Goal: Task Accomplishment & Management: Manage account settings

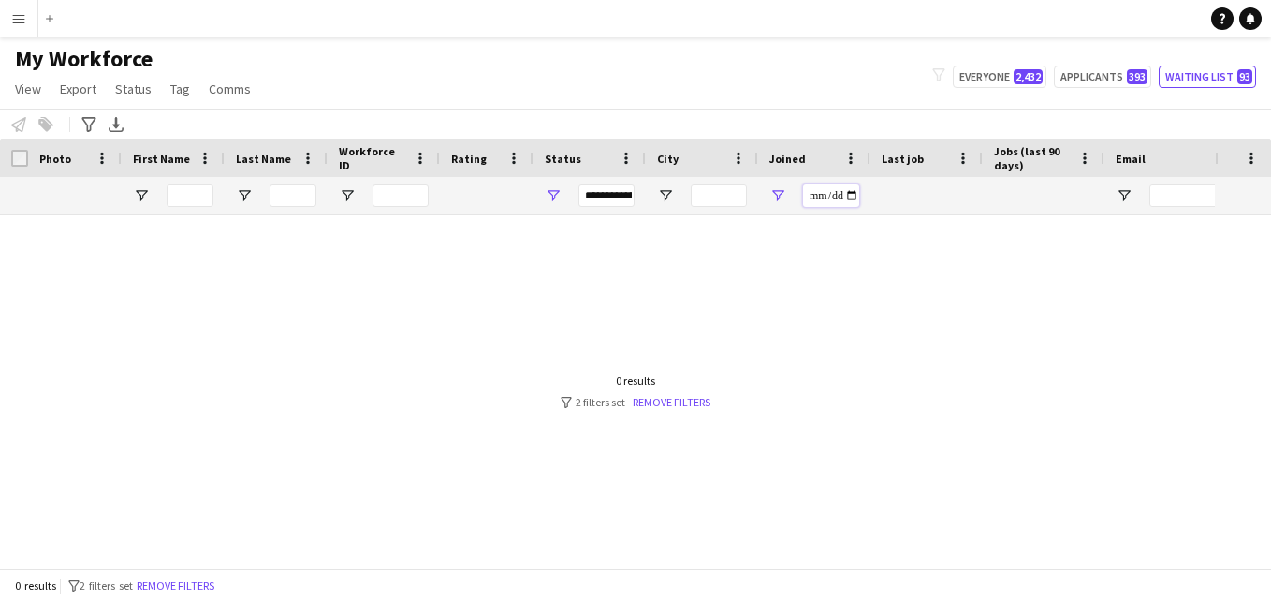
click at [854, 194] on input "**********" at bounding box center [831, 195] width 56 height 22
type input "**********"
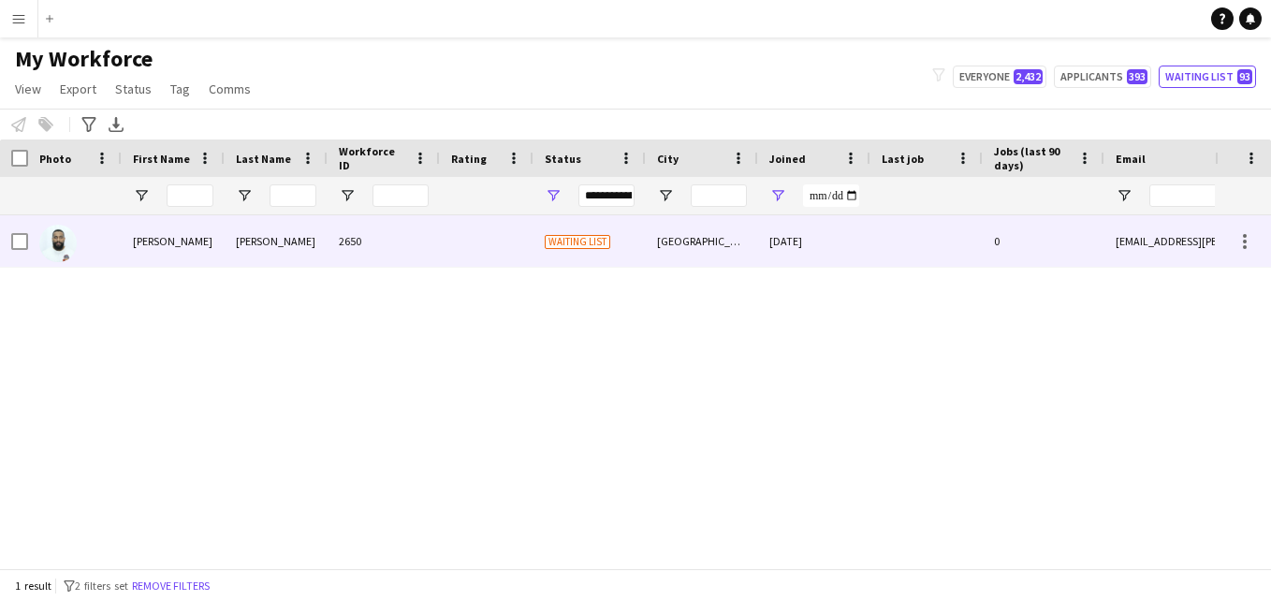
click at [824, 241] on div "[DATE]" at bounding box center [814, 240] width 112 height 51
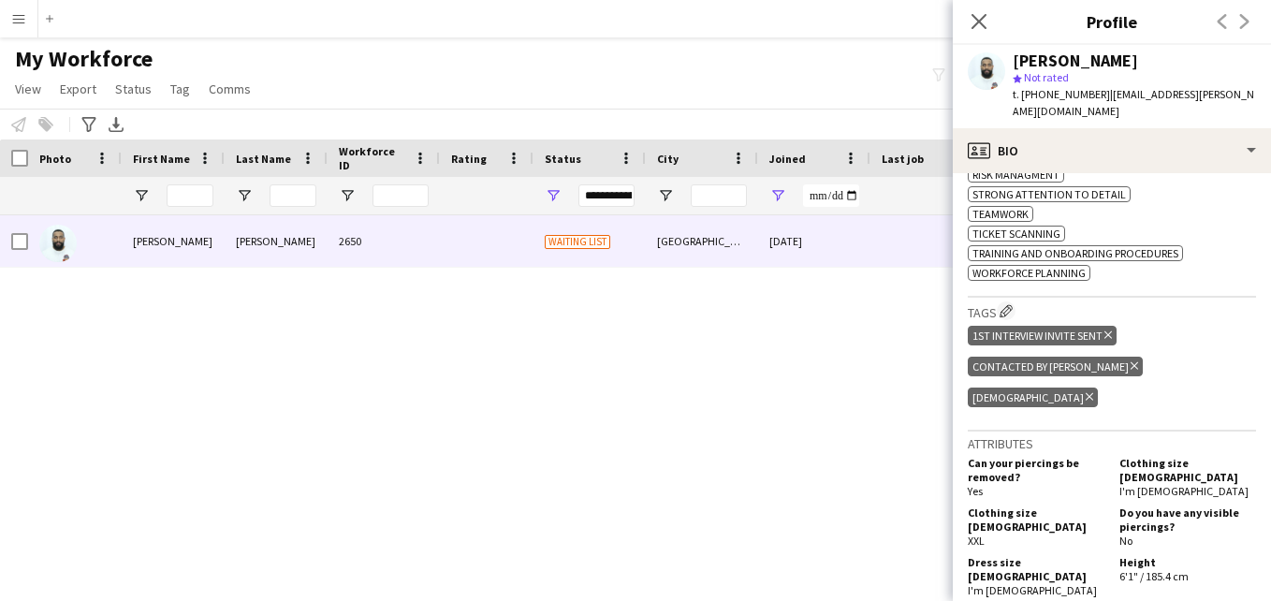
scroll to position [969, 0]
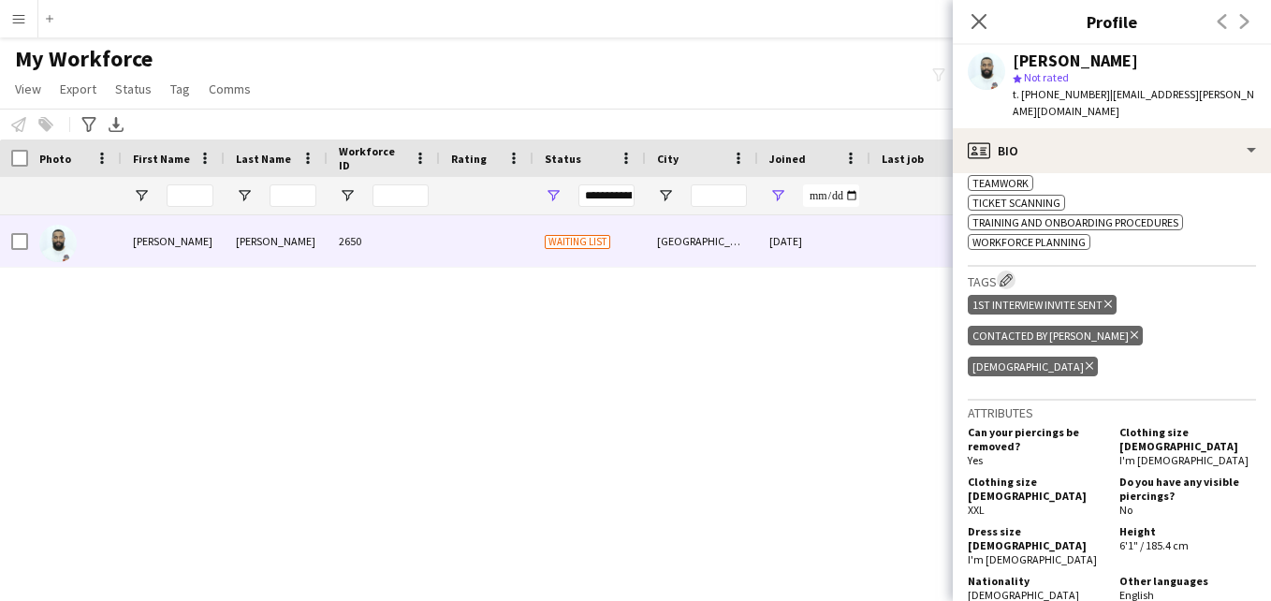
click at [1008, 273] on app-icon "Edit crew company tags" at bounding box center [1005, 279] width 13 height 13
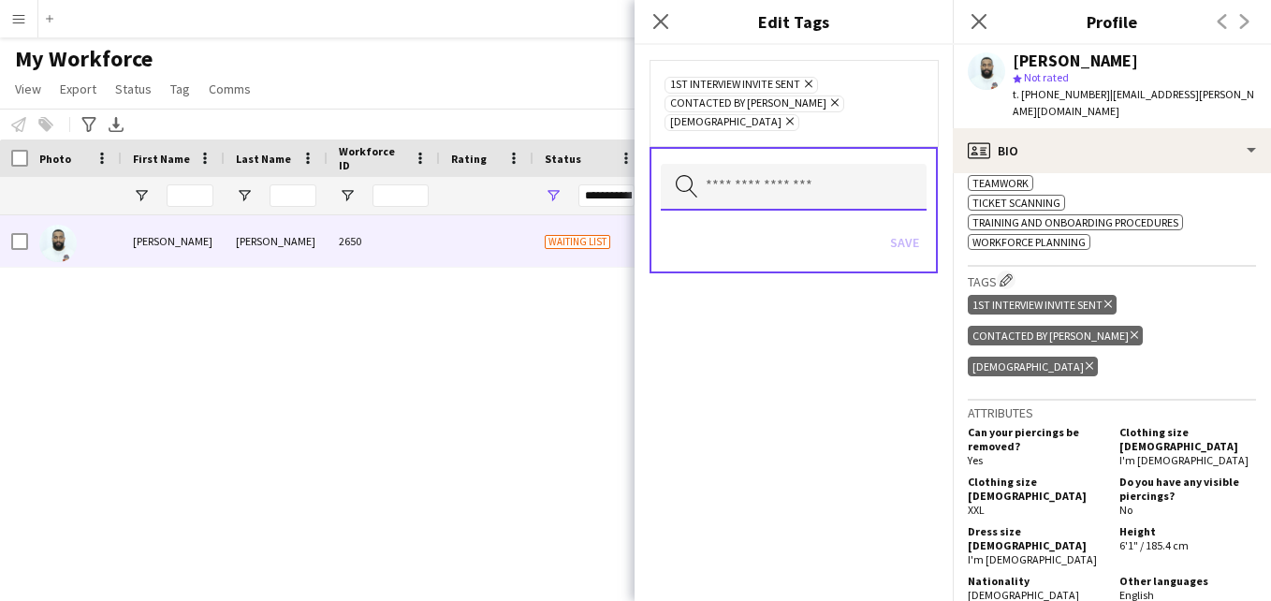
click at [823, 164] on input "text" at bounding box center [794, 187] width 266 height 47
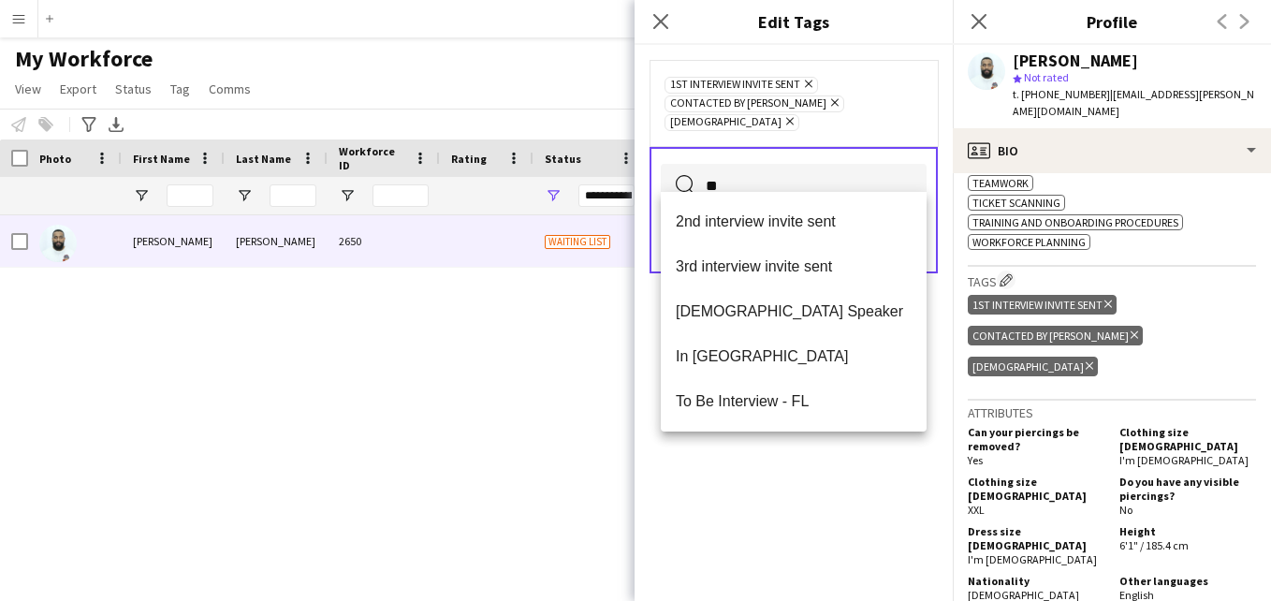
type input "**"
click at [809, 232] on mat-option "2nd interview invite sent" at bounding box center [794, 221] width 266 height 45
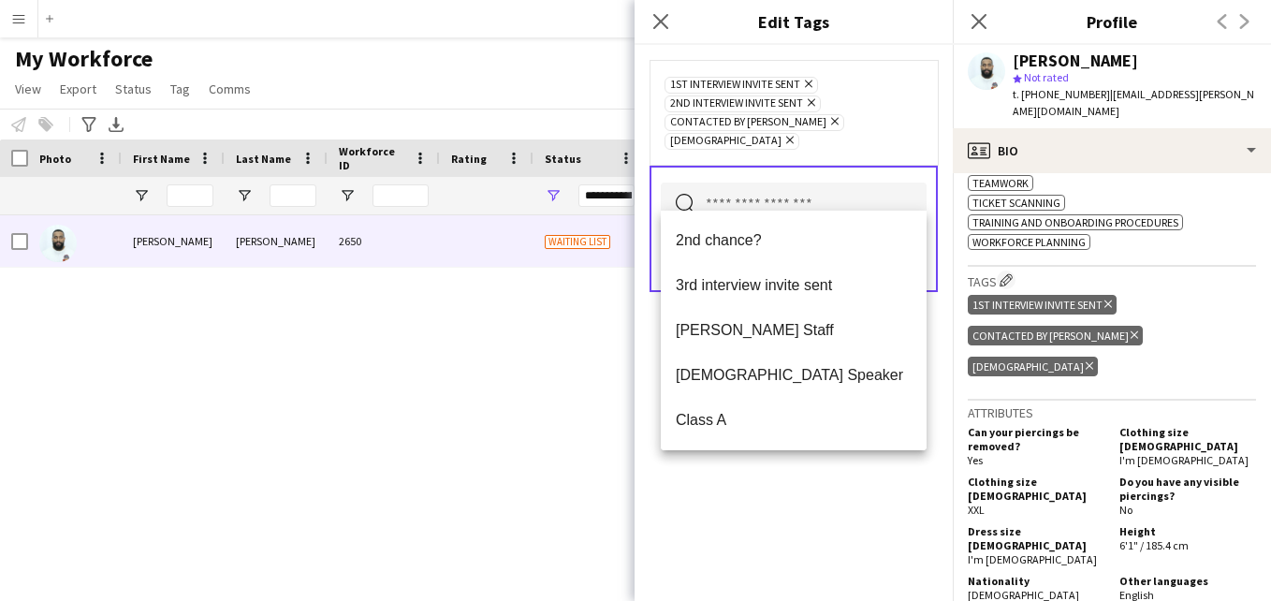
click at [893, 127] on div "1st interview invite sent Remove 2nd interview invite sent Remove Contacted by …" at bounding box center [793, 112] width 258 height 75
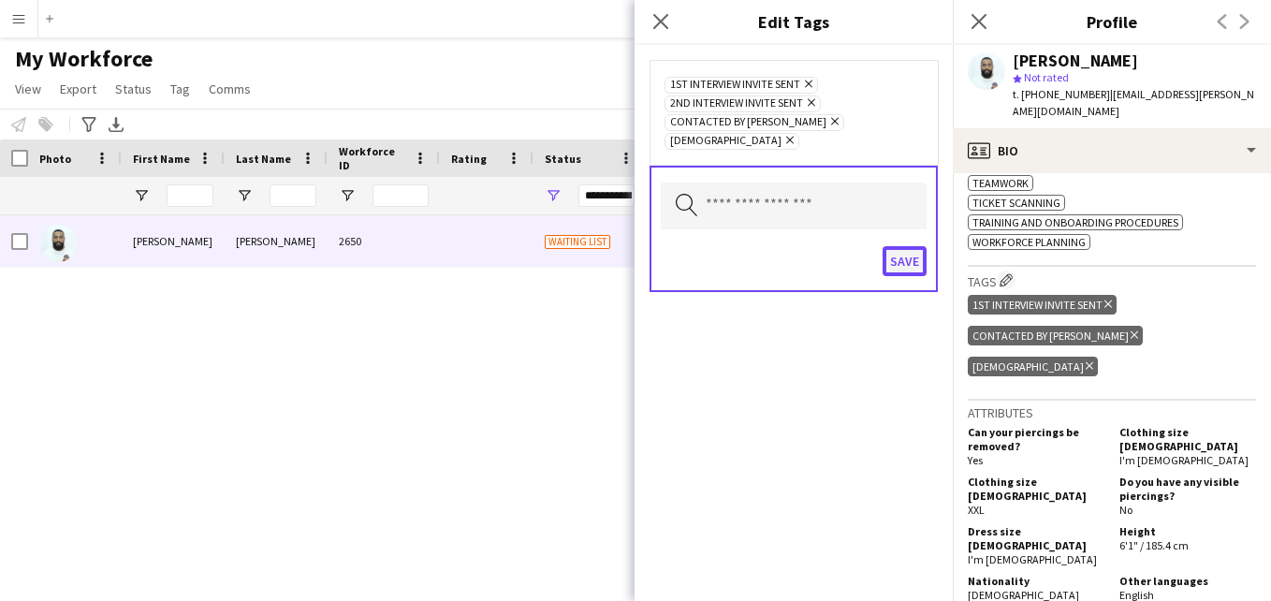
click at [894, 246] on button "Save" at bounding box center [905, 261] width 44 height 30
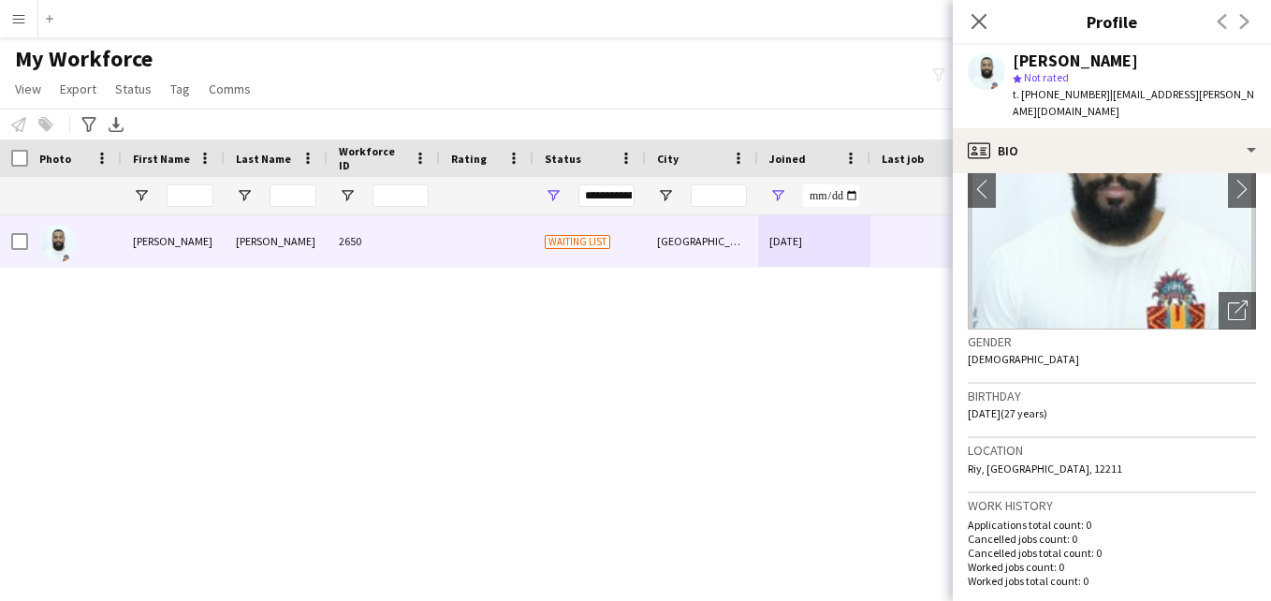
scroll to position [85, 0]
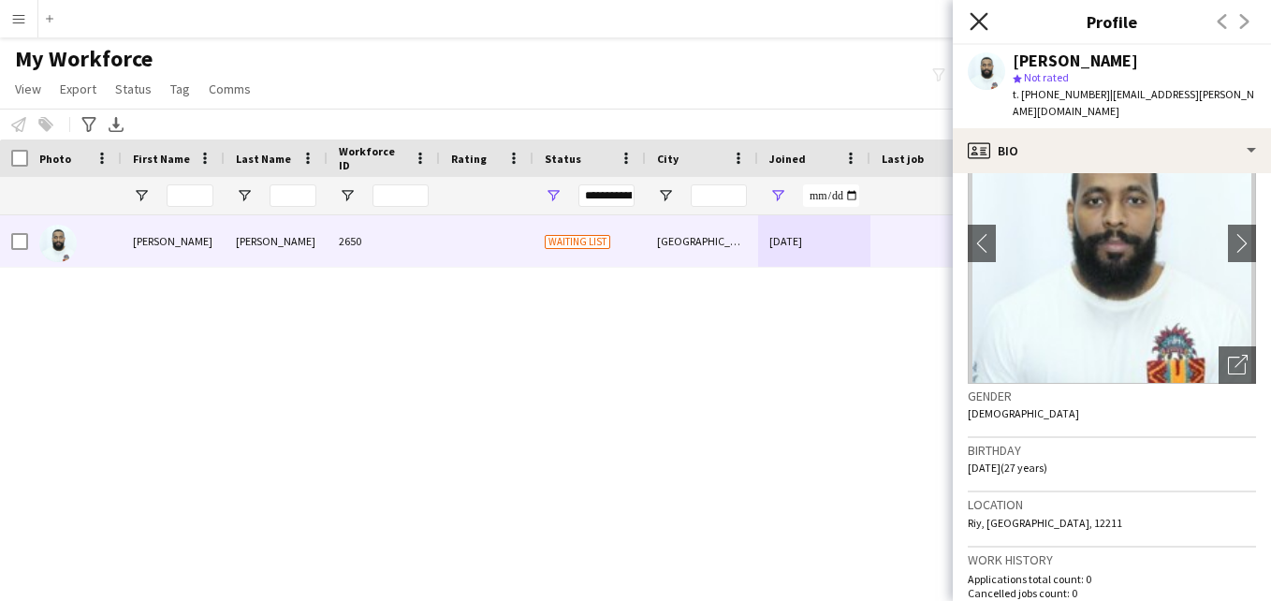
click at [970, 22] on icon "Close pop-in" at bounding box center [979, 21] width 18 height 18
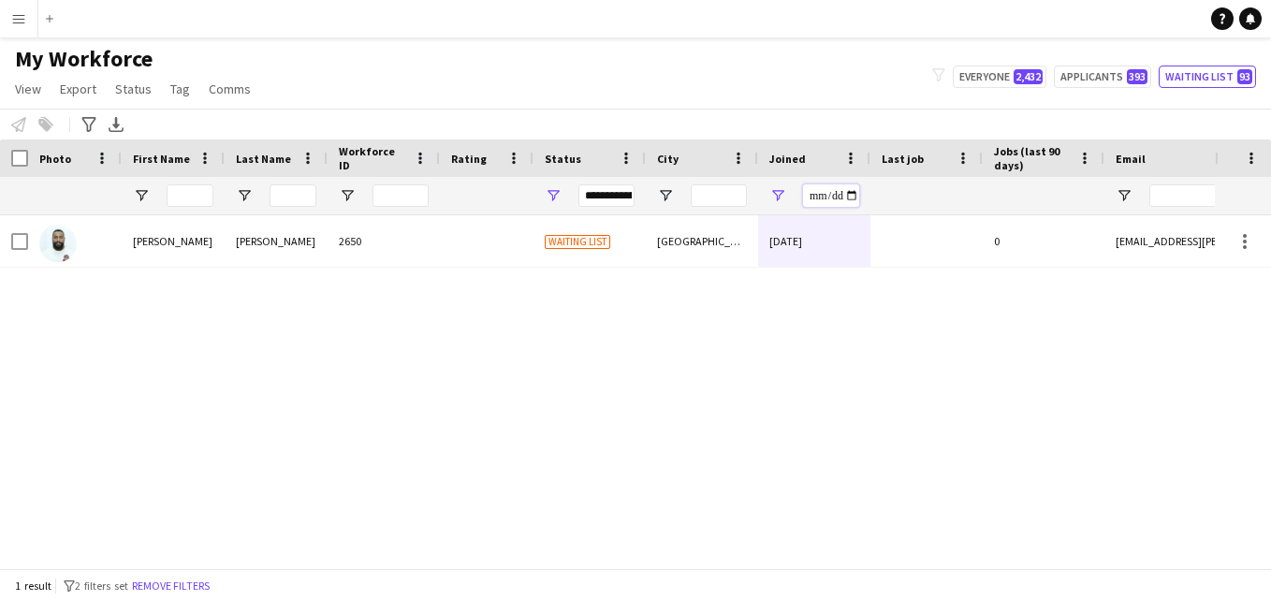
click at [854, 197] on input "**********" at bounding box center [831, 195] width 56 height 22
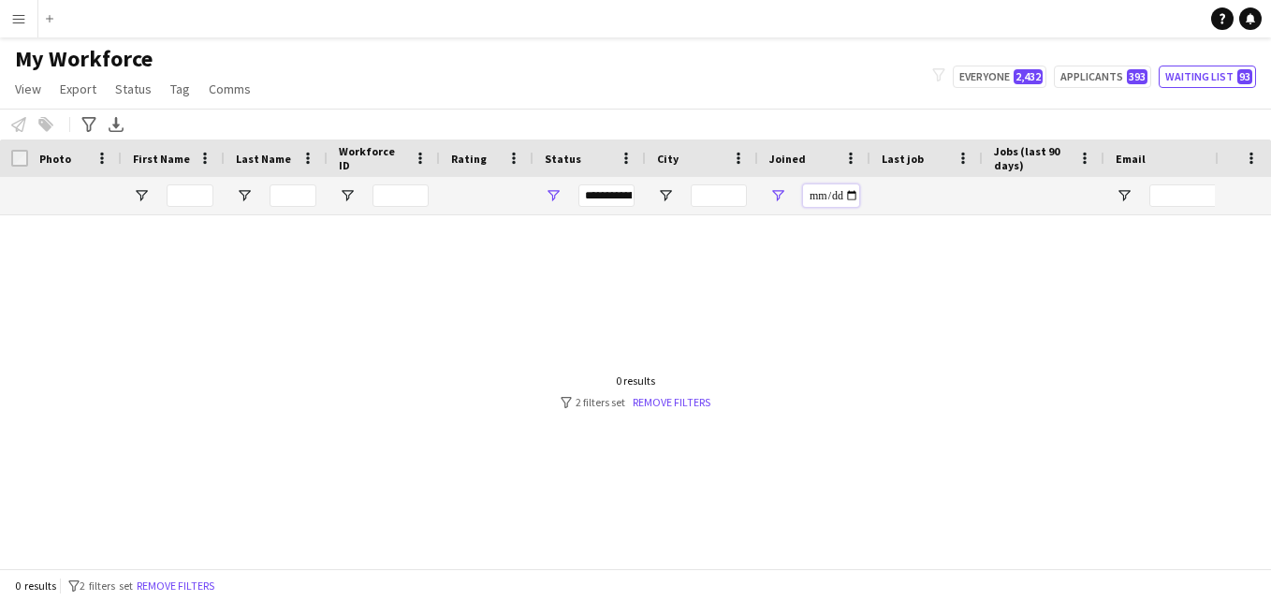
click at [850, 197] on input "**********" at bounding box center [831, 195] width 56 height 22
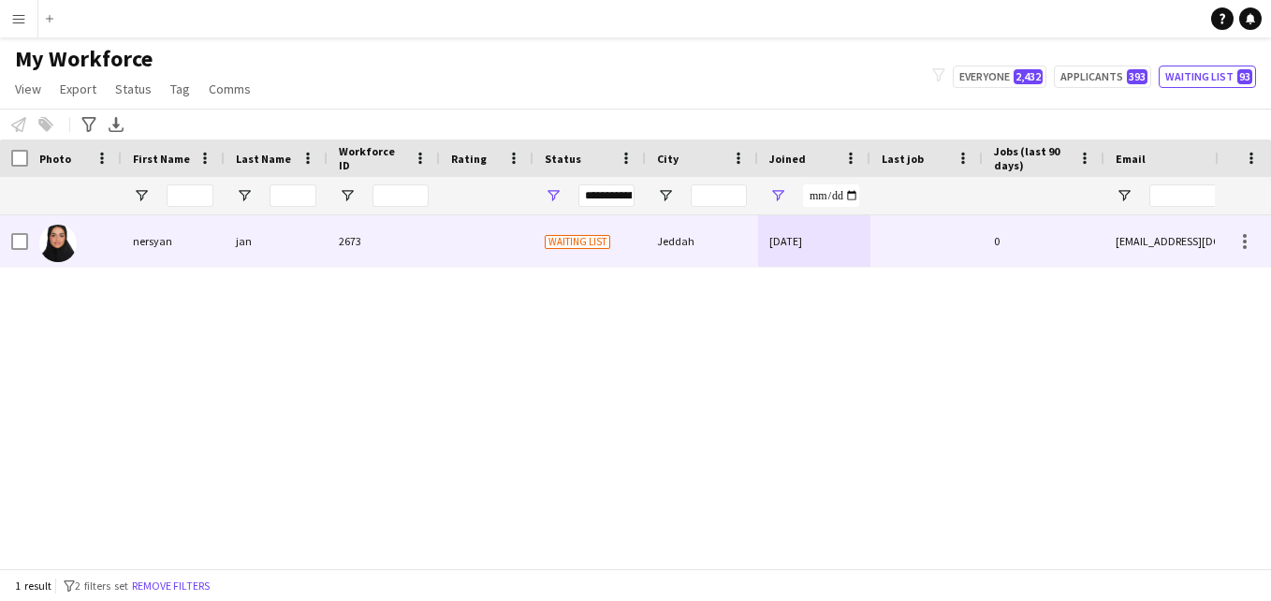
click at [797, 232] on div "[DATE]" at bounding box center [814, 240] width 112 height 51
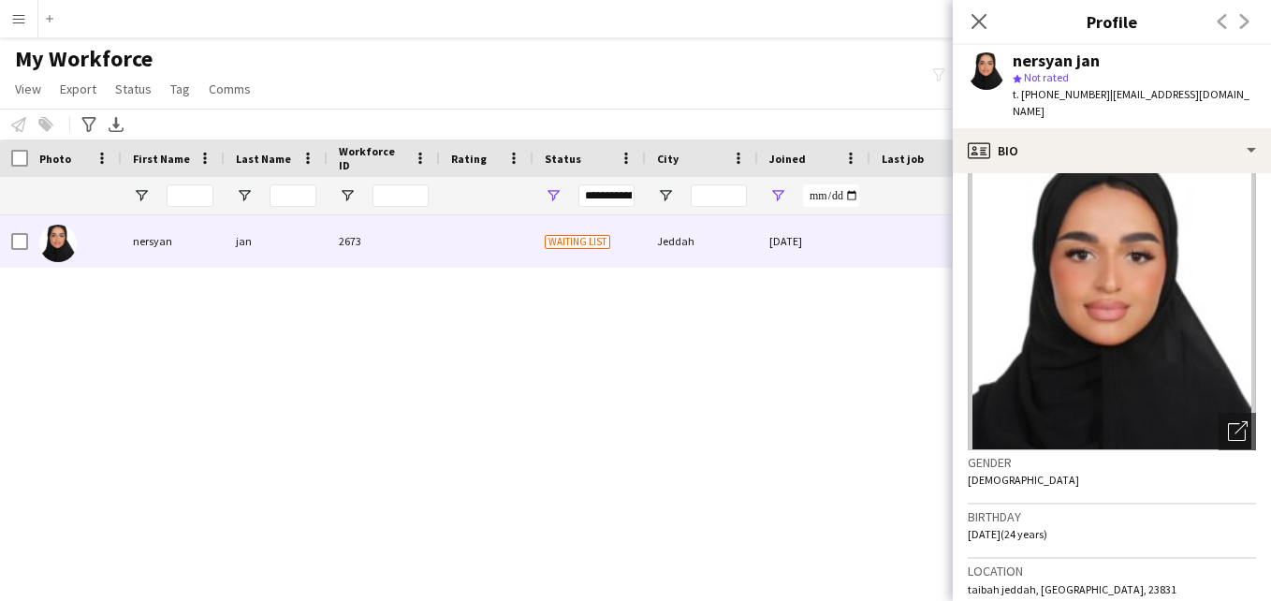
scroll to position [0, 0]
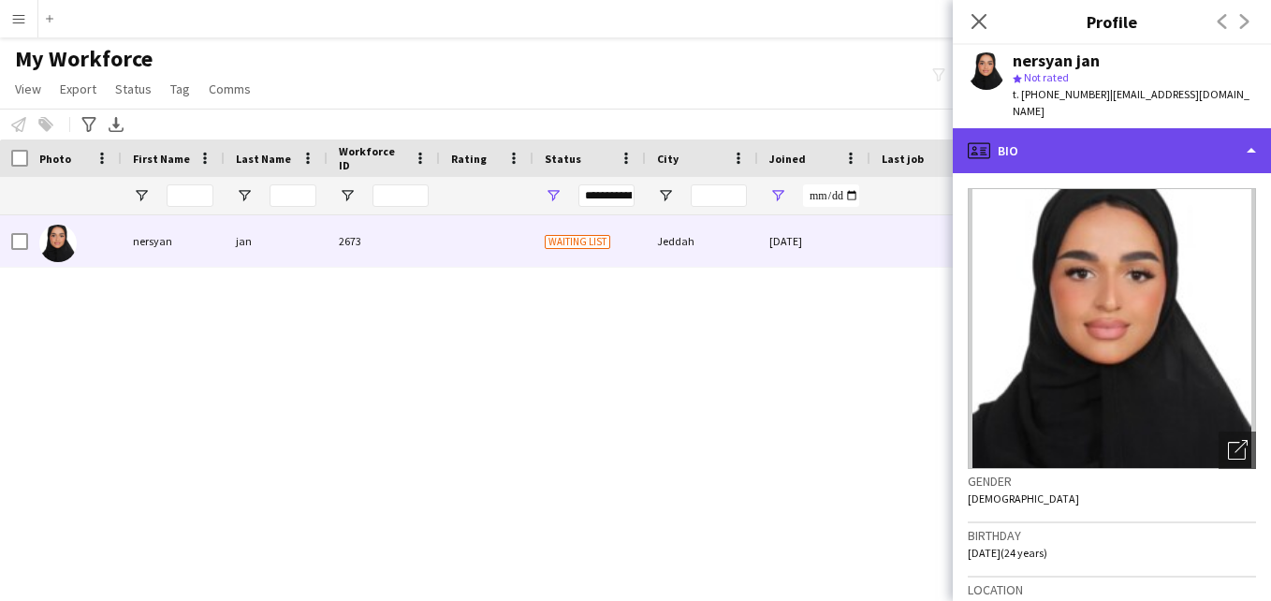
click at [1193, 143] on div "profile Bio" at bounding box center [1112, 150] width 318 height 45
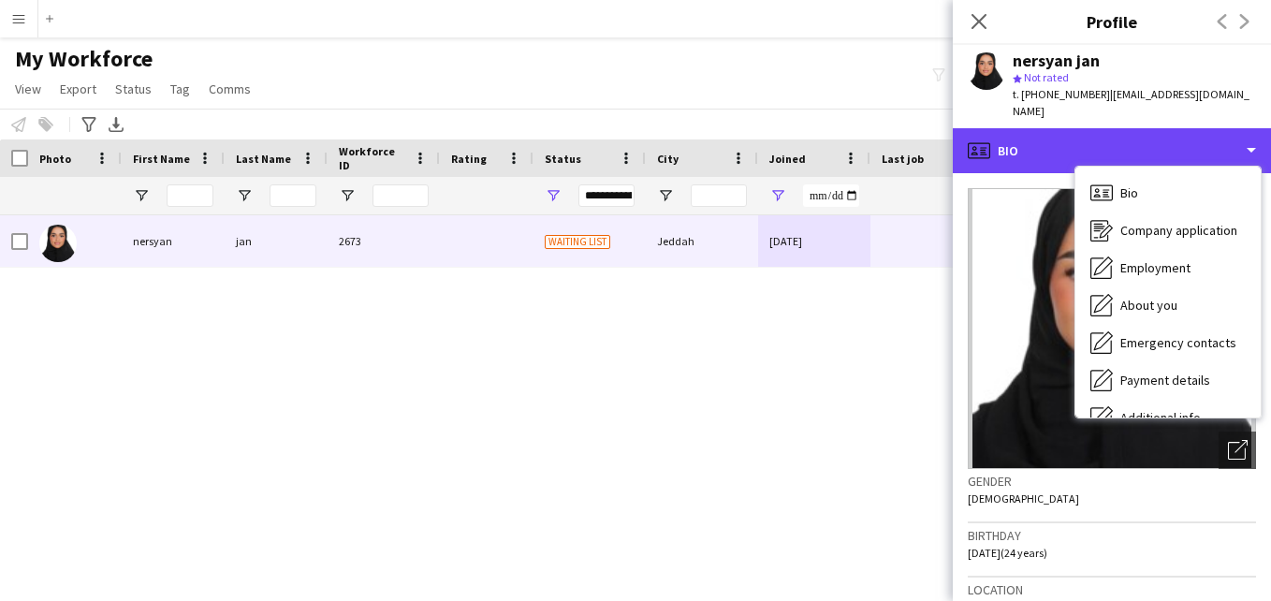
scroll to position [101, 0]
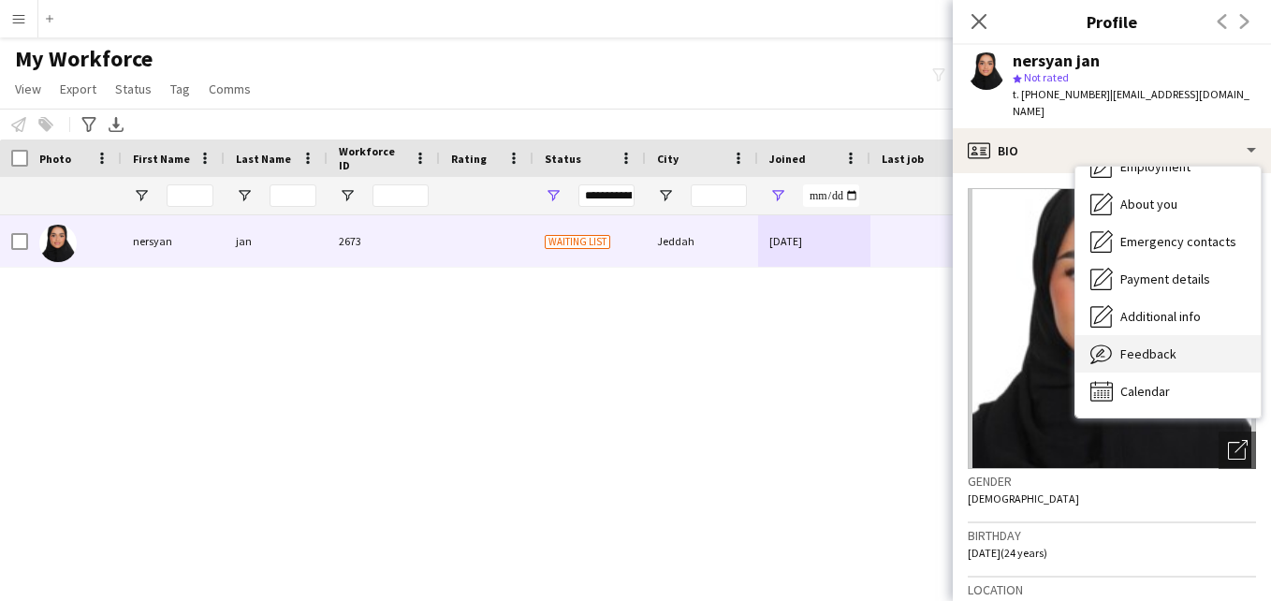
click at [1239, 337] on div "Feedback Feedback" at bounding box center [1167, 353] width 185 height 37
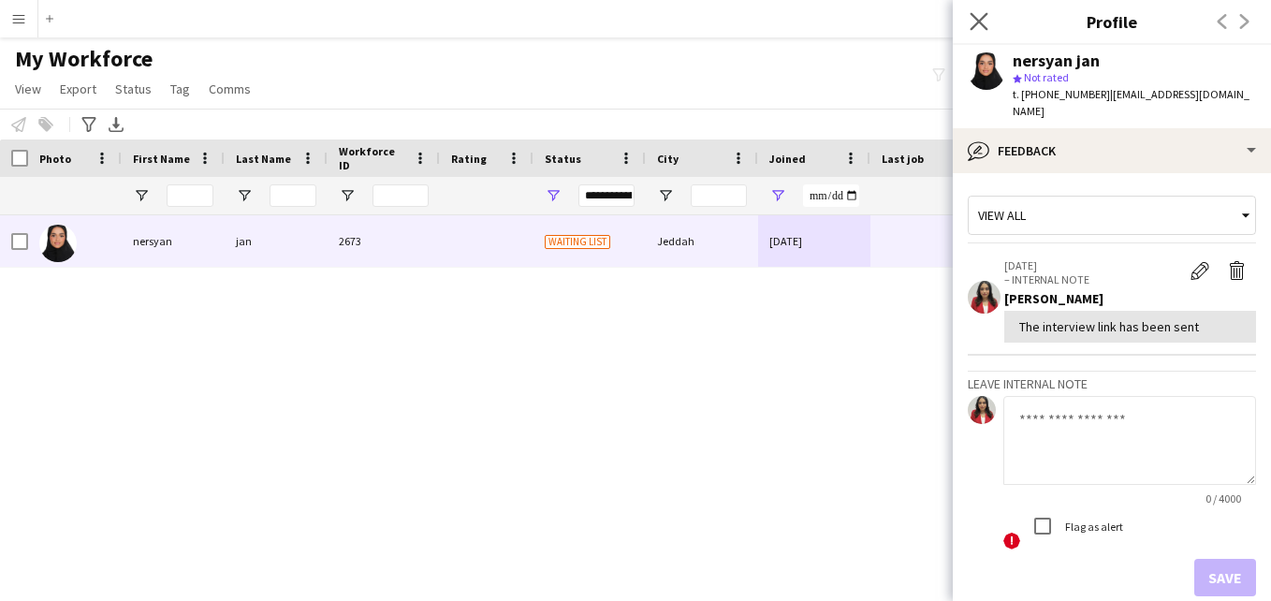
click at [969, 19] on app-icon "Close pop-in" at bounding box center [979, 21] width 27 height 27
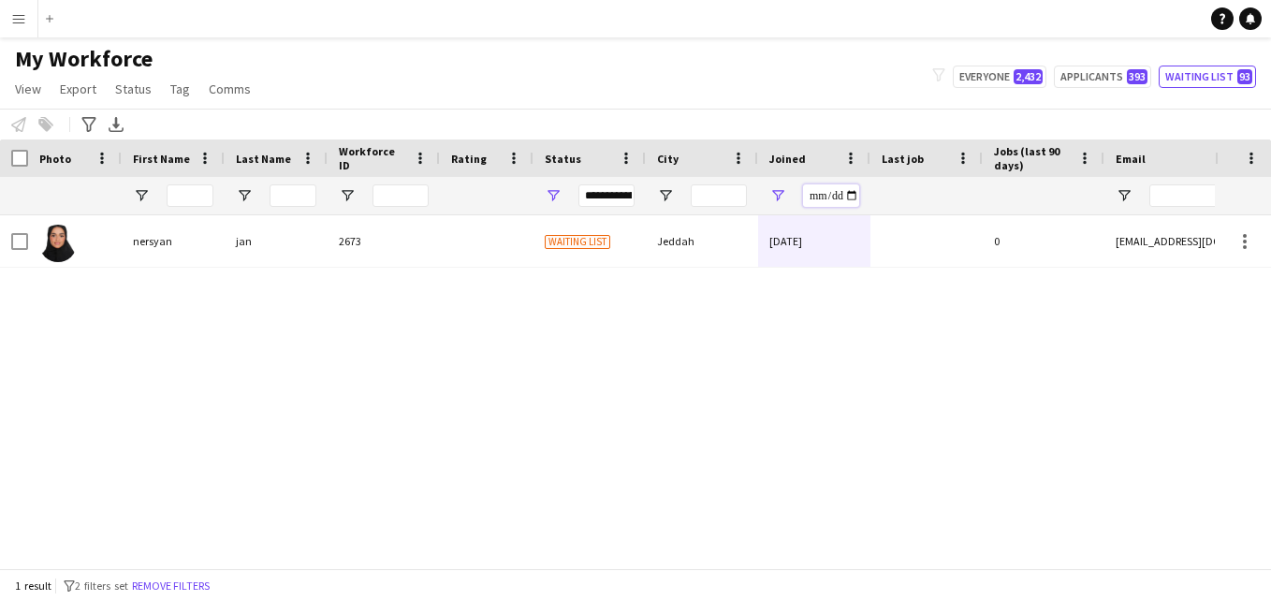
click at [851, 192] on input "**********" at bounding box center [831, 195] width 56 height 22
type input "**********"
click at [851, 197] on input "**********" at bounding box center [831, 195] width 56 height 22
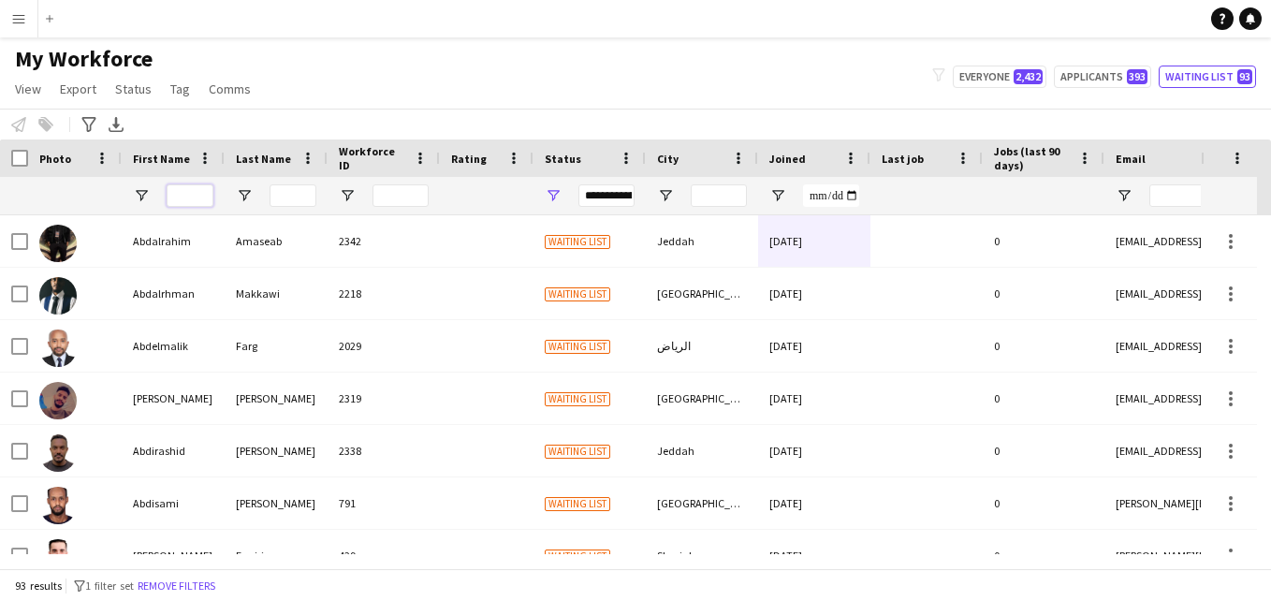
click at [202, 195] on input "First Name Filter Input" at bounding box center [190, 195] width 47 height 22
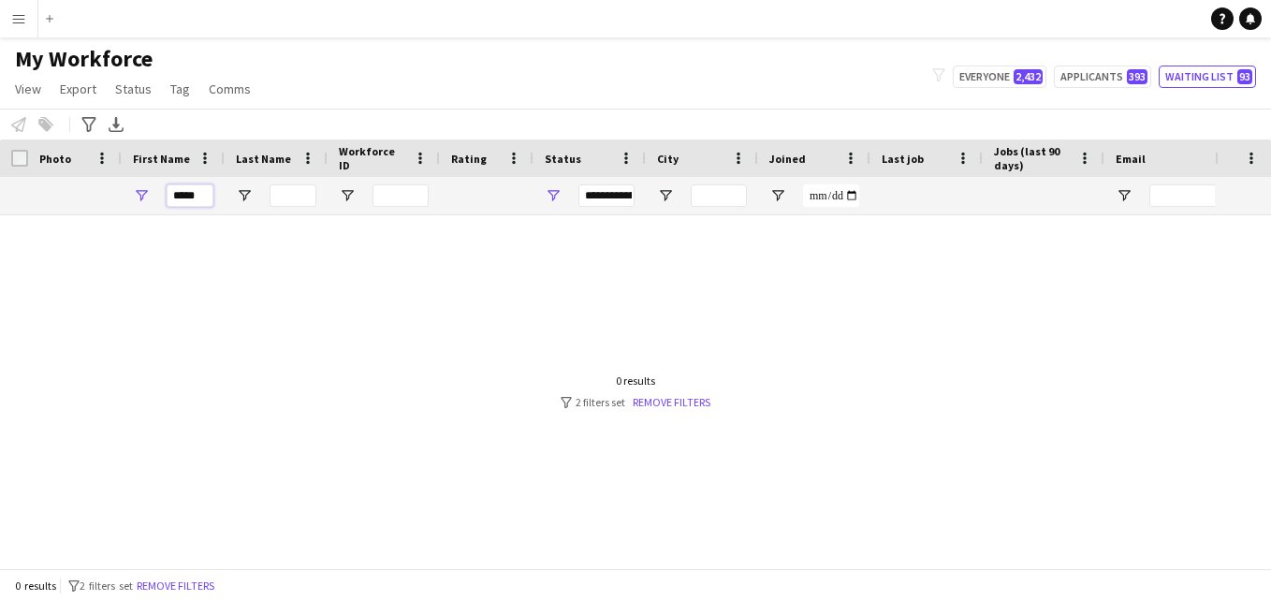
type input "*****"
click at [558, 192] on span "Open Filter Menu" at bounding box center [553, 195] width 17 height 17
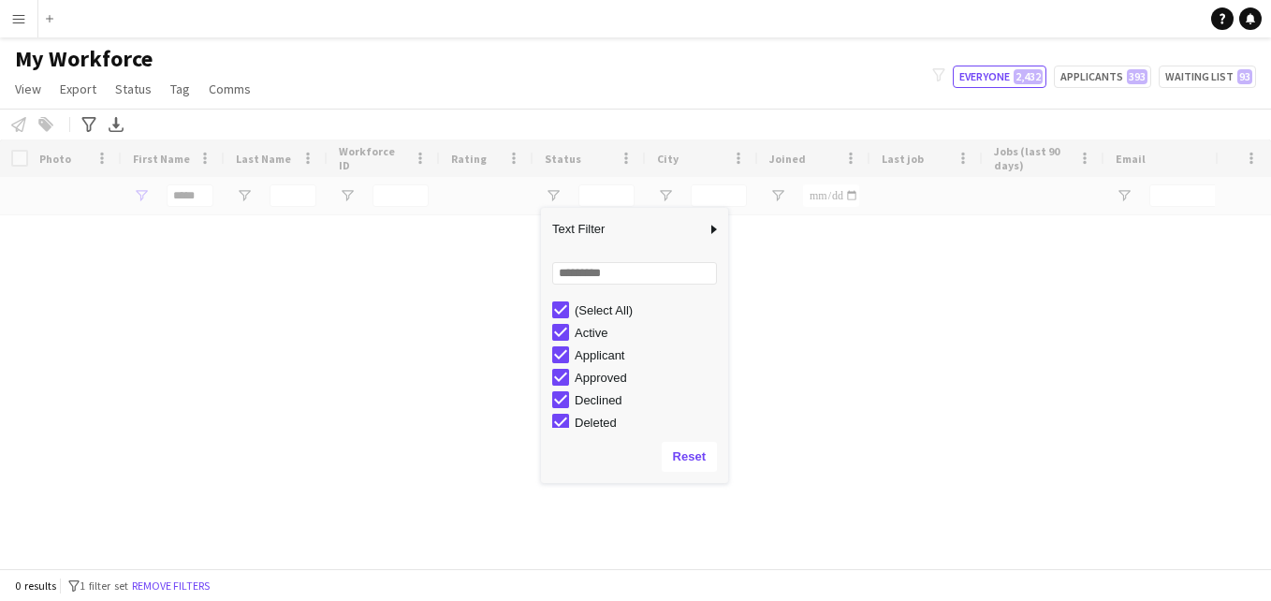
click at [527, 114] on div "Notify workforce Add to tag Select at least one crew to tag him or her. Advance…" at bounding box center [635, 124] width 1271 height 31
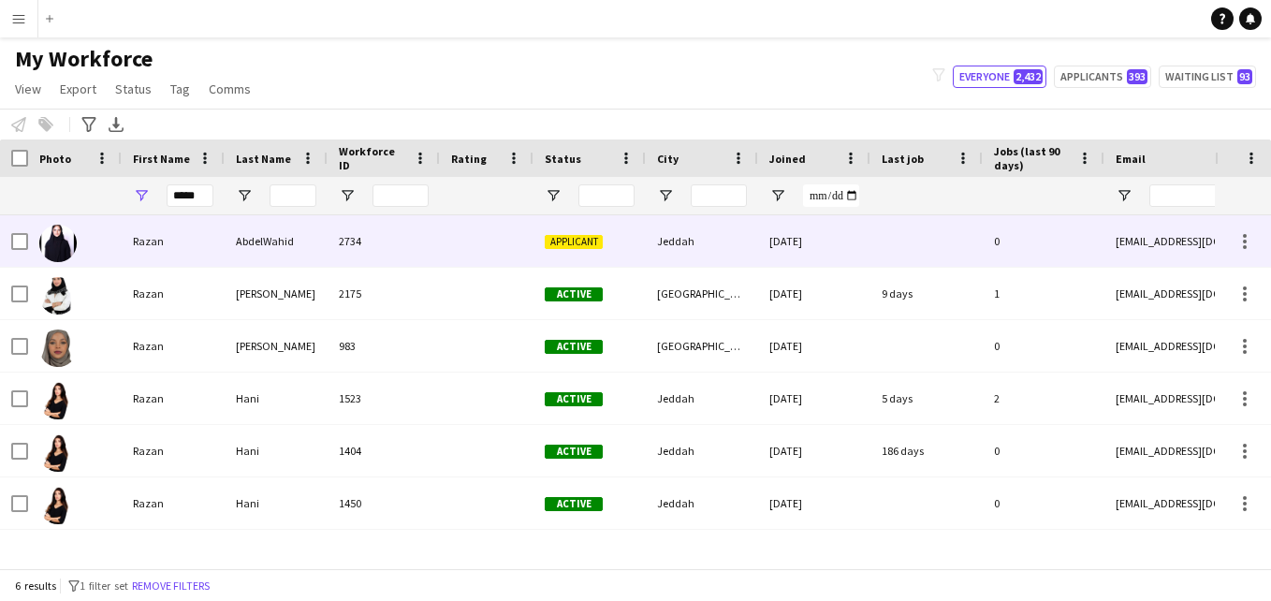
click at [519, 224] on div at bounding box center [487, 240] width 94 height 51
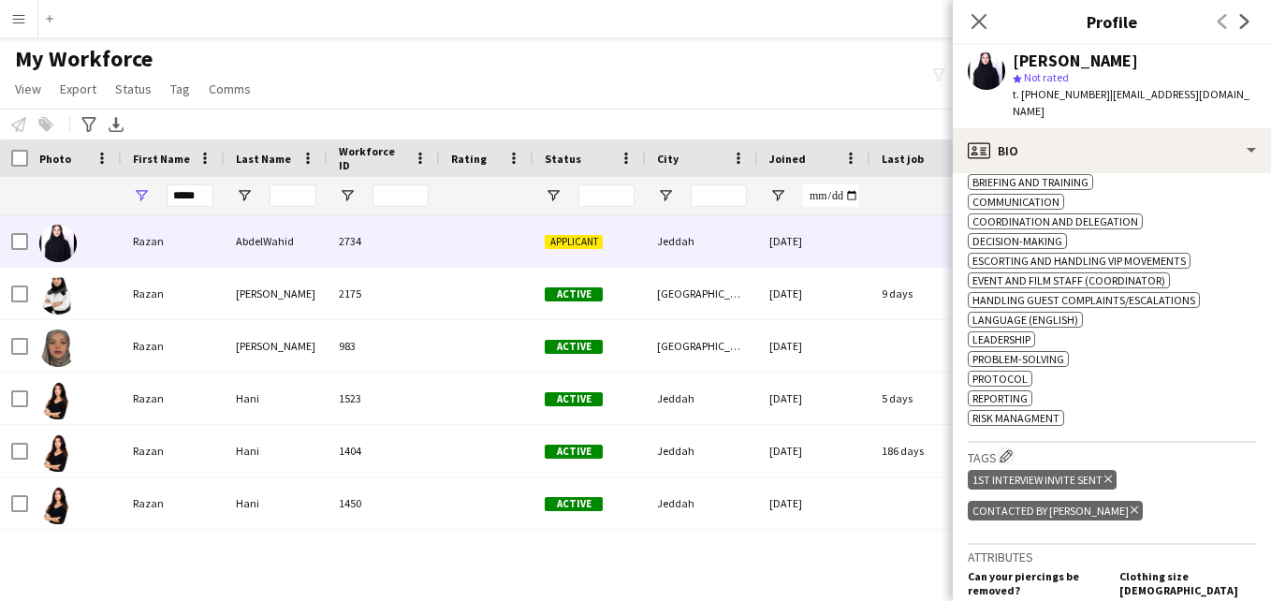
scroll to position [757, 0]
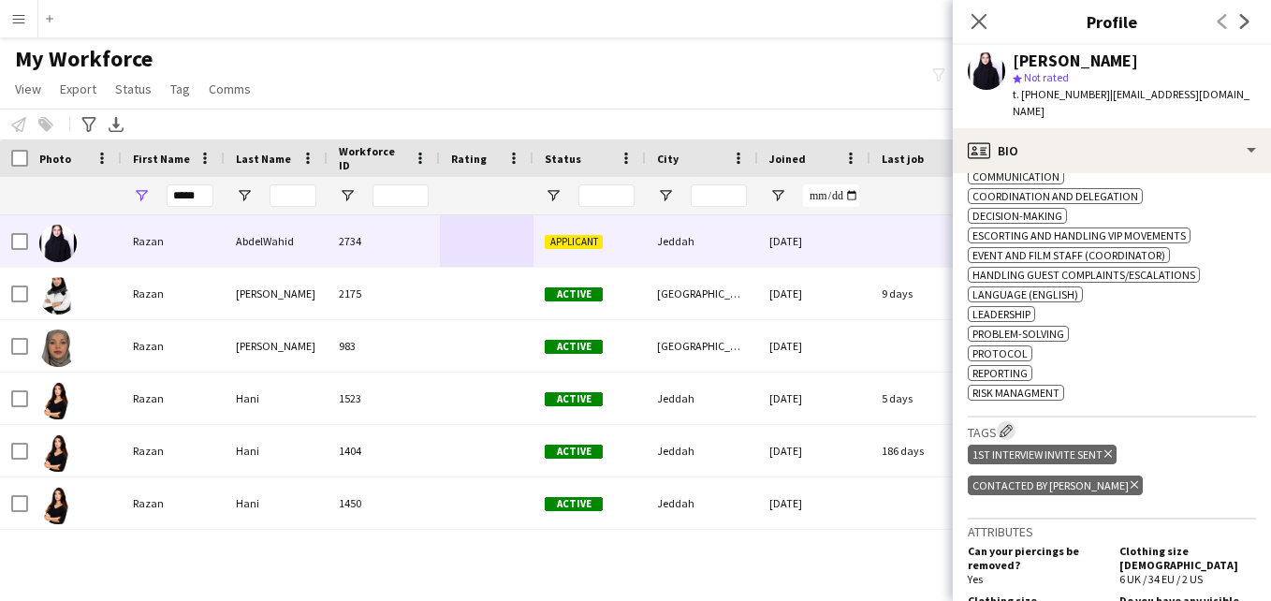
click at [1009, 424] on app-icon "Edit crew company tags" at bounding box center [1005, 430] width 13 height 13
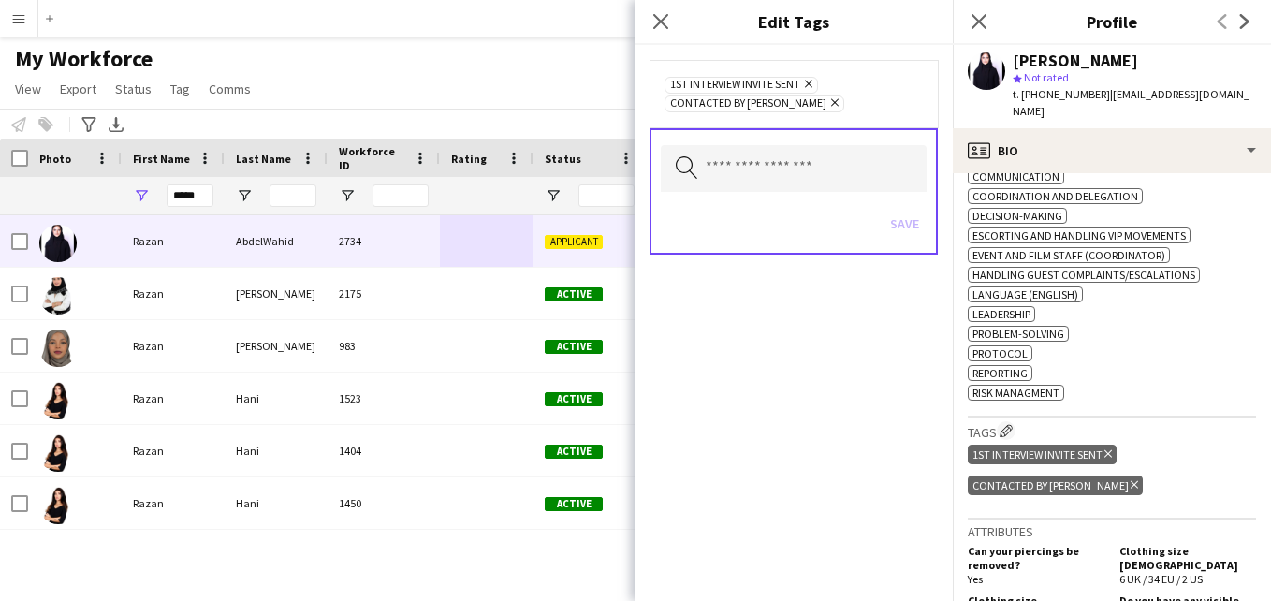
click at [1167, 421] on h3 "Tags Edit crew company tags" at bounding box center [1112, 431] width 288 height 20
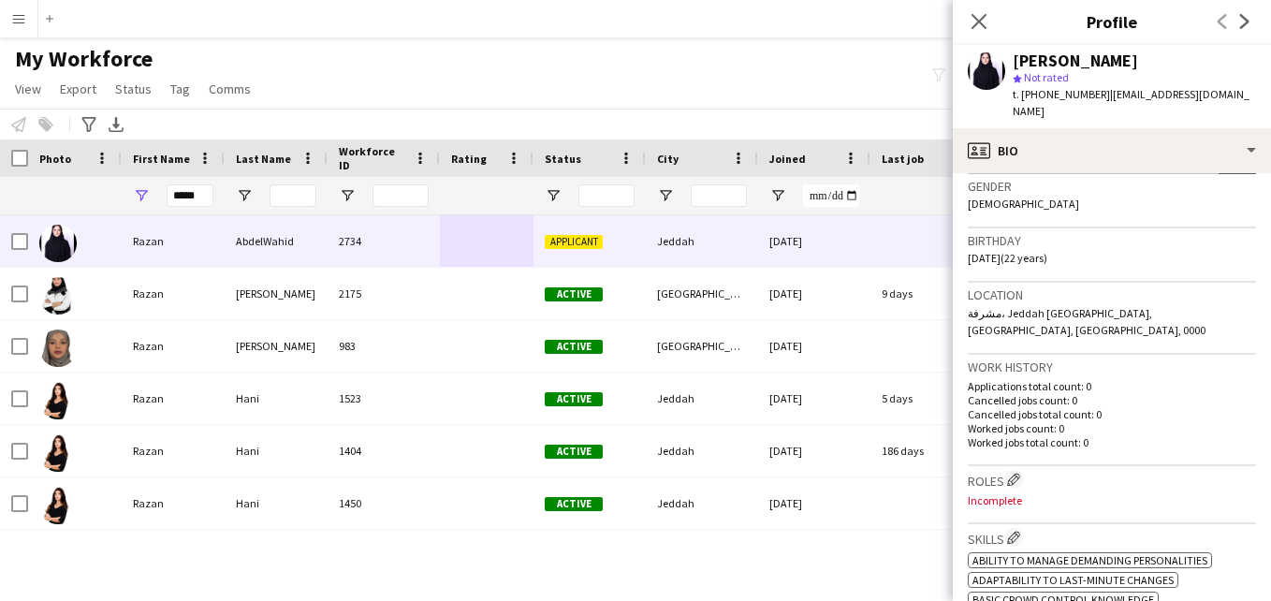
scroll to position [0, 0]
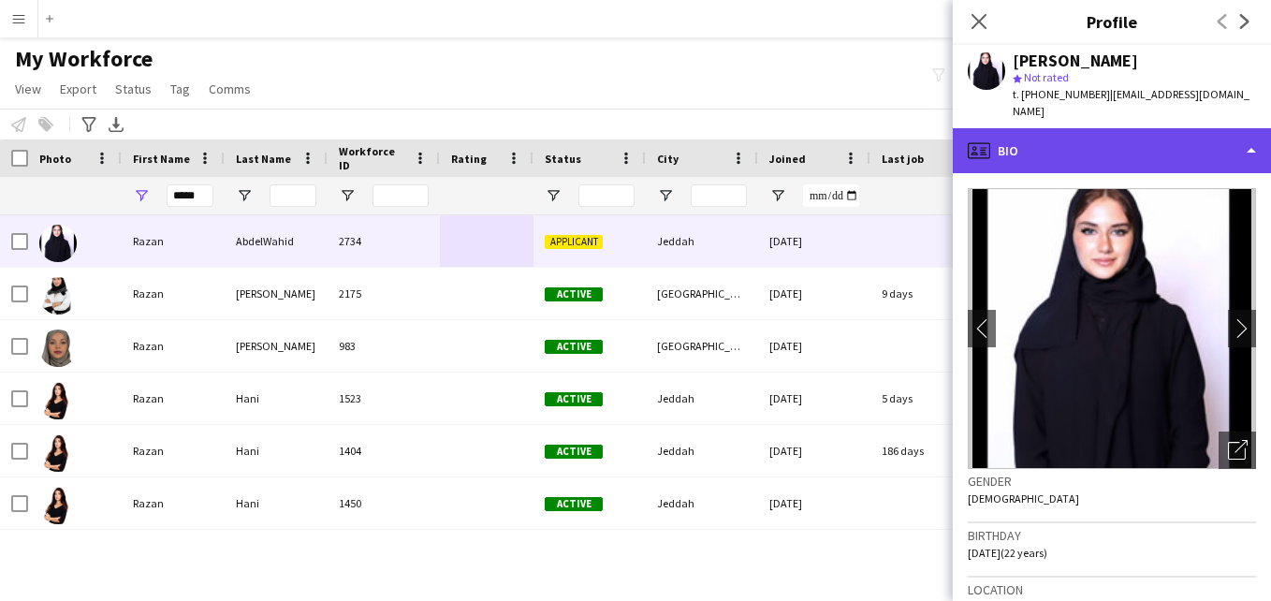
click at [1247, 128] on div "profile Bio" at bounding box center [1112, 150] width 318 height 45
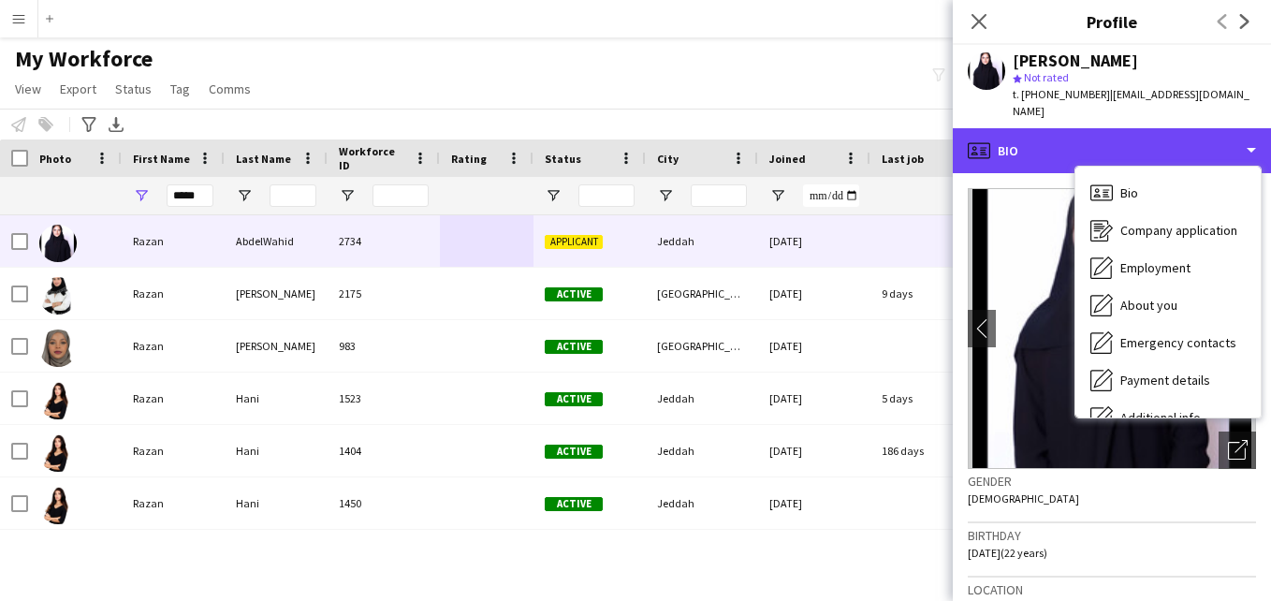
scroll to position [101, 0]
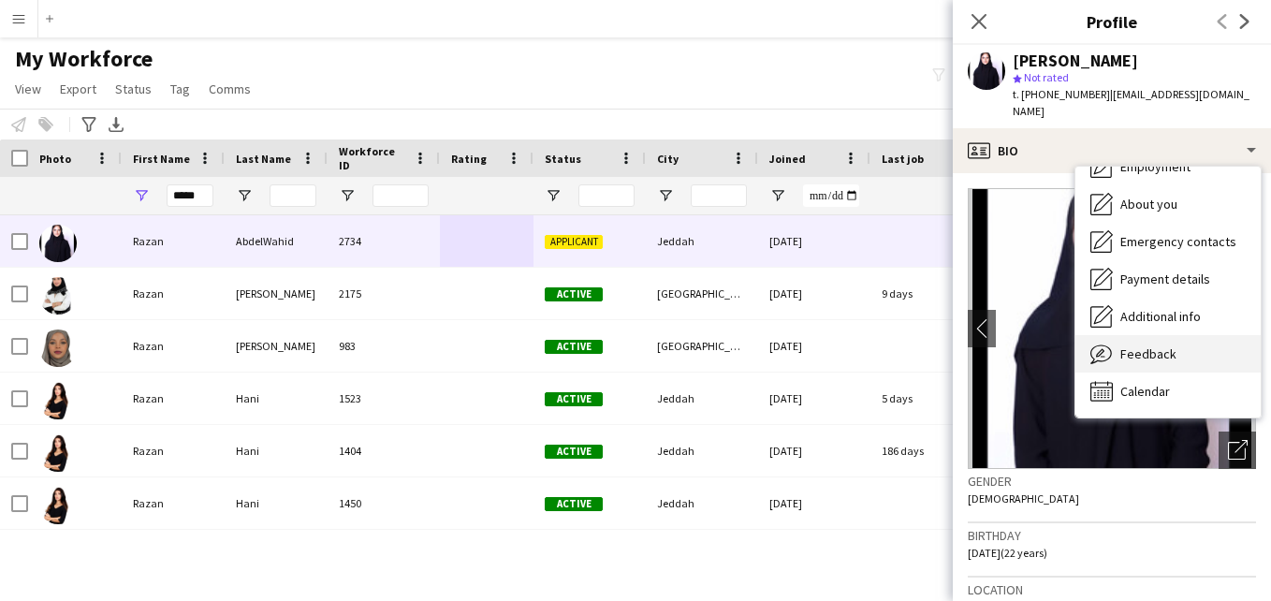
click at [1236, 335] on div "Feedback Feedback" at bounding box center [1167, 353] width 185 height 37
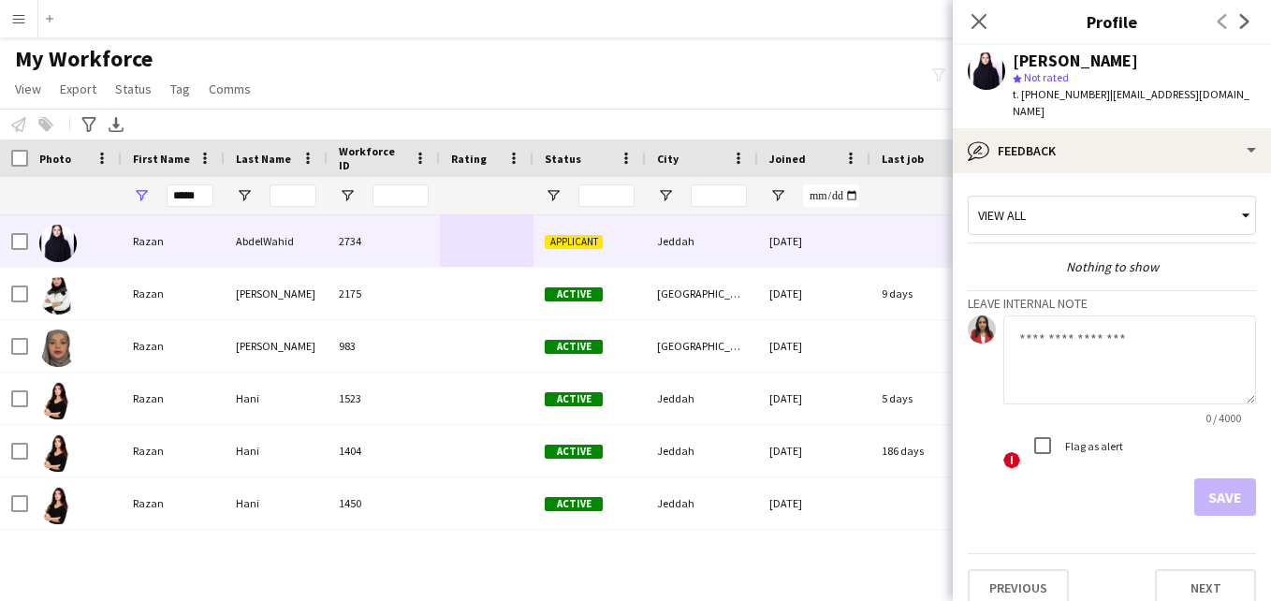
click at [1072, 351] on textarea at bounding box center [1129, 359] width 253 height 89
click at [410, 76] on div "My Workforce View Views Default view New view Update view Delete view Edit name…" at bounding box center [635, 77] width 1271 height 64
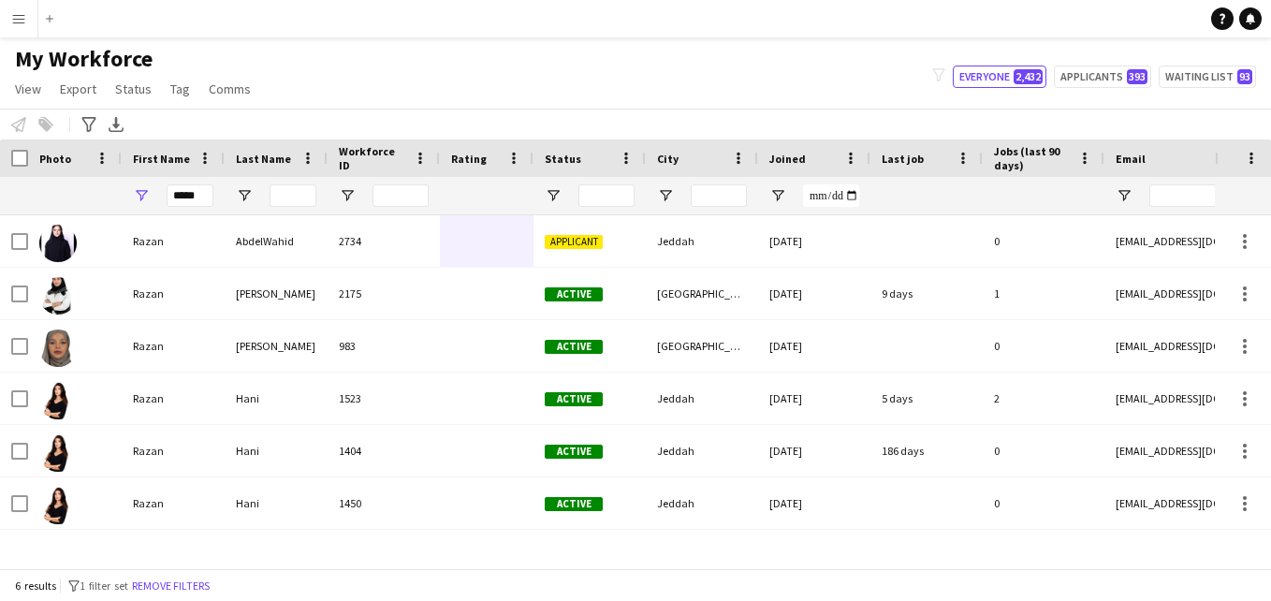
click at [1133, 36] on app-navbar "Menu Boards Boards Boards All jobs Status Workforce Workforce My Workforce Recr…" at bounding box center [635, 18] width 1271 height 37
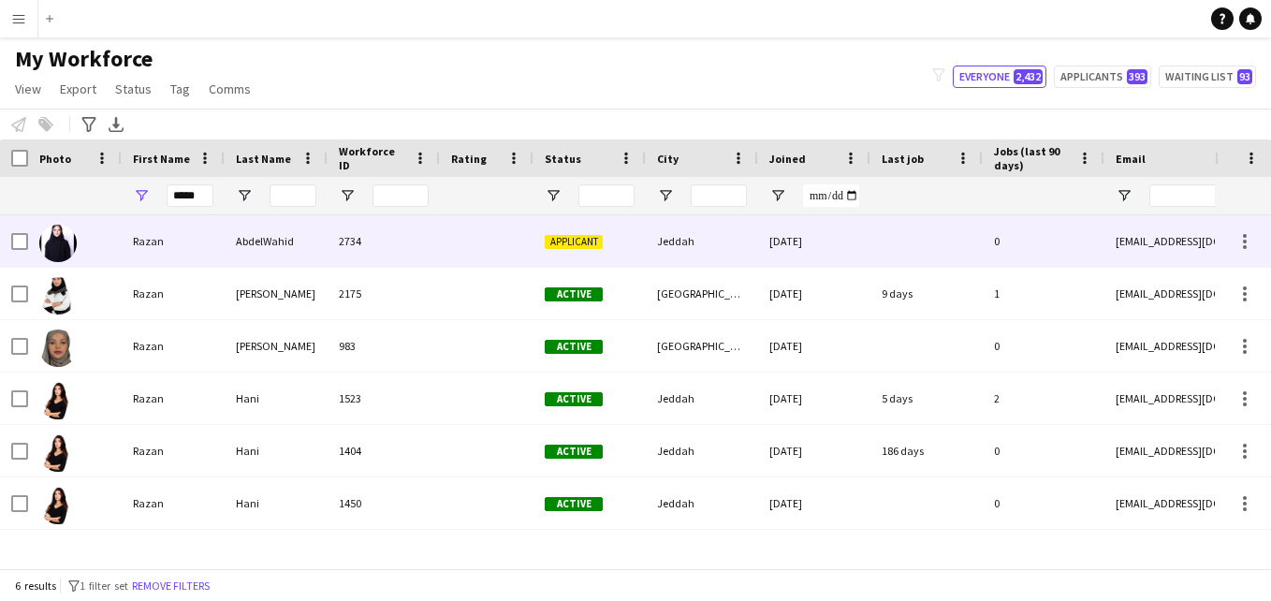
click at [823, 250] on div "[DATE]" at bounding box center [814, 240] width 112 height 51
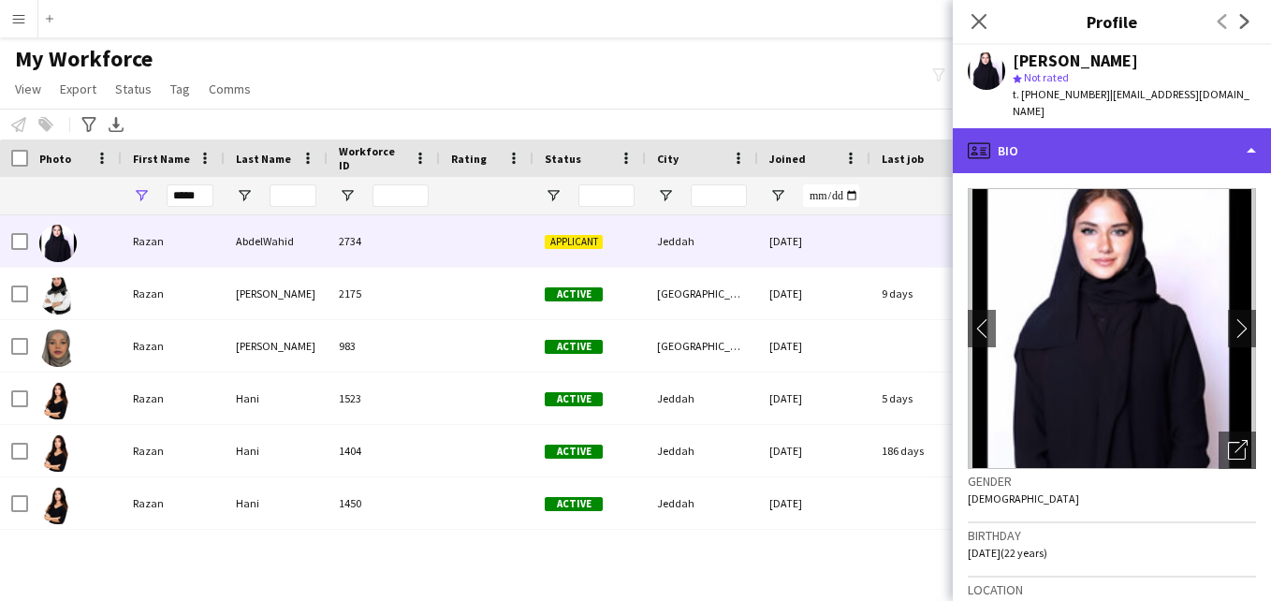
click at [1226, 134] on div "profile Bio" at bounding box center [1112, 150] width 318 height 45
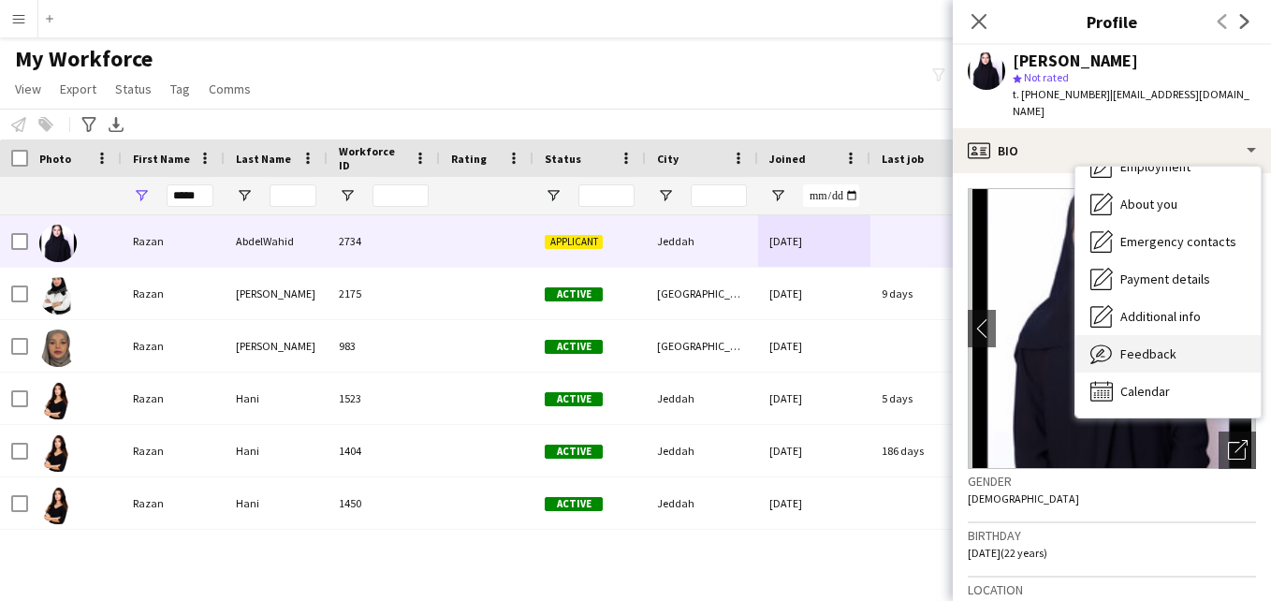
click at [1232, 346] on div "Feedback Feedback" at bounding box center [1167, 353] width 185 height 37
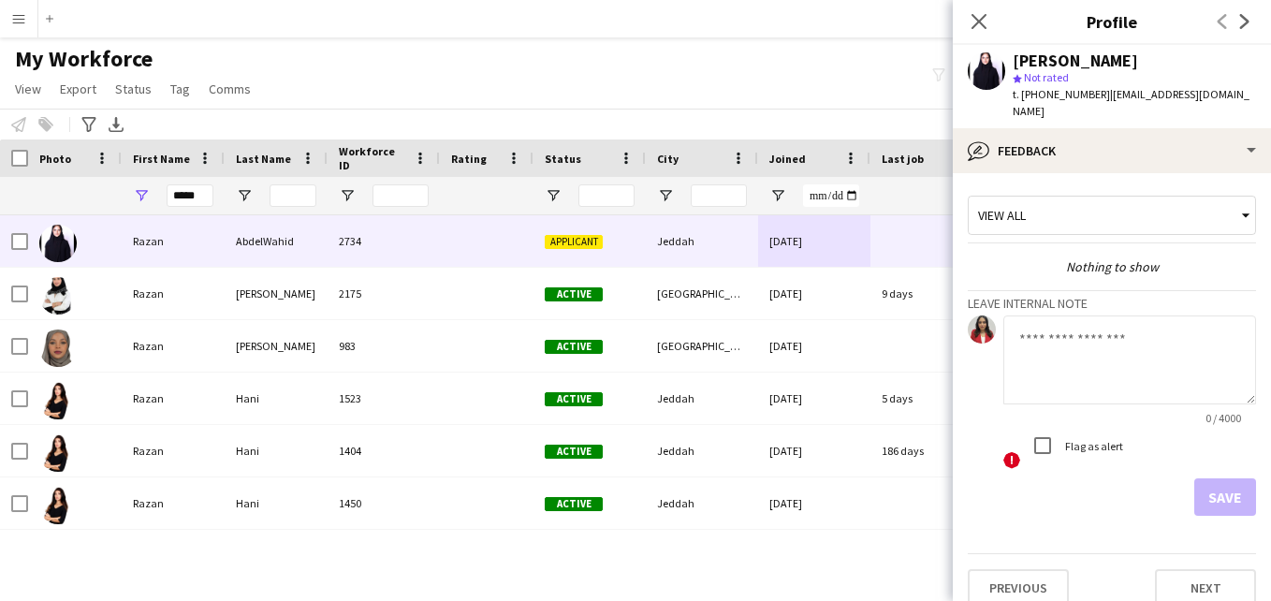
click at [1157, 337] on textarea at bounding box center [1129, 359] width 253 height 89
paste textarea "**********"
type textarea "**********"
click at [1161, 208] on div "View all" at bounding box center [1103, 215] width 268 height 36
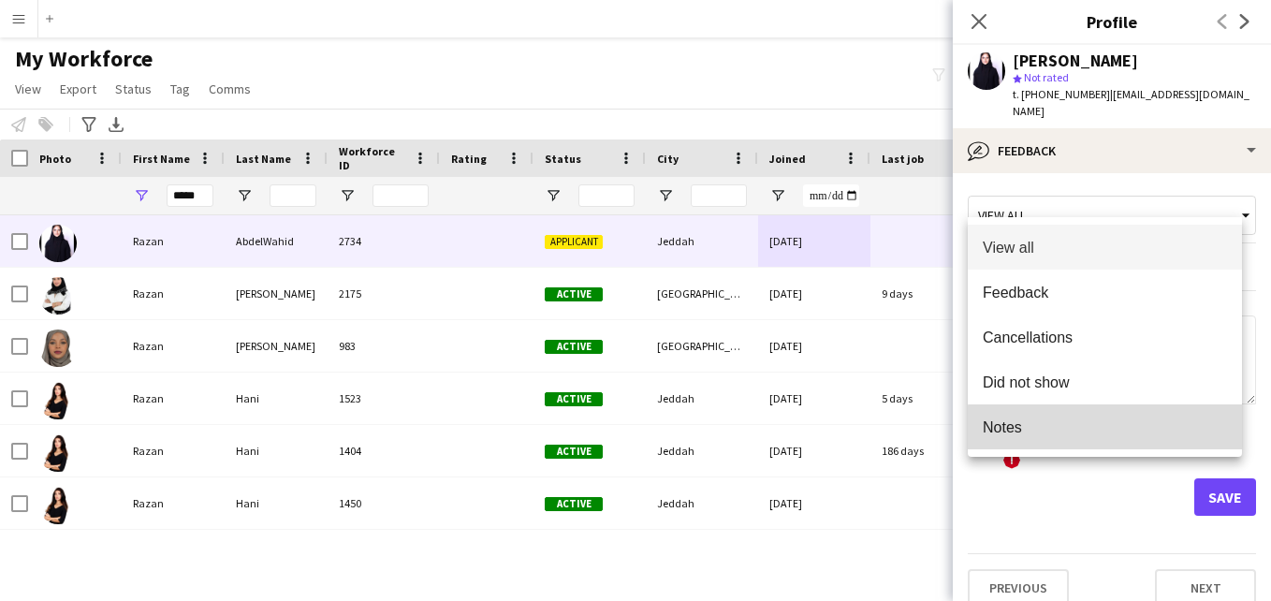
click at [1130, 430] on span "Notes" at bounding box center [1105, 427] width 244 height 18
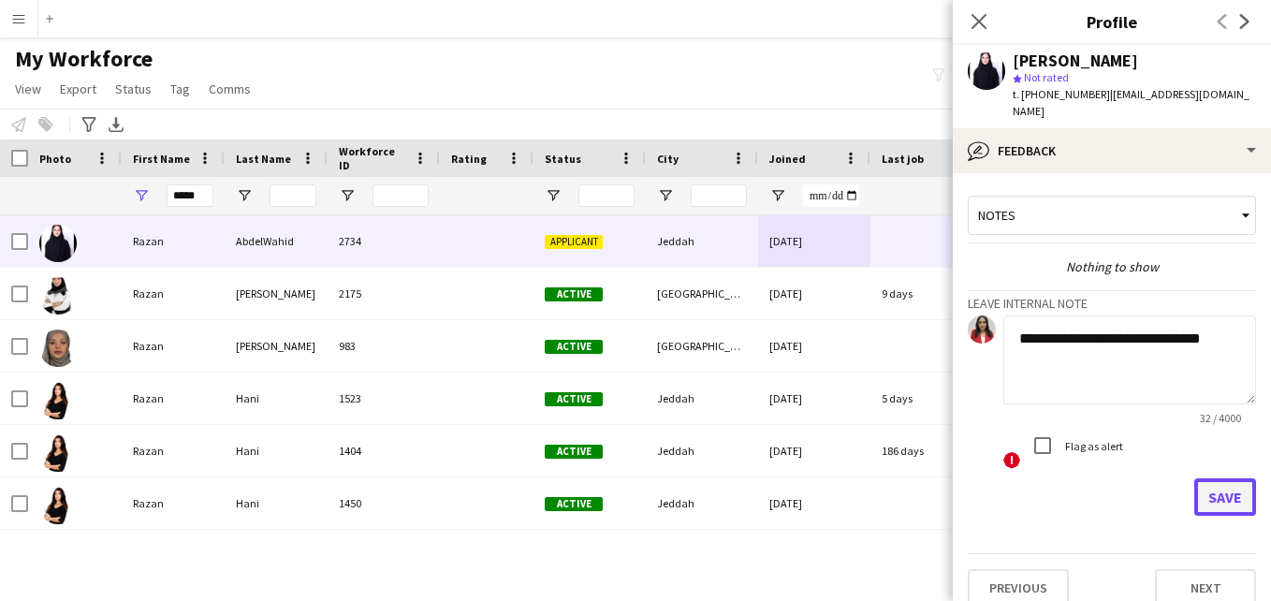
click at [1197, 489] on button "Save" at bounding box center [1225, 496] width 62 height 37
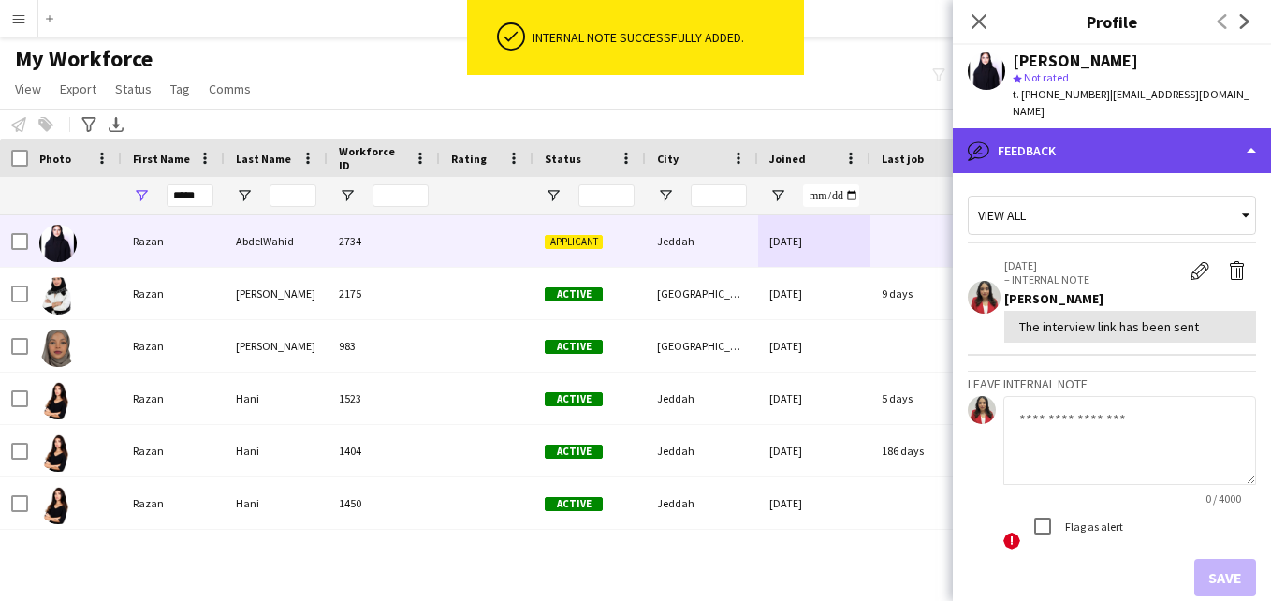
click at [1156, 140] on div "bubble-pencil Feedback" at bounding box center [1112, 150] width 318 height 45
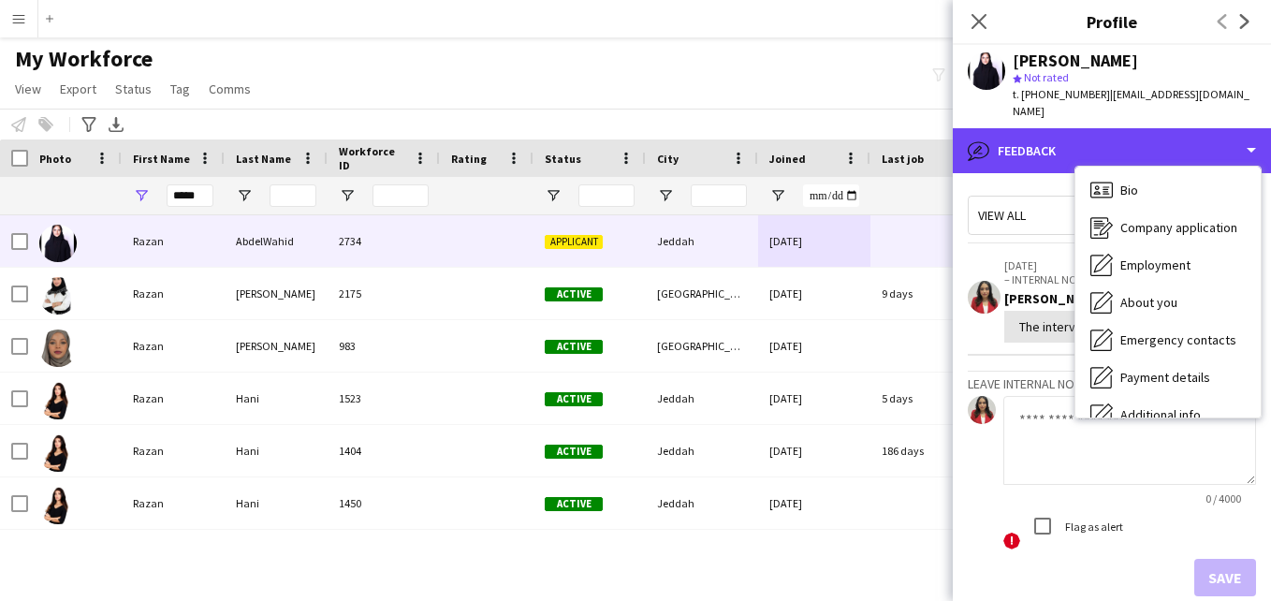
scroll to position [0, 0]
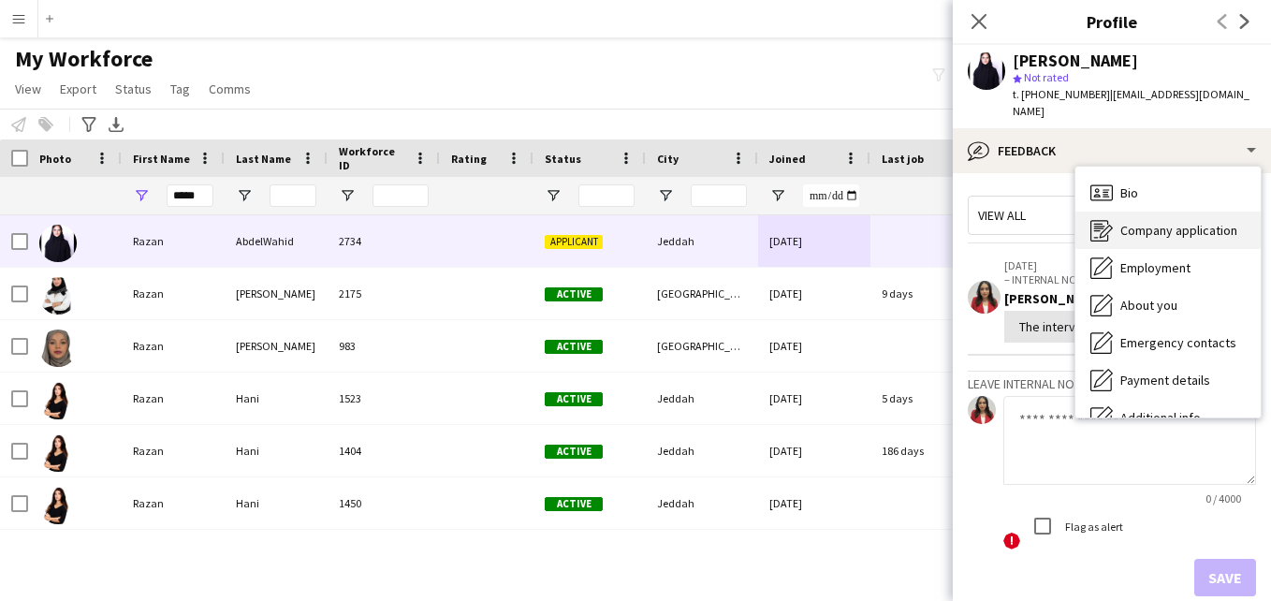
click at [1229, 222] on span "Company application" at bounding box center [1178, 230] width 117 height 17
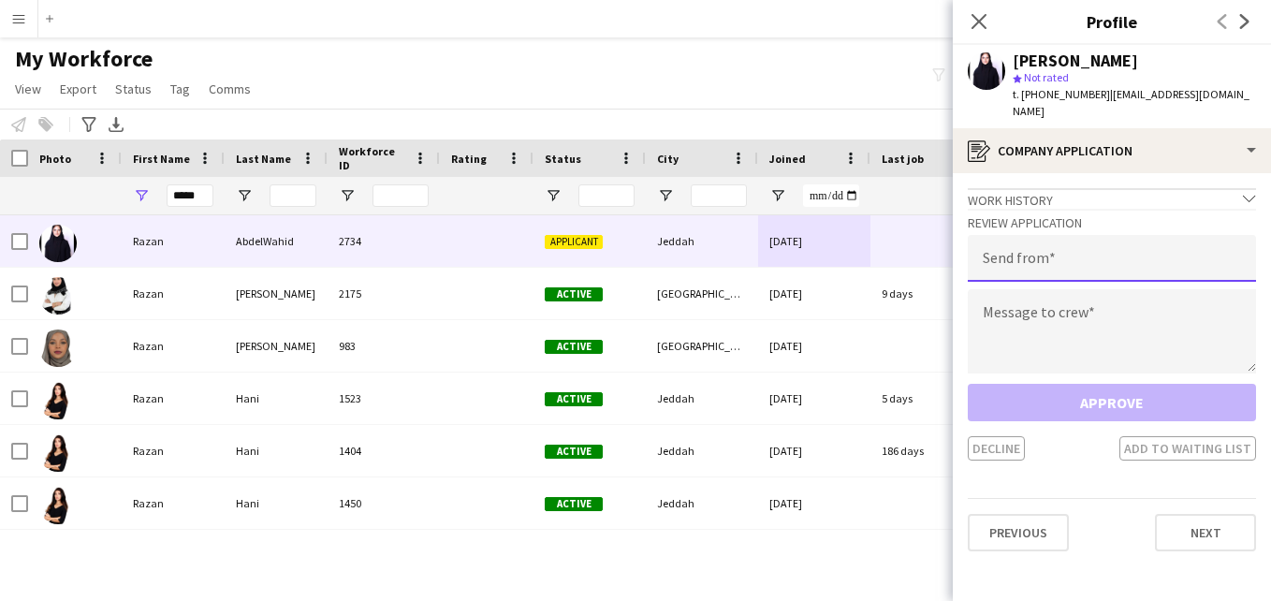
click at [1192, 235] on input "email" at bounding box center [1112, 258] width 288 height 47
type input "**********"
click at [1142, 300] on textarea at bounding box center [1112, 331] width 288 height 84
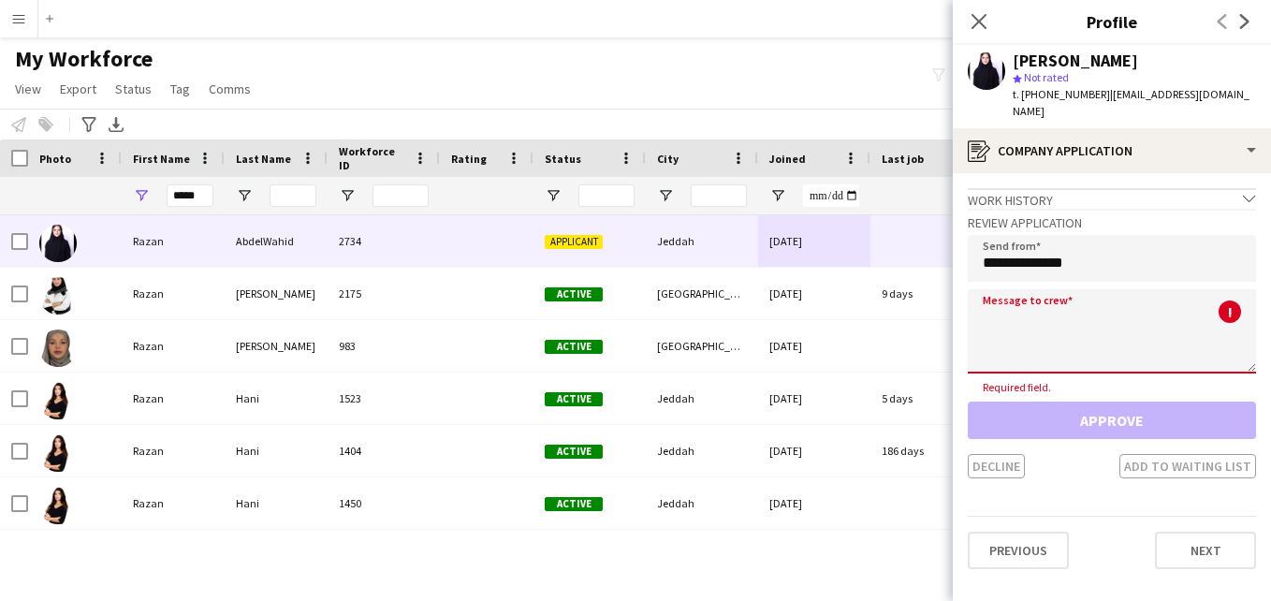
click at [1023, 305] on textarea at bounding box center [1112, 331] width 288 height 84
paste textarea "**********"
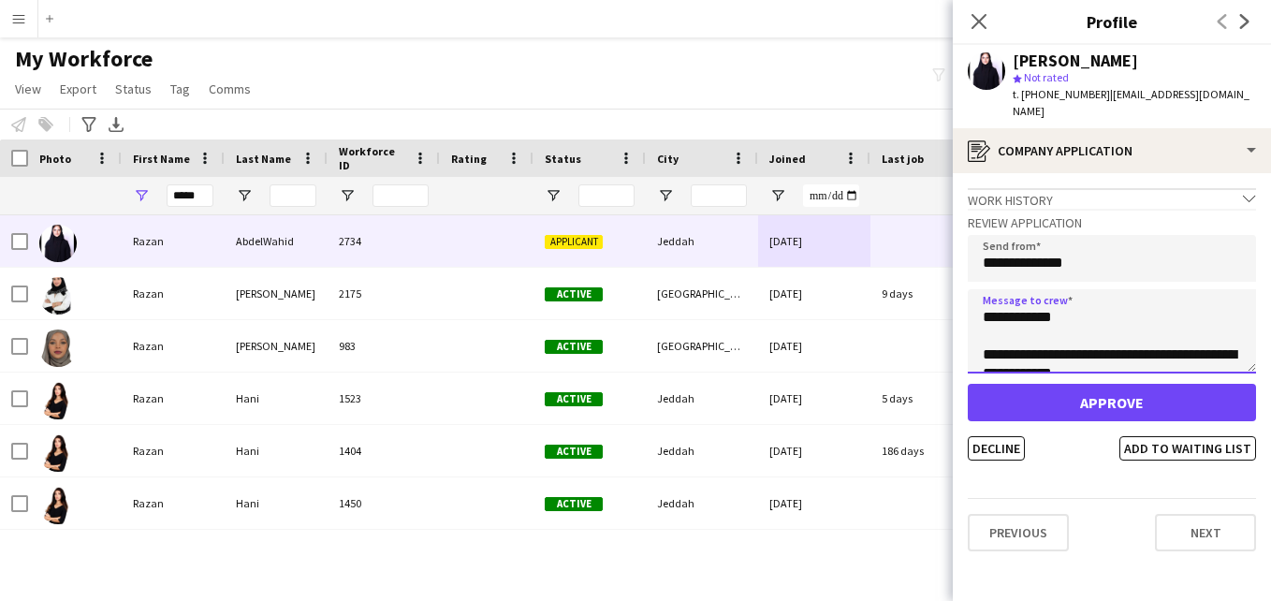
click at [1058, 298] on textarea "**********" at bounding box center [1112, 331] width 288 height 84
type textarea "**********"
click at [1207, 436] on button "Add to waiting list" at bounding box center [1187, 448] width 137 height 24
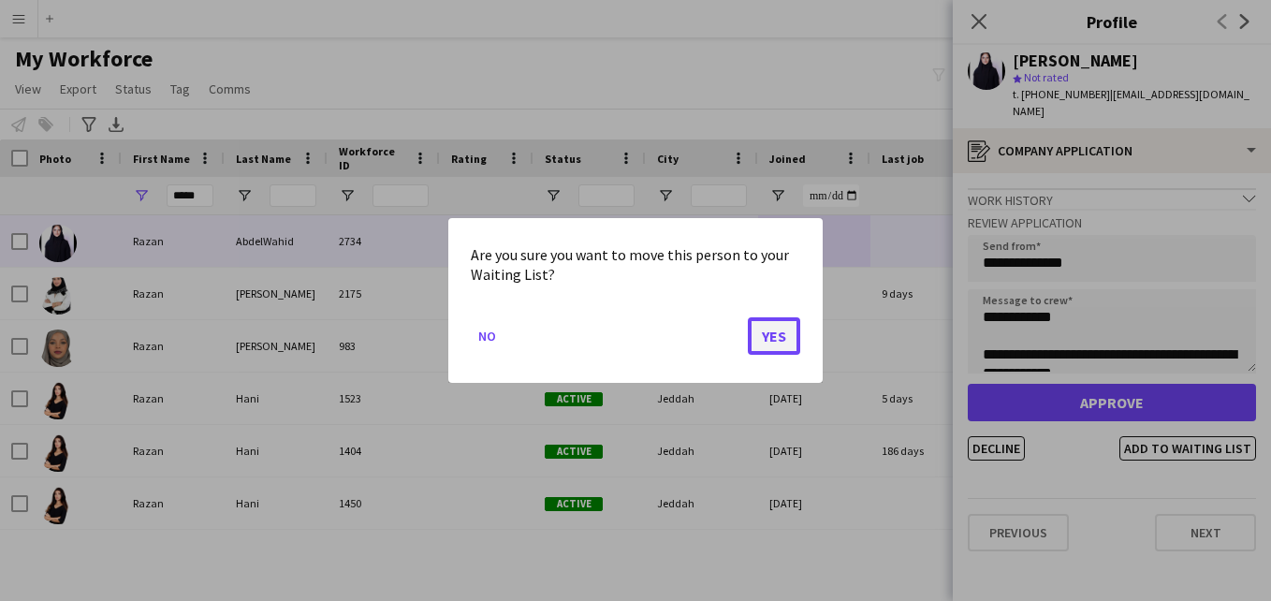
click at [781, 338] on button "Yes" at bounding box center [774, 335] width 52 height 37
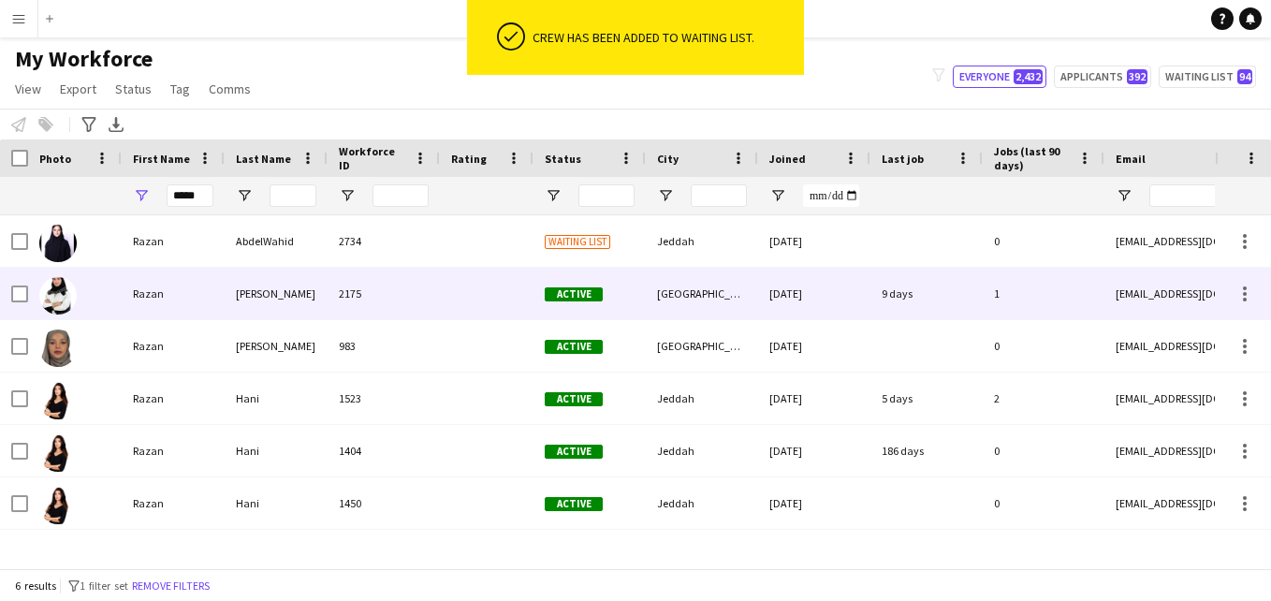
click at [483, 291] on div at bounding box center [487, 293] width 94 height 51
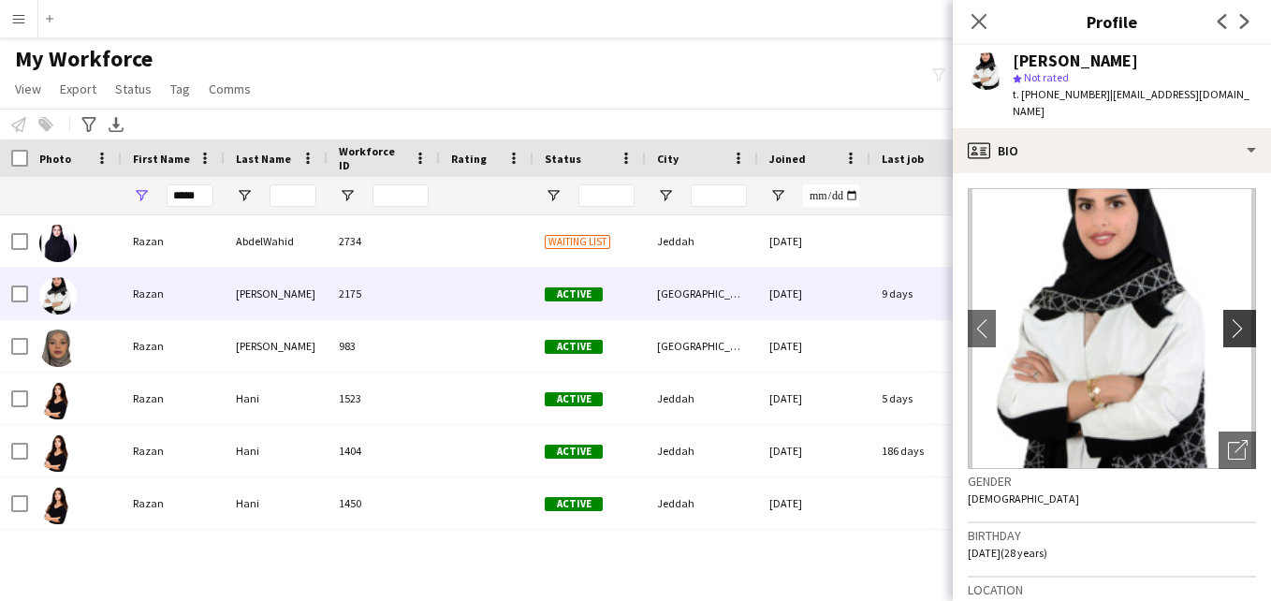
click at [1228, 318] on app-icon "chevron-right" at bounding box center [1242, 328] width 29 height 20
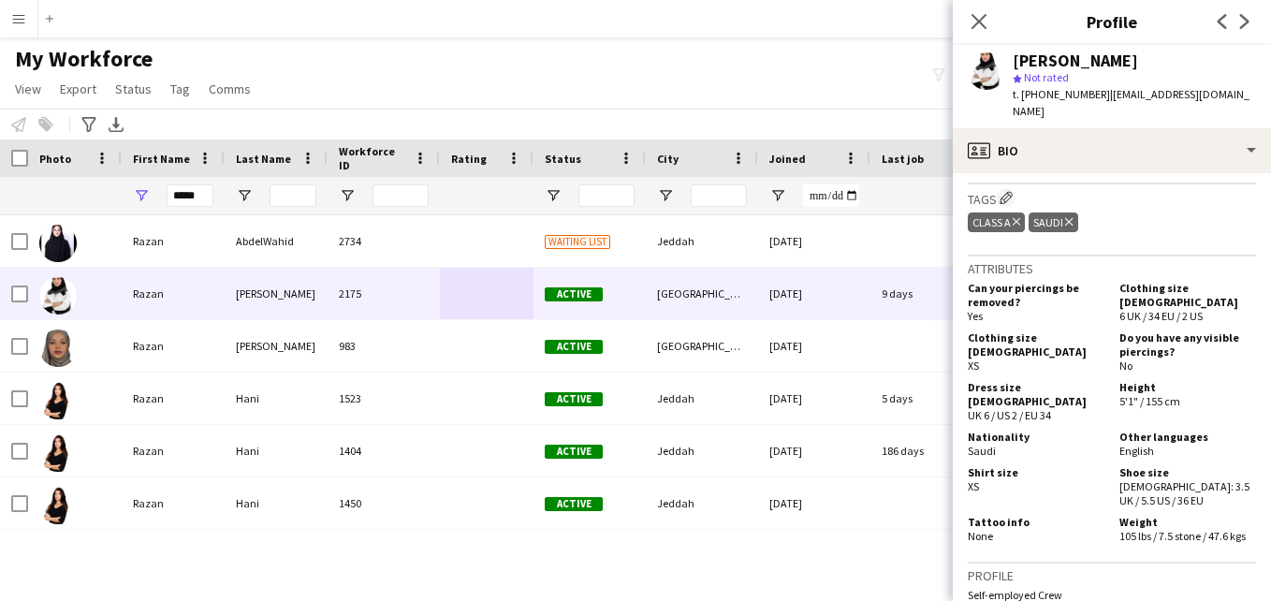
scroll to position [871, 0]
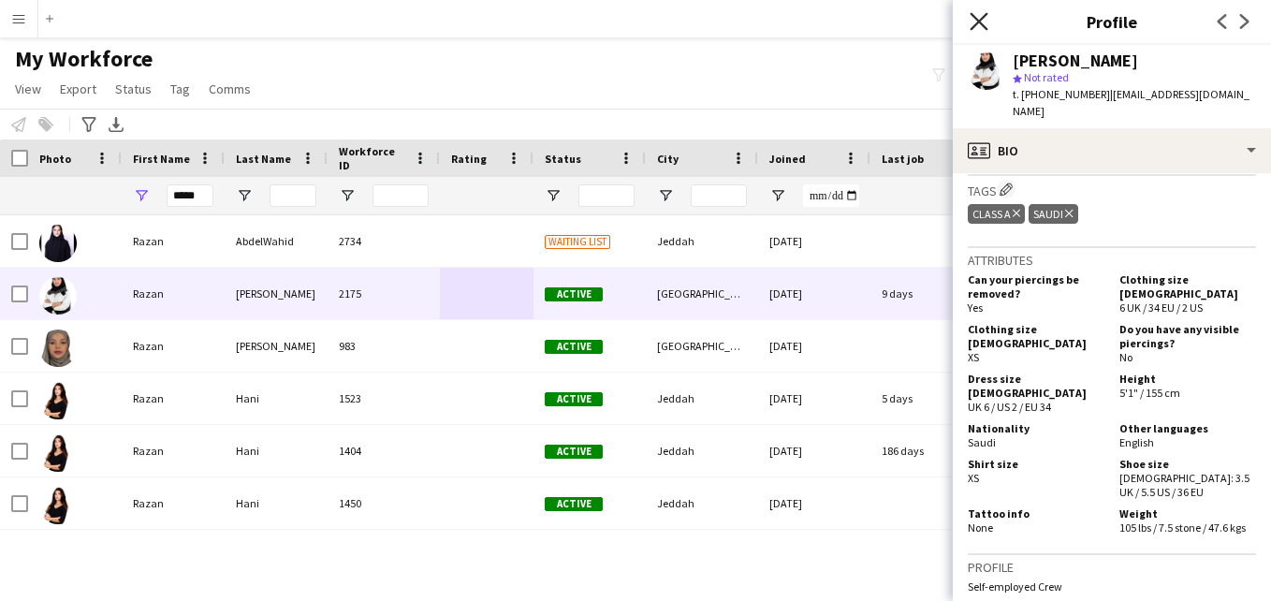
click at [972, 15] on icon at bounding box center [979, 21] width 18 height 18
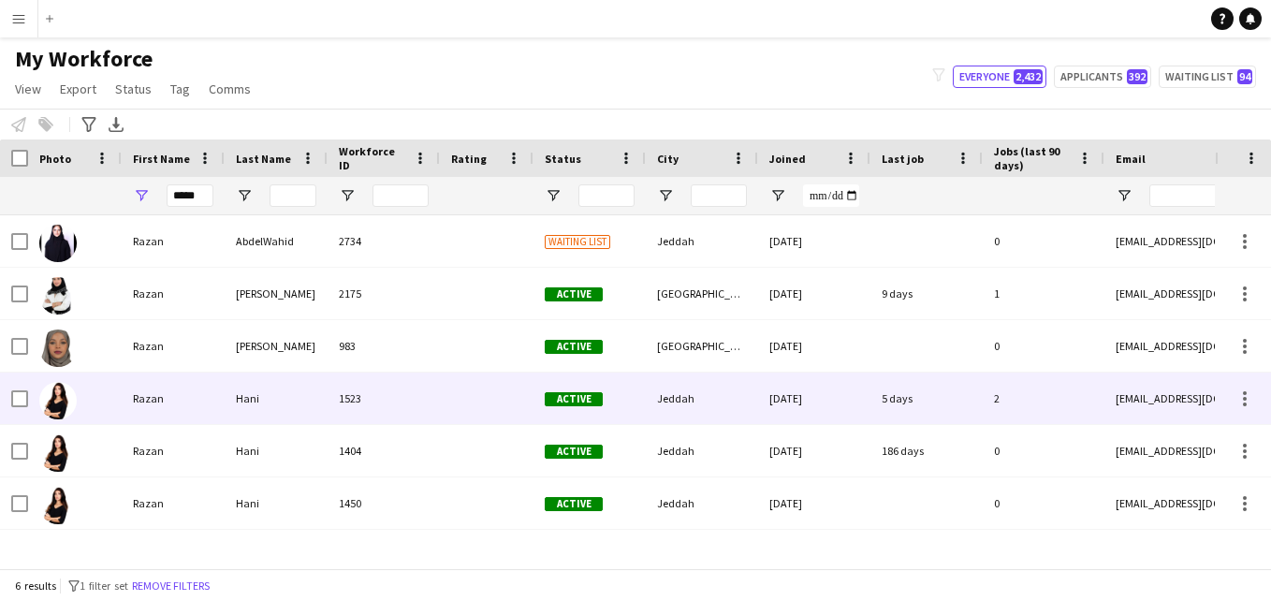
click at [476, 388] on div at bounding box center [487, 397] width 94 height 51
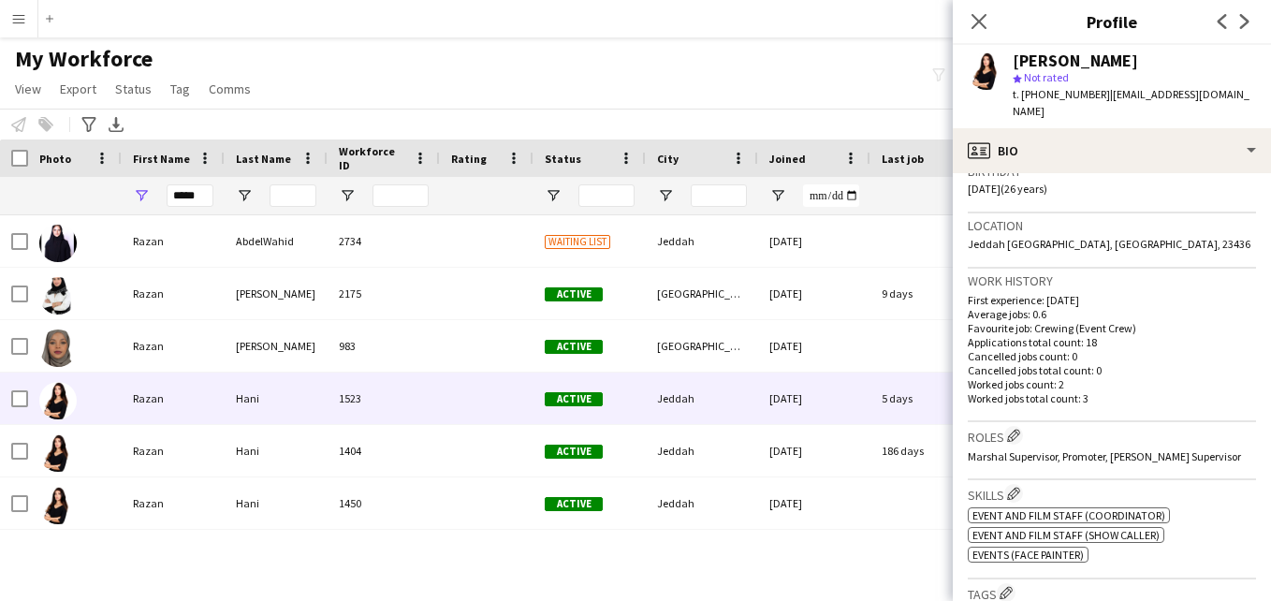
scroll to position [367, 0]
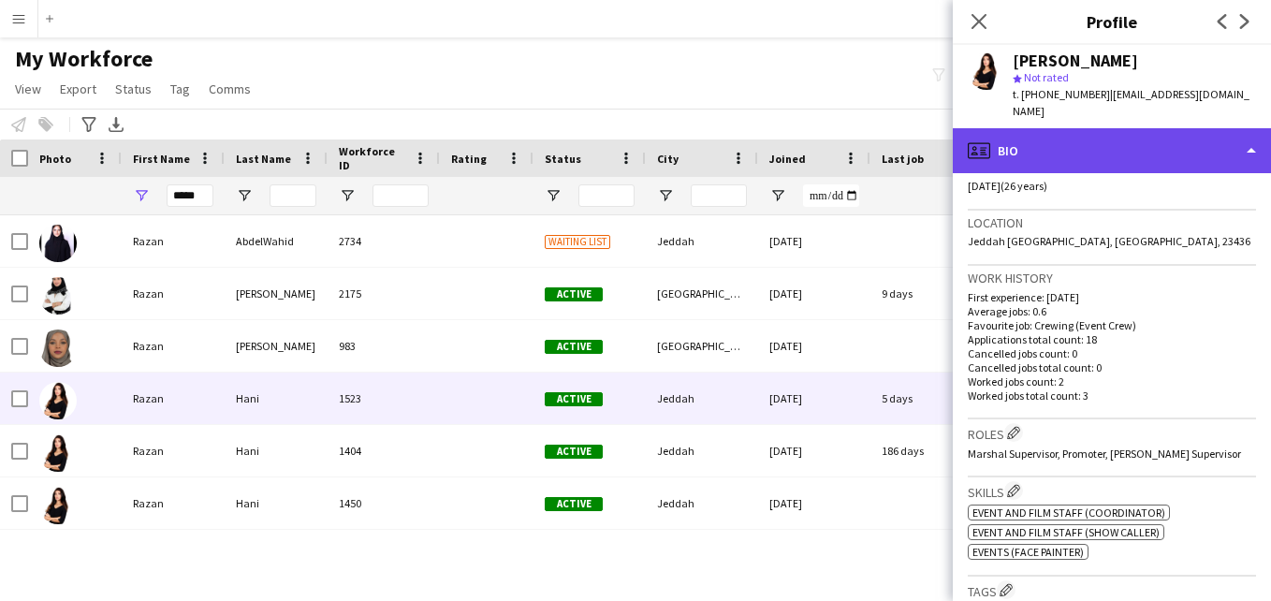
click at [1258, 128] on div "profile Bio" at bounding box center [1112, 150] width 318 height 45
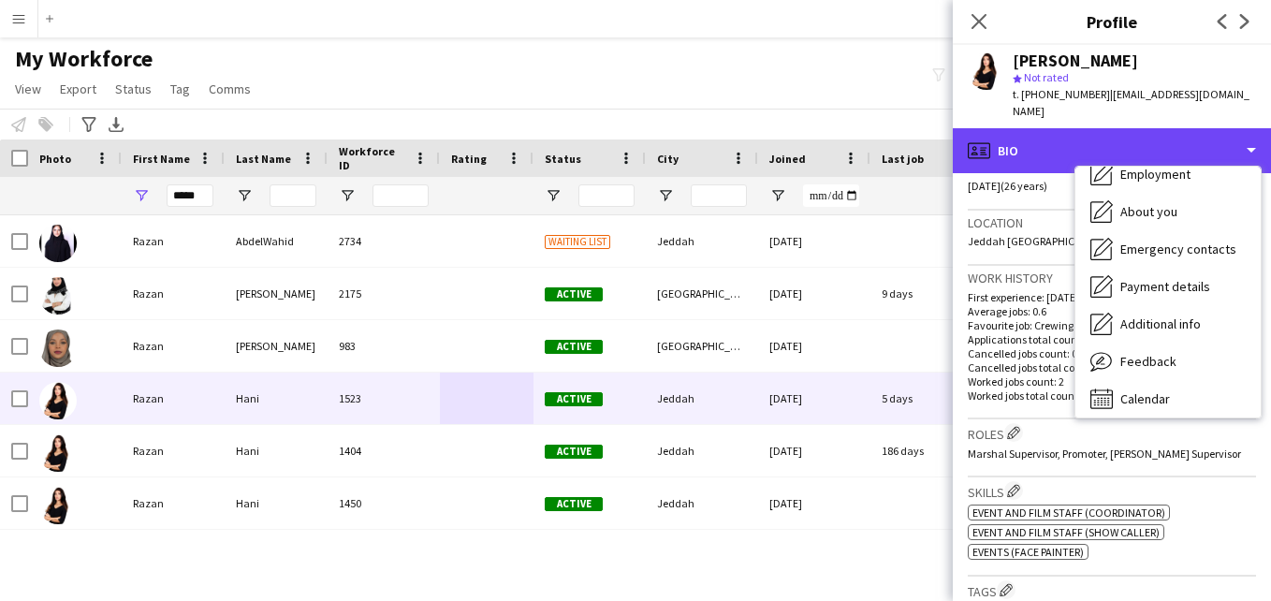
scroll to position [101, 0]
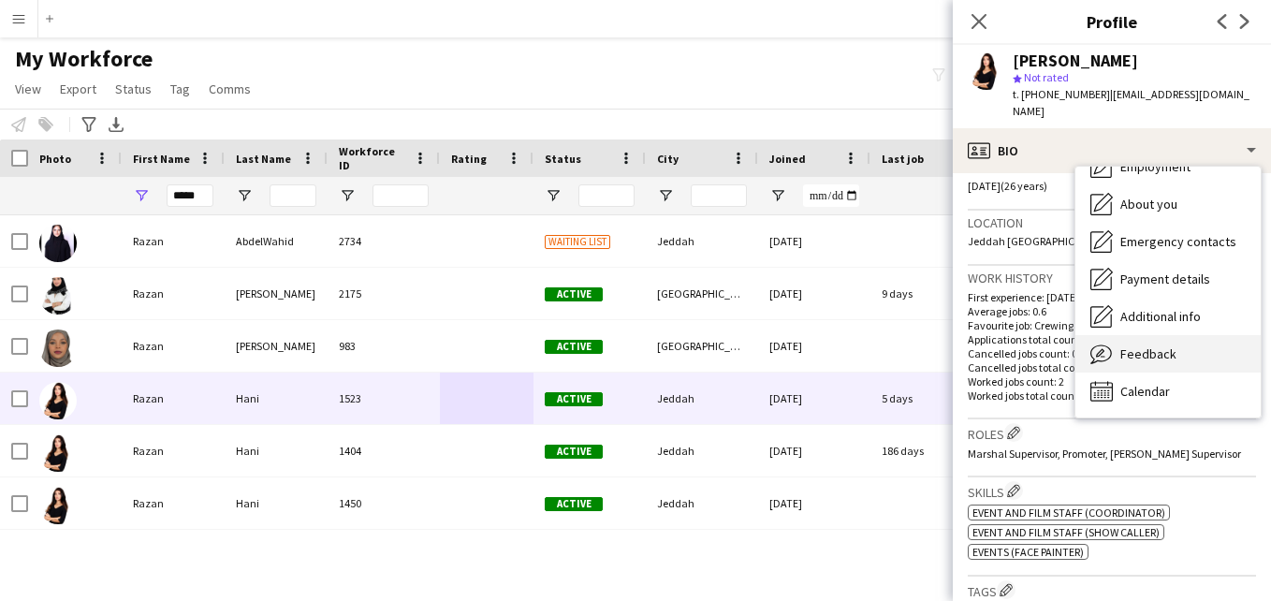
click at [1233, 337] on div "Feedback Feedback" at bounding box center [1167, 353] width 185 height 37
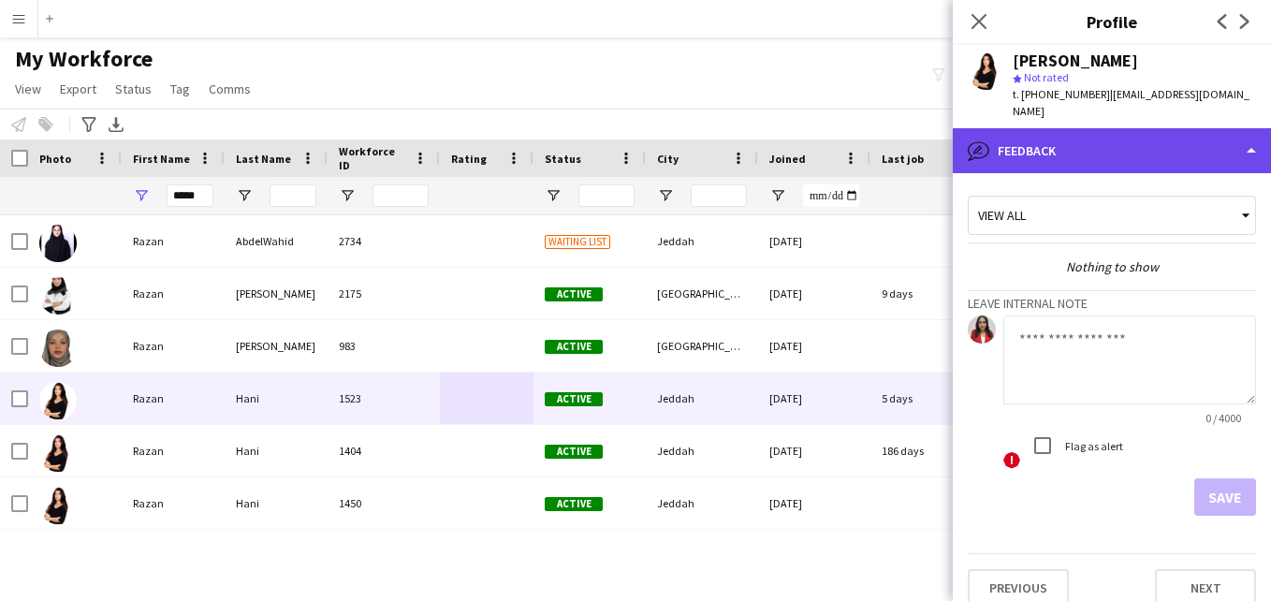
click at [1179, 131] on div "bubble-pencil Feedback" at bounding box center [1112, 150] width 318 height 45
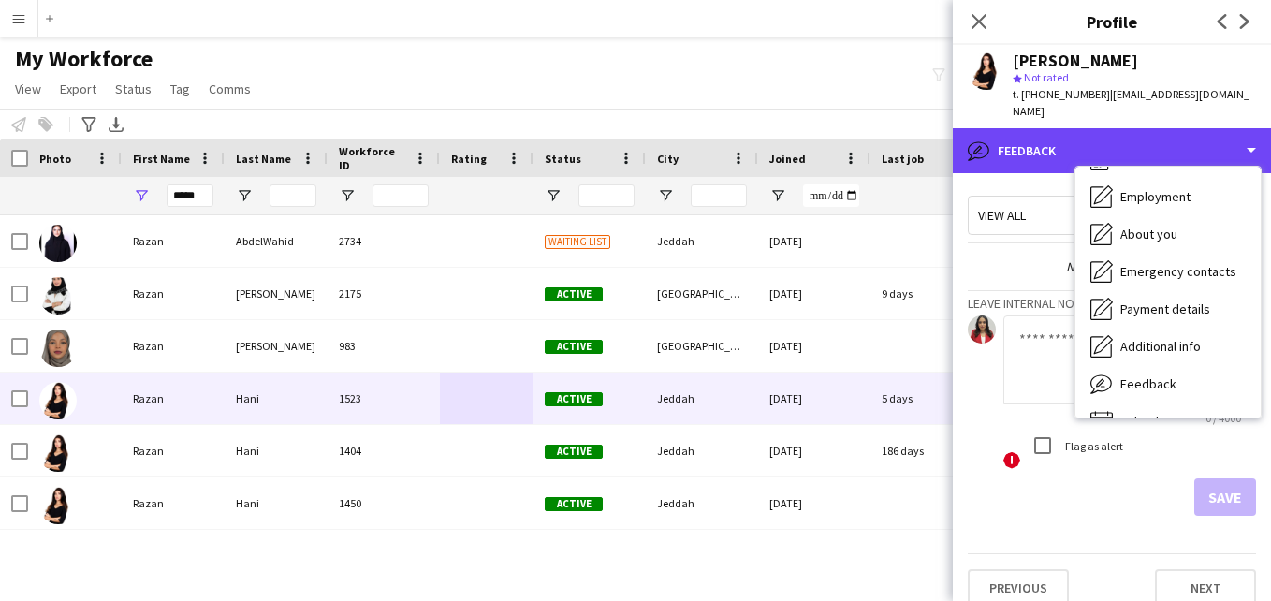
scroll to position [0, 0]
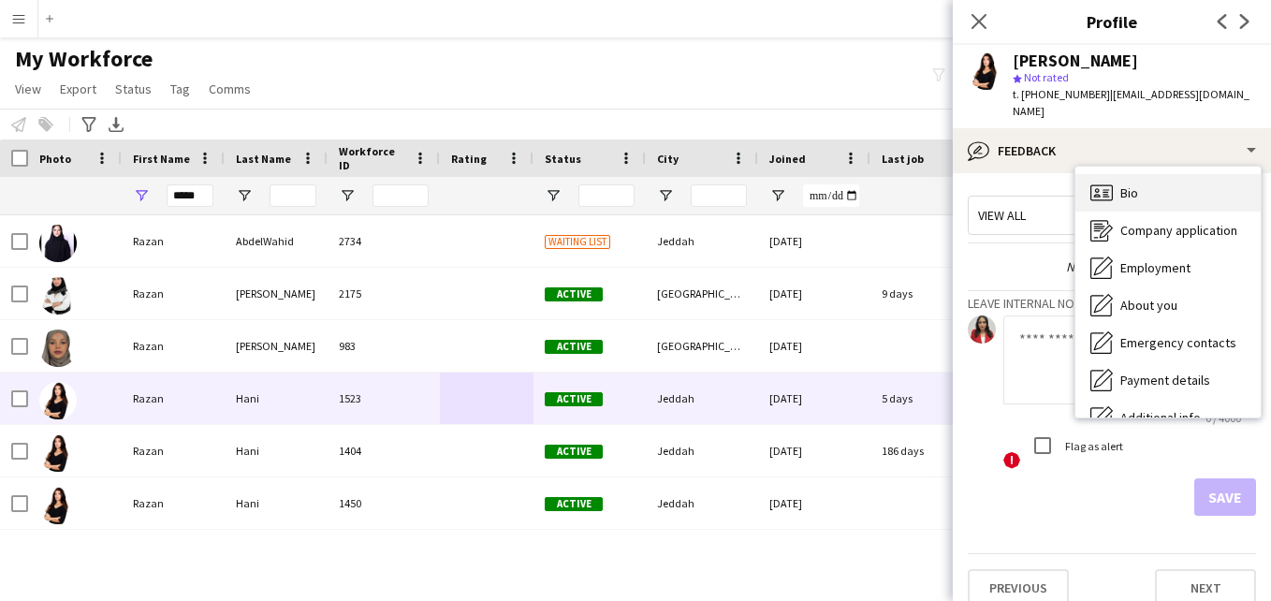
click at [1237, 179] on div "Bio Bio" at bounding box center [1167, 192] width 185 height 37
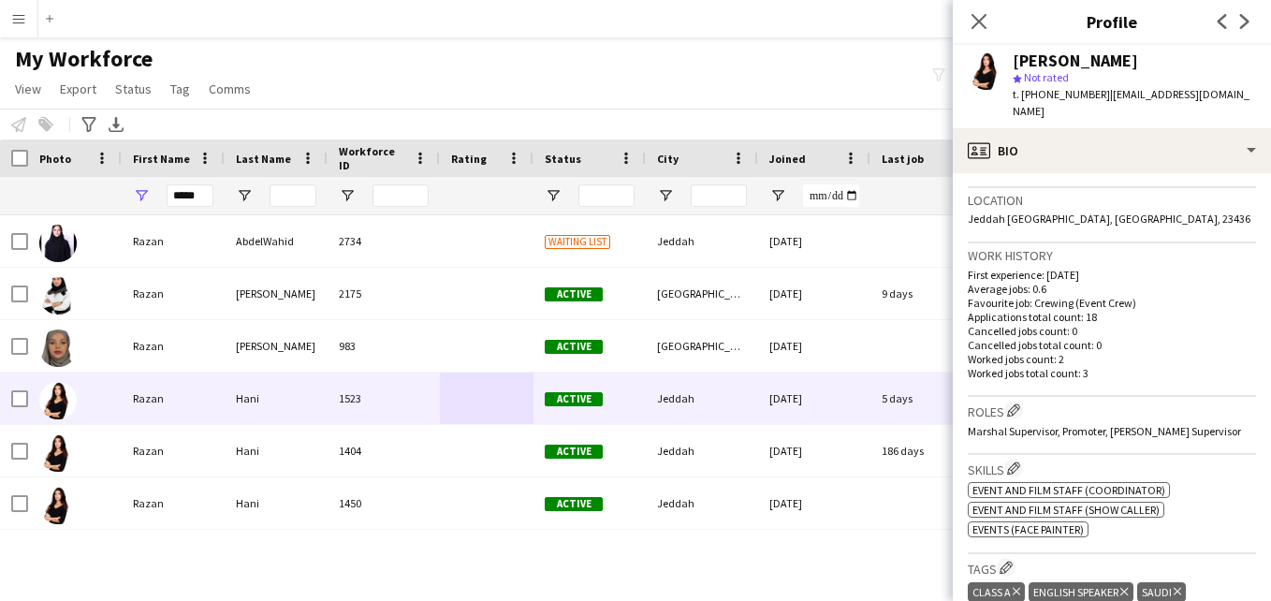
scroll to position [393, 0]
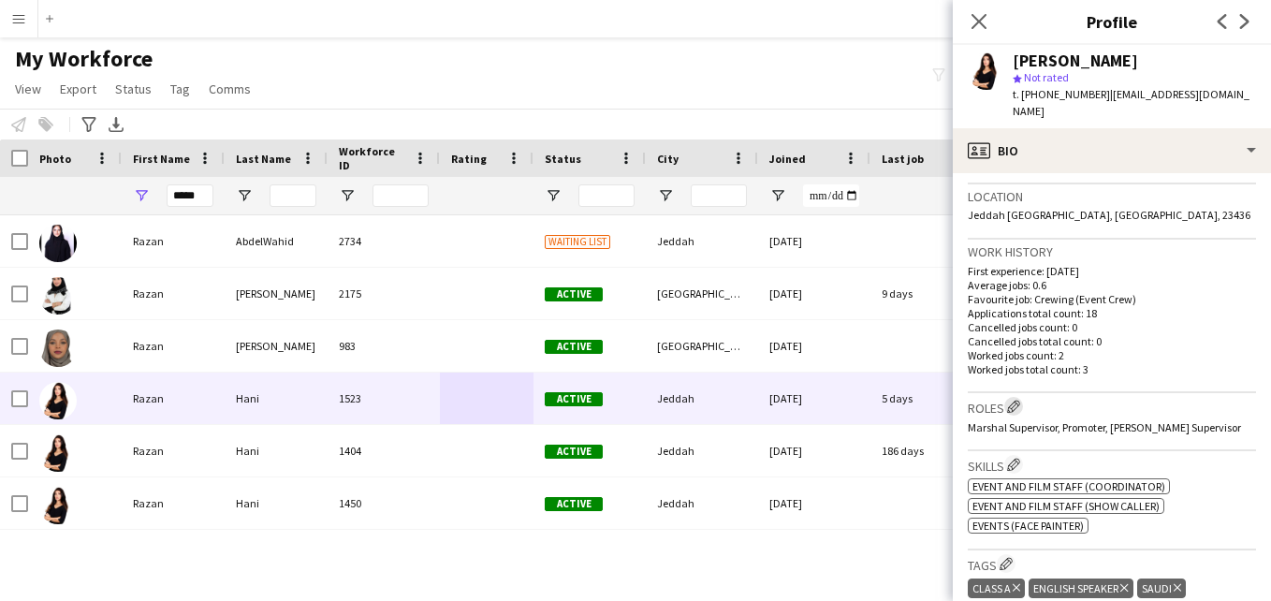
click at [1015, 400] on app-icon "Edit crew company roles" at bounding box center [1013, 406] width 13 height 13
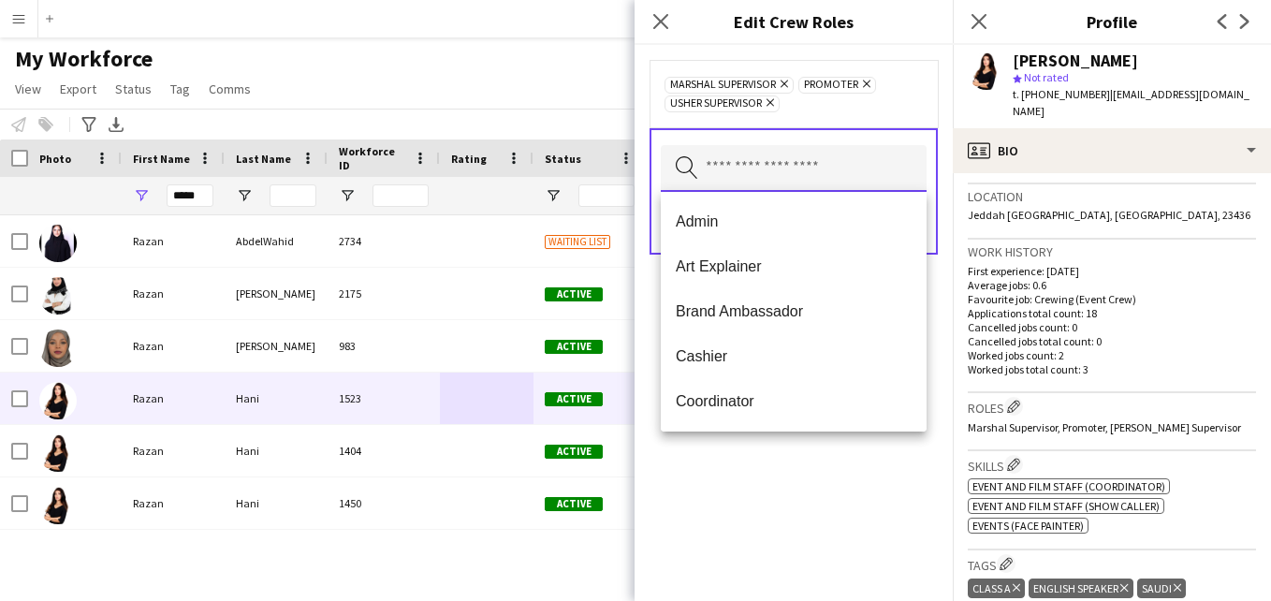
click at [868, 170] on input "text" at bounding box center [794, 168] width 266 height 47
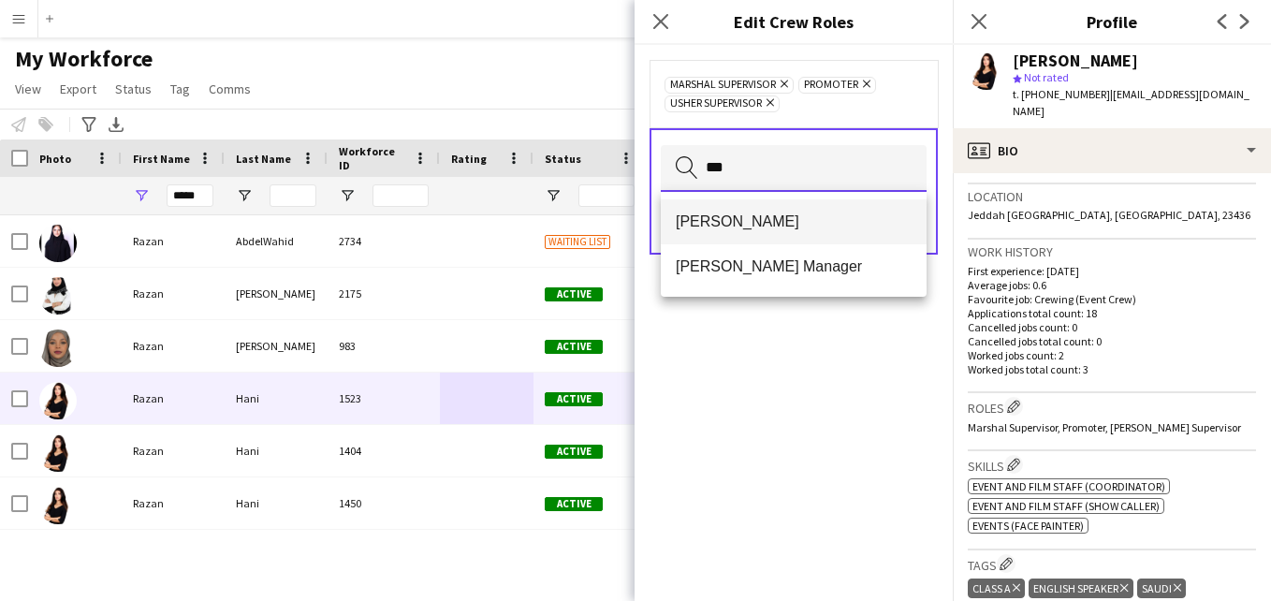
type input "***"
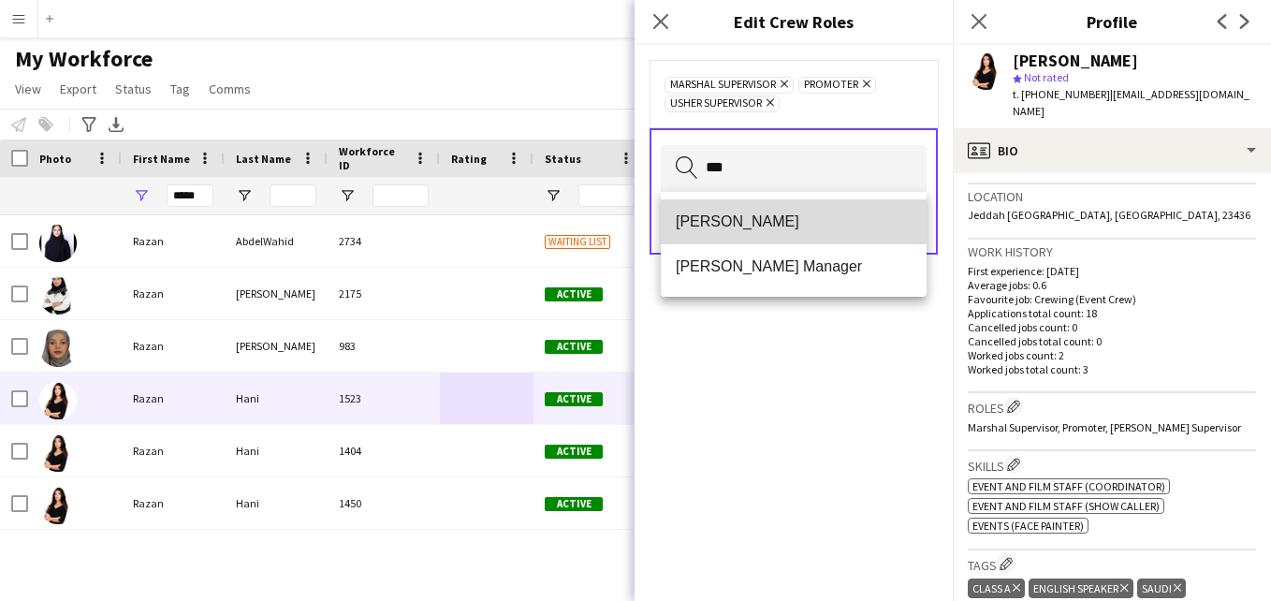
click at [847, 213] on span "[PERSON_NAME]" at bounding box center [794, 221] width 236 height 18
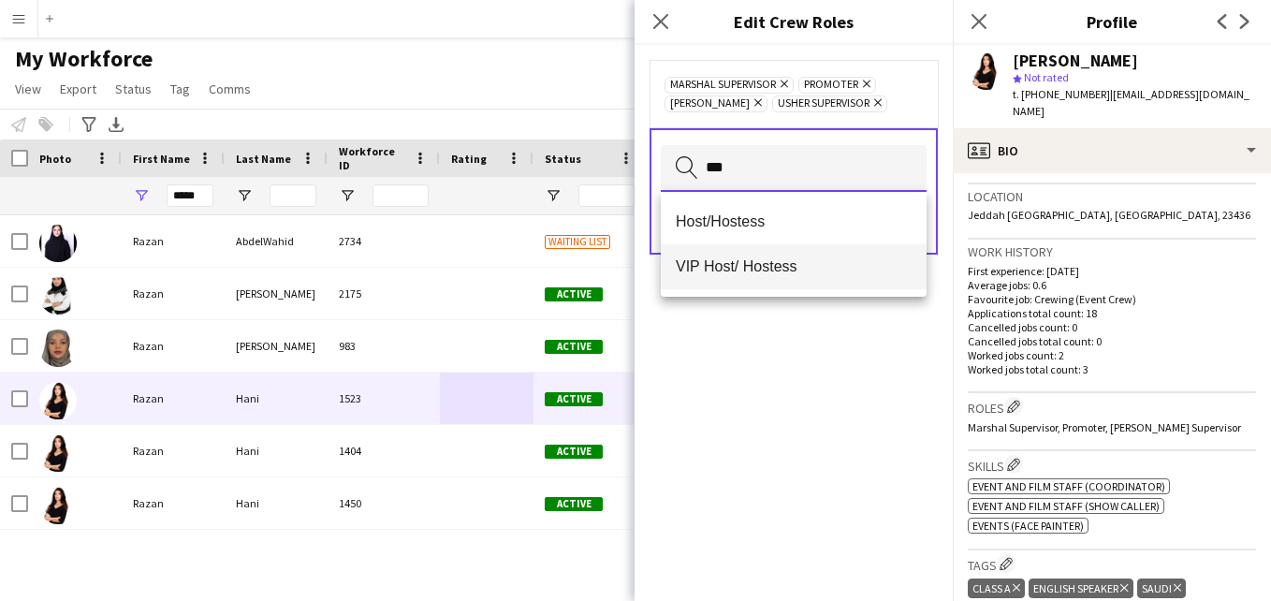
type input "***"
click at [807, 267] on span "VIP Host/ Hostess" at bounding box center [794, 266] width 236 height 18
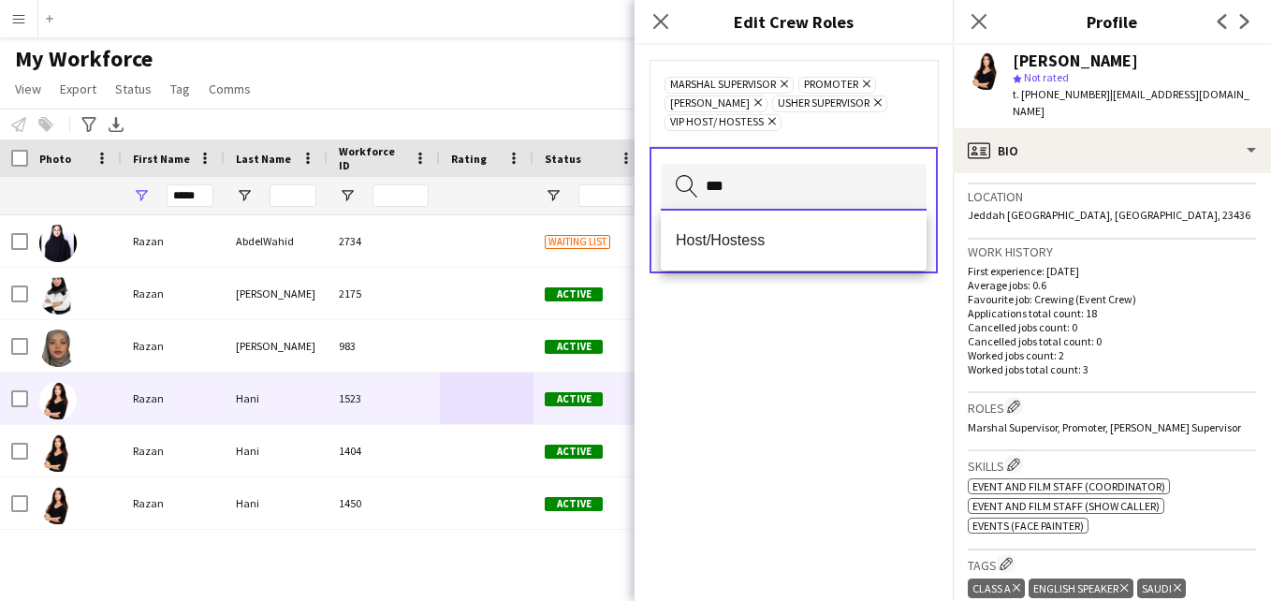
type input "***"
click at [816, 232] on mat-option "Host/Hostess" at bounding box center [794, 240] width 266 height 45
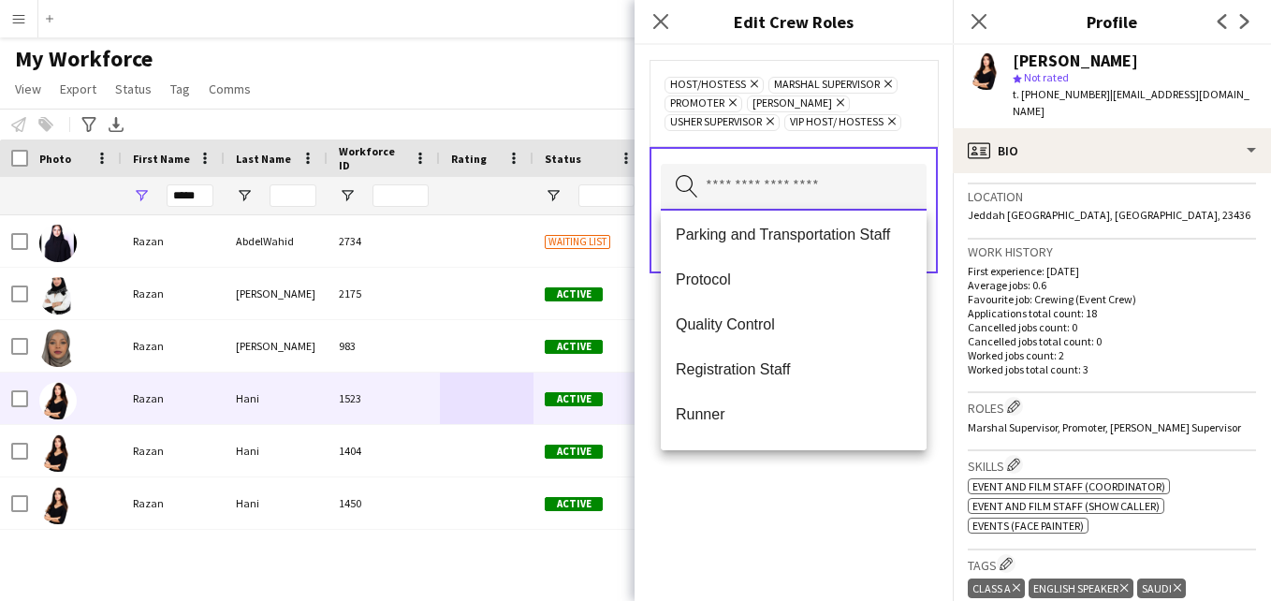
scroll to position [510, 0]
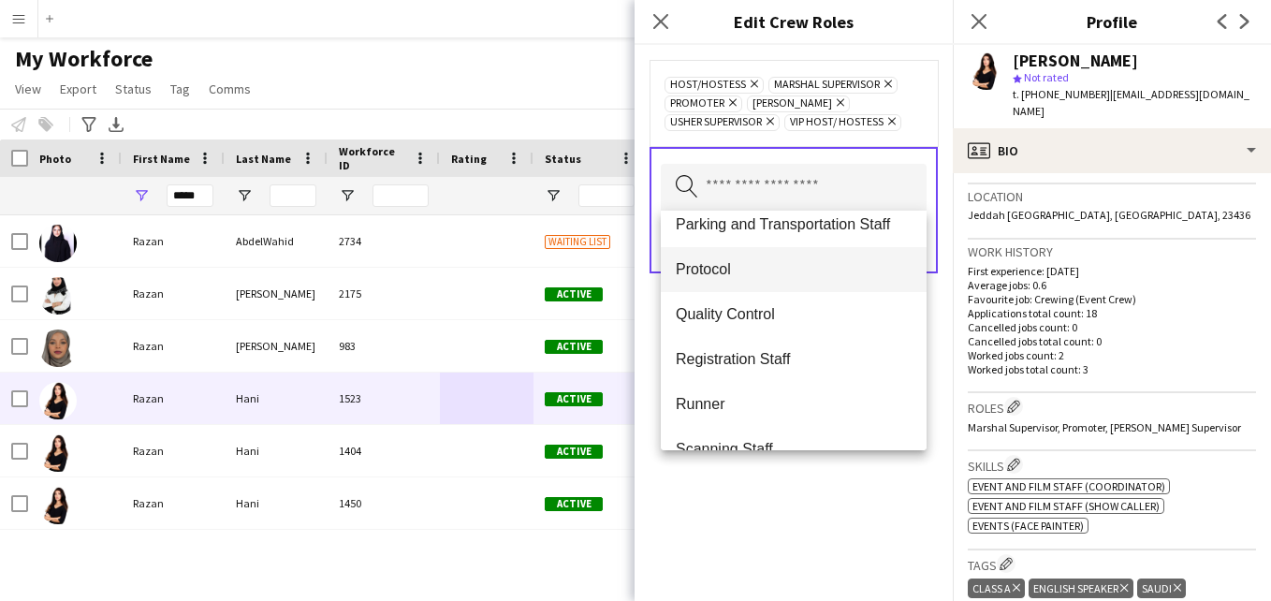
click at [882, 274] on span "Protocol" at bounding box center [794, 269] width 236 height 18
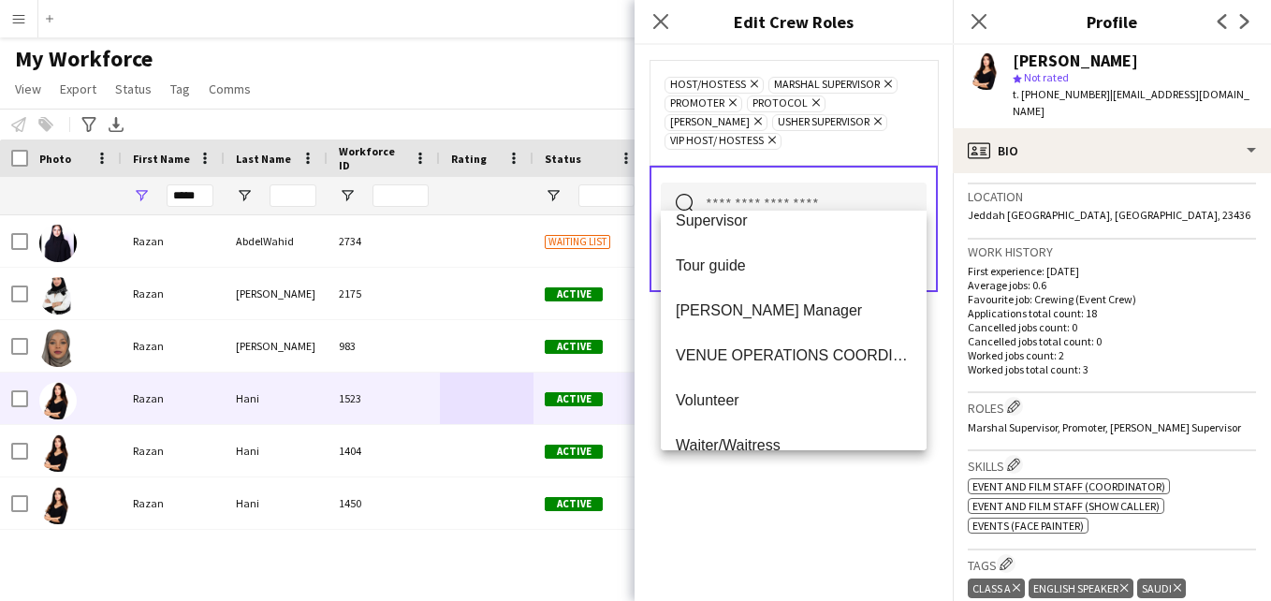
scroll to position [809, 0]
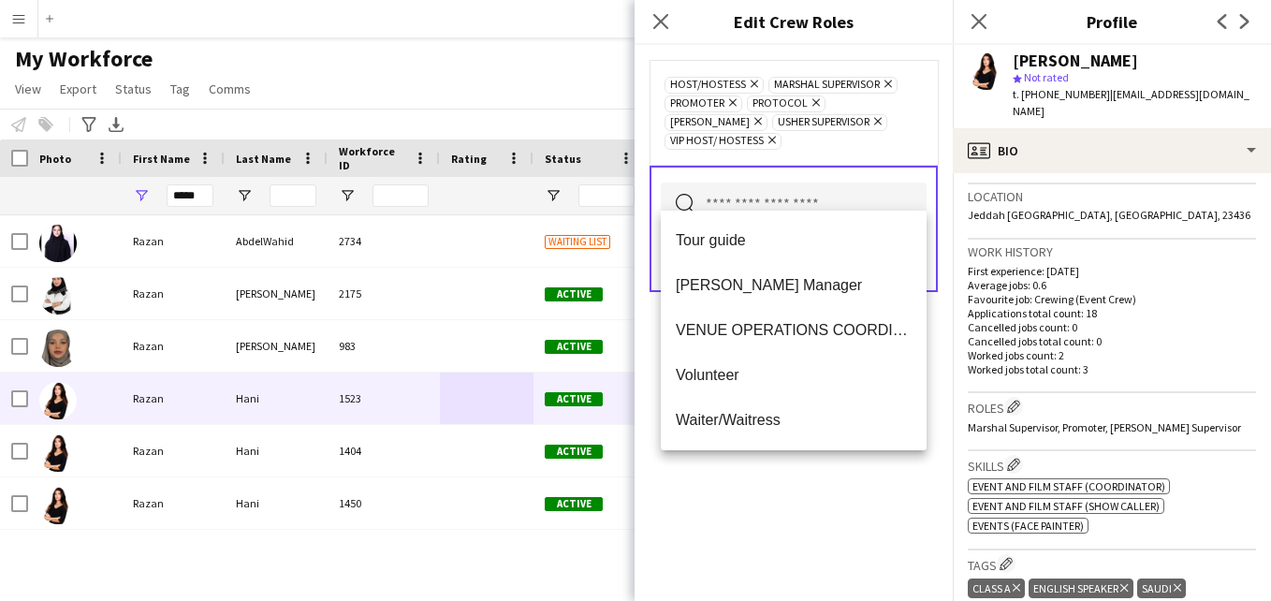
click at [853, 487] on div "Host/Hostess Remove Marshal Supervisor Remove Promoter Remove Protocol Remove […" at bounding box center [794, 323] width 318 height 556
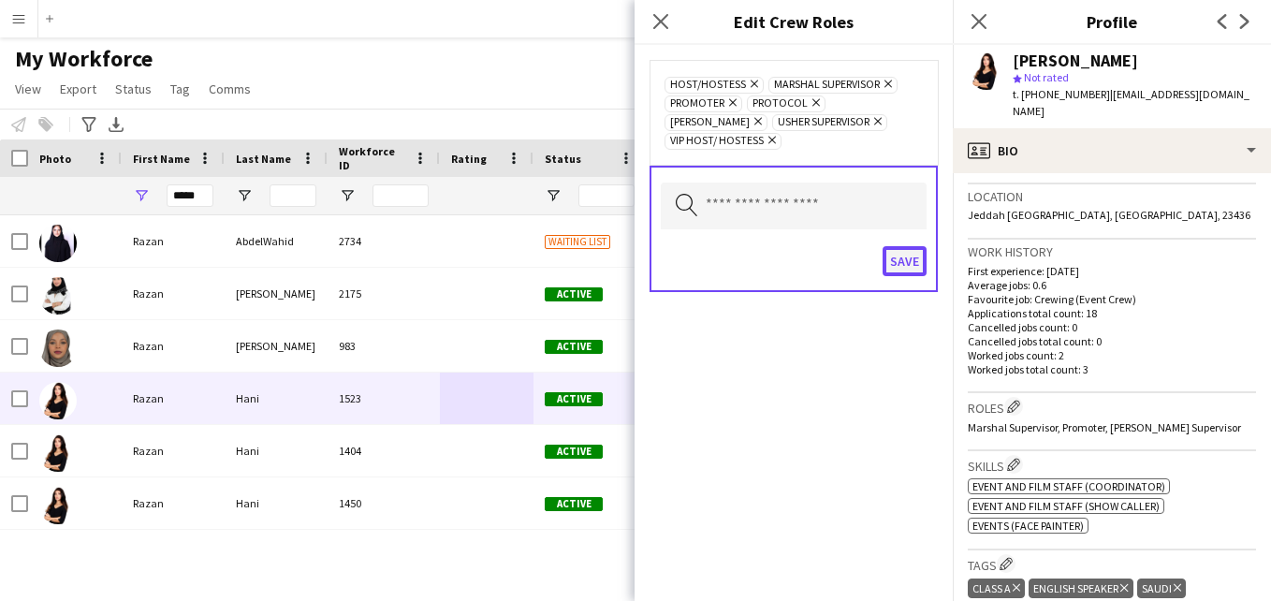
click at [907, 246] on button "Save" at bounding box center [905, 261] width 44 height 30
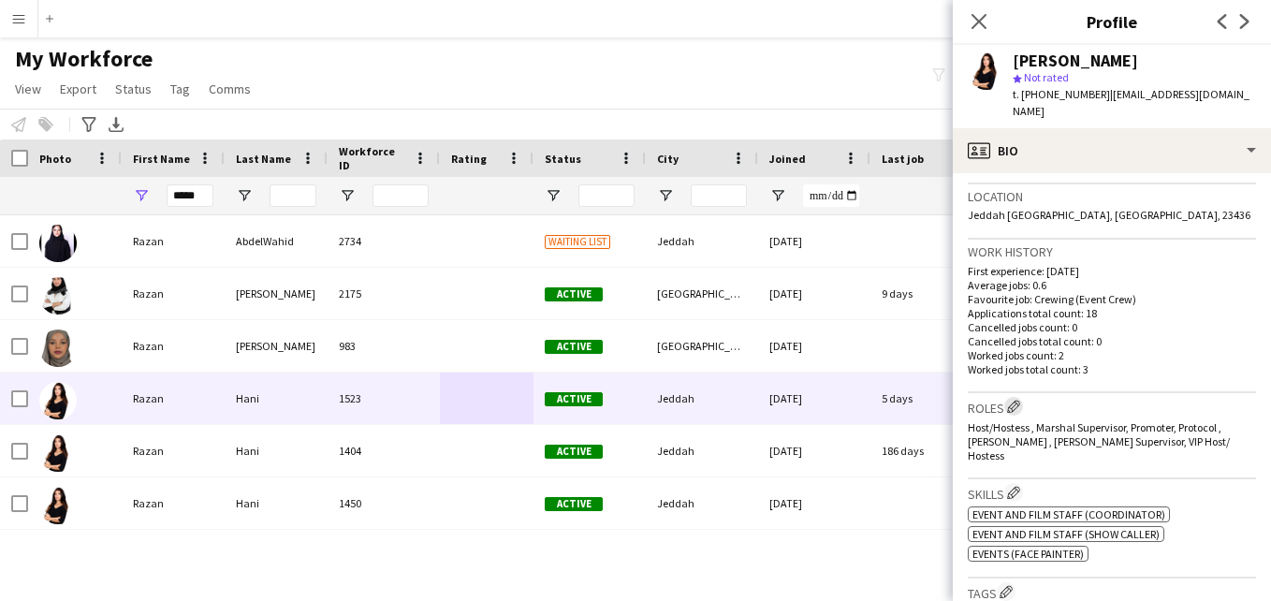
click at [1017, 400] on app-icon "Edit crew company roles" at bounding box center [1013, 406] width 13 height 13
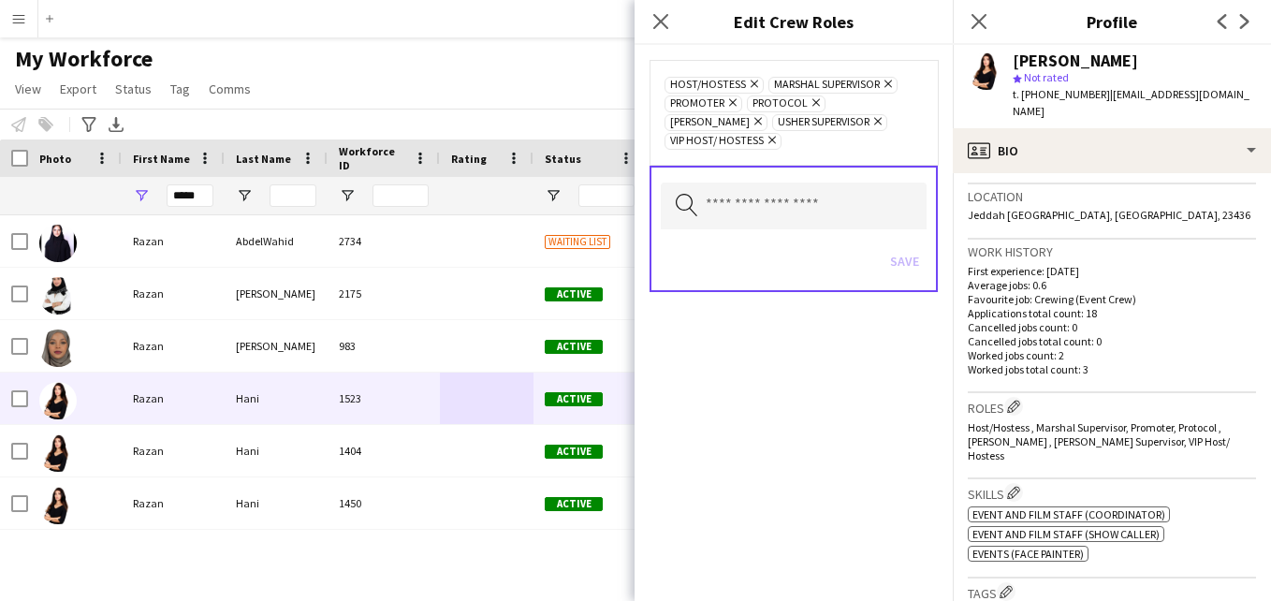
click at [890, 85] on icon at bounding box center [887, 83] width 7 height 7
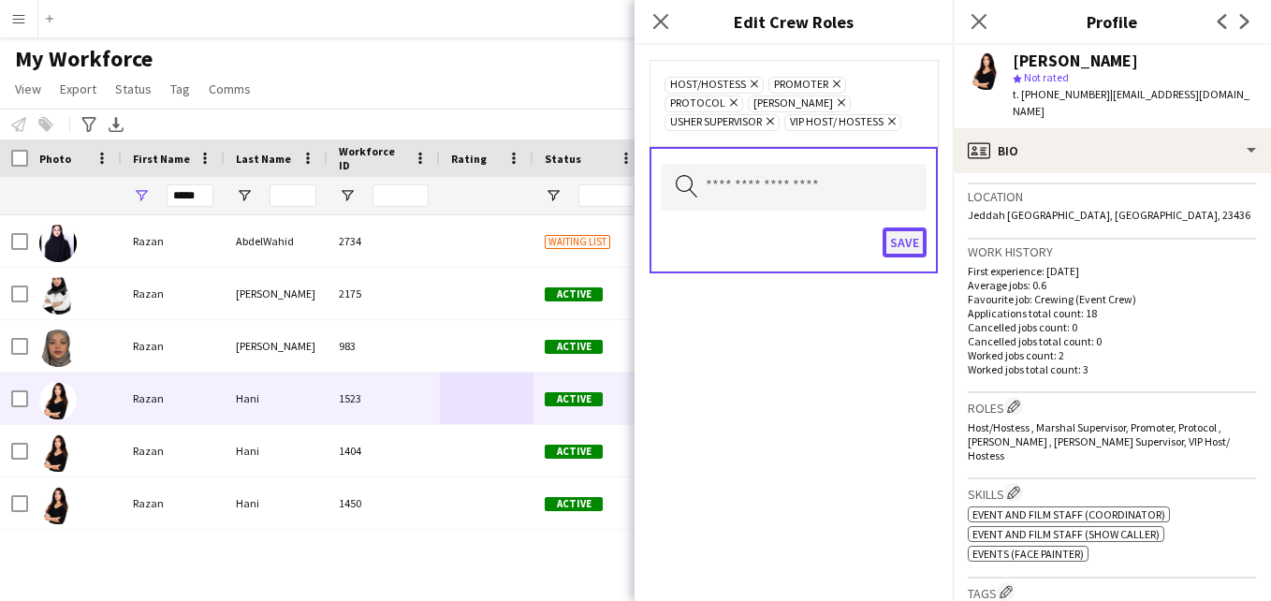
click at [905, 239] on button "Save" at bounding box center [905, 242] width 44 height 30
click at [905, 238] on button "Save" at bounding box center [905, 242] width 44 height 30
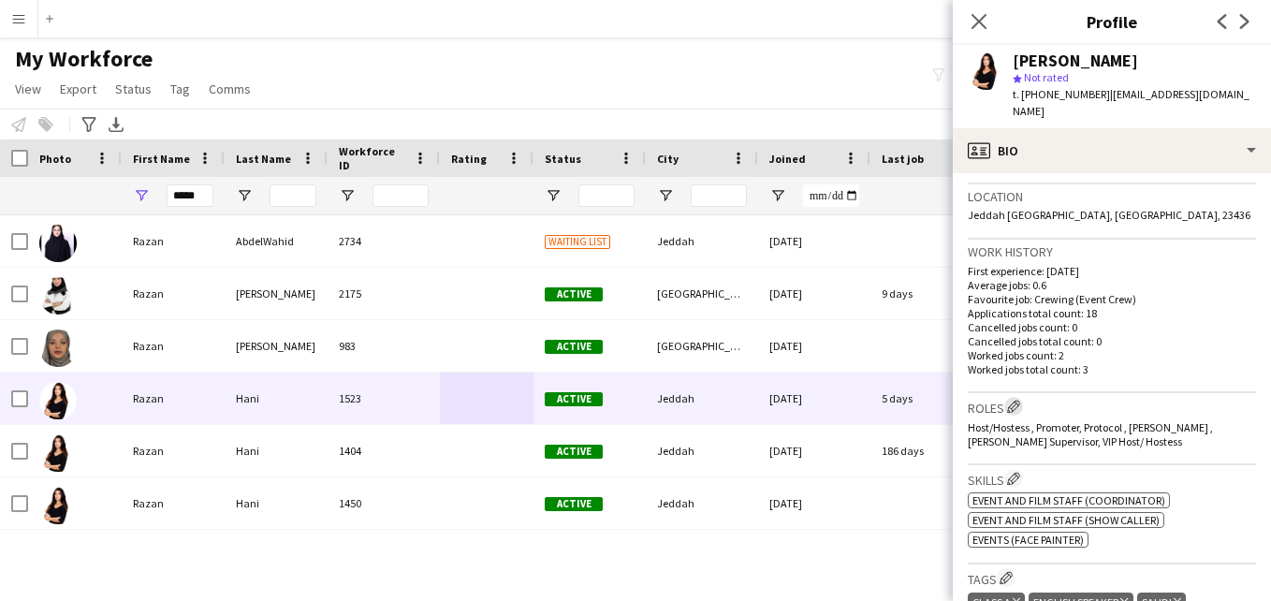
click at [1020, 400] on app-icon "Edit crew company roles" at bounding box center [1013, 406] width 13 height 13
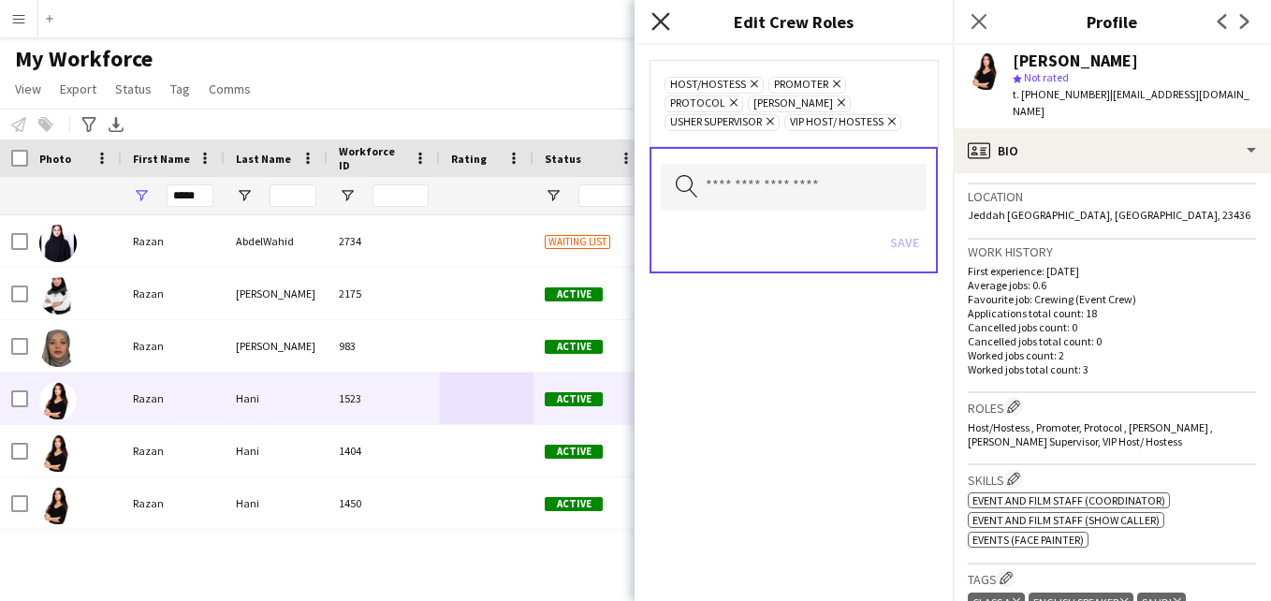
click at [656, 21] on icon "Close pop-in" at bounding box center [660, 21] width 18 height 18
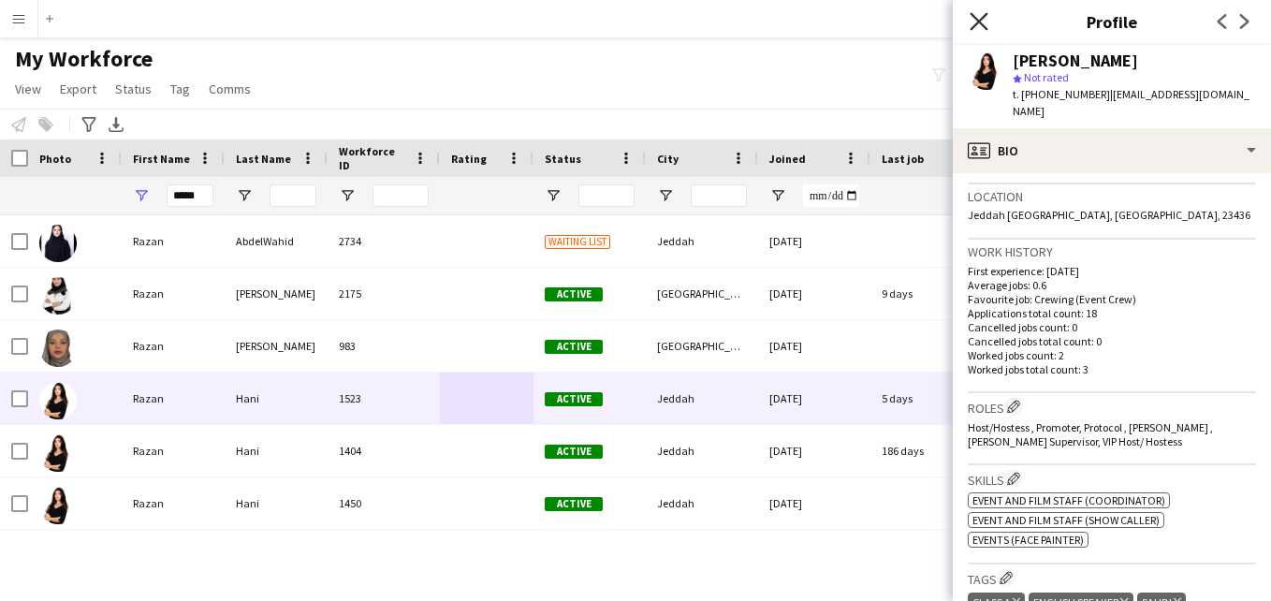
click at [983, 21] on icon "Close pop-in" at bounding box center [979, 21] width 18 height 18
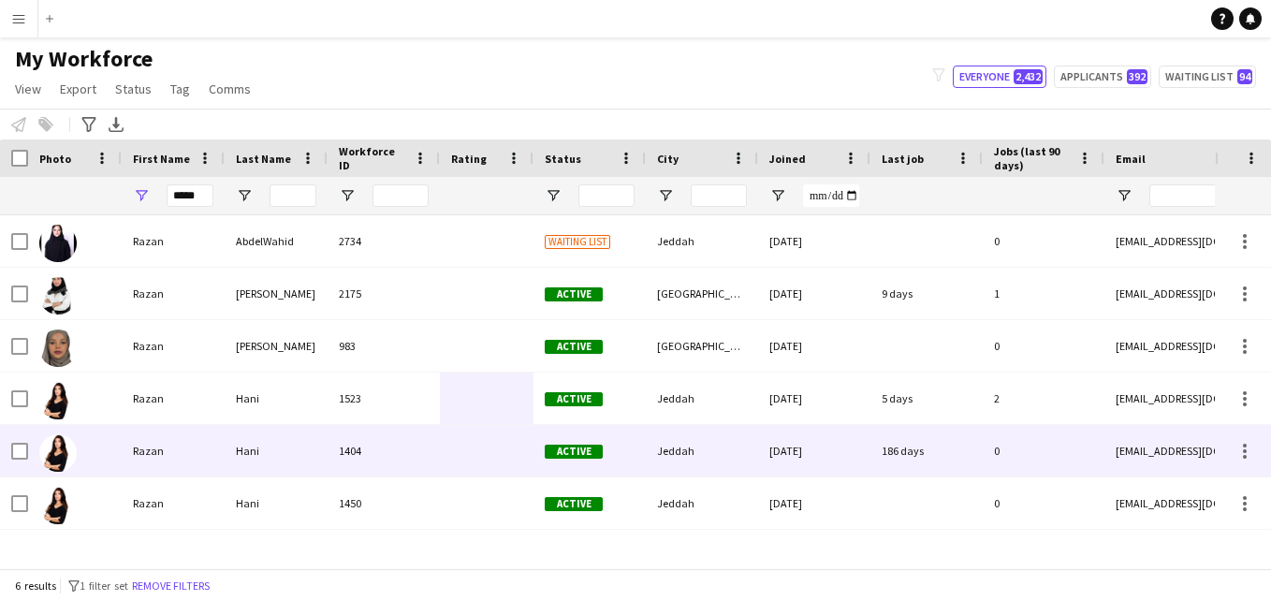
click at [697, 457] on div "Jeddah" at bounding box center [702, 450] width 112 height 51
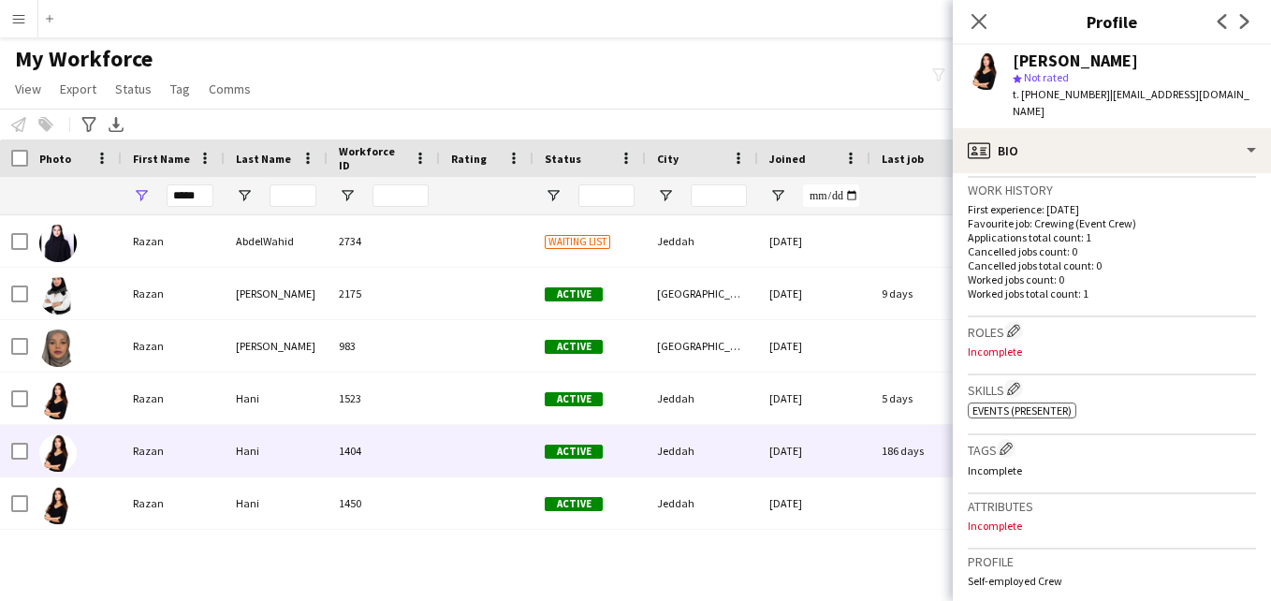
scroll to position [458, 0]
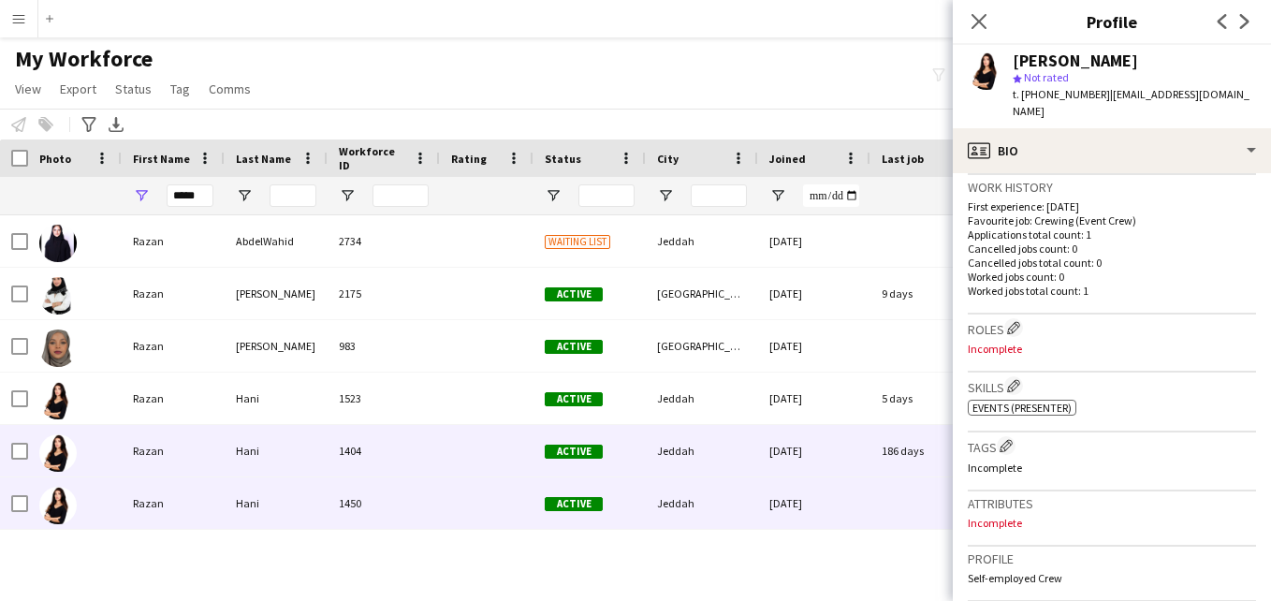
click at [731, 506] on div "Jeddah" at bounding box center [702, 502] width 112 height 51
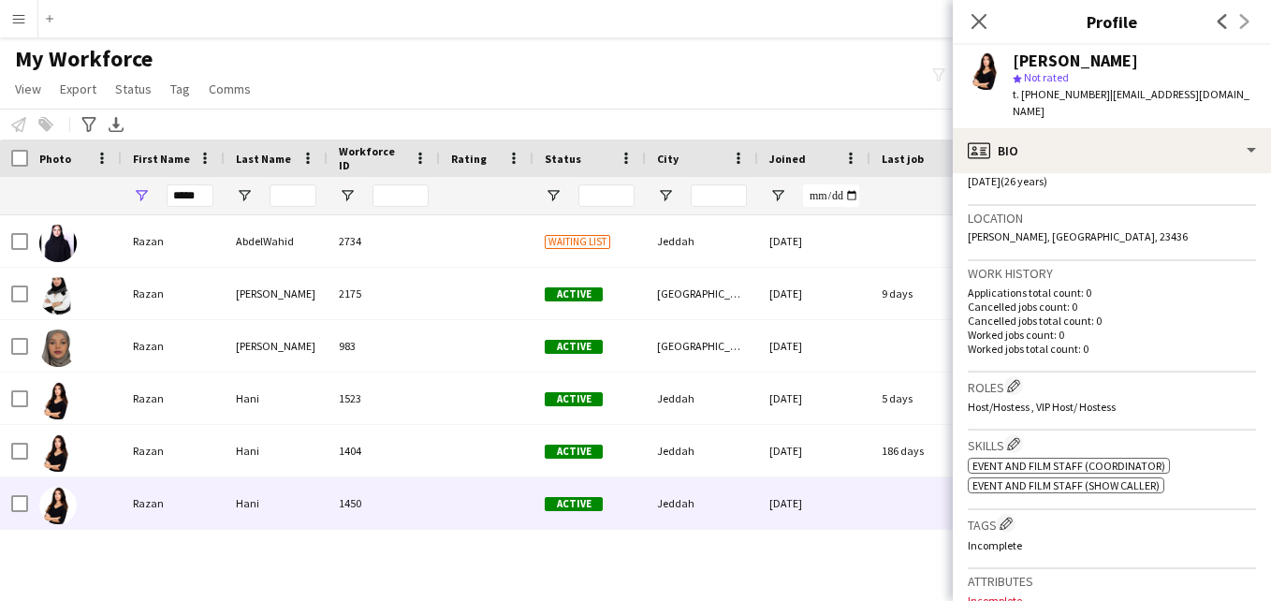
scroll to position [375, 0]
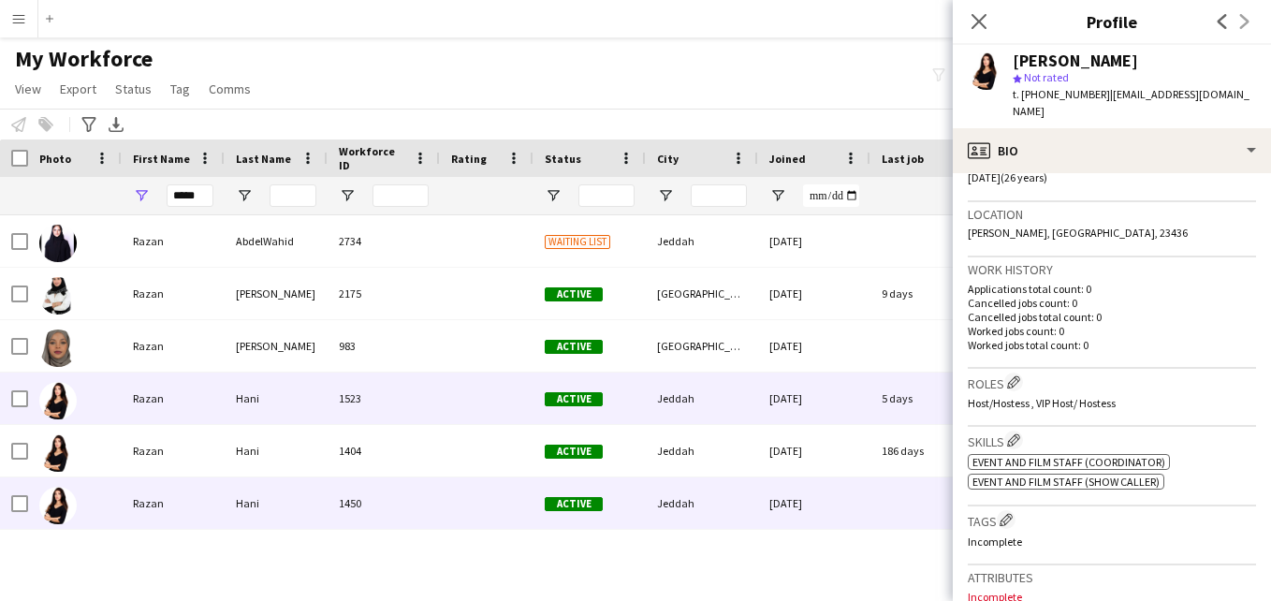
click at [586, 388] on div "Active" at bounding box center [589, 397] width 112 height 51
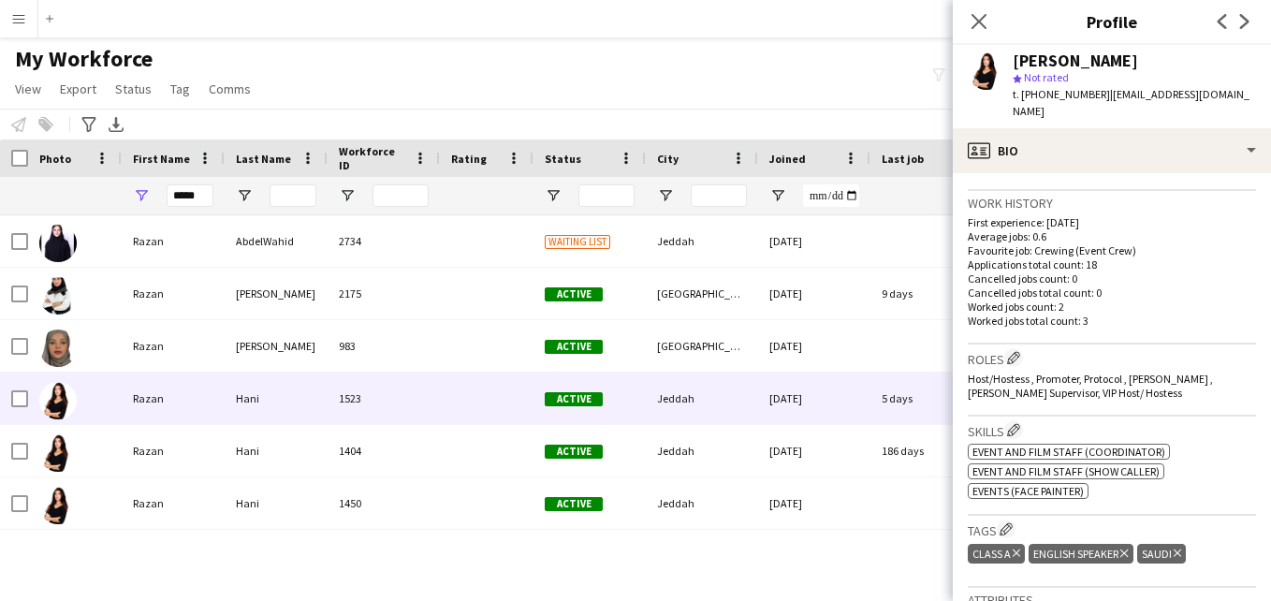
scroll to position [445, 0]
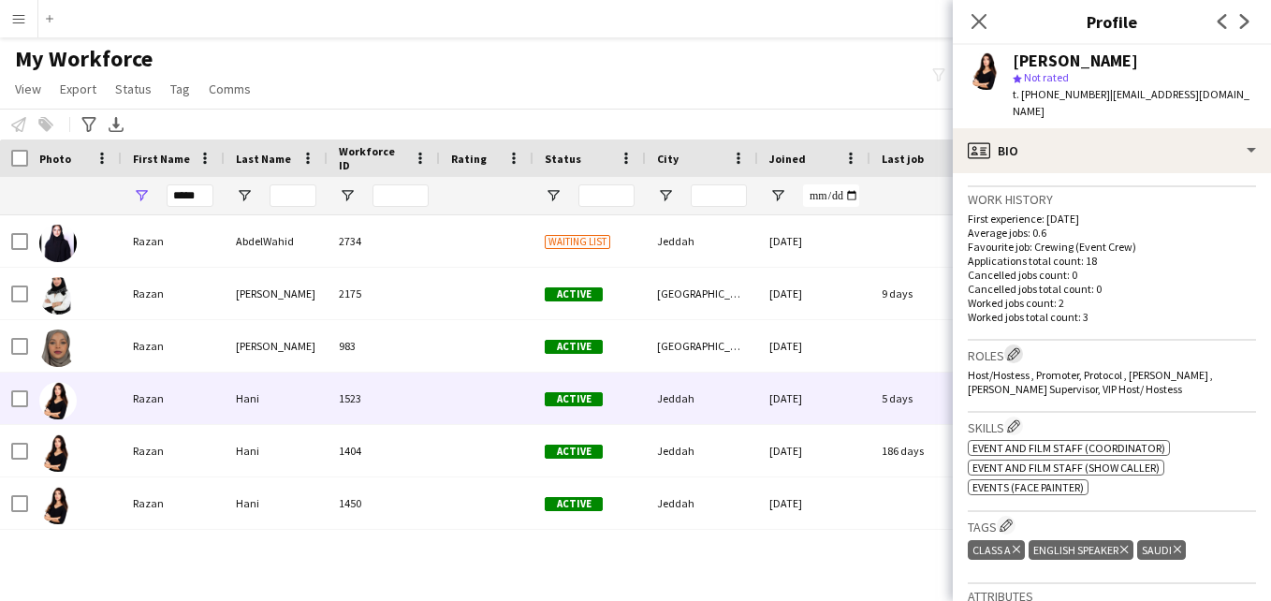
click at [1020, 347] on app-icon "Edit crew company roles" at bounding box center [1013, 353] width 13 height 13
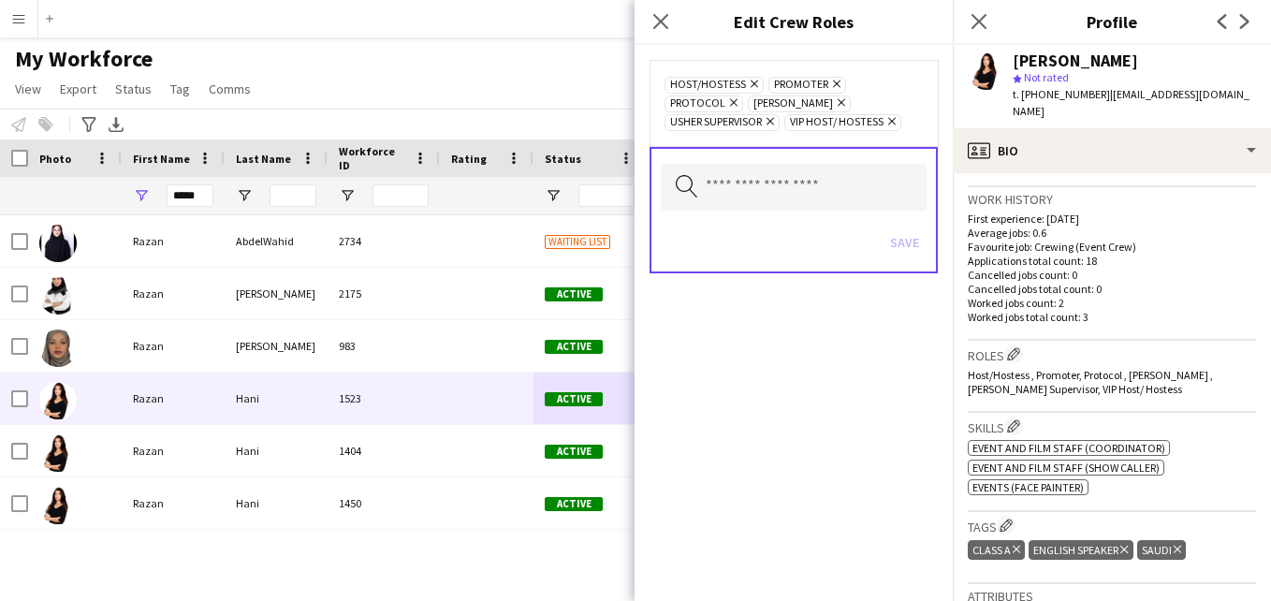
click at [774, 124] on icon at bounding box center [769, 121] width 7 height 7
click at [897, 227] on button "Save" at bounding box center [905, 242] width 44 height 30
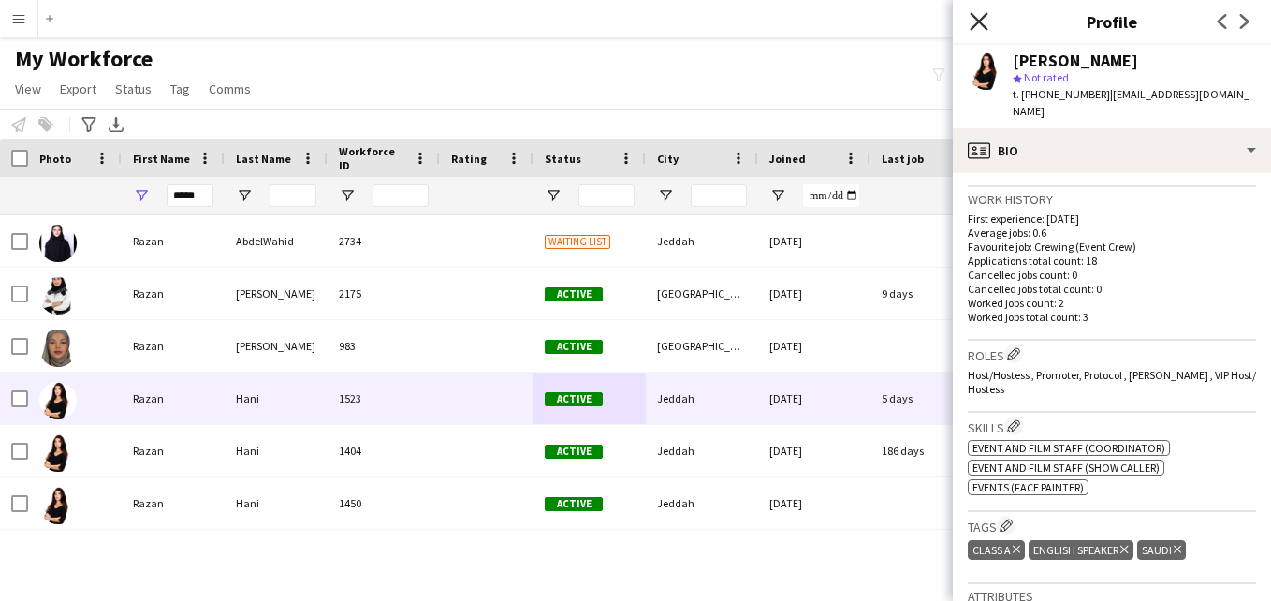
click at [977, 19] on icon at bounding box center [979, 21] width 18 height 18
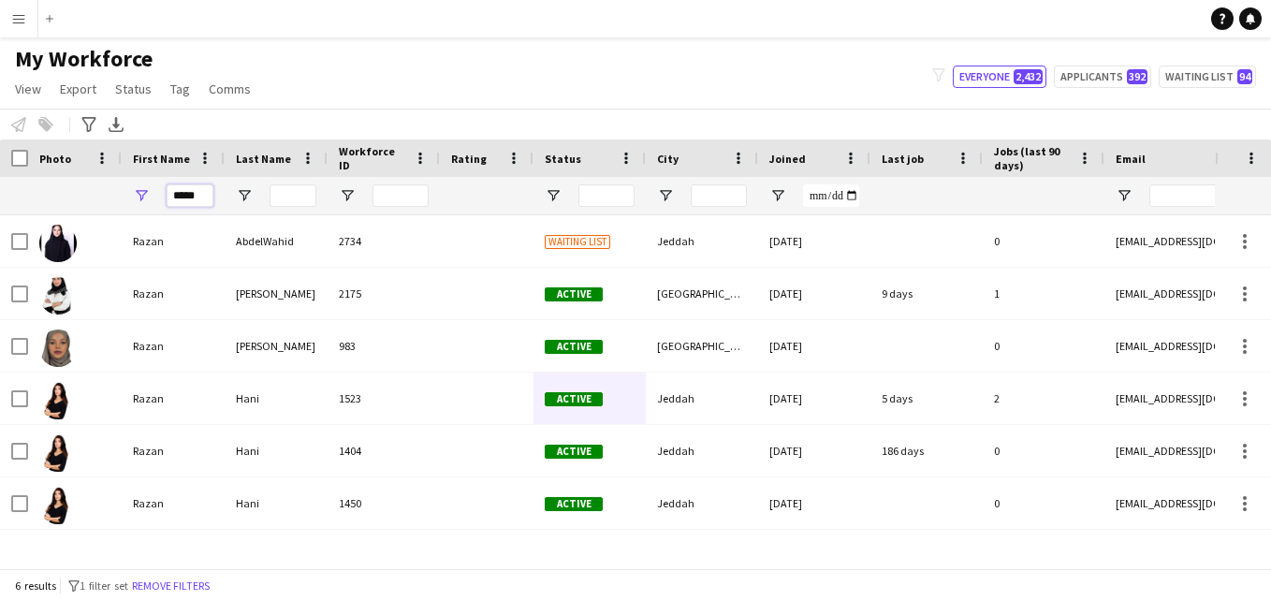
click at [202, 196] on input "*****" at bounding box center [190, 195] width 47 height 22
type input "*"
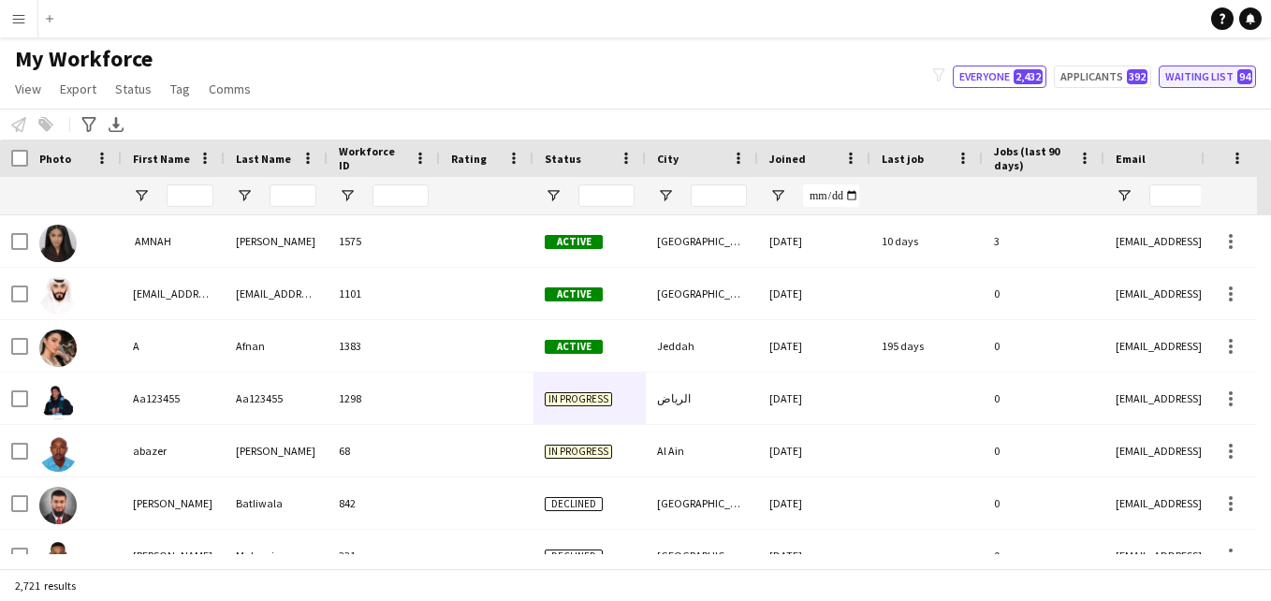
click at [1220, 71] on button "Waiting list 94" at bounding box center [1207, 77] width 97 height 22
type input "**********"
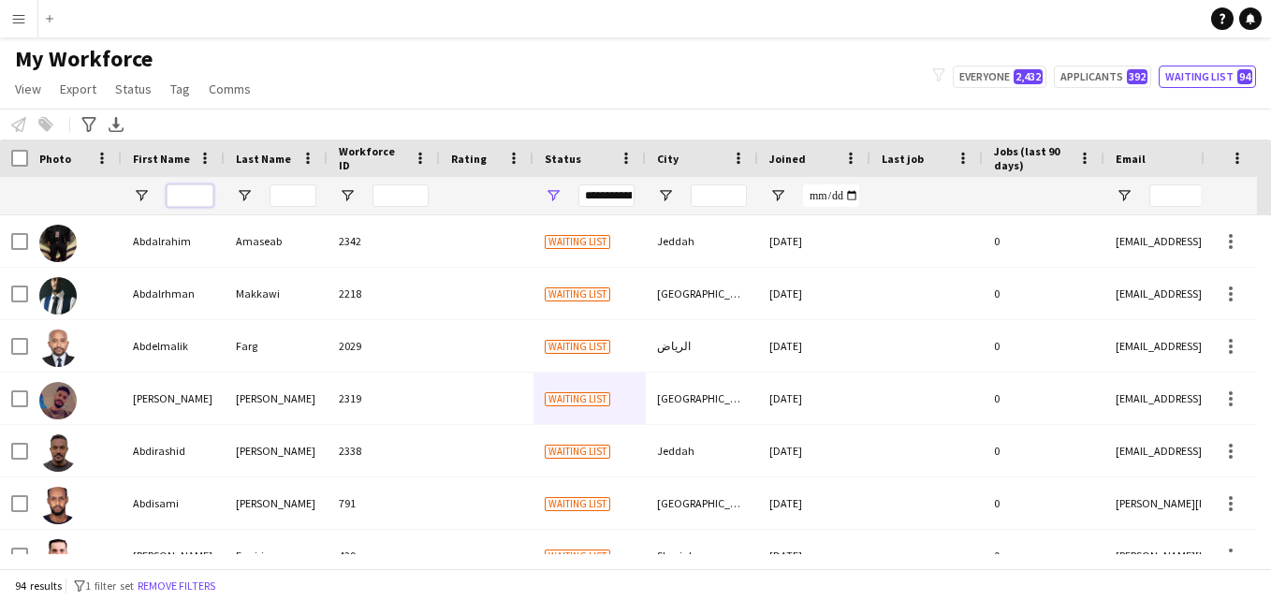
click at [176, 197] on input "First Name Filter Input" at bounding box center [190, 195] width 47 height 22
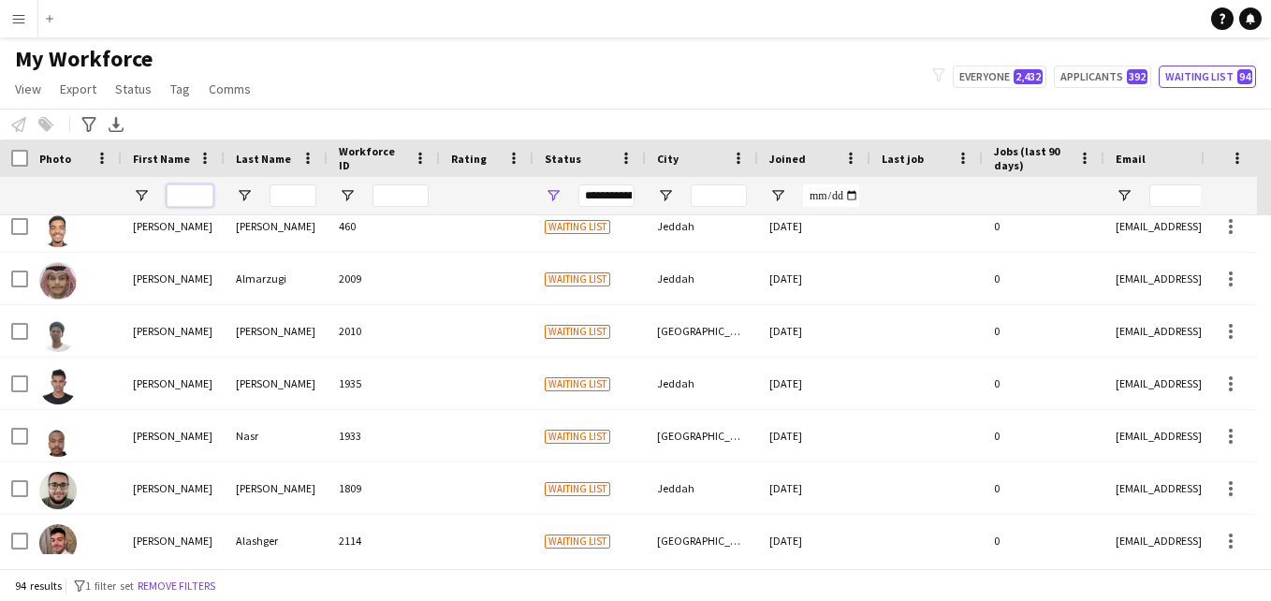
scroll to position [887, 0]
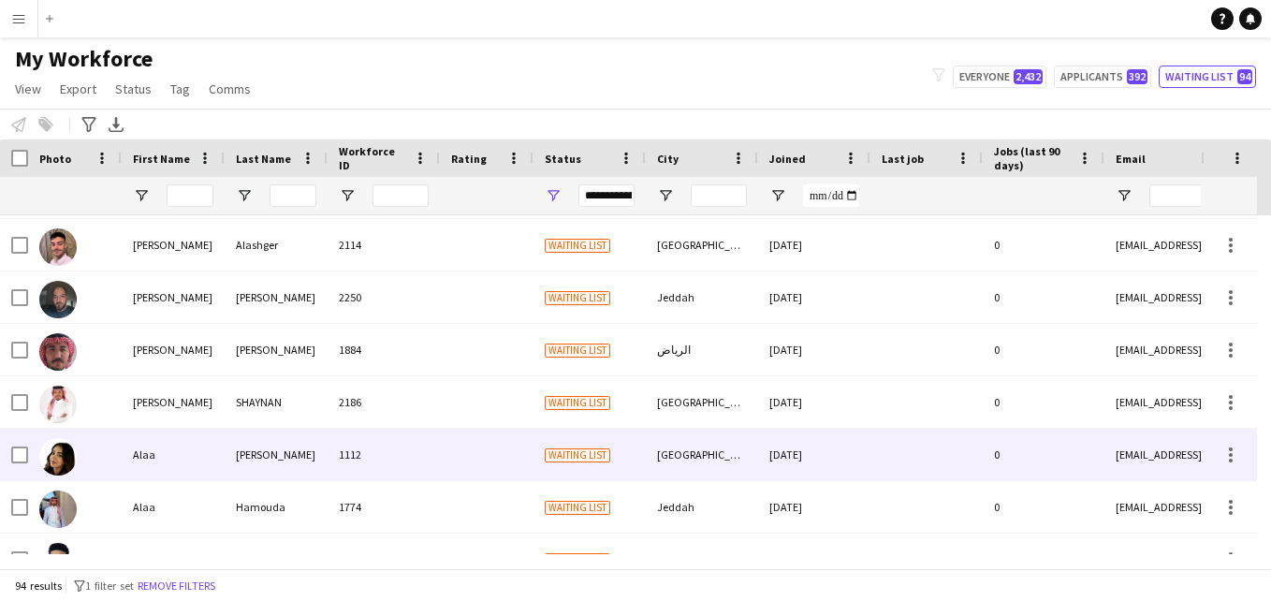
click at [741, 447] on div "[GEOGRAPHIC_DATA]" at bounding box center [702, 454] width 112 height 51
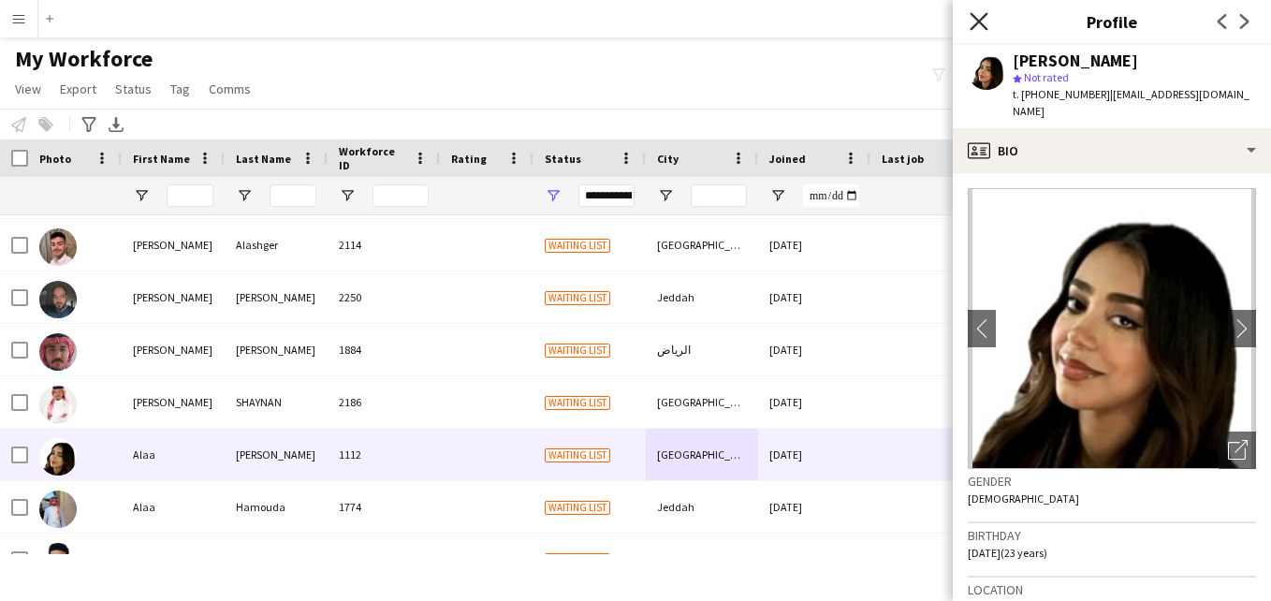
click at [983, 22] on icon "Close pop-in" at bounding box center [979, 21] width 18 height 18
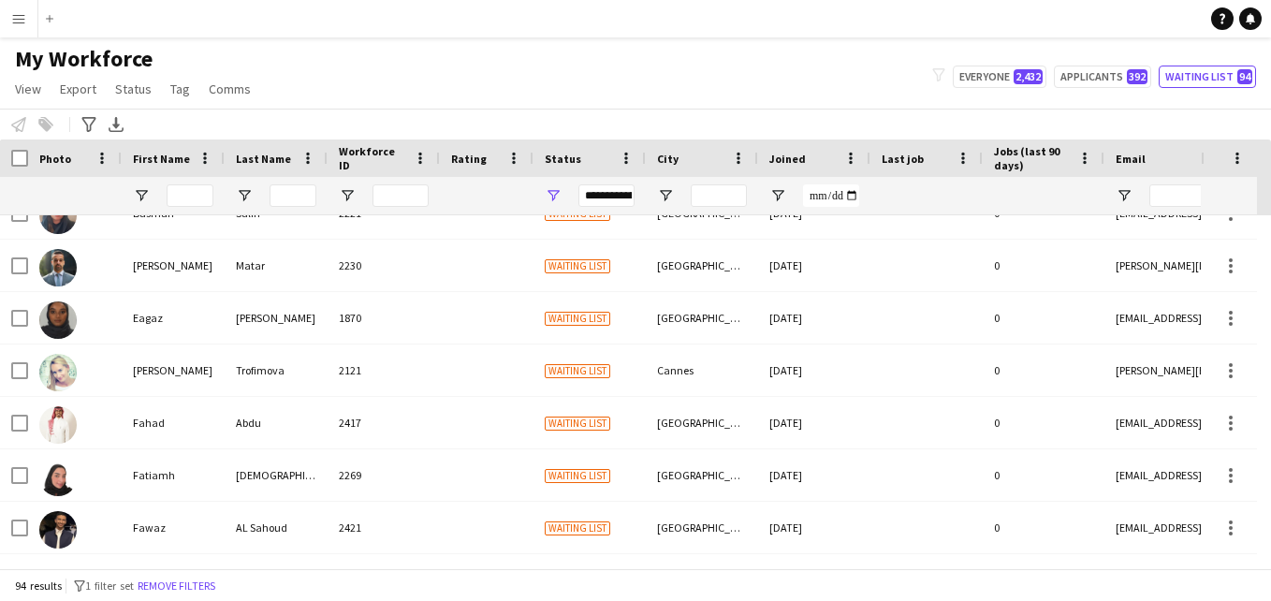
scroll to position [1481, 0]
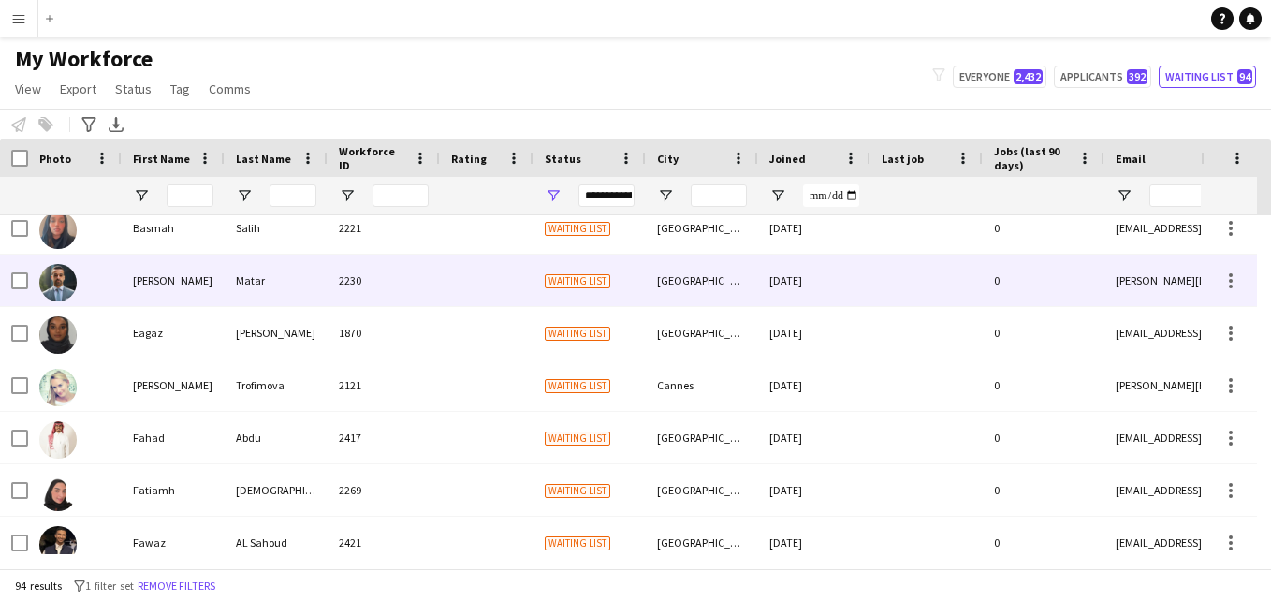
click at [756, 274] on div "[GEOGRAPHIC_DATA]" at bounding box center [702, 280] width 112 height 51
click at [655, 277] on div "[GEOGRAPHIC_DATA]" at bounding box center [702, 280] width 112 height 51
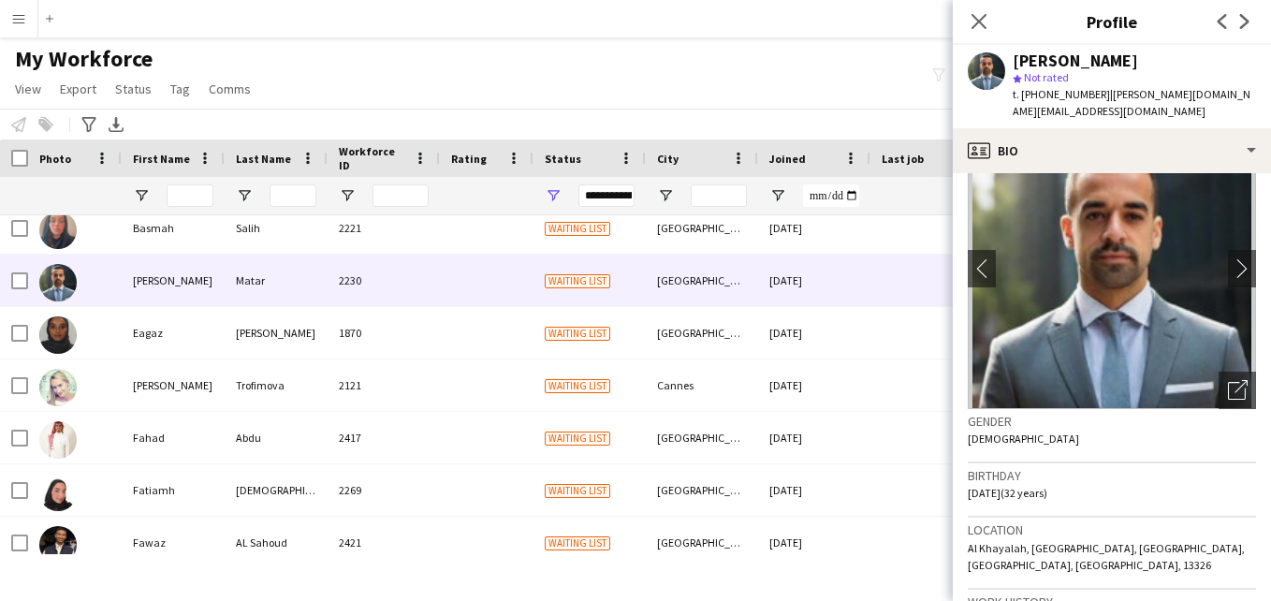
scroll to position [0, 0]
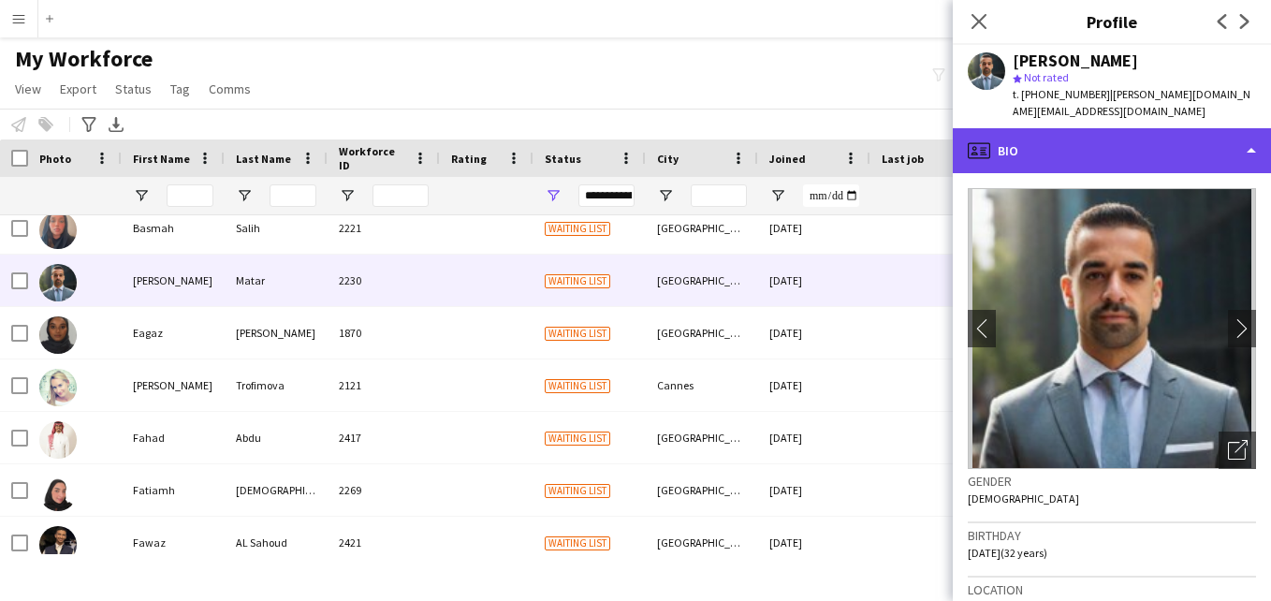
click at [1218, 142] on div "profile Bio" at bounding box center [1112, 150] width 318 height 45
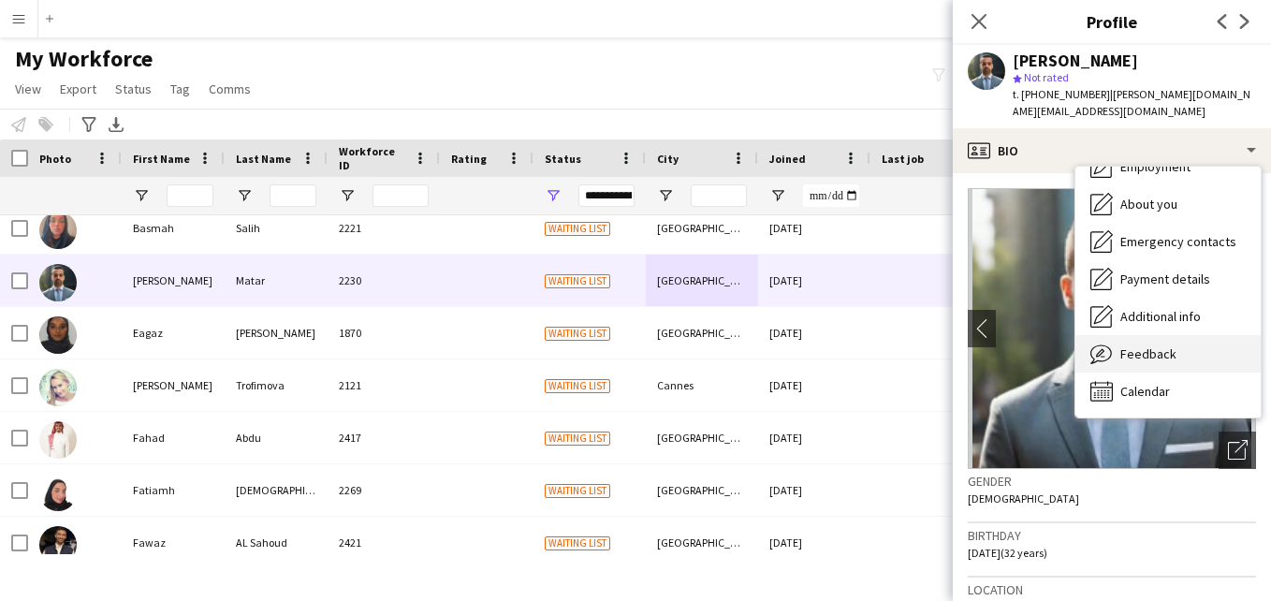
click at [1221, 341] on div "Feedback Feedback" at bounding box center [1167, 353] width 185 height 37
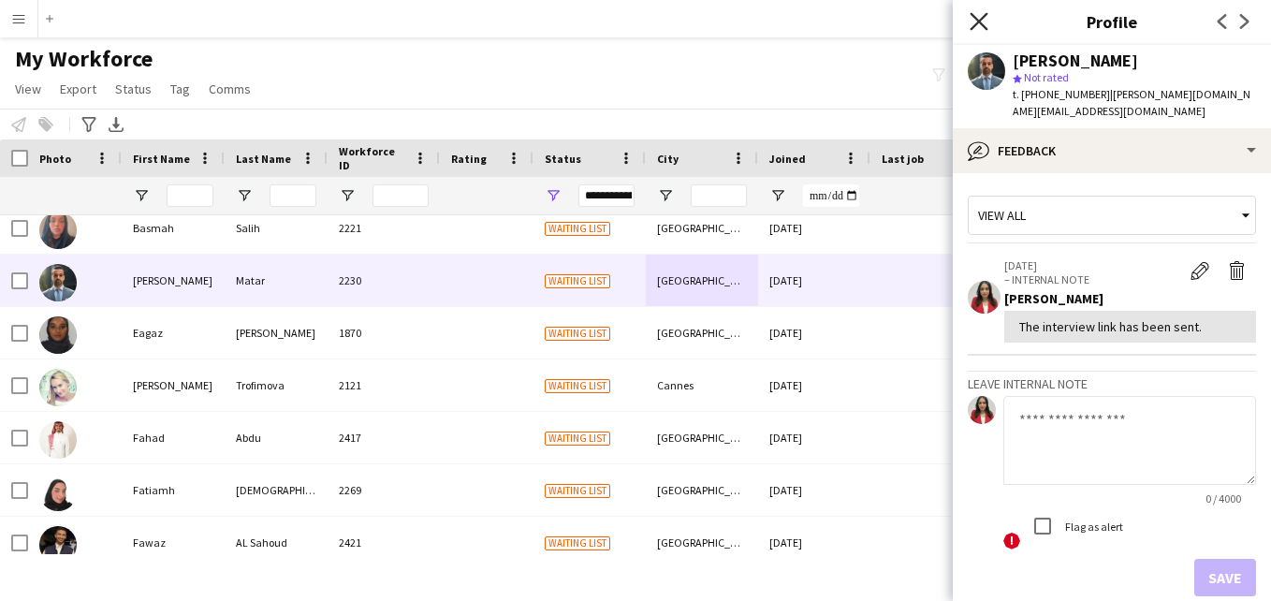
click at [978, 26] on icon "Close pop-in" at bounding box center [979, 21] width 18 height 18
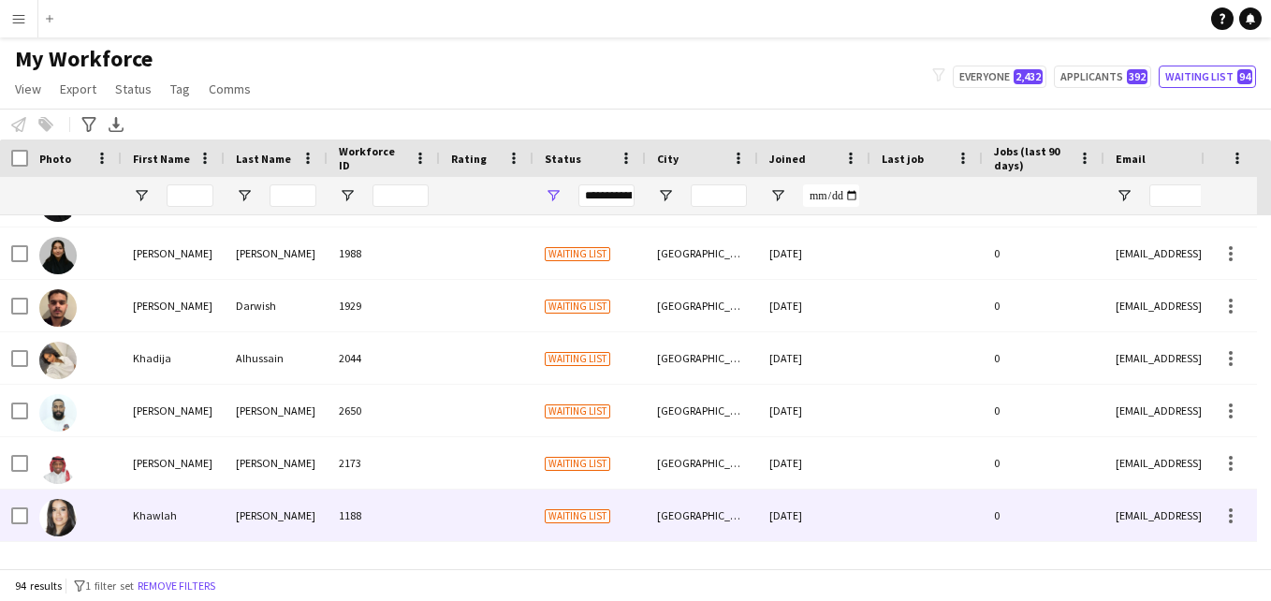
click at [552, 497] on div "Waiting list" at bounding box center [589, 514] width 112 height 51
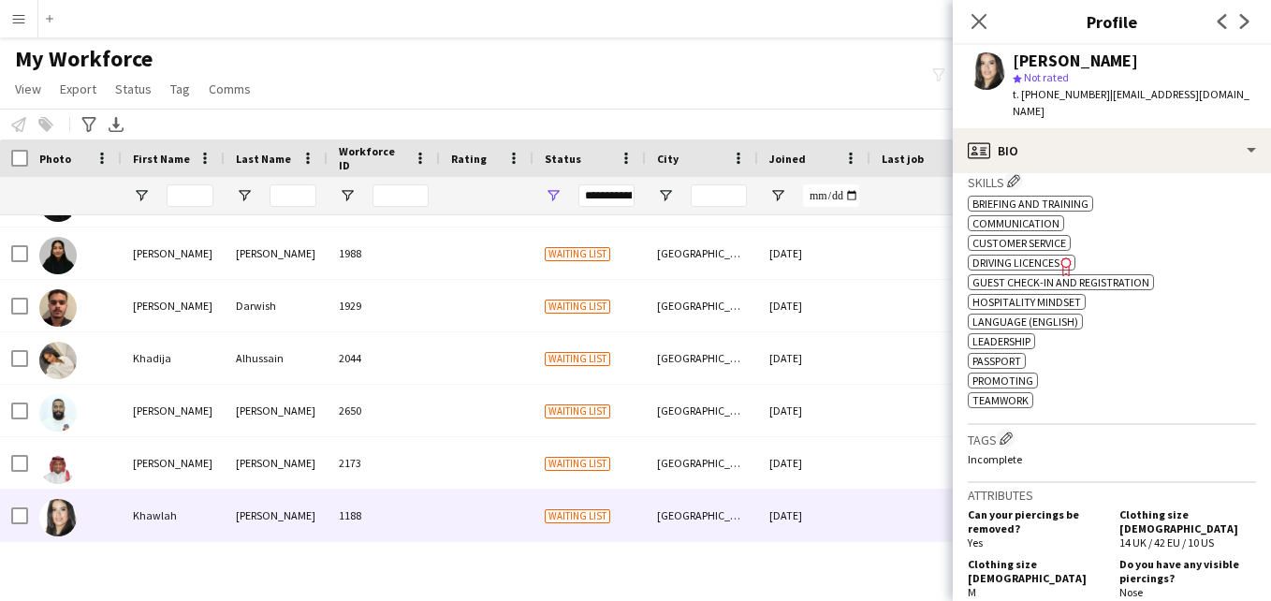
scroll to position [660, 0]
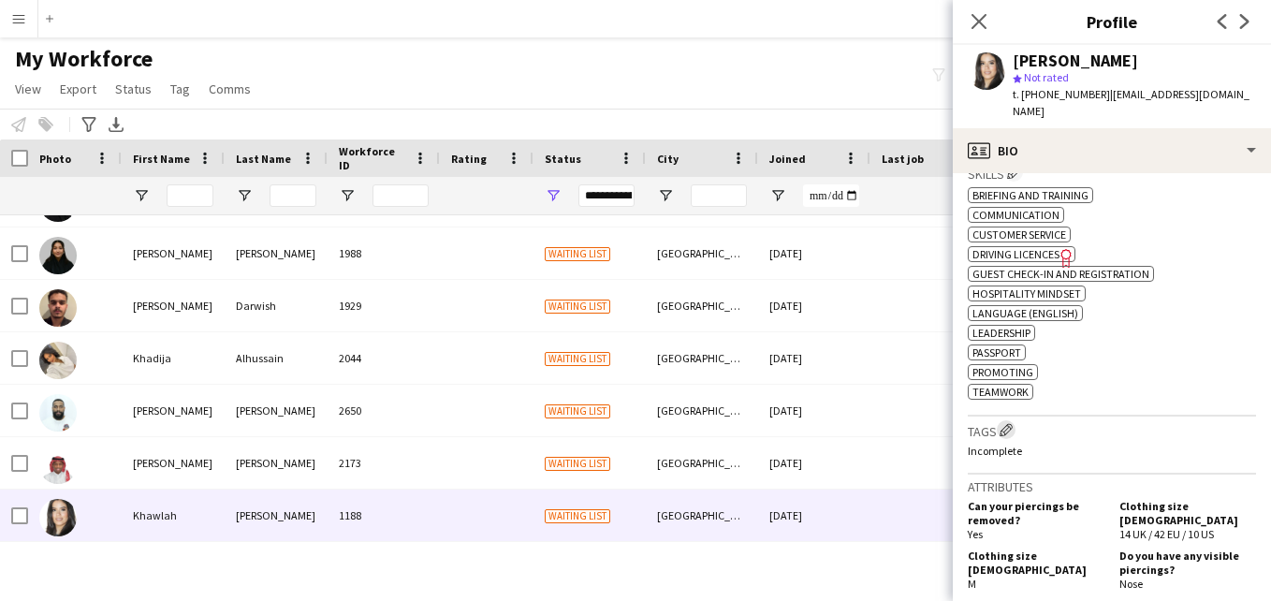
click at [1006, 423] on app-icon "Edit crew company tags" at bounding box center [1005, 429] width 13 height 13
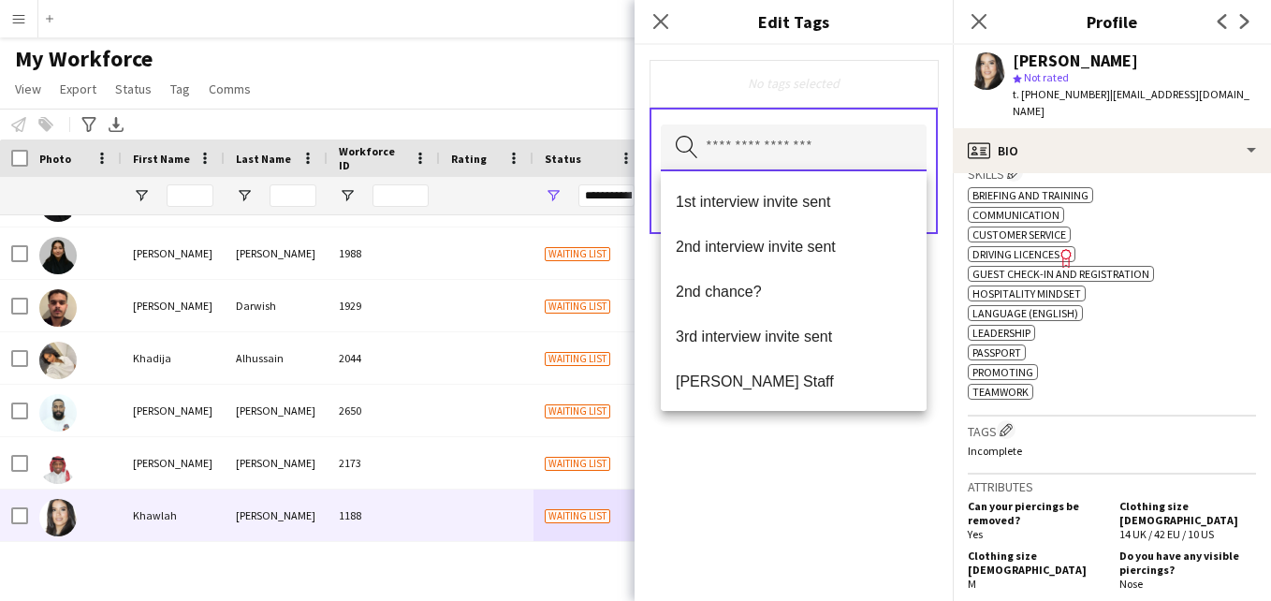
click at [854, 142] on input "text" at bounding box center [794, 147] width 266 height 47
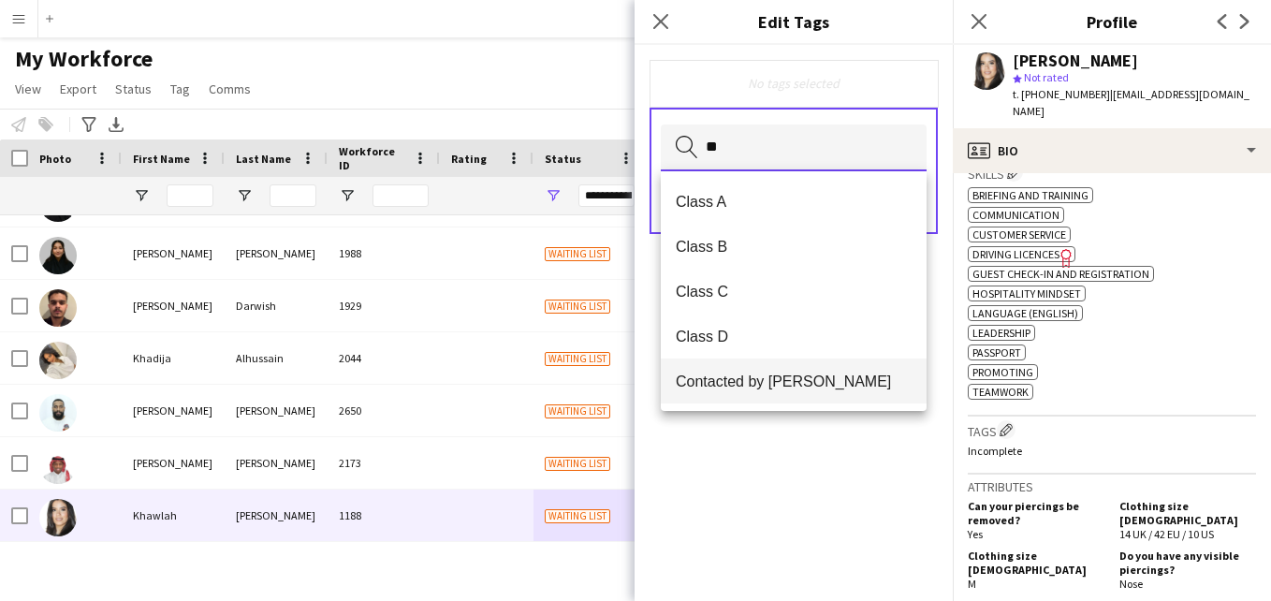
type input "**"
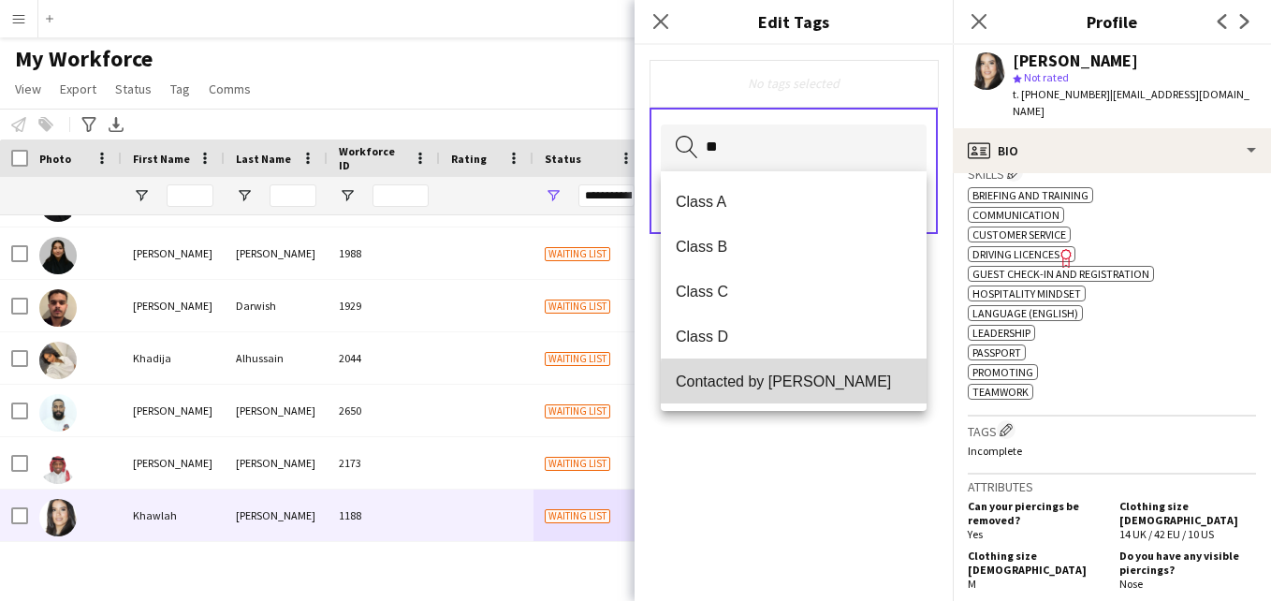
click at [797, 384] on span "Contacted by [PERSON_NAME]" at bounding box center [794, 381] width 236 height 18
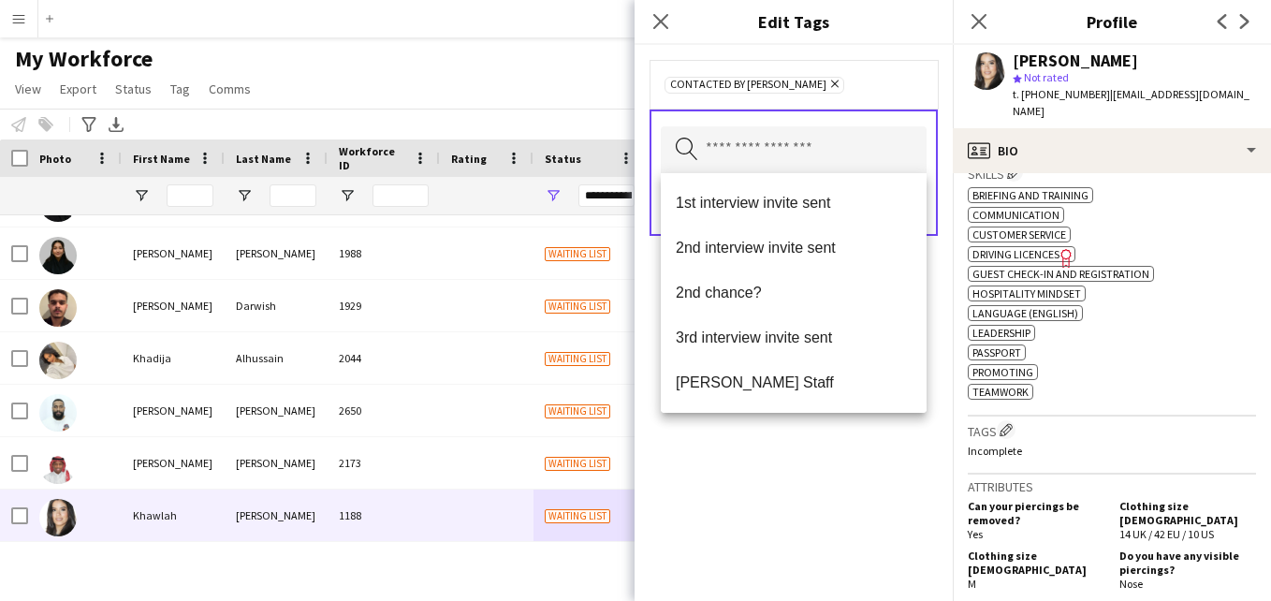
click at [912, 68] on div "Contacted by [PERSON_NAME] Remove" at bounding box center [793, 84] width 288 height 49
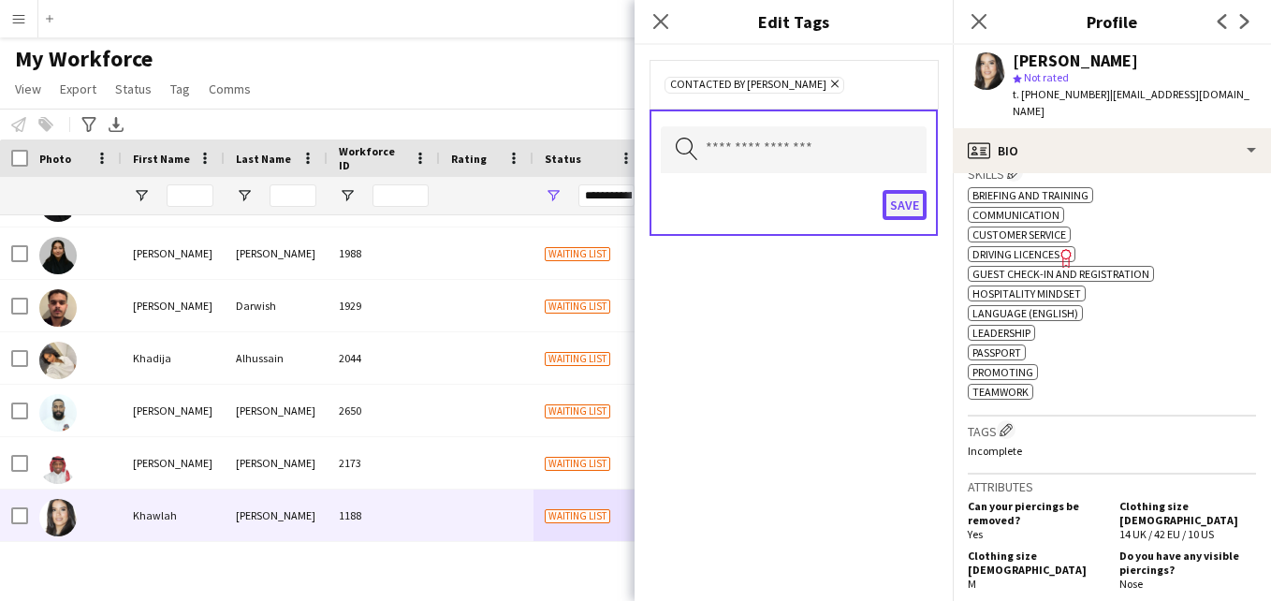
click at [912, 207] on button "Save" at bounding box center [905, 205] width 44 height 30
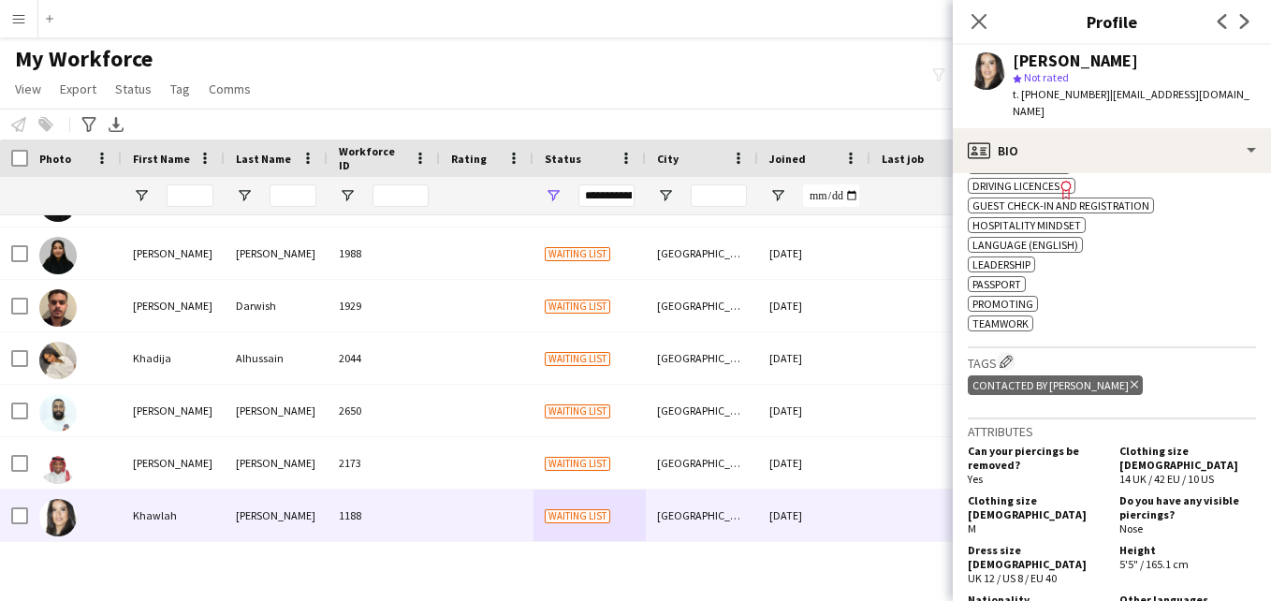
scroll to position [732, 0]
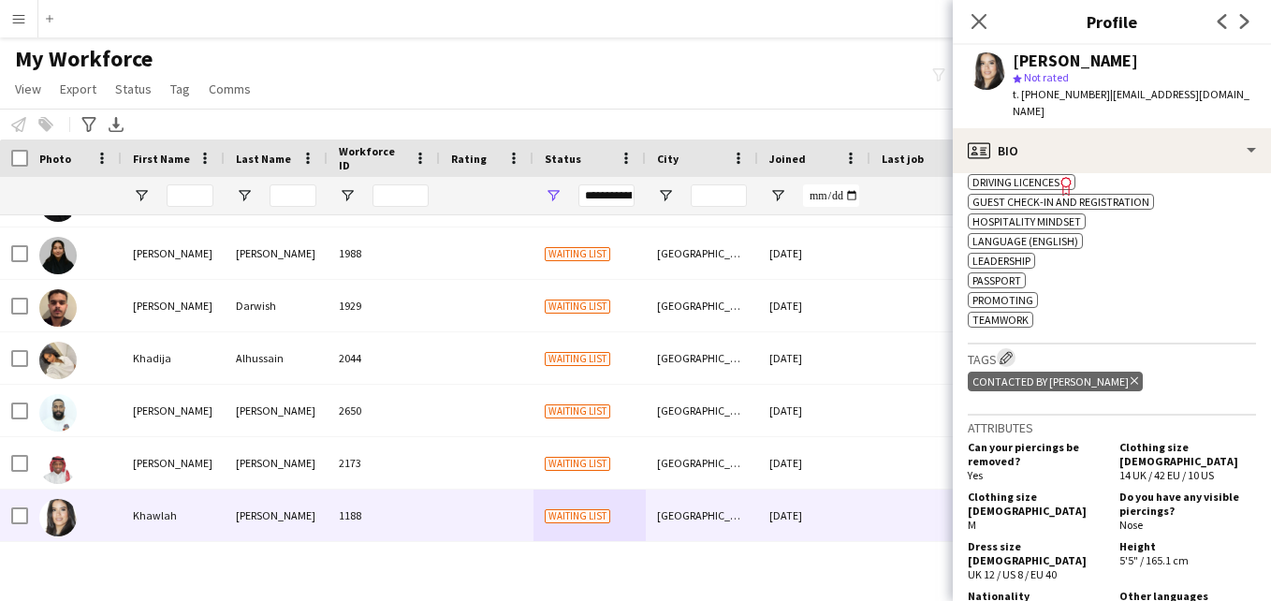
click at [1003, 351] on app-icon "Edit crew company tags" at bounding box center [1005, 357] width 13 height 13
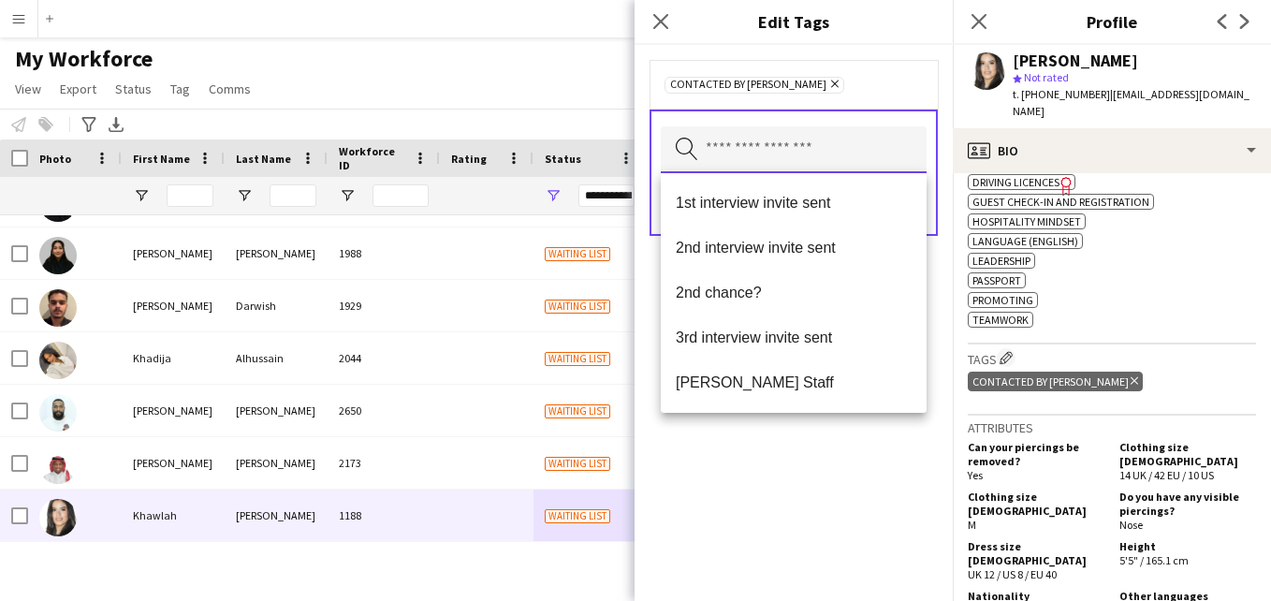
click at [880, 163] on input "text" at bounding box center [794, 149] width 266 height 47
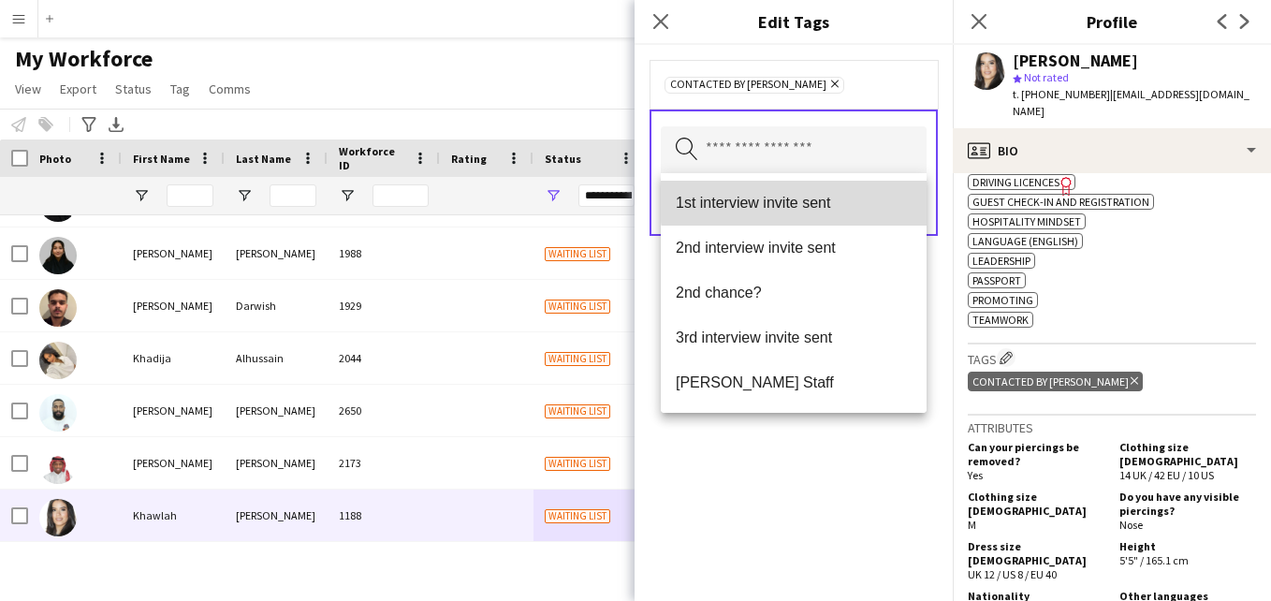
click at [886, 200] on span "1st interview invite sent" at bounding box center [794, 203] width 236 height 18
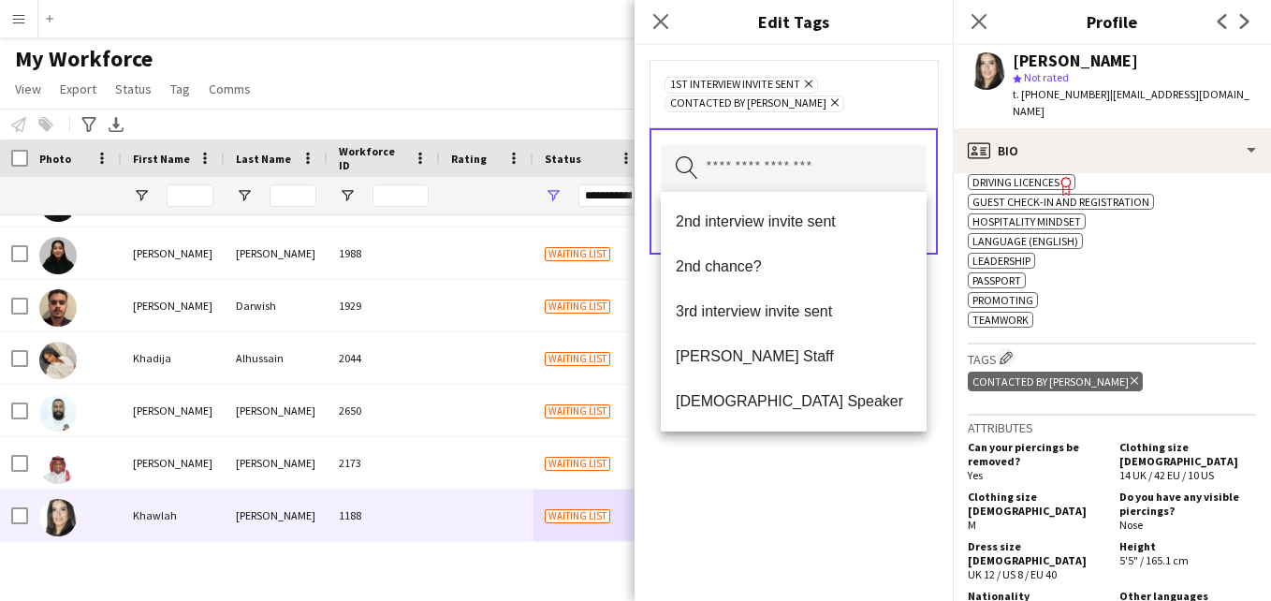
click at [881, 123] on div "1st interview invite sent Remove Contacted by Lamiaa Remove" at bounding box center [793, 93] width 288 height 67
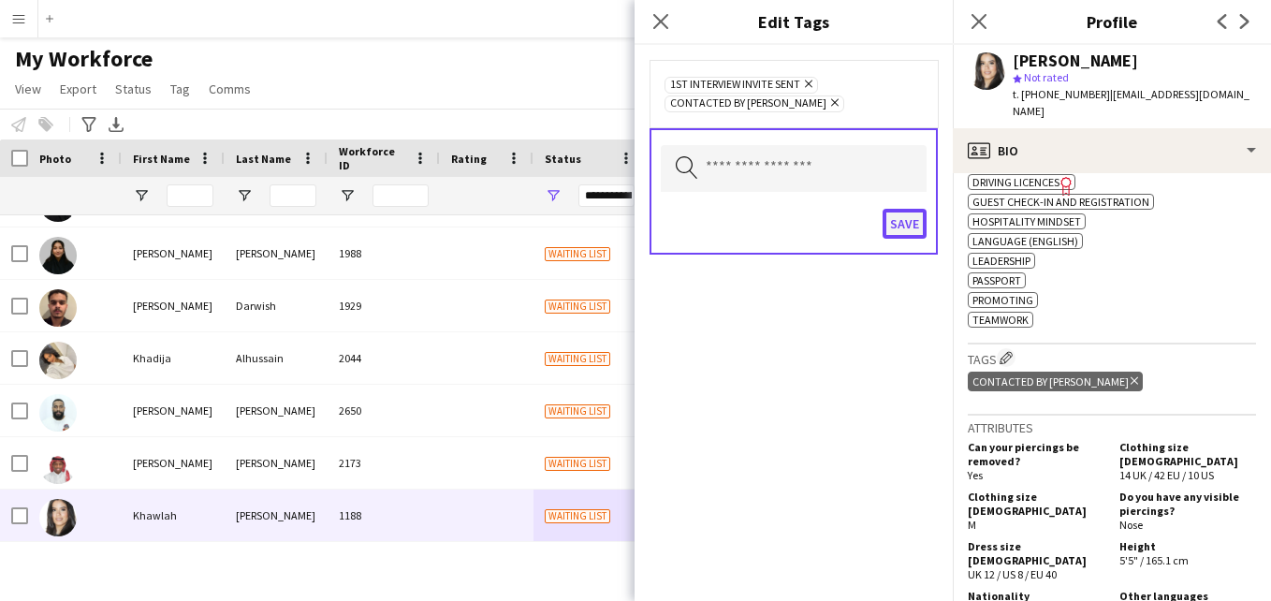
click at [908, 223] on button "Save" at bounding box center [905, 224] width 44 height 30
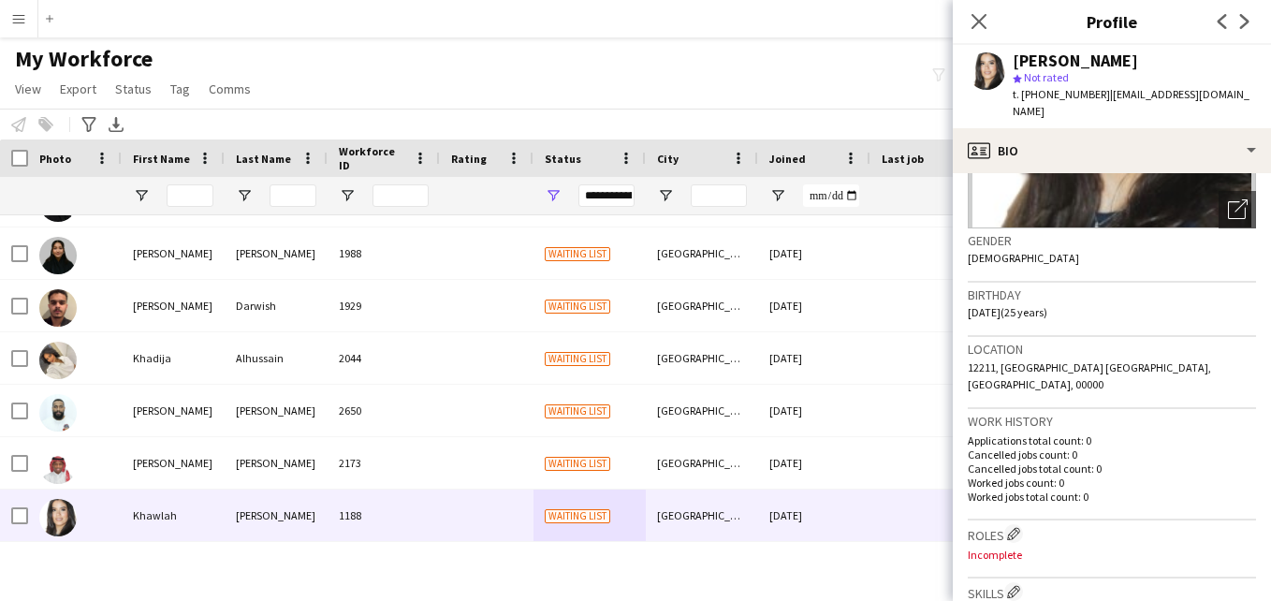
scroll to position [0, 0]
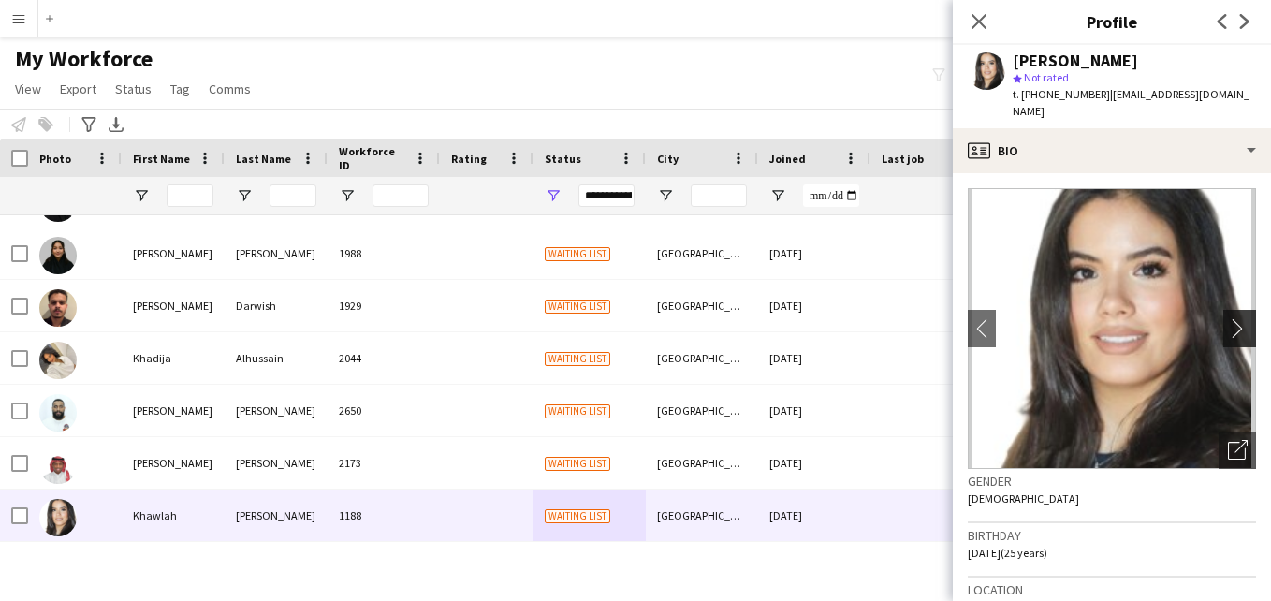
click at [1229, 310] on button "chevron-right" at bounding box center [1241, 328] width 37 height 37
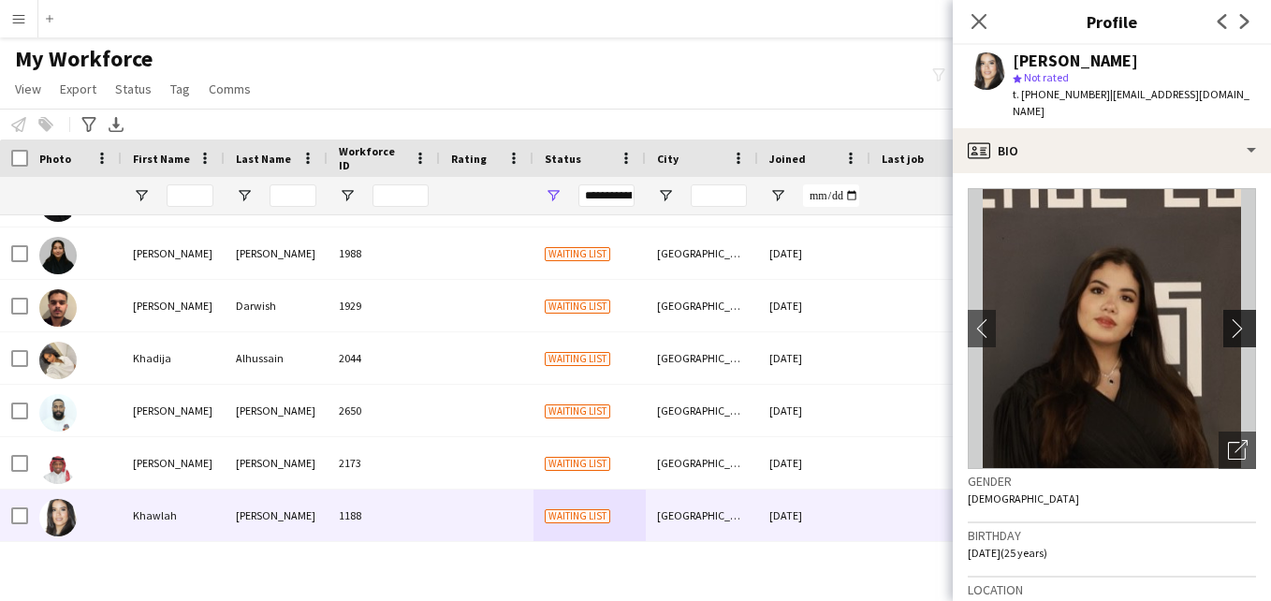
click at [1229, 310] on button "chevron-right" at bounding box center [1241, 328] width 37 height 37
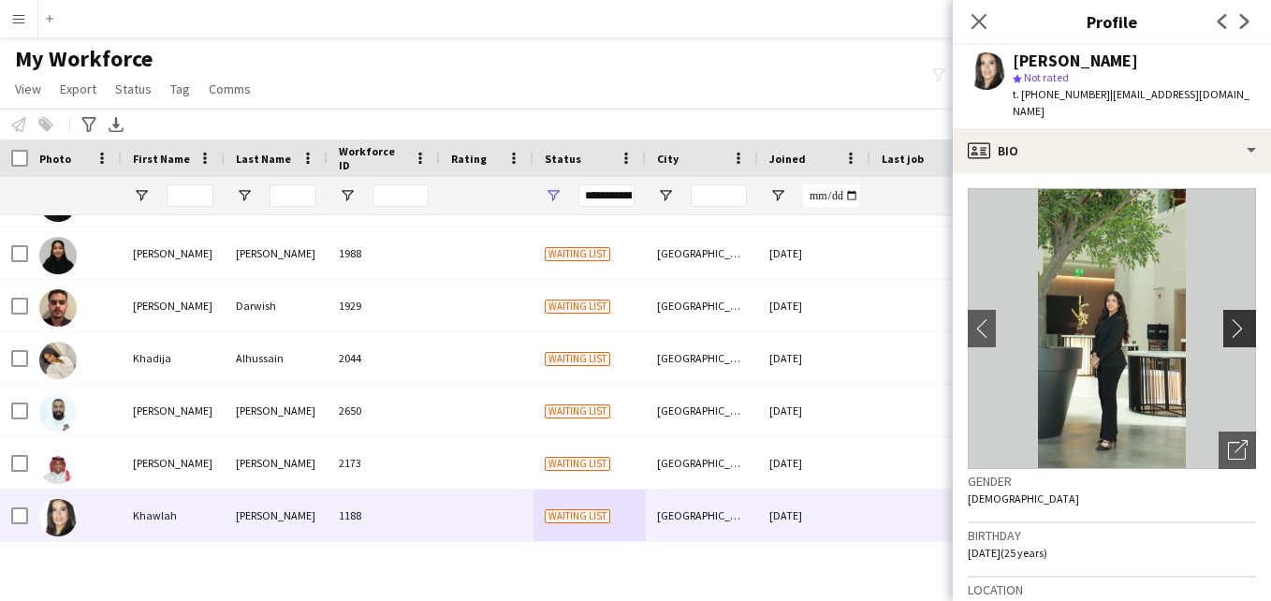
click at [1229, 310] on button "chevron-right" at bounding box center [1241, 328] width 37 height 37
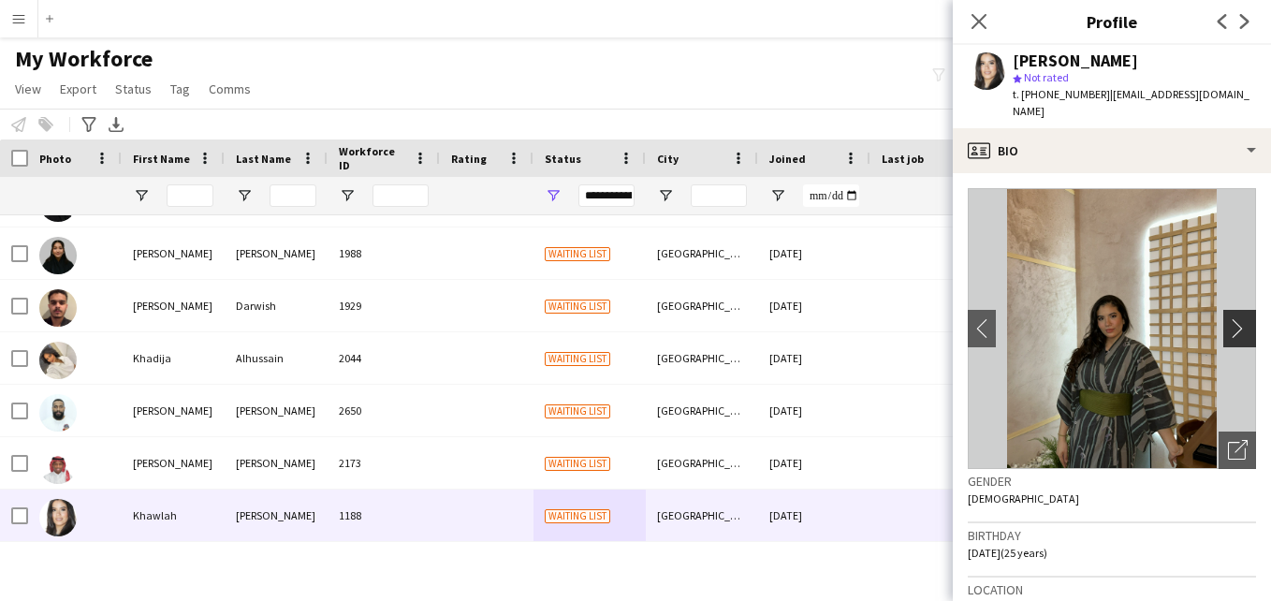
click at [1229, 310] on button "chevron-right" at bounding box center [1241, 328] width 37 height 37
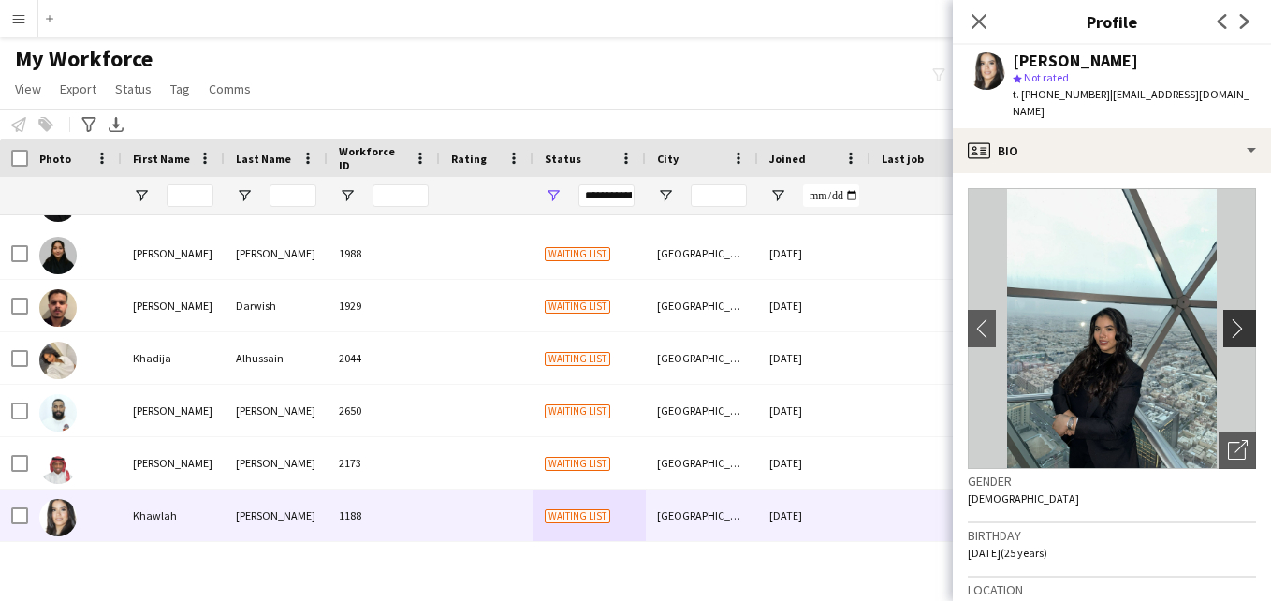
click at [1229, 310] on button "chevron-right" at bounding box center [1241, 328] width 37 height 37
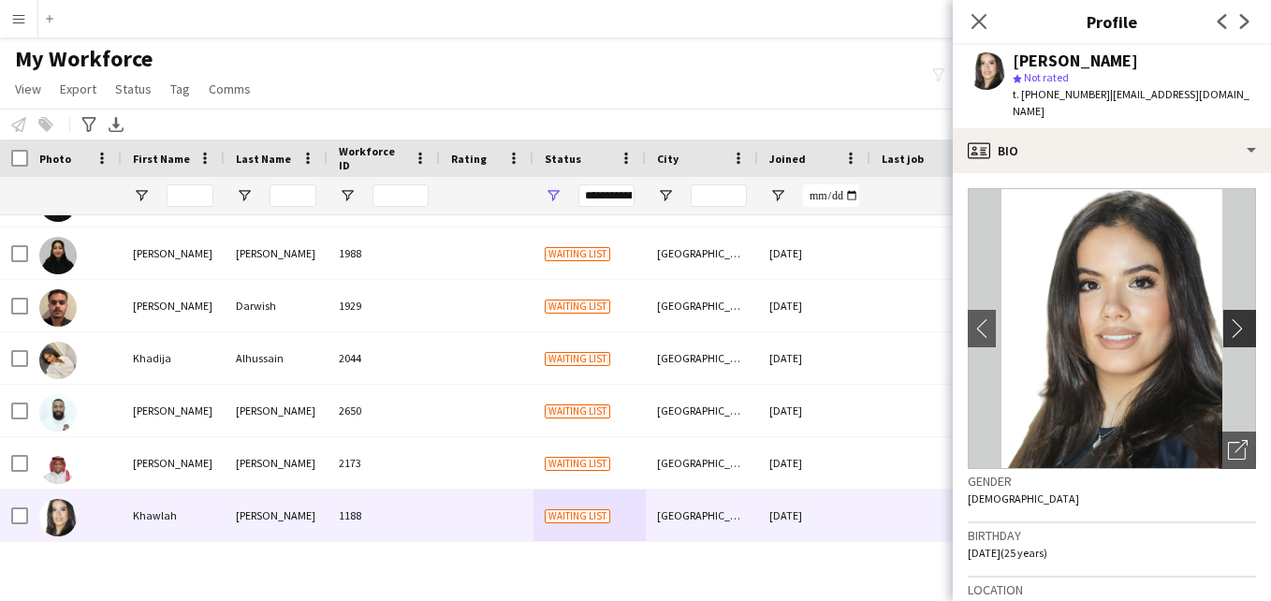
click at [1229, 310] on button "chevron-right" at bounding box center [1241, 328] width 37 height 37
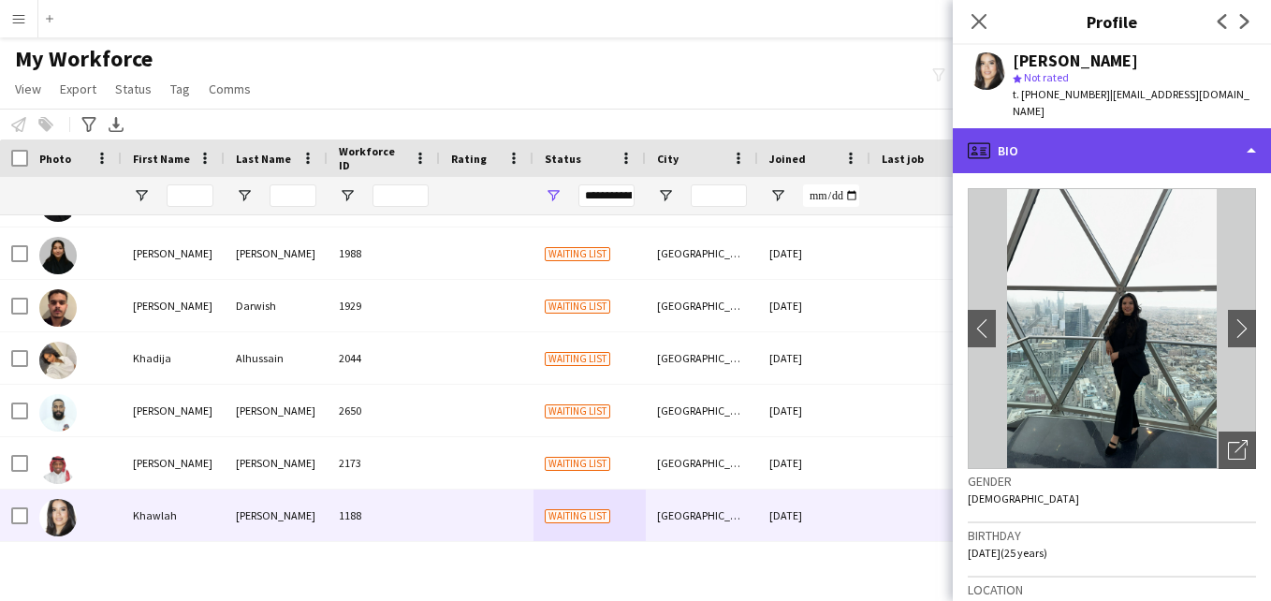
click at [1207, 135] on div "profile Bio" at bounding box center [1112, 150] width 318 height 45
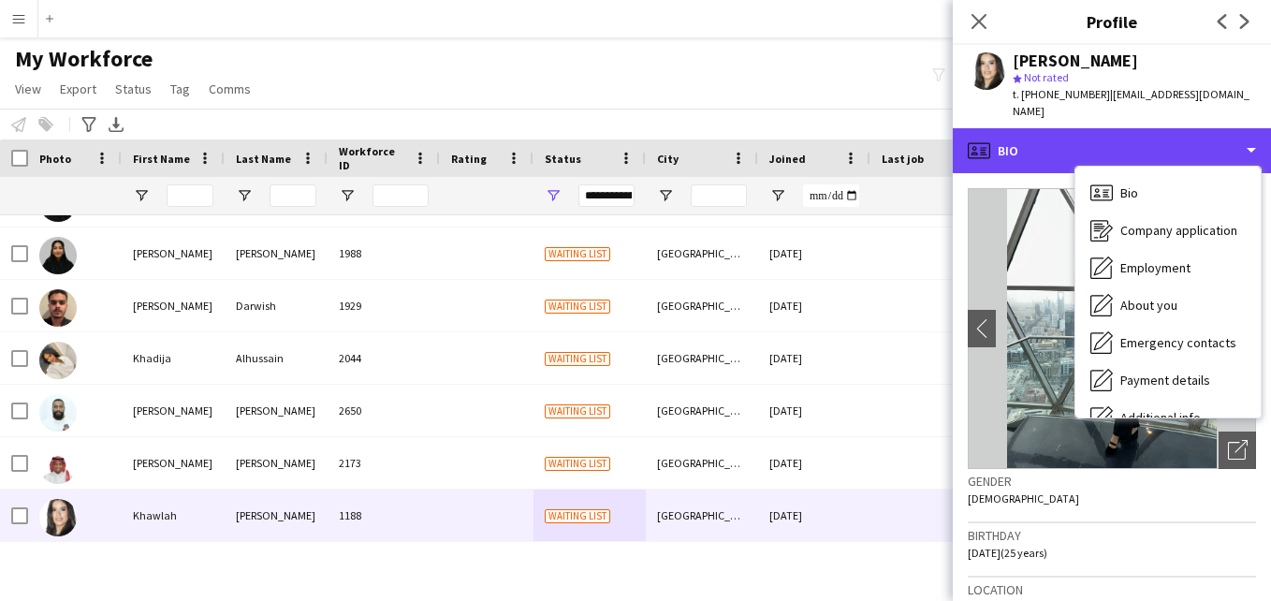
scroll to position [101, 0]
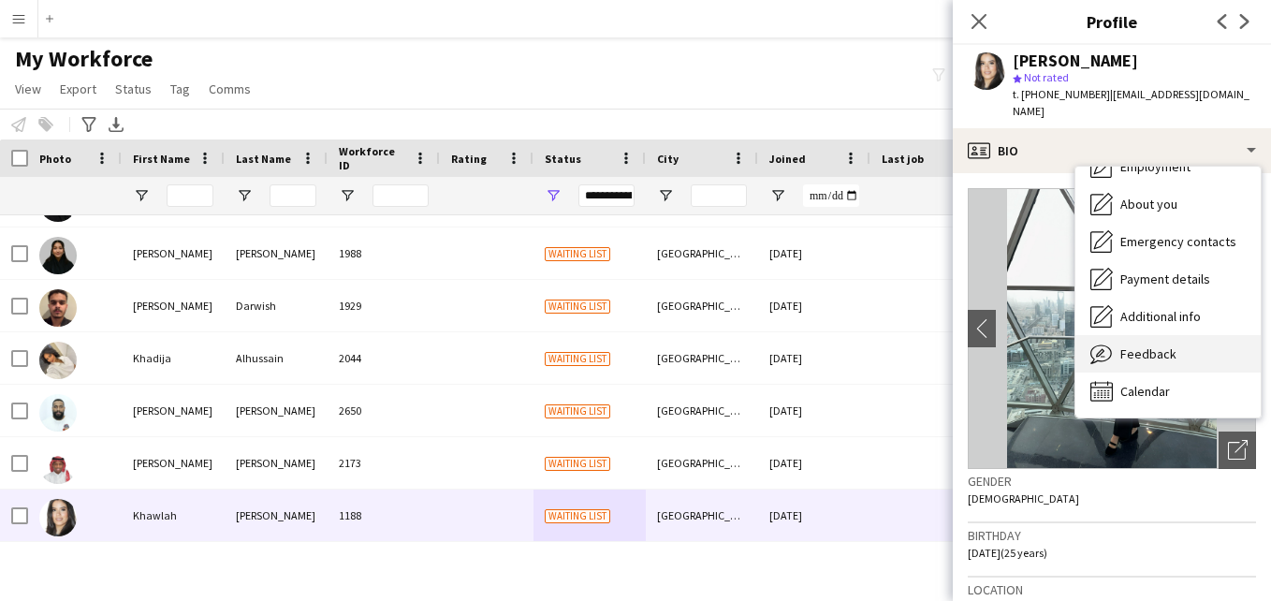
click at [1200, 336] on div "Feedback Feedback" at bounding box center [1167, 353] width 185 height 37
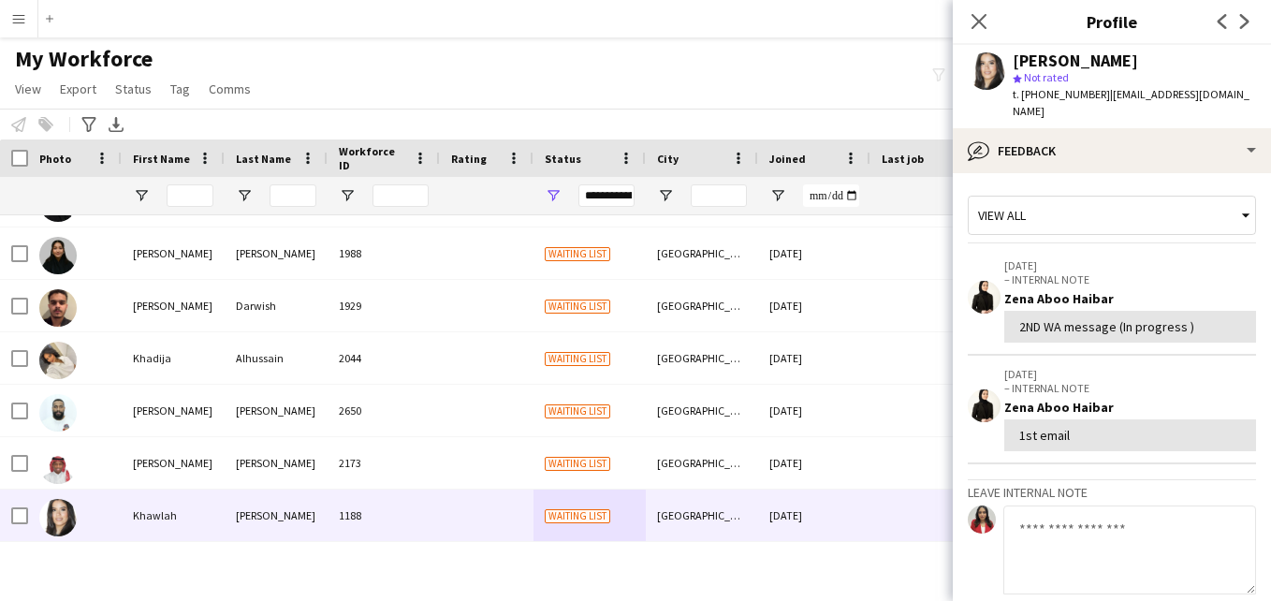
click at [1067, 507] on textarea at bounding box center [1129, 549] width 253 height 89
paste textarea "**********"
type textarea "**********"
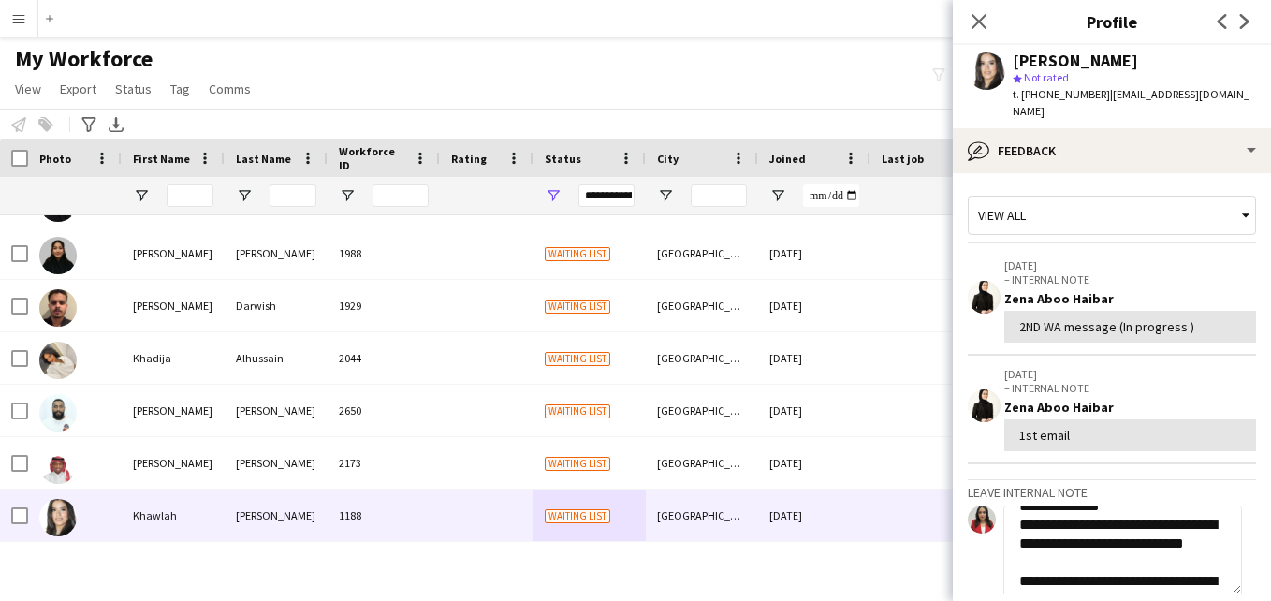
scroll to position [0, 0]
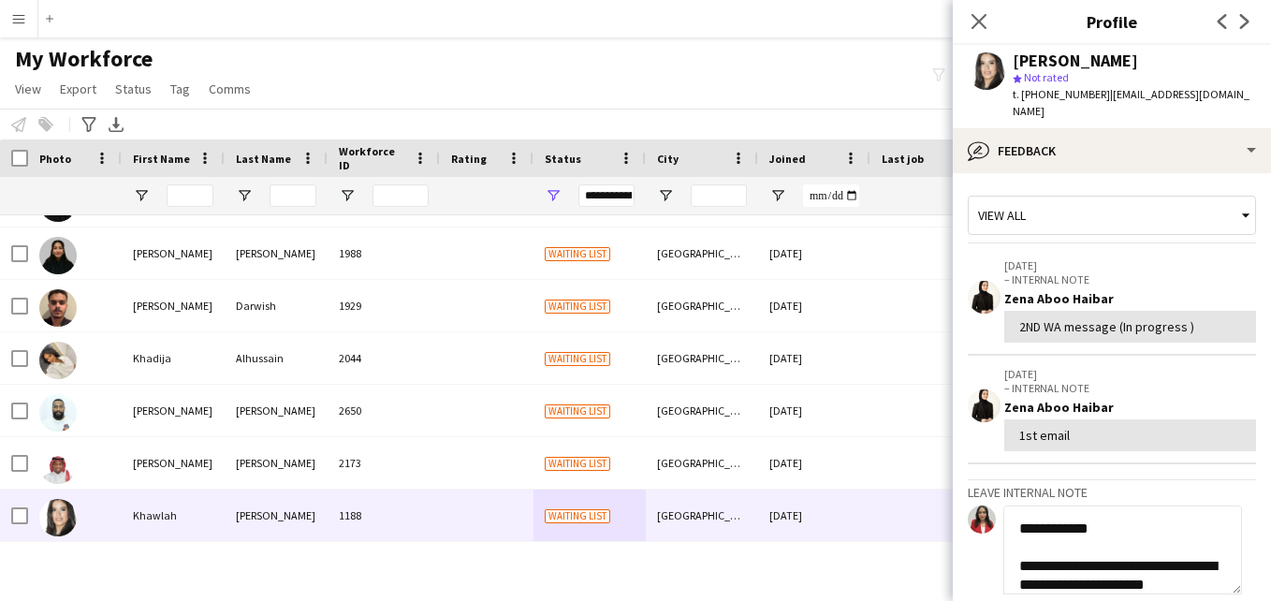
drag, startPoint x: 1166, startPoint y: 559, endPoint x: 1008, endPoint y: 458, distance: 187.7
click at [1008, 458] on div "**********" at bounding box center [1112, 447] width 288 height 518
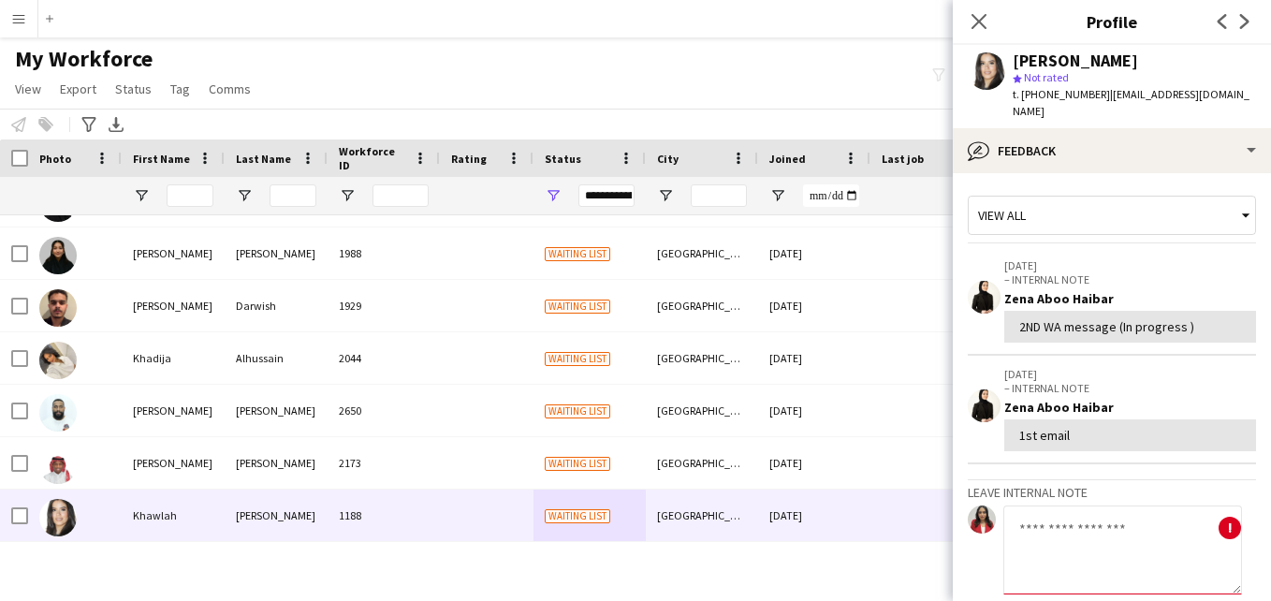
click at [1132, 509] on textarea at bounding box center [1122, 549] width 239 height 89
paste textarea "**********"
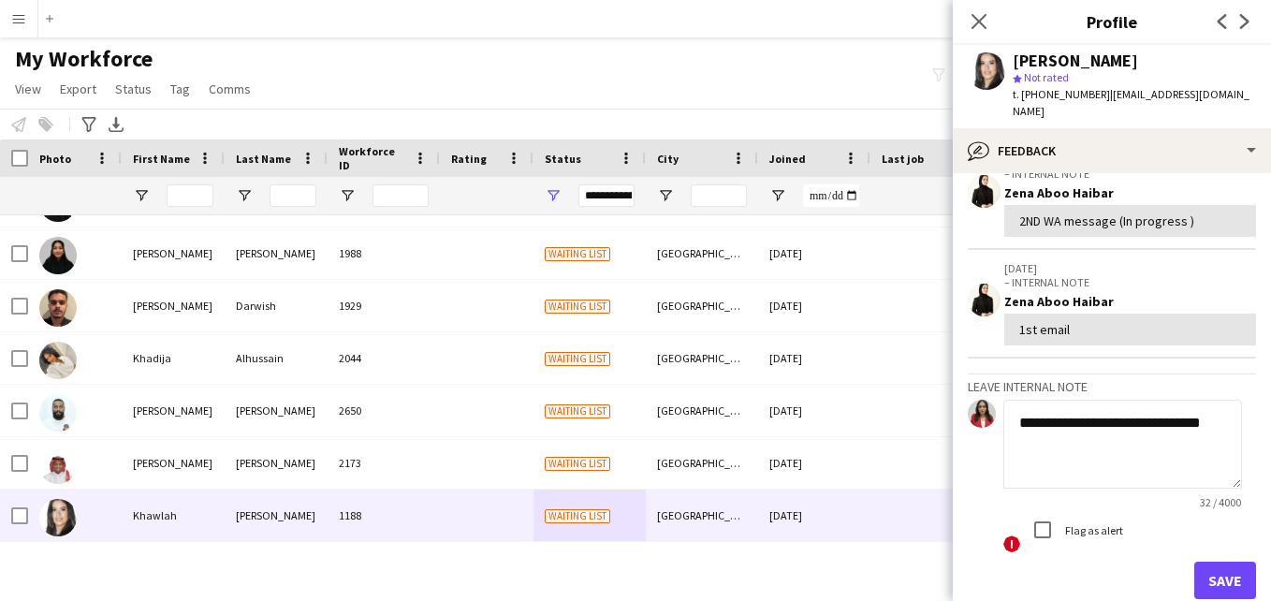
scroll to position [107, 0]
type textarea "**********"
click at [1220, 561] on button "Save" at bounding box center [1225, 579] width 62 height 37
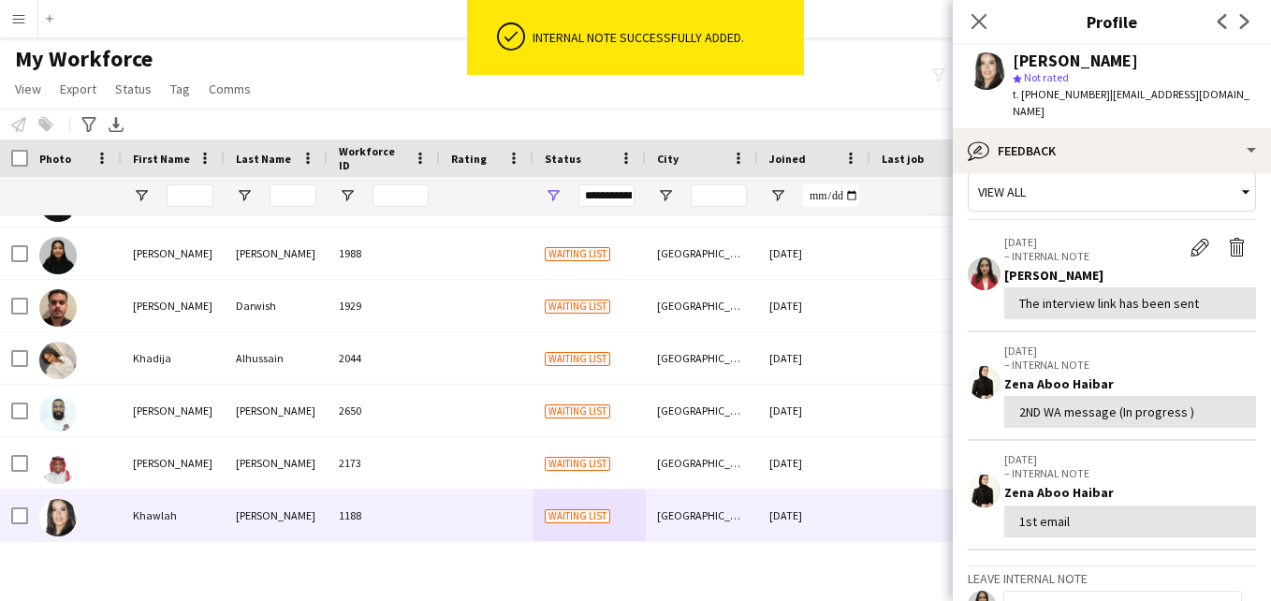
scroll to position [0, 0]
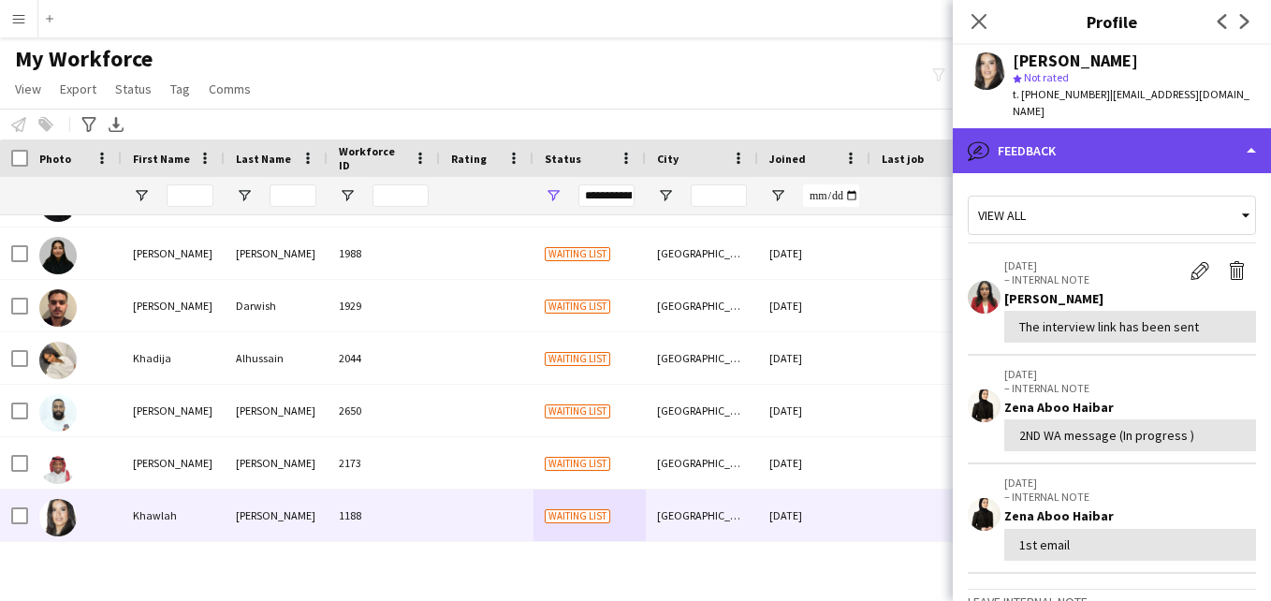
click at [1242, 135] on div "bubble-pencil Feedback" at bounding box center [1112, 150] width 318 height 45
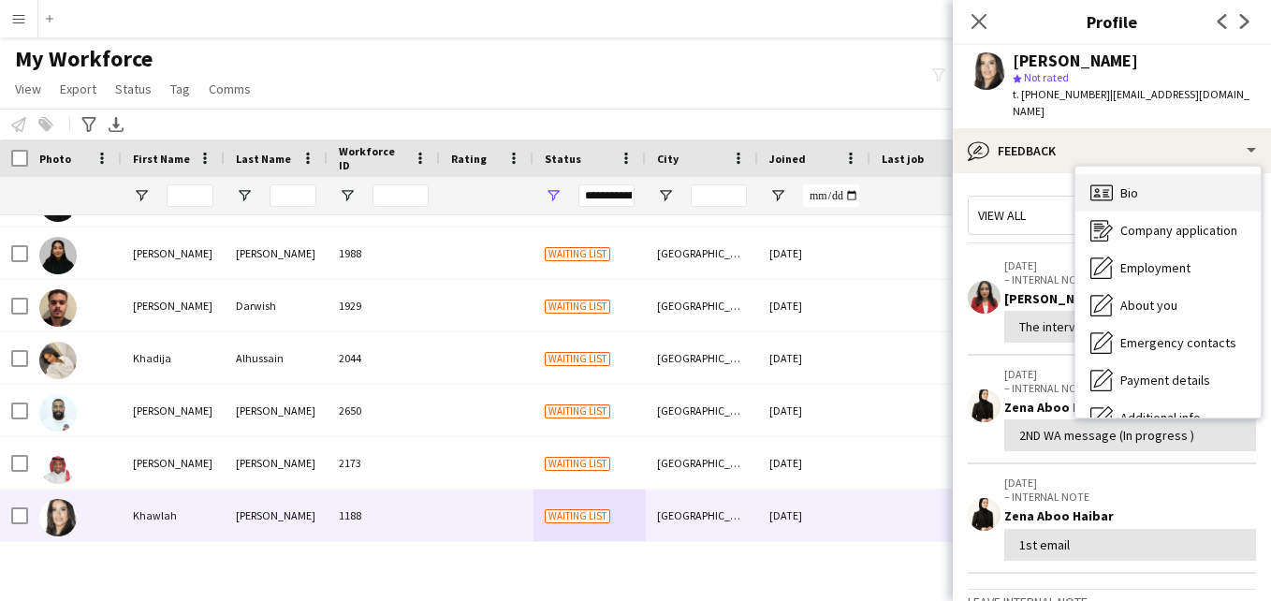
click at [1228, 176] on div "Bio Bio" at bounding box center [1167, 192] width 185 height 37
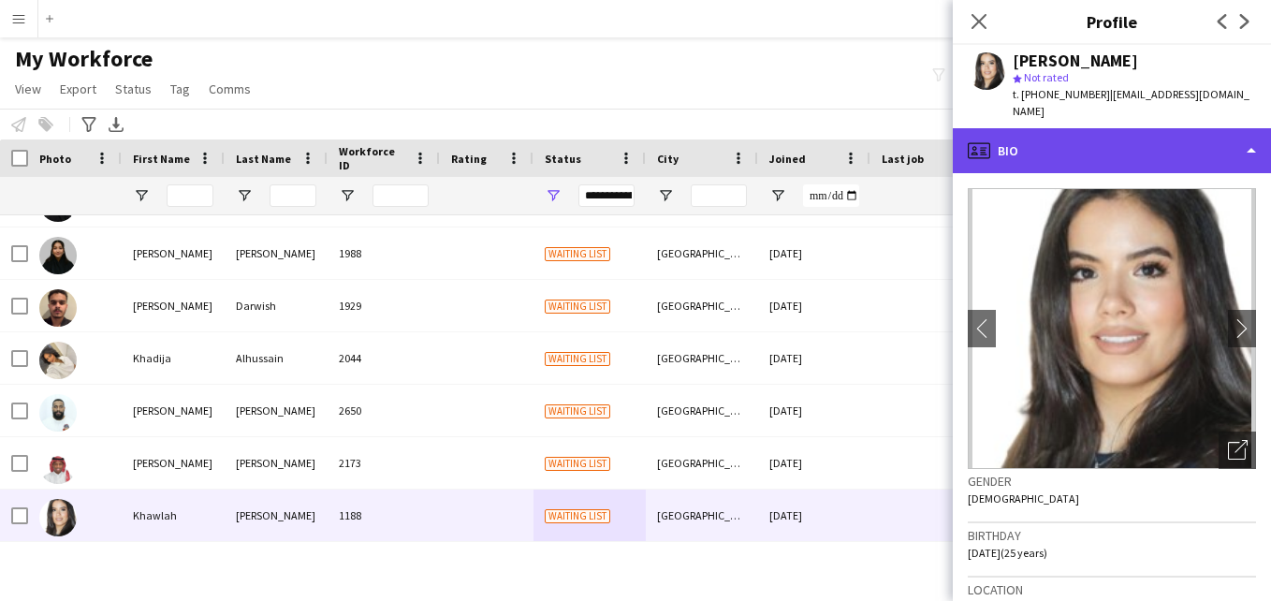
click at [1250, 147] on div "profile Bio" at bounding box center [1112, 150] width 318 height 45
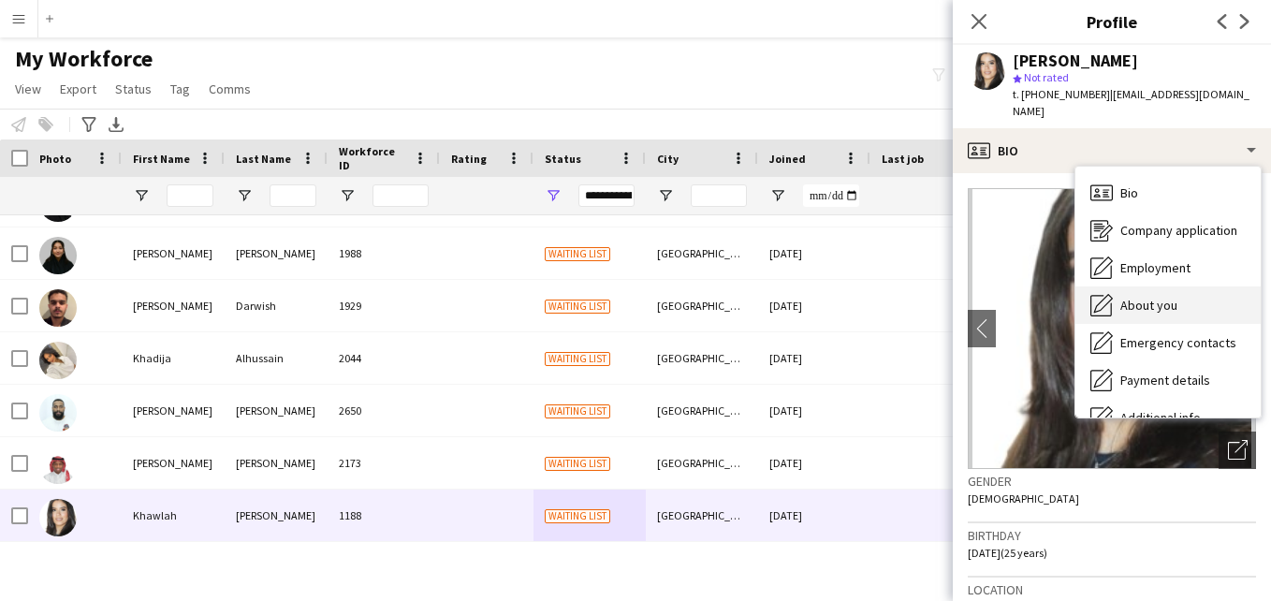
click at [1220, 294] on div "About you About you" at bounding box center [1167, 304] width 185 height 37
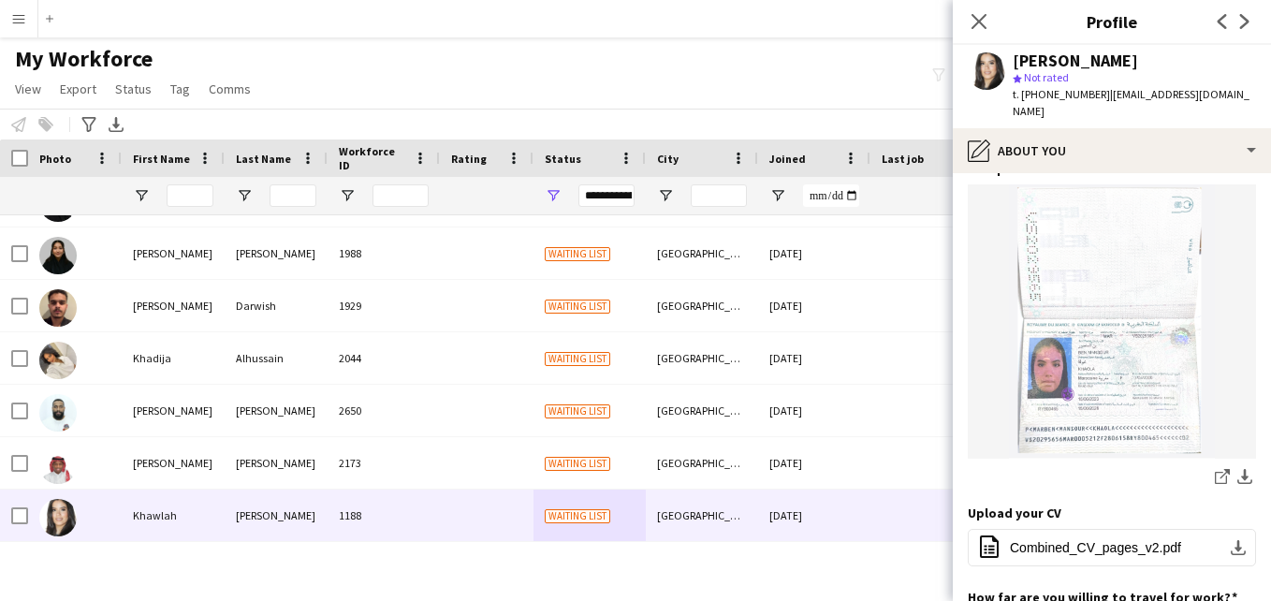
scroll to position [551, 0]
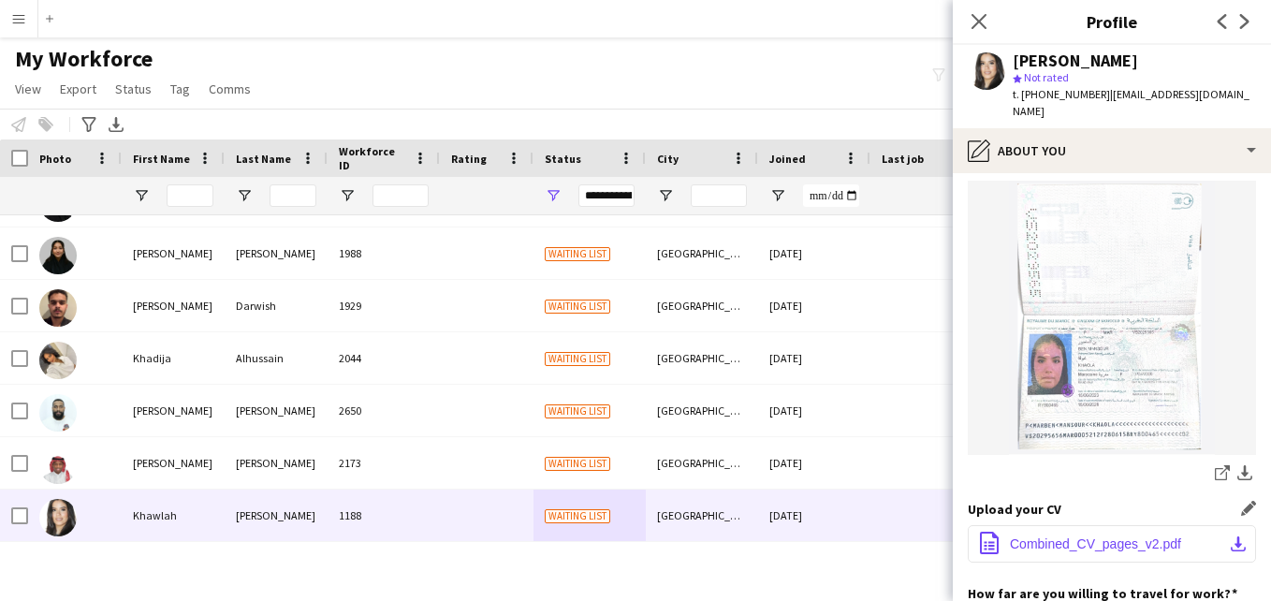
click at [1140, 536] on span "Combined_CV_pages_v2.pdf" at bounding box center [1095, 543] width 171 height 15
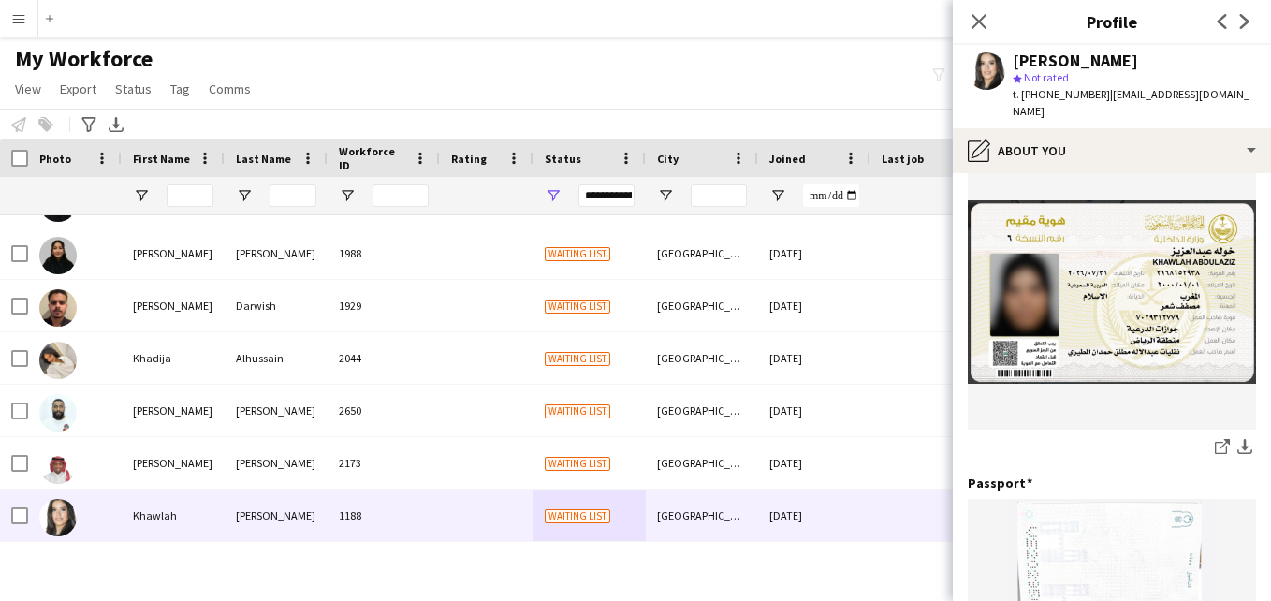
scroll to position [0, 0]
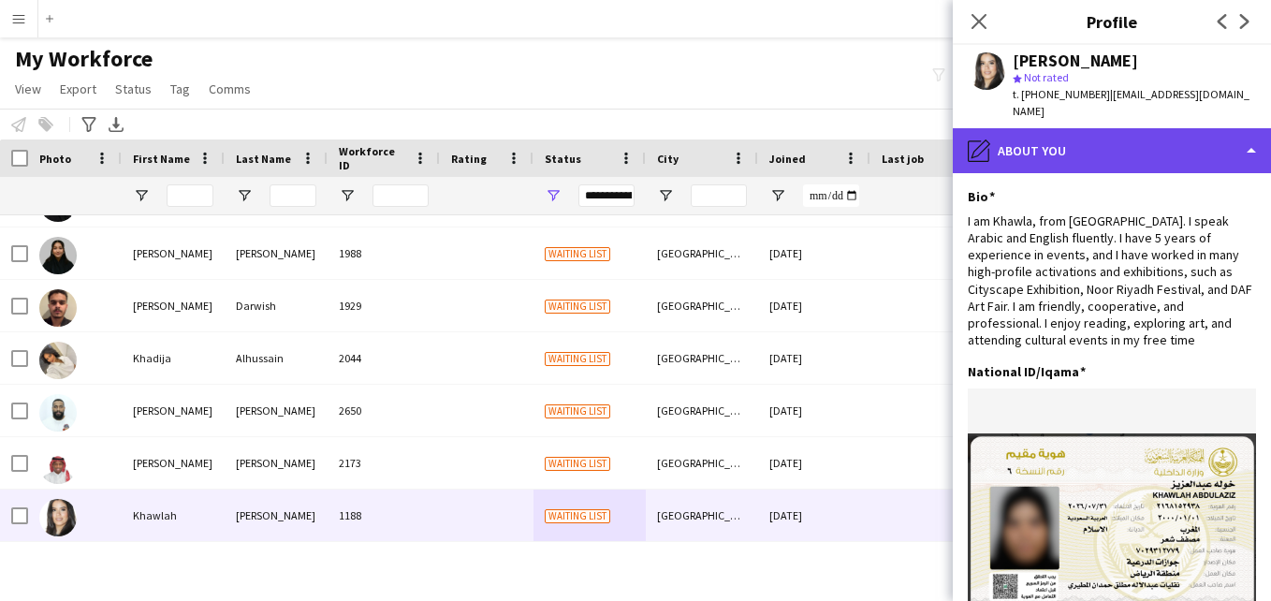
click at [1158, 138] on div "pencil4 About you" at bounding box center [1112, 150] width 318 height 45
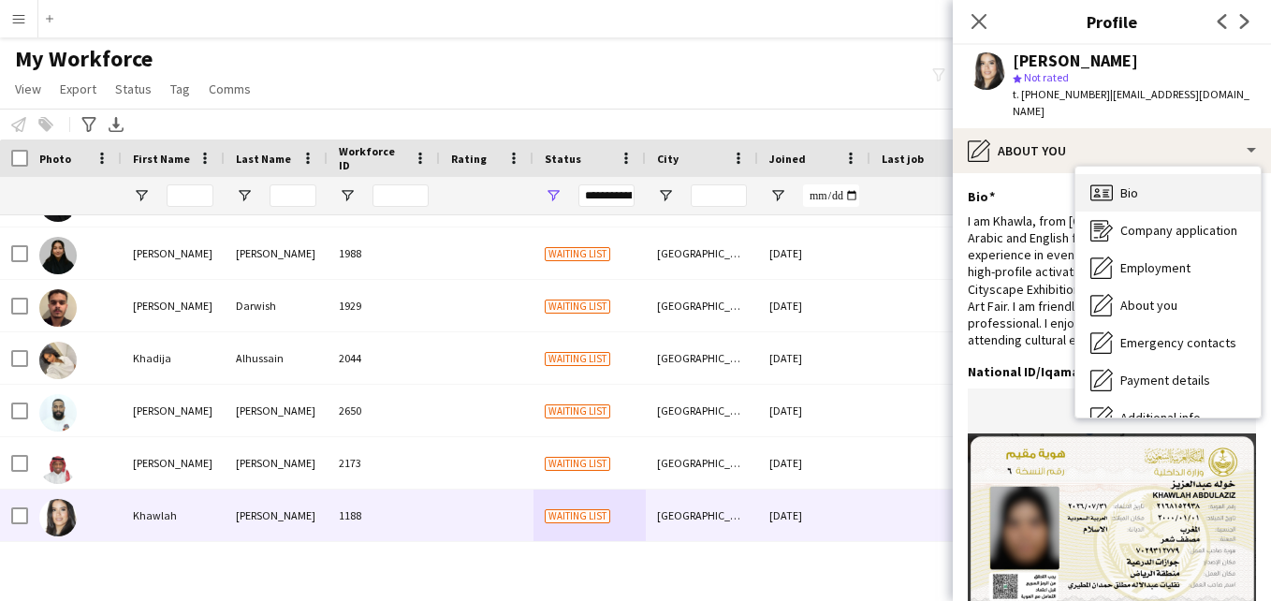
click at [1214, 178] on div "Bio Bio" at bounding box center [1167, 192] width 185 height 37
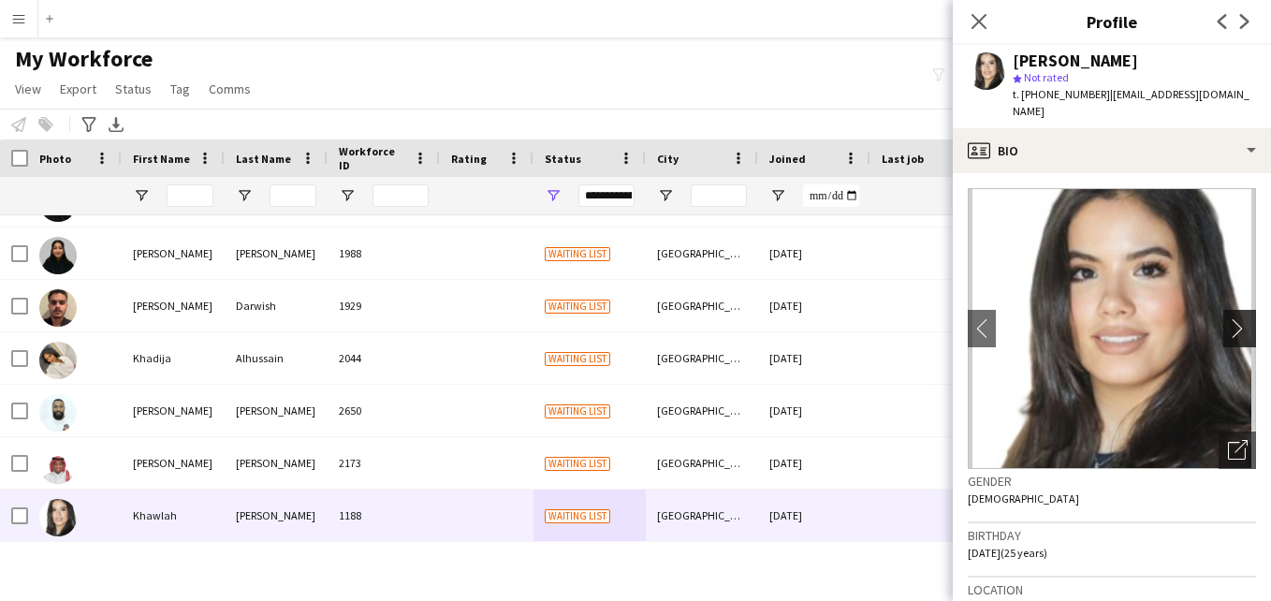
click at [1228, 318] on app-icon "chevron-right" at bounding box center [1242, 328] width 29 height 20
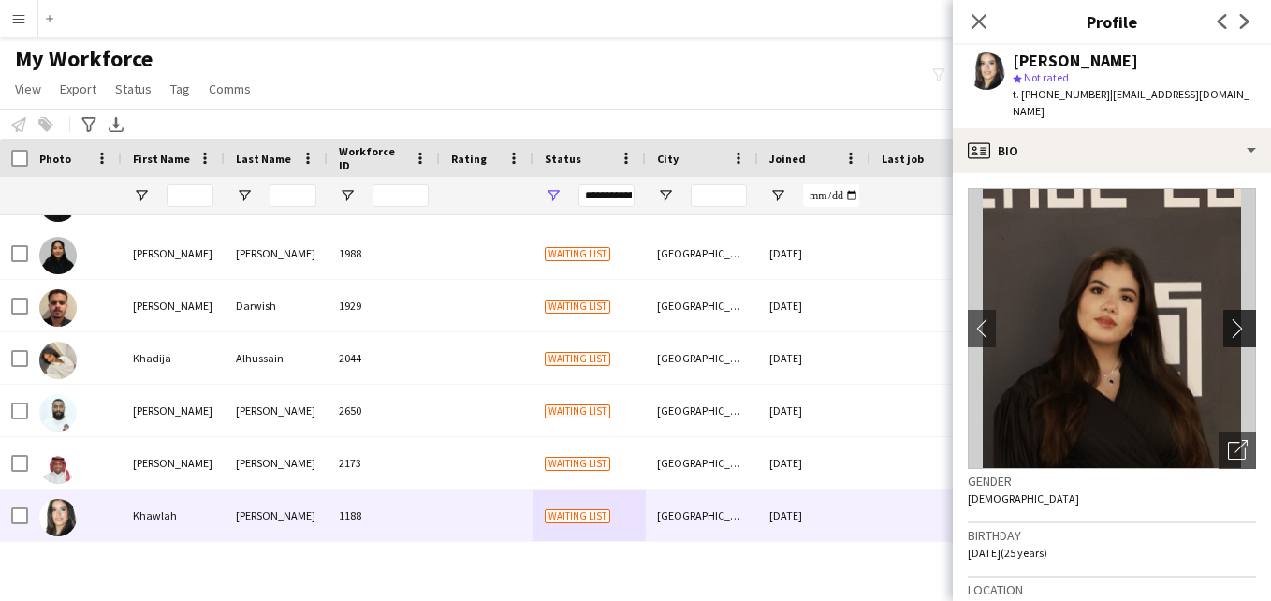
click at [1228, 318] on app-icon "chevron-right" at bounding box center [1242, 328] width 29 height 20
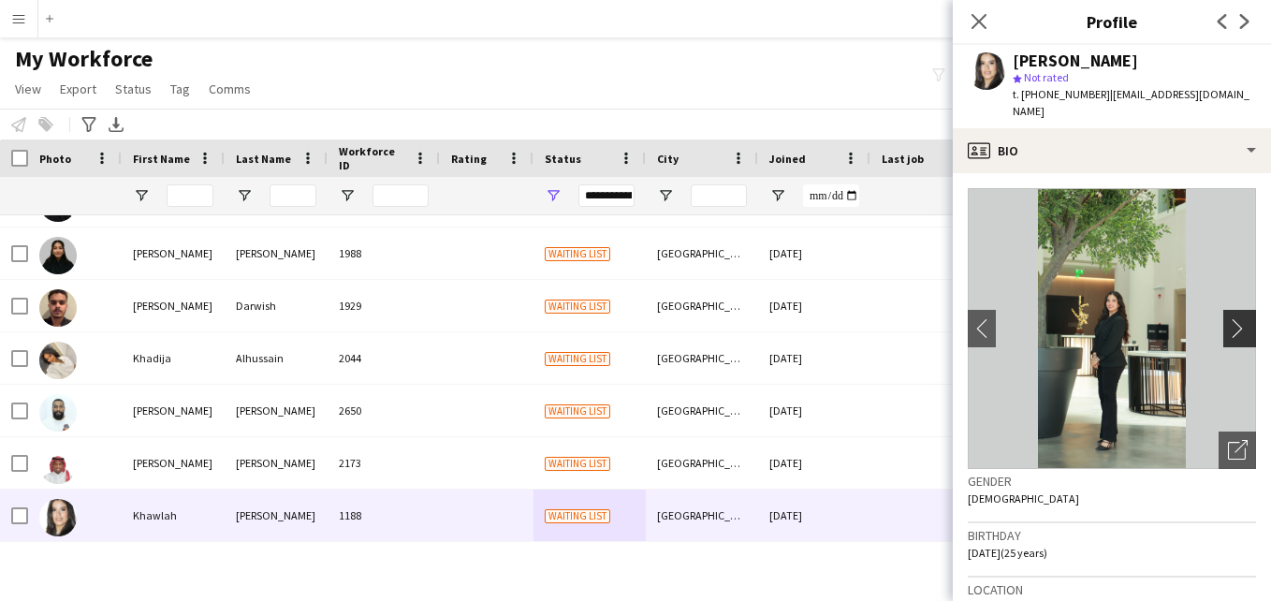
click at [1228, 318] on app-icon "chevron-right" at bounding box center [1242, 328] width 29 height 20
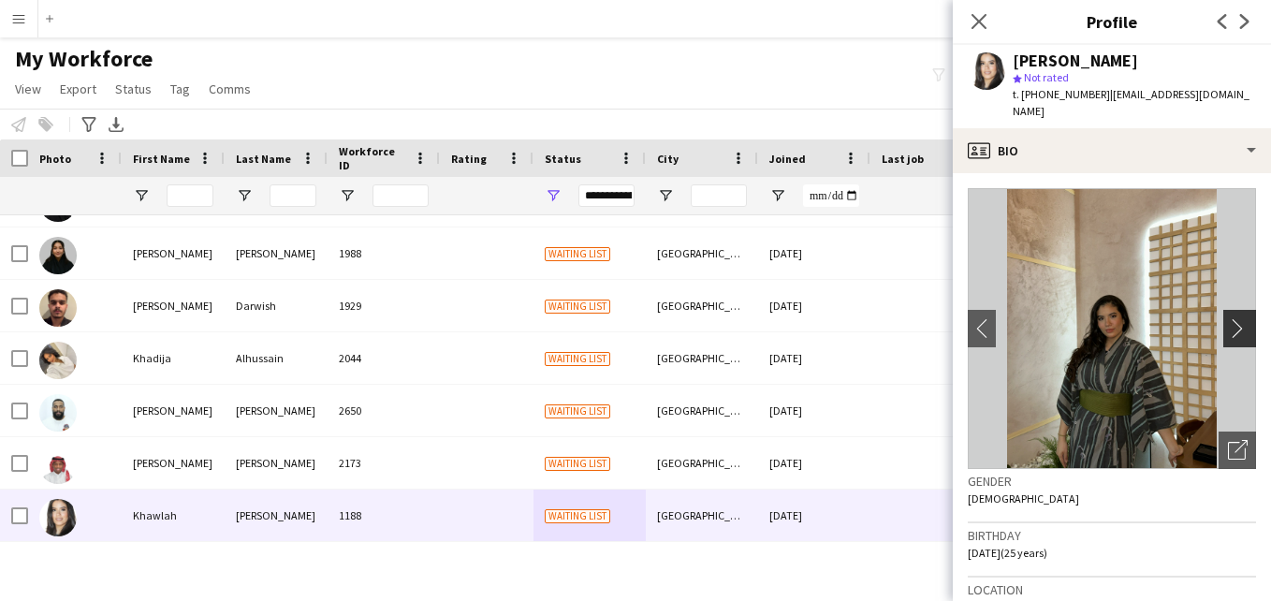
click at [1228, 318] on app-icon "chevron-right" at bounding box center [1242, 328] width 29 height 20
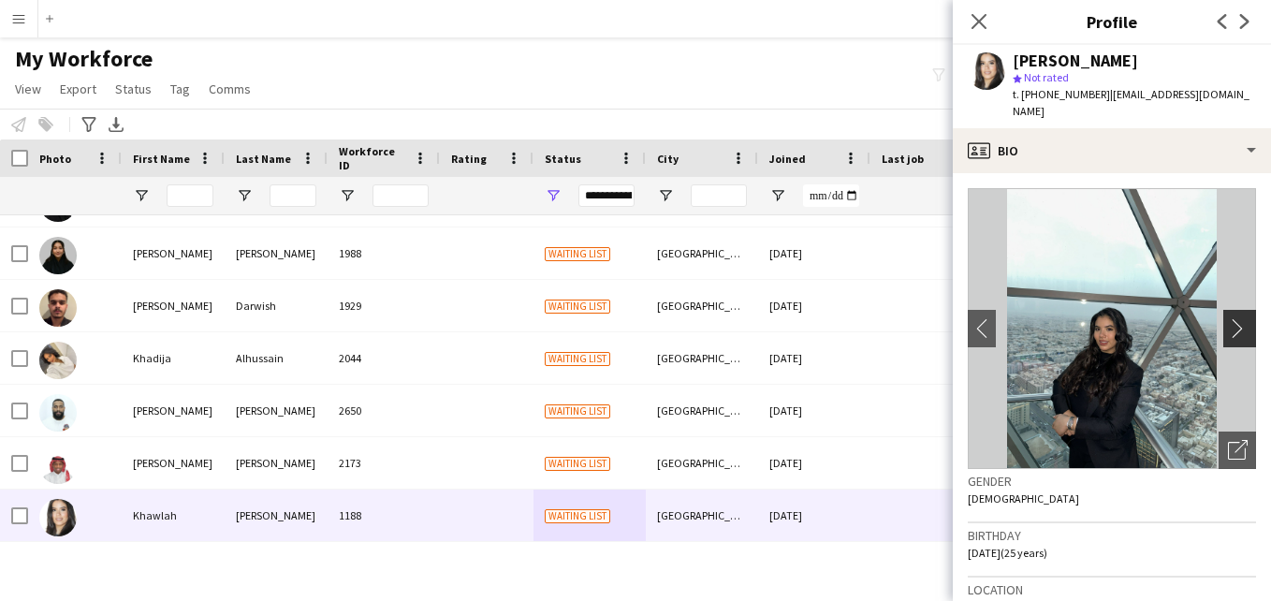
click at [1228, 318] on app-icon "chevron-right" at bounding box center [1242, 328] width 29 height 20
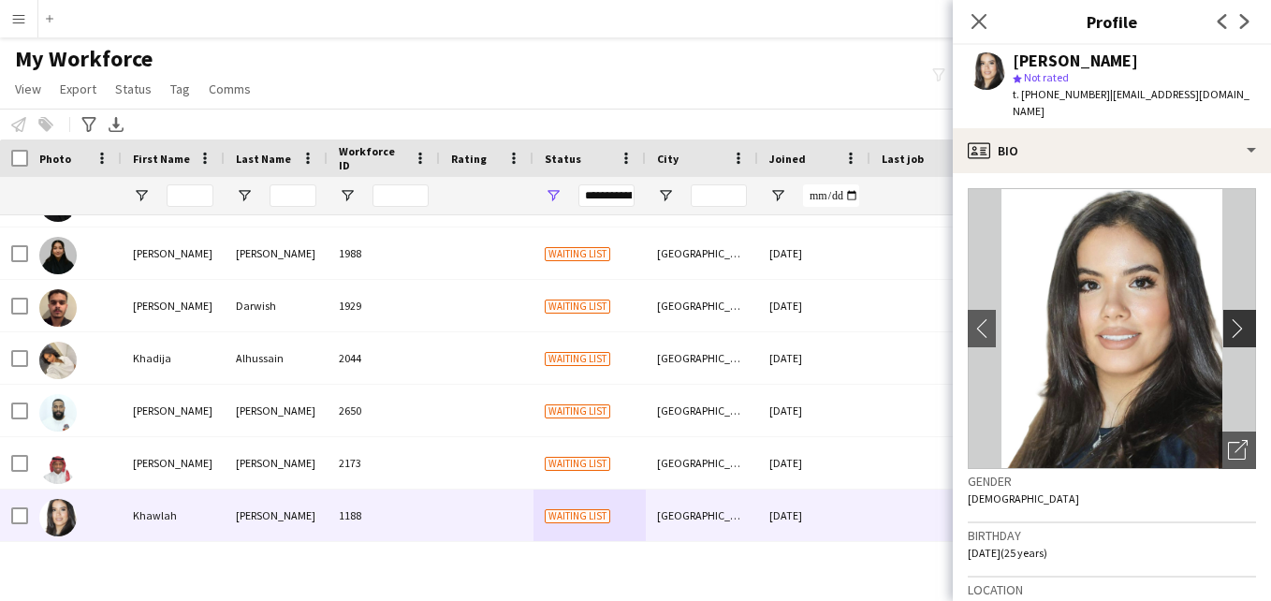
click at [1228, 318] on app-icon "chevron-right" at bounding box center [1242, 328] width 29 height 20
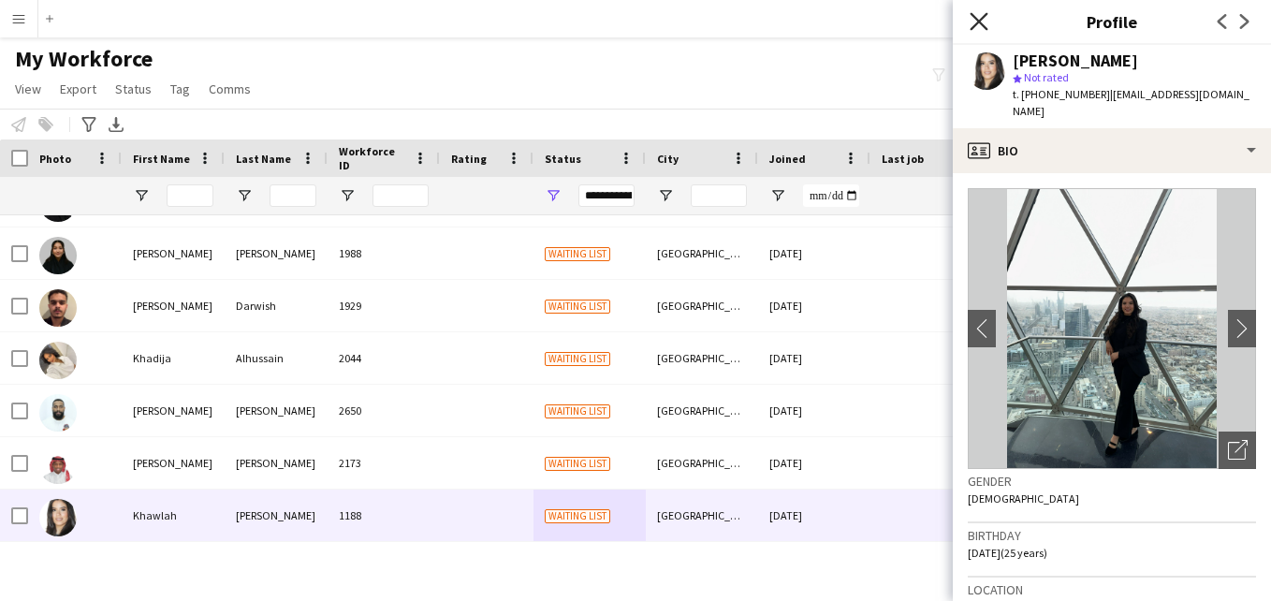
click at [983, 15] on icon "Close pop-in" at bounding box center [979, 21] width 18 height 18
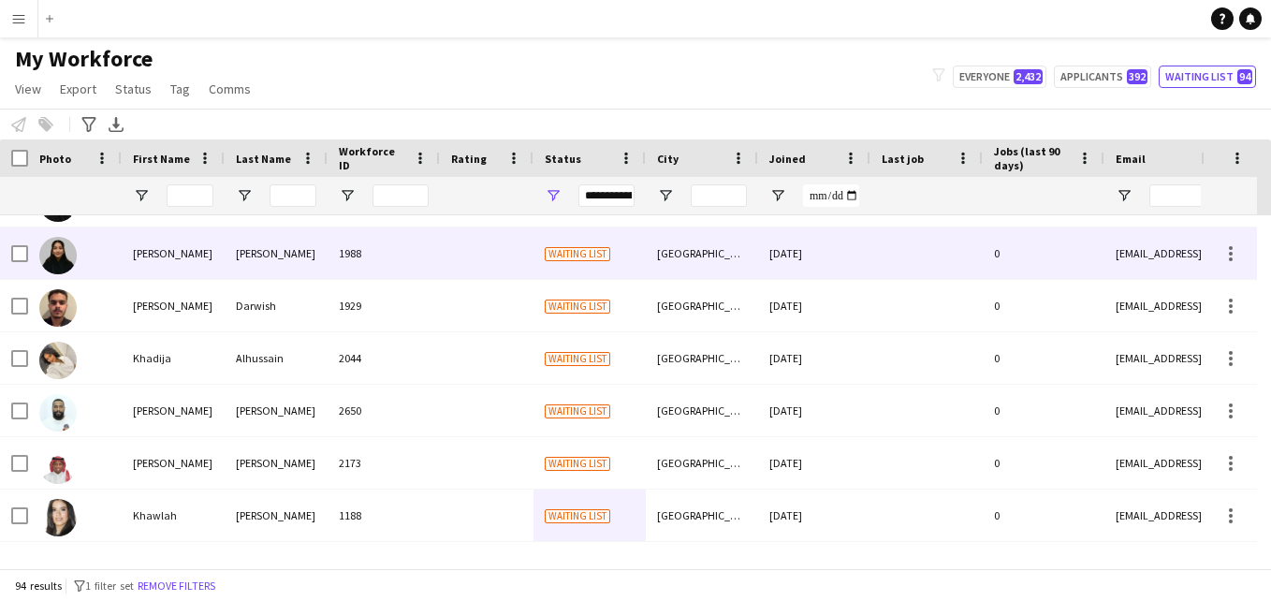
click at [518, 266] on div at bounding box center [487, 252] width 94 height 51
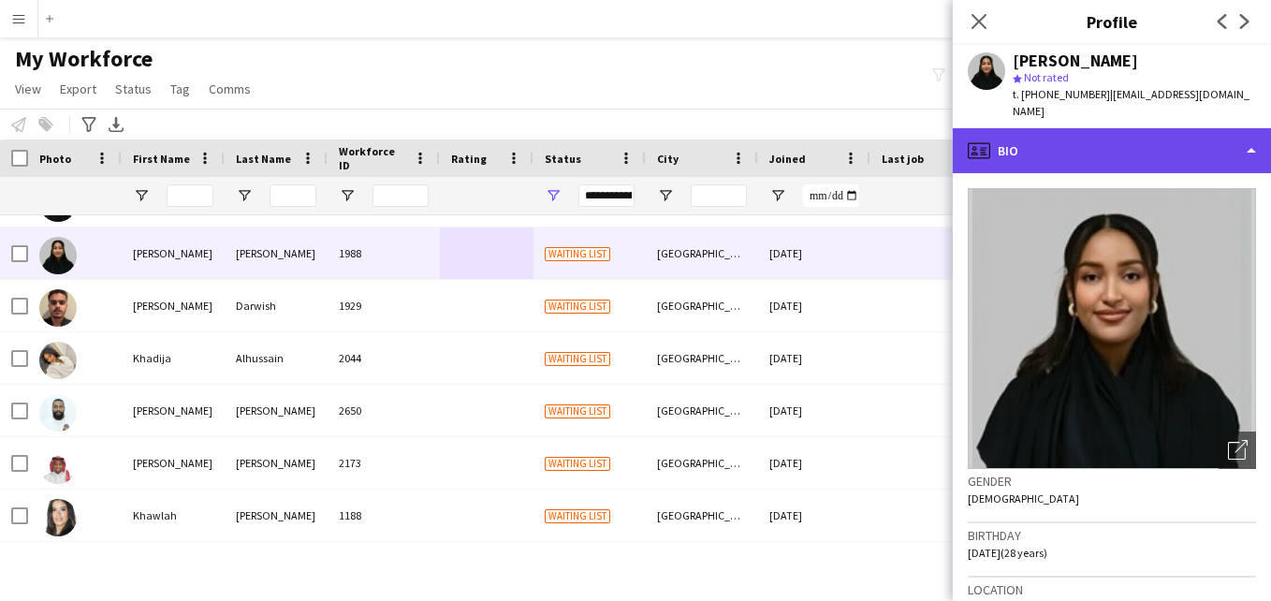
click at [1208, 142] on div "profile Bio" at bounding box center [1112, 150] width 318 height 45
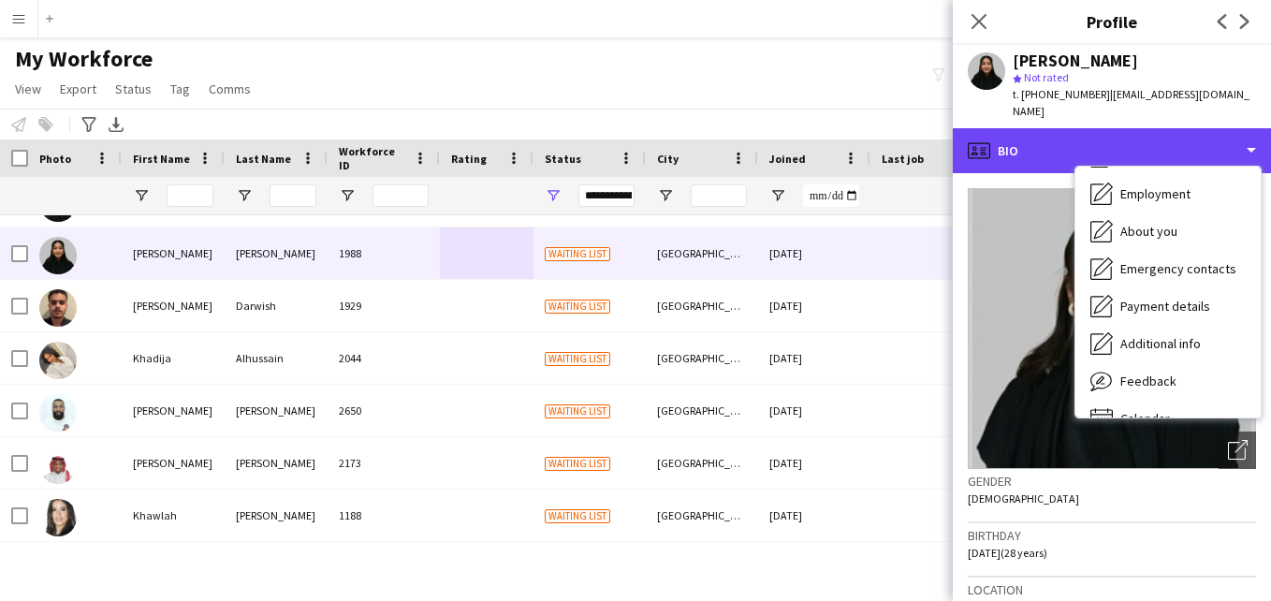
scroll to position [79, 0]
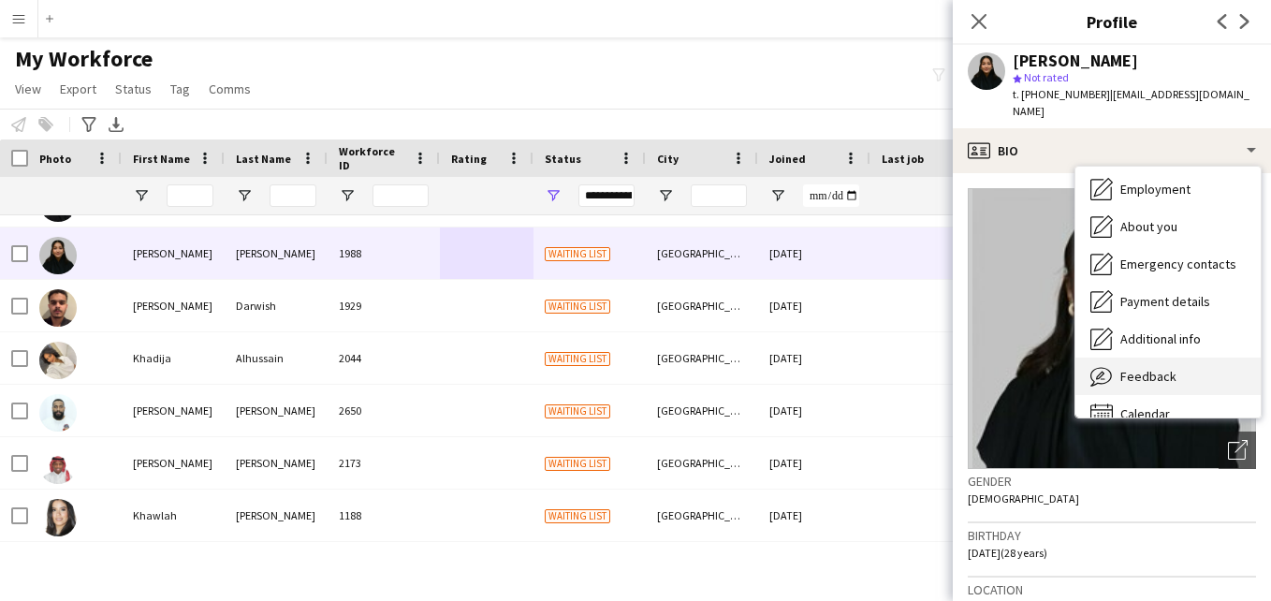
click at [1189, 357] on div "Feedback Feedback" at bounding box center [1167, 375] width 185 height 37
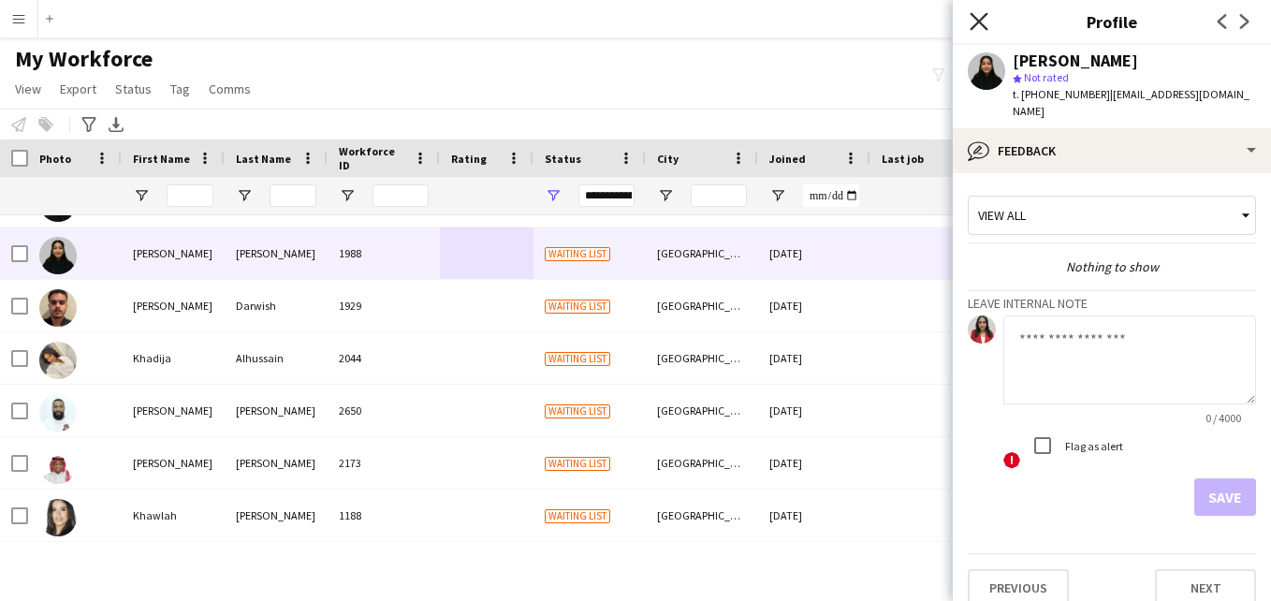
click at [980, 23] on icon at bounding box center [979, 21] width 18 height 18
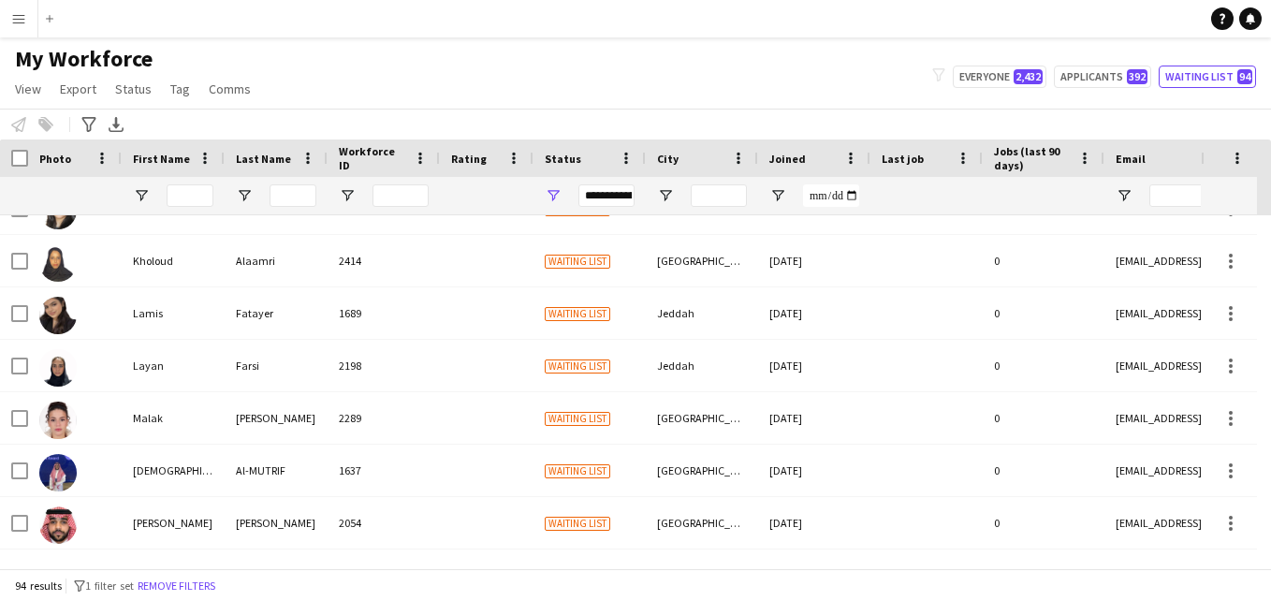
scroll to position [2780, 0]
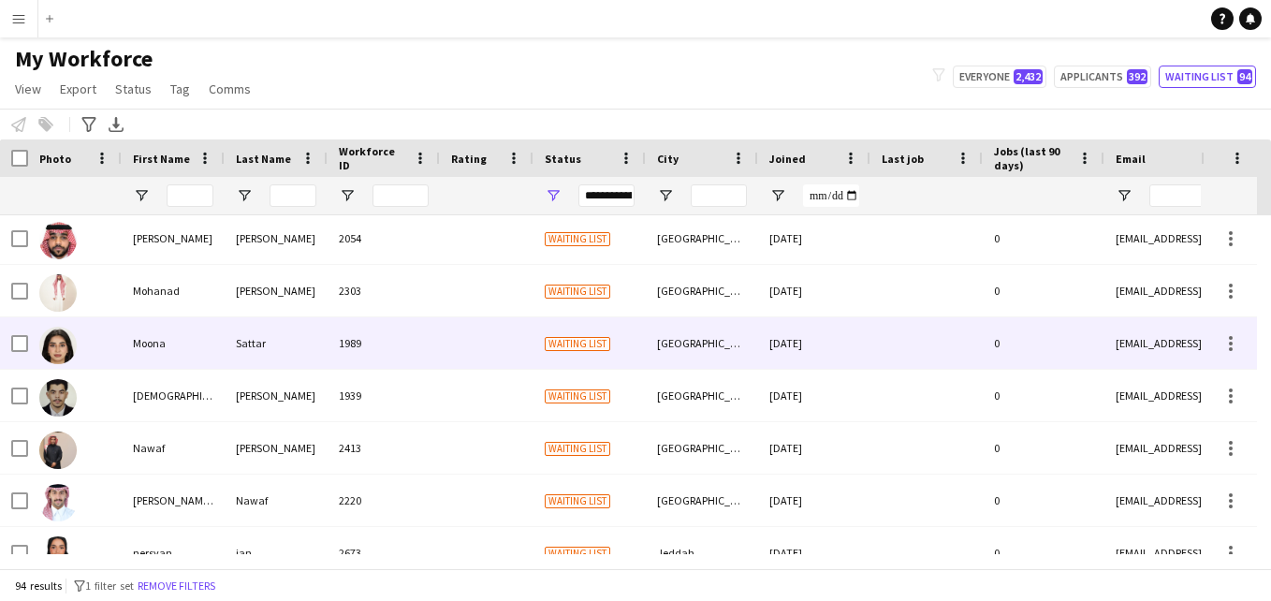
click at [522, 347] on div at bounding box center [487, 342] width 94 height 51
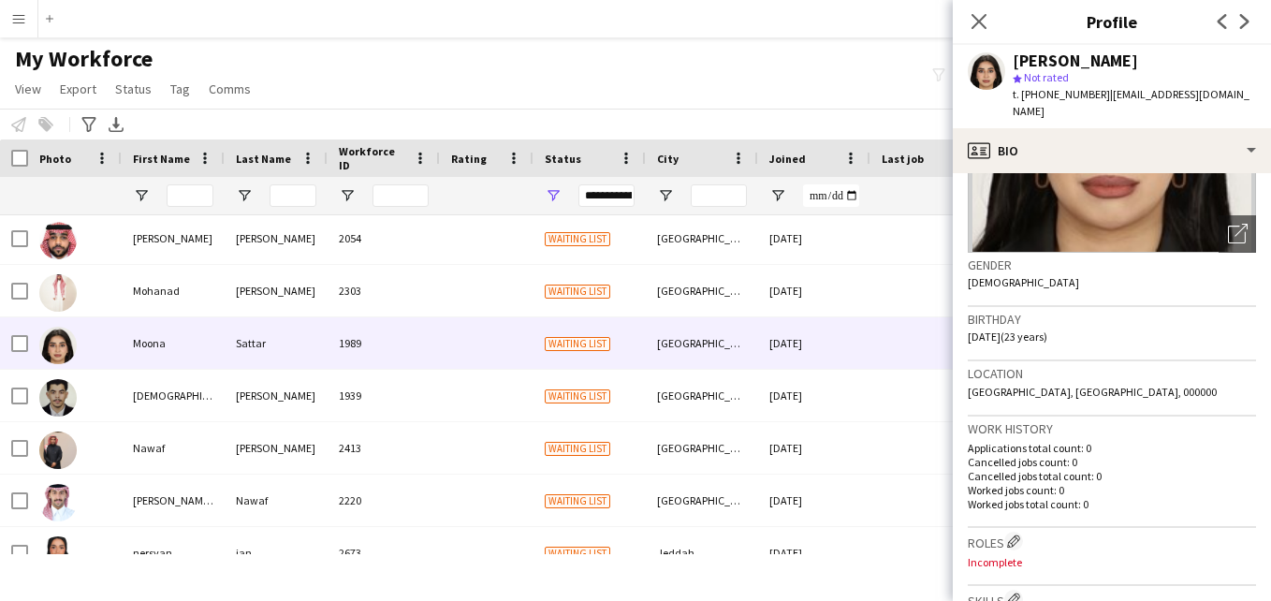
scroll to position [0, 0]
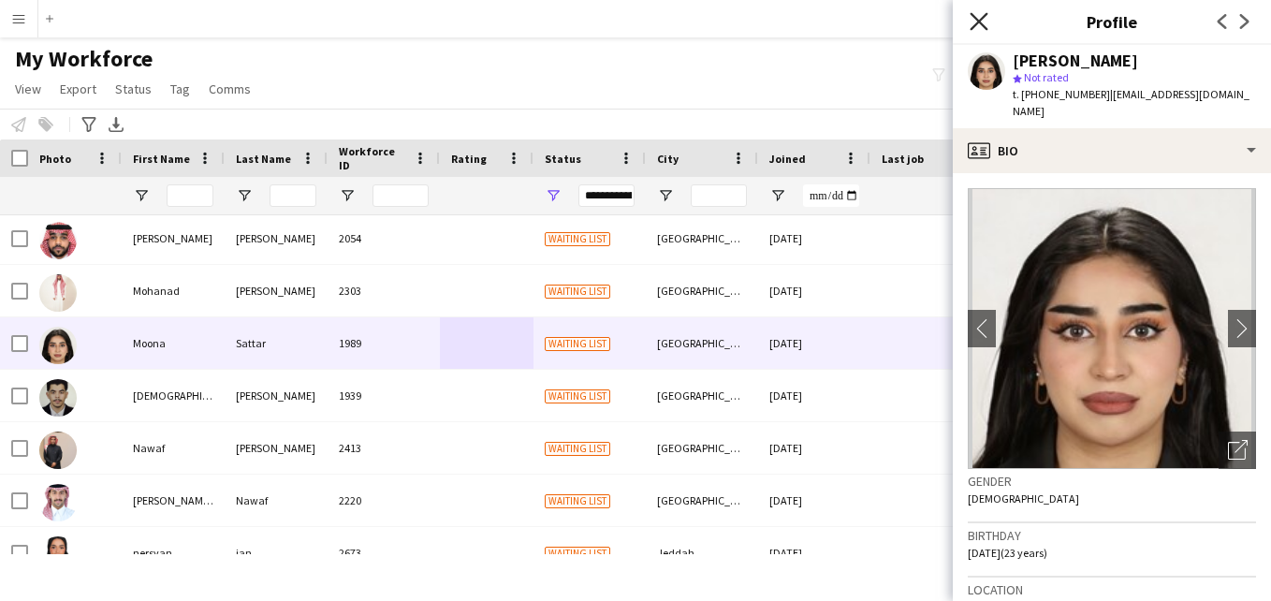
click at [979, 18] on icon "Close pop-in" at bounding box center [979, 21] width 18 height 18
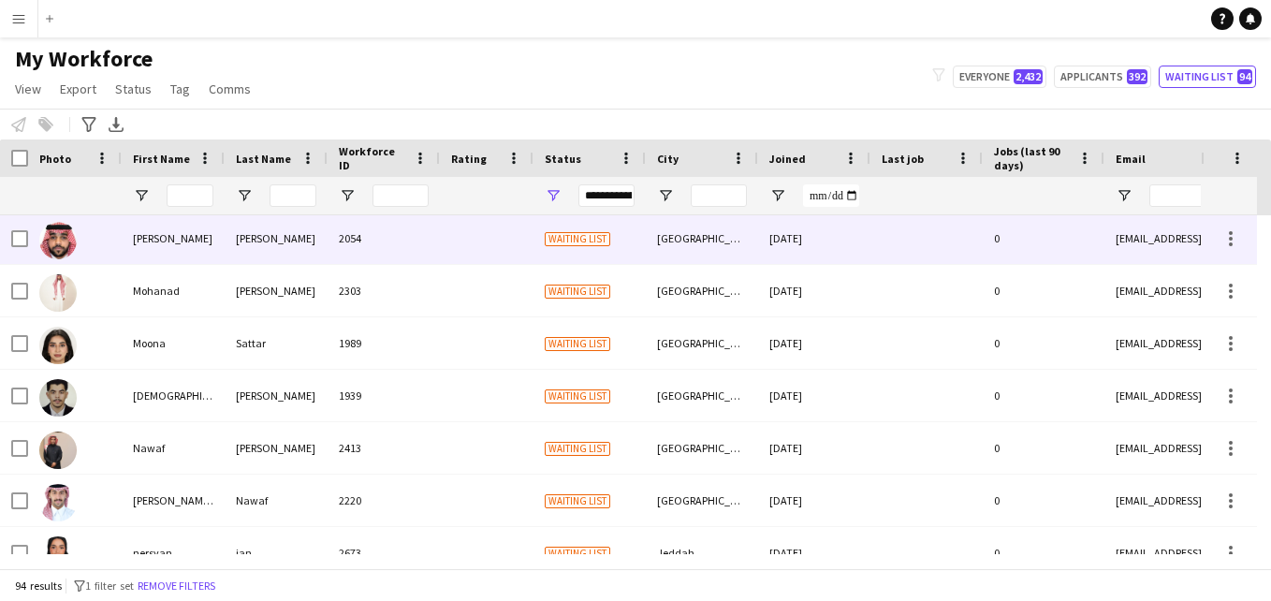
click at [597, 243] on span "Waiting list" at bounding box center [578, 239] width 66 height 14
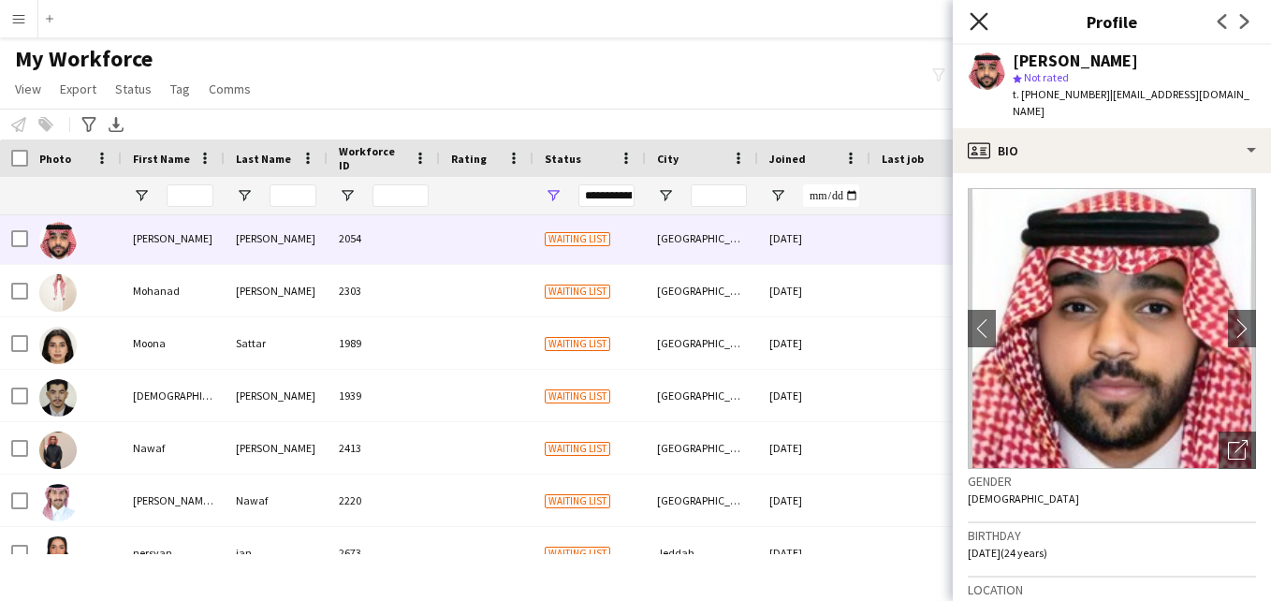
click at [982, 21] on icon "Close pop-in" at bounding box center [979, 21] width 18 height 18
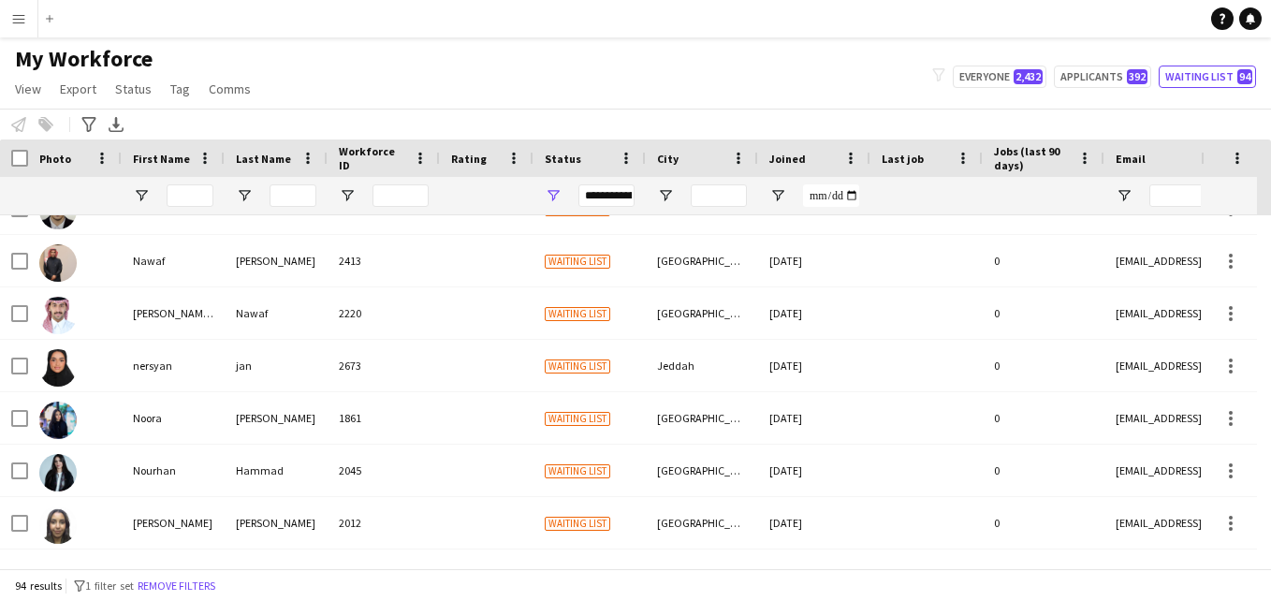
scroll to position [3080, 0]
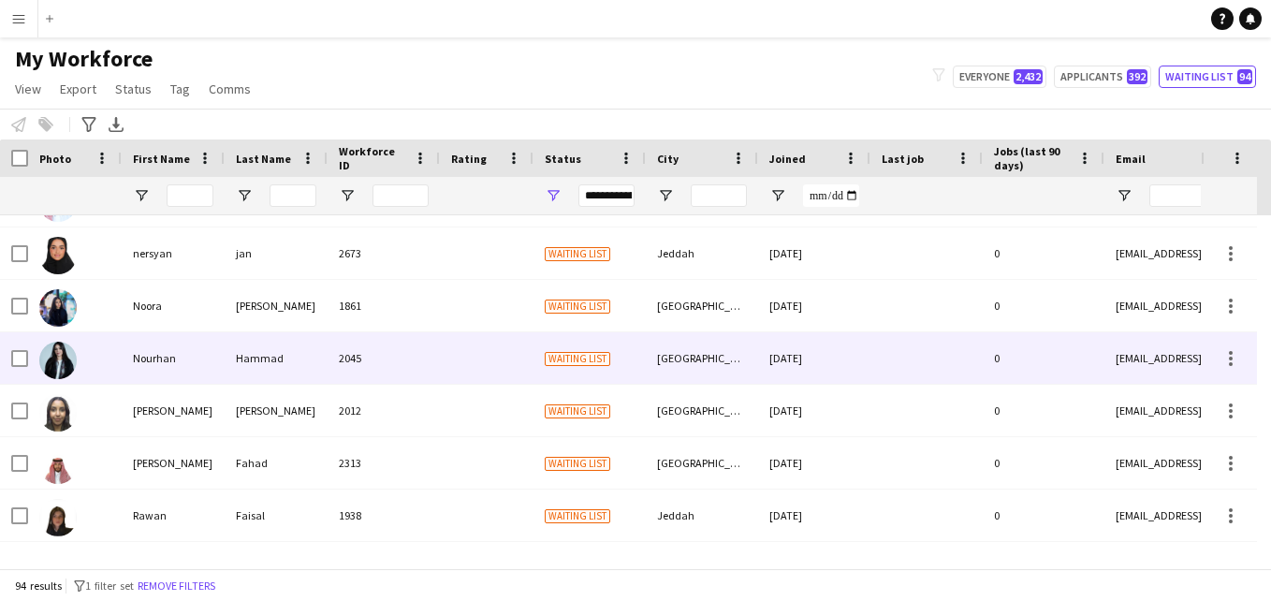
click at [452, 343] on div at bounding box center [487, 357] width 94 height 51
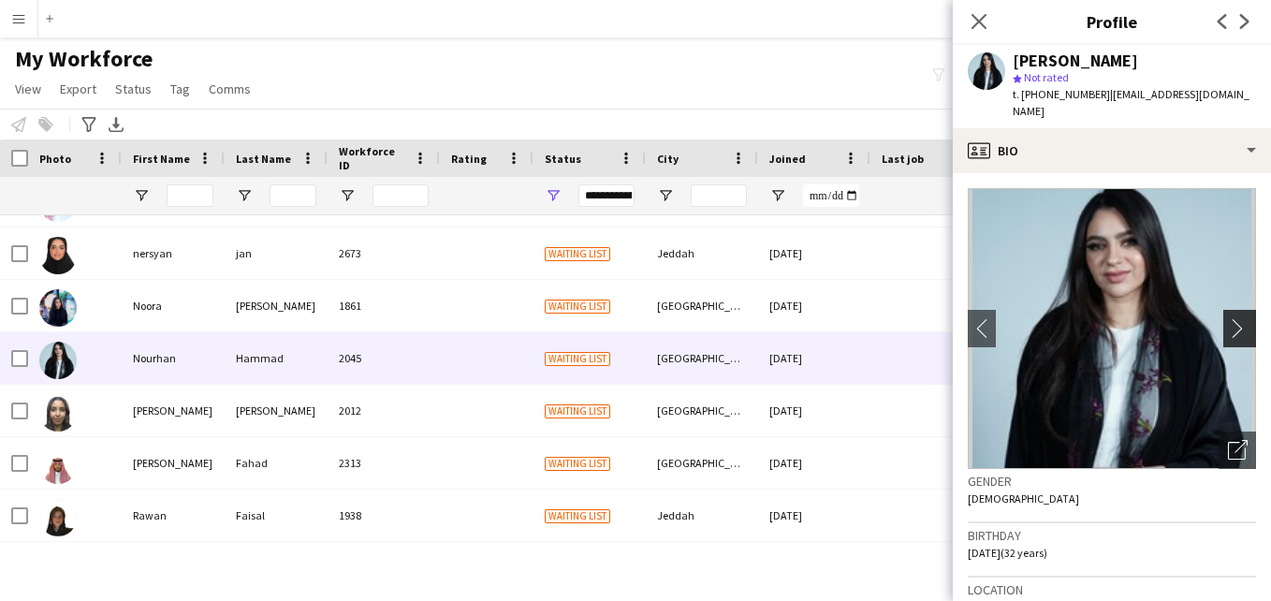
click at [1234, 318] on app-icon "chevron-right" at bounding box center [1242, 328] width 29 height 20
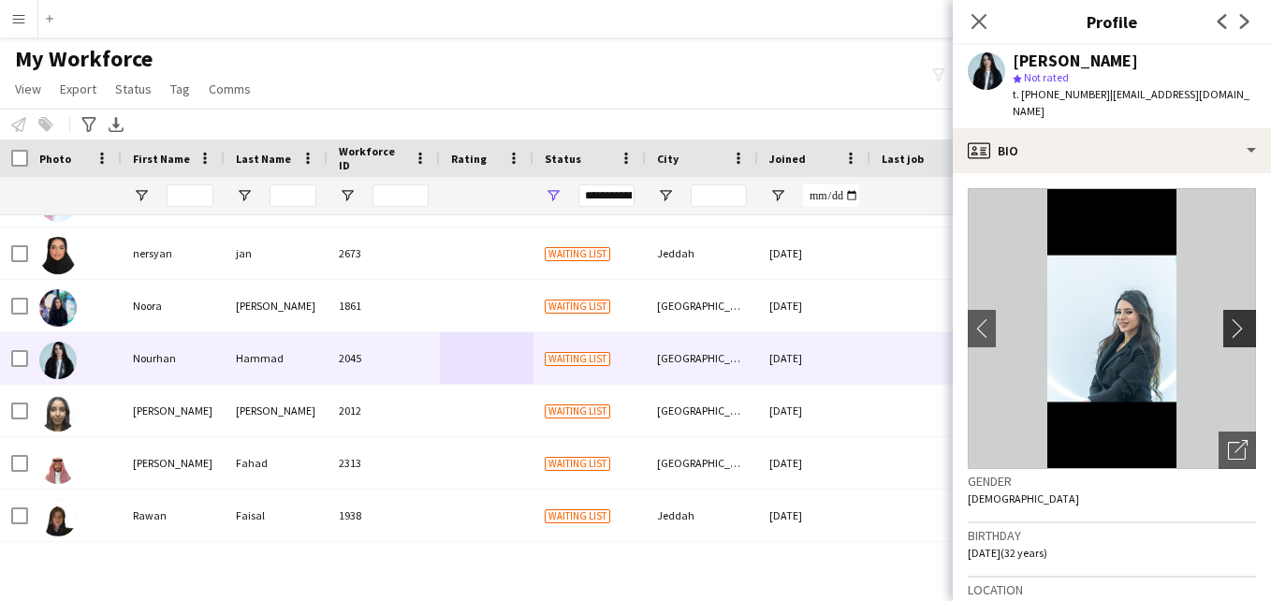
click at [1228, 318] on app-icon "chevron-right" at bounding box center [1242, 328] width 29 height 20
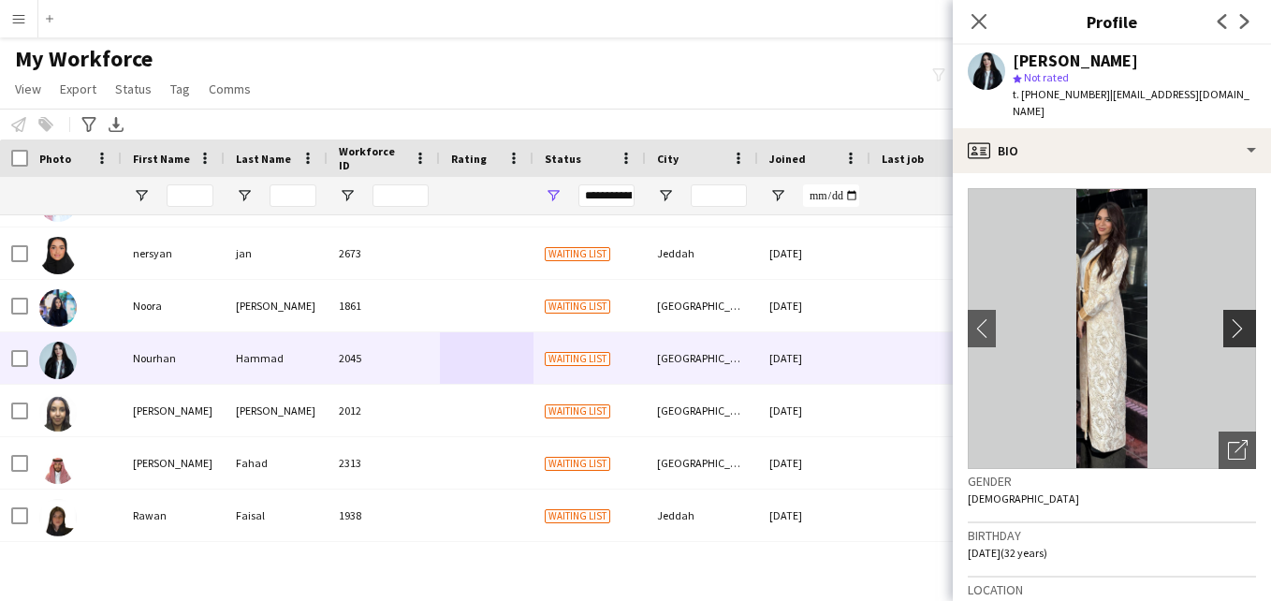
click at [1228, 318] on app-icon "chevron-right" at bounding box center [1242, 328] width 29 height 20
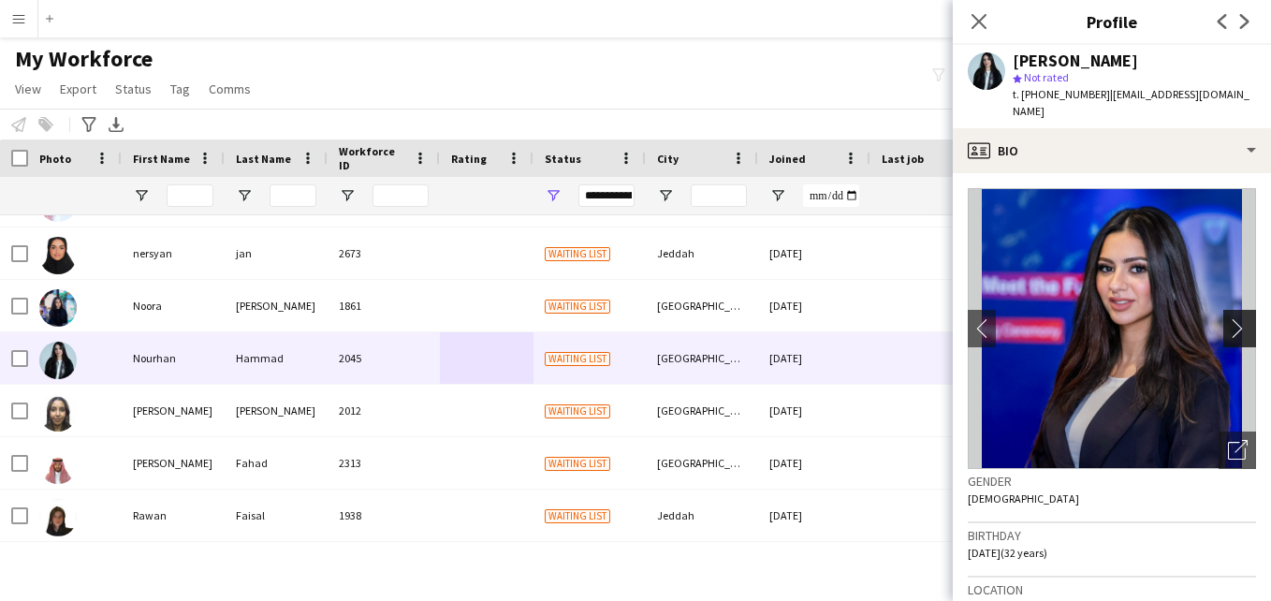
click at [1230, 310] on button "chevron-right" at bounding box center [1241, 328] width 37 height 37
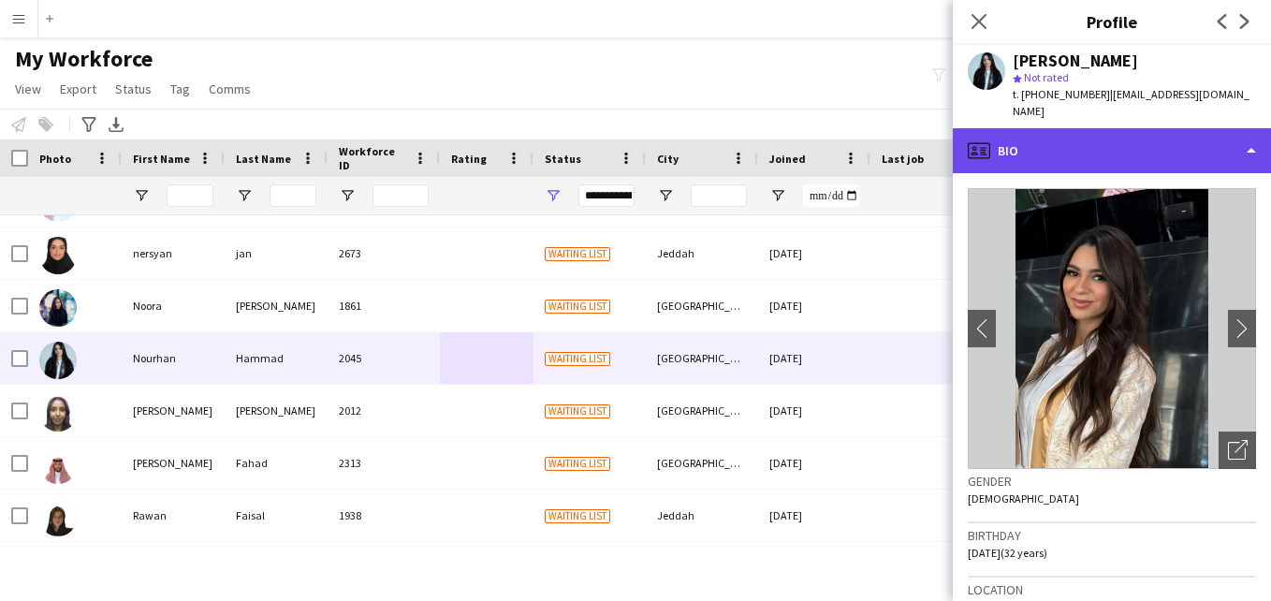
click at [1220, 129] on div "profile Bio" at bounding box center [1112, 150] width 318 height 45
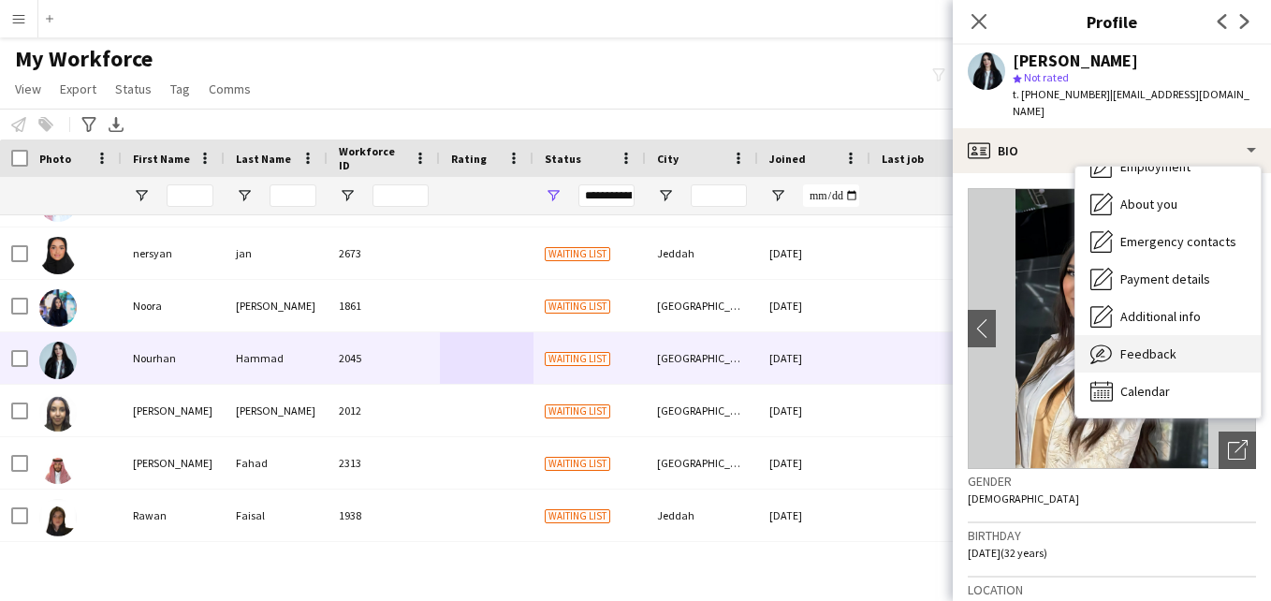
click at [1209, 343] on div "Feedback Feedback" at bounding box center [1167, 353] width 185 height 37
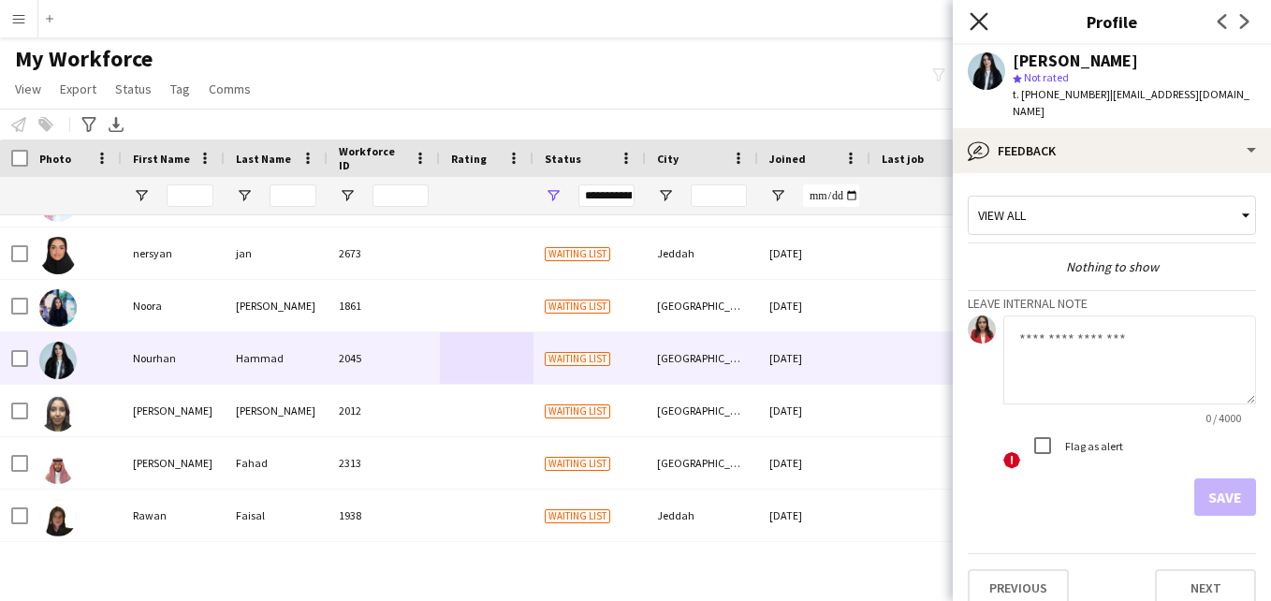
click at [987, 26] on icon "Close pop-in" at bounding box center [979, 21] width 18 height 18
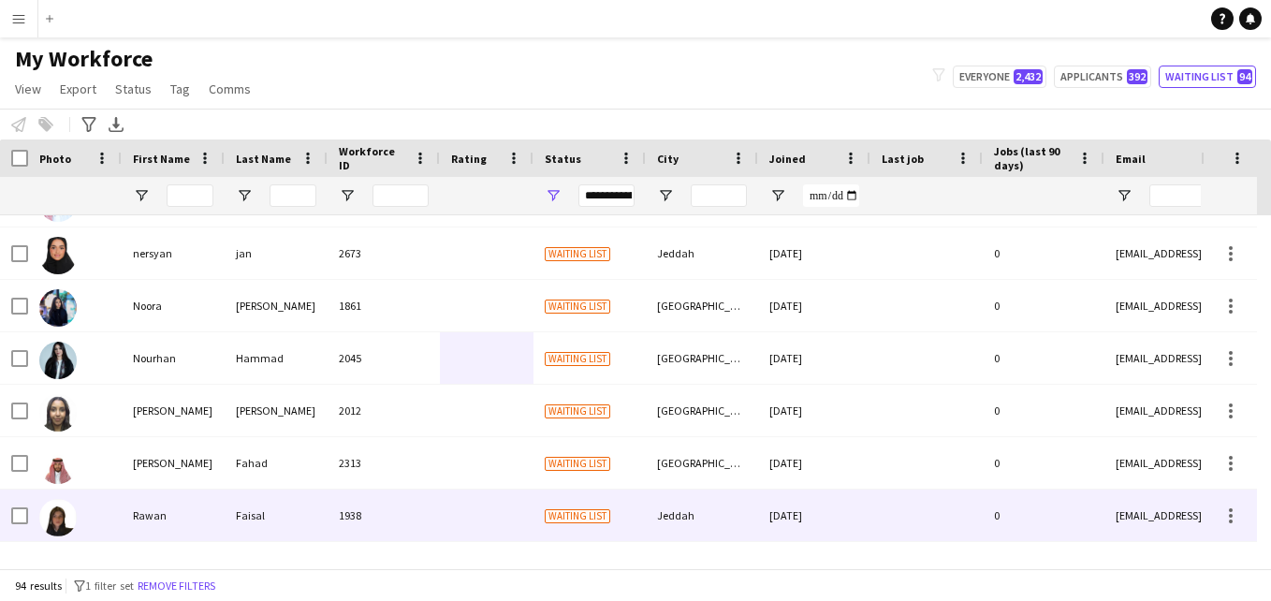
click at [659, 512] on div "Jeddah" at bounding box center [702, 514] width 112 height 51
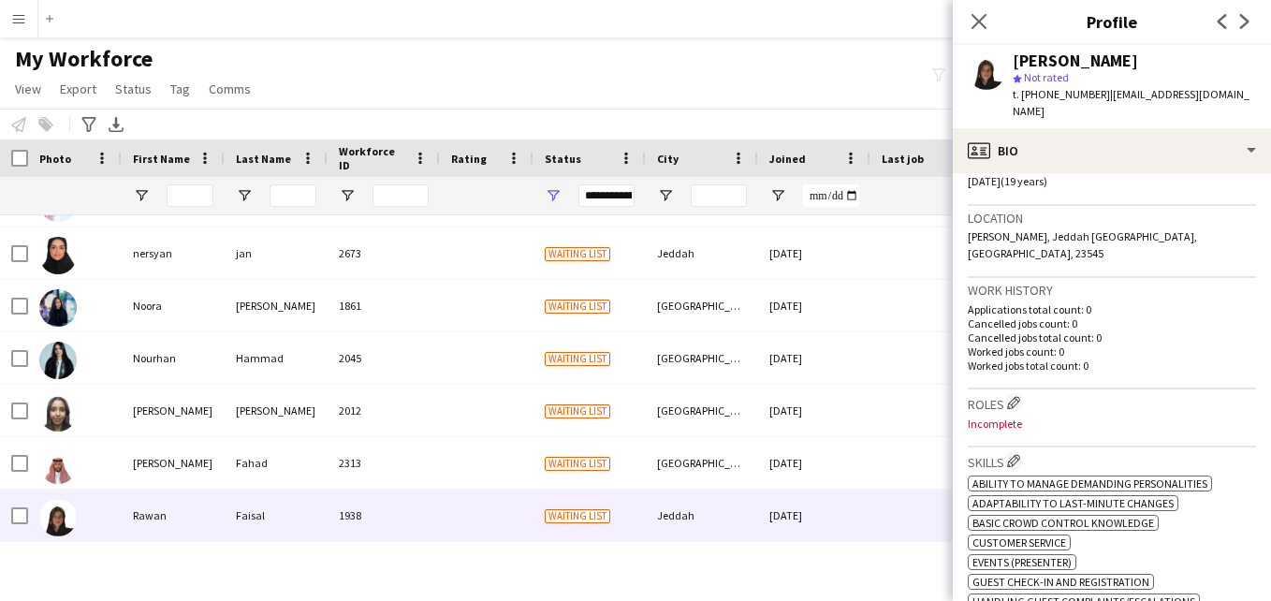
scroll to position [100, 0]
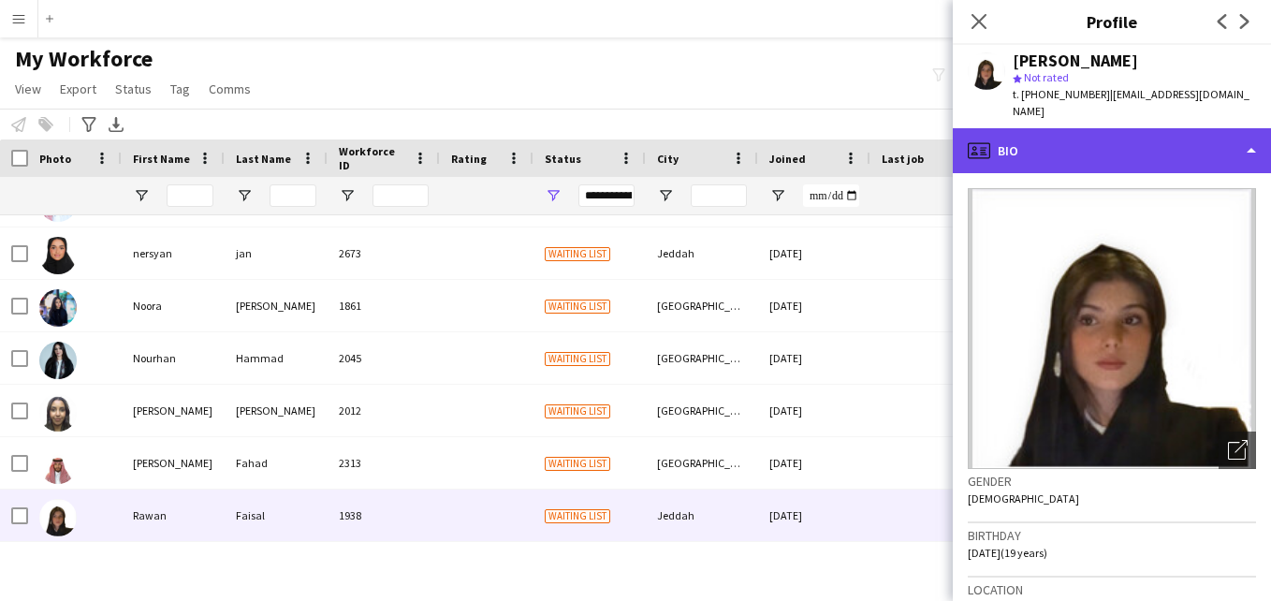
click at [1228, 145] on div "profile Bio" at bounding box center [1112, 150] width 318 height 45
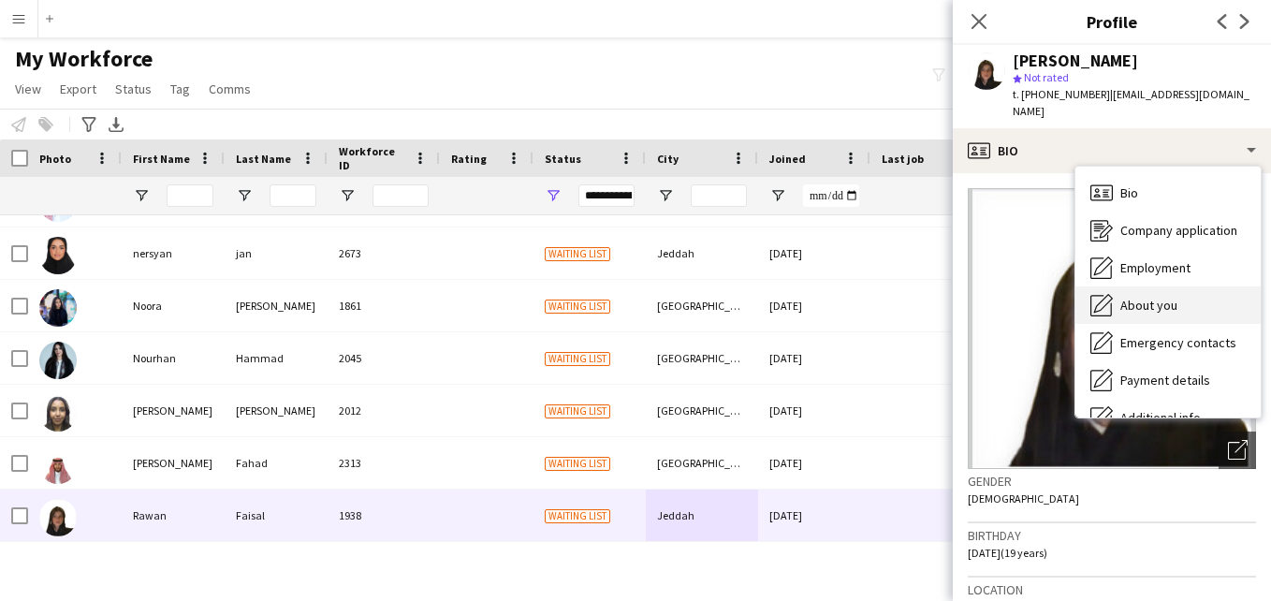
click at [1181, 286] on div "About you About you" at bounding box center [1167, 304] width 185 height 37
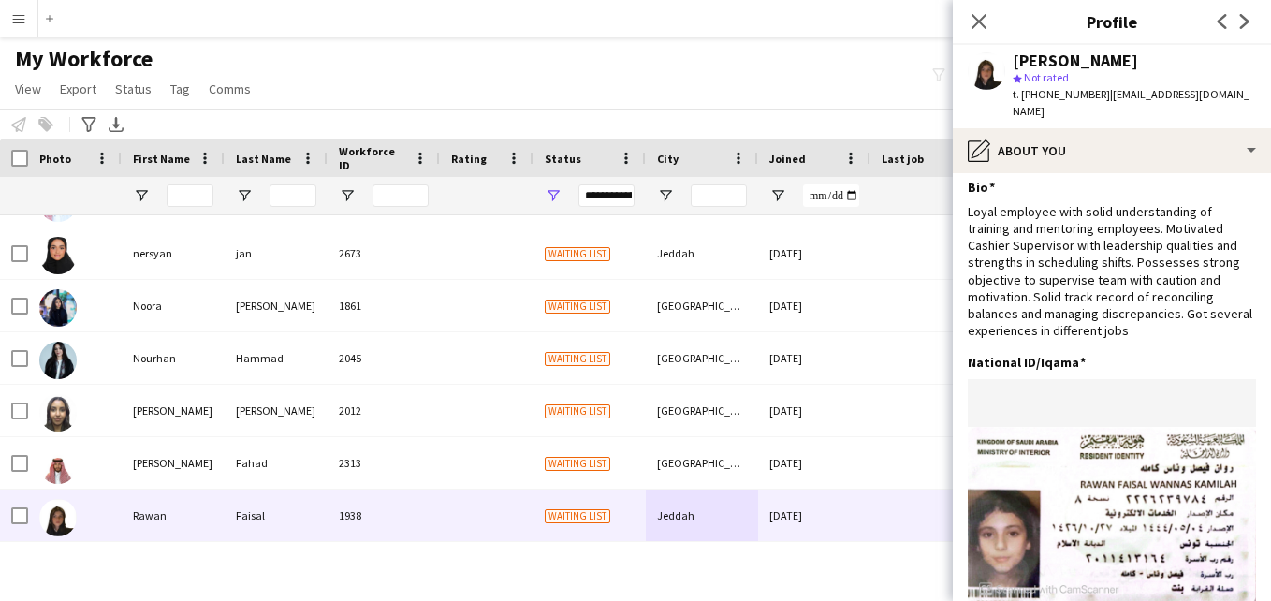
scroll to position [0, 0]
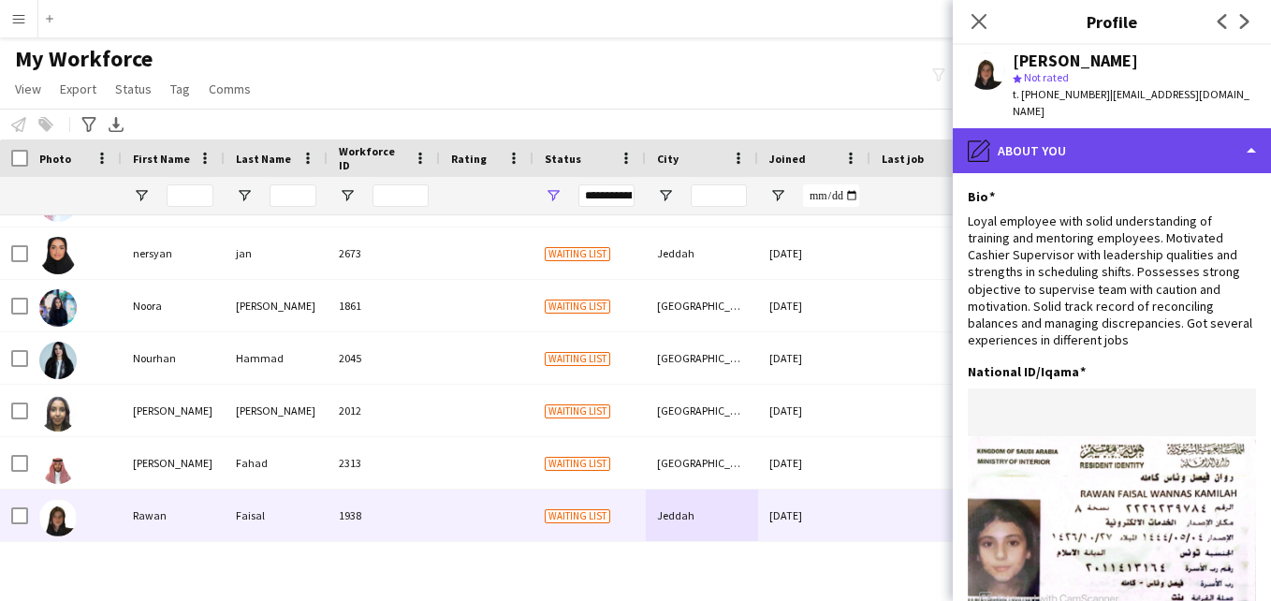
click at [1218, 128] on div "pencil4 About you" at bounding box center [1112, 150] width 318 height 45
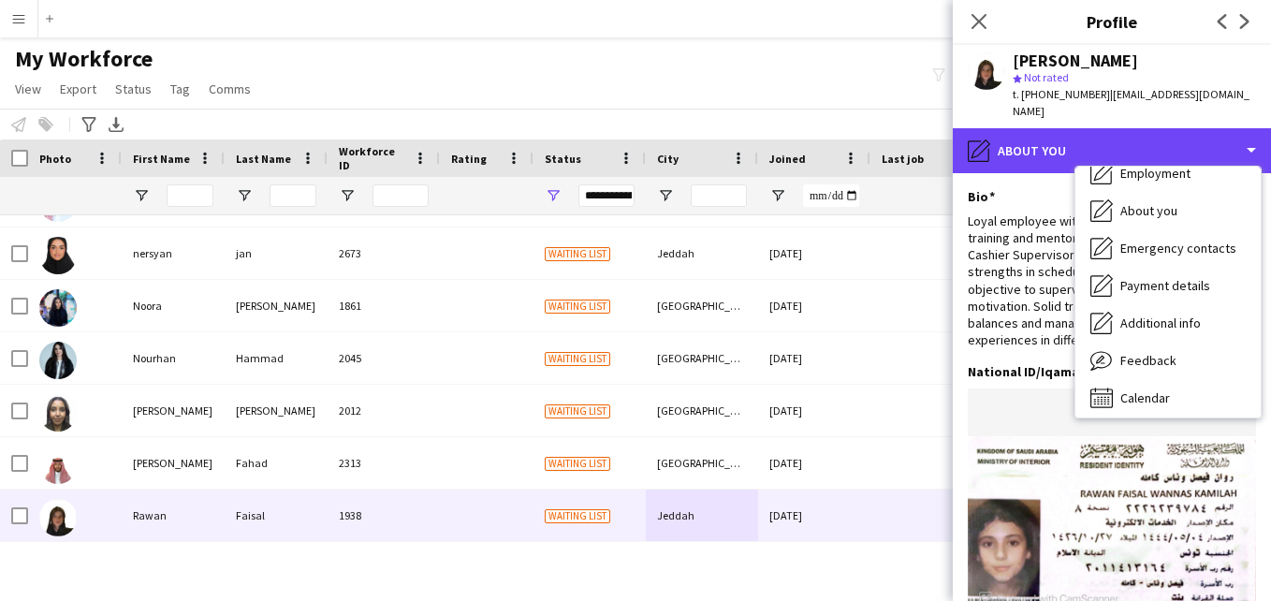
scroll to position [101, 0]
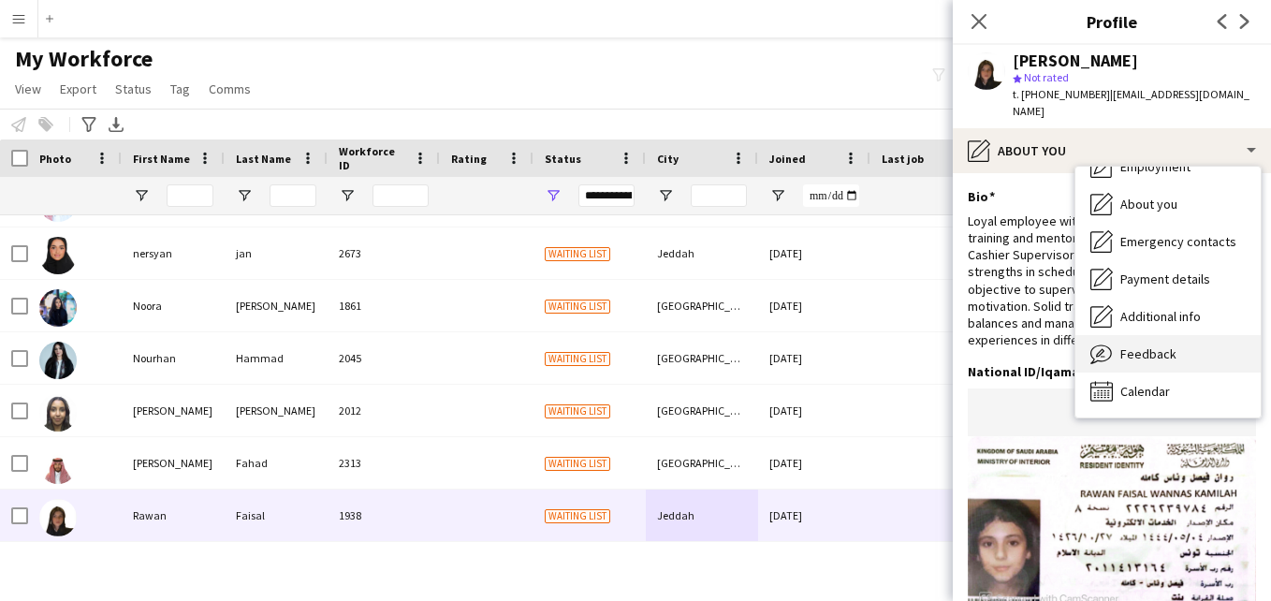
click at [1214, 335] on div "Feedback Feedback" at bounding box center [1167, 353] width 185 height 37
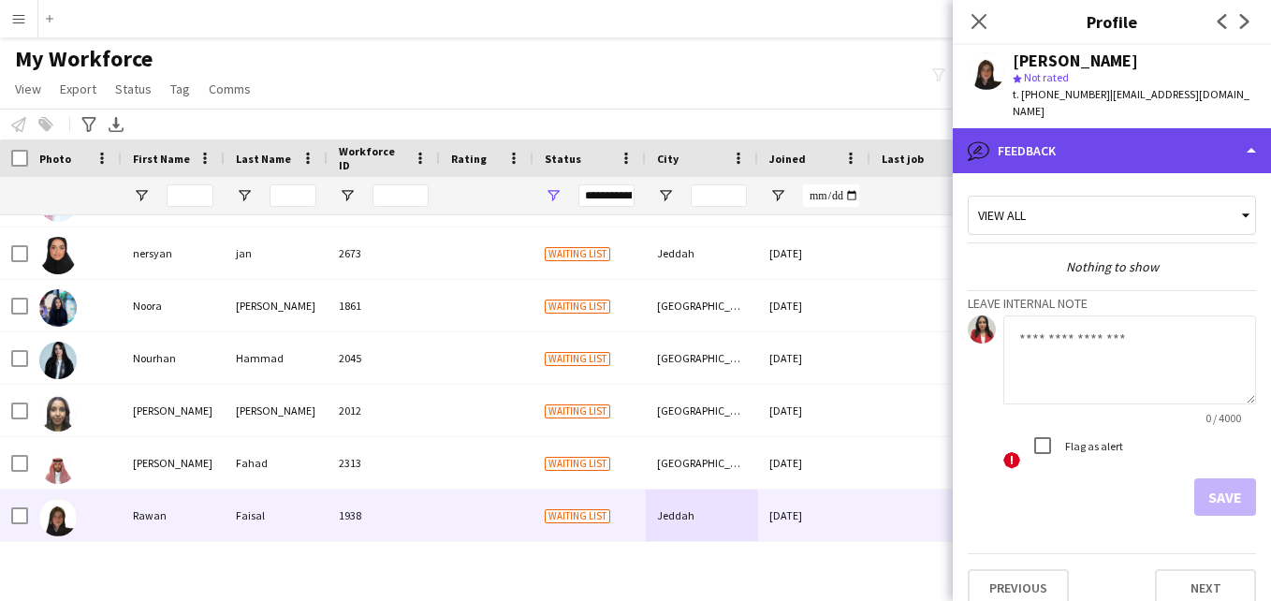
click at [1195, 128] on div "bubble-pencil Feedback" at bounding box center [1112, 150] width 318 height 45
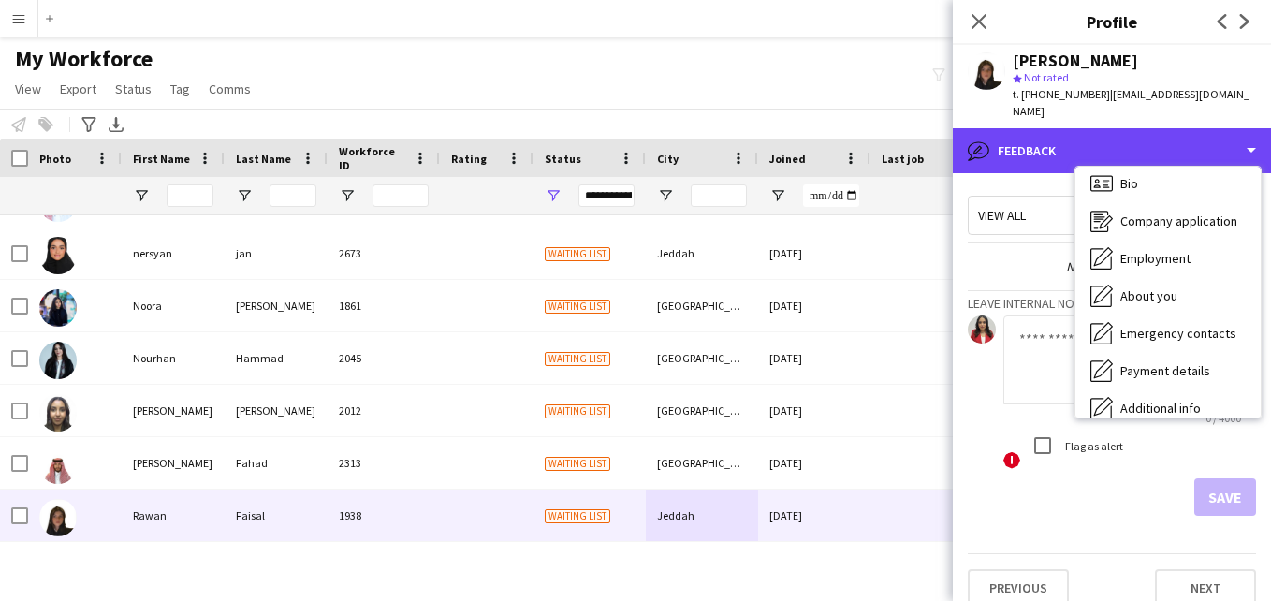
scroll to position [0, 0]
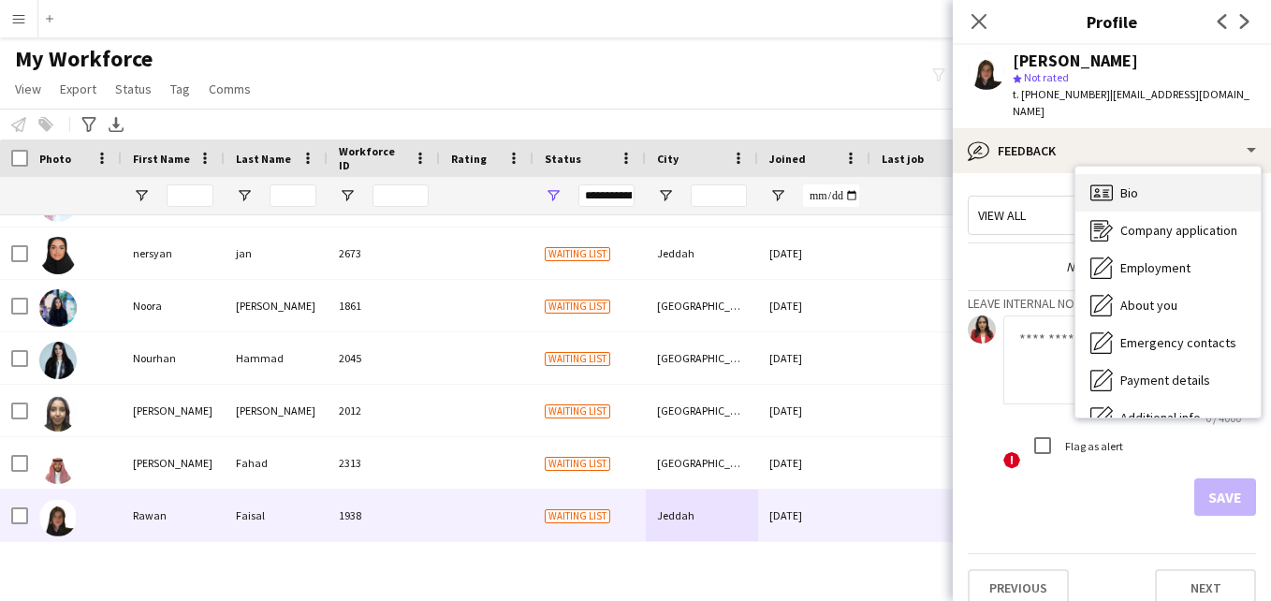
click at [1229, 174] on div "Bio Bio" at bounding box center [1167, 192] width 185 height 37
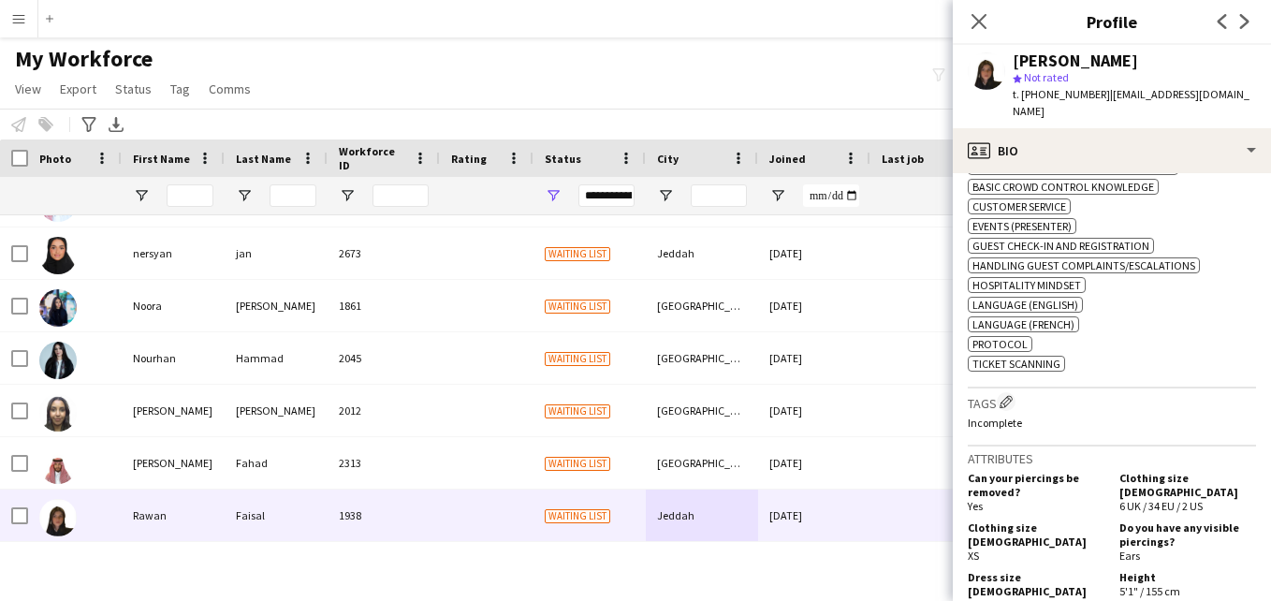
scroll to position [728, 0]
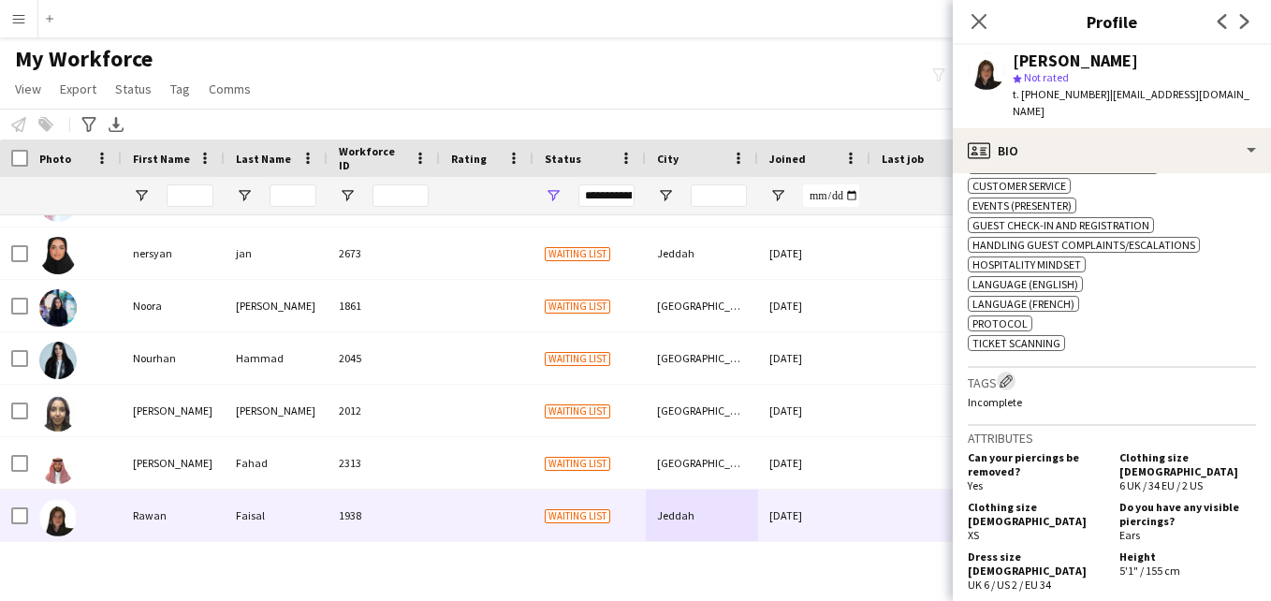
click at [1013, 374] on app-icon "Edit crew company tags" at bounding box center [1005, 380] width 13 height 13
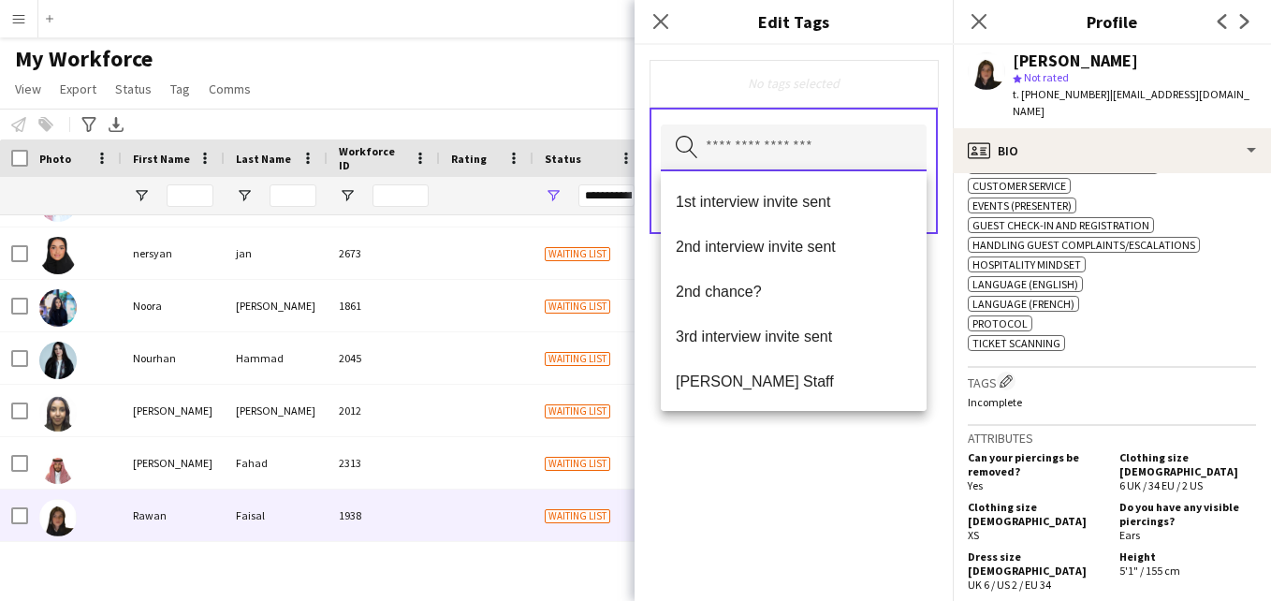
click at [819, 150] on input "text" at bounding box center [794, 147] width 266 height 47
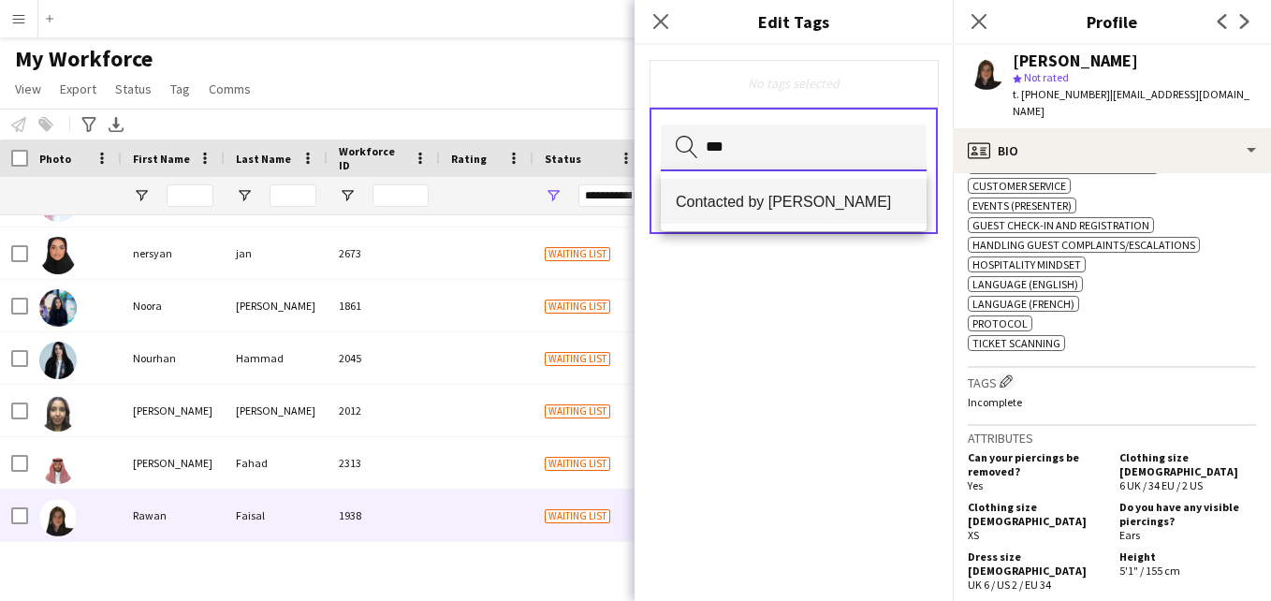
type input "***"
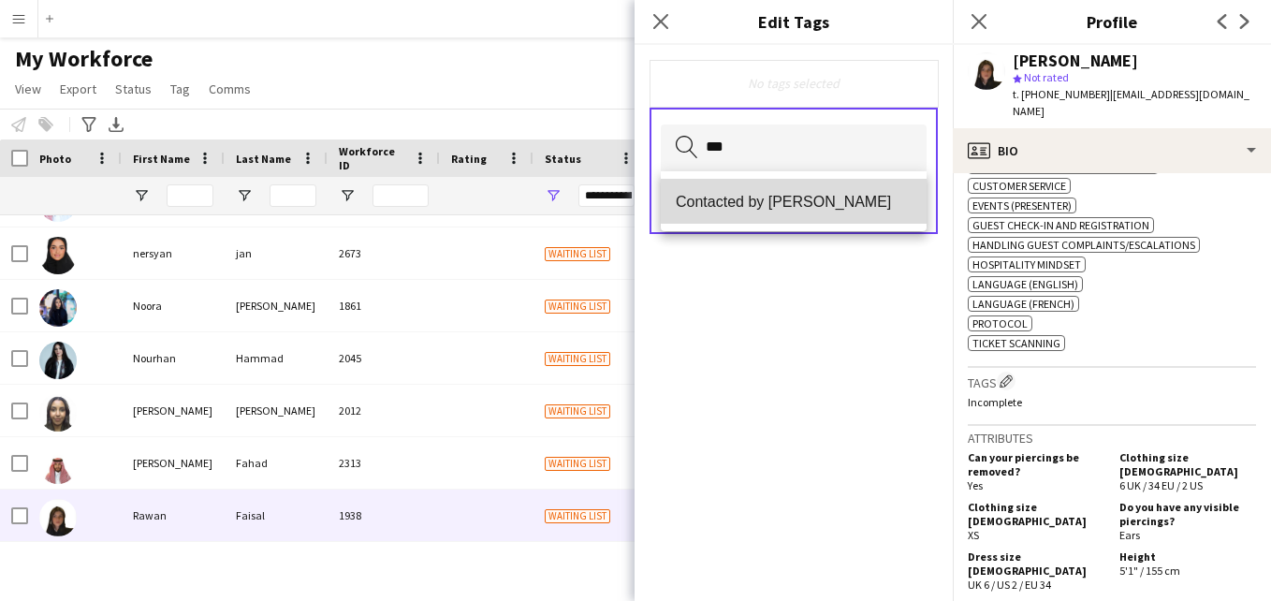
click at [818, 200] on span "Contacted by [PERSON_NAME]" at bounding box center [794, 202] width 236 height 18
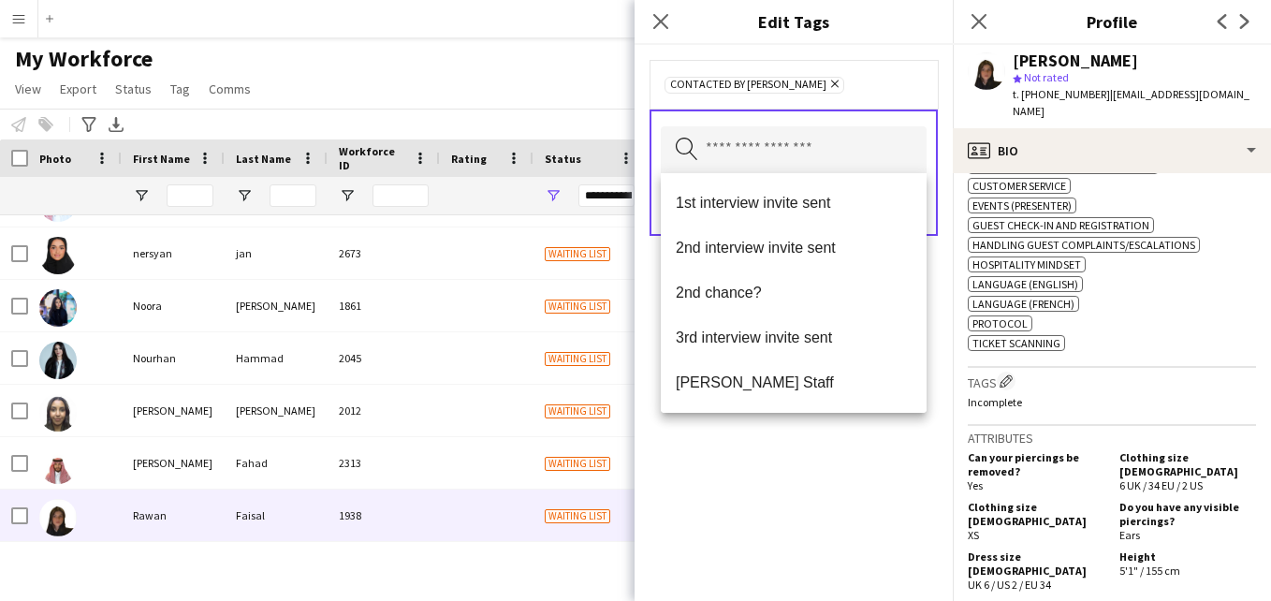
click at [882, 90] on div "Contacted by [PERSON_NAME] Remove" at bounding box center [793, 84] width 258 height 19
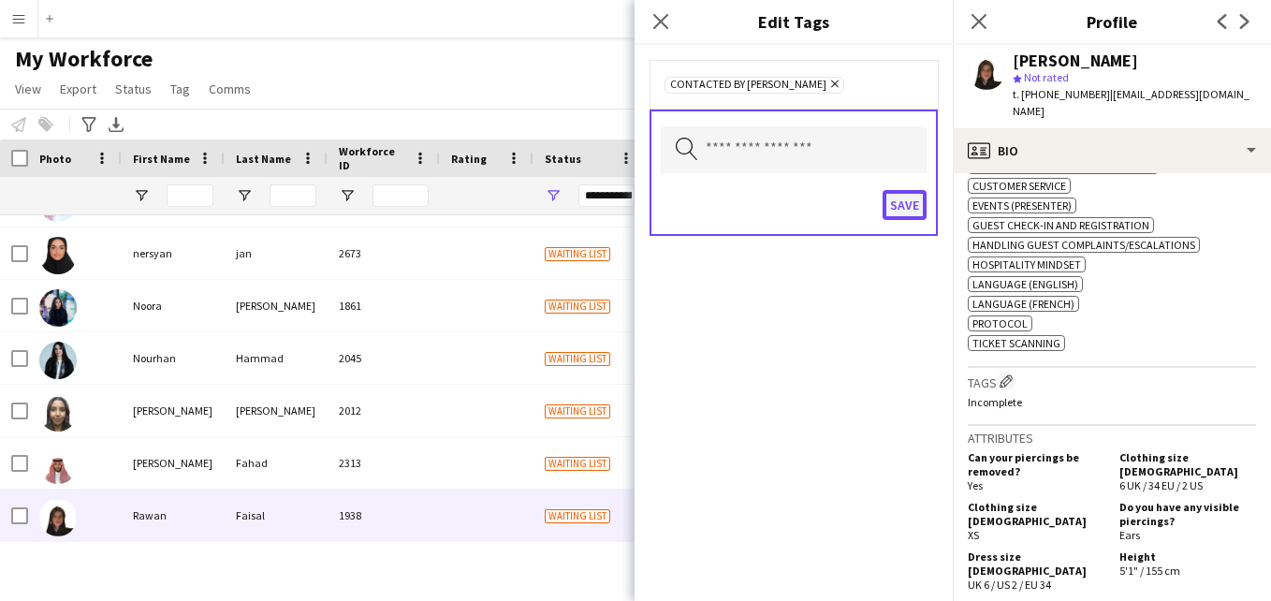
click at [897, 206] on button "Save" at bounding box center [905, 205] width 44 height 30
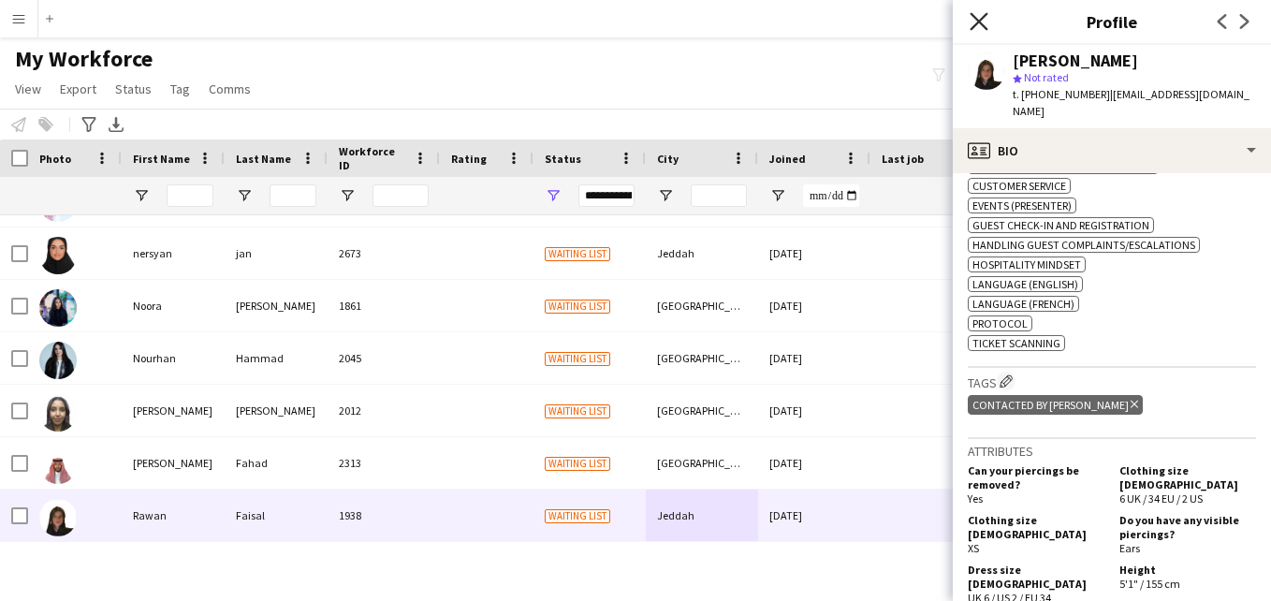
click at [970, 22] on icon "Close pop-in" at bounding box center [979, 21] width 18 height 18
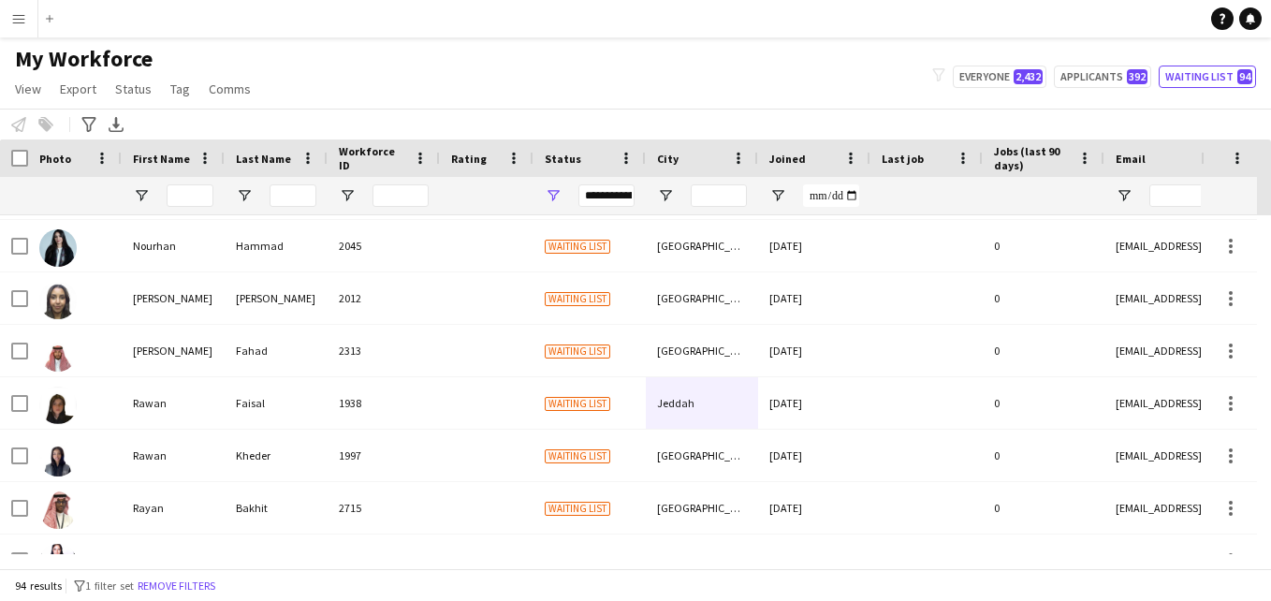
scroll to position [3216, 0]
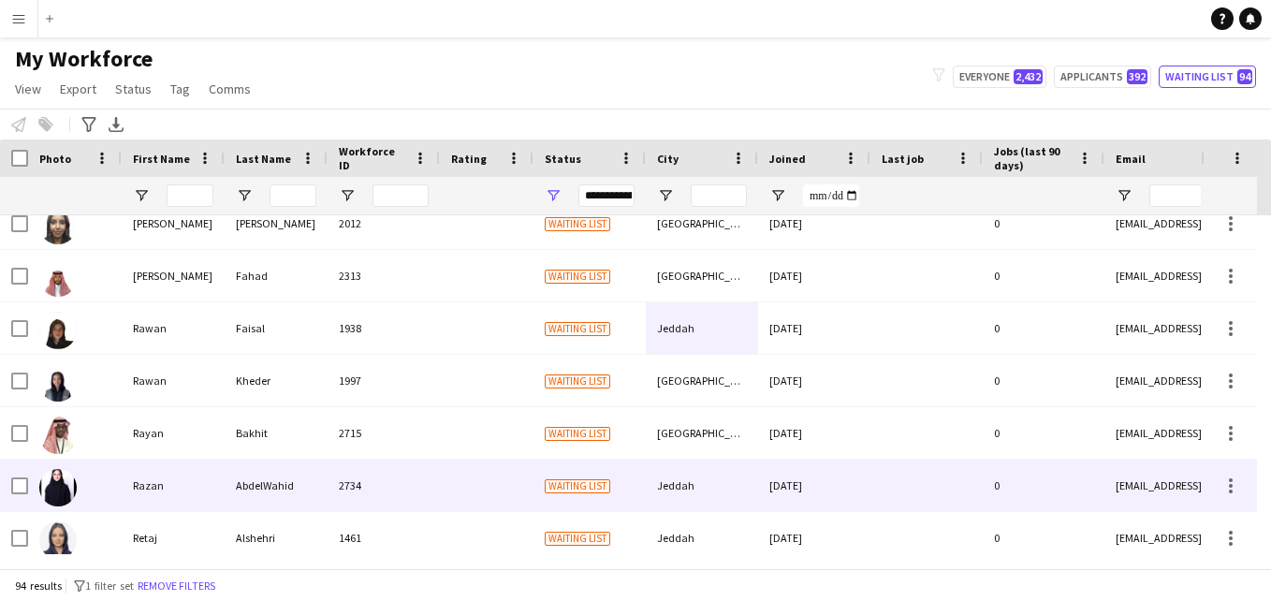
click at [780, 479] on div "[DATE]" at bounding box center [814, 485] width 112 height 51
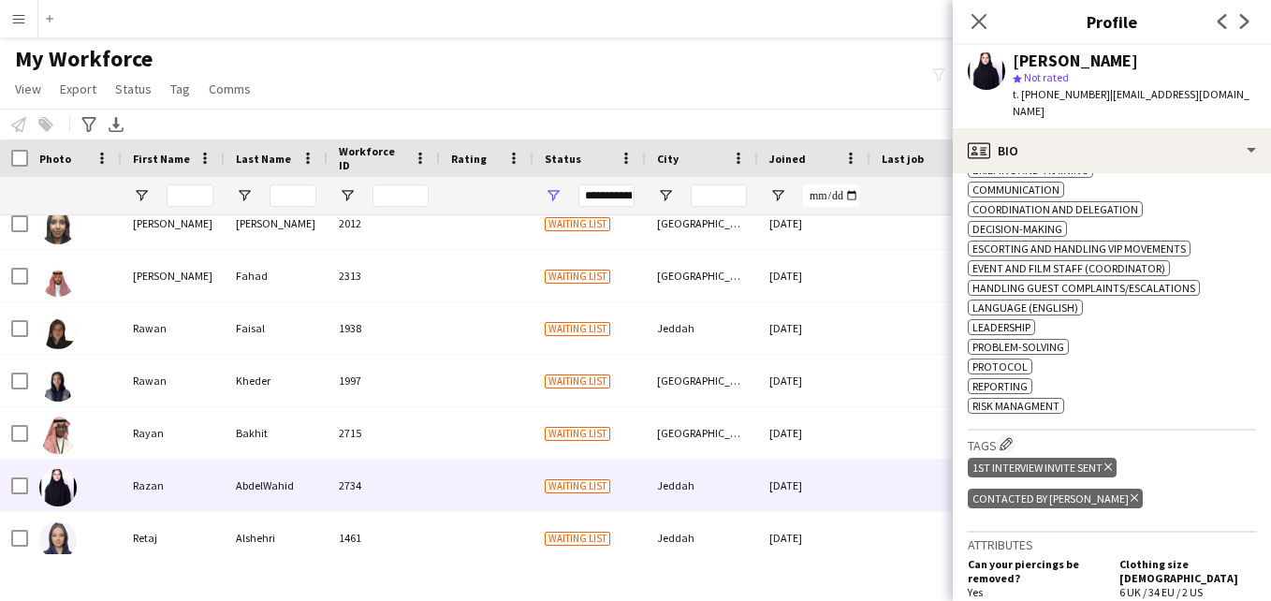
scroll to position [0, 0]
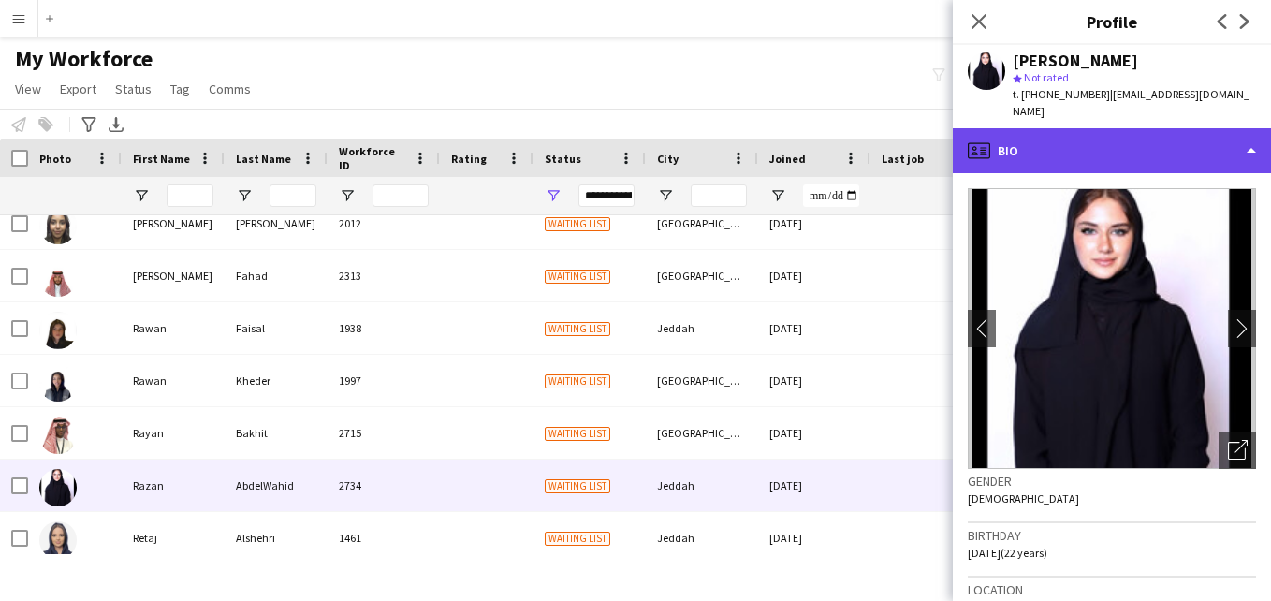
click at [1225, 153] on div "profile Bio" at bounding box center [1112, 150] width 318 height 45
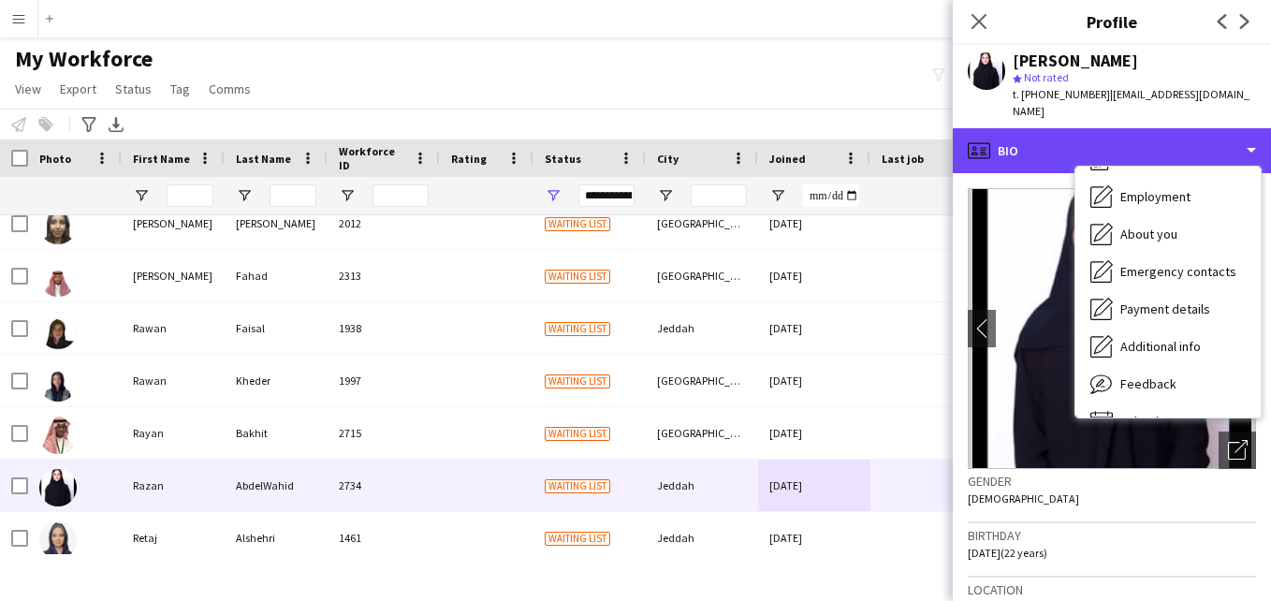
scroll to position [74, 0]
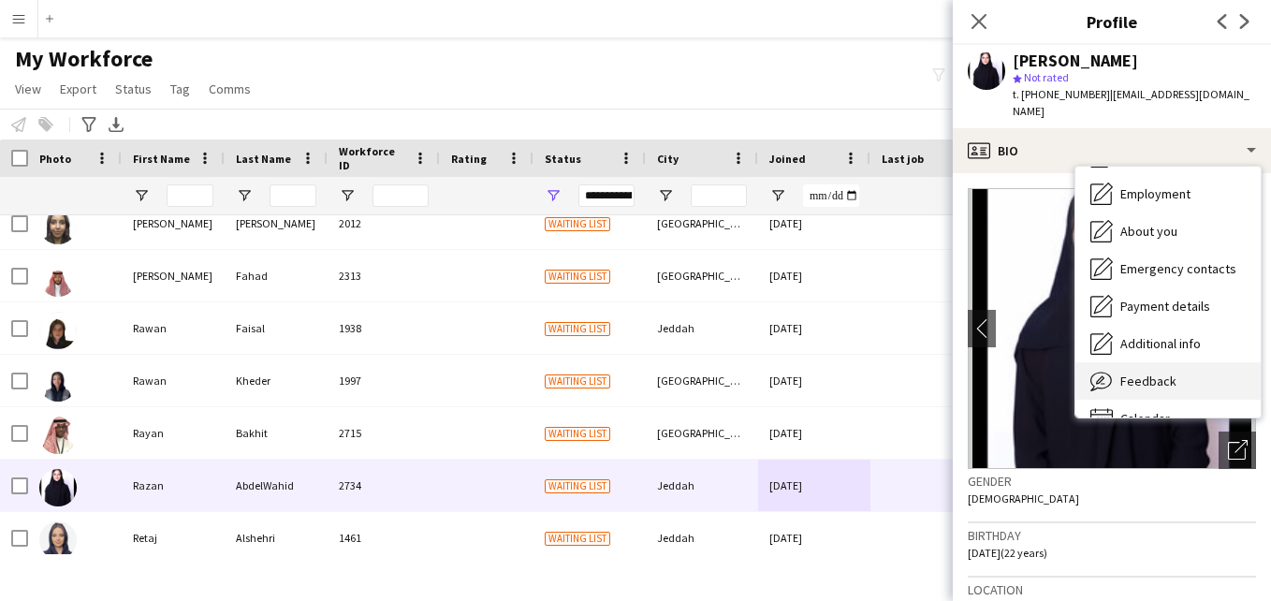
click at [1213, 362] on div "Feedback Feedback" at bounding box center [1167, 380] width 185 height 37
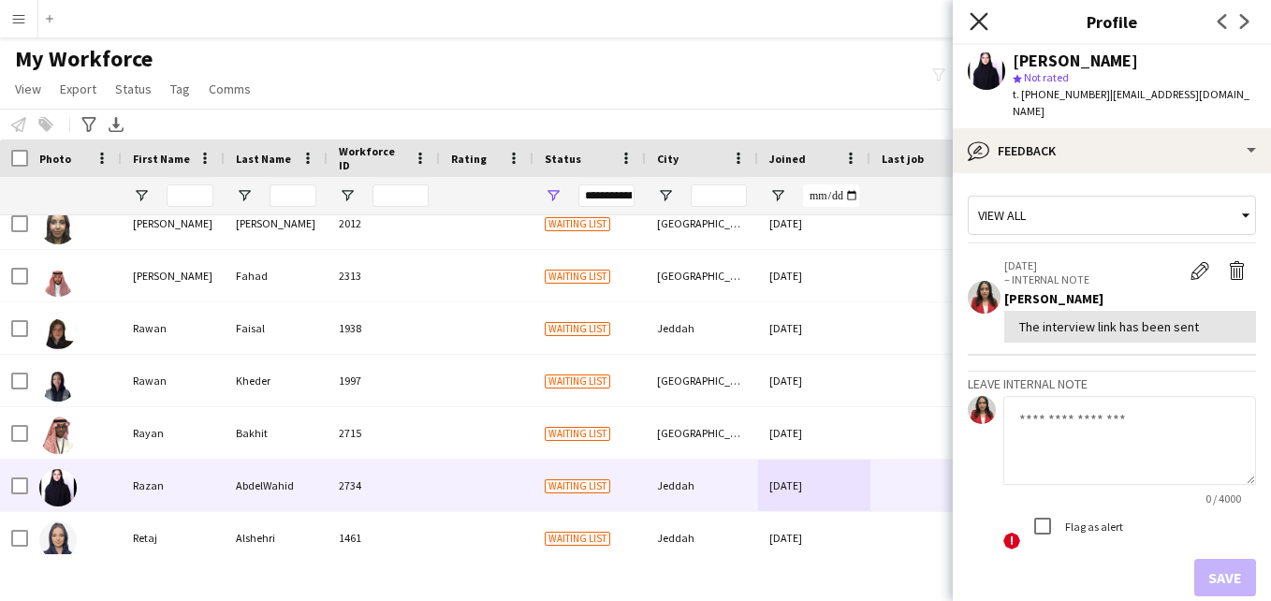
click at [981, 28] on icon "Close pop-in" at bounding box center [979, 21] width 18 height 18
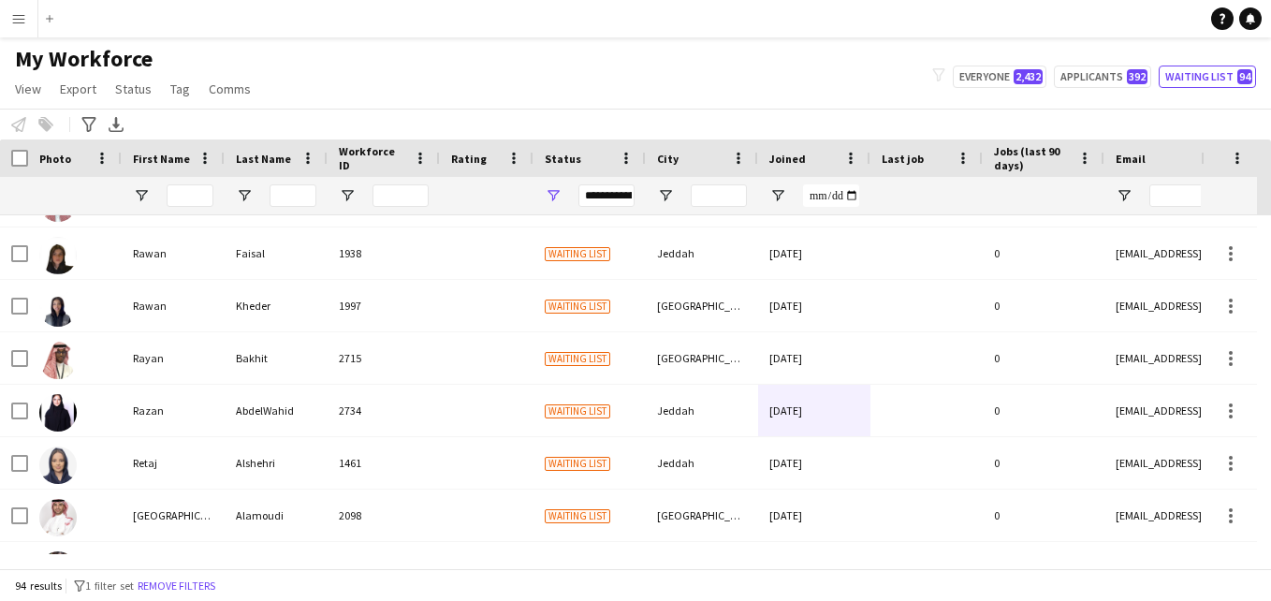
scroll to position [3375, 0]
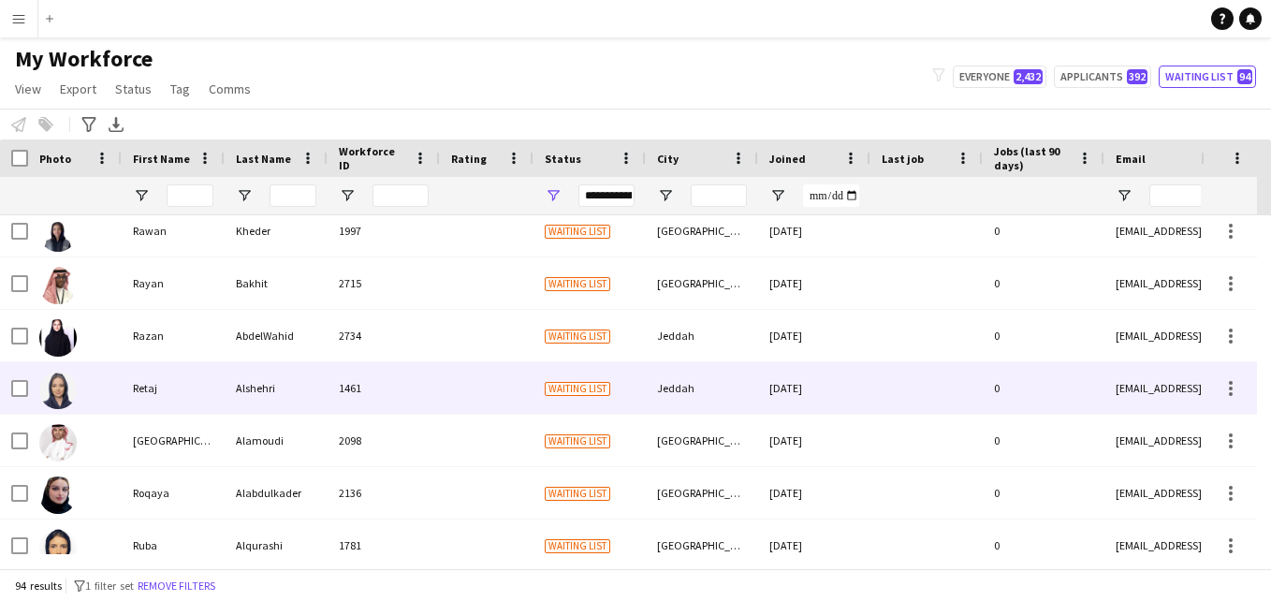
click at [766, 402] on div "[DATE]" at bounding box center [814, 387] width 112 height 51
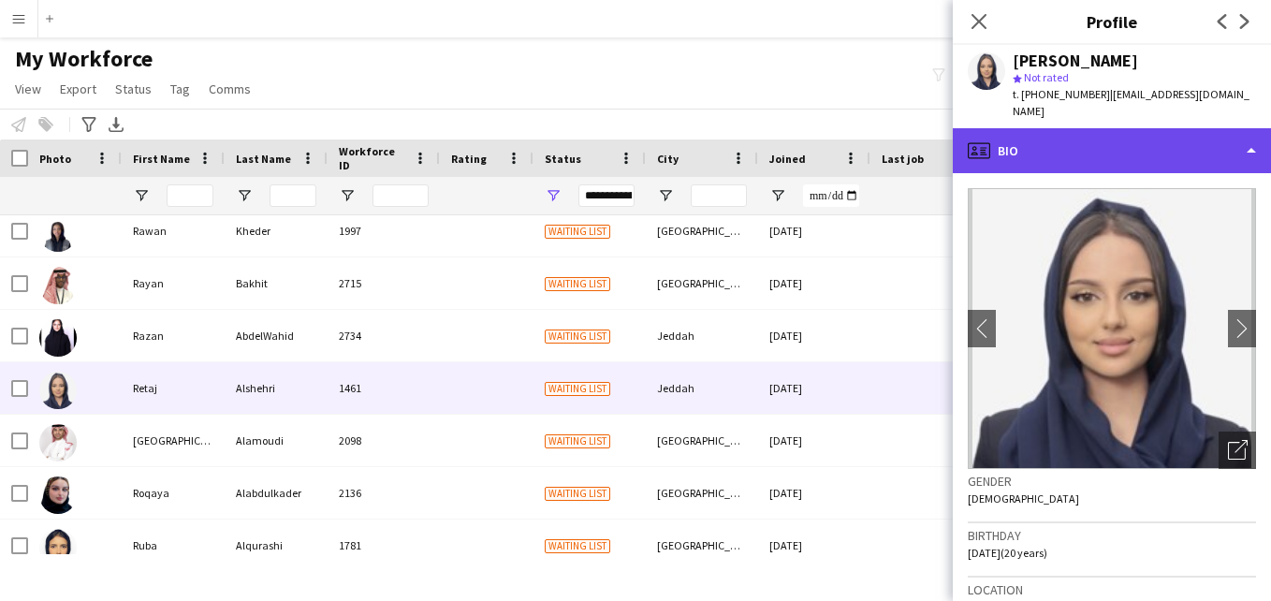
click at [1238, 143] on div "profile Bio" at bounding box center [1112, 150] width 318 height 45
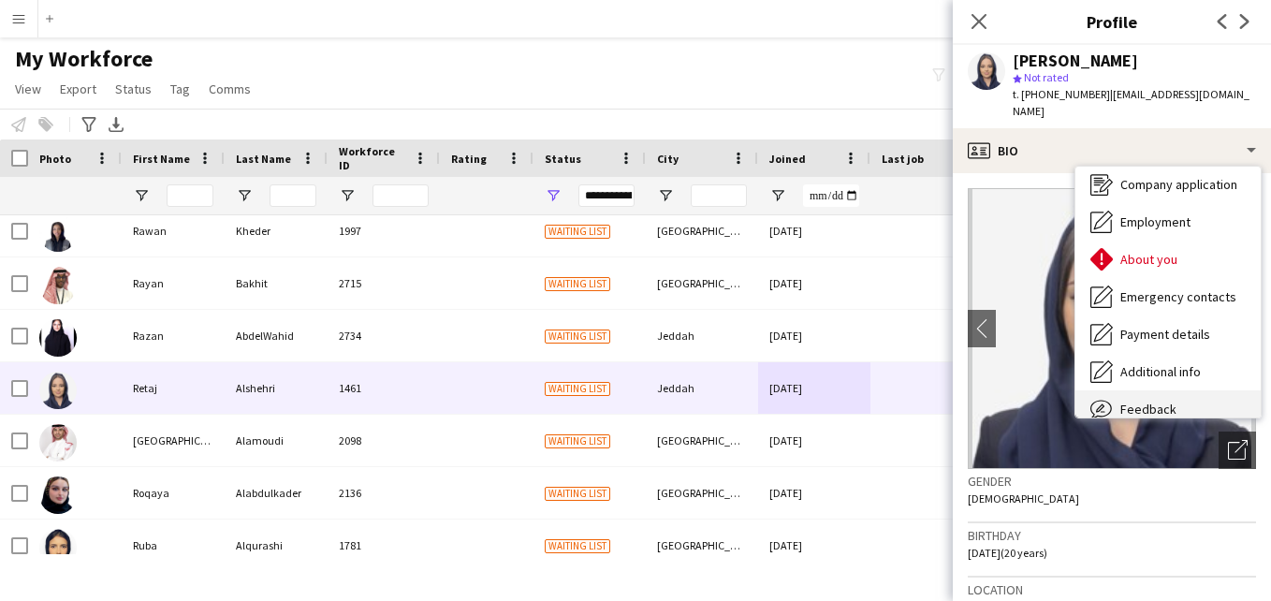
click at [1207, 390] on div "Feedback Feedback" at bounding box center [1167, 408] width 185 height 37
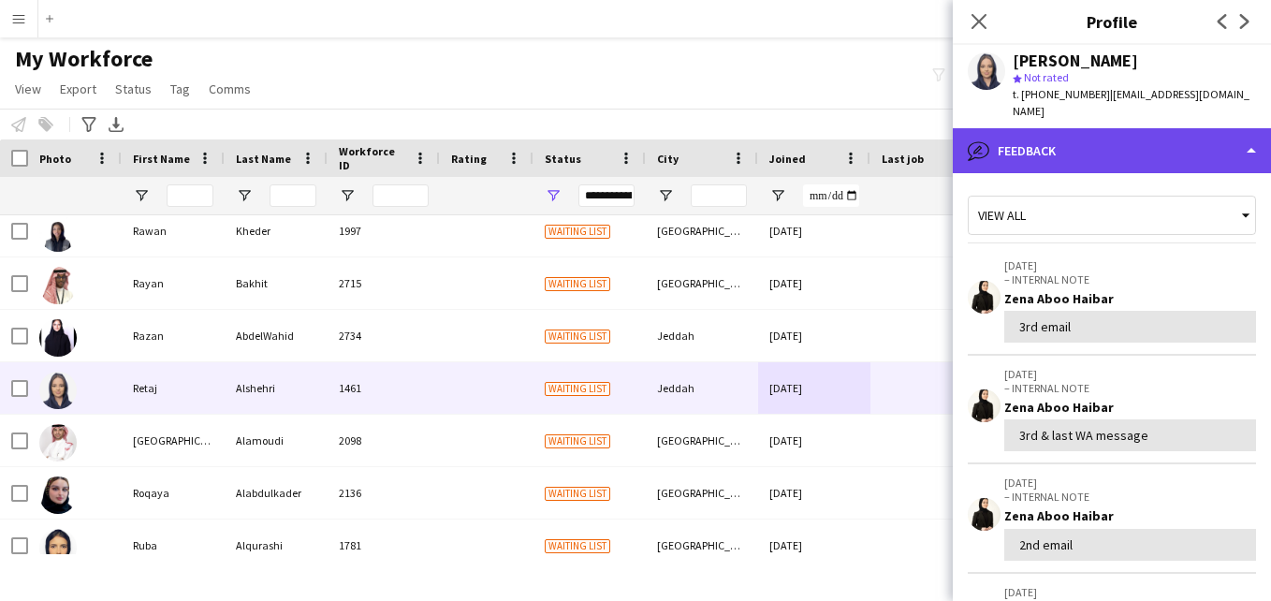
click at [1176, 144] on div "bubble-pencil Feedback" at bounding box center [1112, 150] width 318 height 45
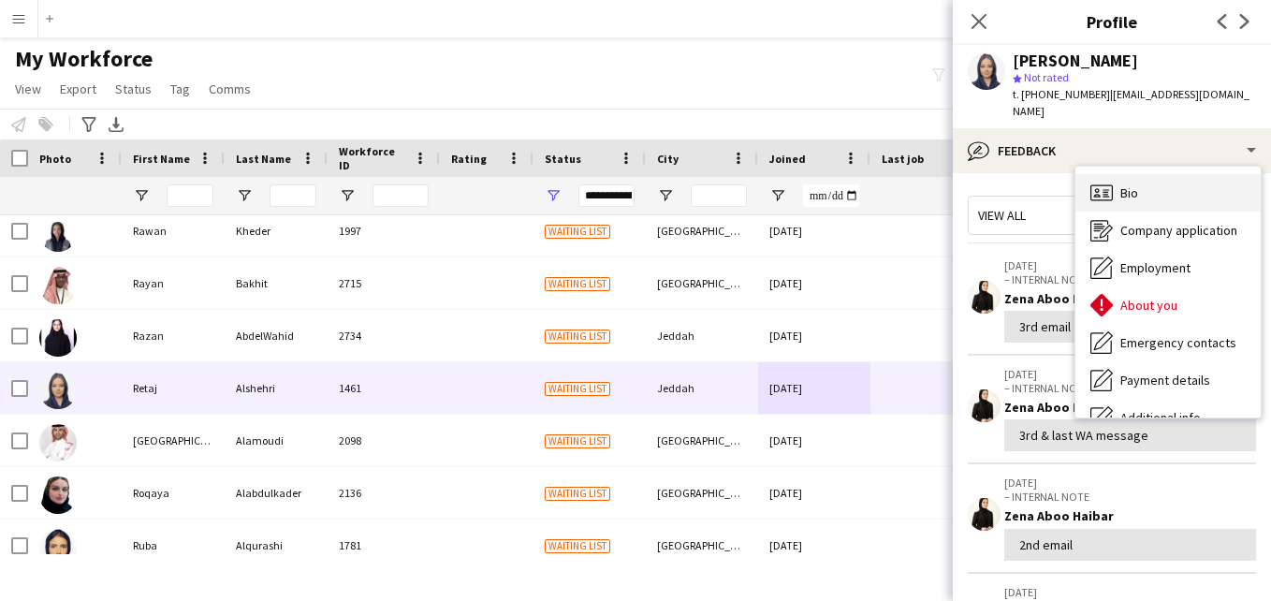
click at [1236, 174] on div "Bio Bio" at bounding box center [1167, 192] width 185 height 37
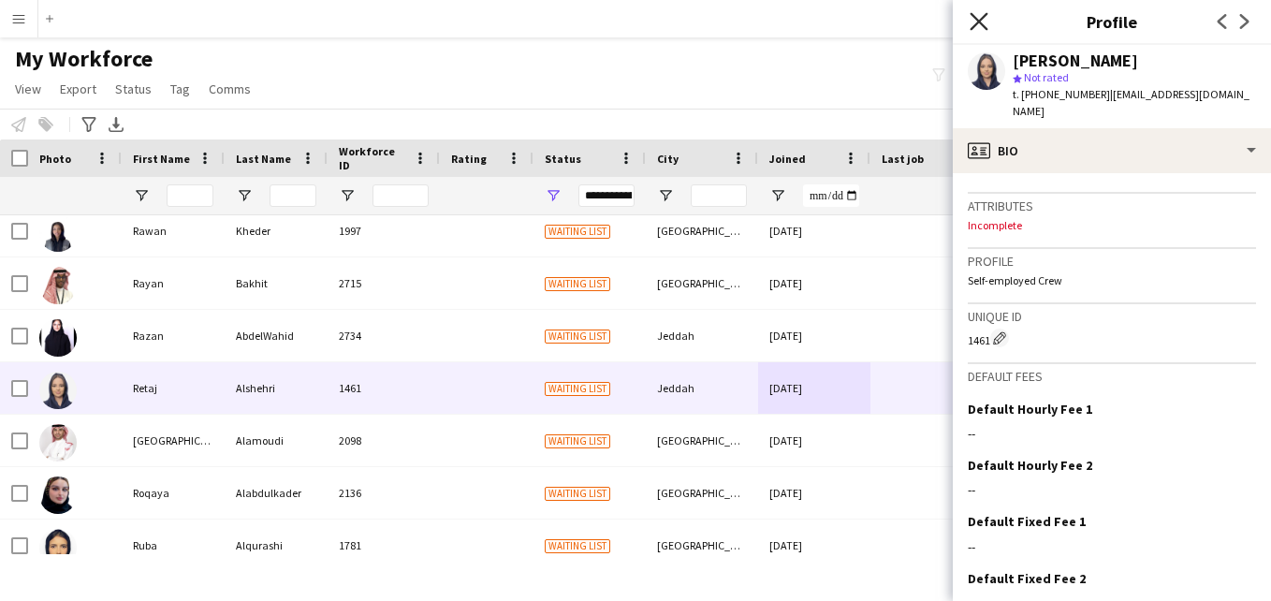
click at [983, 26] on icon at bounding box center [979, 21] width 18 height 18
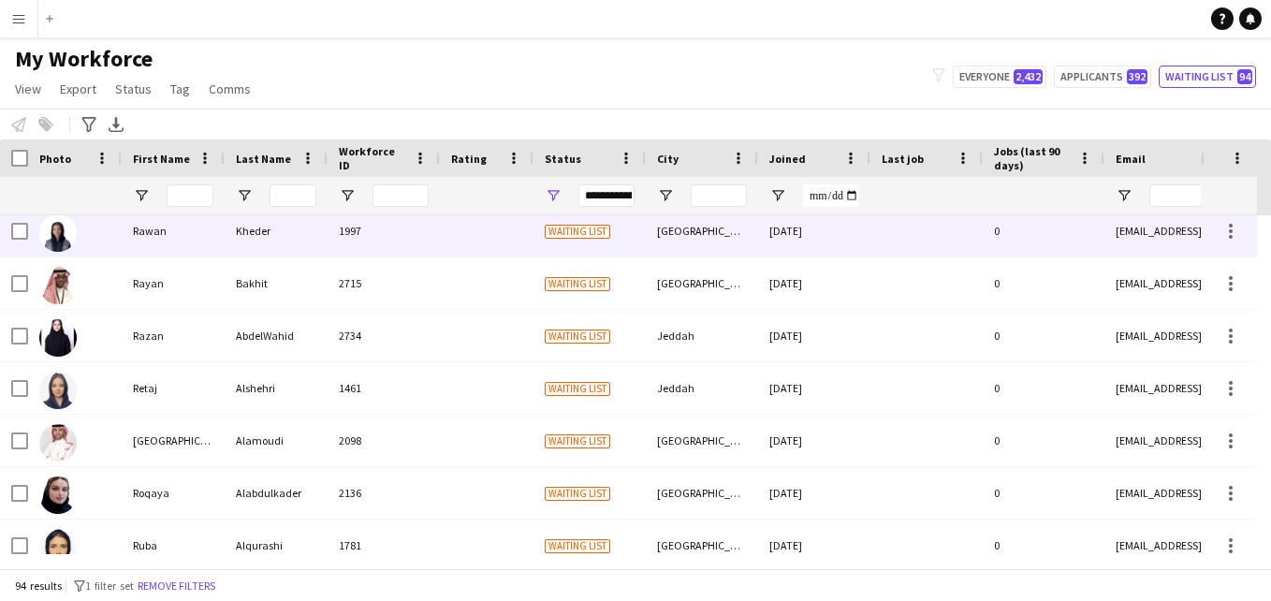
click at [514, 232] on div at bounding box center [487, 230] width 94 height 51
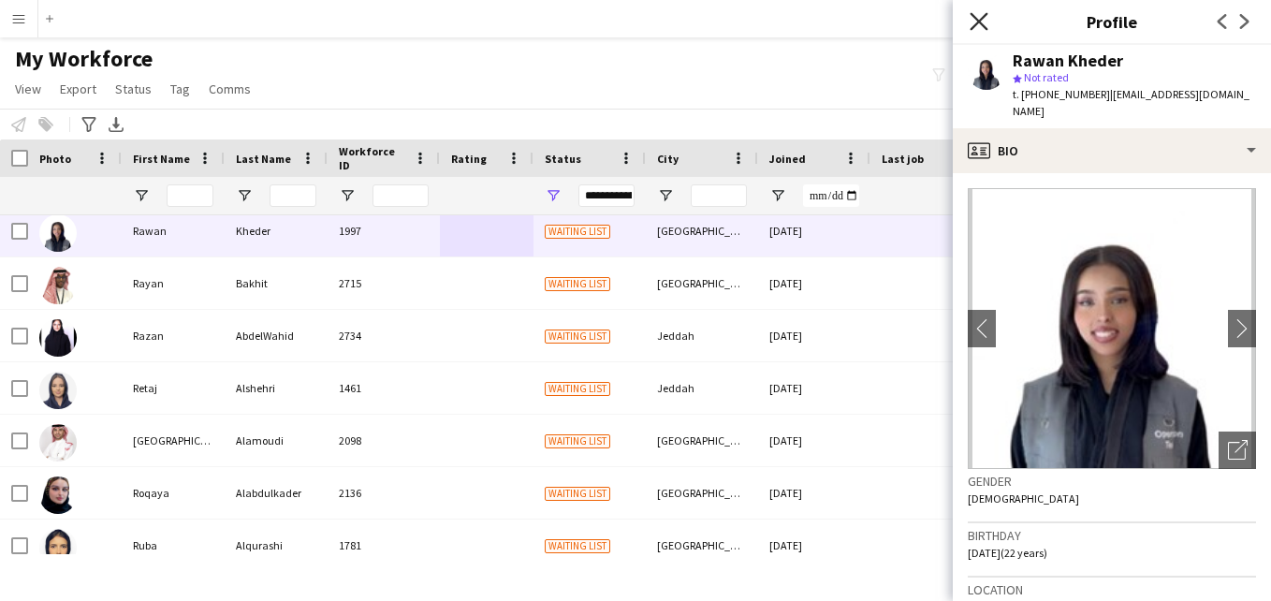
click at [974, 22] on icon "Close pop-in" at bounding box center [979, 21] width 18 height 18
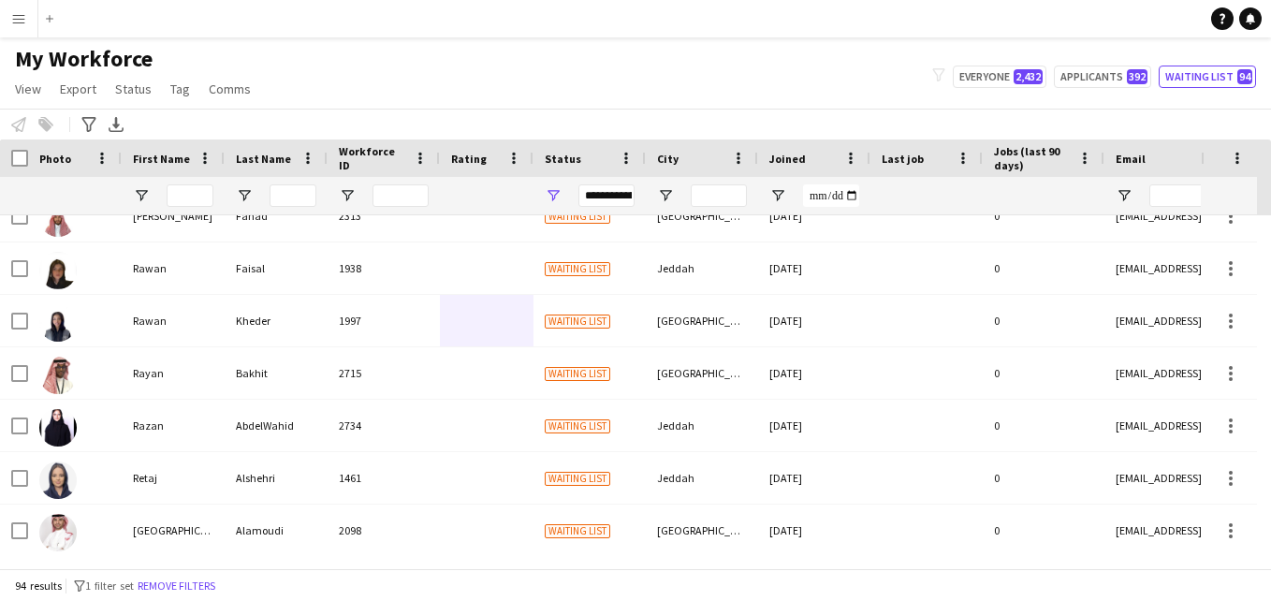
scroll to position [3304, 0]
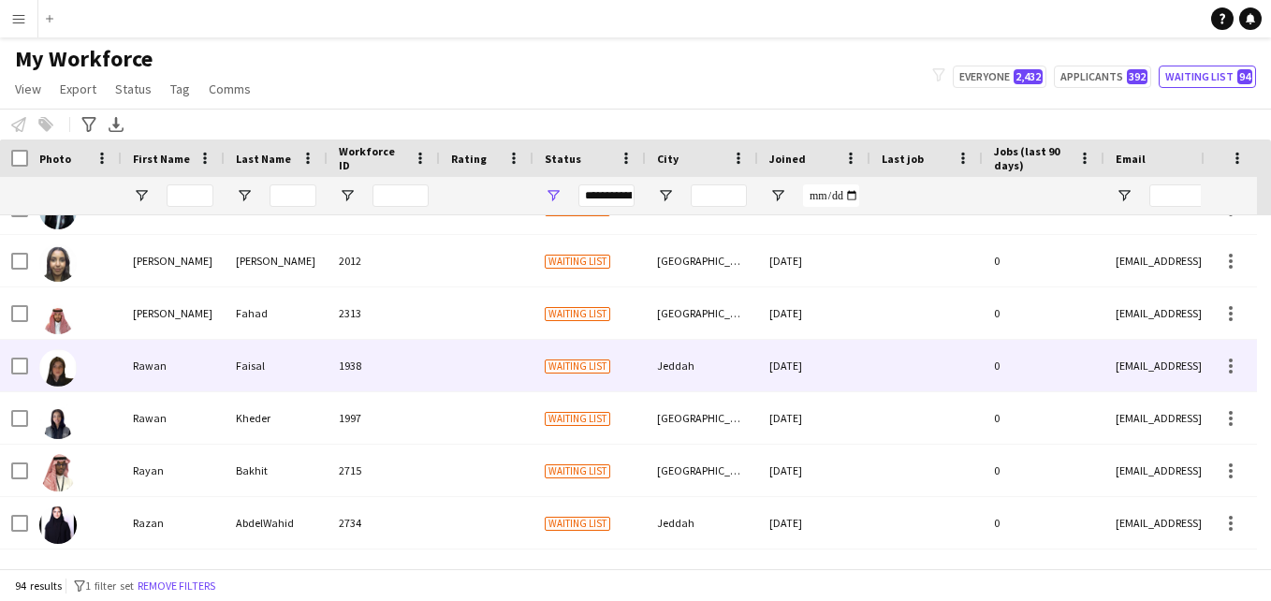
click at [751, 381] on div "Jeddah" at bounding box center [702, 365] width 112 height 51
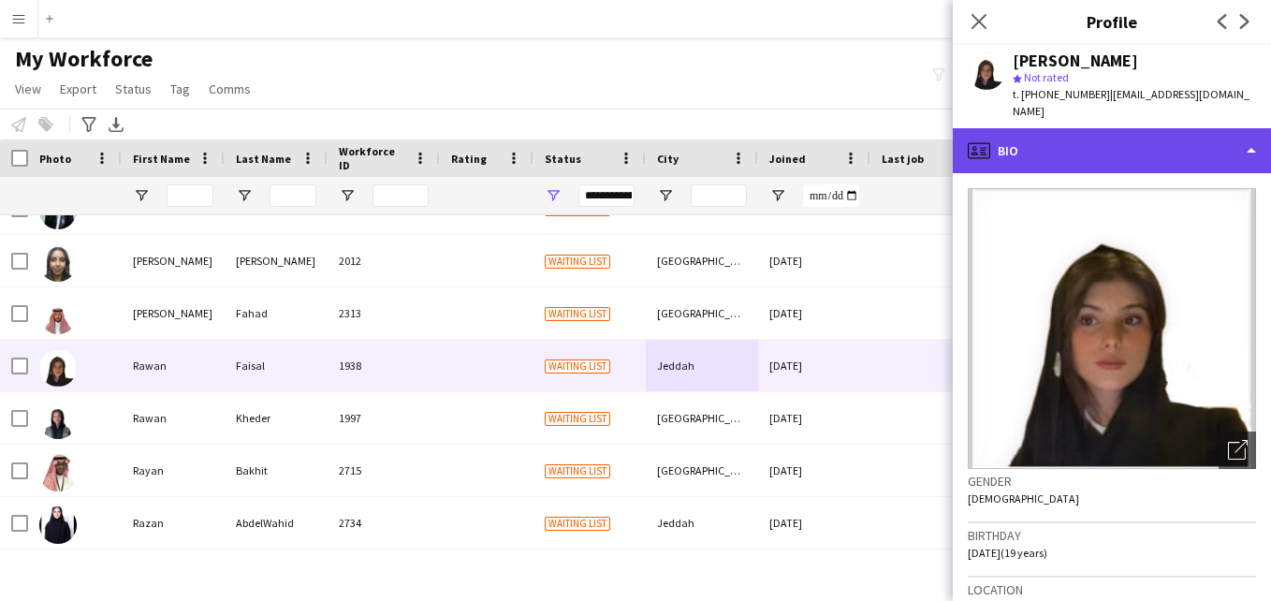
click at [1192, 139] on div "profile Bio" at bounding box center [1112, 150] width 318 height 45
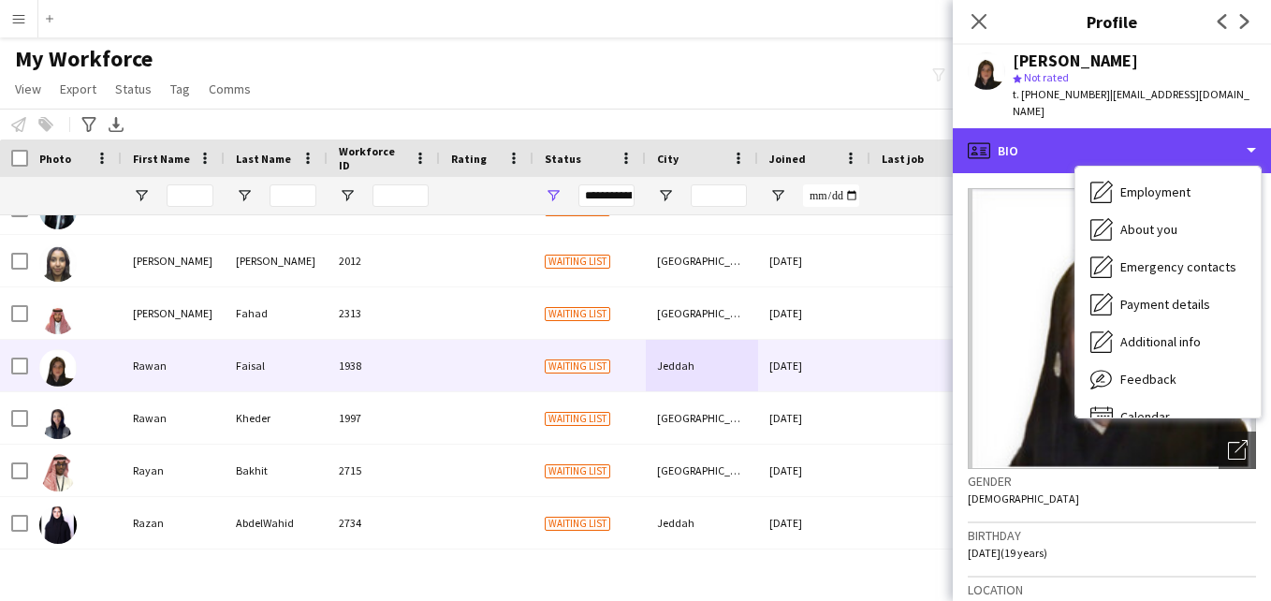
scroll to position [101, 0]
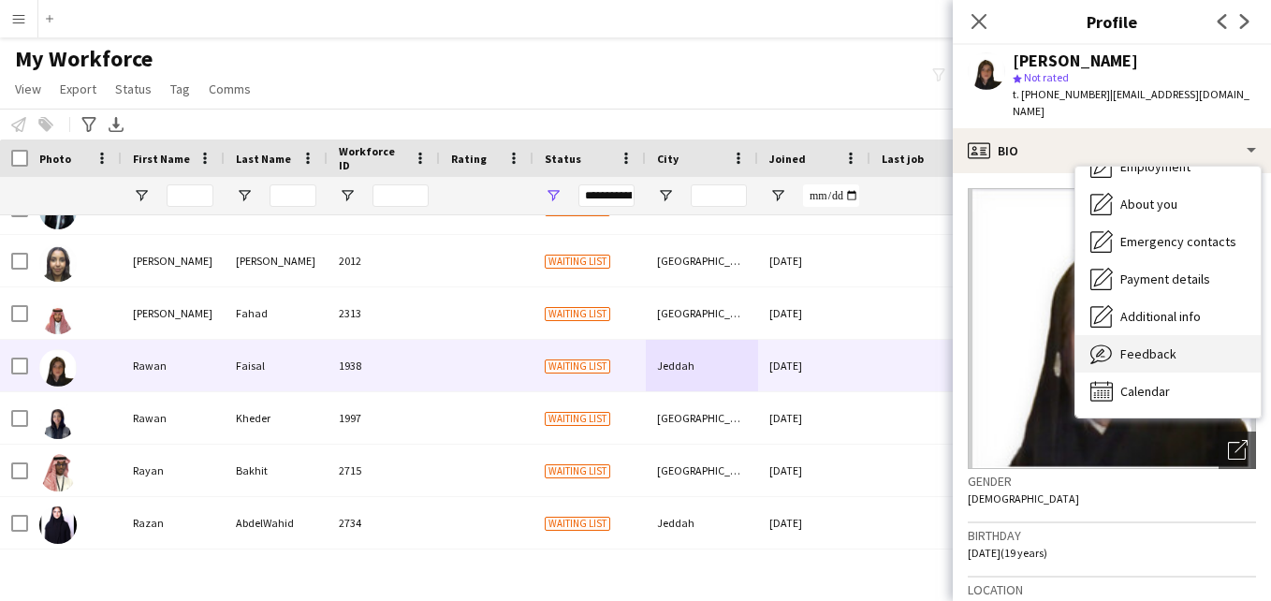
click at [1198, 347] on div "Feedback Feedback" at bounding box center [1167, 353] width 185 height 37
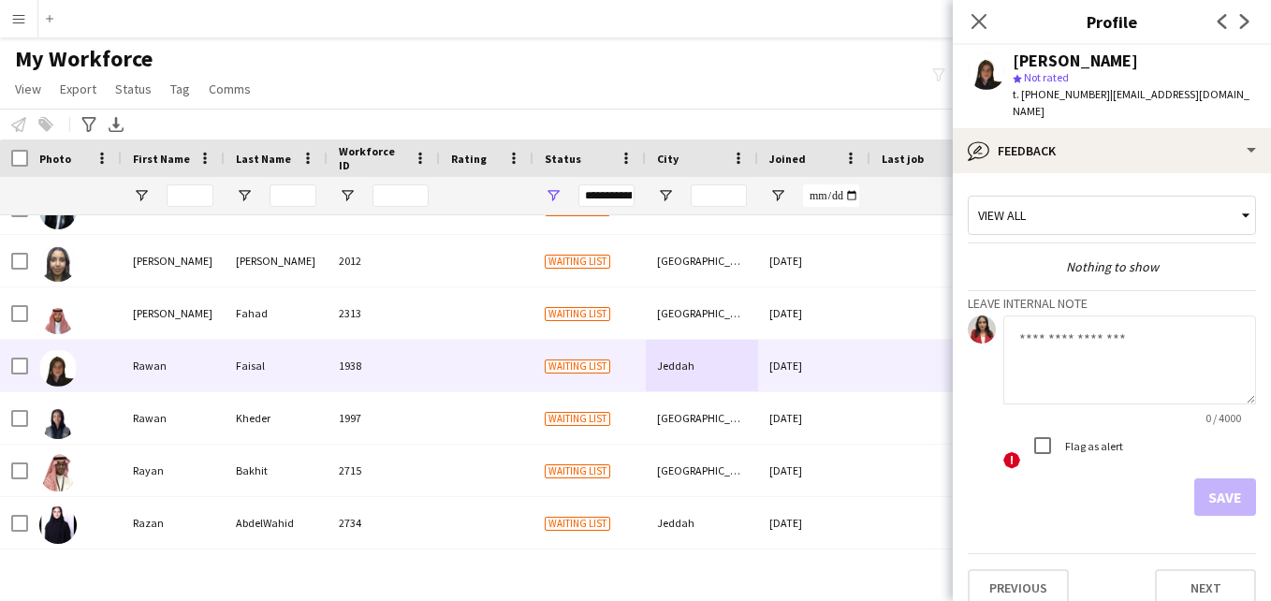
click at [1091, 343] on textarea at bounding box center [1129, 359] width 253 height 89
paste textarea "**********"
type textarea "**********"
click at [1126, 202] on div "View all" at bounding box center [1103, 215] width 268 height 36
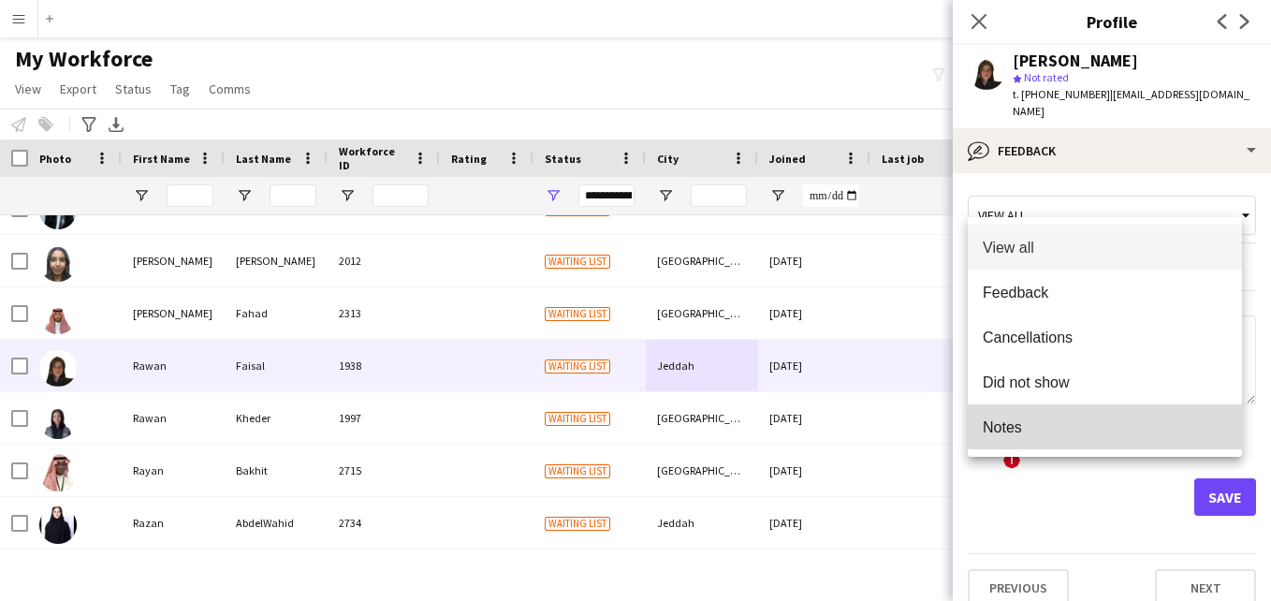
click at [1072, 430] on span "Notes" at bounding box center [1105, 427] width 244 height 18
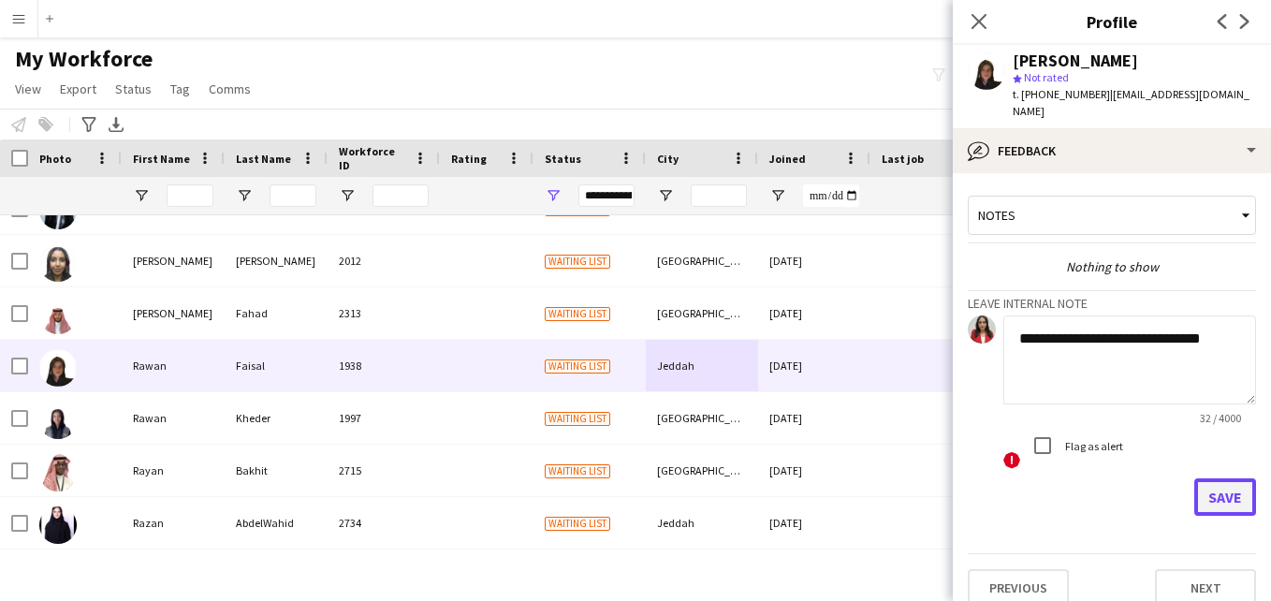
click at [1197, 478] on button "Save" at bounding box center [1225, 496] width 62 height 37
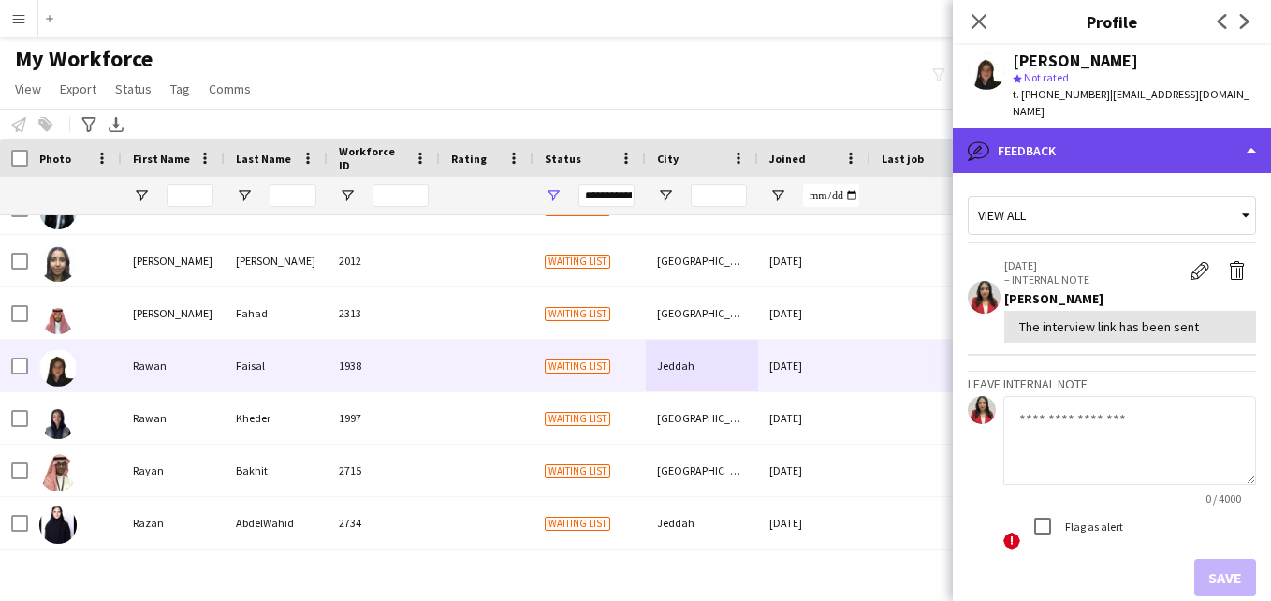
click at [1213, 131] on div "bubble-pencil Feedback" at bounding box center [1112, 150] width 318 height 45
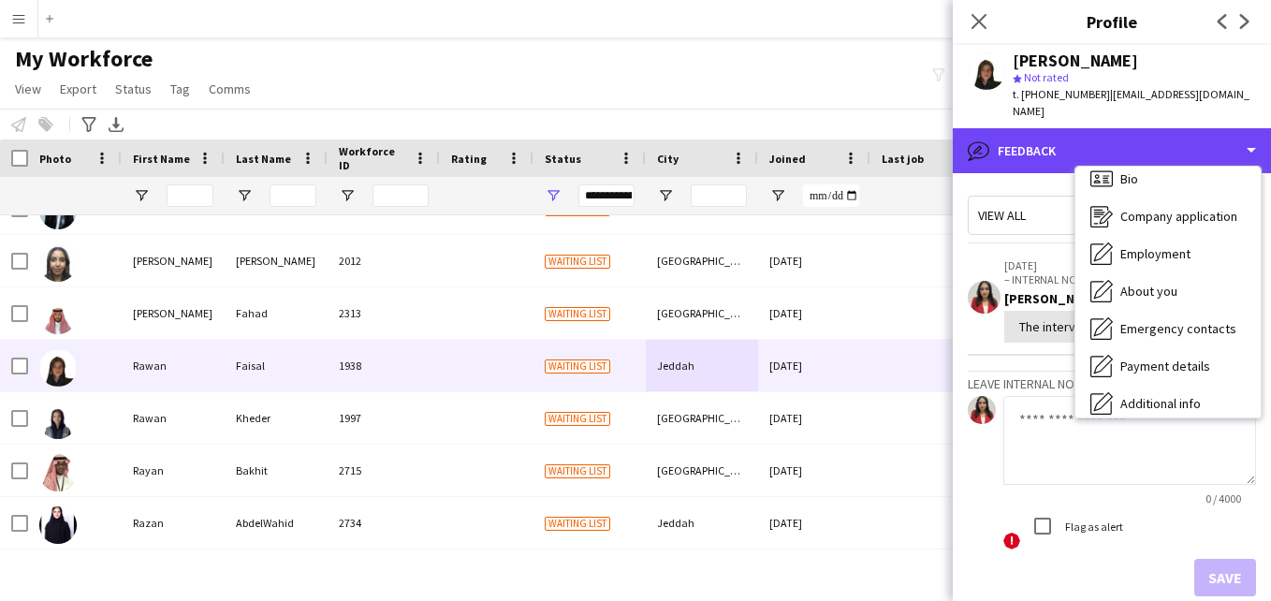
scroll to position [0, 0]
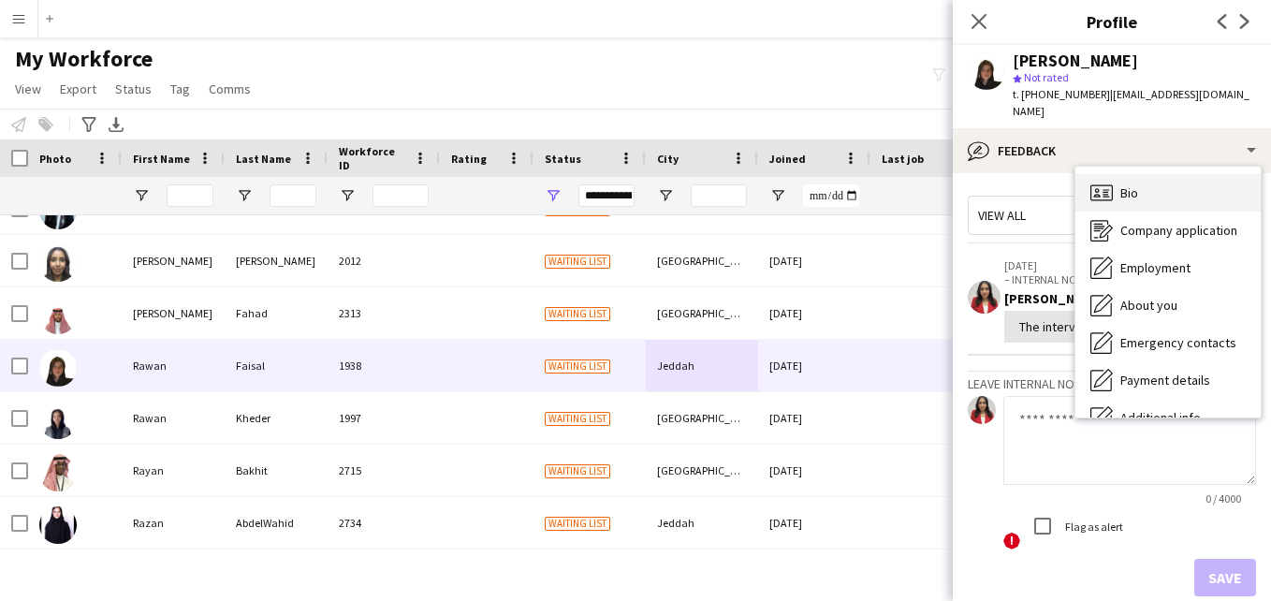
click at [1235, 174] on div "Bio Bio" at bounding box center [1167, 192] width 185 height 37
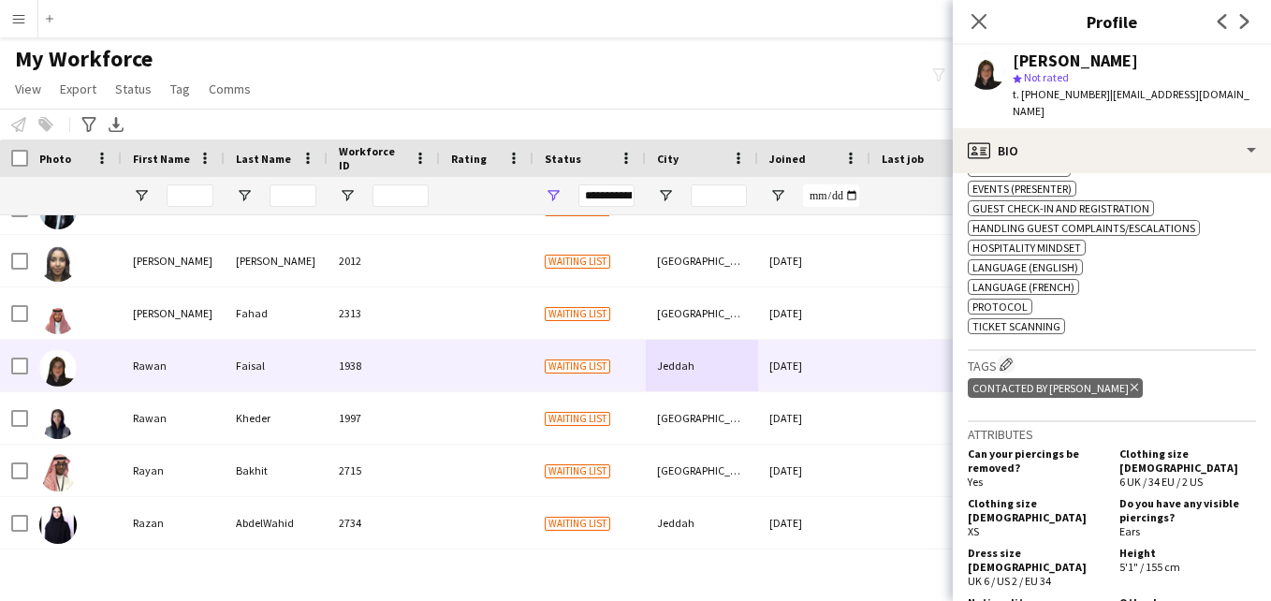
scroll to position [753, 0]
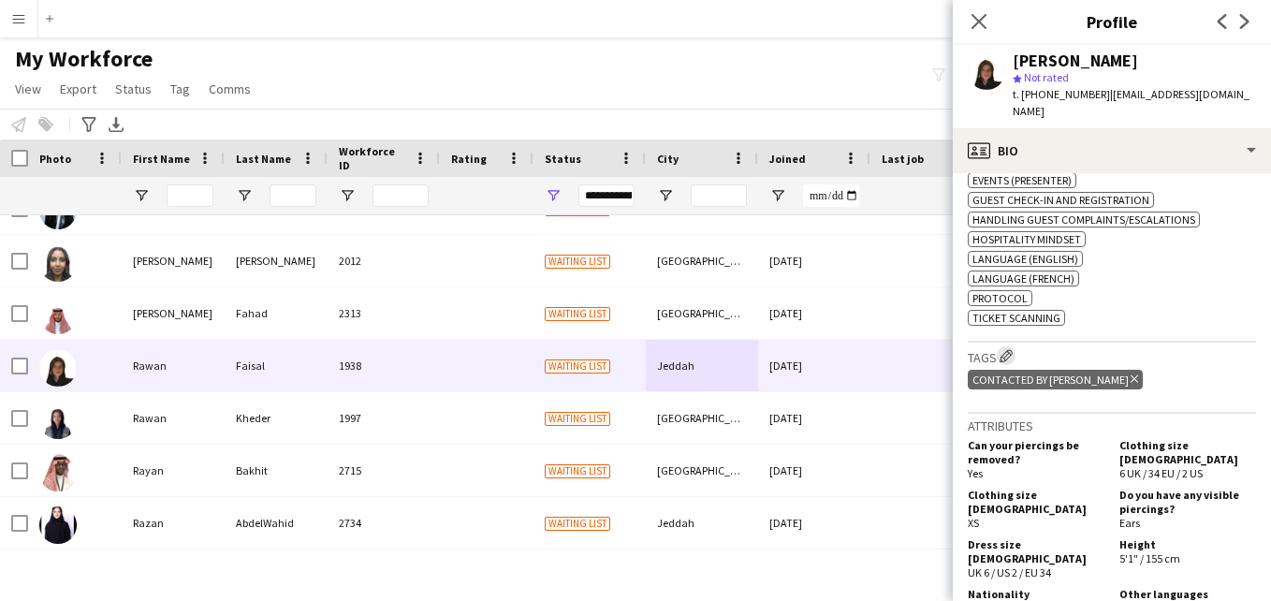
click at [1013, 349] on app-icon "Edit crew company tags" at bounding box center [1005, 355] width 13 height 13
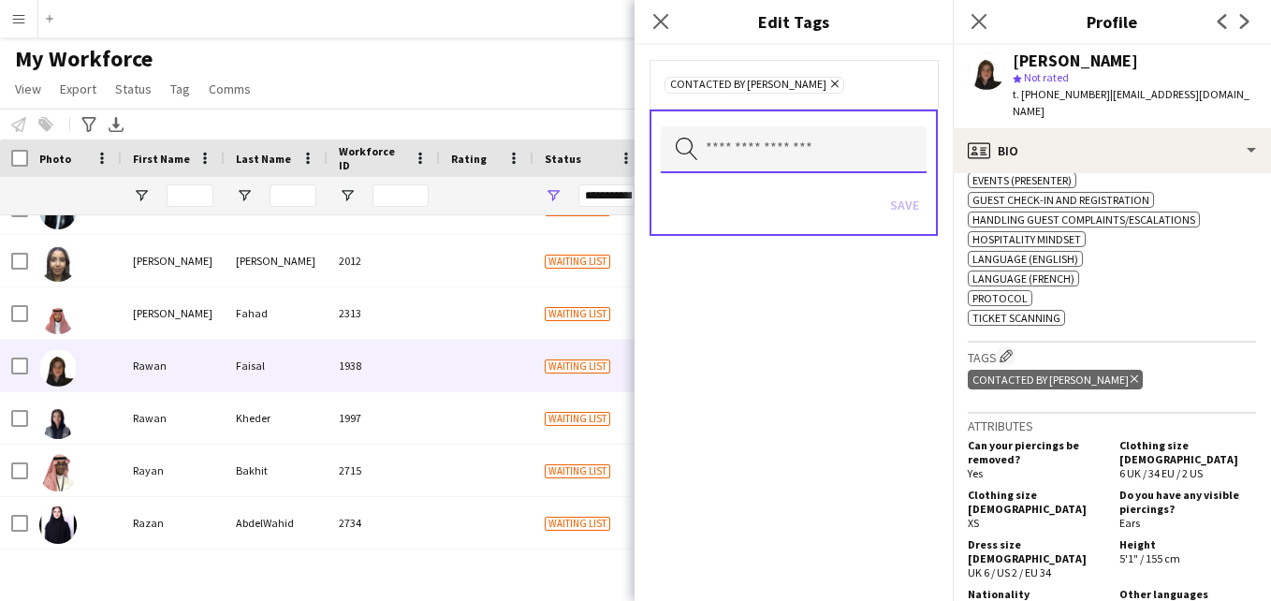
click at [906, 165] on input "text" at bounding box center [794, 149] width 266 height 47
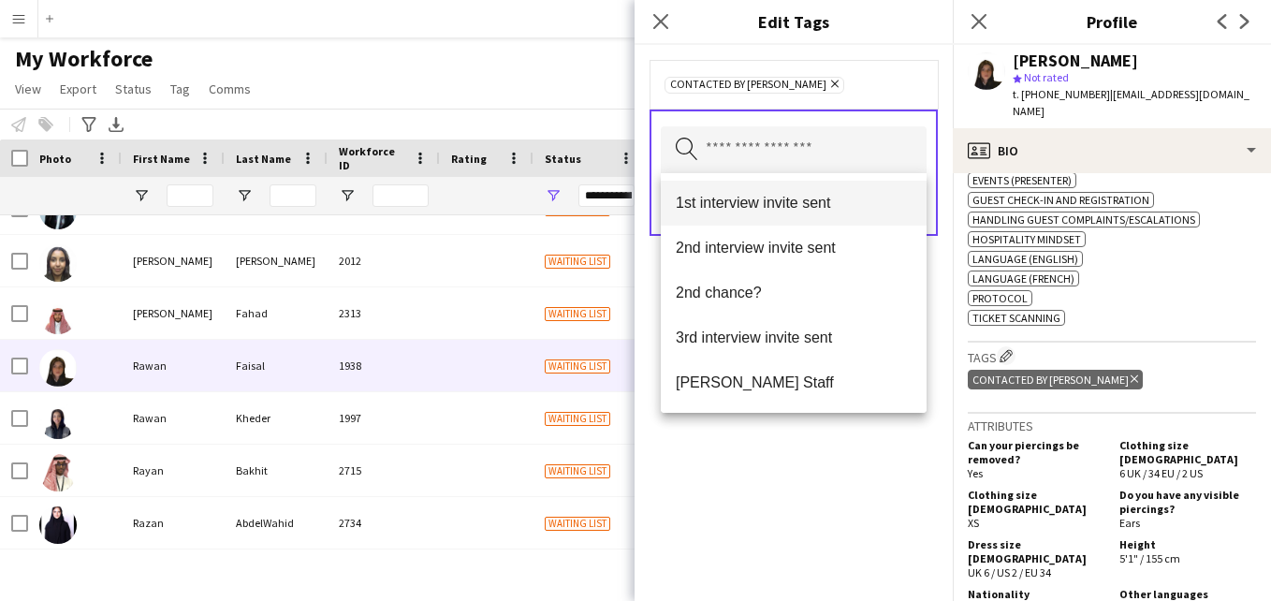
click at [879, 194] on span "1st interview invite sent" at bounding box center [794, 203] width 236 height 18
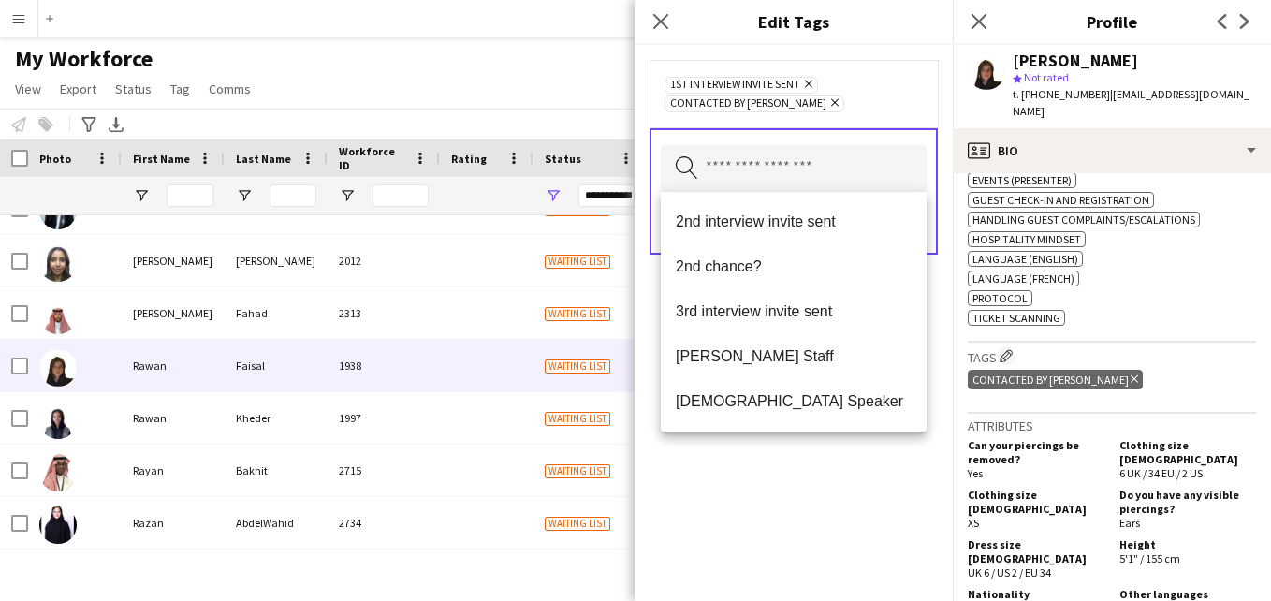
click at [901, 90] on div "1st interview invite sent Remove Contacted by Lamiaa Remove" at bounding box center [793, 93] width 258 height 37
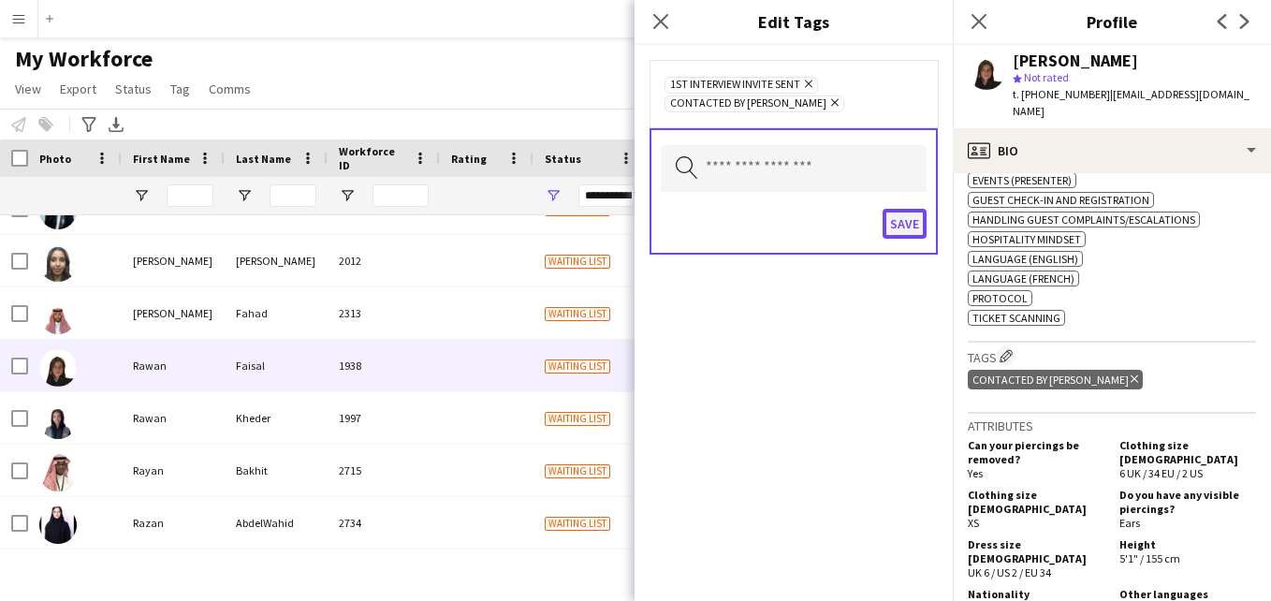
click at [907, 226] on button "Save" at bounding box center [905, 224] width 44 height 30
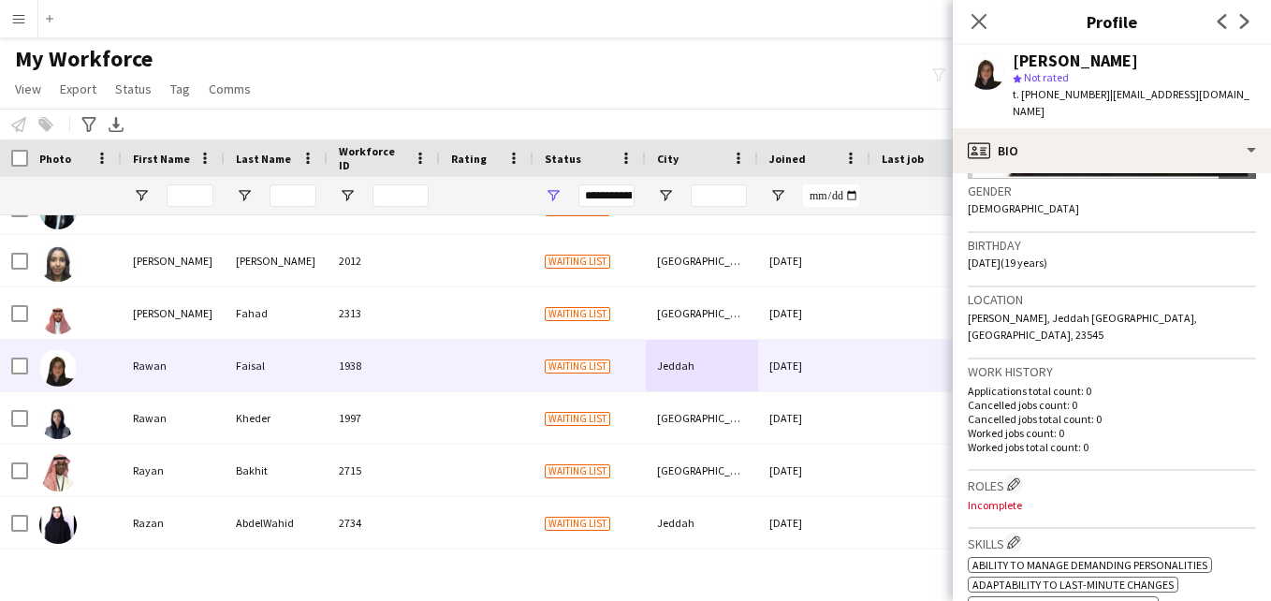
scroll to position [0, 0]
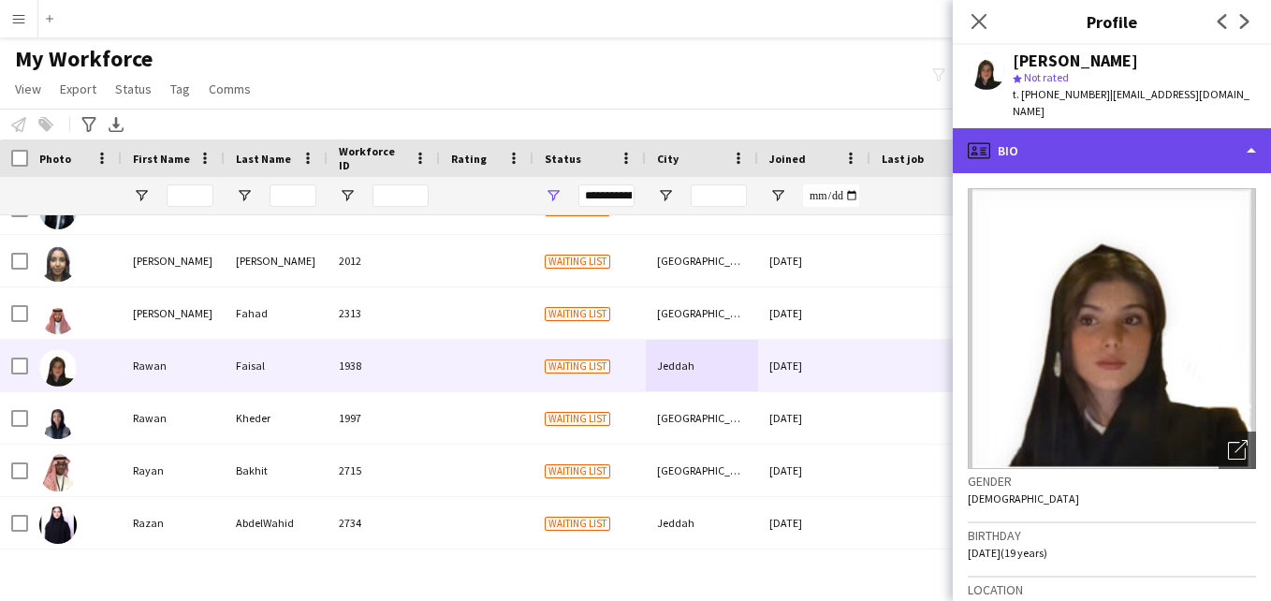
click at [1223, 147] on div "profile Bio" at bounding box center [1112, 150] width 318 height 45
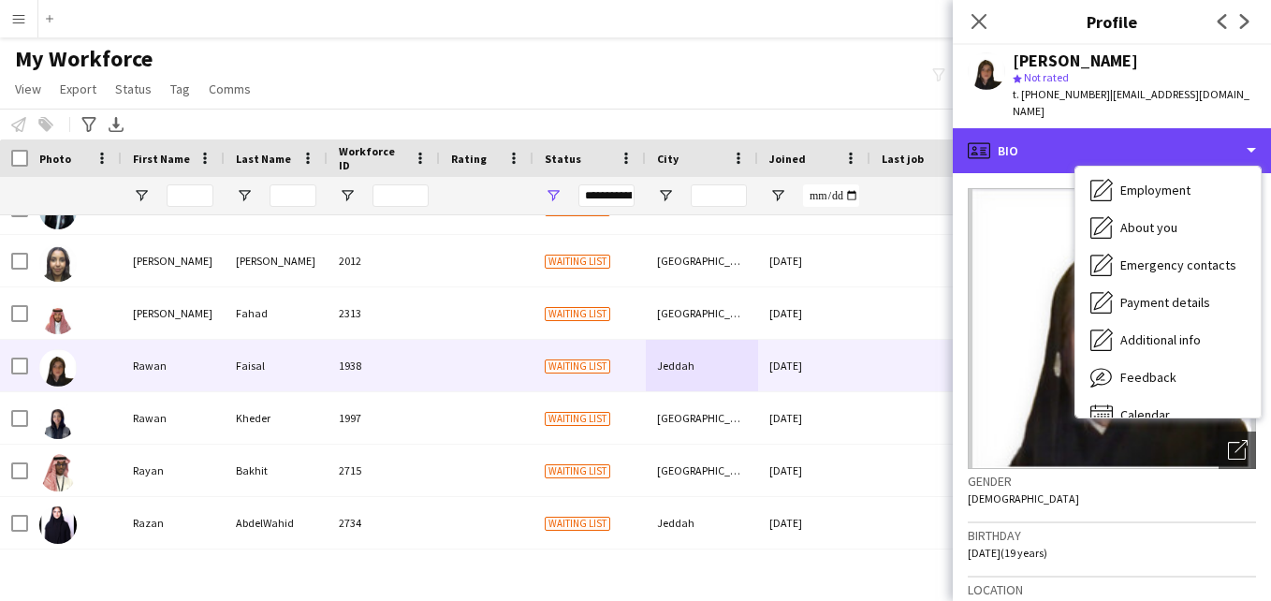
scroll to position [101, 0]
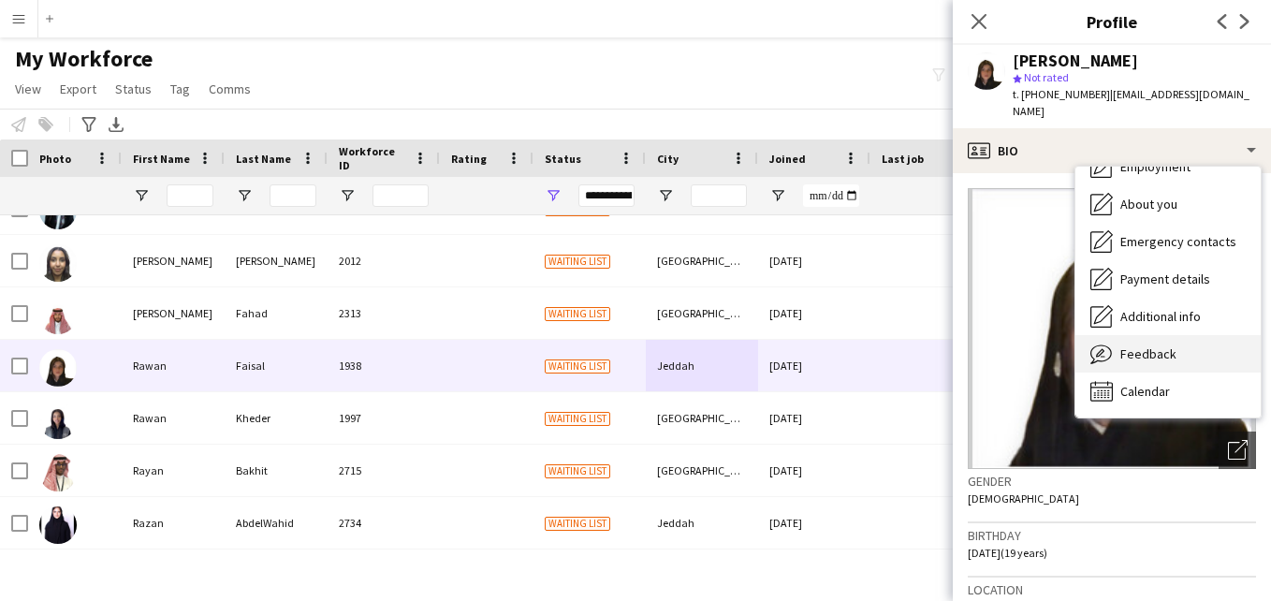
click at [1204, 342] on div "Feedback Feedback" at bounding box center [1167, 353] width 185 height 37
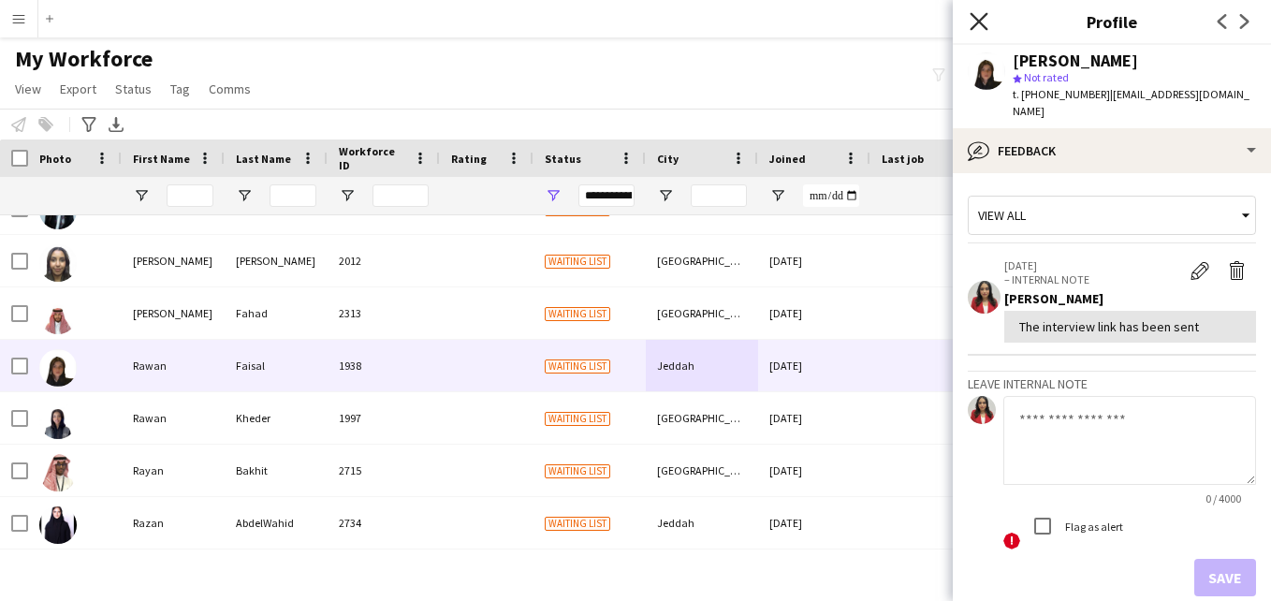
click at [975, 23] on icon "Close pop-in" at bounding box center [979, 21] width 18 height 18
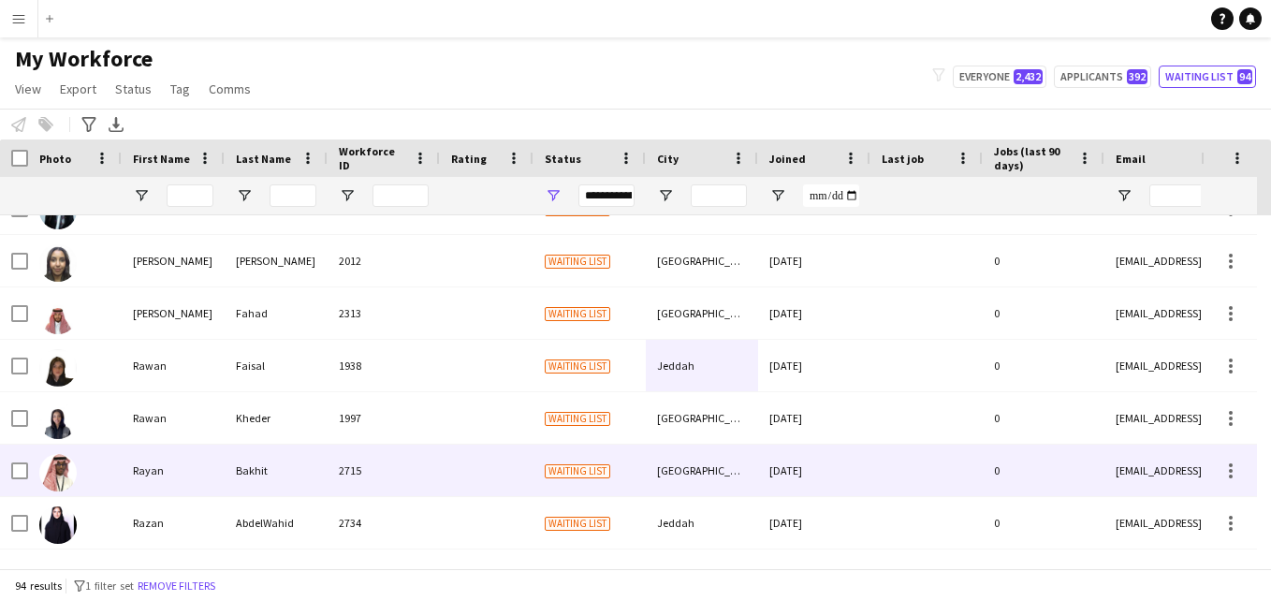
click at [829, 459] on div "[DATE]" at bounding box center [814, 470] width 112 height 51
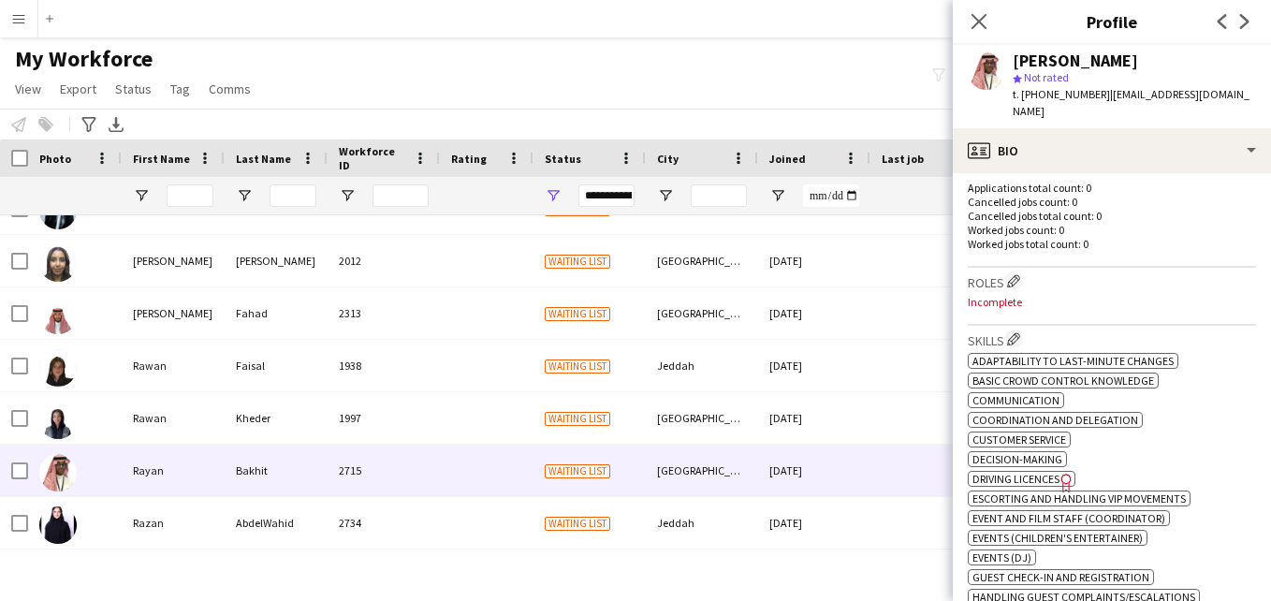
scroll to position [0, 0]
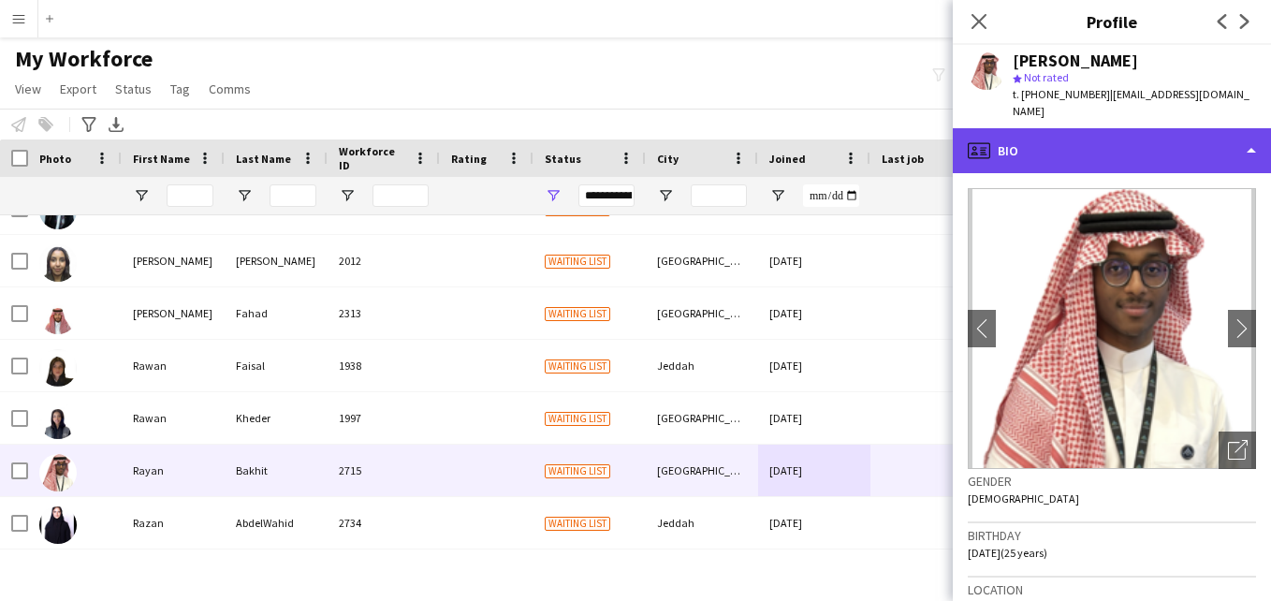
click at [1222, 140] on div "profile Bio" at bounding box center [1112, 150] width 318 height 45
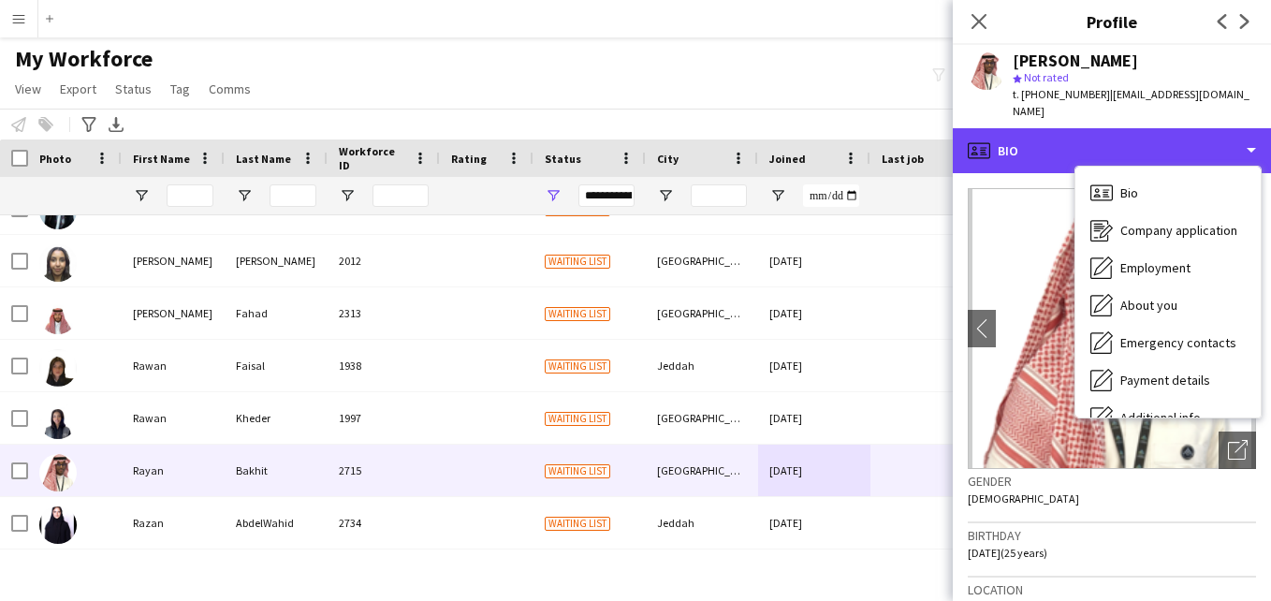
scroll to position [101, 0]
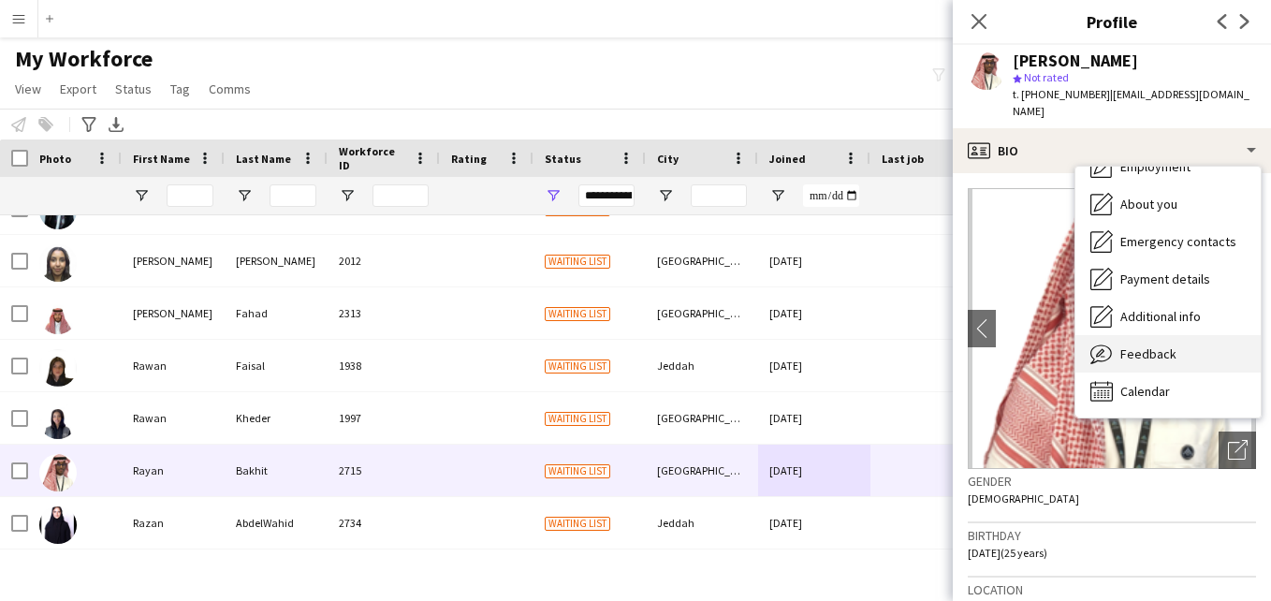
click at [1210, 335] on div "Feedback Feedback" at bounding box center [1167, 353] width 185 height 37
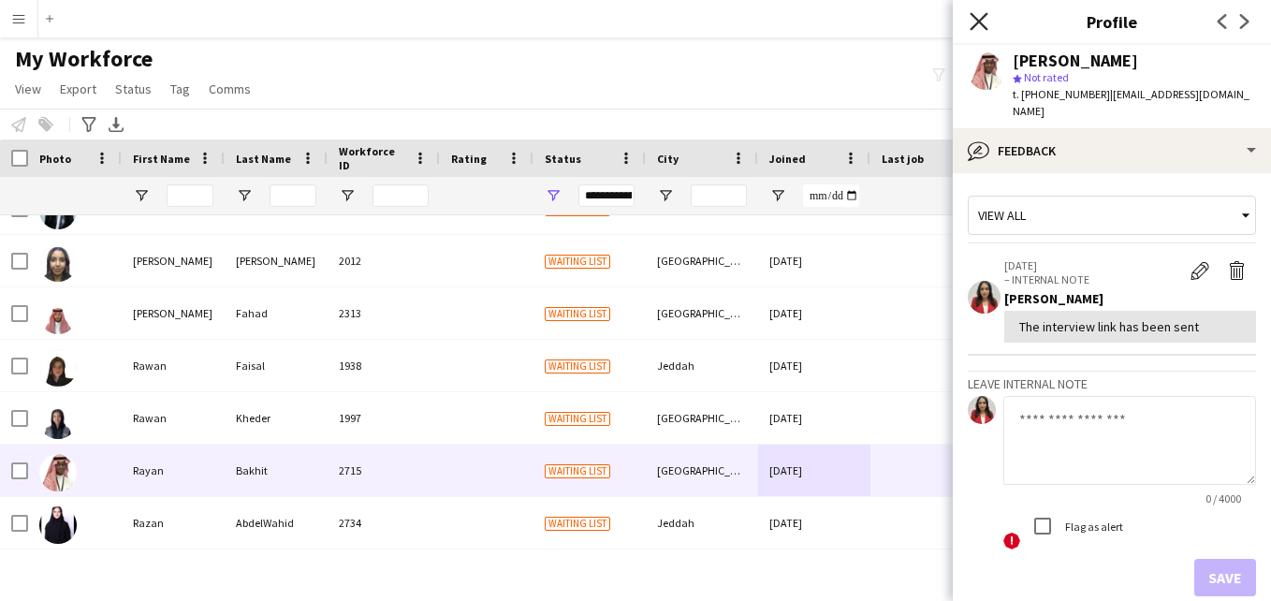
click at [981, 26] on icon "Close pop-in" at bounding box center [979, 21] width 18 height 18
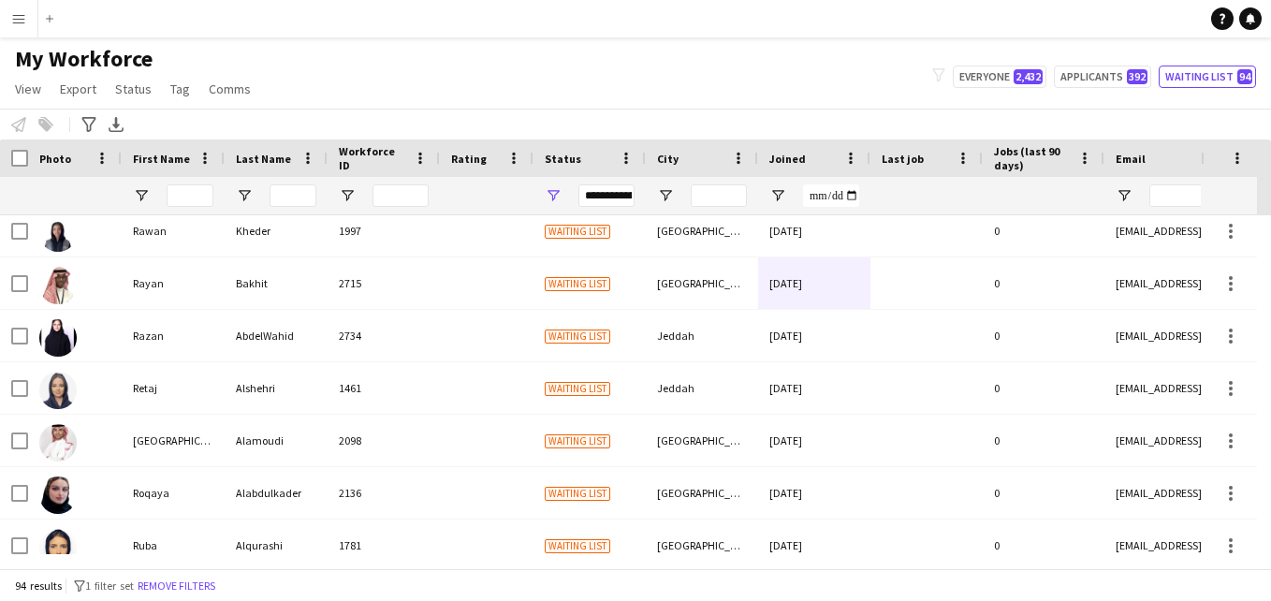
scroll to position [3454, 0]
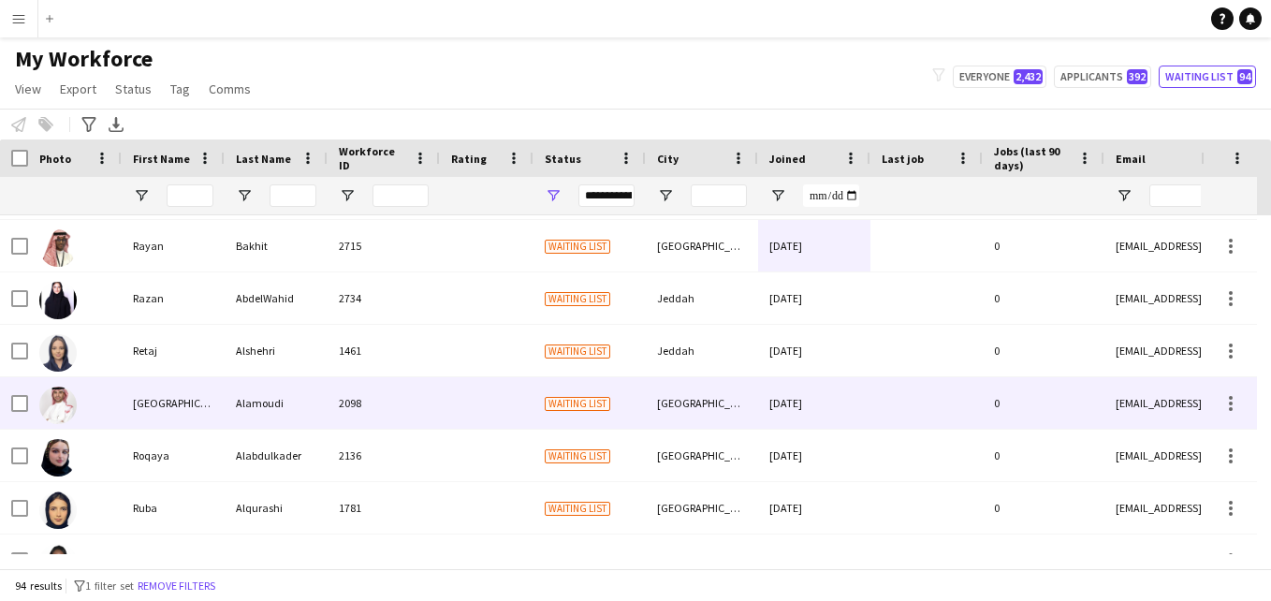
click at [811, 416] on div "[DATE]" at bounding box center [814, 402] width 112 height 51
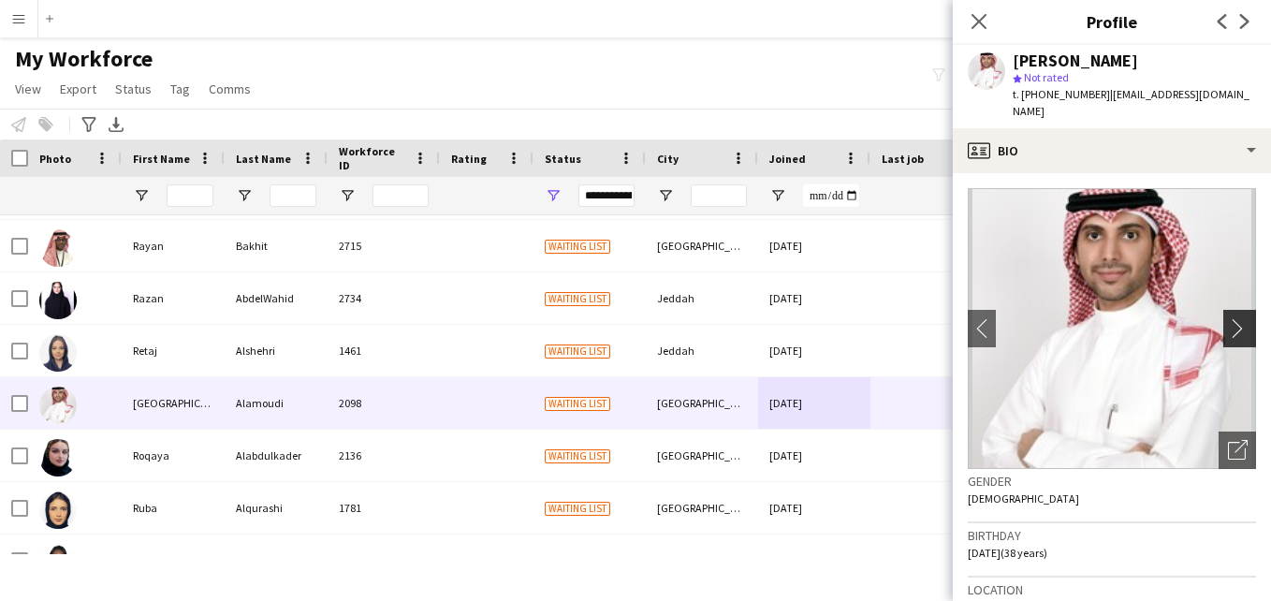
click at [1232, 310] on button "chevron-right" at bounding box center [1241, 328] width 37 height 37
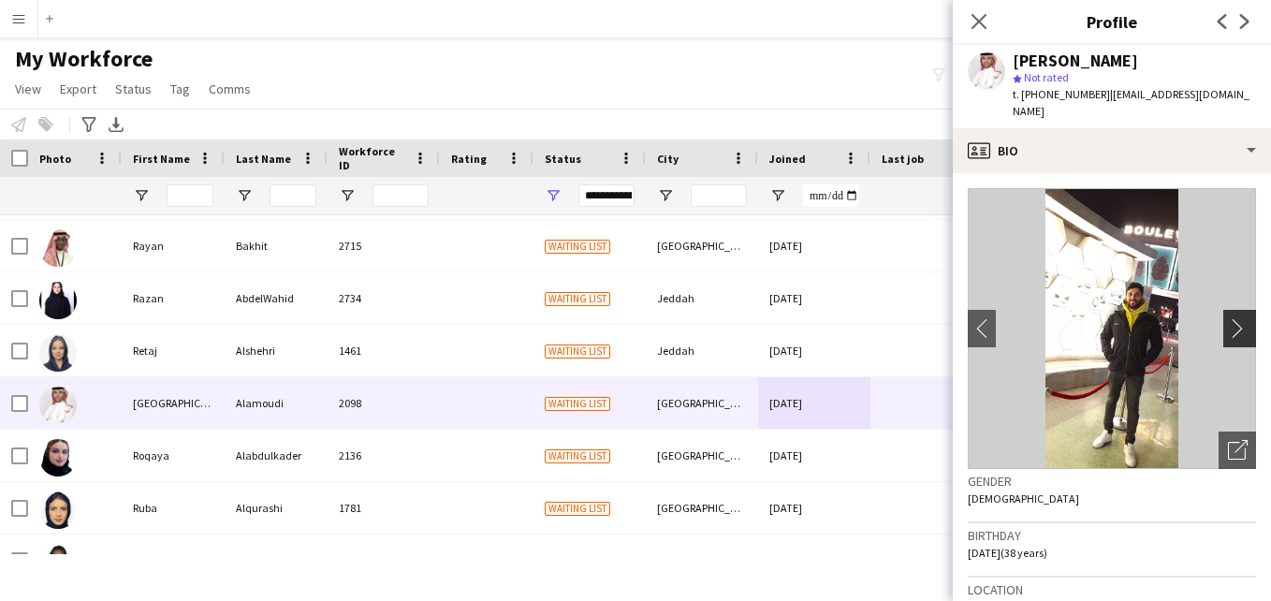
click at [1228, 310] on button "chevron-right" at bounding box center [1241, 328] width 37 height 37
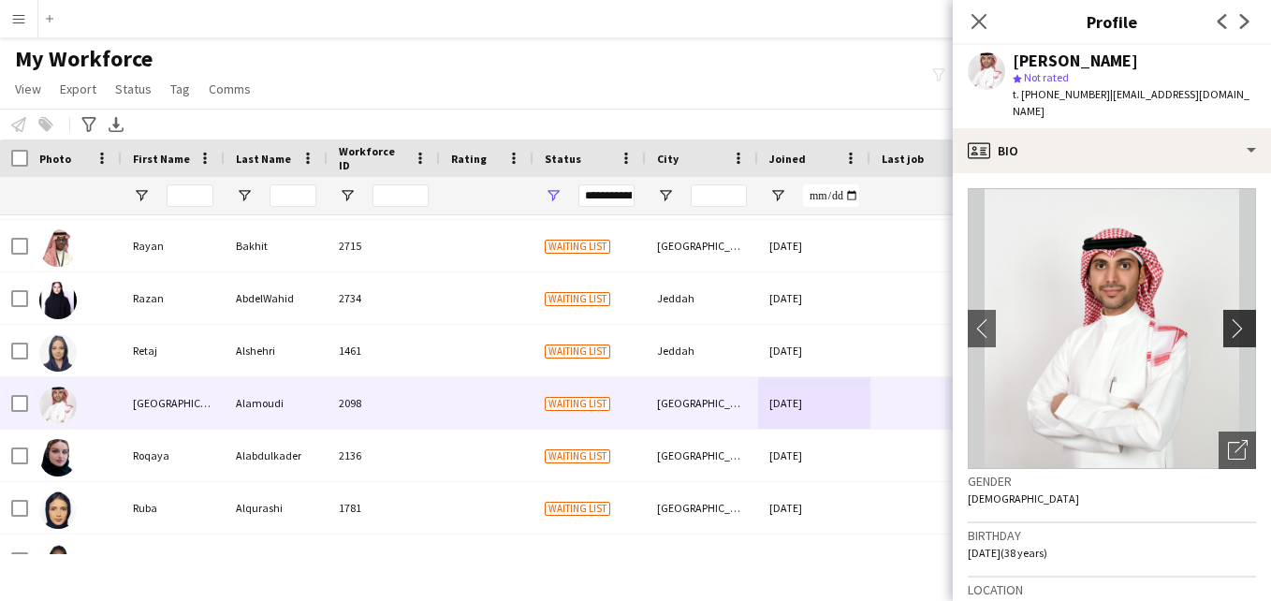
click at [1228, 310] on button "chevron-right" at bounding box center [1241, 328] width 37 height 37
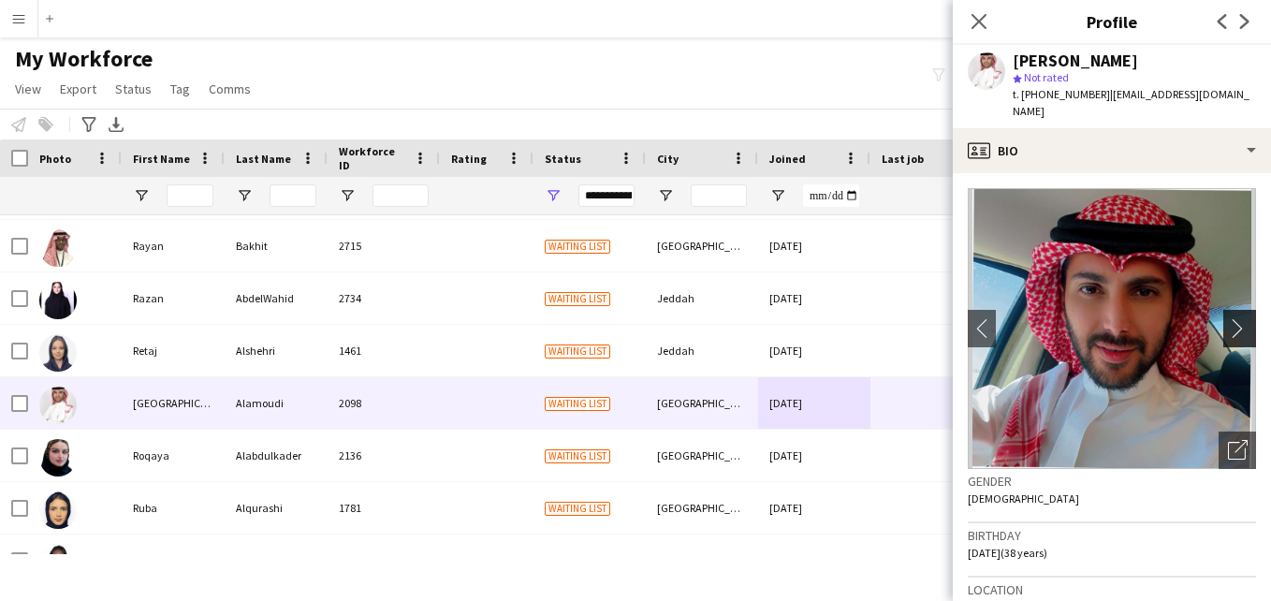
click at [1228, 310] on button "chevron-right" at bounding box center [1241, 328] width 37 height 37
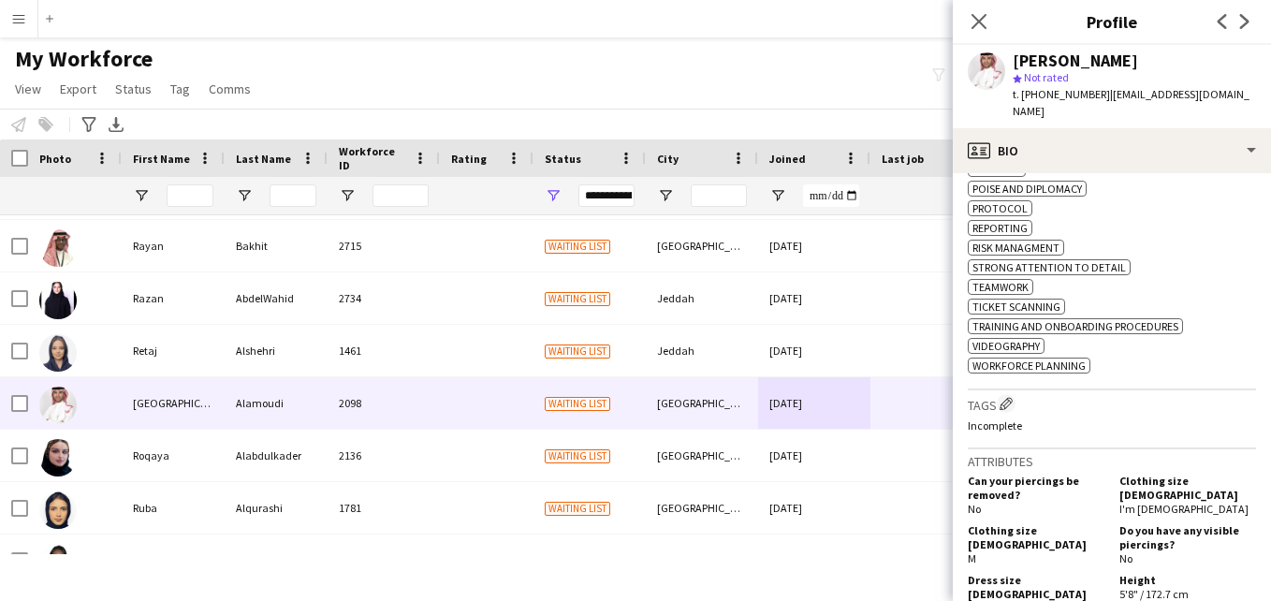
scroll to position [1090, 0]
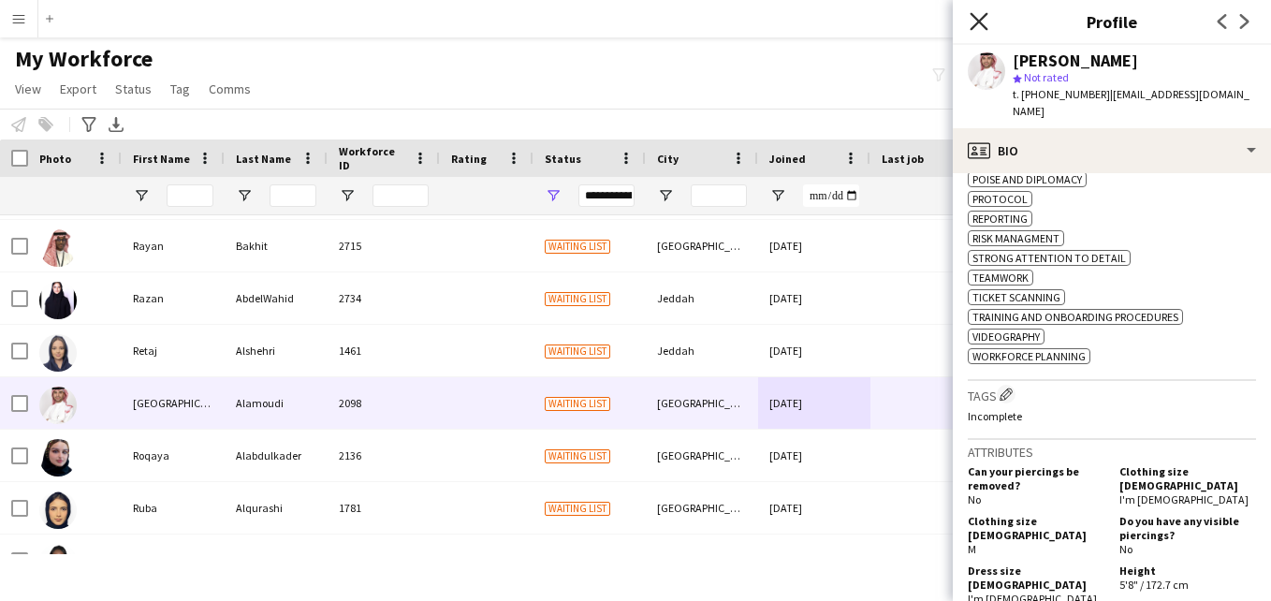
click at [982, 26] on icon "Close pop-in" at bounding box center [979, 21] width 18 height 18
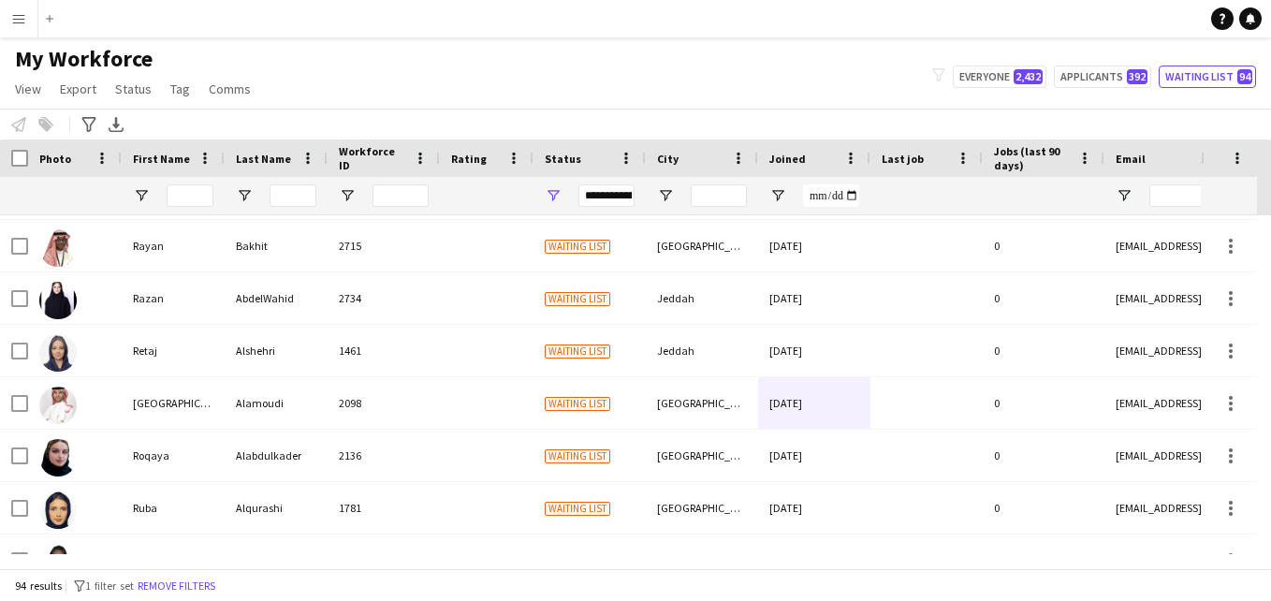
scroll to position [3750, 0]
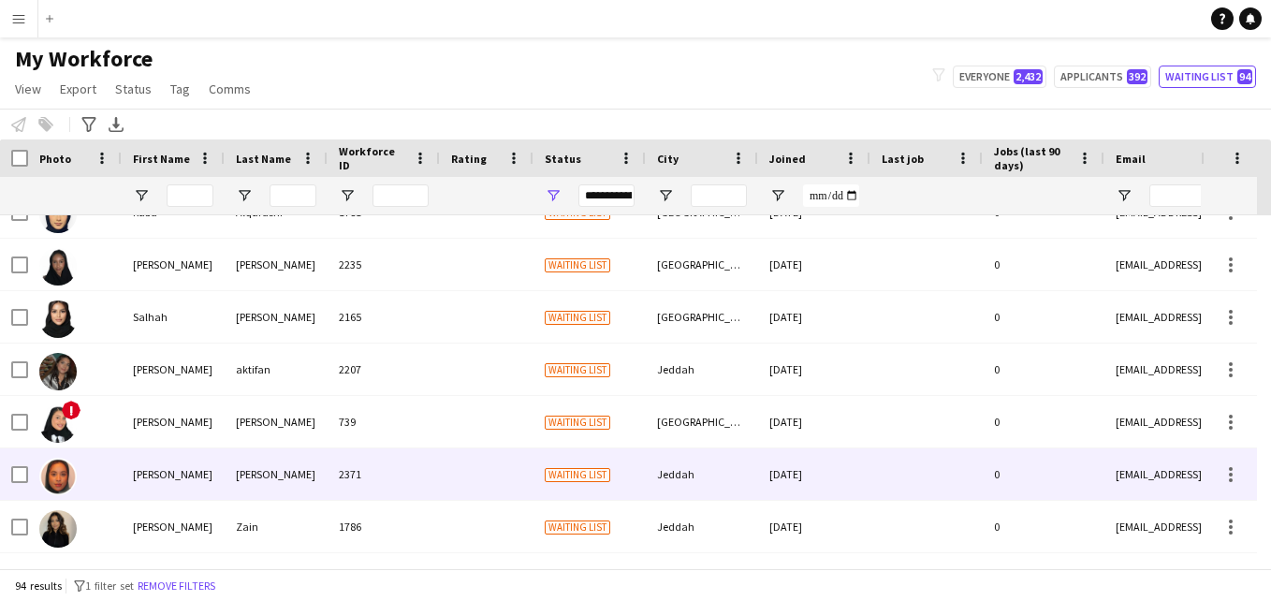
click at [505, 457] on div at bounding box center [487, 473] width 94 height 51
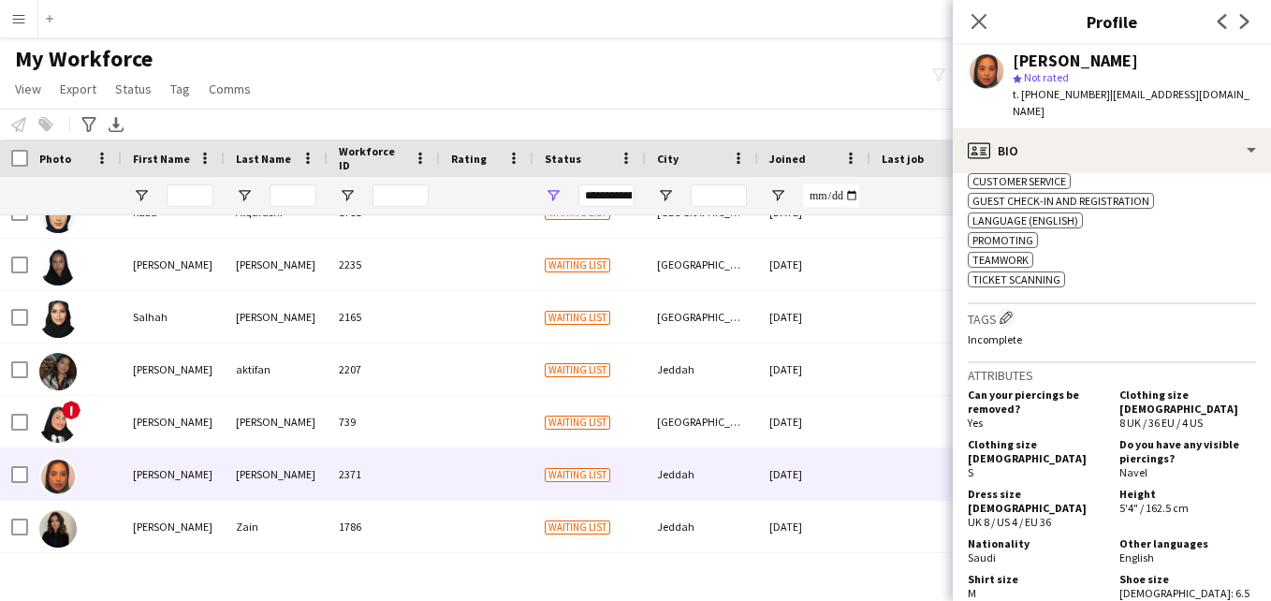
scroll to position [630, 0]
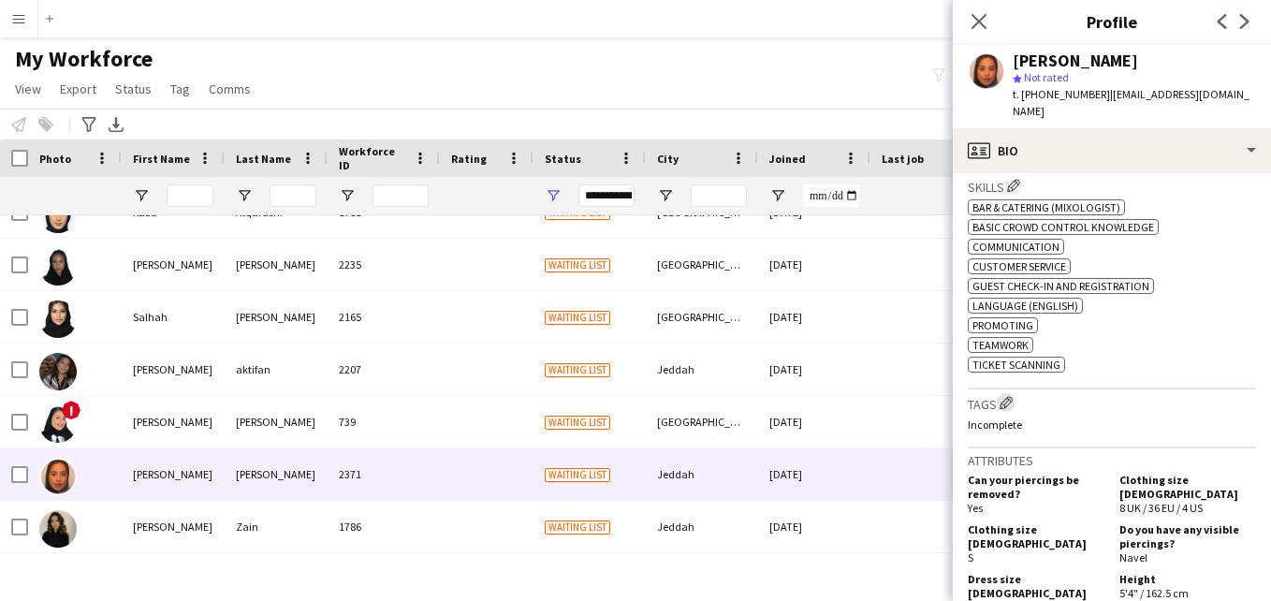
click at [1006, 396] on app-icon "Edit crew company tags" at bounding box center [1005, 402] width 13 height 13
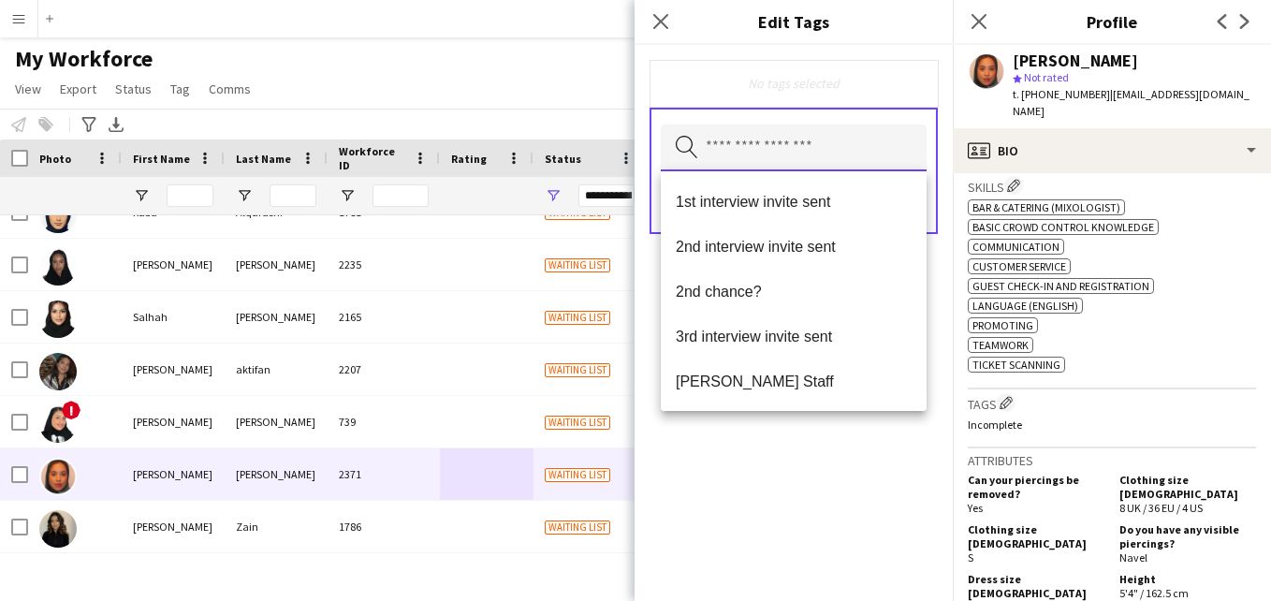
click at [826, 137] on input "text" at bounding box center [794, 147] width 266 height 47
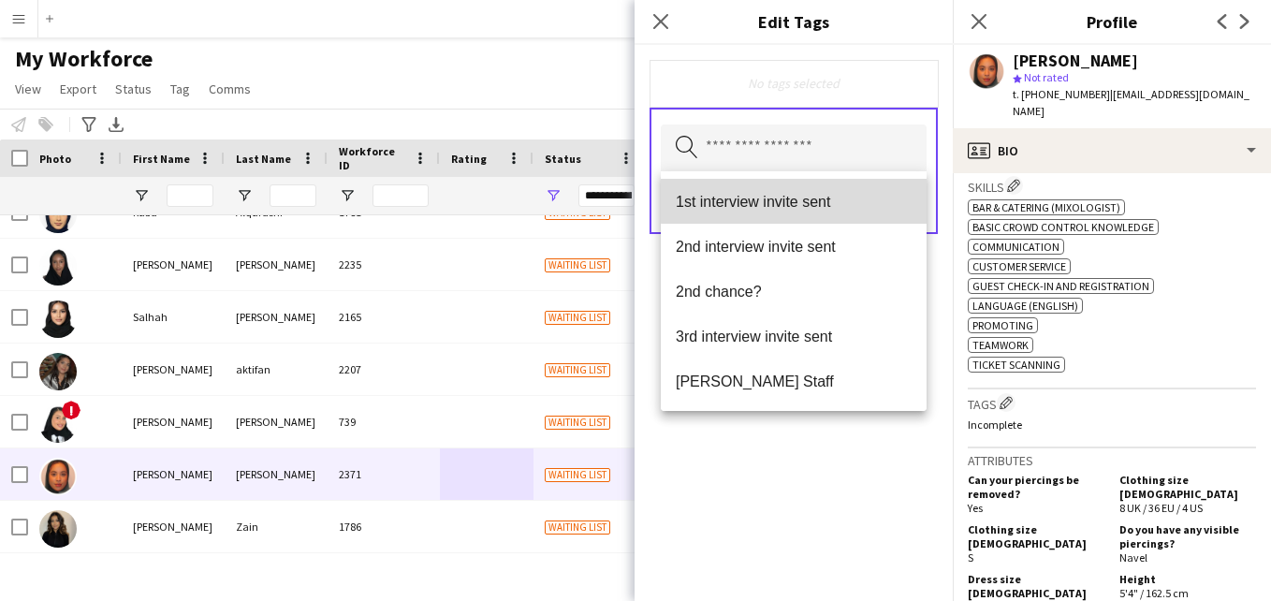
click at [821, 193] on span "1st interview invite sent" at bounding box center [794, 202] width 236 height 18
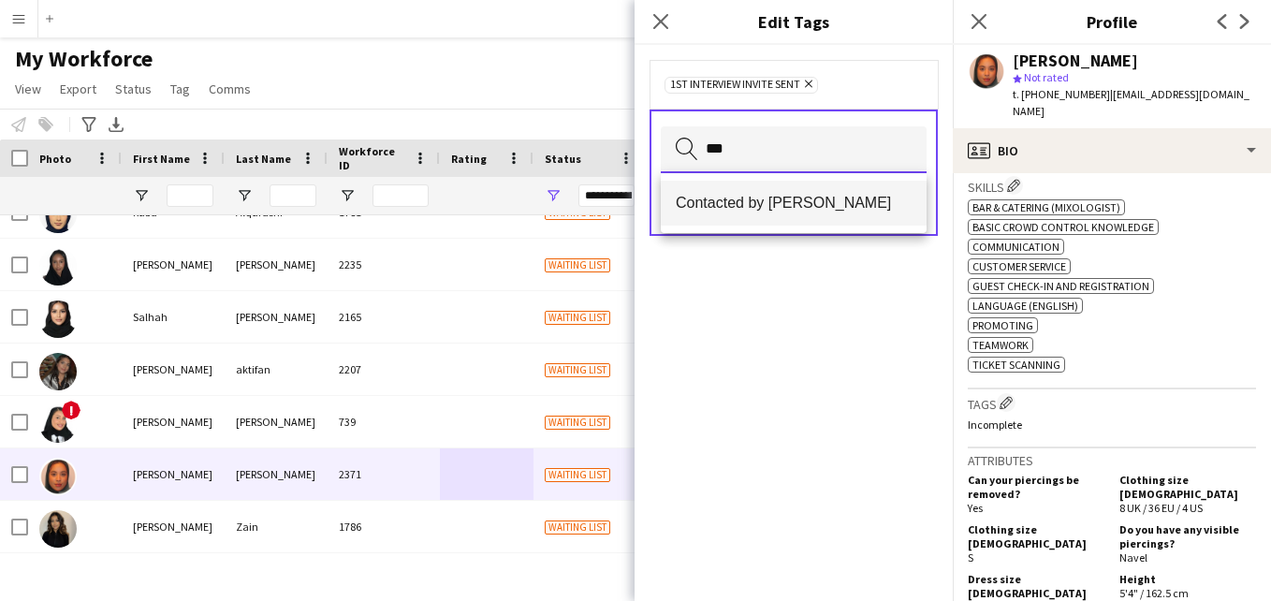
type input "***"
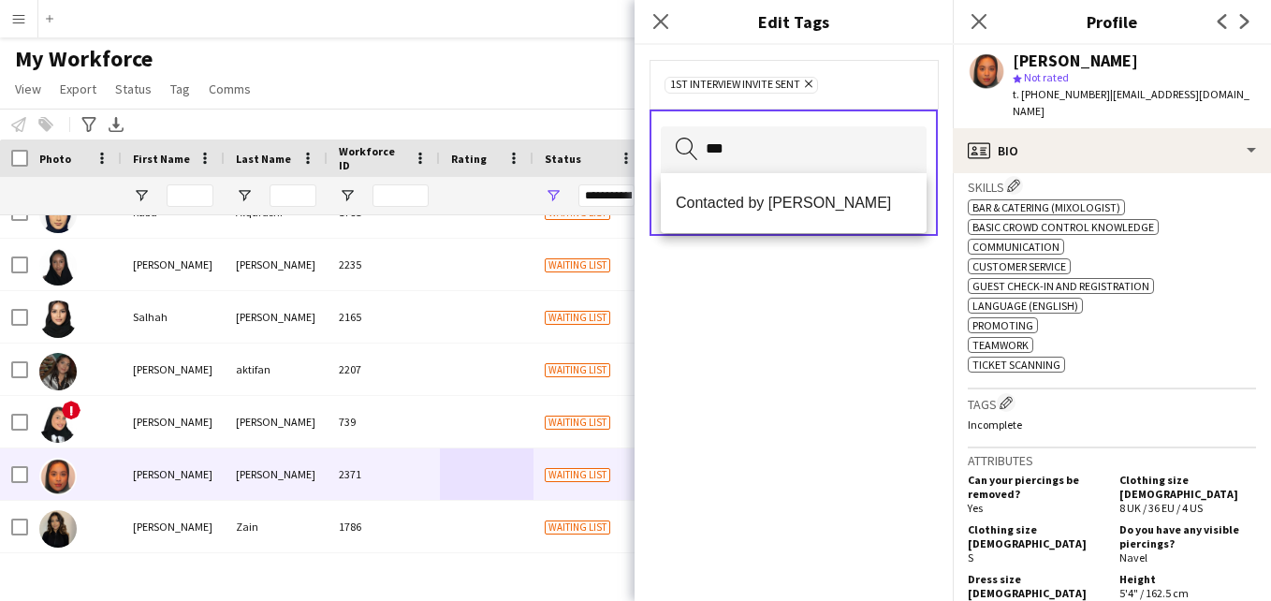
click at [819, 209] on span "Contacted by [PERSON_NAME]" at bounding box center [794, 203] width 236 height 18
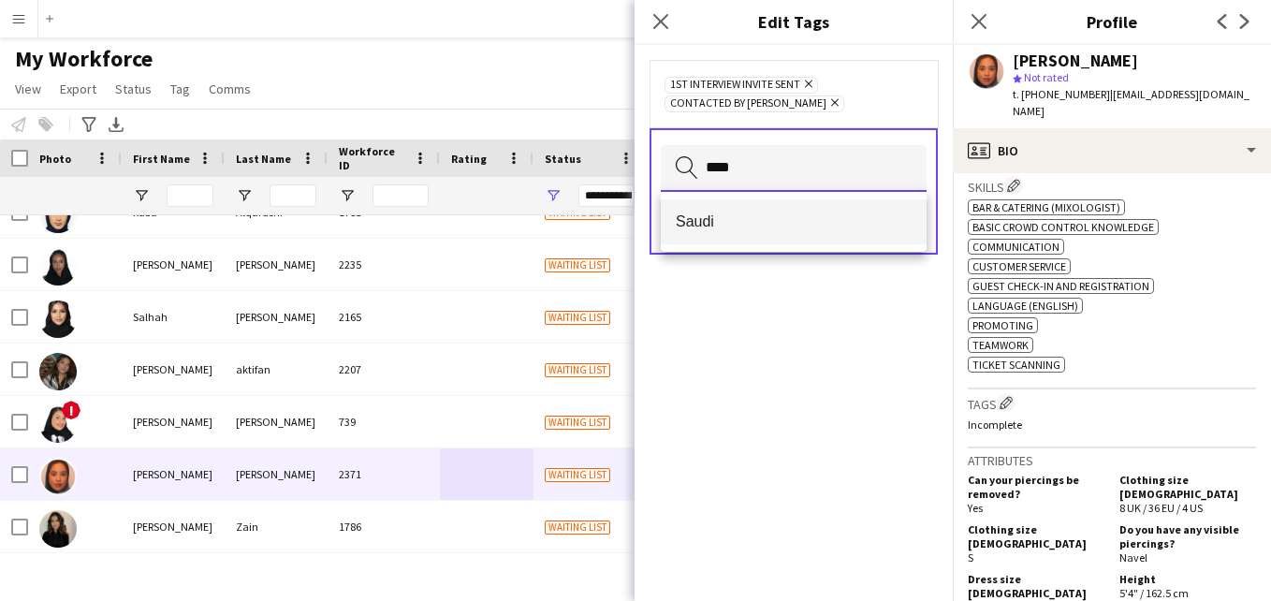
type input "****"
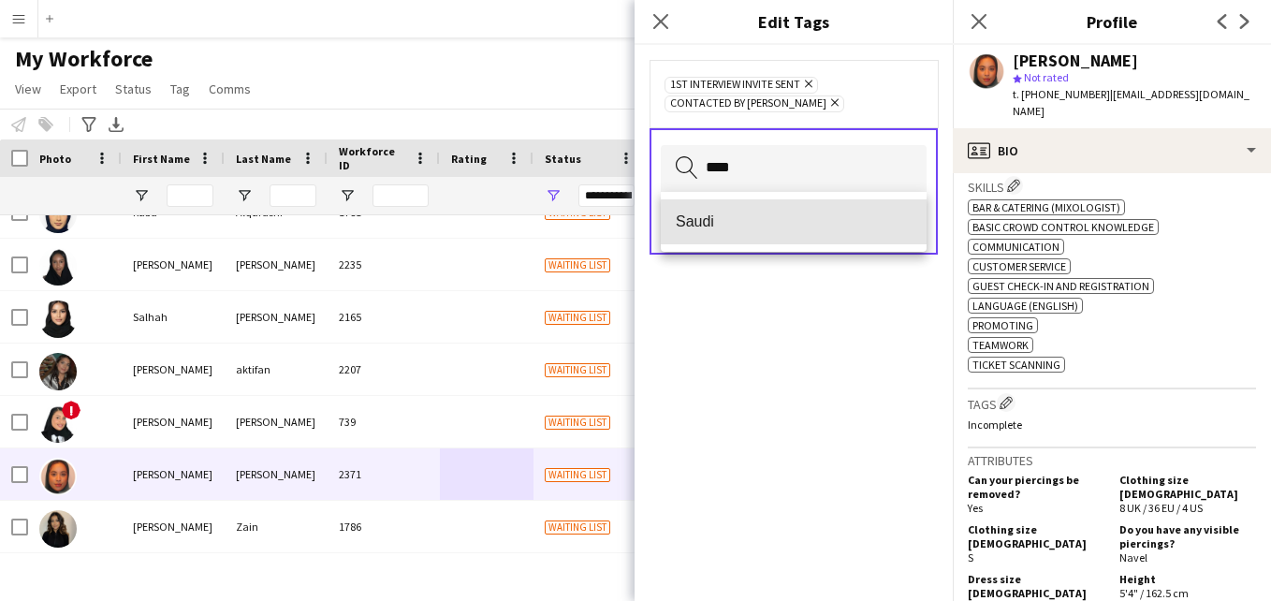
click at [819, 224] on span "Saudi" at bounding box center [794, 221] width 236 height 18
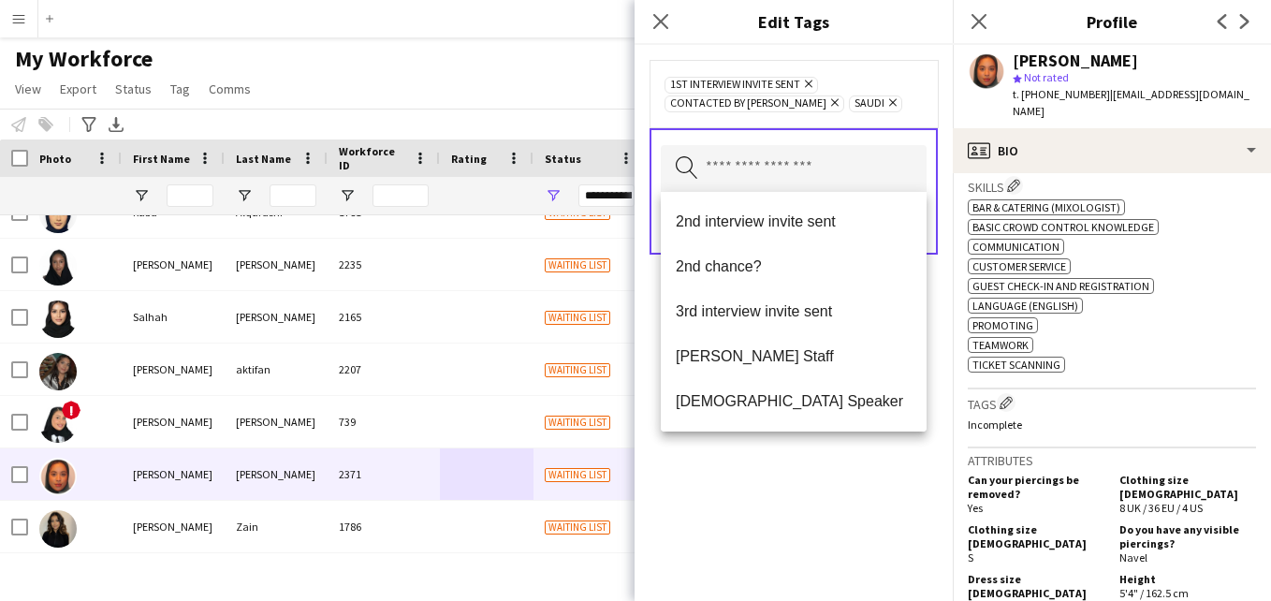
click at [866, 101] on div "1st interview invite sent Remove Contacted by Lamiaa Remove Saudi Remove" at bounding box center [793, 93] width 258 height 37
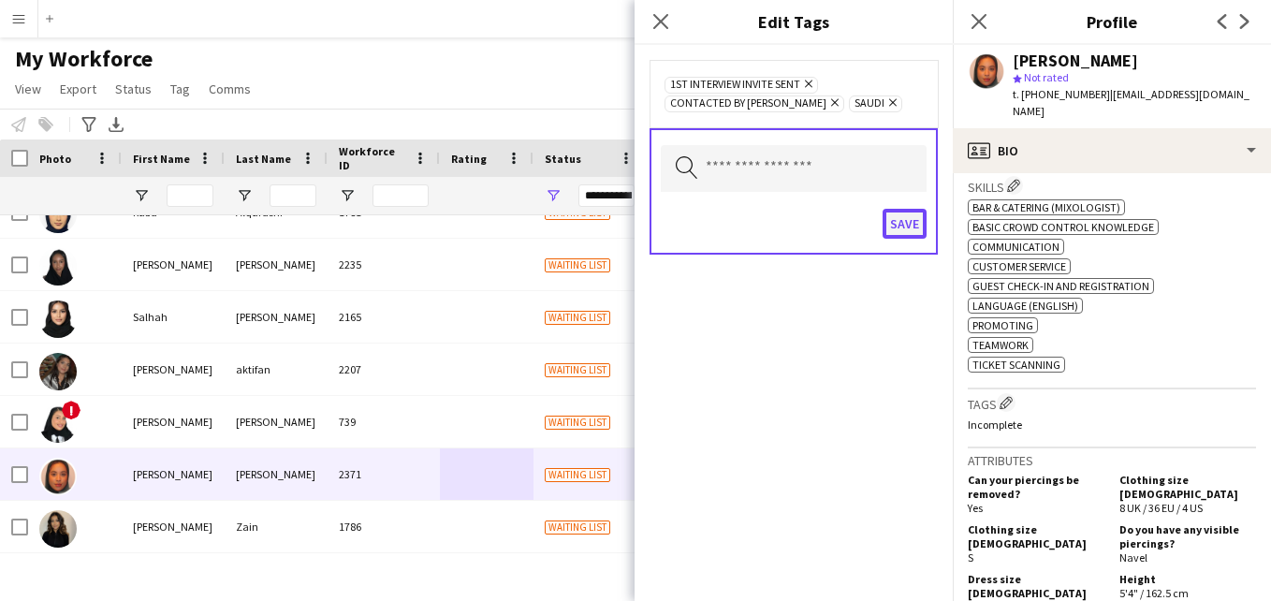
click at [914, 228] on button "Save" at bounding box center [905, 224] width 44 height 30
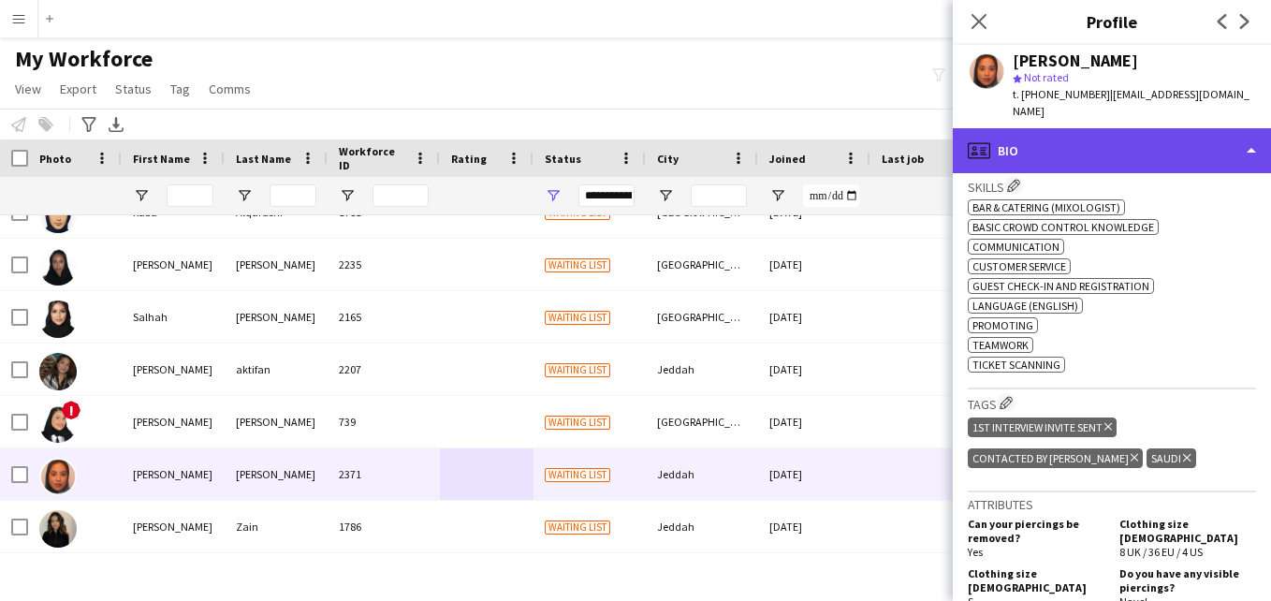
click at [1146, 140] on div "profile Bio" at bounding box center [1112, 150] width 318 height 45
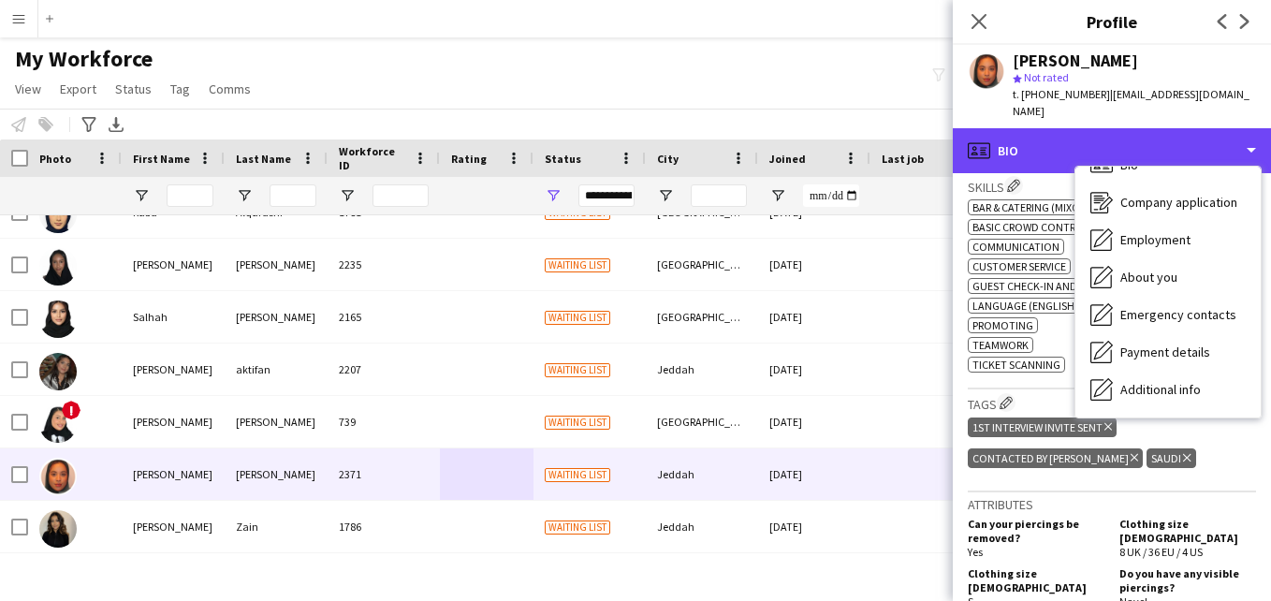
scroll to position [101, 0]
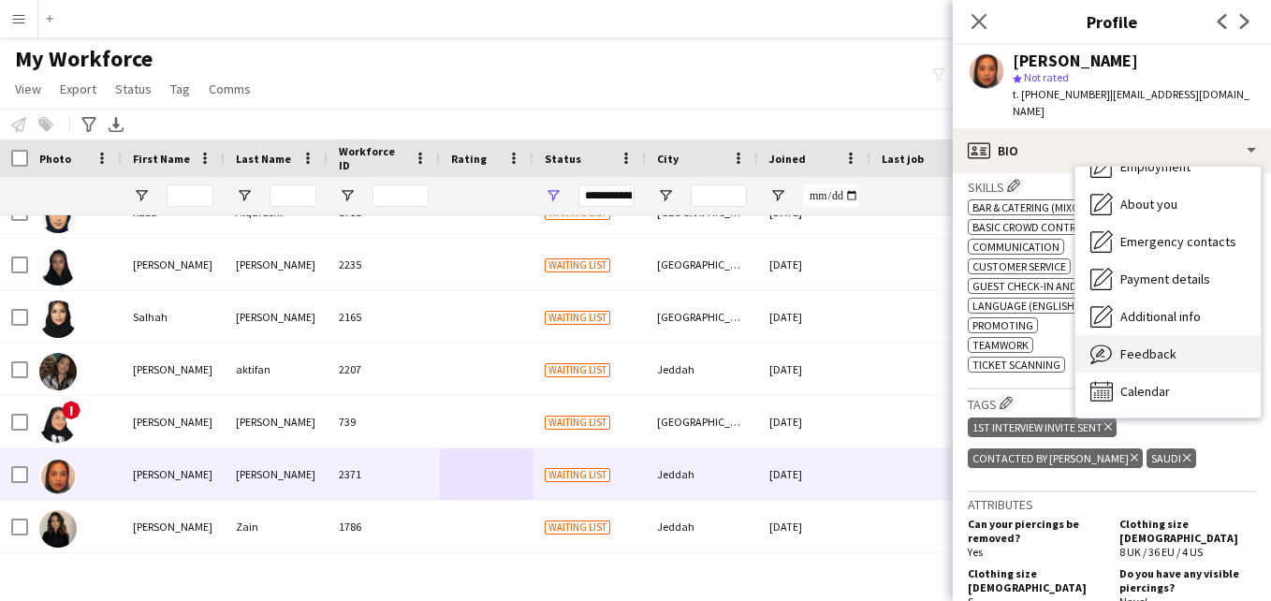
click at [1219, 341] on div "Feedback Feedback" at bounding box center [1167, 353] width 185 height 37
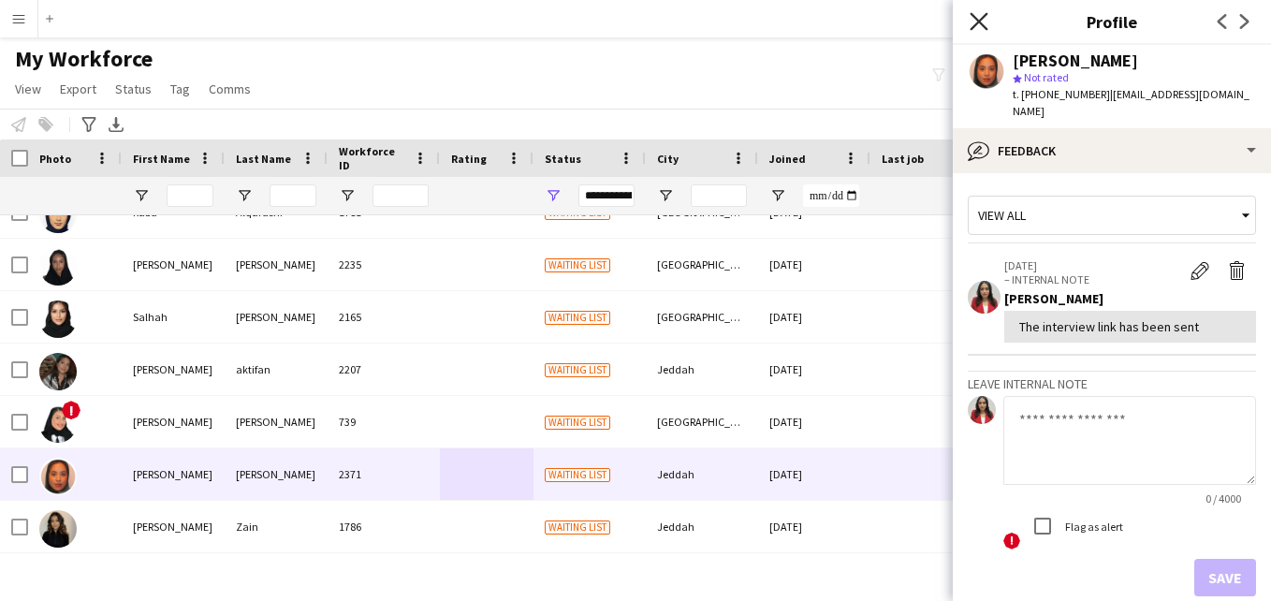
click at [977, 16] on icon "Close pop-in" at bounding box center [979, 21] width 18 height 18
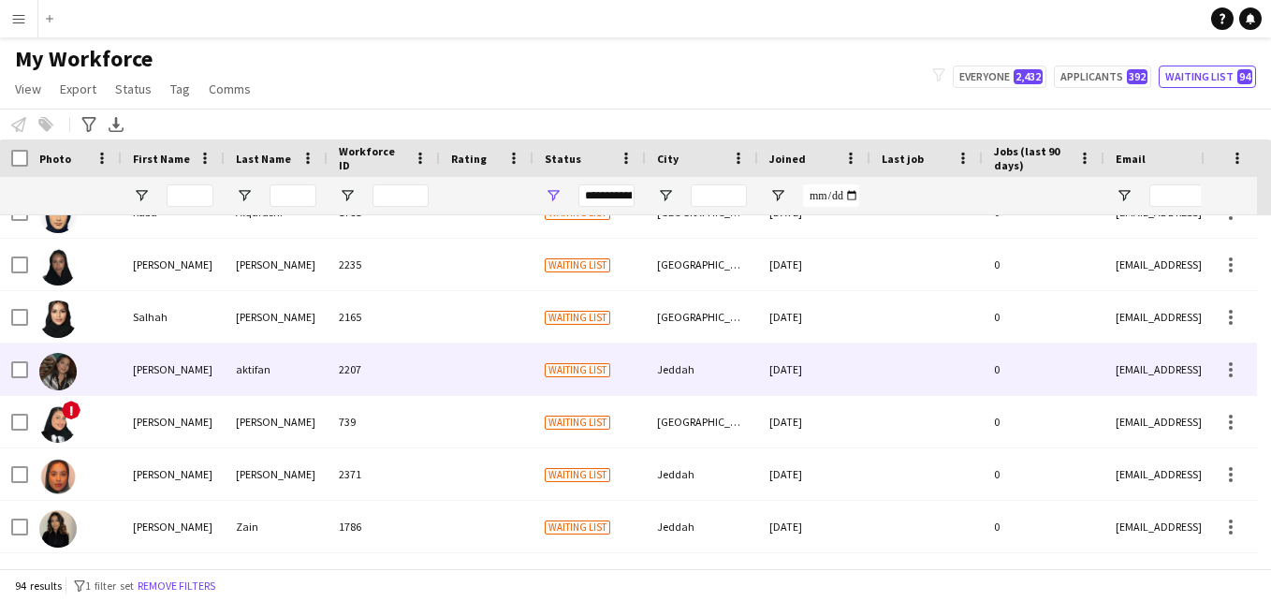
click at [821, 353] on div "[DATE]" at bounding box center [814, 368] width 112 height 51
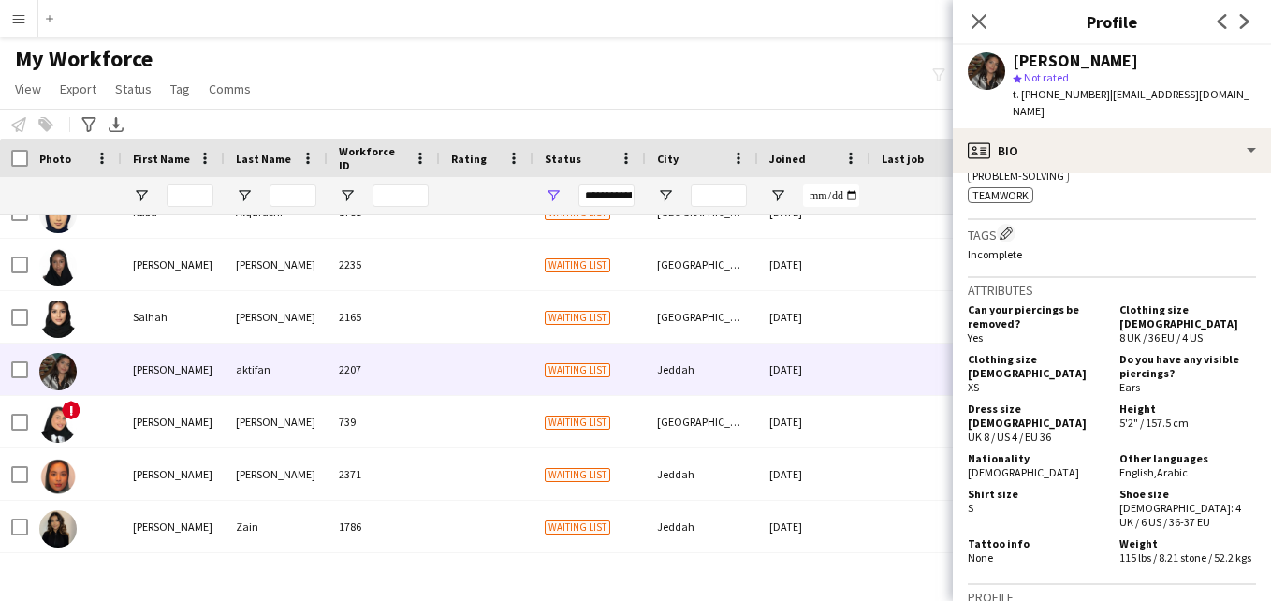
scroll to position [895, 0]
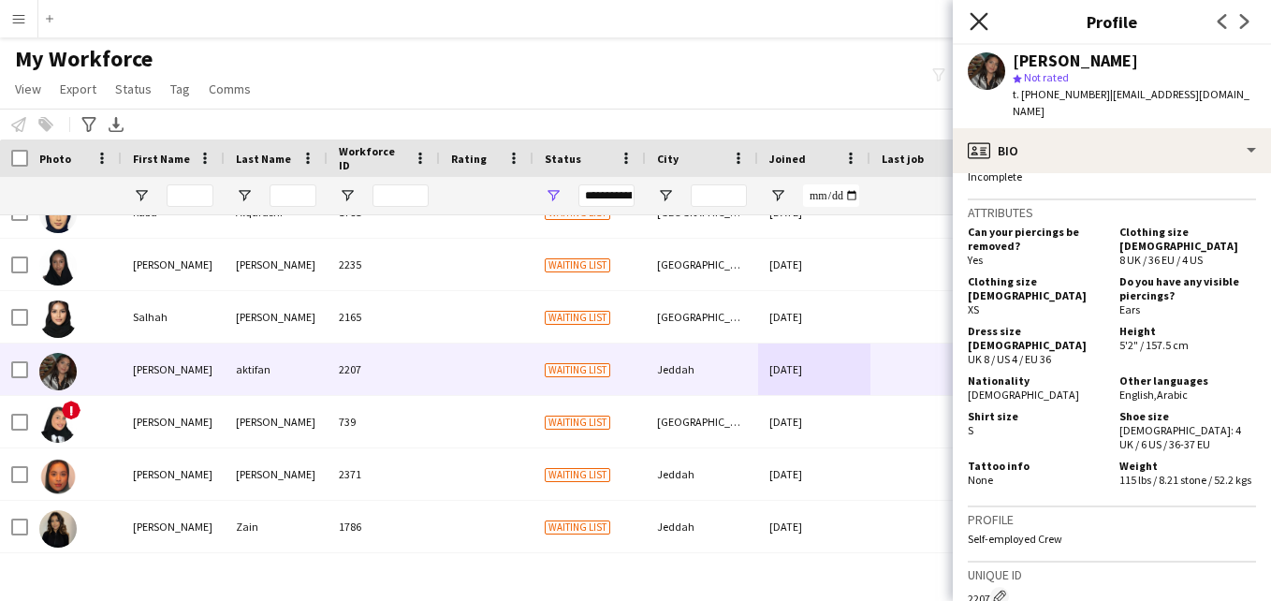
click at [980, 19] on icon "Close pop-in" at bounding box center [979, 21] width 18 height 18
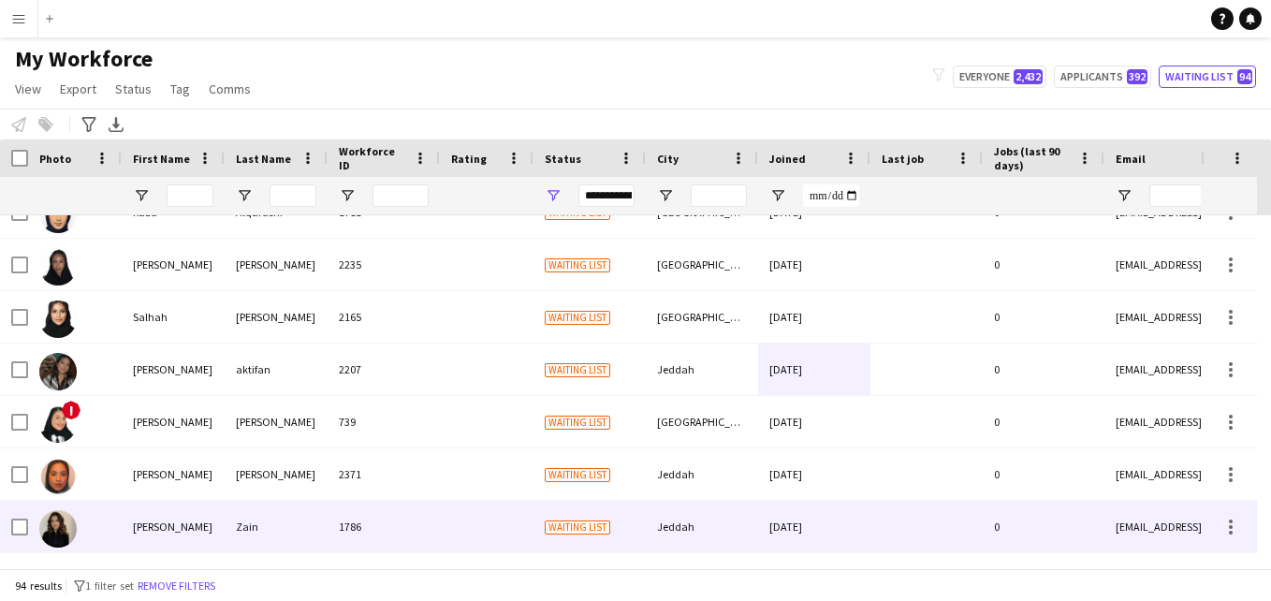
click at [861, 517] on div "[DATE]" at bounding box center [814, 526] width 112 height 51
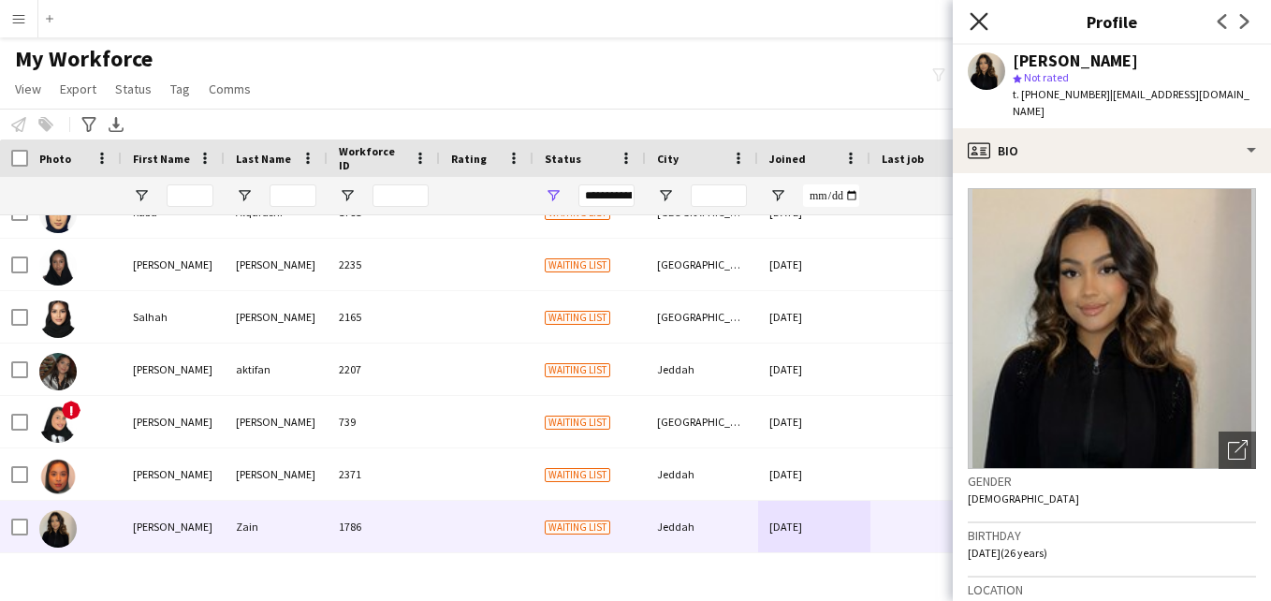
click at [979, 21] on icon at bounding box center [979, 21] width 18 height 18
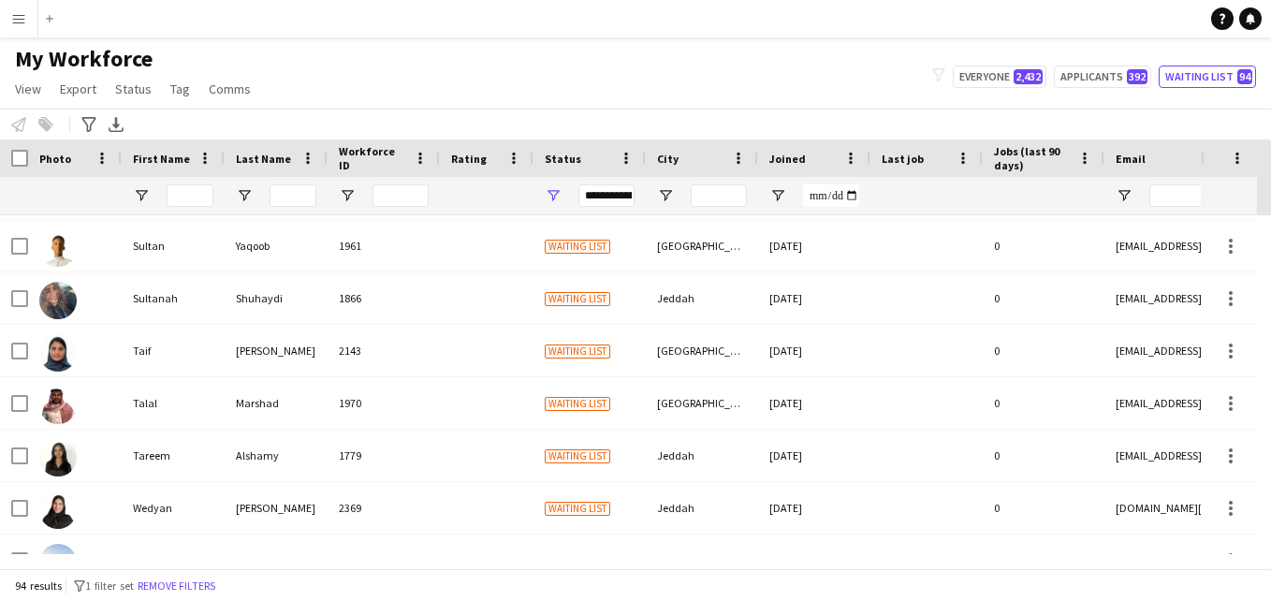
scroll to position [4500, 0]
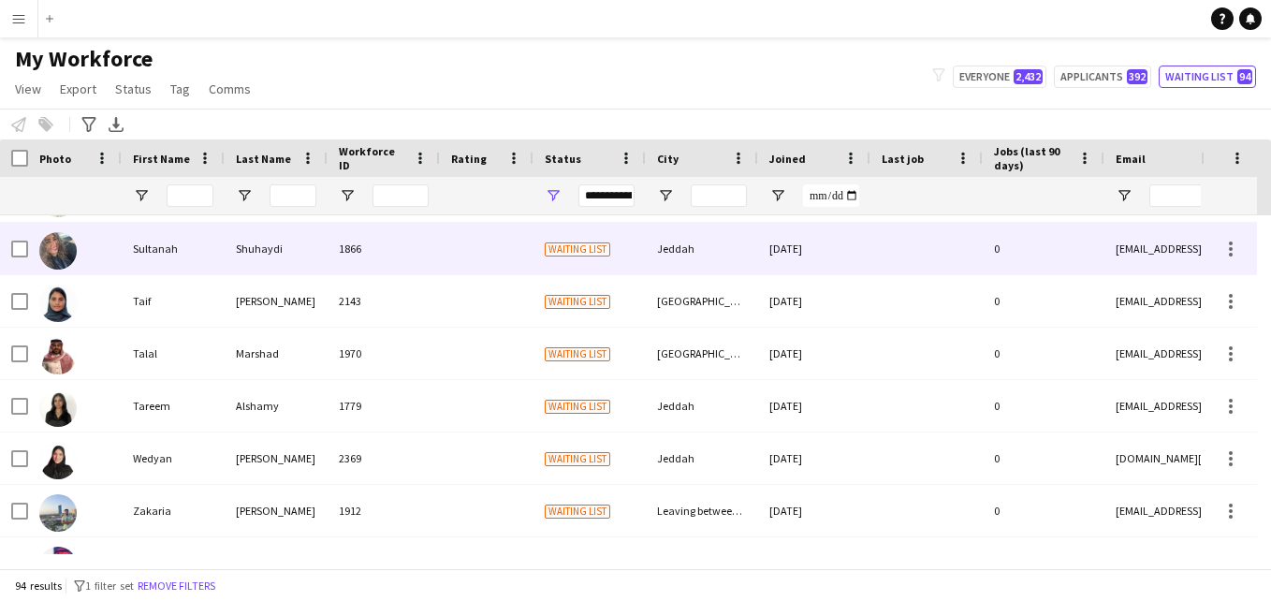
click at [737, 262] on div "Jeddah" at bounding box center [702, 248] width 112 height 51
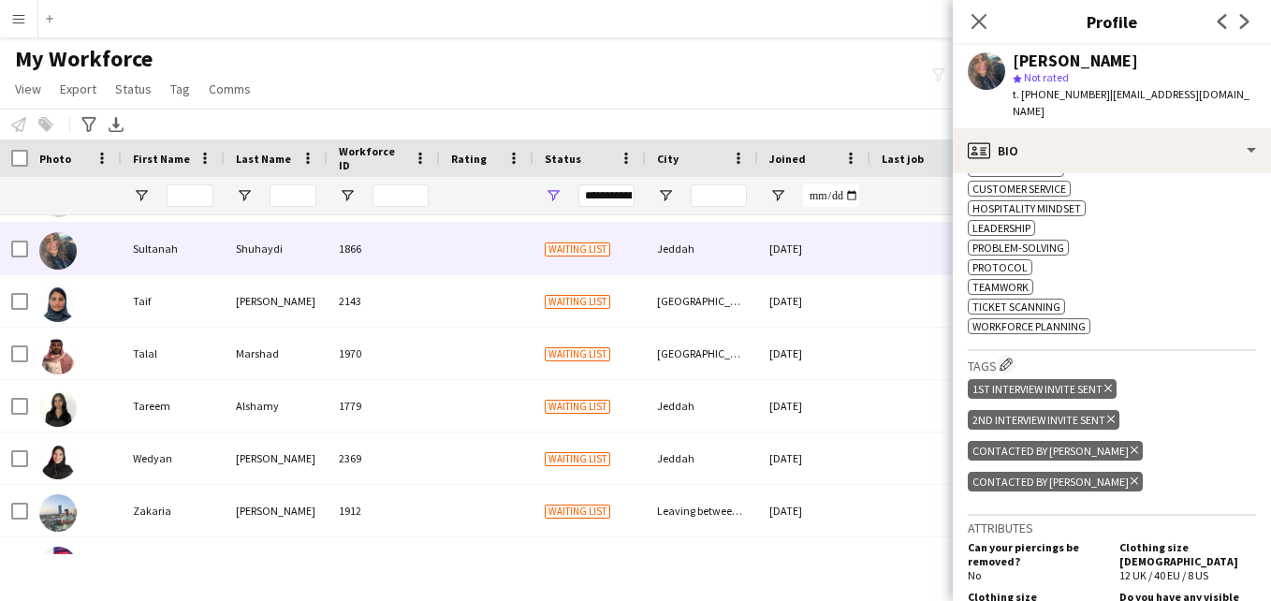
scroll to position [705, 0]
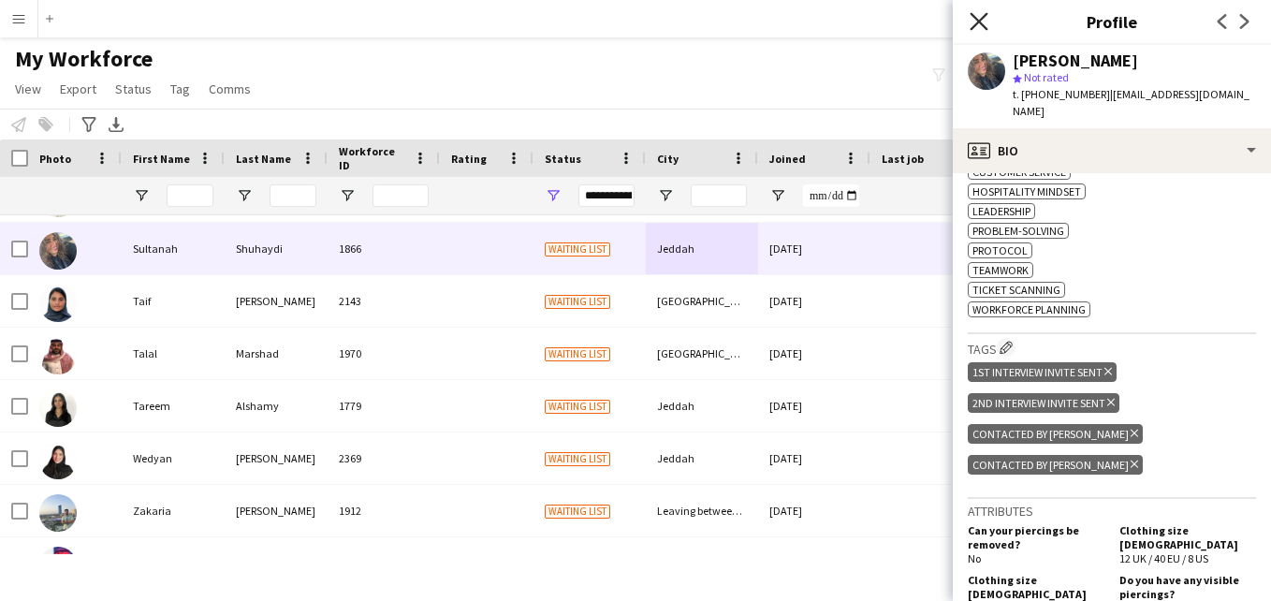
click at [977, 15] on icon "Close pop-in" at bounding box center [979, 21] width 18 height 18
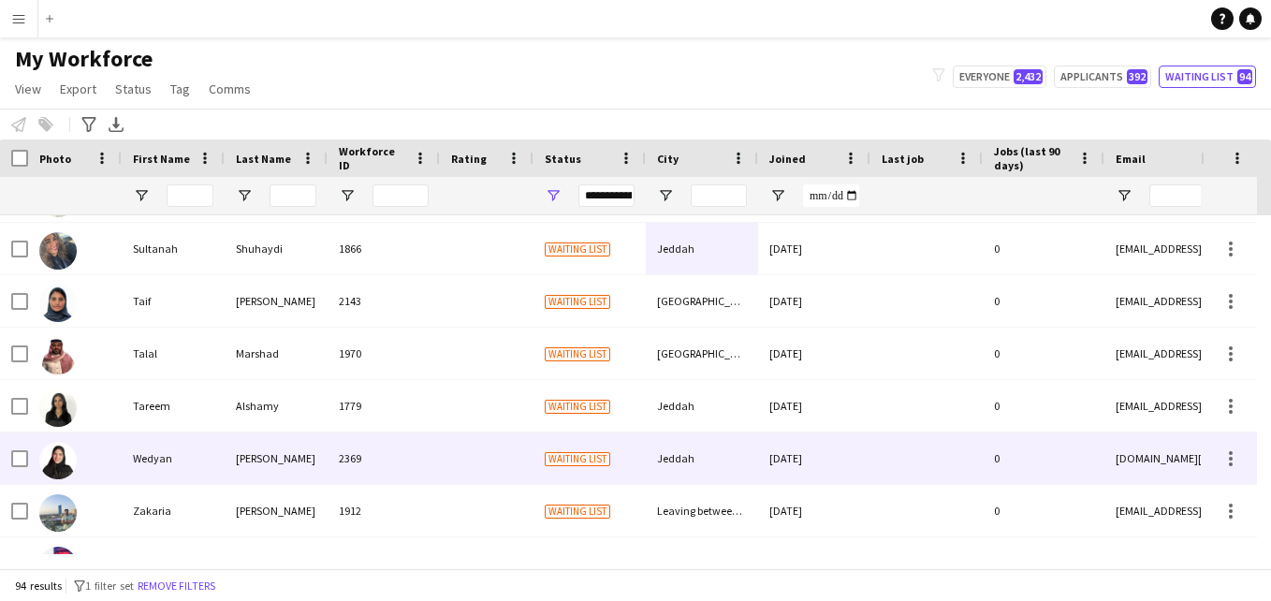
click at [571, 433] on div "Waiting list" at bounding box center [589, 457] width 112 height 51
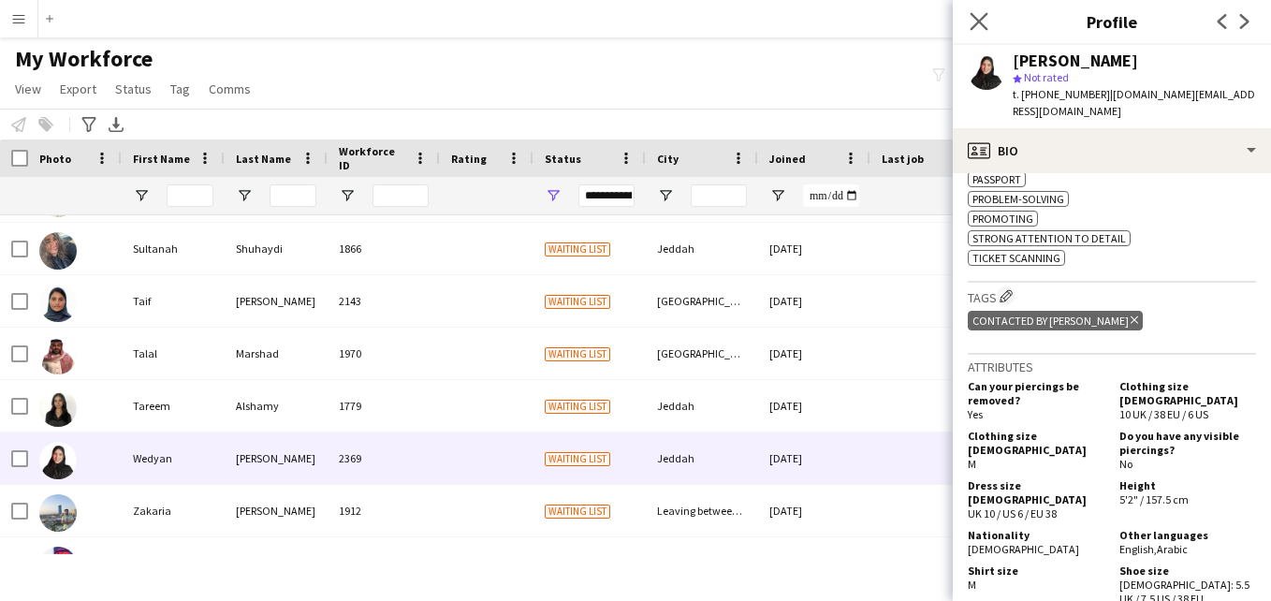
click at [979, 31] on app-icon "Close pop-in" at bounding box center [979, 21] width 27 height 27
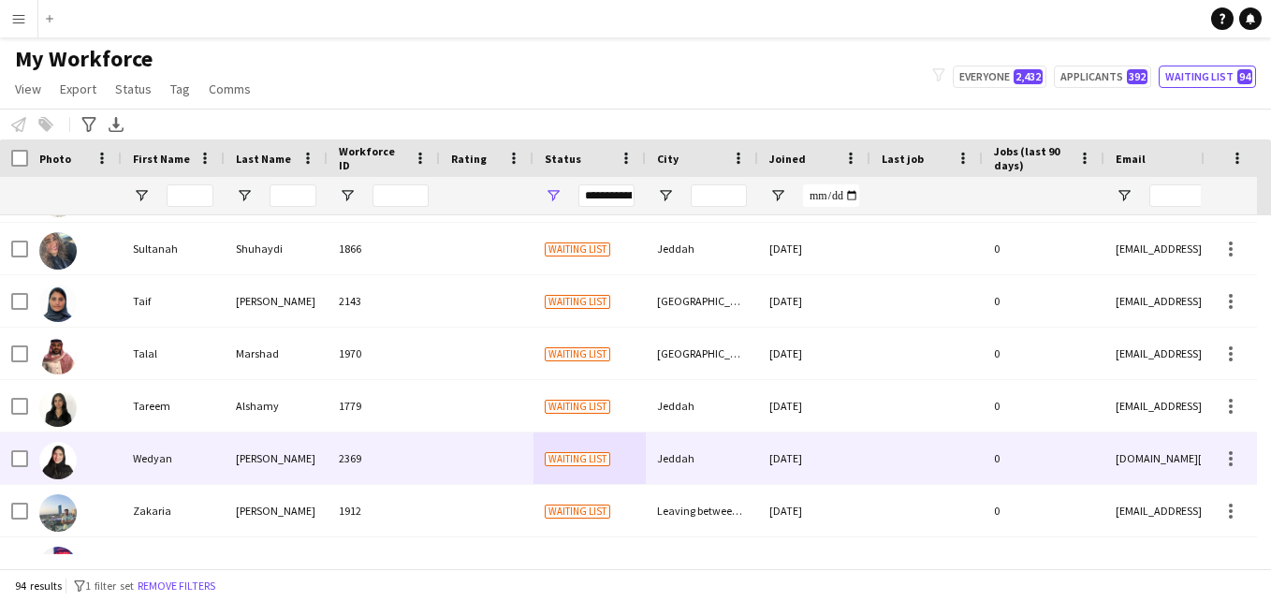
click at [655, 448] on div "Jeddah" at bounding box center [702, 457] width 112 height 51
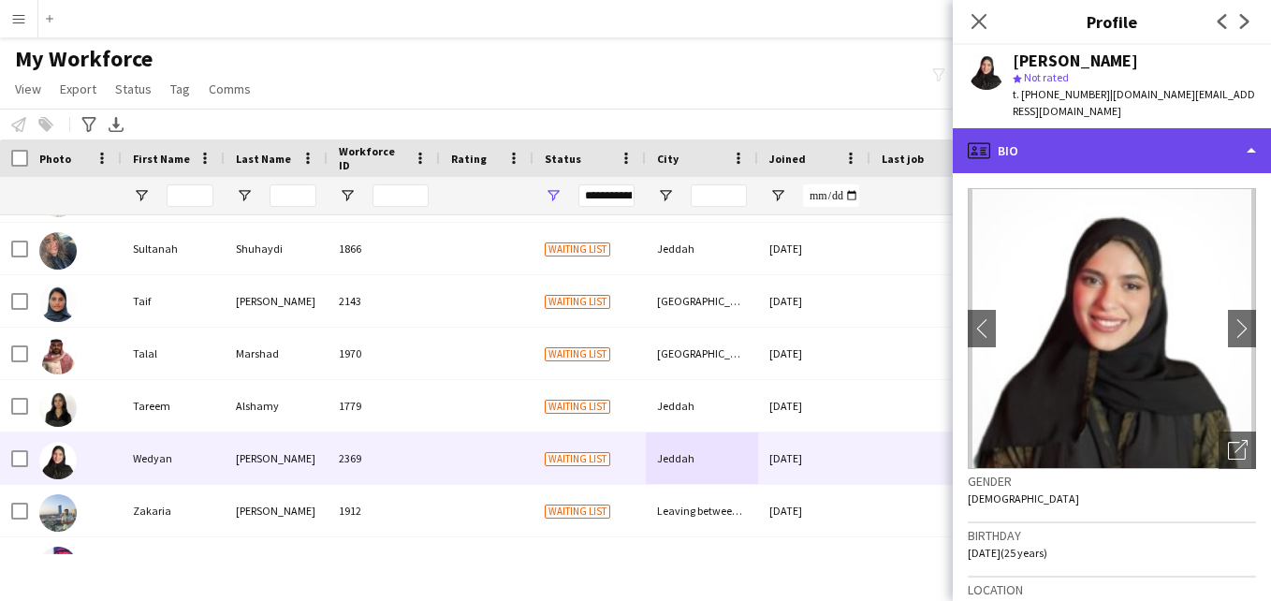
click at [1168, 128] on div "profile Bio" at bounding box center [1112, 150] width 318 height 45
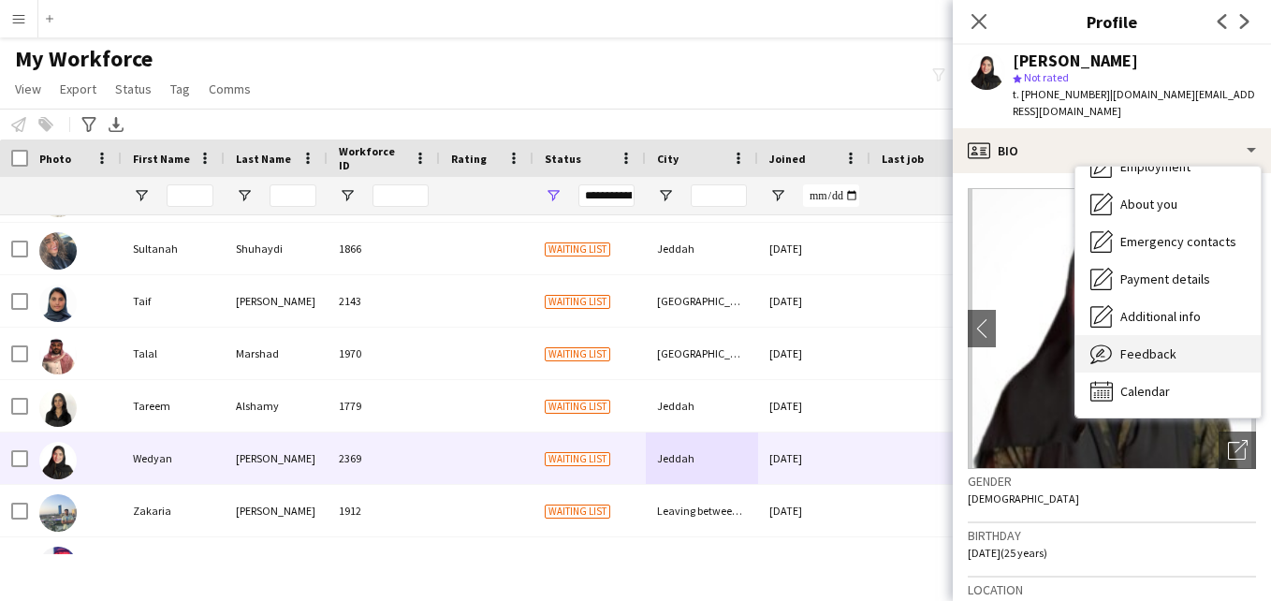
click at [1224, 343] on div "Feedback Feedback" at bounding box center [1167, 353] width 185 height 37
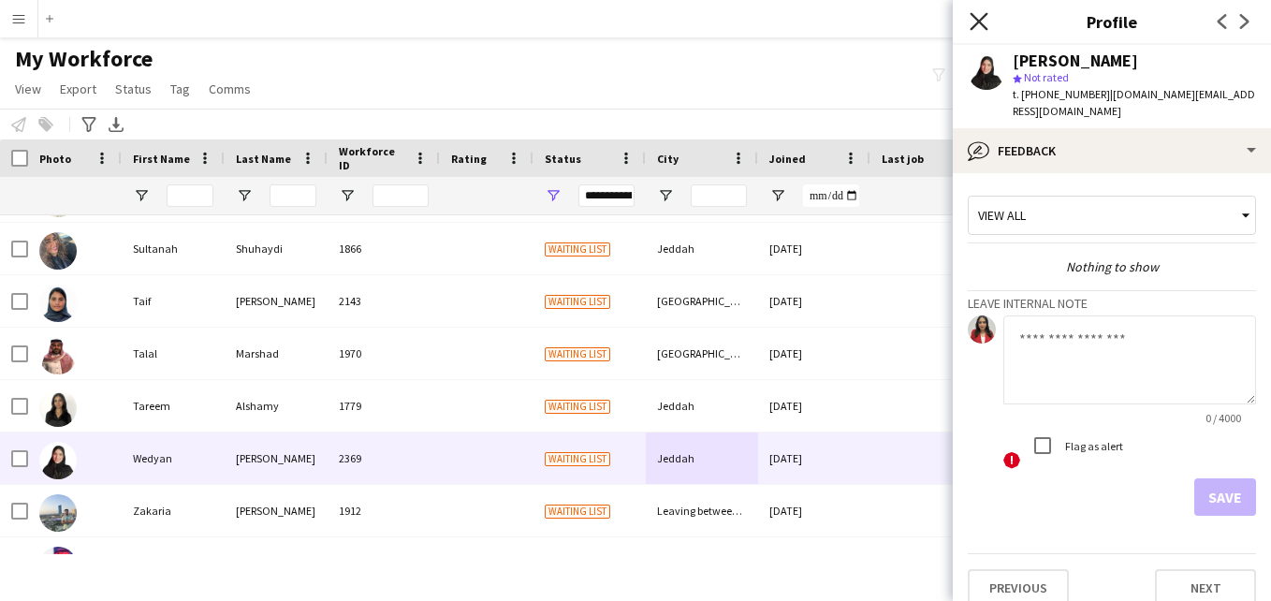
click at [978, 25] on icon "Close pop-in" at bounding box center [979, 21] width 18 height 18
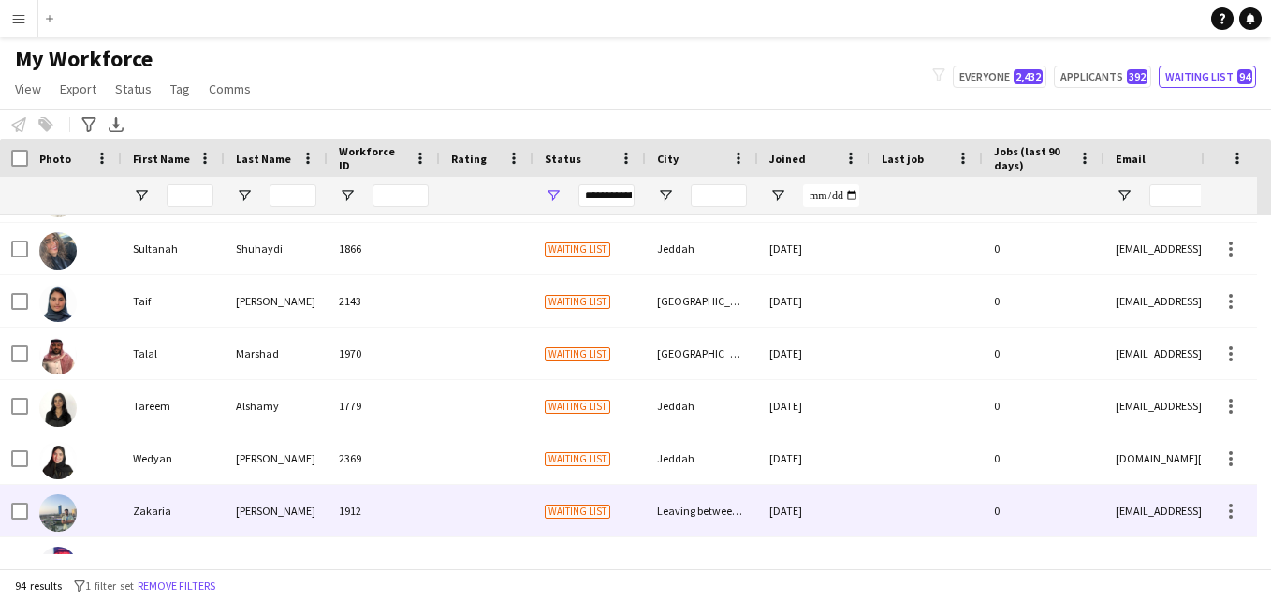
click at [1097, 504] on div "0" at bounding box center [1044, 510] width 122 height 51
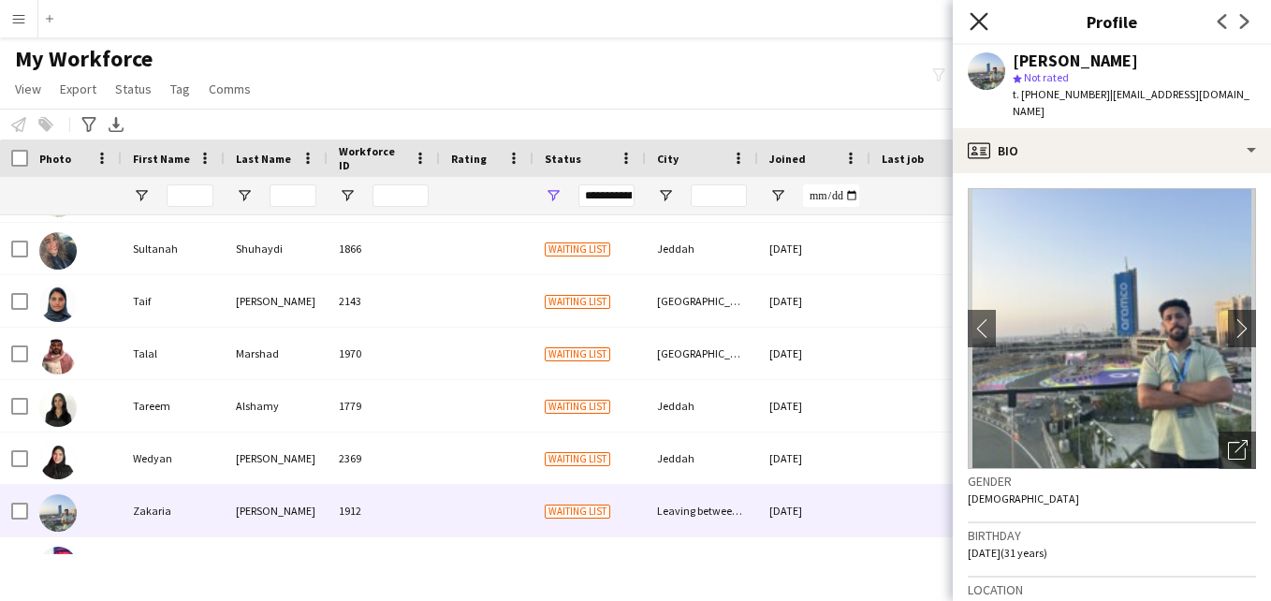
click at [980, 22] on icon at bounding box center [979, 21] width 18 height 18
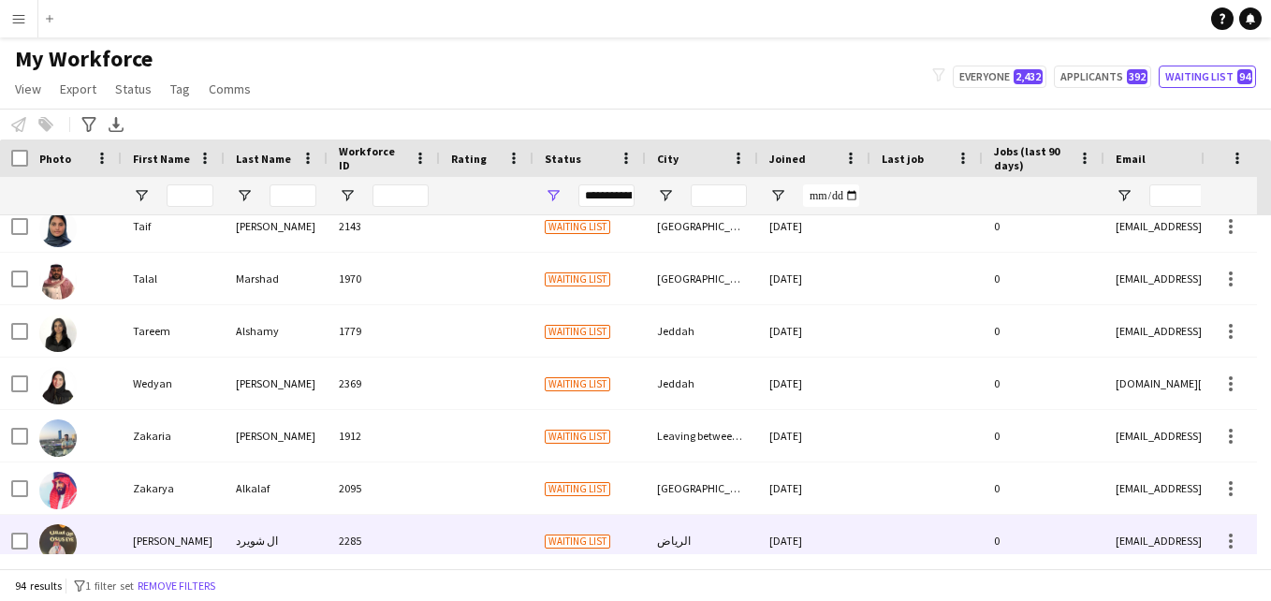
click at [878, 525] on div at bounding box center [926, 540] width 112 height 51
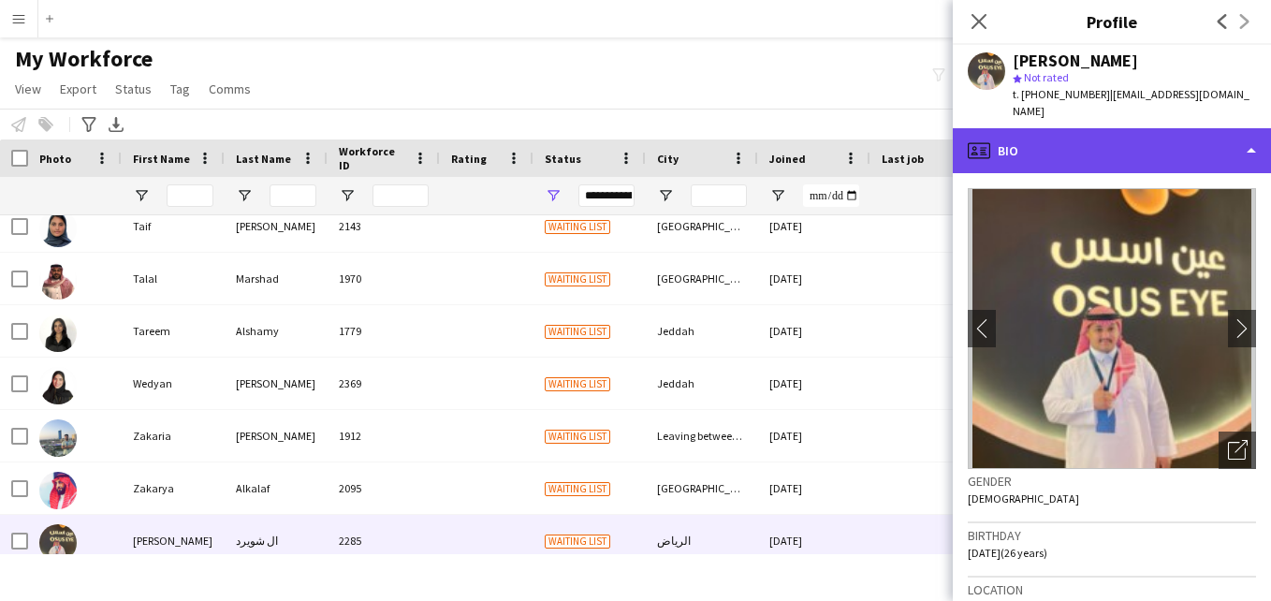
click at [1213, 129] on div "profile Bio" at bounding box center [1112, 150] width 318 height 45
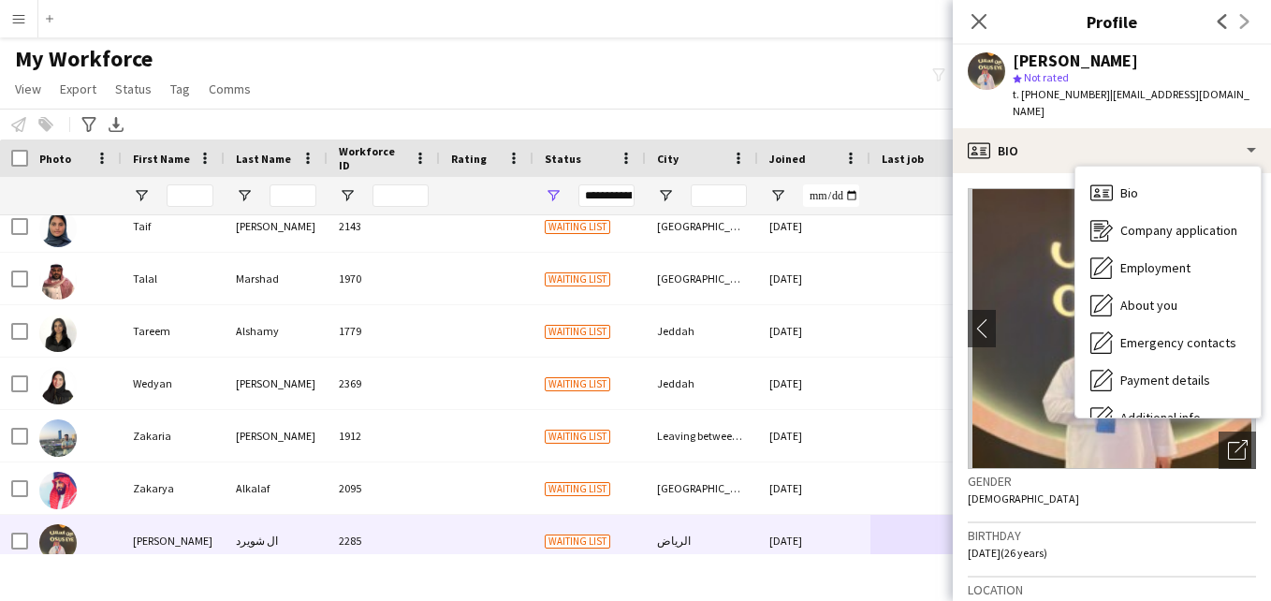
click at [1239, 98] on span "| [EMAIL_ADDRESS][DOMAIN_NAME]" at bounding box center [1131, 102] width 237 height 31
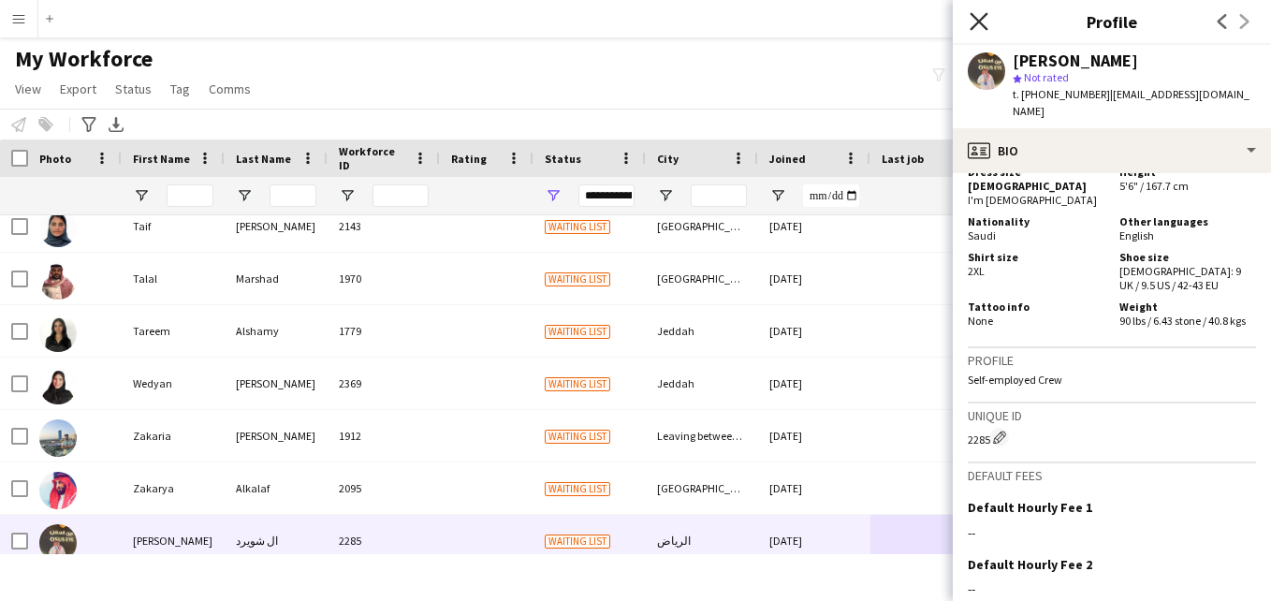
click at [980, 27] on icon "Close pop-in" at bounding box center [979, 21] width 18 height 18
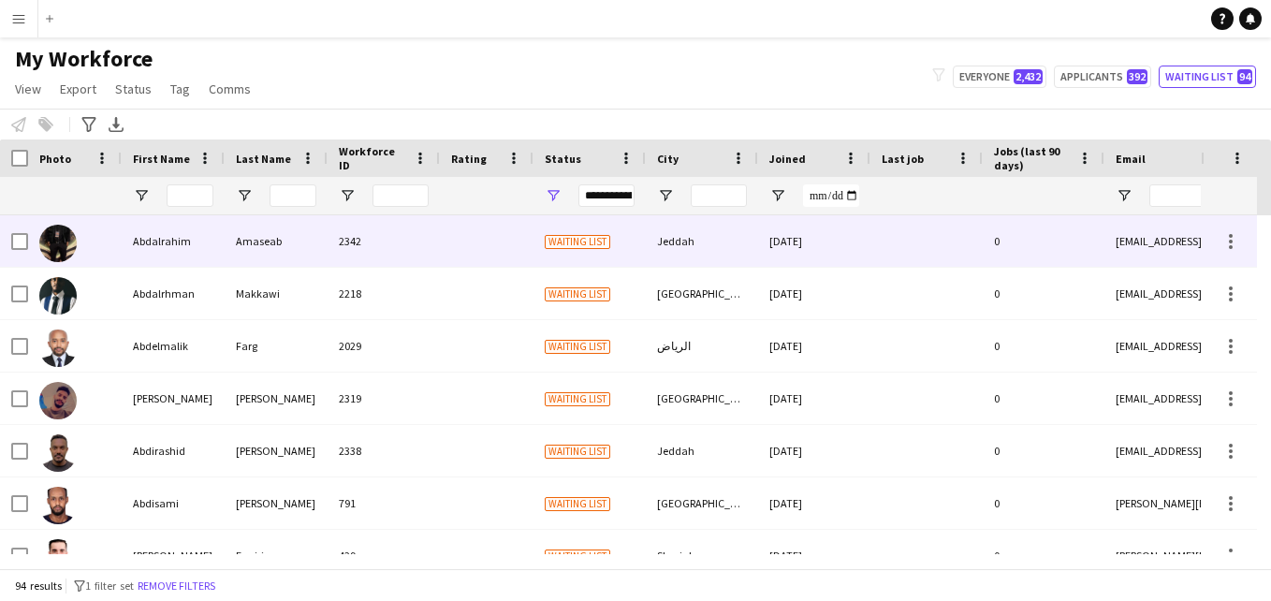
click at [936, 249] on div at bounding box center [926, 240] width 112 height 51
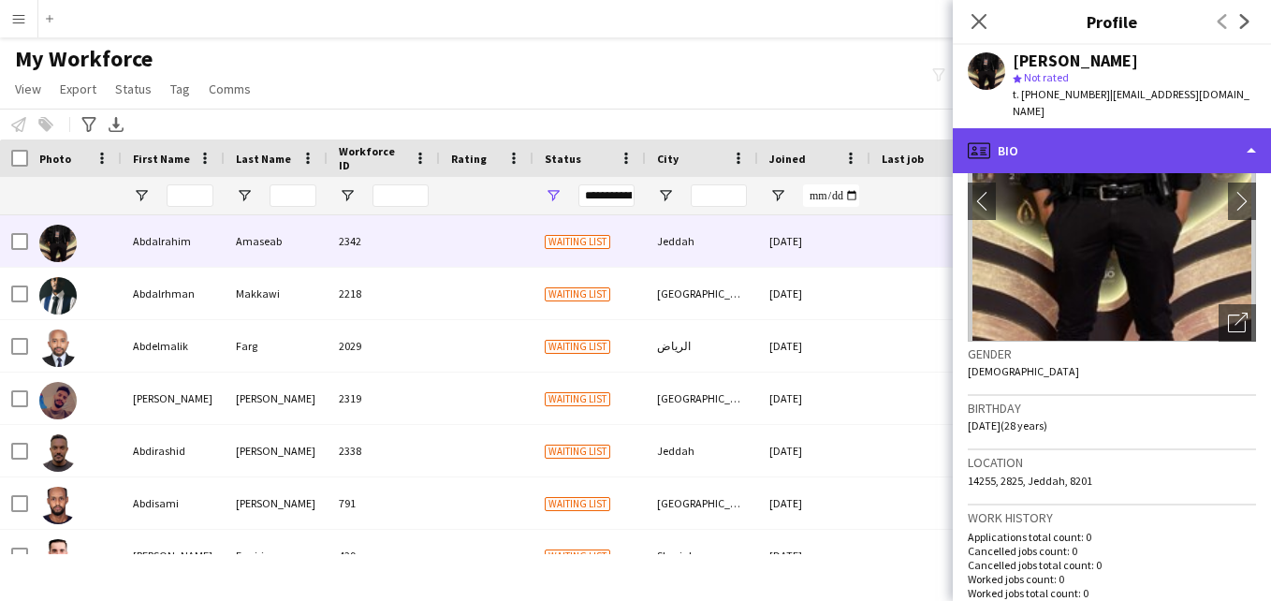
click at [1177, 140] on div "profile Bio" at bounding box center [1112, 150] width 318 height 45
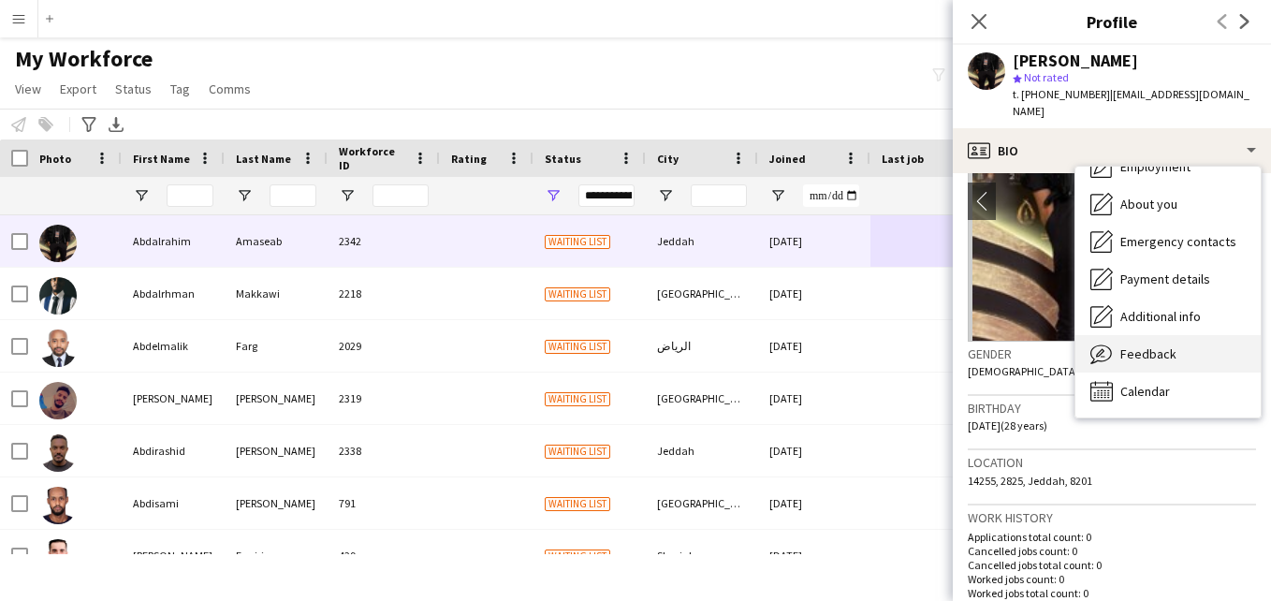
click at [1223, 335] on div "Feedback Feedback" at bounding box center [1167, 353] width 185 height 37
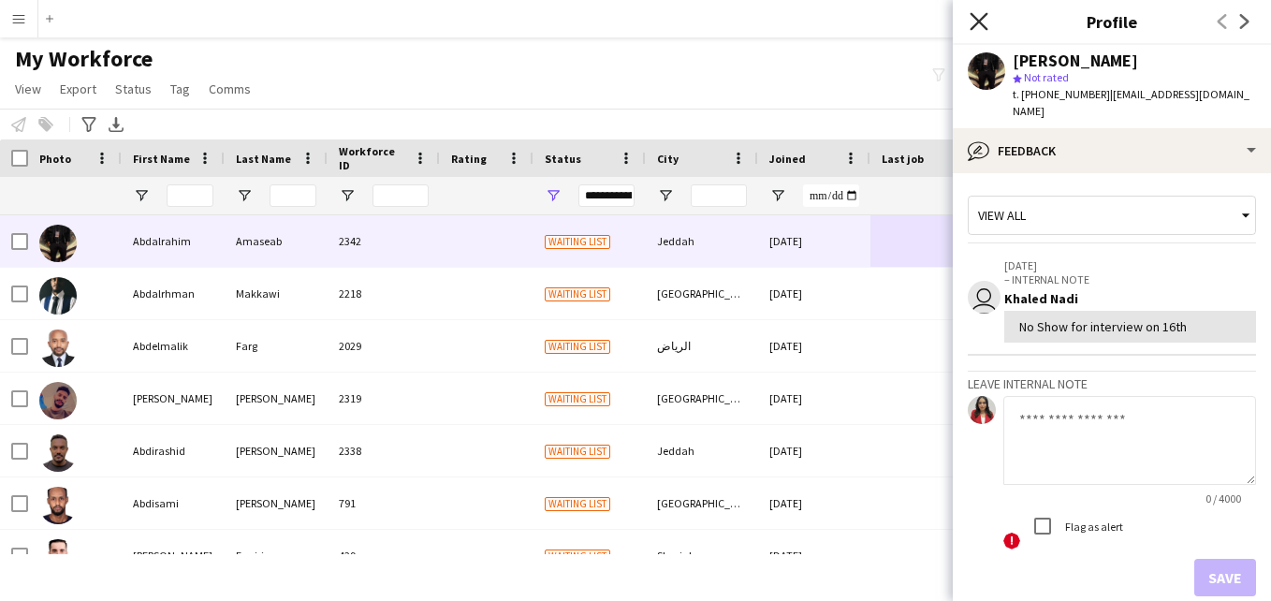
click at [974, 22] on icon "Close pop-in" at bounding box center [979, 21] width 18 height 18
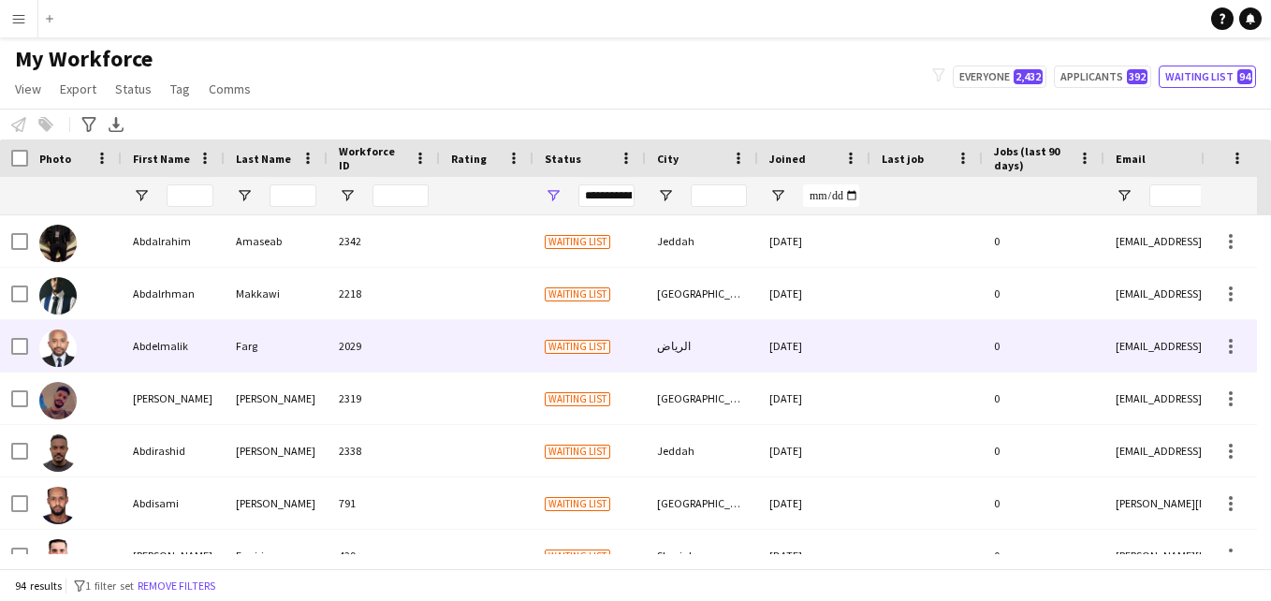
click at [494, 350] on div at bounding box center [487, 345] width 94 height 51
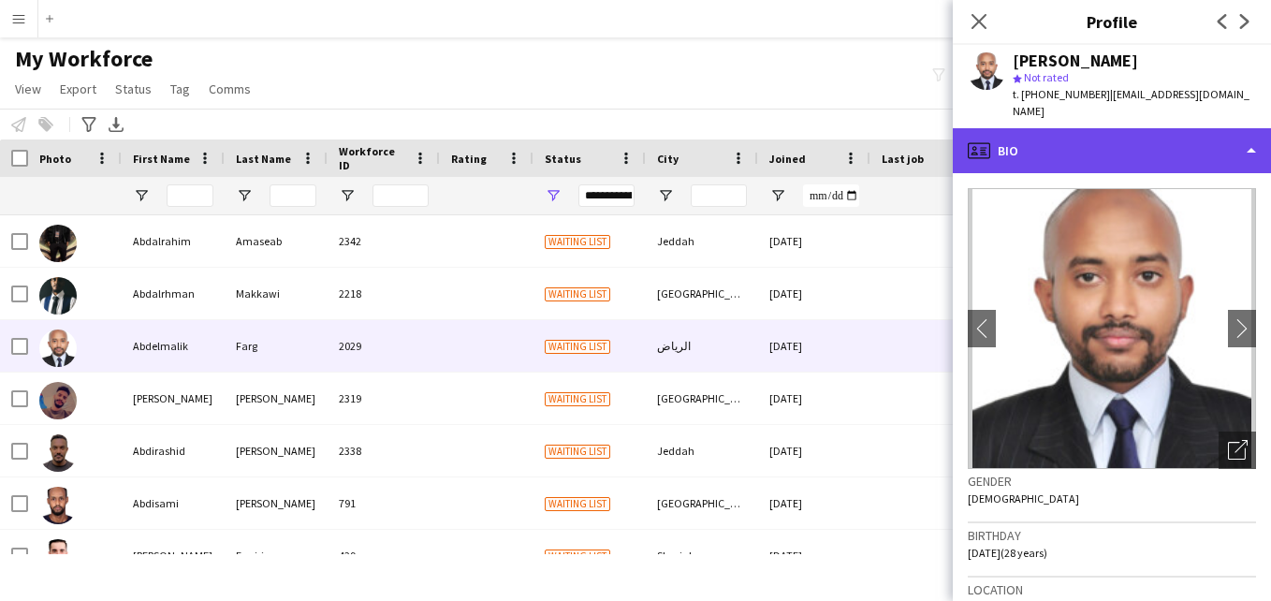
click at [1228, 143] on div "profile Bio" at bounding box center [1112, 150] width 318 height 45
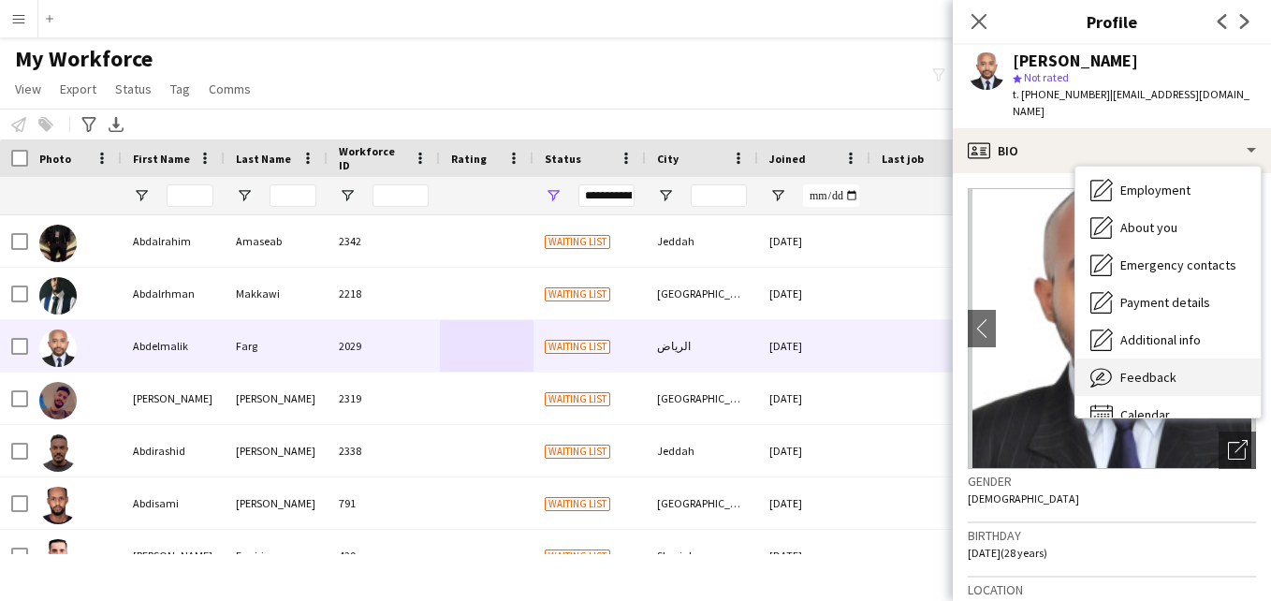
click at [1193, 358] on div "Feedback Feedback" at bounding box center [1167, 376] width 185 height 37
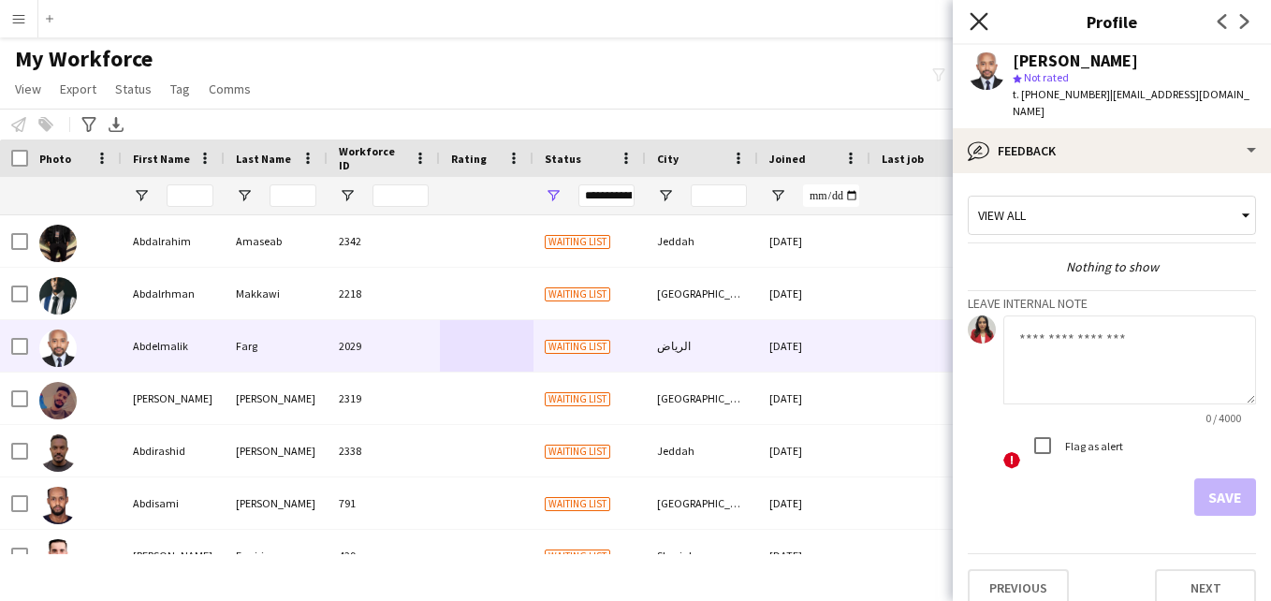
click at [980, 19] on icon "Close pop-in" at bounding box center [979, 21] width 18 height 18
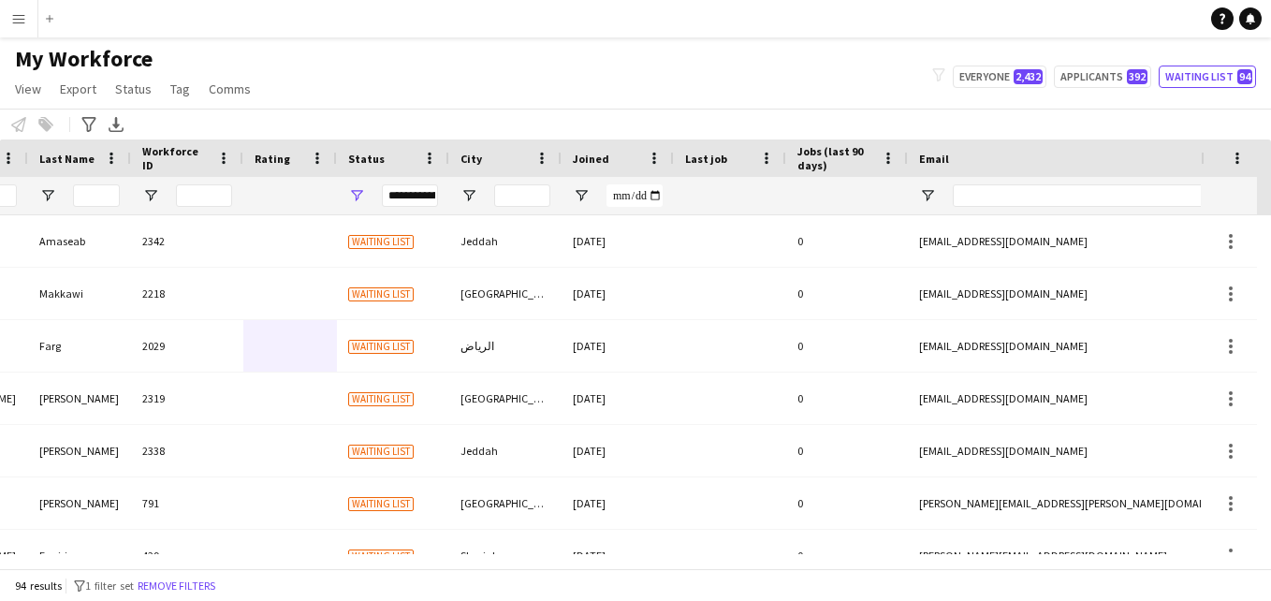
scroll to position [0, 218]
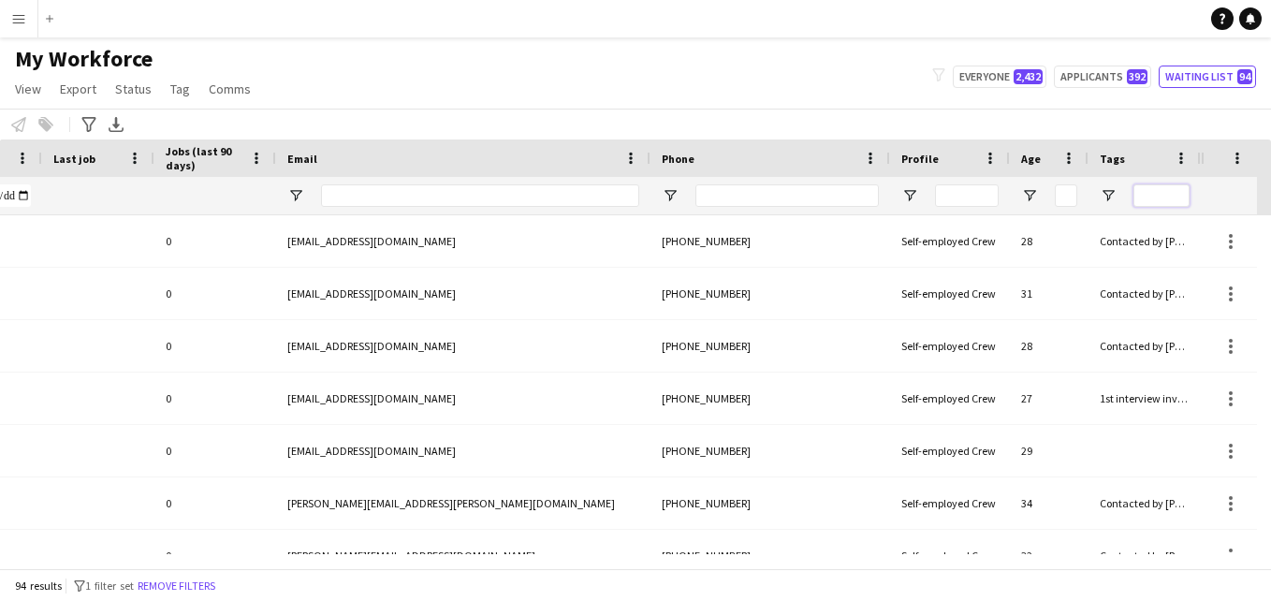
click at [1144, 193] on input "Tags Filter Input" at bounding box center [1161, 195] width 56 height 22
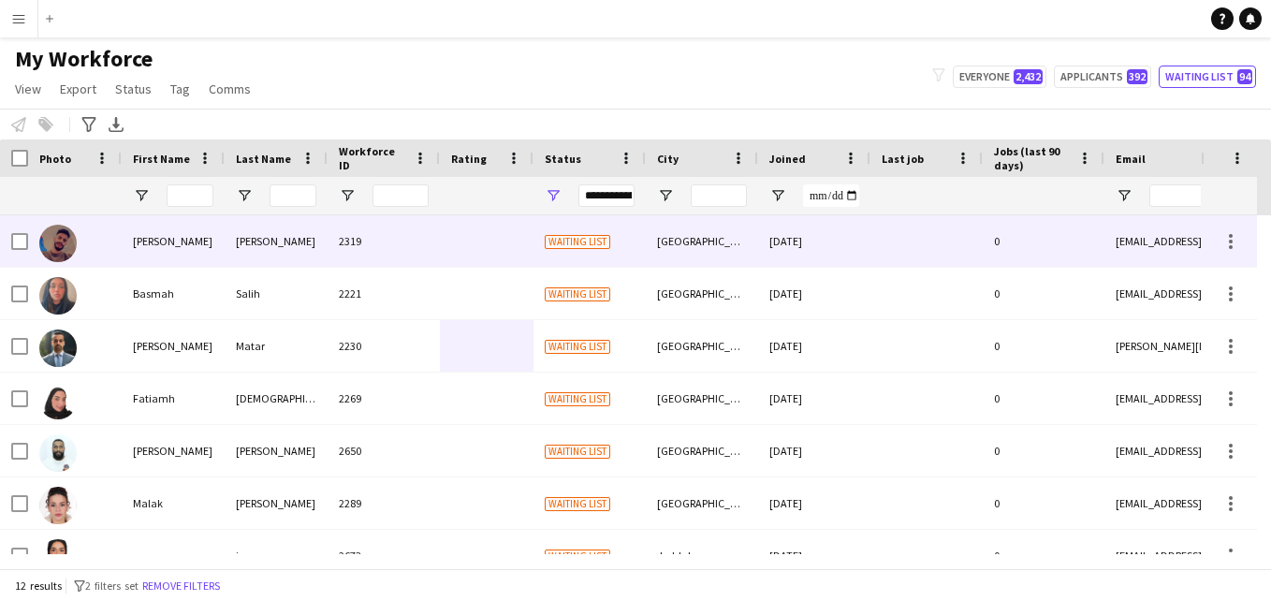
type input "*****"
click at [511, 241] on div at bounding box center [487, 240] width 94 height 51
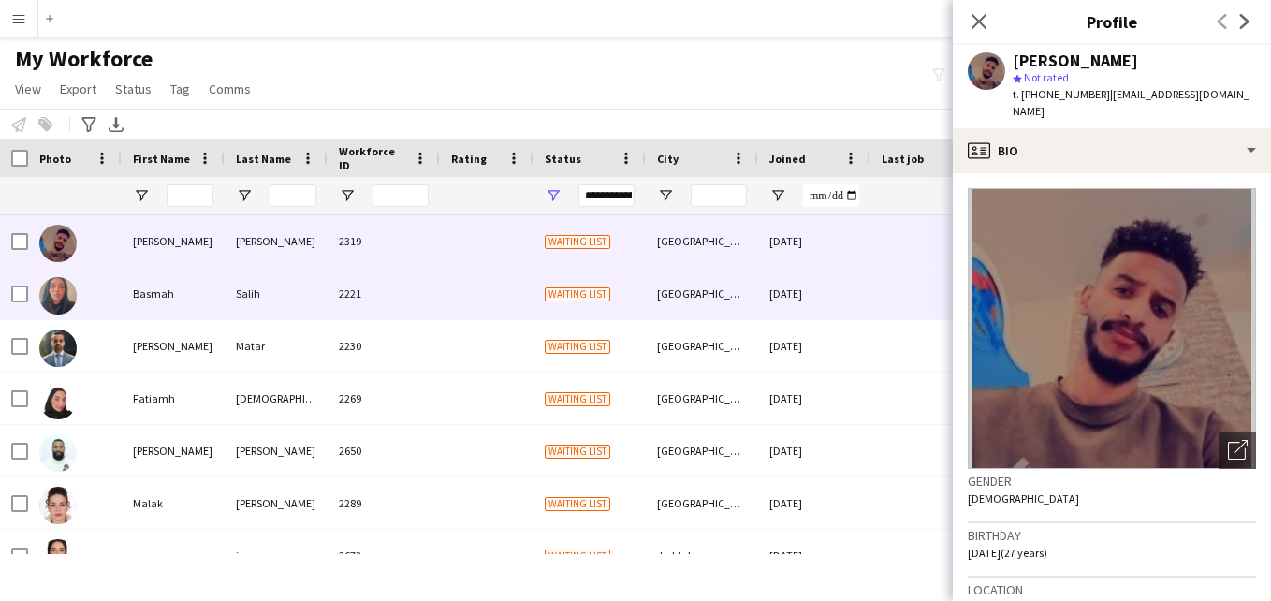
click at [818, 294] on div "[DATE]" at bounding box center [814, 293] width 112 height 51
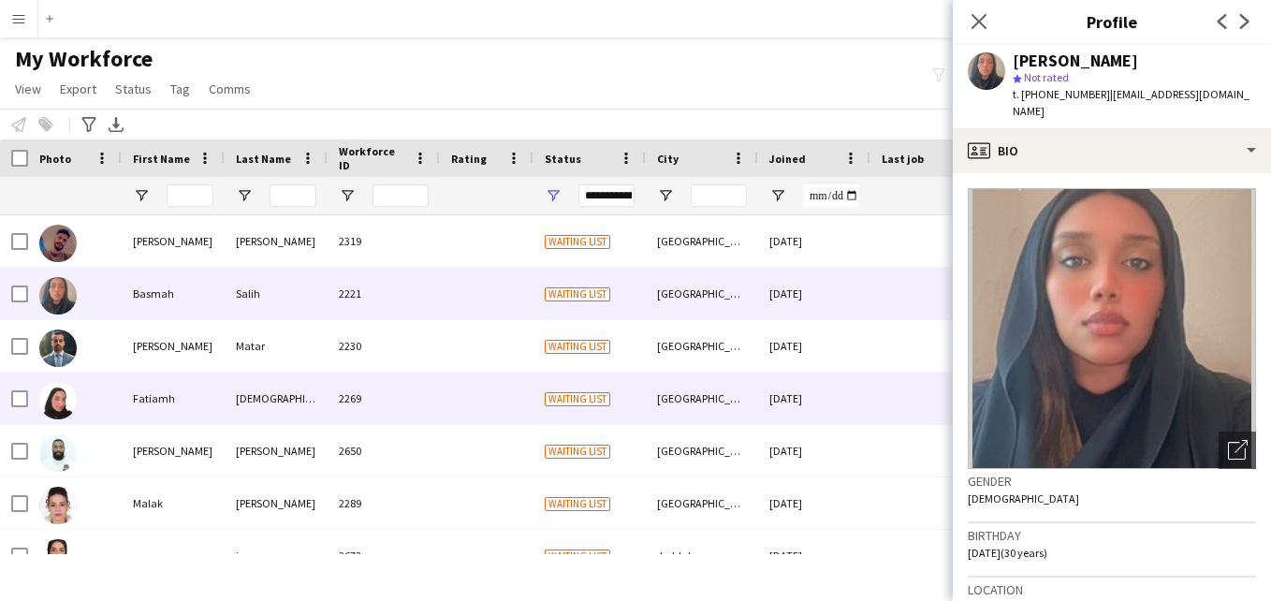
click at [377, 397] on div "2269" at bounding box center [384, 397] width 112 height 51
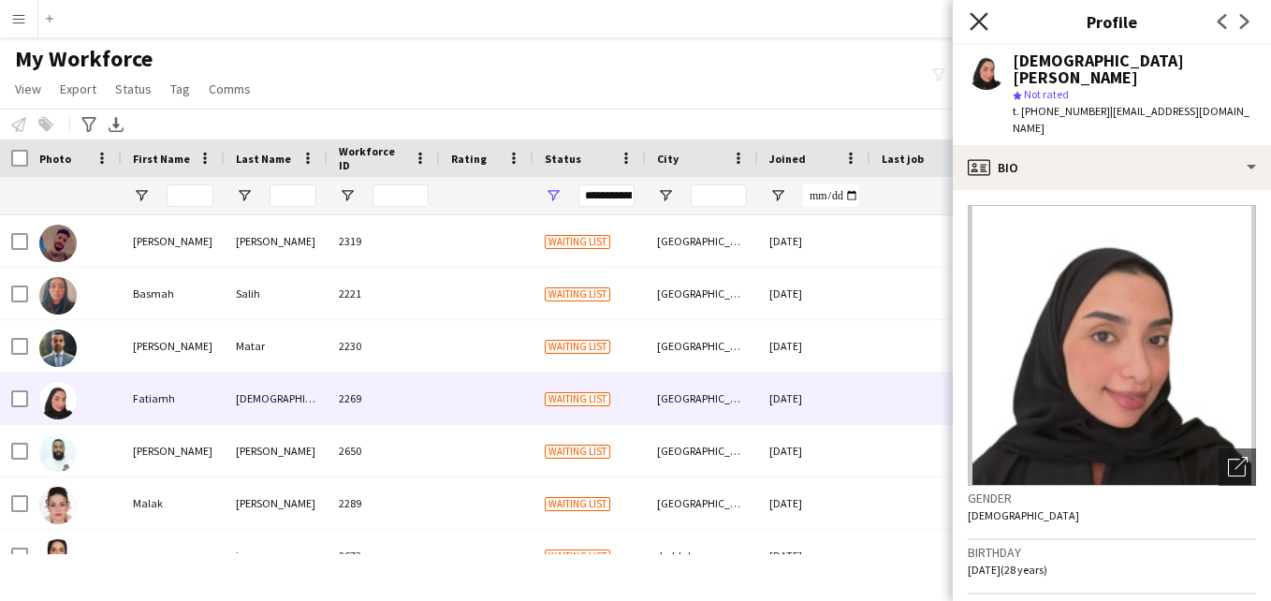
click at [971, 16] on icon "Close pop-in" at bounding box center [979, 21] width 18 height 18
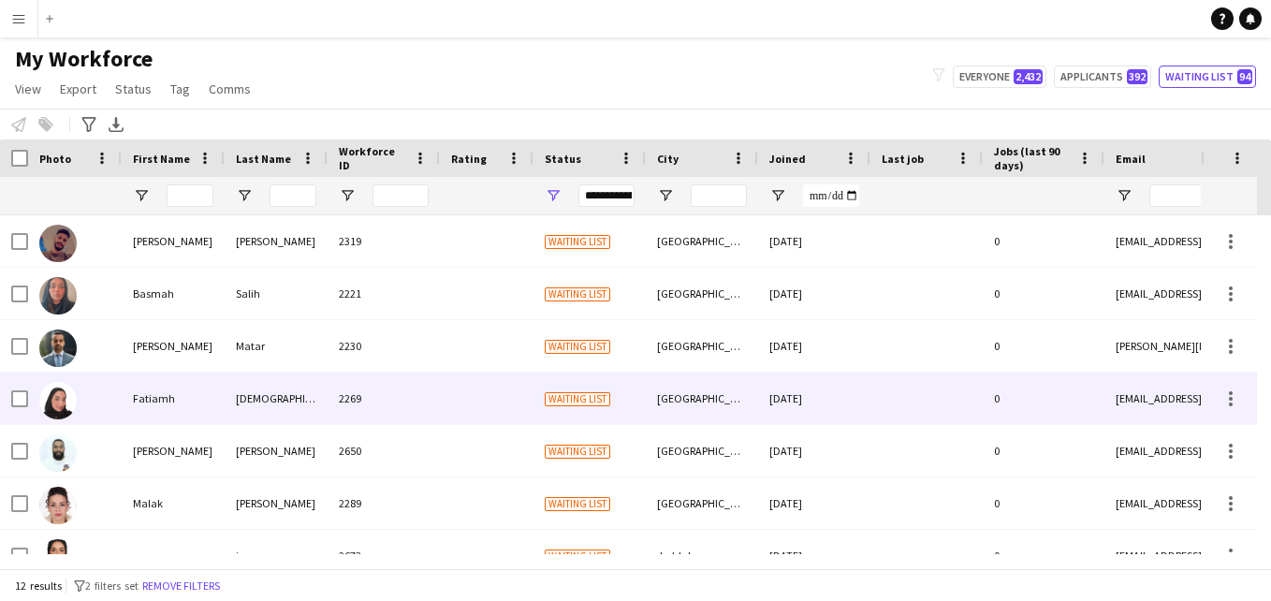
click at [591, 410] on div "Waiting list" at bounding box center [589, 397] width 112 height 51
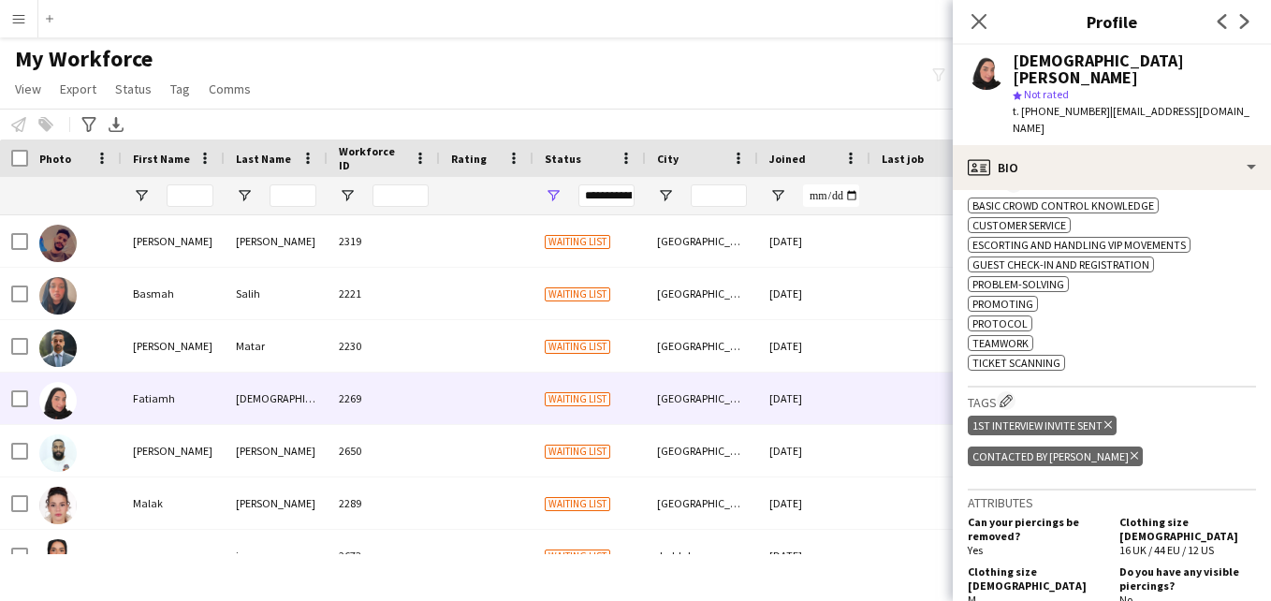
scroll to position [0, 0]
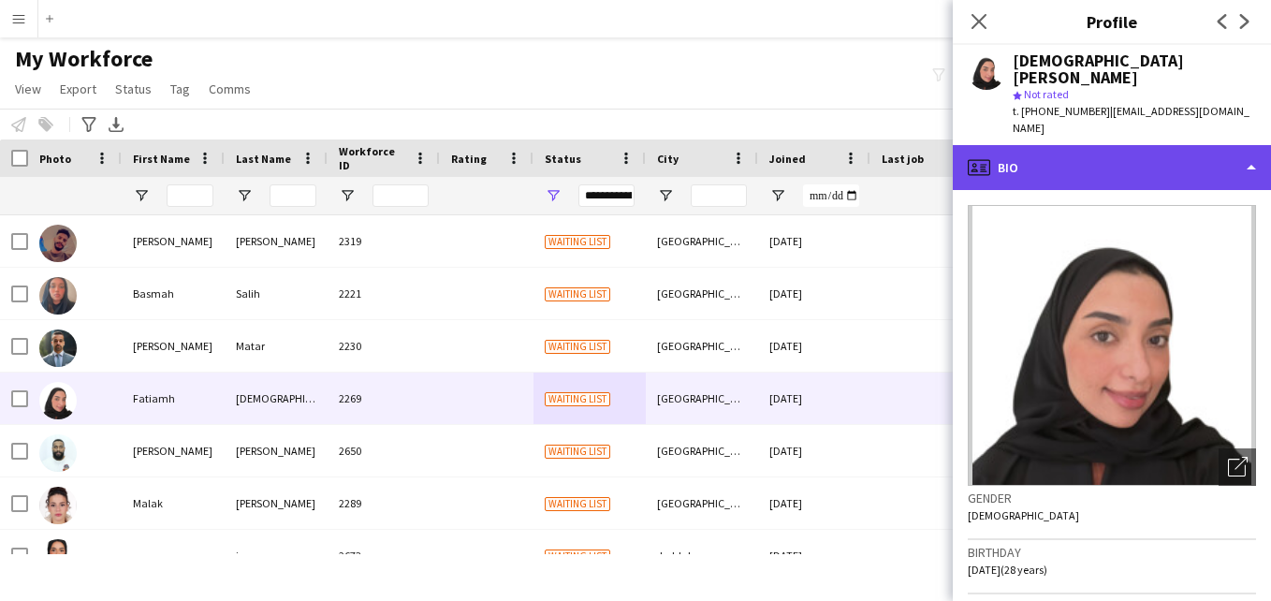
click at [1159, 145] on div "profile Bio" at bounding box center [1112, 167] width 318 height 45
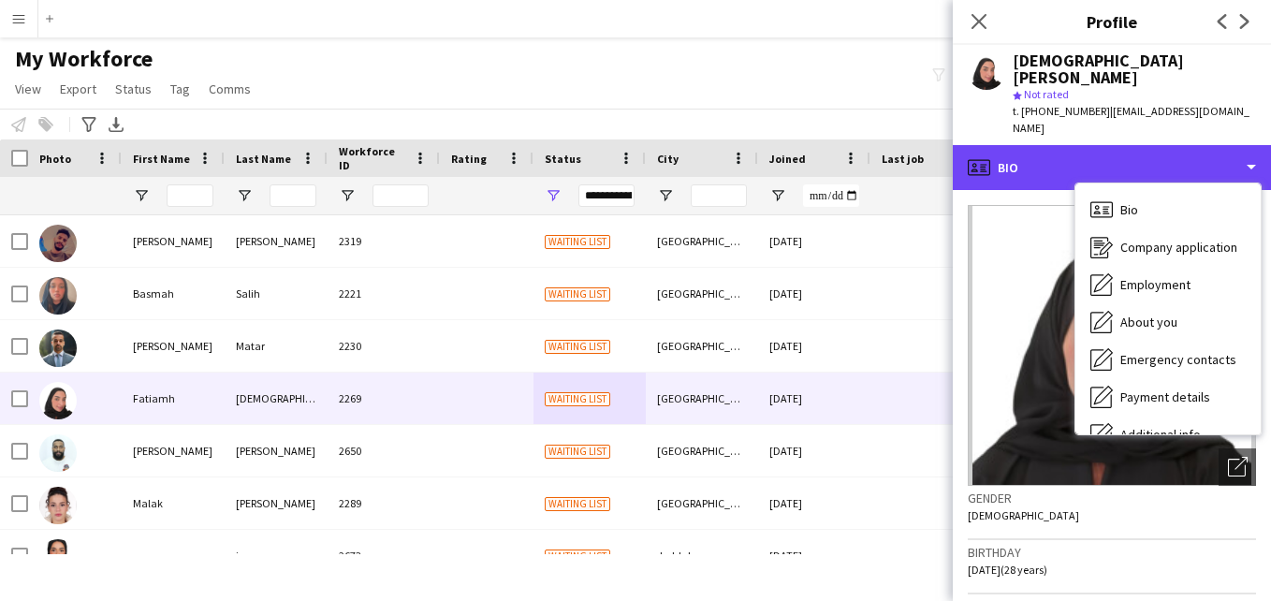
scroll to position [101, 0]
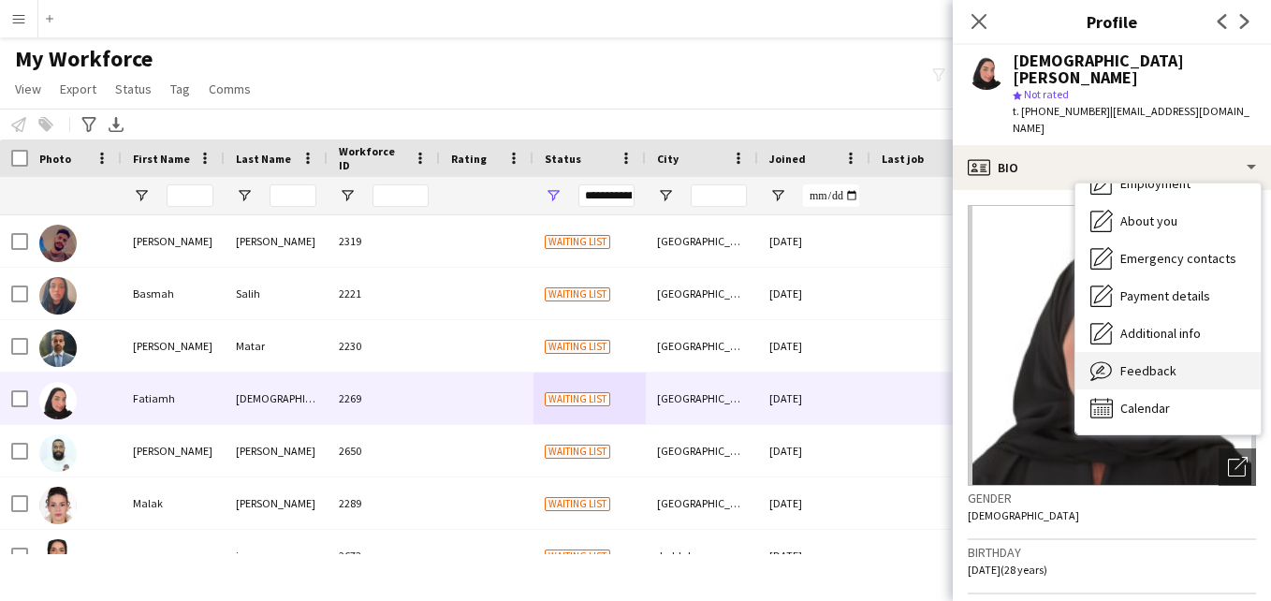
click at [1218, 352] on div "Feedback Feedback" at bounding box center [1167, 370] width 185 height 37
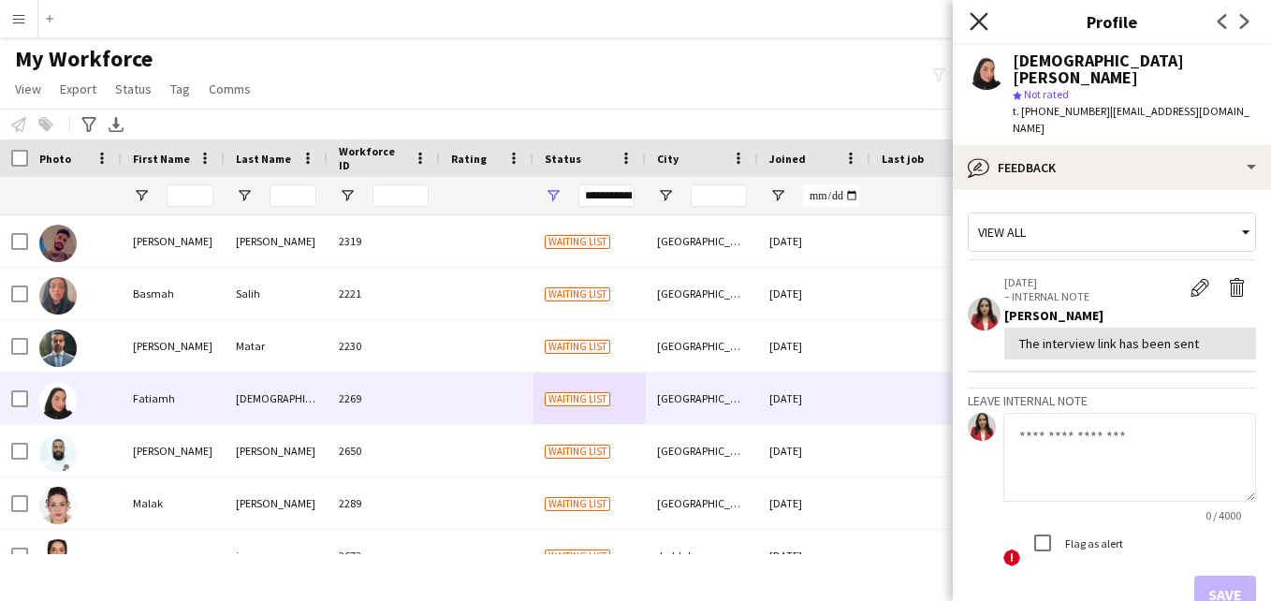
click at [978, 19] on icon "Close pop-in" at bounding box center [979, 21] width 18 height 18
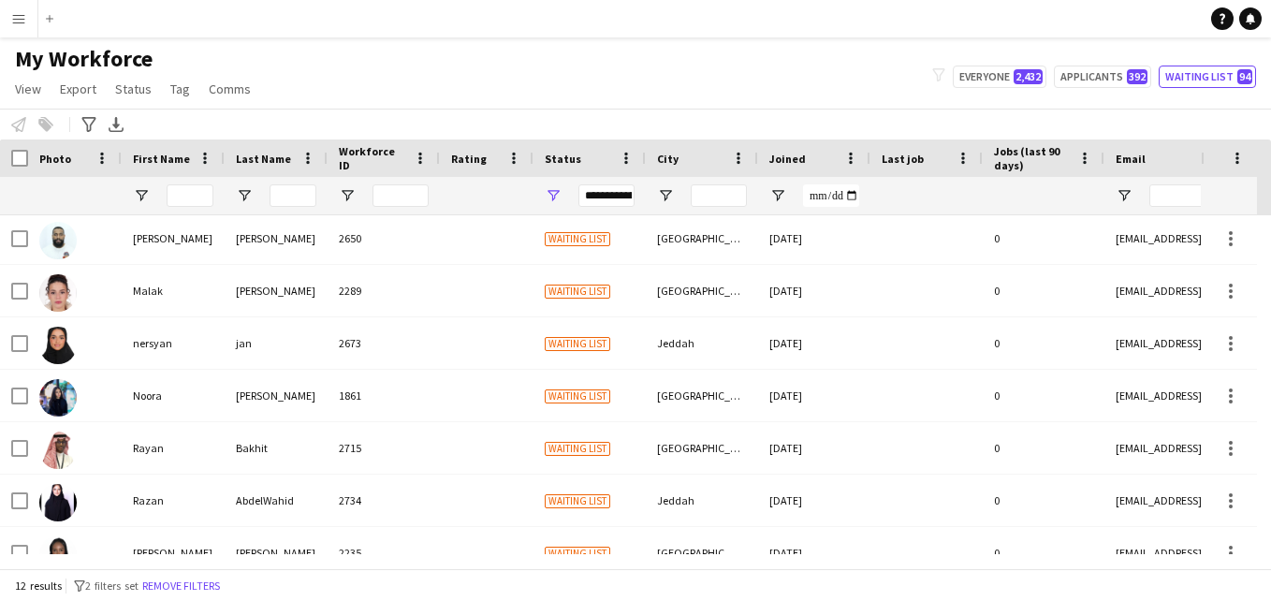
scroll to position [290, 0]
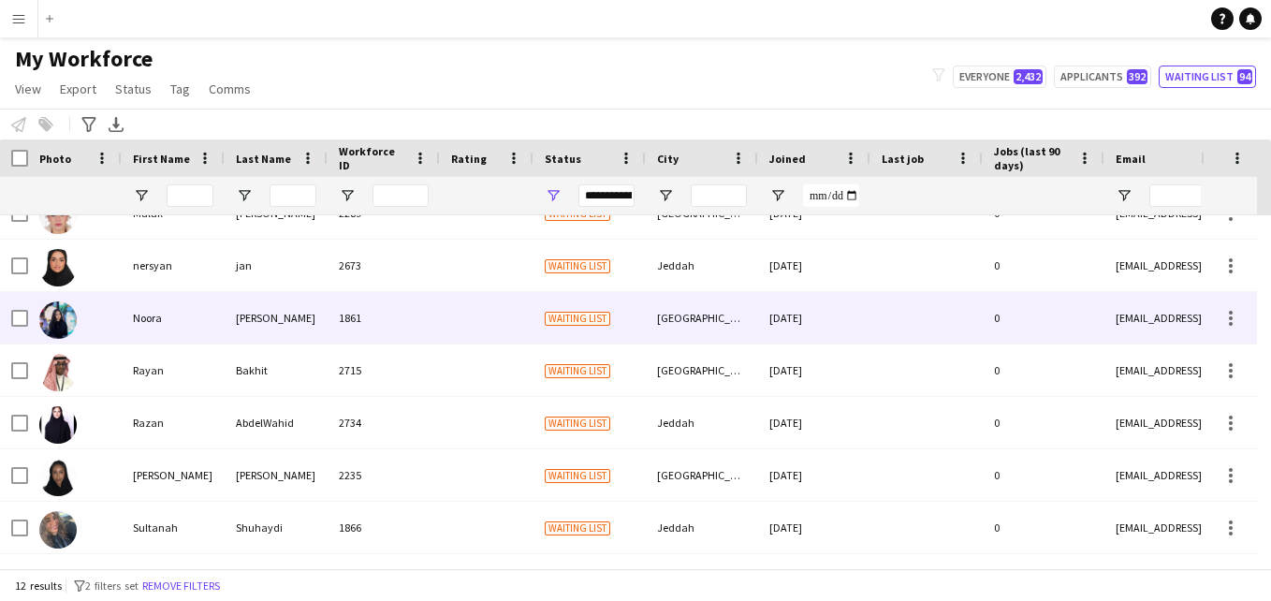
click at [863, 317] on div "[DATE]" at bounding box center [814, 317] width 112 height 51
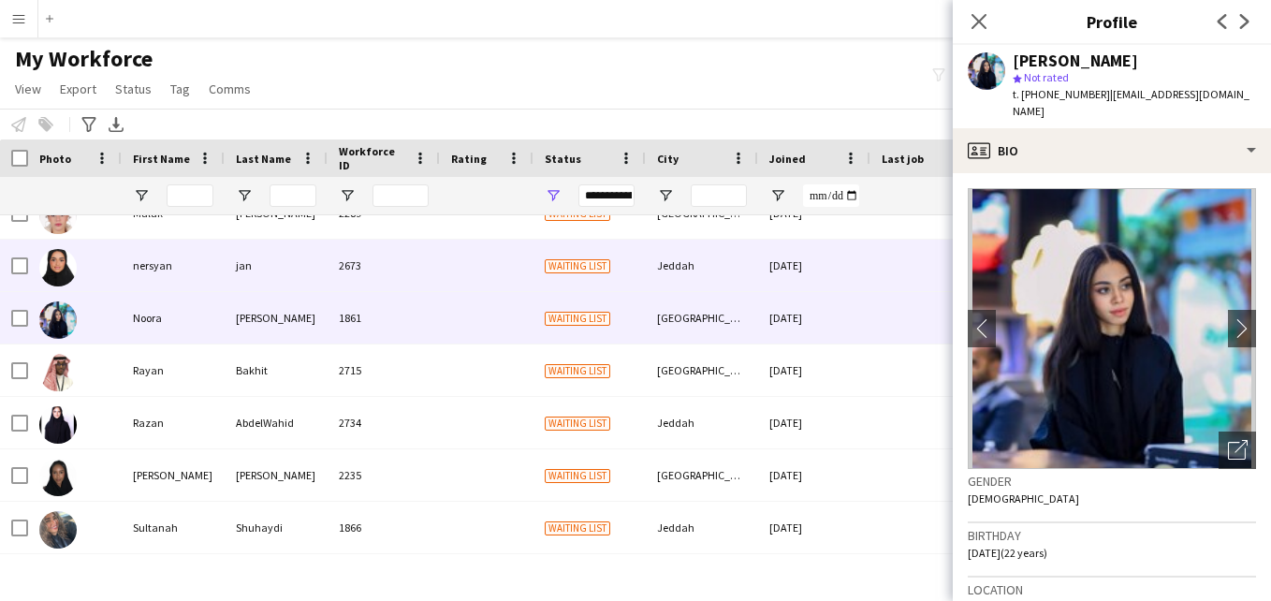
click at [727, 257] on div "Jeddah" at bounding box center [702, 265] width 112 height 51
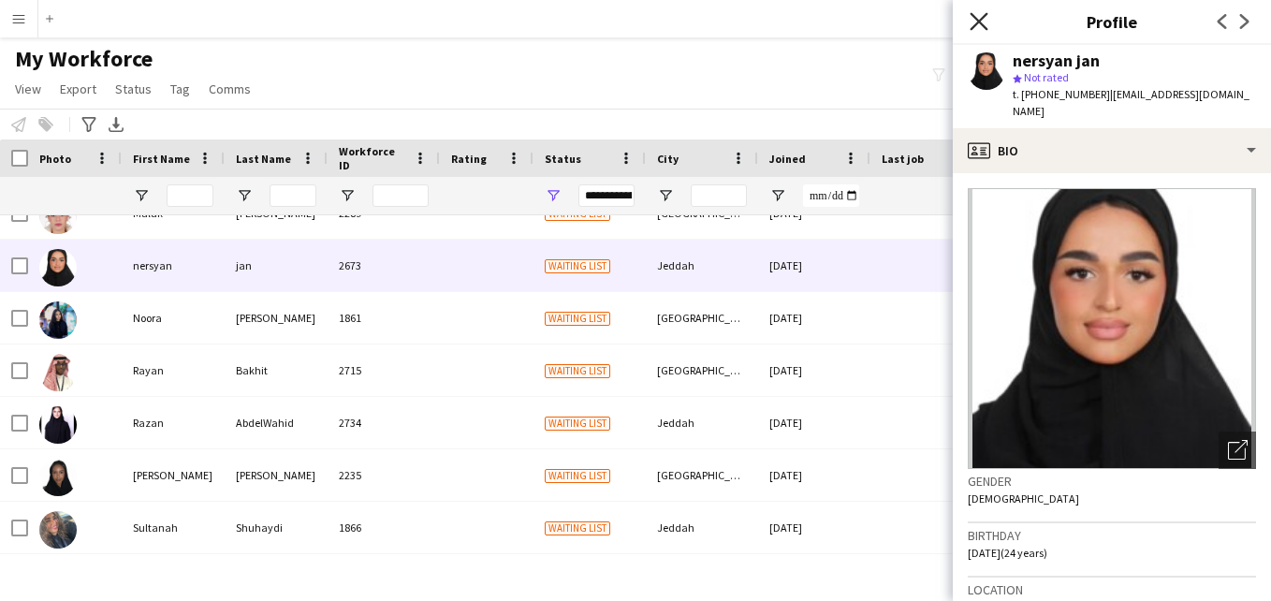
click at [982, 17] on icon "Close pop-in" at bounding box center [979, 21] width 18 height 18
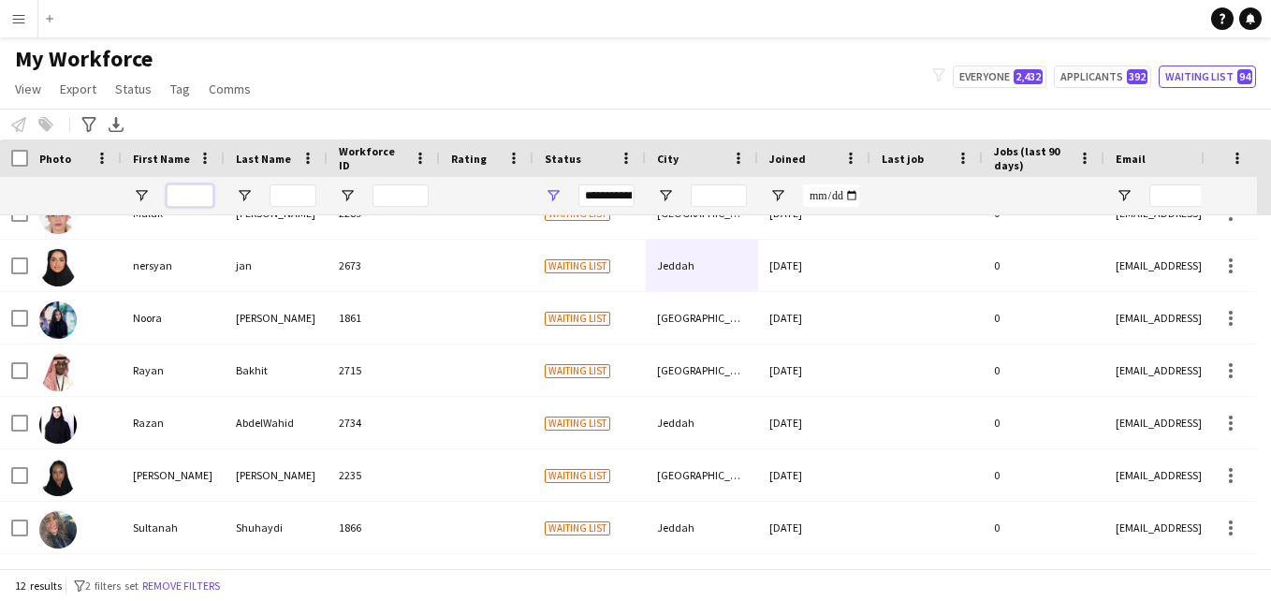
click at [207, 200] on input "First Name Filter Input" at bounding box center [190, 195] width 47 height 22
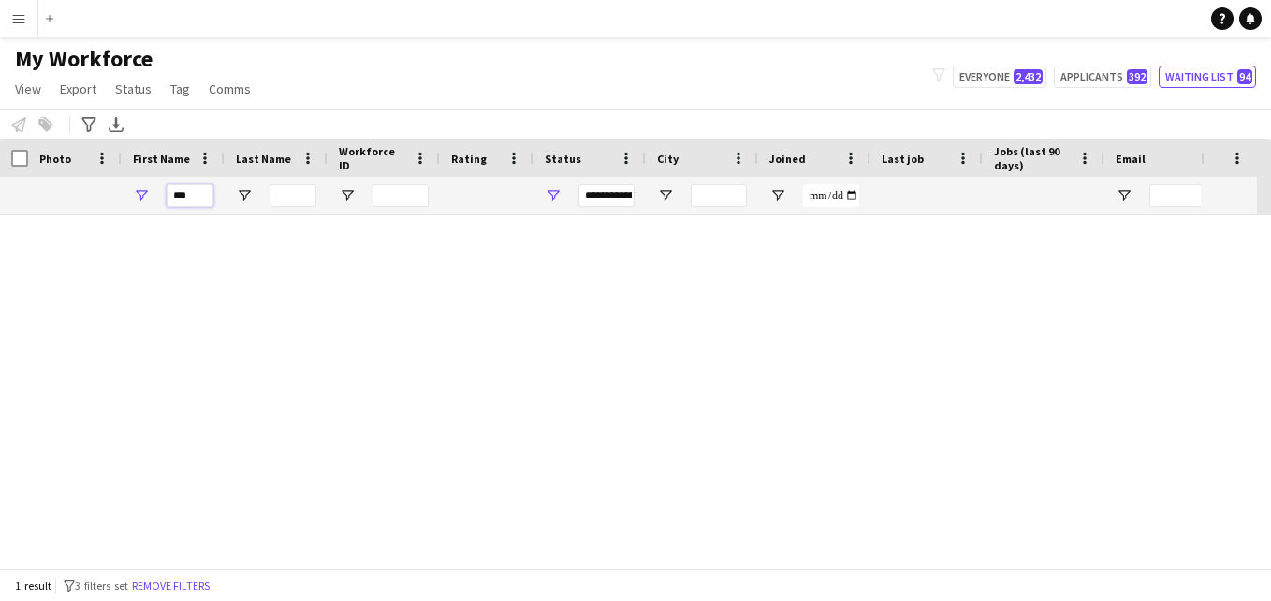
scroll to position [0, 0]
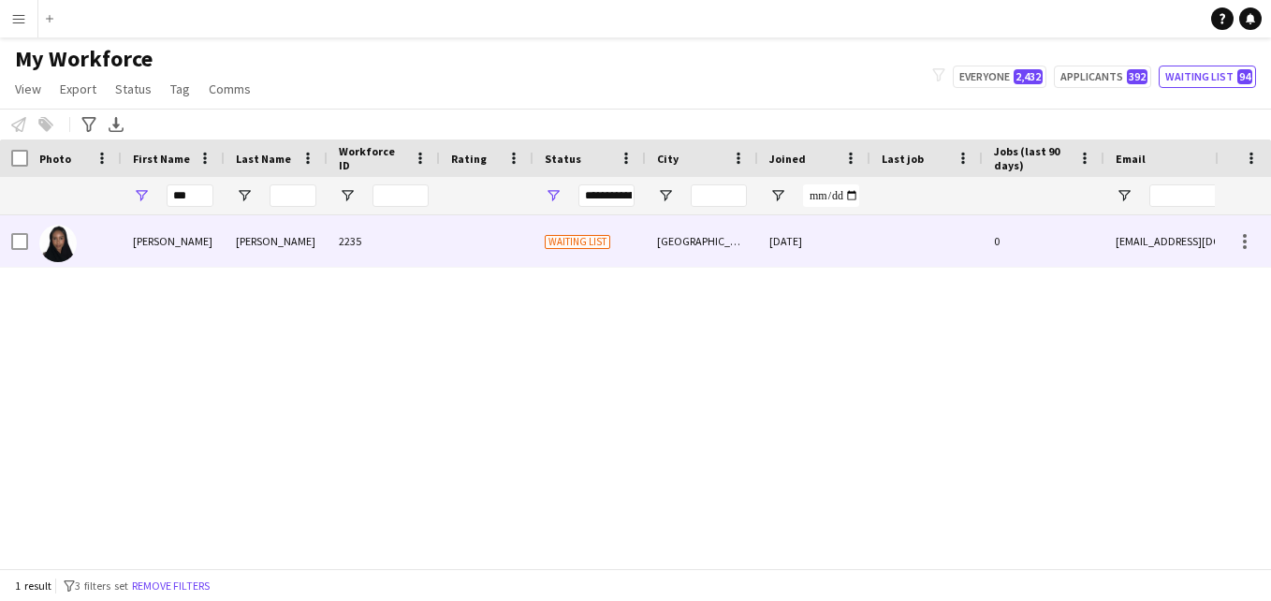
click at [287, 248] on div "[PERSON_NAME]" at bounding box center [276, 240] width 103 height 51
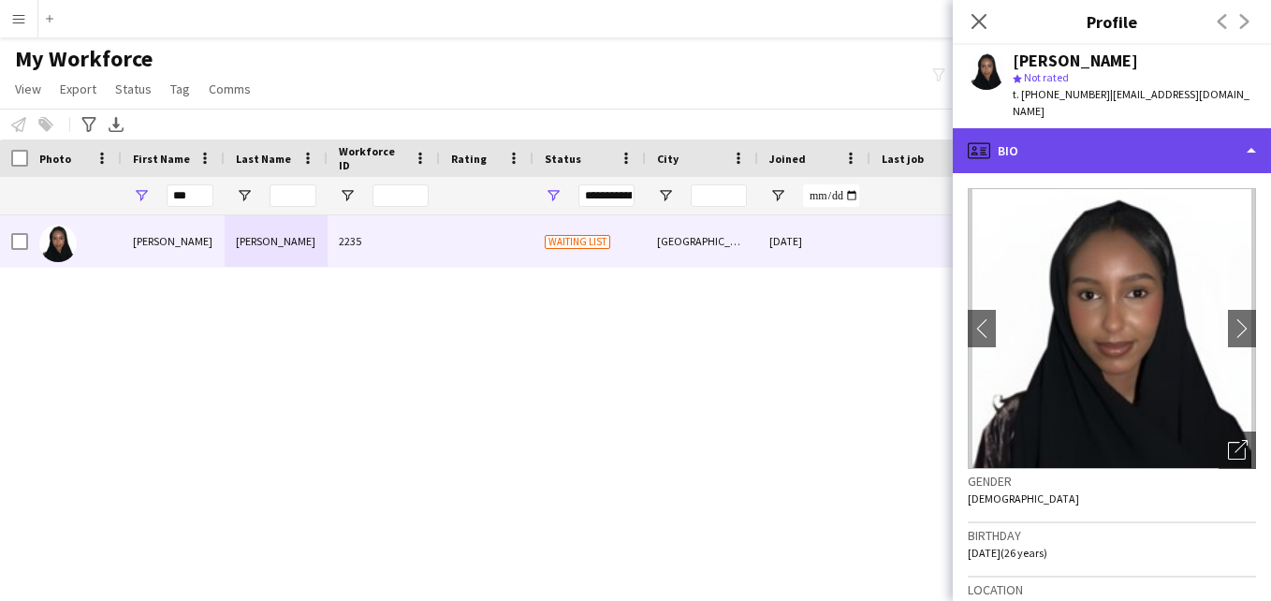
click at [1225, 128] on div "profile Bio" at bounding box center [1112, 150] width 318 height 45
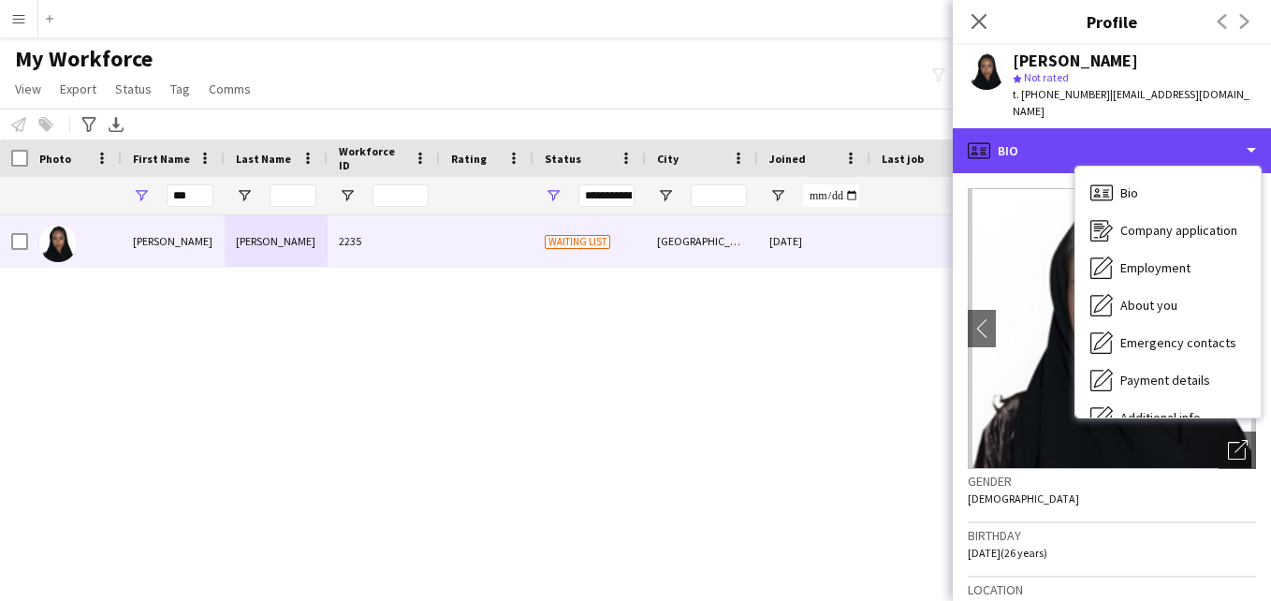
scroll to position [101, 0]
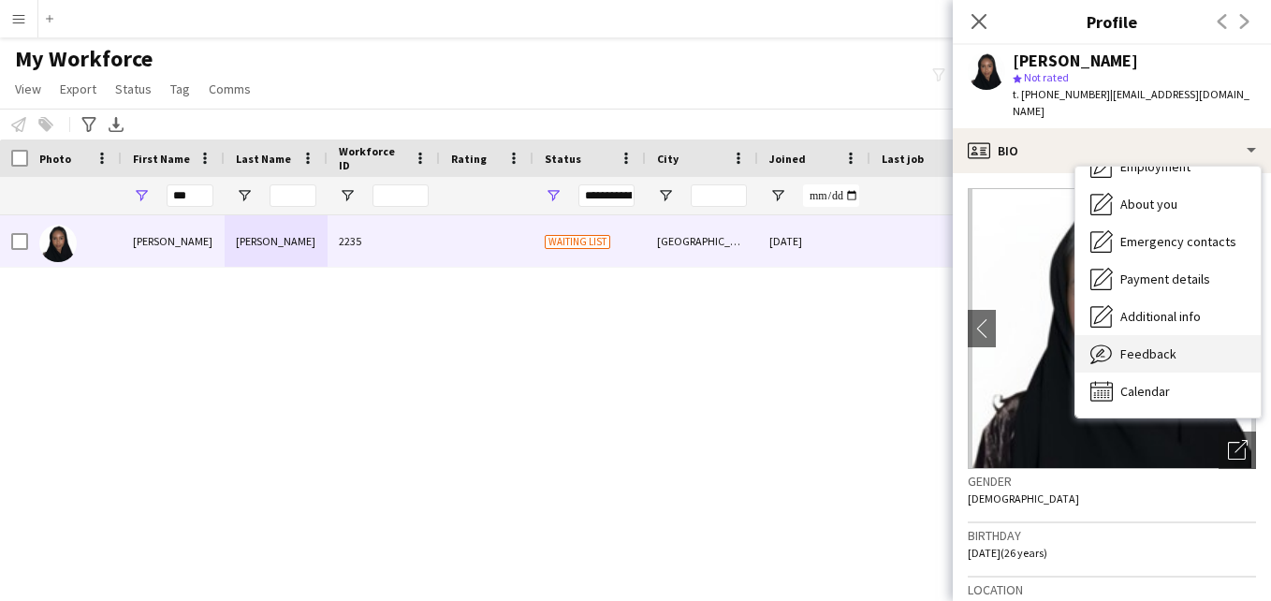
click at [1228, 336] on div "Feedback Feedback" at bounding box center [1167, 353] width 185 height 37
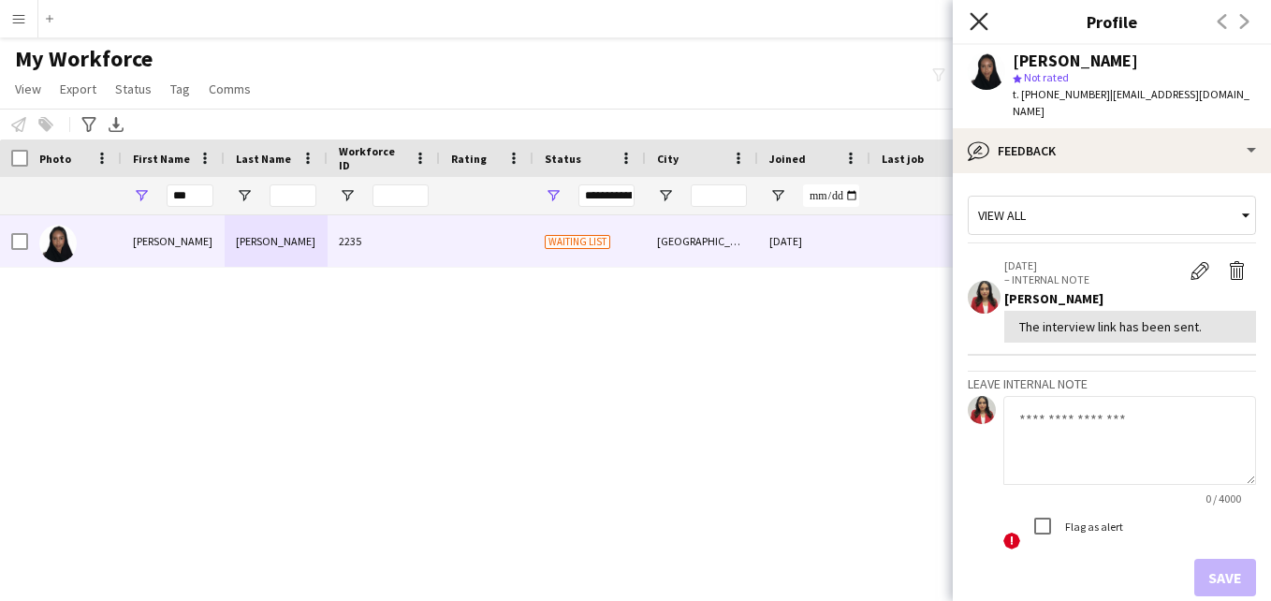
click at [972, 20] on icon "Close pop-in" at bounding box center [979, 21] width 18 height 18
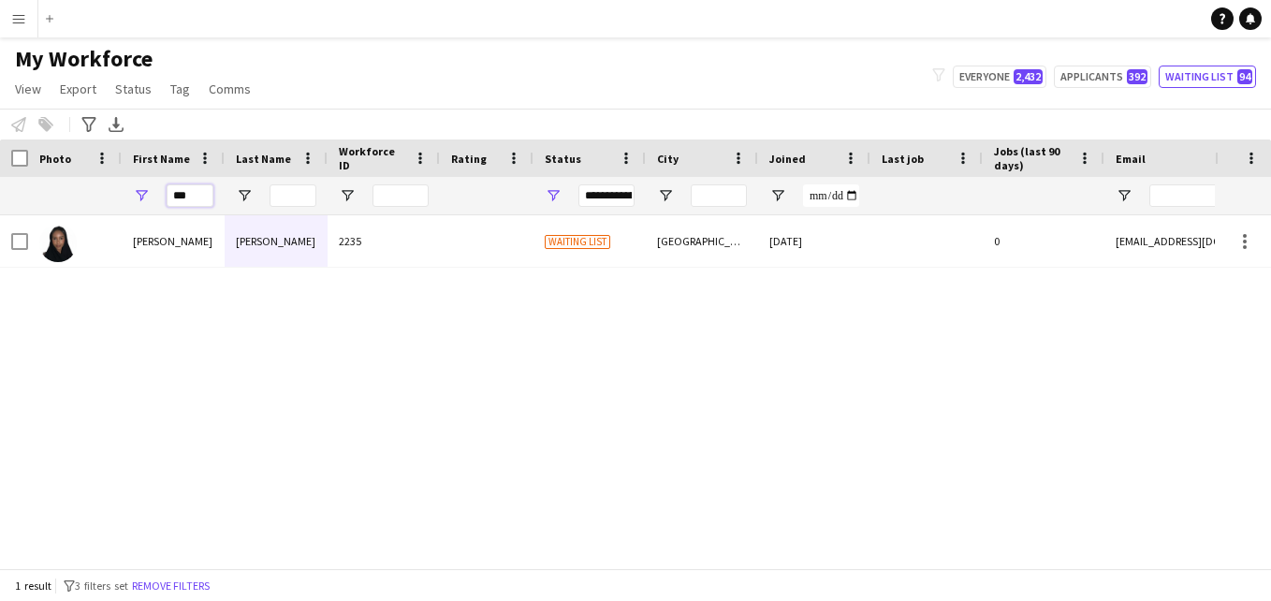
click at [199, 190] on input "***" at bounding box center [190, 195] width 47 height 22
type input "*"
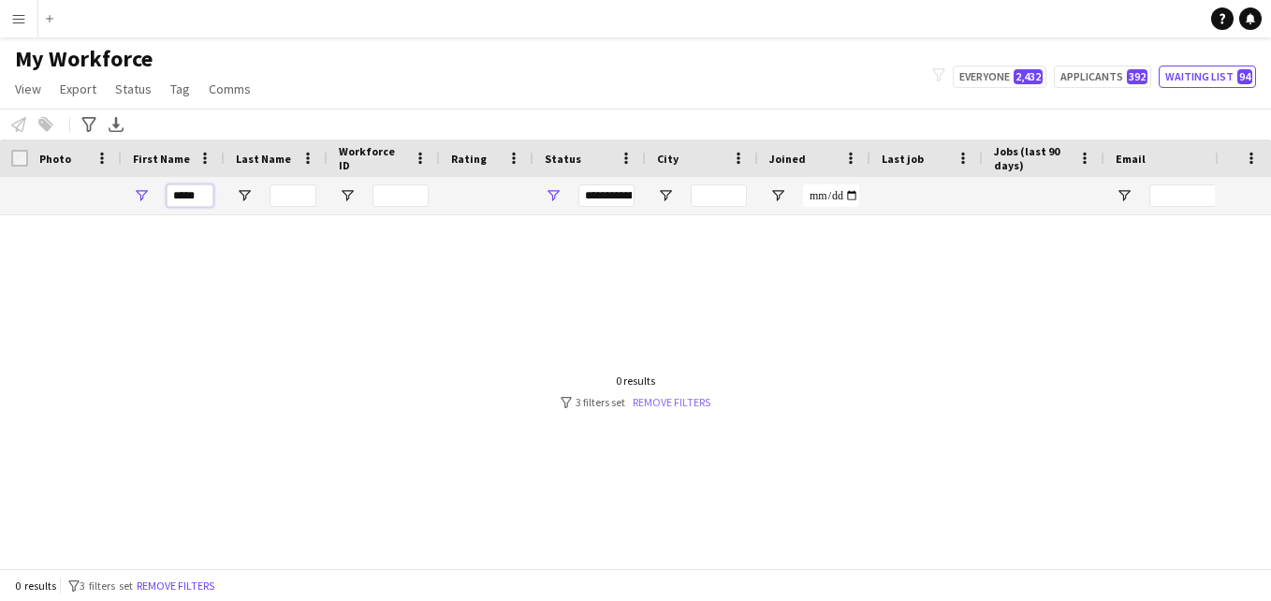
type input "*****"
click at [680, 401] on link "Remove filters" at bounding box center [672, 402] width 78 height 14
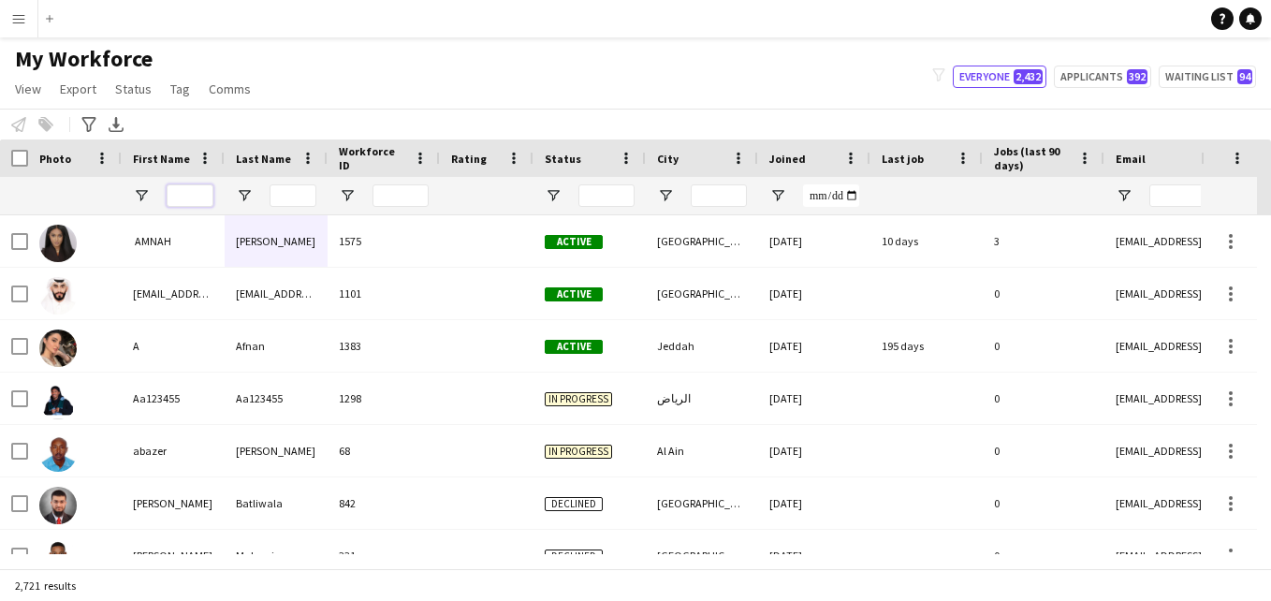
click at [207, 194] on input "First Name Filter Input" at bounding box center [190, 195] width 47 height 22
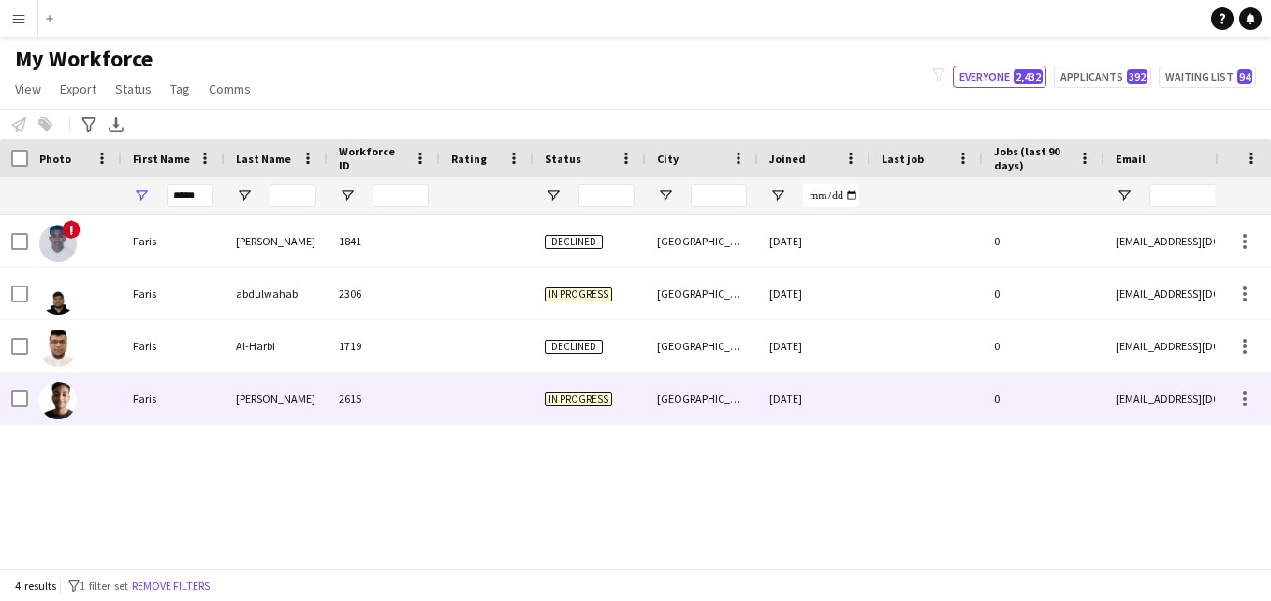
click at [464, 399] on div at bounding box center [487, 397] width 94 height 51
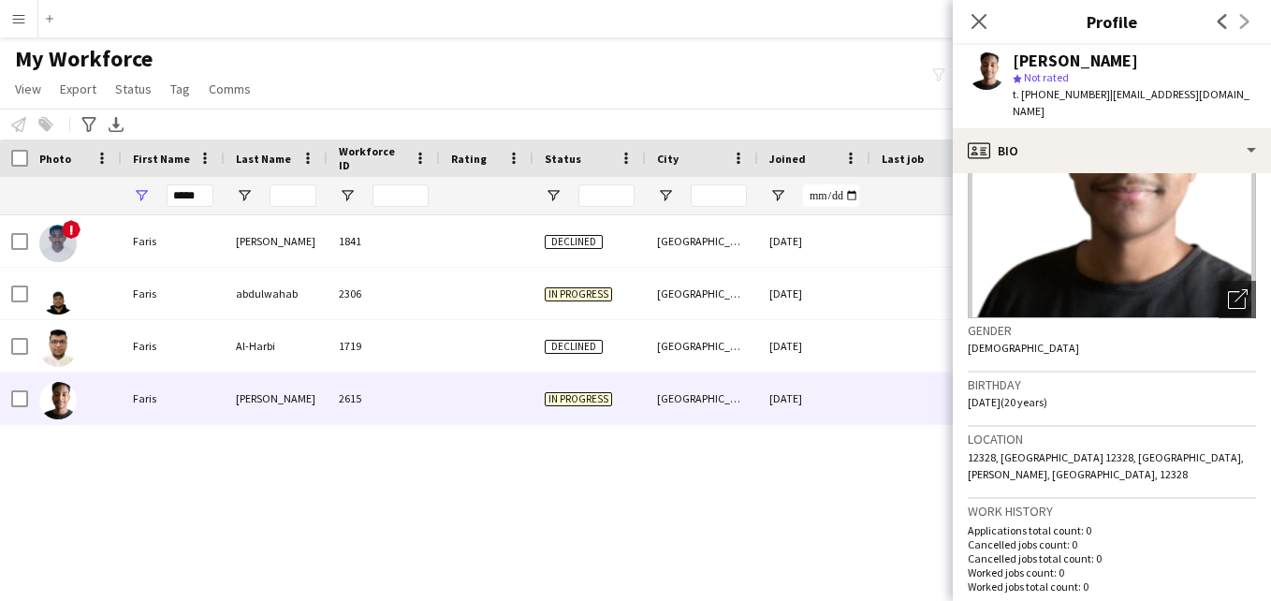
scroll to position [141, 0]
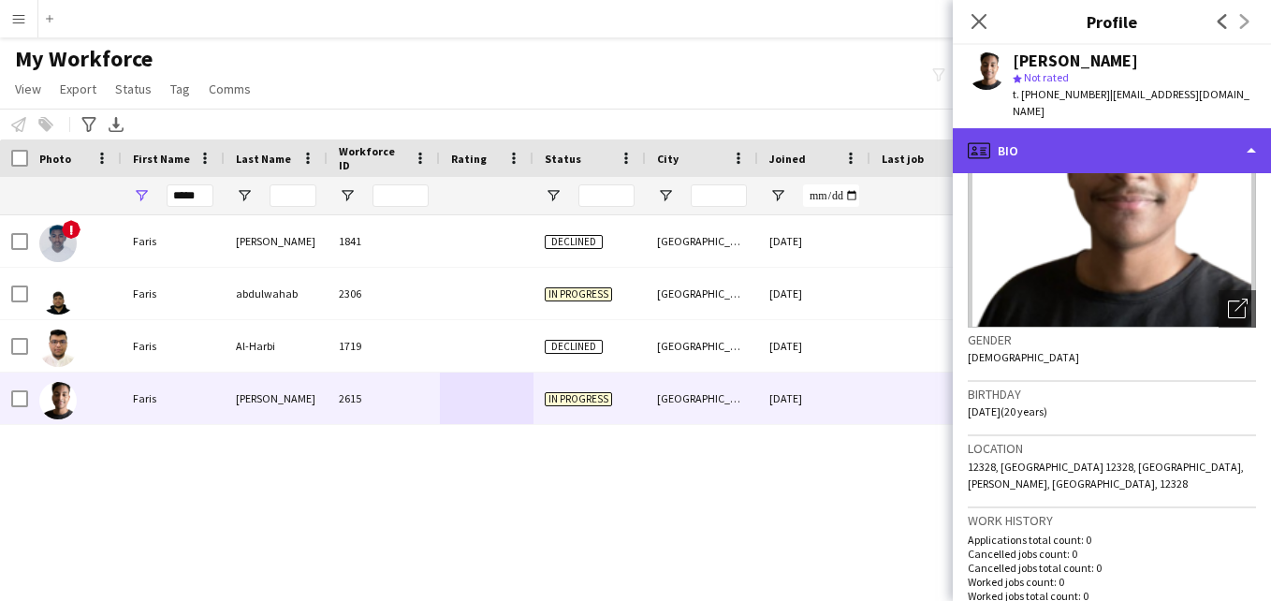
click at [1235, 138] on div "profile Bio" at bounding box center [1112, 150] width 318 height 45
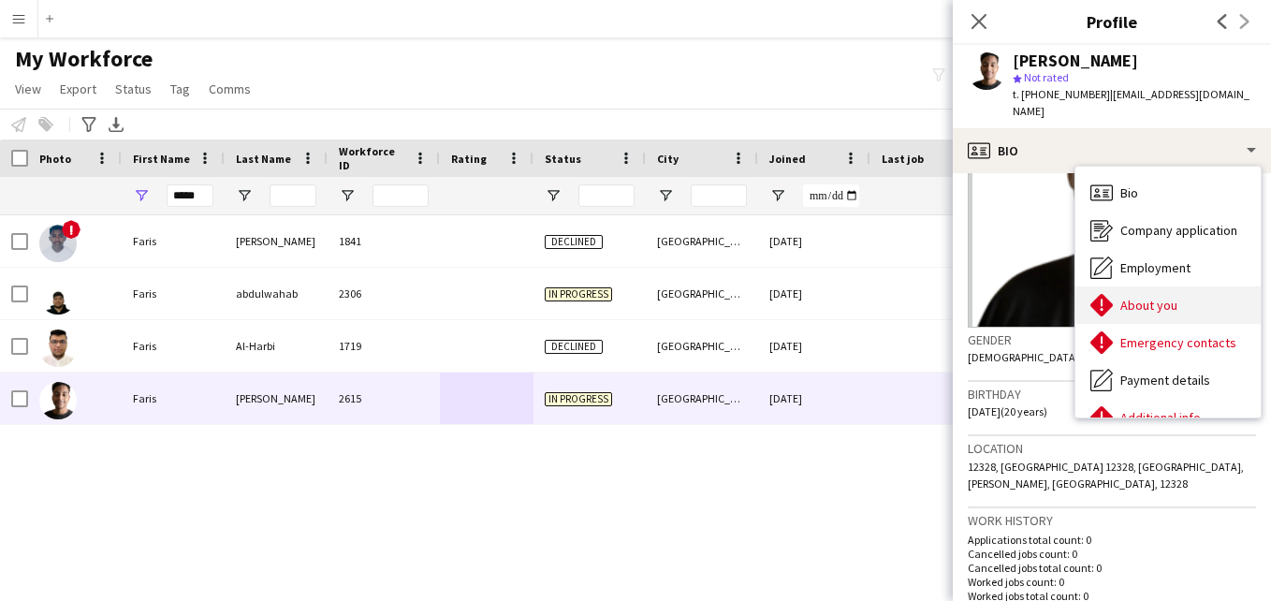
click at [1213, 289] on div "About you About you" at bounding box center [1167, 304] width 185 height 37
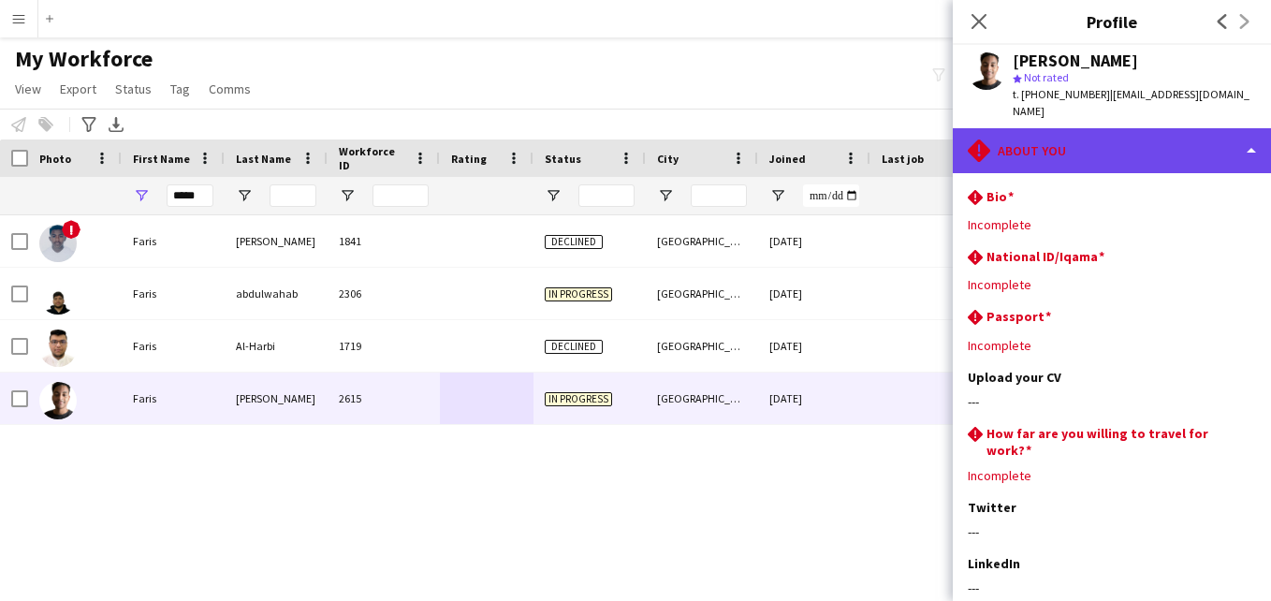
click at [1187, 138] on div "rhombus-alert About you" at bounding box center [1112, 150] width 318 height 45
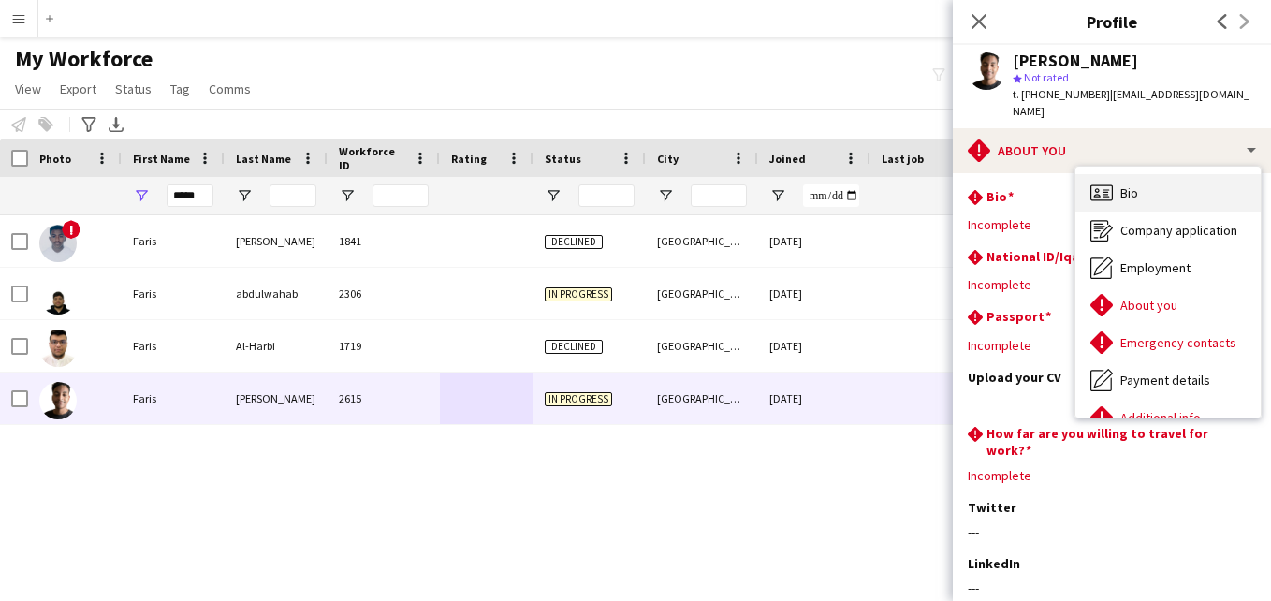
click at [1141, 185] on div "Bio Bio" at bounding box center [1167, 192] width 185 height 37
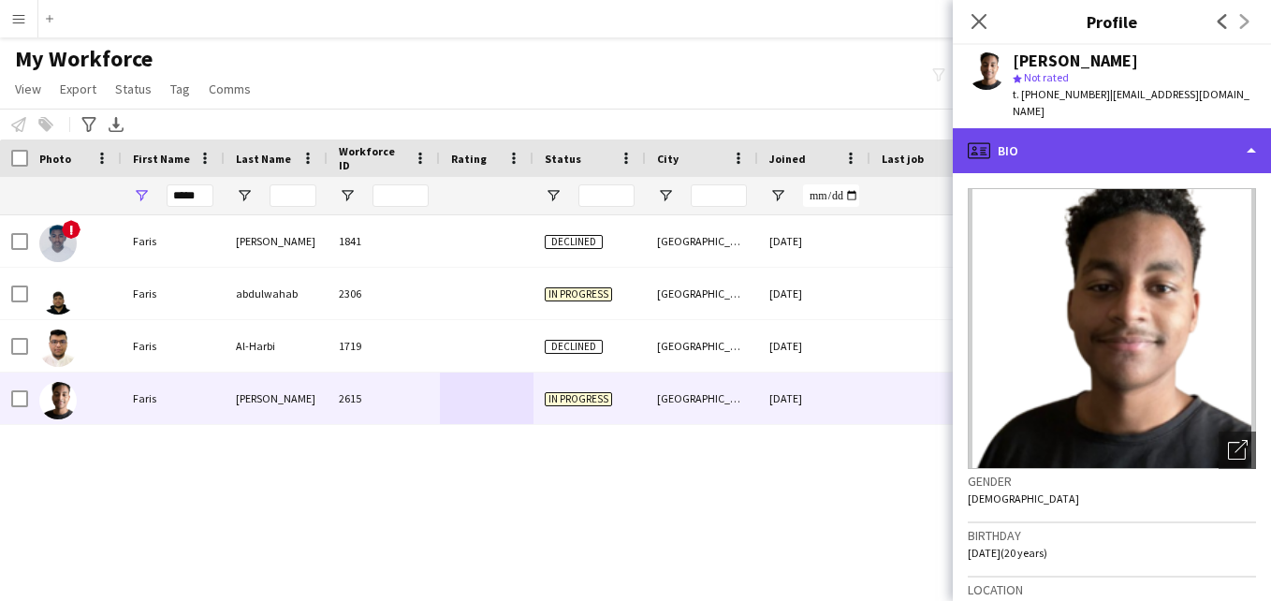
click at [1087, 128] on div "profile Bio" at bounding box center [1112, 150] width 318 height 45
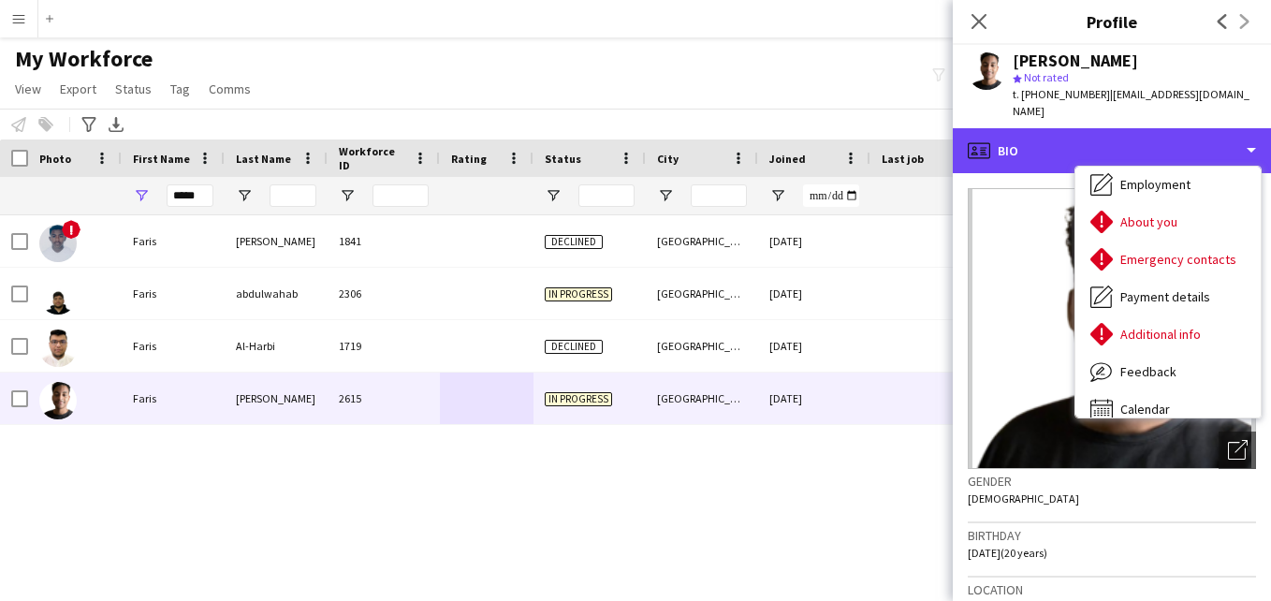
scroll to position [101, 0]
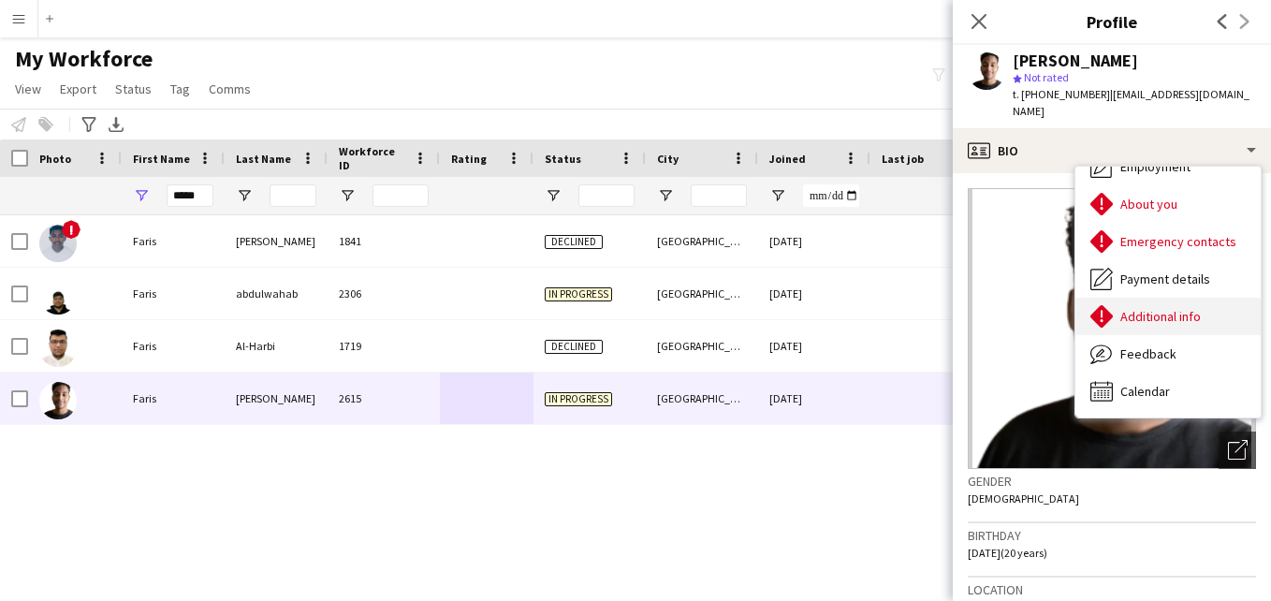
click at [1235, 309] on div "Additional info Additional info" at bounding box center [1167, 316] width 185 height 37
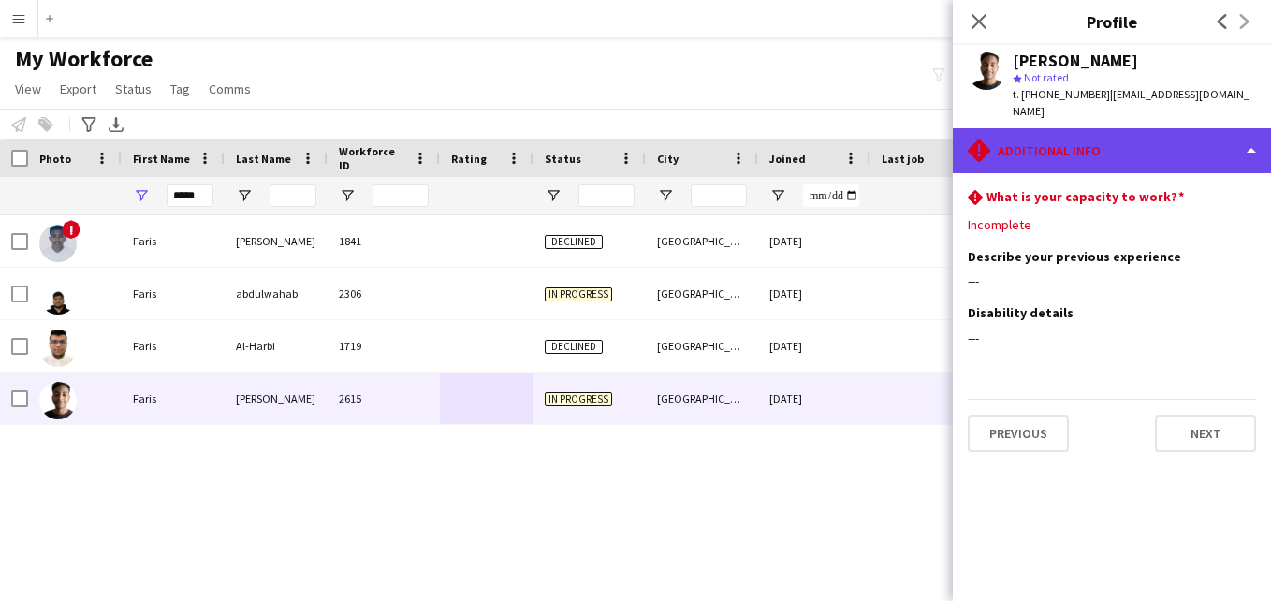
click at [1192, 128] on div "rhombus-alert Additional info" at bounding box center [1112, 150] width 318 height 45
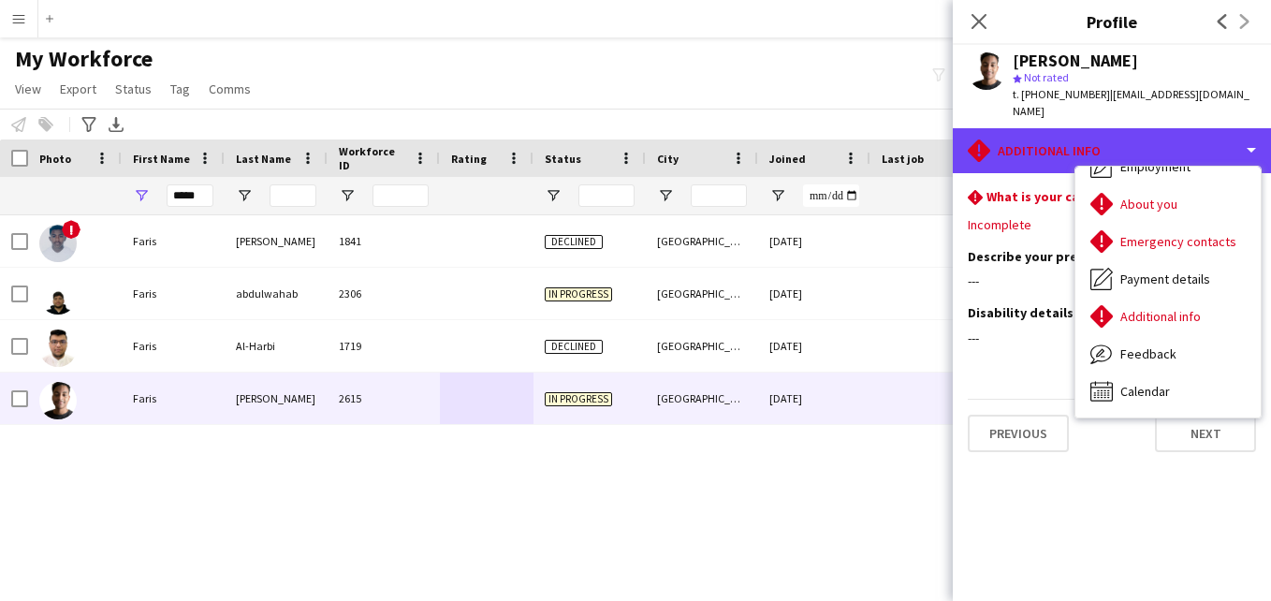
scroll to position [0, 0]
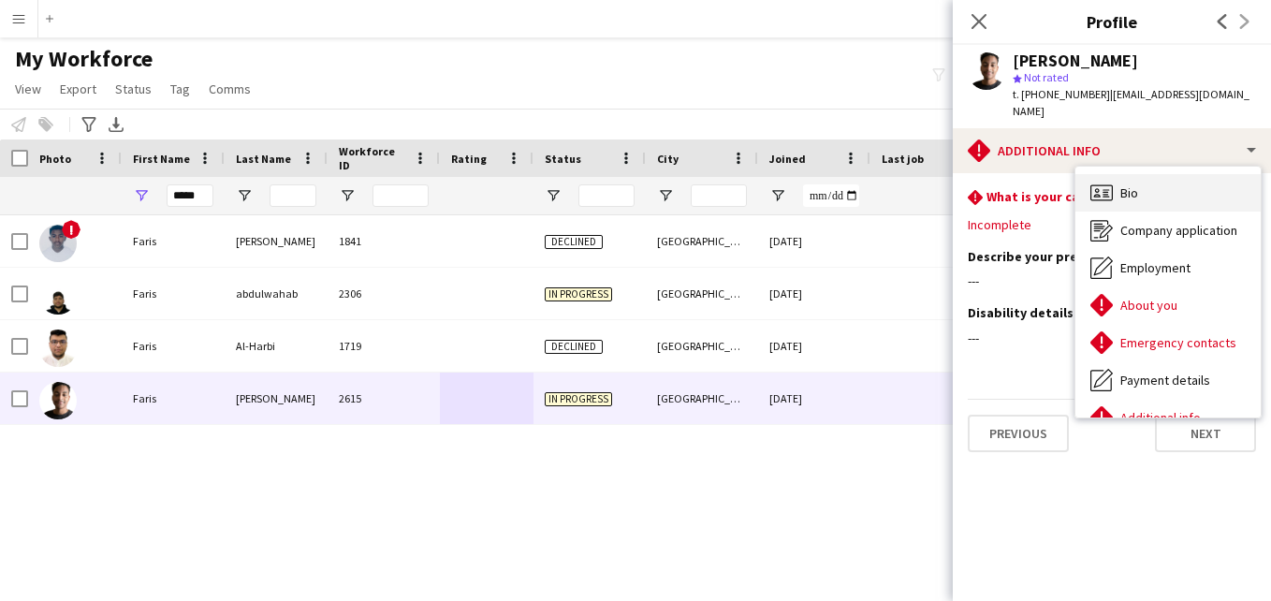
click at [1237, 174] on div "Bio Bio" at bounding box center [1167, 192] width 185 height 37
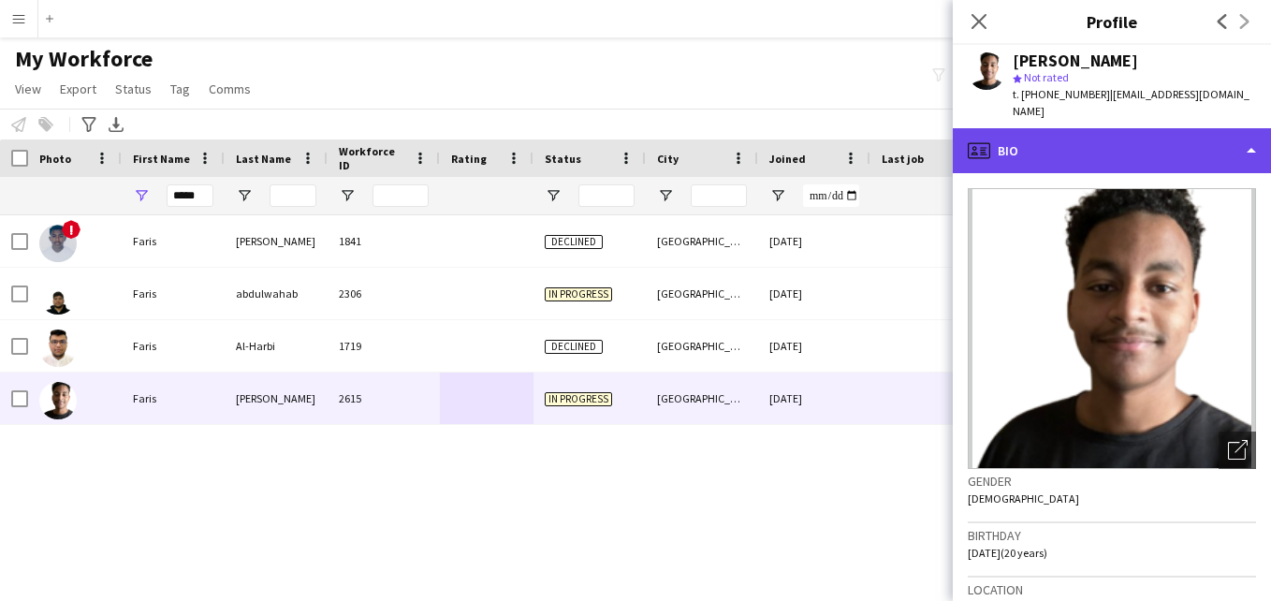
click at [1233, 128] on div "profile Bio" at bounding box center [1112, 150] width 318 height 45
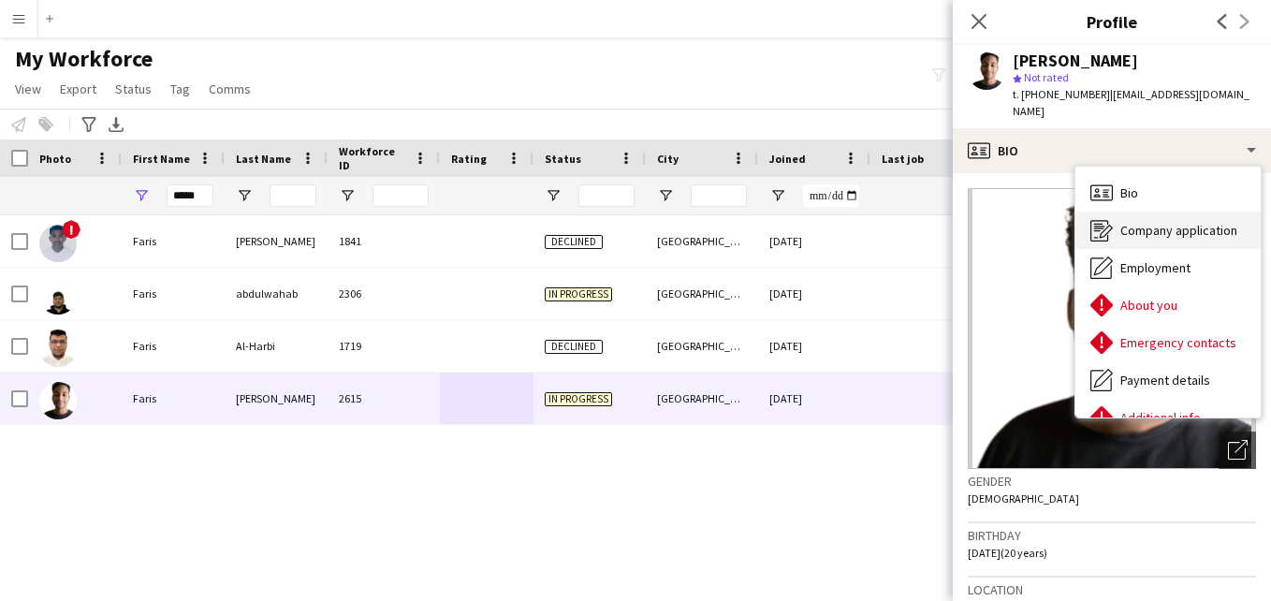
click at [1213, 222] on span "Company application" at bounding box center [1178, 230] width 117 height 17
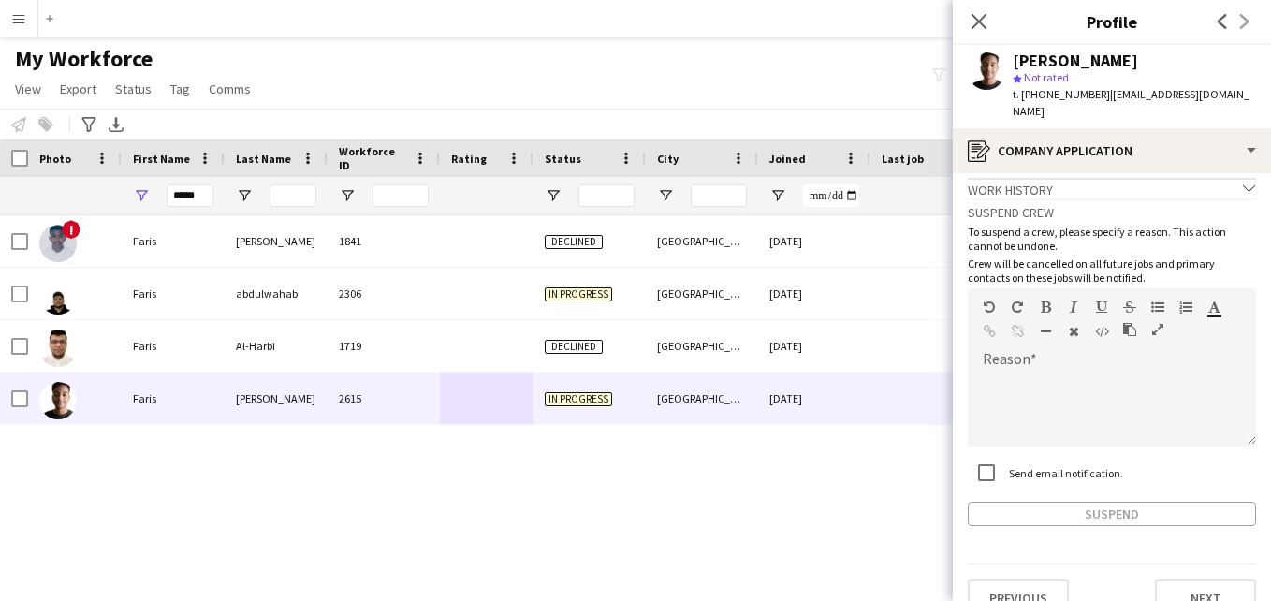
scroll to position [23, 0]
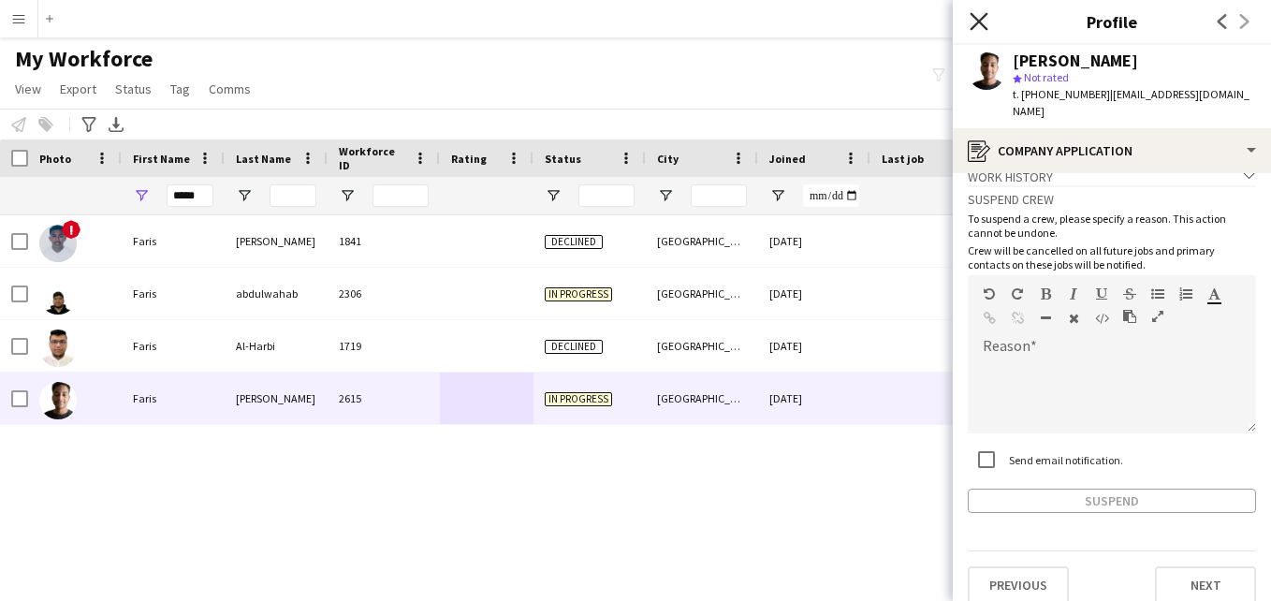
click at [978, 23] on icon "Close pop-in" at bounding box center [979, 21] width 18 height 18
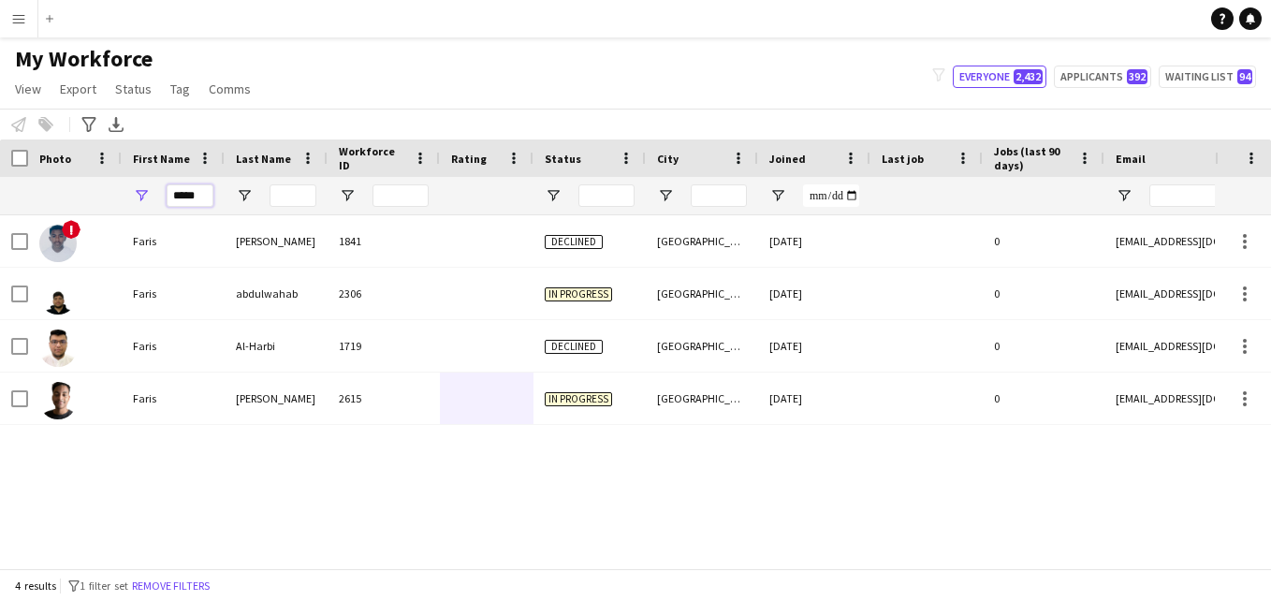
click at [192, 197] on input "*****" at bounding box center [190, 195] width 47 height 22
type input "*"
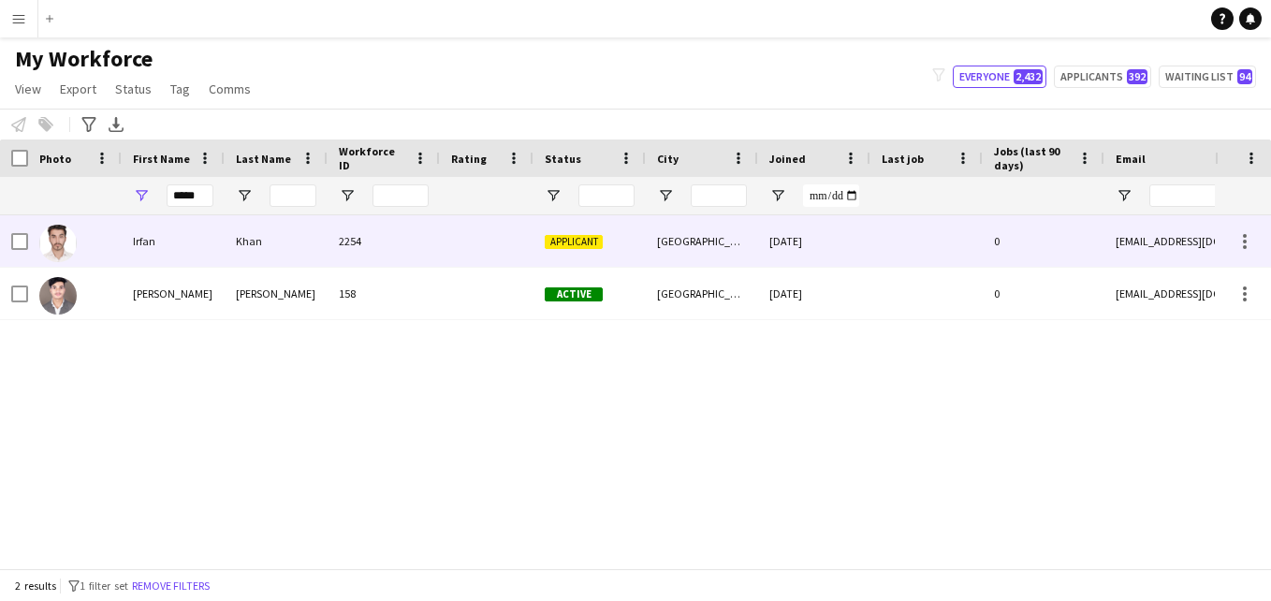
click at [367, 250] on div "2254" at bounding box center [384, 240] width 112 height 51
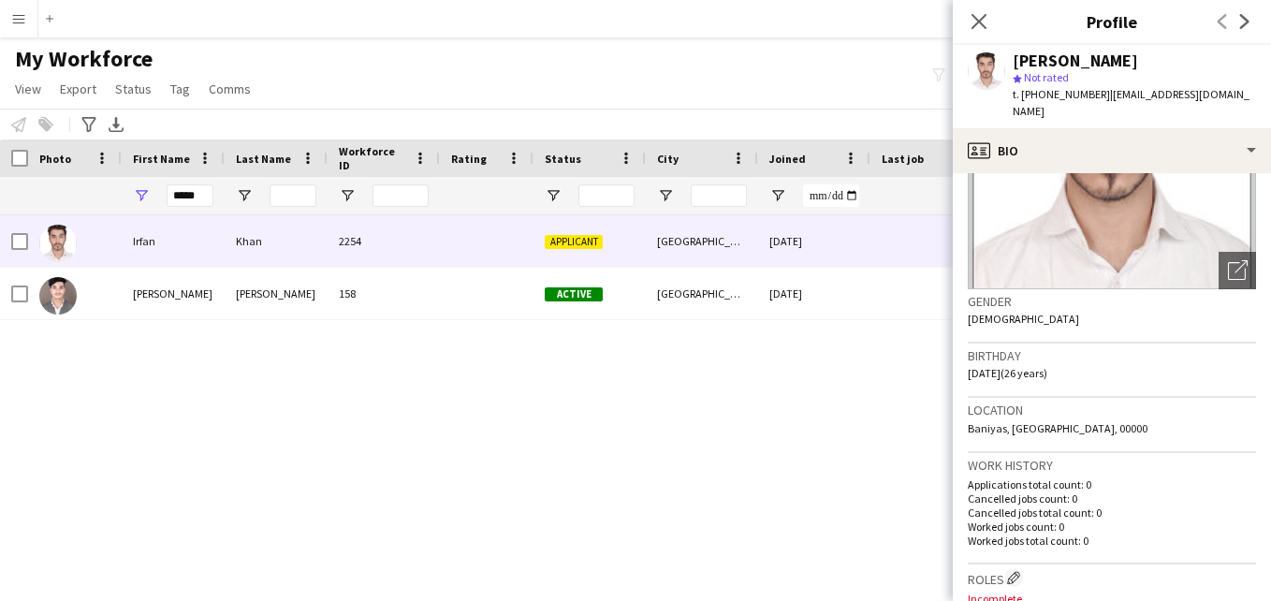
scroll to position [0, 0]
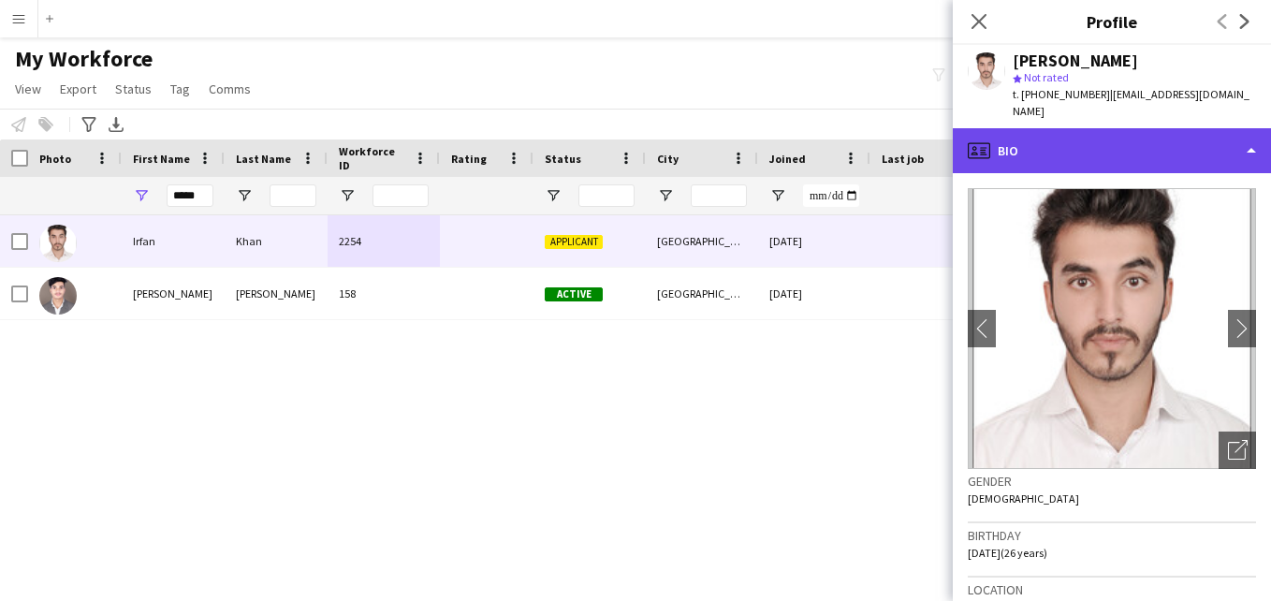
click at [1243, 145] on div "profile Bio" at bounding box center [1112, 150] width 318 height 45
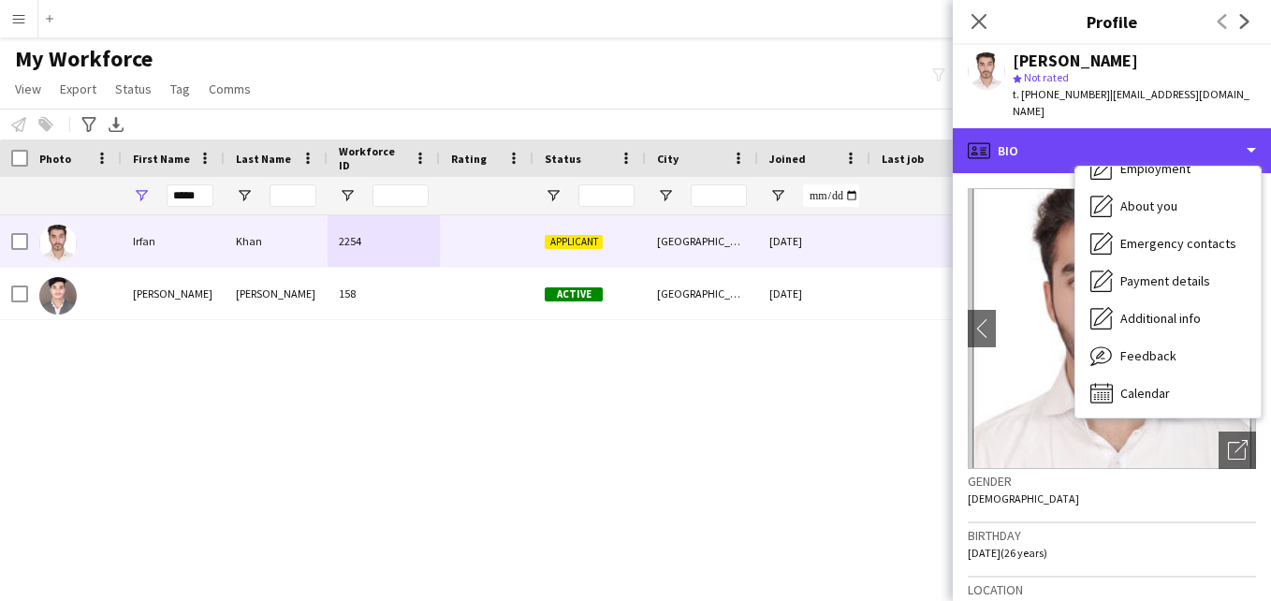
scroll to position [101, 0]
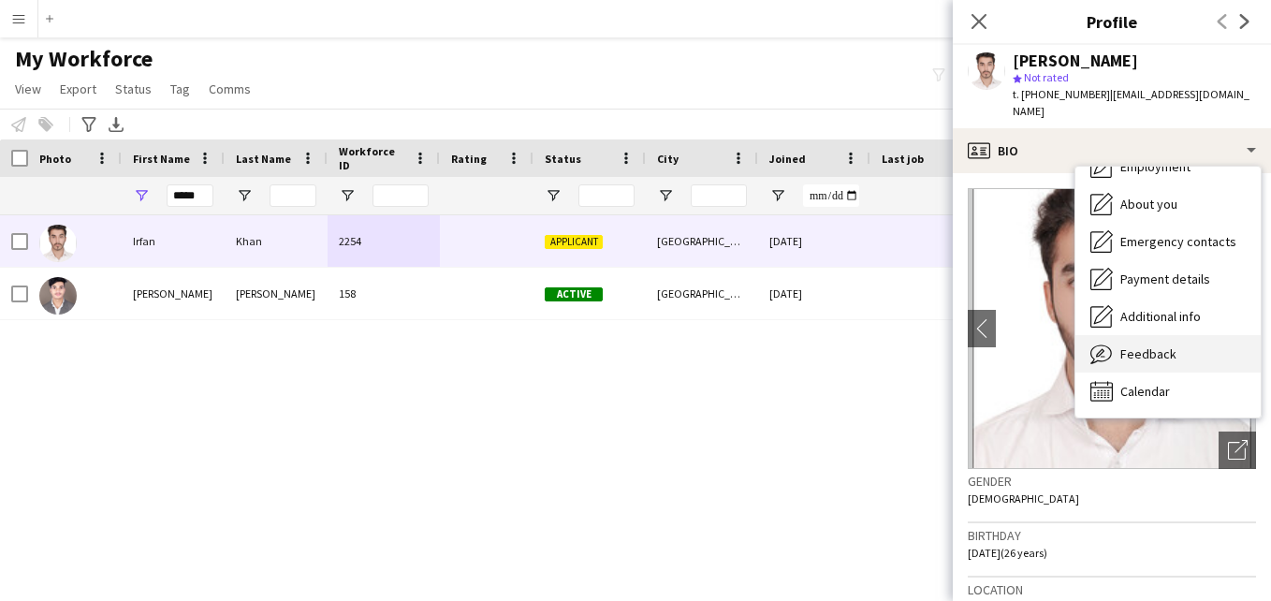
click at [1199, 342] on div "Feedback Feedback" at bounding box center [1167, 353] width 185 height 37
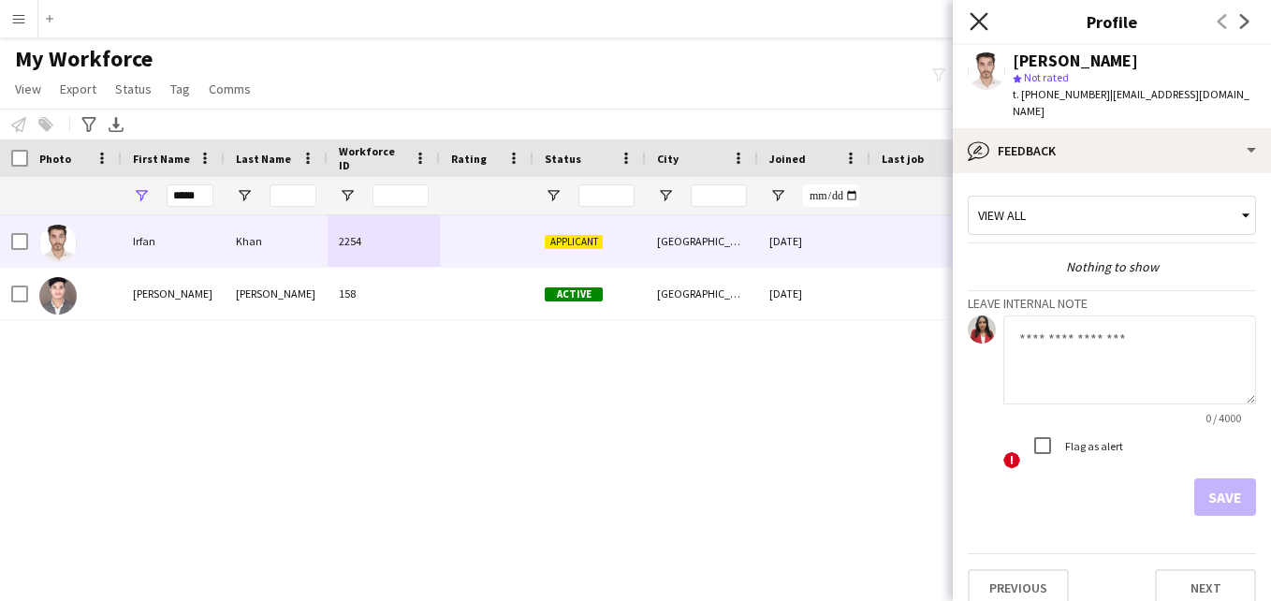
click at [977, 17] on icon "Close pop-in" at bounding box center [979, 21] width 18 height 18
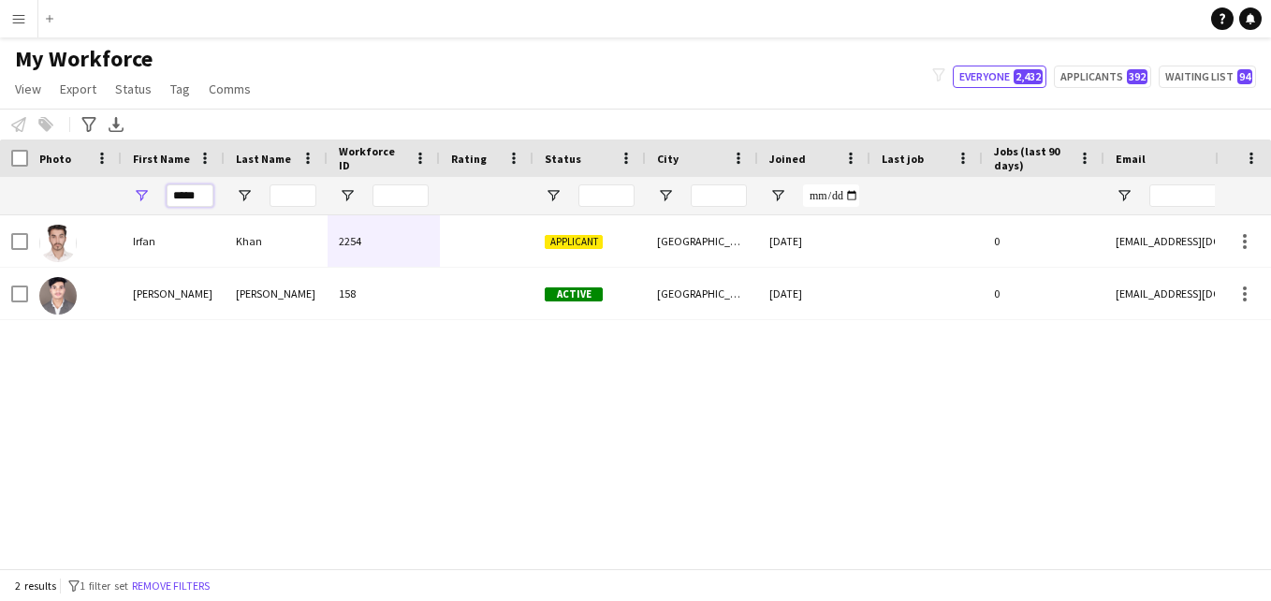
click at [201, 197] on input "*****" at bounding box center [190, 195] width 47 height 22
type input "*"
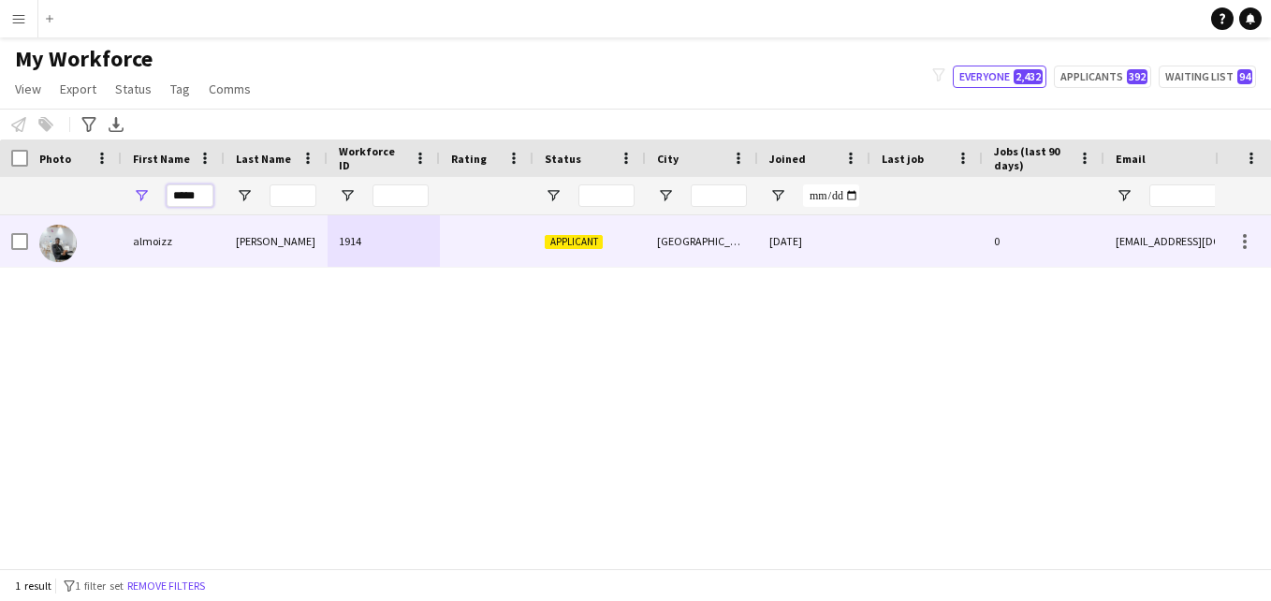
type input "*****"
click at [270, 245] on div "[PERSON_NAME]" at bounding box center [276, 240] width 103 height 51
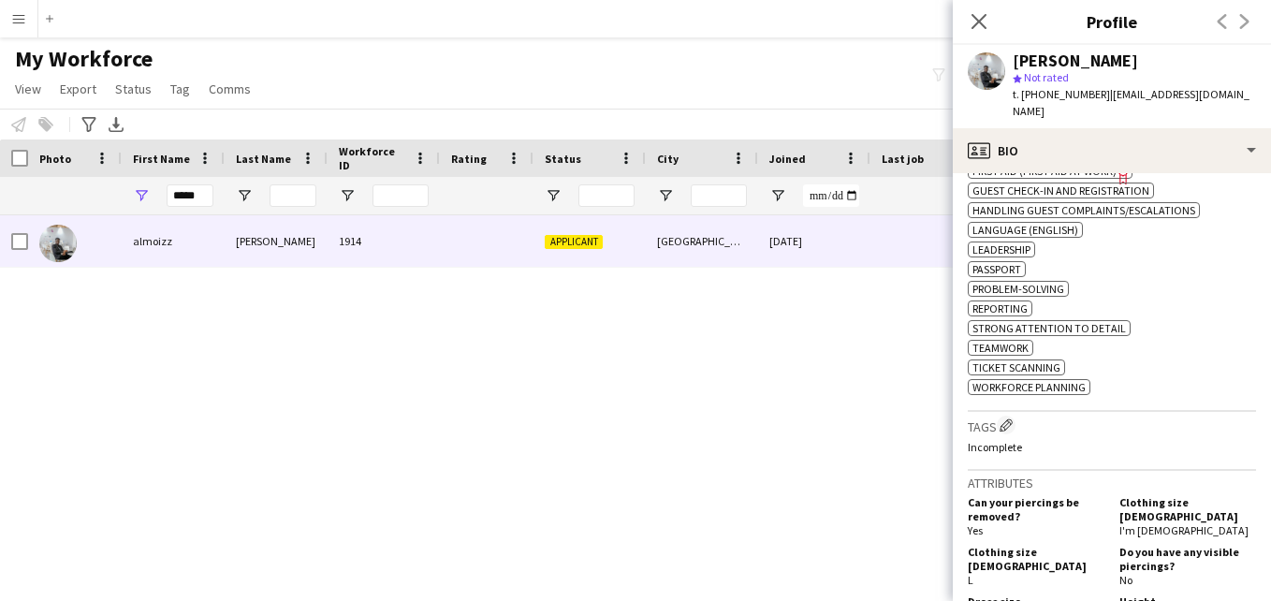
scroll to position [763, 0]
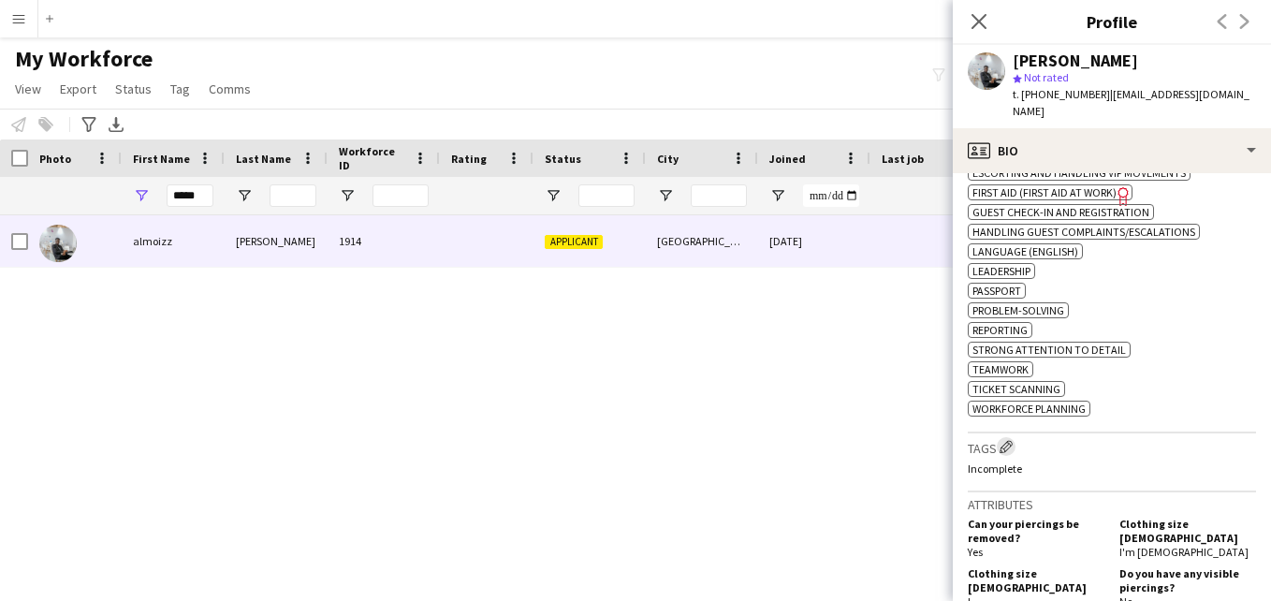
click at [1005, 440] on app-icon "Edit crew company tags" at bounding box center [1005, 446] width 13 height 13
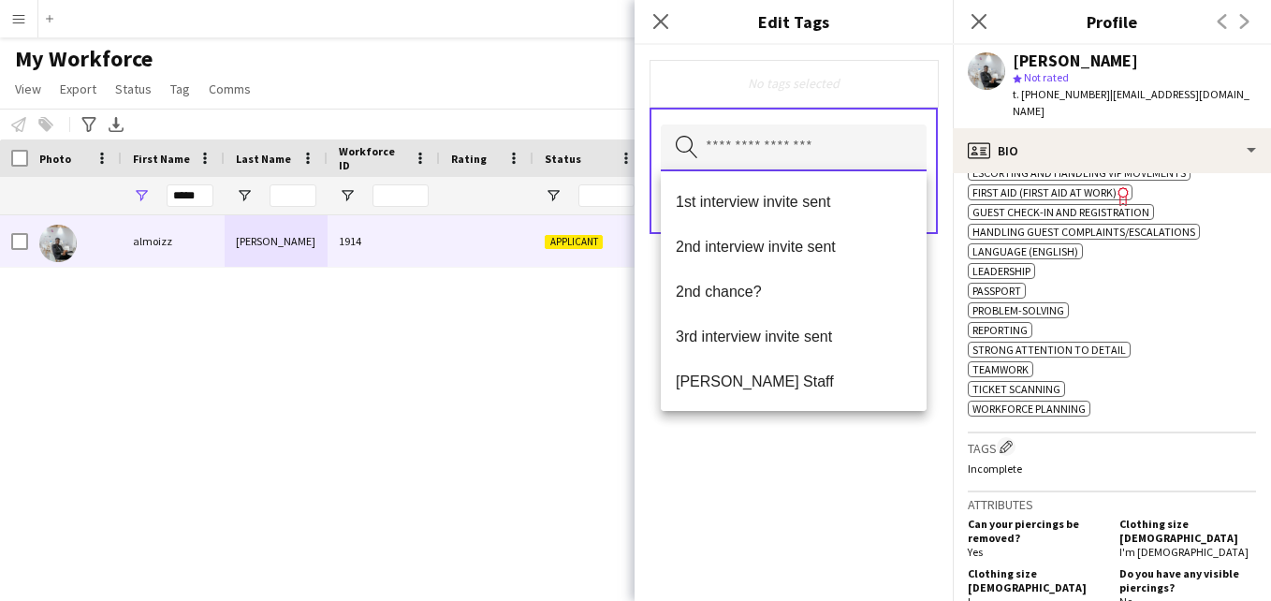
click at [882, 134] on input "text" at bounding box center [794, 147] width 266 height 47
click at [848, 198] on span "1st interview invite sent" at bounding box center [794, 202] width 236 height 18
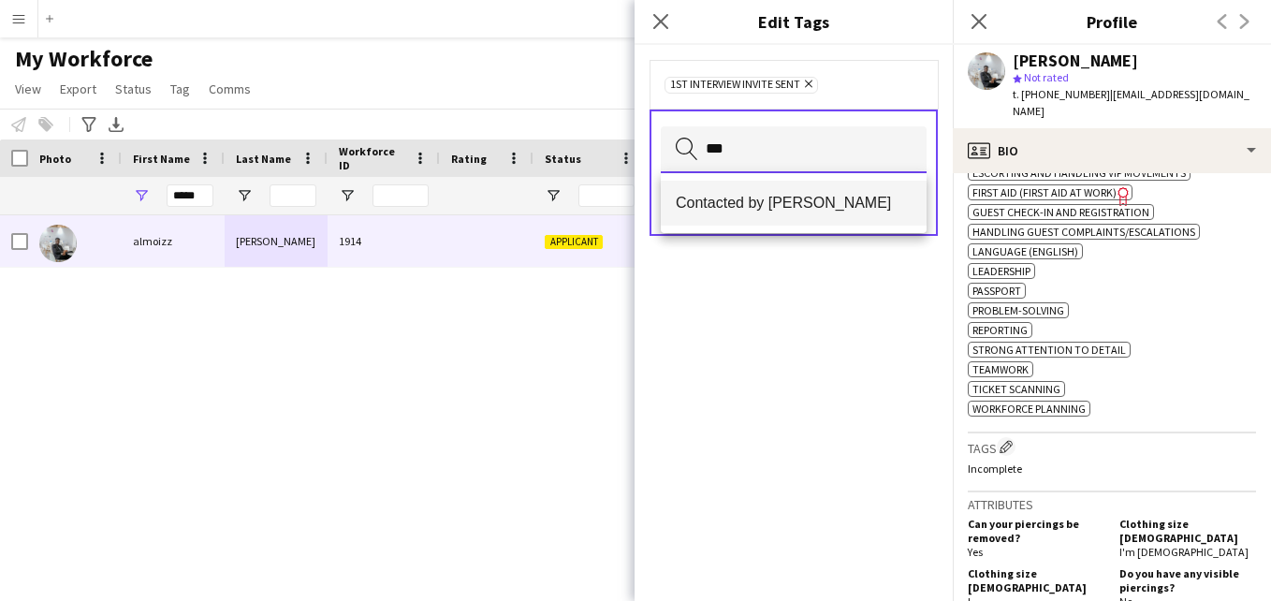
type input "***"
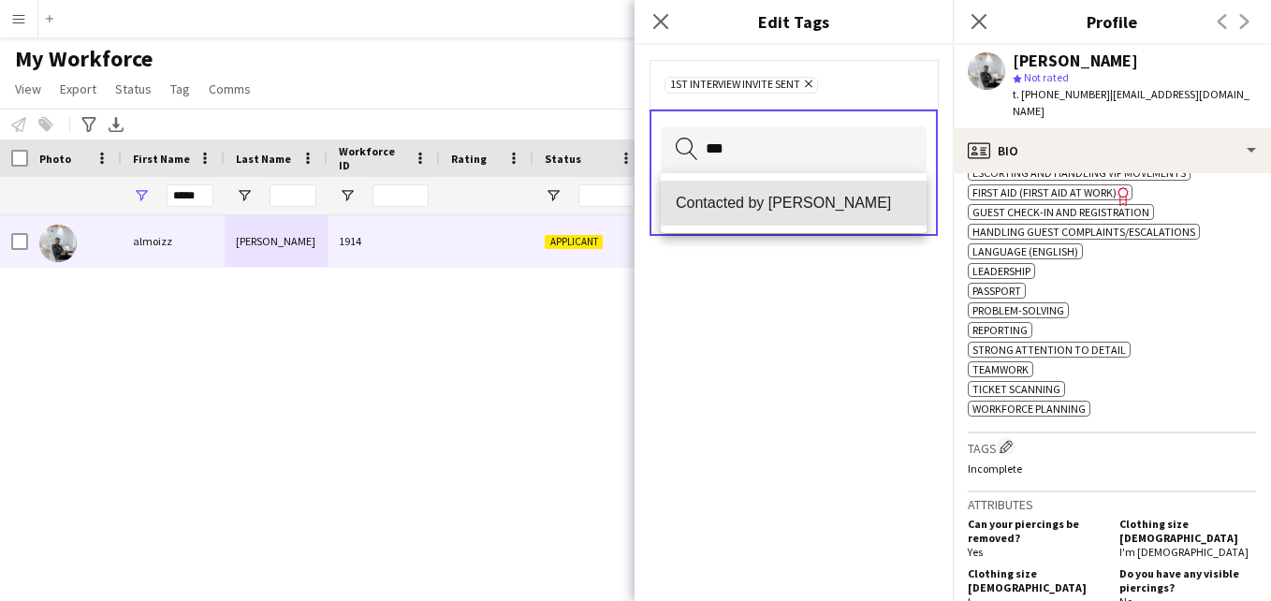
click at [851, 193] on mat-option "Contacted by [PERSON_NAME]" at bounding box center [794, 203] width 266 height 45
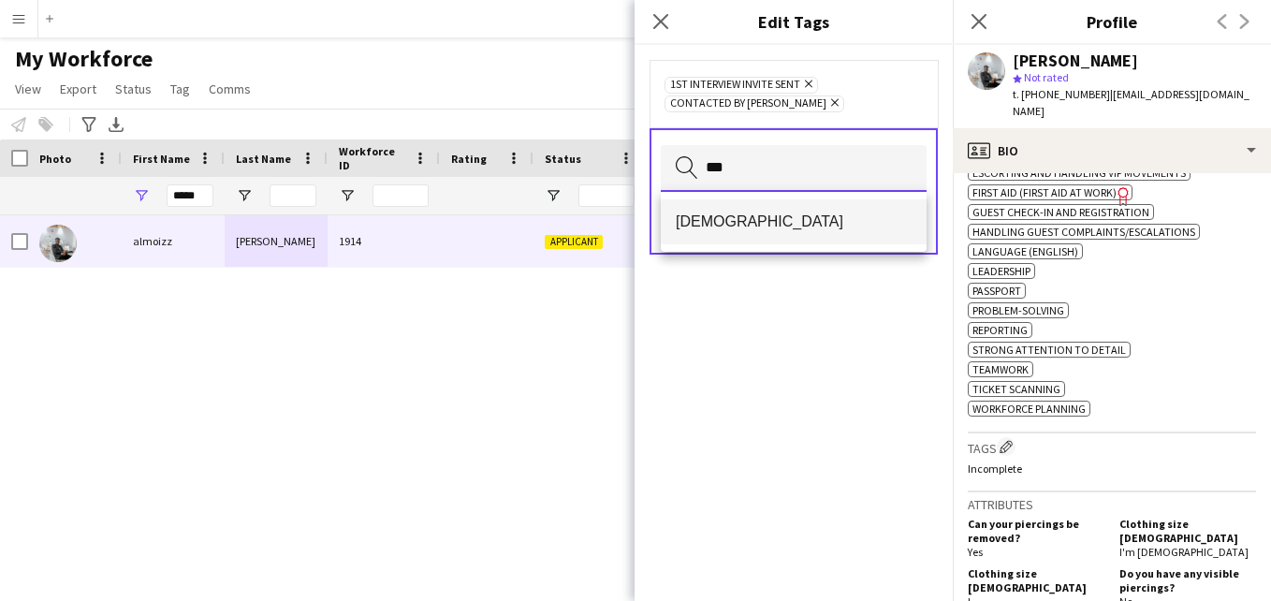
type input "***"
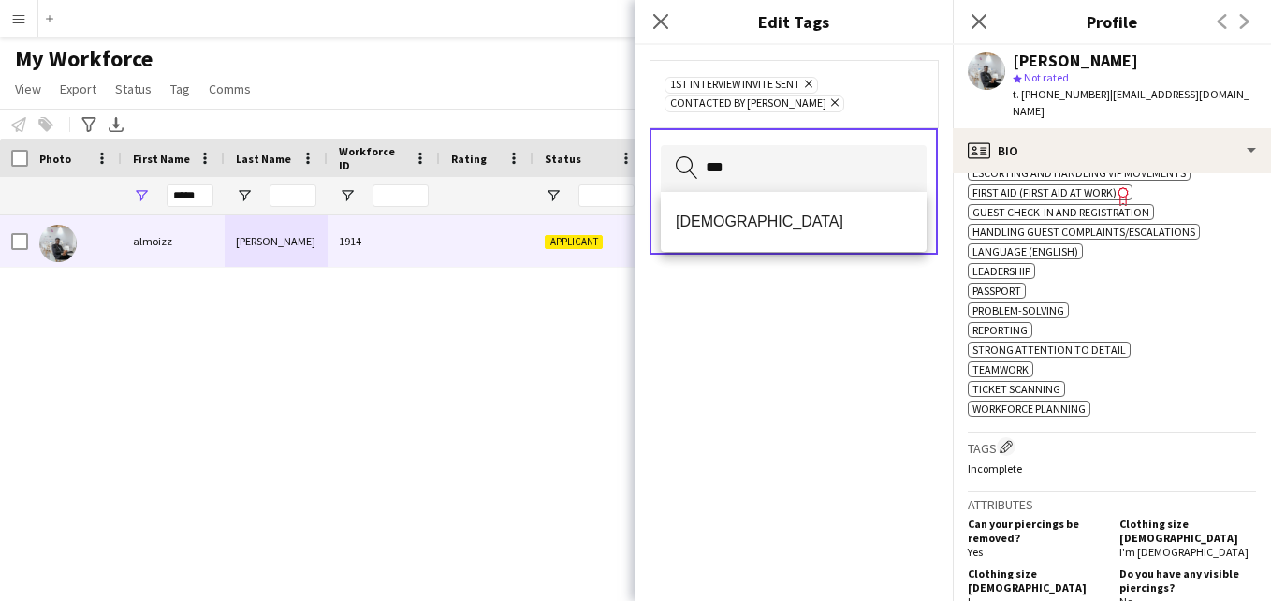
click at [839, 207] on mat-option "[DEMOGRAPHIC_DATA]" at bounding box center [794, 221] width 266 height 45
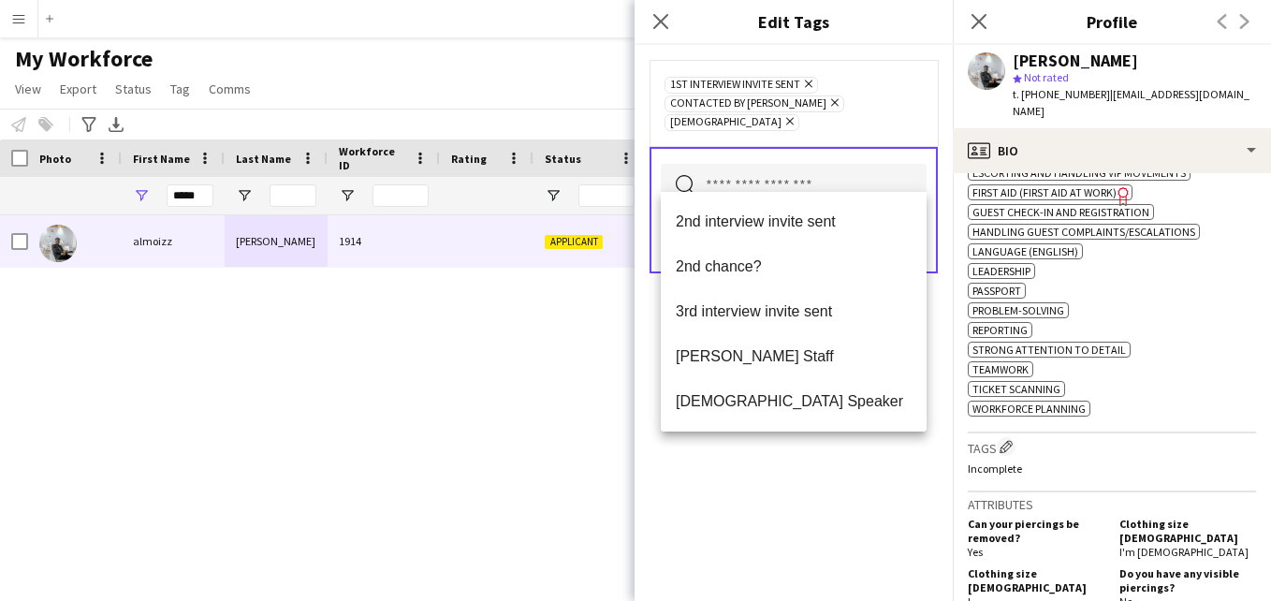
click at [888, 80] on div "1st interview invite sent Remove Contacted by Lamiaa Remove Sudanese Remove" at bounding box center [793, 103] width 258 height 56
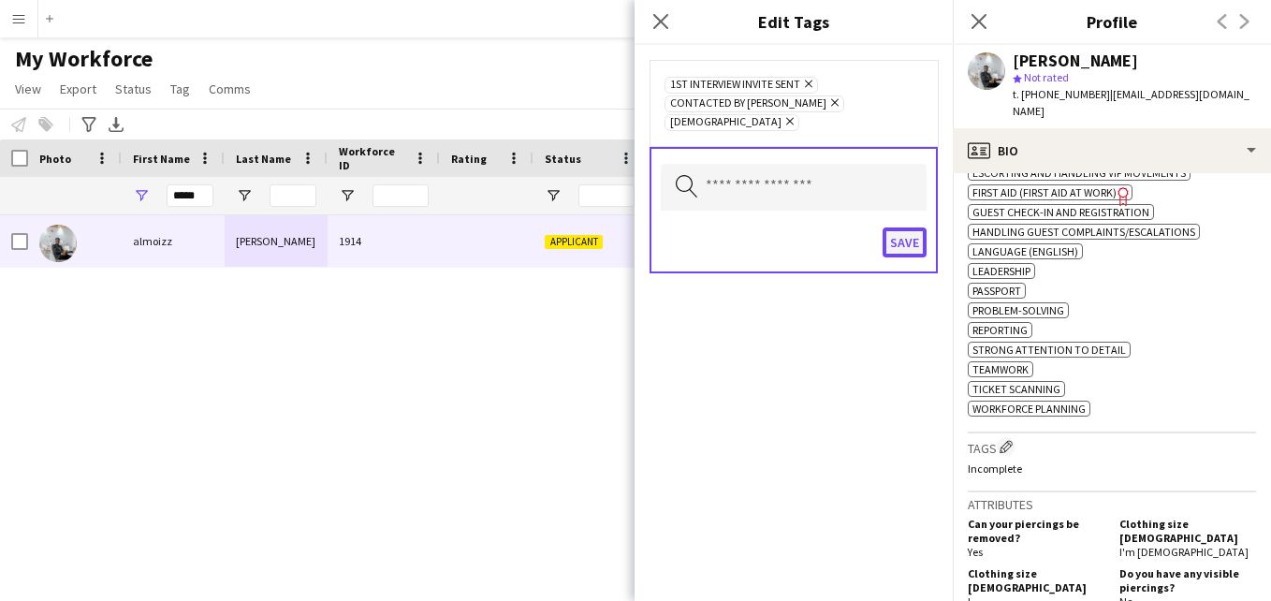
click at [895, 227] on button "Save" at bounding box center [905, 242] width 44 height 30
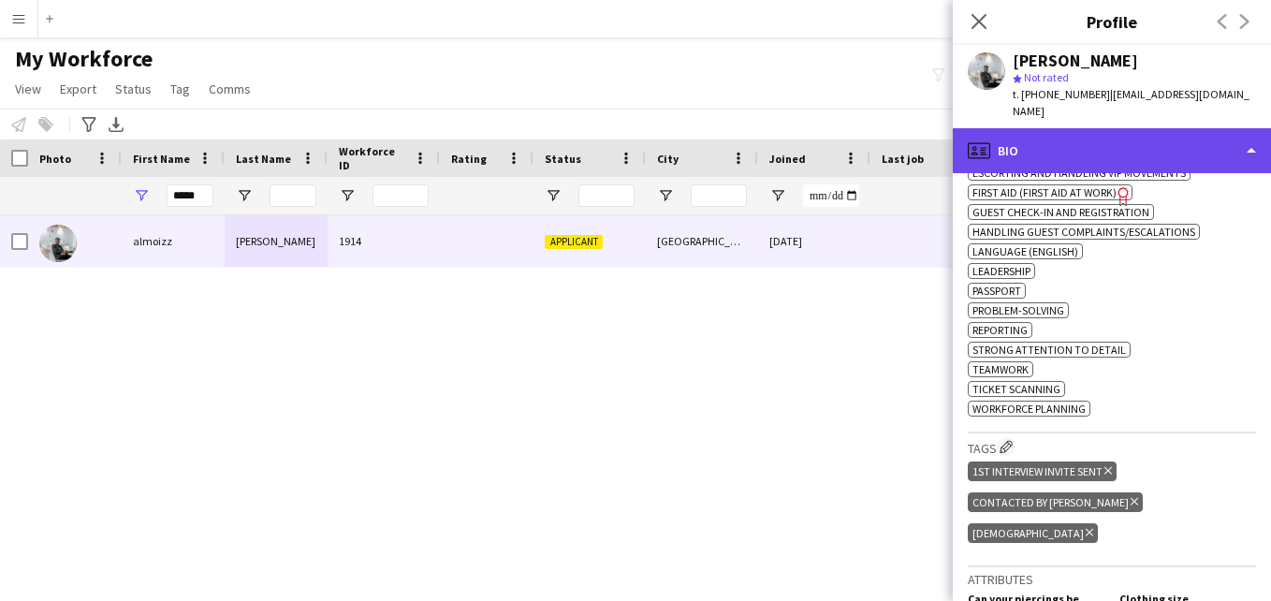
click at [1107, 128] on div "profile Bio" at bounding box center [1112, 150] width 318 height 45
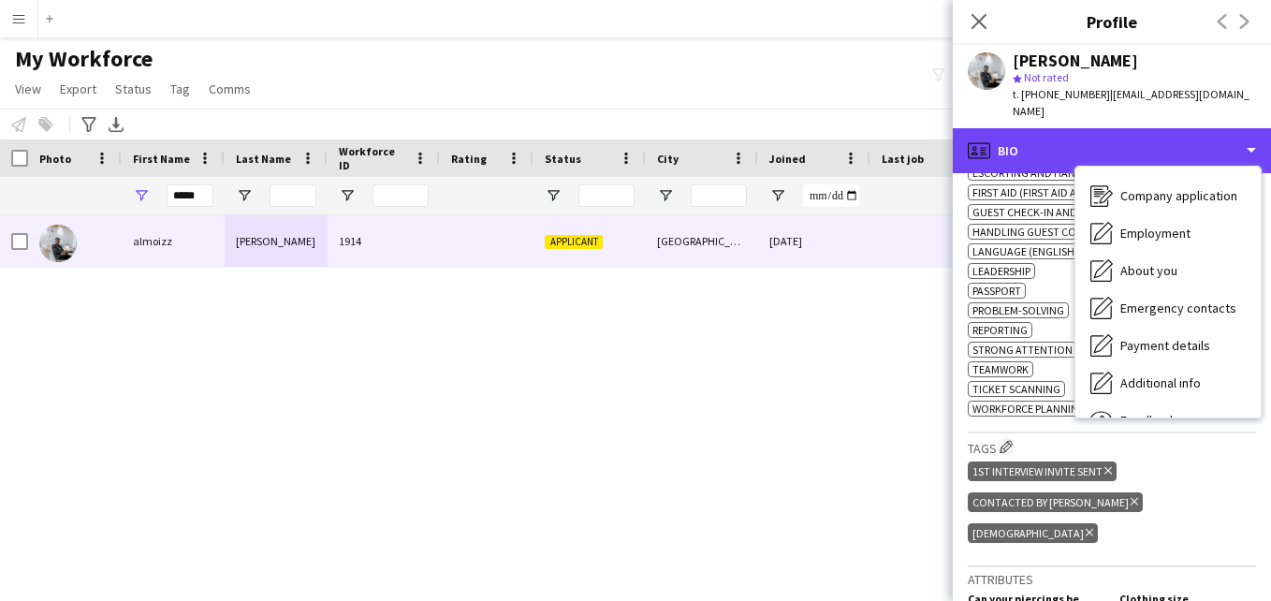
scroll to position [101, 0]
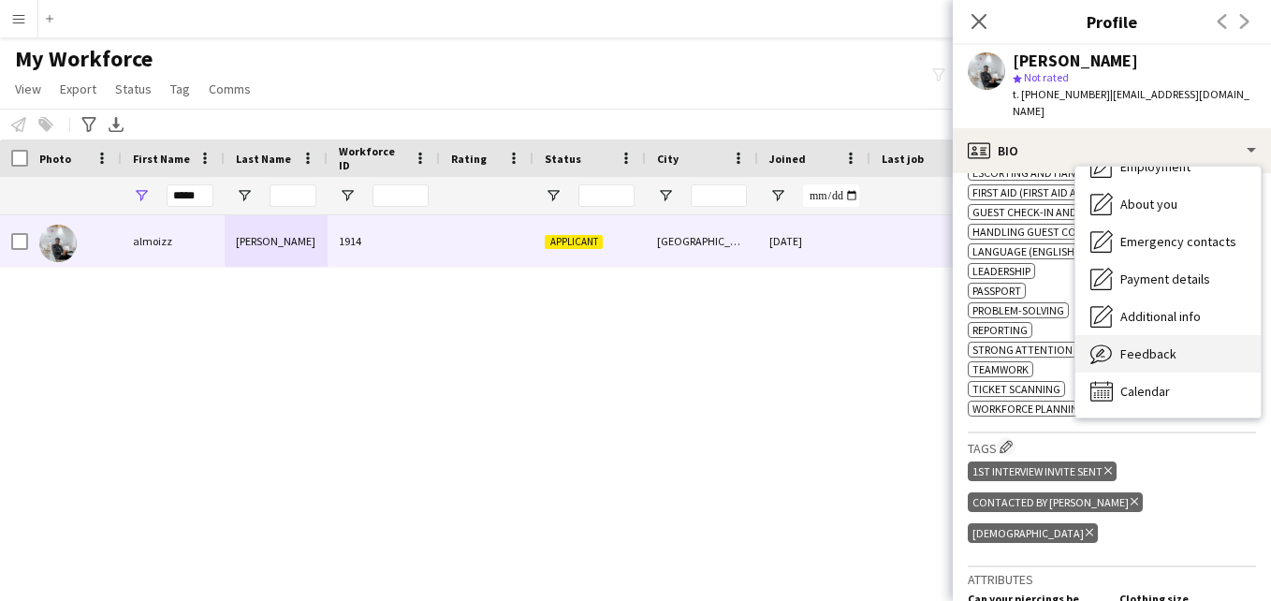
click at [1224, 335] on div "Feedback Feedback" at bounding box center [1167, 353] width 185 height 37
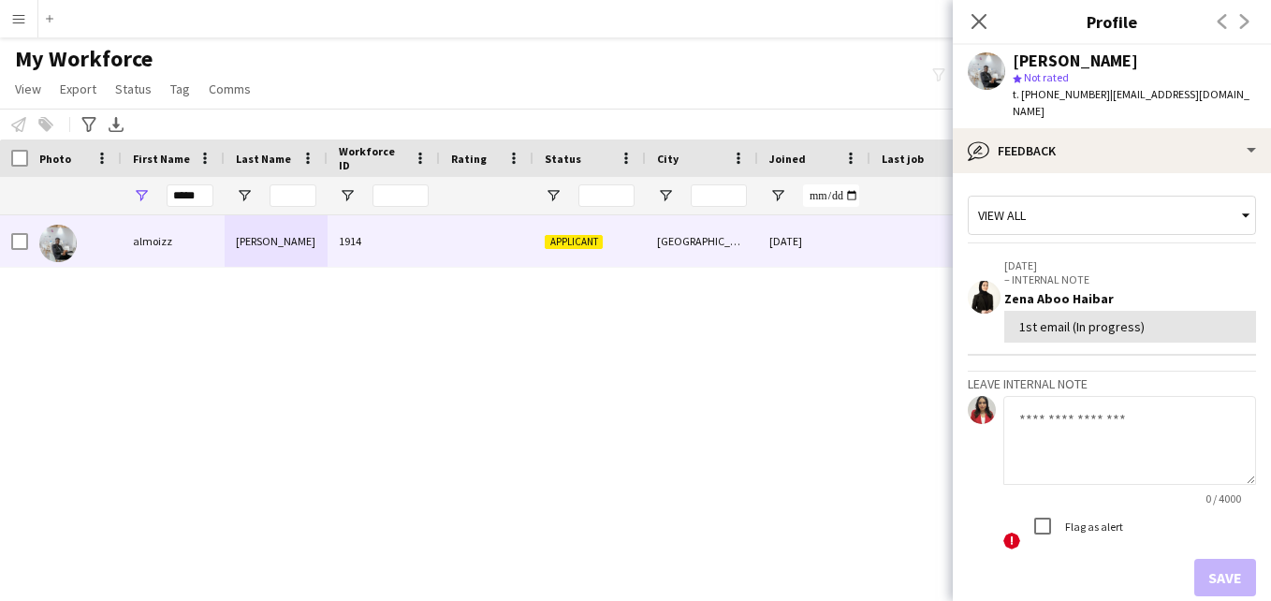
click at [1104, 418] on textarea at bounding box center [1129, 440] width 253 height 89
paste textarea "**********"
type textarea "**********"
click at [1110, 204] on div "View all" at bounding box center [1103, 215] width 268 height 36
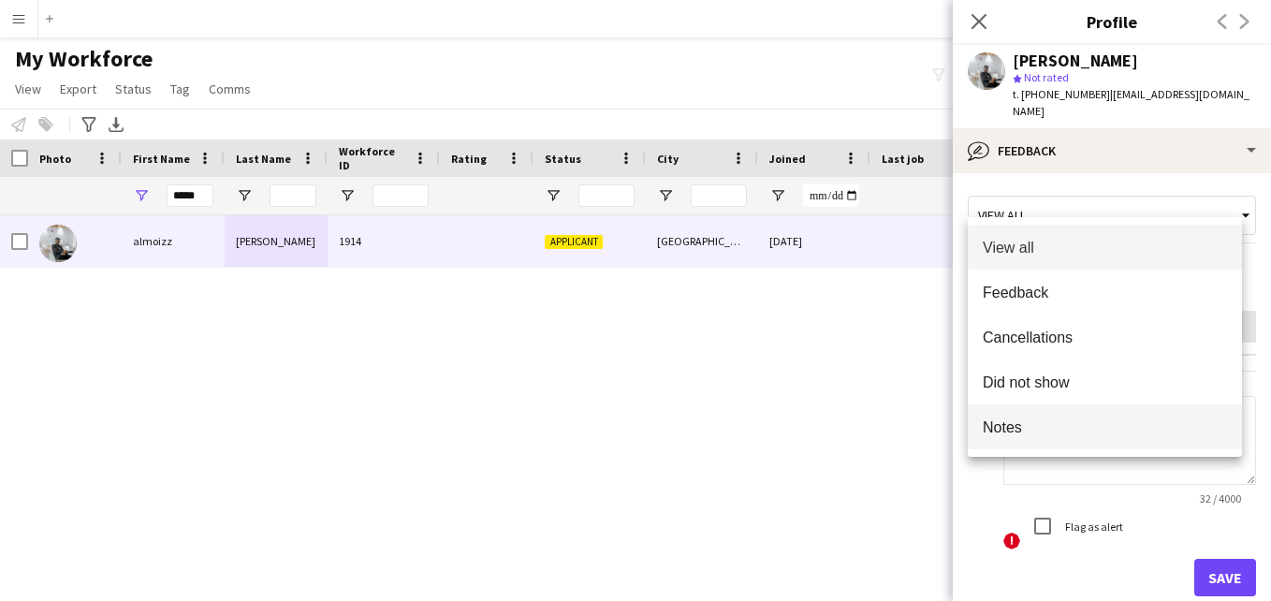
click at [1083, 424] on span "Notes" at bounding box center [1105, 427] width 244 height 18
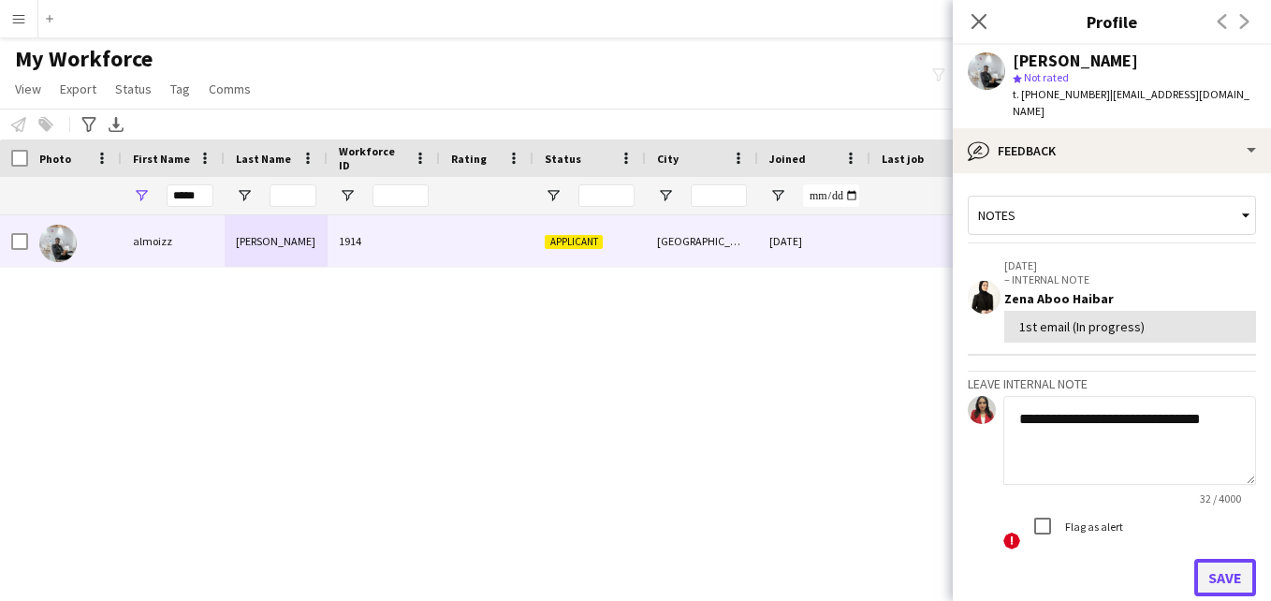
click at [1207, 559] on button "Save" at bounding box center [1225, 577] width 62 height 37
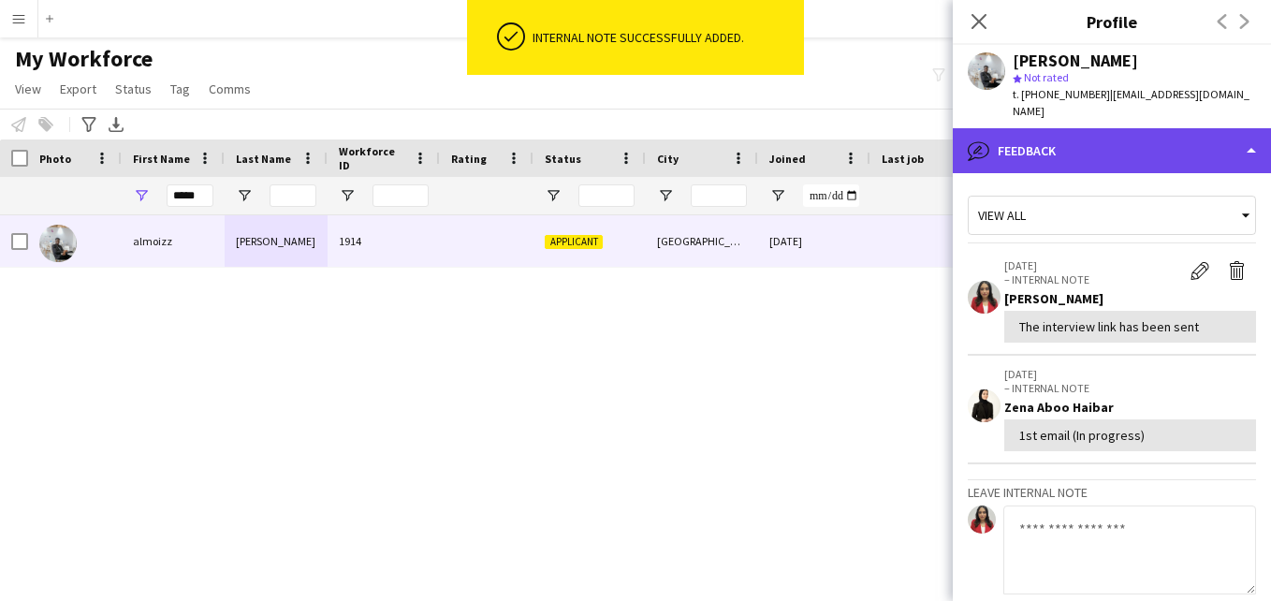
click at [1193, 128] on div "bubble-pencil Feedback" at bounding box center [1112, 150] width 318 height 45
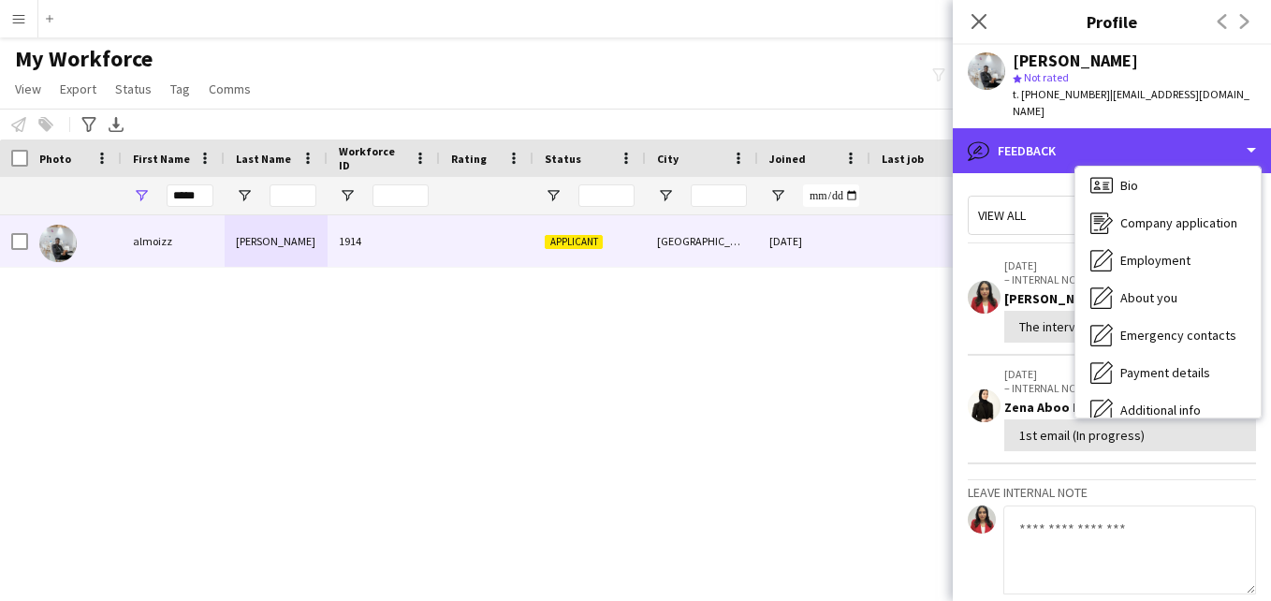
scroll to position [5, 0]
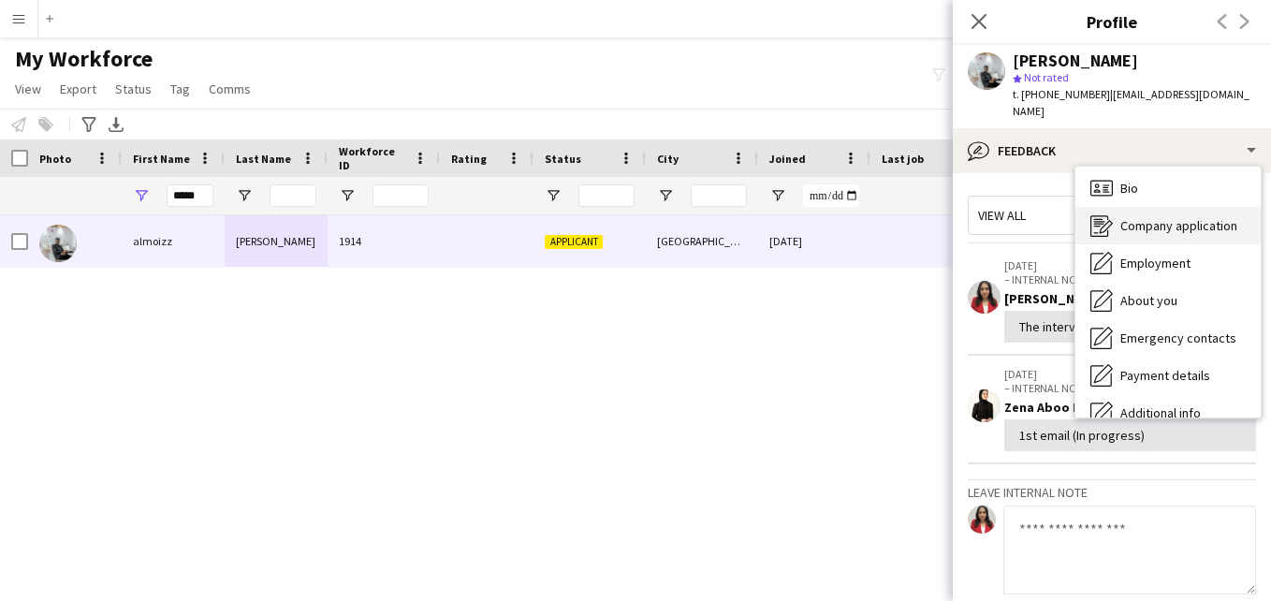
click at [1223, 217] on span "Company application" at bounding box center [1178, 225] width 117 height 17
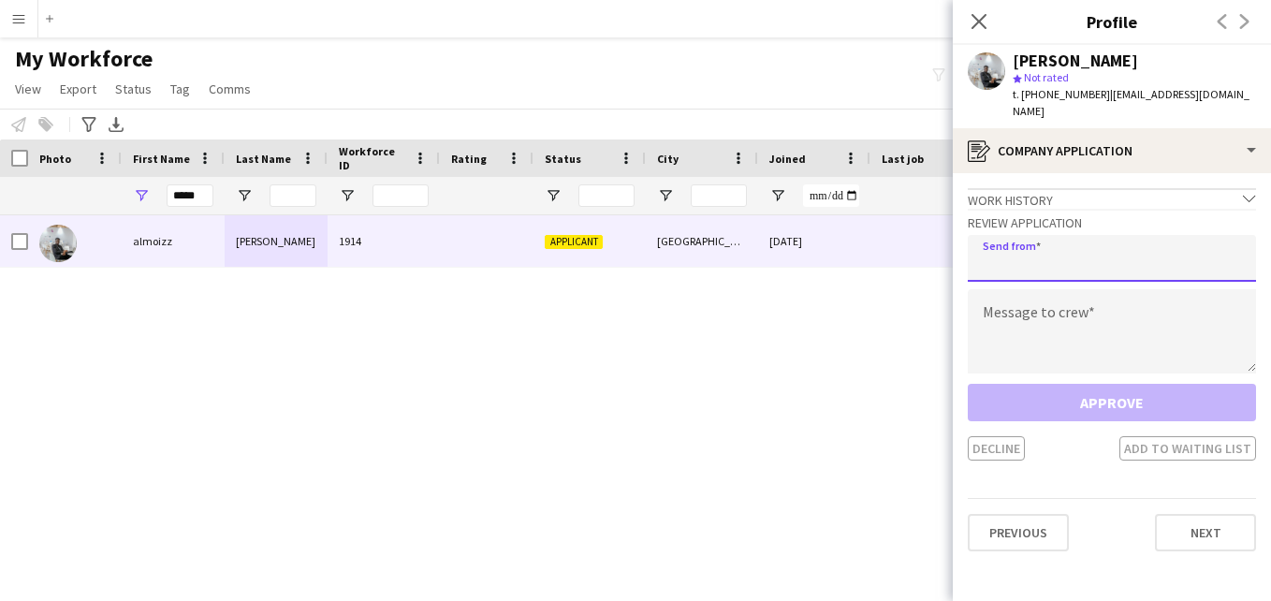
click at [1171, 235] on input "email" at bounding box center [1112, 258] width 288 height 47
type input "**********"
click at [1125, 312] on textarea at bounding box center [1112, 331] width 288 height 84
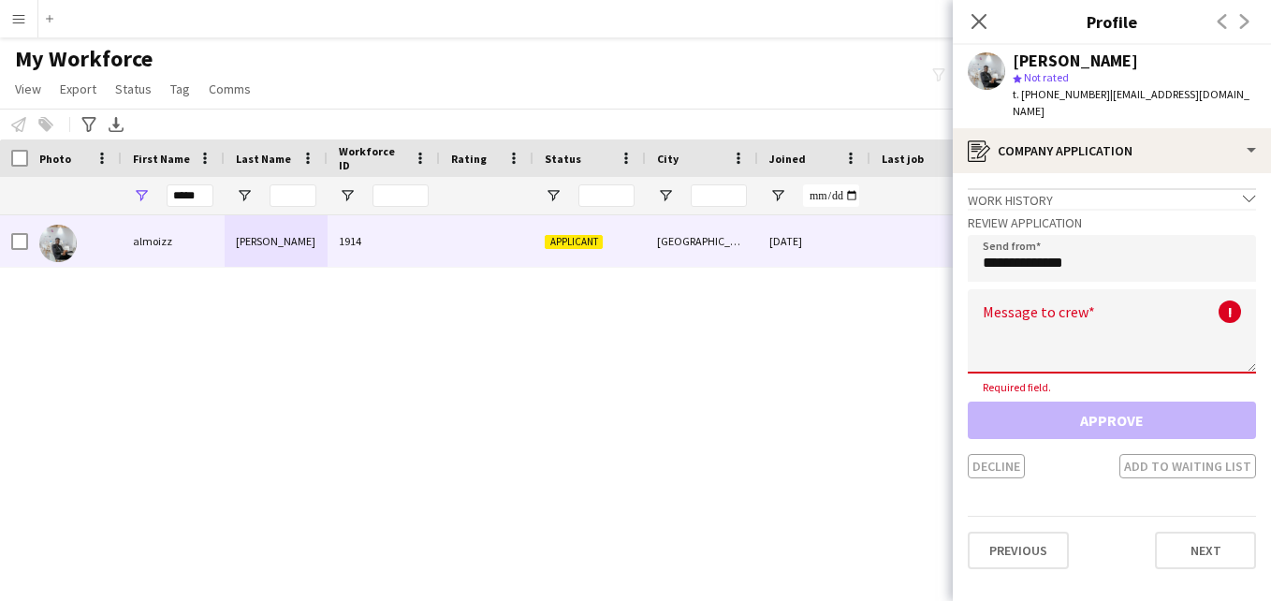
click at [1059, 301] on textarea at bounding box center [1112, 331] width 288 height 84
paste textarea "**********"
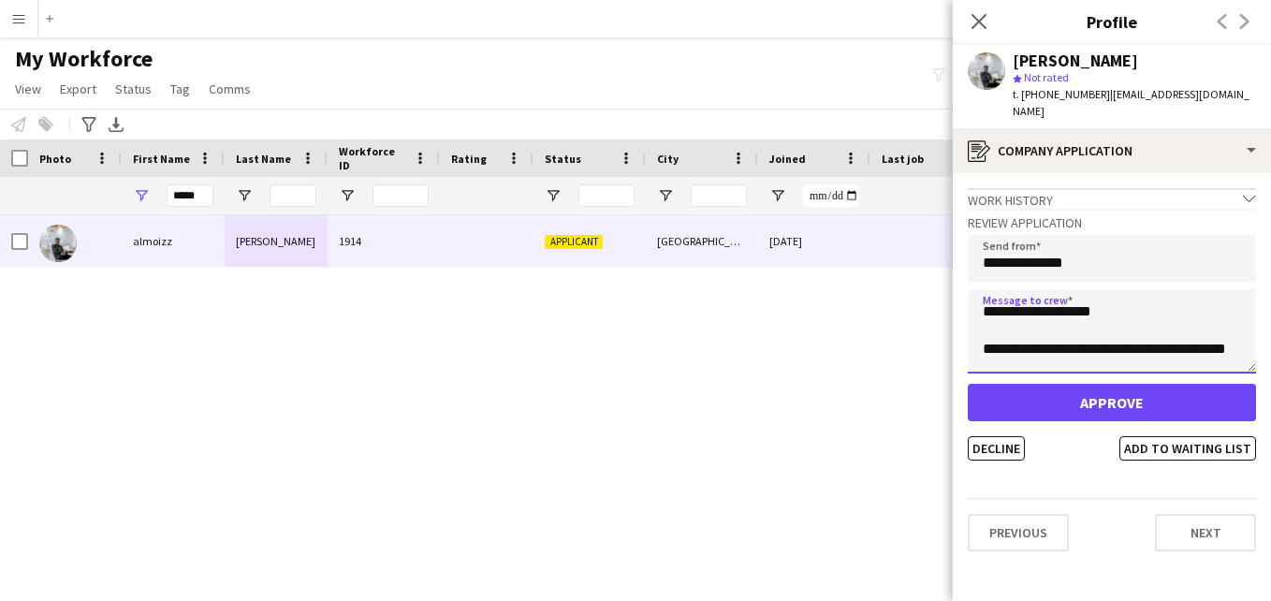
scroll to position [0, 0]
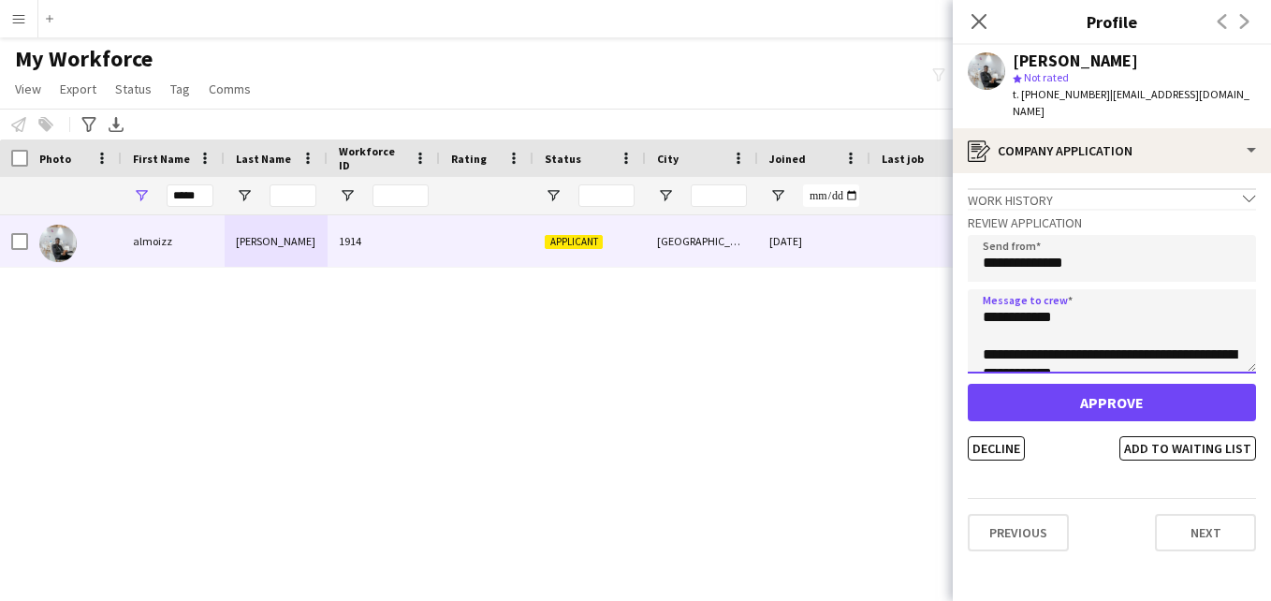
click at [1058, 300] on textarea "**********" at bounding box center [1112, 331] width 288 height 84
type textarea "**********"
click at [1172, 436] on button "Add to waiting list" at bounding box center [1187, 448] width 137 height 24
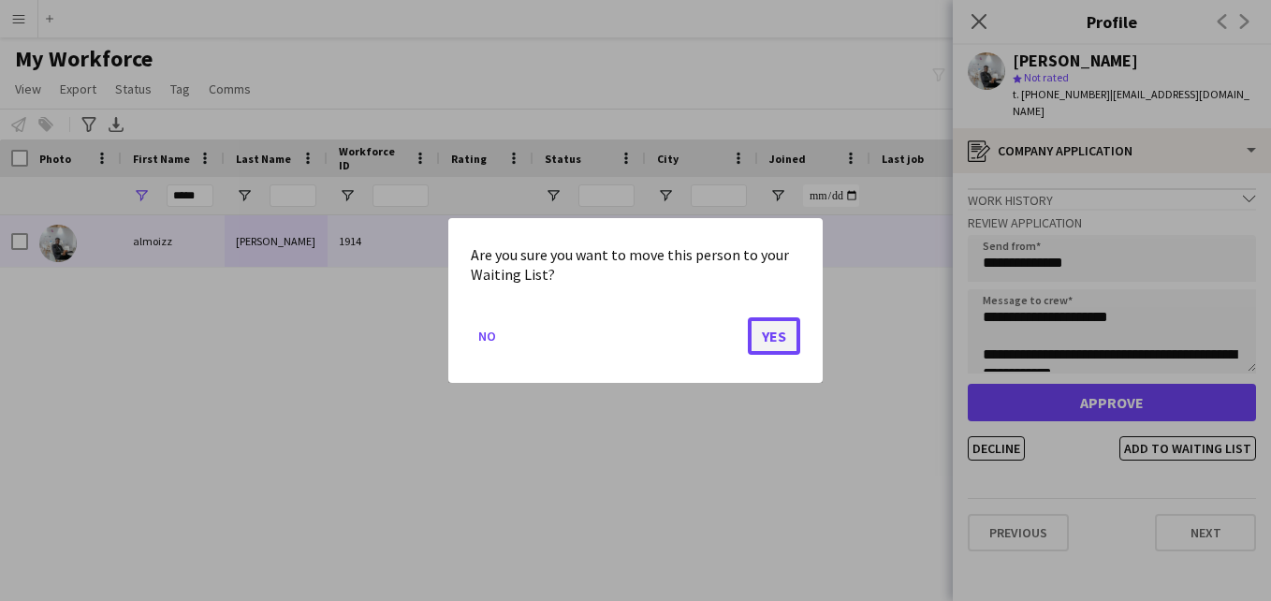
click at [781, 338] on button "Yes" at bounding box center [774, 335] width 52 height 37
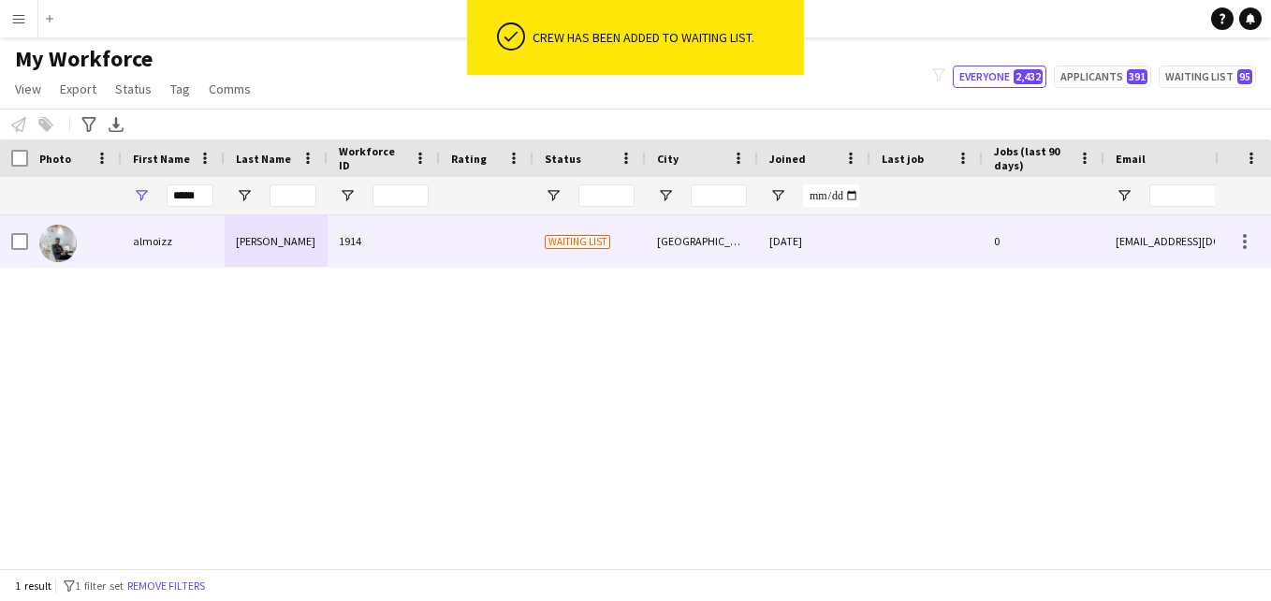
click at [575, 242] on span "Waiting list" at bounding box center [578, 242] width 66 height 14
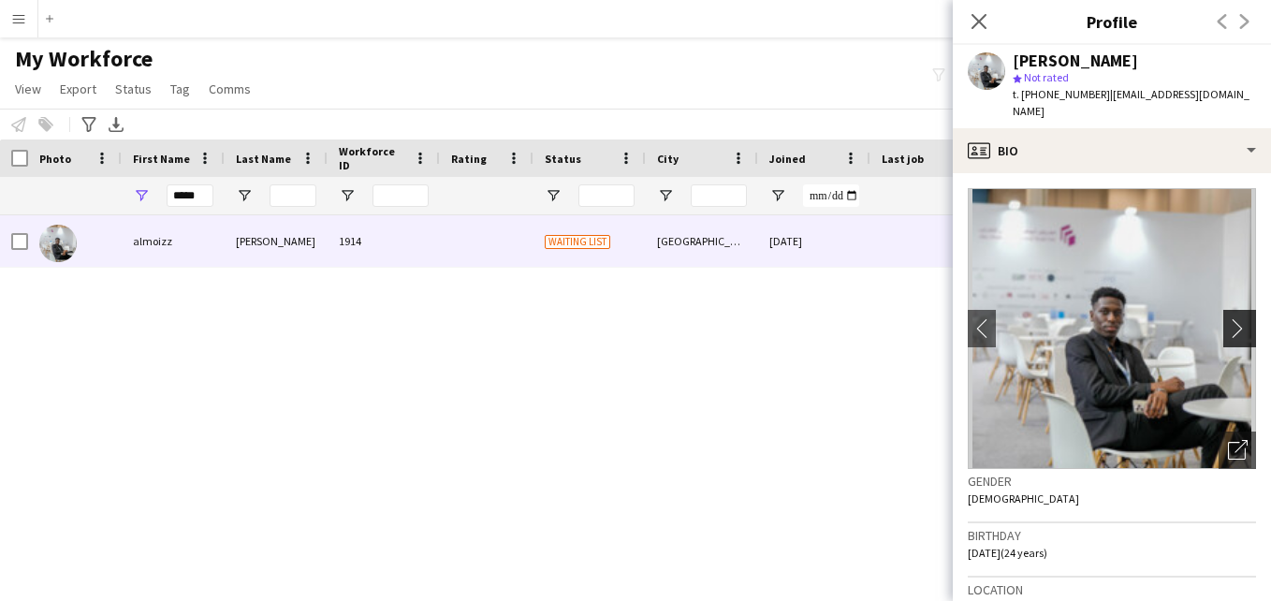
click at [1228, 318] on app-icon "chevron-right" at bounding box center [1242, 328] width 29 height 20
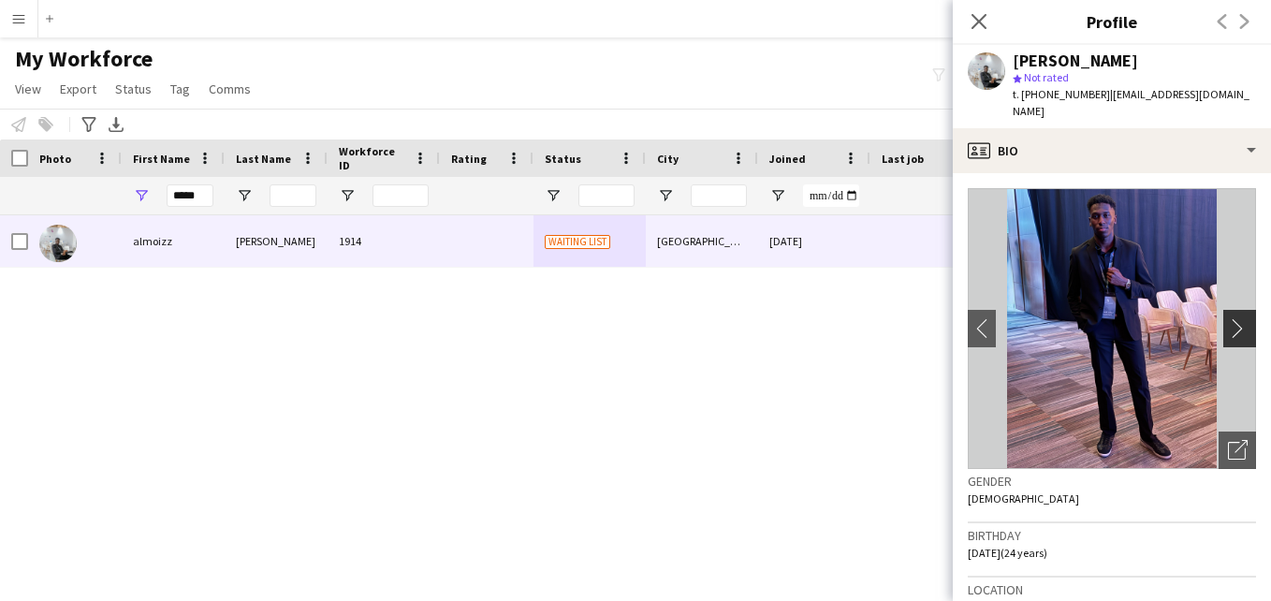
click at [1233, 318] on app-icon "chevron-right" at bounding box center [1242, 328] width 29 height 20
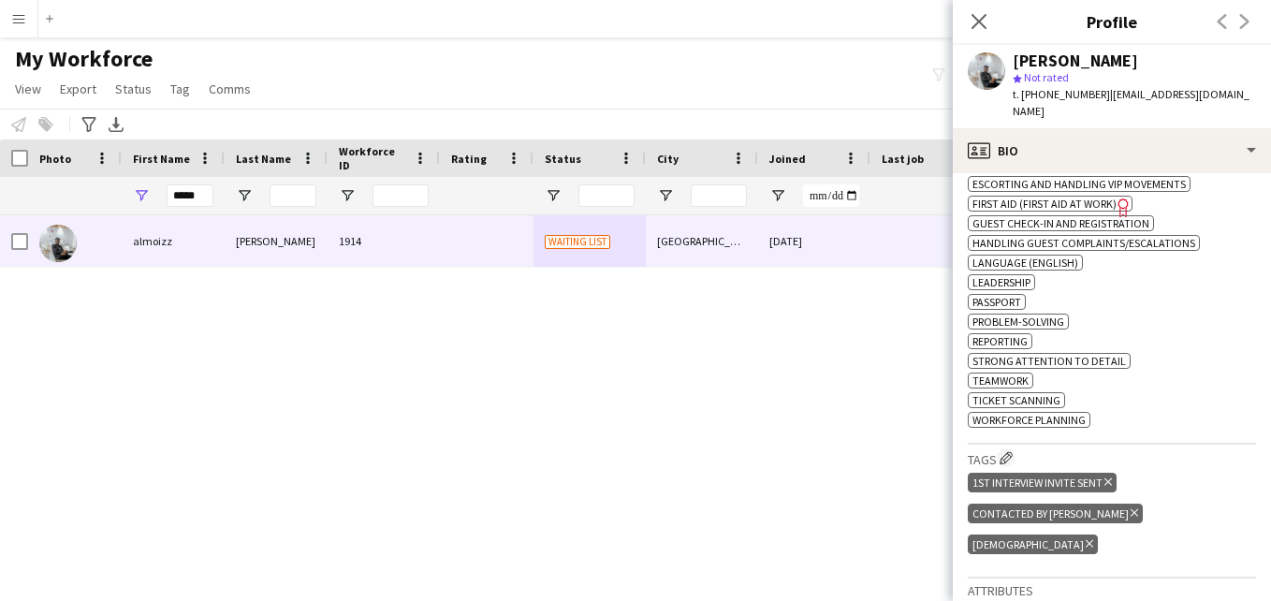
scroll to position [756, 0]
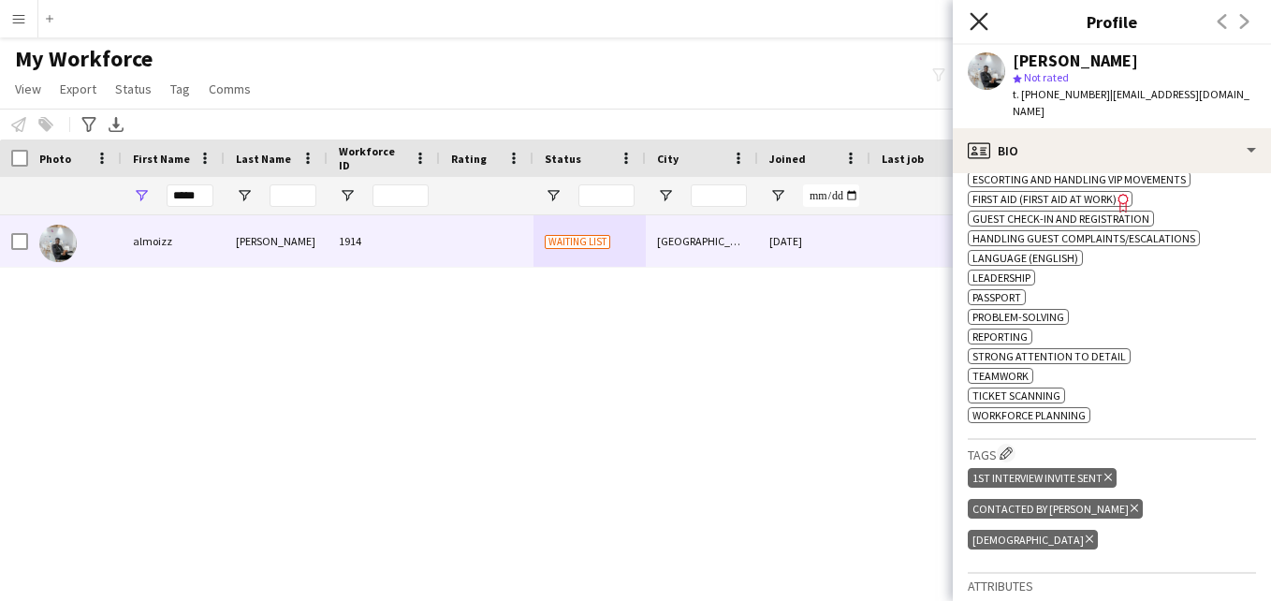
click at [979, 27] on icon "Close pop-in" at bounding box center [979, 21] width 18 height 18
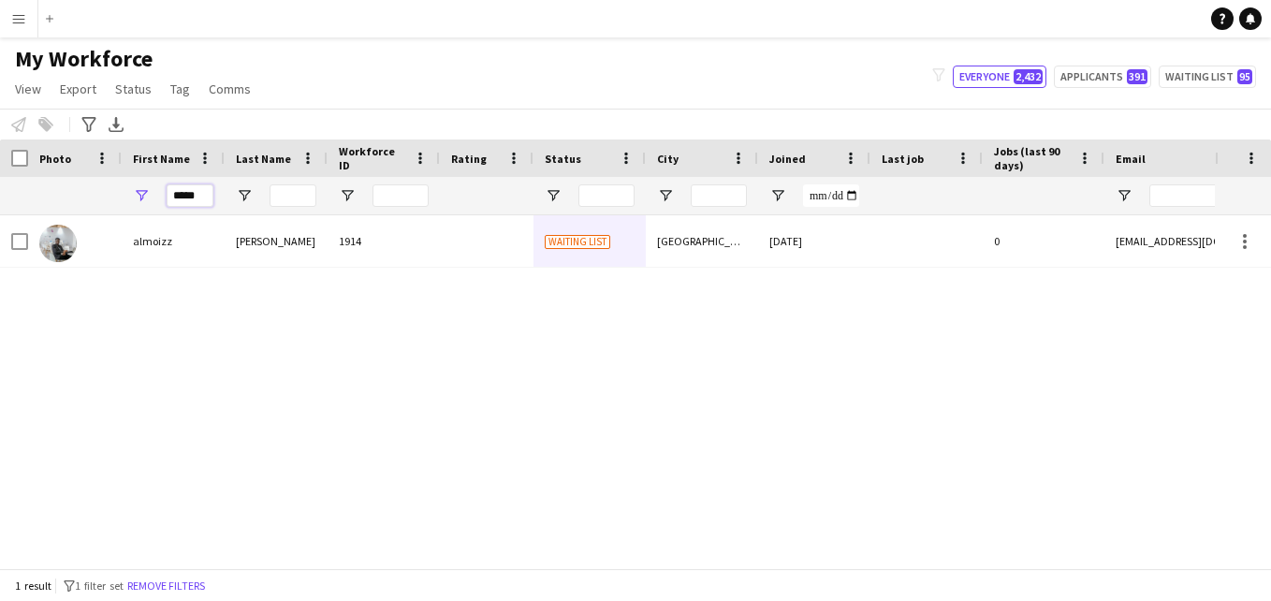
drag, startPoint x: 208, startPoint y: 197, endPoint x: 160, endPoint y: 197, distance: 47.7
click at [160, 197] on div "*****" at bounding box center [173, 195] width 103 height 37
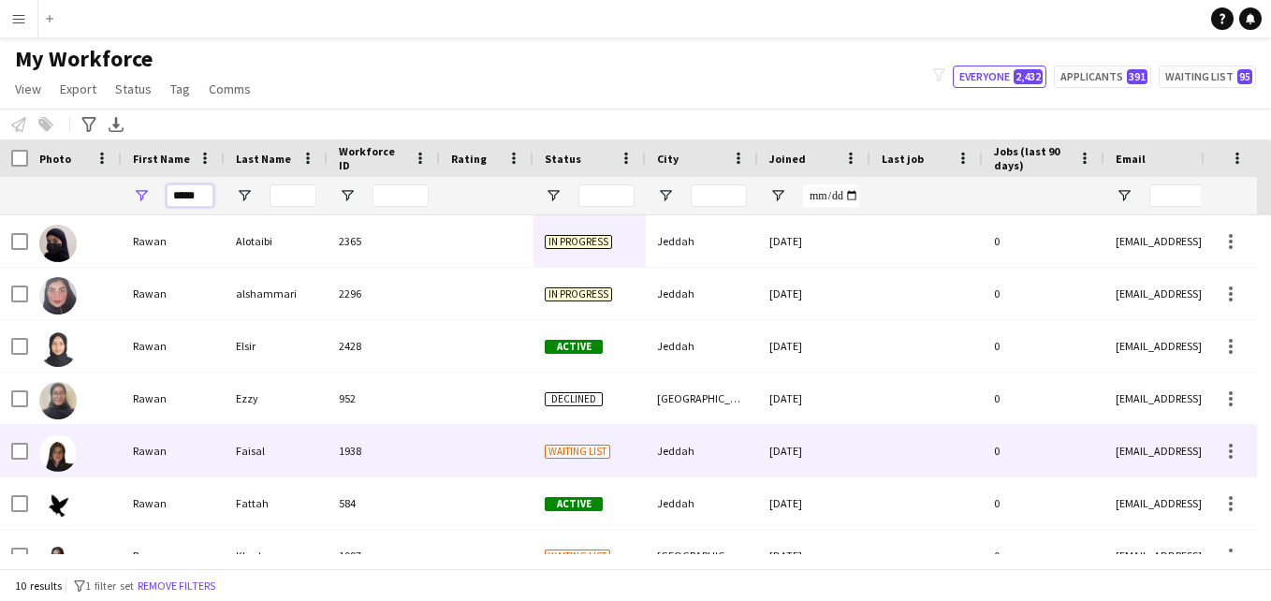
type input "*****"
click at [449, 443] on div at bounding box center [487, 450] width 94 height 51
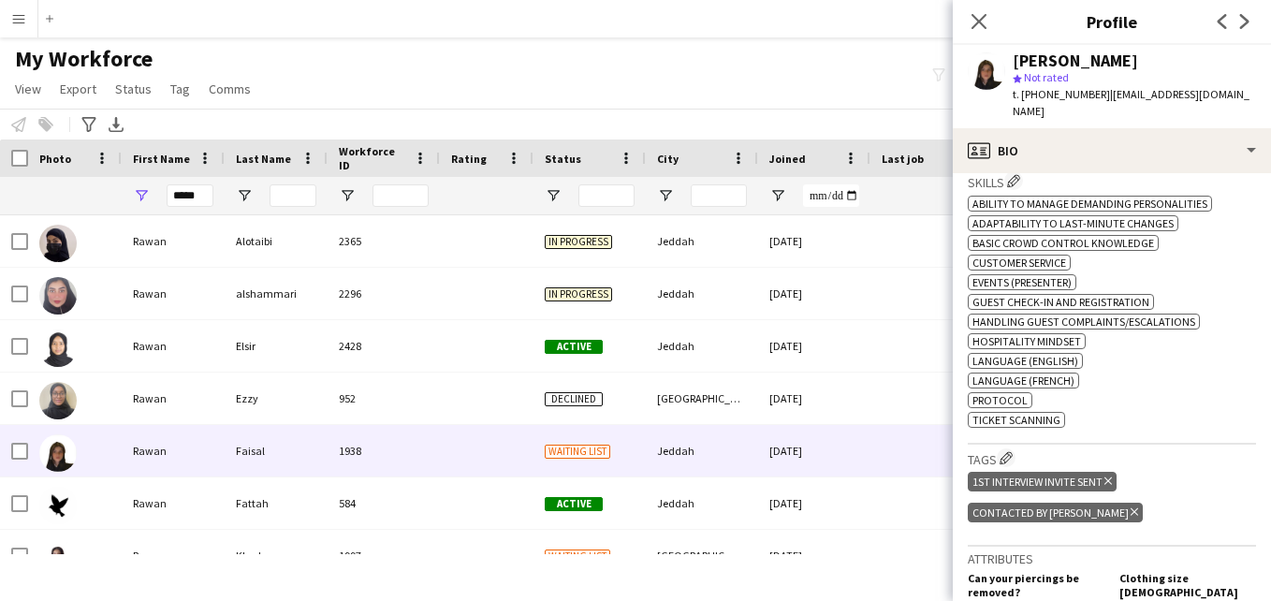
scroll to position [684, 0]
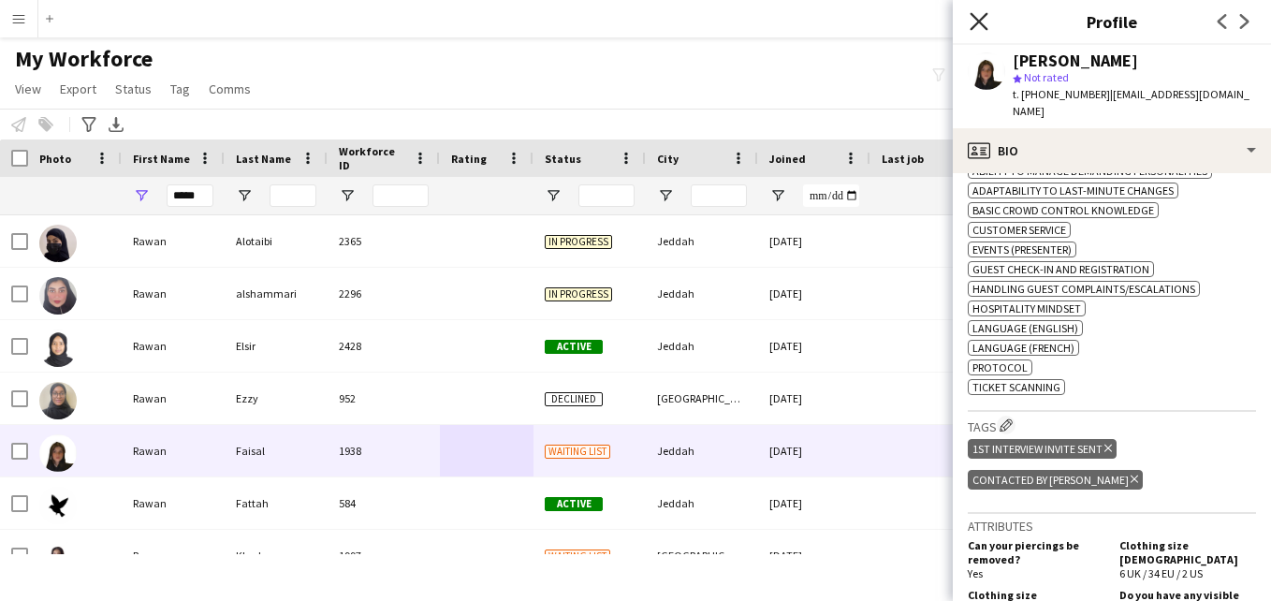
click at [978, 28] on icon "Close pop-in" at bounding box center [979, 21] width 18 height 18
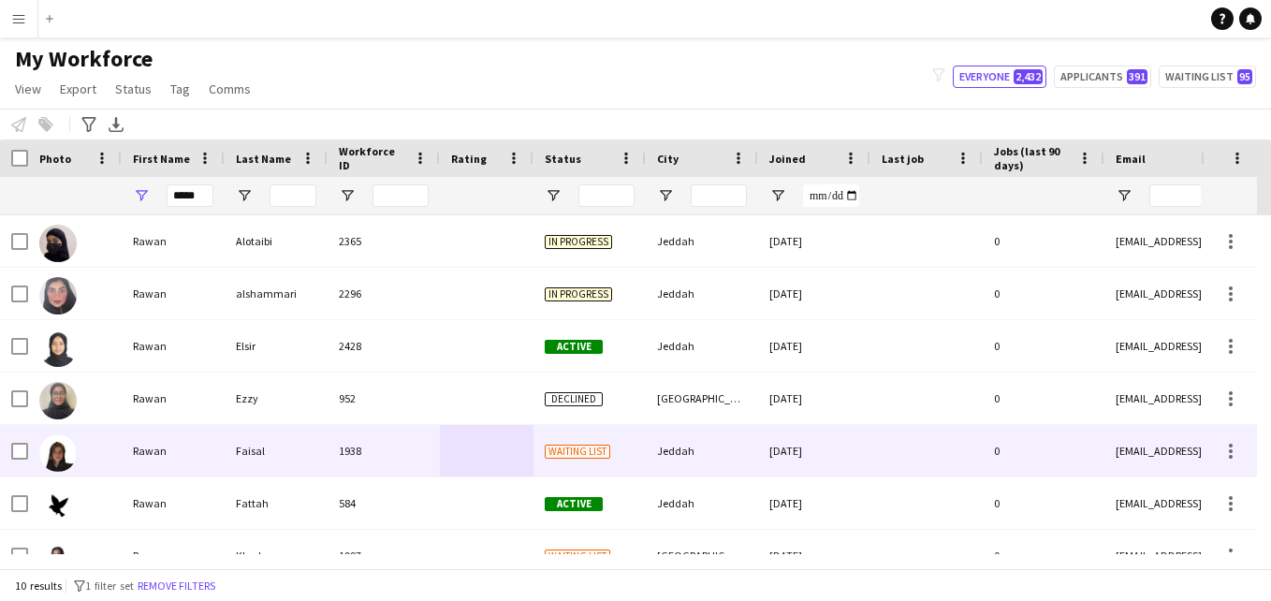
click at [273, 463] on div "Faisal" at bounding box center [276, 450] width 103 height 51
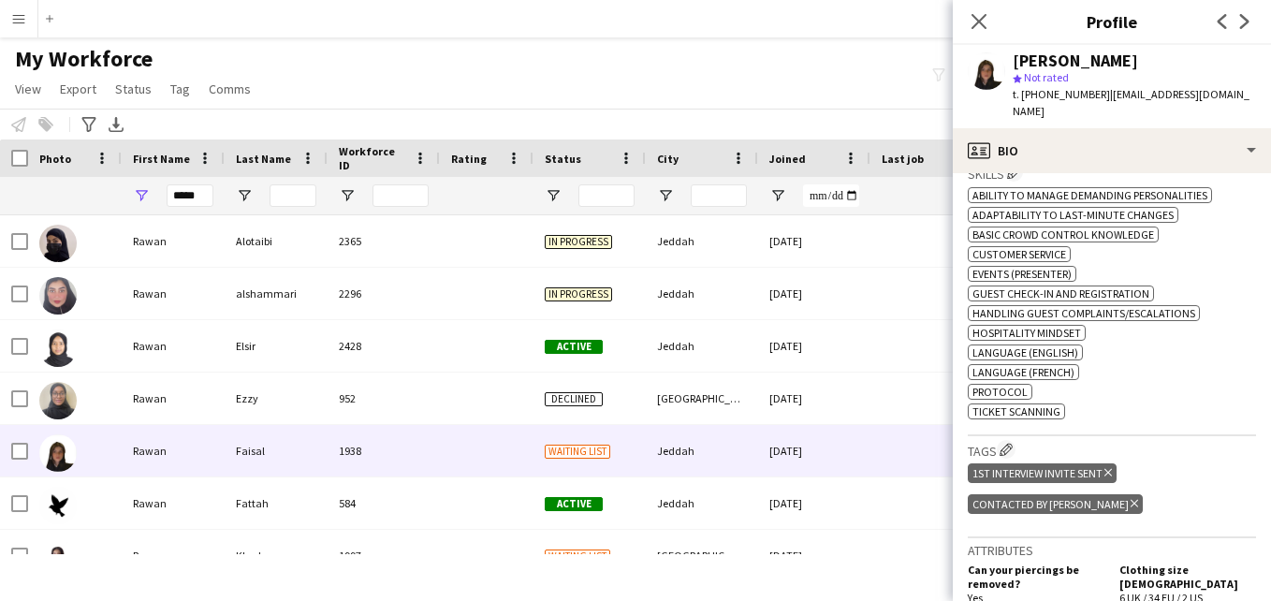
scroll to position [664, 0]
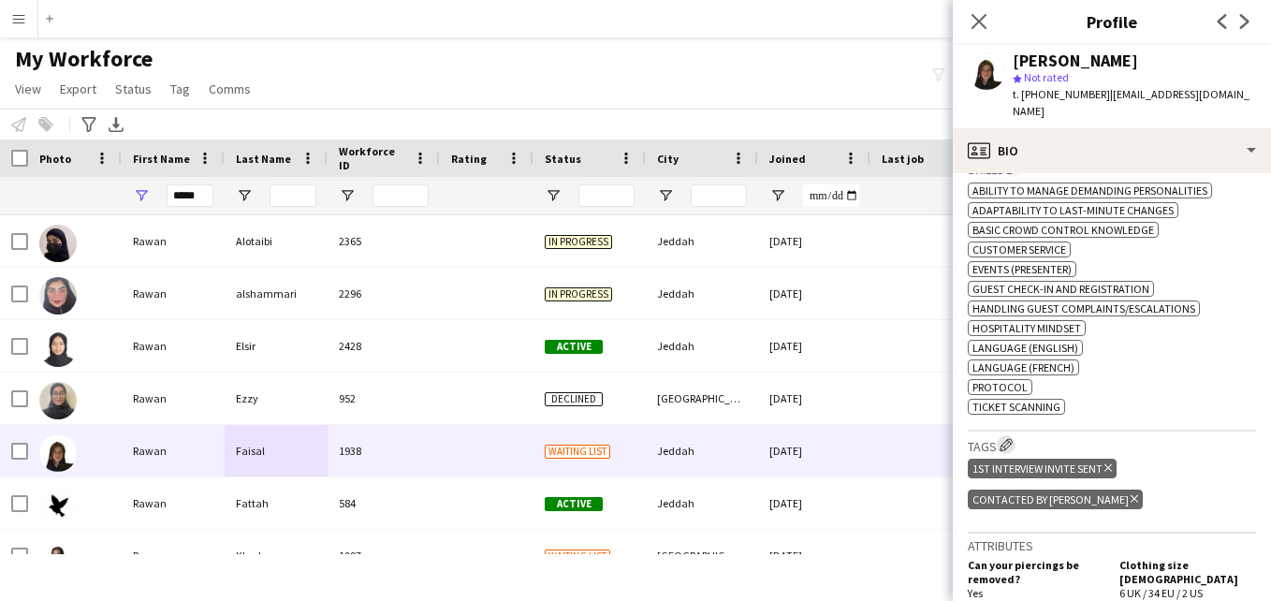
click at [1005, 438] on app-icon "Edit crew company tags" at bounding box center [1005, 444] width 13 height 13
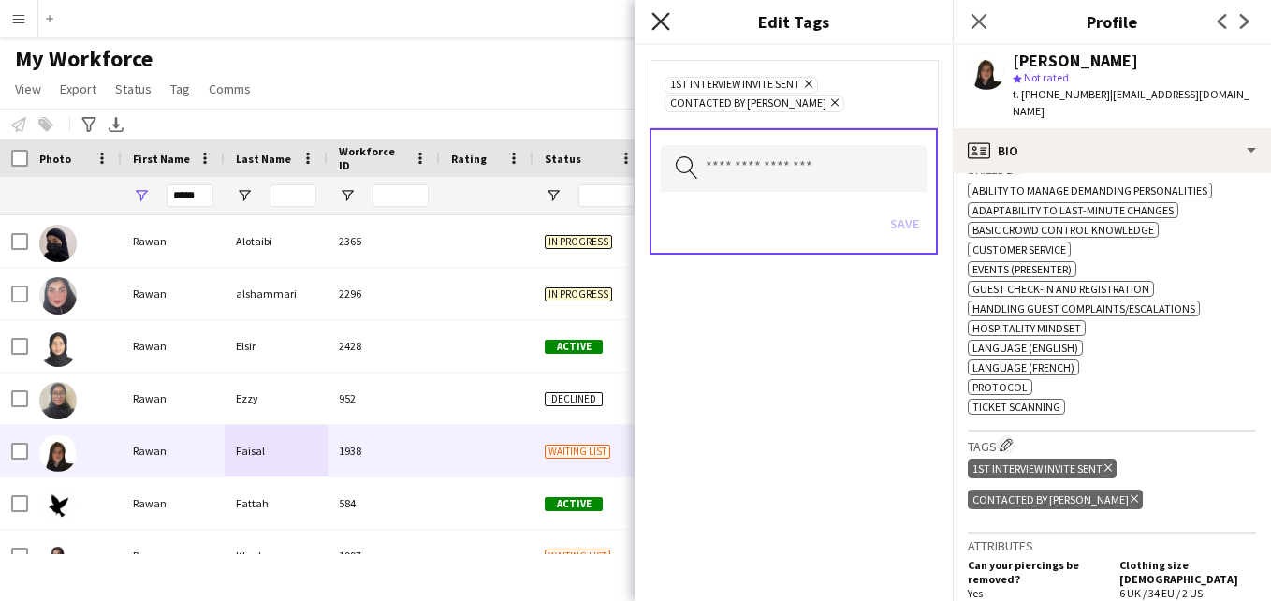
click at [662, 17] on icon "Close pop-in" at bounding box center [660, 21] width 18 height 18
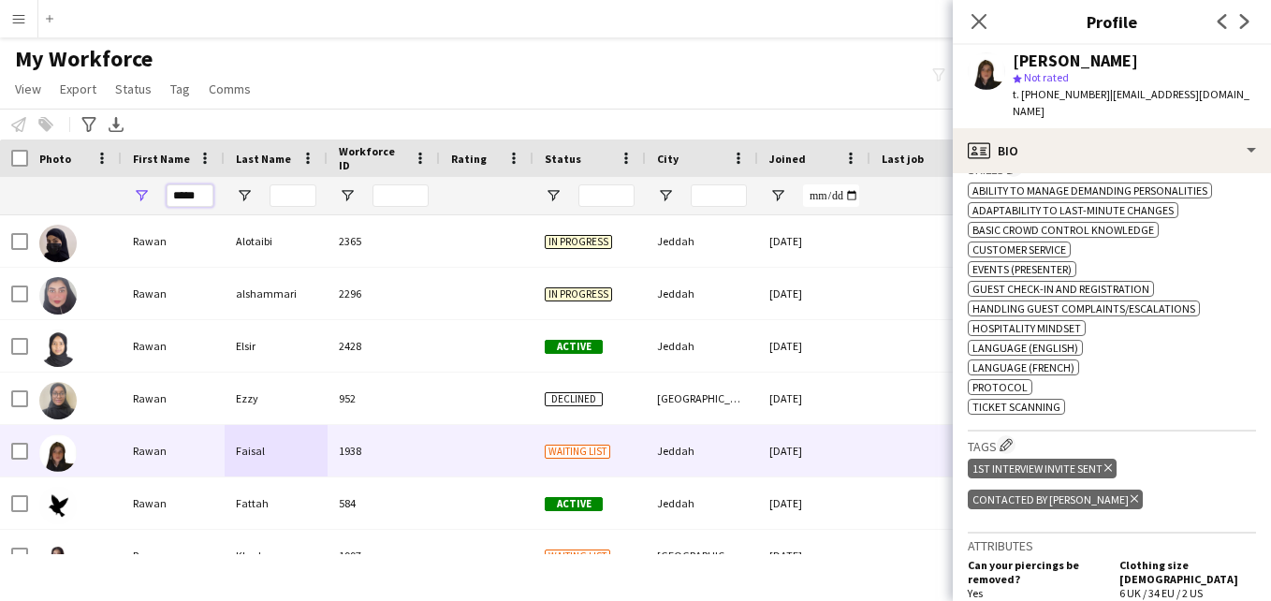
drag, startPoint x: 202, startPoint y: 192, endPoint x: 158, endPoint y: 201, distance: 45.0
click at [158, 201] on div "*****" at bounding box center [173, 195] width 103 height 37
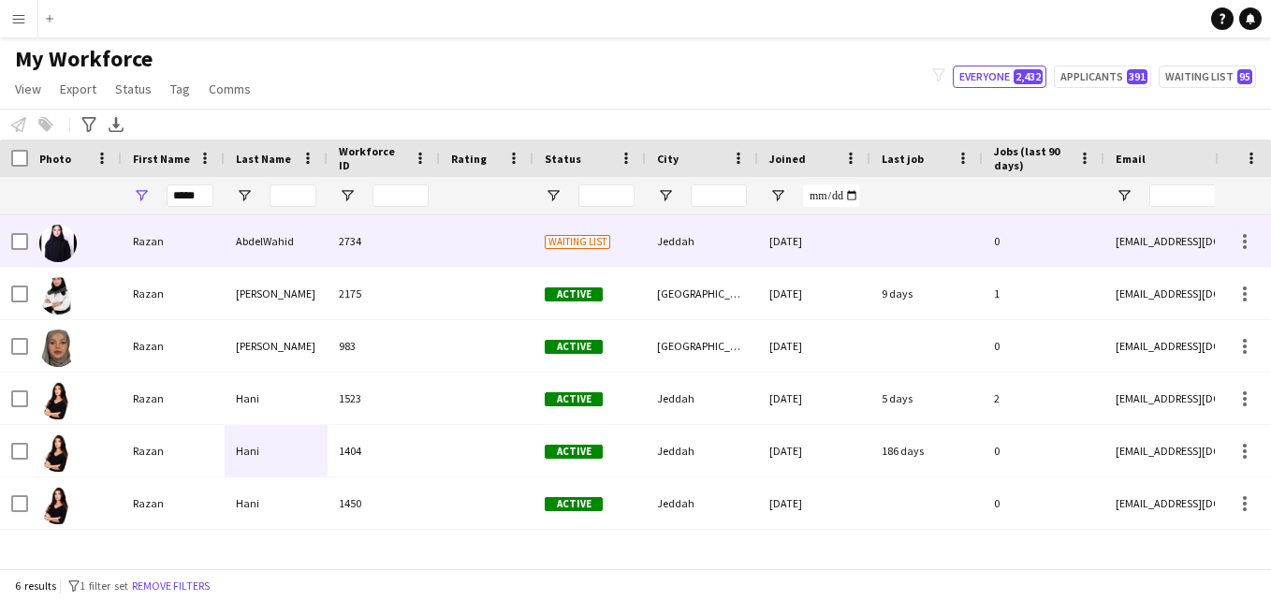
click at [381, 258] on div "2734" at bounding box center [384, 240] width 112 height 51
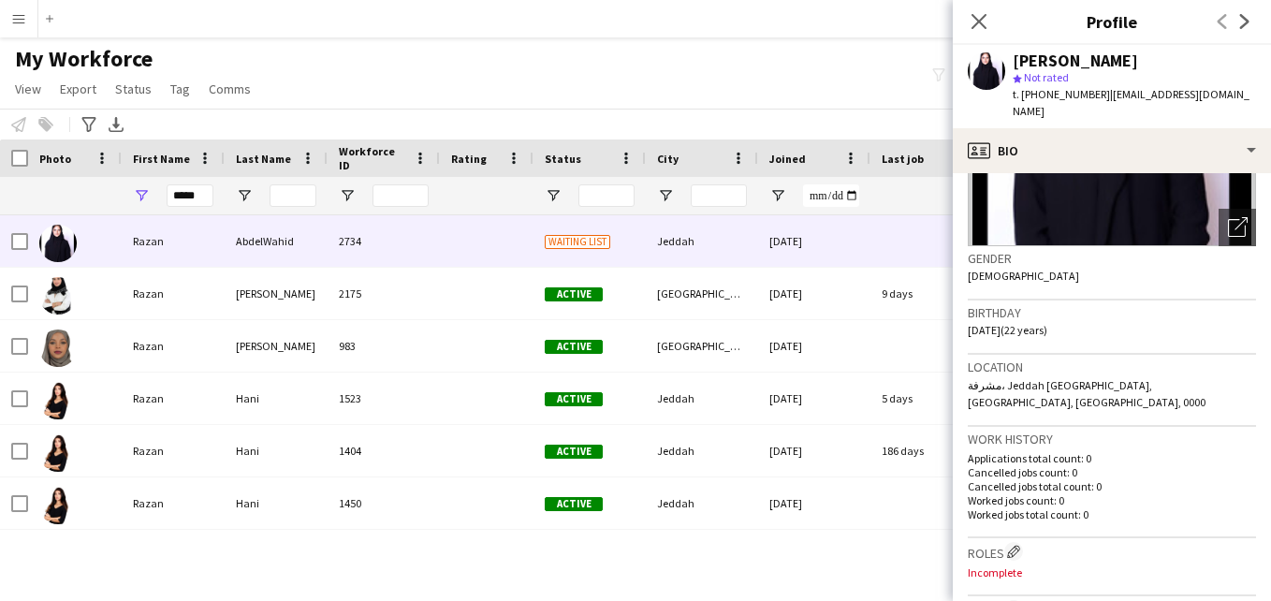
scroll to position [0, 0]
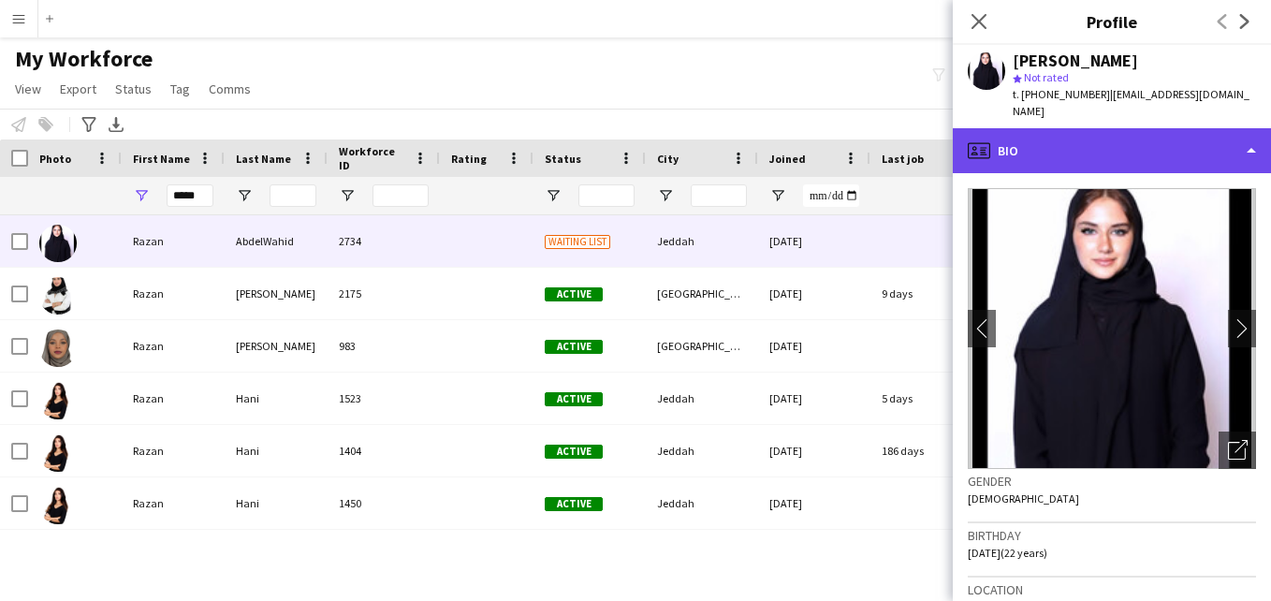
click at [1230, 149] on div "profile Bio" at bounding box center [1112, 150] width 318 height 45
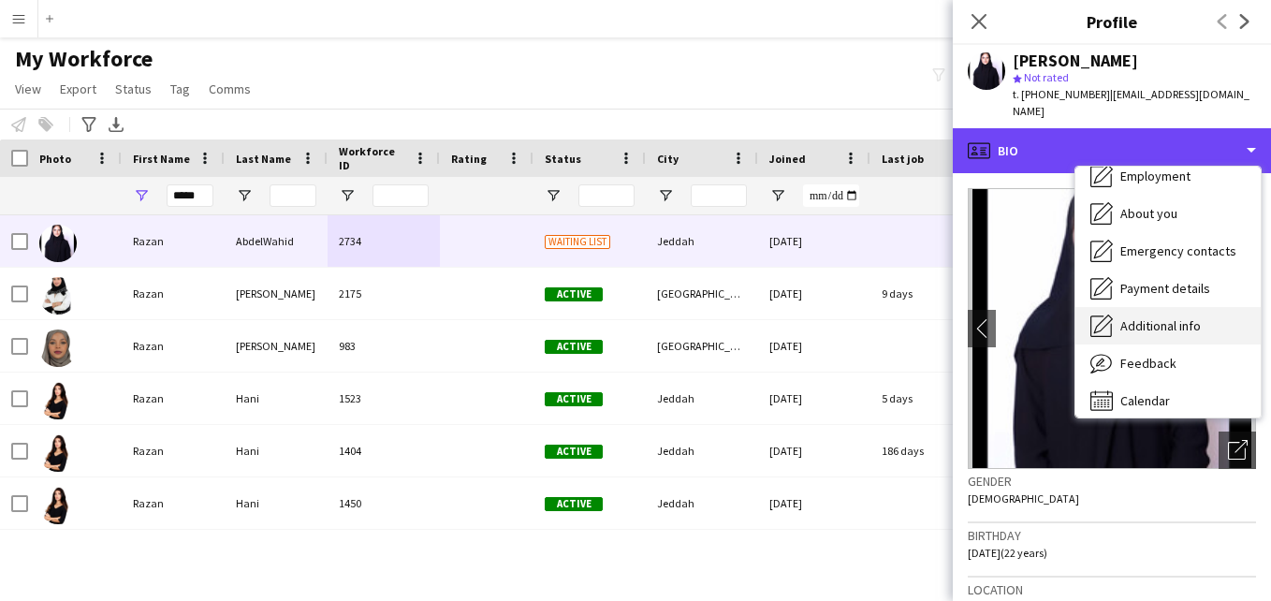
scroll to position [96, 0]
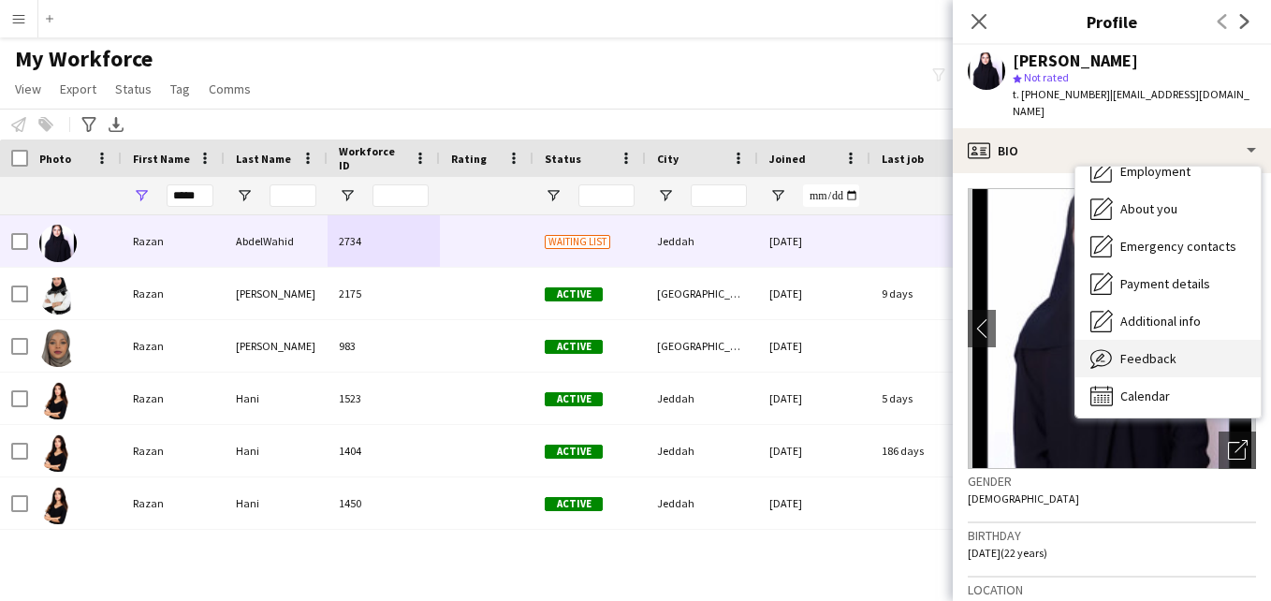
click at [1190, 340] on div "Feedback Feedback" at bounding box center [1167, 358] width 185 height 37
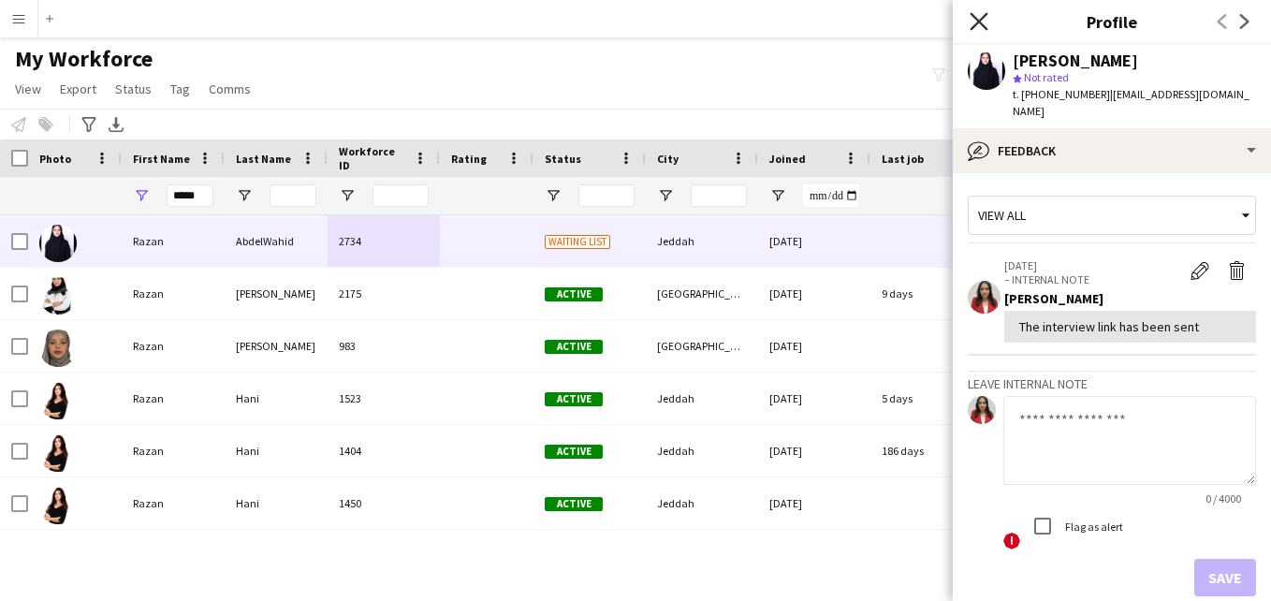
click at [981, 20] on icon at bounding box center [979, 21] width 18 height 18
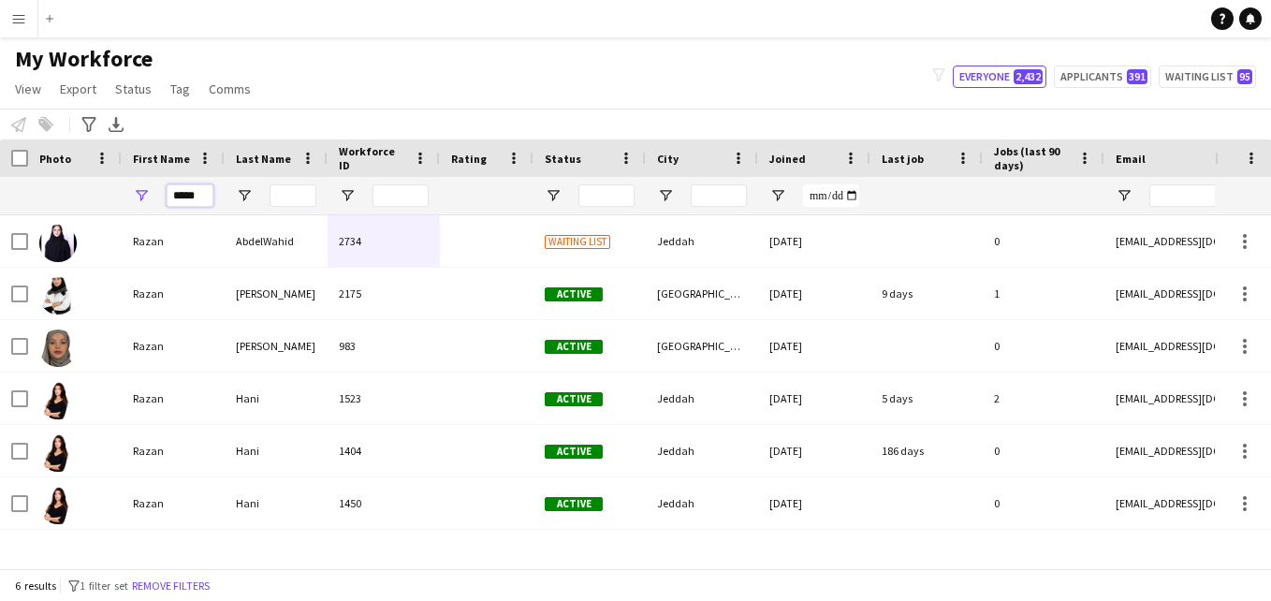
click at [207, 196] on input "*****" at bounding box center [190, 195] width 47 height 22
type input "*"
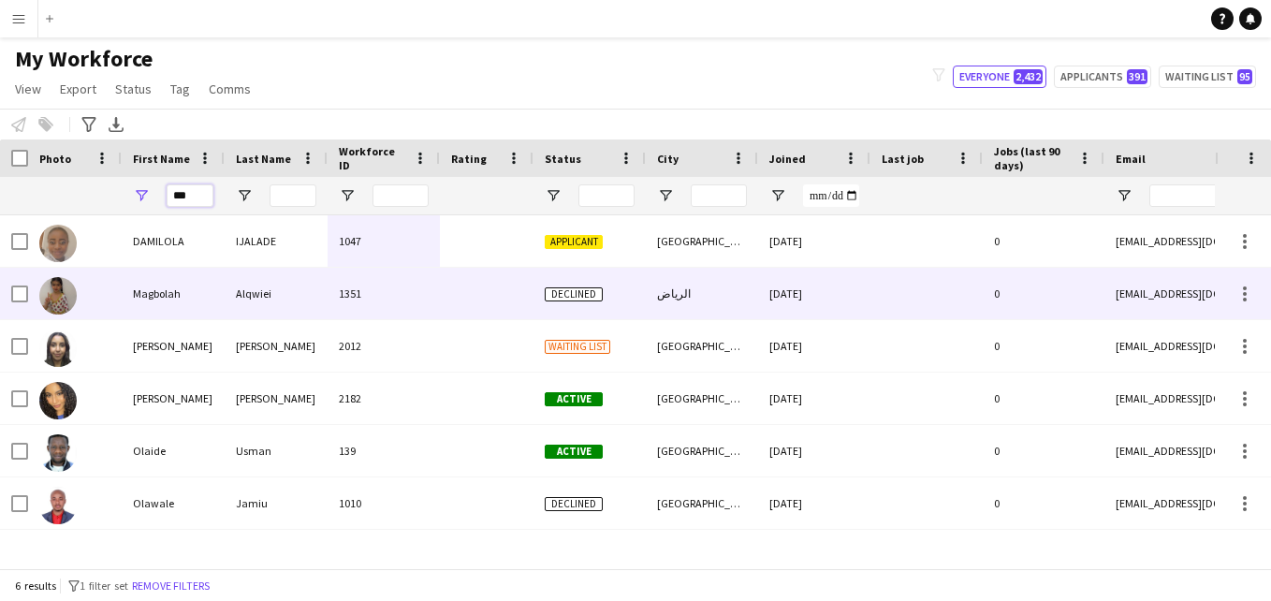
type input "***"
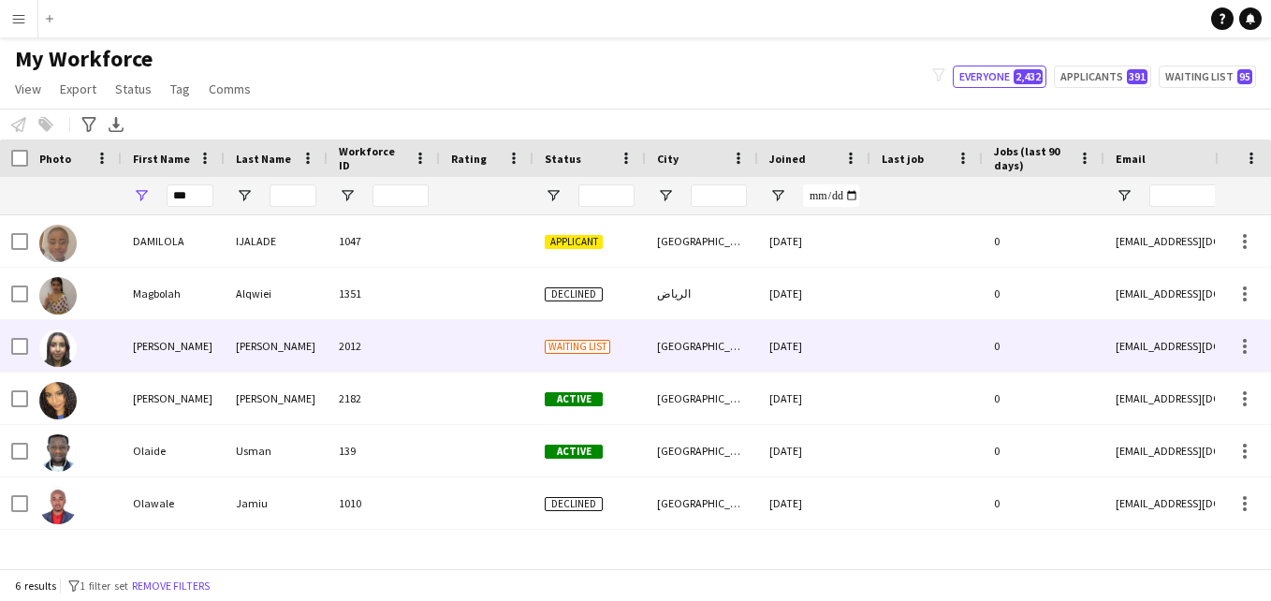
click at [348, 326] on div "2012" at bounding box center [384, 345] width 112 height 51
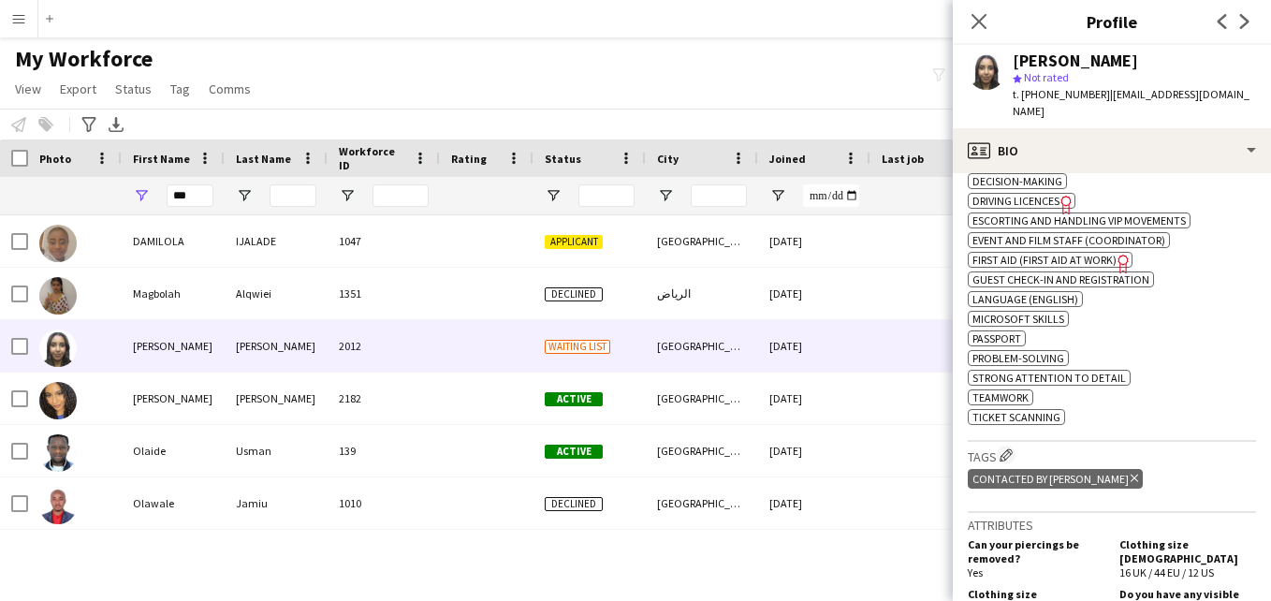
scroll to position [813, 0]
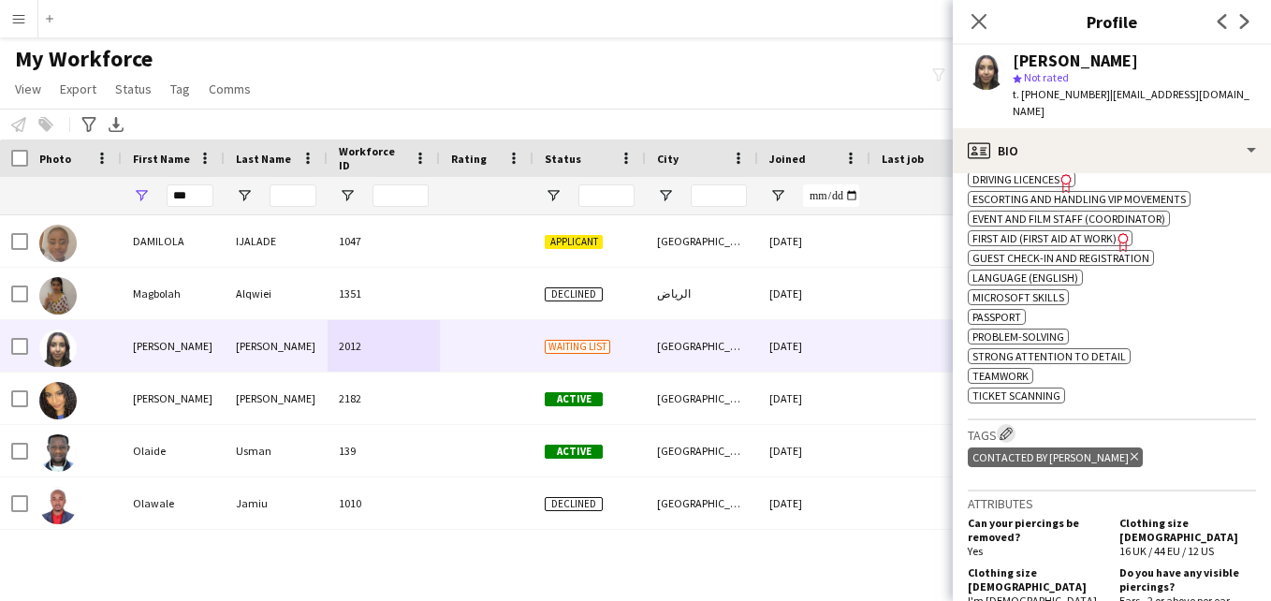
click at [1003, 427] on app-icon "Edit crew company tags" at bounding box center [1005, 433] width 13 height 13
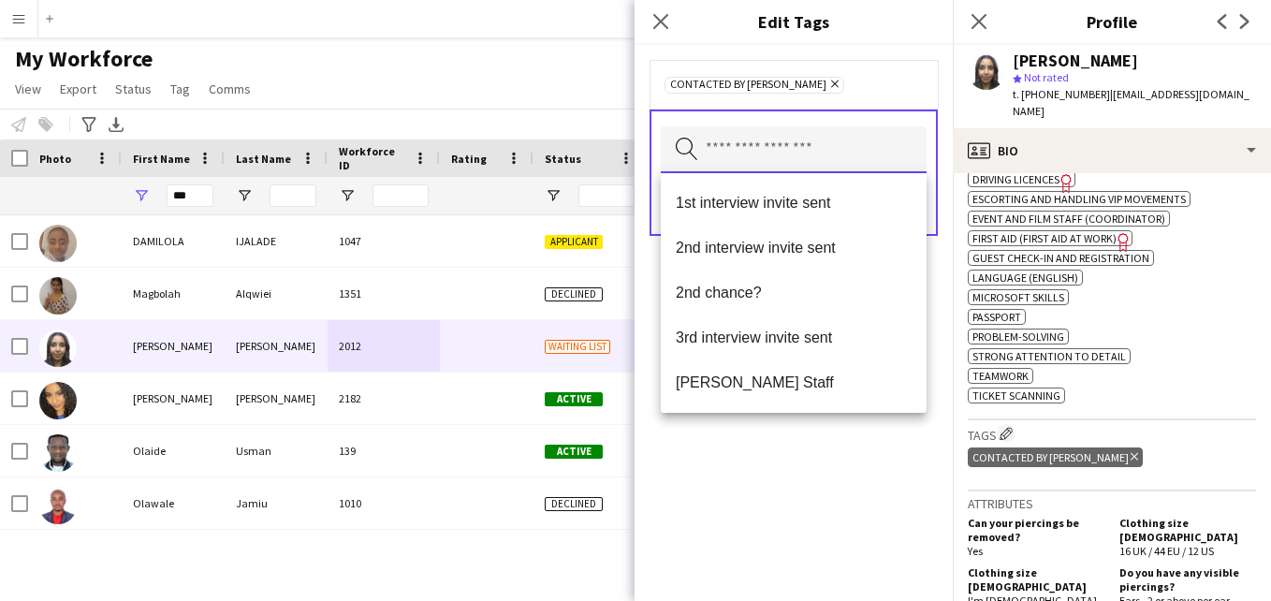
click at [805, 148] on input "text" at bounding box center [794, 149] width 266 height 47
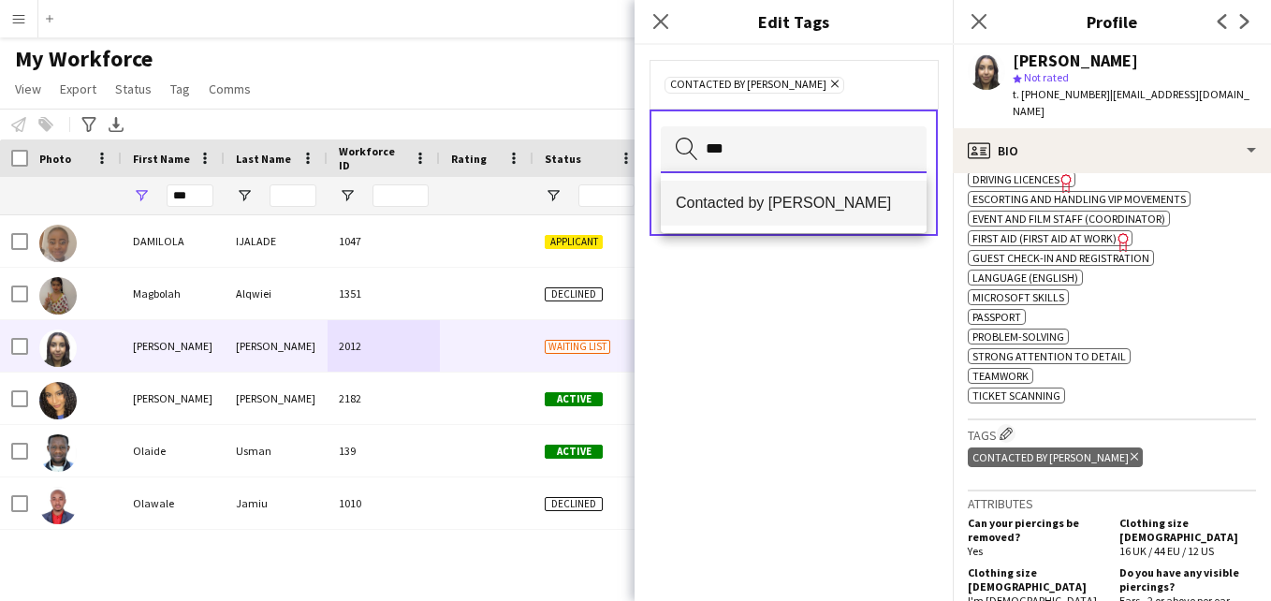
type input "***"
click at [791, 194] on mat-option "Contacted by [PERSON_NAME]" at bounding box center [794, 203] width 266 height 45
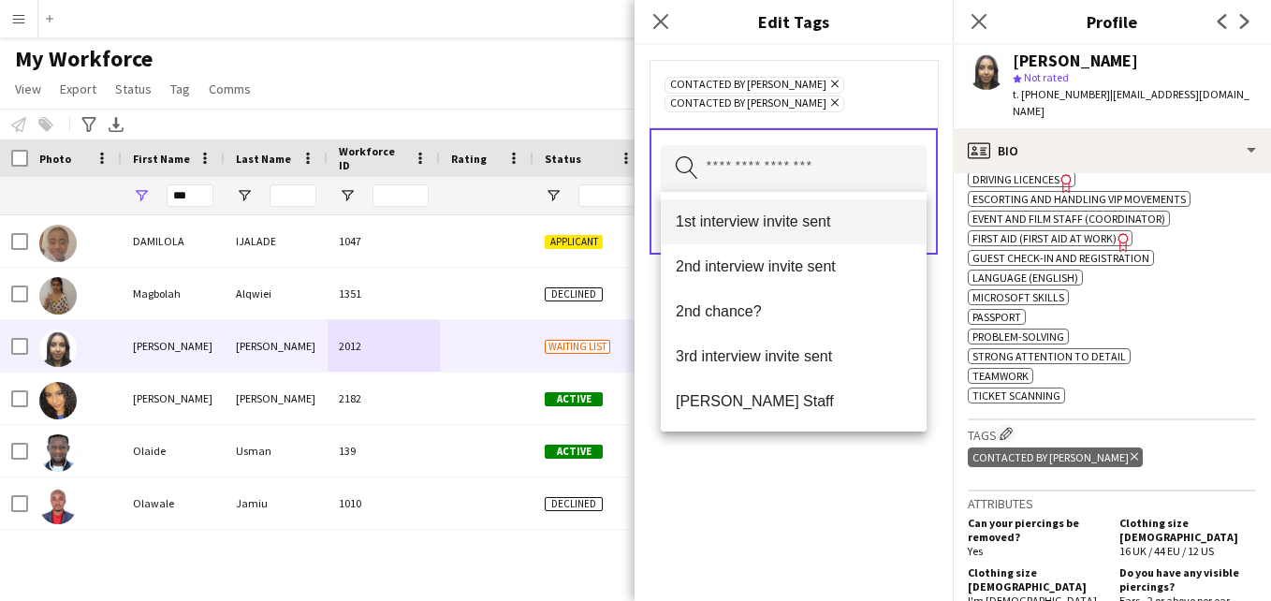
click at [793, 224] on span "1st interview invite sent" at bounding box center [794, 221] width 236 height 18
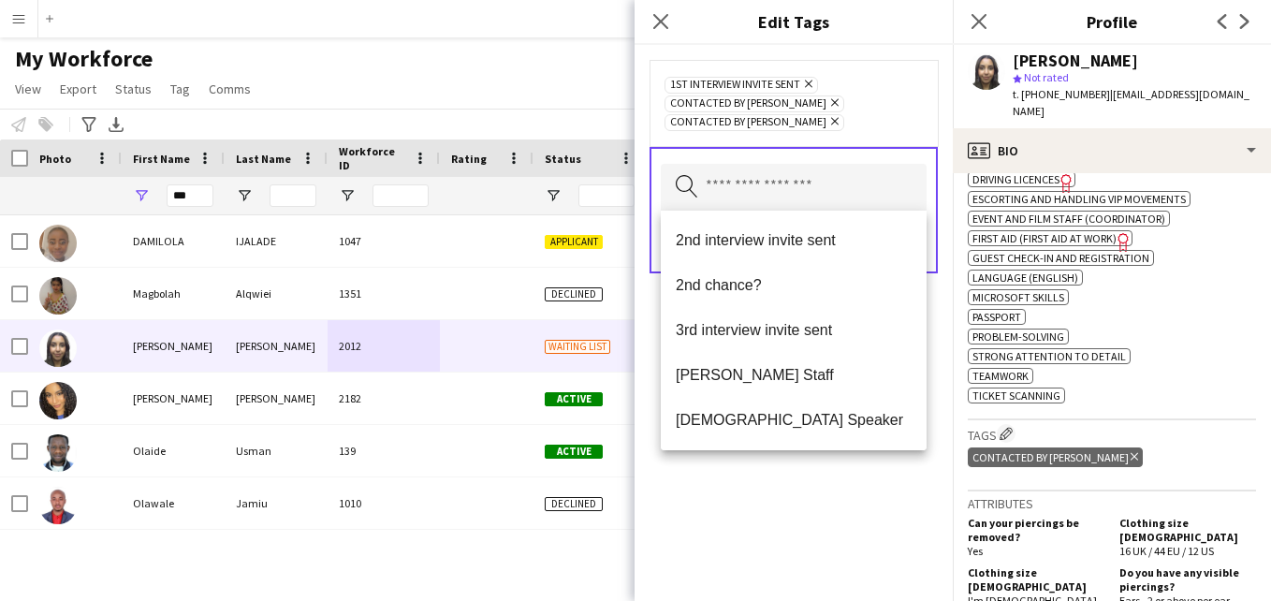
click at [831, 103] on icon at bounding box center [834, 102] width 7 height 7
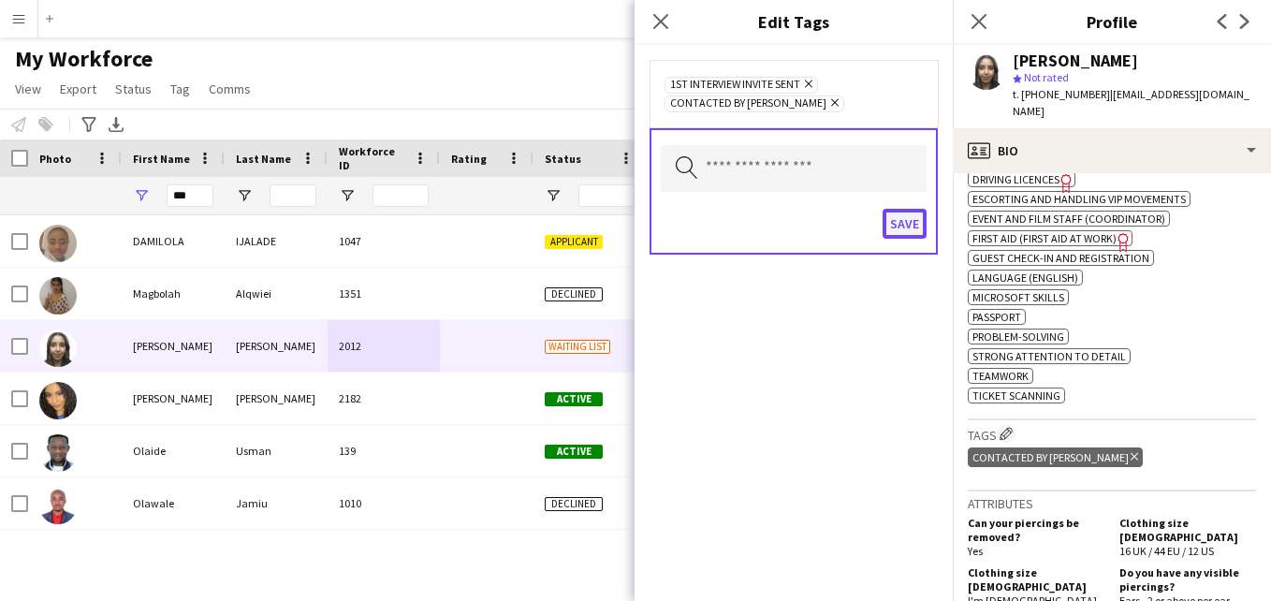
click at [901, 226] on button "Save" at bounding box center [905, 224] width 44 height 30
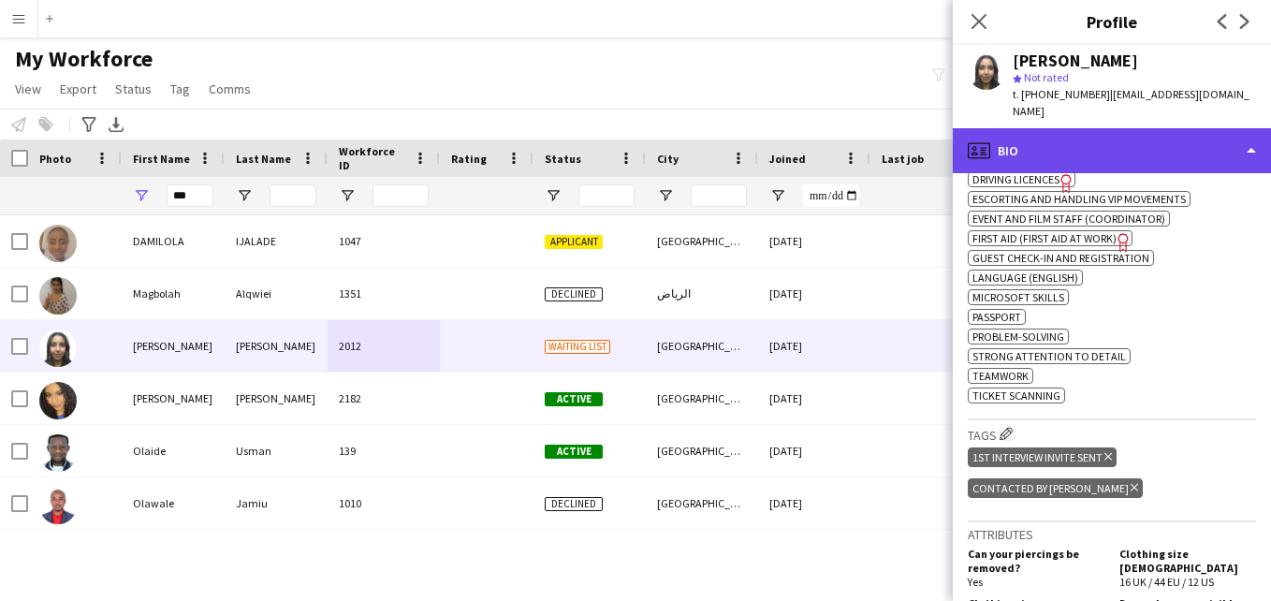
click at [1177, 129] on div "profile Bio" at bounding box center [1112, 150] width 318 height 45
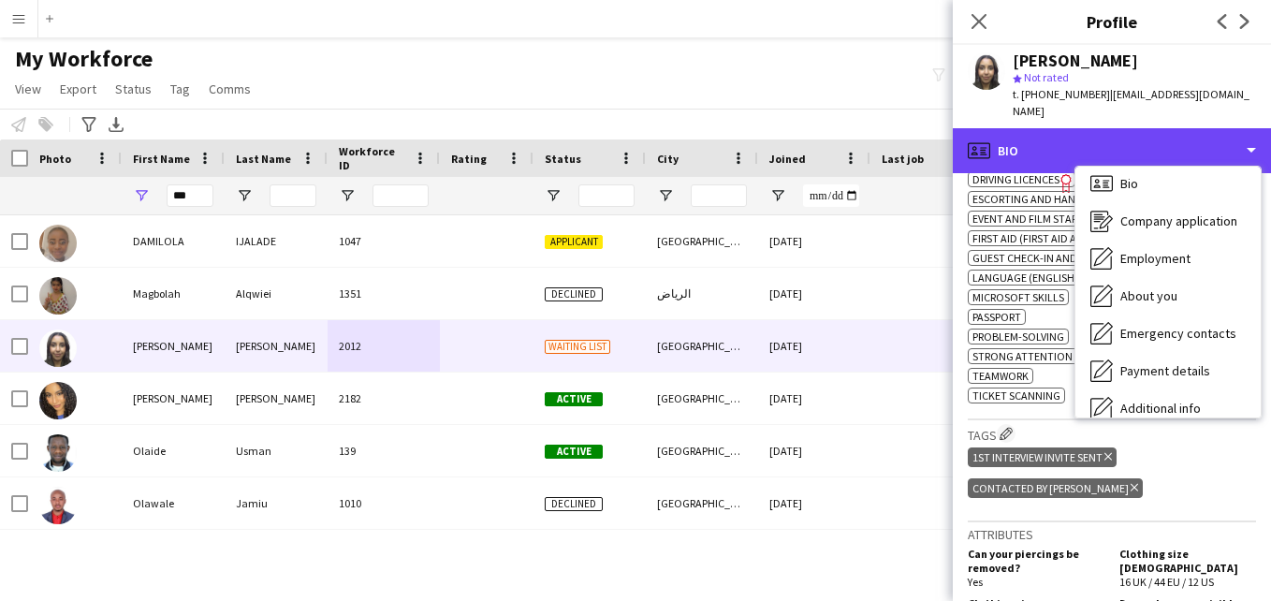
scroll to position [101, 0]
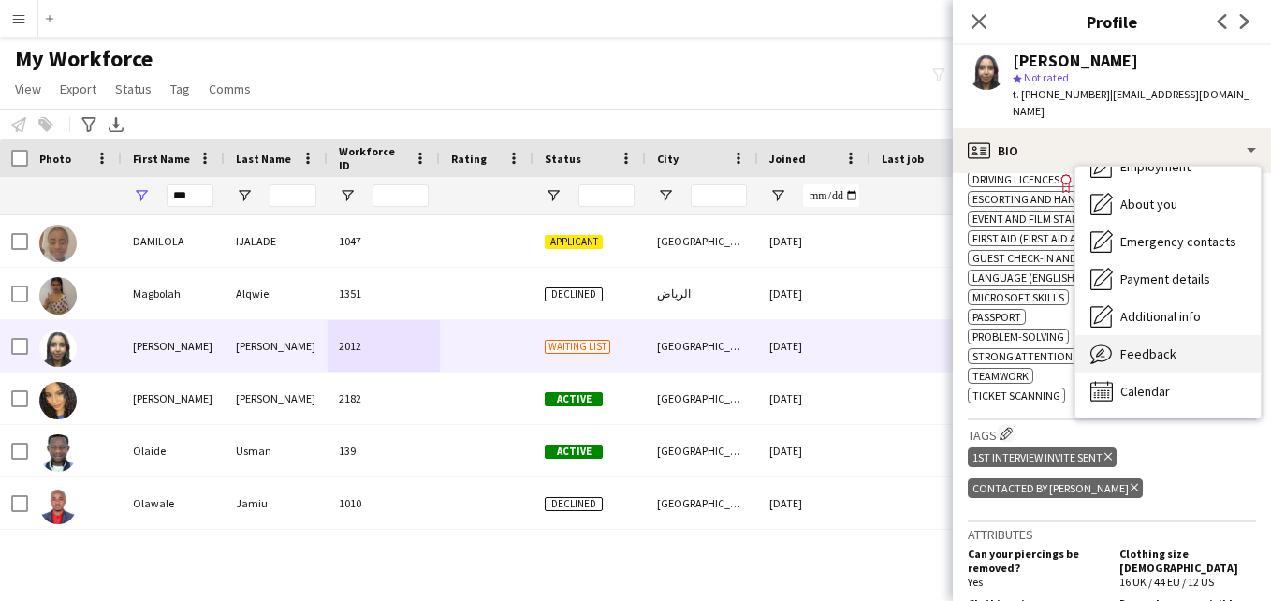
click at [1217, 335] on div "Feedback Feedback" at bounding box center [1167, 353] width 185 height 37
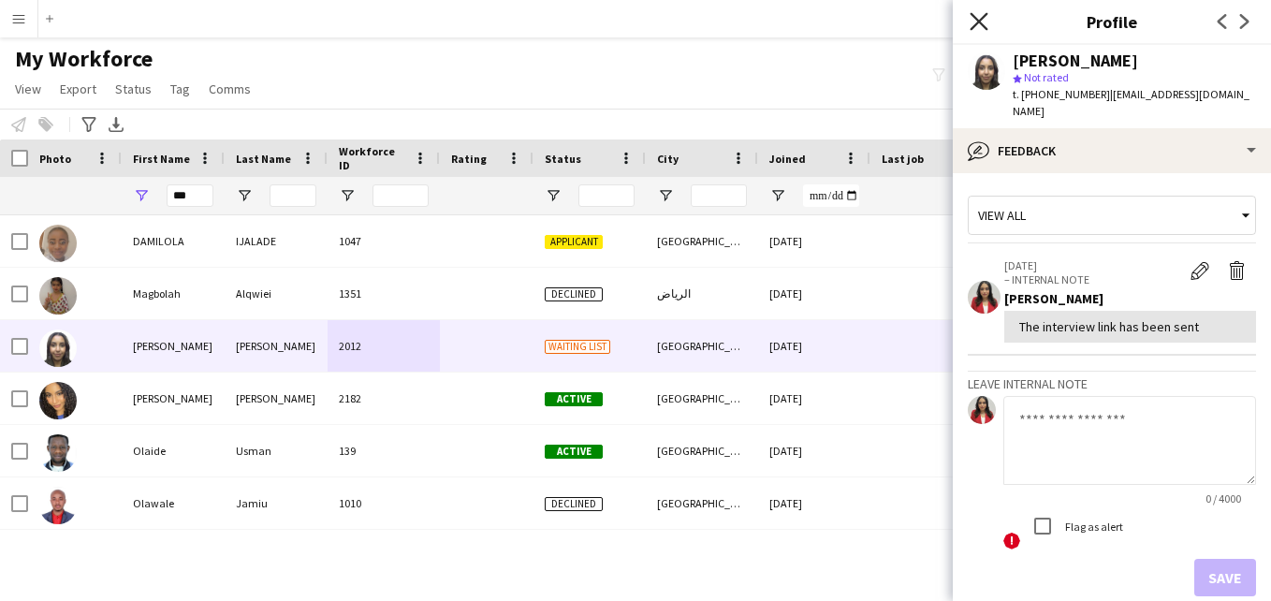
click at [985, 27] on icon at bounding box center [979, 21] width 18 height 18
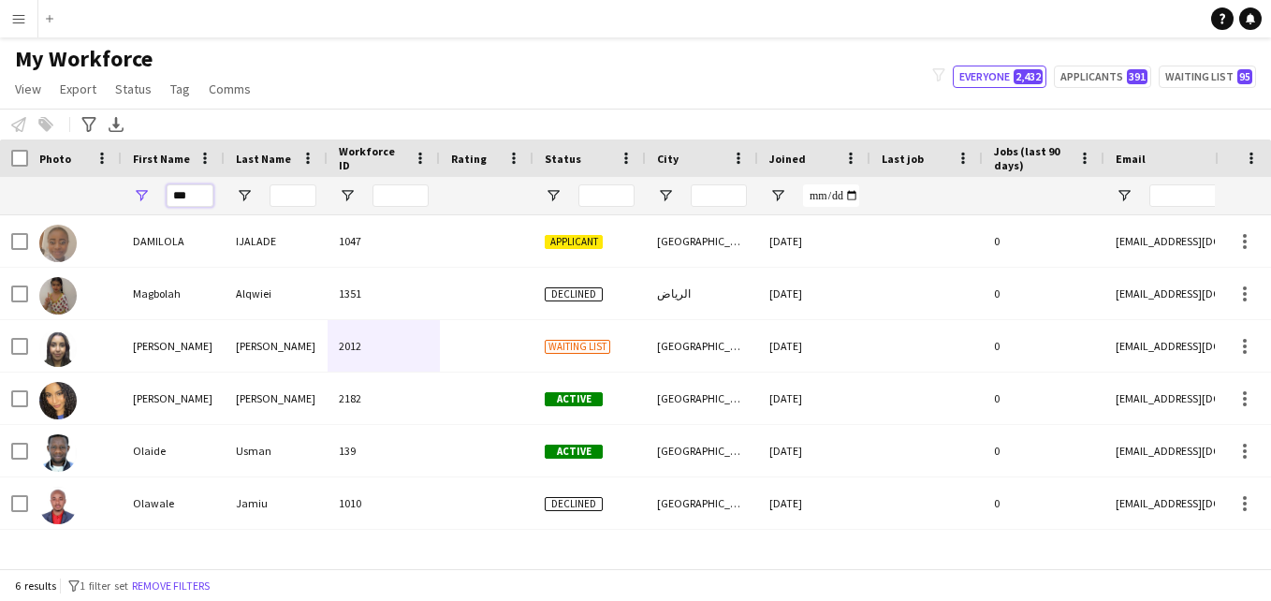
click at [202, 194] on input "***" at bounding box center [190, 195] width 47 height 22
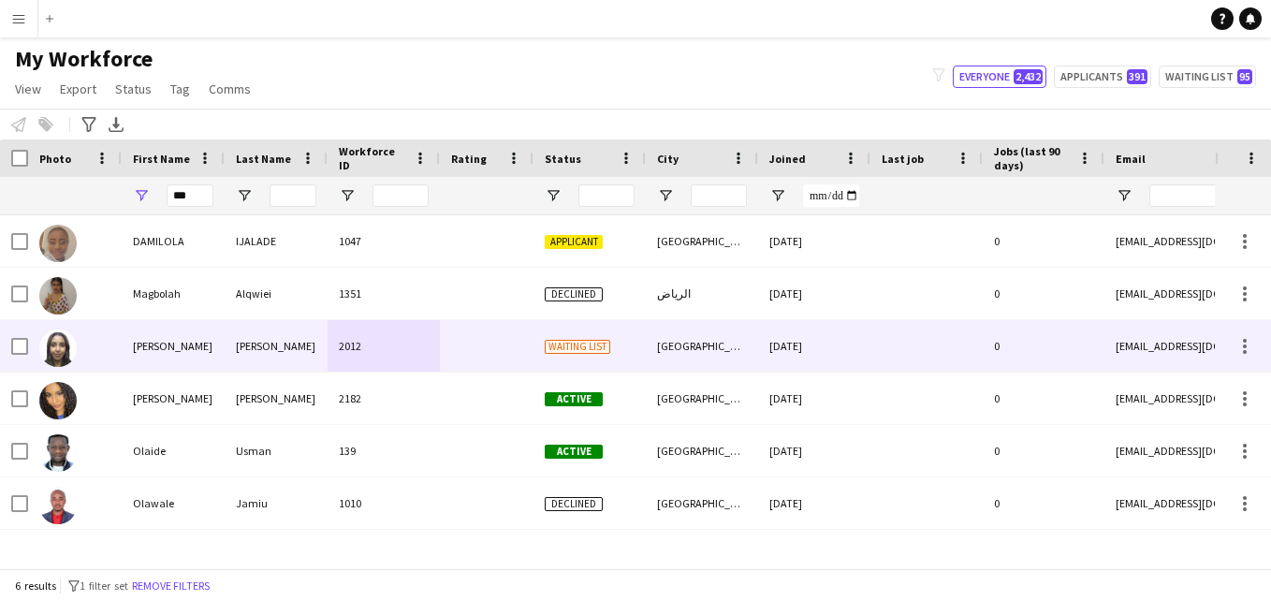
click at [301, 357] on div "[PERSON_NAME]" at bounding box center [276, 345] width 103 height 51
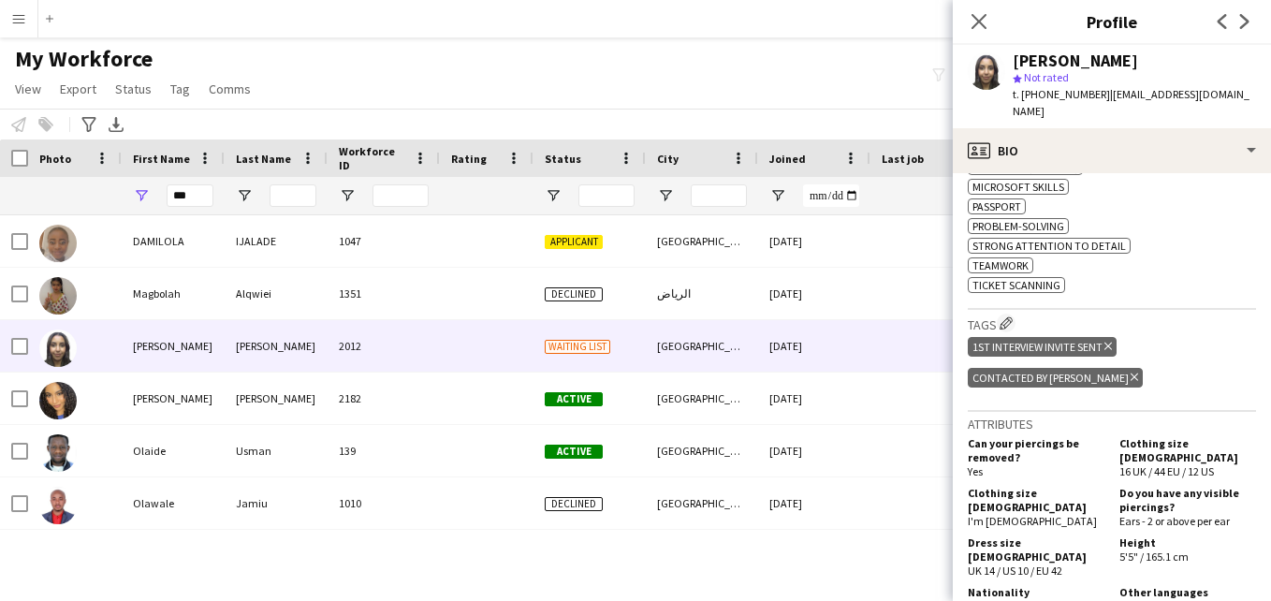
scroll to position [861, 0]
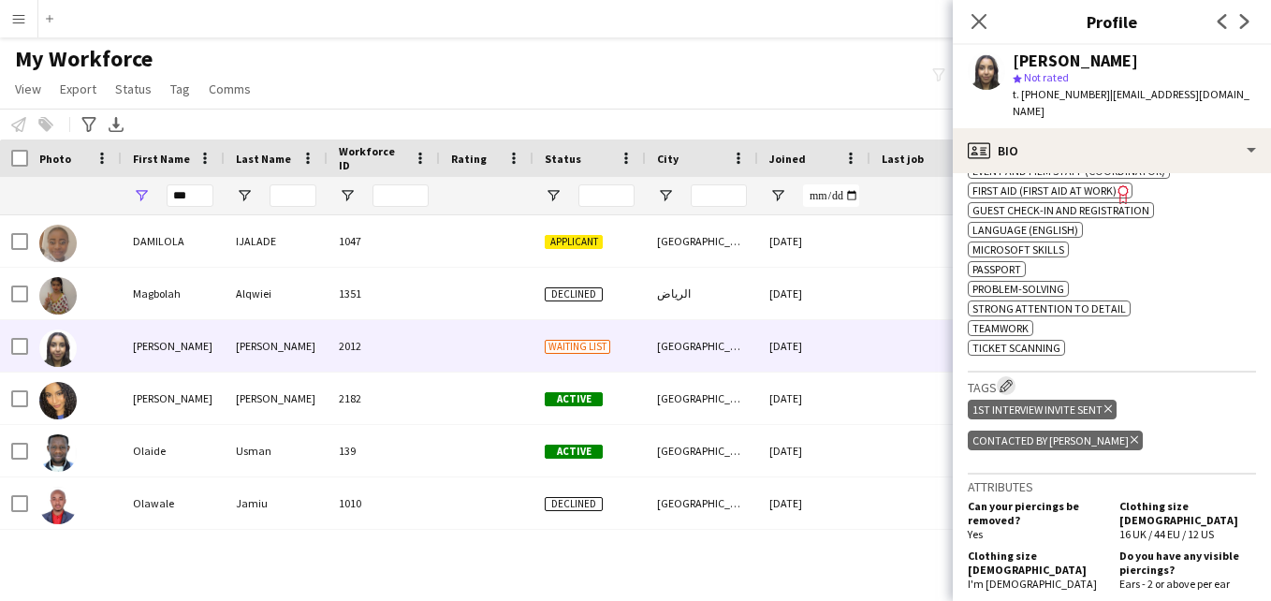
click at [1009, 379] on app-icon "Edit crew company tags" at bounding box center [1005, 385] width 13 height 13
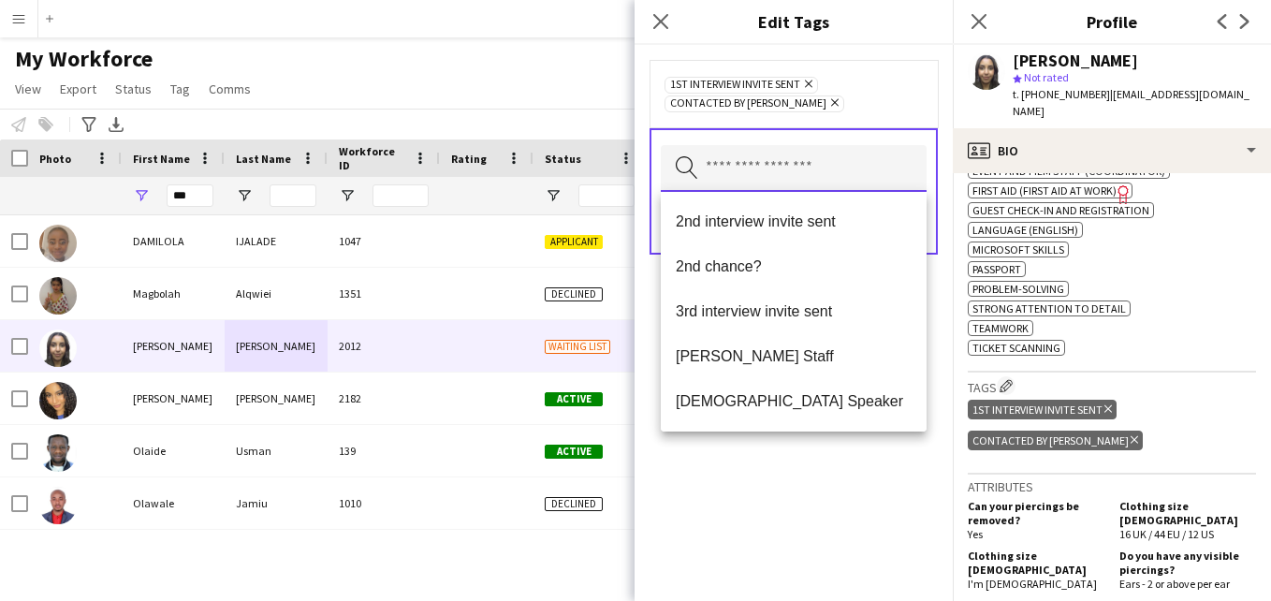
click at [829, 185] on input "text" at bounding box center [794, 168] width 266 height 47
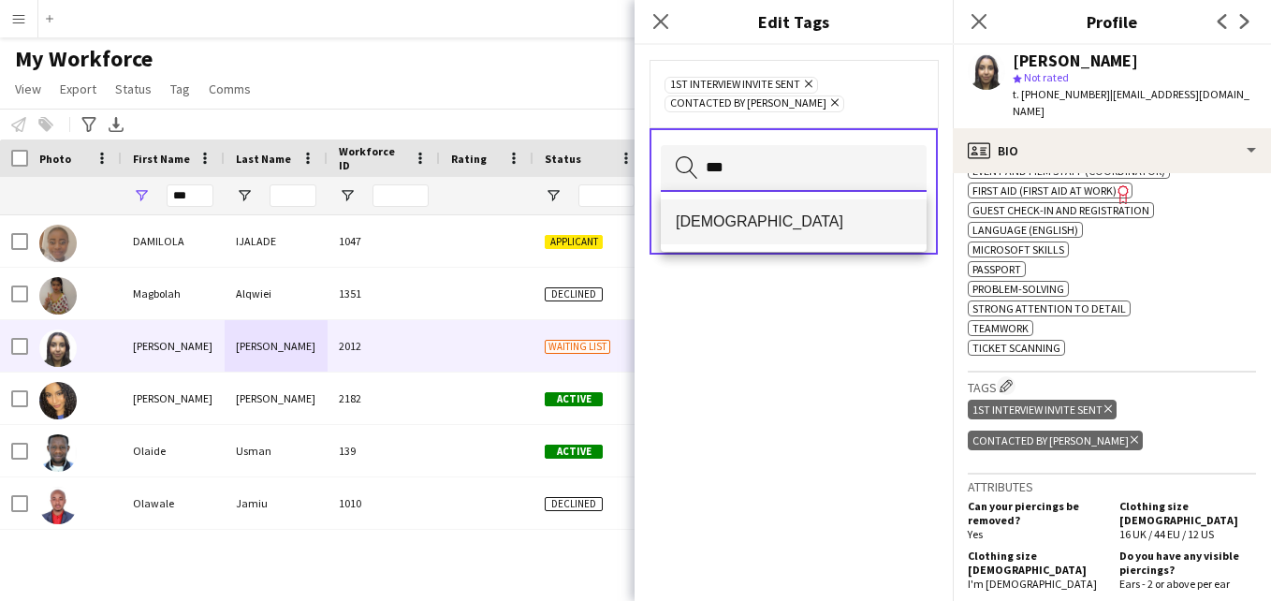
type input "***"
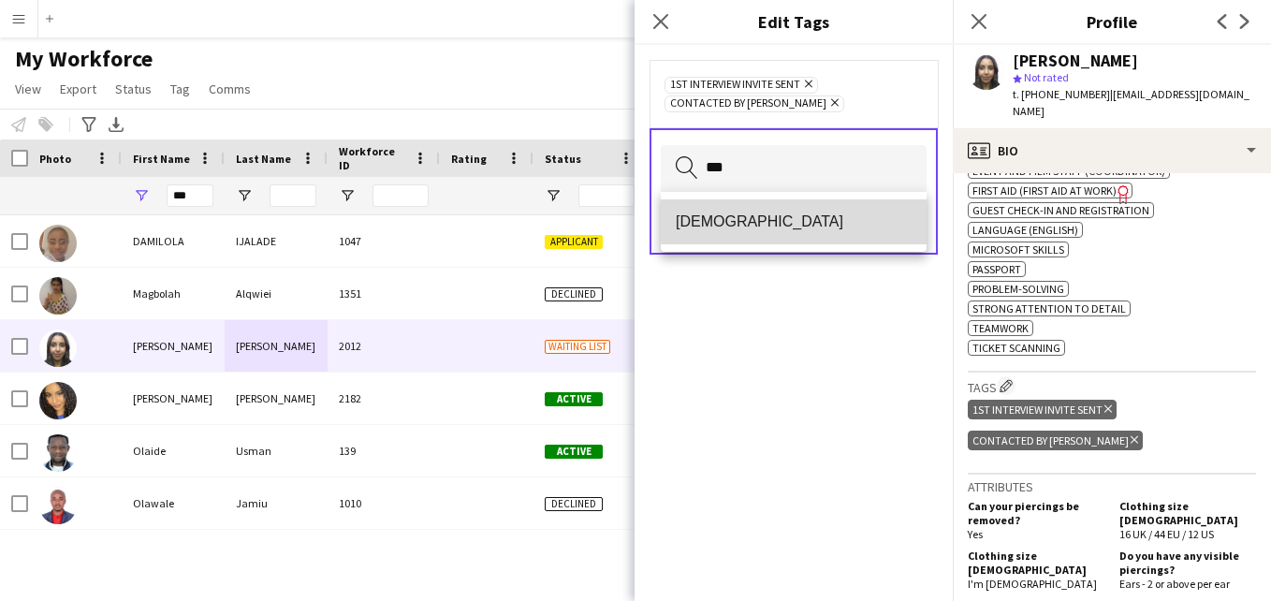
click at [825, 209] on mat-option "[DEMOGRAPHIC_DATA]" at bounding box center [794, 221] width 266 height 45
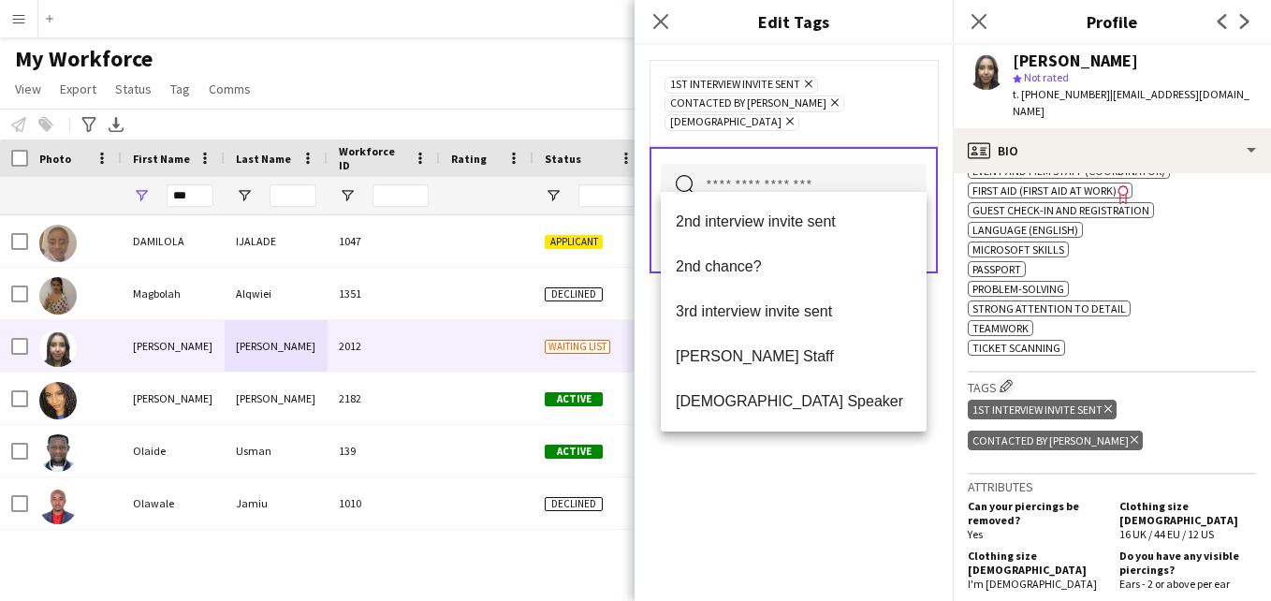
click at [884, 92] on div "1st interview invite sent Remove Contacted by Lamiaa Remove Sudanese Remove" at bounding box center [793, 103] width 258 height 56
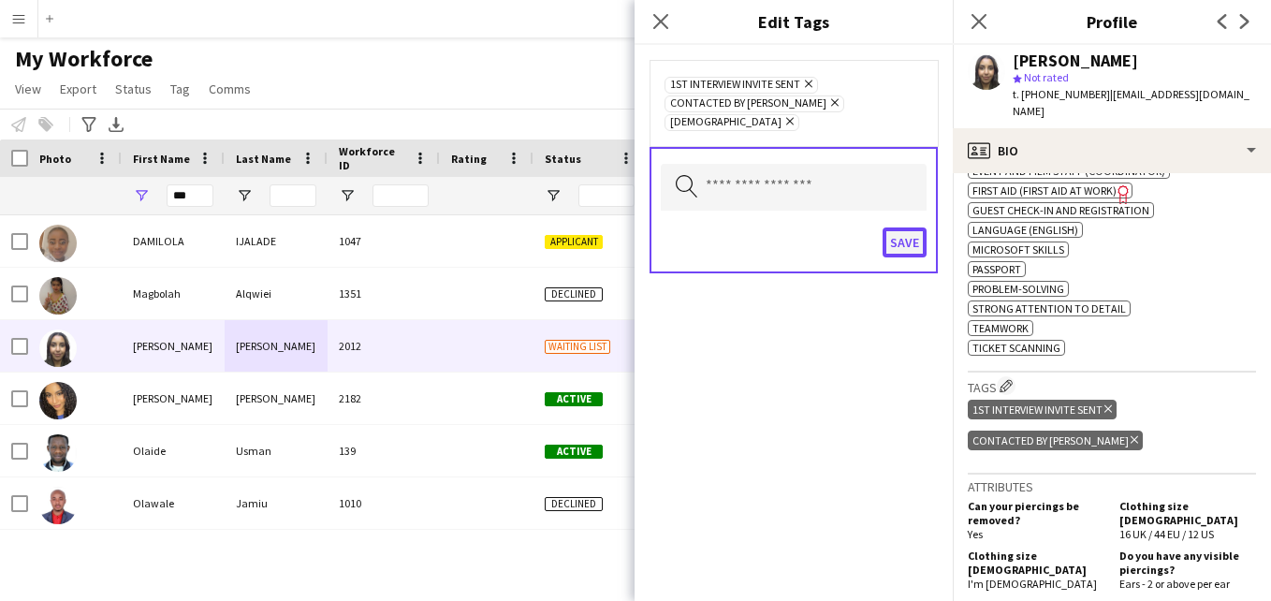
click at [900, 227] on button "Save" at bounding box center [905, 242] width 44 height 30
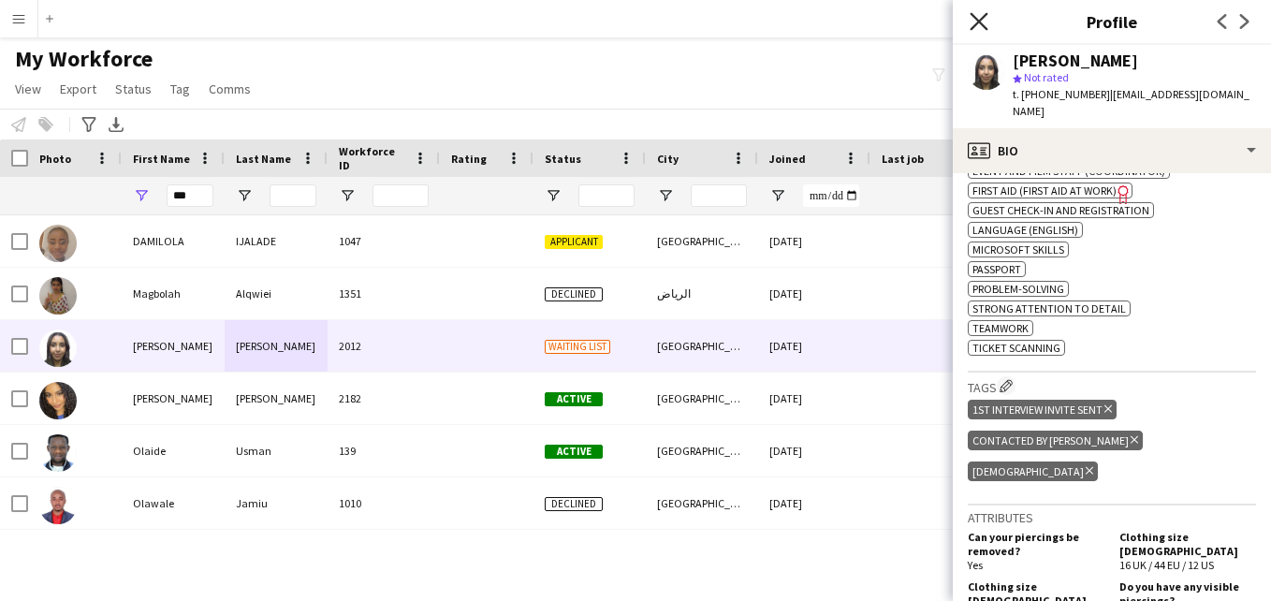
click at [977, 23] on icon at bounding box center [979, 21] width 18 height 18
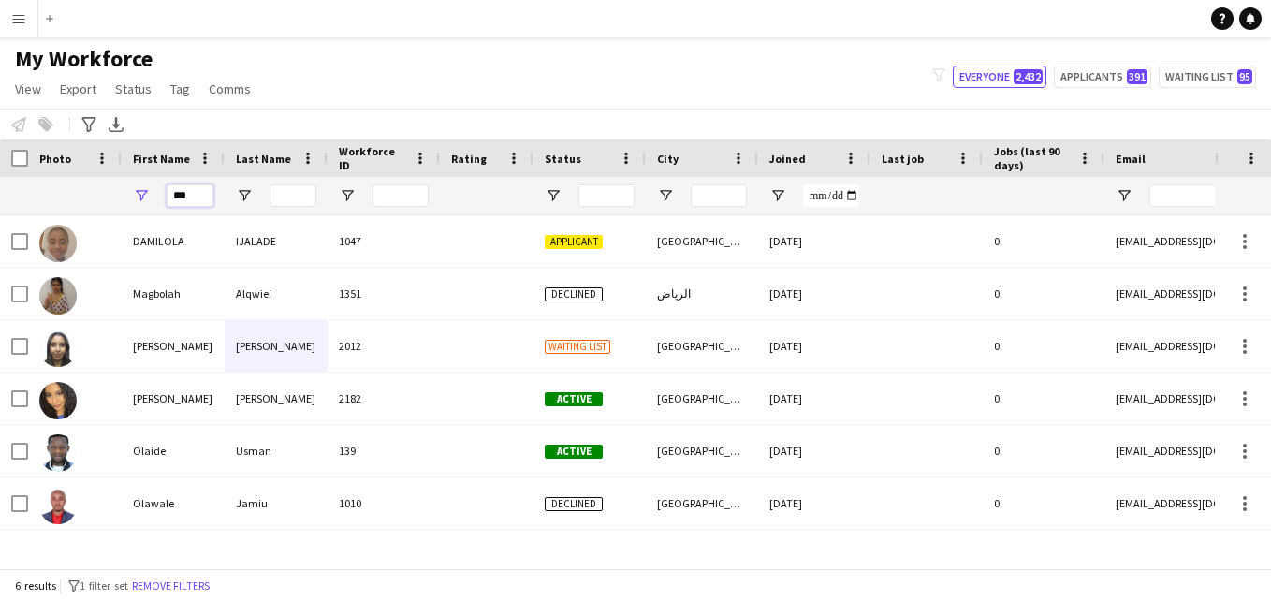
drag, startPoint x: 194, startPoint y: 202, endPoint x: 155, endPoint y: 196, distance: 38.9
click at [155, 196] on div "***" at bounding box center [173, 195] width 103 height 37
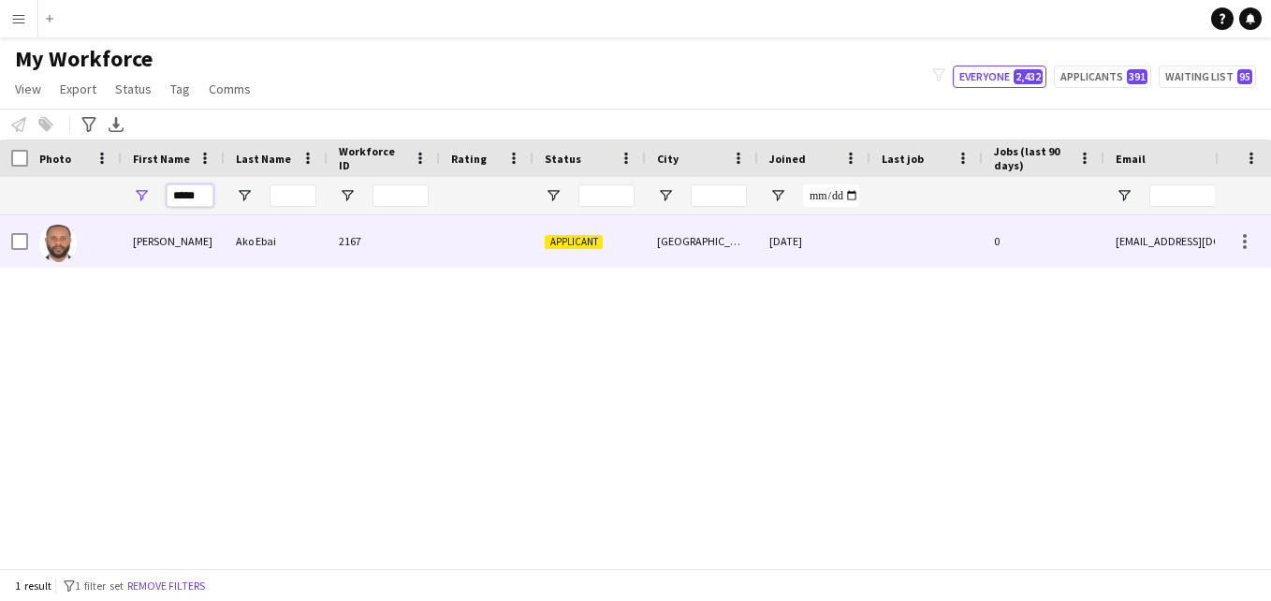
type input "*****"
click at [272, 225] on div "Ako Ebai" at bounding box center [276, 240] width 103 height 51
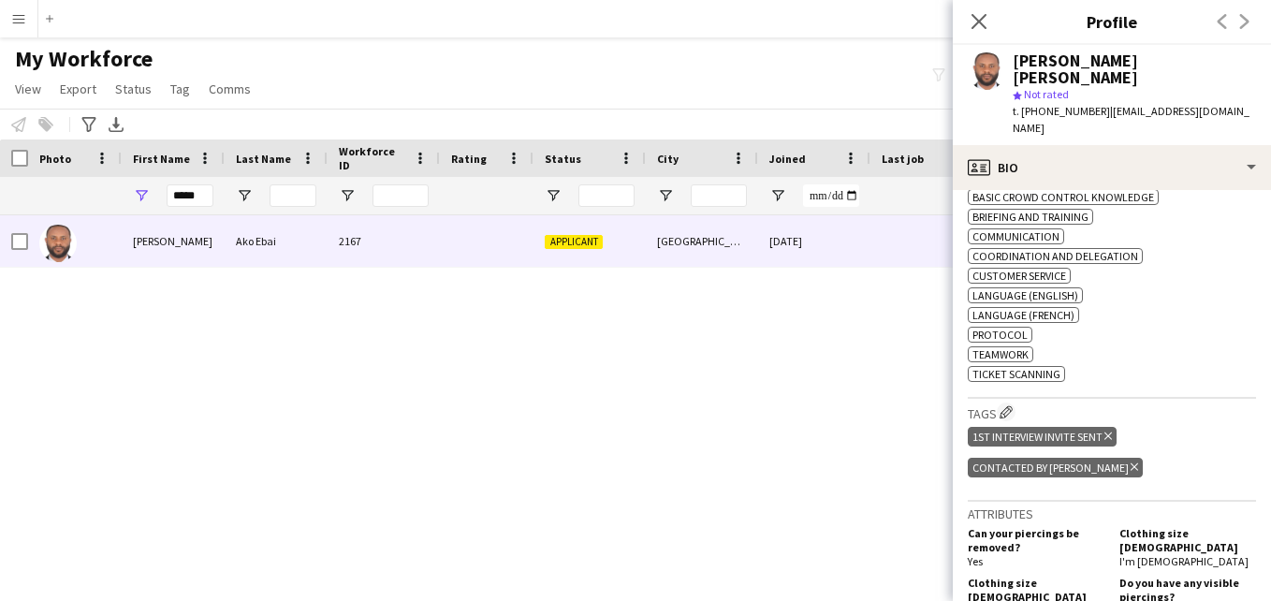
scroll to position [672, 0]
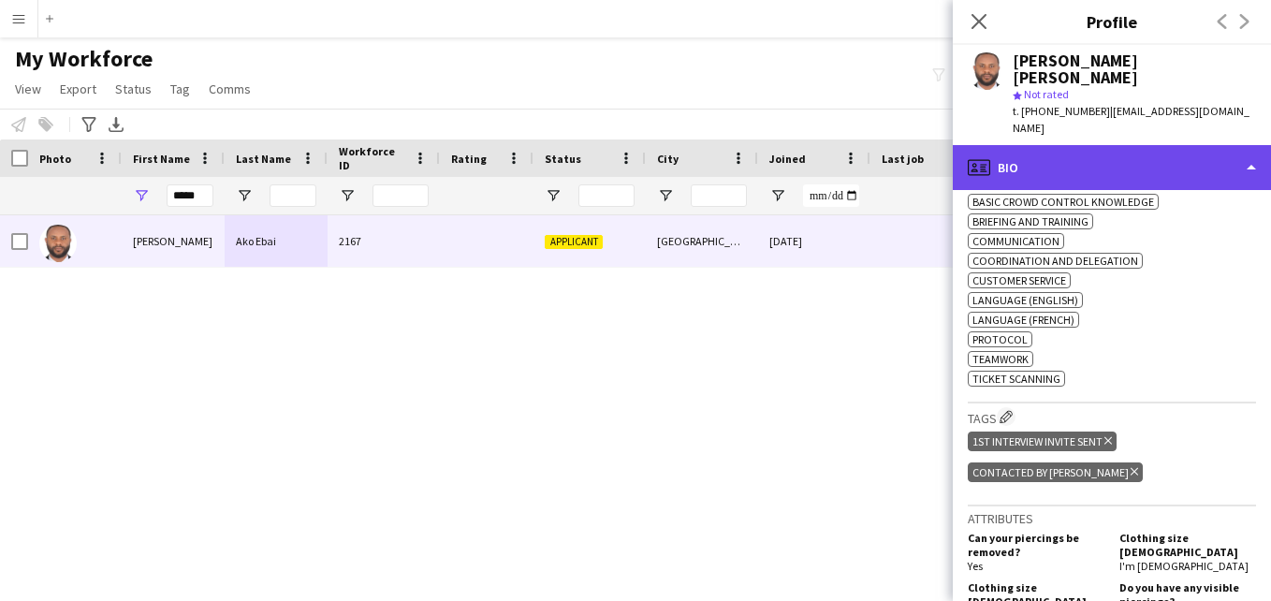
click at [1168, 145] on div "profile Bio" at bounding box center [1112, 167] width 318 height 45
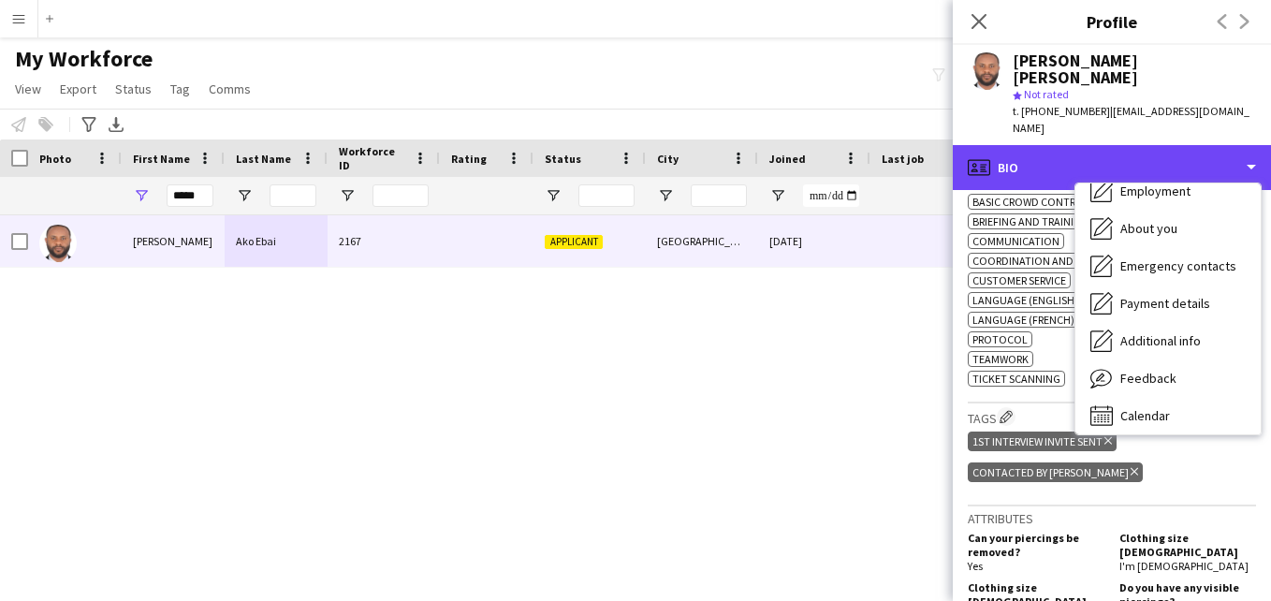
scroll to position [95, 0]
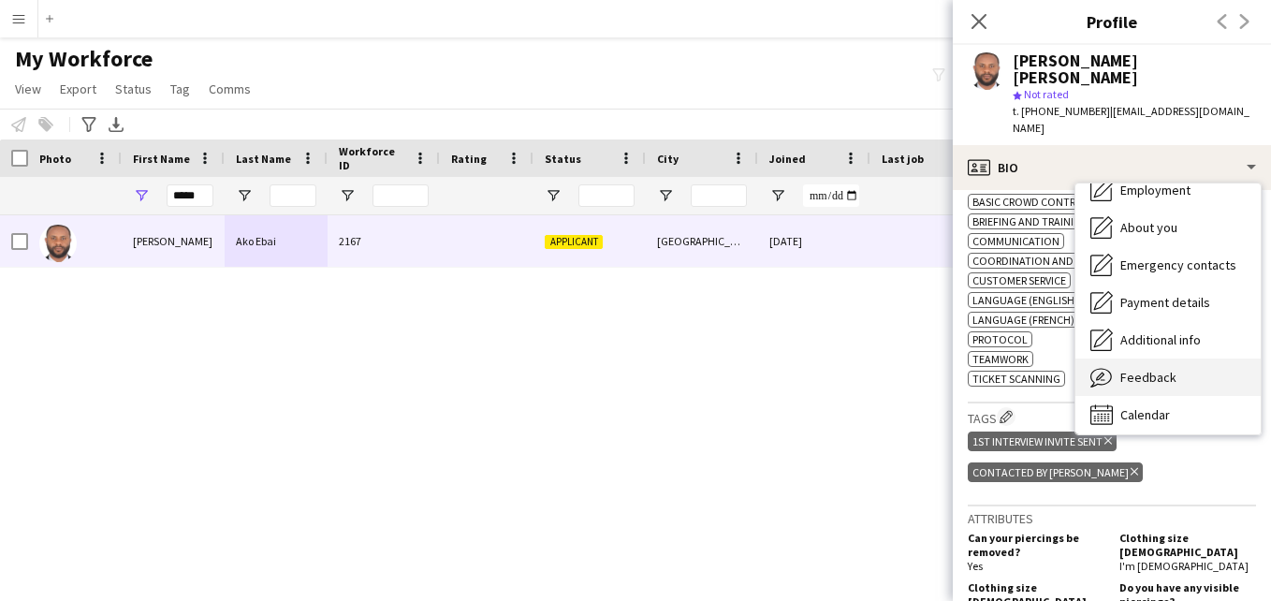
click at [1227, 358] on div "Feedback Feedback" at bounding box center [1167, 376] width 185 height 37
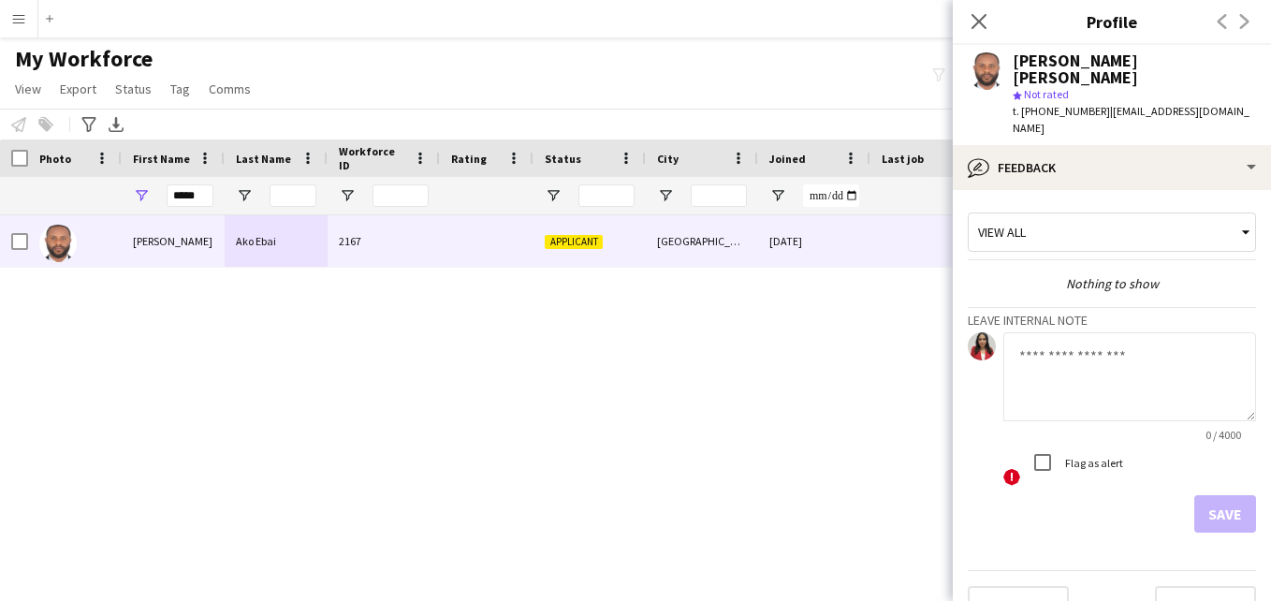
click at [1043, 350] on textarea at bounding box center [1129, 376] width 253 height 89
paste textarea "**********"
type textarea "**********"
click at [1103, 214] on div "View all" at bounding box center [1103, 232] width 268 height 36
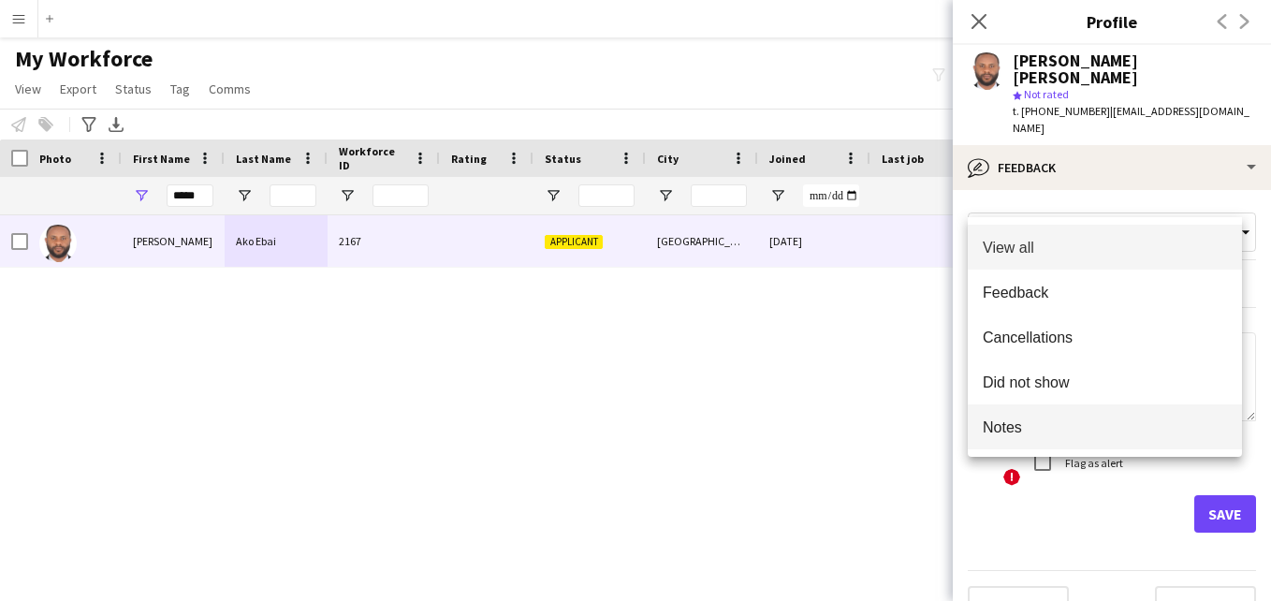
click at [1069, 420] on span "Notes" at bounding box center [1105, 427] width 244 height 18
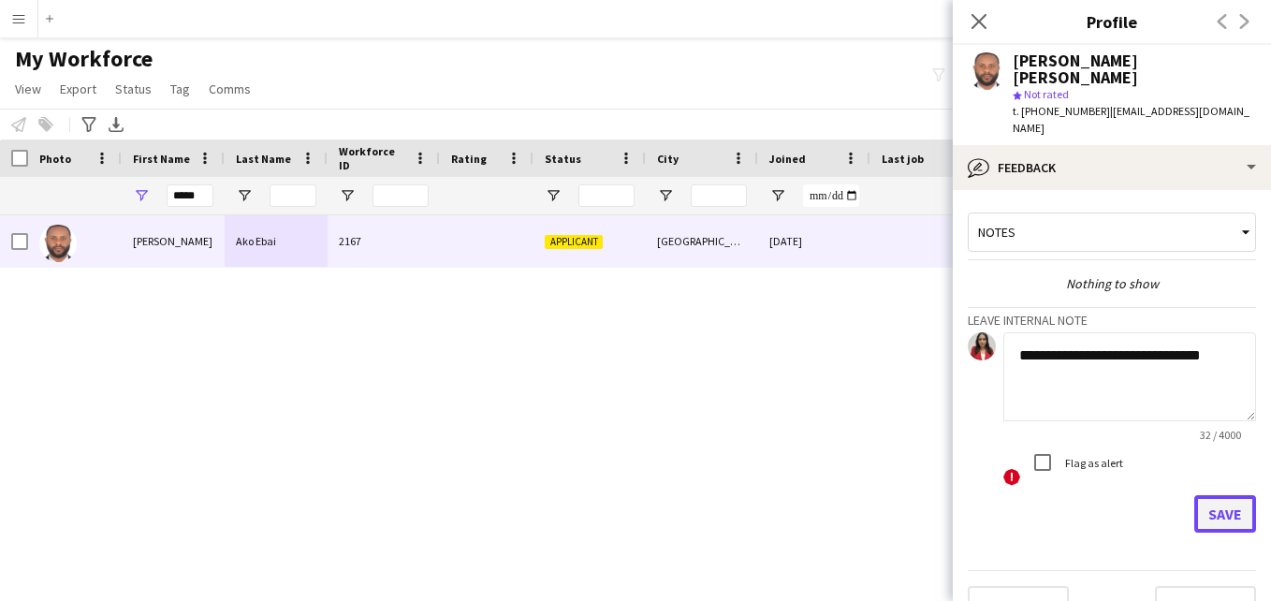
click at [1209, 495] on button "Save" at bounding box center [1225, 513] width 62 height 37
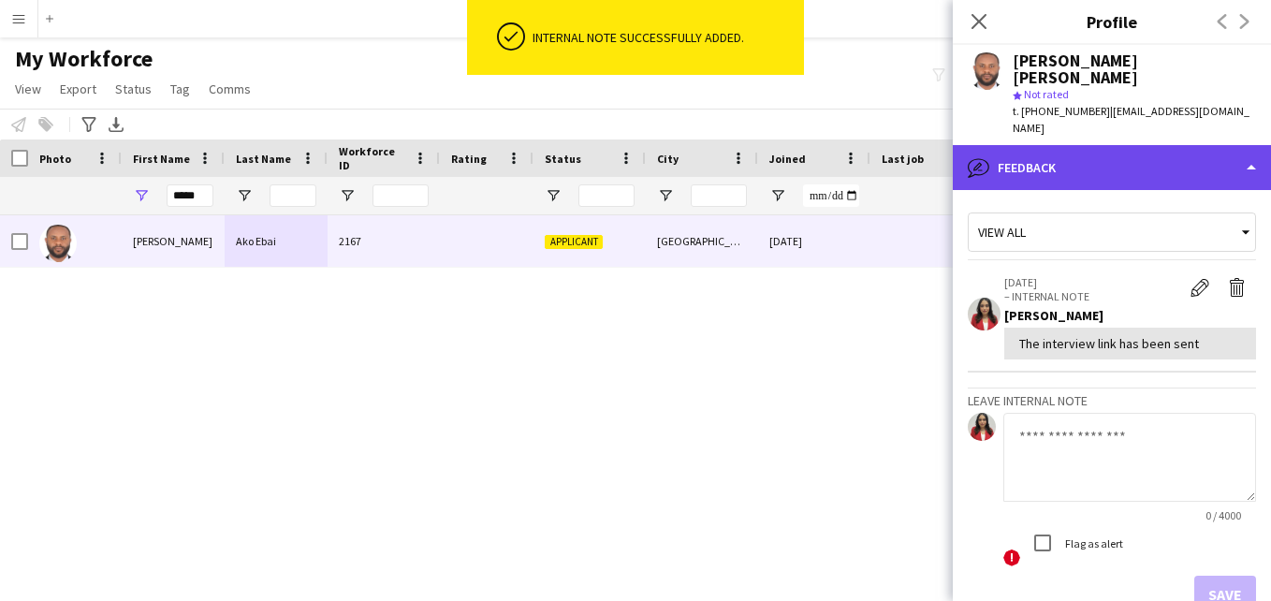
click at [1189, 145] on div "bubble-pencil Feedback" at bounding box center [1112, 167] width 318 height 45
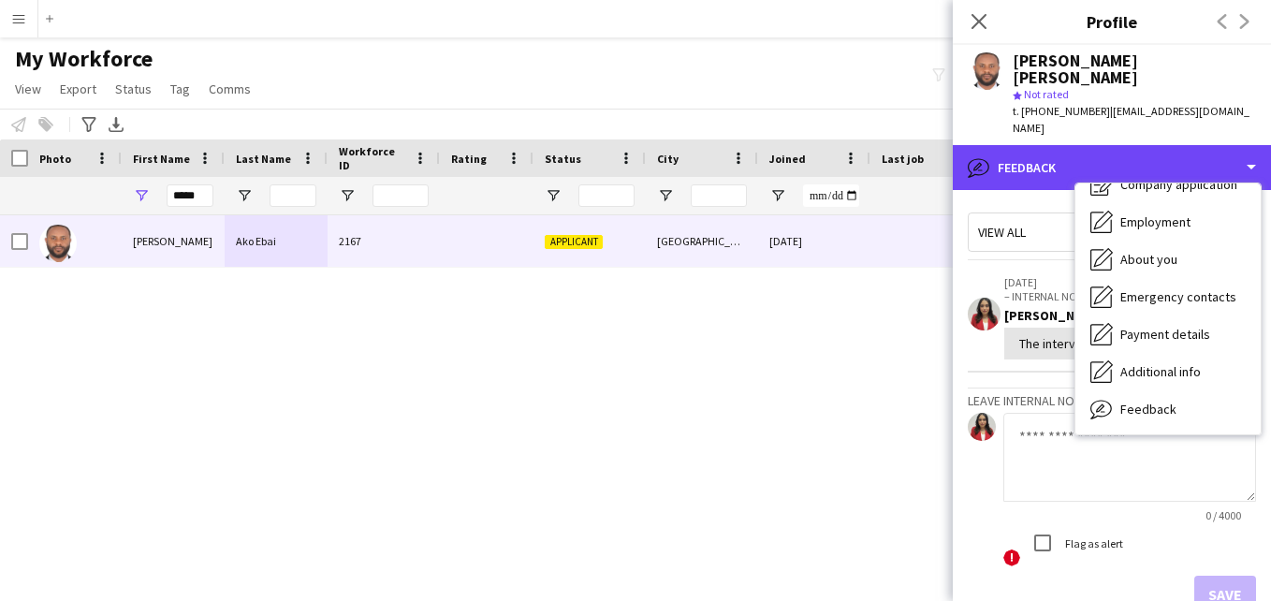
scroll to position [0, 0]
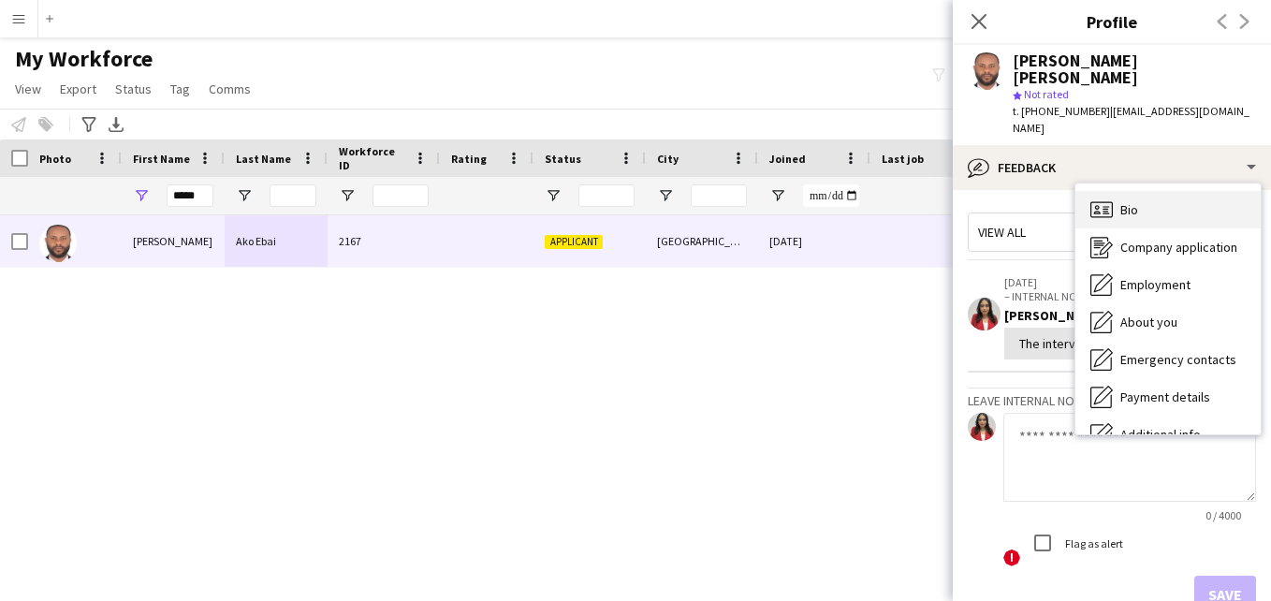
click at [1222, 191] on div "Bio Bio" at bounding box center [1167, 209] width 185 height 37
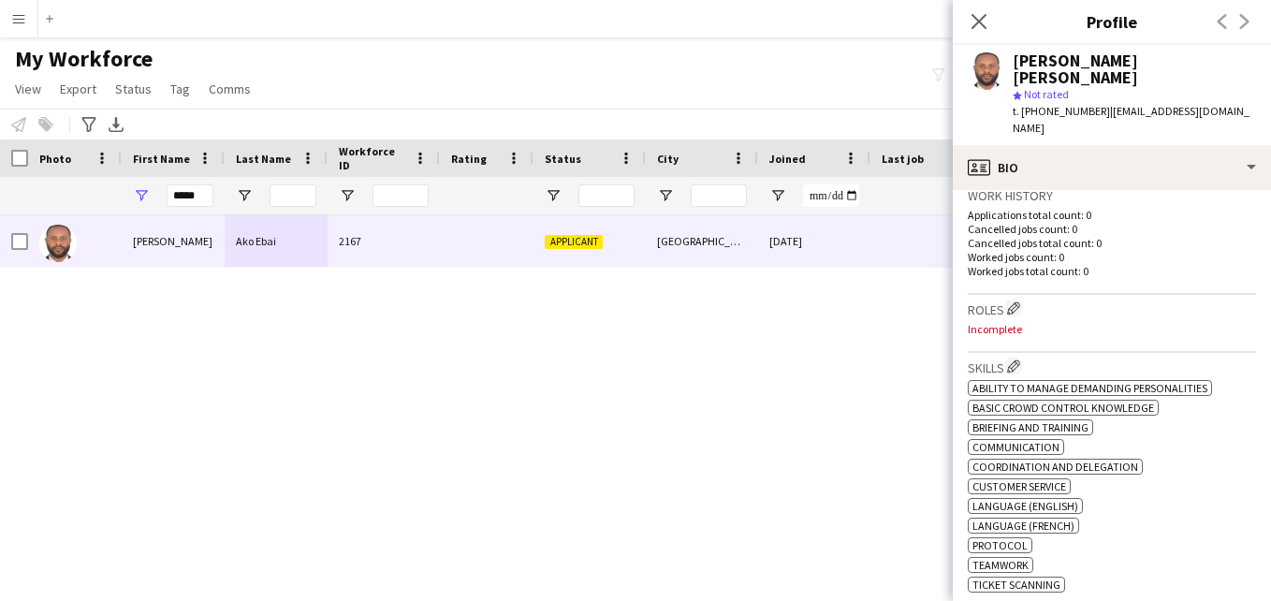
scroll to position [757, 0]
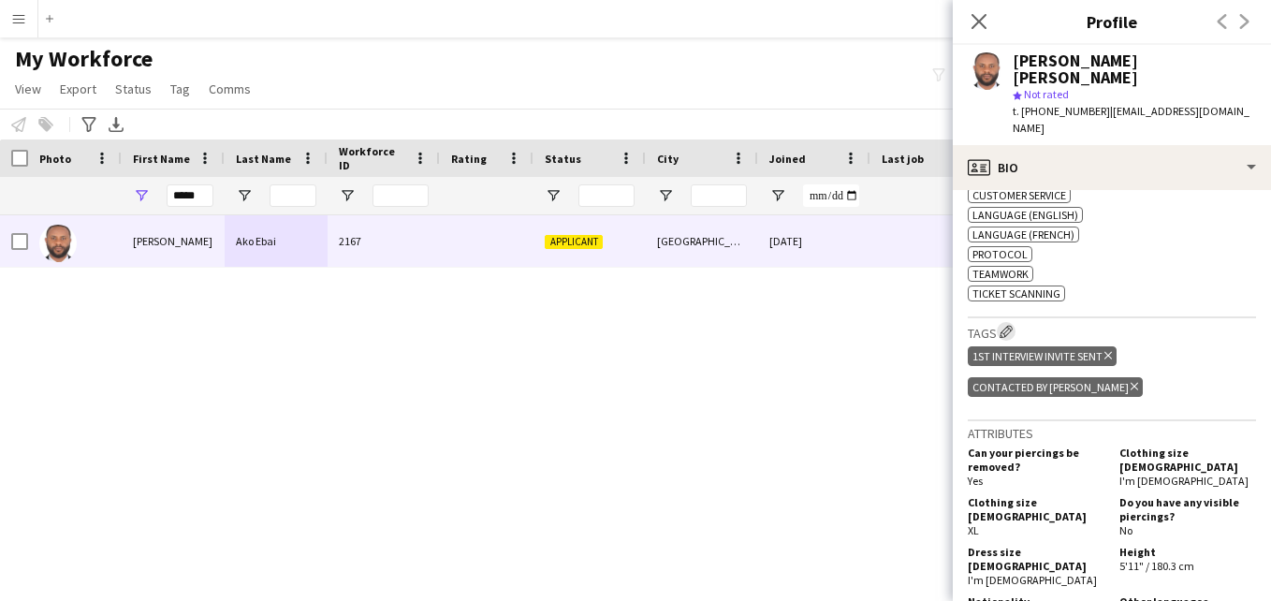
click at [1013, 325] on app-icon "Edit crew company tags" at bounding box center [1005, 331] width 13 height 13
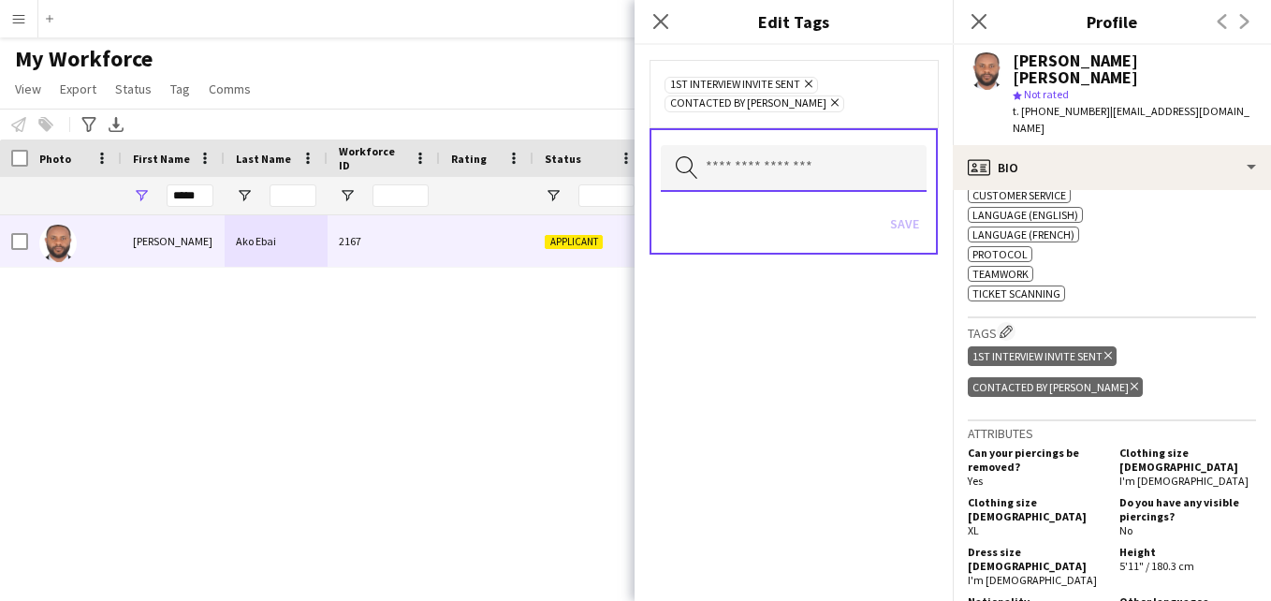
click at [818, 174] on input "text" at bounding box center [794, 168] width 266 height 47
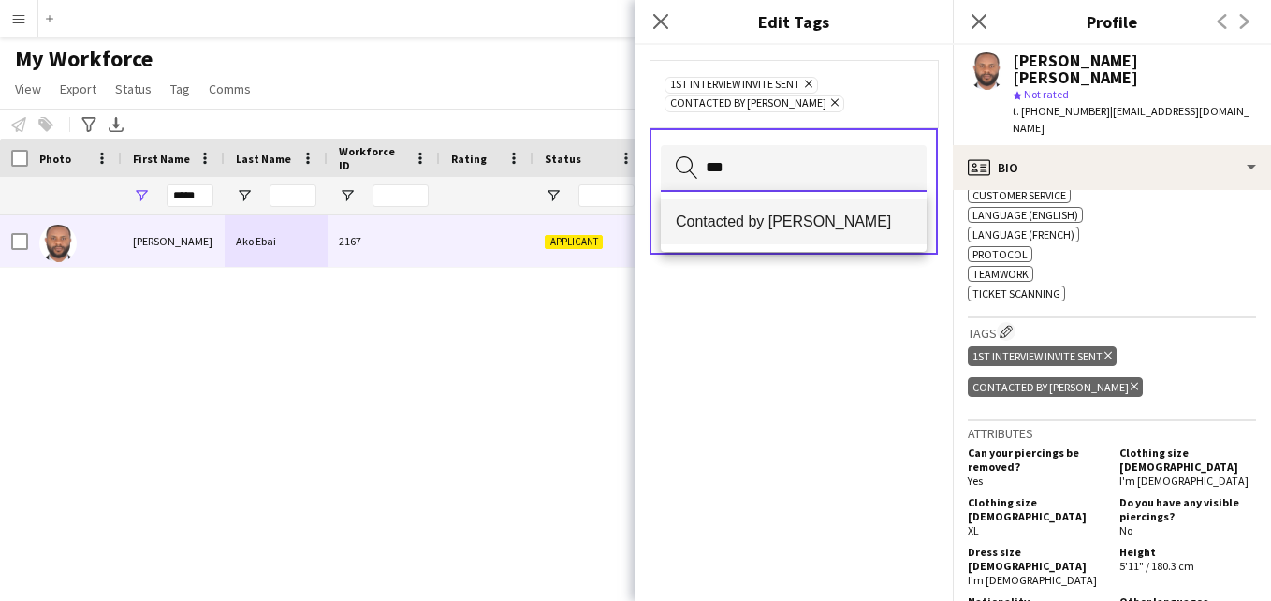
type input "***"
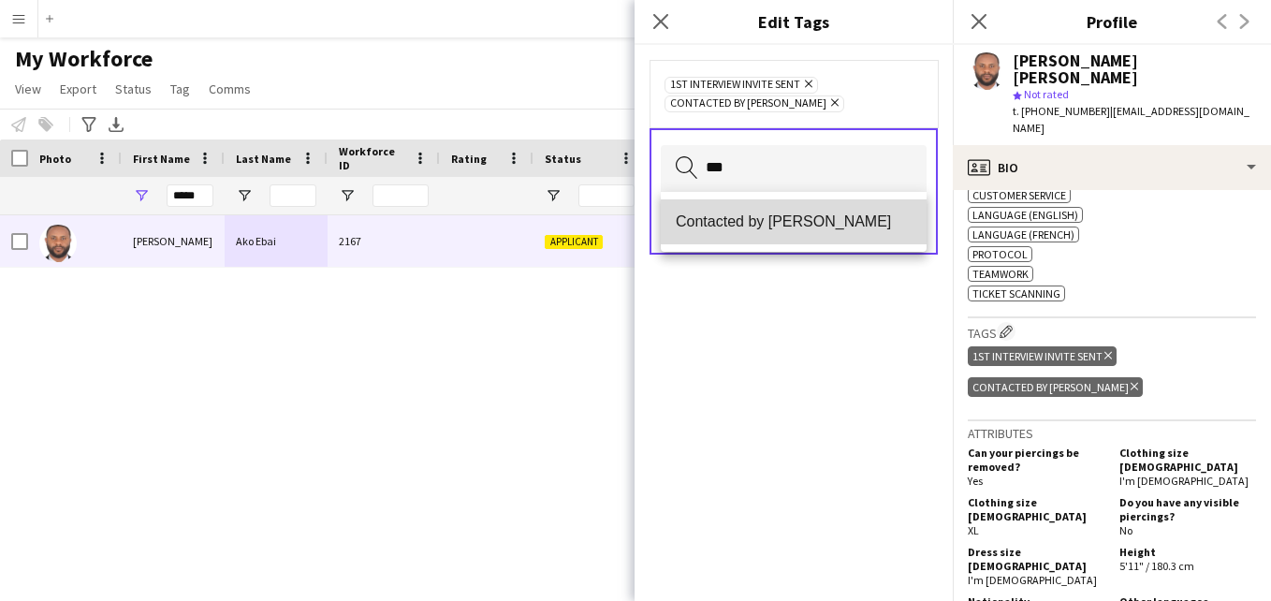
click at [809, 216] on span "Contacted by [PERSON_NAME]" at bounding box center [794, 221] width 236 height 18
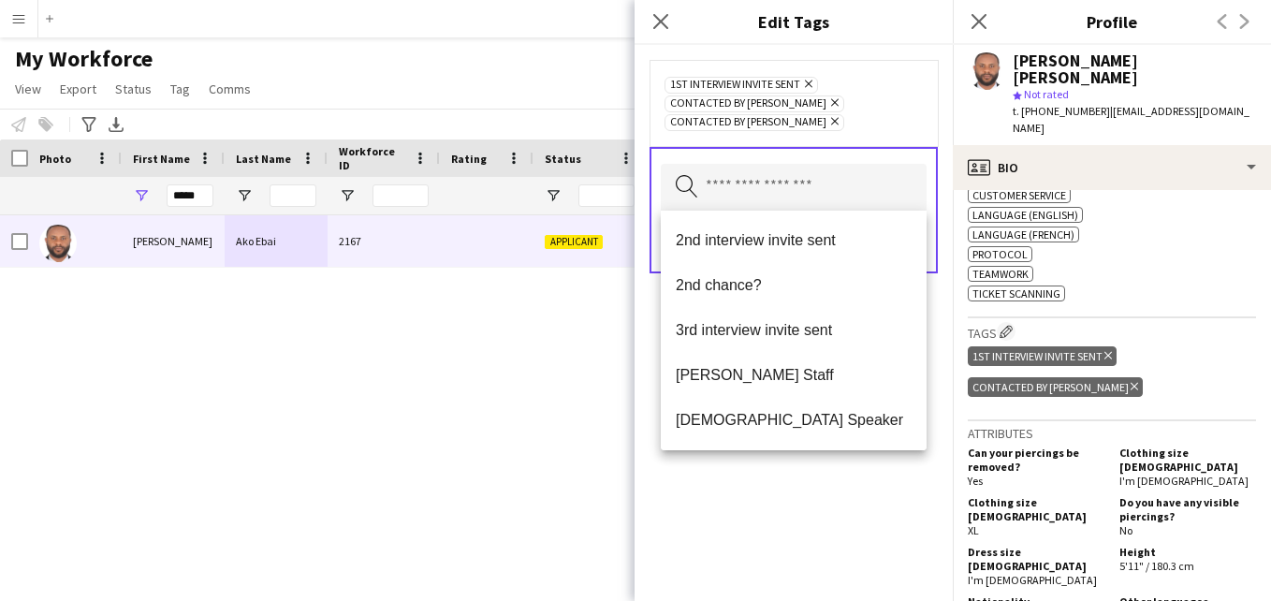
click at [862, 138] on div "1st interview invite sent Remove Contacted by [PERSON_NAME] Remove Contacted by…" at bounding box center [793, 103] width 288 height 86
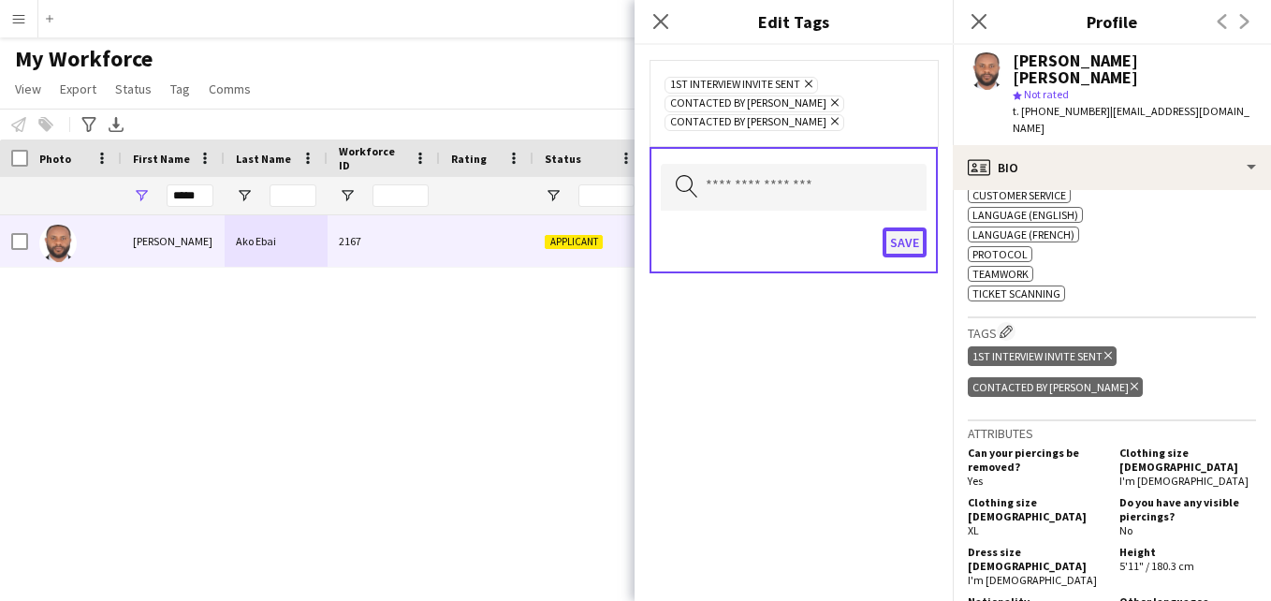
click at [900, 243] on button "Save" at bounding box center [905, 242] width 44 height 30
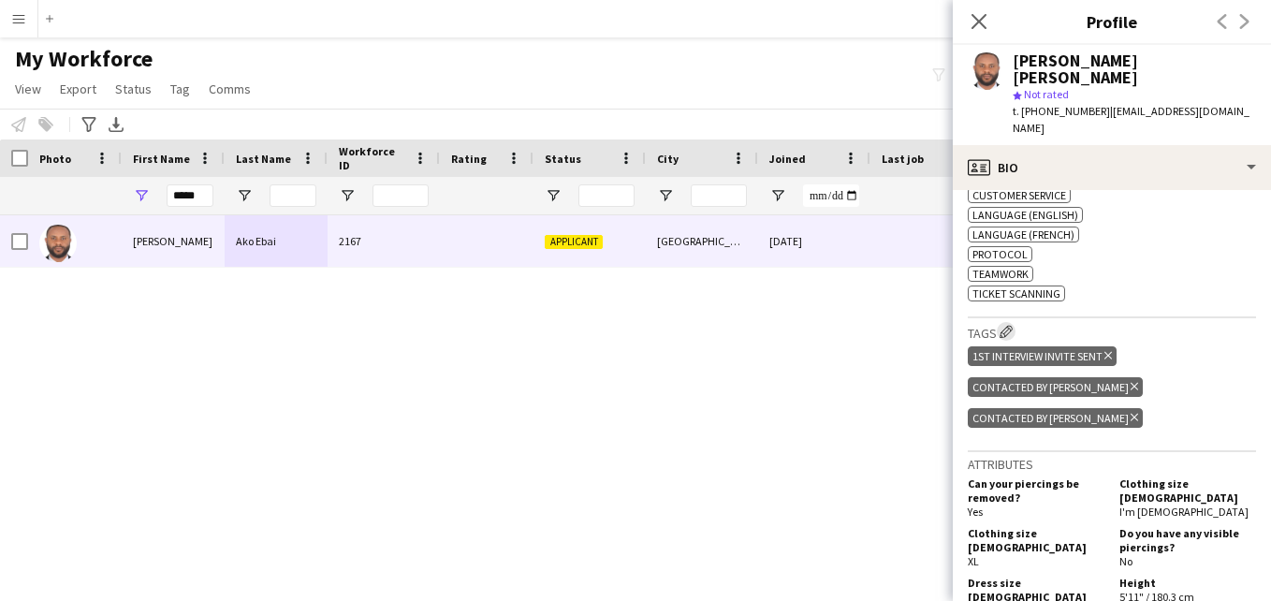
click at [1005, 325] on app-icon "Edit crew company tags" at bounding box center [1005, 331] width 13 height 13
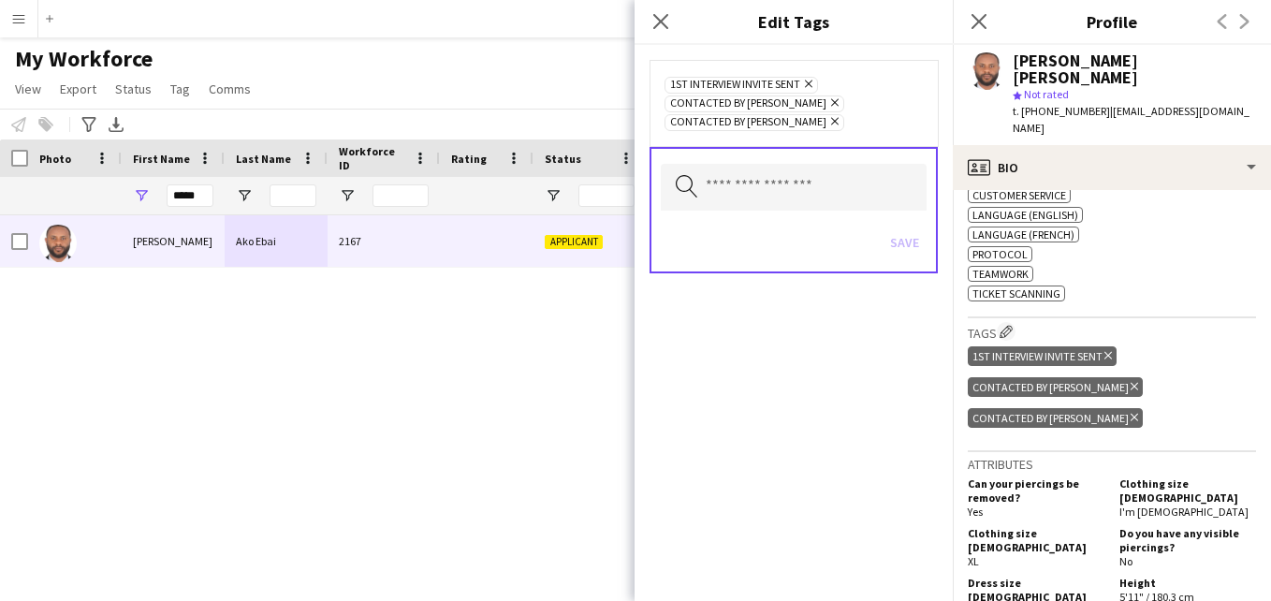
click at [831, 101] on icon at bounding box center [834, 102] width 7 height 7
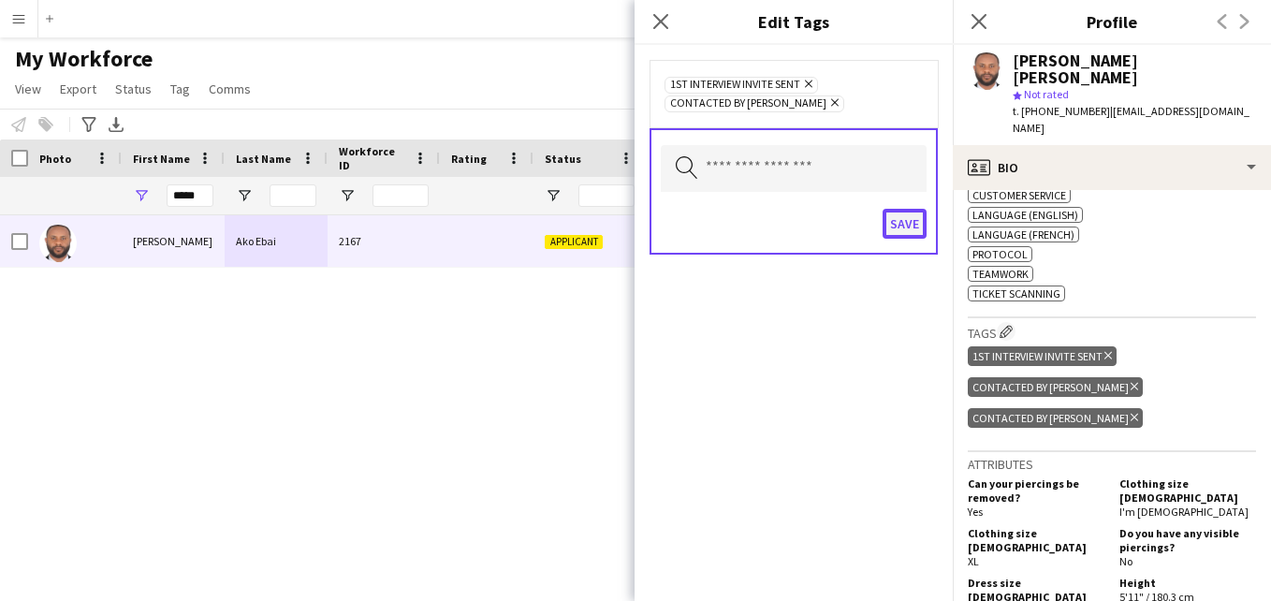
click at [906, 221] on button "Save" at bounding box center [905, 224] width 44 height 30
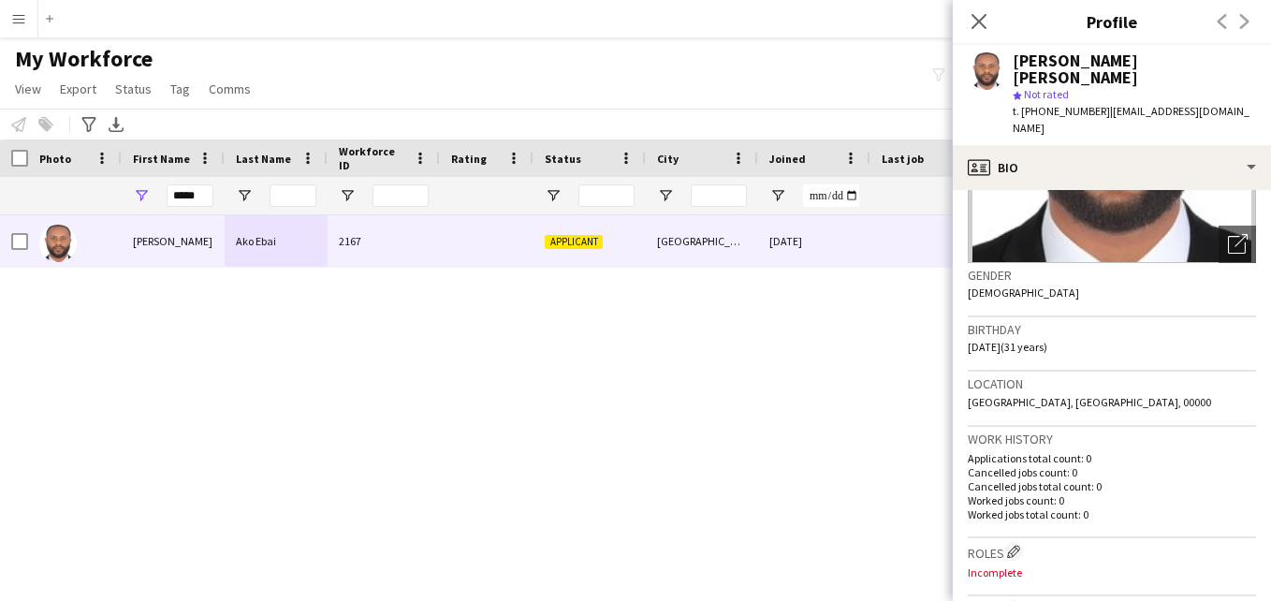
scroll to position [0, 0]
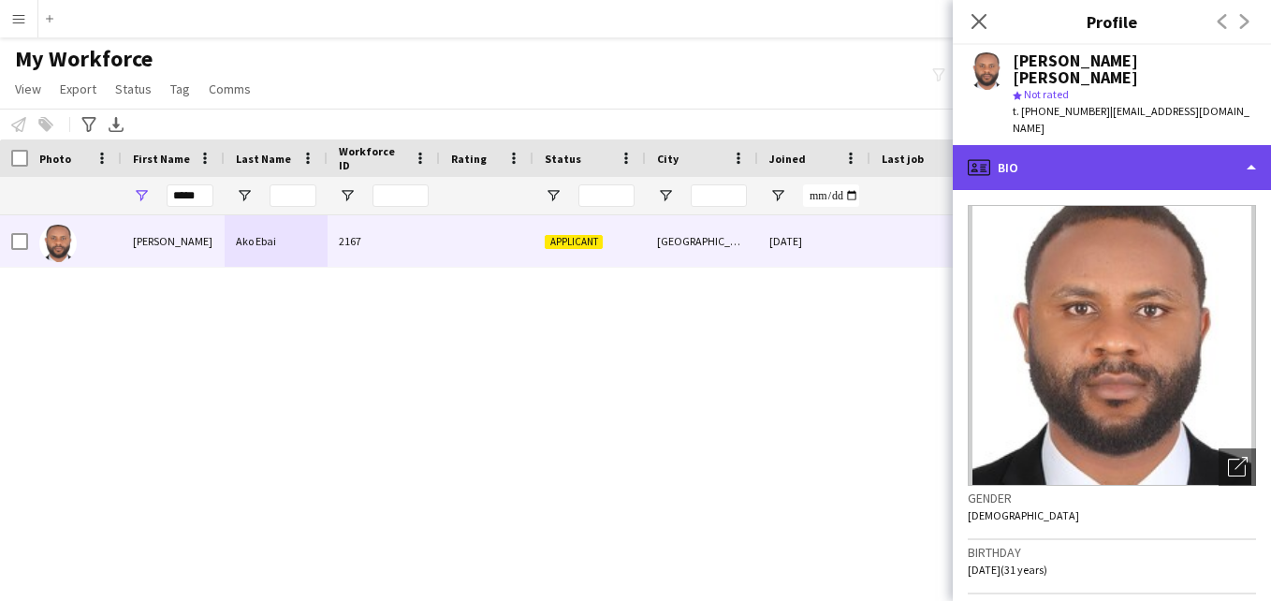
click at [1244, 145] on div "profile Bio" at bounding box center [1112, 167] width 318 height 45
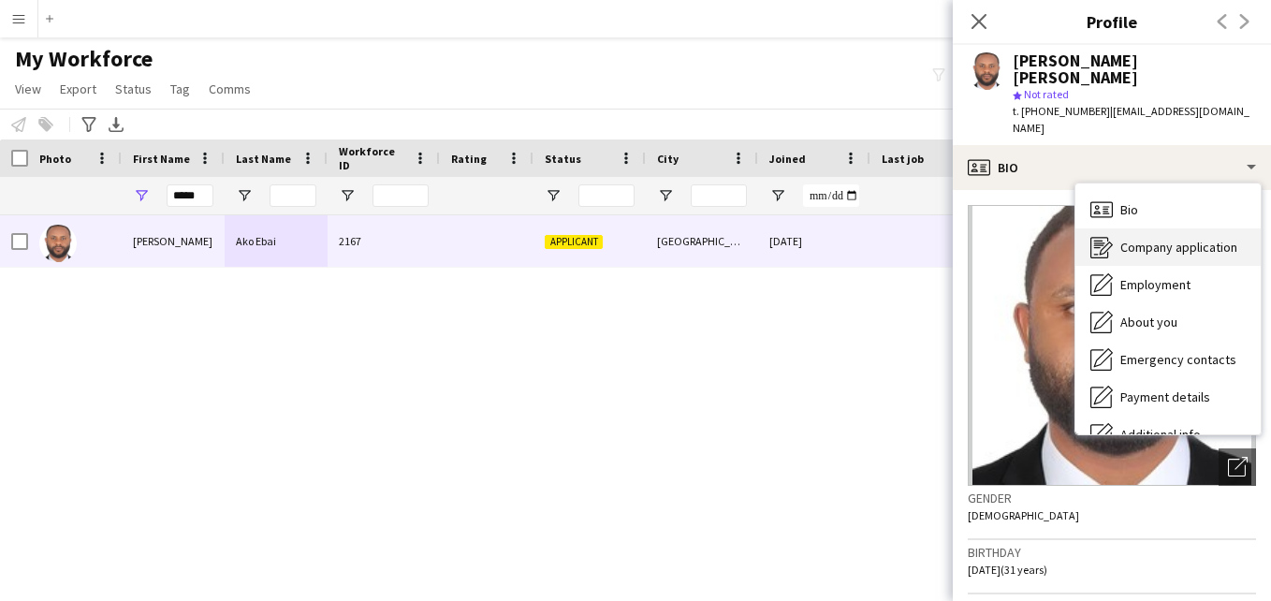
click at [1157, 239] on span "Company application" at bounding box center [1178, 247] width 117 height 17
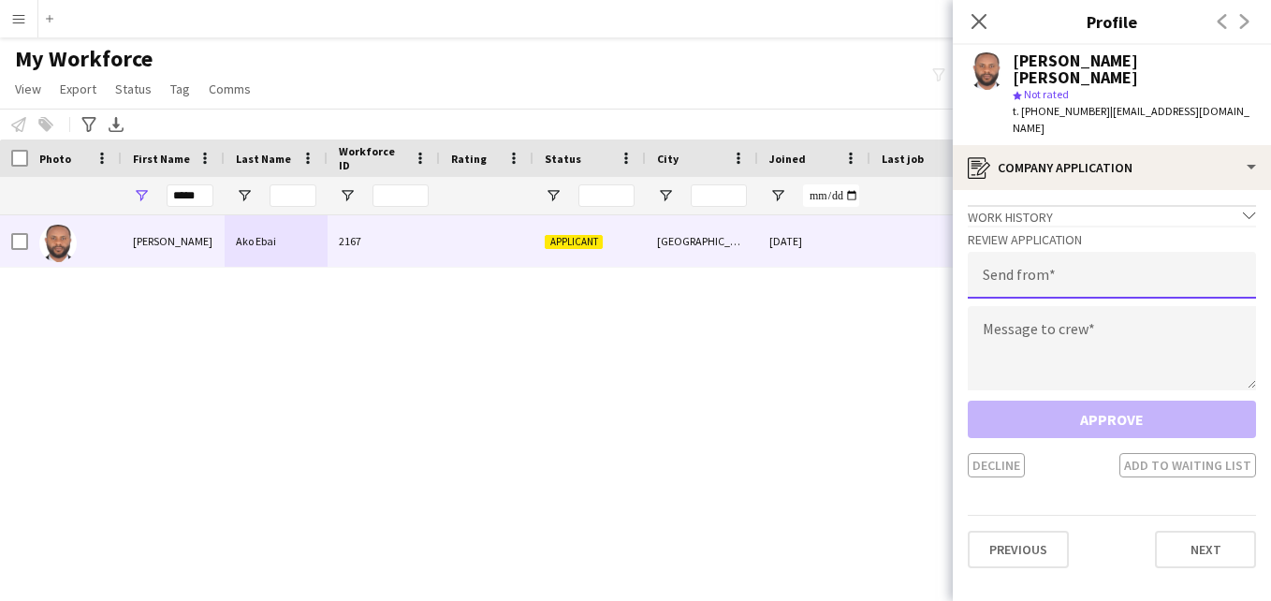
click at [1129, 252] on input "email" at bounding box center [1112, 275] width 288 height 47
type input "**********"
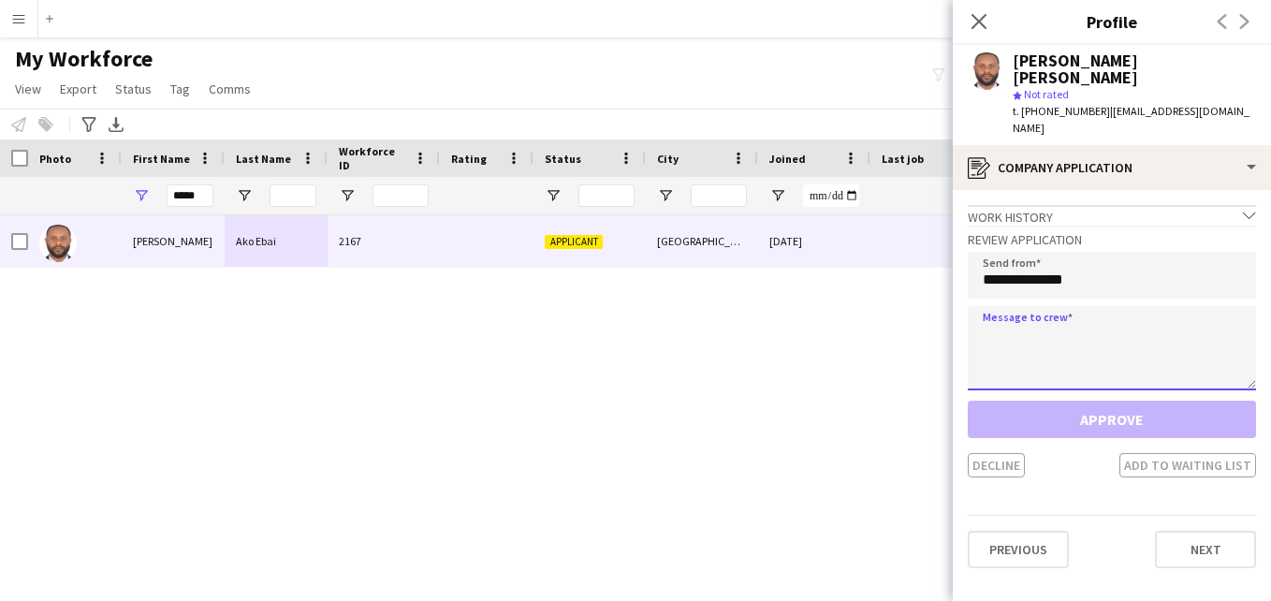
click at [1110, 313] on textarea at bounding box center [1112, 348] width 288 height 84
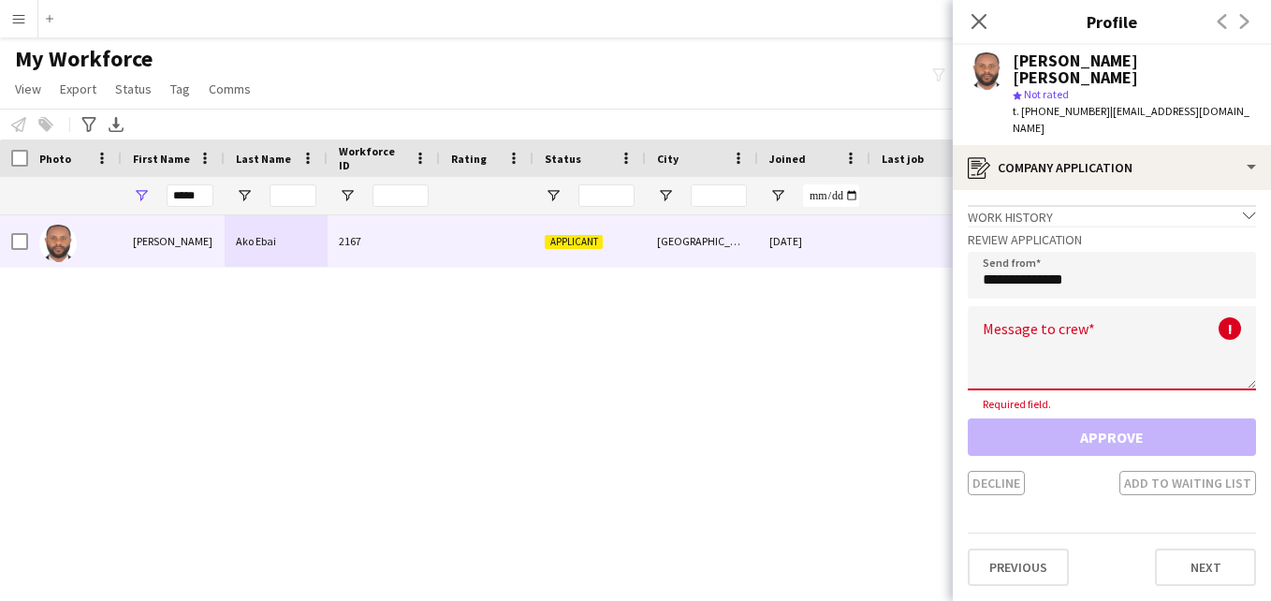
click at [1050, 306] on textarea at bounding box center [1112, 348] width 288 height 84
paste textarea "**********"
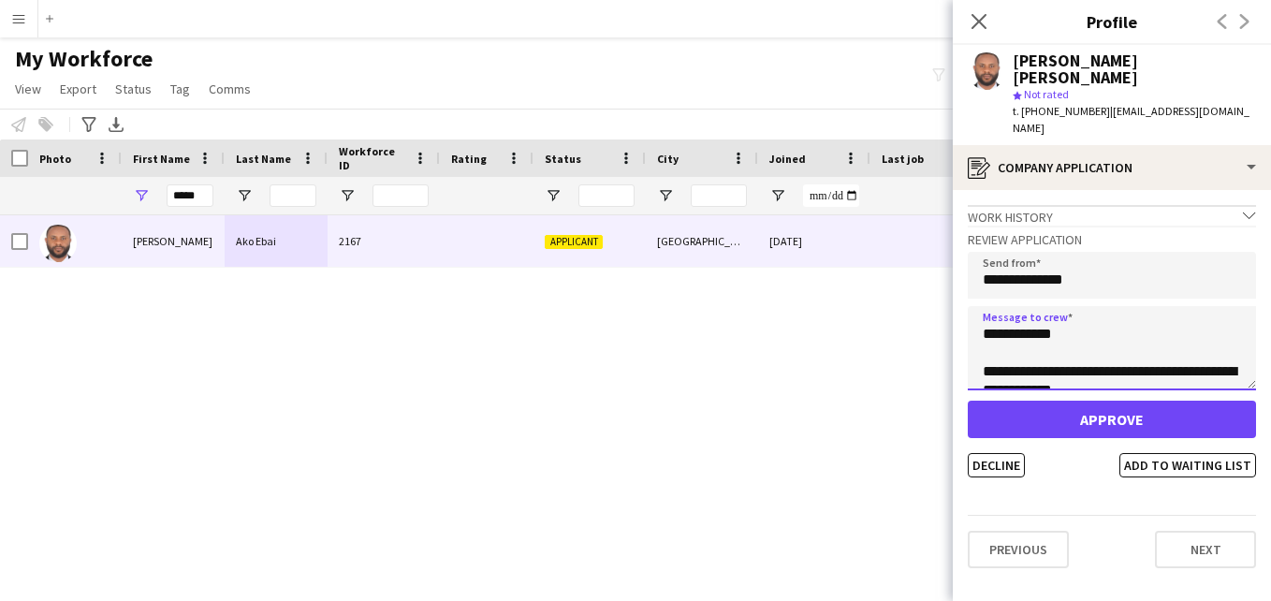
click at [1058, 306] on textarea "**********" at bounding box center [1112, 348] width 288 height 84
type textarea "**********"
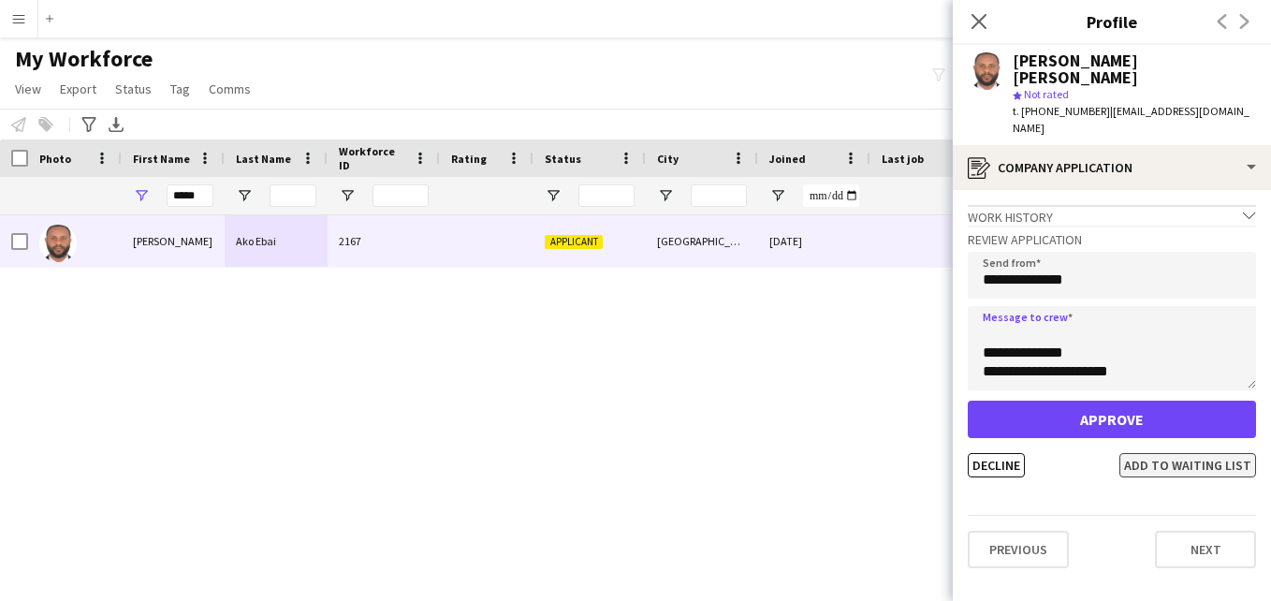
click at [1213, 453] on button "Add to waiting list" at bounding box center [1187, 465] width 137 height 24
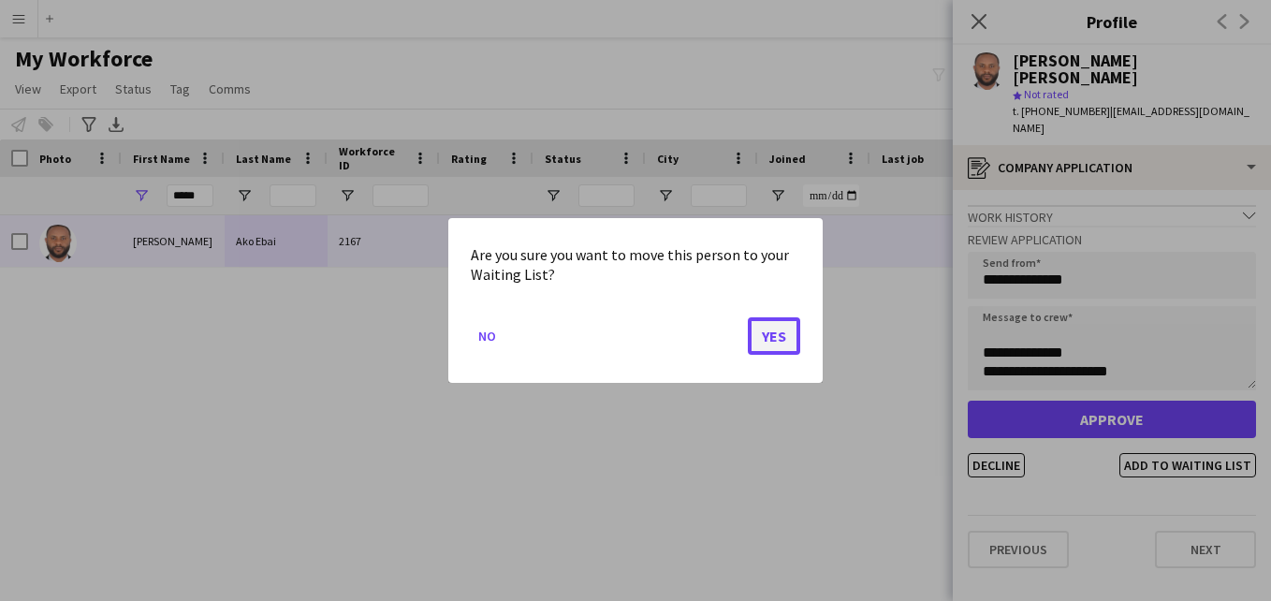
click at [766, 326] on button "Yes" at bounding box center [774, 335] width 52 height 37
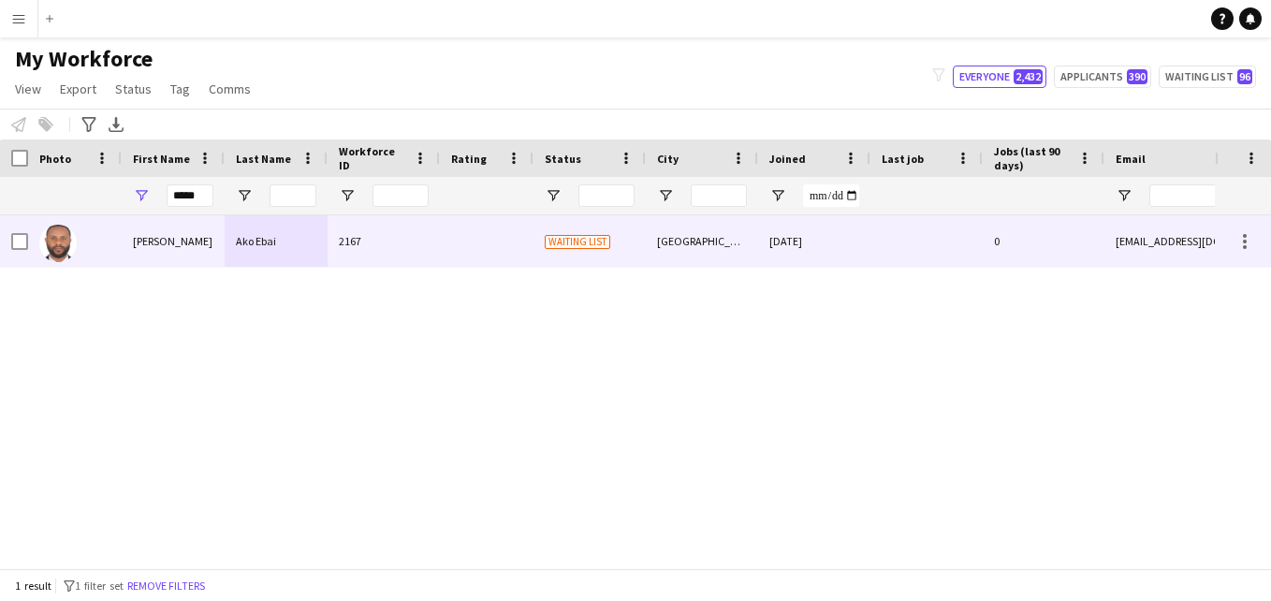
click at [752, 245] on div "[GEOGRAPHIC_DATA]" at bounding box center [702, 240] width 112 height 51
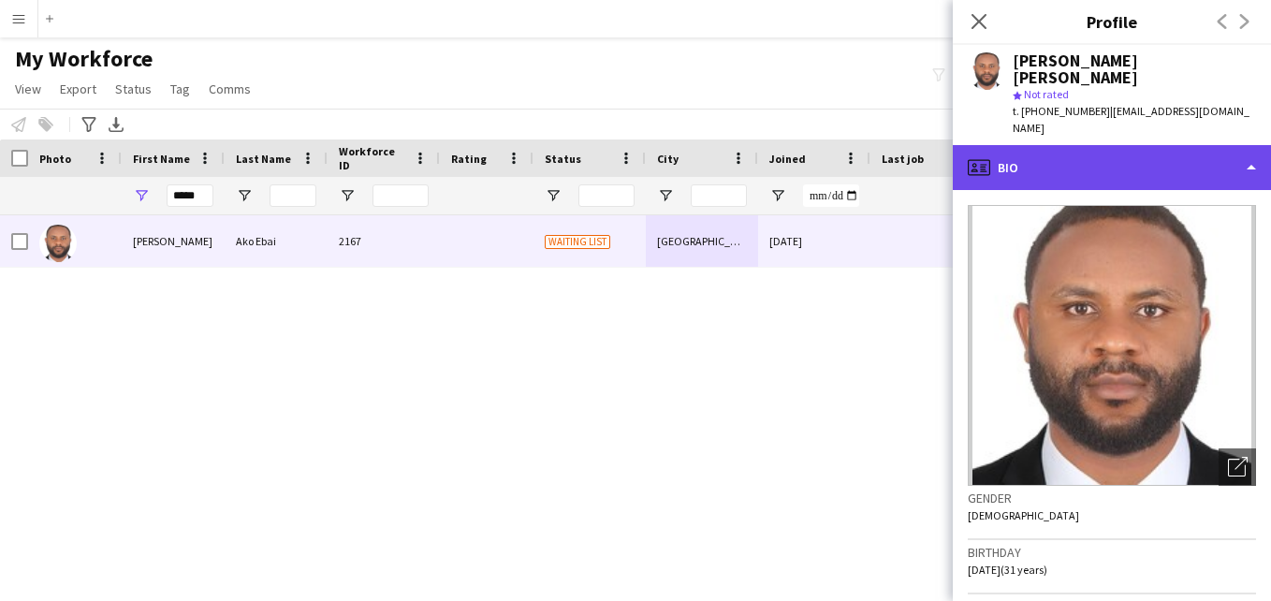
click at [1231, 145] on div "profile Bio" at bounding box center [1112, 167] width 318 height 45
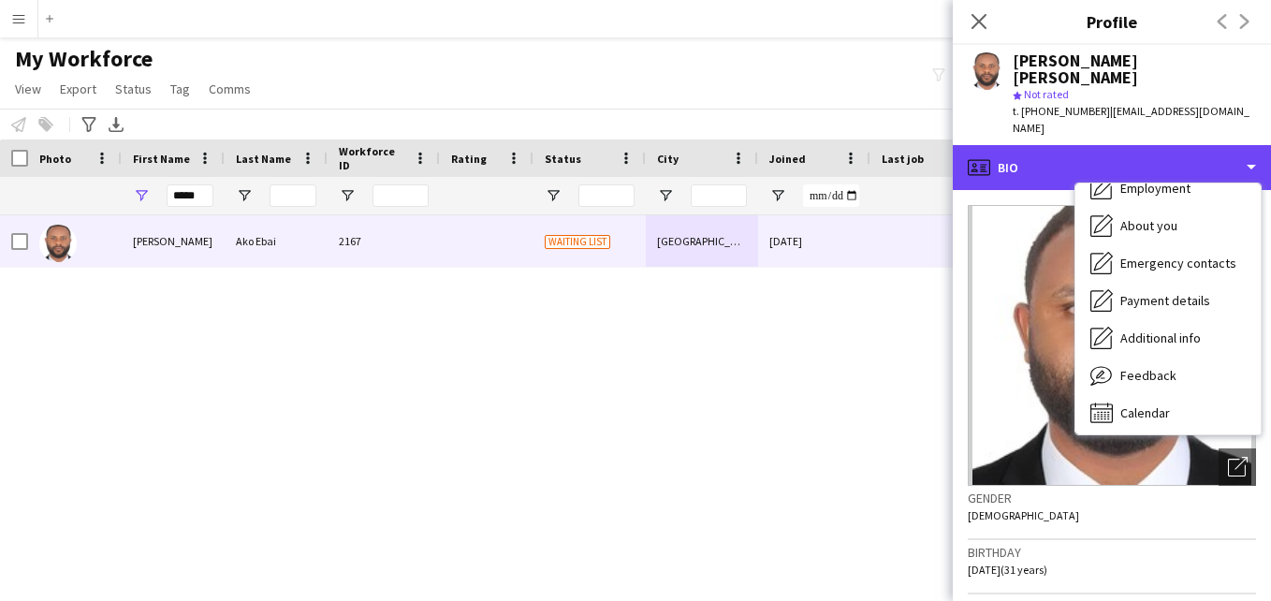
scroll to position [101, 0]
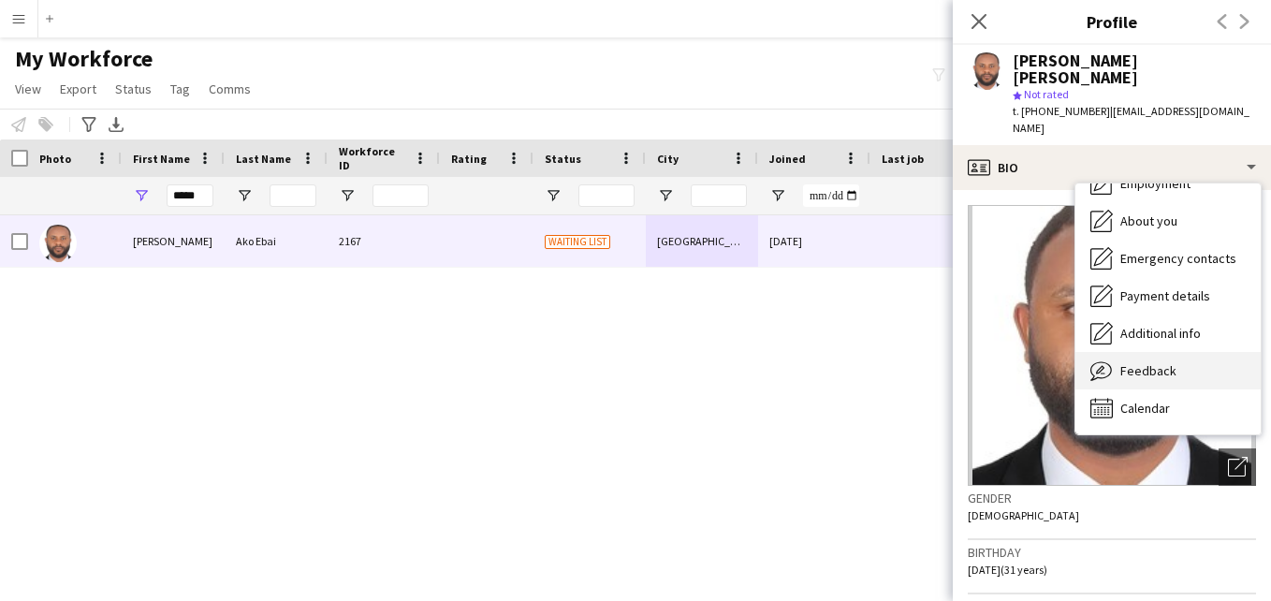
click at [1216, 352] on div "Feedback Feedback" at bounding box center [1167, 370] width 185 height 37
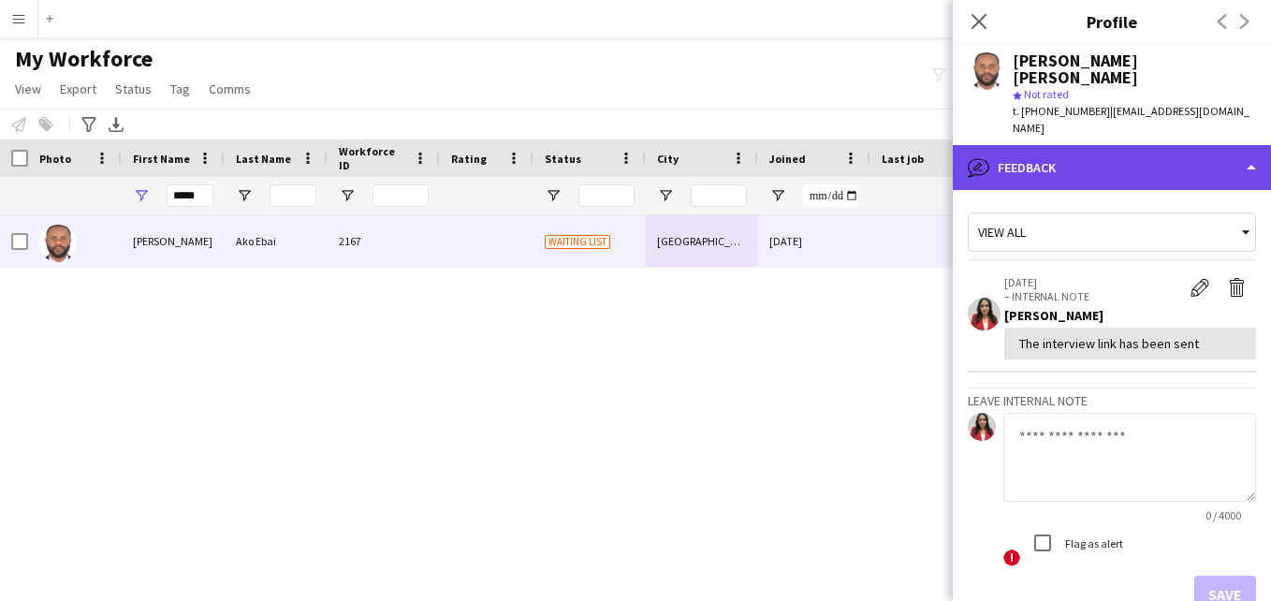
click at [1041, 145] on div "bubble-pencil Feedback" at bounding box center [1112, 167] width 318 height 45
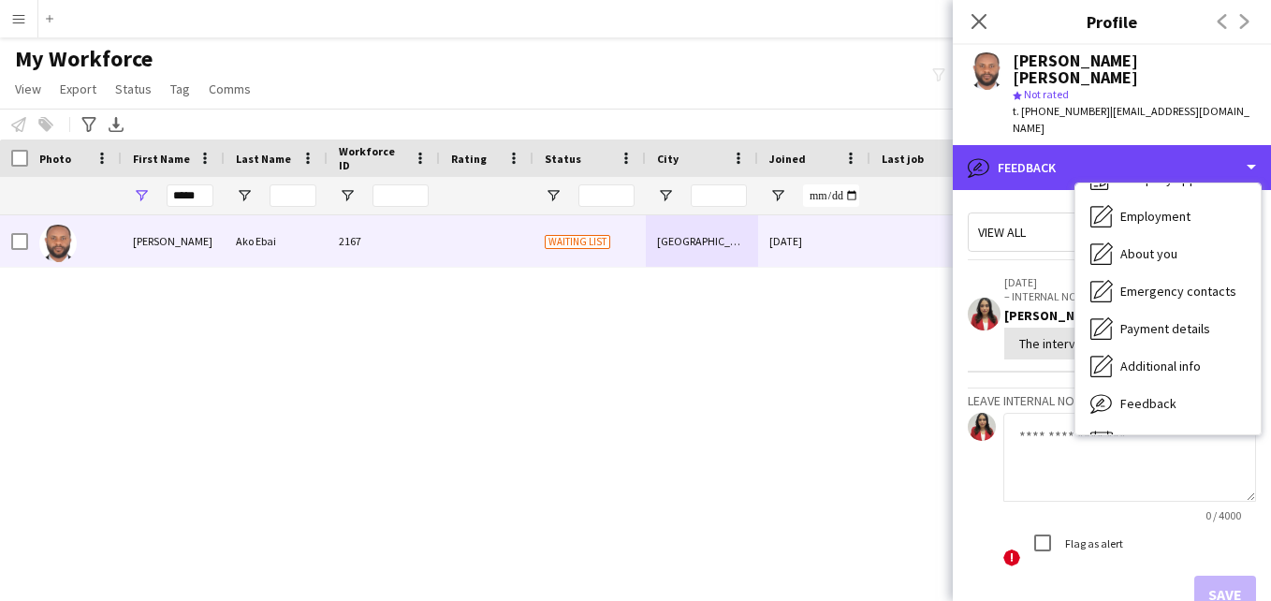
scroll to position [0, 0]
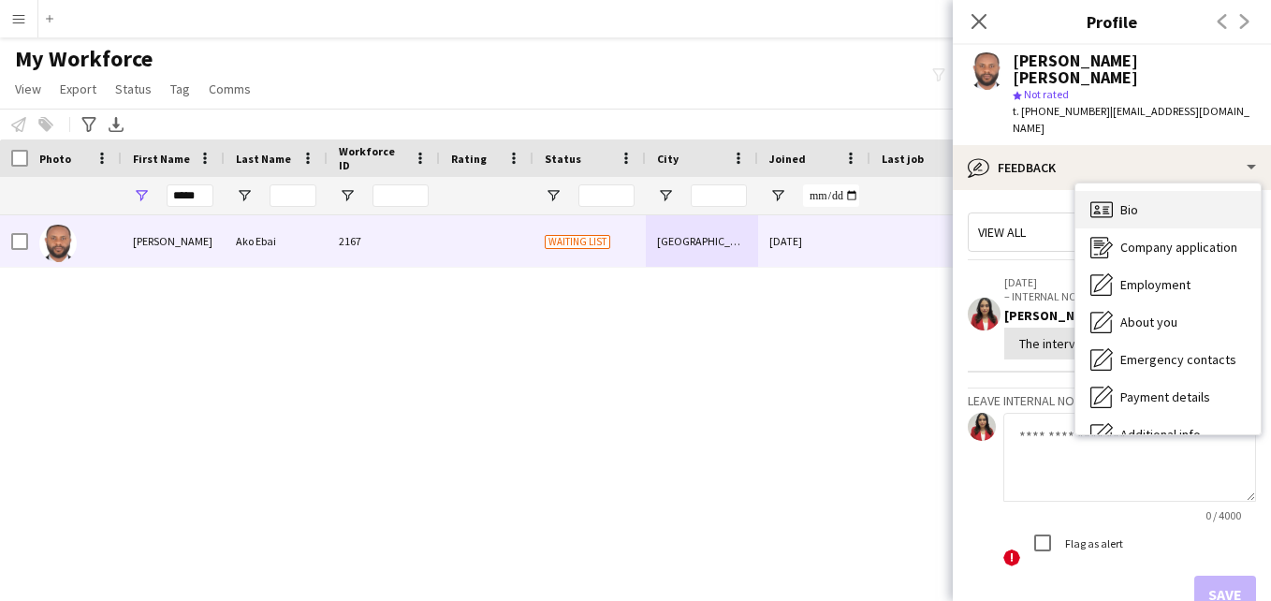
click at [1217, 191] on div "Bio Bio" at bounding box center [1167, 209] width 185 height 37
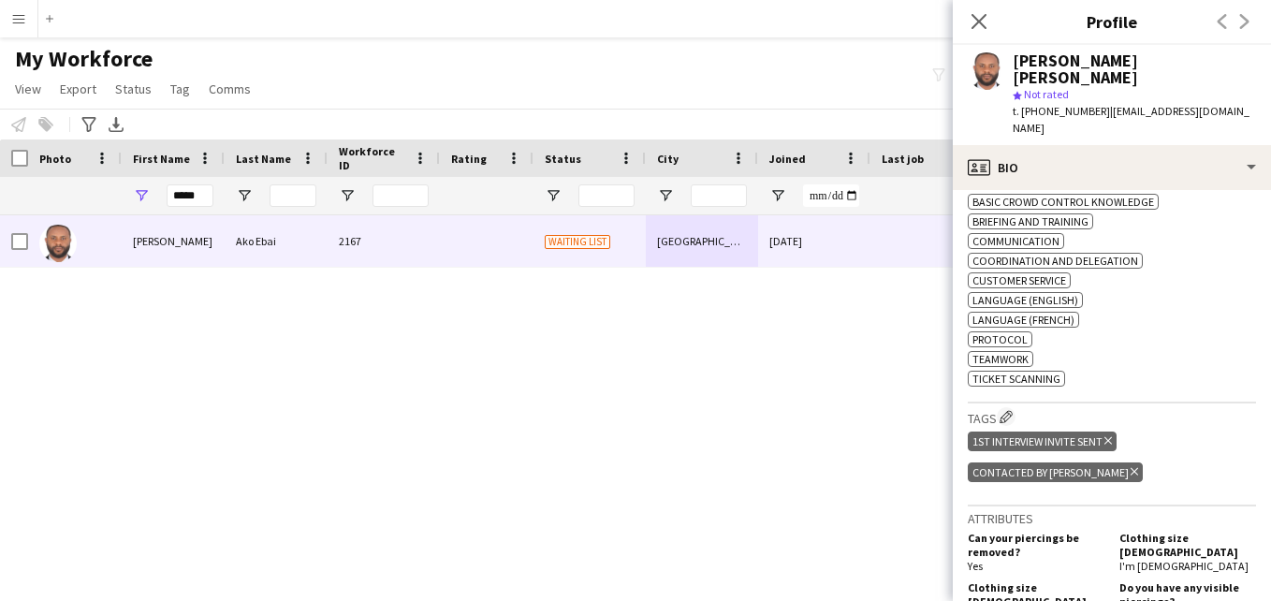
scroll to position [689, 0]
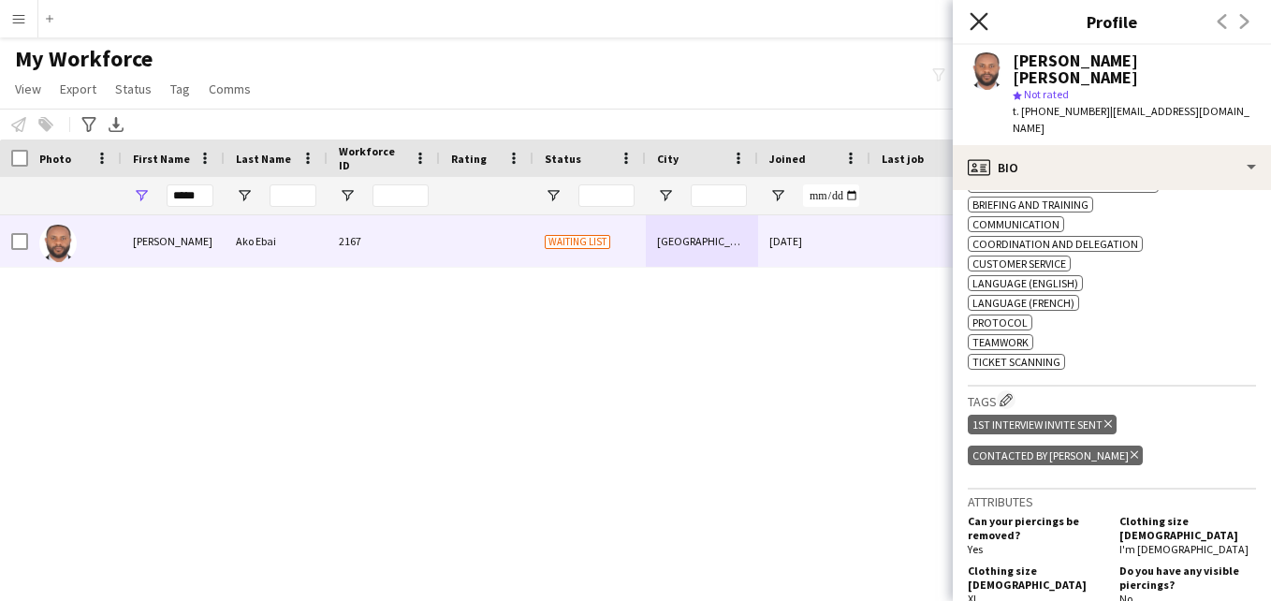
click at [983, 26] on icon at bounding box center [979, 21] width 18 height 18
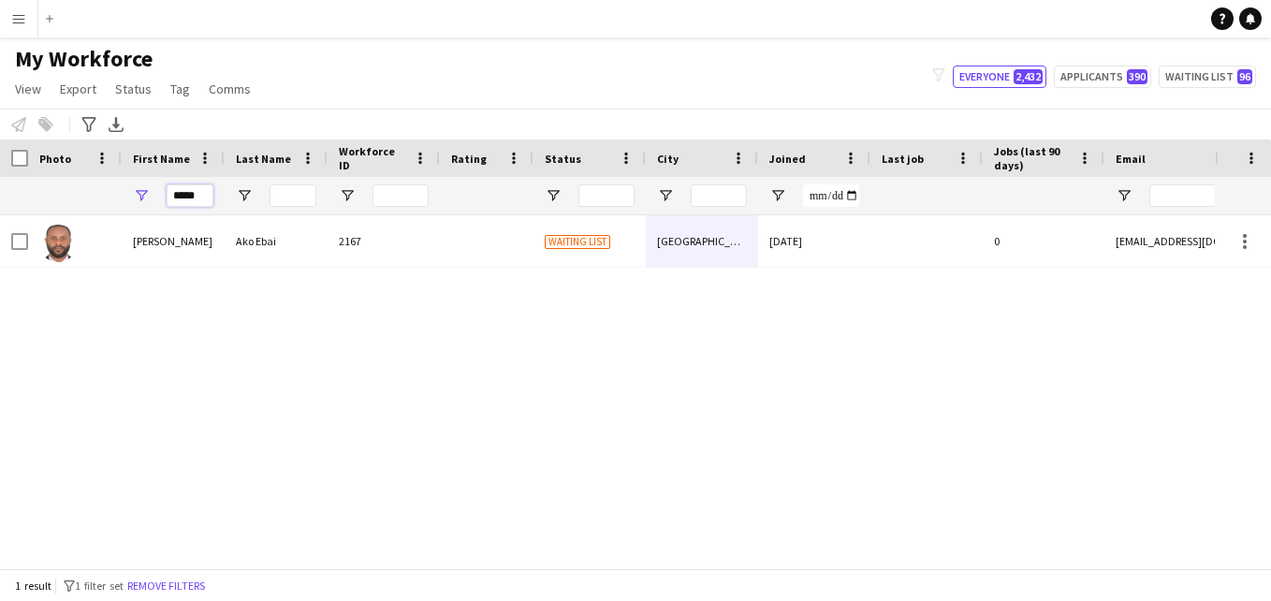
drag, startPoint x: 208, startPoint y: 196, endPoint x: 161, endPoint y: 197, distance: 46.8
click at [161, 197] on div "*****" at bounding box center [173, 195] width 103 height 37
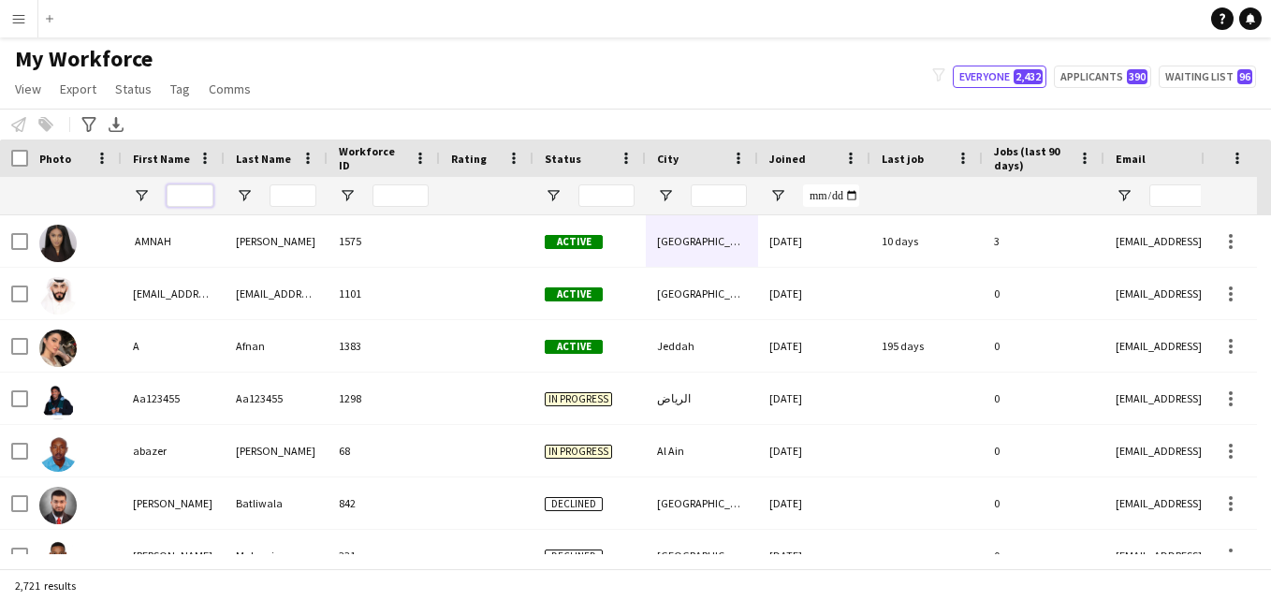
click at [194, 198] on input "First Name Filter Input" at bounding box center [190, 195] width 47 height 22
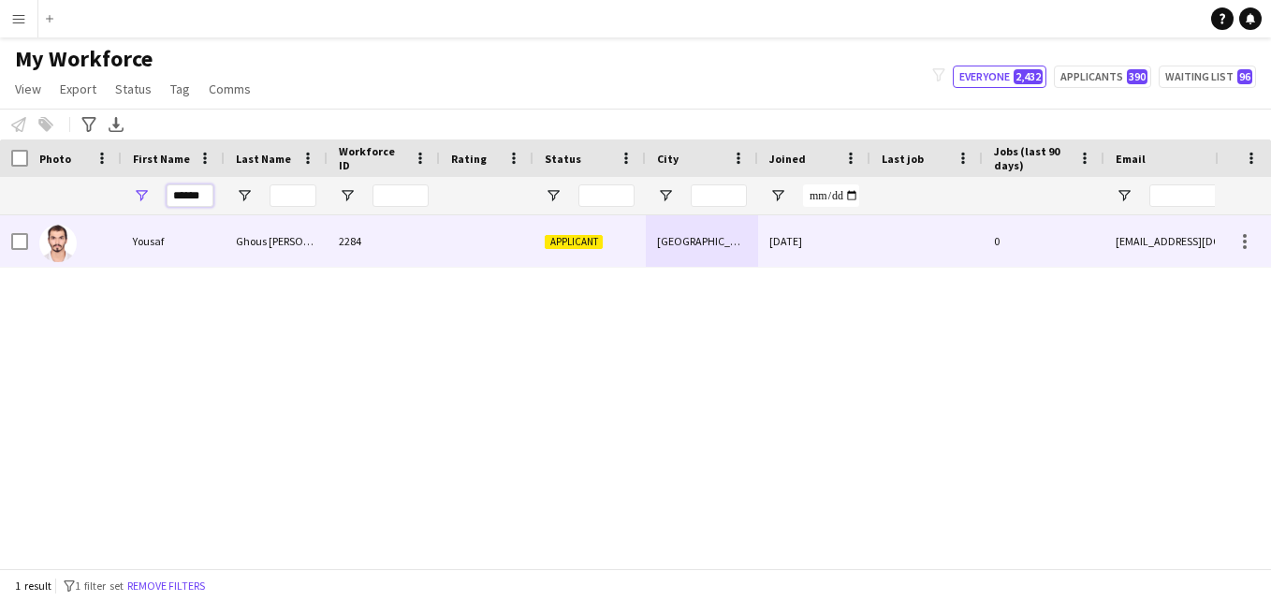
type input "******"
click at [423, 266] on div "2284" at bounding box center [384, 240] width 112 height 51
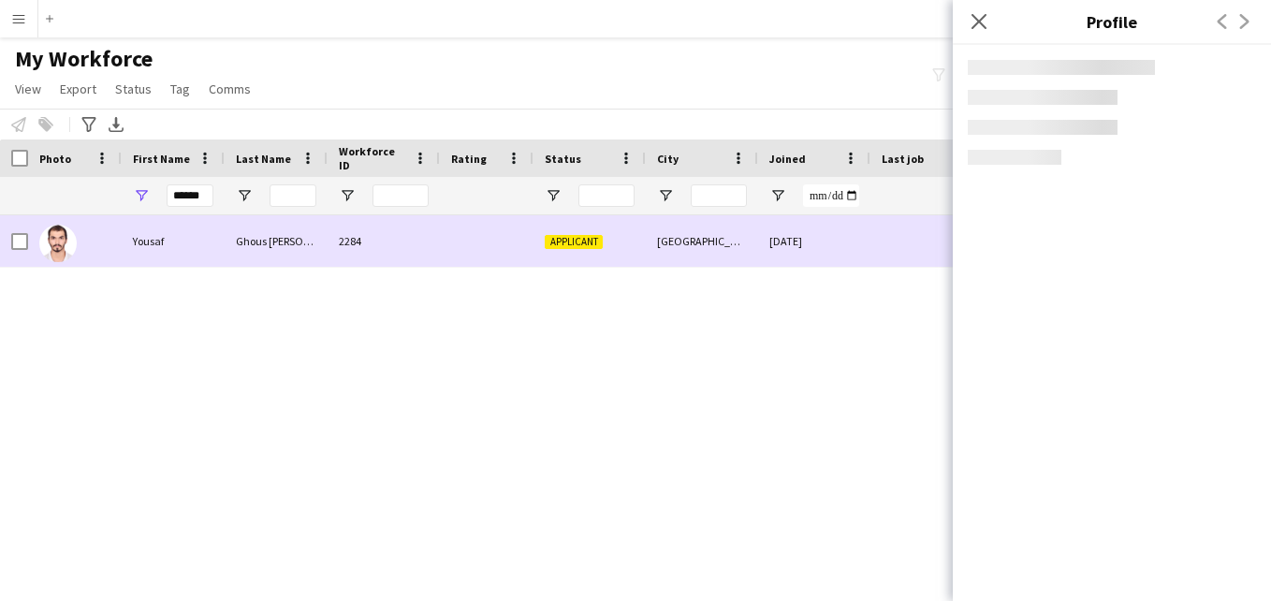
click at [440, 238] on div at bounding box center [487, 240] width 94 height 51
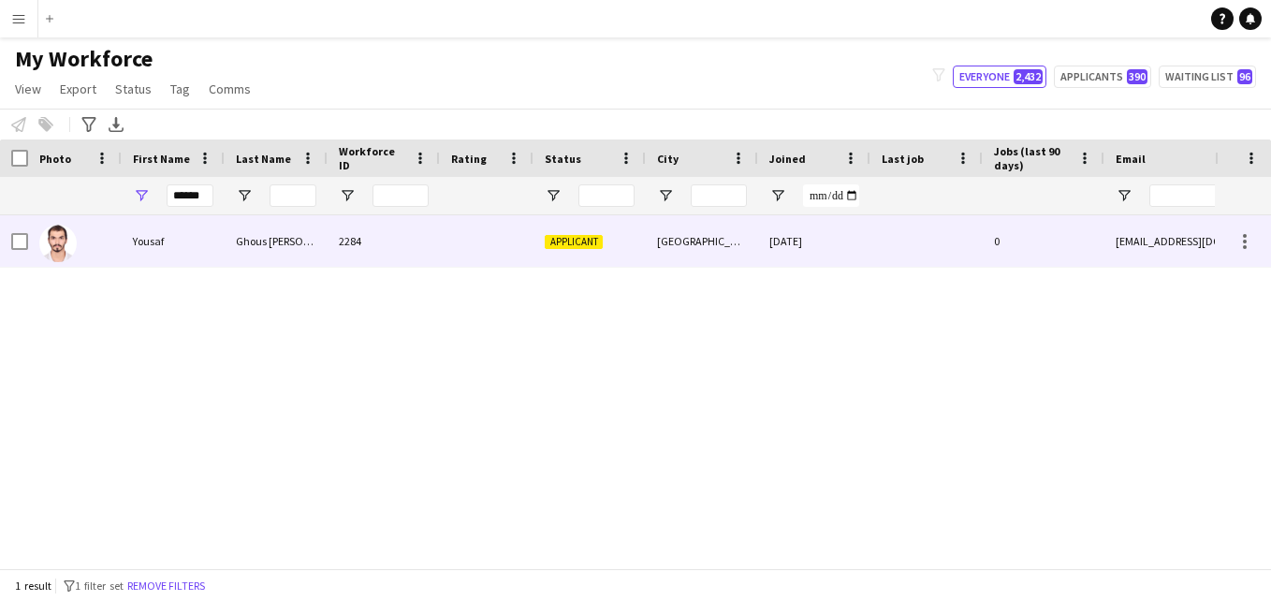
click at [440, 238] on div at bounding box center [487, 240] width 94 height 51
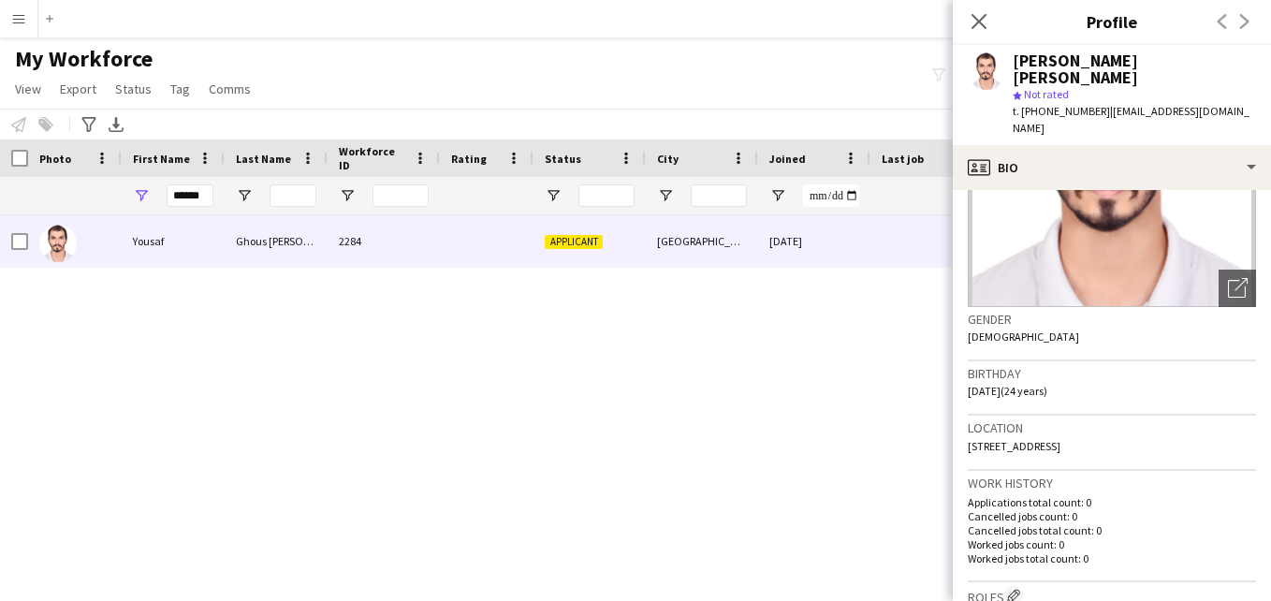
scroll to position [118, 0]
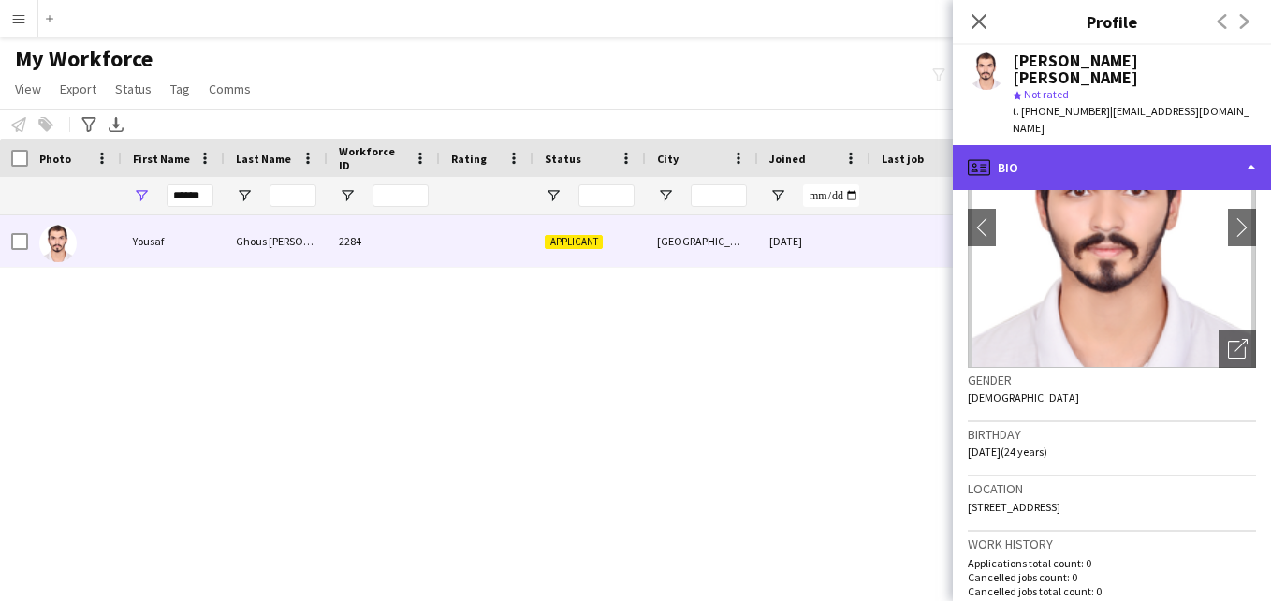
click at [1195, 145] on div "profile Bio" at bounding box center [1112, 167] width 318 height 45
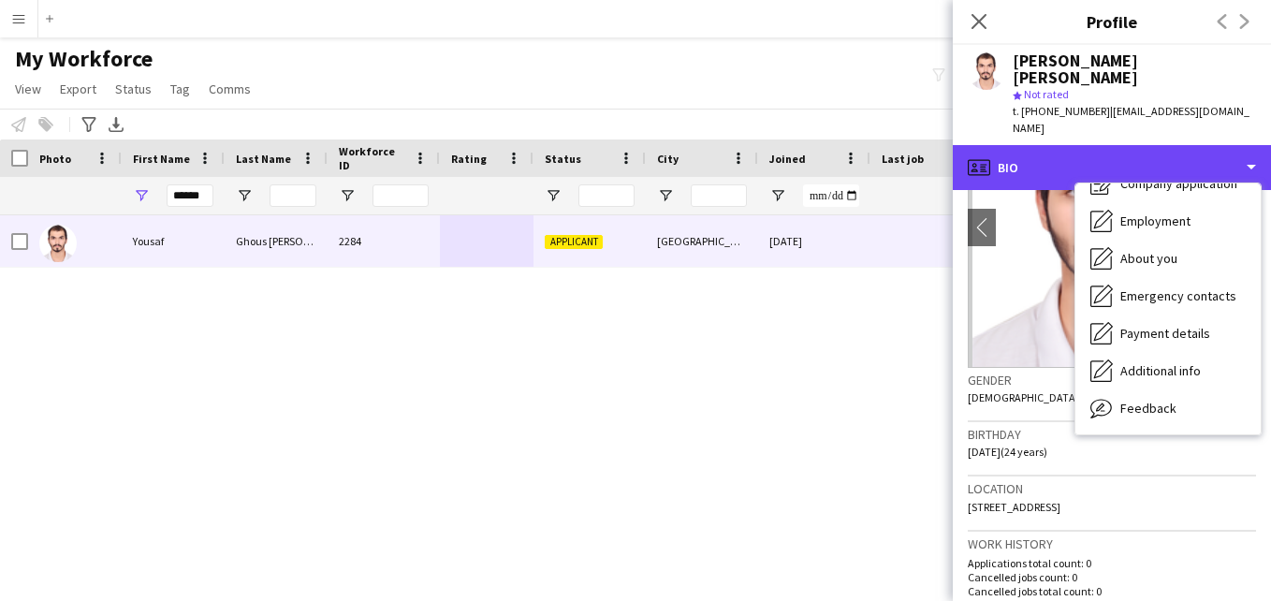
scroll to position [71, 0]
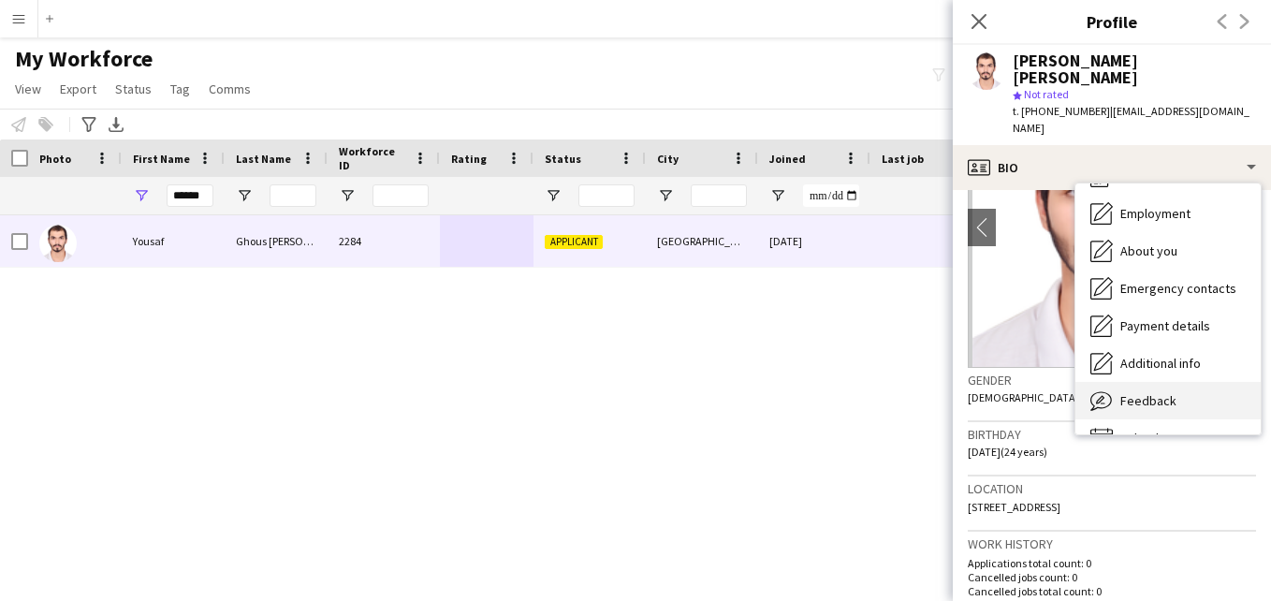
click at [1197, 382] on div "Feedback Feedback" at bounding box center [1167, 400] width 185 height 37
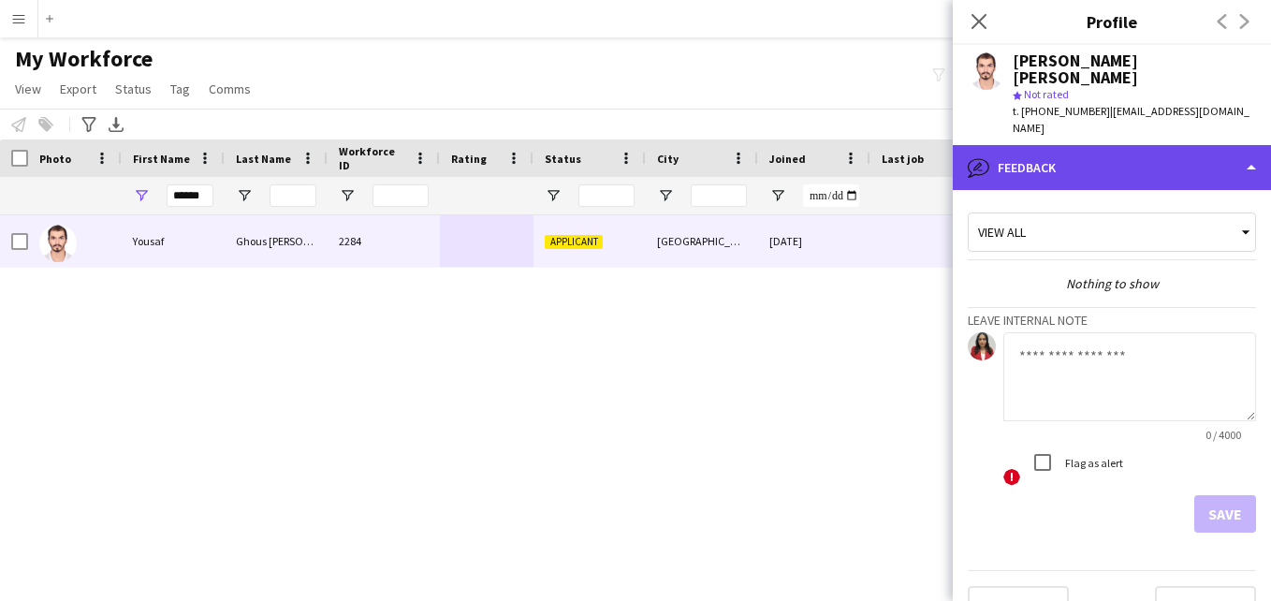
click at [1096, 145] on div "bubble-pencil Feedback" at bounding box center [1112, 167] width 318 height 45
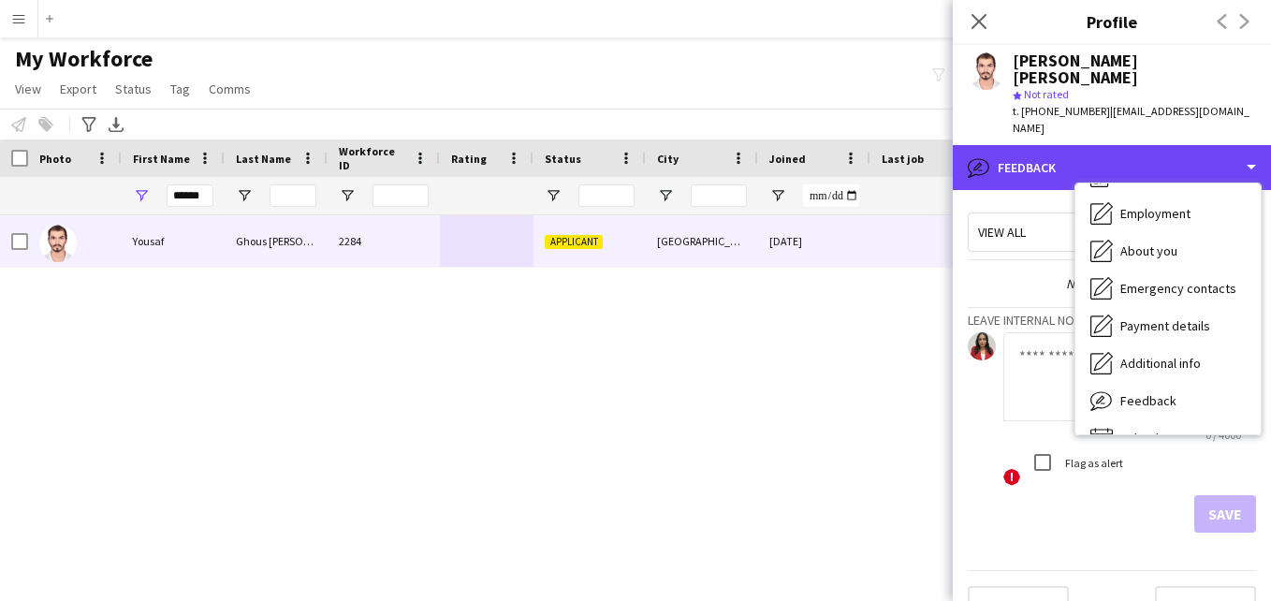
scroll to position [0, 0]
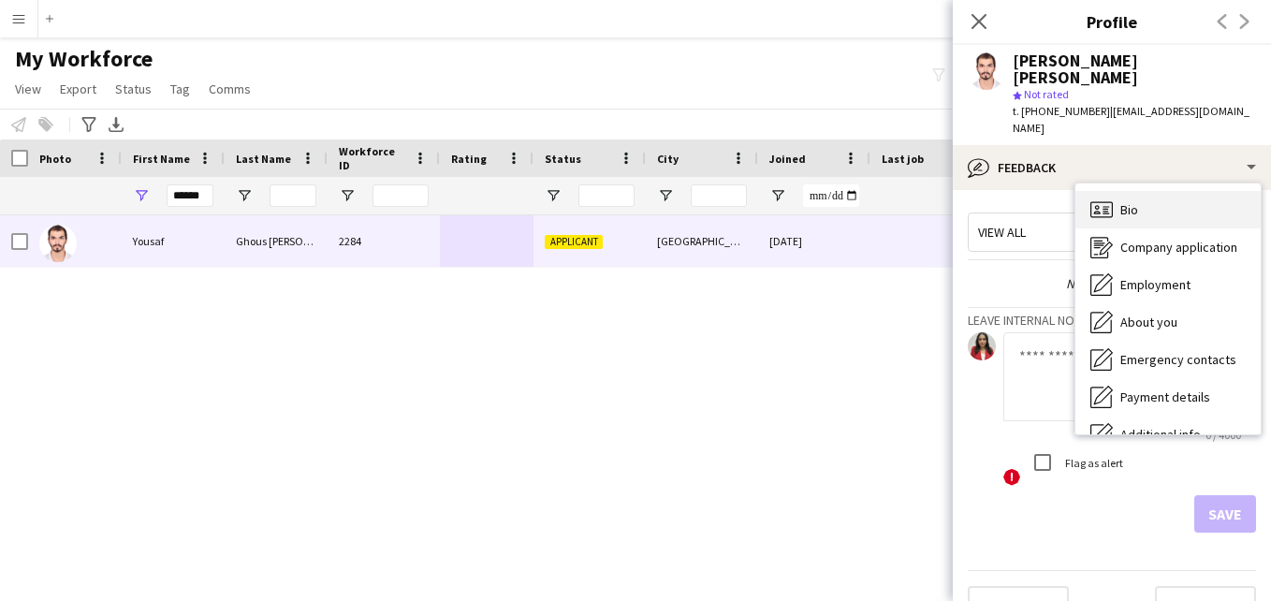
click at [1237, 191] on div "Bio Bio" at bounding box center [1167, 209] width 185 height 37
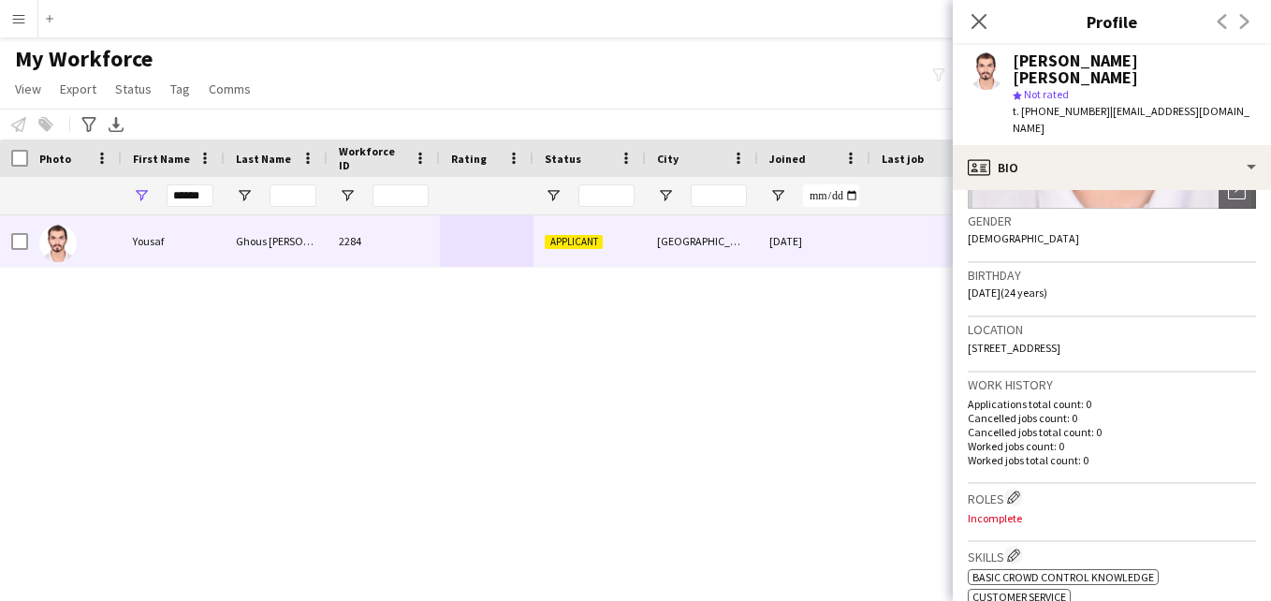
scroll to position [122, 0]
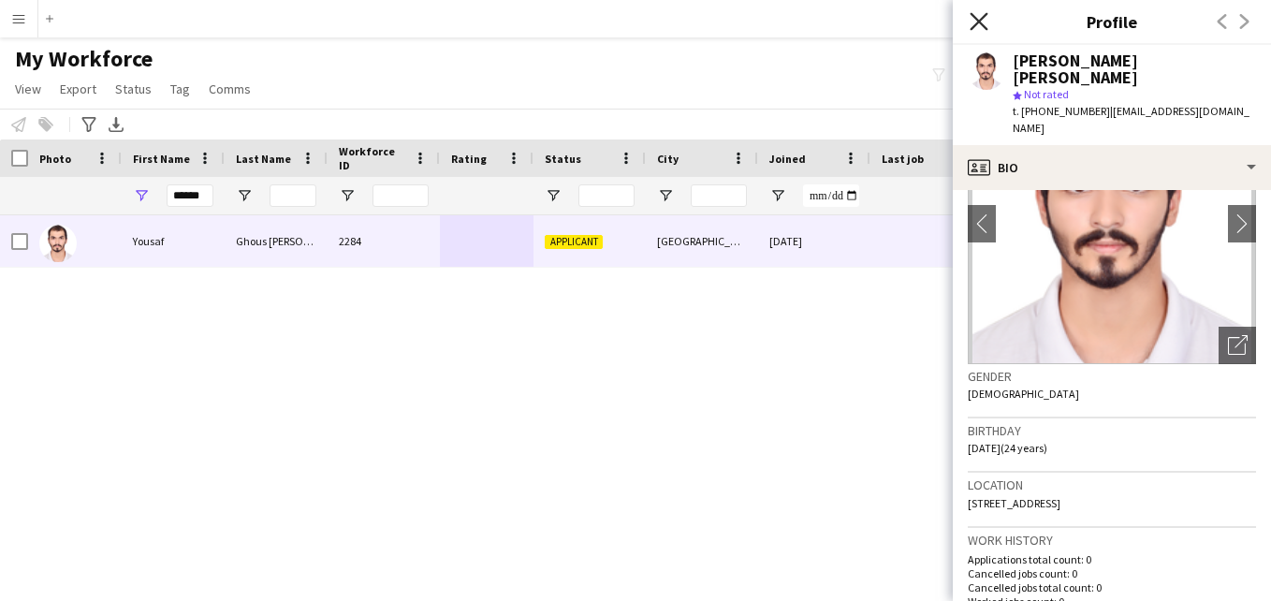
click at [984, 17] on icon at bounding box center [979, 21] width 18 height 18
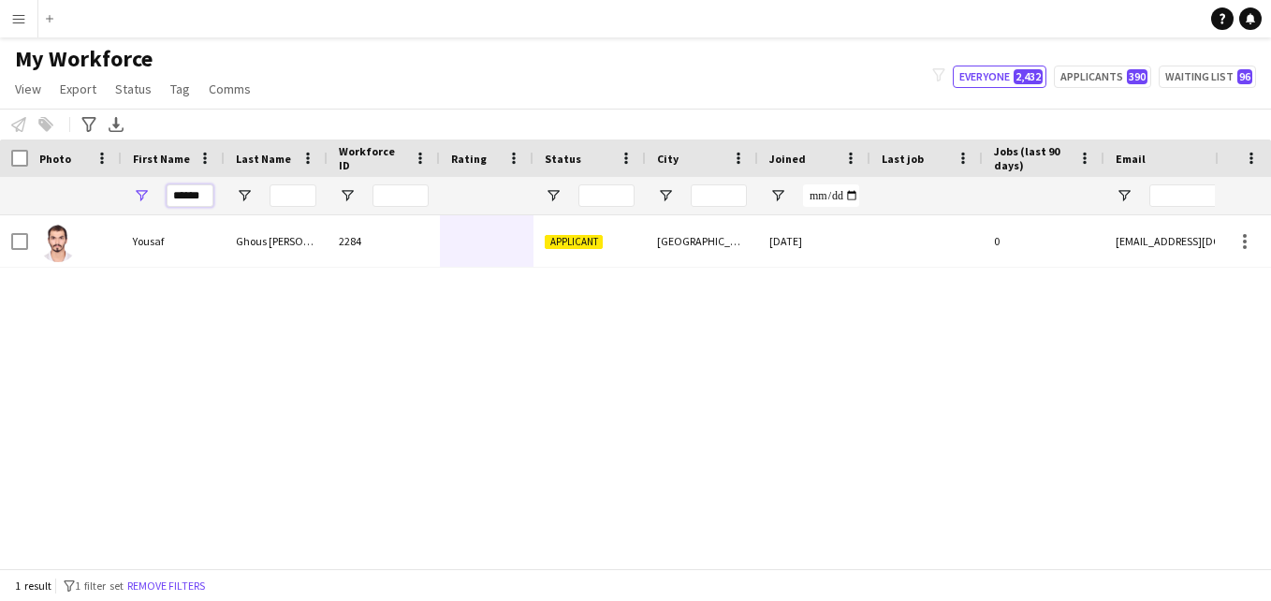
drag, startPoint x: 207, startPoint y: 196, endPoint x: 159, endPoint y: 194, distance: 47.8
click at [159, 194] on div "******" at bounding box center [173, 195] width 103 height 37
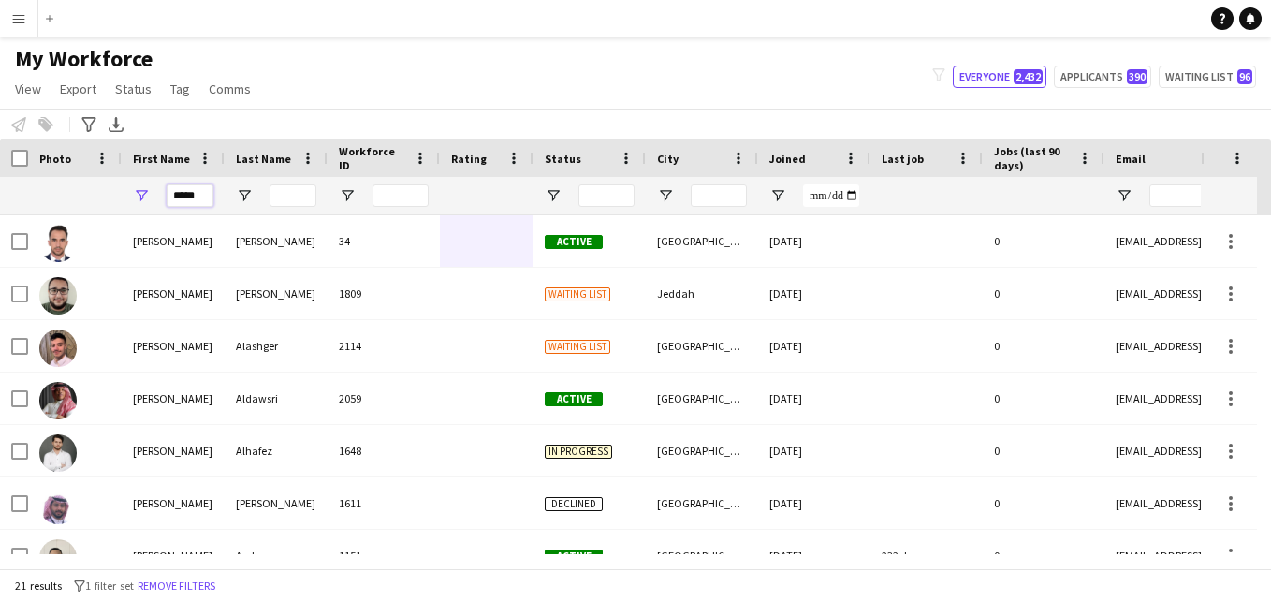
type input "*****"
click at [295, 190] on input "Last Name Filter Input" at bounding box center [293, 195] width 47 height 22
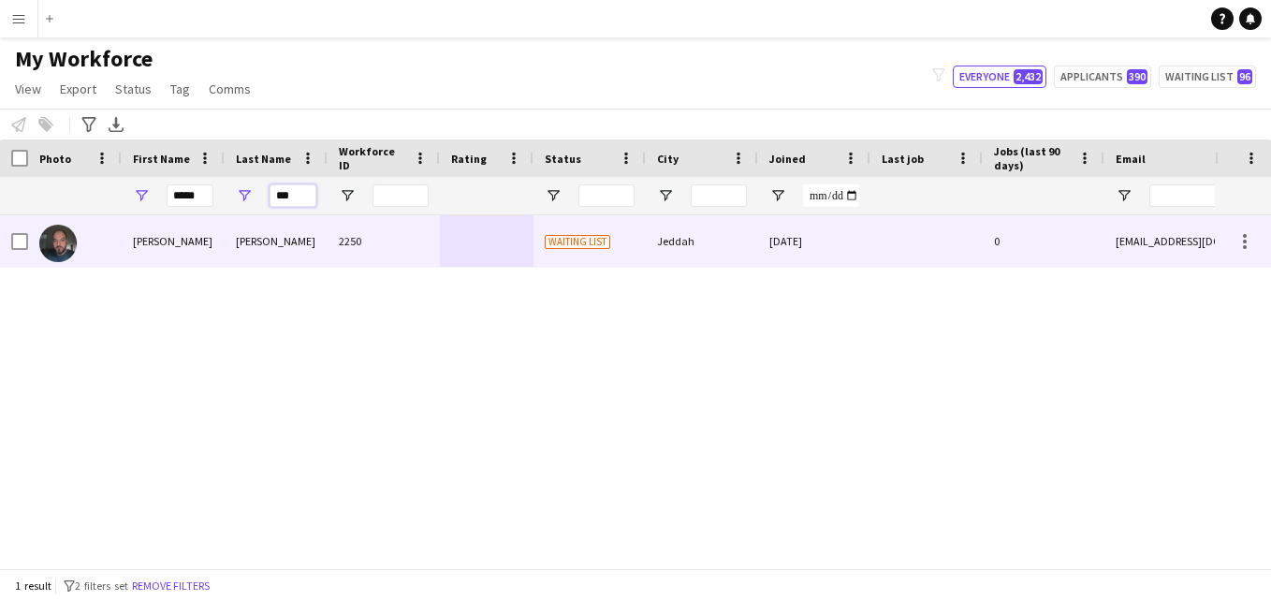
type input "***"
click at [386, 226] on div "2250" at bounding box center [384, 240] width 112 height 51
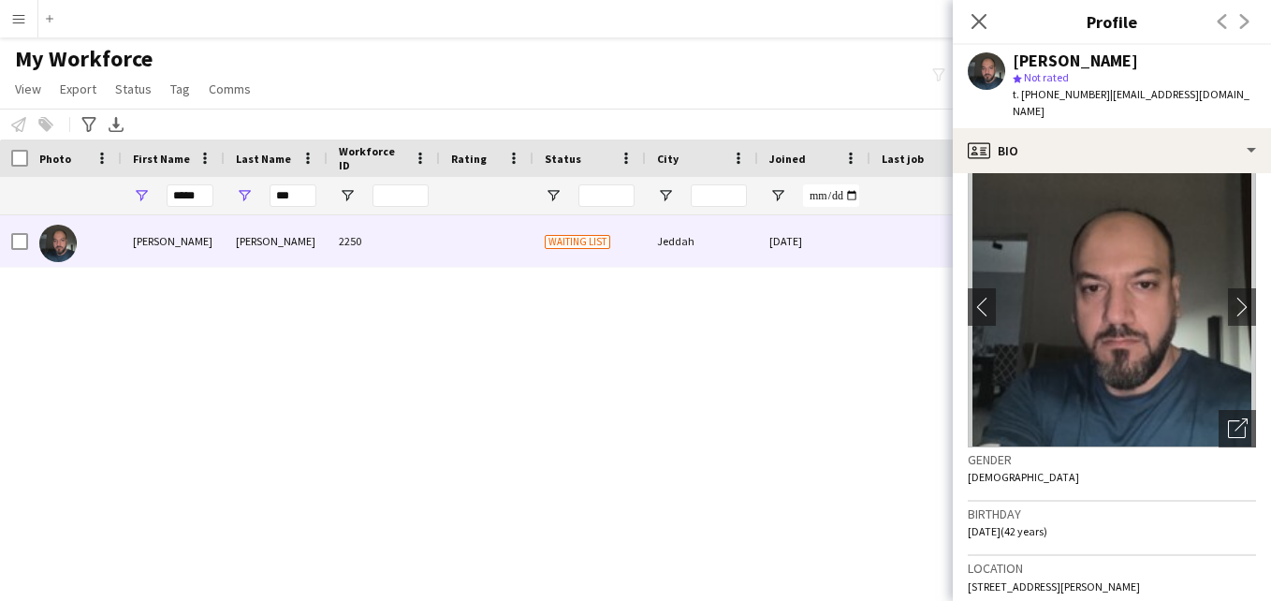
scroll to position [0, 0]
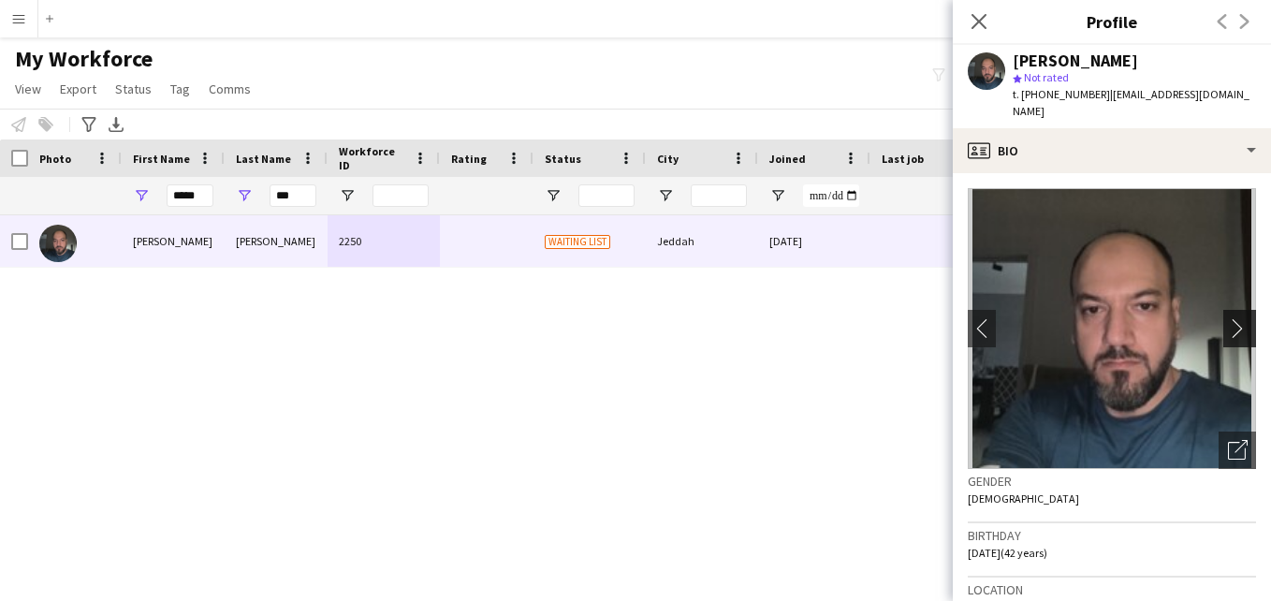
click at [1232, 318] on app-icon "chevron-right" at bounding box center [1242, 328] width 29 height 20
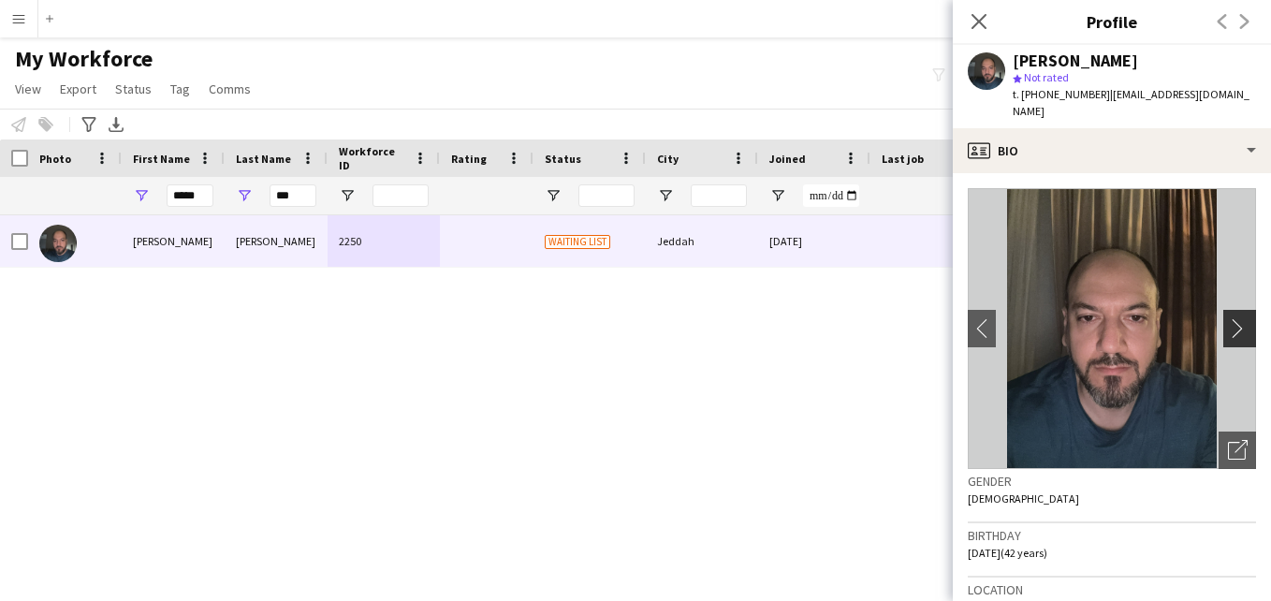
click at [1228, 318] on app-icon "chevron-right" at bounding box center [1242, 328] width 29 height 20
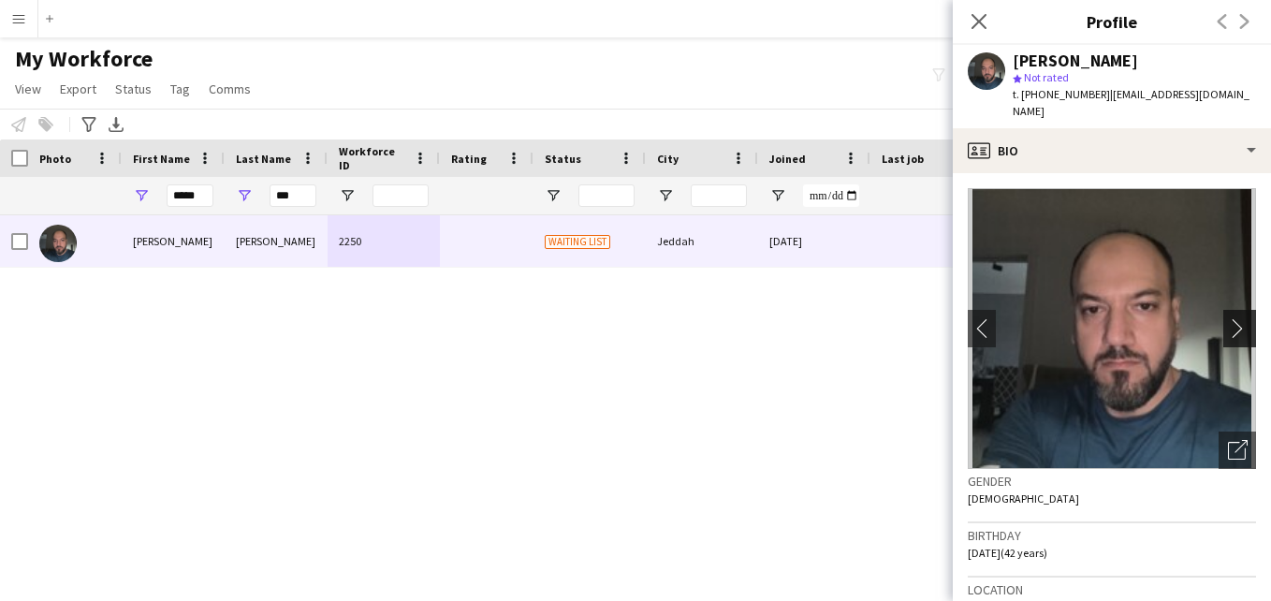
click at [1228, 318] on app-icon "chevron-right" at bounding box center [1242, 328] width 29 height 20
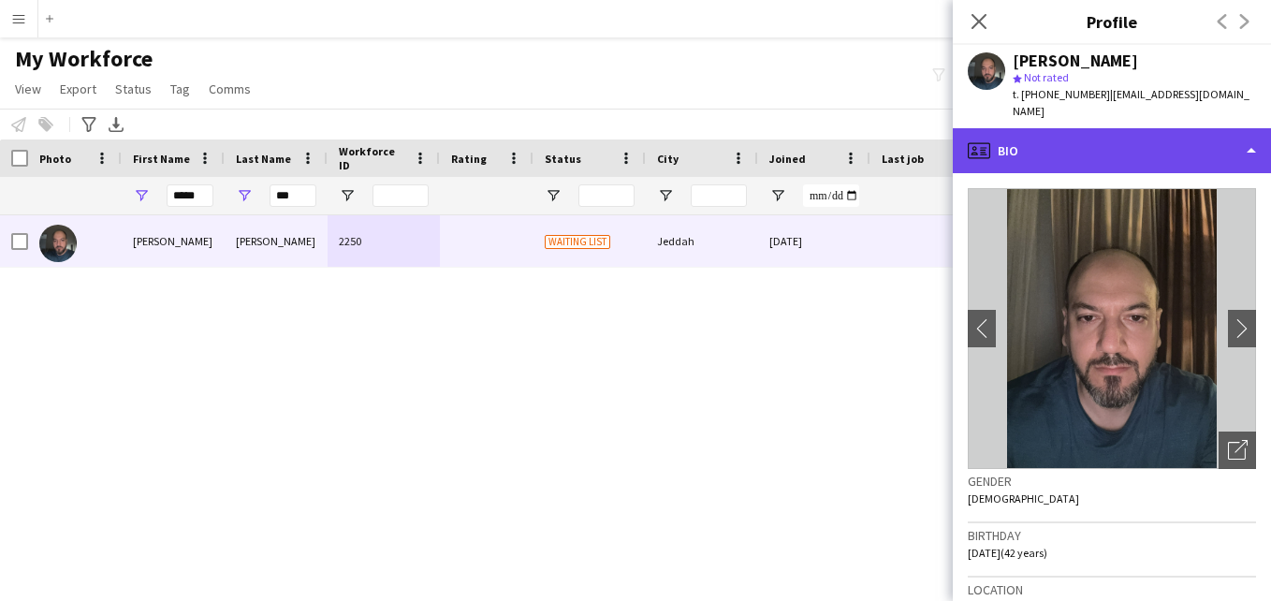
click at [1235, 128] on div "profile Bio" at bounding box center [1112, 150] width 318 height 45
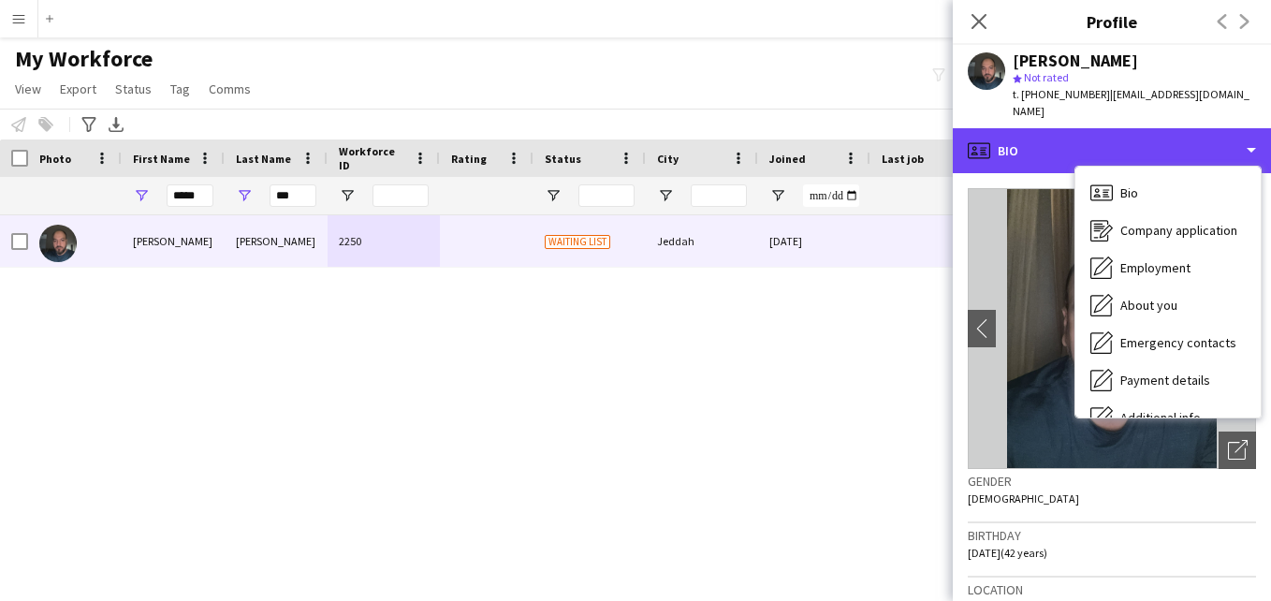
scroll to position [101, 0]
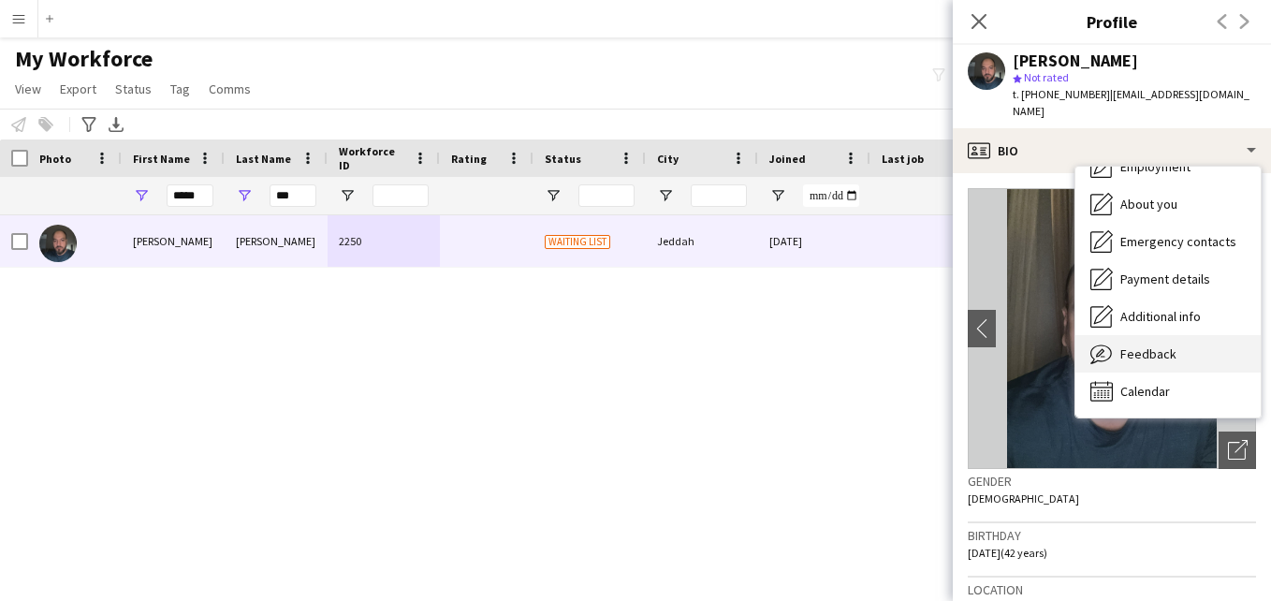
click at [1201, 336] on div "Feedback Feedback" at bounding box center [1167, 353] width 185 height 37
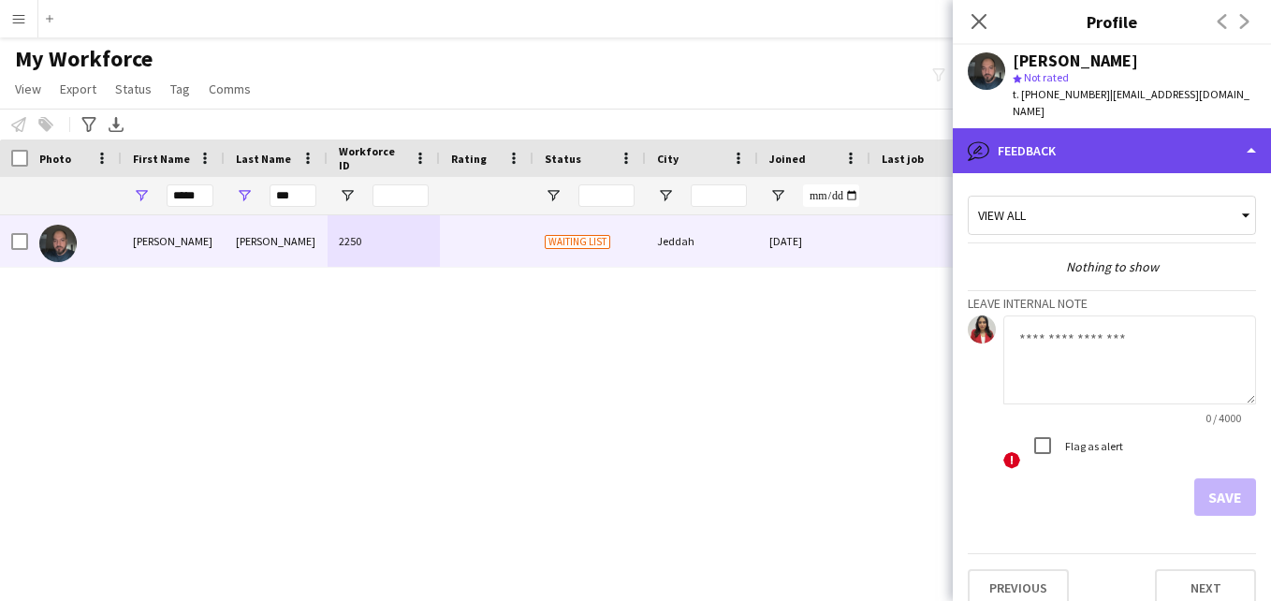
click at [1159, 139] on div "bubble-pencil Feedback" at bounding box center [1112, 150] width 318 height 45
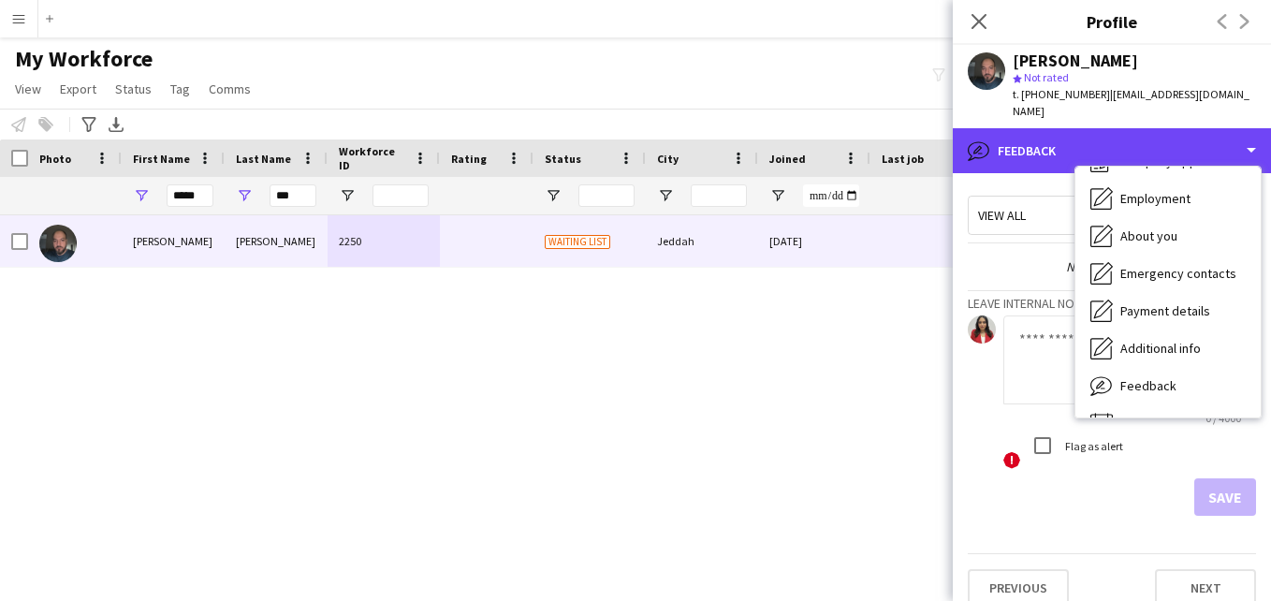
scroll to position [0, 0]
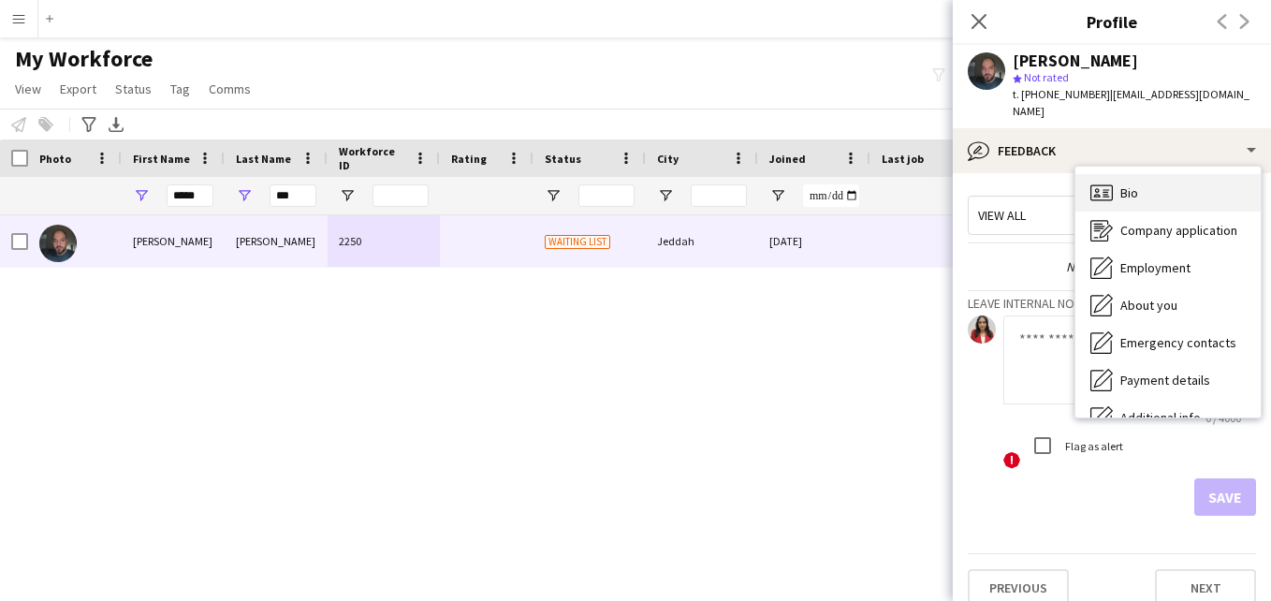
click at [1224, 174] on div "Bio Bio" at bounding box center [1167, 192] width 185 height 37
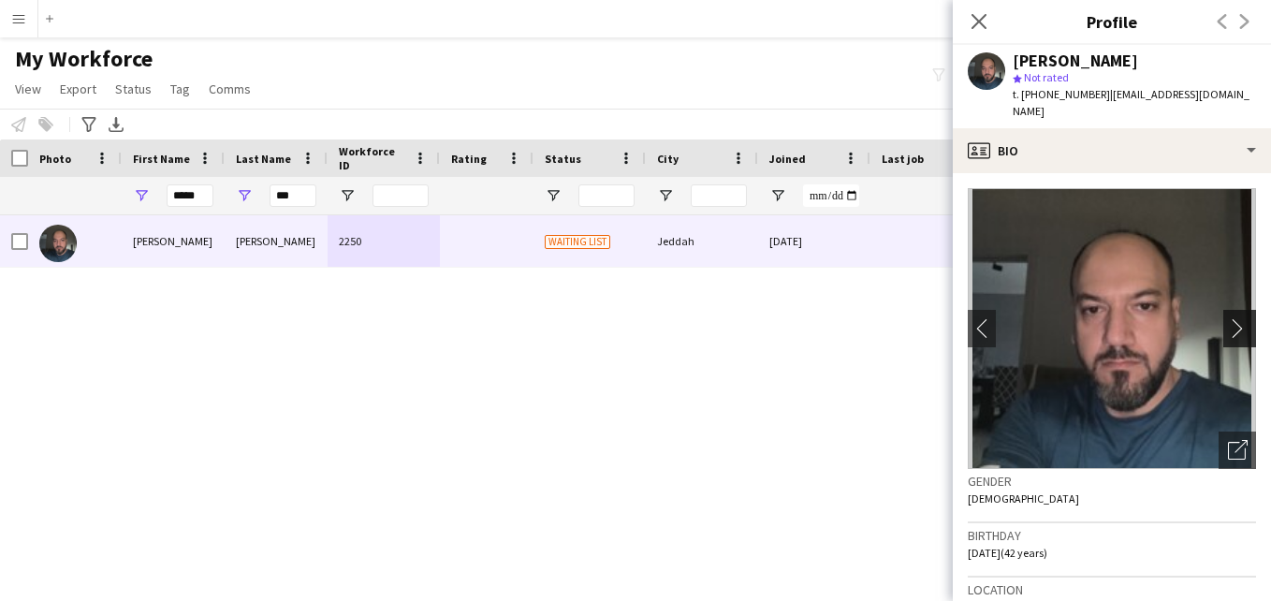
click at [1233, 318] on app-icon "chevron-right" at bounding box center [1242, 328] width 29 height 20
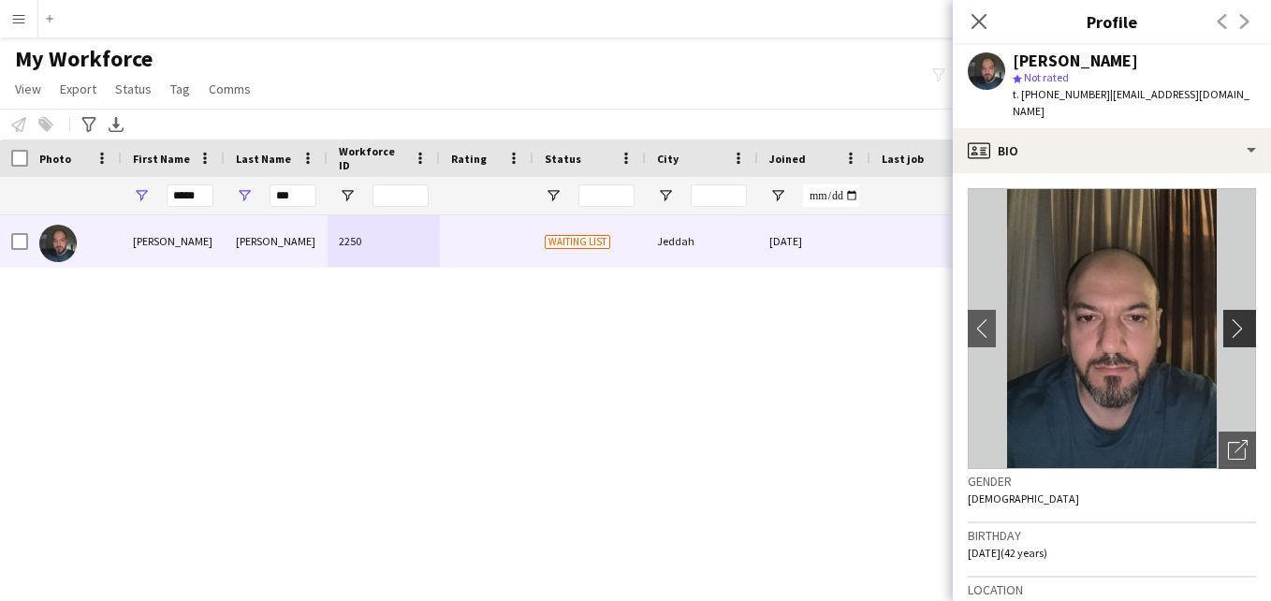
click at [1233, 318] on app-icon "chevron-right" at bounding box center [1242, 328] width 29 height 20
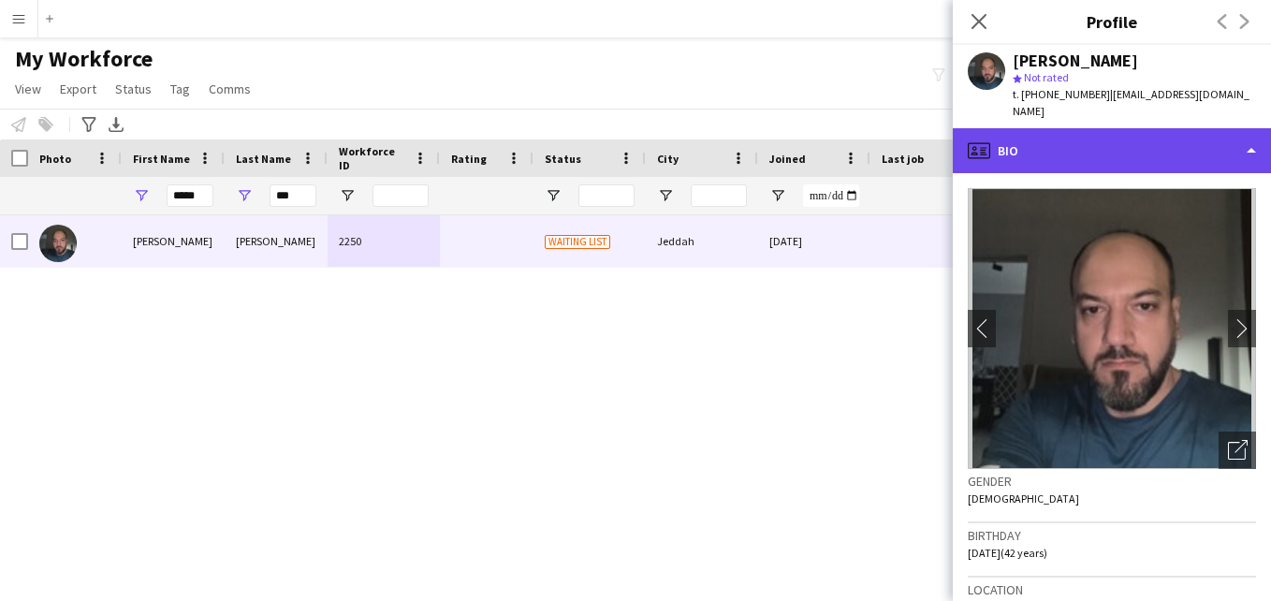
click at [1216, 141] on div "profile Bio" at bounding box center [1112, 150] width 318 height 45
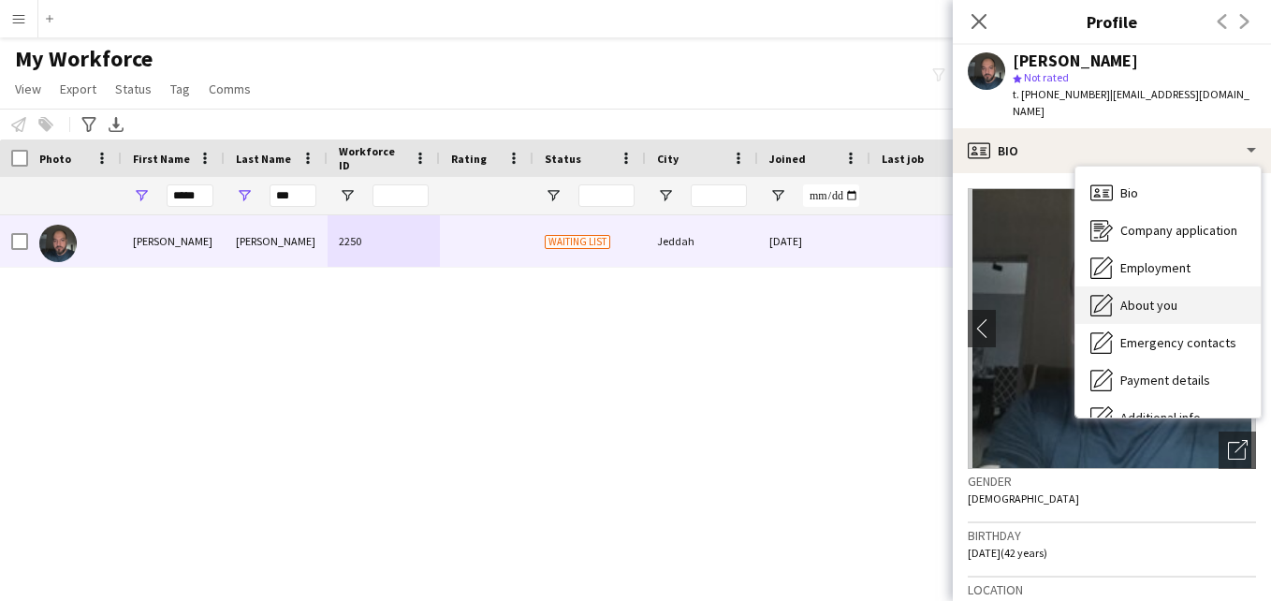
click at [1225, 291] on div "About you About you" at bounding box center [1167, 304] width 185 height 37
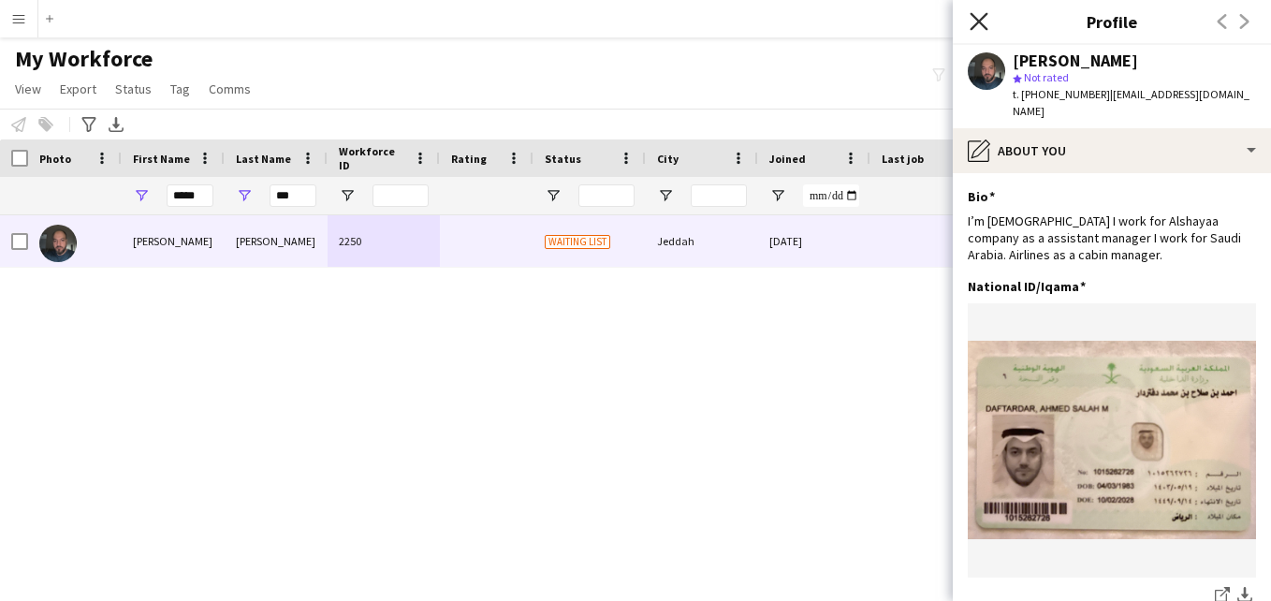
click at [976, 13] on icon "Close pop-in" at bounding box center [979, 21] width 18 height 18
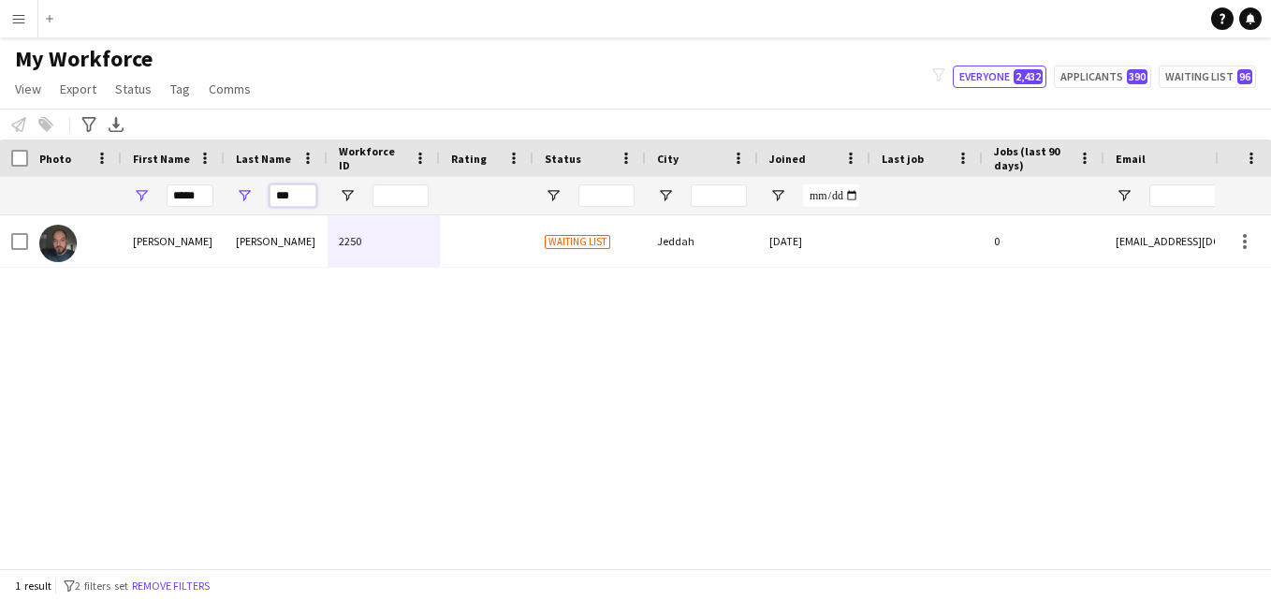
drag, startPoint x: 301, startPoint y: 193, endPoint x: 258, endPoint y: 200, distance: 43.7
click at [258, 200] on div "***" at bounding box center [276, 195] width 103 height 37
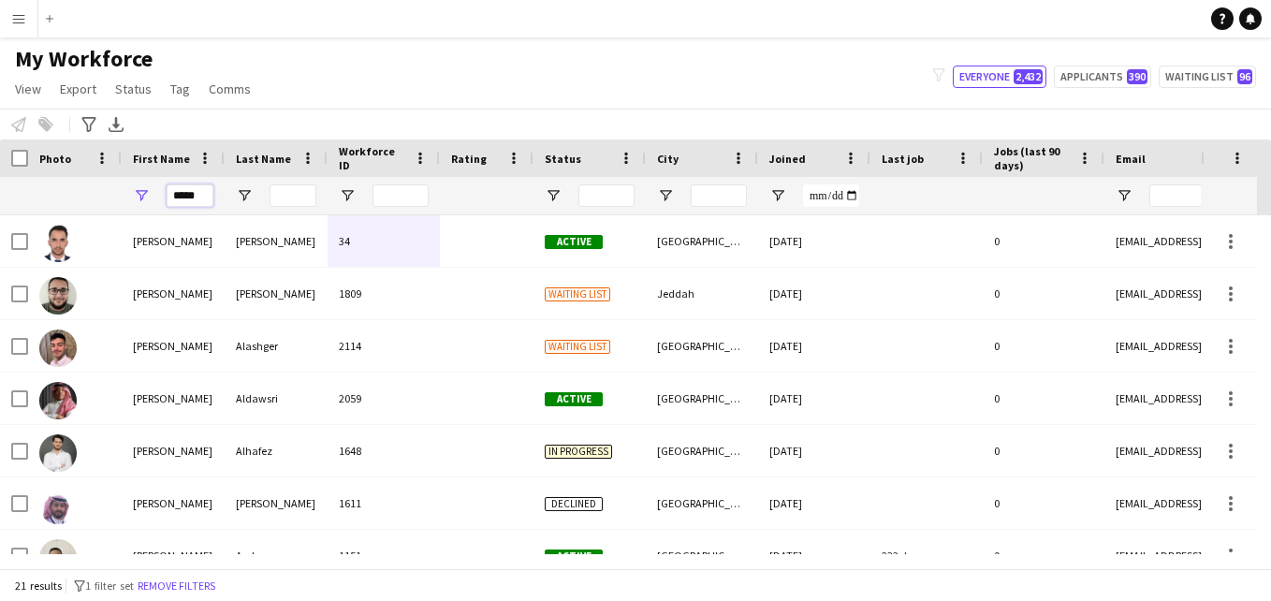
drag, startPoint x: 195, startPoint y: 197, endPoint x: 160, endPoint y: 196, distance: 34.7
click at [160, 196] on div "*****" at bounding box center [173, 195] width 103 height 37
type input "*"
click at [199, 195] on input "*" at bounding box center [190, 195] width 47 height 22
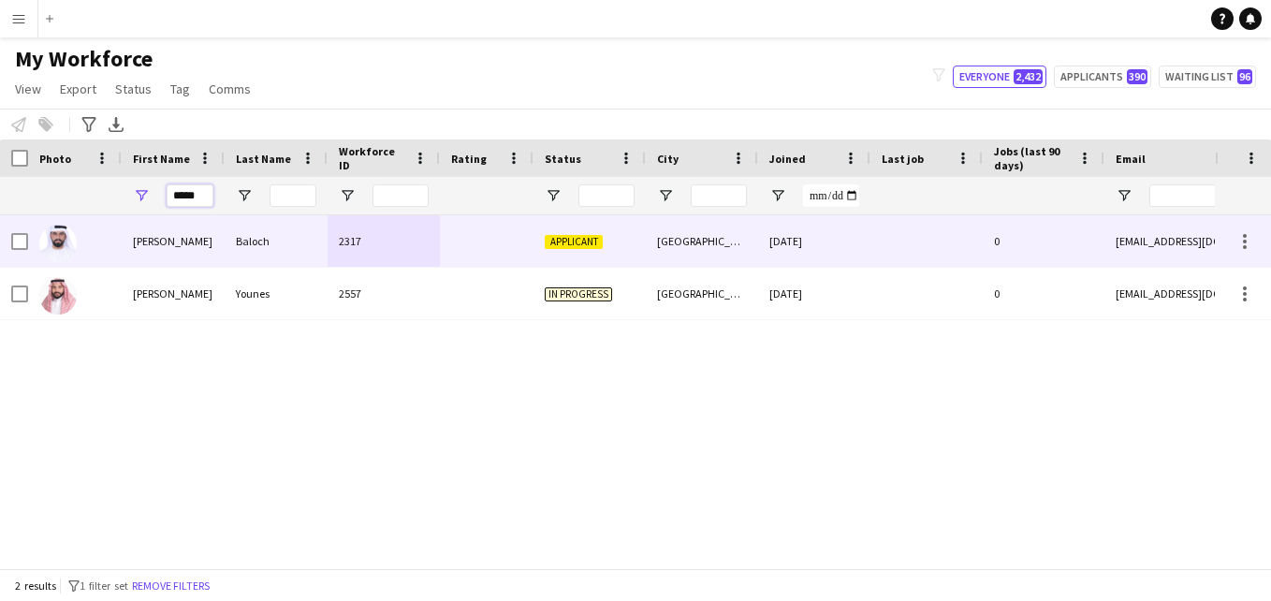
type input "*****"
click at [369, 246] on div "2317" at bounding box center [384, 240] width 112 height 51
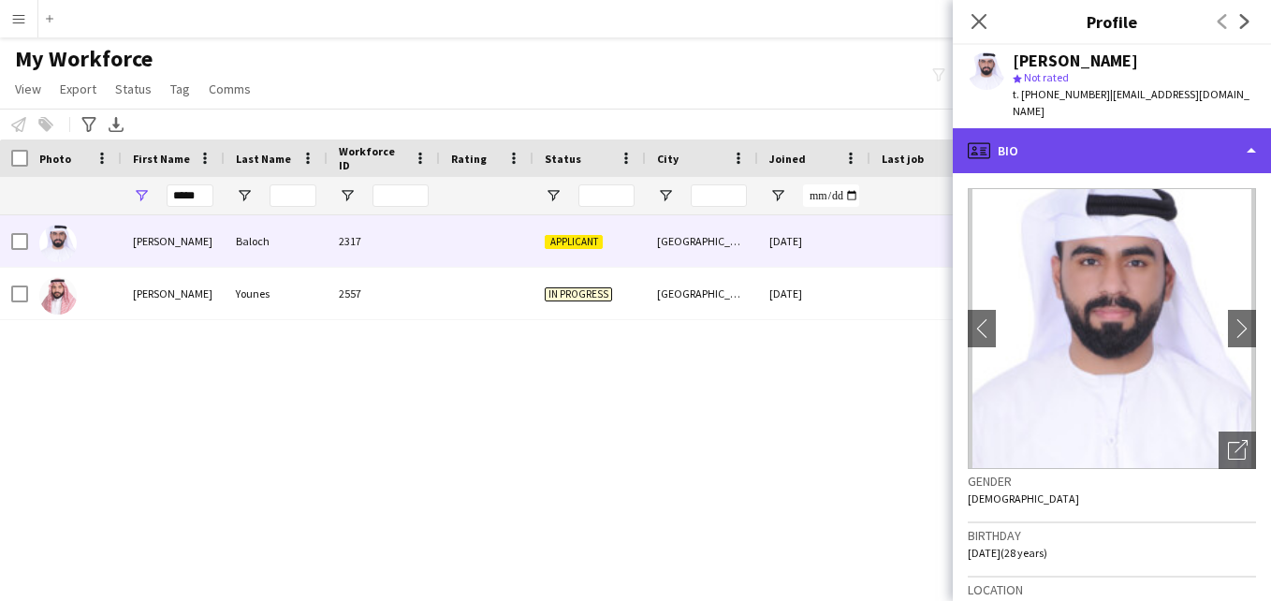
click at [1204, 137] on div "profile Bio" at bounding box center [1112, 150] width 318 height 45
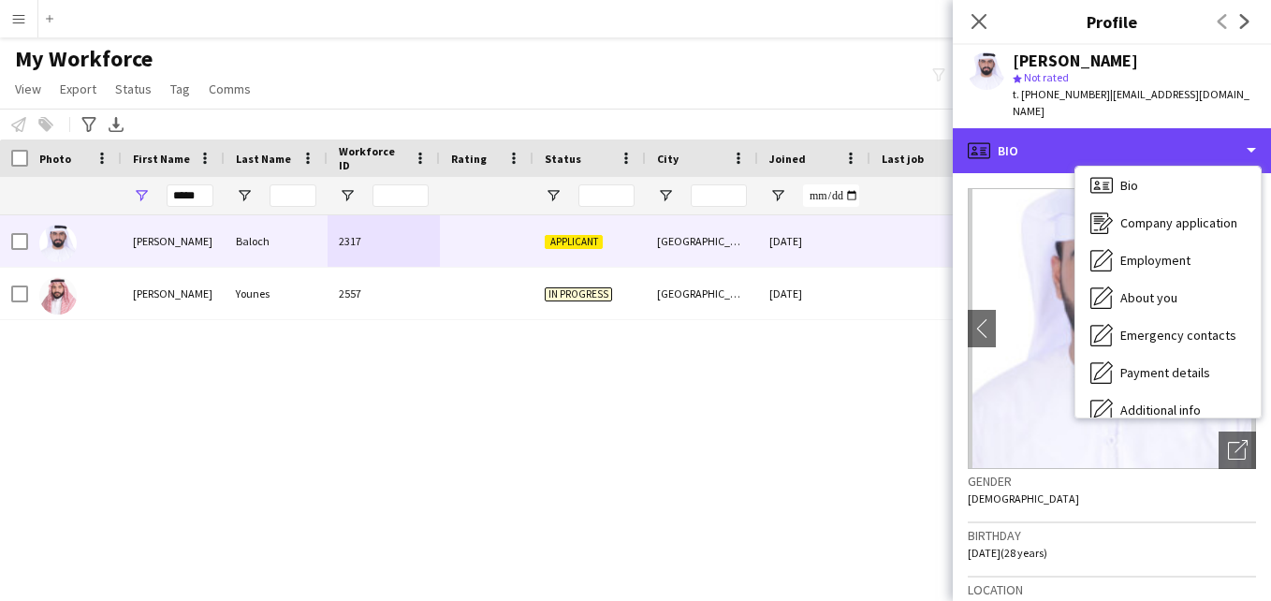
scroll to position [101, 0]
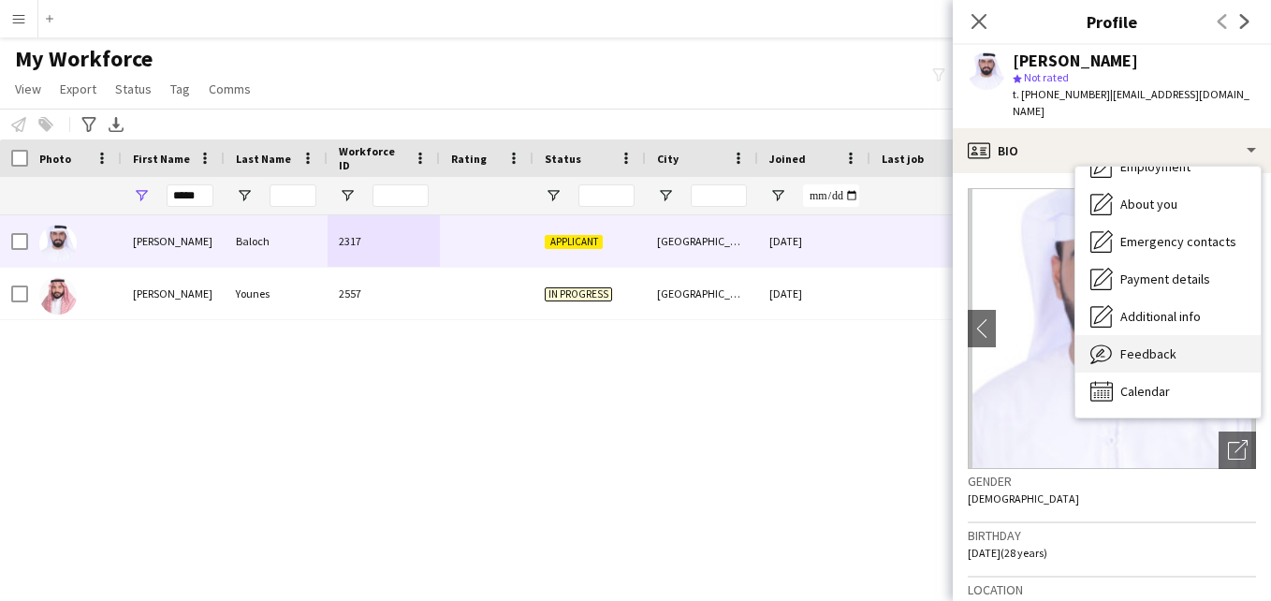
click at [1209, 335] on div "Feedback Feedback" at bounding box center [1167, 353] width 185 height 37
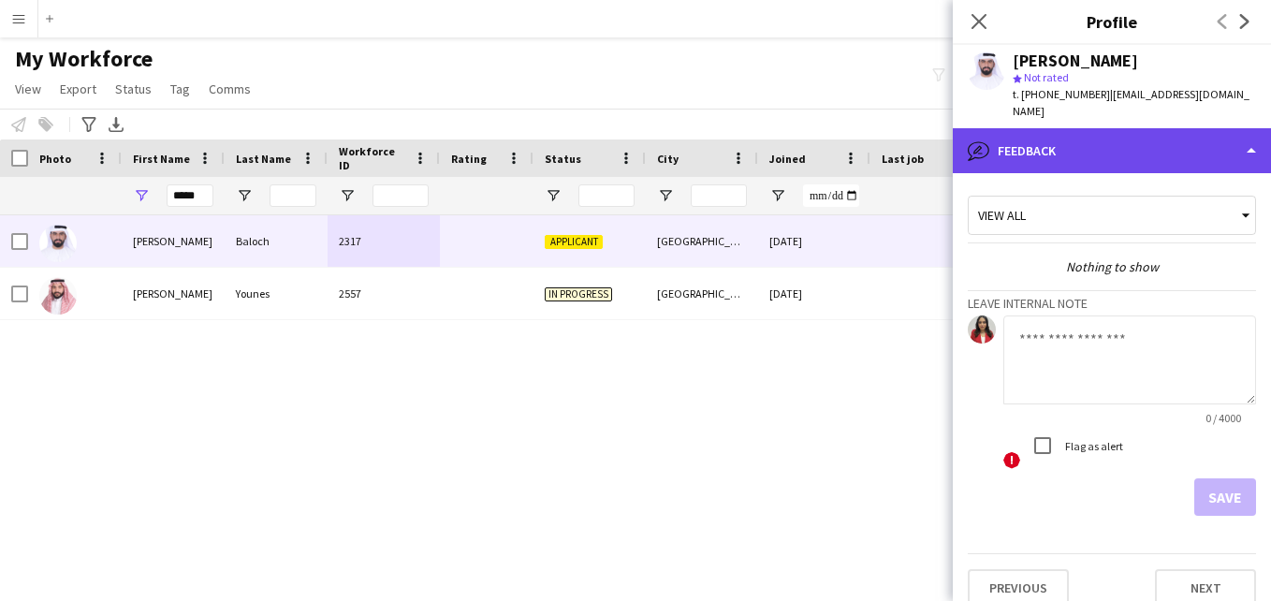
click at [1204, 132] on div "bubble-pencil Feedback" at bounding box center [1112, 150] width 318 height 45
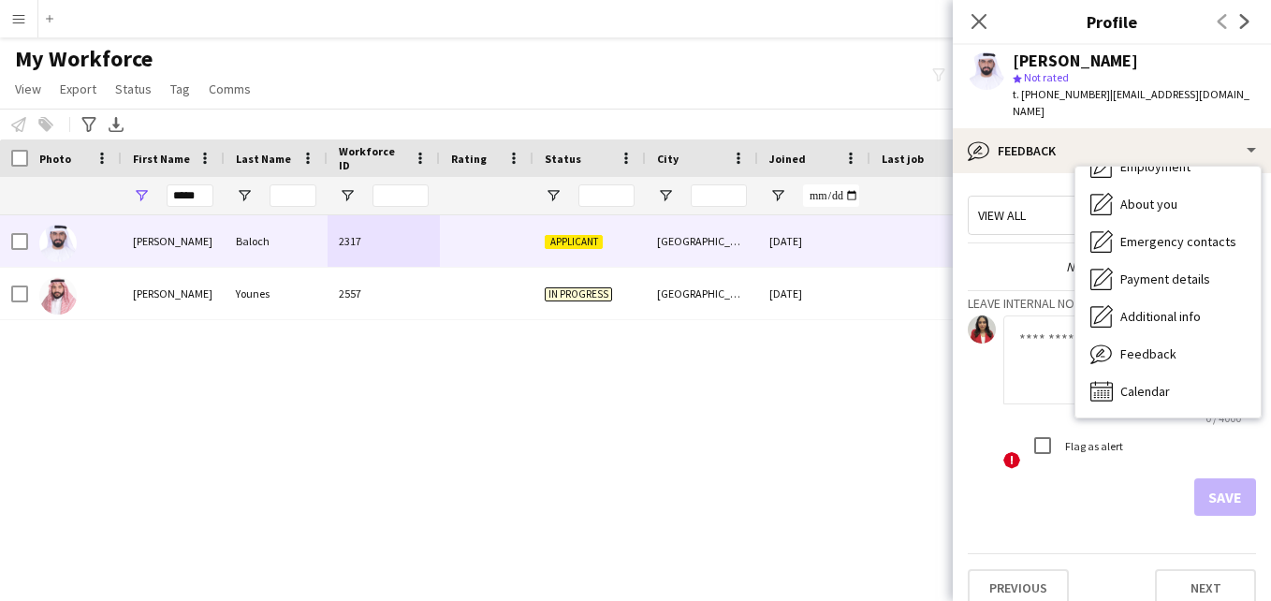
click at [1038, 324] on textarea at bounding box center [1129, 359] width 253 height 89
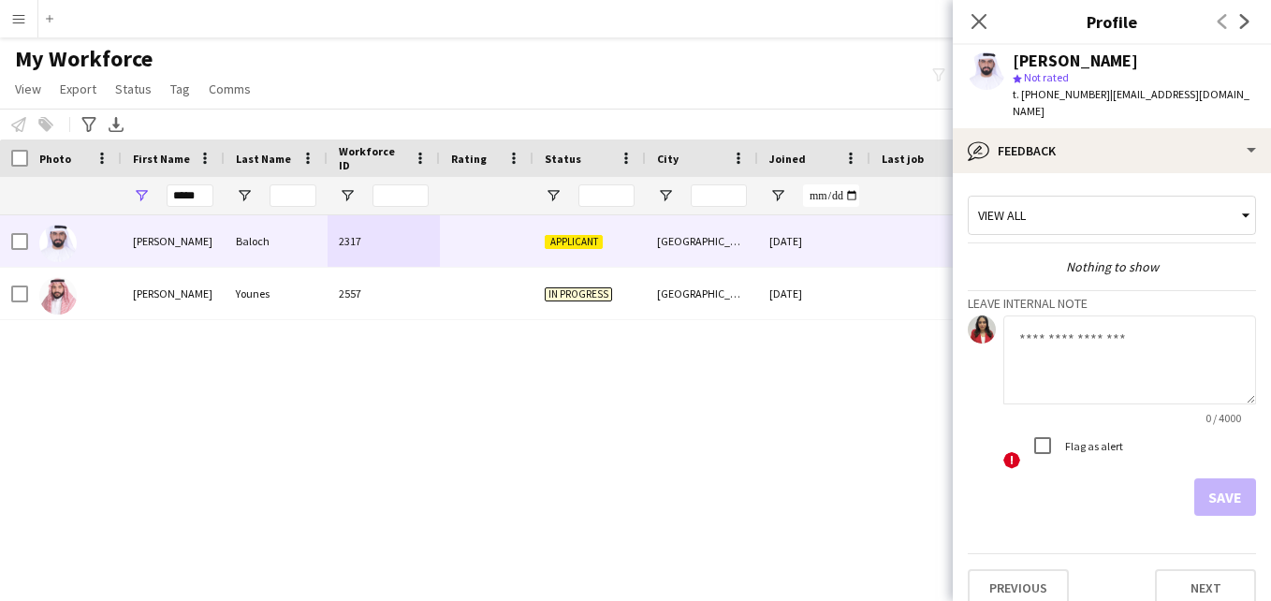
paste textarea "**********"
type textarea "**********"
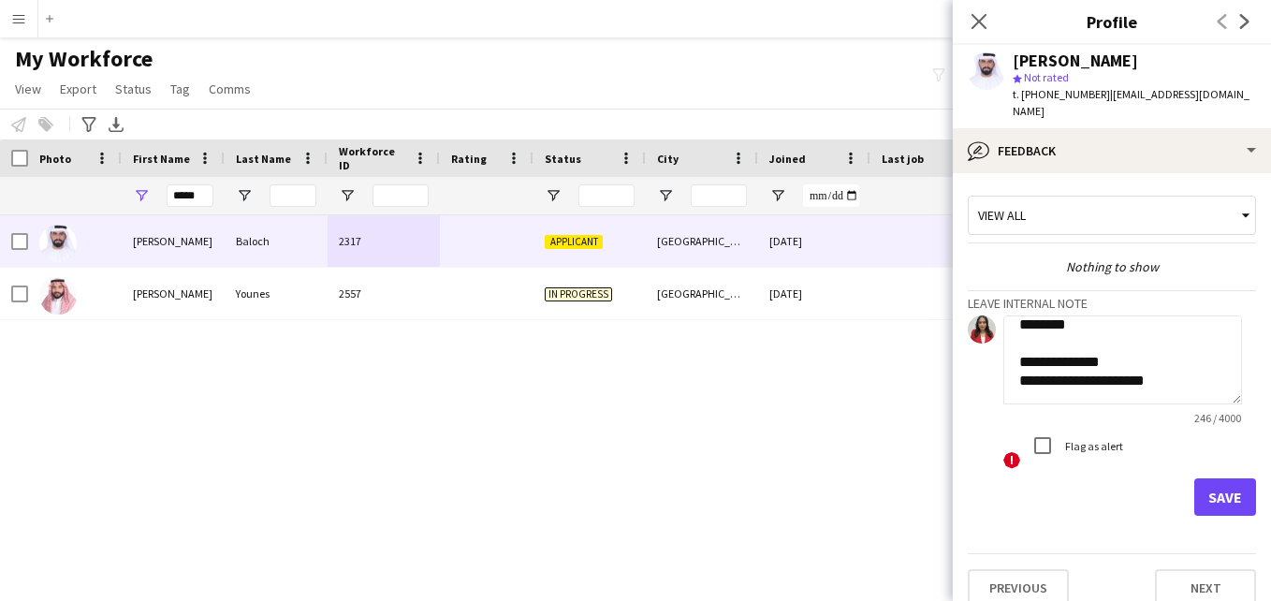
scroll to position [0, 0]
drag, startPoint x: 1177, startPoint y: 377, endPoint x: 1042, endPoint y: 309, distance: 151.9
click at [982, 290] on app-internal-note-form "**********" at bounding box center [1112, 403] width 288 height 226
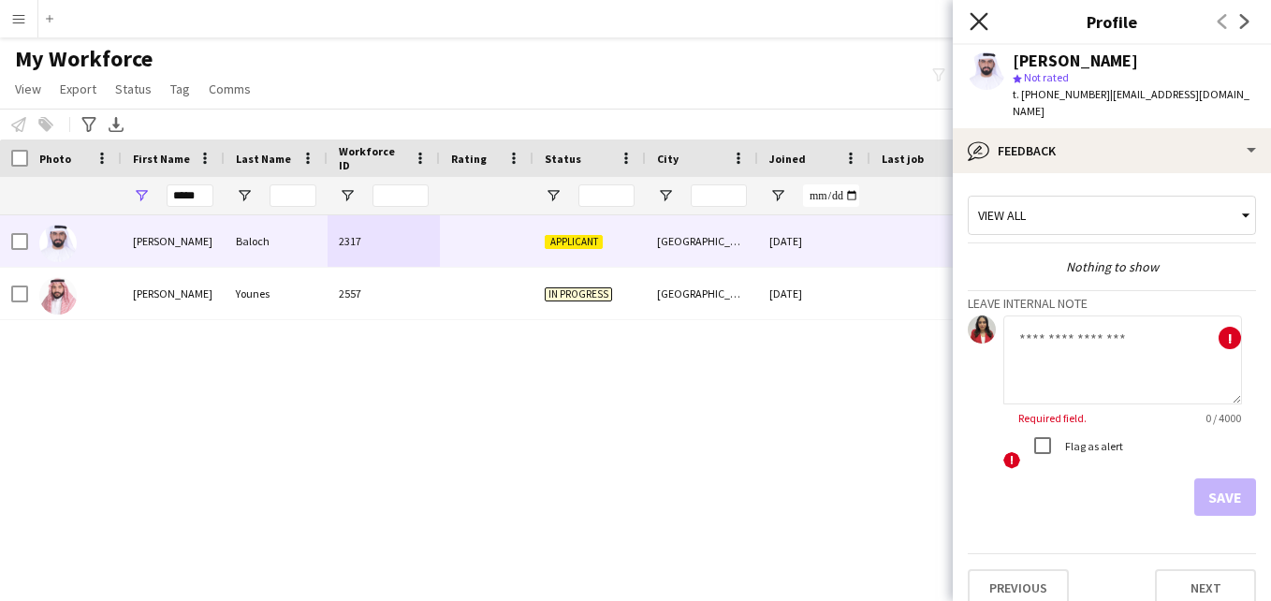
click at [974, 17] on icon at bounding box center [979, 21] width 18 height 18
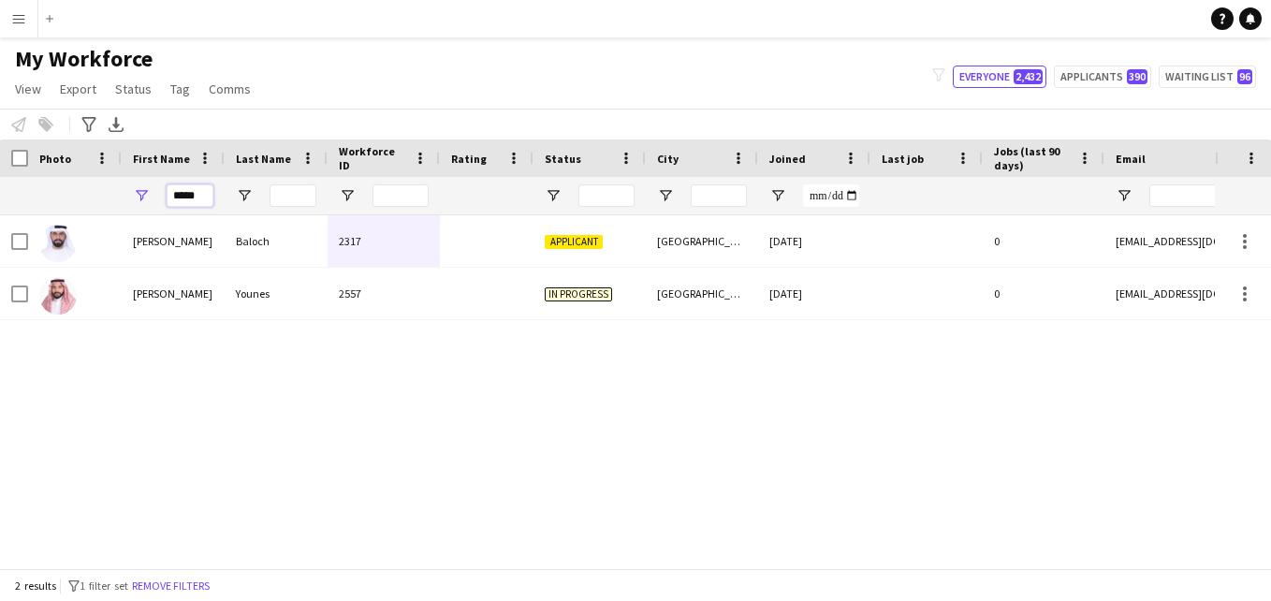
drag, startPoint x: 211, startPoint y: 189, endPoint x: 167, endPoint y: 192, distance: 44.1
click at [167, 192] on input "*****" at bounding box center [190, 195] width 47 height 22
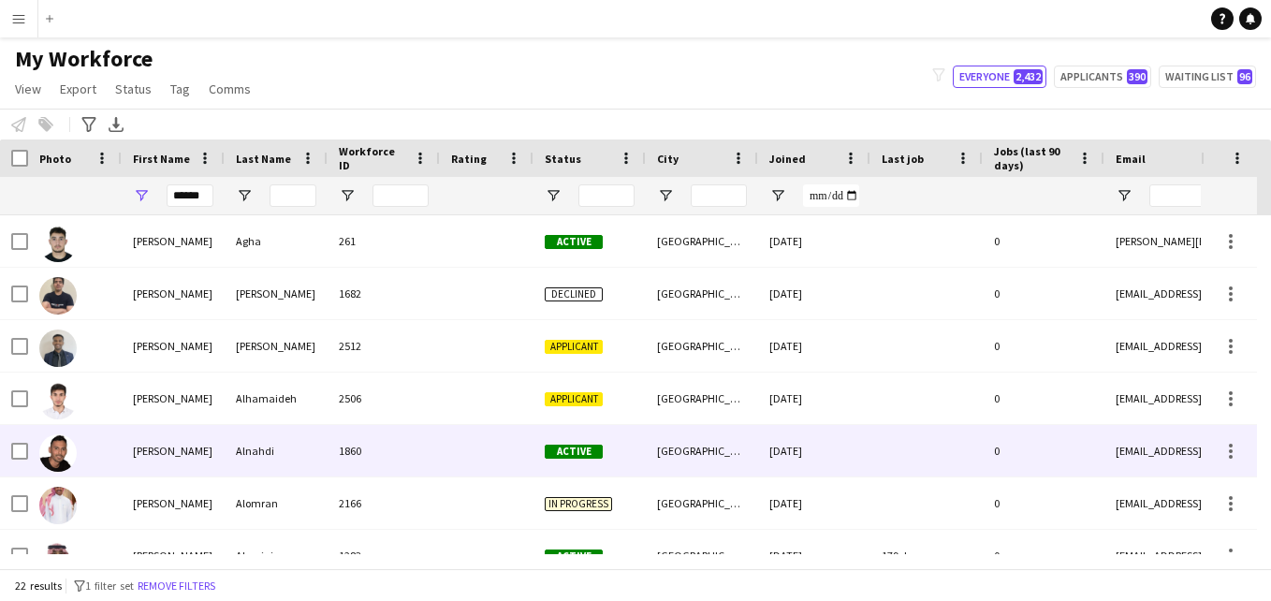
click at [445, 450] on div at bounding box center [487, 450] width 94 height 51
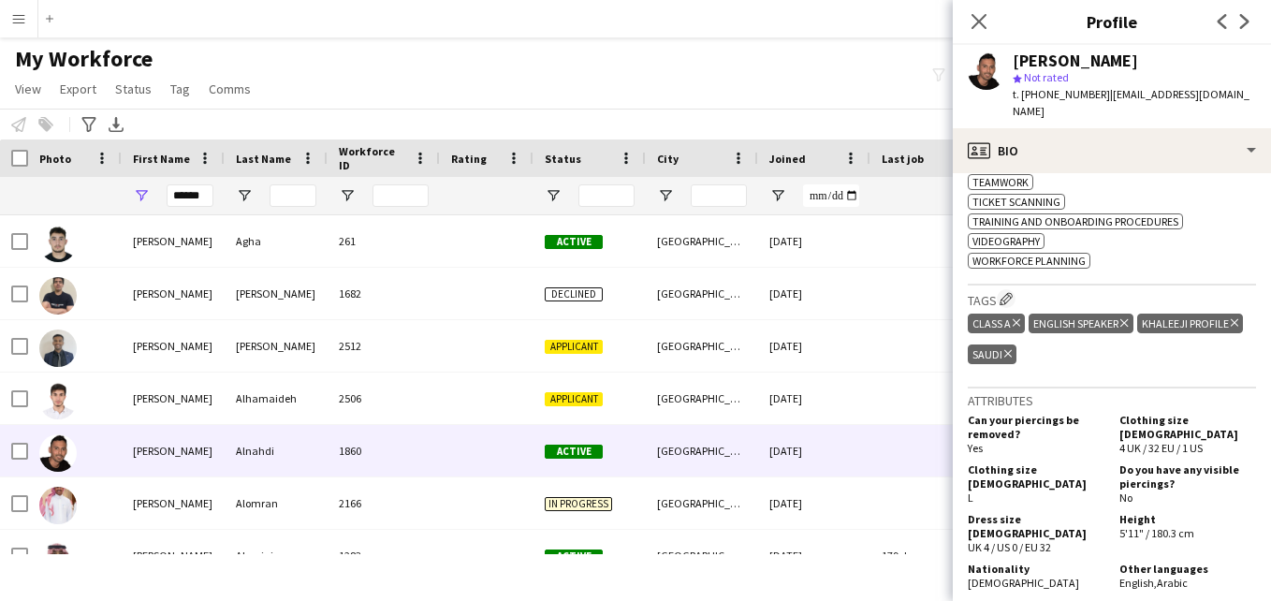
scroll to position [1120, 0]
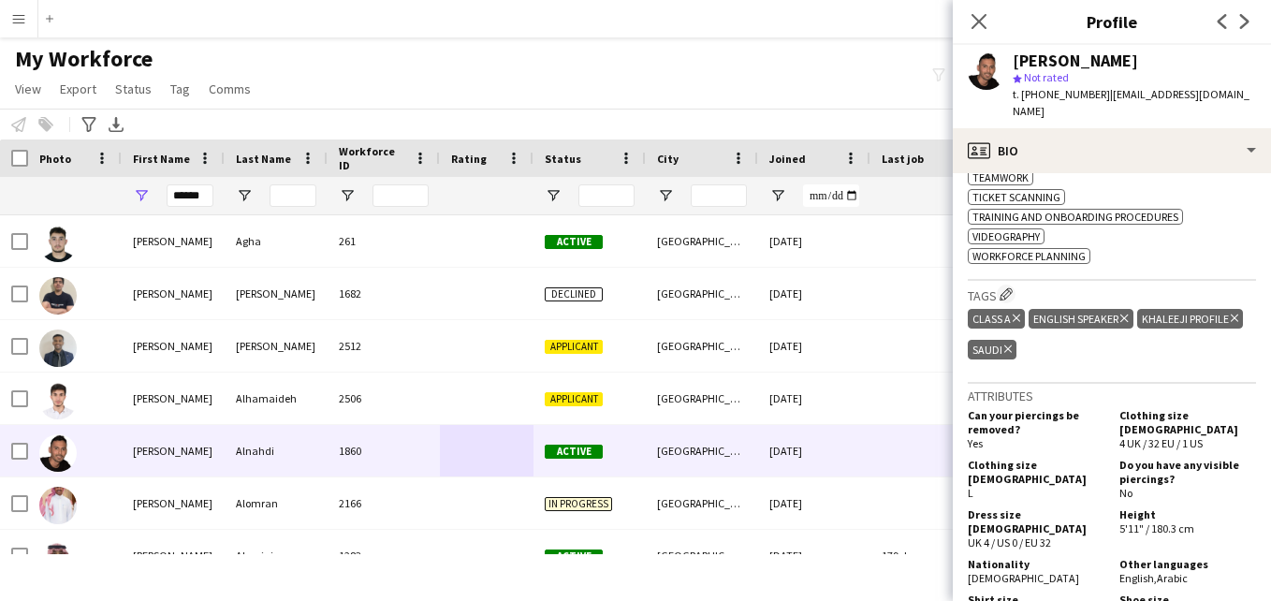
click at [1012, 345] on icon at bounding box center [1007, 348] width 7 height 7
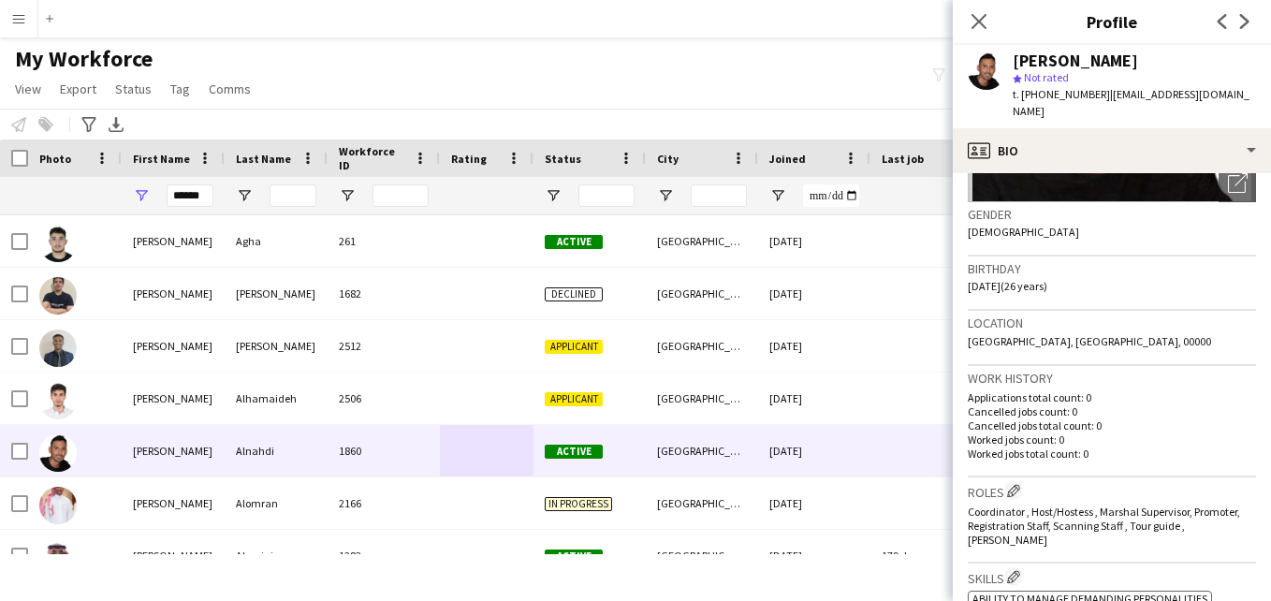
scroll to position [233, 0]
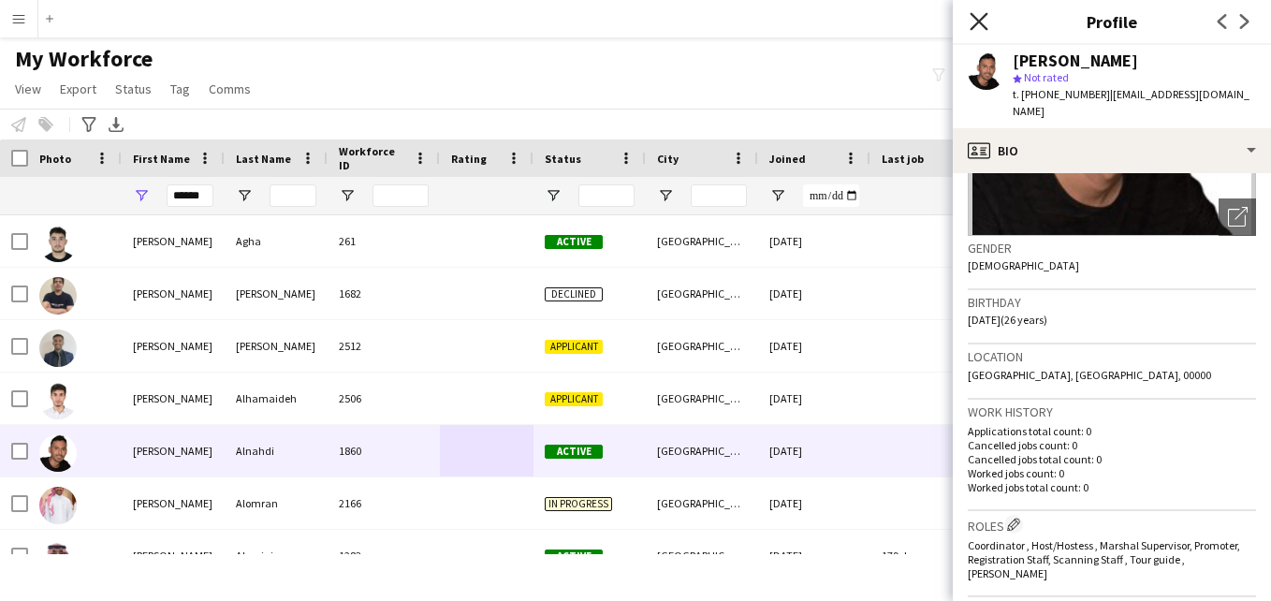
click at [984, 20] on icon "Close pop-in" at bounding box center [979, 21] width 18 height 18
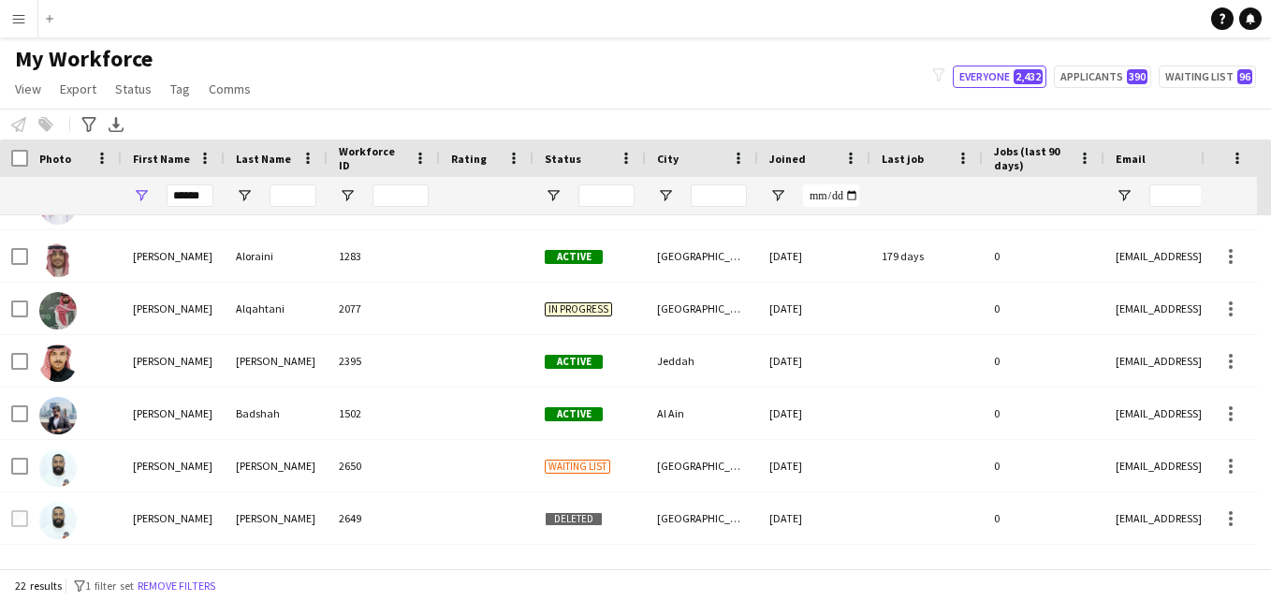
scroll to position [303, 0]
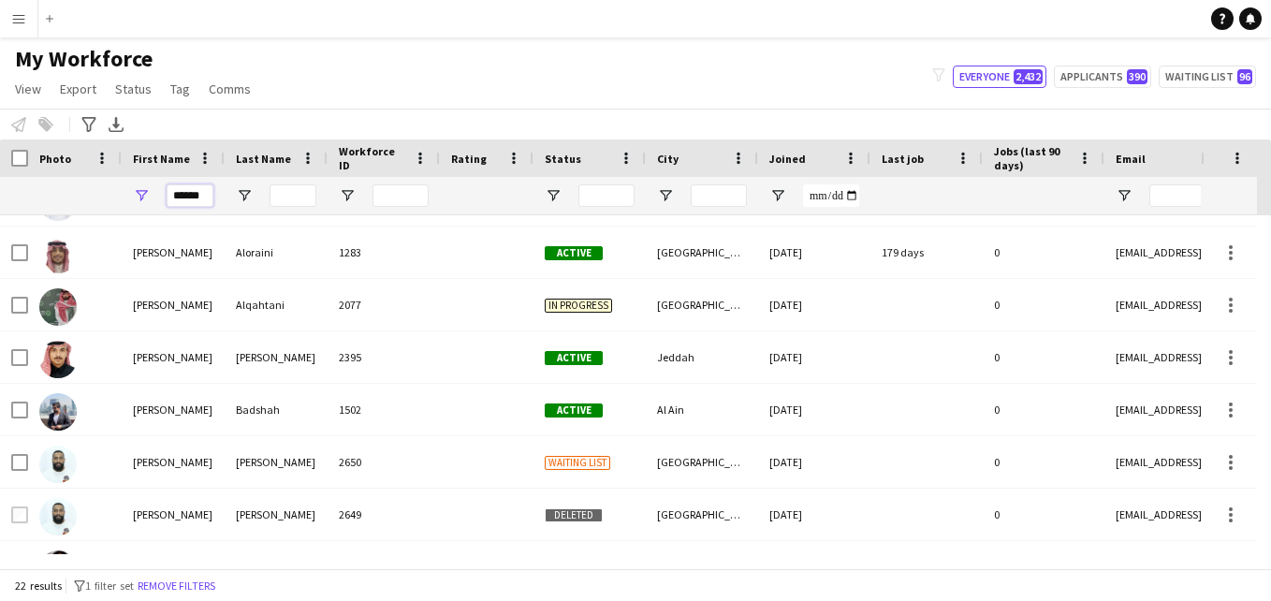
click at [209, 196] on input "******" at bounding box center [190, 195] width 47 height 22
type input "*"
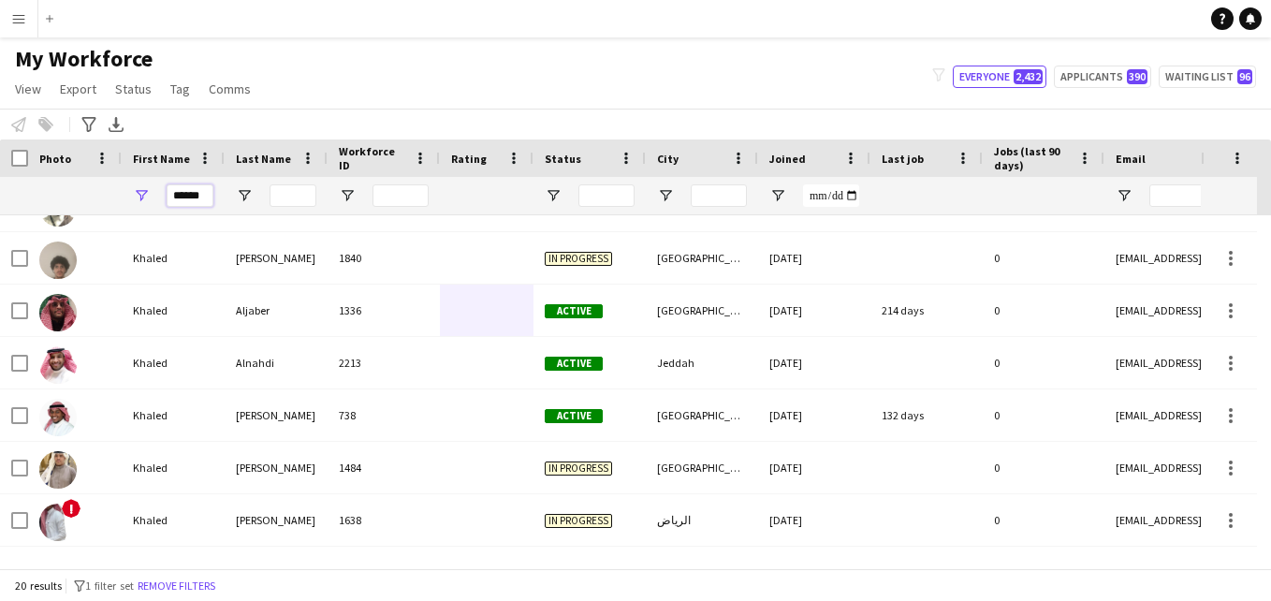
scroll to position [0, 0]
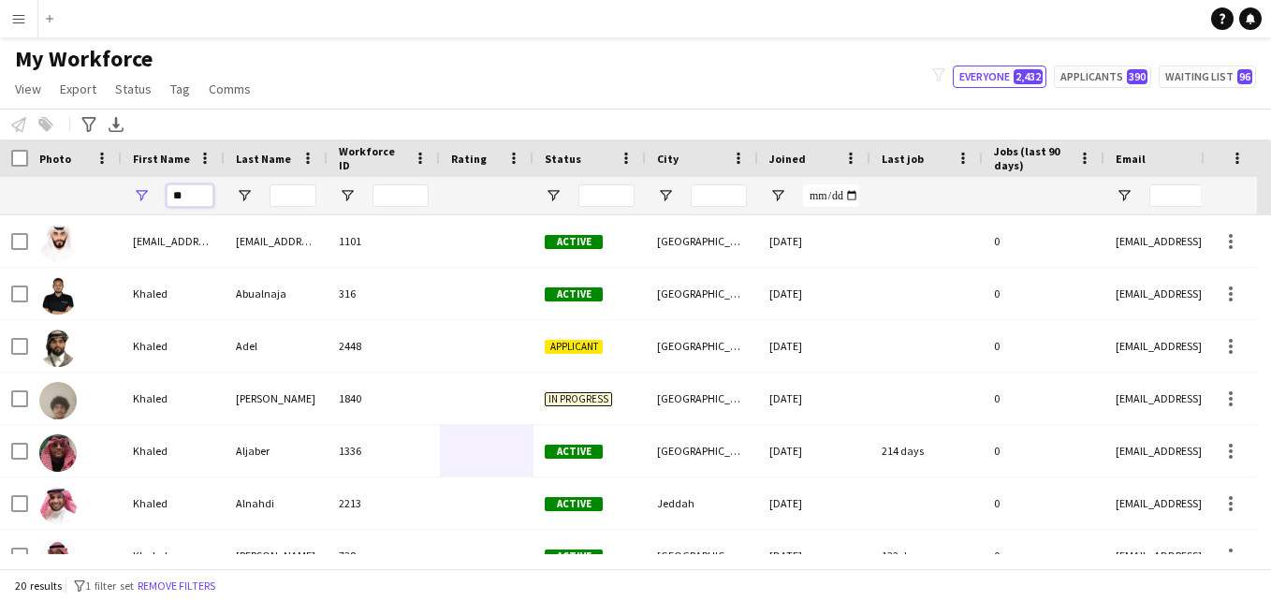
type input "*"
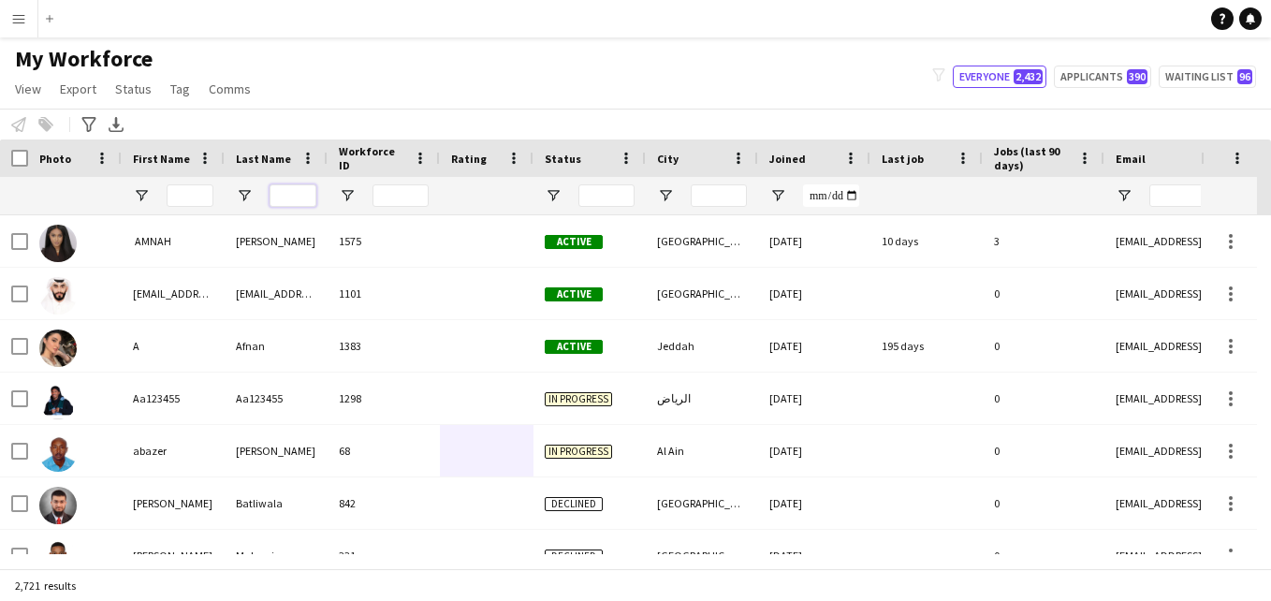
click at [298, 195] on input "Last Name Filter Input" at bounding box center [293, 195] width 47 height 22
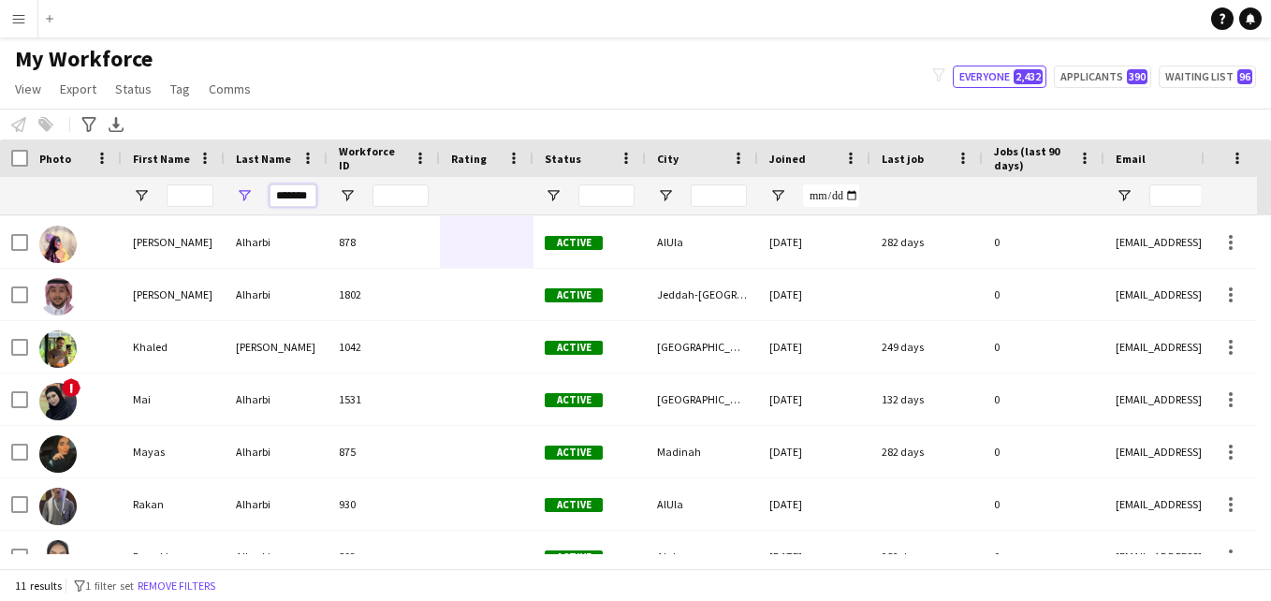
scroll to position [238, 0]
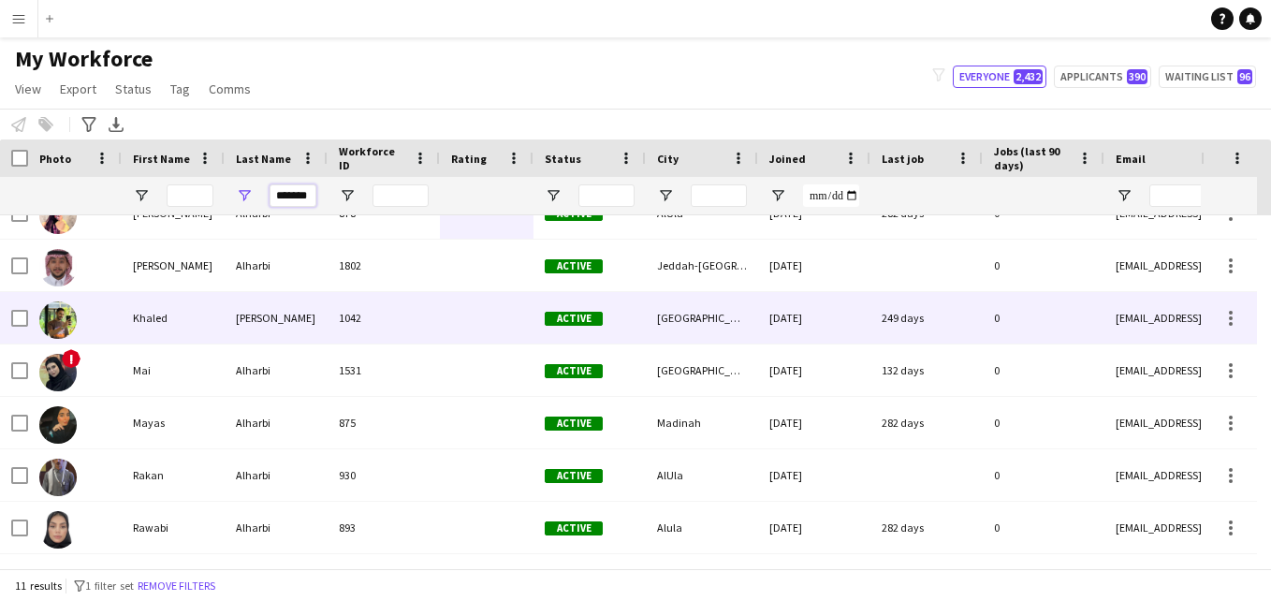
type input "*******"
click at [806, 334] on div "[DATE]" at bounding box center [814, 317] width 112 height 51
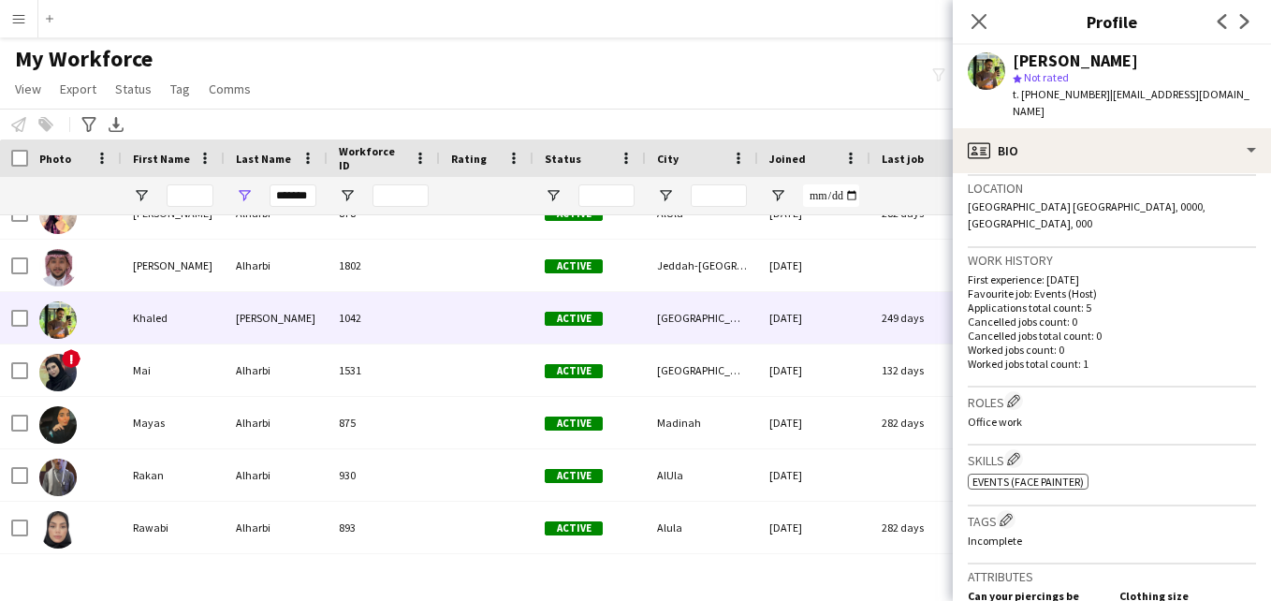
scroll to position [409, 0]
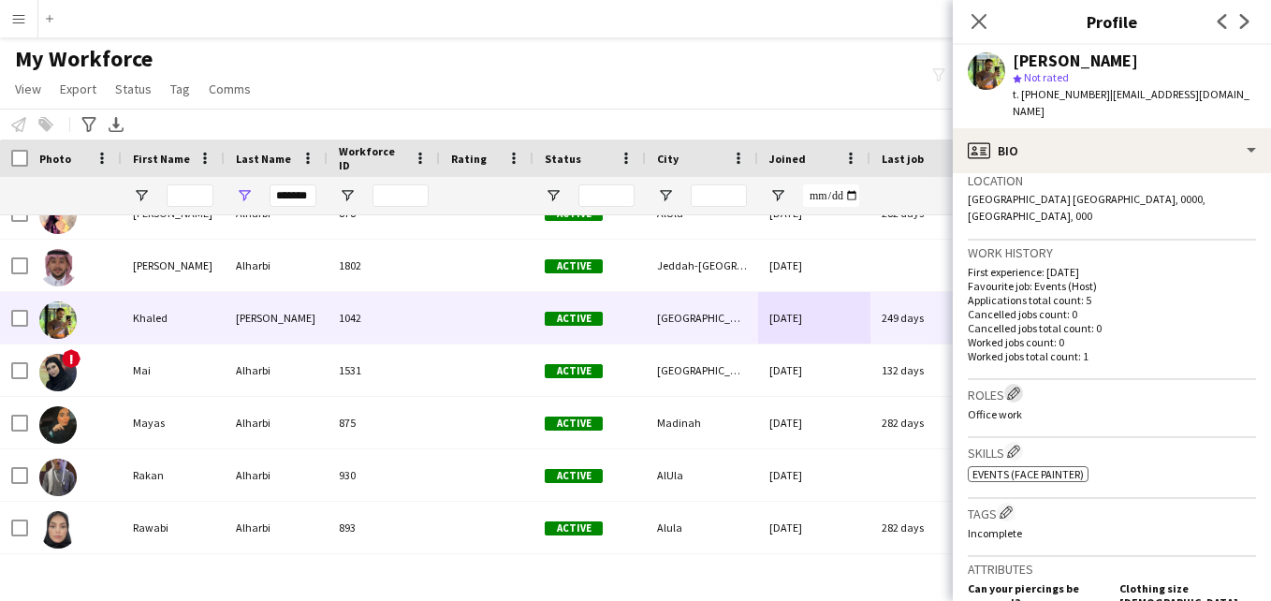
click at [1019, 387] on app-icon "Edit crew company roles" at bounding box center [1013, 393] width 13 height 13
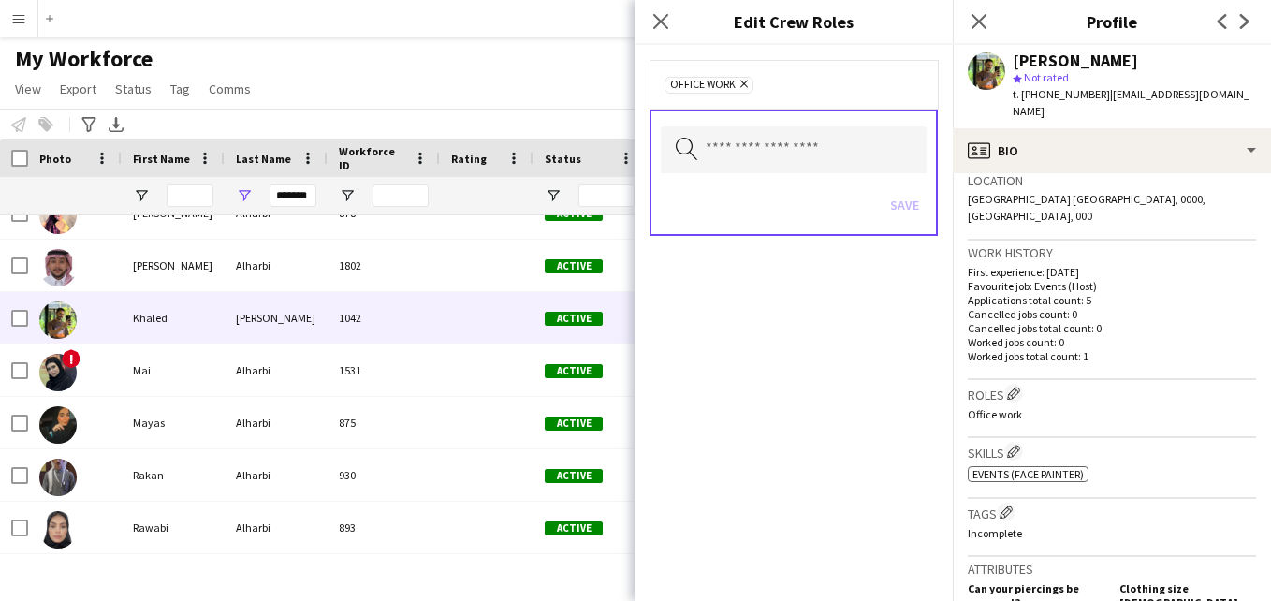
click at [739, 81] on icon "Remove" at bounding box center [742, 84] width 12 height 12
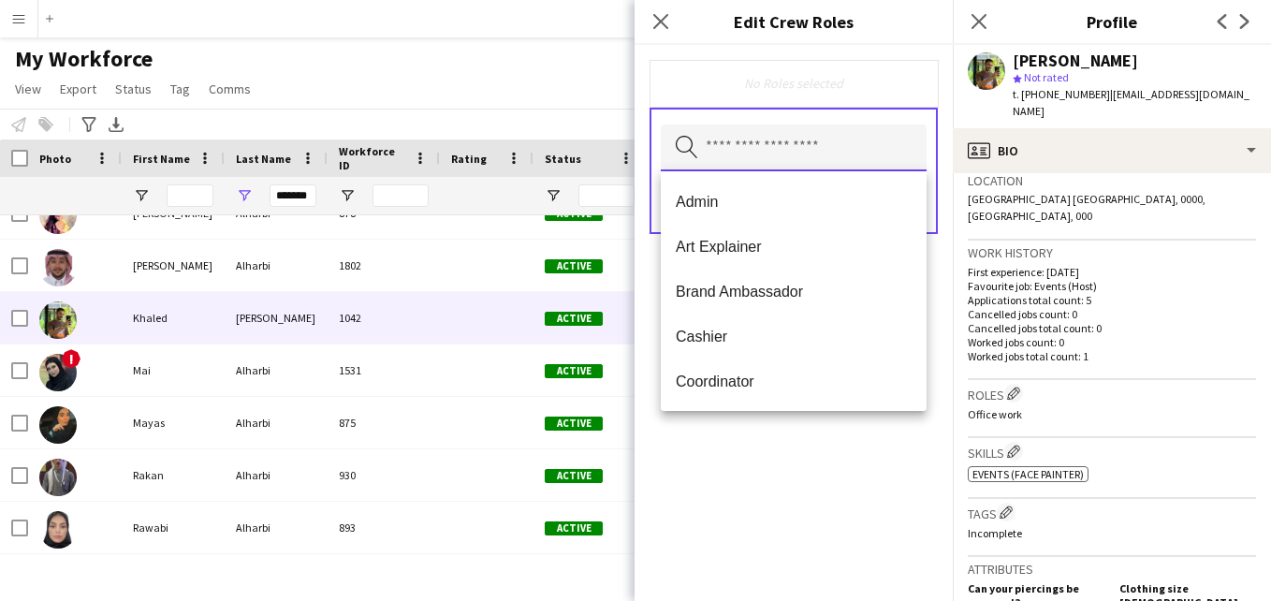
click at [751, 144] on input "text" at bounding box center [794, 147] width 266 height 47
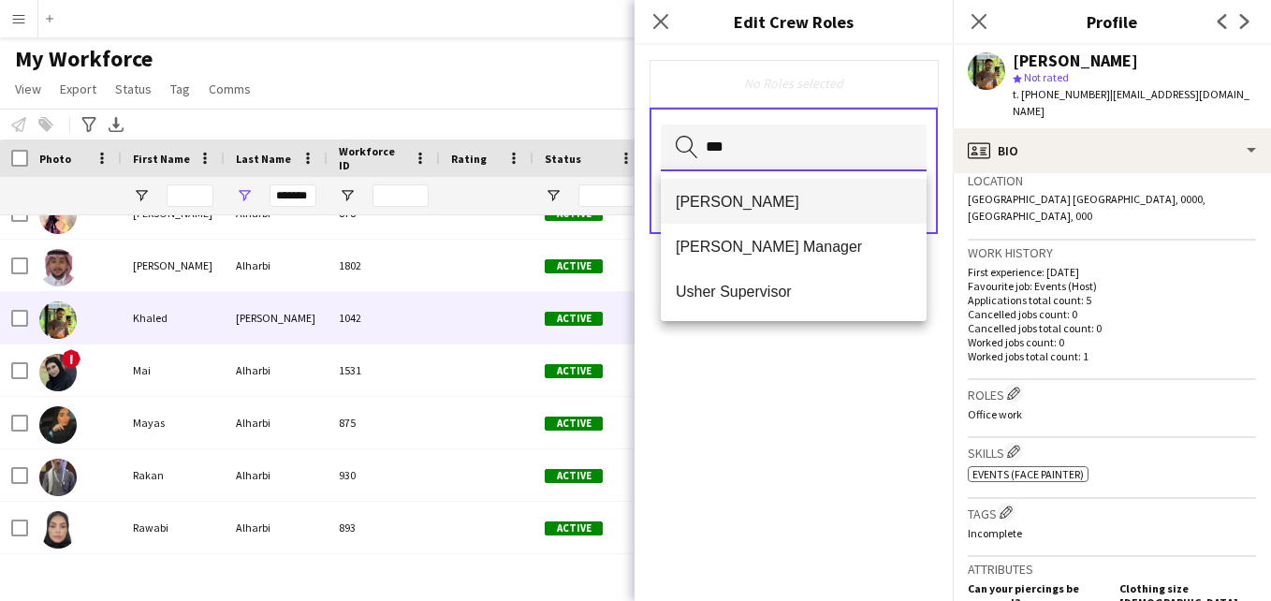
type input "***"
click at [751, 204] on span "[PERSON_NAME]" at bounding box center [794, 202] width 236 height 18
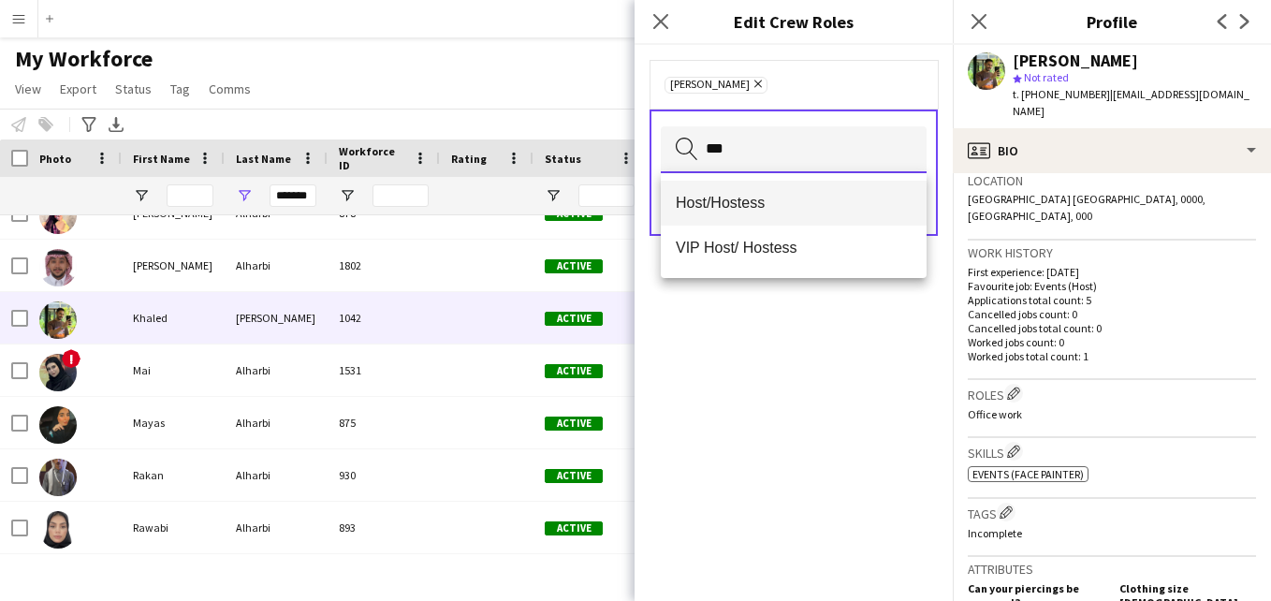
type input "***"
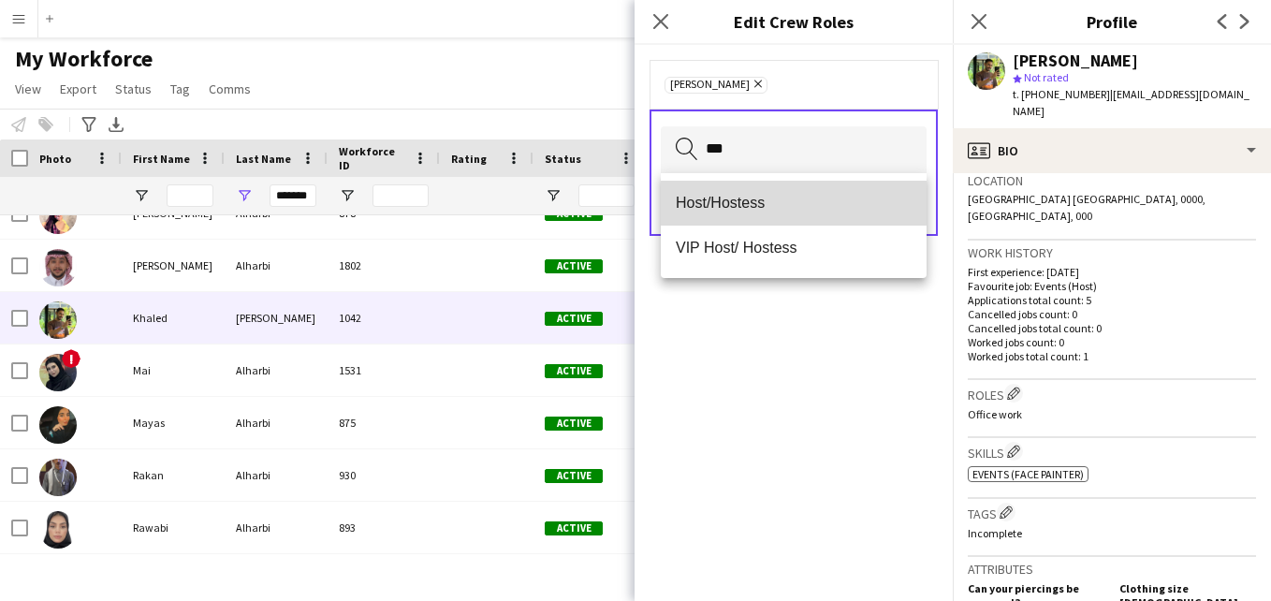
click at [778, 203] on span "Host/Hostess" at bounding box center [794, 203] width 236 height 18
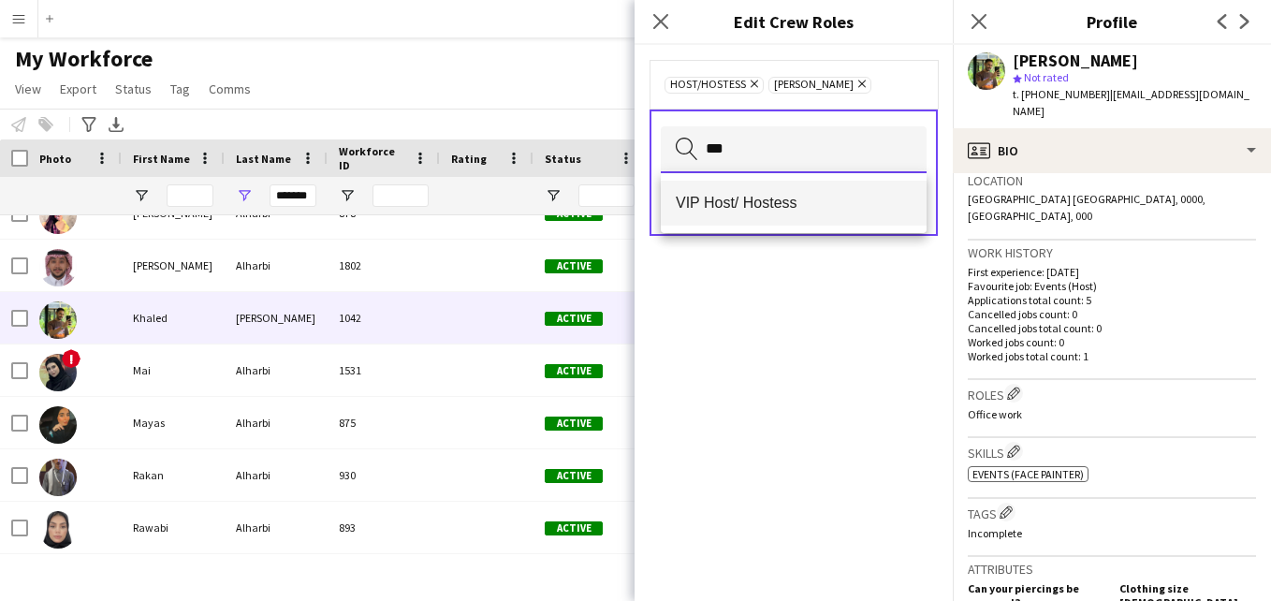
type input "***"
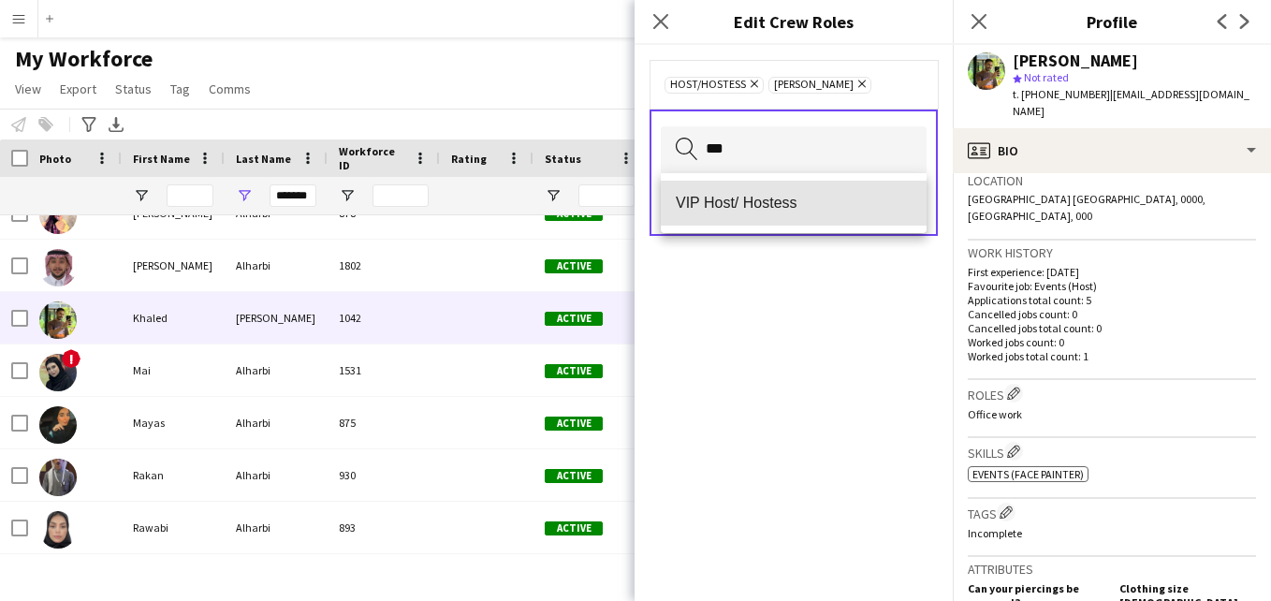
click at [806, 187] on mat-option "VIP Host/ Hostess" at bounding box center [794, 203] width 266 height 45
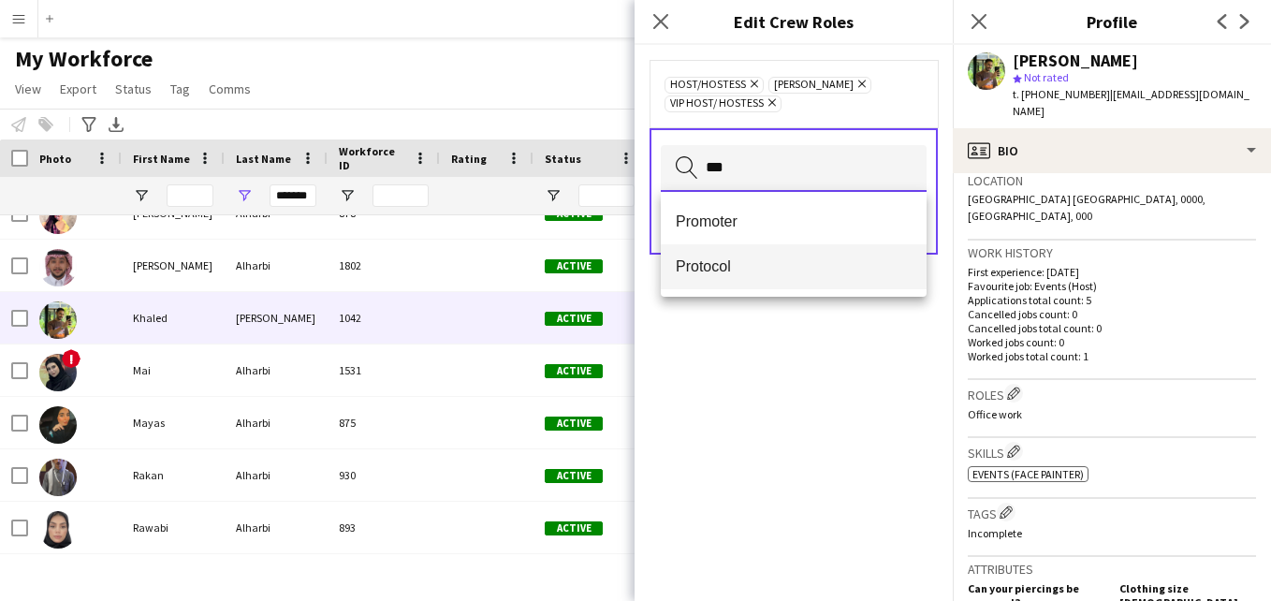
type input "***"
click at [802, 270] on span "Protocol" at bounding box center [794, 266] width 236 height 18
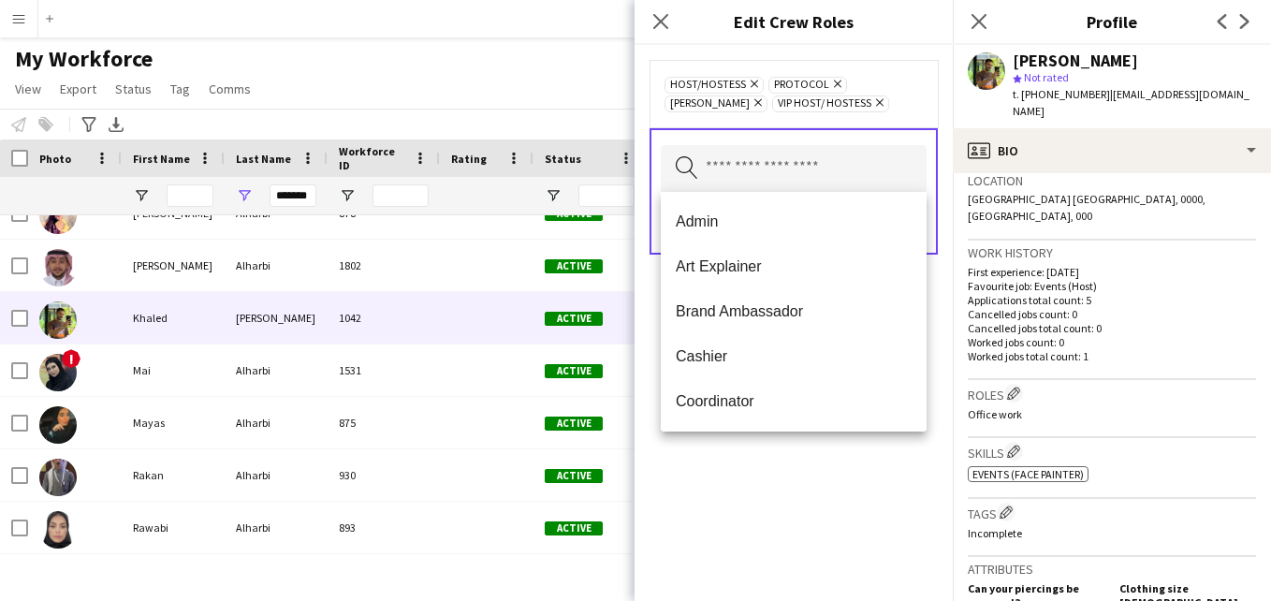
click at [891, 104] on div "Host/Hostess Remove Protocol Remove [PERSON_NAME] Remove VIP Host/ Hostess Remo…" at bounding box center [793, 93] width 258 height 37
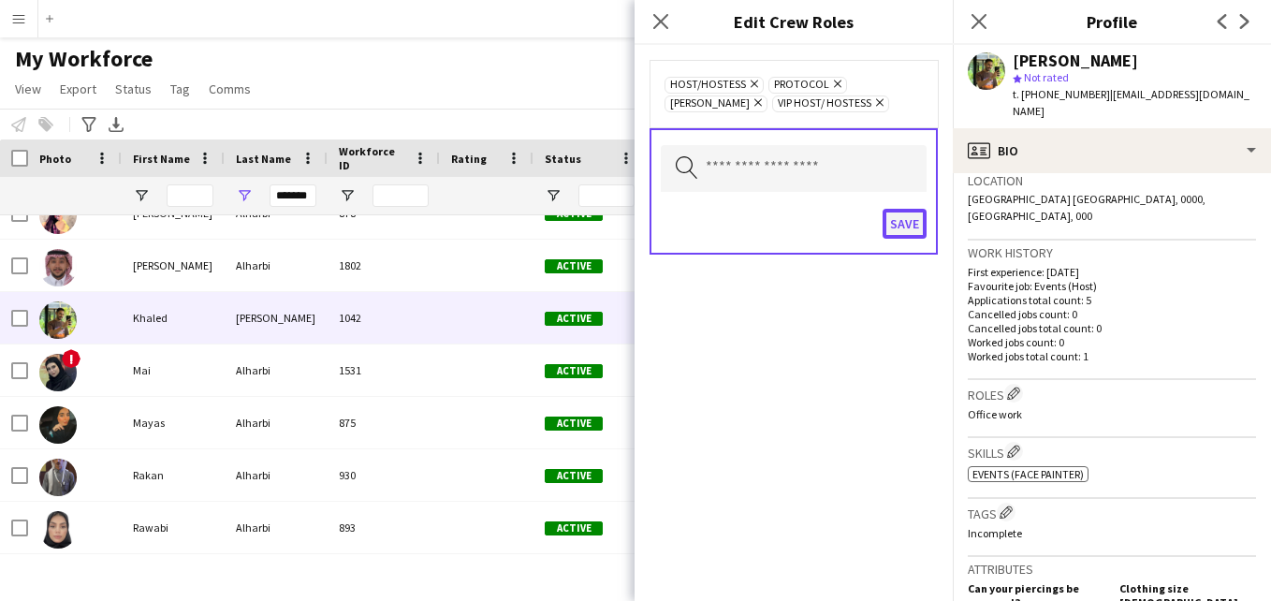
click at [906, 224] on button "Save" at bounding box center [905, 224] width 44 height 30
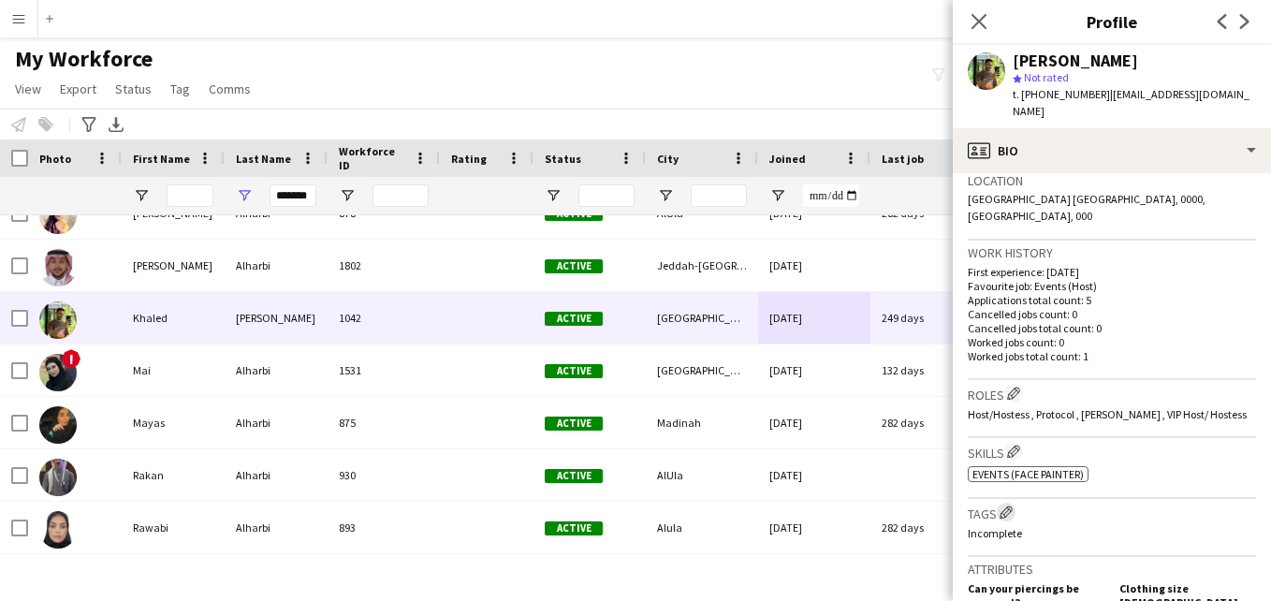
click at [1009, 505] on app-icon "Edit crew company tags" at bounding box center [1005, 511] width 13 height 13
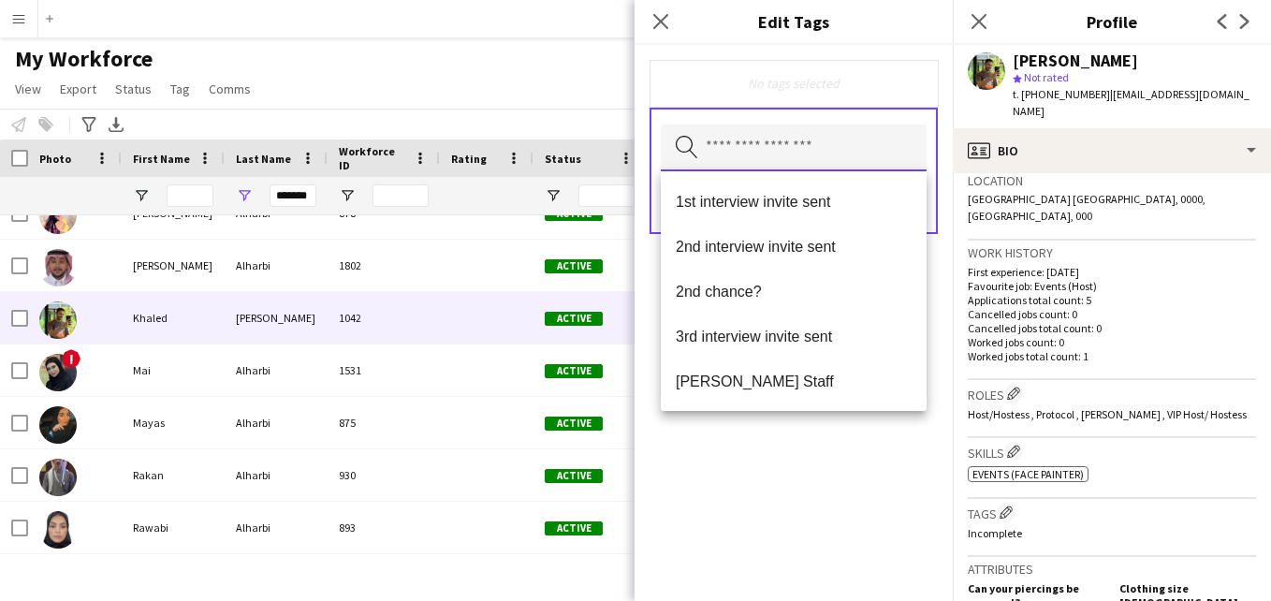
click at [805, 146] on input "text" at bounding box center [794, 147] width 266 height 47
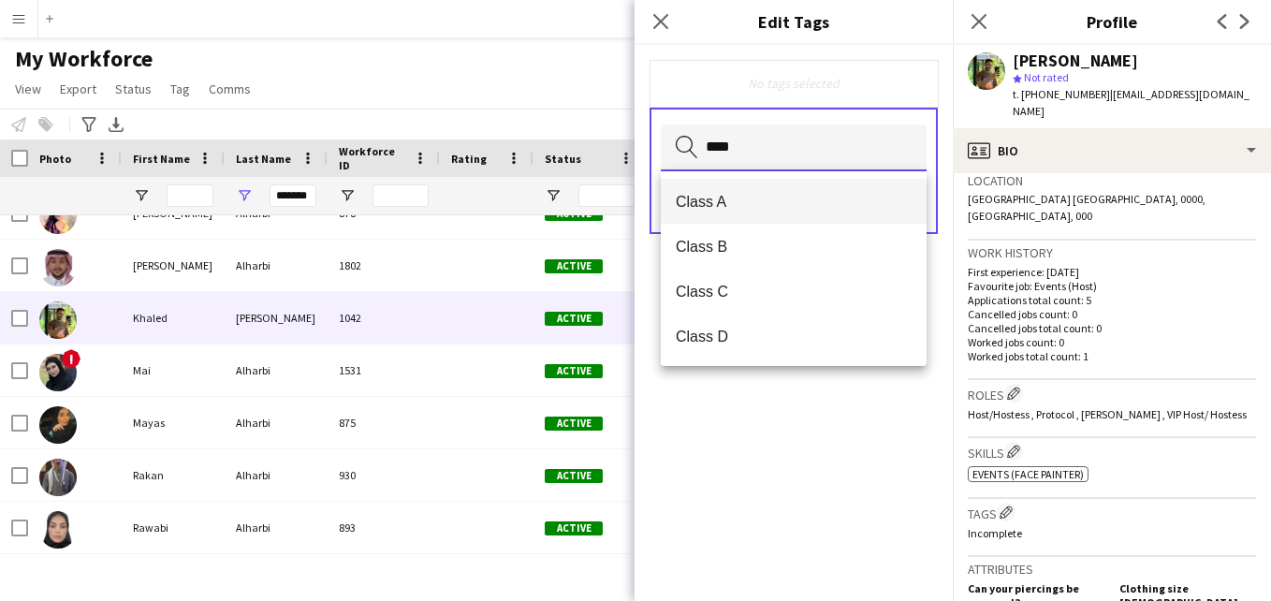
type input "****"
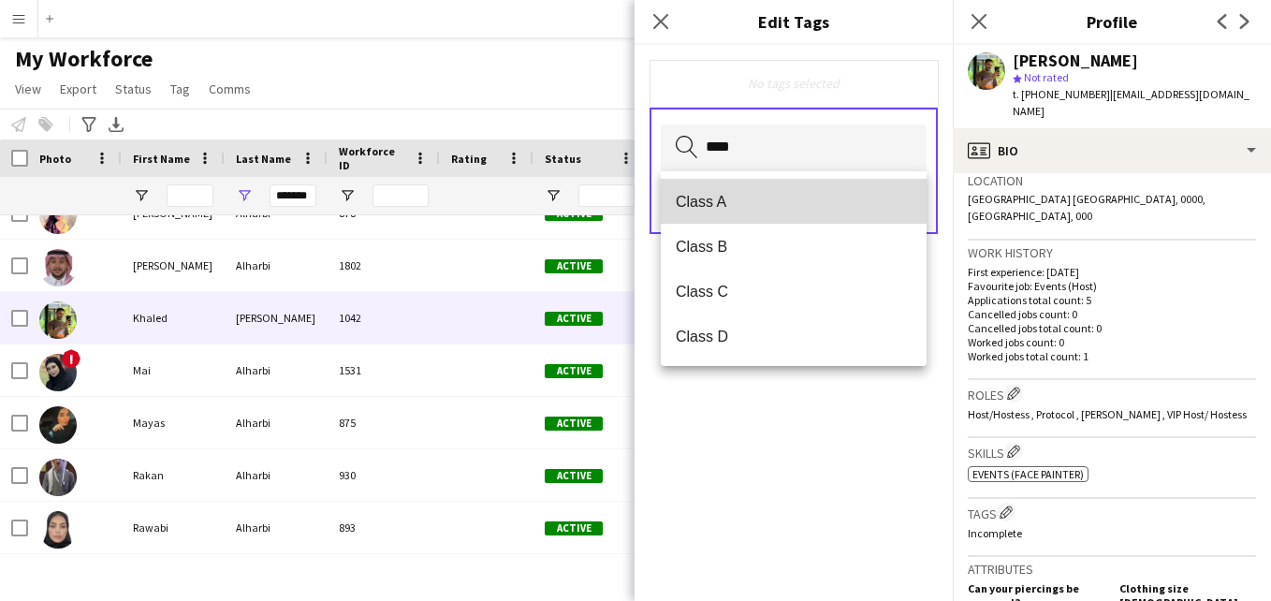
click at [789, 190] on mat-option "Class A" at bounding box center [794, 201] width 266 height 45
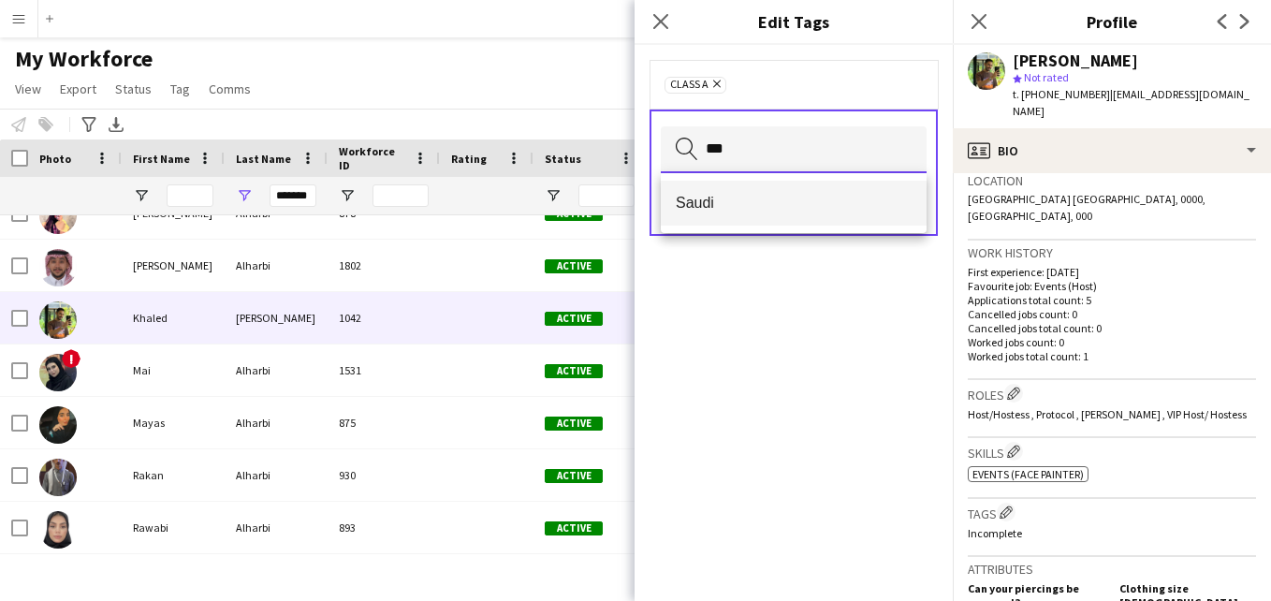
type input "***"
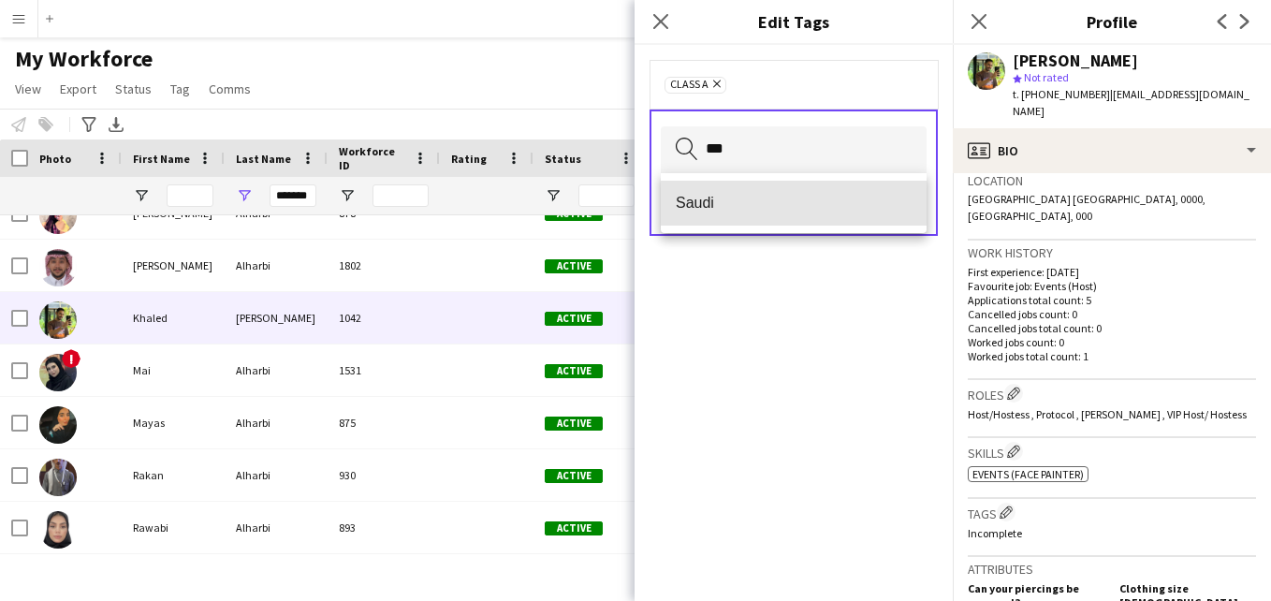
click at [786, 217] on mat-option "Saudi" at bounding box center [794, 203] width 266 height 45
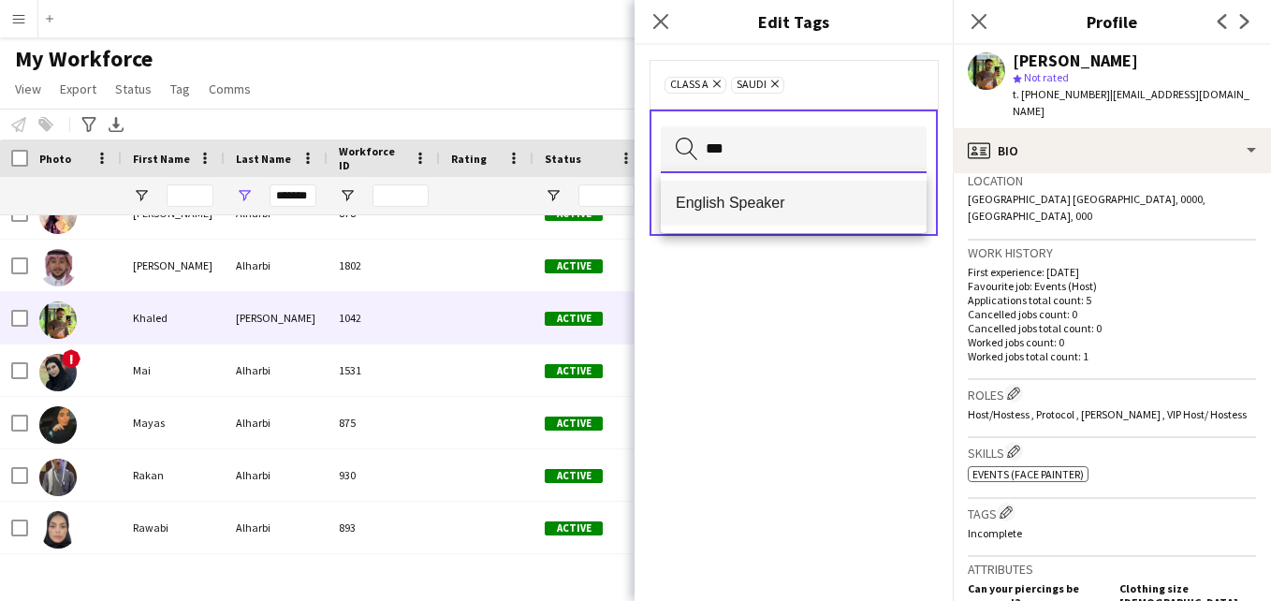
type input "***"
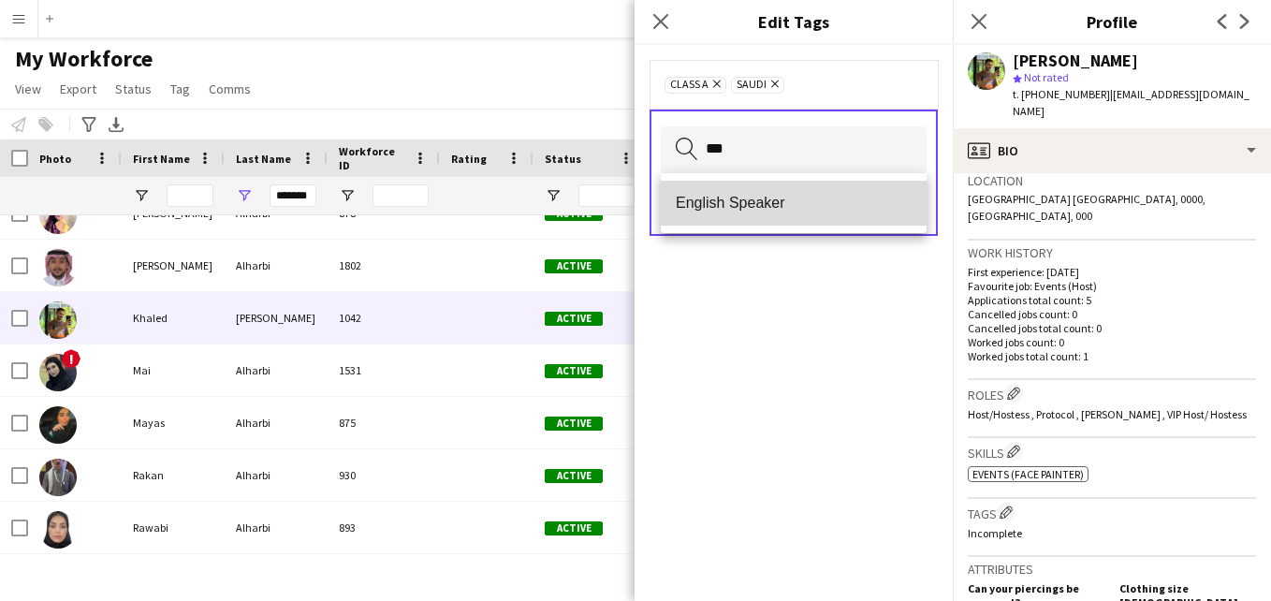
click at [802, 210] on span "English Speaker" at bounding box center [794, 203] width 236 height 18
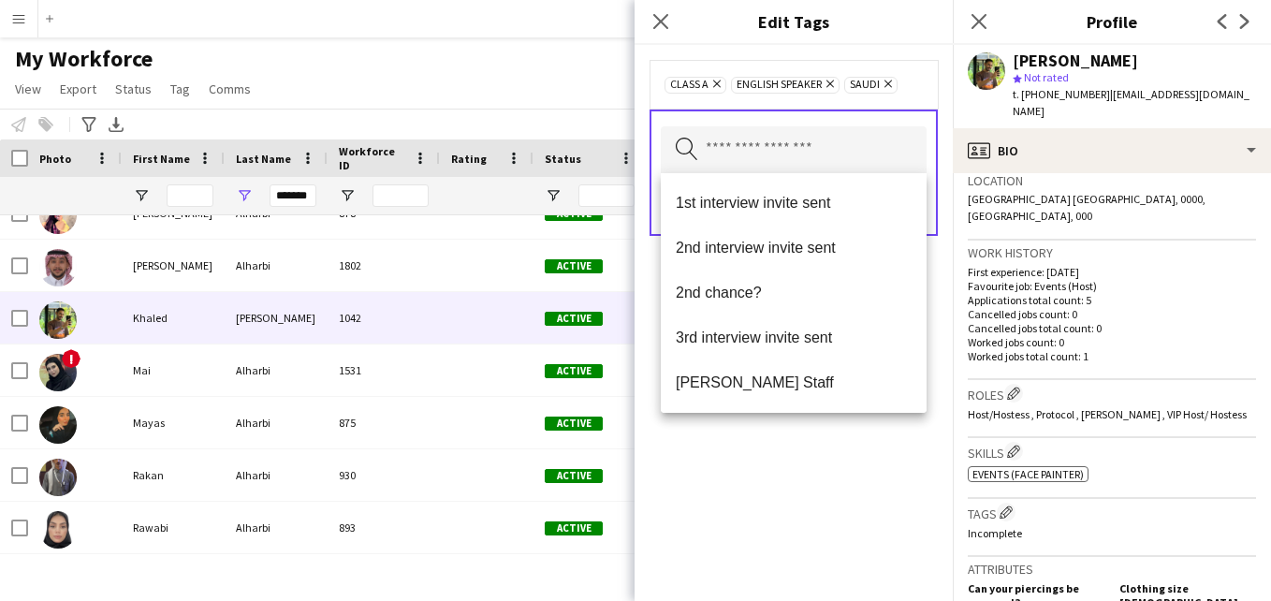
click at [908, 99] on div "Class A Remove English Speaker Remove Saudi Remove" at bounding box center [793, 84] width 288 height 49
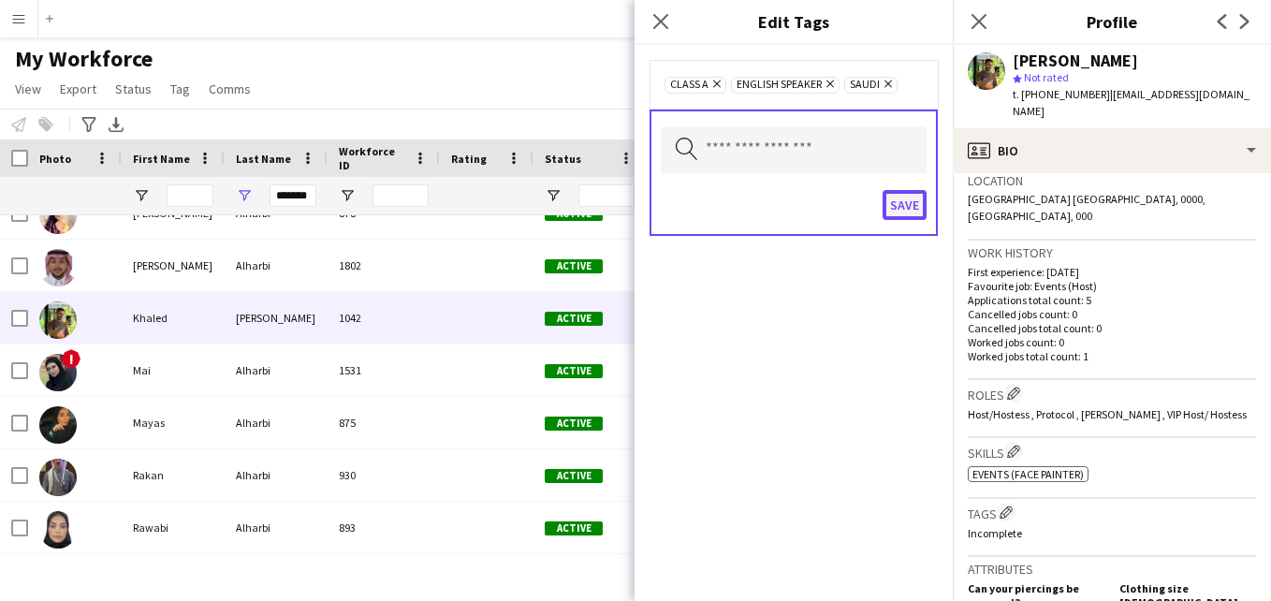
click at [901, 203] on button "Save" at bounding box center [905, 205] width 44 height 30
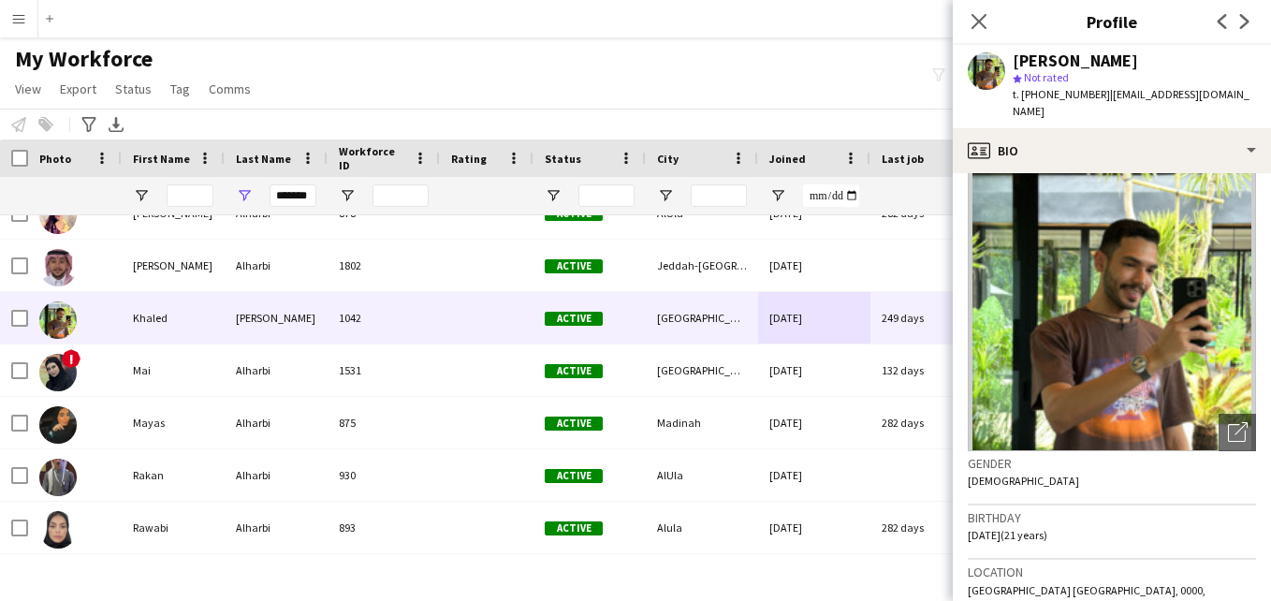
scroll to position [0, 0]
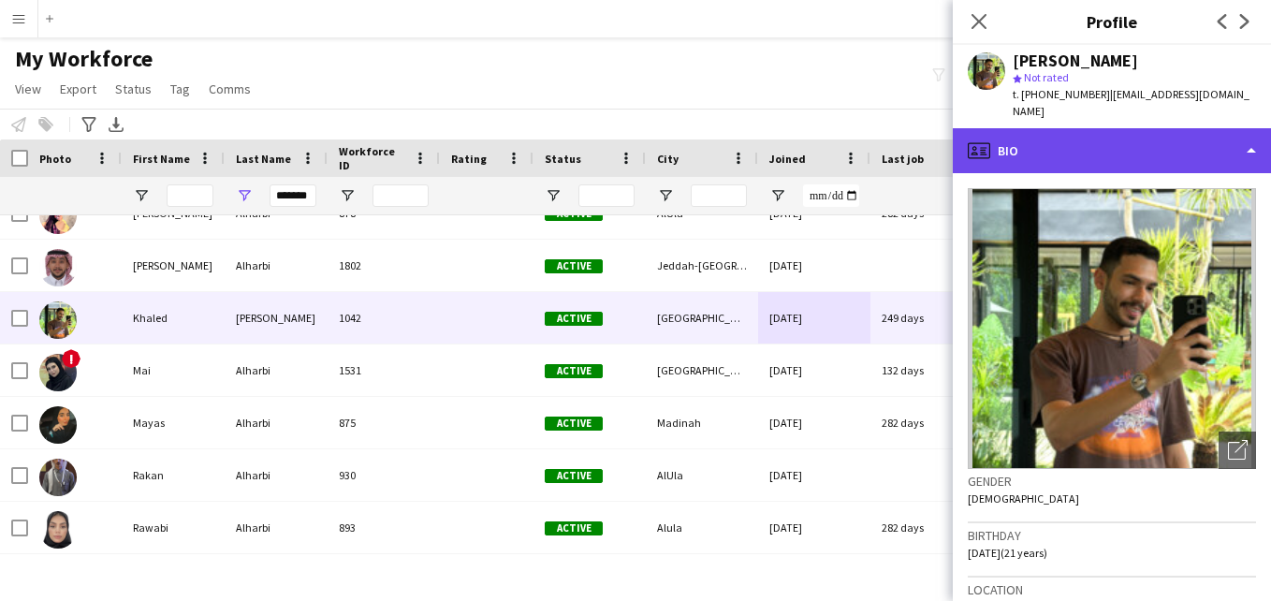
click at [1200, 149] on div "profile Bio" at bounding box center [1112, 150] width 318 height 45
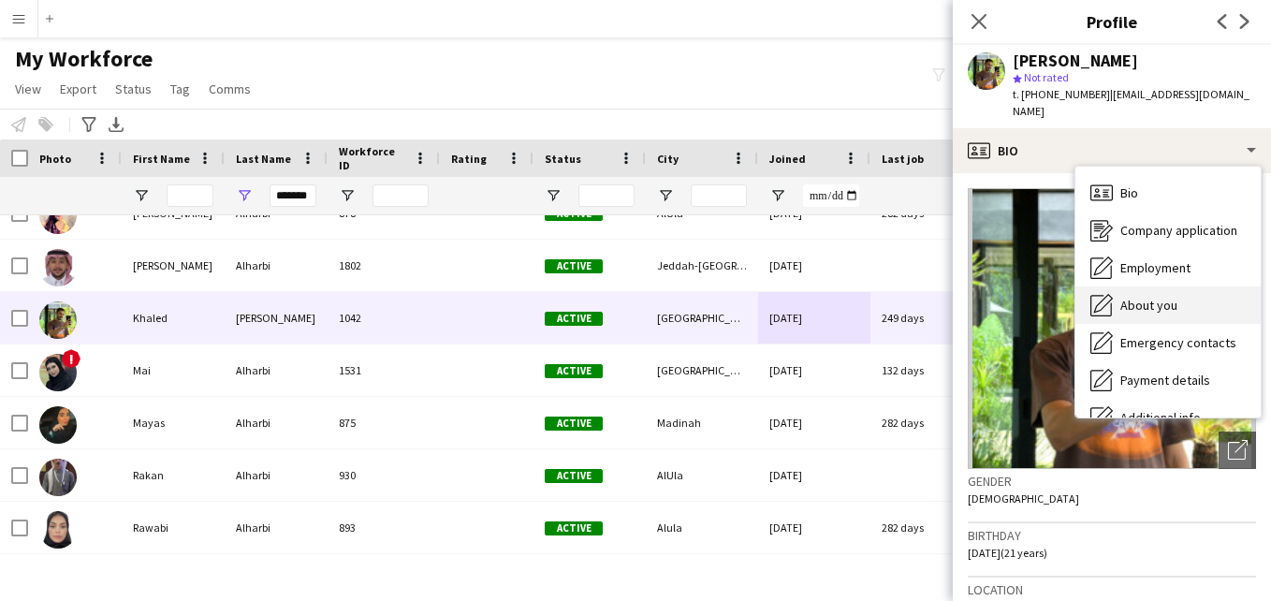
click at [1191, 286] on div "About you About you" at bounding box center [1167, 304] width 185 height 37
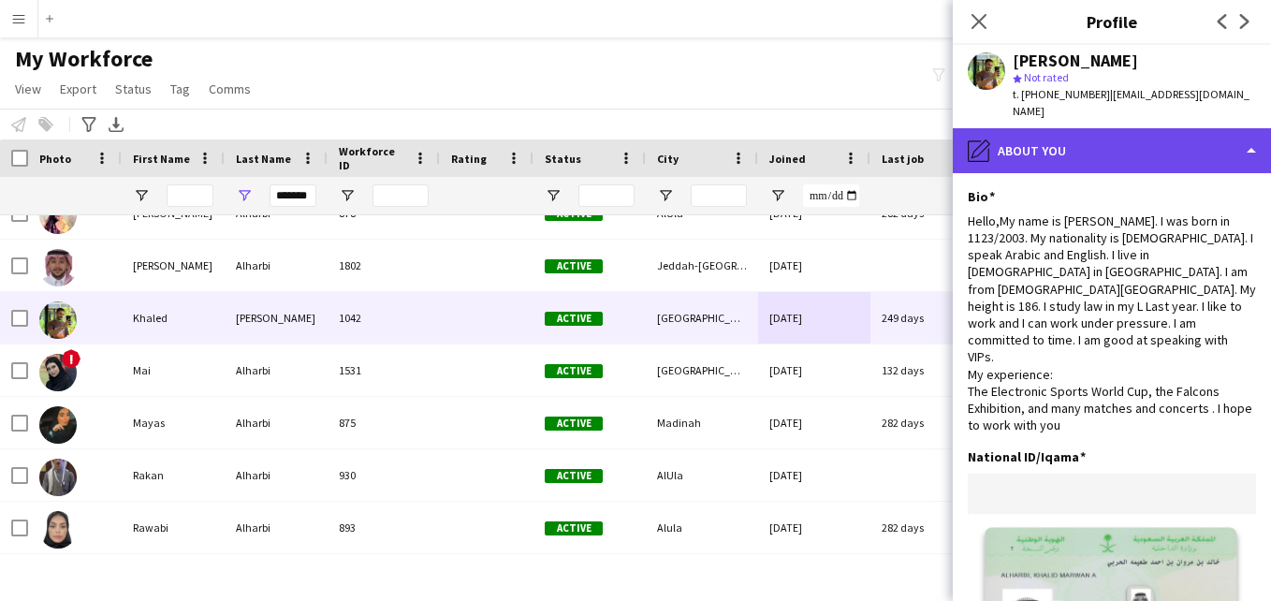
click at [1161, 133] on div "pencil4 About you" at bounding box center [1112, 150] width 318 height 45
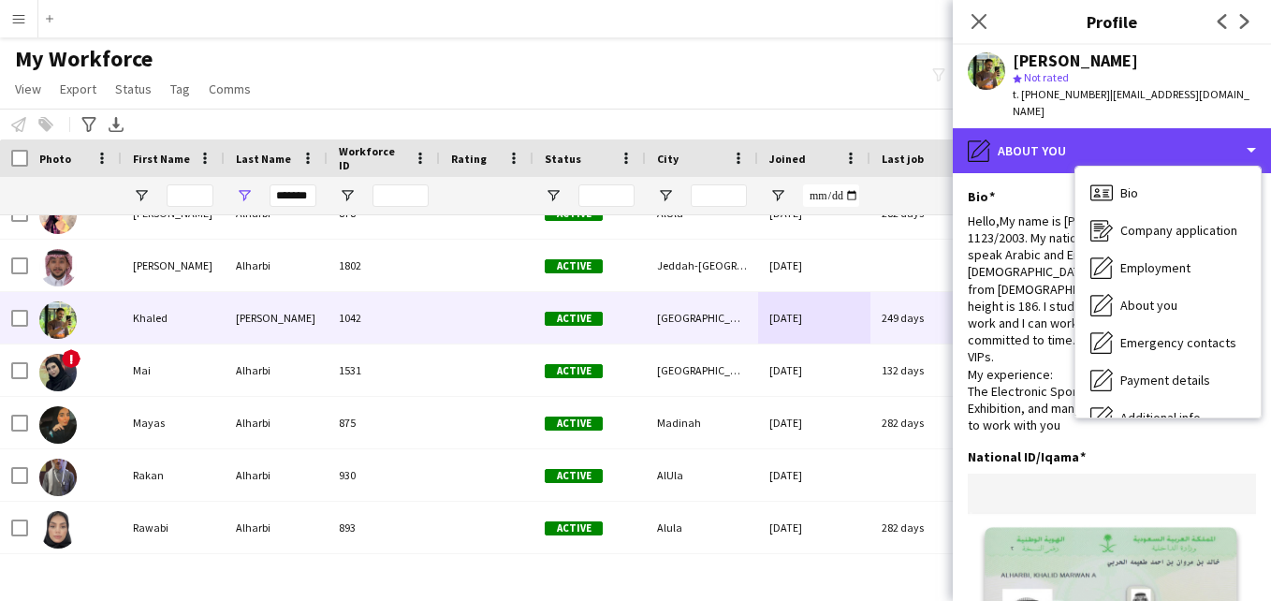
scroll to position [101, 0]
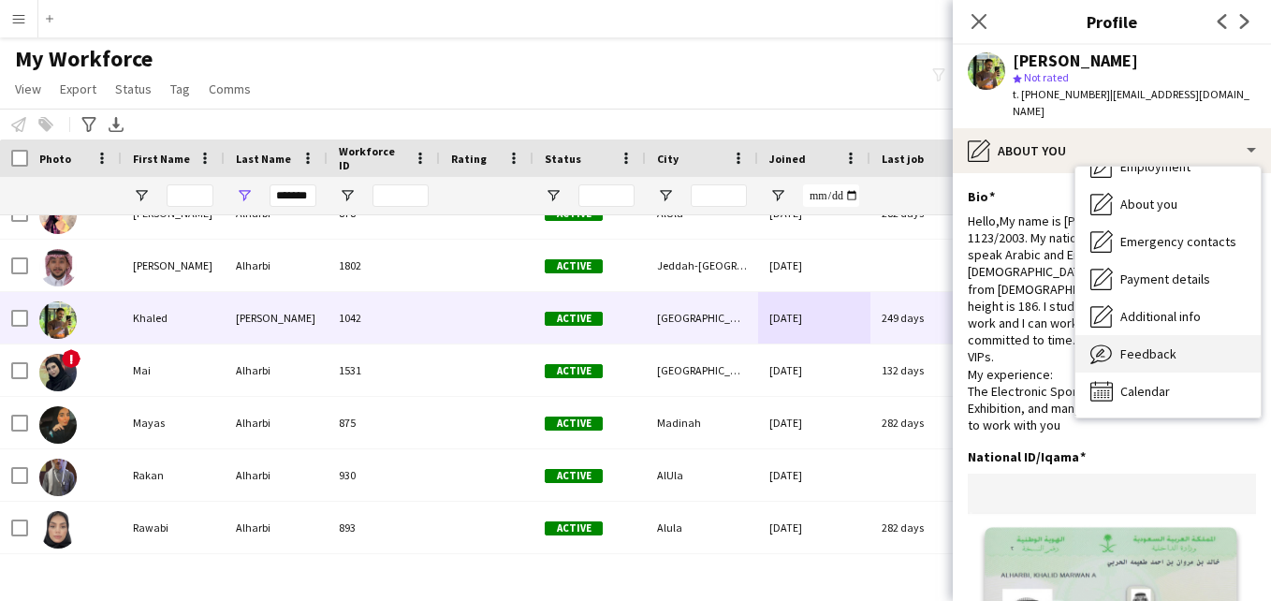
click at [1201, 335] on div "Feedback Feedback" at bounding box center [1167, 353] width 185 height 37
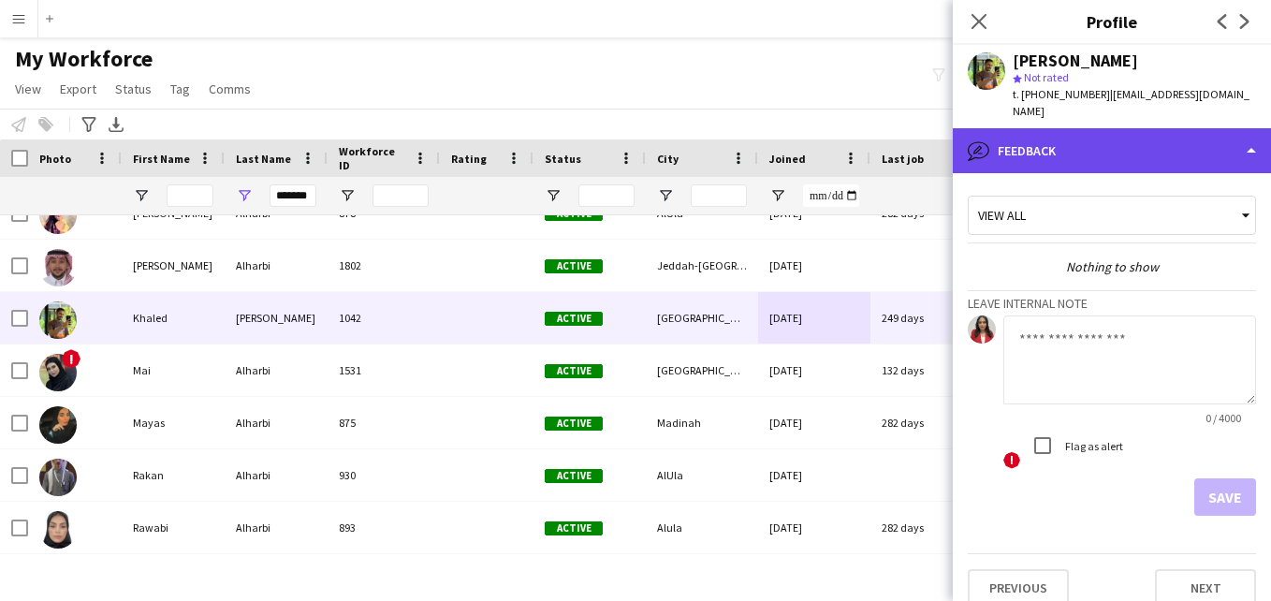
click at [1137, 138] on div "bubble-pencil Feedback" at bounding box center [1112, 150] width 318 height 45
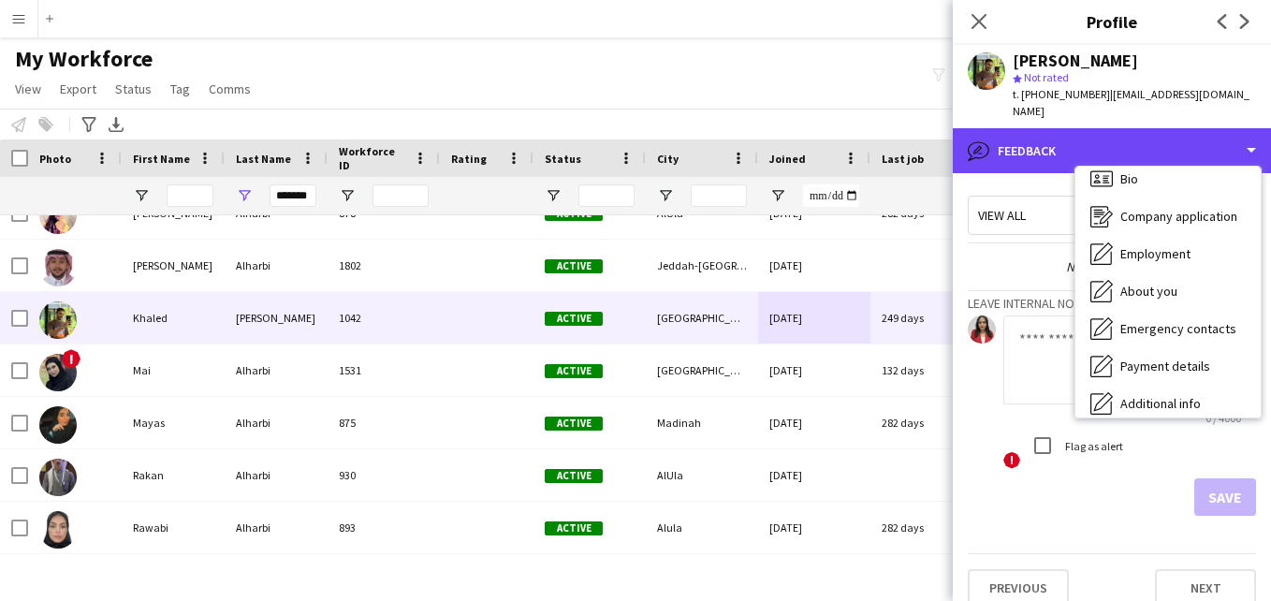
scroll to position [5, 0]
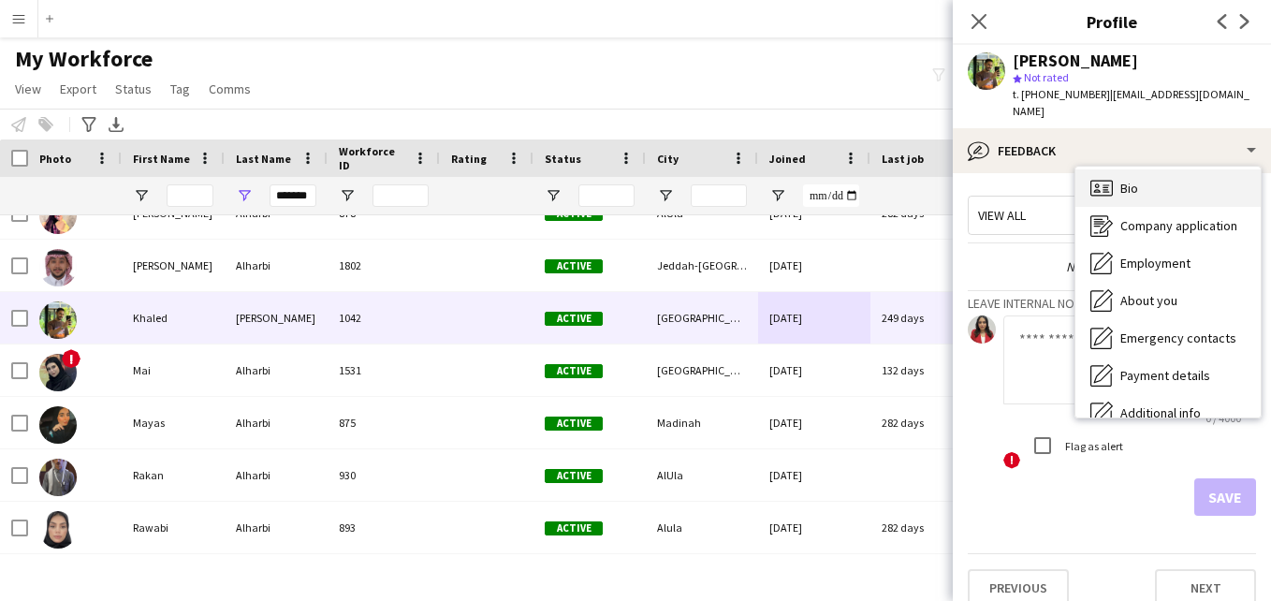
click at [1222, 175] on div "Bio Bio" at bounding box center [1167, 187] width 185 height 37
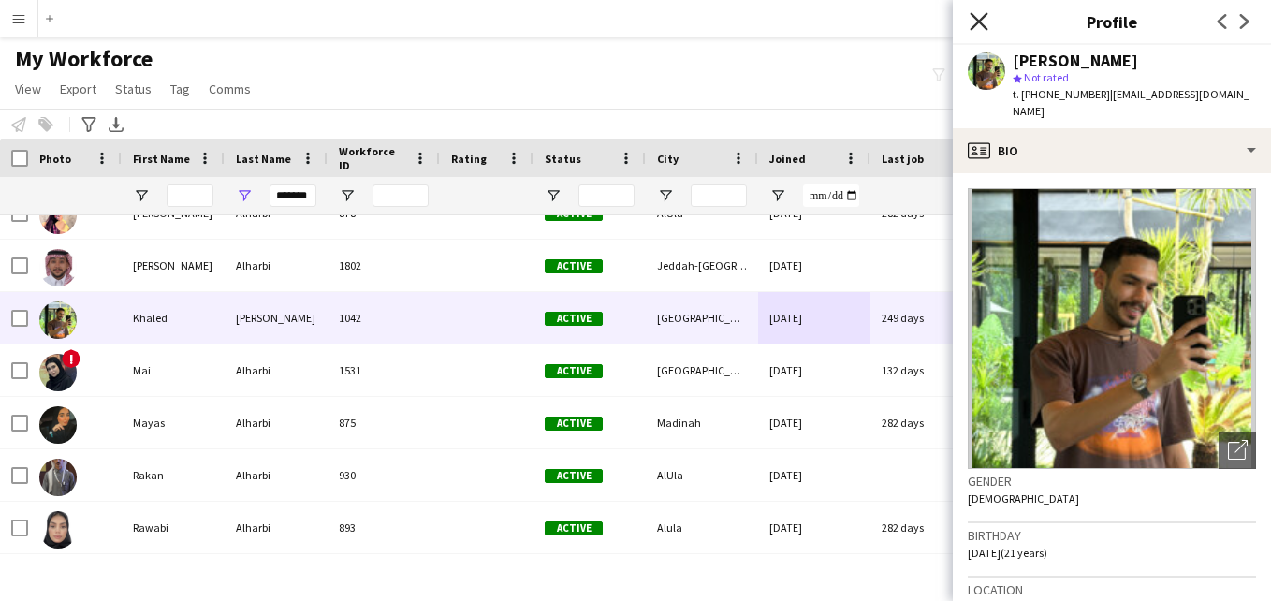
click at [981, 23] on icon at bounding box center [979, 21] width 18 height 18
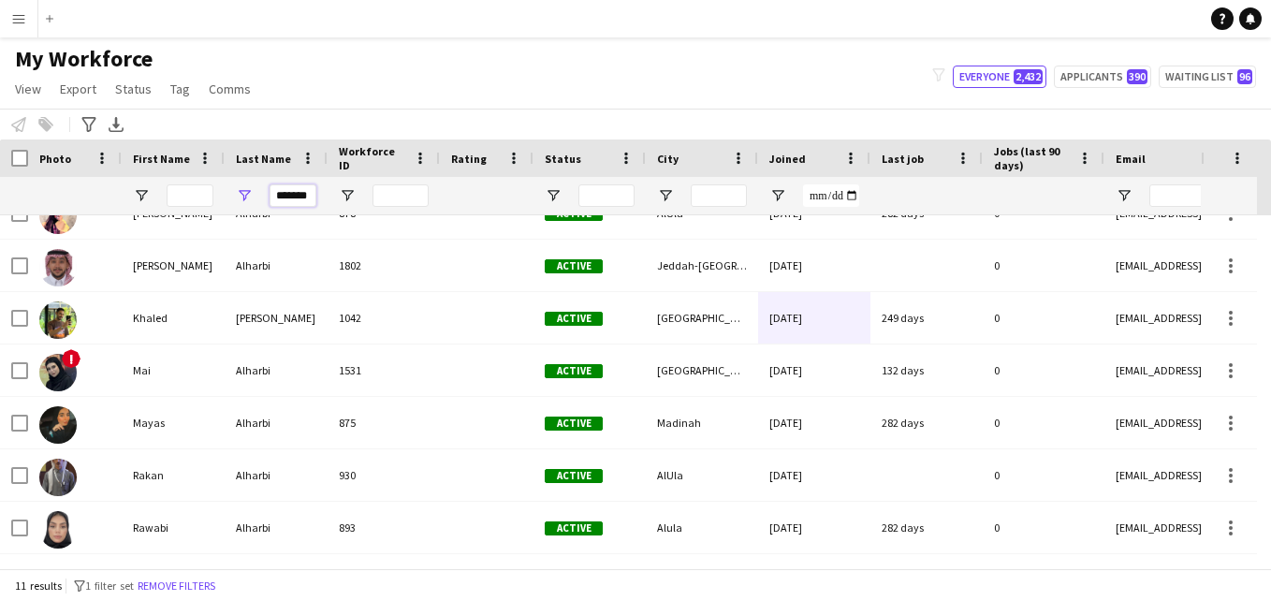
drag, startPoint x: 311, startPoint y: 197, endPoint x: 268, endPoint y: 196, distance: 43.1
click at [268, 196] on div "*******" at bounding box center [276, 195] width 103 height 37
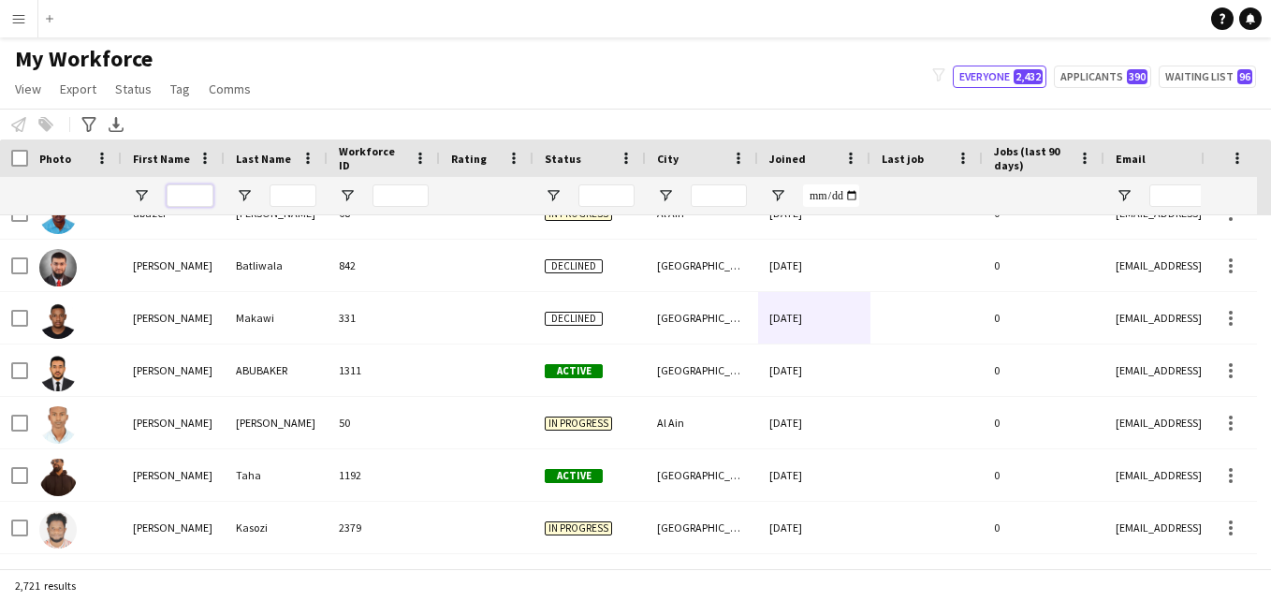
click at [194, 196] on input "First Name Filter Input" at bounding box center [190, 195] width 47 height 22
click at [299, 200] on input "Last Name Filter Input" at bounding box center [293, 195] width 47 height 22
type input "*"
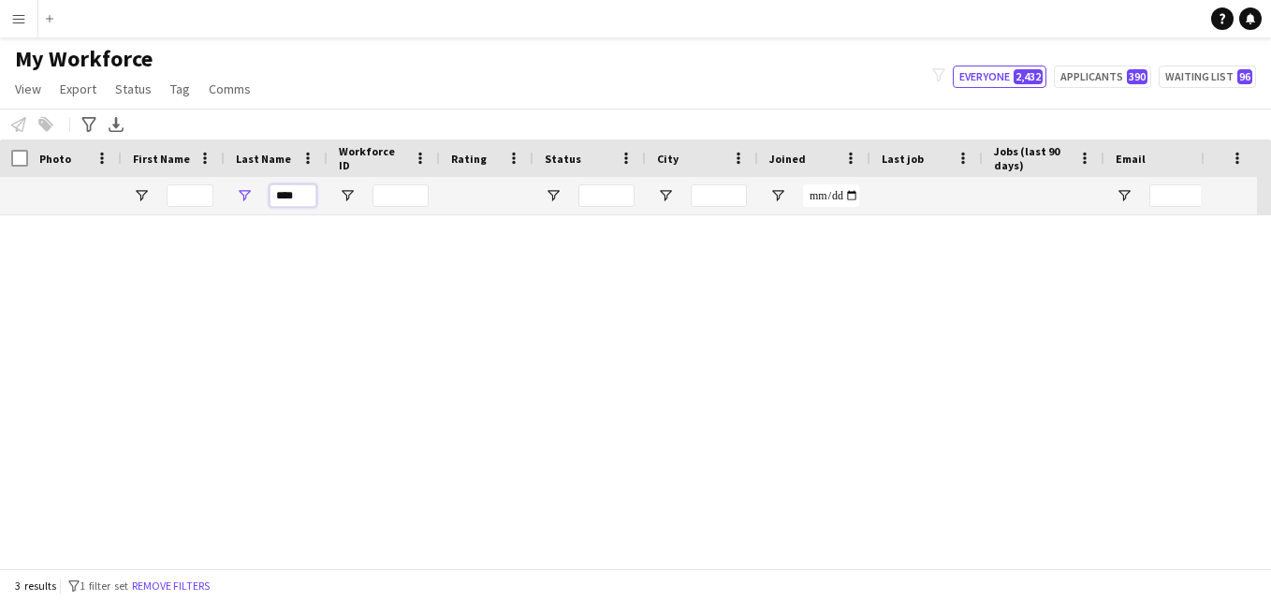
scroll to position [0, 0]
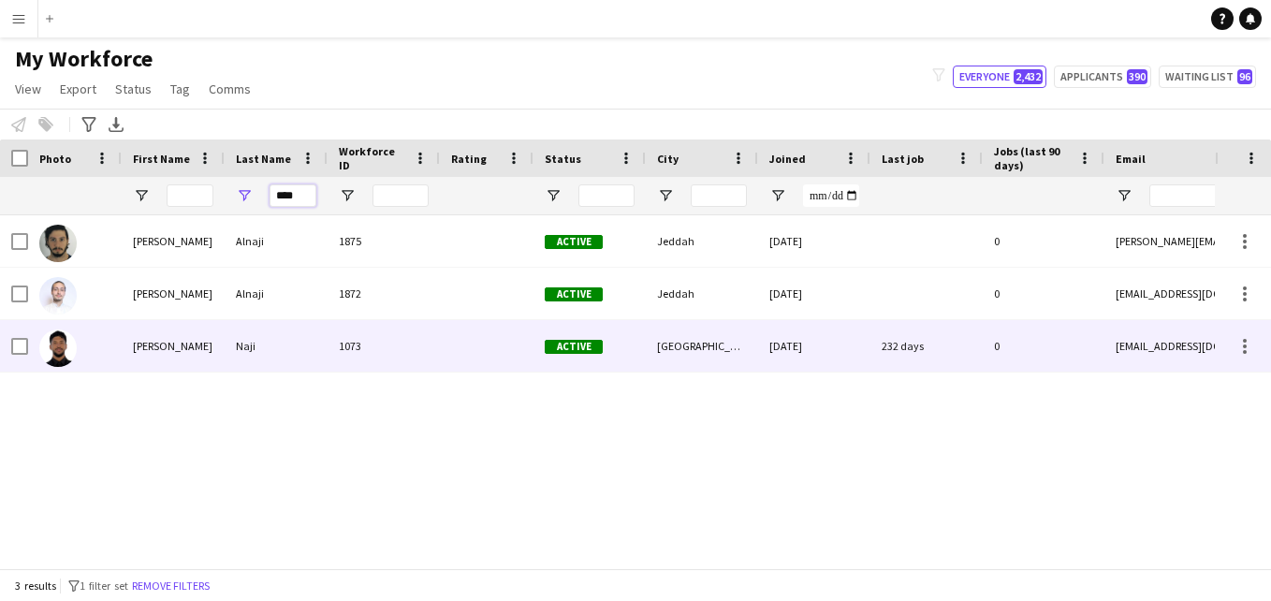
type input "****"
click at [430, 332] on div "1073" at bounding box center [384, 345] width 112 height 51
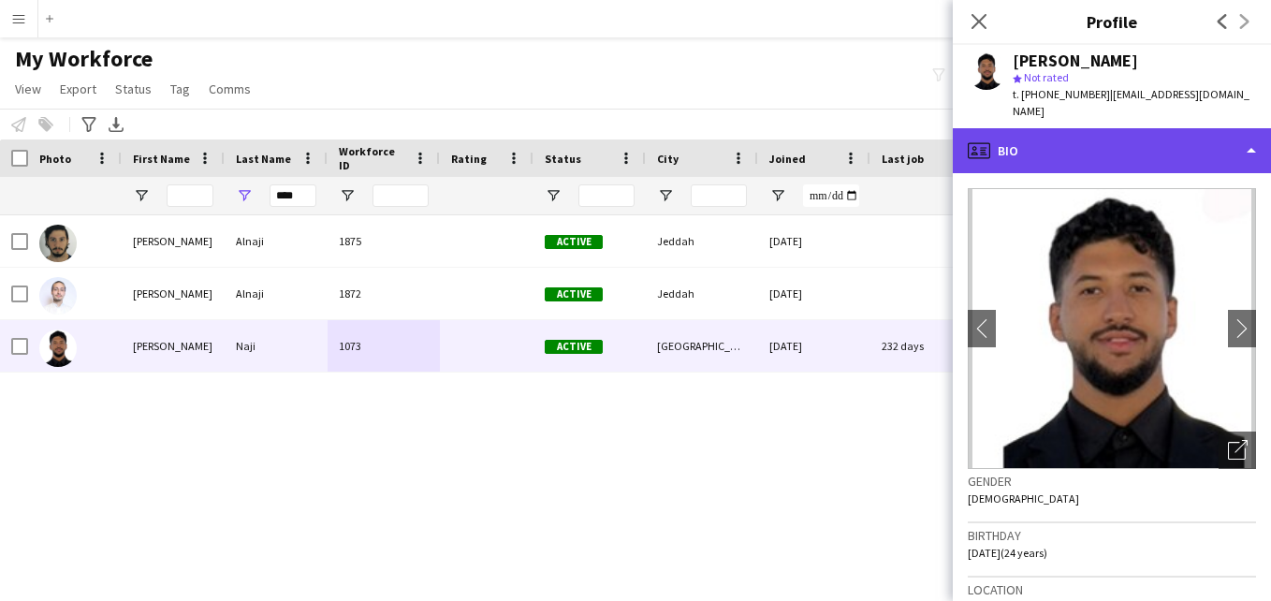
click at [1215, 145] on div "profile Bio" at bounding box center [1112, 150] width 318 height 45
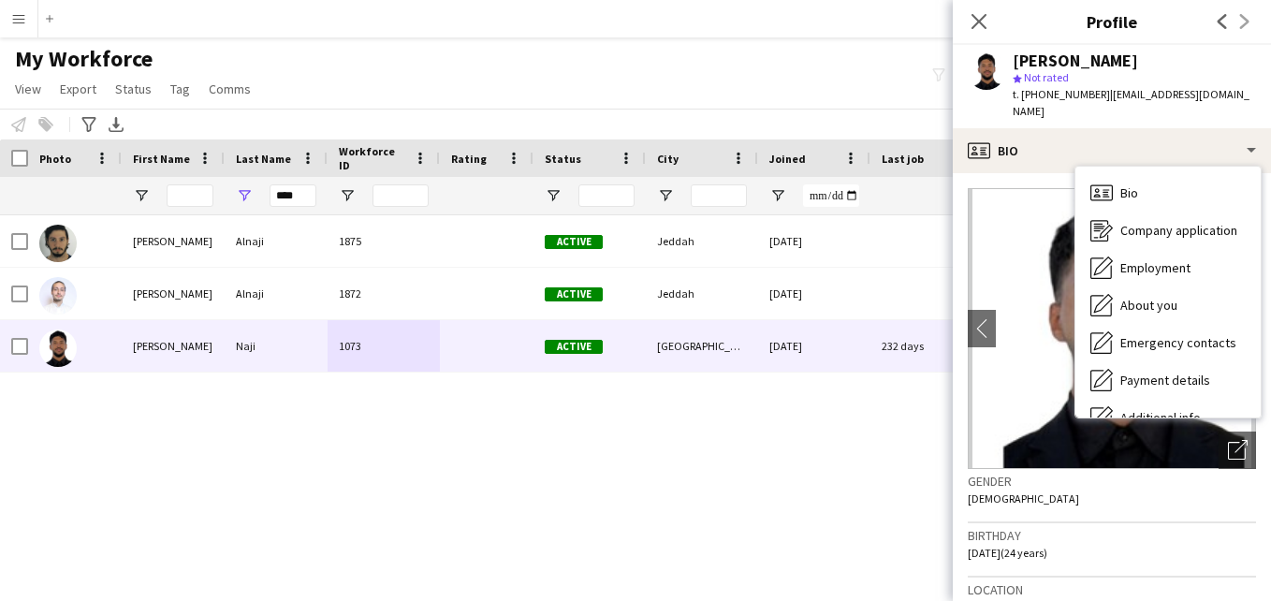
click at [1210, 90] on span "| [EMAIL_ADDRESS][DOMAIN_NAME]" at bounding box center [1131, 102] width 237 height 31
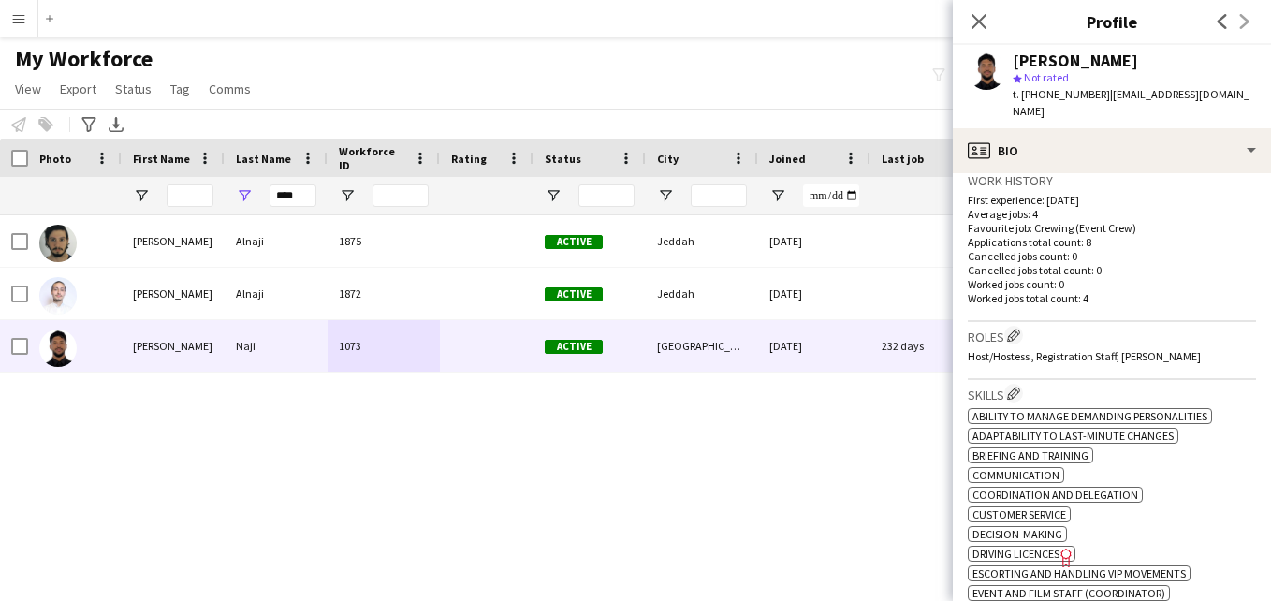
scroll to position [465, 0]
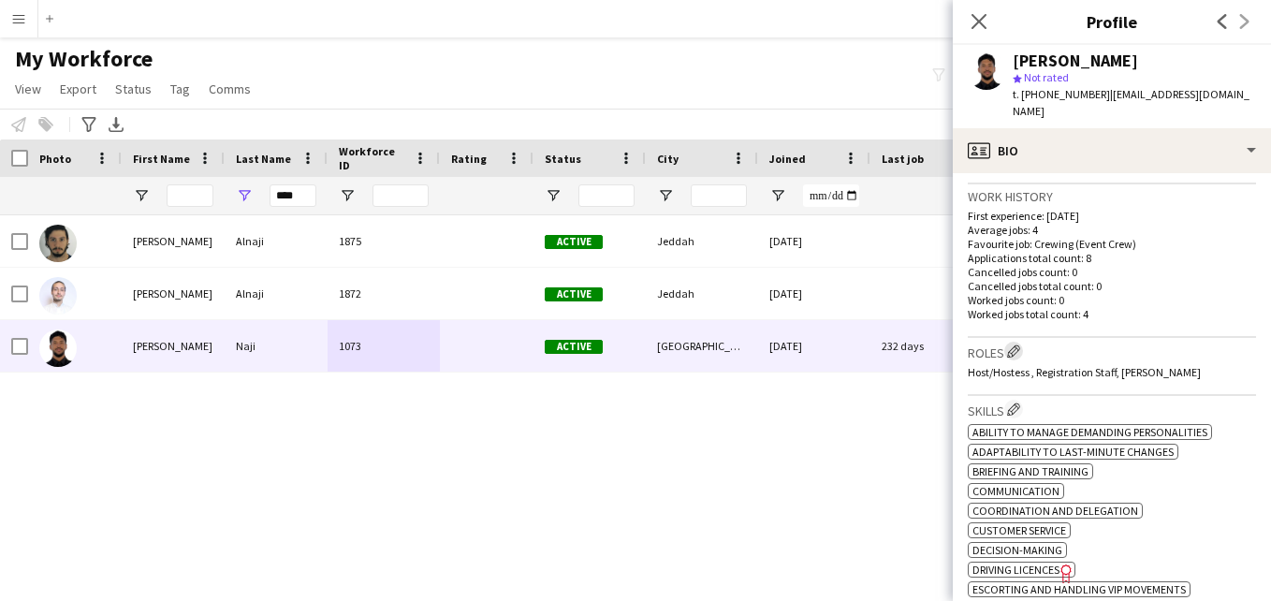
click at [1020, 342] on button "Edit crew company roles" at bounding box center [1013, 351] width 19 height 19
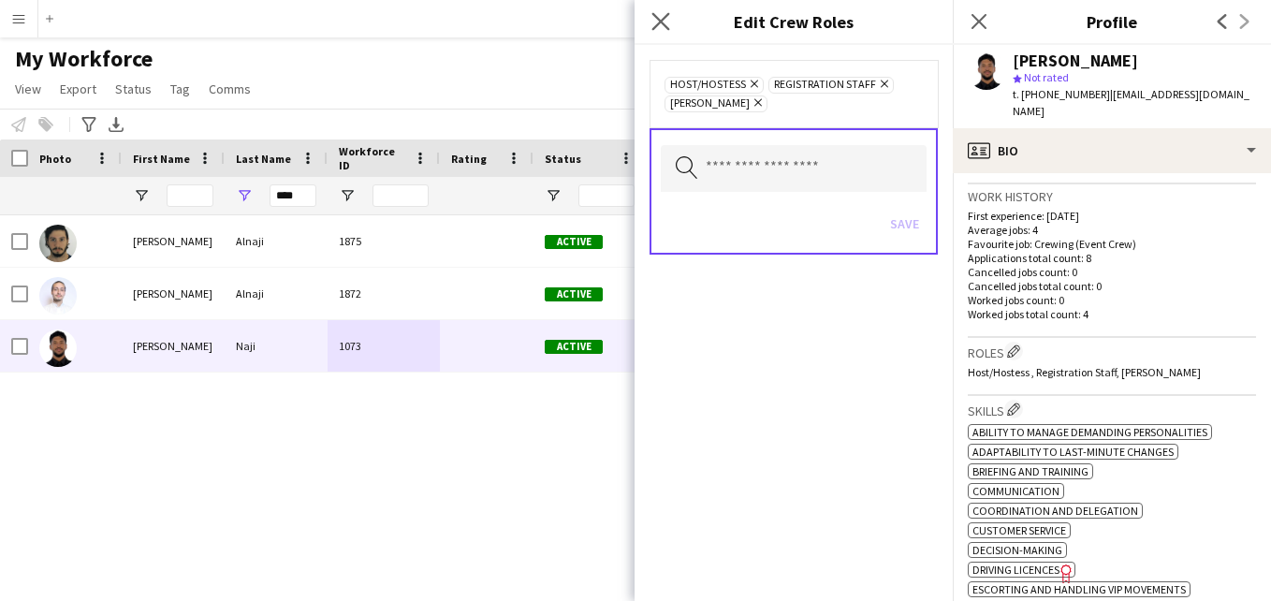
click at [670, 28] on app-icon "Close pop-in" at bounding box center [661, 21] width 27 height 27
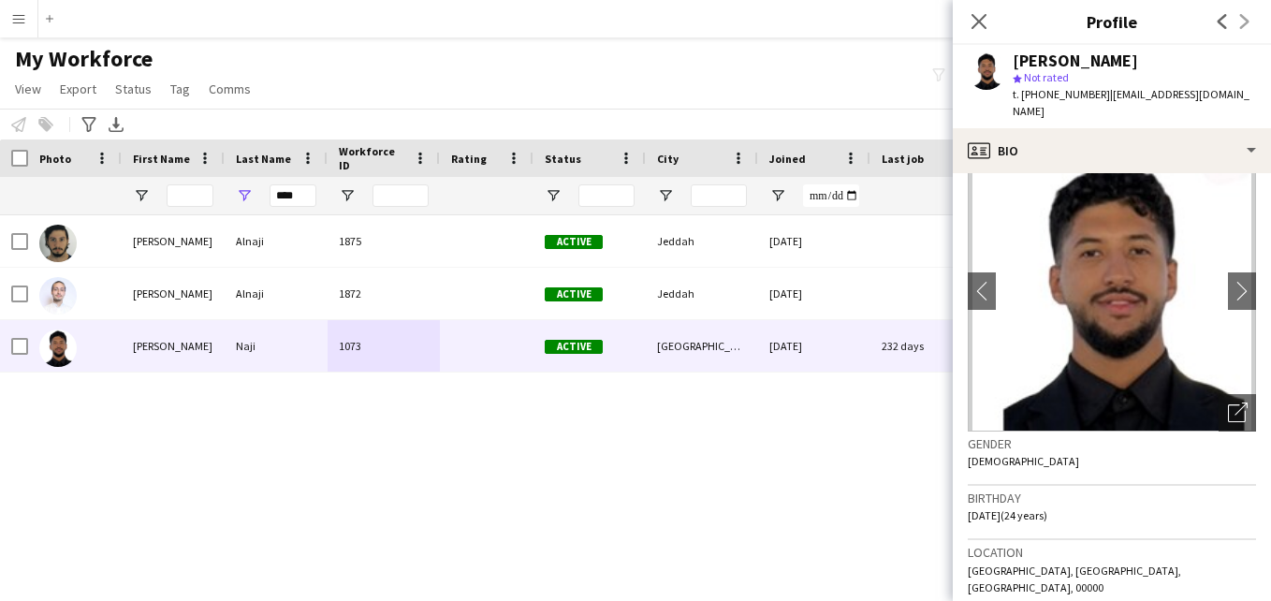
scroll to position [0, 0]
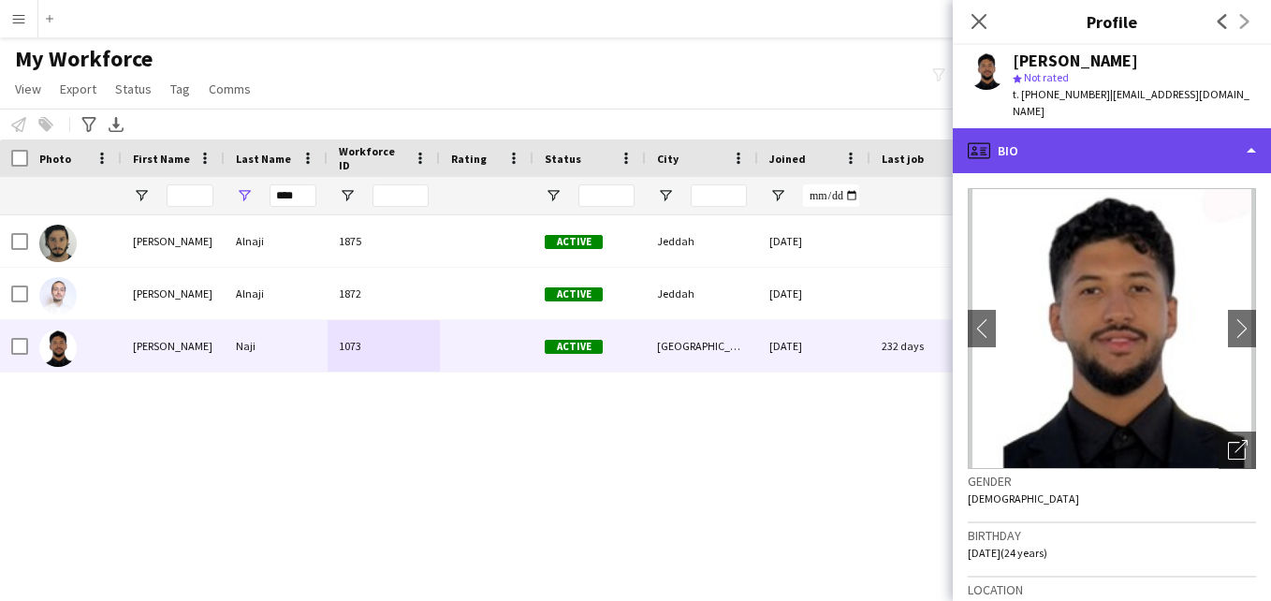
click at [1233, 153] on div "profile Bio" at bounding box center [1112, 150] width 318 height 45
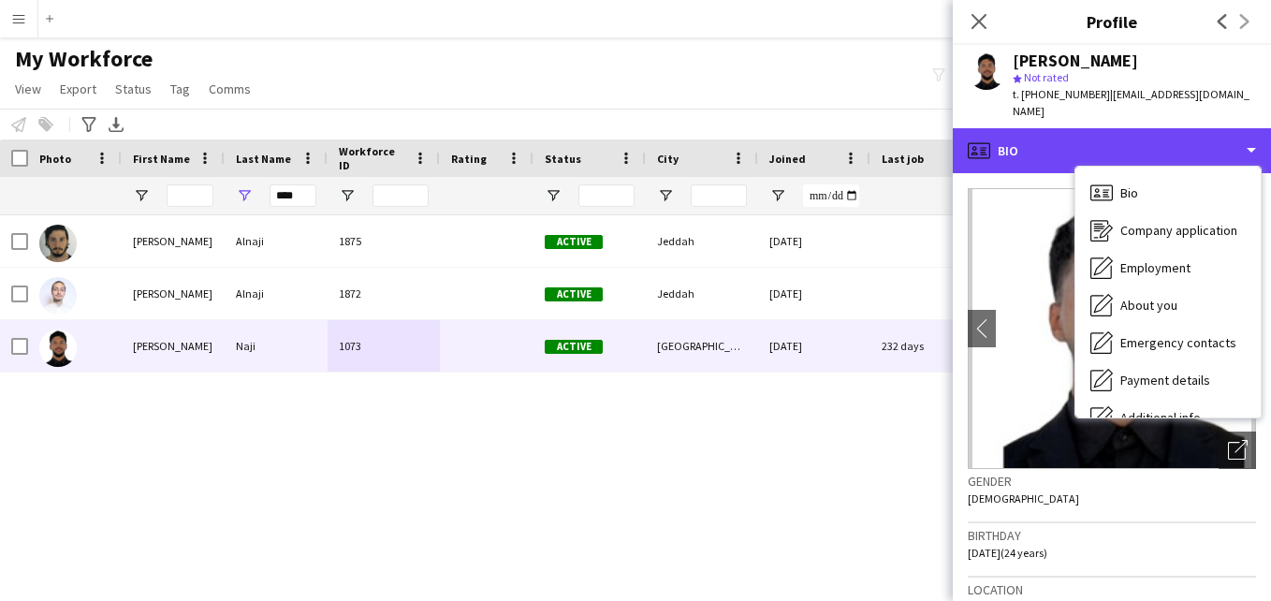
scroll to position [101, 0]
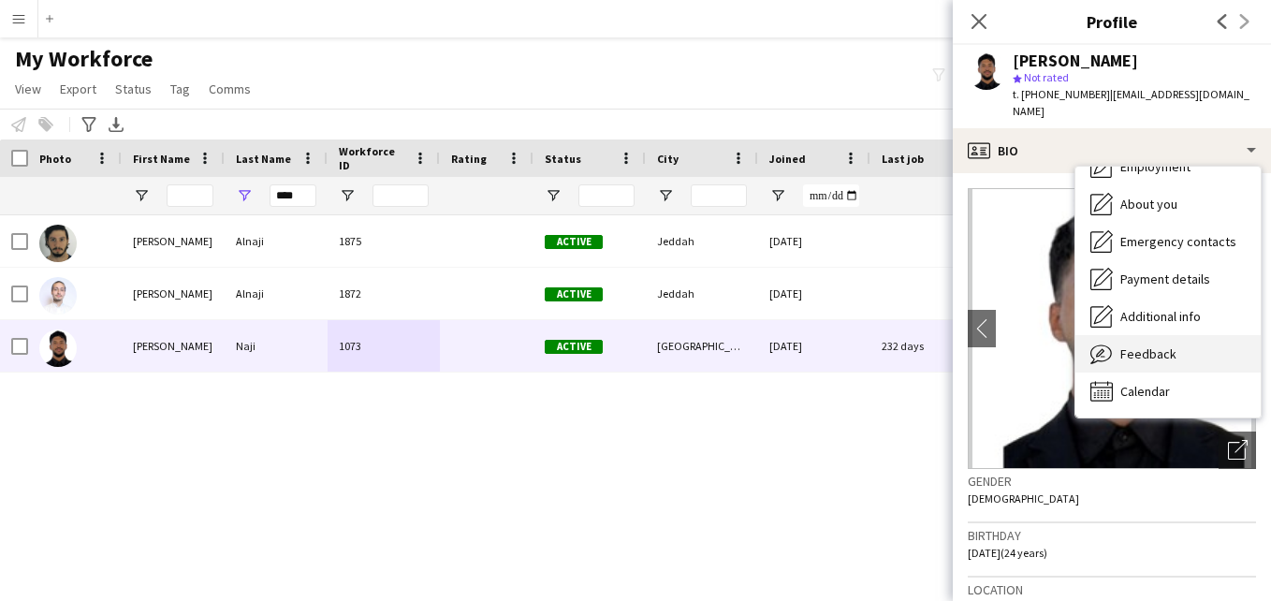
click at [1215, 350] on div "Feedback Feedback" at bounding box center [1167, 353] width 185 height 37
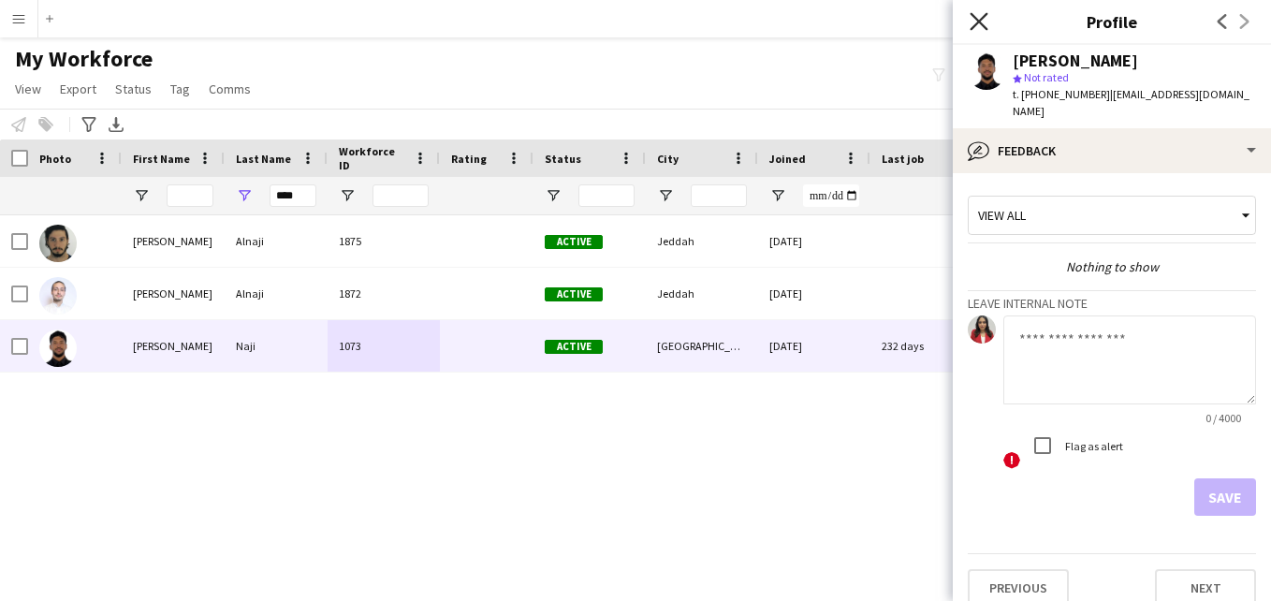
click at [974, 22] on icon "Close pop-in" at bounding box center [979, 21] width 18 height 18
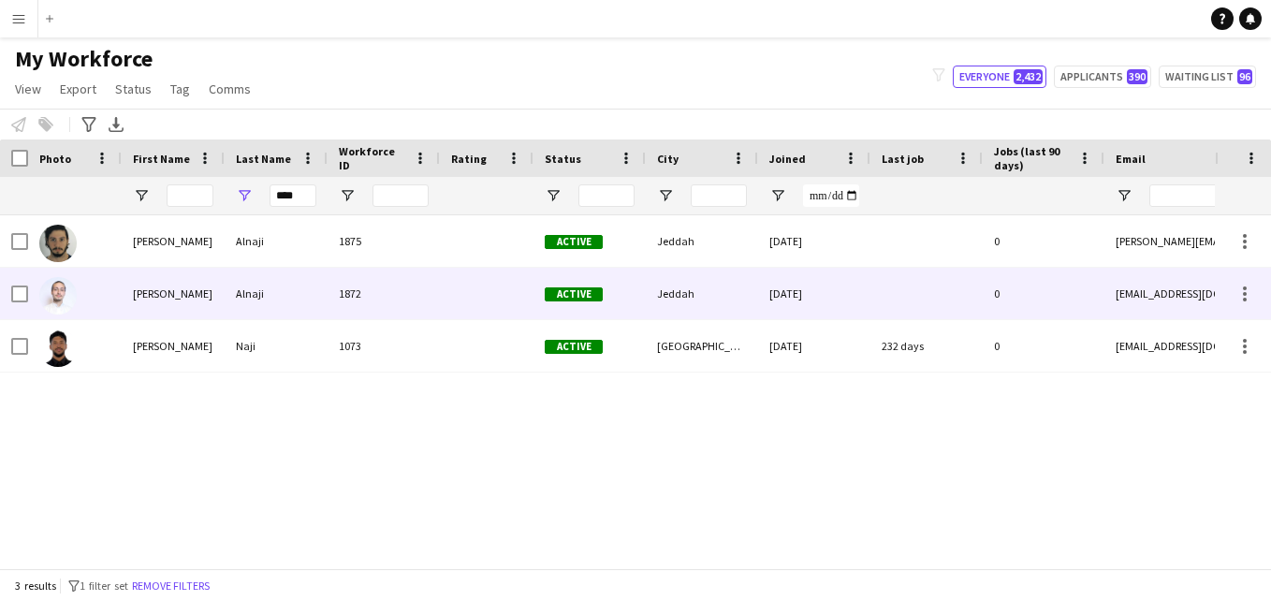
click at [493, 282] on div at bounding box center [487, 293] width 94 height 51
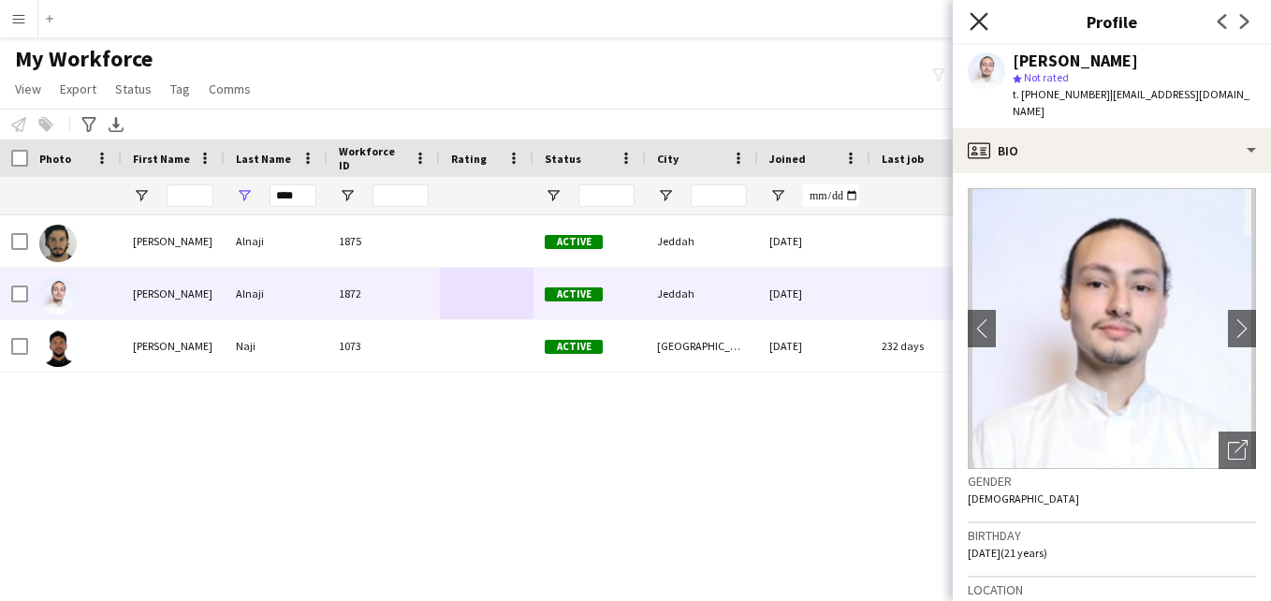
click at [982, 27] on icon "Close pop-in" at bounding box center [979, 21] width 18 height 18
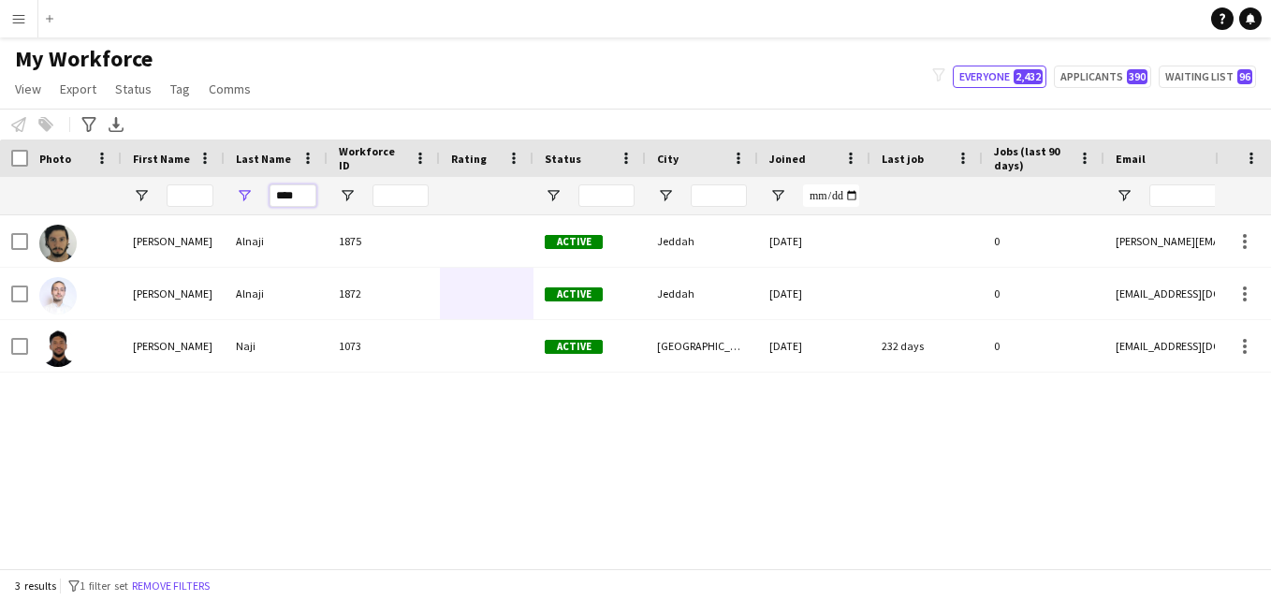
drag, startPoint x: 306, startPoint y: 196, endPoint x: 264, endPoint y: 196, distance: 42.1
click at [264, 196] on div "****" at bounding box center [276, 195] width 103 height 37
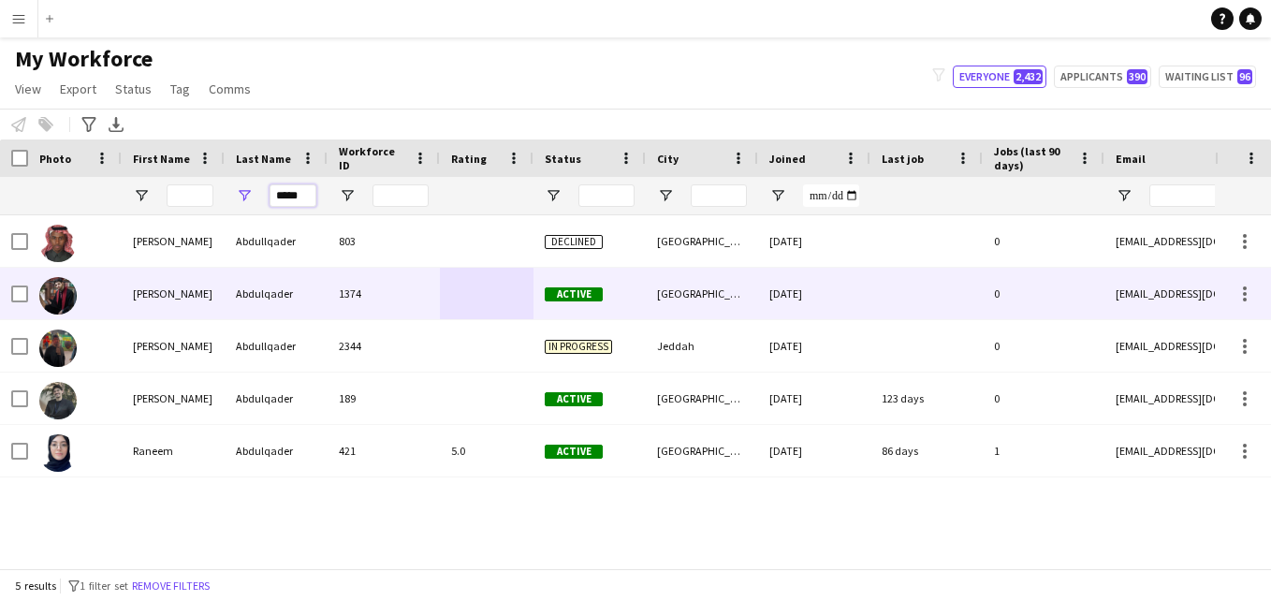
type input "*****"
click at [425, 301] on div "1374" at bounding box center [384, 293] width 112 height 51
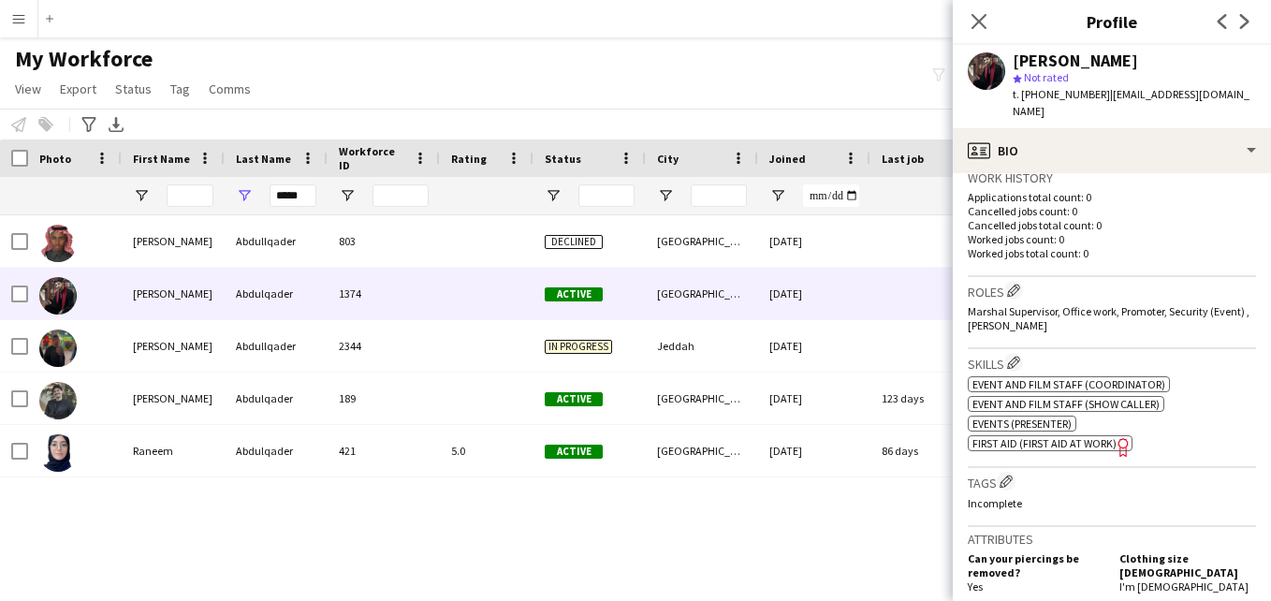
scroll to position [452, 0]
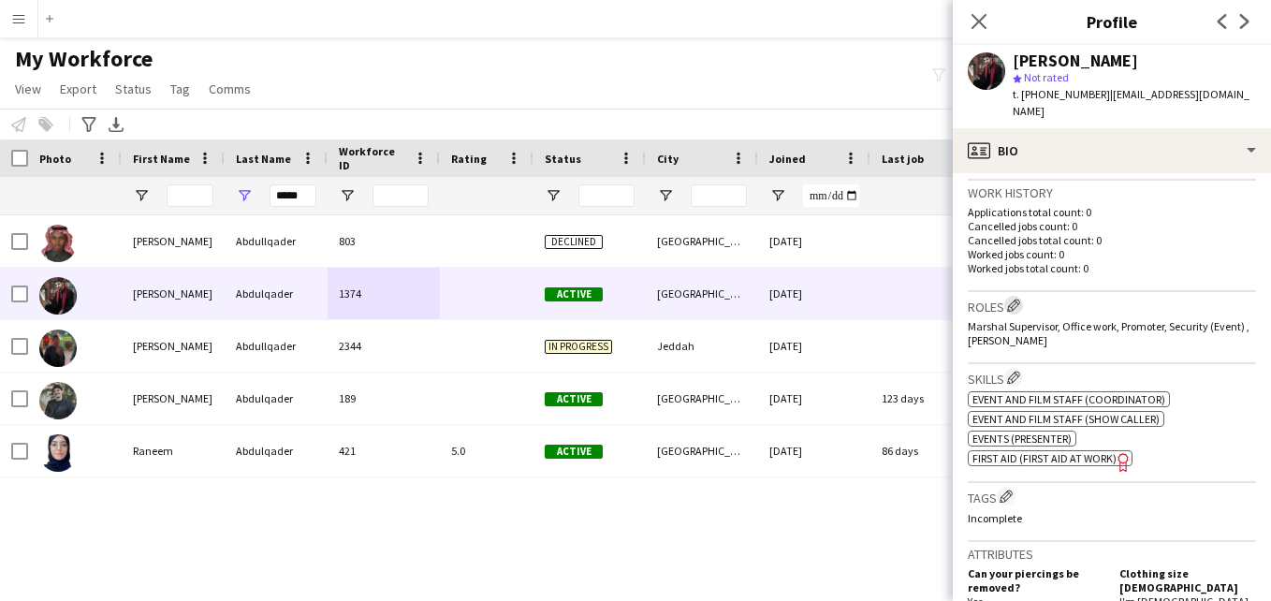
click at [1017, 303] on app-icon "Edit crew company roles" at bounding box center [1013, 305] width 13 height 13
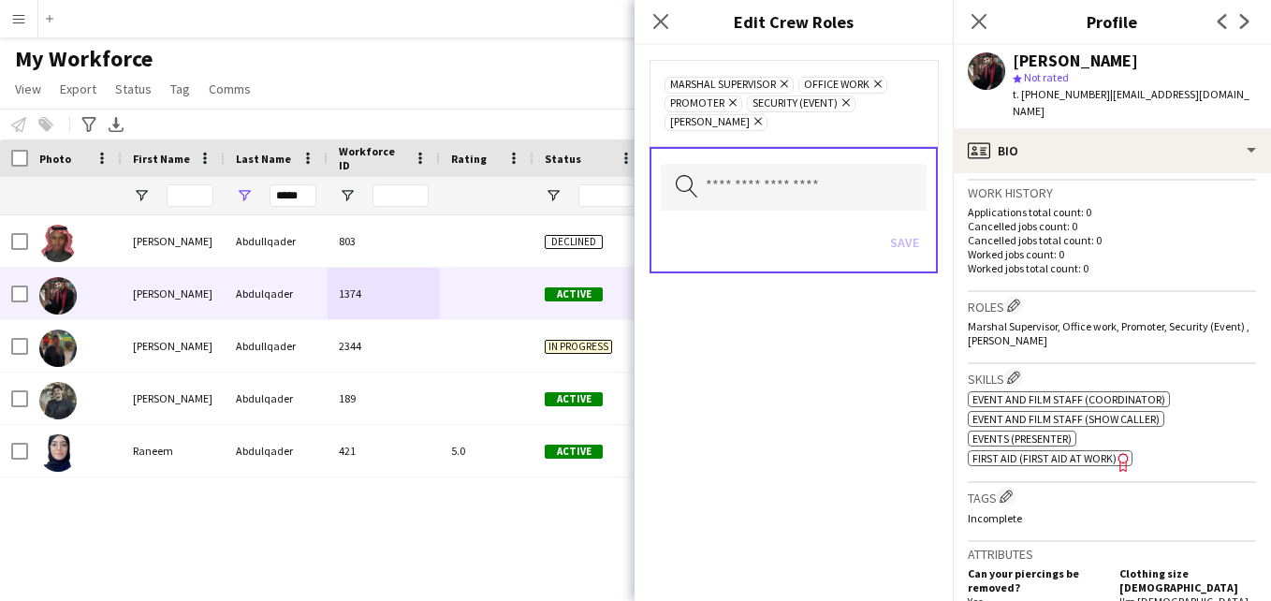
click at [882, 82] on icon "Remove" at bounding box center [875, 84] width 12 height 12
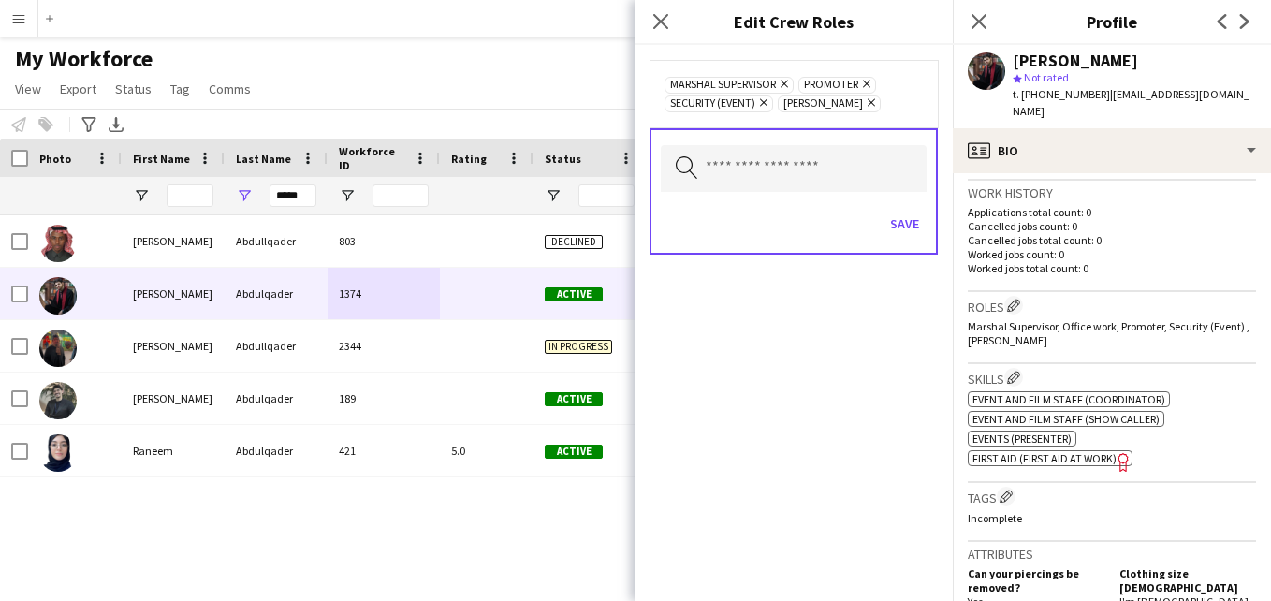
click at [762, 102] on icon "Remove" at bounding box center [761, 102] width 12 height 12
click at [784, 83] on icon "Remove" at bounding box center [782, 84] width 12 height 12
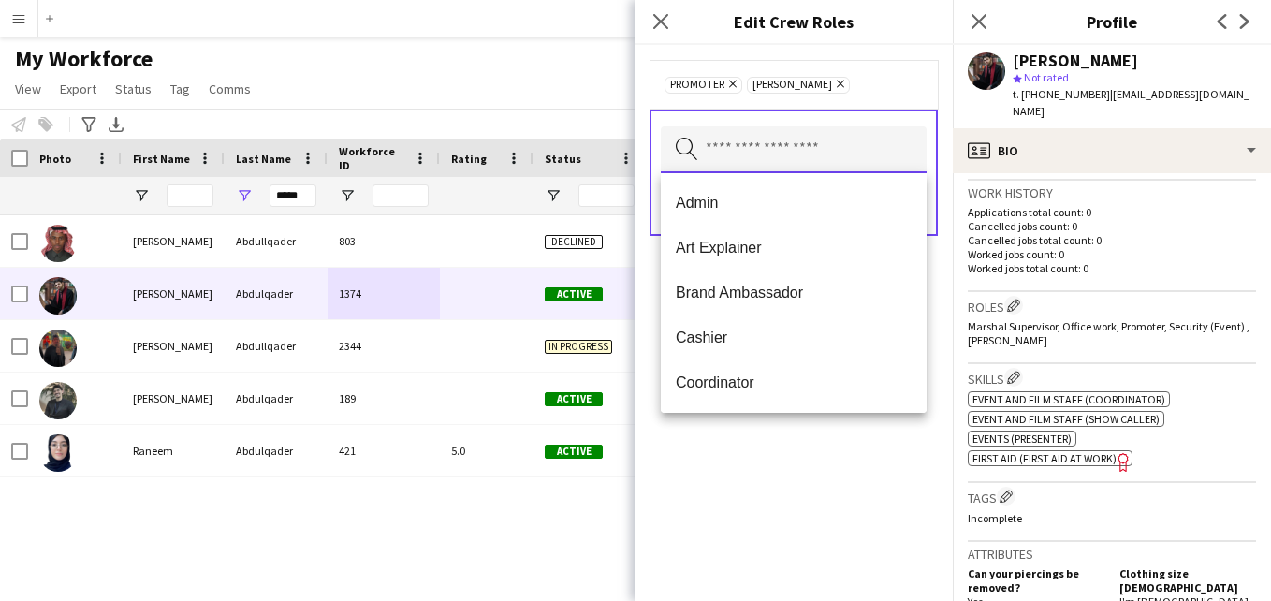
click at [774, 135] on input "text" at bounding box center [794, 149] width 266 height 47
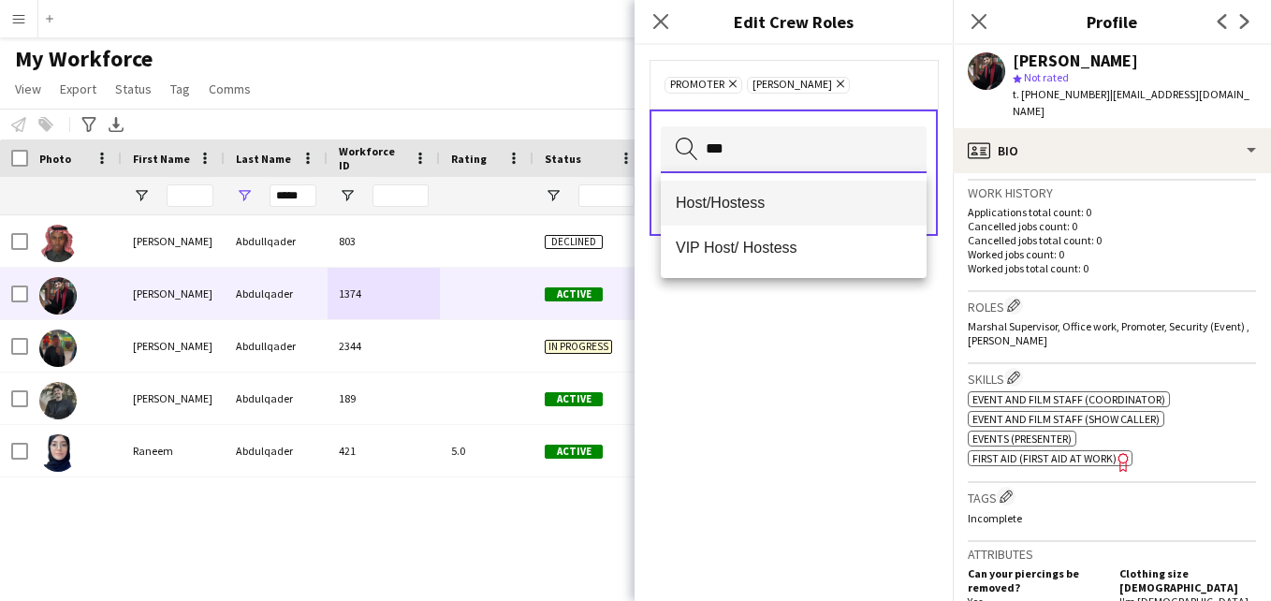
type input "***"
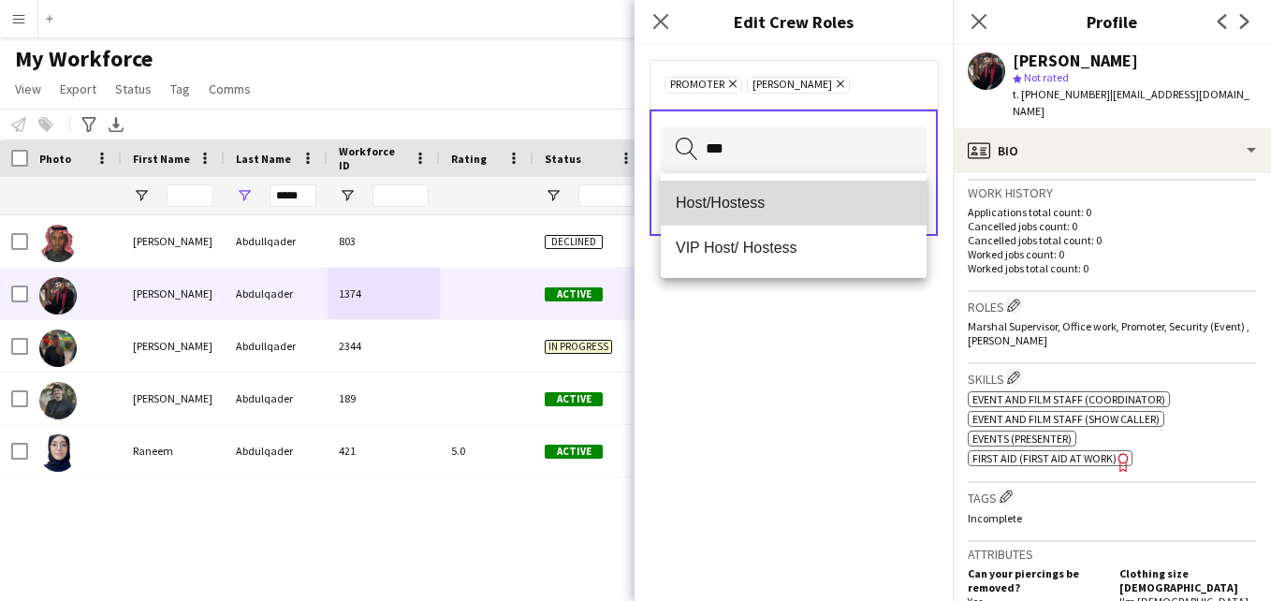
click at [765, 197] on span "Host/Hostess" at bounding box center [794, 203] width 236 height 18
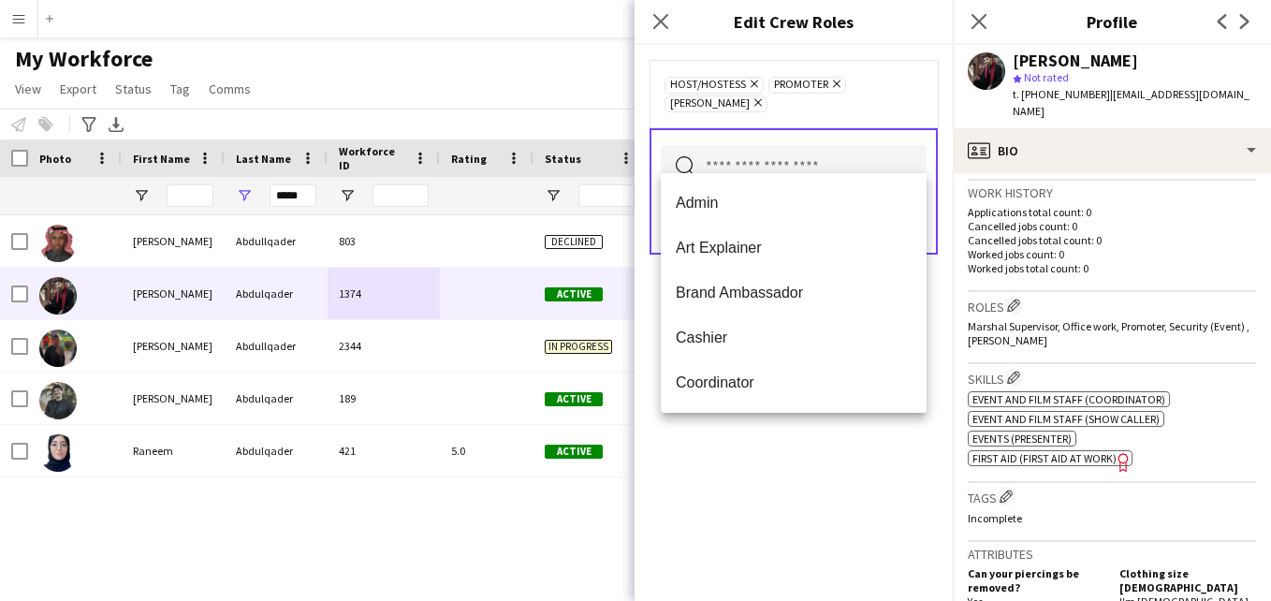
click at [921, 95] on div "Host/Hostess Remove Promoter Remove [PERSON_NAME] Remove" at bounding box center [793, 93] width 288 height 67
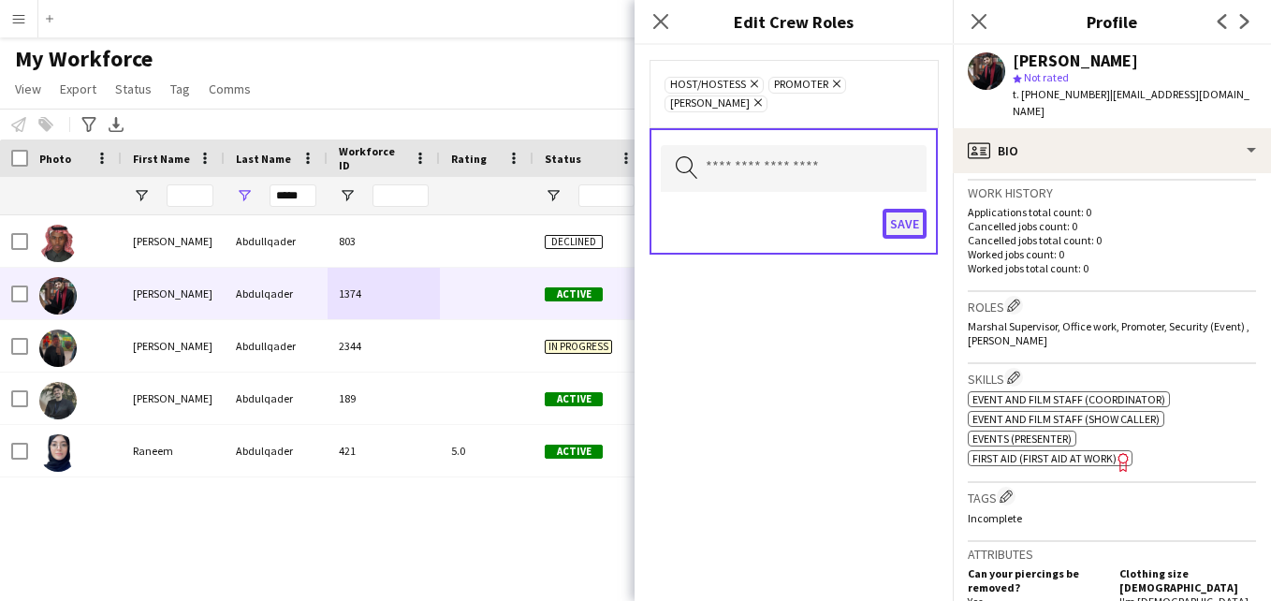
click at [905, 210] on button "Save" at bounding box center [905, 224] width 44 height 30
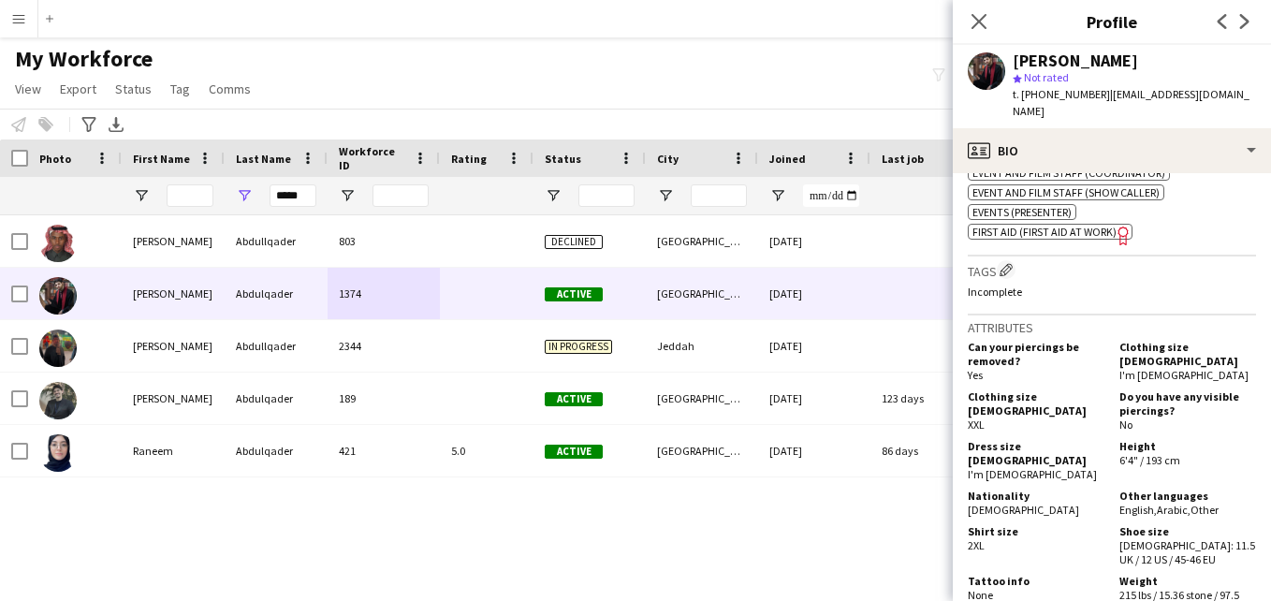
scroll to position [592, 0]
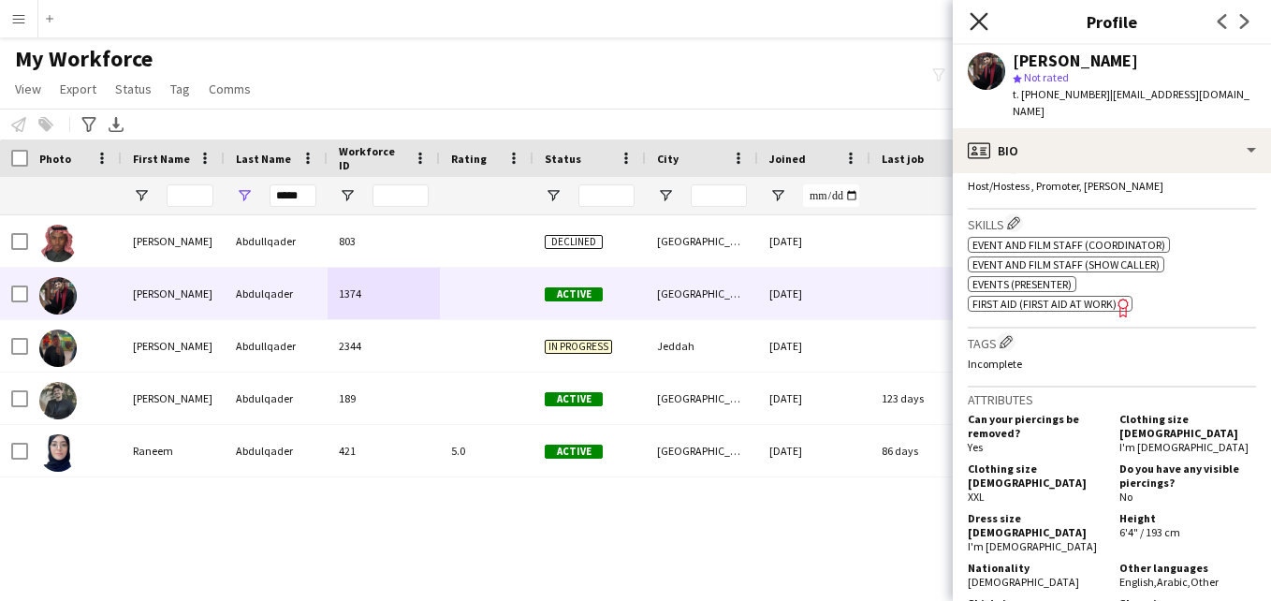
click at [977, 19] on icon at bounding box center [979, 21] width 18 height 18
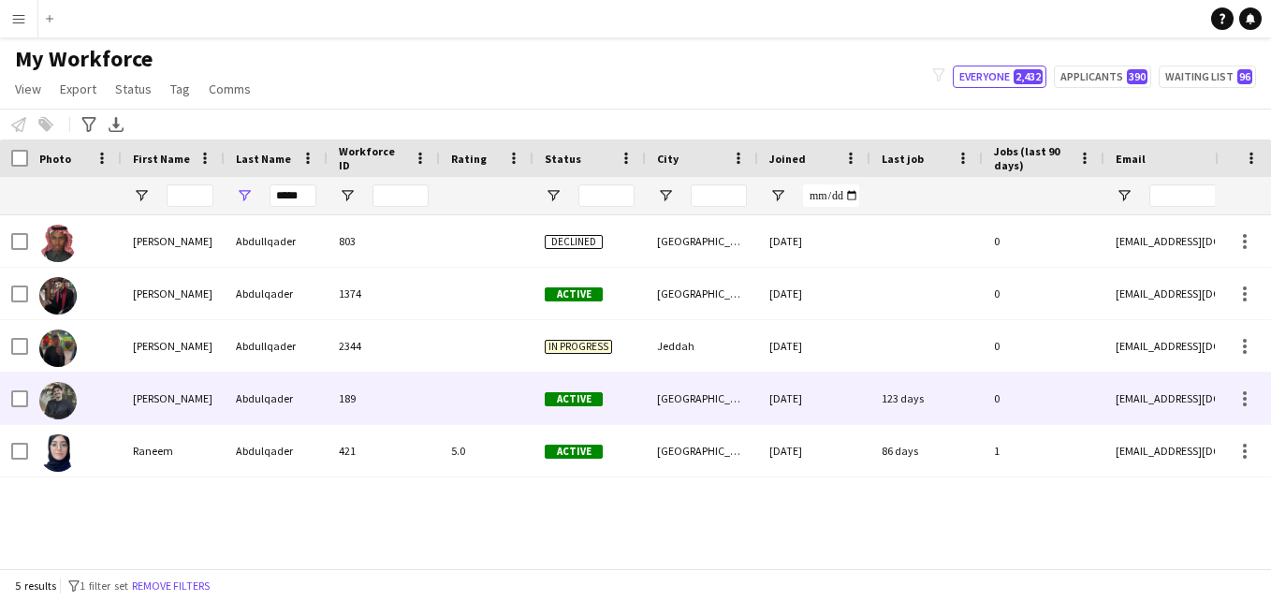
click at [433, 409] on div "189" at bounding box center [384, 397] width 112 height 51
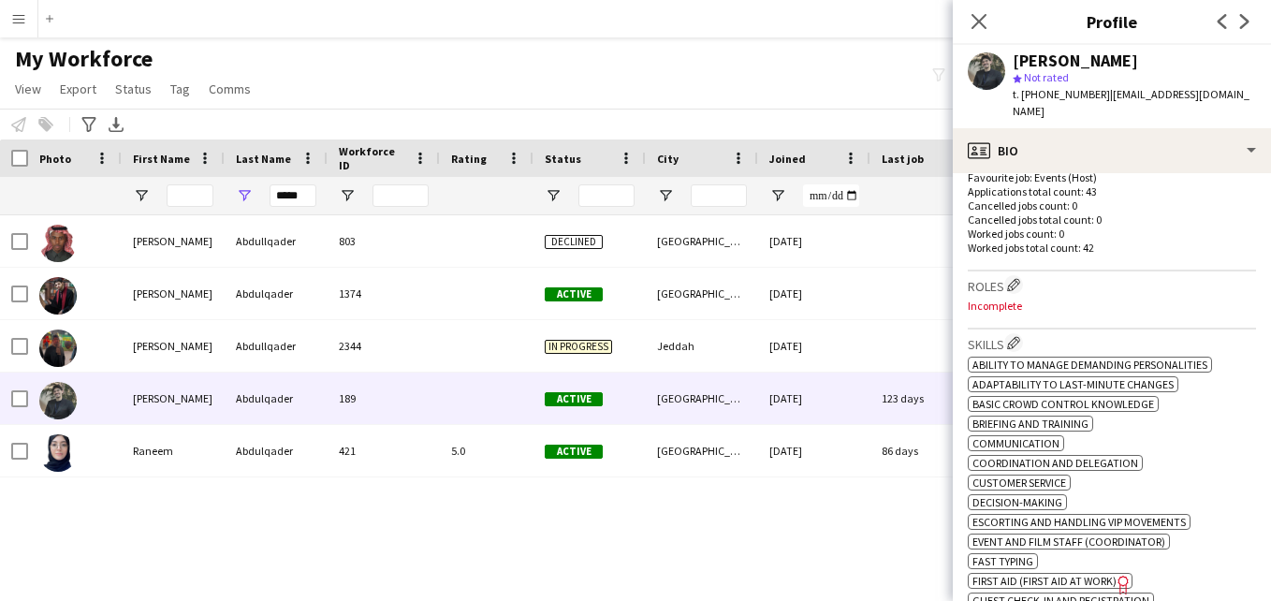
scroll to position [510, 0]
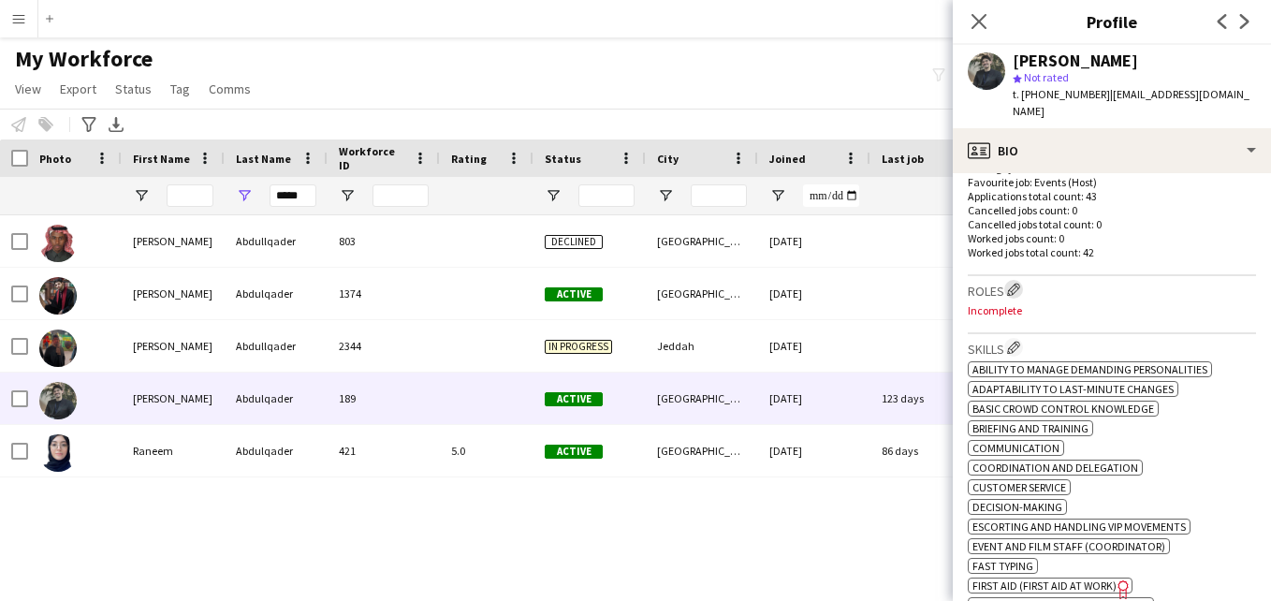
click at [1015, 283] on app-icon "Edit crew company roles" at bounding box center [1013, 289] width 13 height 13
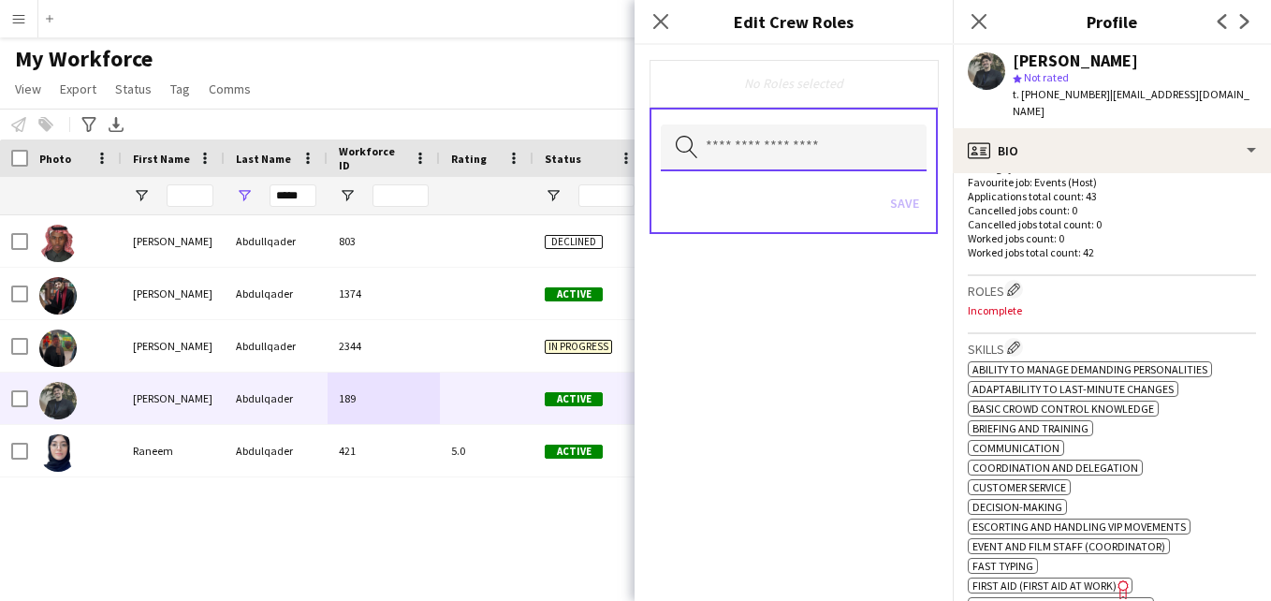
click at [851, 164] on input "text" at bounding box center [794, 147] width 266 height 47
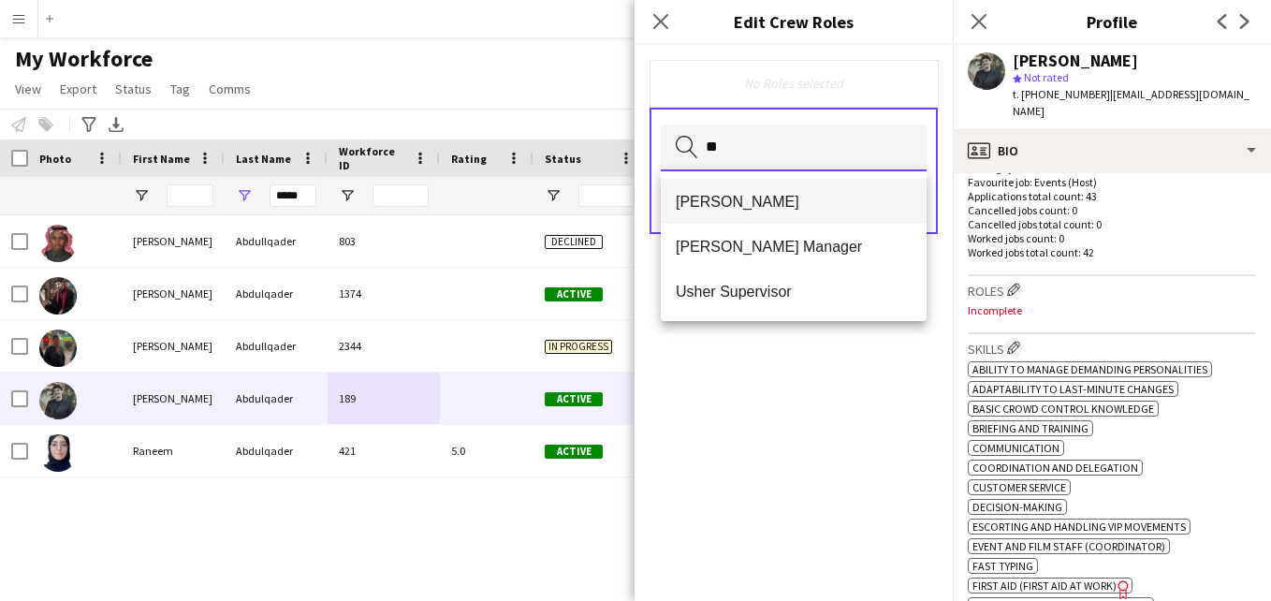
type input "**"
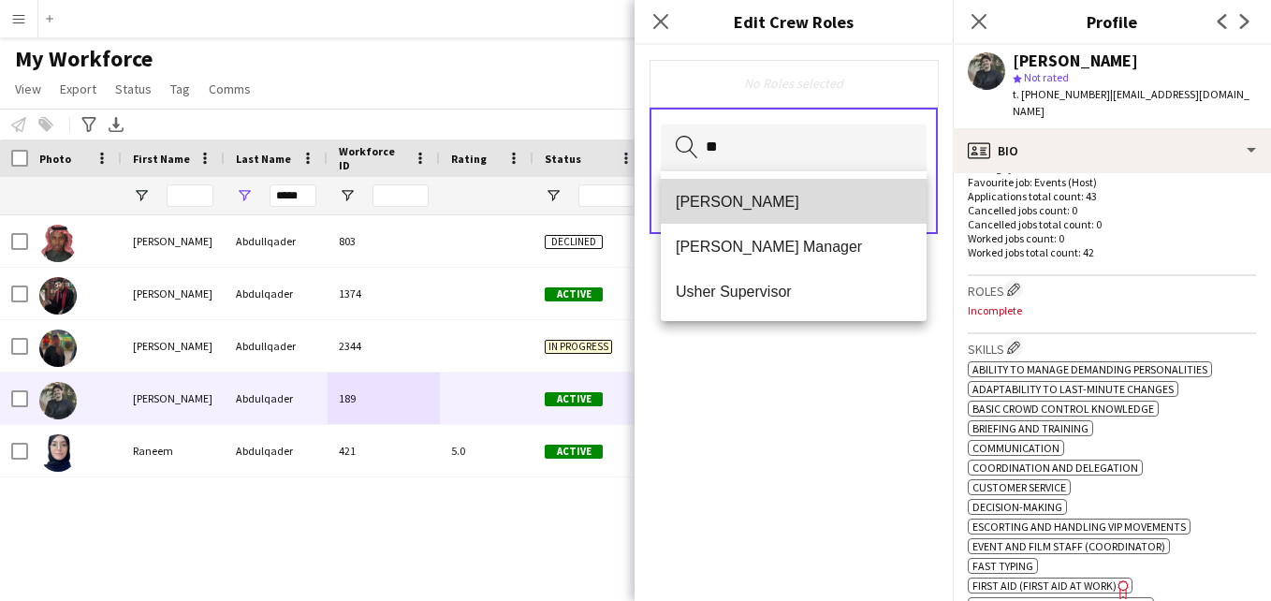
click at [838, 189] on mat-option "[PERSON_NAME]" at bounding box center [794, 201] width 266 height 45
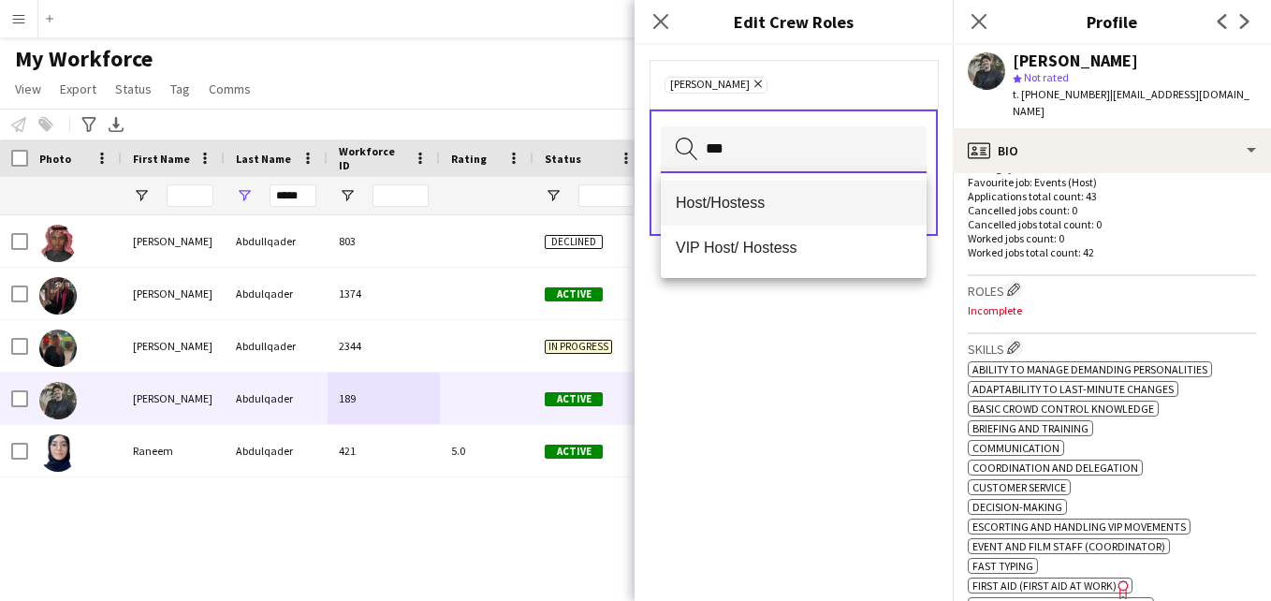
type input "***"
click at [816, 188] on mat-option "Host/Hostess" at bounding box center [794, 203] width 266 height 45
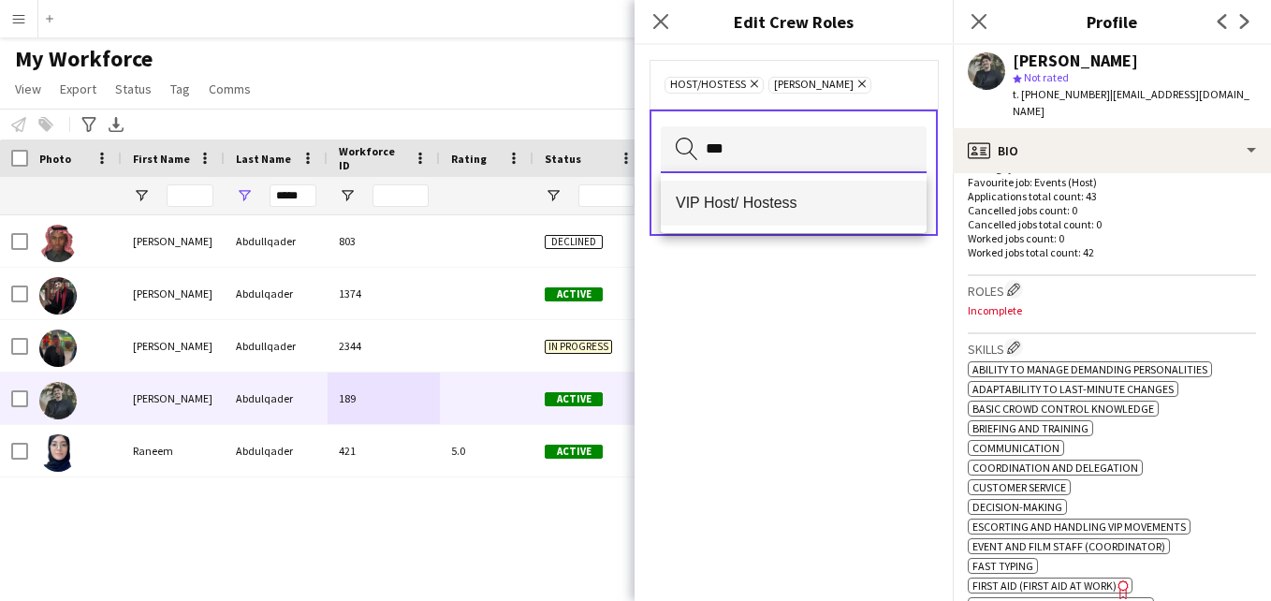
type input "***"
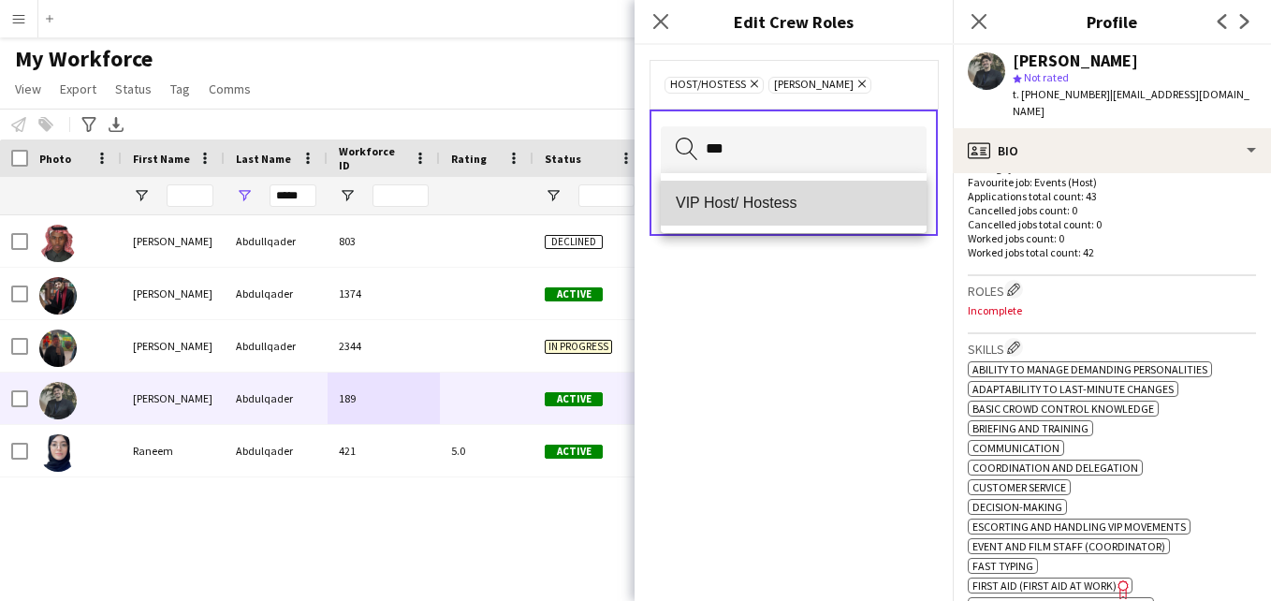
click at [835, 198] on span "VIP Host/ Hostess" at bounding box center [794, 203] width 236 height 18
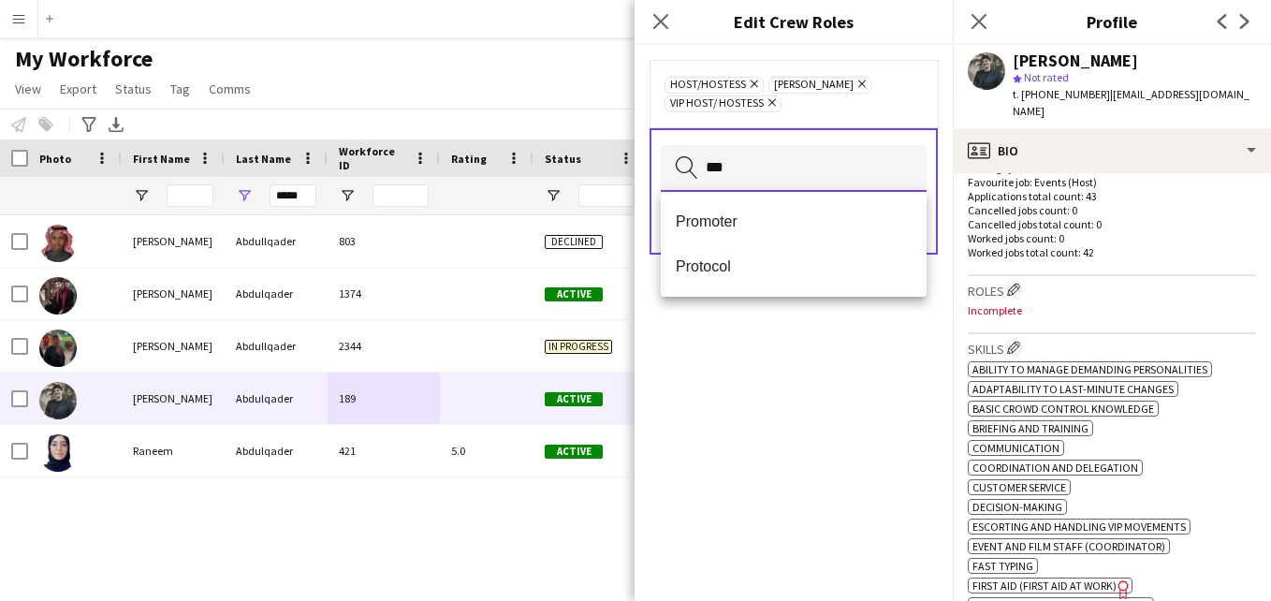
type input "***"
click at [799, 232] on mat-option "Promoter" at bounding box center [794, 221] width 266 height 45
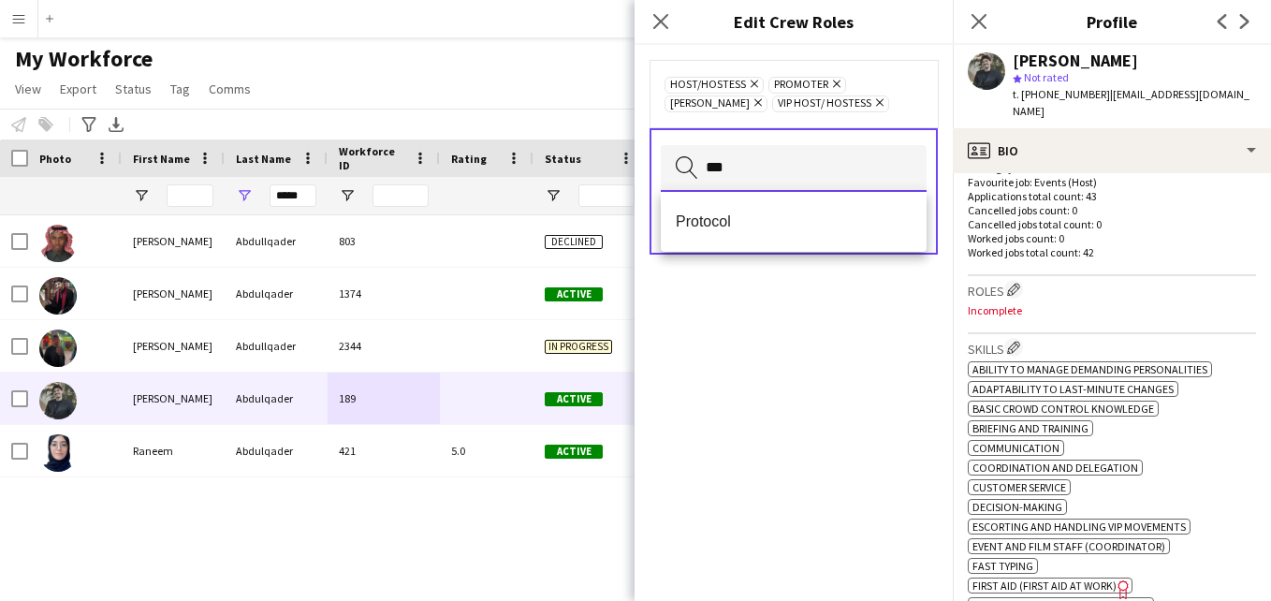
type input "***"
click at [832, 248] on div "Protocol" at bounding box center [794, 222] width 266 height 60
click at [839, 226] on span "Protocol" at bounding box center [794, 221] width 236 height 18
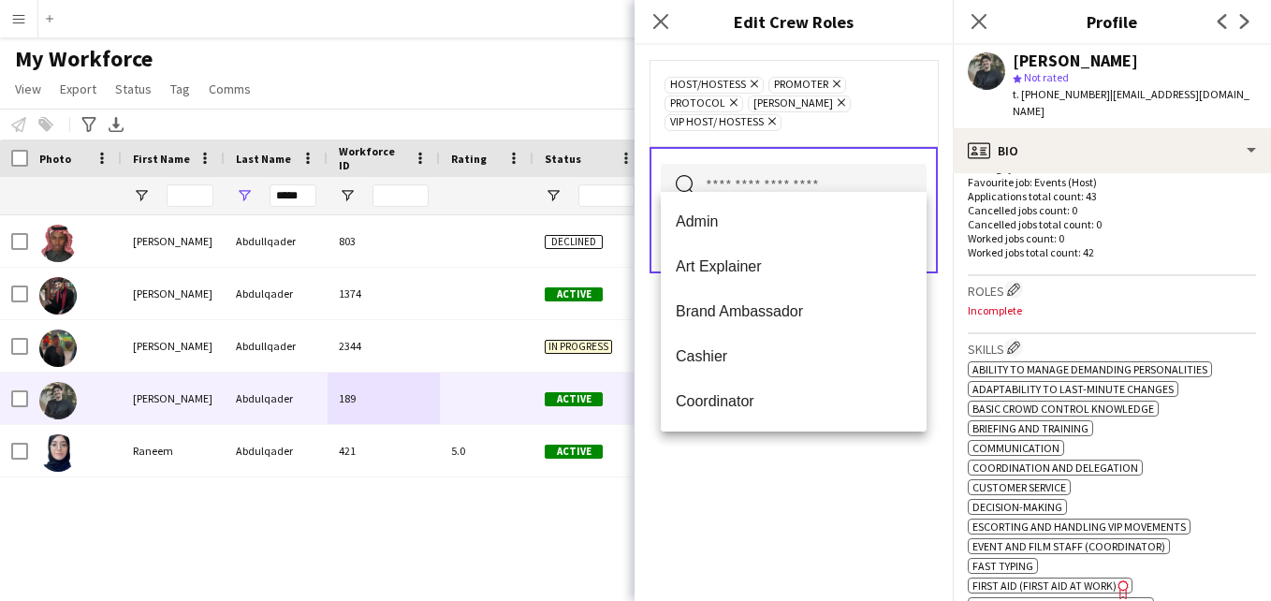
click at [926, 75] on div "Host/Hostess Remove Promoter Remove Protocol Remove [PERSON_NAME] Remove VIP Ho…" at bounding box center [793, 103] width 288 height 86
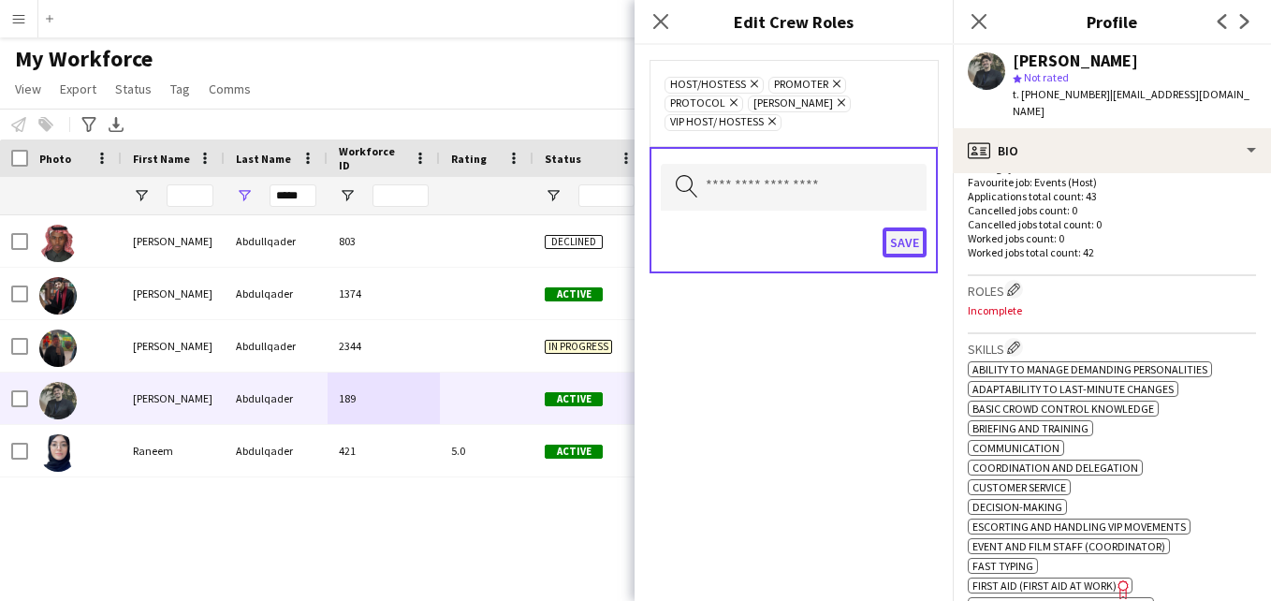
click at [906, 227] on button "Save" at bounding box center [905, 242] width 44 height 30
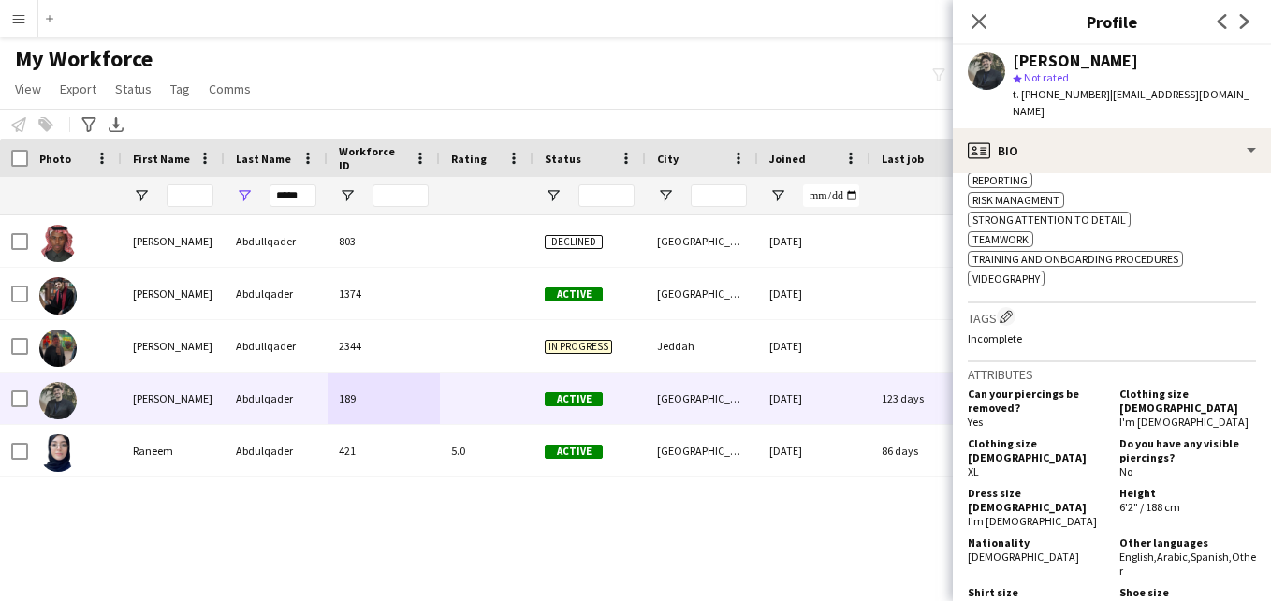
scroll to position [1180, 0]
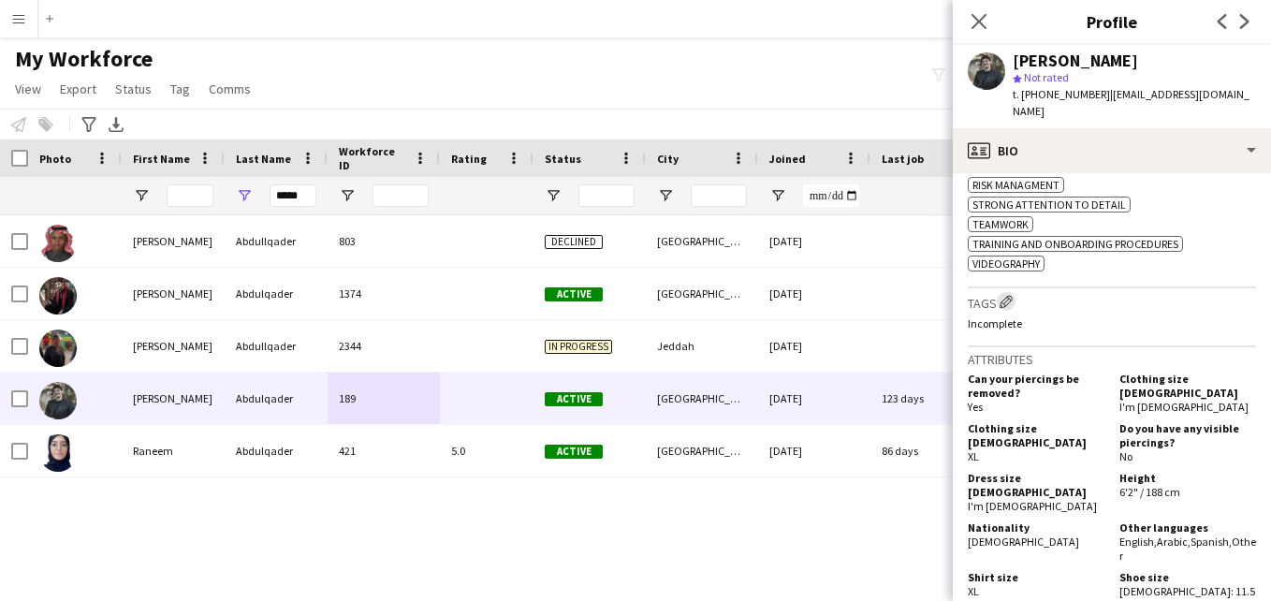
click at [1005, 295] on app-icon "Edit crew company tags" at bounding box center [1005, 301] width 13 height 13
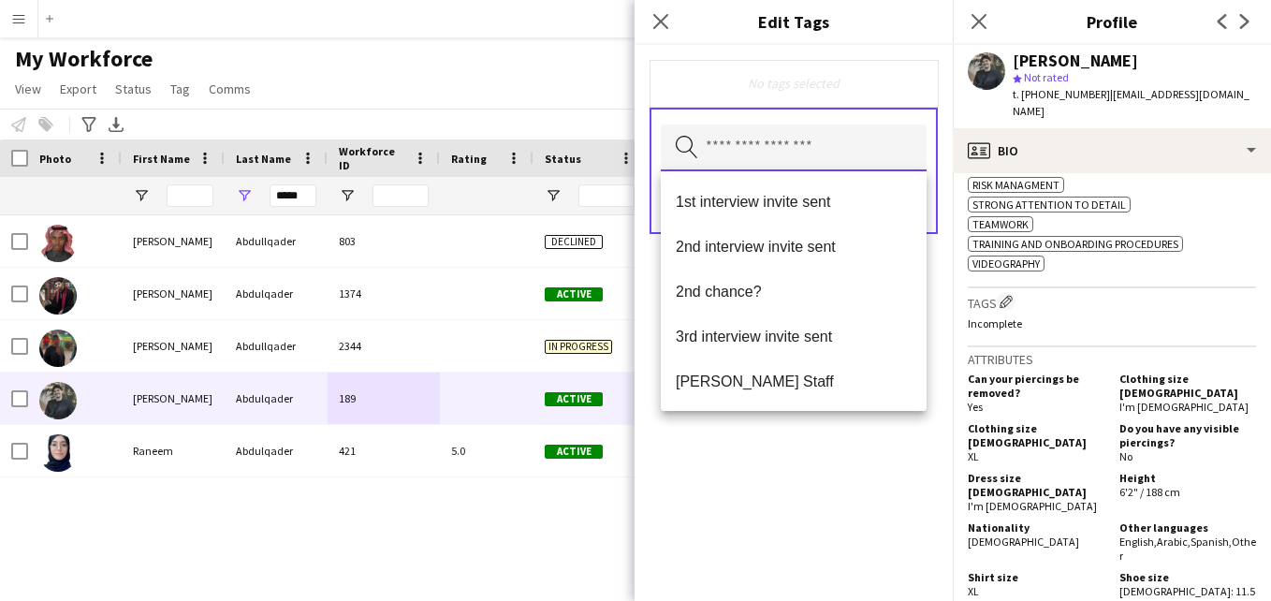
click at [805, 162] on input "text" at bounding box center [794, 147] width 266 height 47
click at [653, 22] on icon "Close pop-in" at bounding box center [660, 21] width 18 height 18
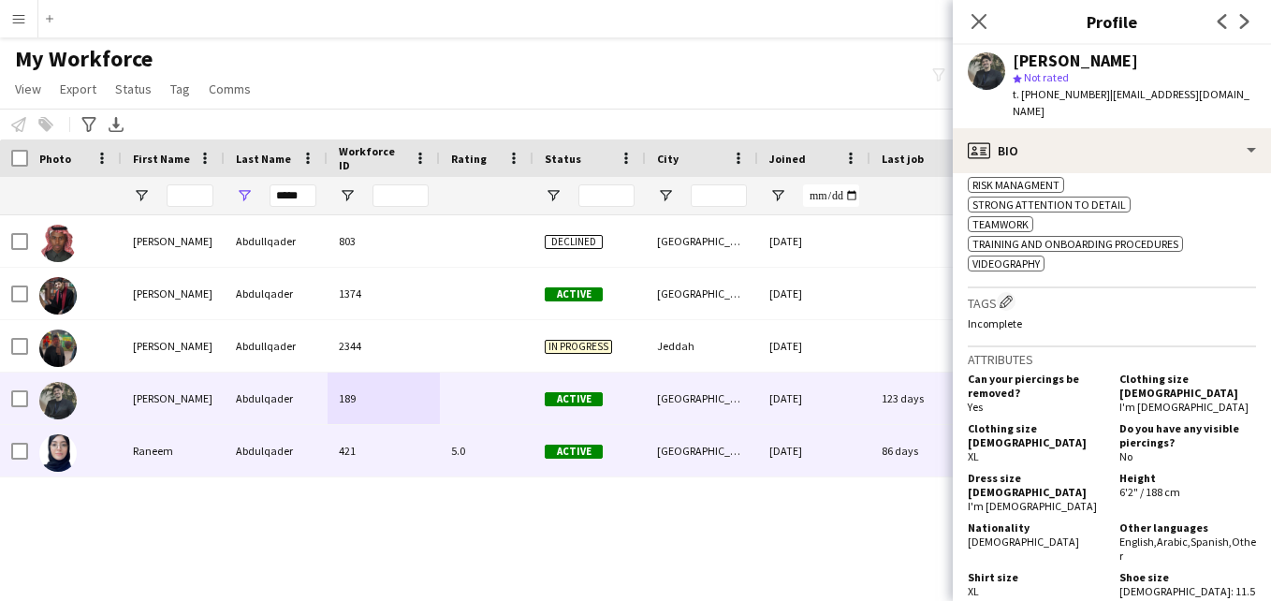
click at [526, 434] on div "5.0" at bounding box center [487, 450] width 94 height 51
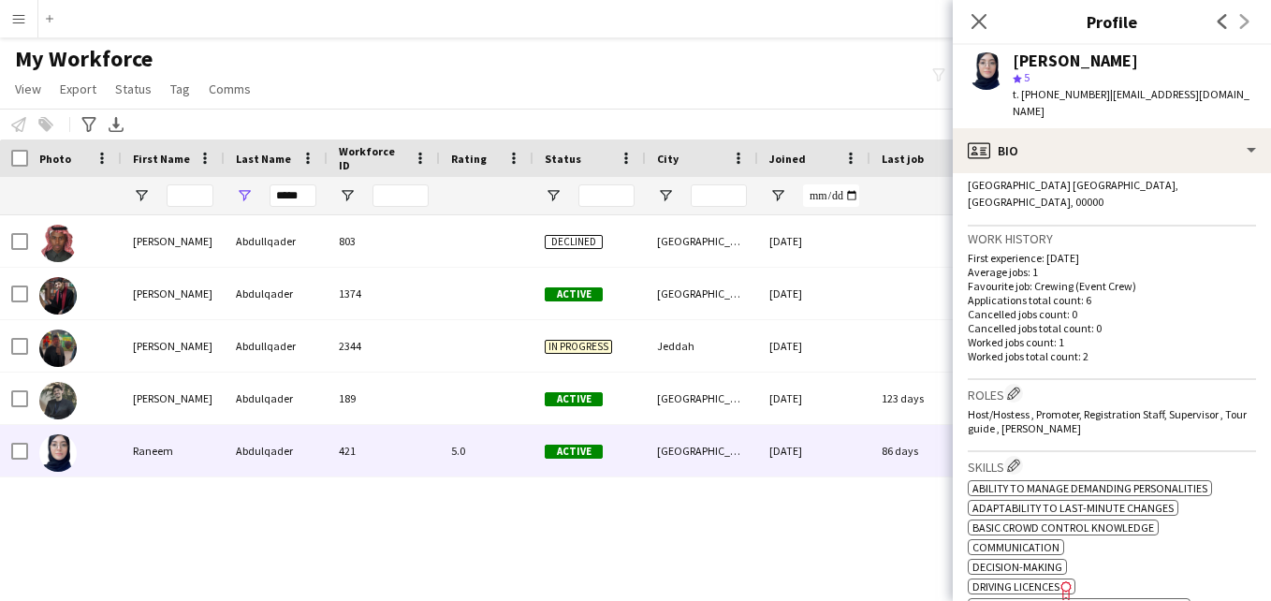
scroll to position [418, 0]
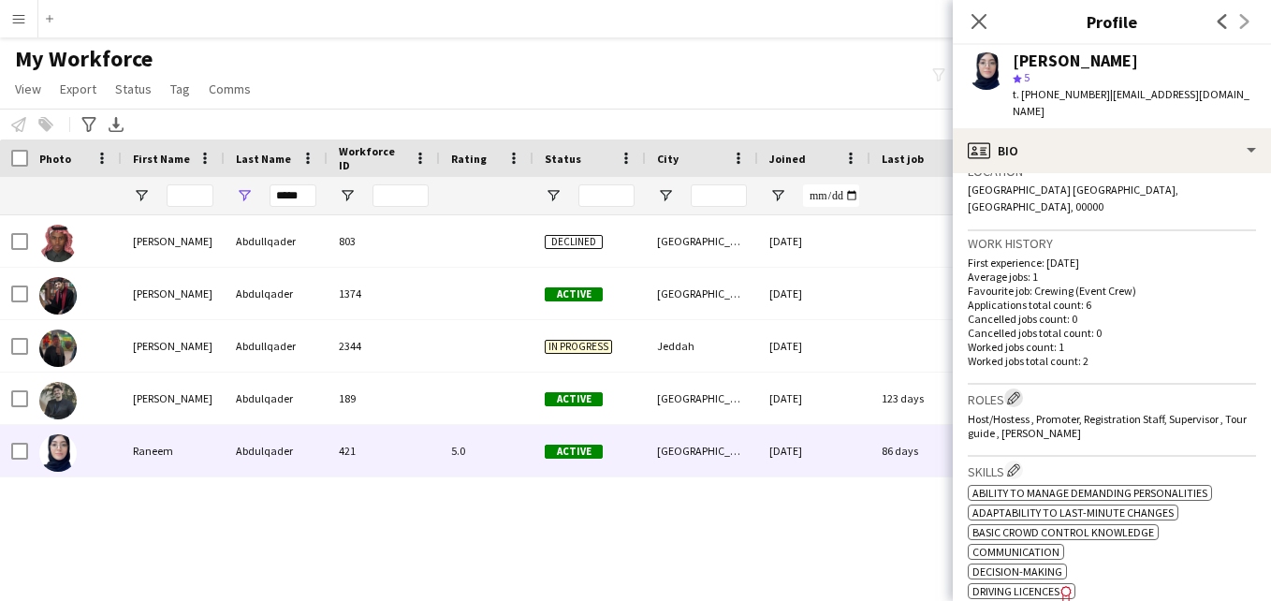
click at [1015, 391] on app-icon "Edit crew company roles" at bounding box center [1013, 397] width 13 height 13
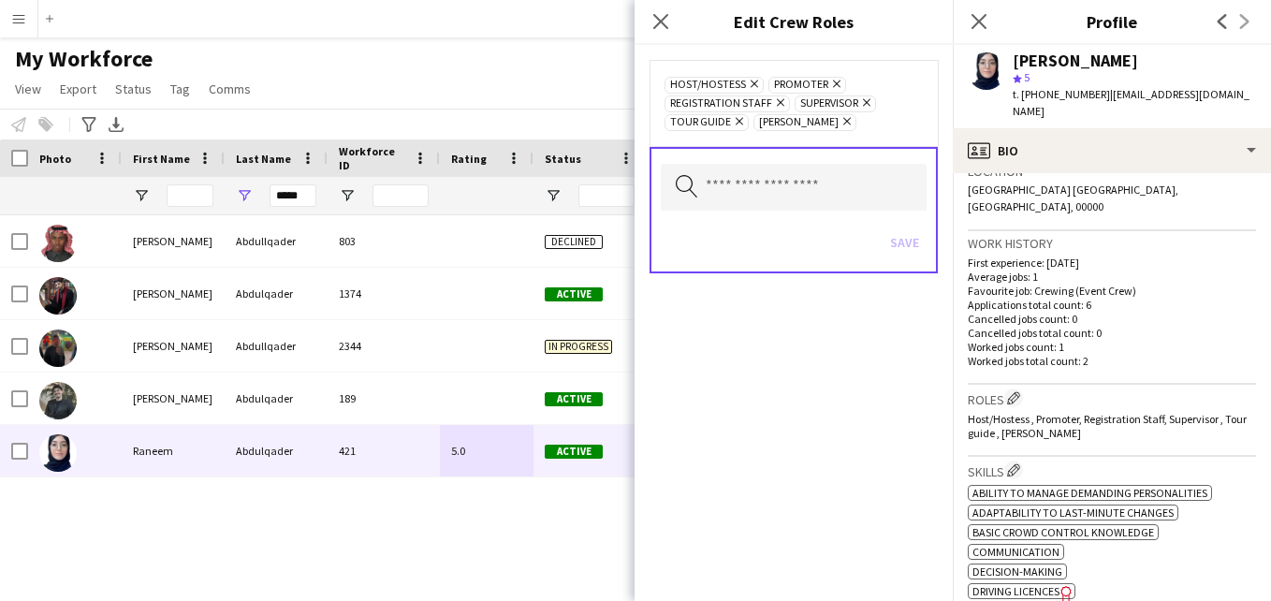
click at [867, 100] on icon "Remove" at bounding box center [864, 102] width 12 height 12
click at [867, 103] on icon at bounding box center [869, 102] width 7 height 7
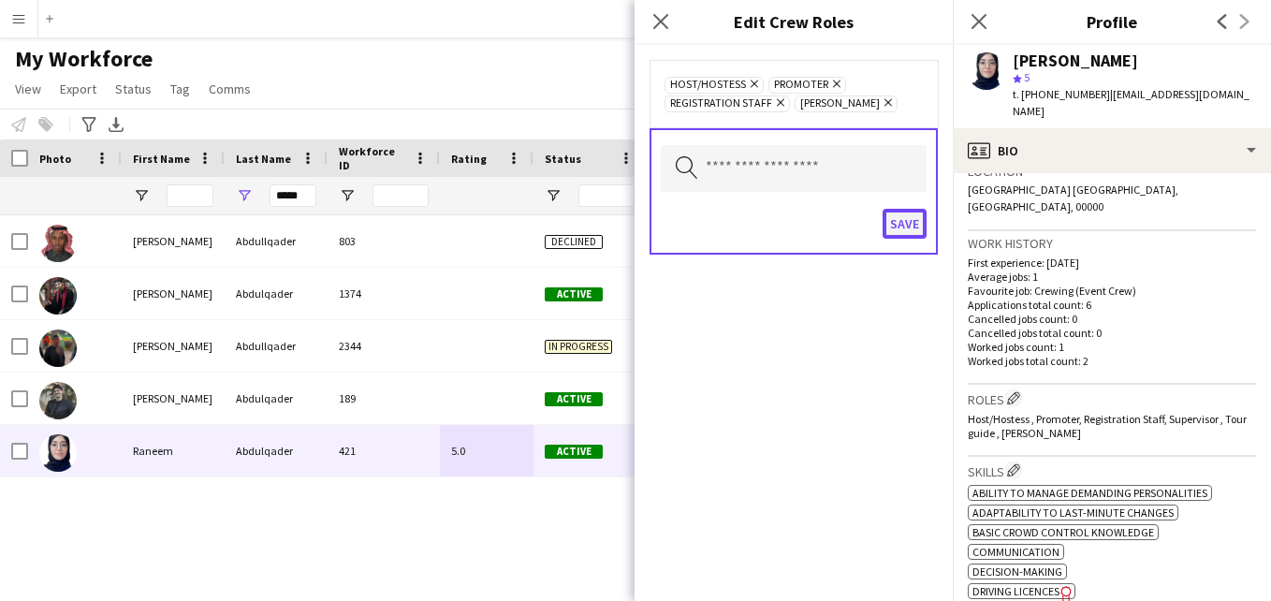
click at [898, 219] on button "Save" at bounding box center [905, 224] width 44 height 30
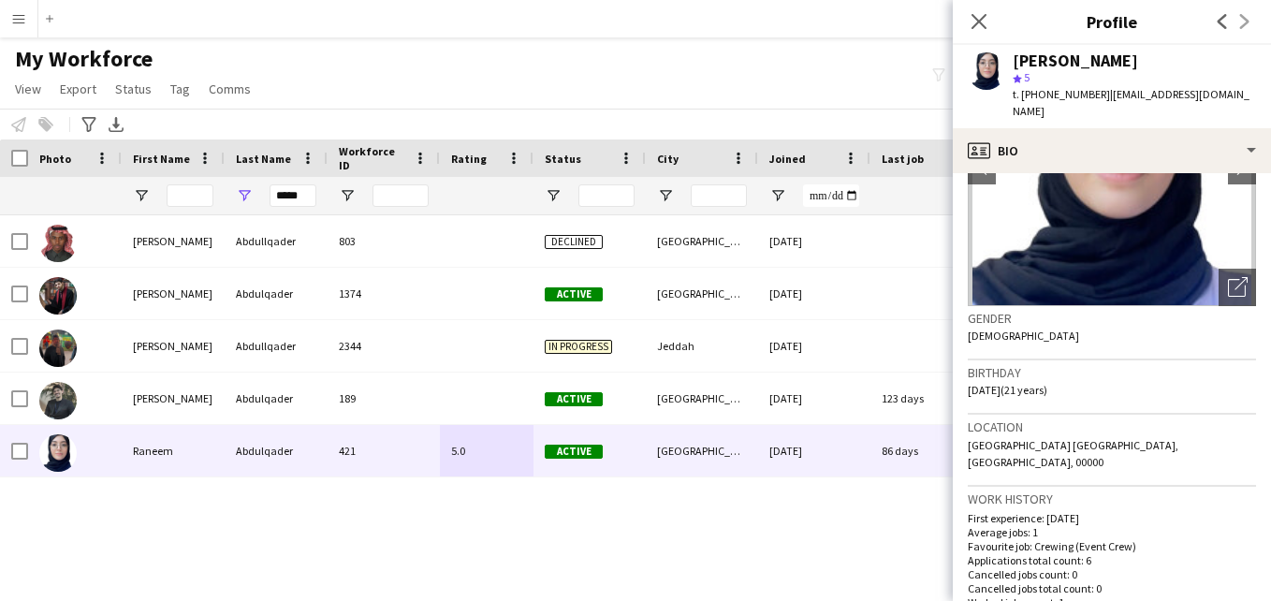
scroll to position [53, 0]
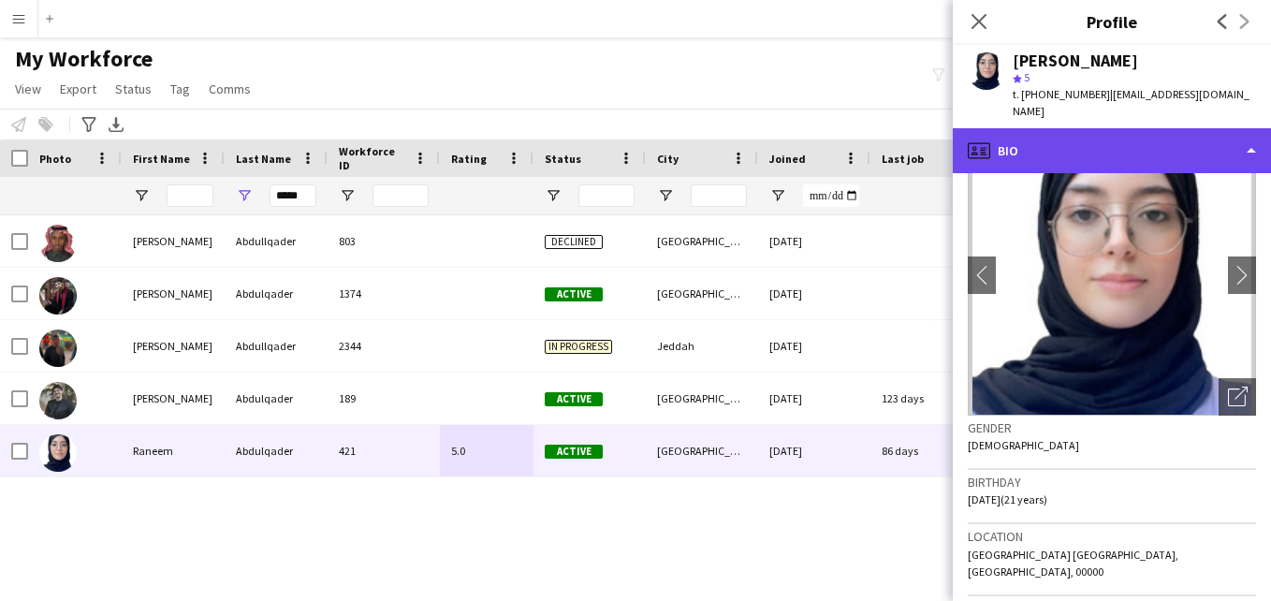
click at [1229, 131] on div "profile Bio" at bounding box center [1112, 150] width 318 height 45
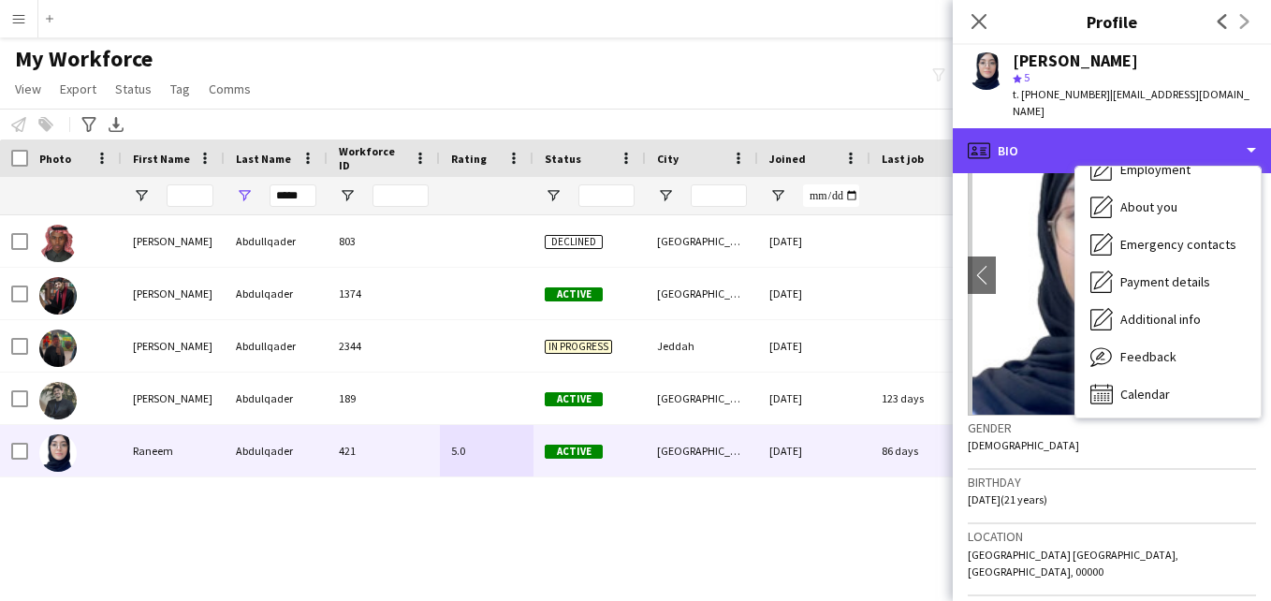
scroll to position [101, 0]
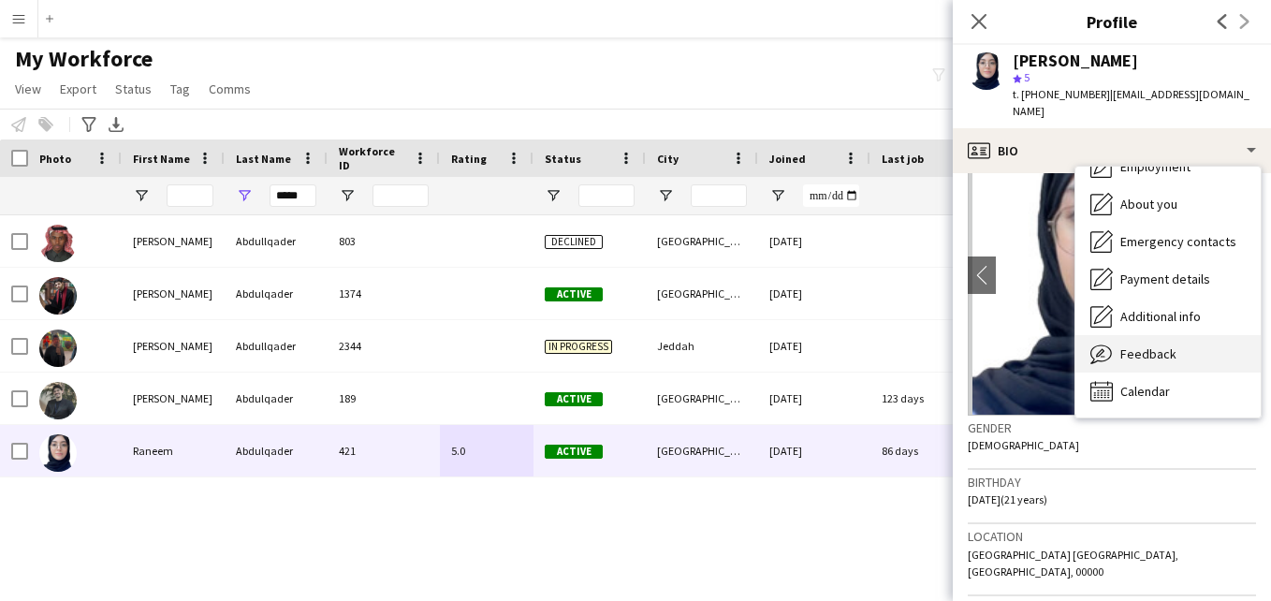
click at [1181, 335] on div "Feedback Feedback" at bounding box center [1167, 353] width 185 height 37
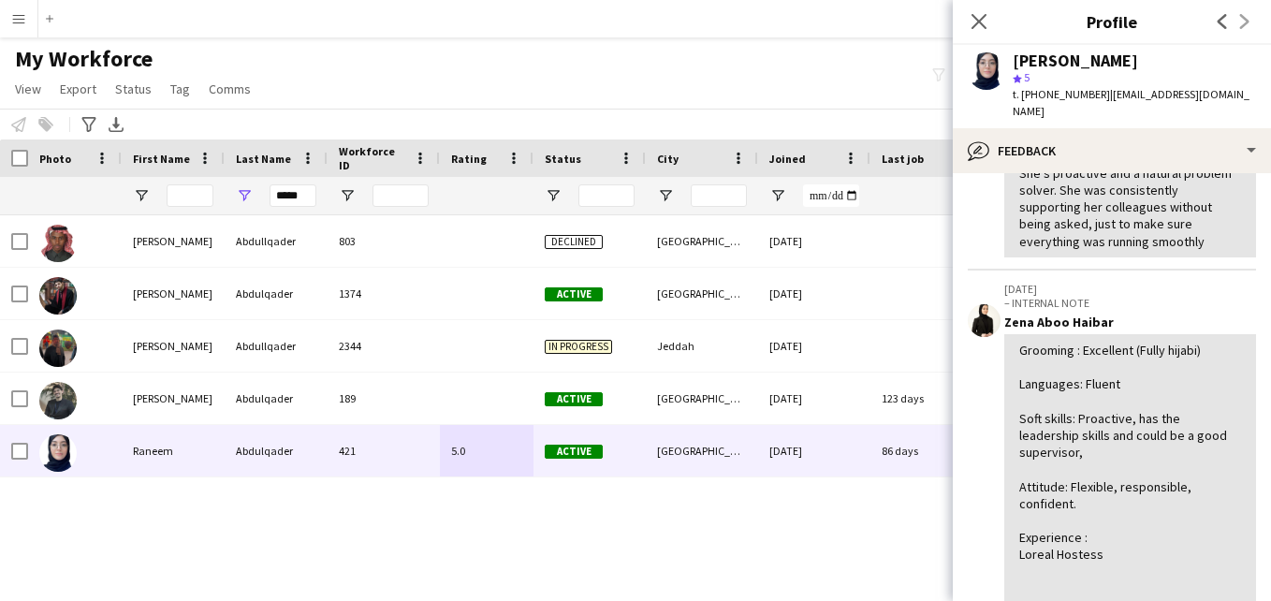
scroll to position [0, 0]
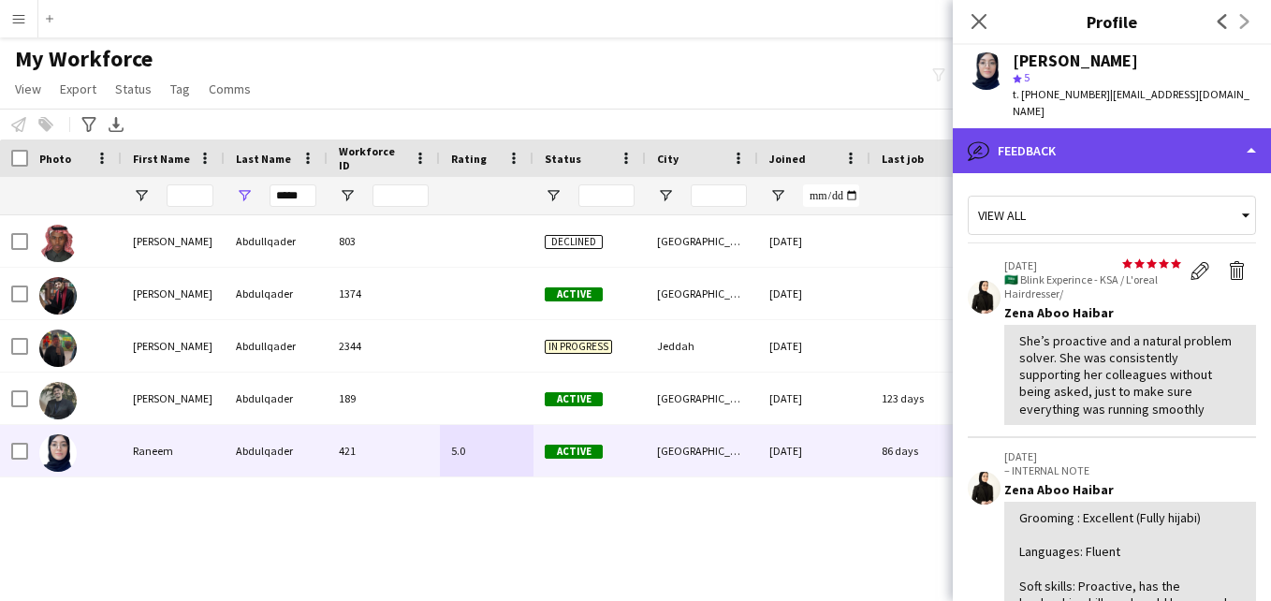
click at [1247, 128] on div "bubble-pencil Feedback" at bounding box center [1112, 150] width 318 height 45
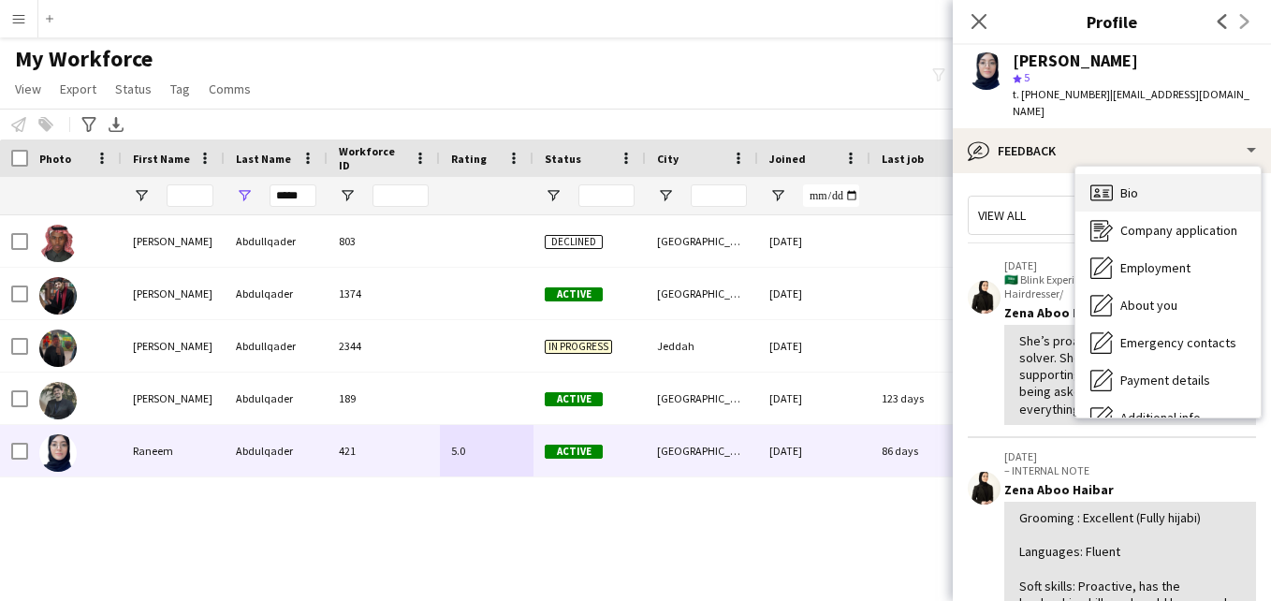
click at [1227, 174] on div "Bio Bio" at bounding box center [1167, 192] width 185 height 37
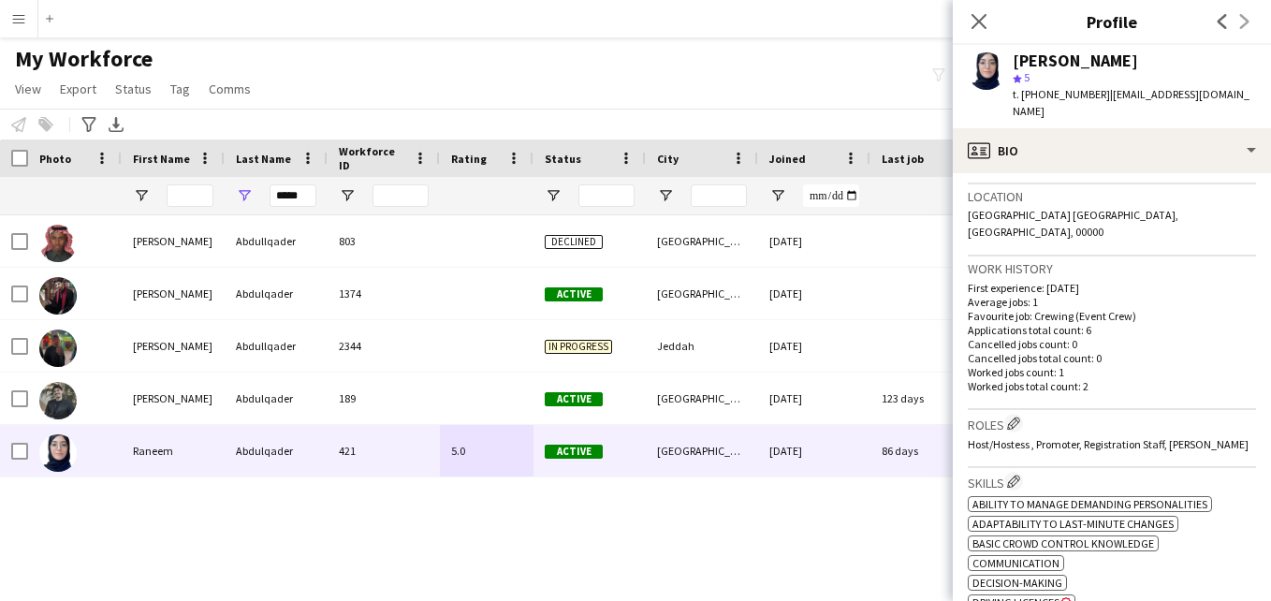
scroll to position [388, 0]
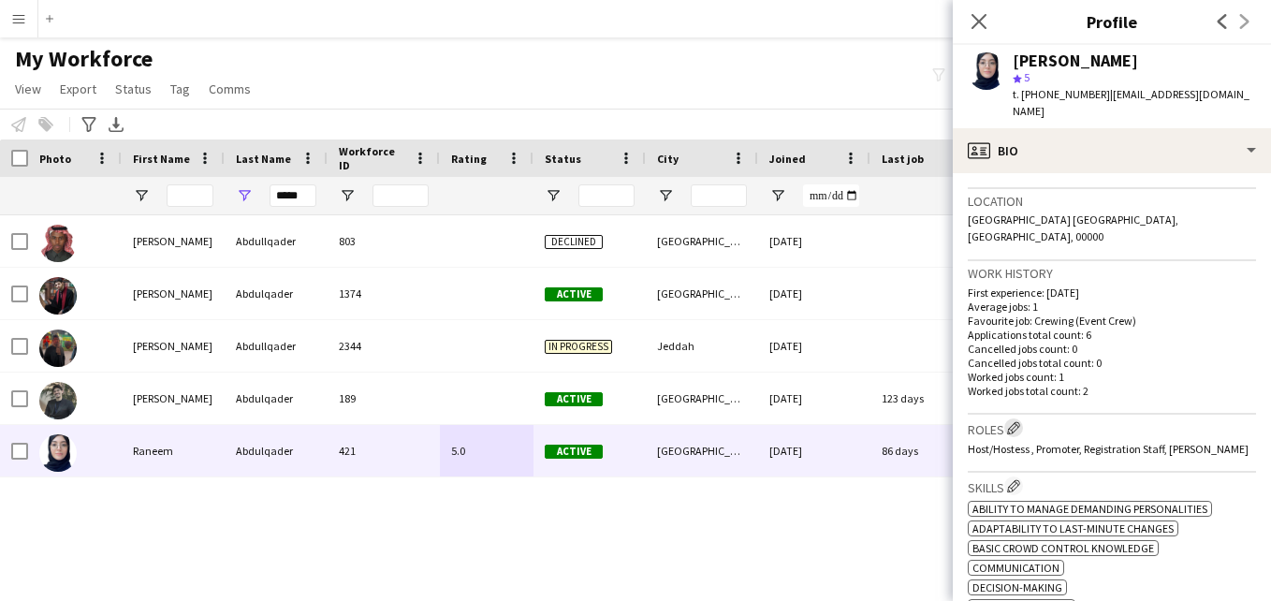
click at [1016, 421] on app-icon "Edit crew company roles" at bounding box center [1013, 427] width 13 height 13
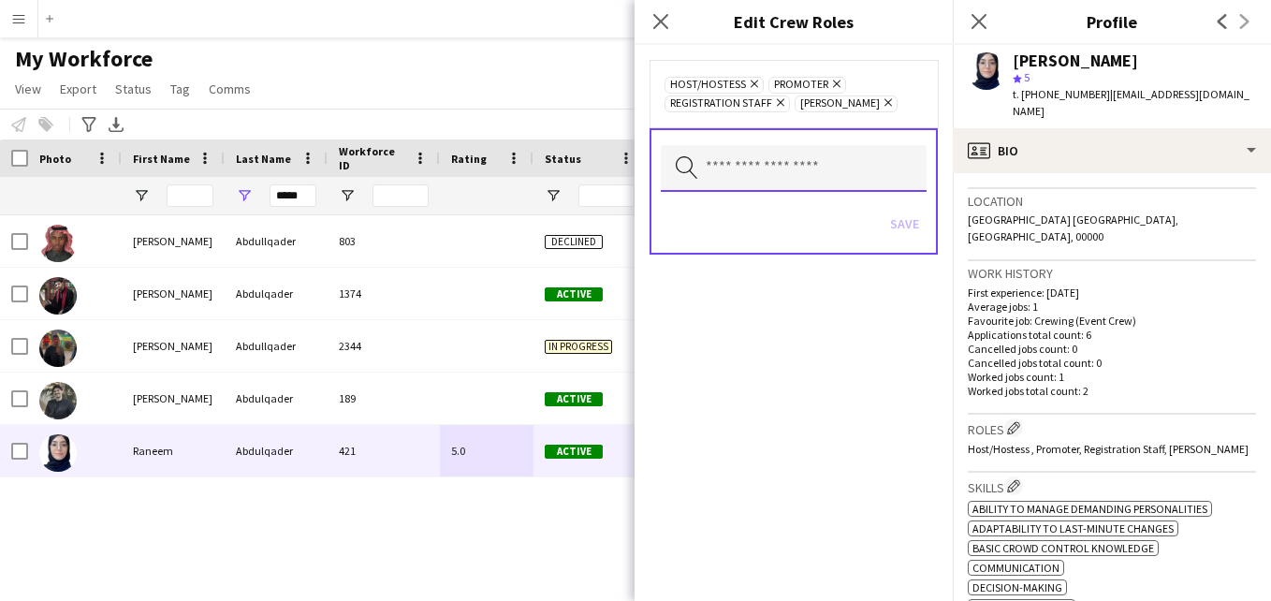
click at [826, 153] on input "text" at bounding box center [794, 168] width 266 height 47
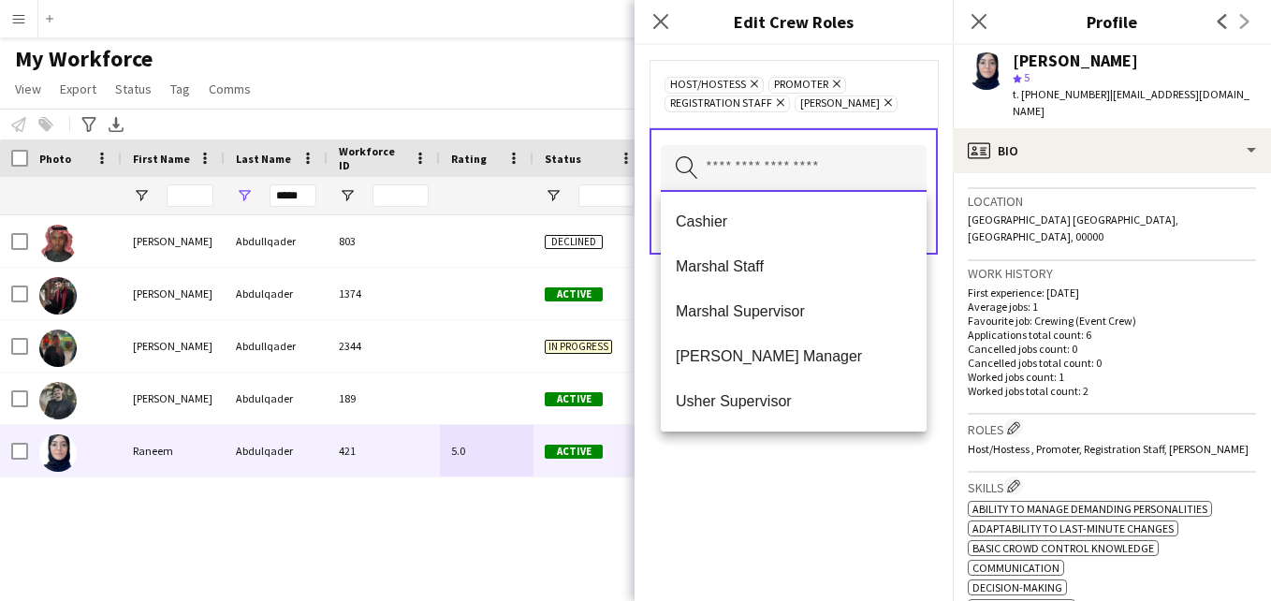
type input "*"
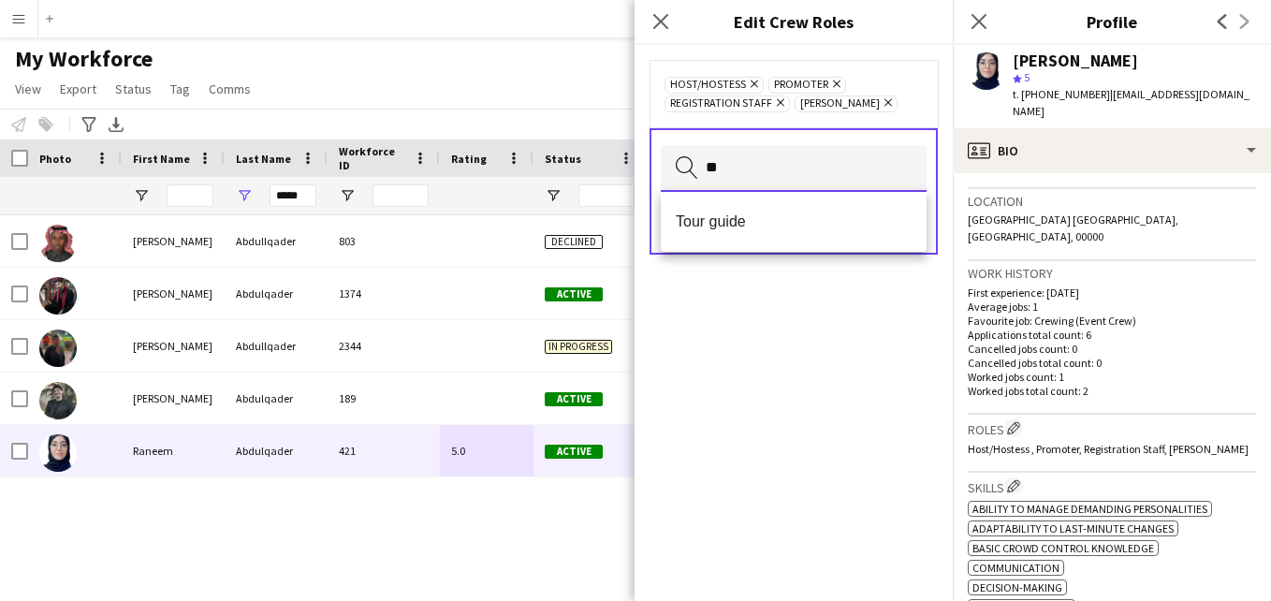
type input "**"
click at [787, 238] on mat-option "Tour guide" at bounding box center [794, 221] width 266 height 45
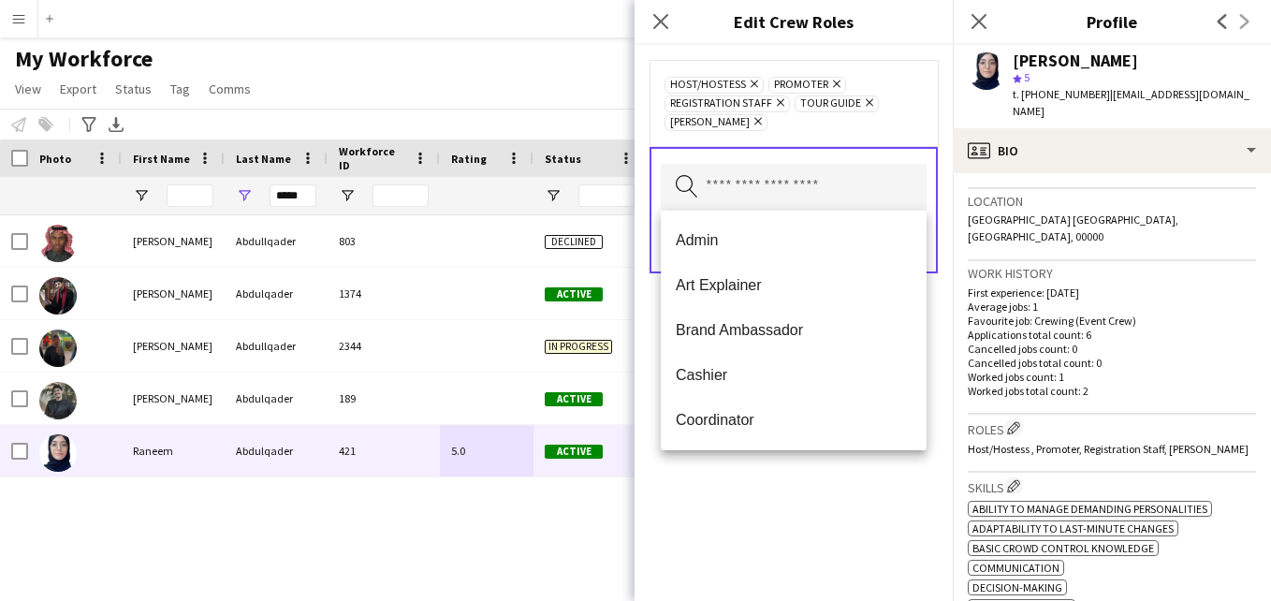
click at [912, 125] on div "Host/Hostess Remove Promoter Remove Registration Staff Remove Tour guide Remove…" at bounding box center [793, 103] width 258 height 56
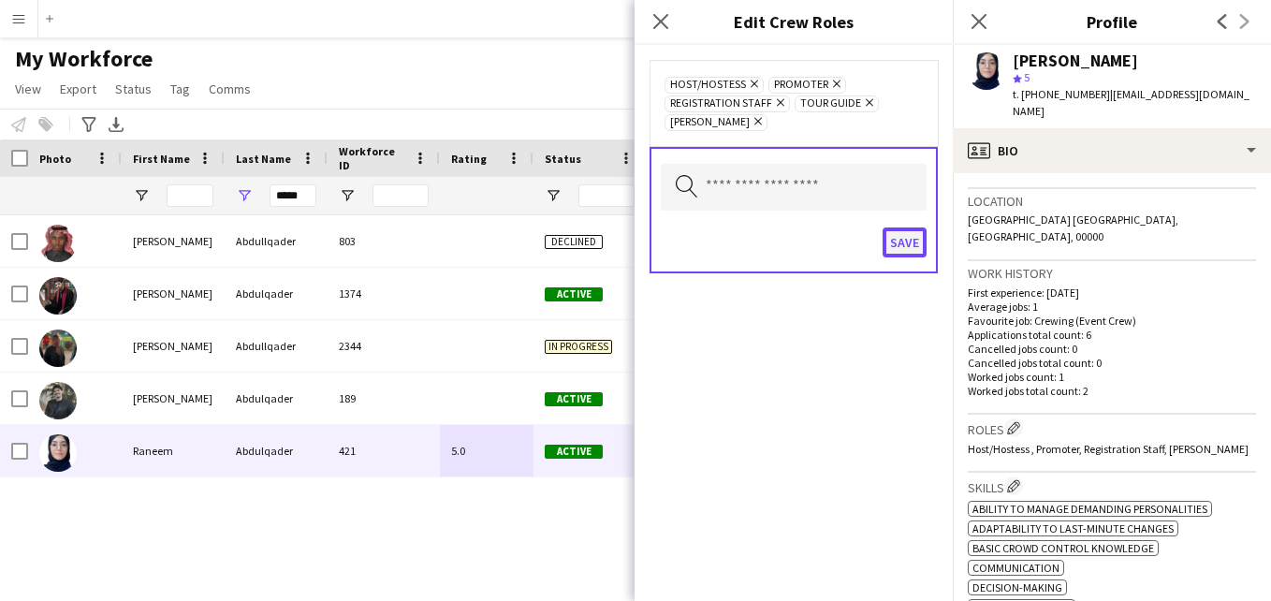
click at [898, 237] on button "Save" at bounding box center [905, 242] width 44 height 30
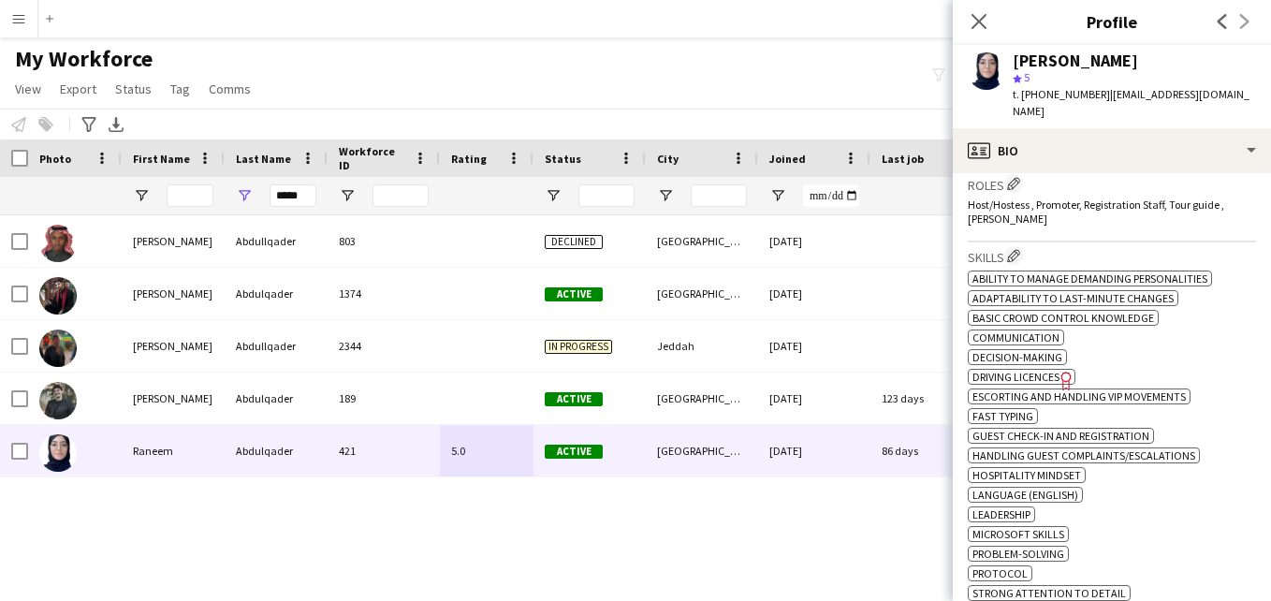
scroll to position [0, 0]
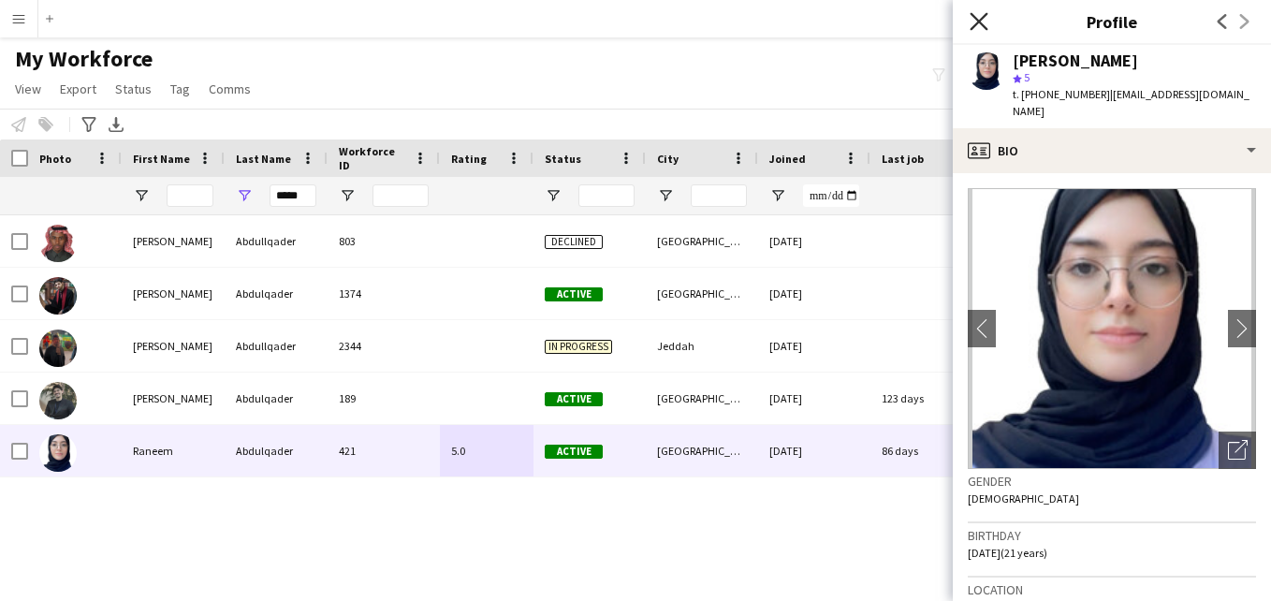
click at [974, 14] on icon "Close pop-in" at bounding box center [979, 21] width 18 height 18
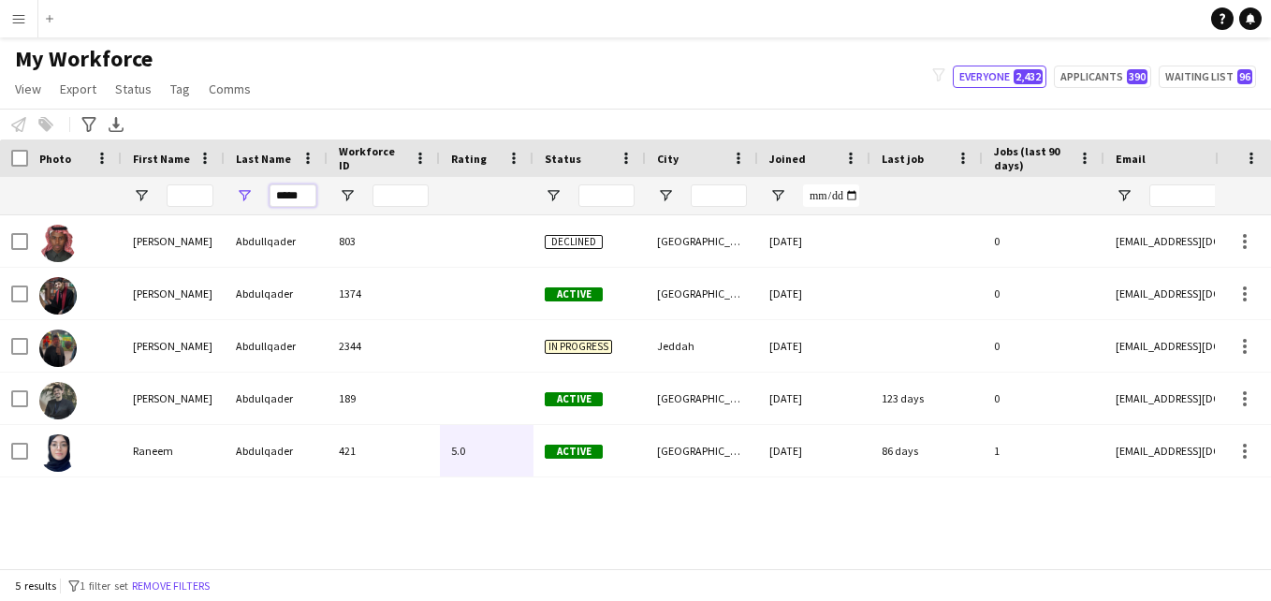
drag, startPoint x: 305, startPoint y: 195, endPoint x: 249, endPoint y: 198, distance: 56.3
click at [249, 199] on div "*****" at bounding box center [276, 195] width 103 height 37
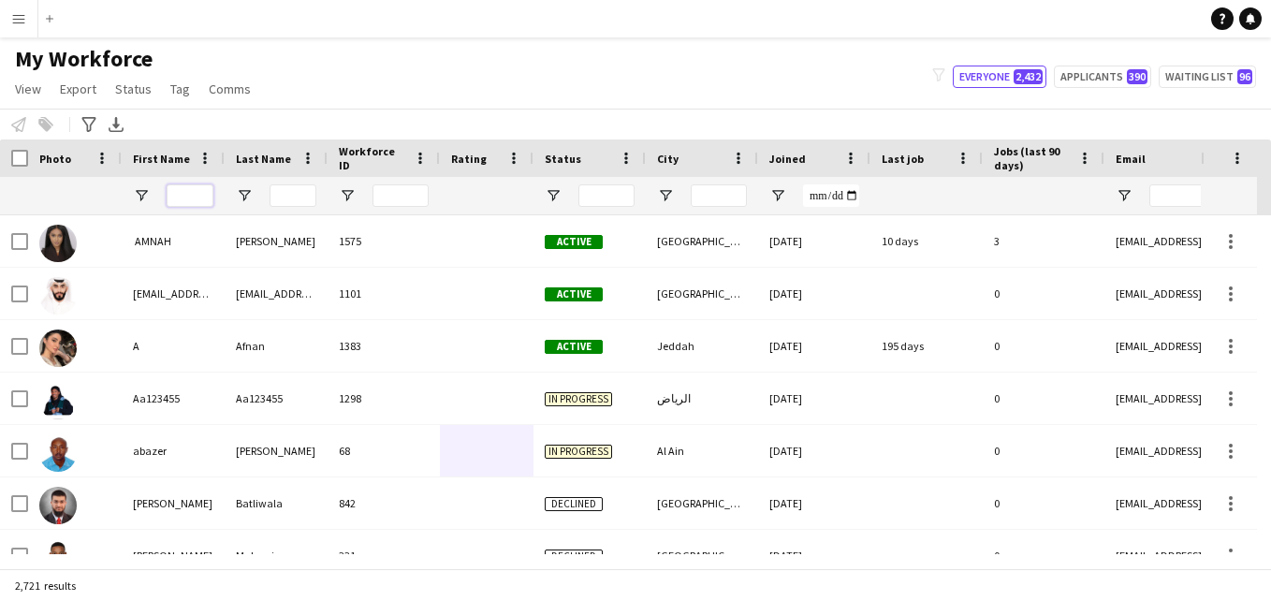
click at [209, 197] on input "First Name Filter Input" at bounding box center [190, 195] width 47 height 22
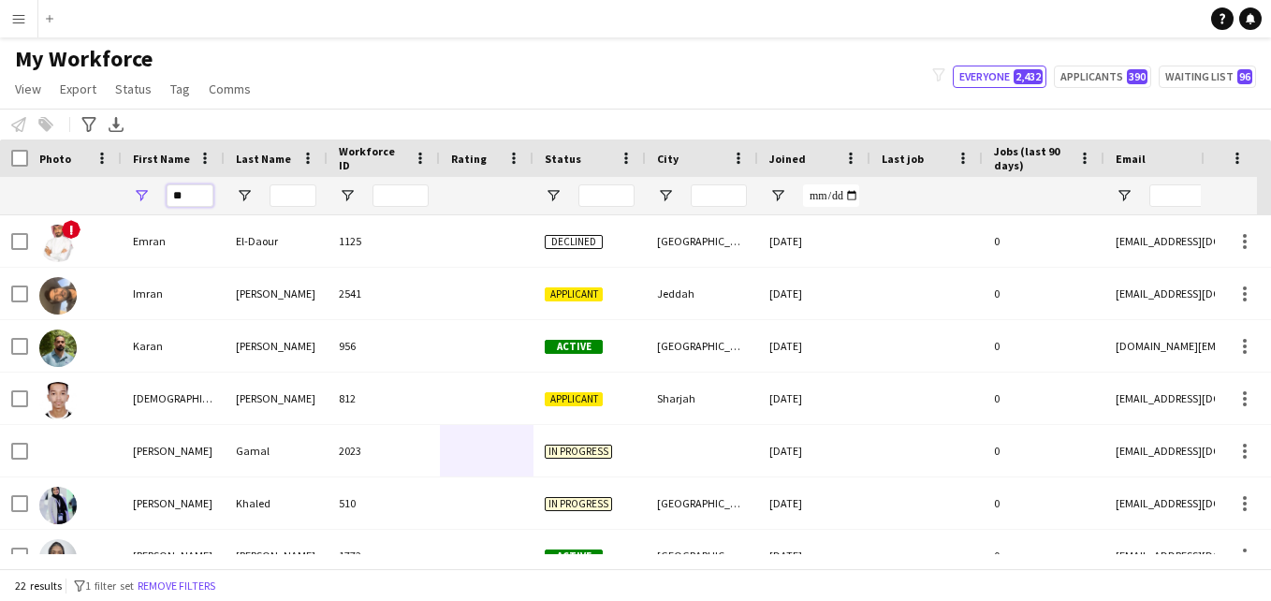
type input "*"
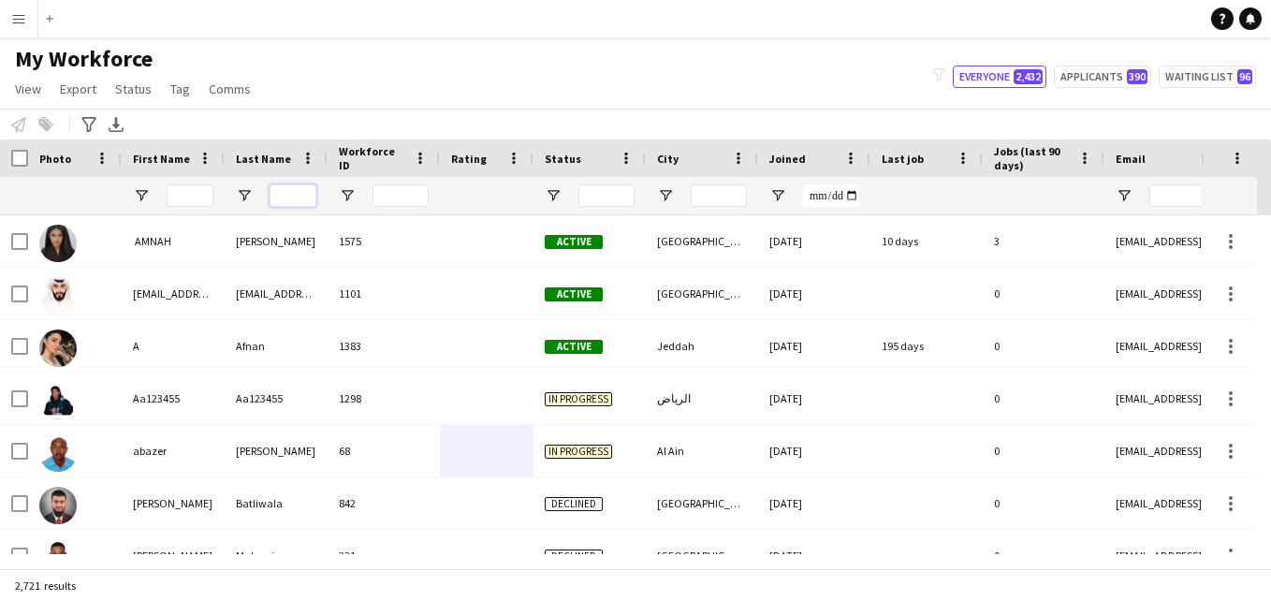
click at [307, 197] on input "Last Name Filter Input" at bounding box center [293, 195] width 47 height 22
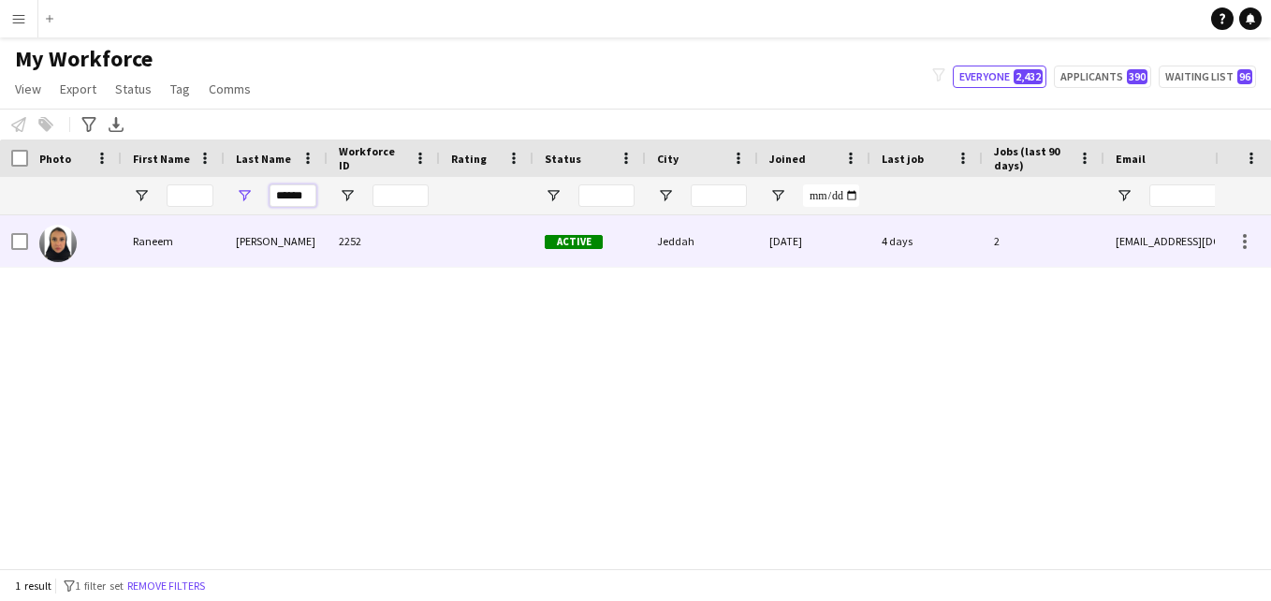
type input "******"
click at [404, 238] on div "2252" at bounding box center [384, 240] width 112 height 51
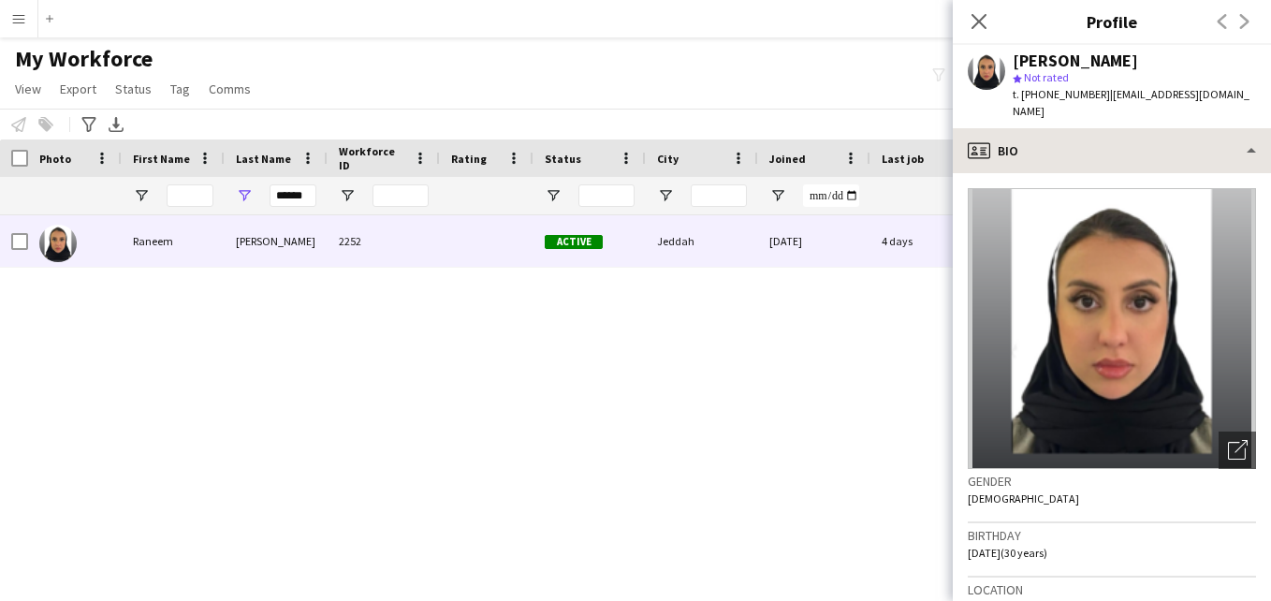
click at [1216, 108] on div "[PERSON_NAME] star Not rated t. [PHONE_NUMBER] | [EMAIL_ADDRESS][DOMAIN_NAME]" at bounding box center [1112, 86] width 318 height 83
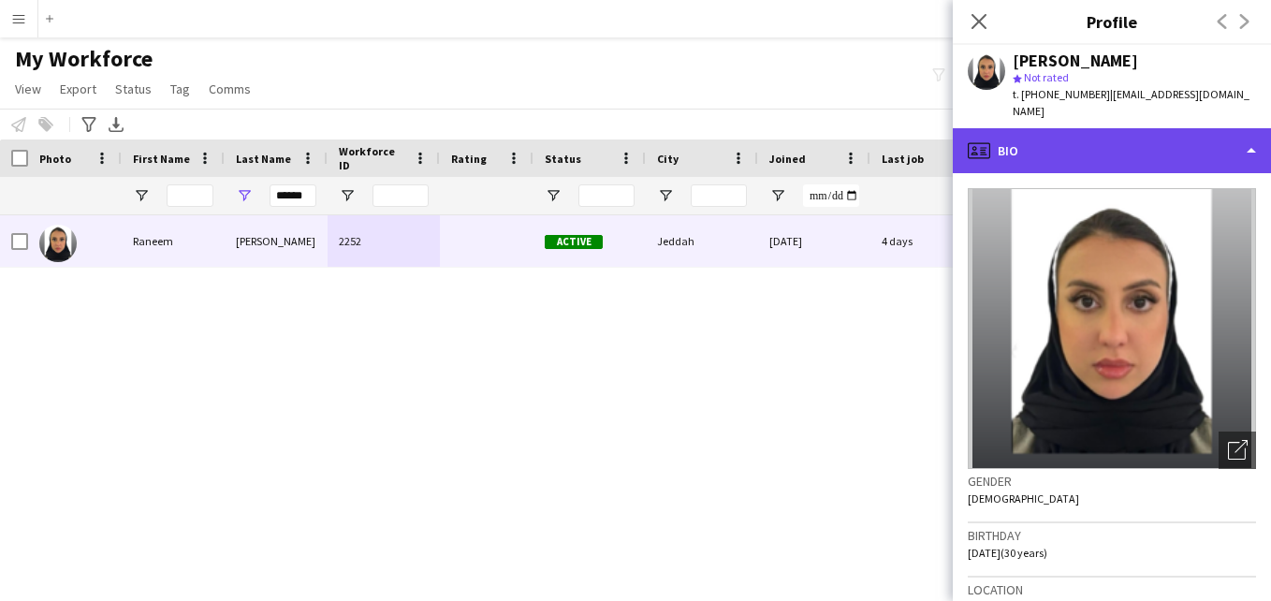
click at [1216, 128] on div "profile Bio" at bounding box center [1112, 150] width 318 height 45
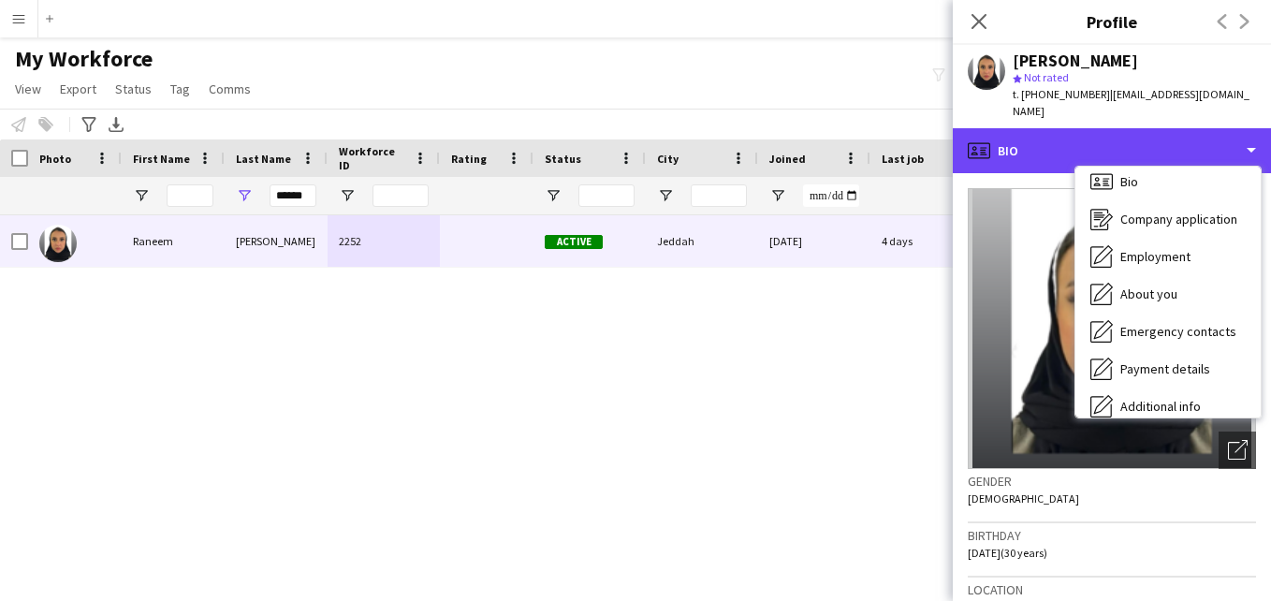
scroll to position [101, 0]
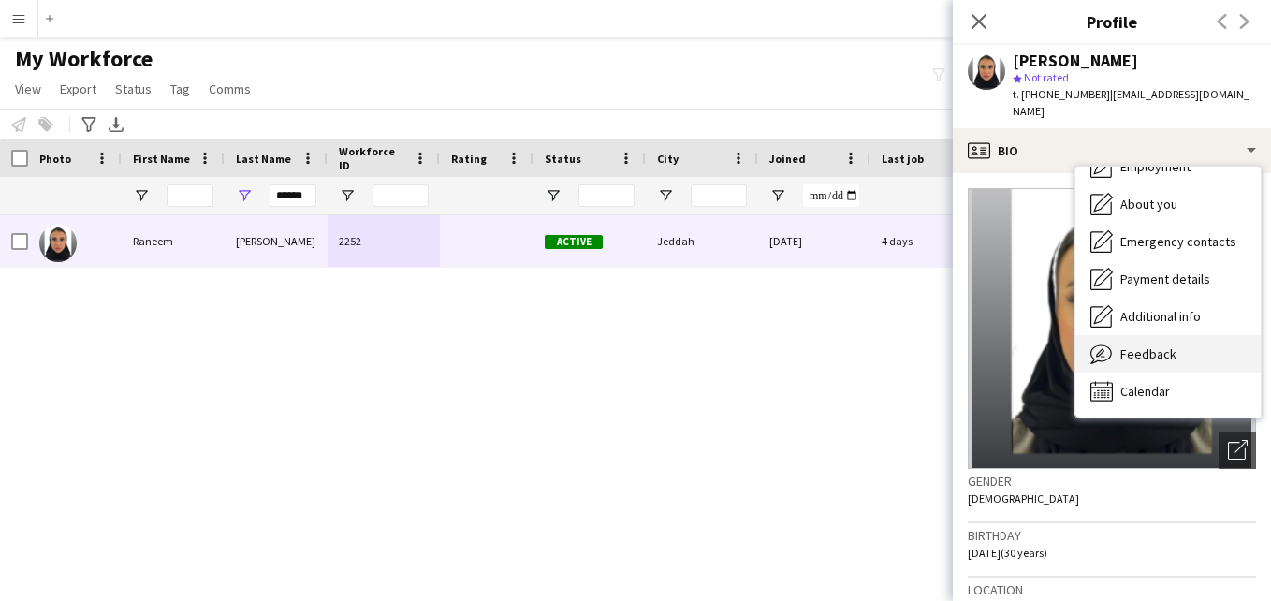
click at [1200, 335] on div "Feedback Feedback" at bounding box center [1167, 353] width 185 height 37
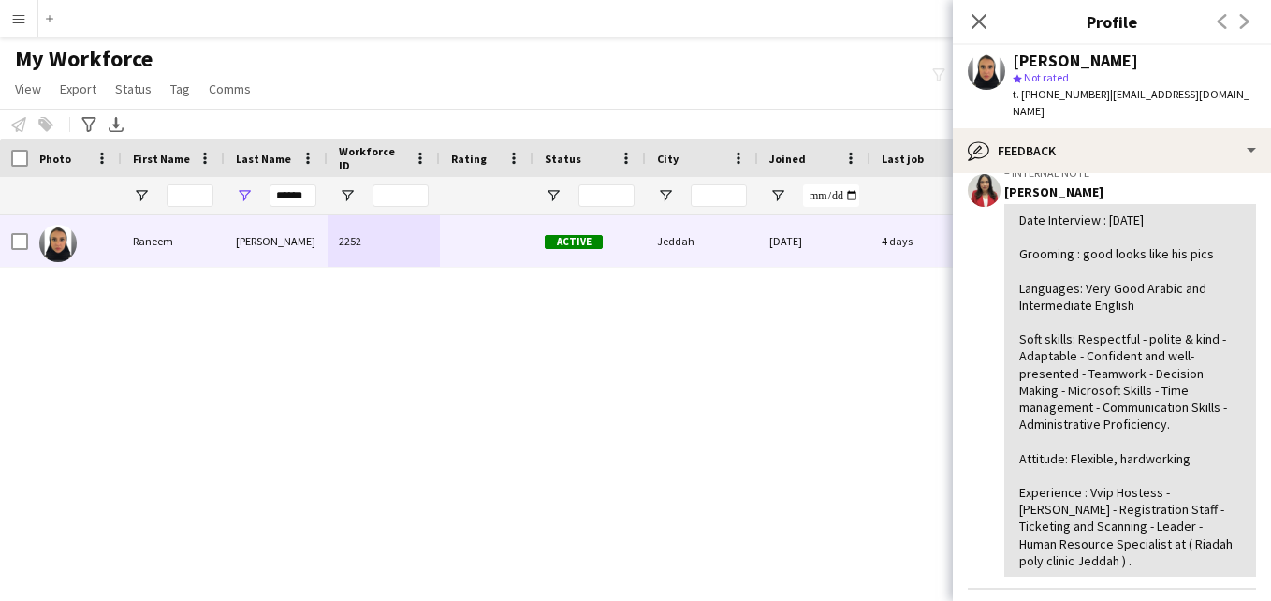
scroll to position [0, 0]
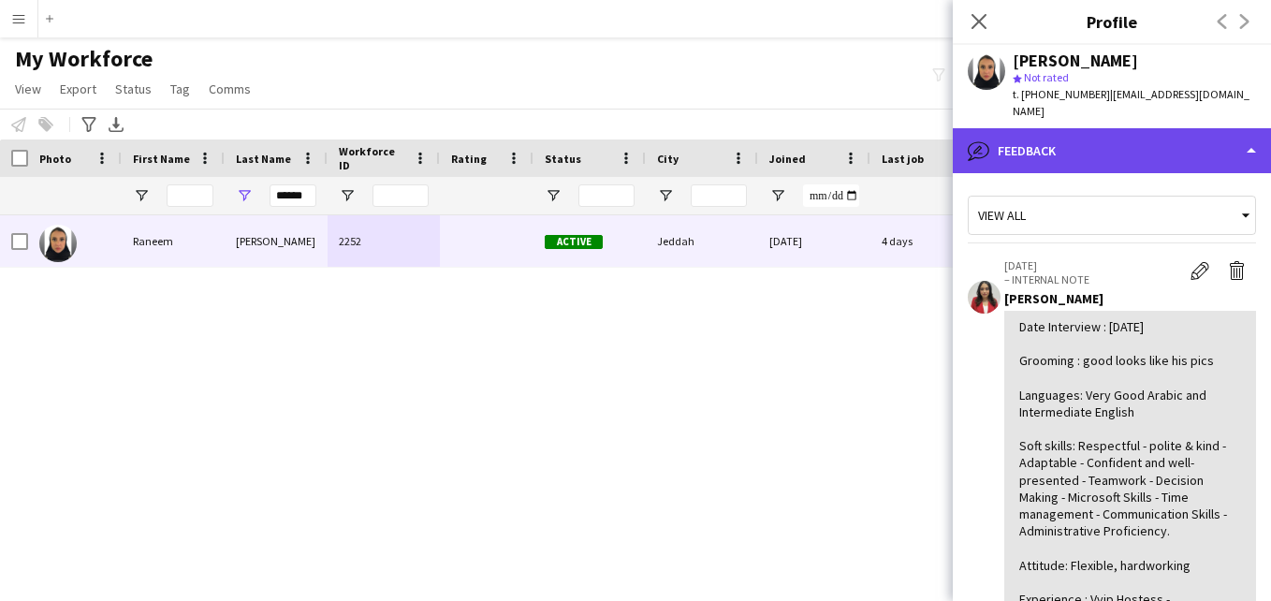
click at [1199, 143] on div "bubble-pencil Feedback" at bounding box center [1112, 150] width 318 height 45
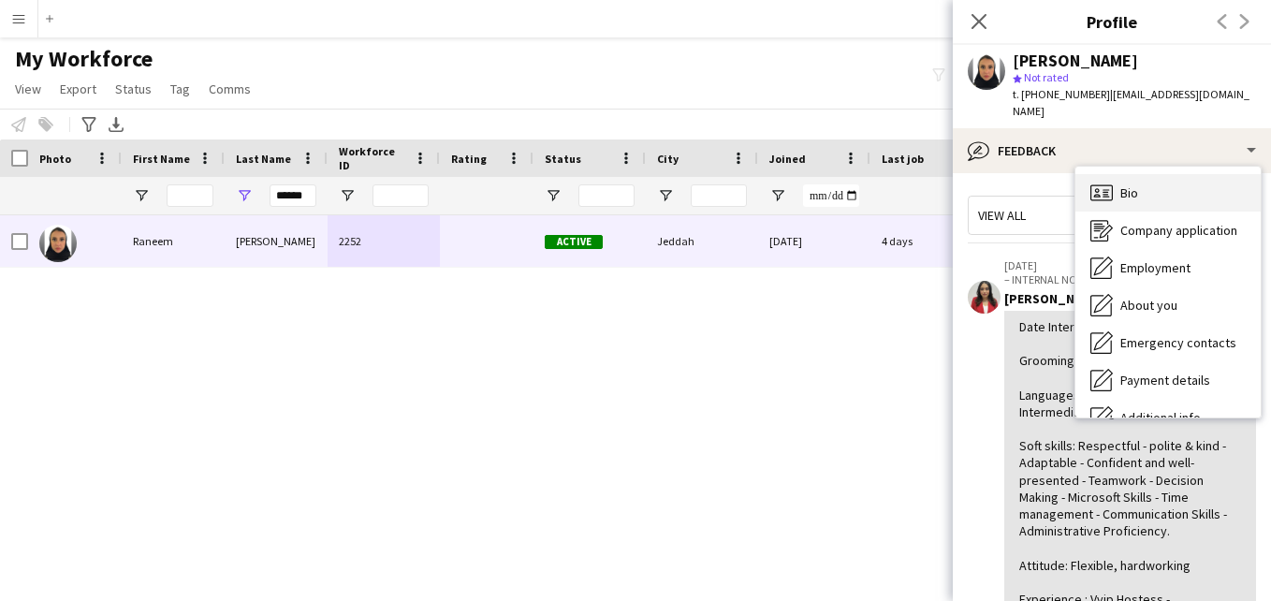
click at [1218, 176] on div "Bio Bio" at bounding box center [1167, 192] width 185 height 37
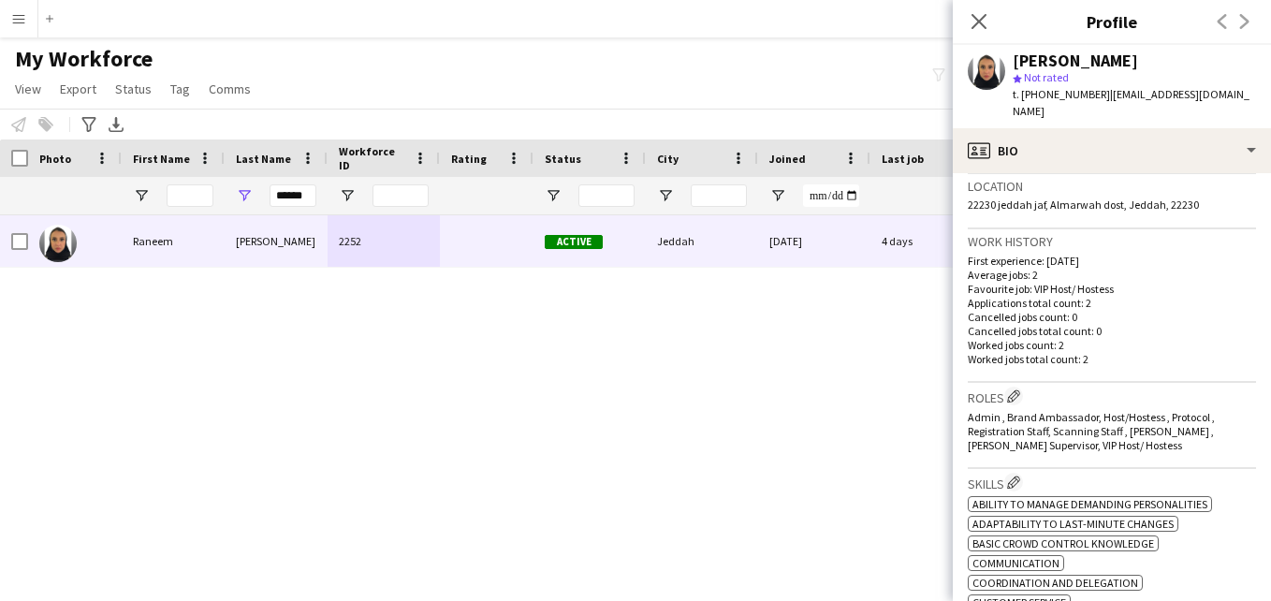
scroll to position [394, 0]
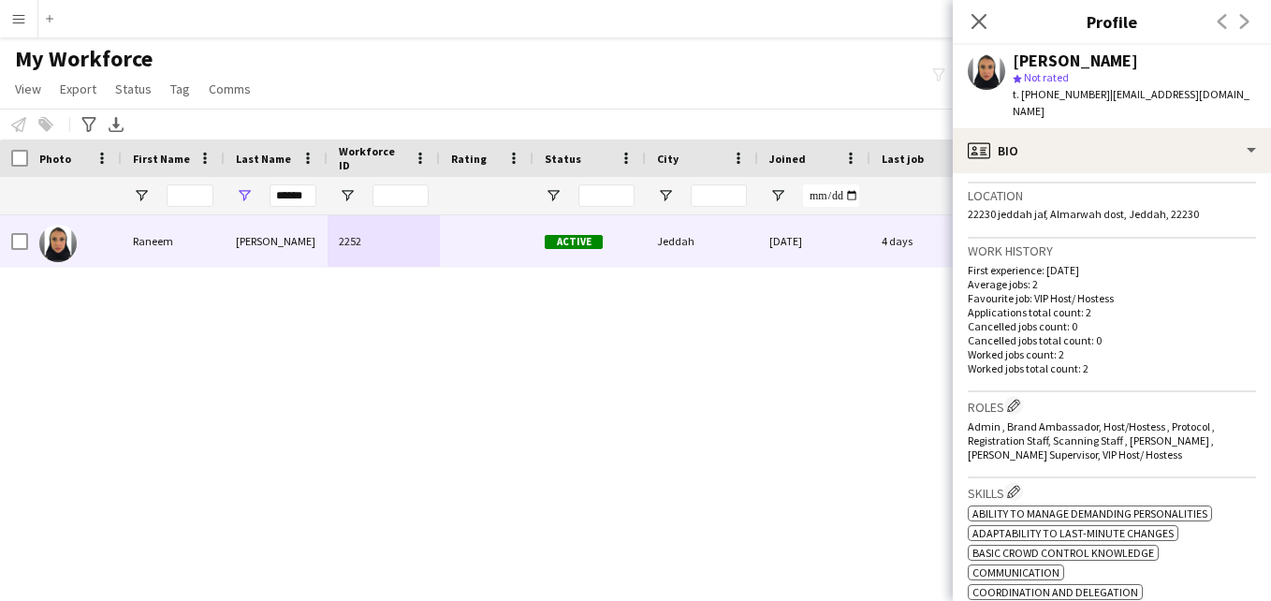
click at [1018, 392] on div "Roles Edit crew company roles Admin , Brand Ambassador, Host/Hostess , Protocol…" at bounding box center [1112, 435] width 288 height 86
click at [1017, 399] on app-icon "Edit crew company roles" at bounding box center [1013, 405] width 13 height 13
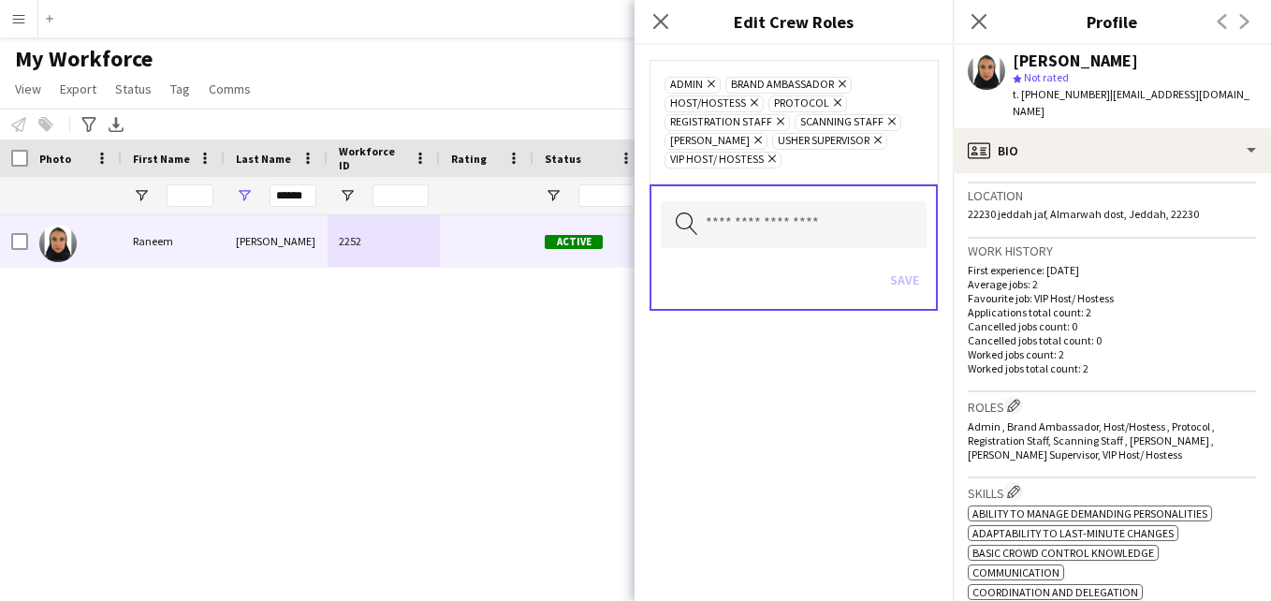
click at [839, 79] on icon "Remove" at bounding box center [840, 84] width 12 height 12
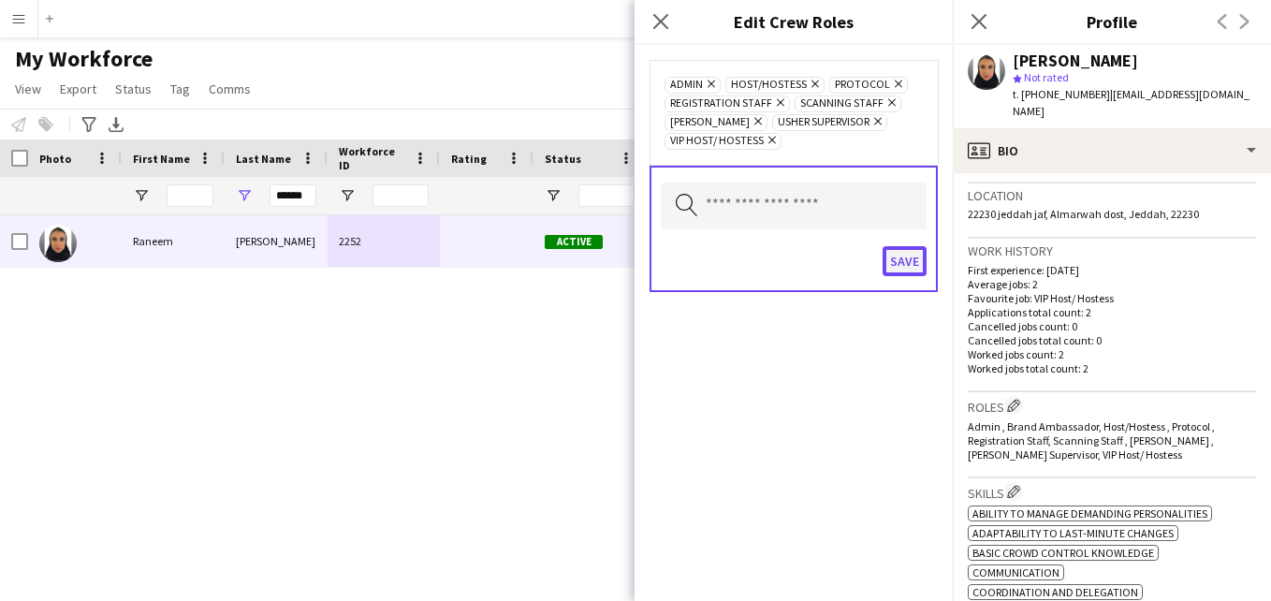
click at [908, 257] on button "Save" at bounding box center [905, 261] width 44 height 30
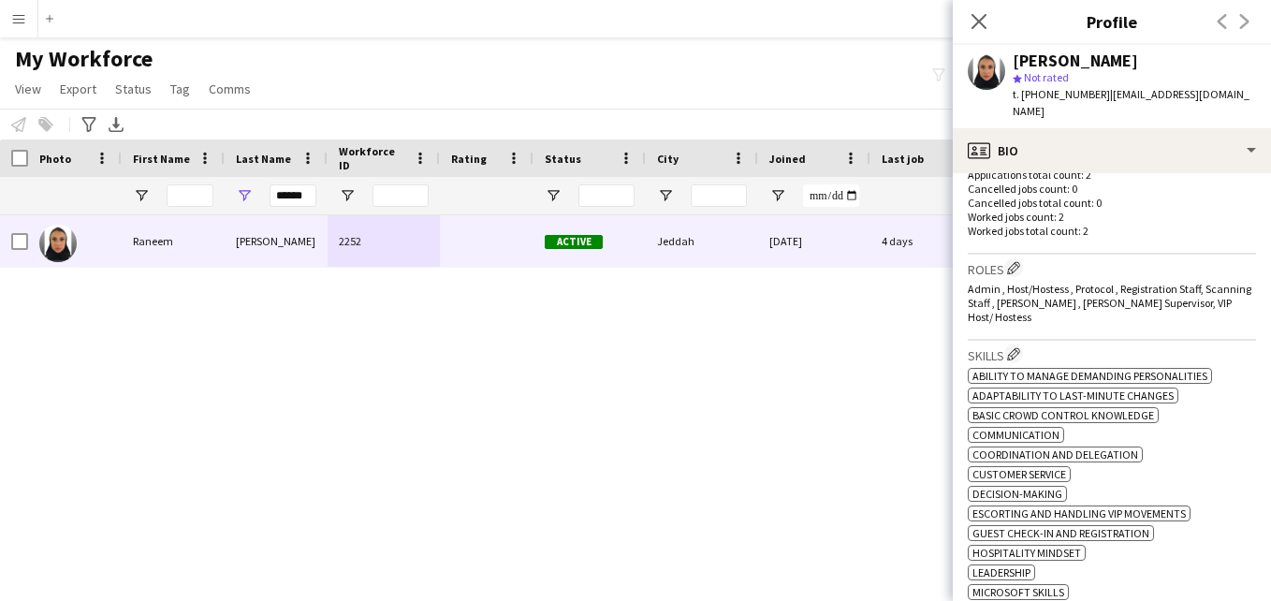
scroll to position [0, 0]
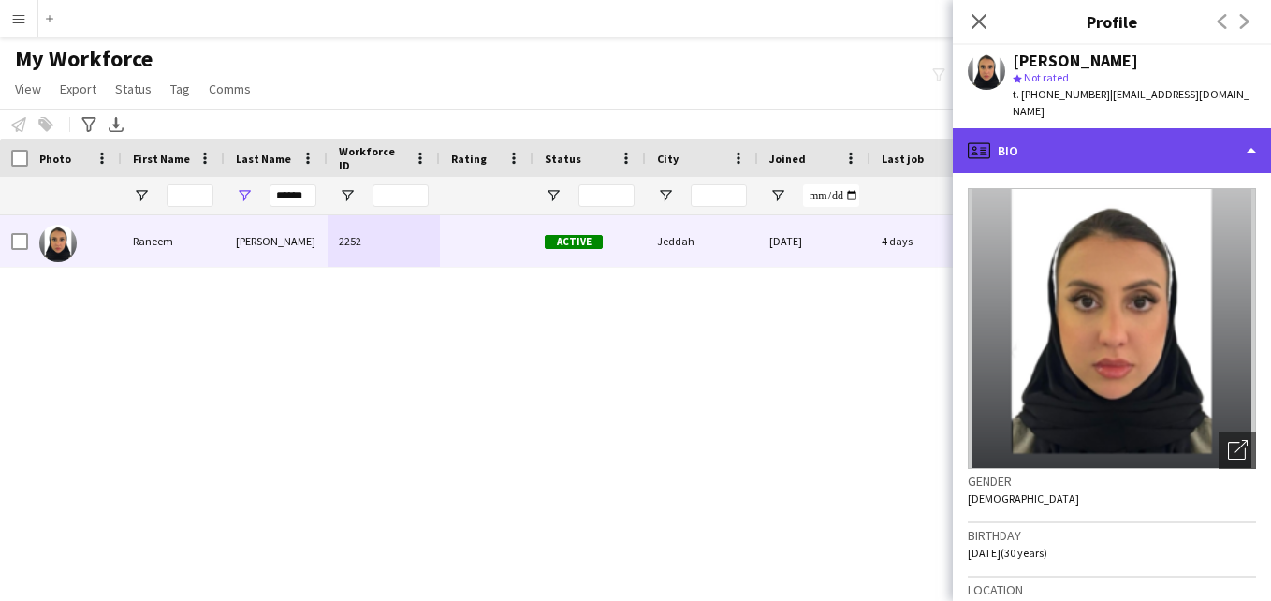
click at [1225, 141] on div "profile Bio" at bounding box center [1112, 150] width 318 height 45
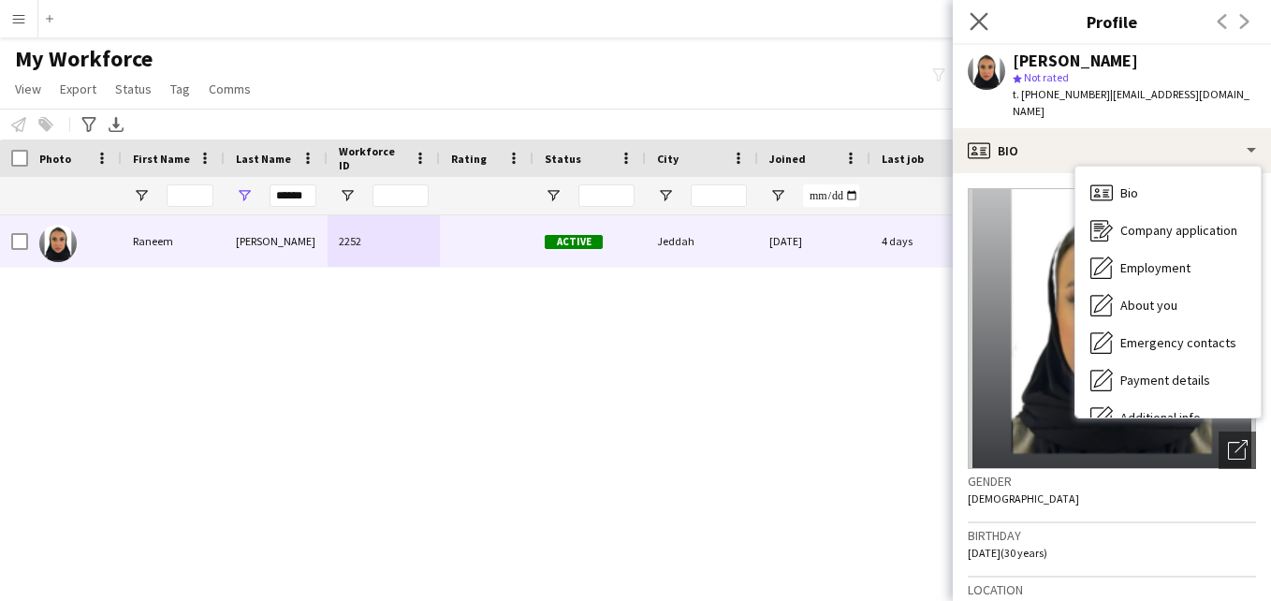
click at [966, 12] on app-icon "Close pop-in" at bounding box center [979, 21] width 27 height 27
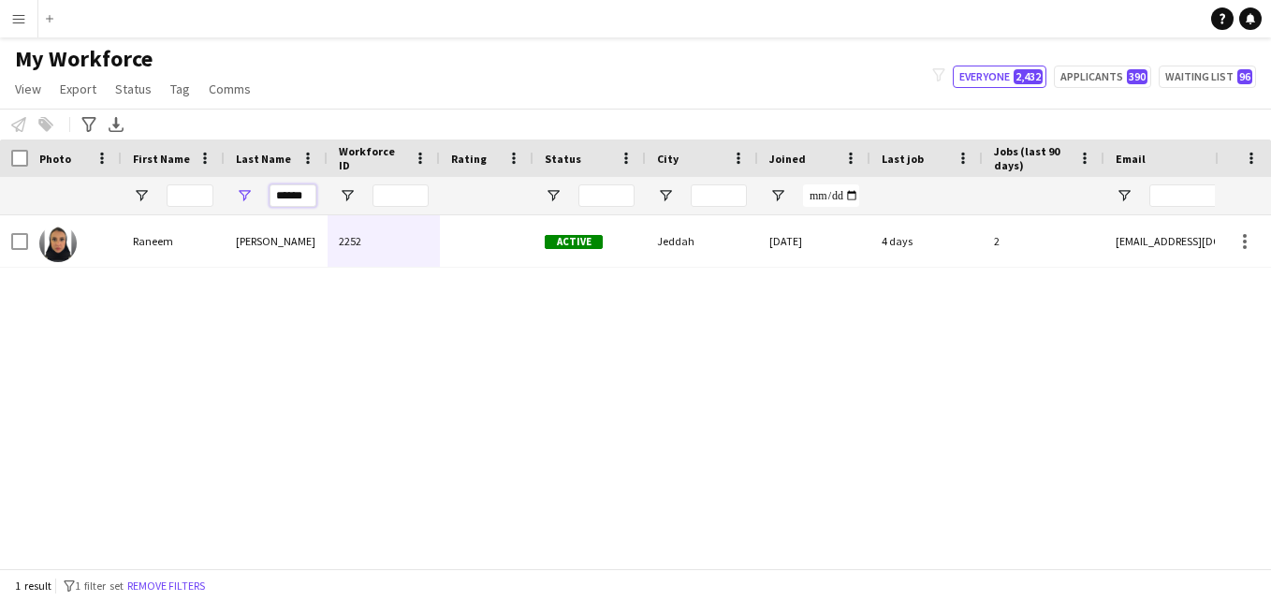
drag, startPoint x: 305, startPoint y: 197, endPoint x: 259, endPoint y: 196, distance: 45.9
click at [259, 196] on div "******" at bounding box center [276, 195] width 103 height 37
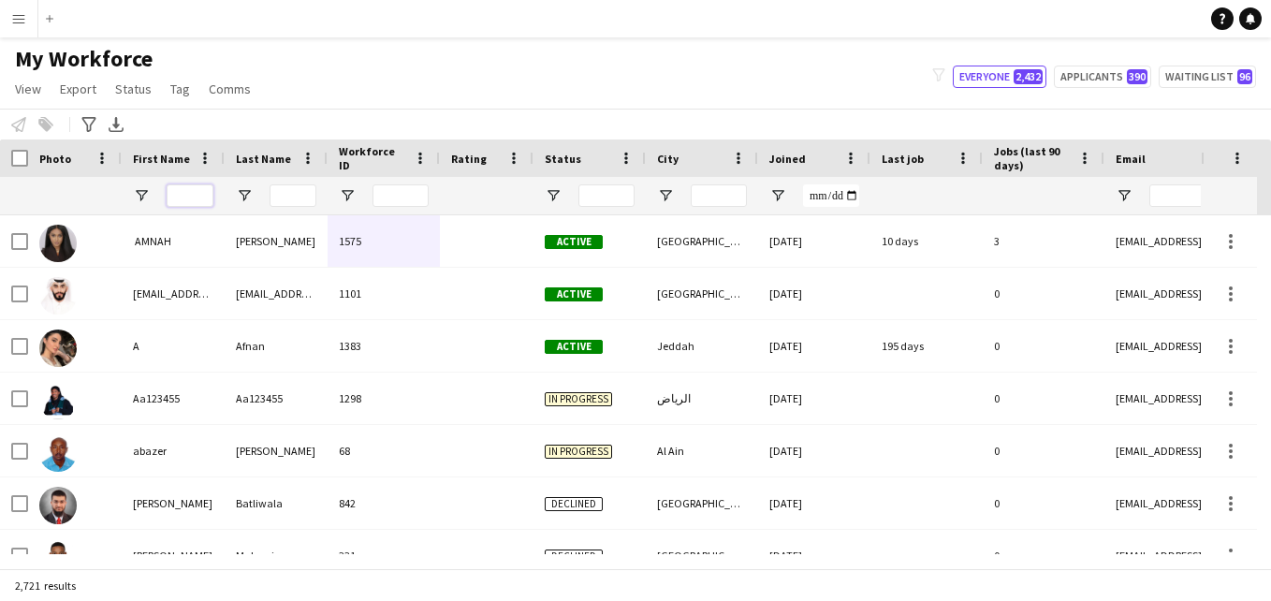
click at [190, 195] on input "First Name Filter Input" at bounding box center [190, 195] width 47 height 22
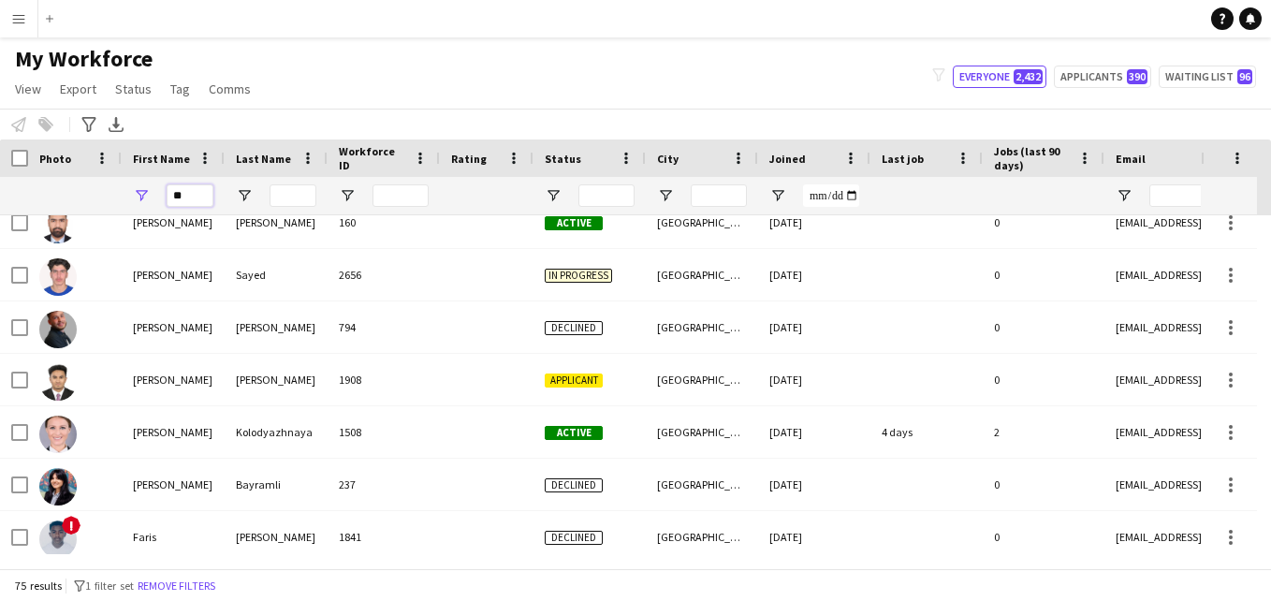
scroll to position [509, 0]
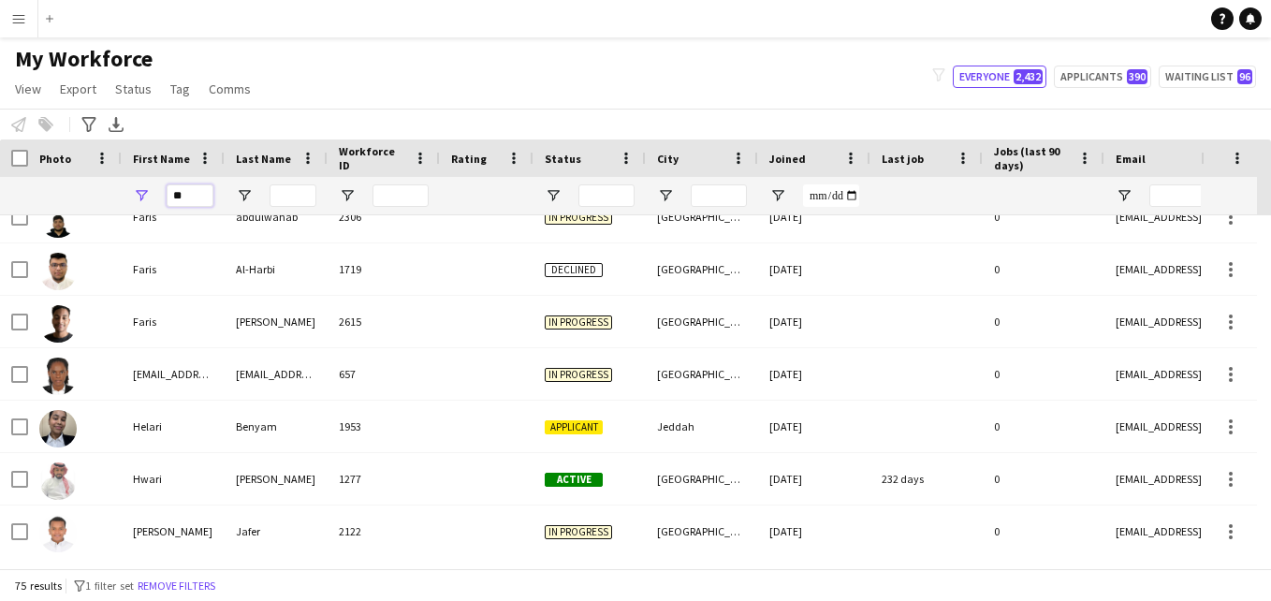
type input "*"
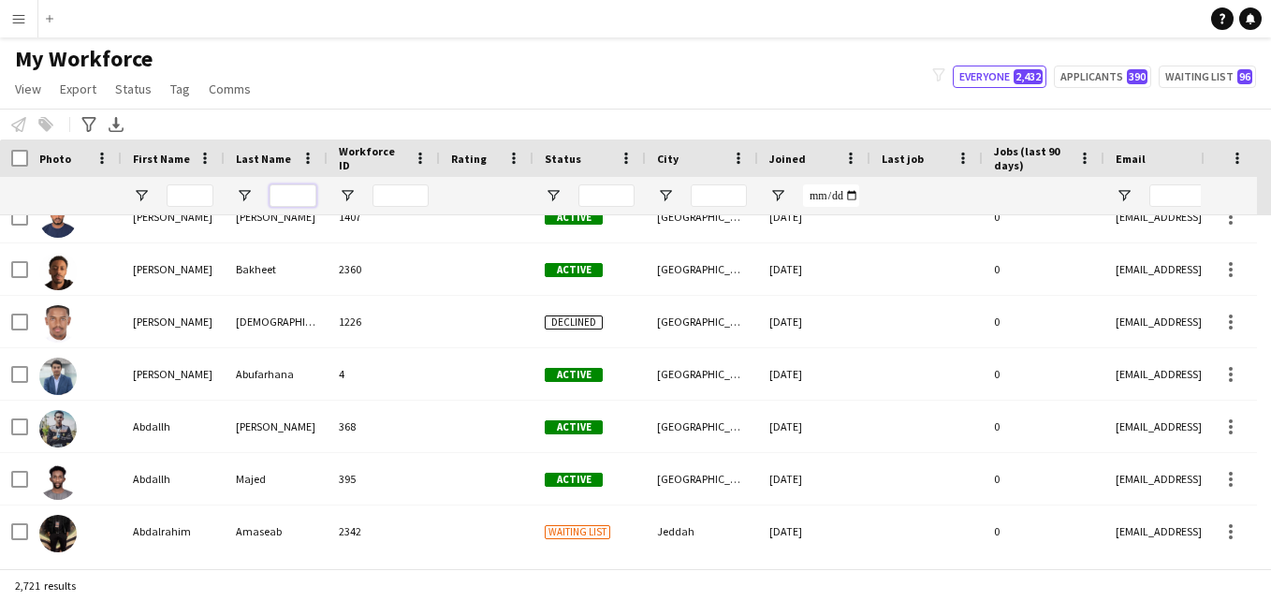
click at [303, 198] on input "Last Name Filter Input" at bounding box center [293, 195] width 47 height 22
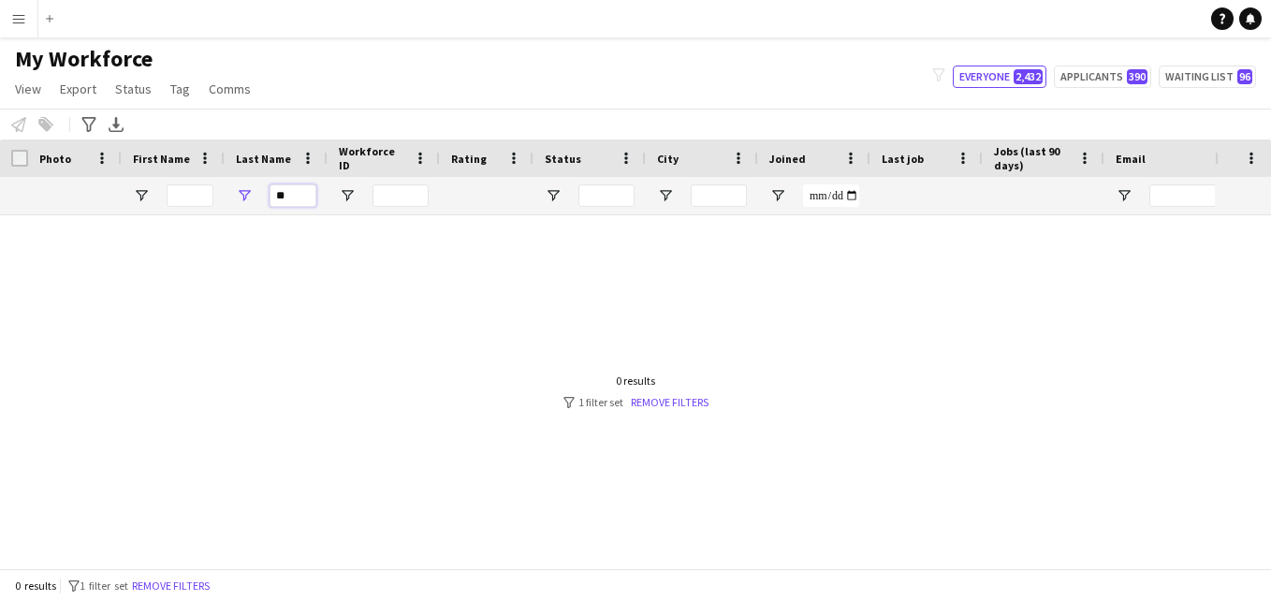
type input "*"
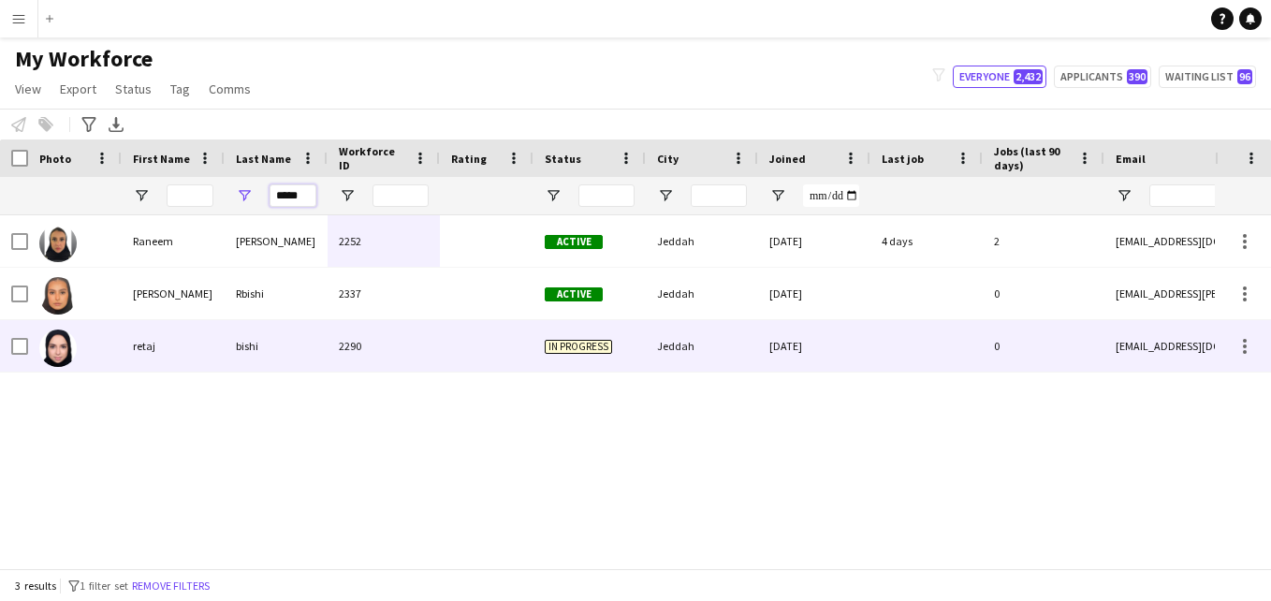
type input "*****"
click at [365, 339] on div "2290" at bounding box center [384, 345] width 112 height 51
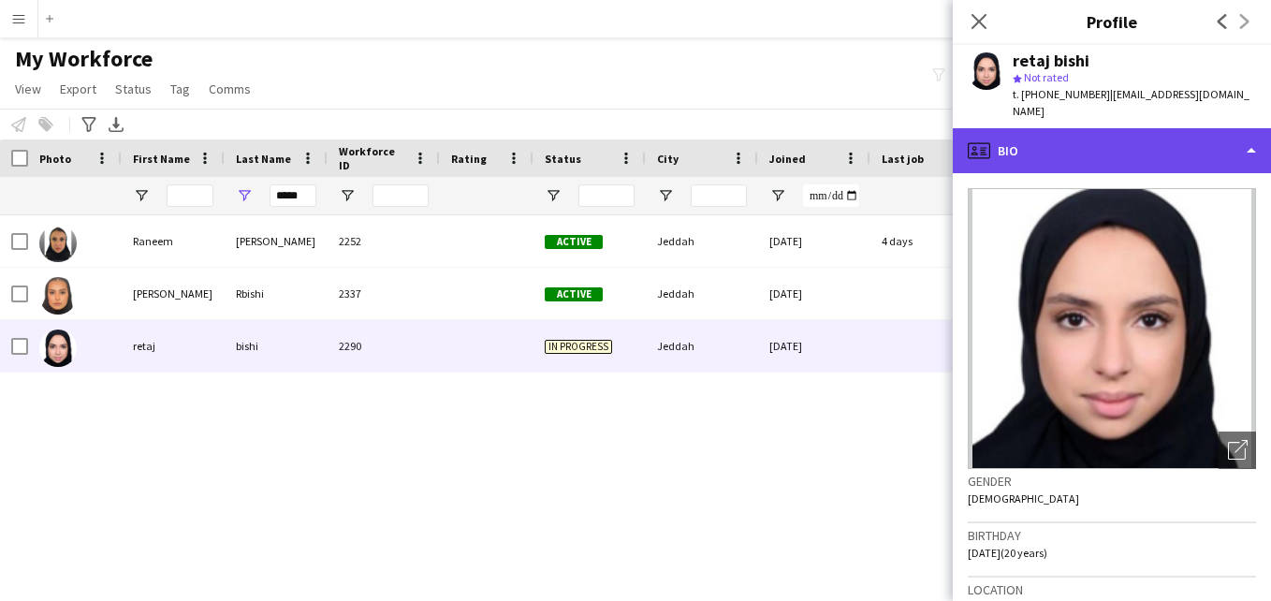
click at [1241, 140] on div "profile Bio" at bounding box center [1112, 150] width 318 height 45
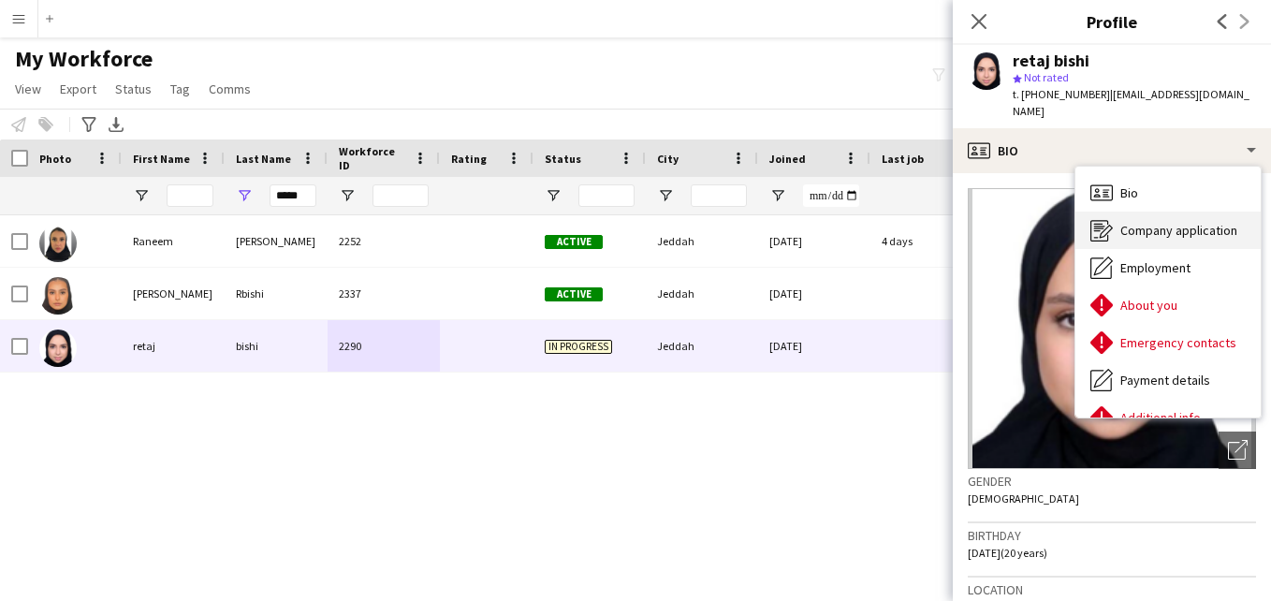
click at [1207, 222] on span "Company application" at bounding box center [1178, 230] width 117 height 17
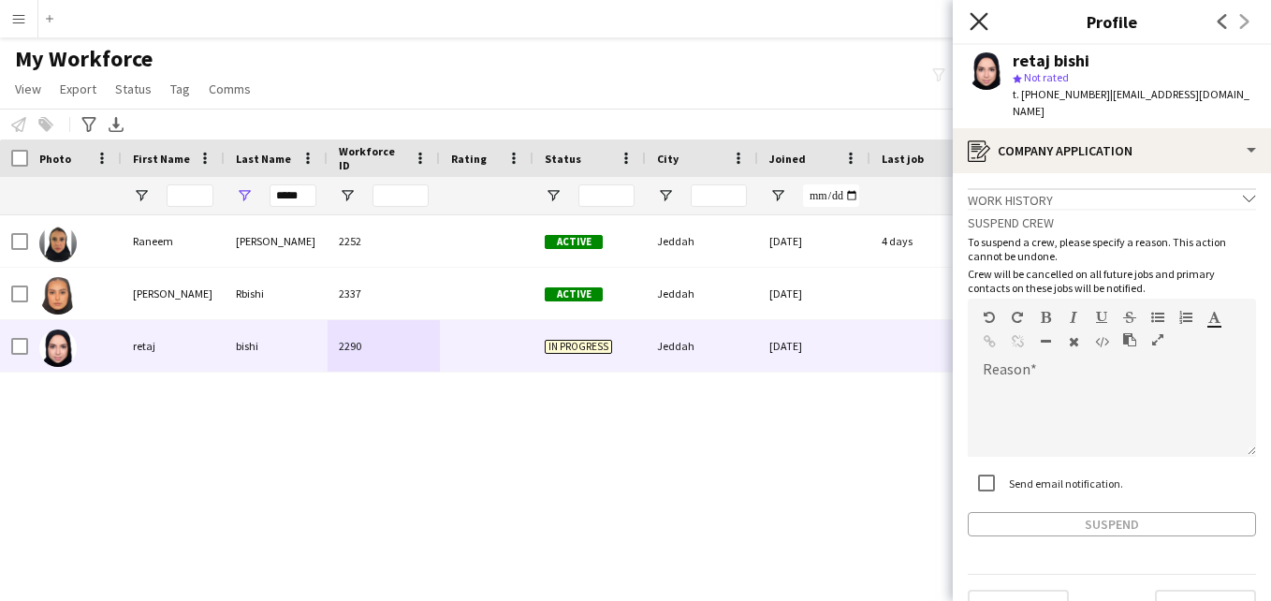
click at [981, 22] on icon "Close pop-in" at bounding box center [979, 21] width 18 height 18
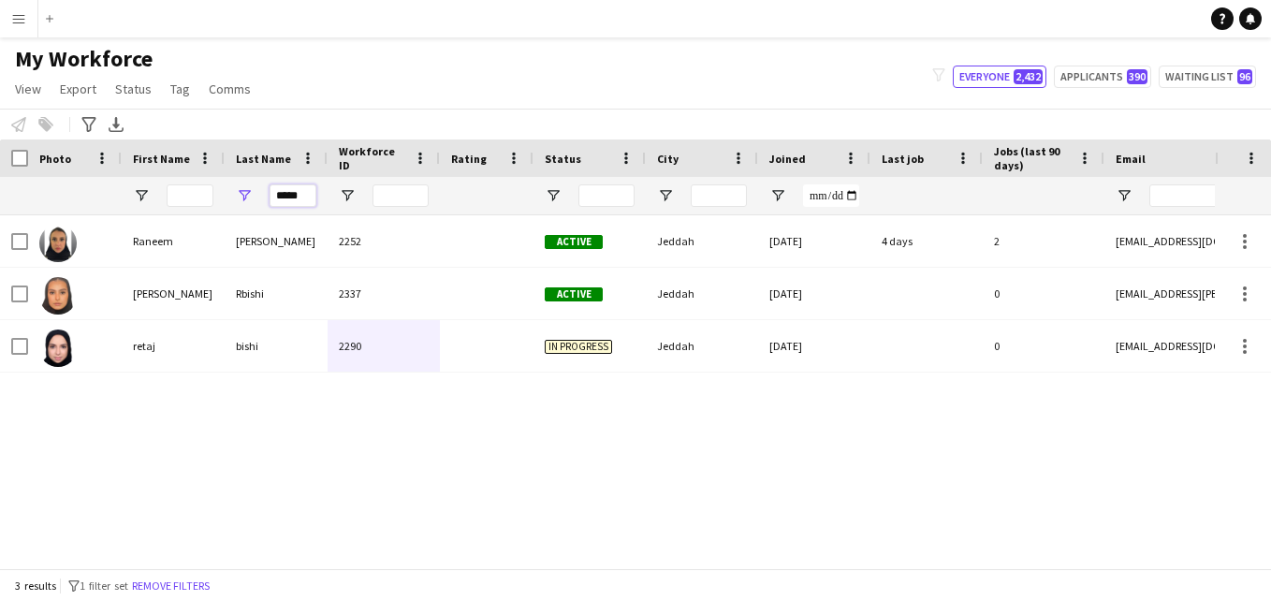
drag, startPoint x: 300, startPoint y: 193, endPoint x: 267, endPoint y: 198, distance: 34.2
click at [267, 198] on div "*****" at bounding box center [276, 195] width 103 height 37
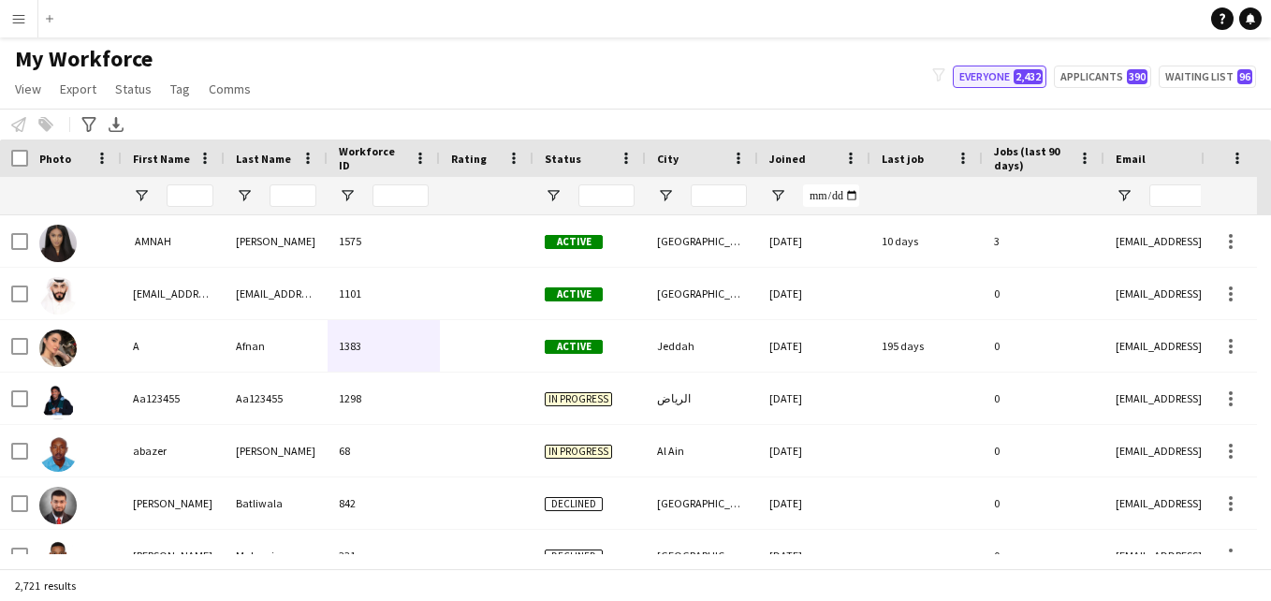
click at [1015, 76] on button "Everyone 2,432" at bounding box center [1000, 77] width 94 height 22
type input "**********"
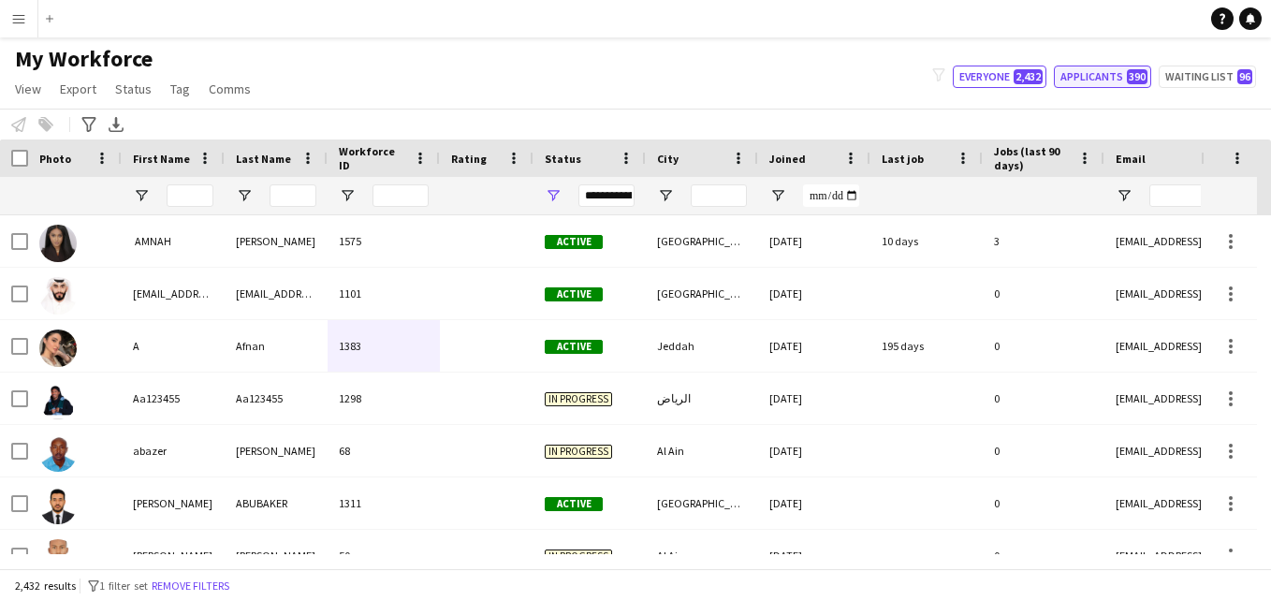
click at [1131, 80] on span "390" at bounding box center [1137, 76] width 21 height 15
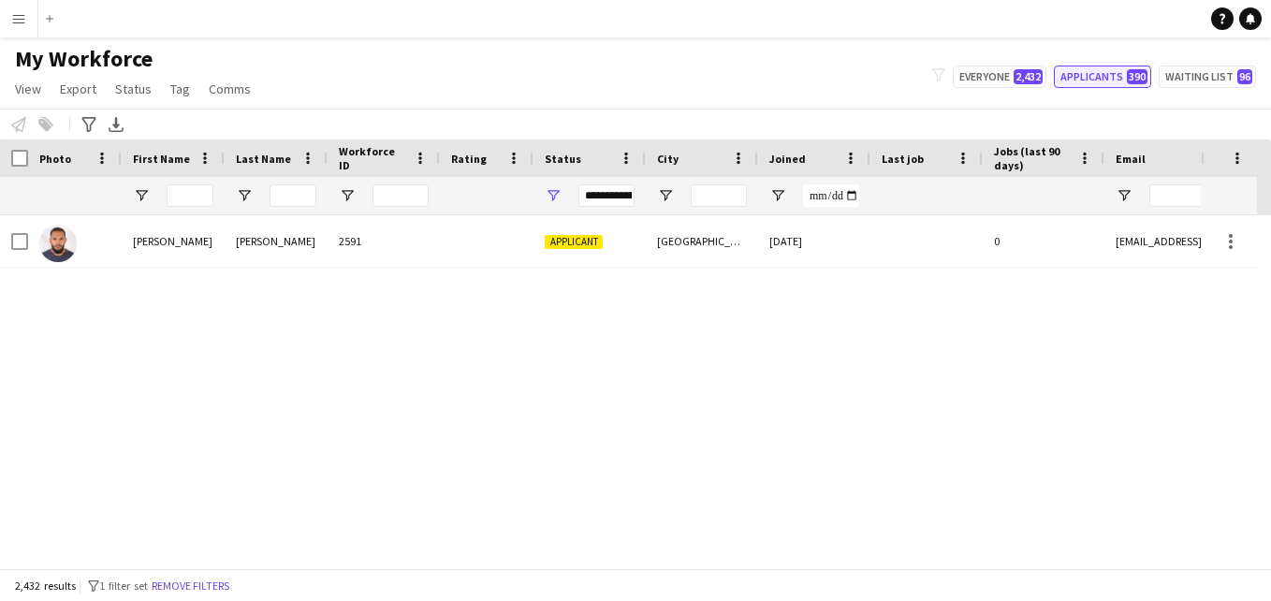
type input "**********"
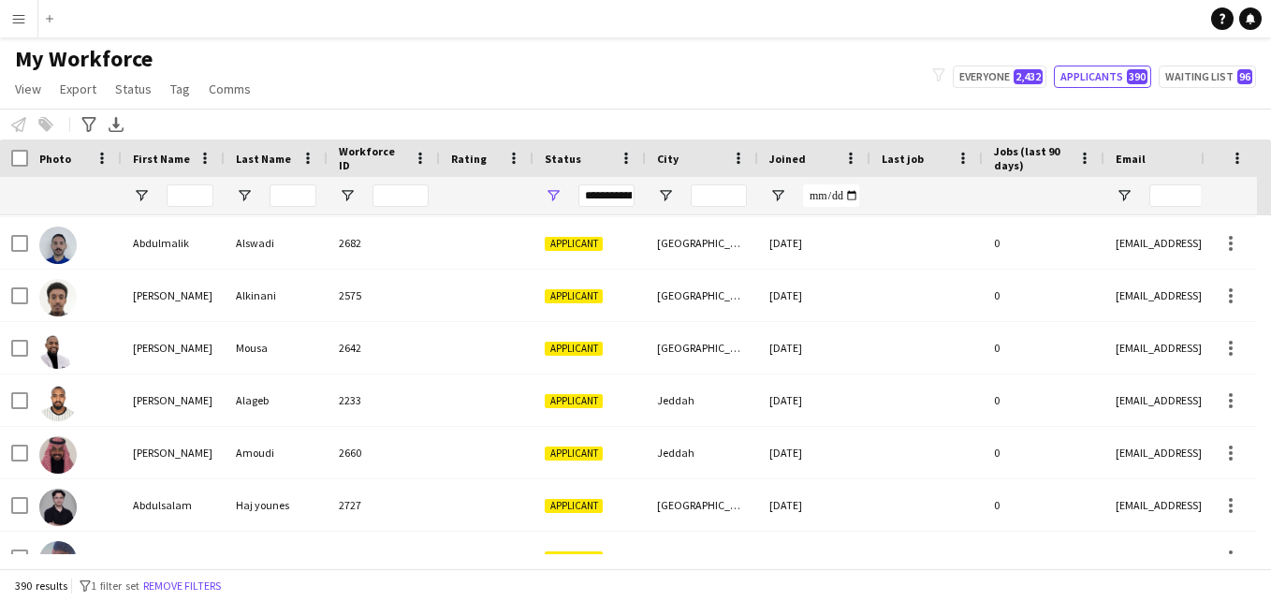
scroll to position [1008, 0]
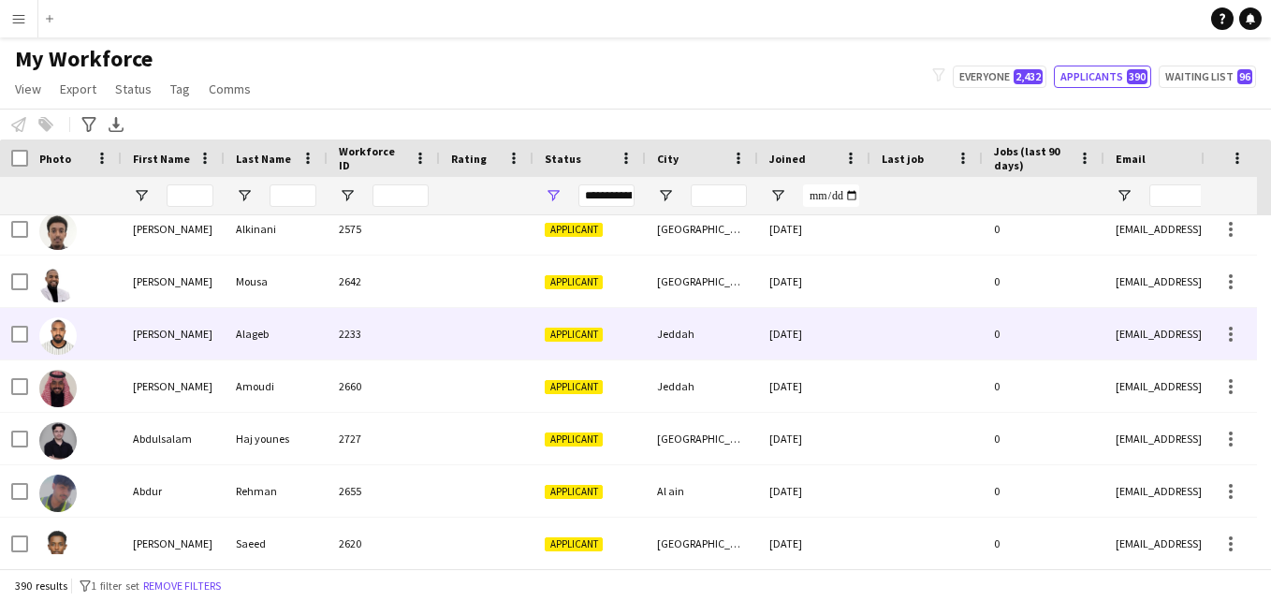
click at [811, 325] on div "[DATE]" at bounding box center [814, 333] width 112 height 51
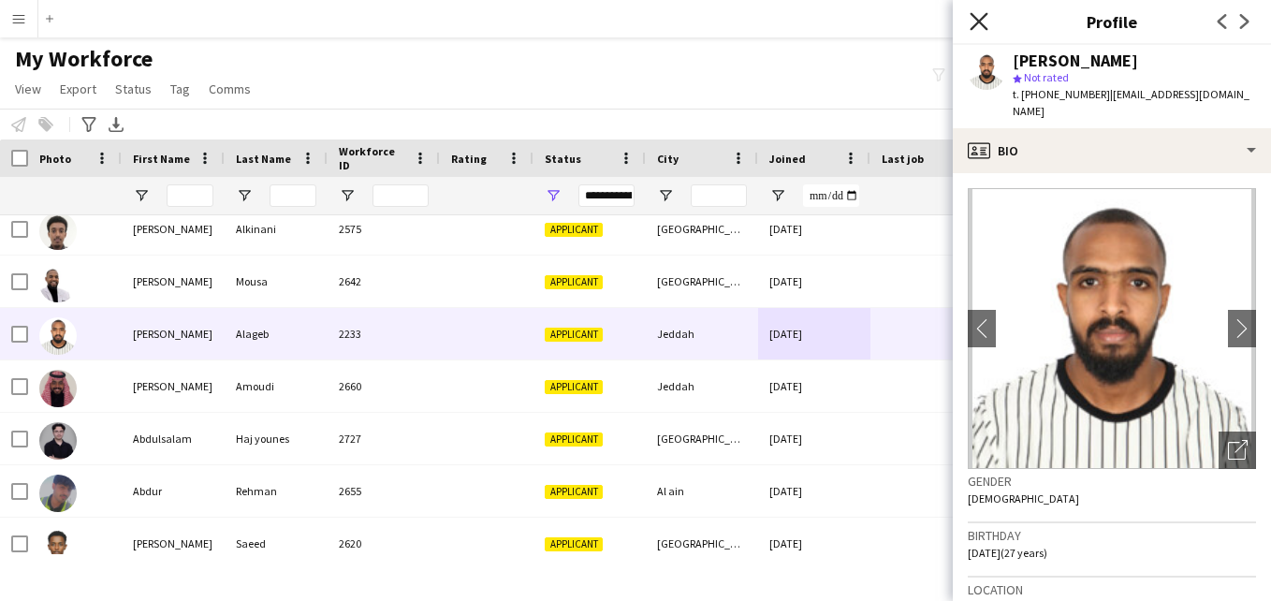
click at [972, 20] on icon "Close pop-in" at bounding box center [979, 21] width 18 height 18
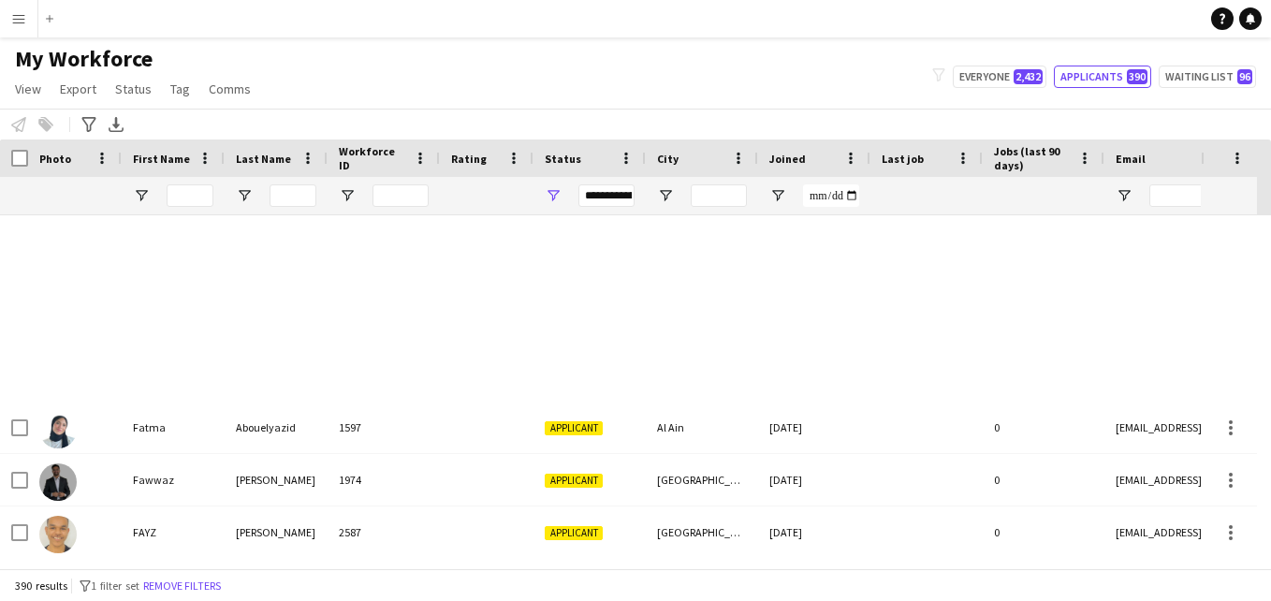
scroll to position [6790, 0]
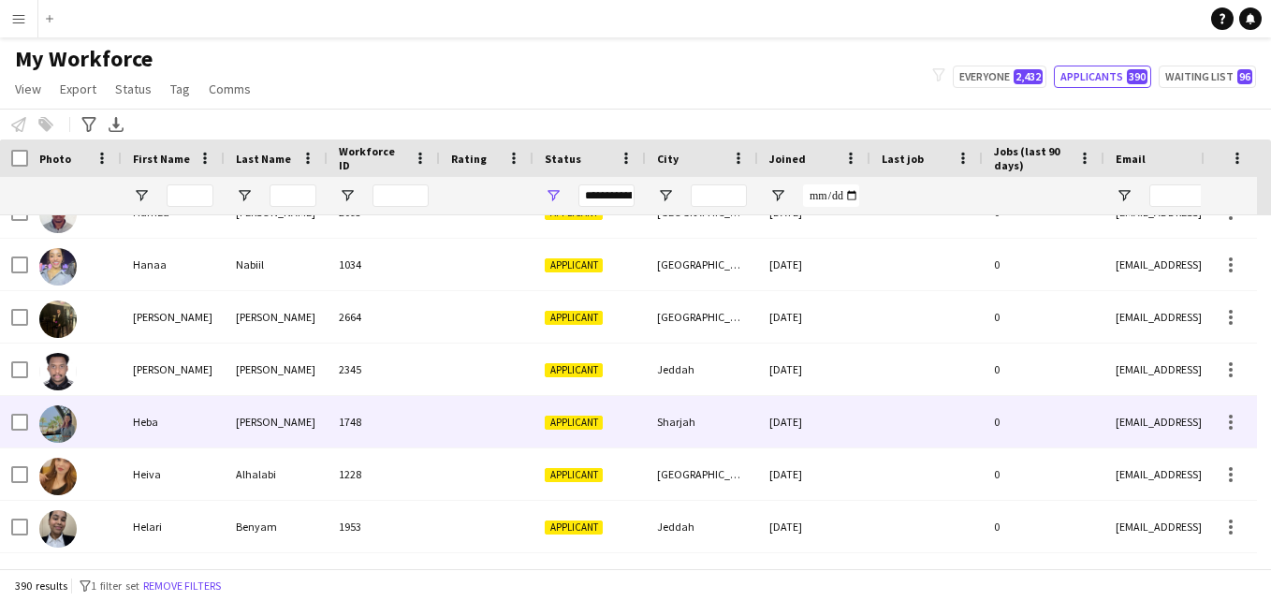
click at [769, 410] on div "[DATE]" at bounding box center [814, 421] width 112 height 51
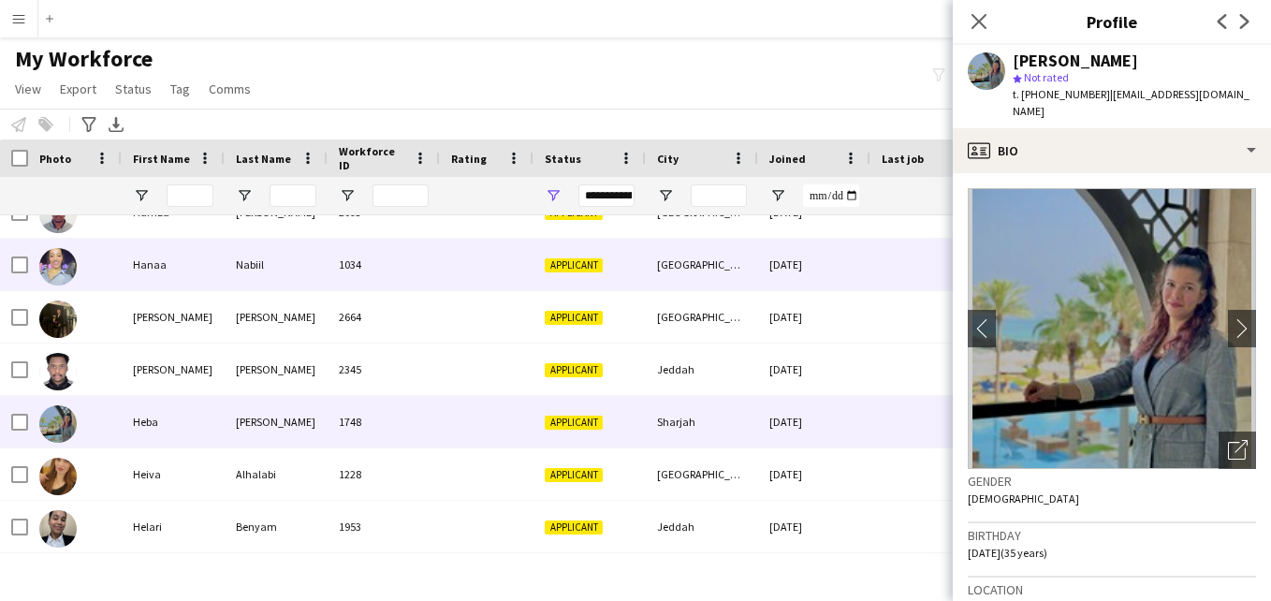
click at [645, 263] on div "Applicant" at bounding box center [589, 264] width 112 height 51
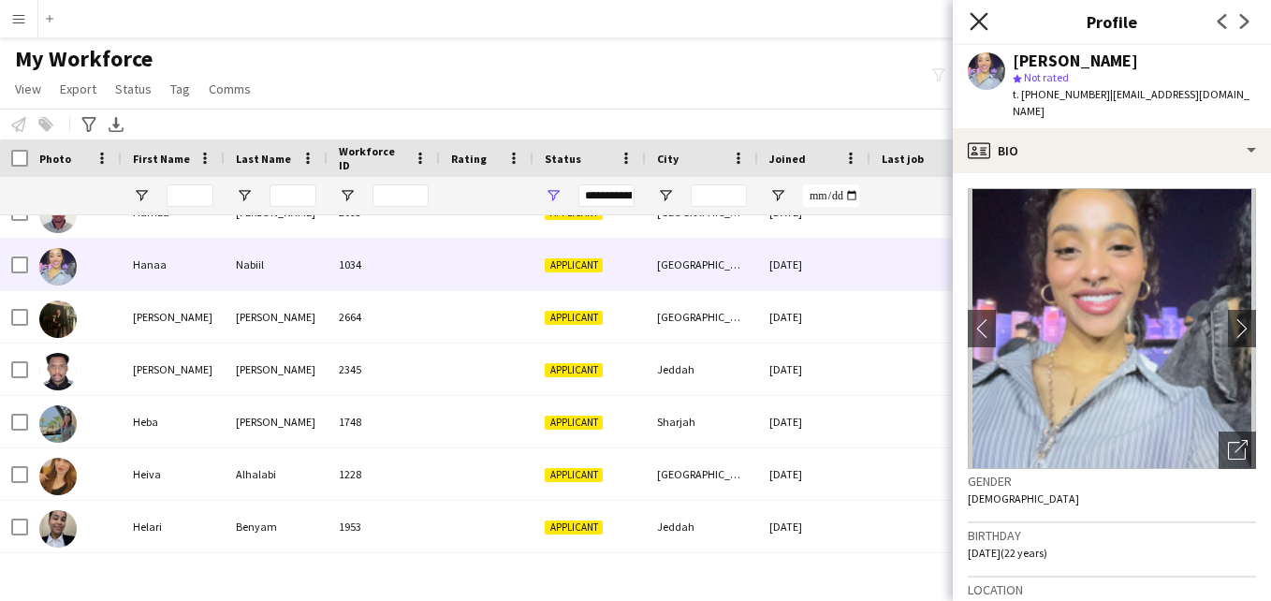
click at [985, 22] on app-icon "Close pop-in" at bounding box center [979, 21] width 27 height 27
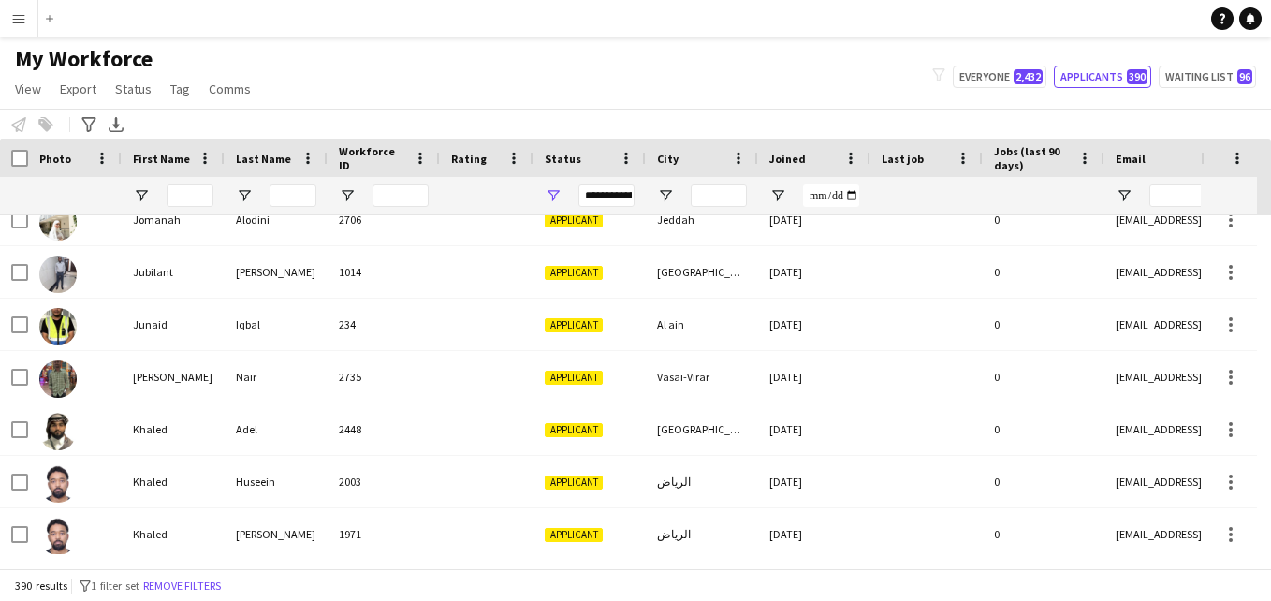
scroll to position [0, 0]
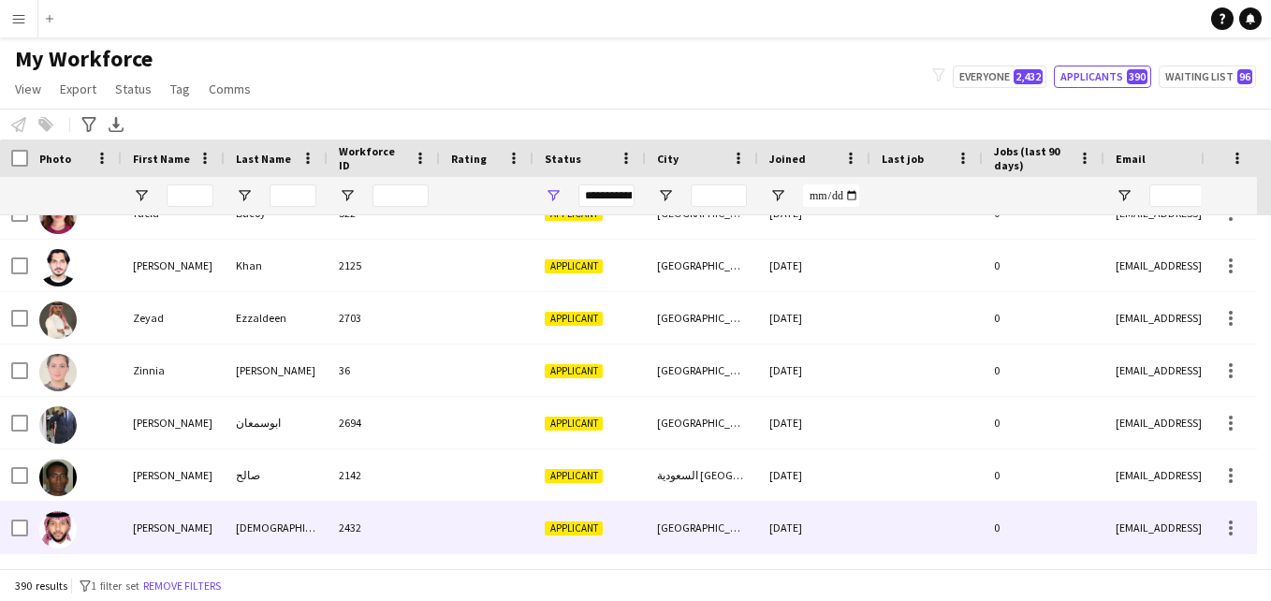
click at [472, 528] on div at bounding box center [487, 527] width 94 height 51
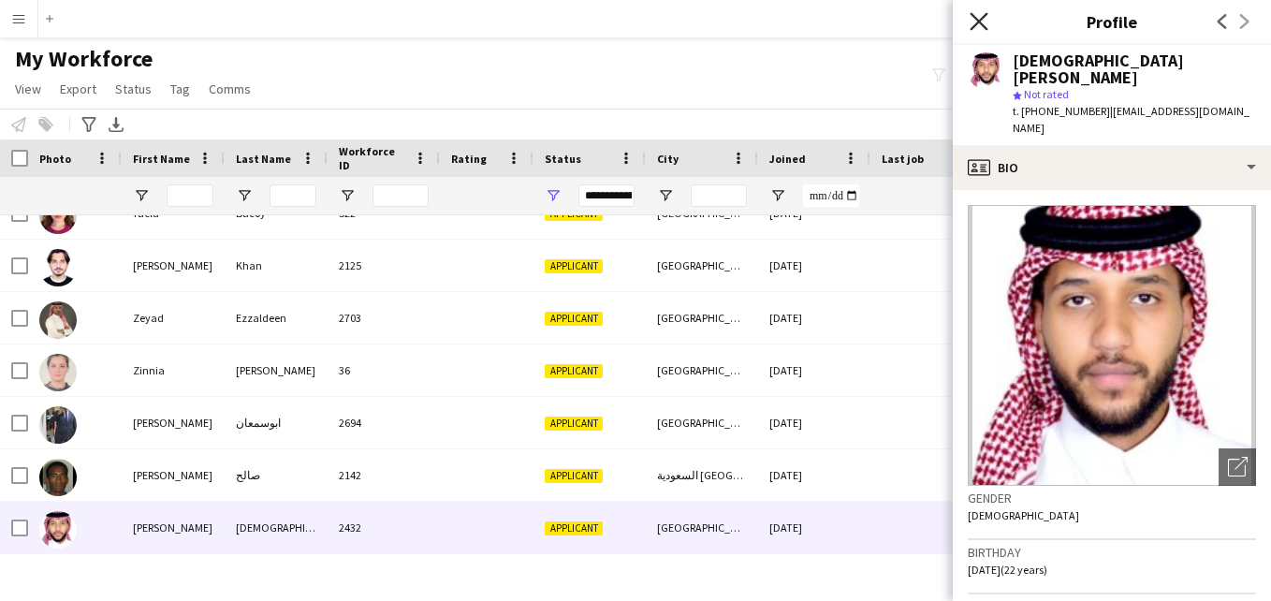
click at [977, 21] on icon at bounding box center [979, 21] width 18 height 18
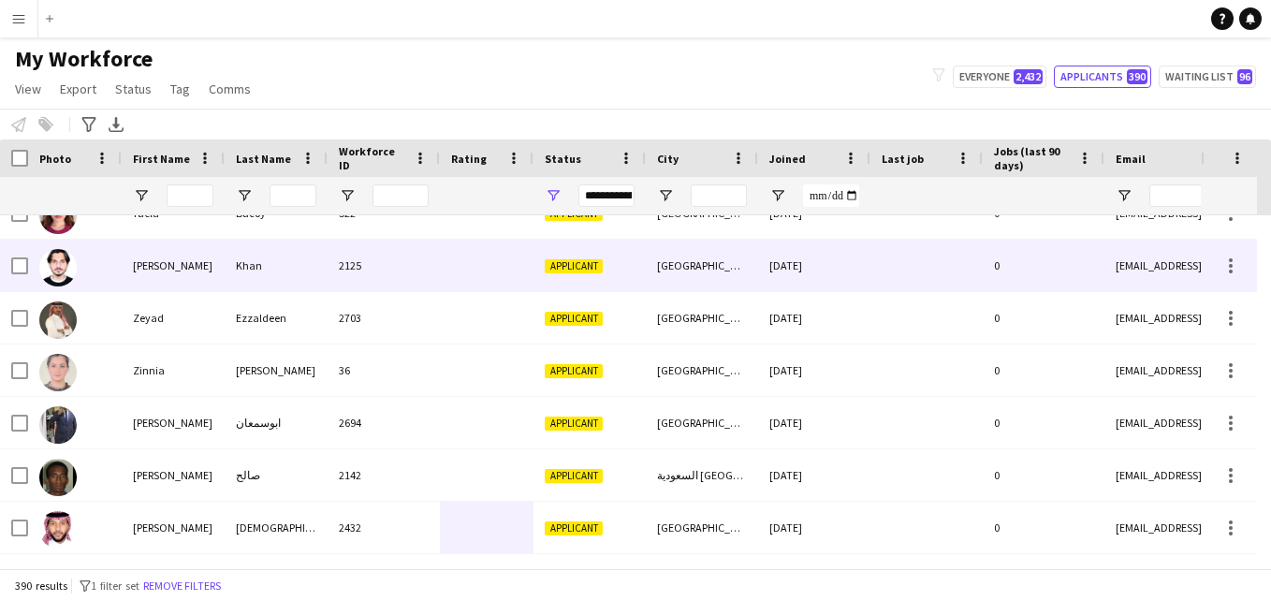
click at [372, 313] on div "2703" at bounding box center [384, 317] width 112 height 51
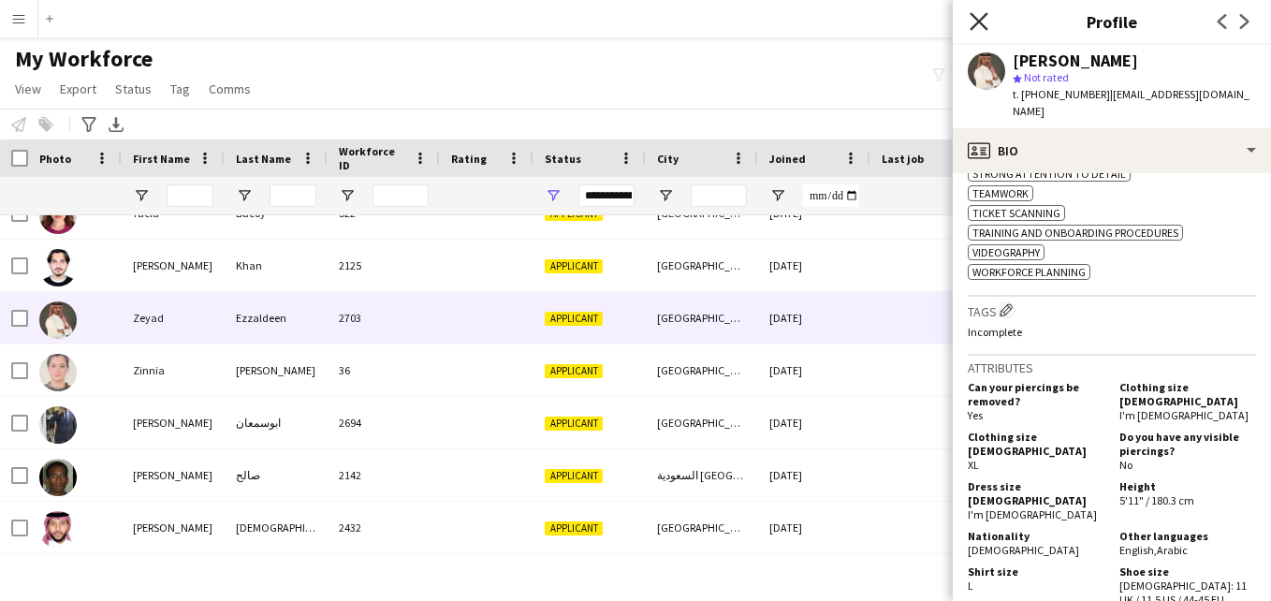
click at [974, 15] on icon "Close pop-in" at bounding box center [979, 21] width 18 height 18
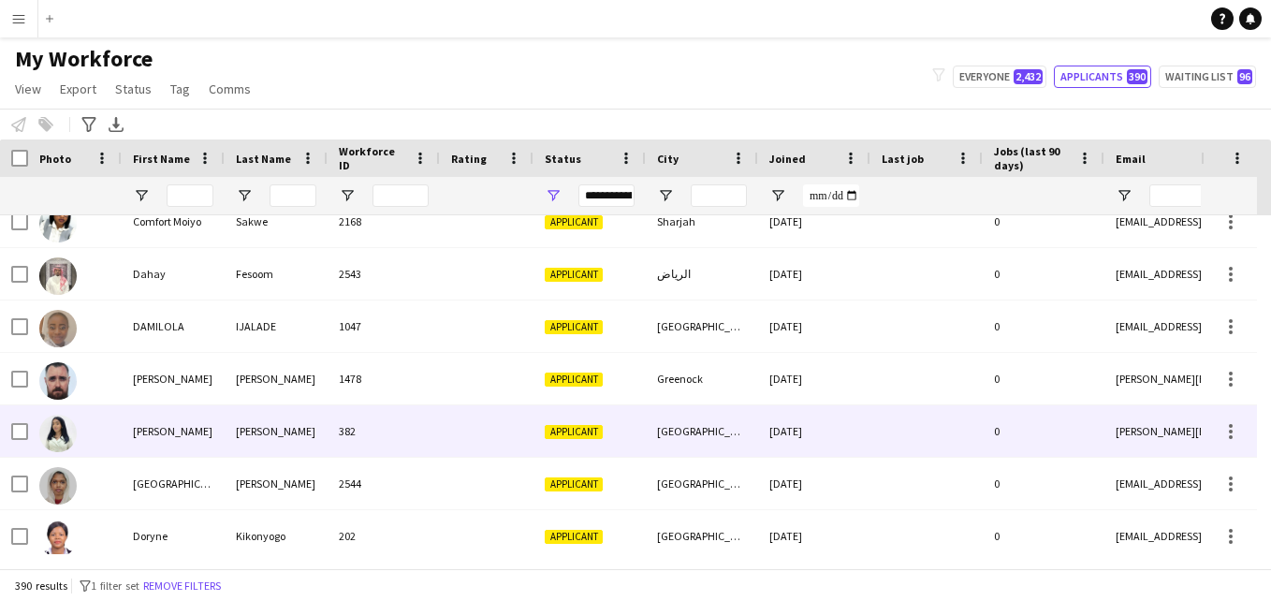
click at [818, 446] on div "[DATE]" at bounding box center [814, 430] width 112 height 51
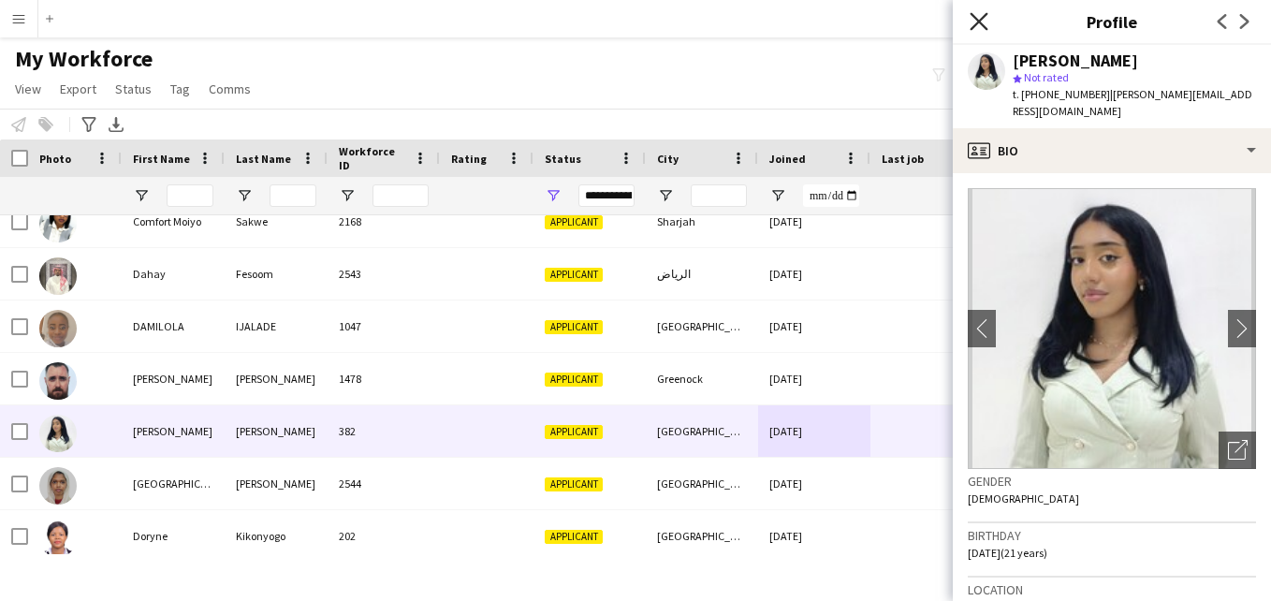
click at [975, 26] on icon "Close pop-in" at bounding box center [979, 21] width 18 height 18
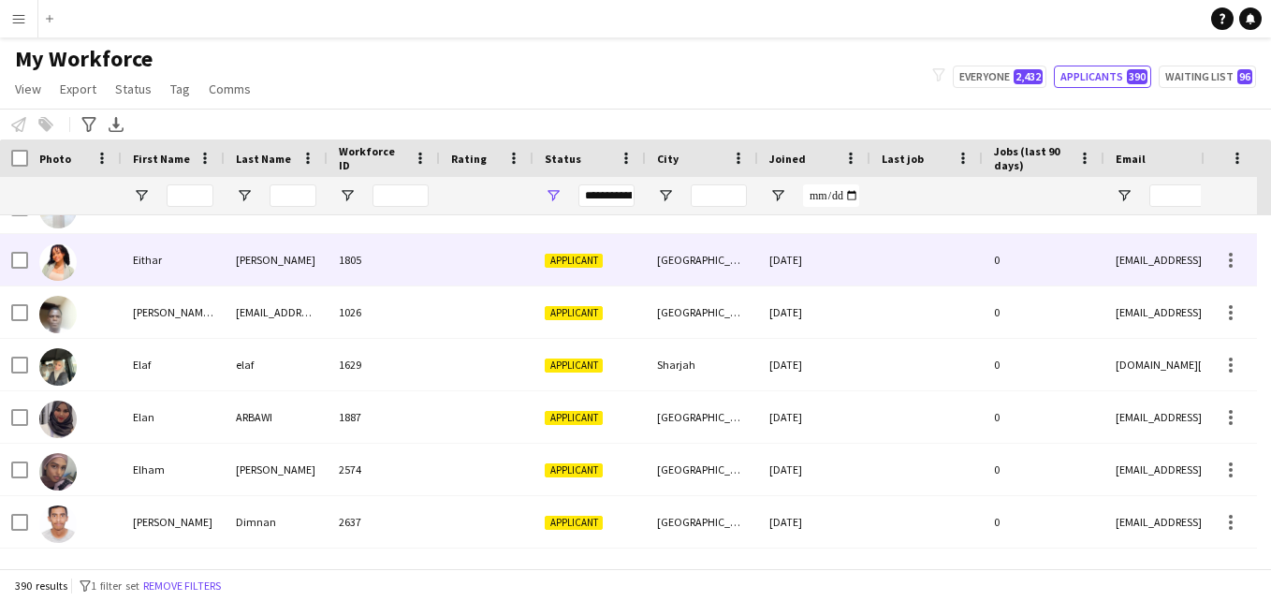
click at [592, 261] on span "Applicant" at bounding box center [574, 261] width 58 height 14
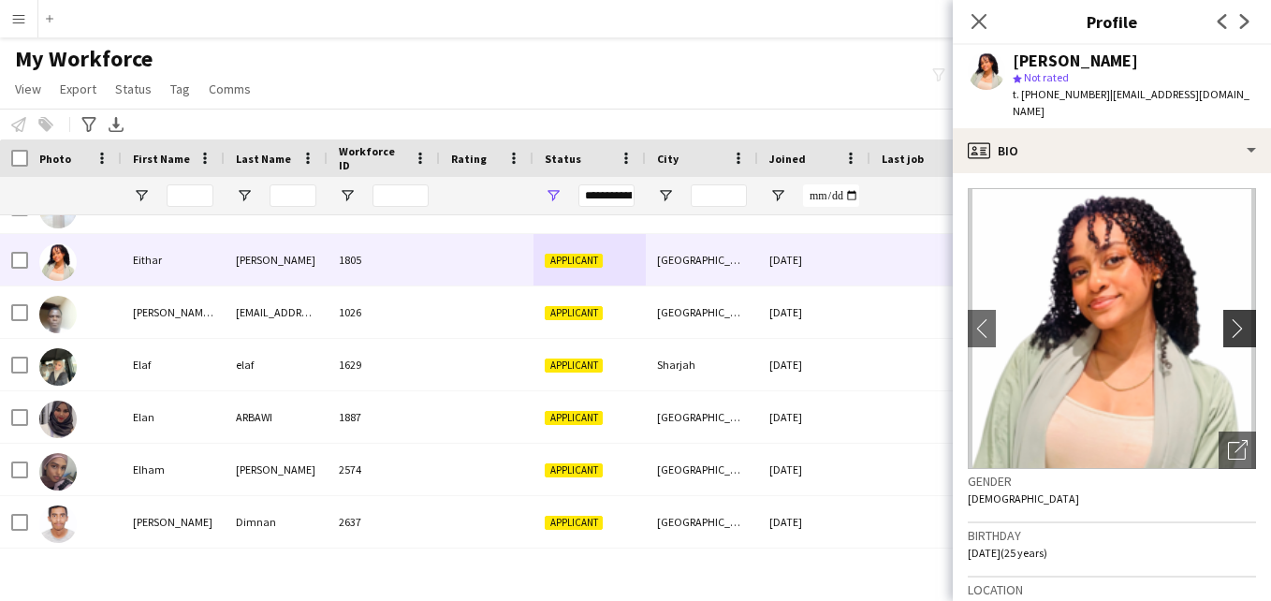
click at [1232, 310] on button "chevron-right" at bounding box center [1241, 328] width 37 height 37
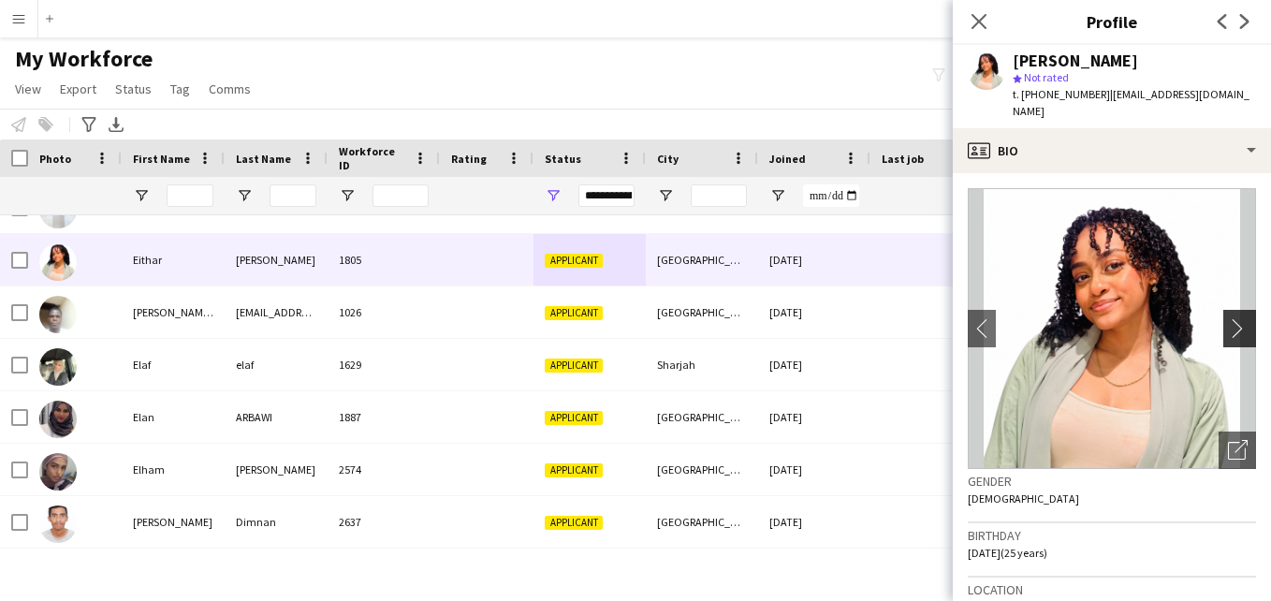
click at [1228, 318] on app-icon "chevron-right" at bounding box center [1242, 328] width 29 height 20
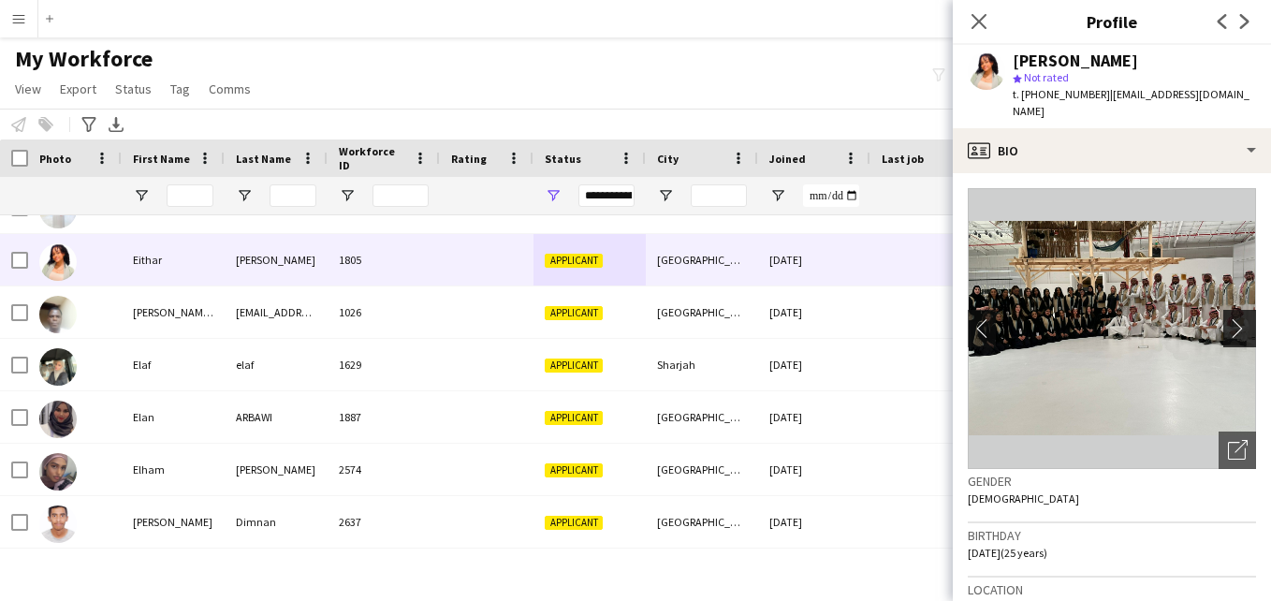
click at [1228, 318] on app-icon "chevron-right" at bounding box center [1242, 328] width 29 height 20
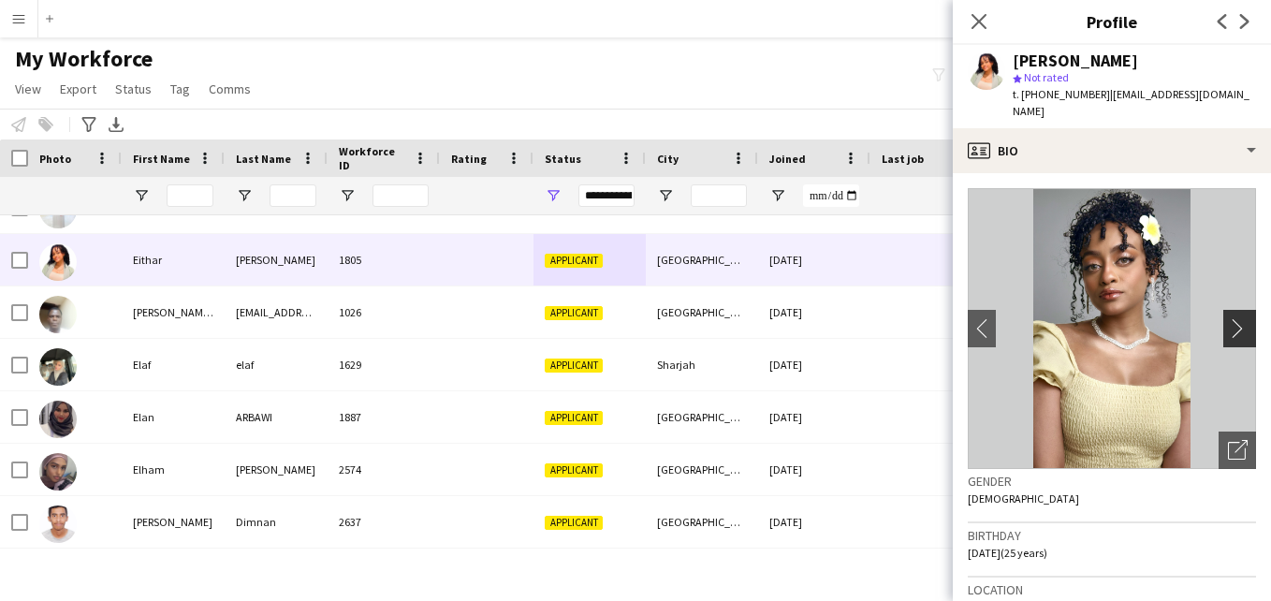
click at [1228, 318] on app-icon "chevron-right" at bounding box center [1242, 328] width 29 height 20
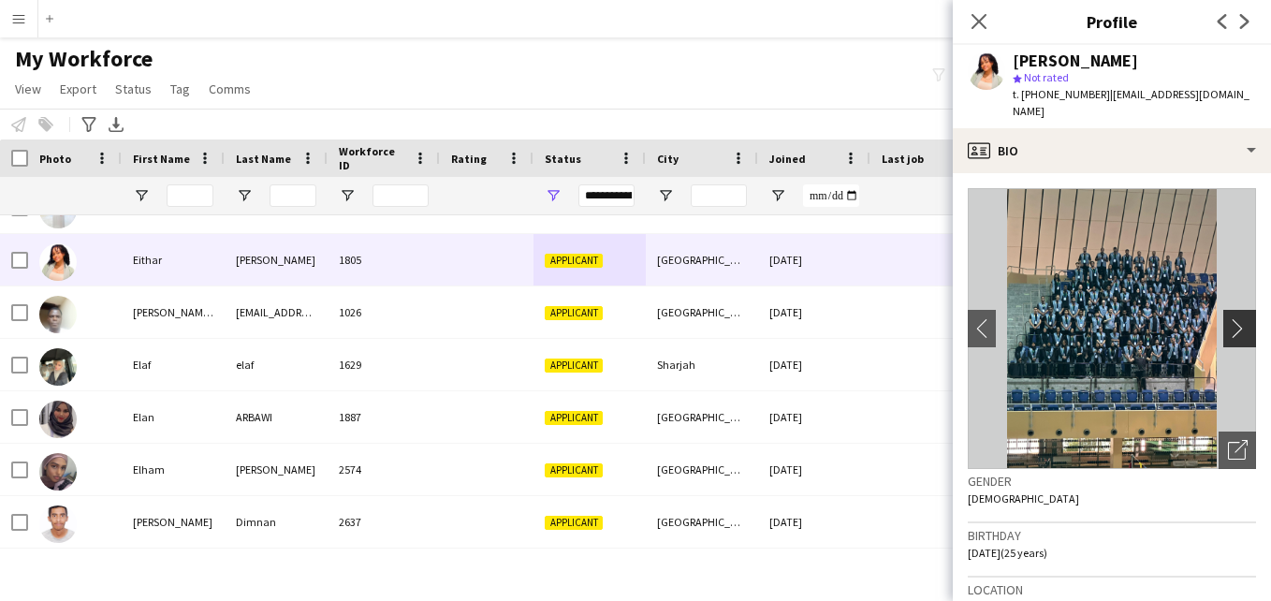
click at [1228, 318] on app-icon "chevron-right" at bounding box center [1242, 328] width 29 height 20
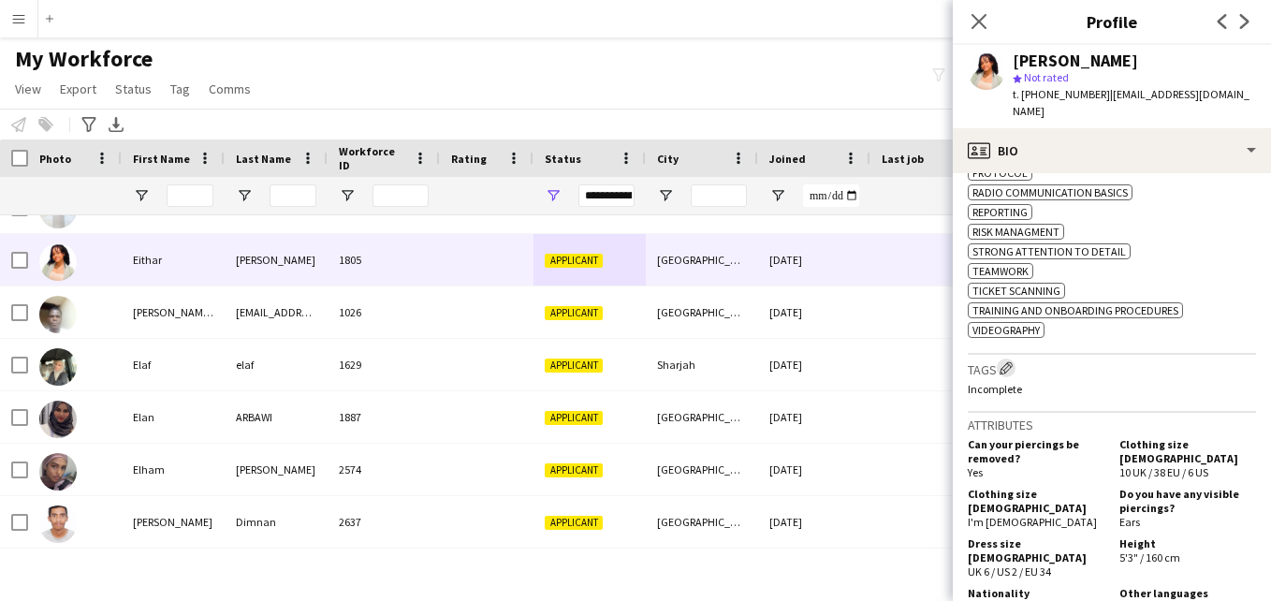
click at [1013, 361] on app-icon "Edit crew company tags" at bounding box center [1005, 367] width 13 height 13
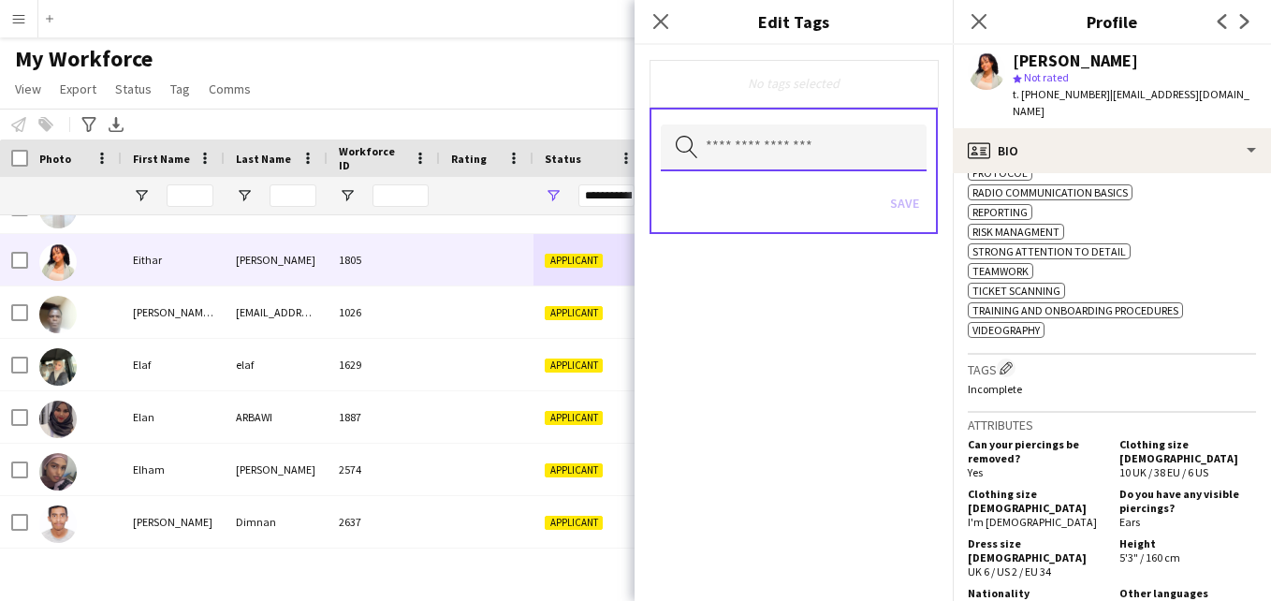
click at [765, 155] on input "text" at bounding box center [794, 147] width 266 height 47
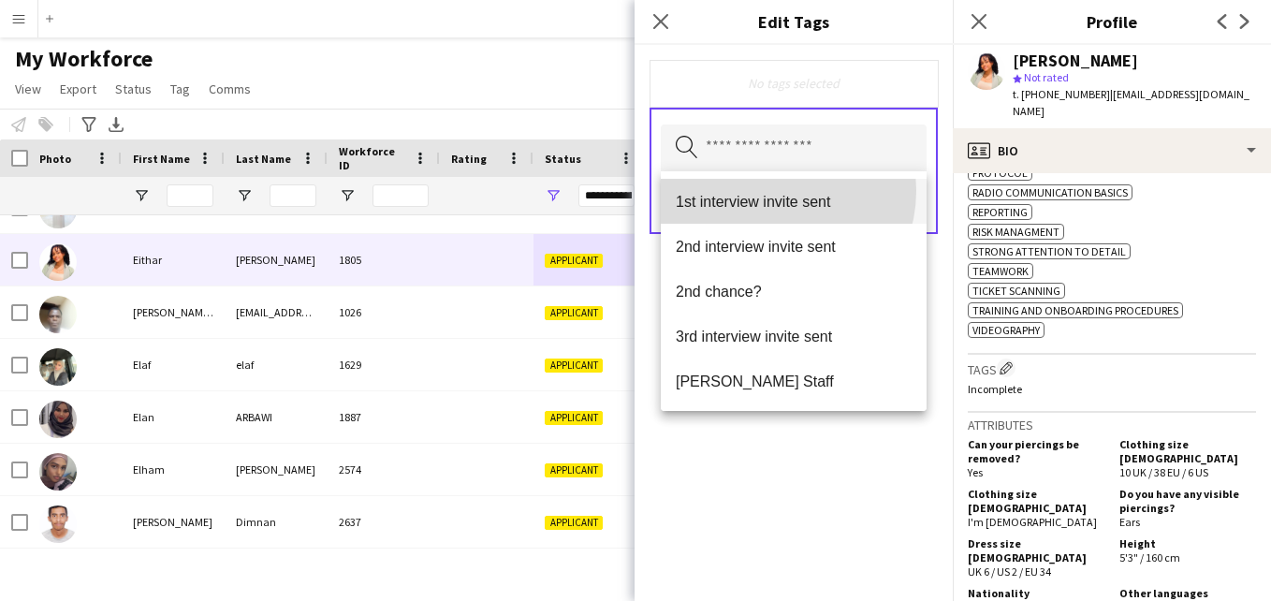
click at [774, 190] on mat-option "1st interview invite sent" at bounding box center [794, 201] width 266 height 45
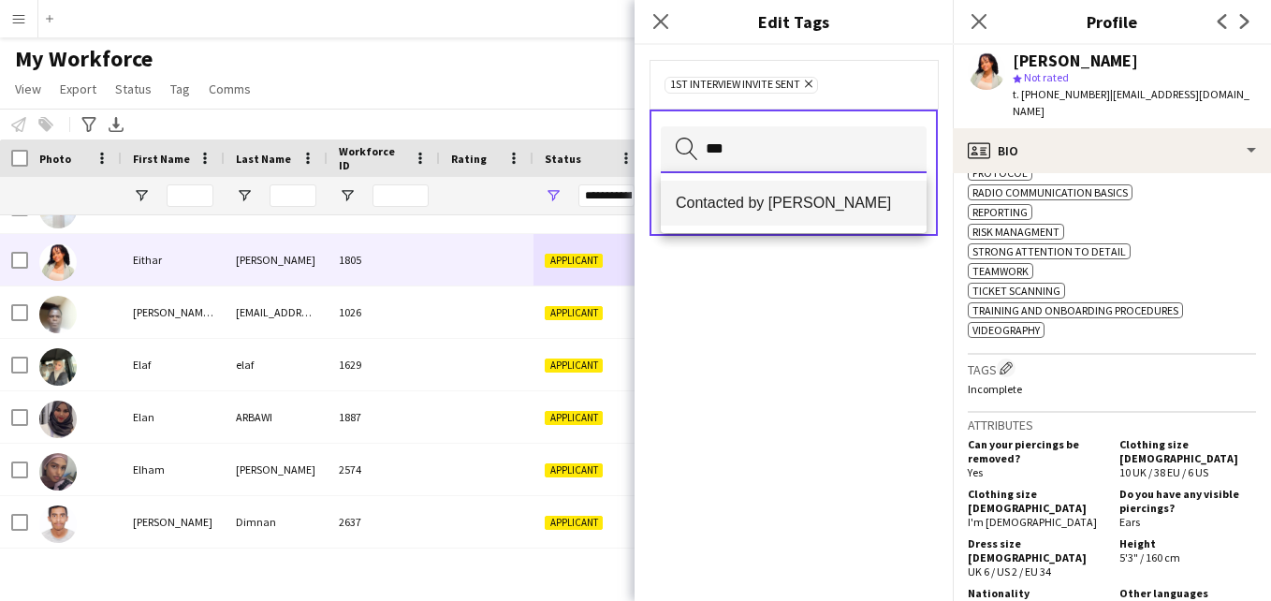
type input "***"
click at [795, 199] on span "Contacted by [PERSON_NAME]" at bounding box center [794, 203] width 236 height 18
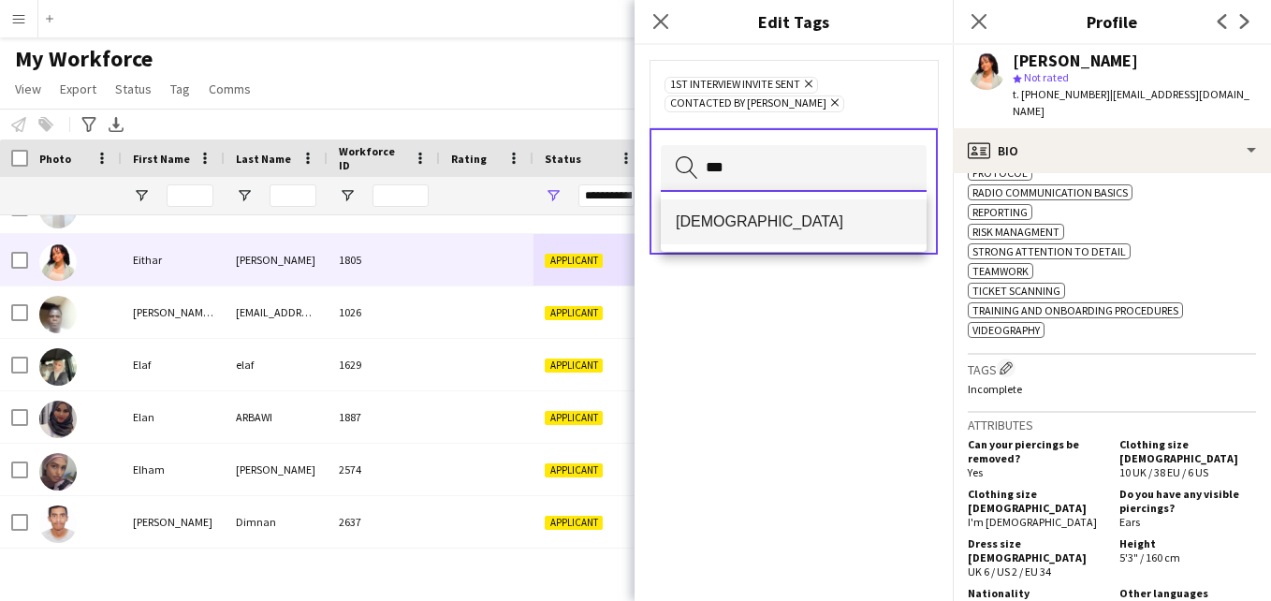
type input "***"
click at [850, 217] on span "[DEMOGRAPHIC_DATA]" at bounding box center [794, 221] width 236 height 18
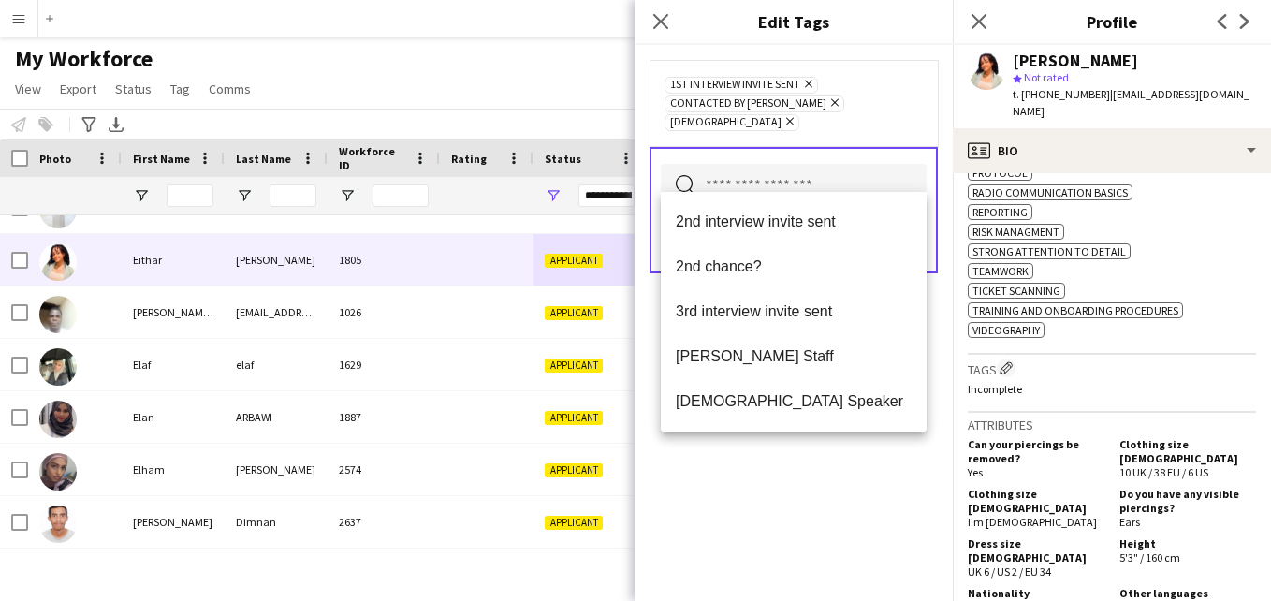
click at [889, 83] on div "1st interview invite sent Remove Contacted by Lamiaa Remove Sudanese Remove" at bounding box center [793, 103] width 258 height 56
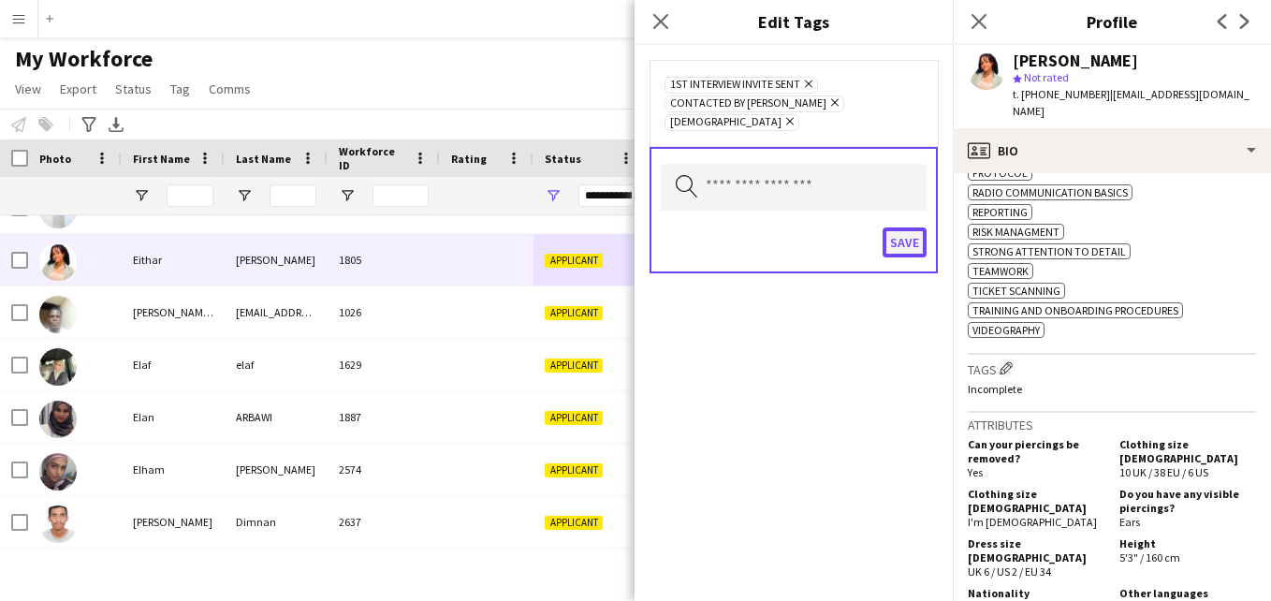
click at [903, 227] on button "Save" at bounding box center [905, 242] width 44 height 30
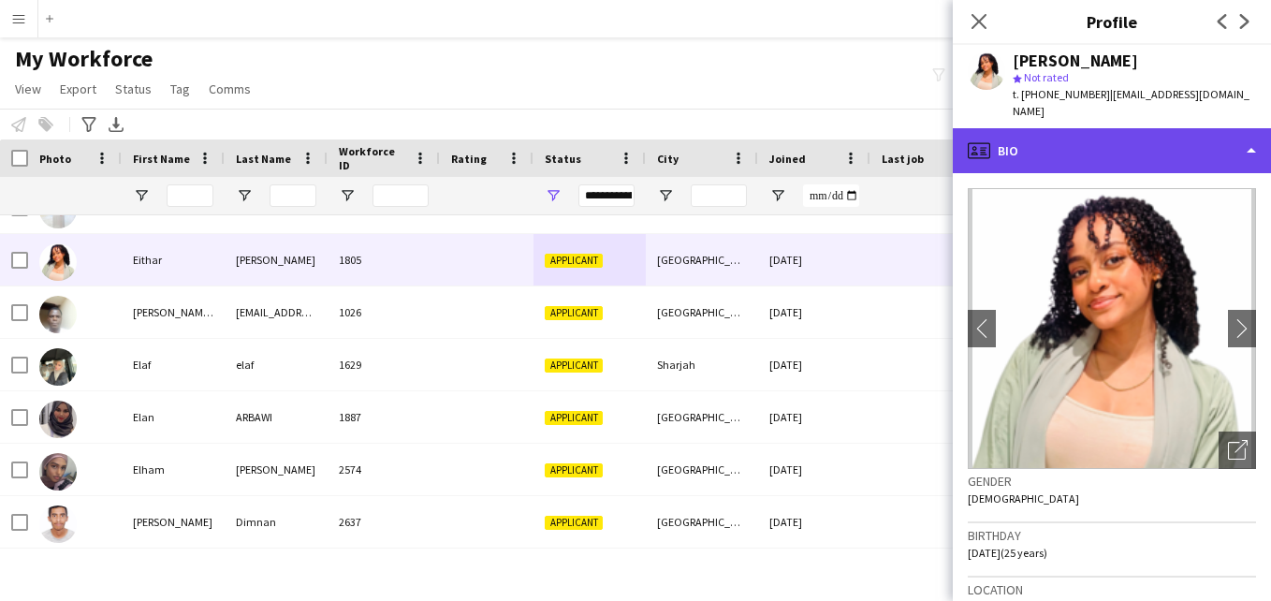
click at [1209, 146] on div "profile Bio" at bounding box center [1112, 150] width 318 height 45
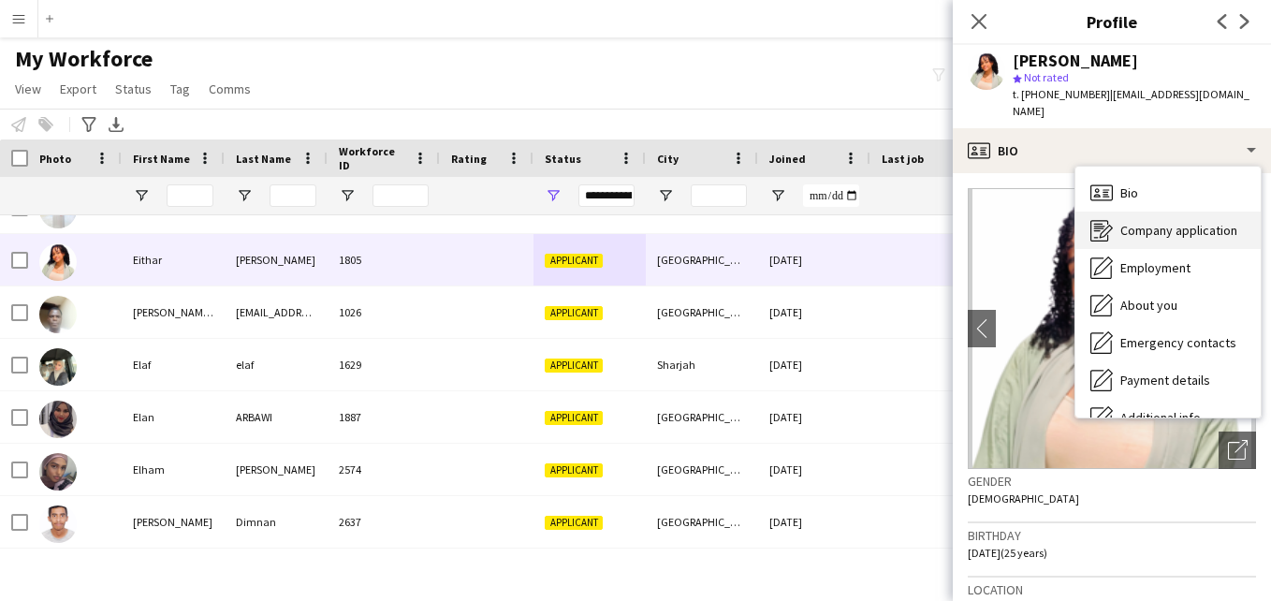
click at [1222, 222] on span "Company application" at bounding box center [1178, 230] width 117 height 17
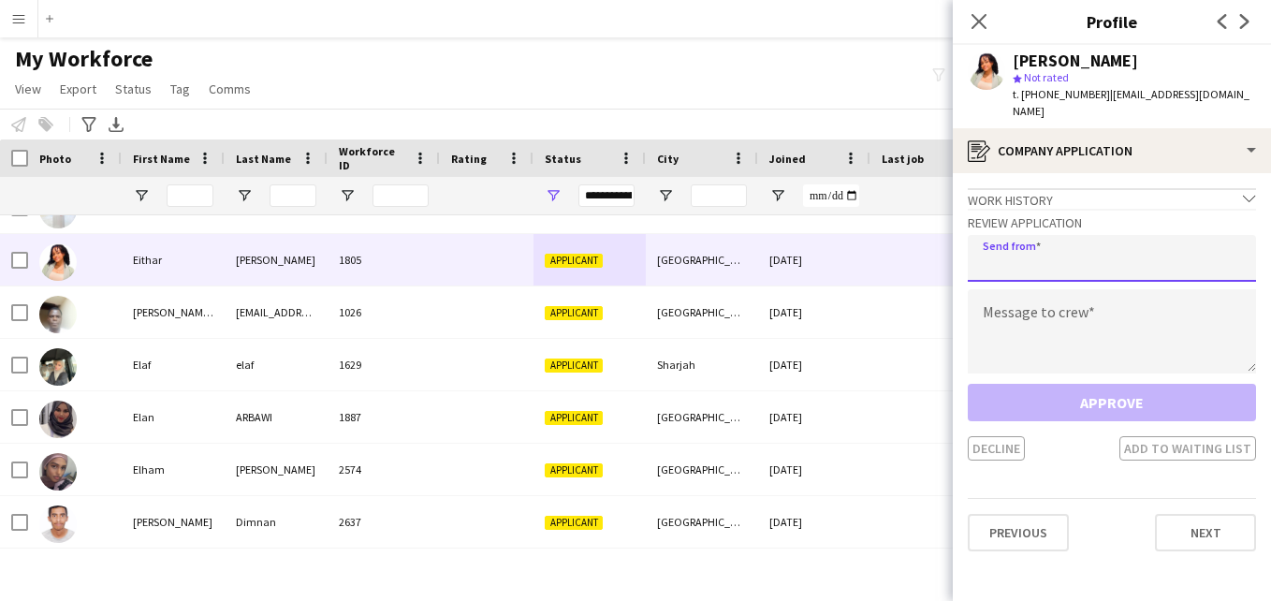
click at [1189, 235] on input "email" at bounding box center [1112, 258] width 288 height 47
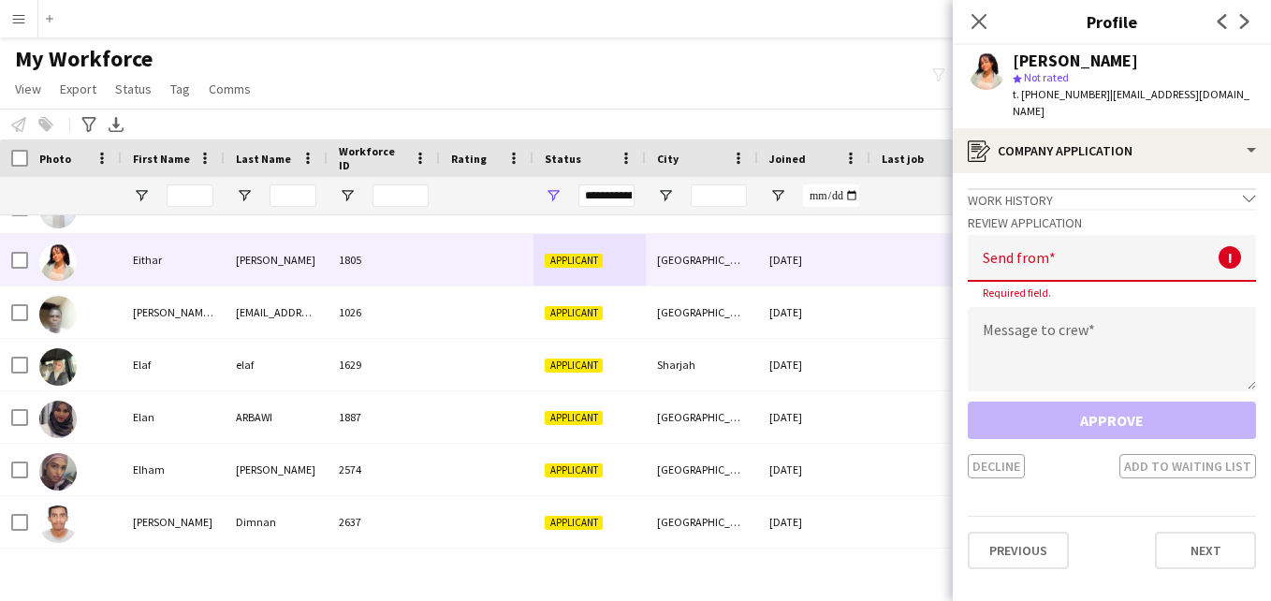
click at [1150, 188] on div "Work history chevron-down" at bounding box center [1112, 198] width 288 height 21
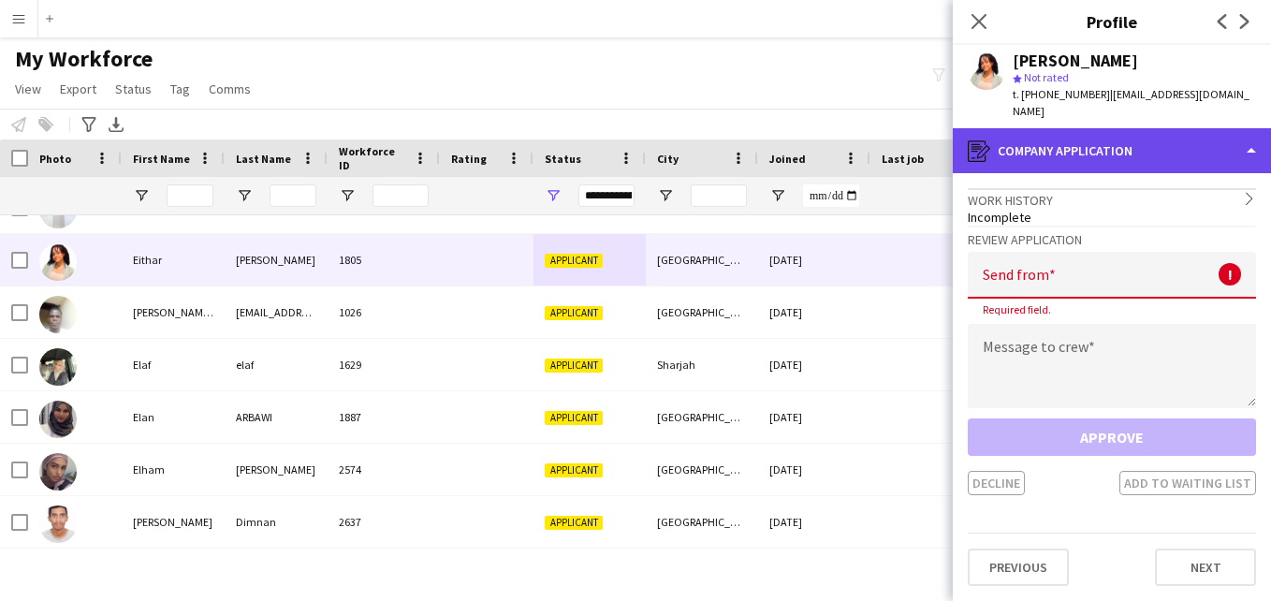
click at [1014, 138] on div "register Company application" at bounding box center [1112, 150] width 318 height 45
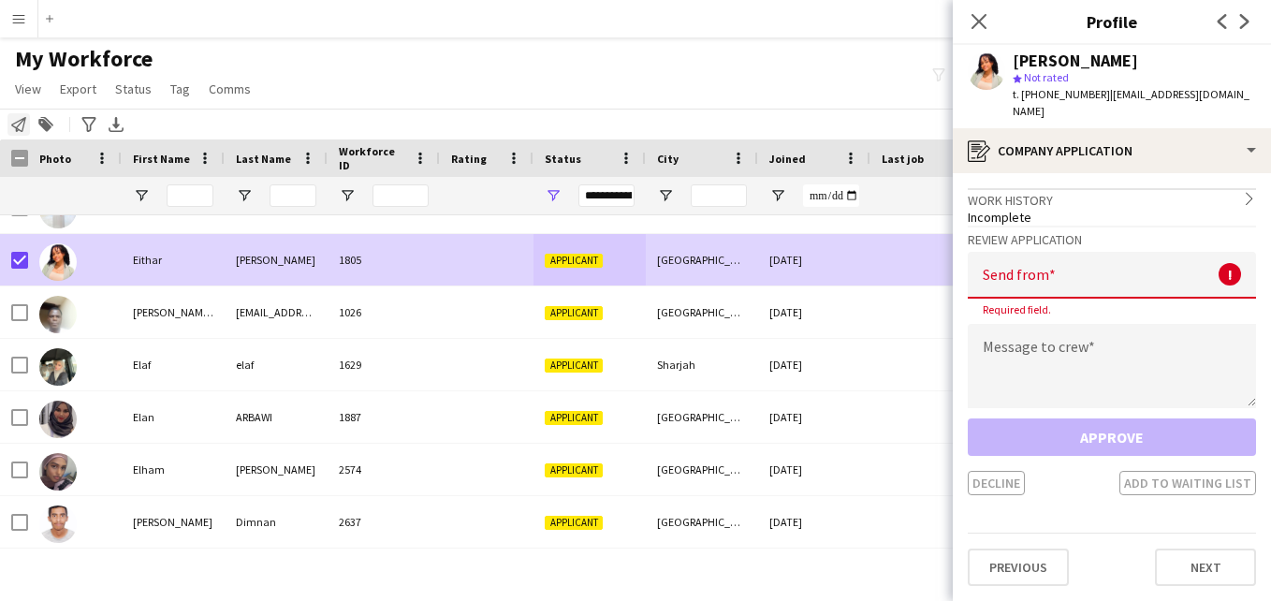
click at [22, 127] on icon "Notify workforce" at bounding box center [18, 124] width 15 height 15
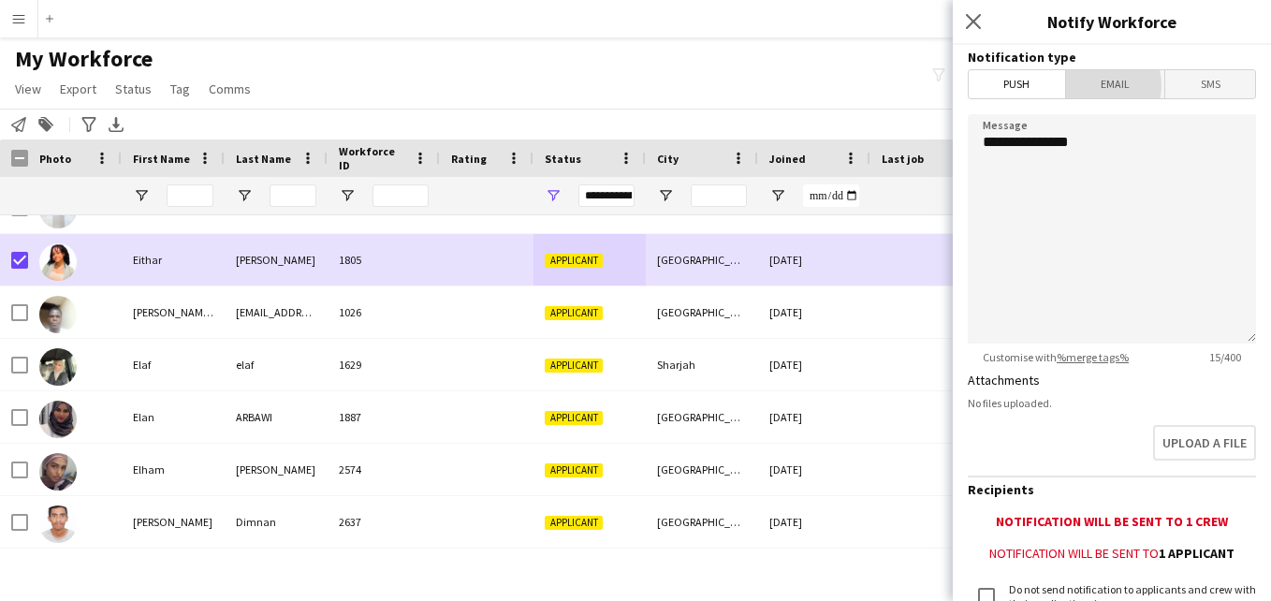
click at [1093, 85] on span "Email" at bounding box center [1115, 84] width 99 height 28
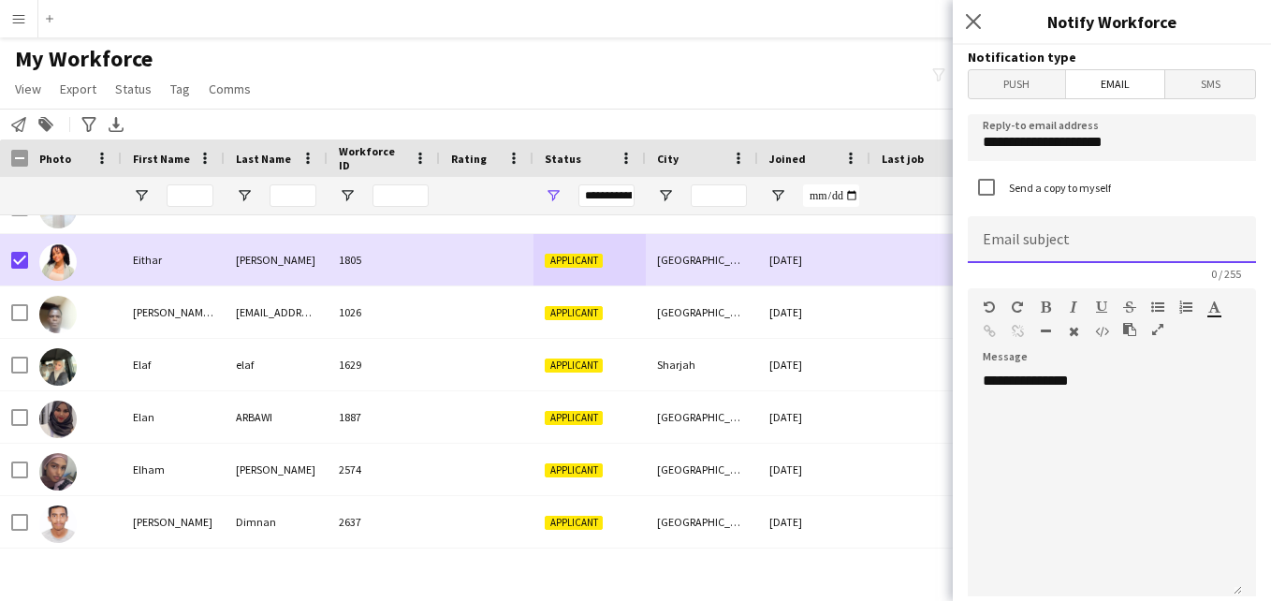
click at [1067, 239] on input at bounding box center [1112, 239] width 288 height 47
click at [1072, 409] on div "**********" at bounding box center [1105, 484] width 274 height 225
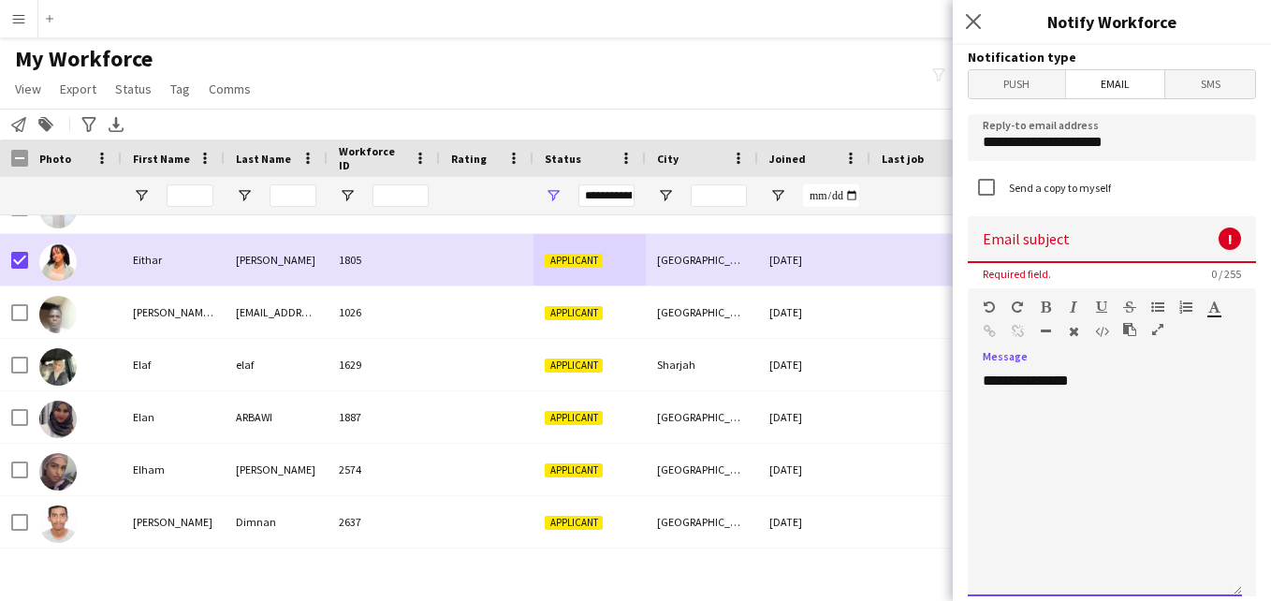
click at [1123, 393] on div "**********" at bounding box center [1105, 484] width 274 height 225
click at [982, 11] on app-icon "Close pop-in" at bounding box center [973, 21] width 27 height 27
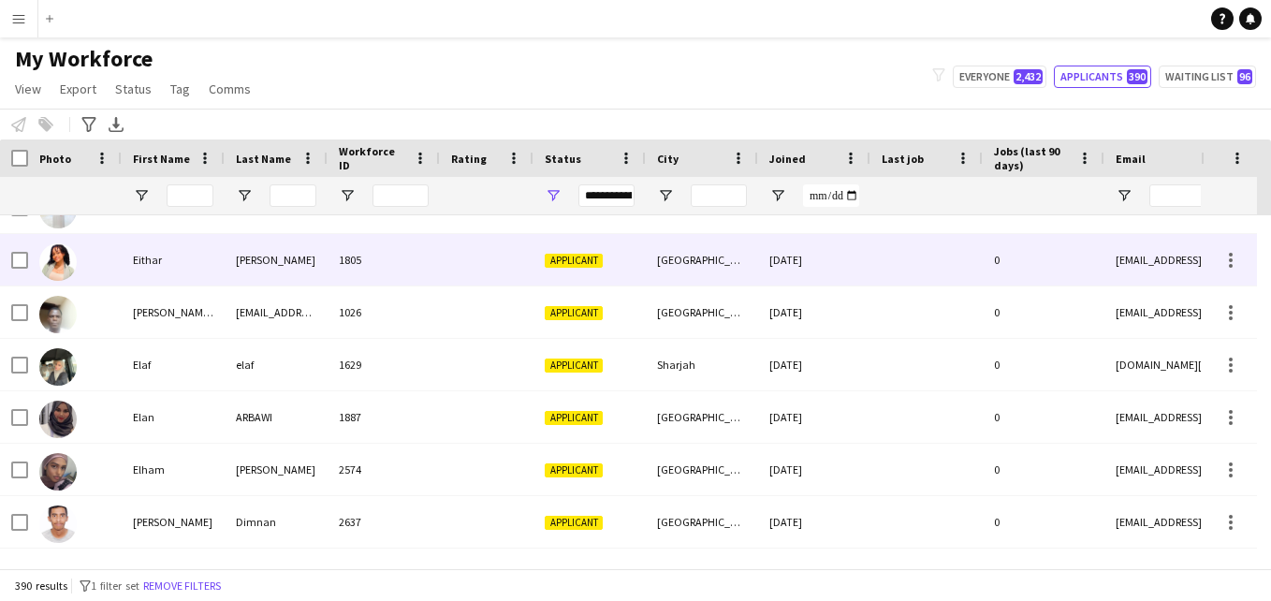
click at [261, 270] on div "Abdelrahim" at bounding box center [276, 259] width 103 height 51
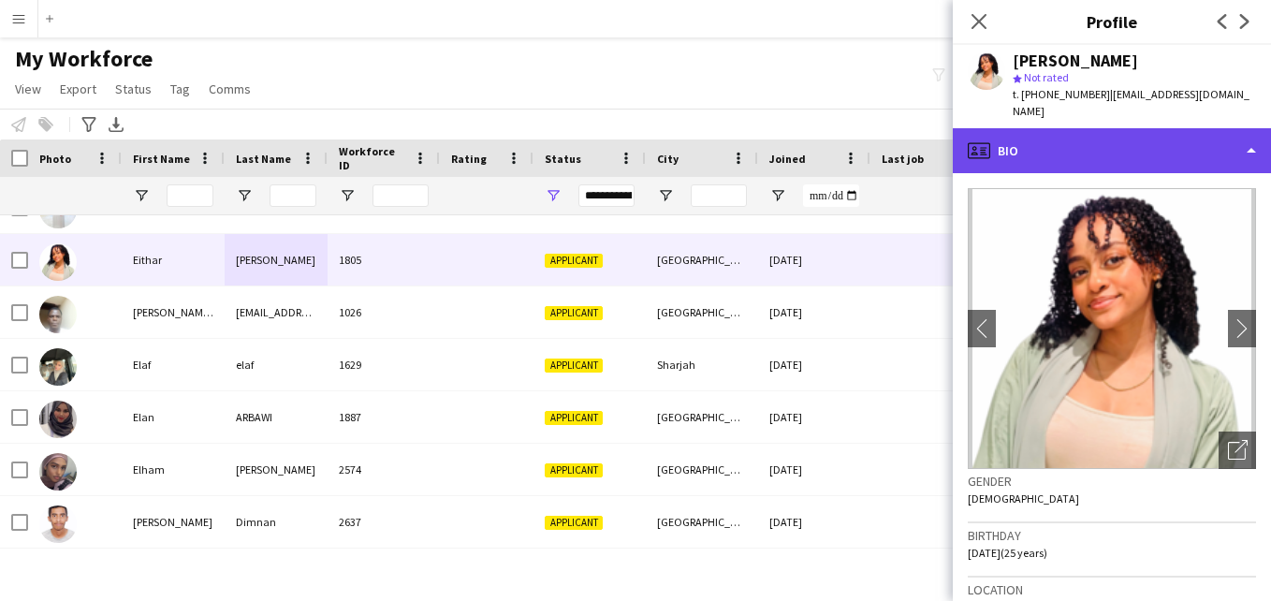
click at [1207, 152] on div "profile Bio" at bounding box center [1112, 150] width 318 height 45
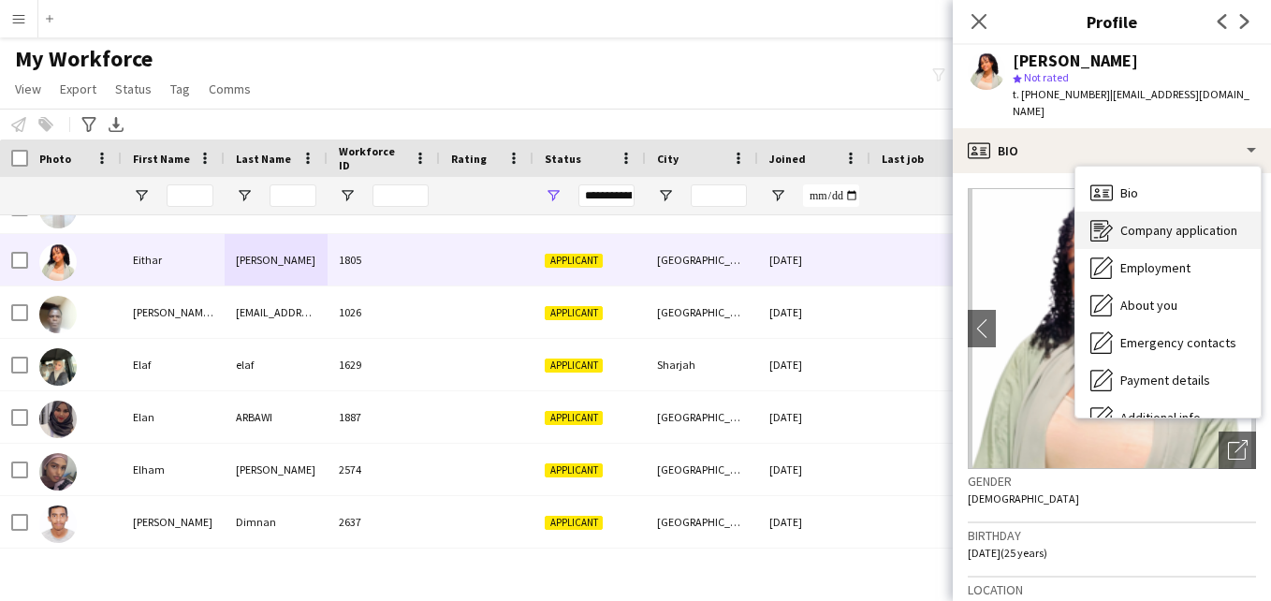
click at [1234, 222] on span "Company application" at bounding box center [1178, 230] width 117 height 17
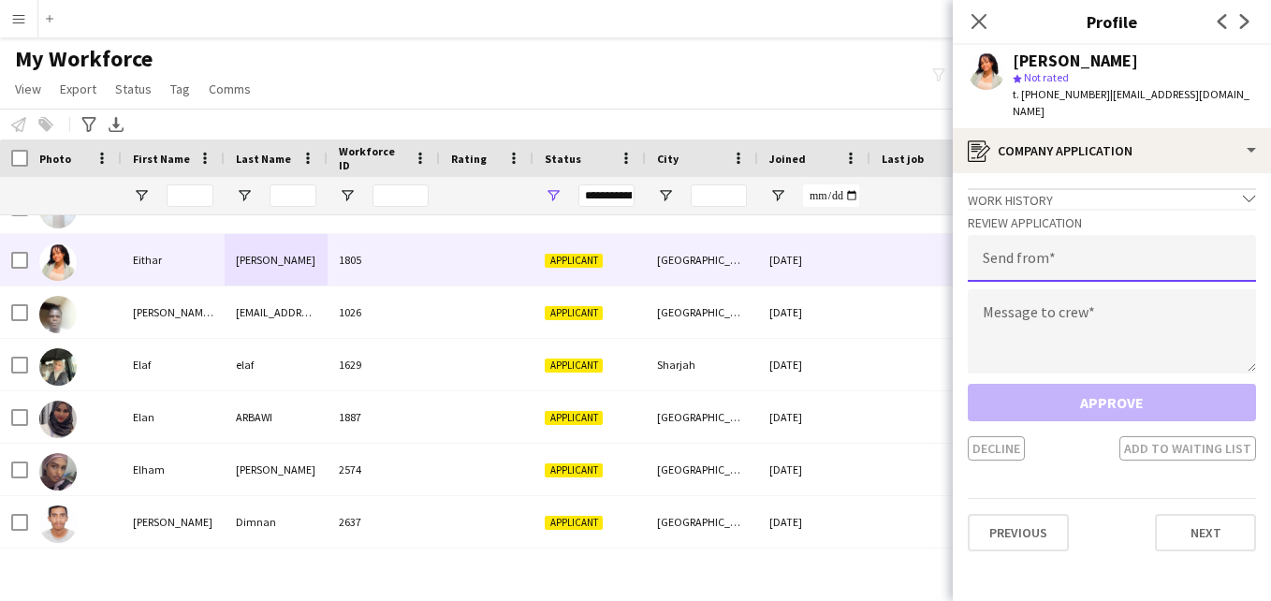
click at [1197, 235] on input "email" at bounding box center [1112, 258] width 288 height 47
type input "**********"
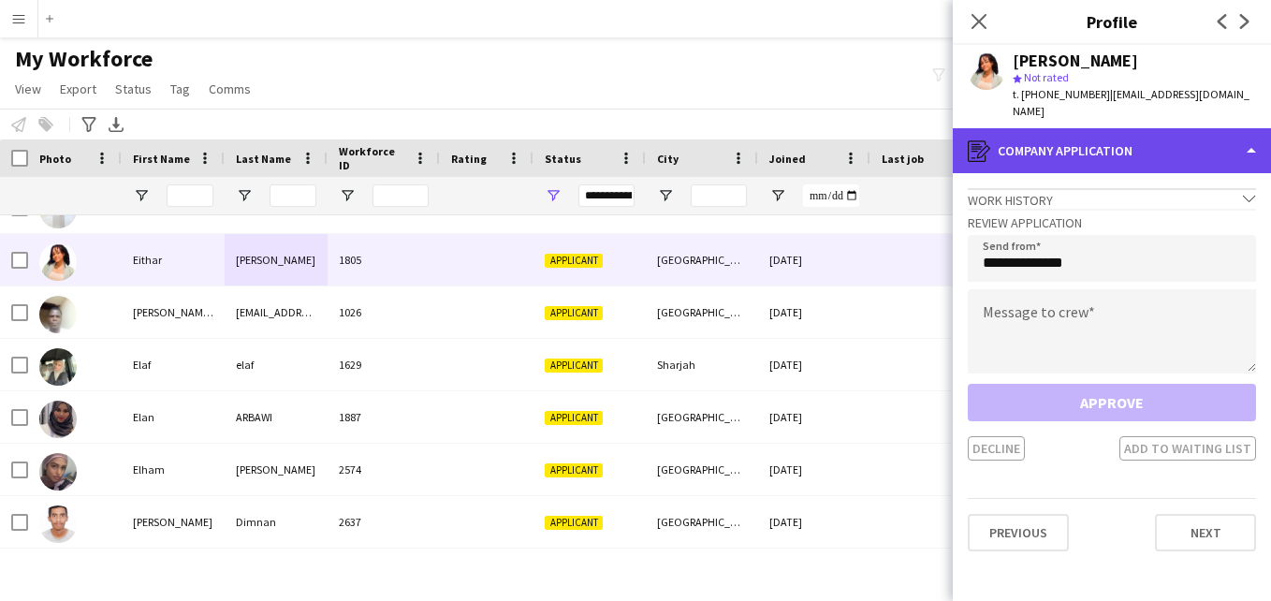
click at [1207, 146] on div "register Company application" at bounding box center [1112, 150] width 318 height 45
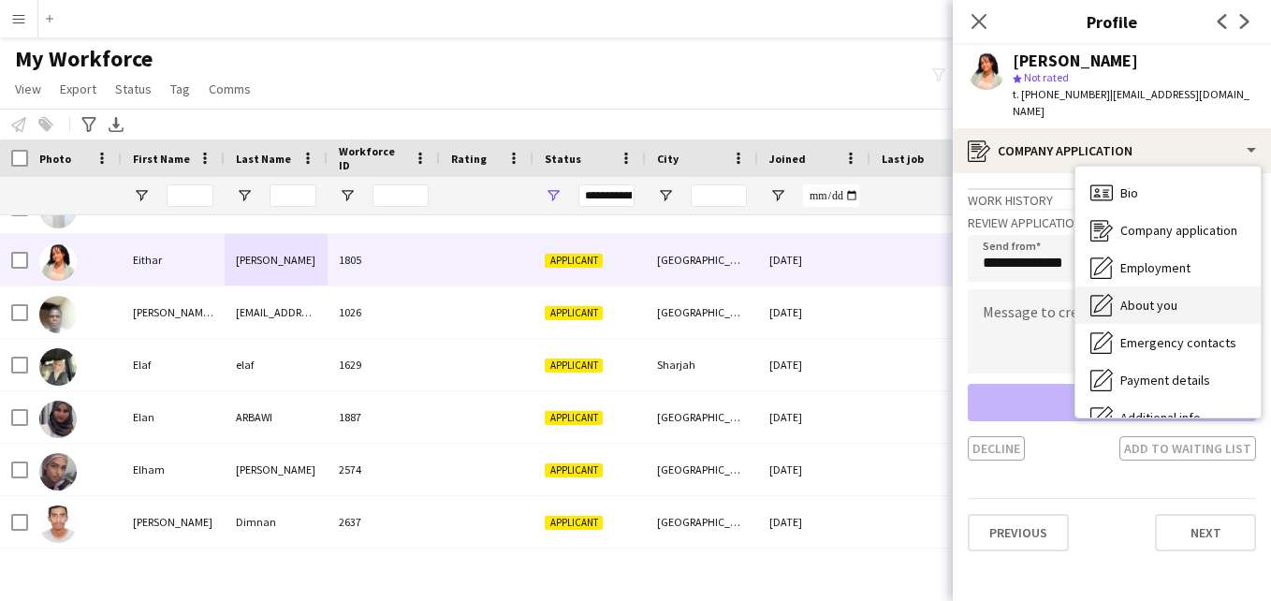
click at [1207, 286] on div "About you About you" at bounding box center [1167, 304] width 185 height 37
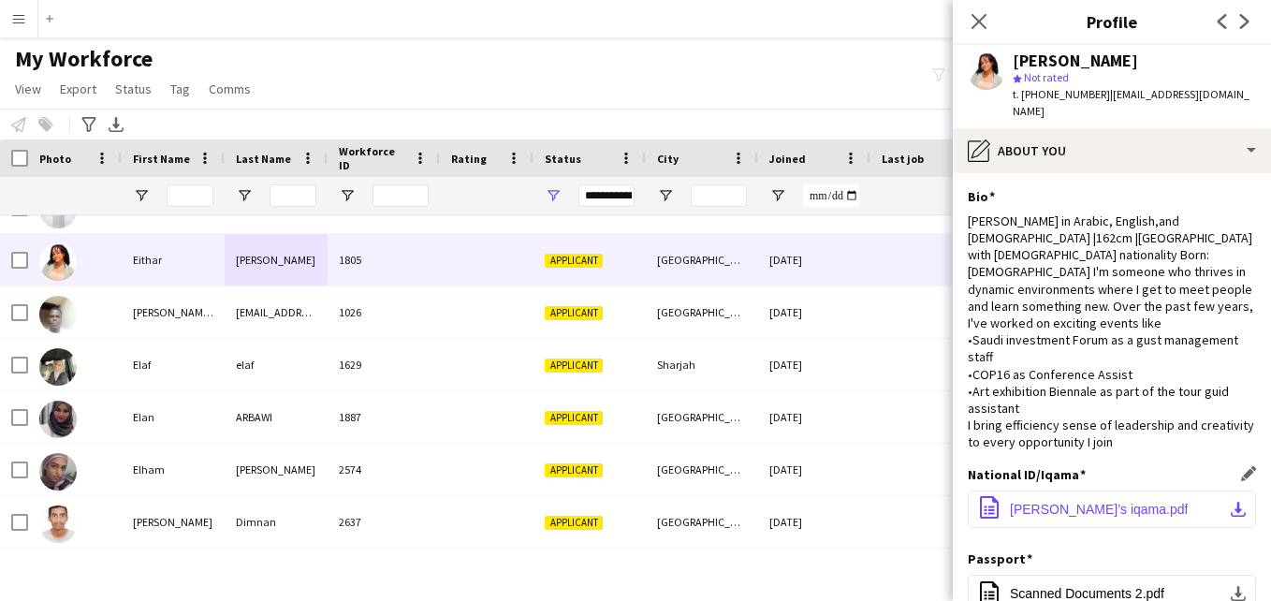
click at [1101, 502] on span "Eithar’s iqama.pdf" at bounding box center [1099, 509] width 178 height 15
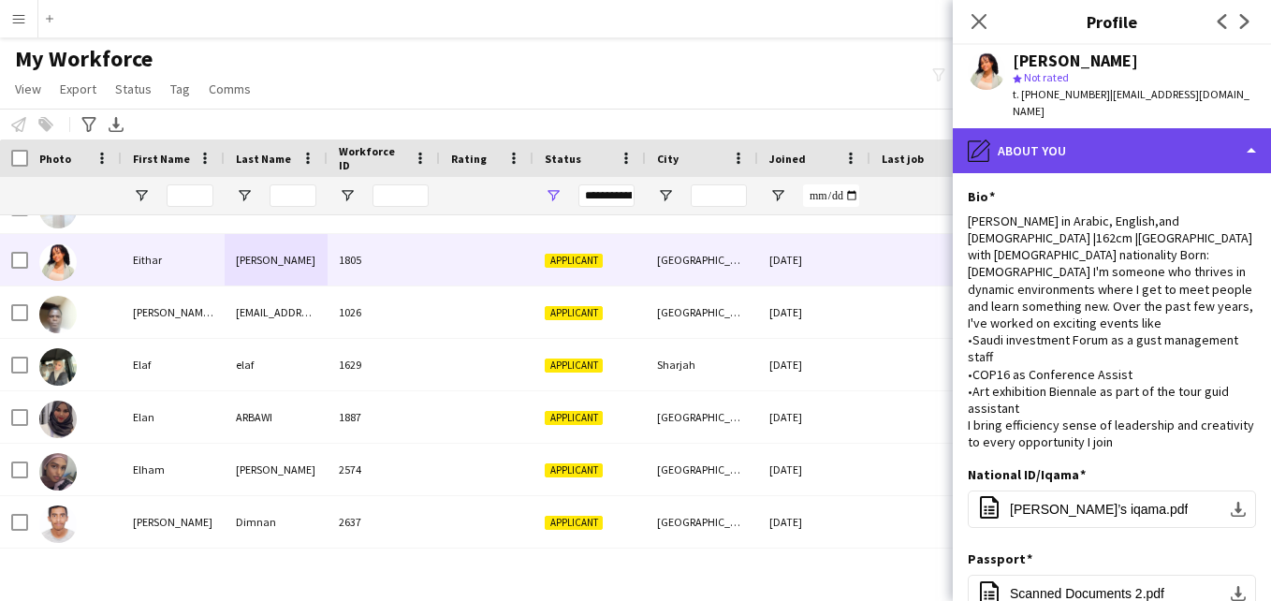
click at [1234, 128] on div "pencil4 About you" at bounding box center [1112, 150] width 318 height 45
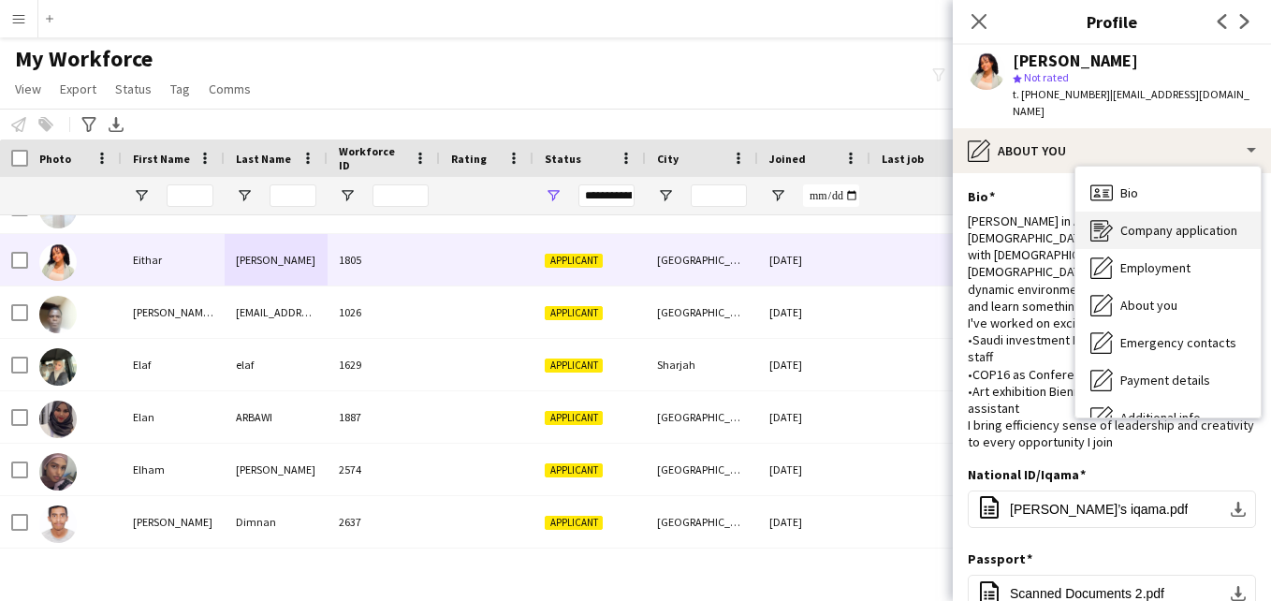
click at [1208, 222] on span "Company application" at bounding box center [1178, 230] width 117 height 17
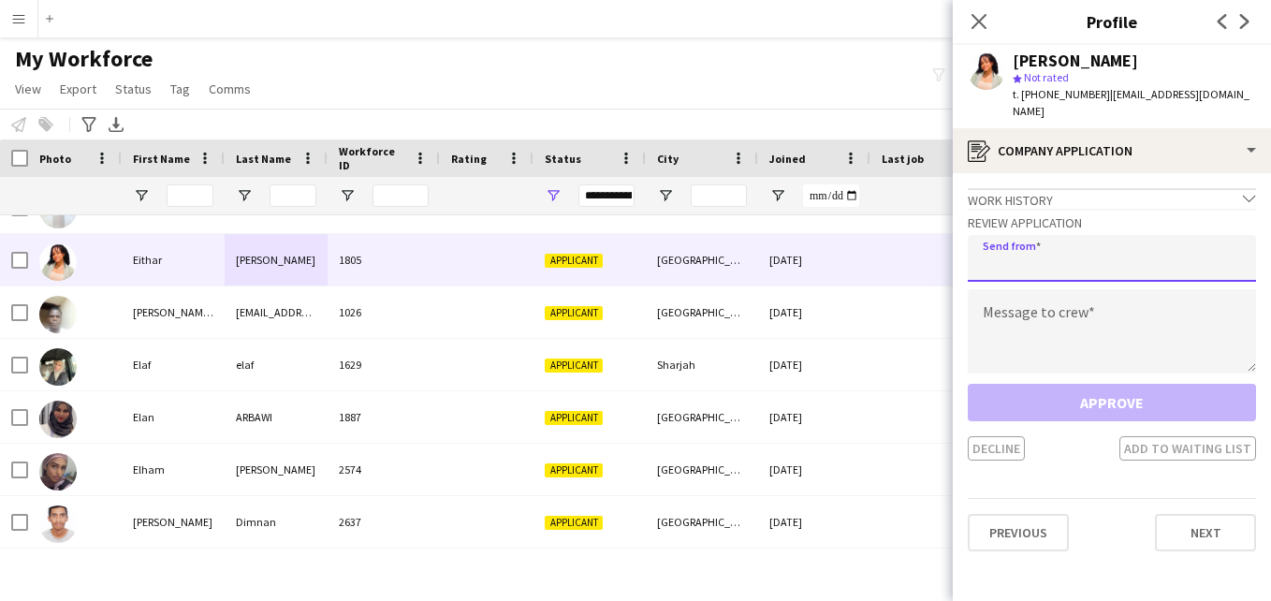
click at [1182, 235] on input "email" at bounding box center [1112, 258] width 288 height 47
type input "**********"
click at [1135, 302] on textarea at bounding box center [1112, 331] width 288 height 84
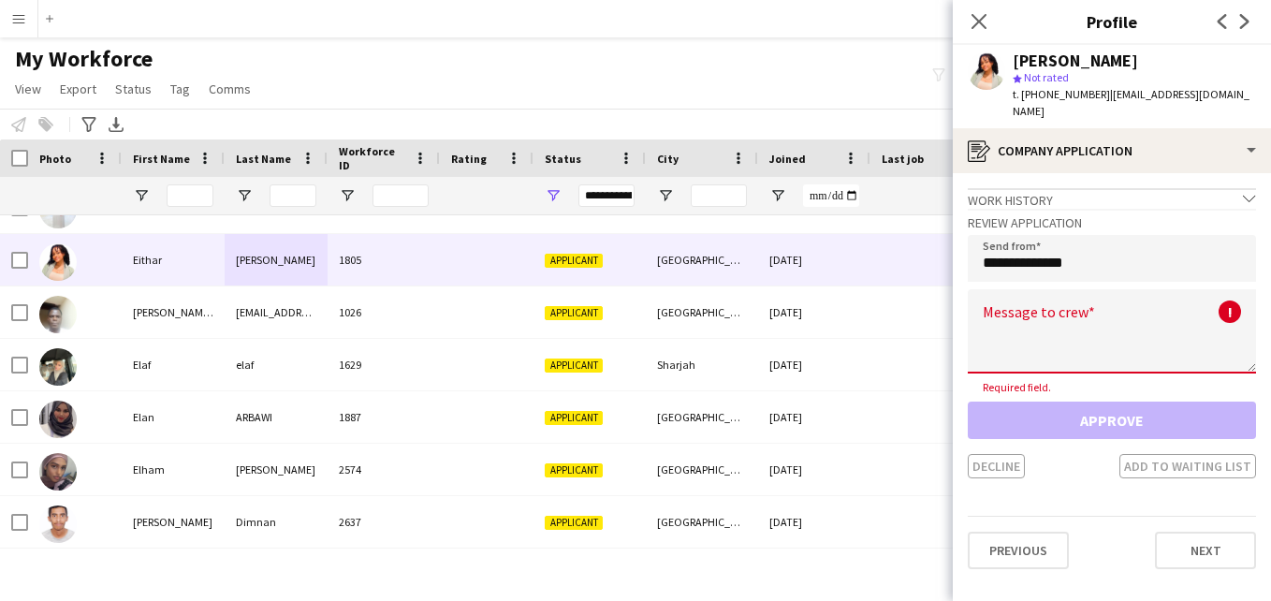
click at [1055, 299] on textarea at bounding box center [1112, 331] width 288 height 84
paste textarea "**********"
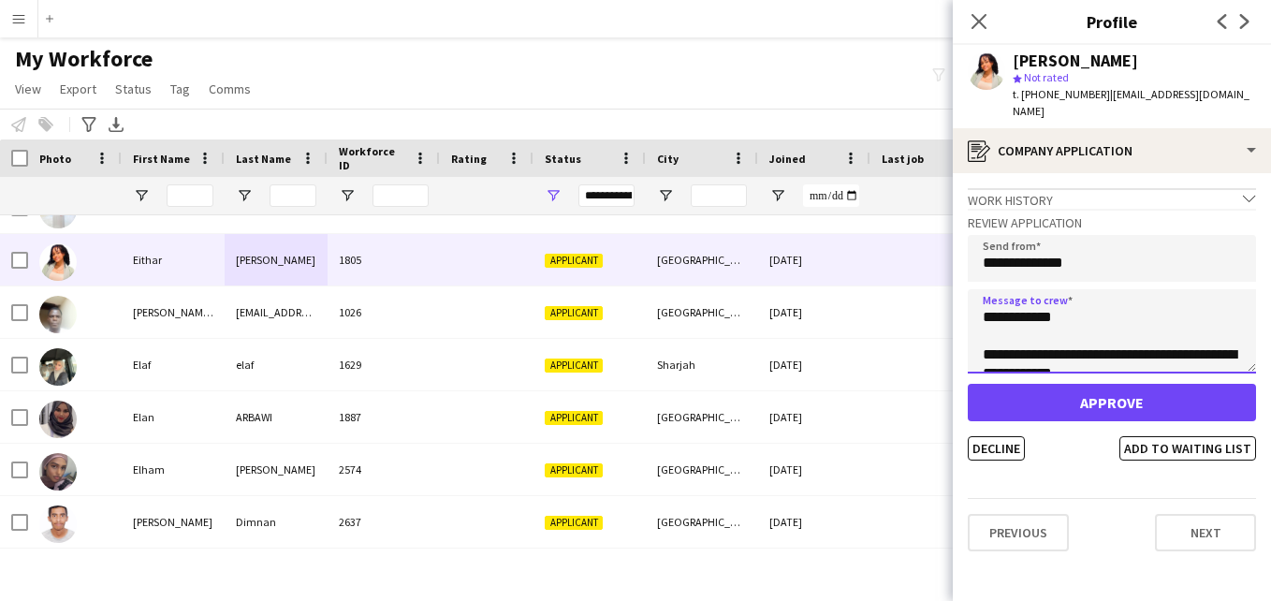
click at [1059, 298] on textarea "**********" at bounding box center [1112, 331] width 288 height 84
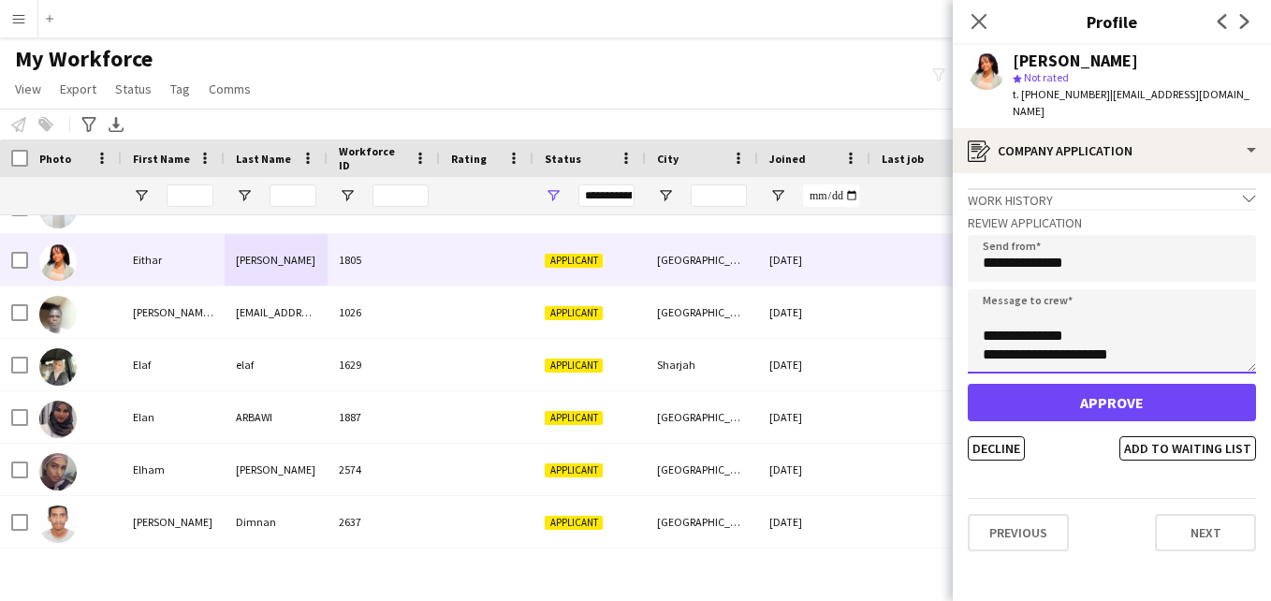
click at [1142, 327] on textarea "**********" at bounding box center [1112, 331] width 288 height 84
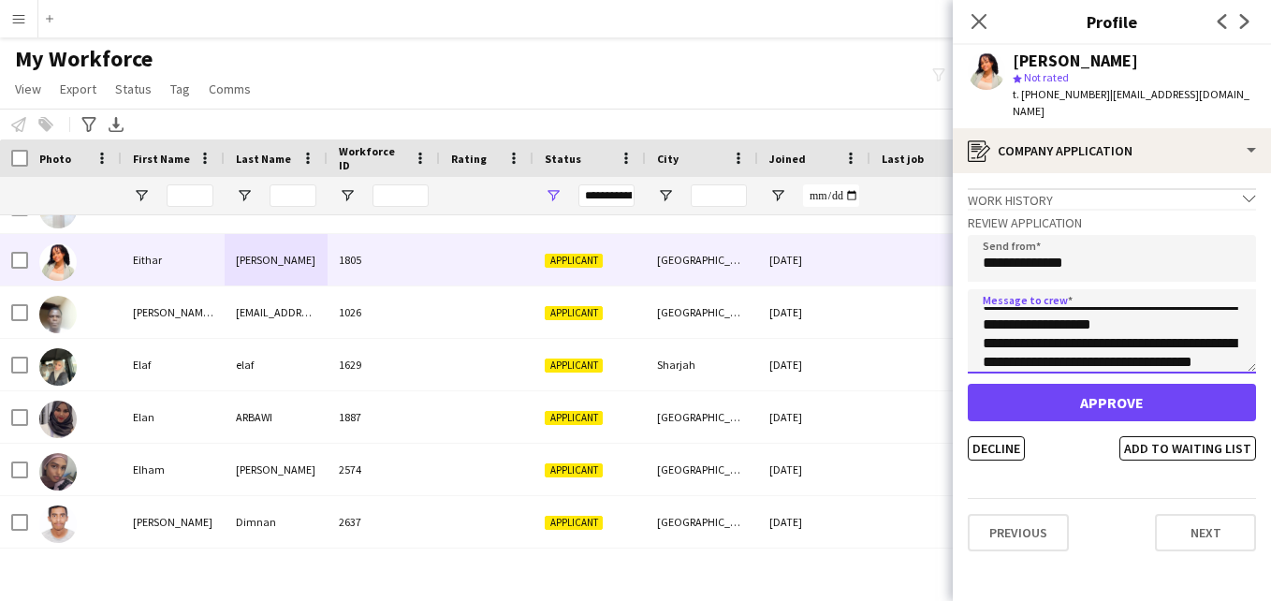
scroll to position [0, 0]
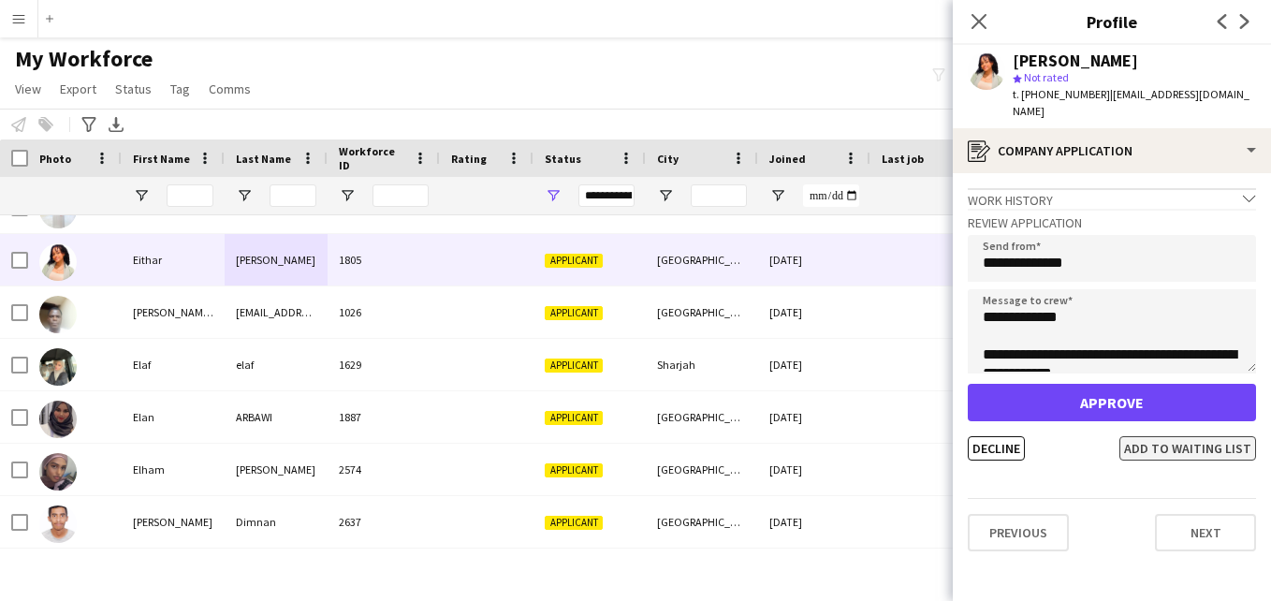
click at [1208, 436] on button "Add to waiting list" at bounding box center [1187, 448] width 137 height 24
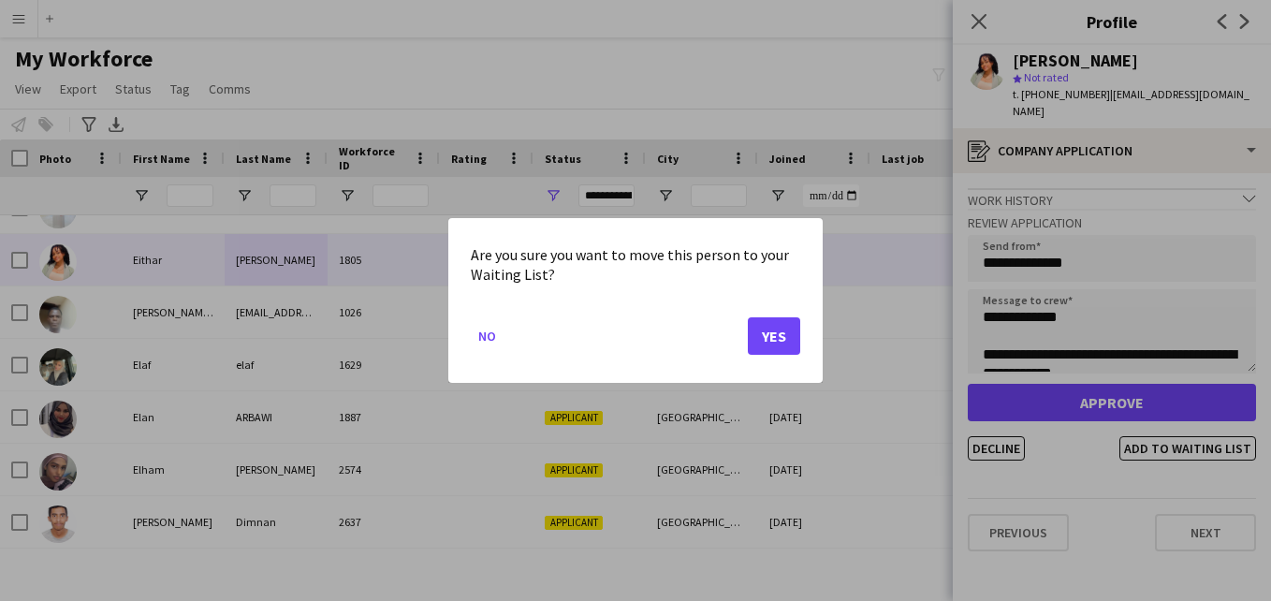
click at [1011, 308] on div at bounding box center [635, 300] width 1271 height 601
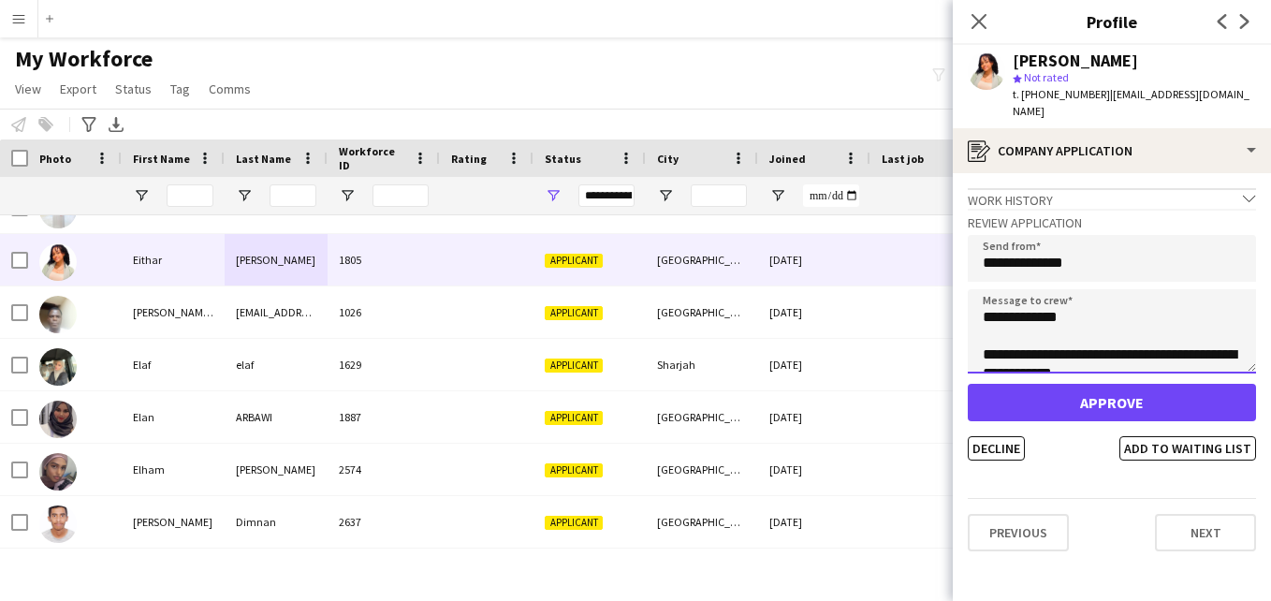
click at [985, 330] on textarea "**********" at bounding box center [1112, 331] width 288 height 84
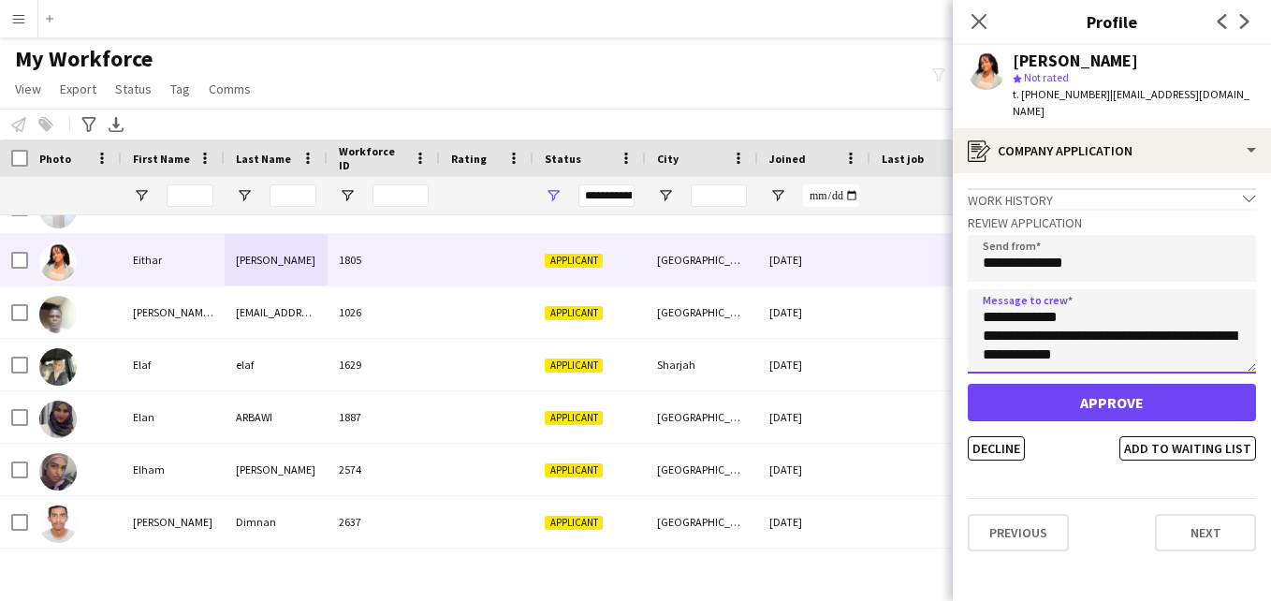
type textarea "**********"
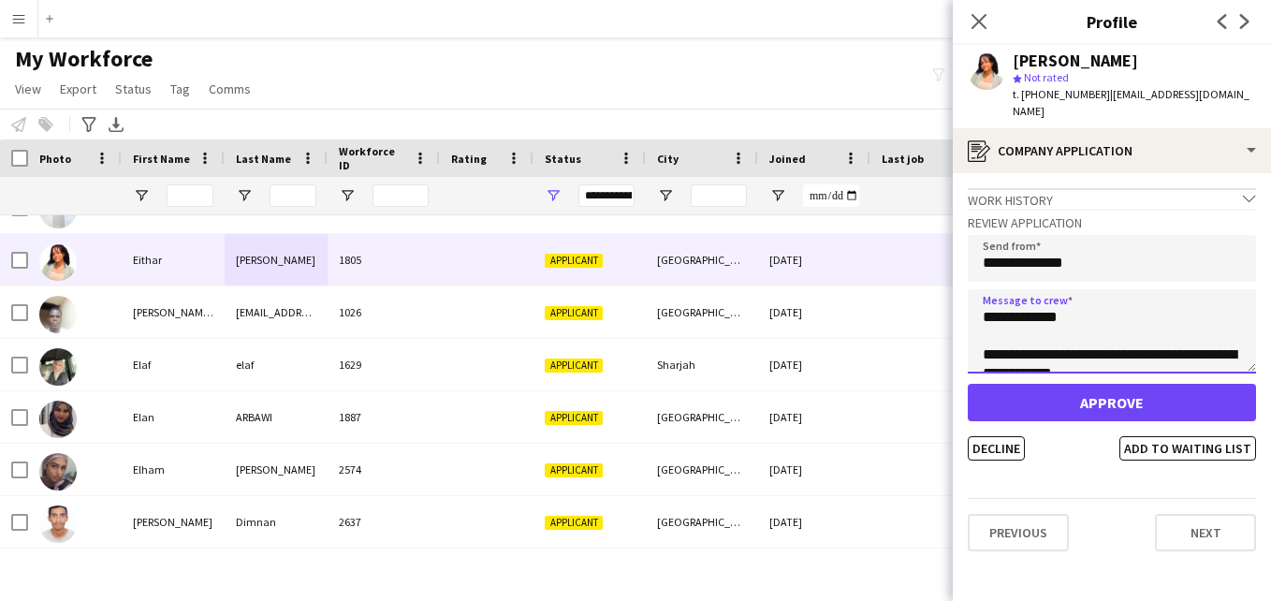
scroll to position [487, 0]
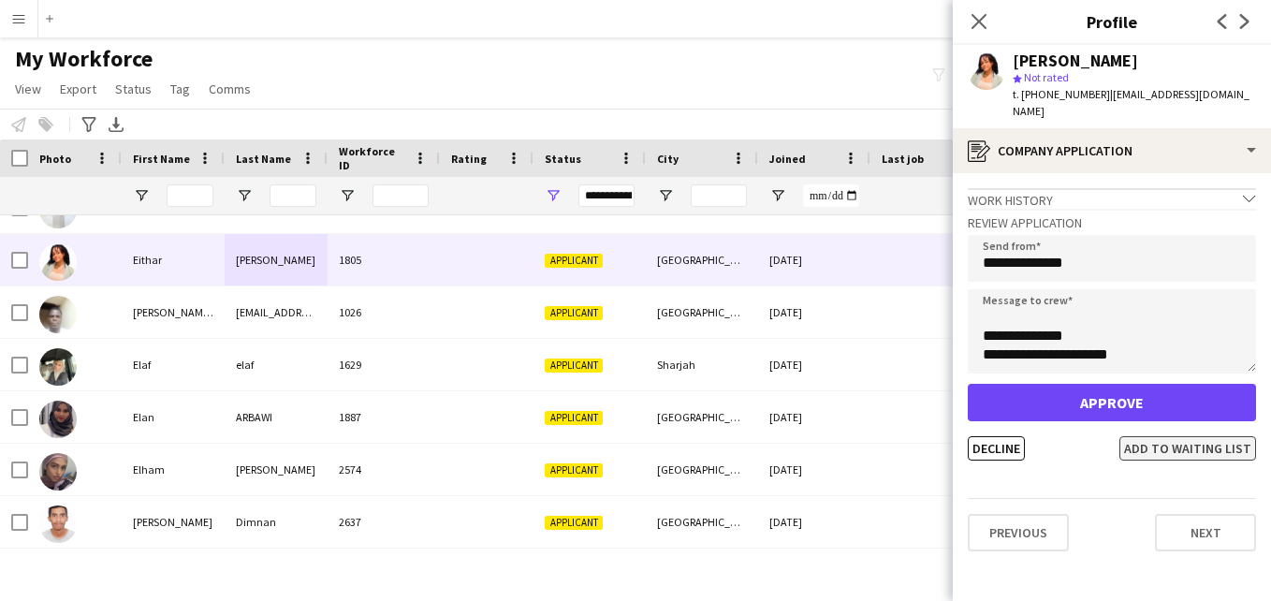
click at [1193, 436] on button "Add to waiting list" at bounding box center [1187, 448] width 137 height 24
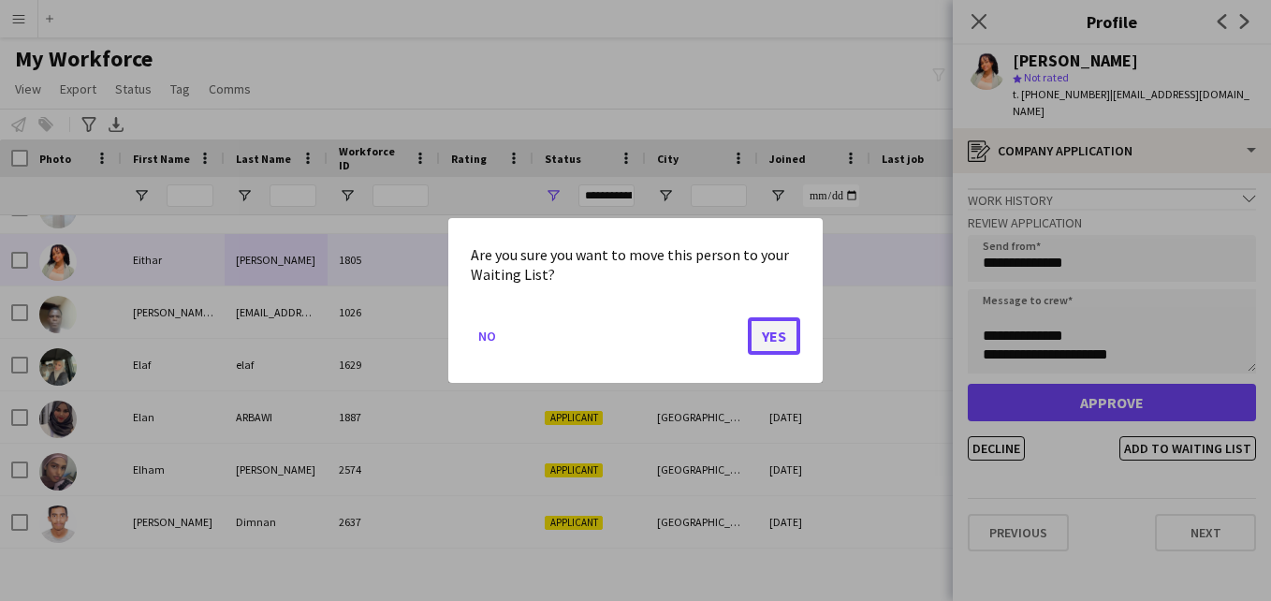
click at [777, 328] on button "Yes" at bounding box center [774, 335] width 52 height 37
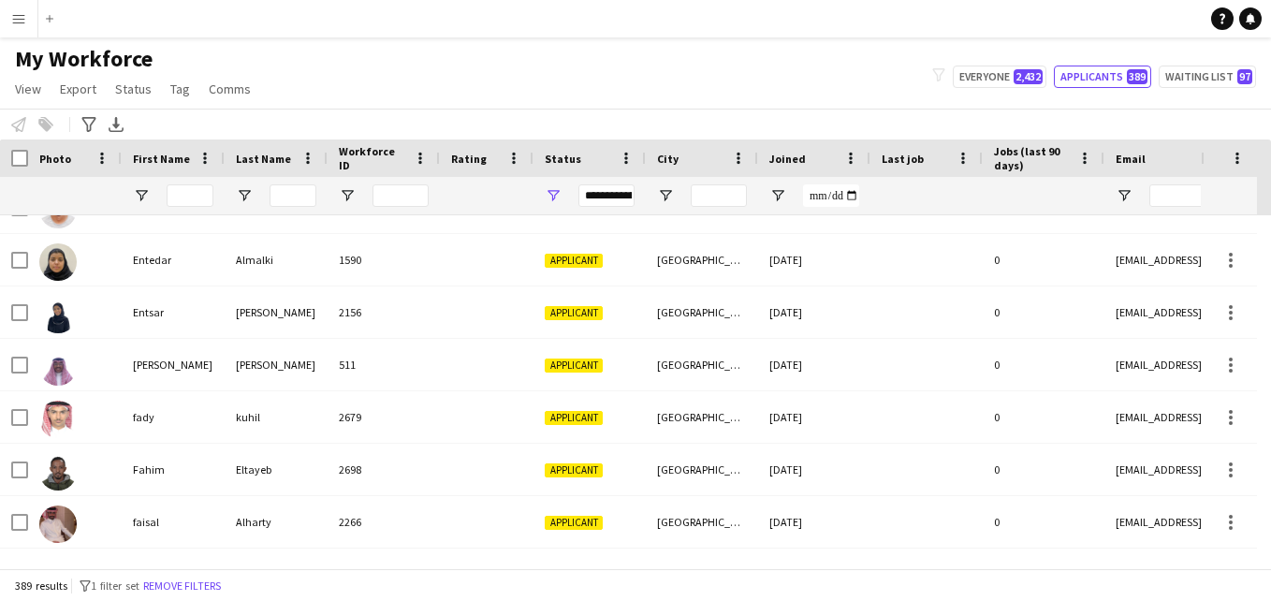
scroll to position [5417, 0]
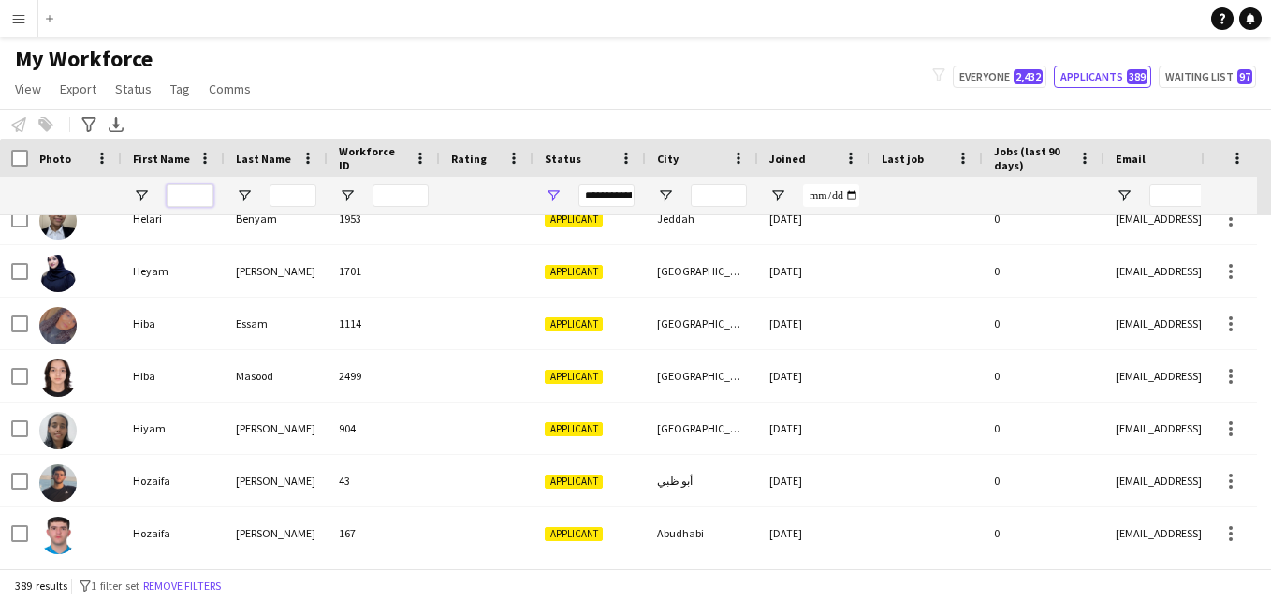
click at [204, 191] on input "First Name Filter Input" at bounding box center [190, 195] width 47 height 22
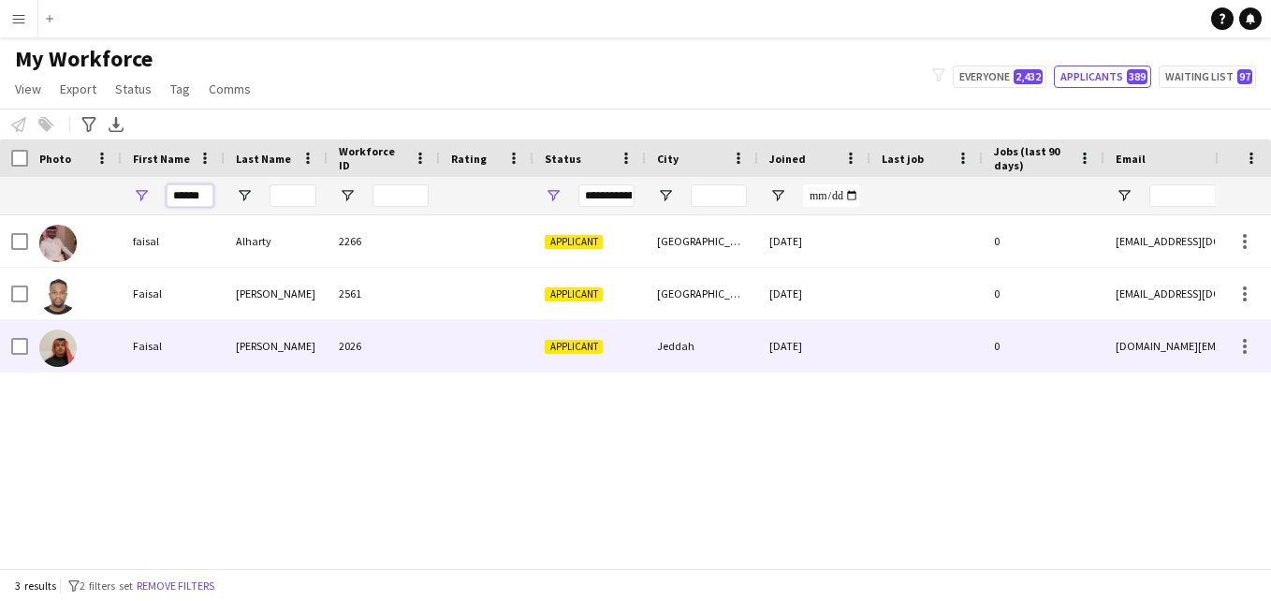
type input "******"
click at [298, 345] on div "[PERSON_NAME]" at bounding box center [276, 345] width 103 height 51
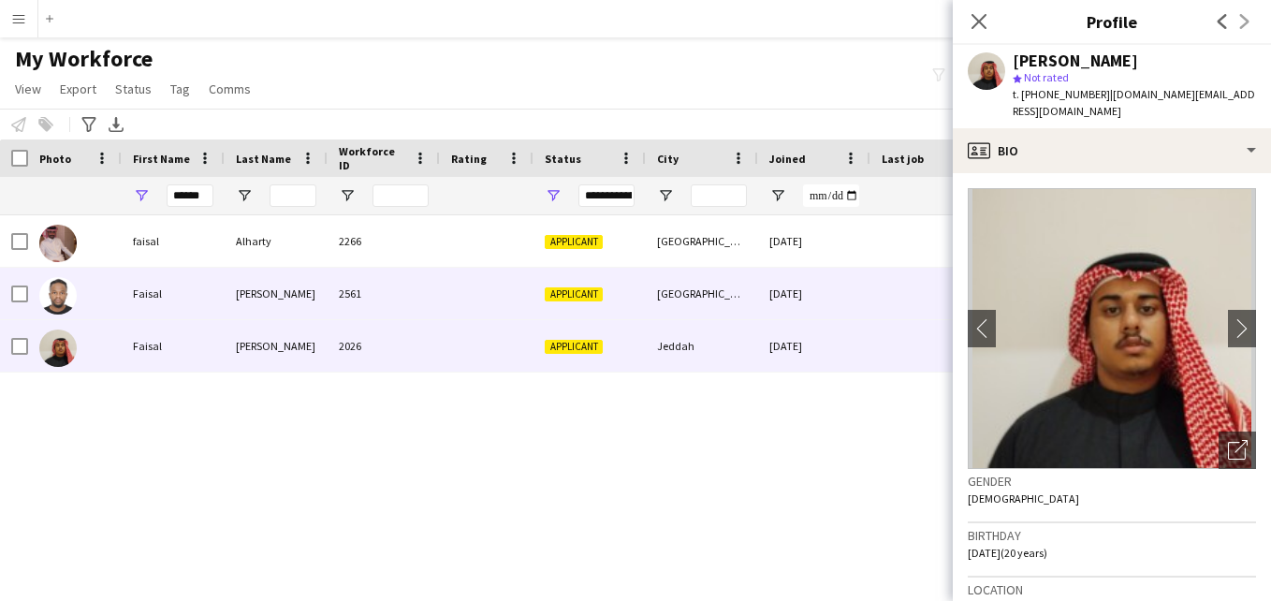
click at [343, 306] on div "2561" at bounding box center [384, 293] width 112 height 51
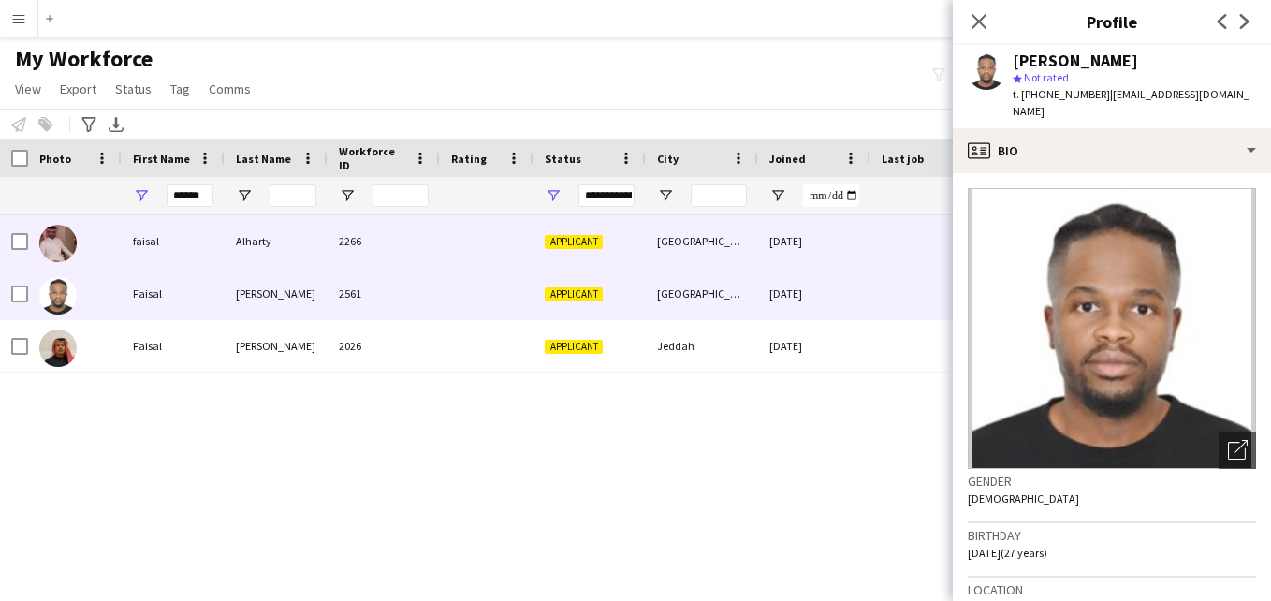
click at [376, 262] on div "2266" at bounding box center [384, 240] width 112 height 51
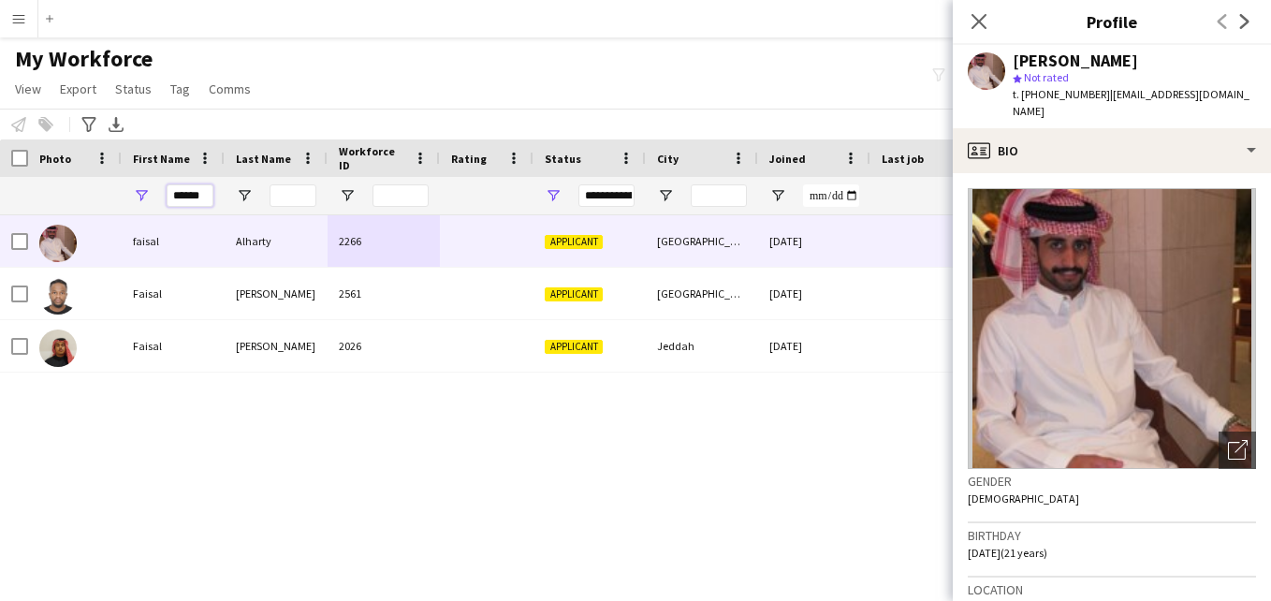
drag, startPoint x: 199, startPoint y: 187, endPoint x: 150, endPoint y: 196, distance: 50.3
click at [150, 196] on div "******" at bounding box center [173, 195] width 103 height 37
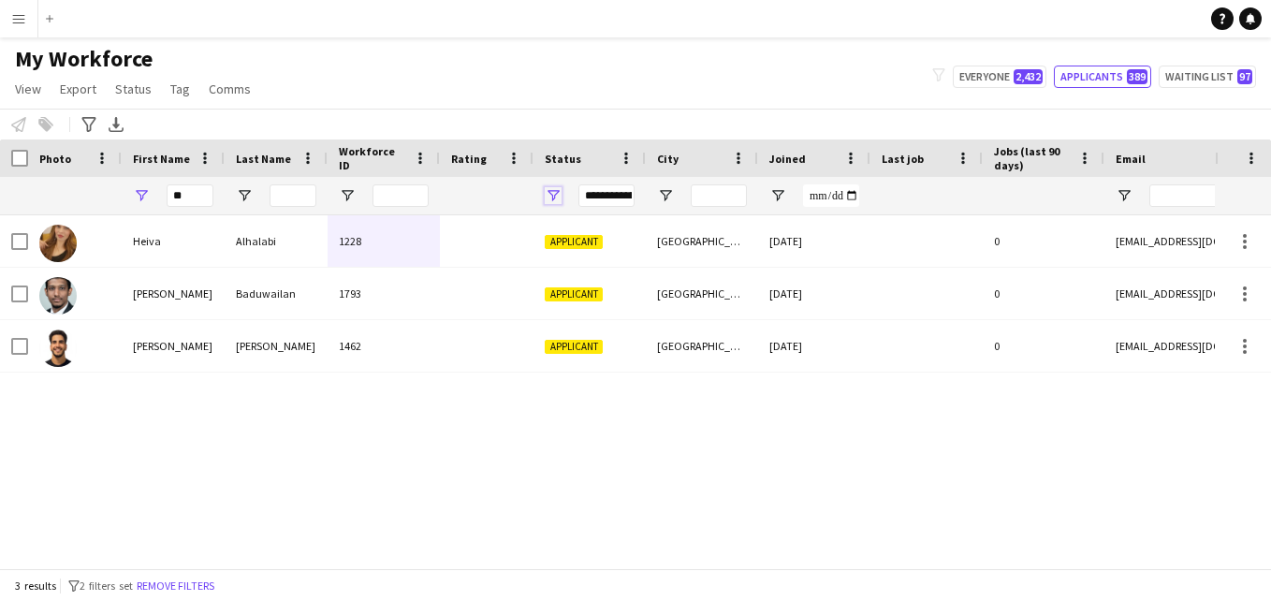
click at [547, 190] on span "Open Filter Menu" at bounding box center [553, 195] width 17 height 17
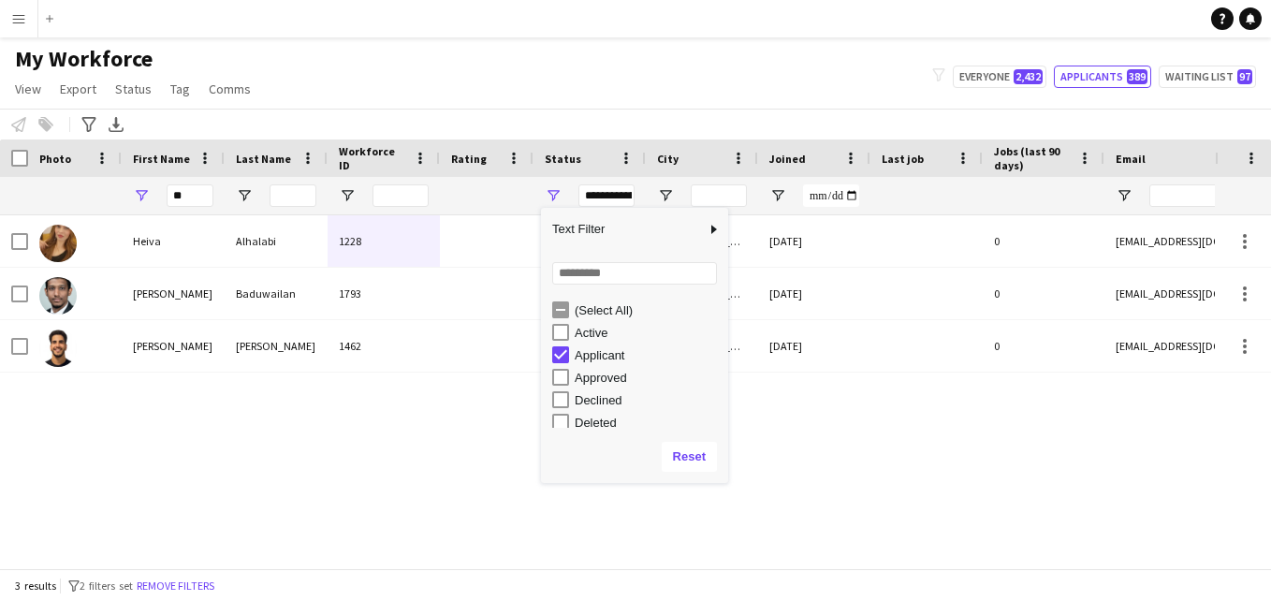
click at [480, 403] on div "Heiva Alhalabi 1228 Applicant Dubai 12-02-2025 0 heiva.alhalabi4@gmail.com Huss…" at bounding box center [607, 384] width 1215 height 339
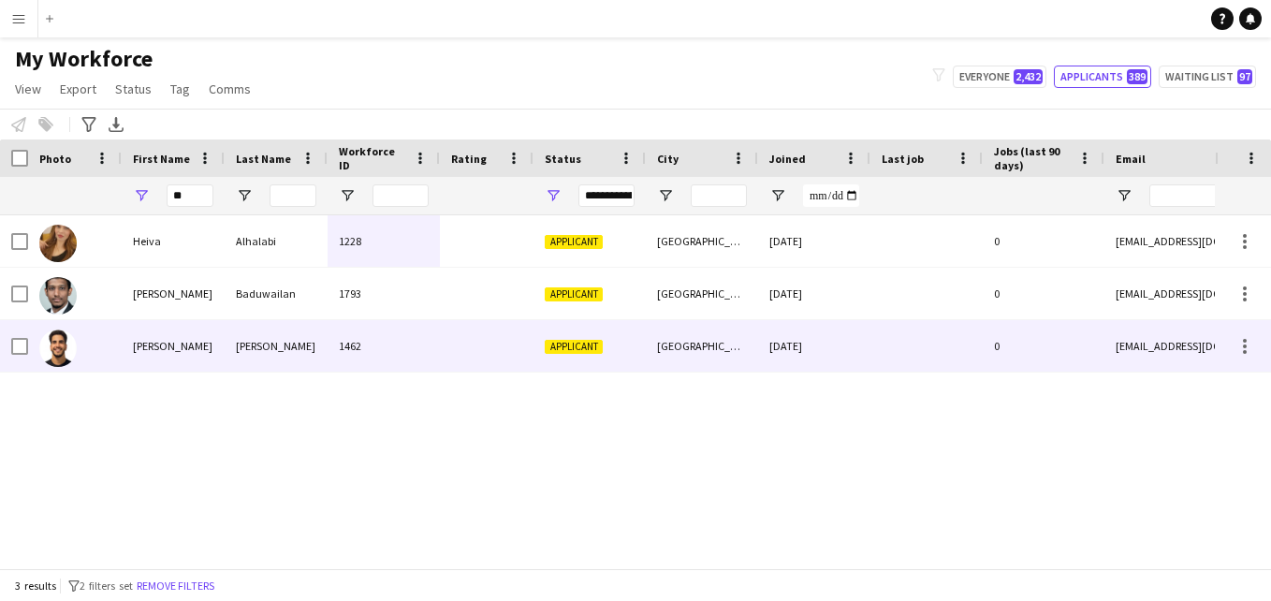
click at [497, 357] on div at bounding box center [487, 345] width 94 height 51
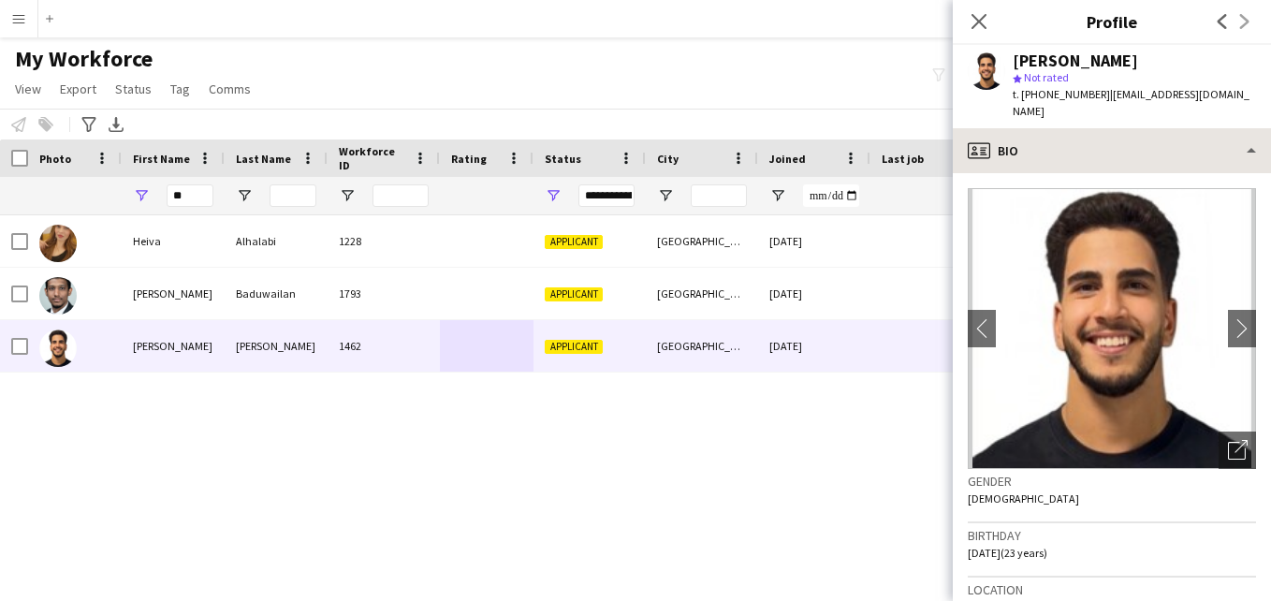
drag, startPoint x: 1155, startPoint y: 92, endPoint x: 1158, endPoint y: 117, distance: 25.4
click at [1157, 96] on span "| hussain-hb@live.com" at bounding box center [1131, 102] width 237 height 31
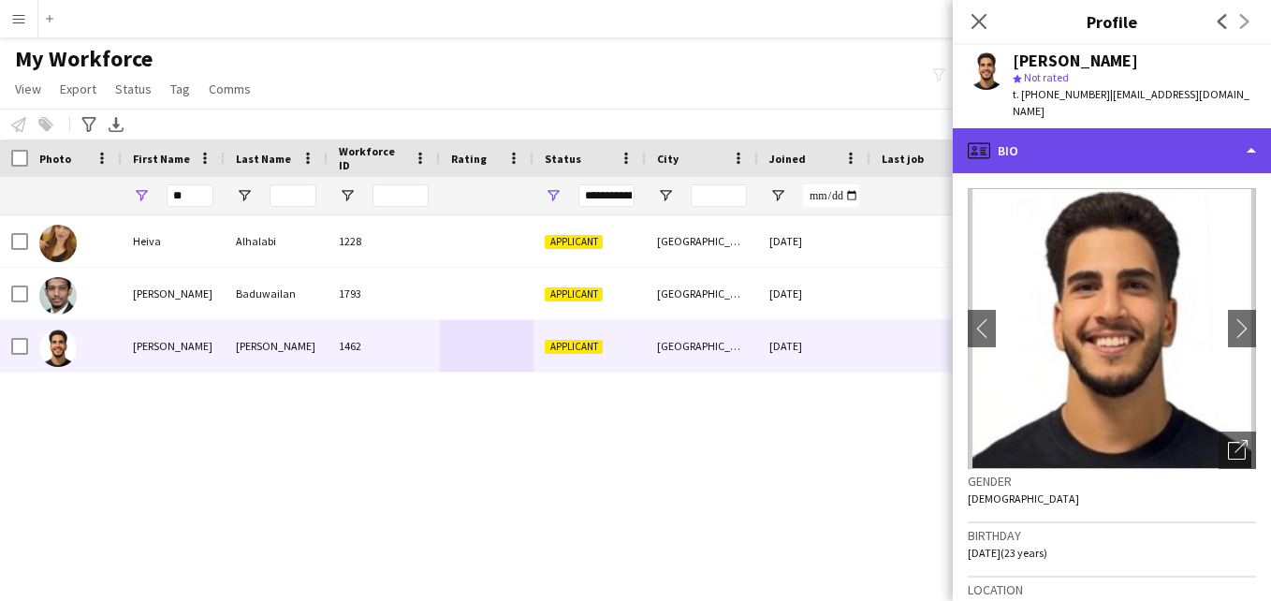
click at [1158, 128] on div "profile Bio" at bounding box center [1112, 150] width 318 height 45
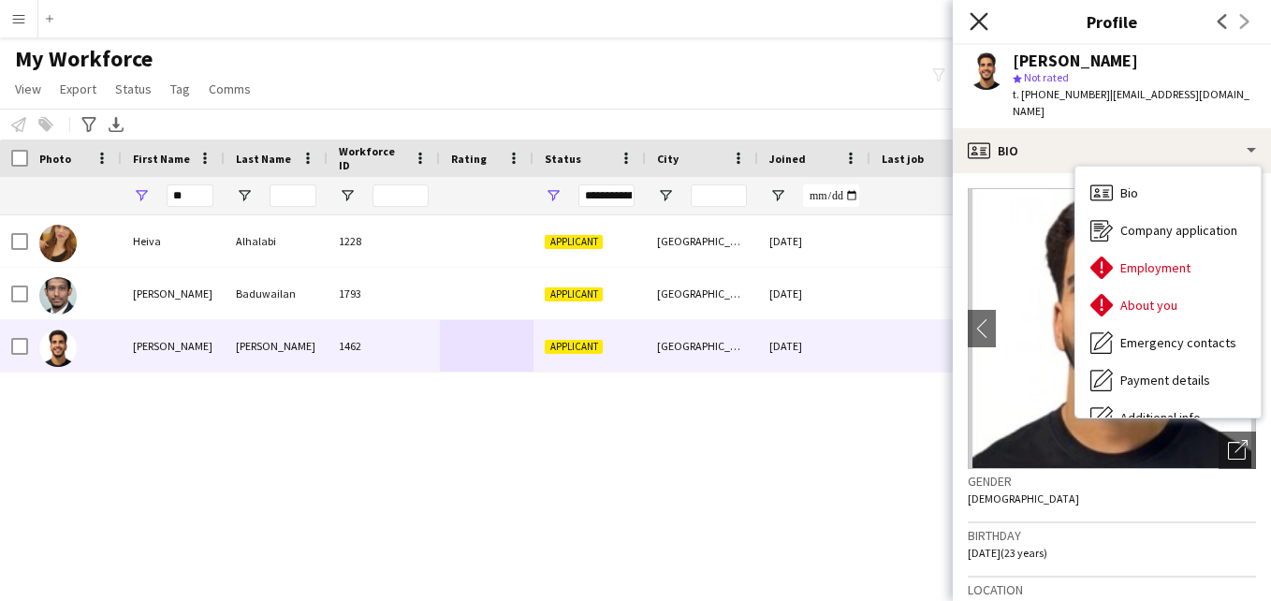
click at [971, 19] on icon "Close pop-in" at bounding box center [979, 21] width 18 height 18
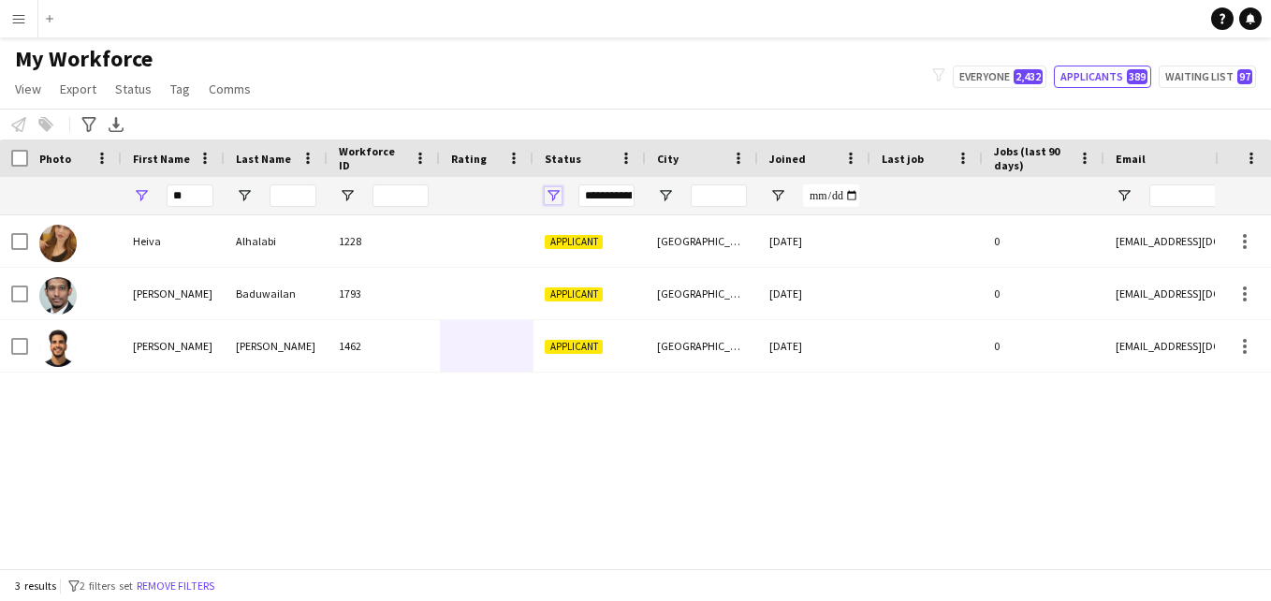
click at [549, 188] on span "Open Filter Menu" at bounding box center [553, 195] width 17 height 17
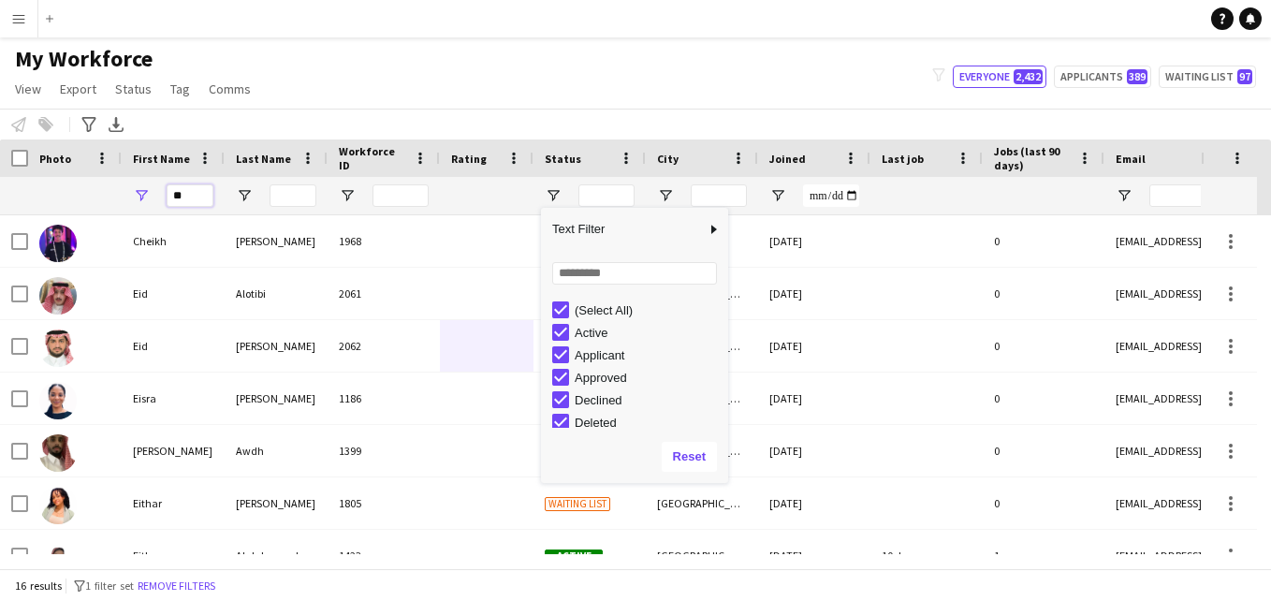
click at [187, 197] on input "**" at bounding box center [190, 195] width 47 height 22
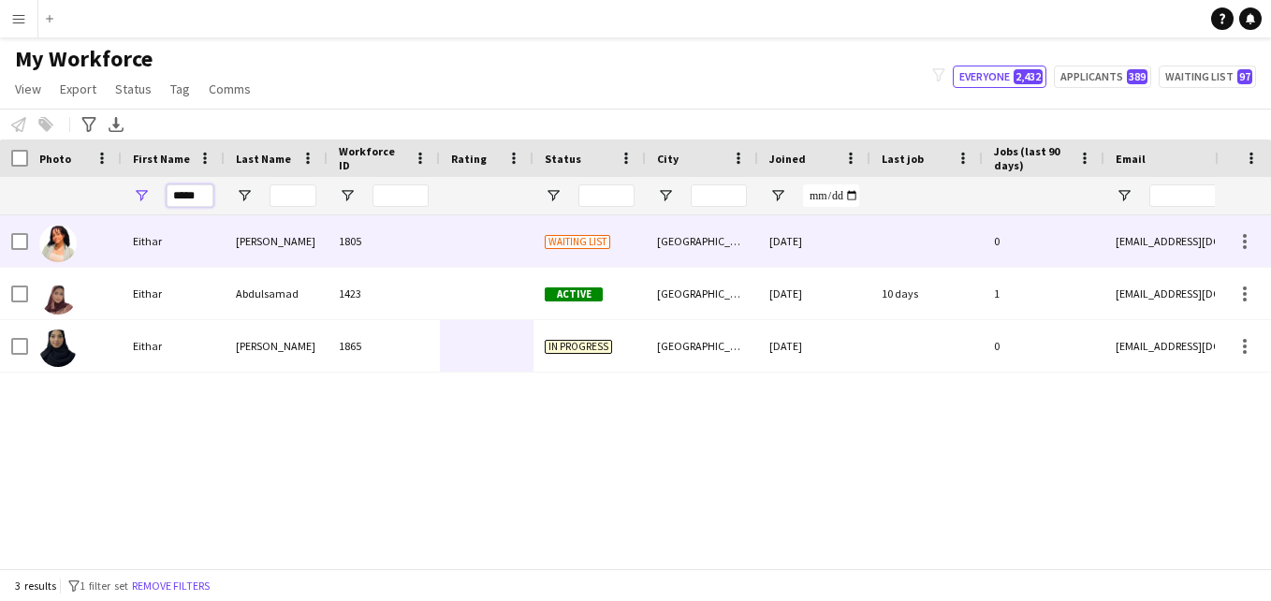
type input "*****"
click at [410, 260] on div "1805" at bounding box center [384, 240] width 112 height 51
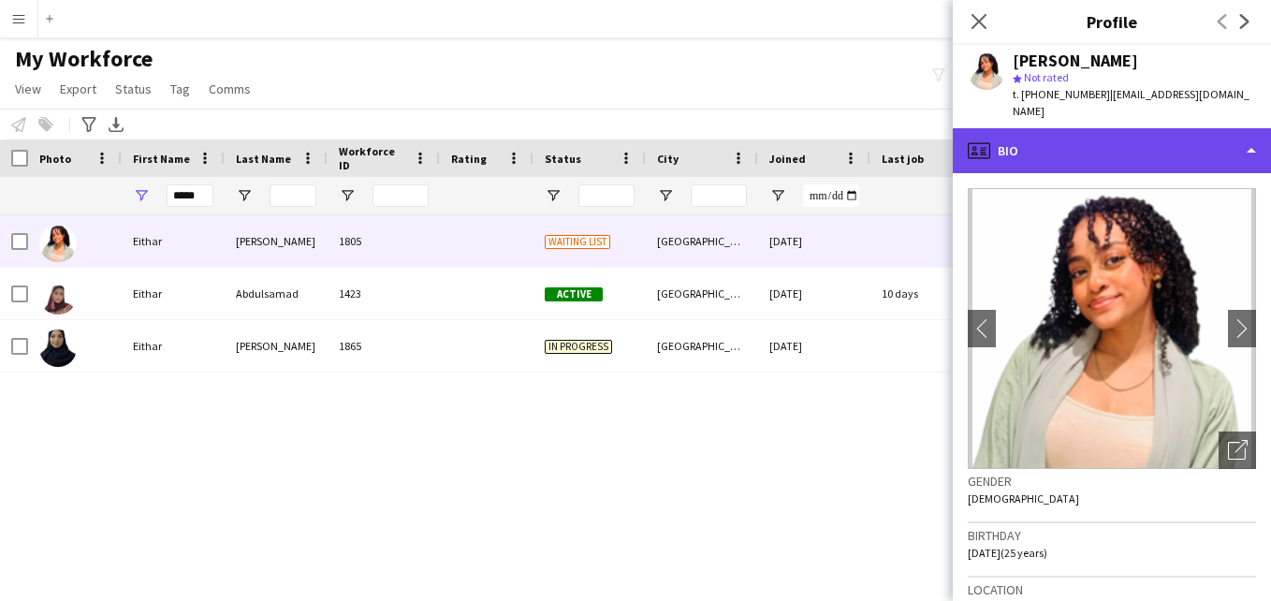
click at [1229, 128] on div "profile Bio" at bounding box center [1112, 150] width 318 height 45
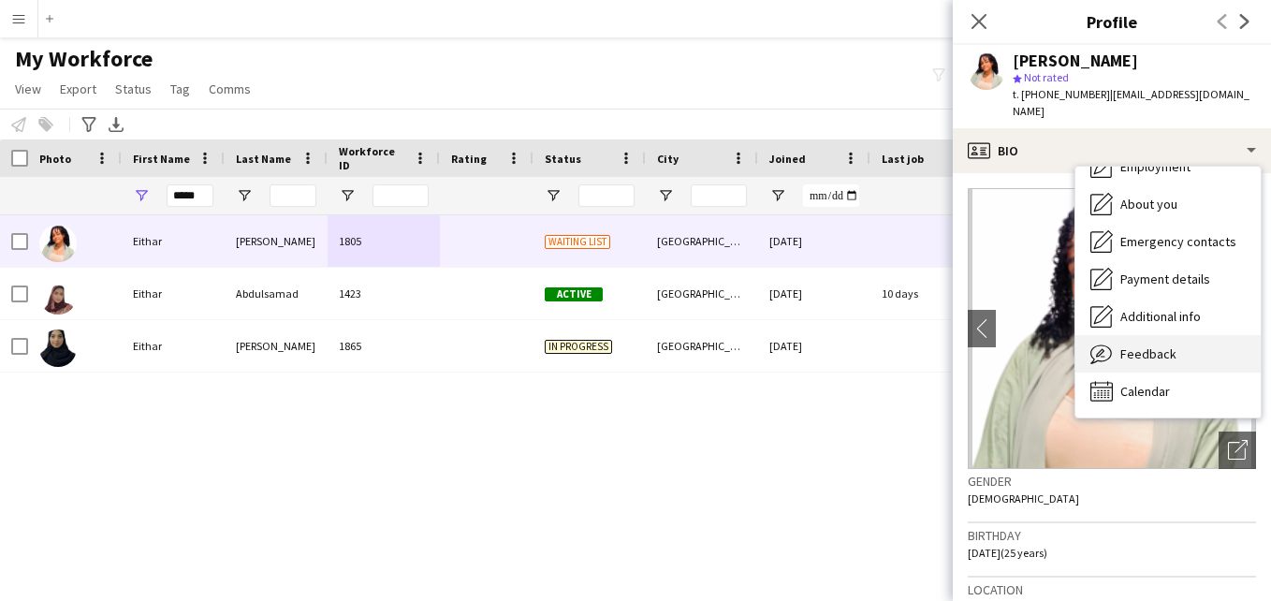
click at [1186, 335] on div "Feedback Feedback" at bounding box center [1167, 353] width 185 height 37
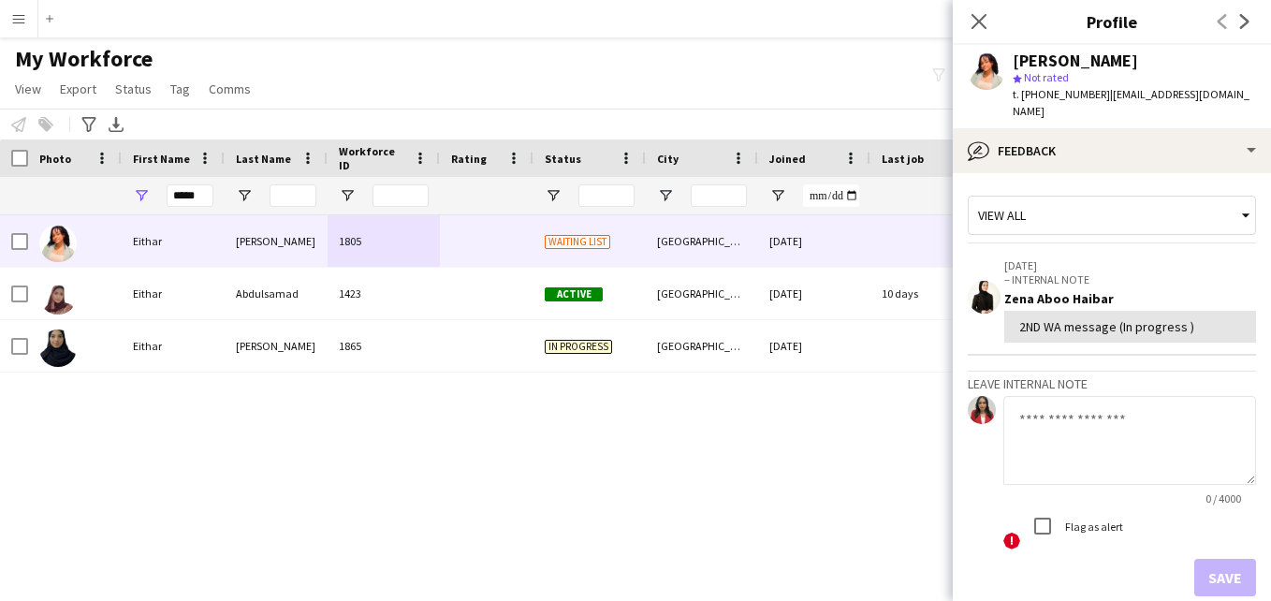
click at [1103, 403] on textarea at bounding box center [1129, 440] width 253 height 89
click at [1046, 424] on textarea at bounding box center [1129, 440] width 253 height 89
paste textarea "**********"
type textarea "**********"
click at [1133, 206] on div "View all" at bounding box center [1103, 215] width 268 height 36
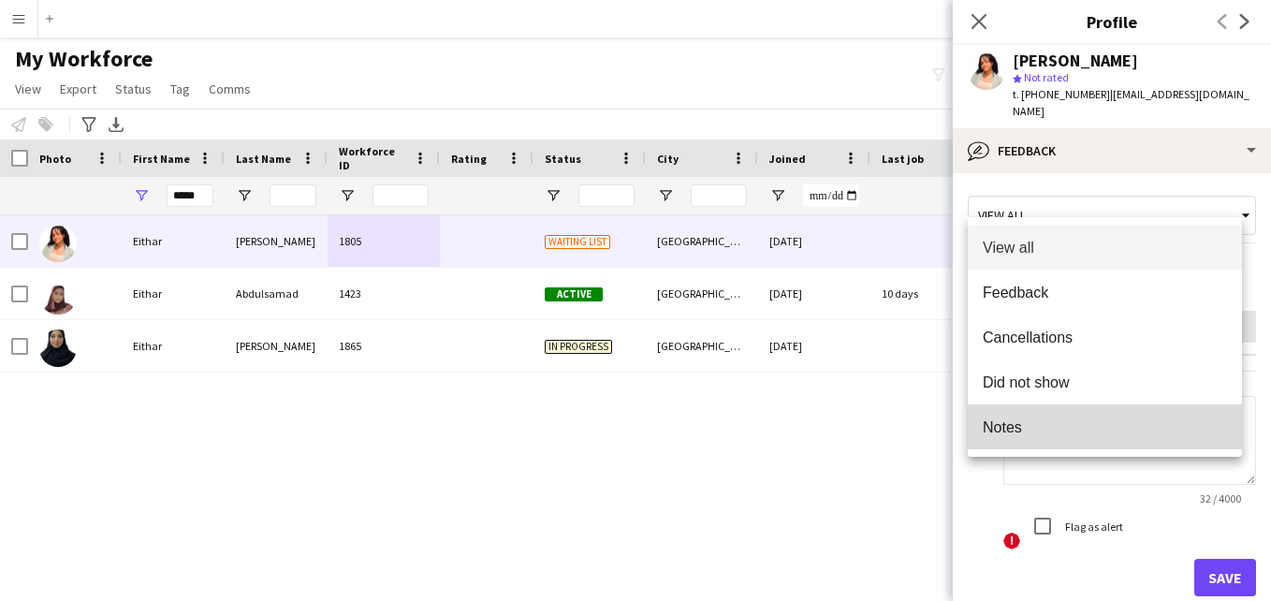
click at [1101, 427] on span "Notes" at bounding box center [1105, 427] width 244 height 18
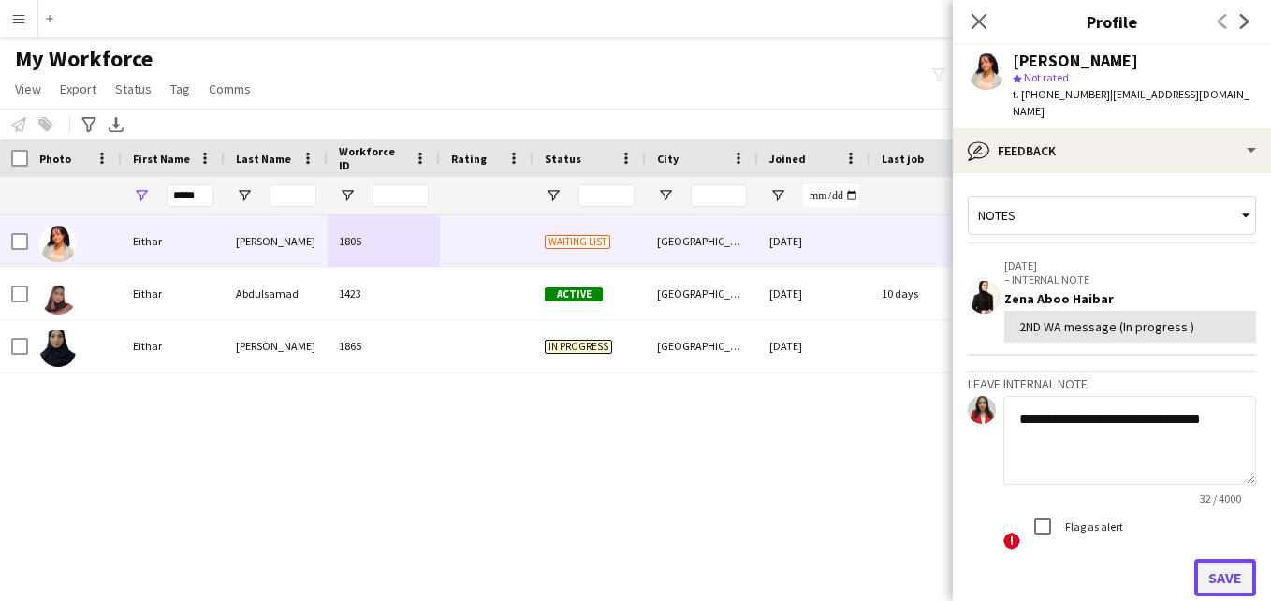
click at [1206, 559] on button "Save" at bounding box center [1225, 577] width 62 height 37
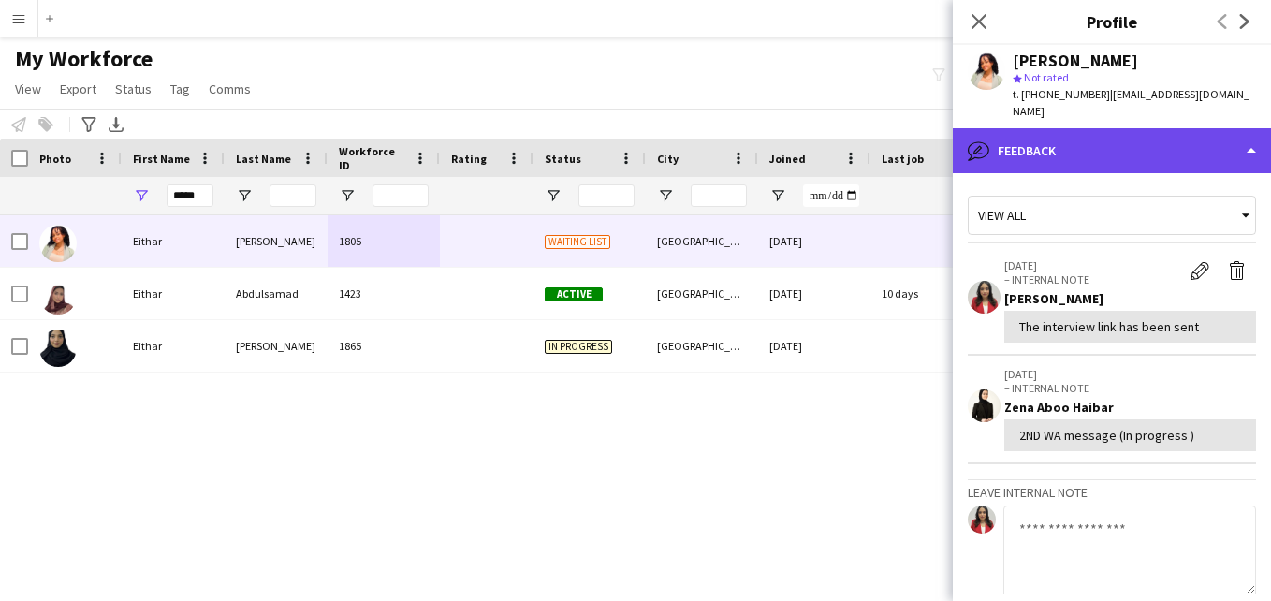
click at [1098, 128] on div "bubble-pencil Feedback" at bounding box center [1112, 150] width 318 height 45
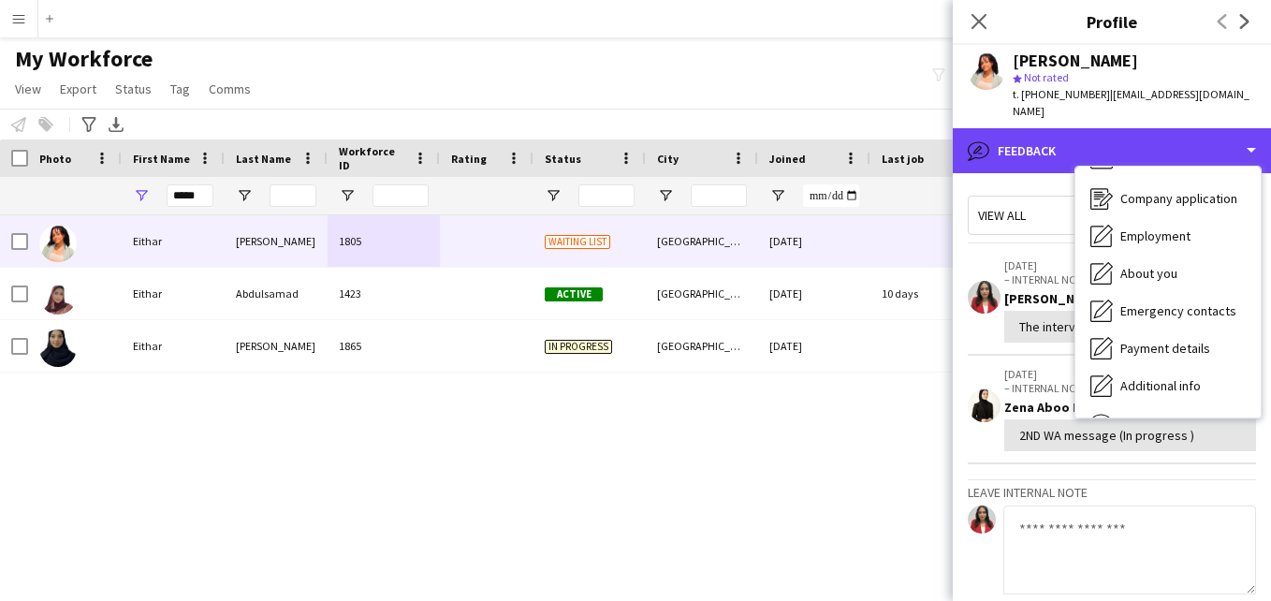
scroll to position [0, 0]
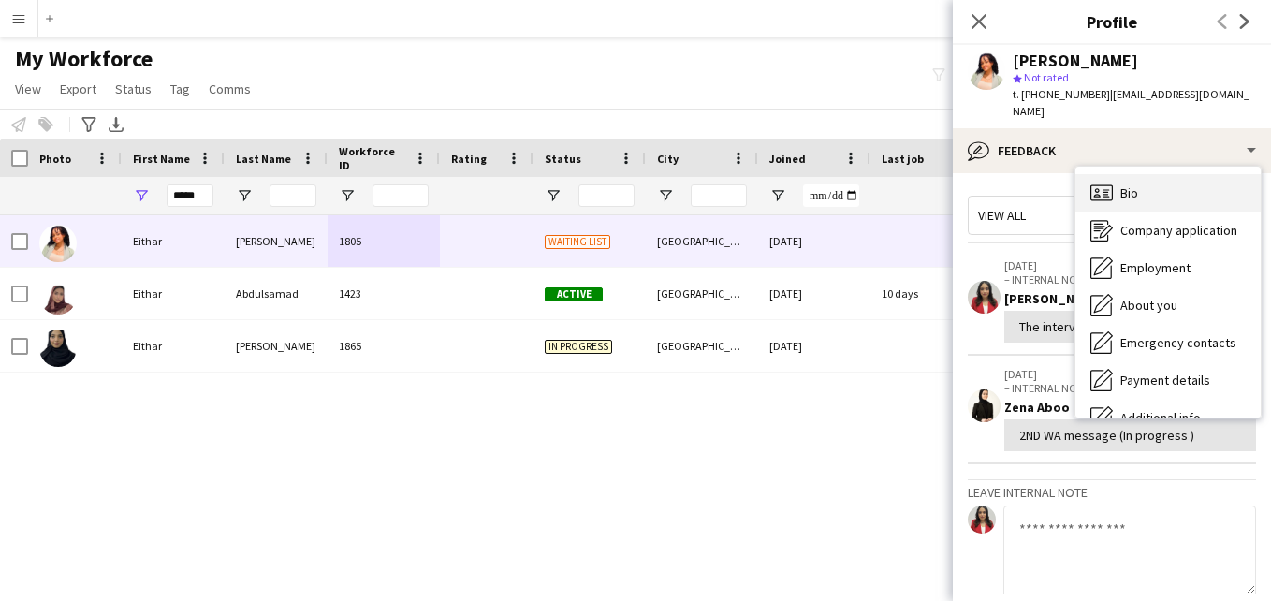
click at [1221, 174] on div "Bio Bio" at bounding box center [1167, 192] width 185 height 37
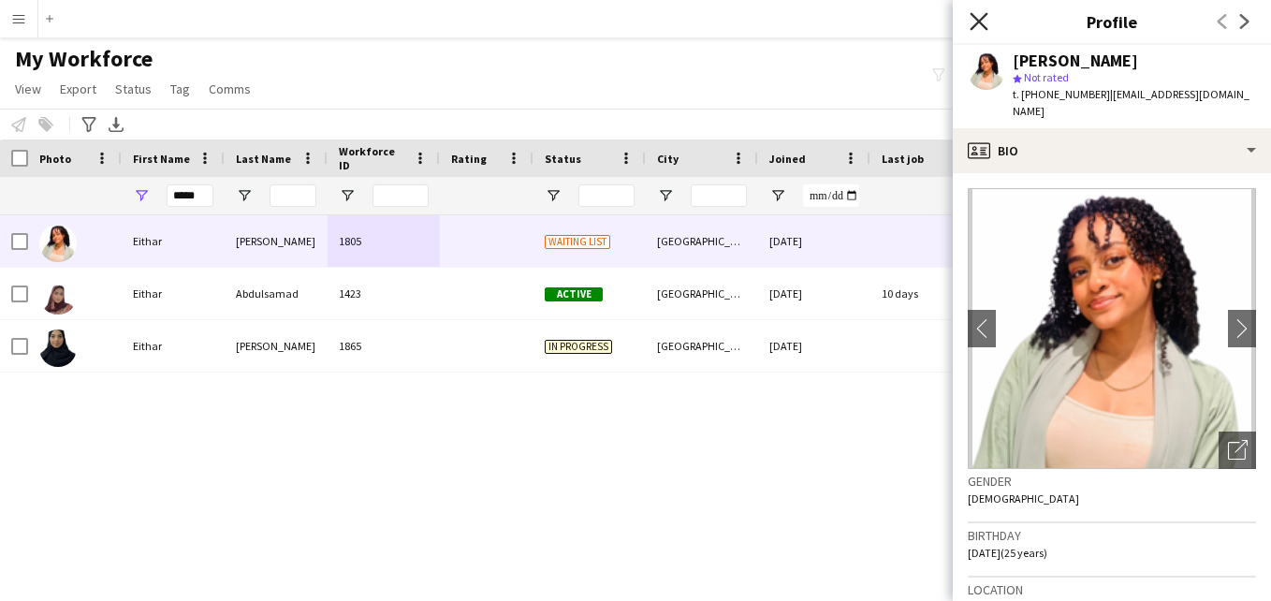
click at [980, 15] on icon "Close pop-in" at bounding box center [979, 21] width 18 height 18
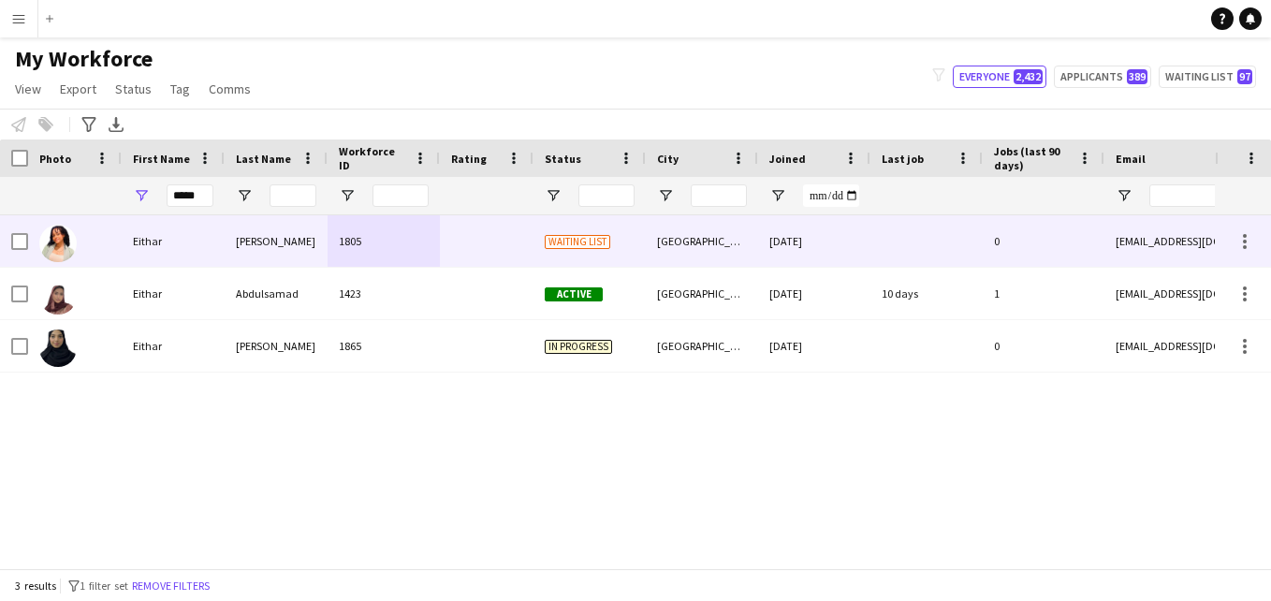
click at [790, 249] on div "[DATE]" at bounding box center [814, 240] width 112 height 51
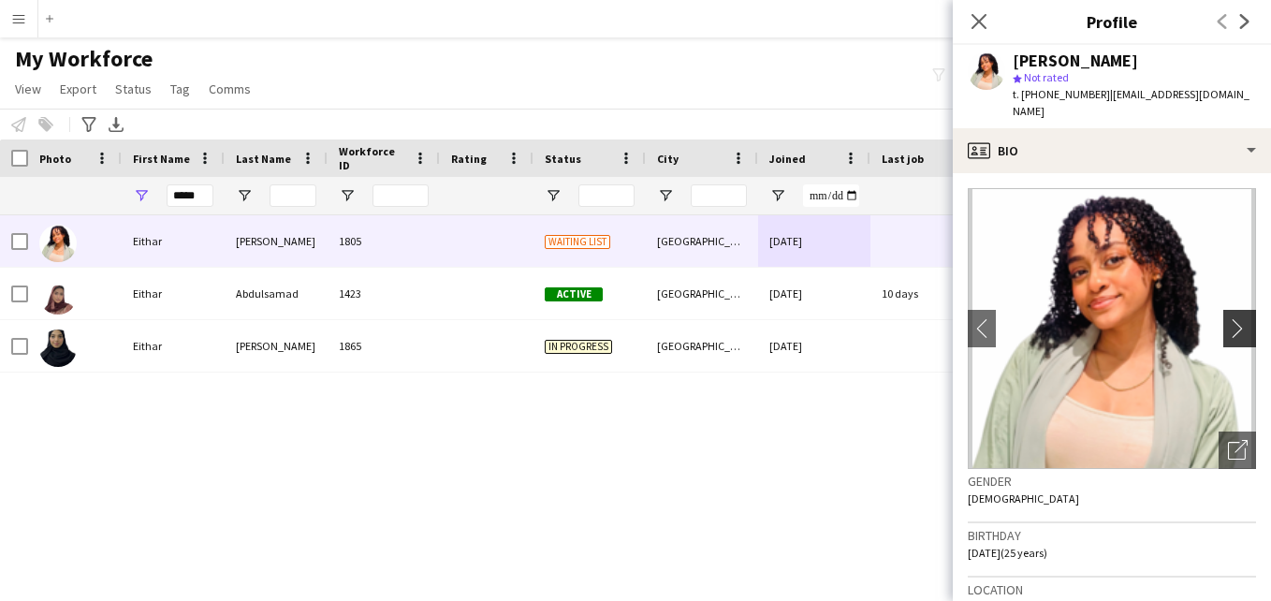
click at [1232, 310] on button "chevron-right" at bounding box center [1241, 328] width 37 height 37
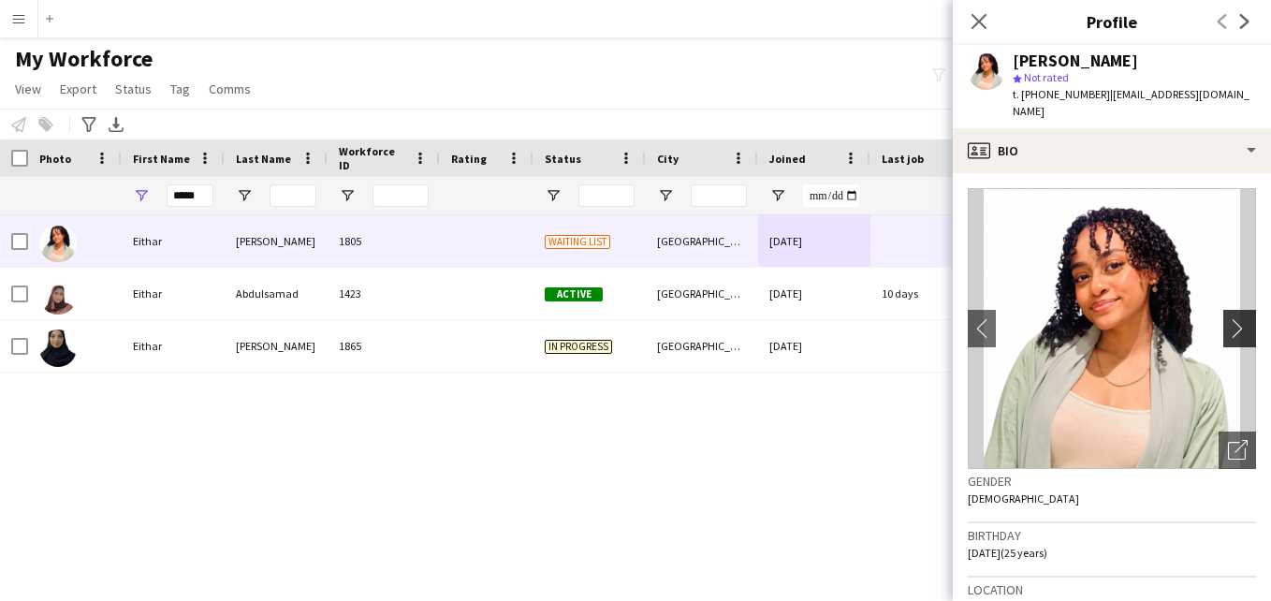
click at [1232, 310] on button "chevron-right" at bounding box center [1241, 328] width 37 height 37
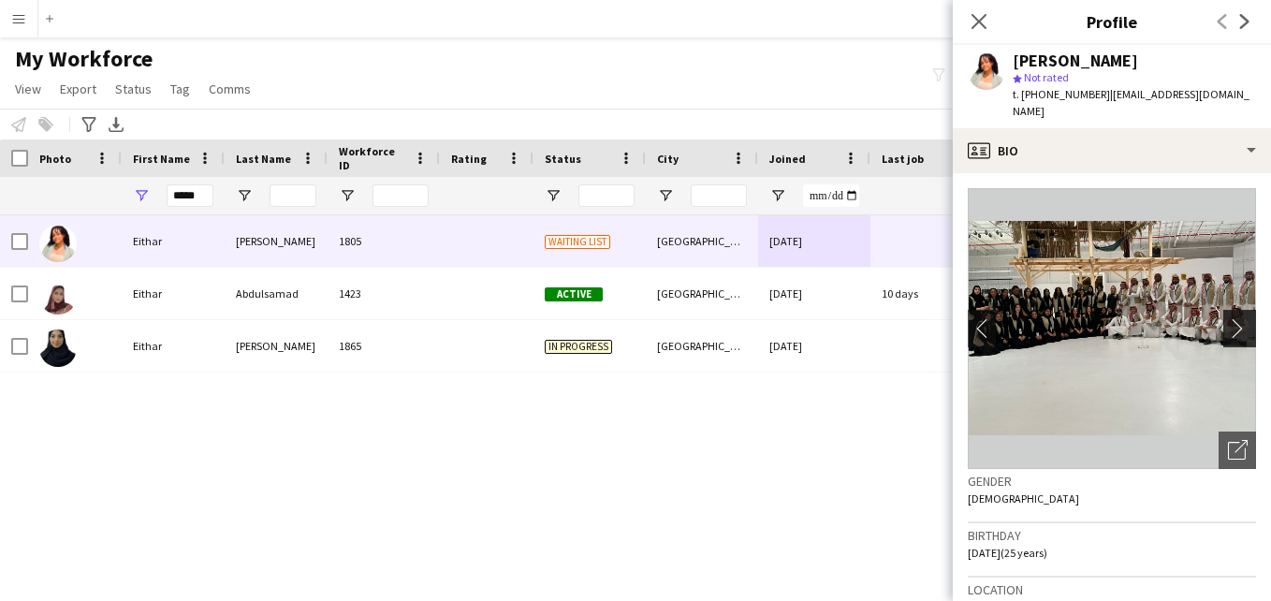
click at [1231, 318] on app-icon "chevron-right" at bounding box center [1242, 328] width 29 height 20
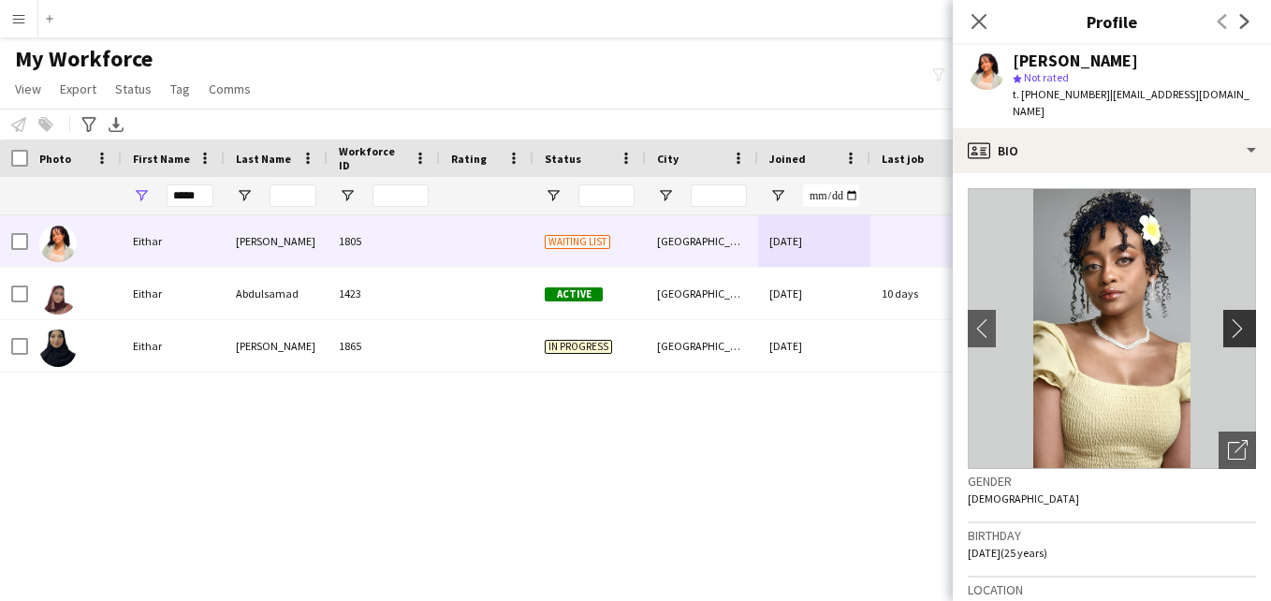
click at [1231, 318] on app-icon "chevron-right" at bounding box center [1242, 328] width 29 height 20
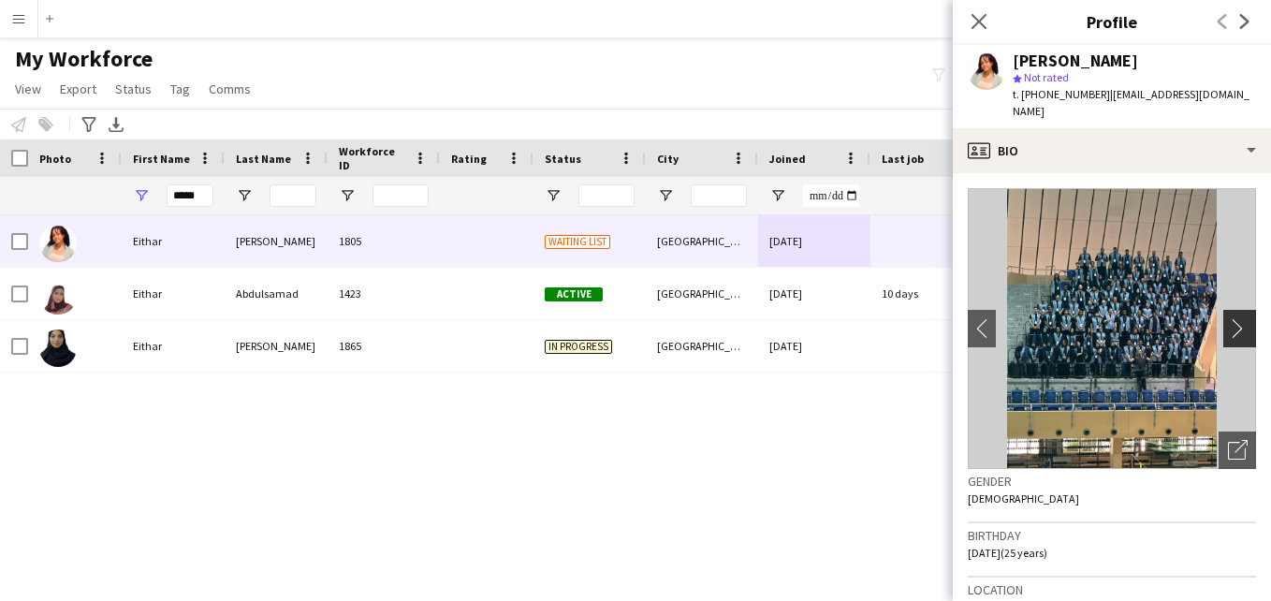
click at [1231, 318] on app-icon "chevron-right" at bounding box center [1242, 328] width 29 height 20
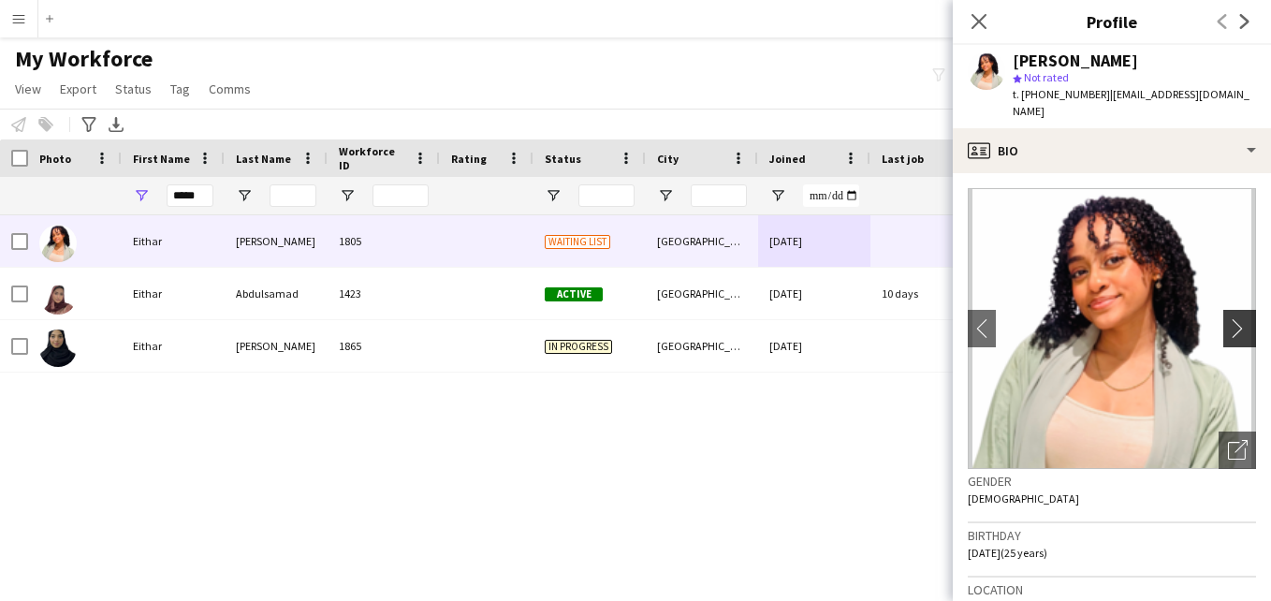
click at [1231, 318] on app-icon "chevron-right" at bounding box center [1242, 328] width 29 height 20
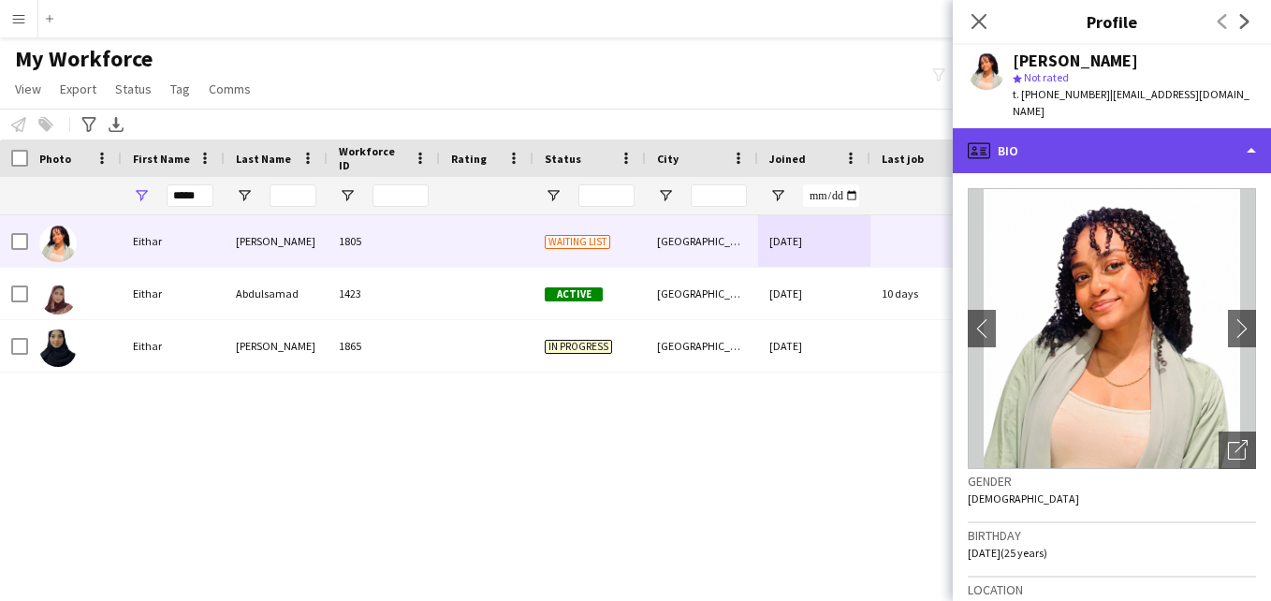
click at [1253, 128] on div "profile Bio" at bounding box center [1112, 150] width 318 height 45
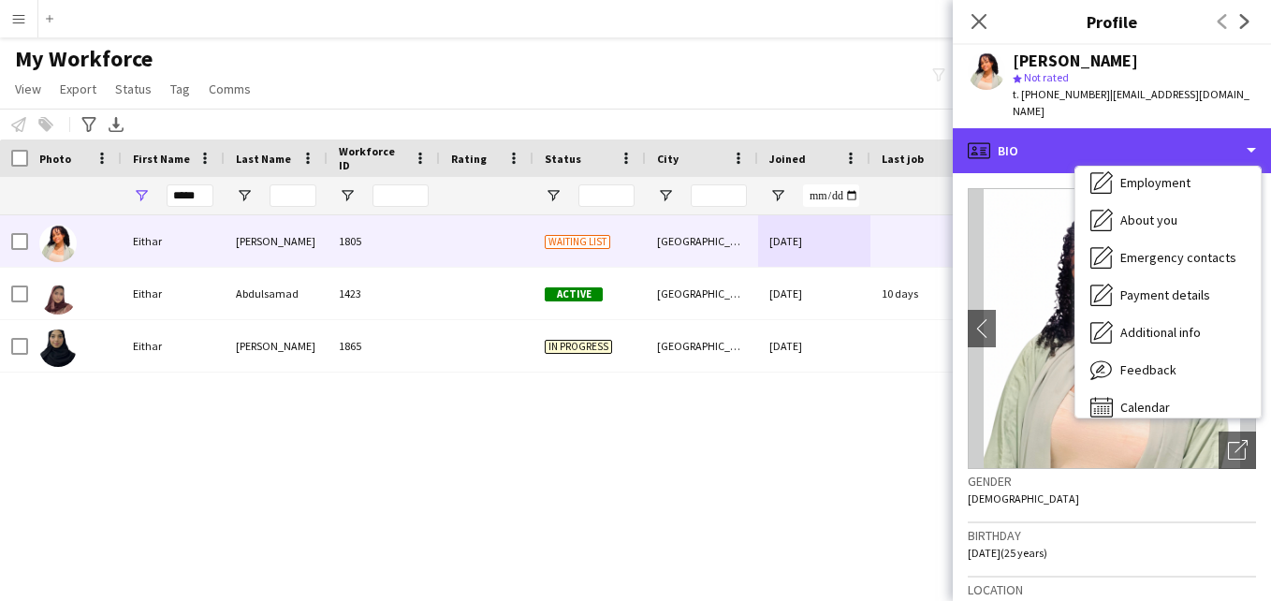
scroll to position [89, 0]
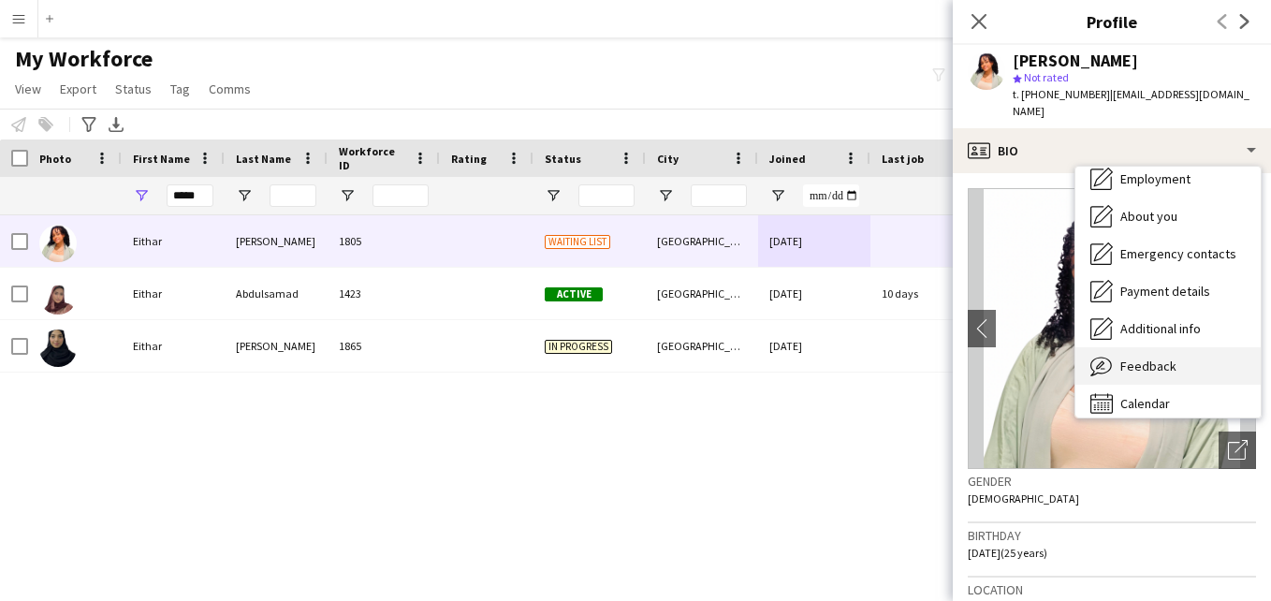
click at [1206, 347] on div "Feedback Feedback" at bounding box center [1167, 365] width 185 height 37
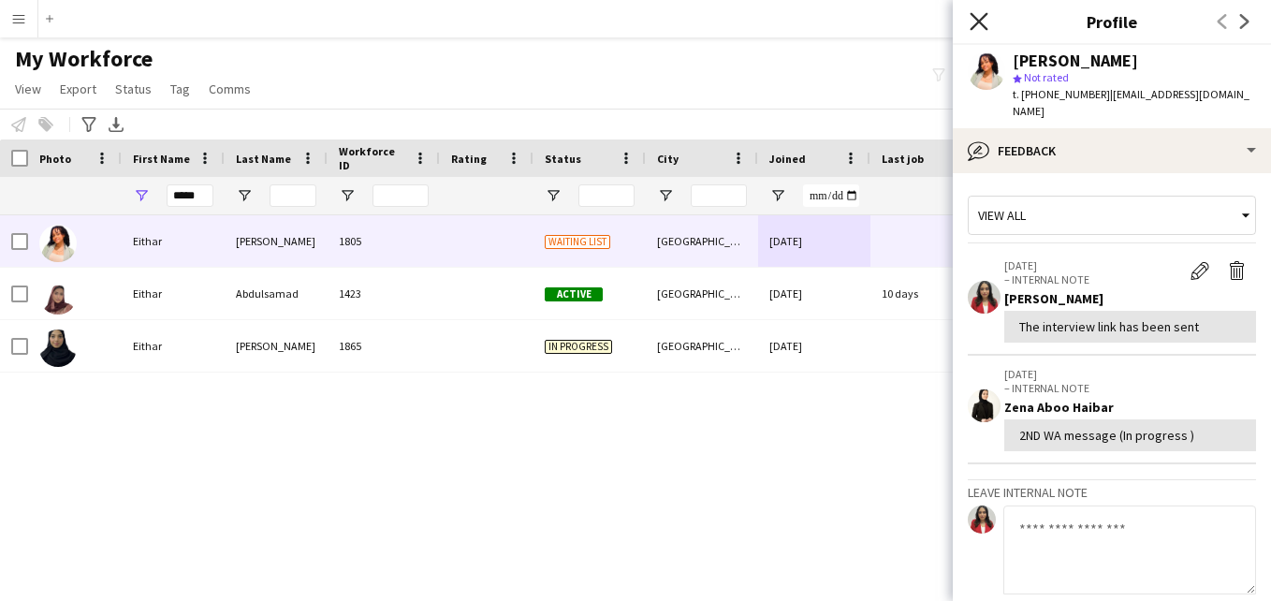
click at [976, 18] on icon at bounding box center [979, 21] width 18 height 18
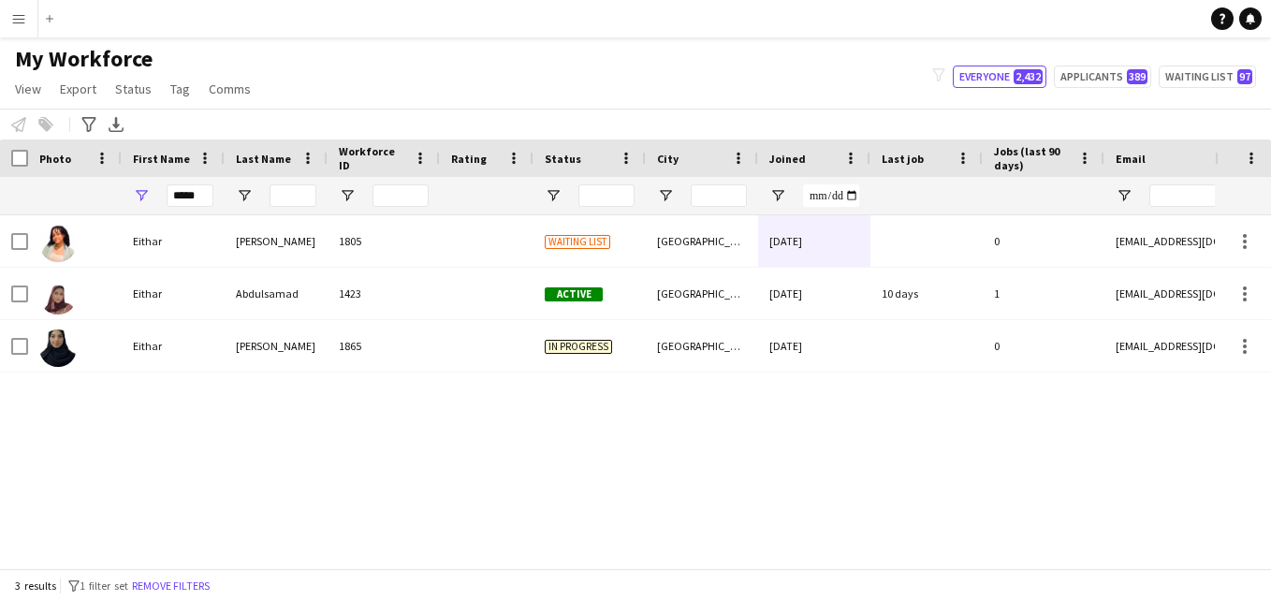
click at [942, 110] on div "Notify workforce Add to tag Select at least one crew to tag him or her. Advance…" at bounding box center [635, 124] width 1271 height 31
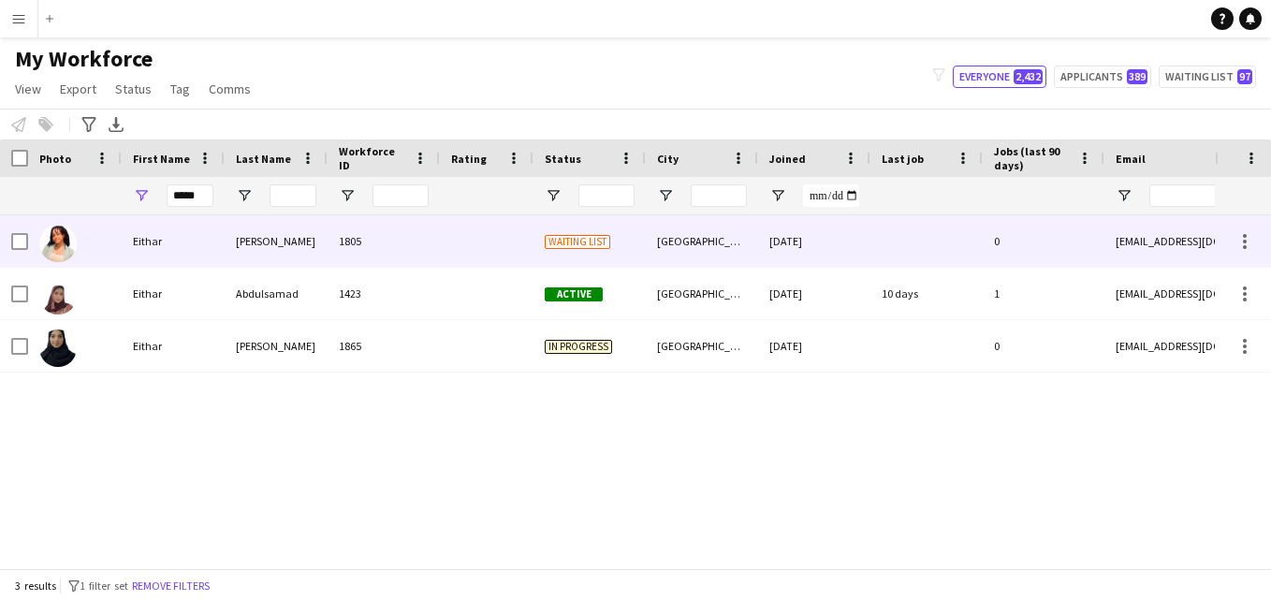
click at [720, 224] on div "[GEOGRAPHIC_DATA]" at bounding box center [702, 240] width 112 height 51
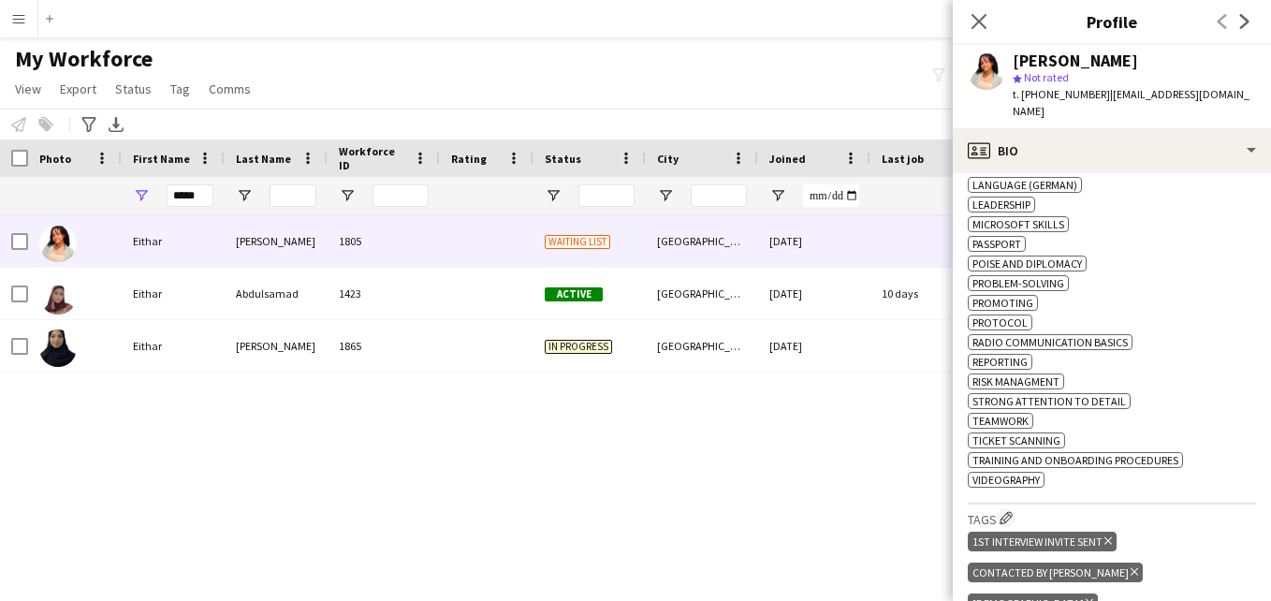
scroll to position [965, 0]
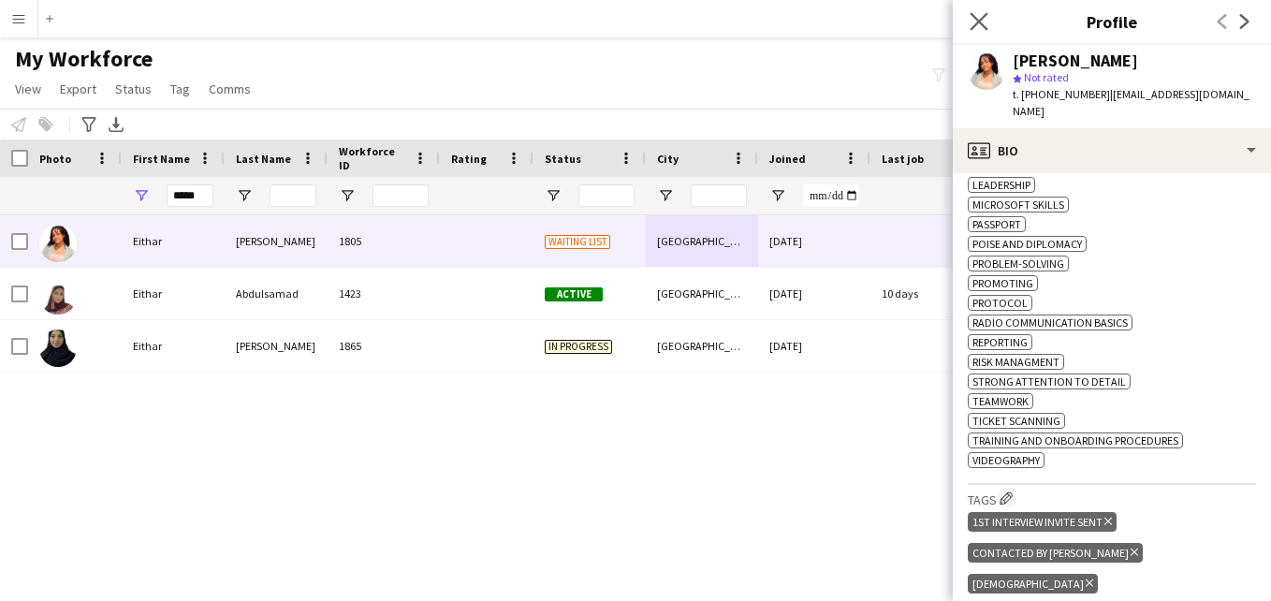
click at [978, 32] on app-icon "Close pop-in" at bounding box center [979, 21] width 27 height 27
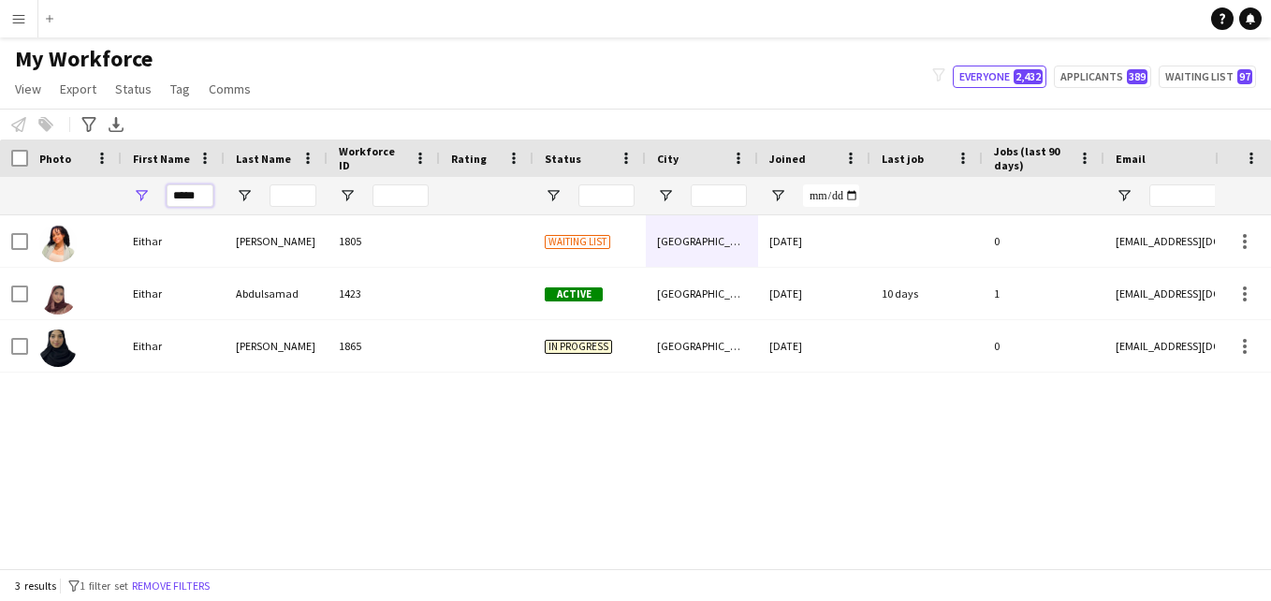
click at [209, 198] on input "*****" at bounding box center [190, 195] width 47 height 22
type input "*"
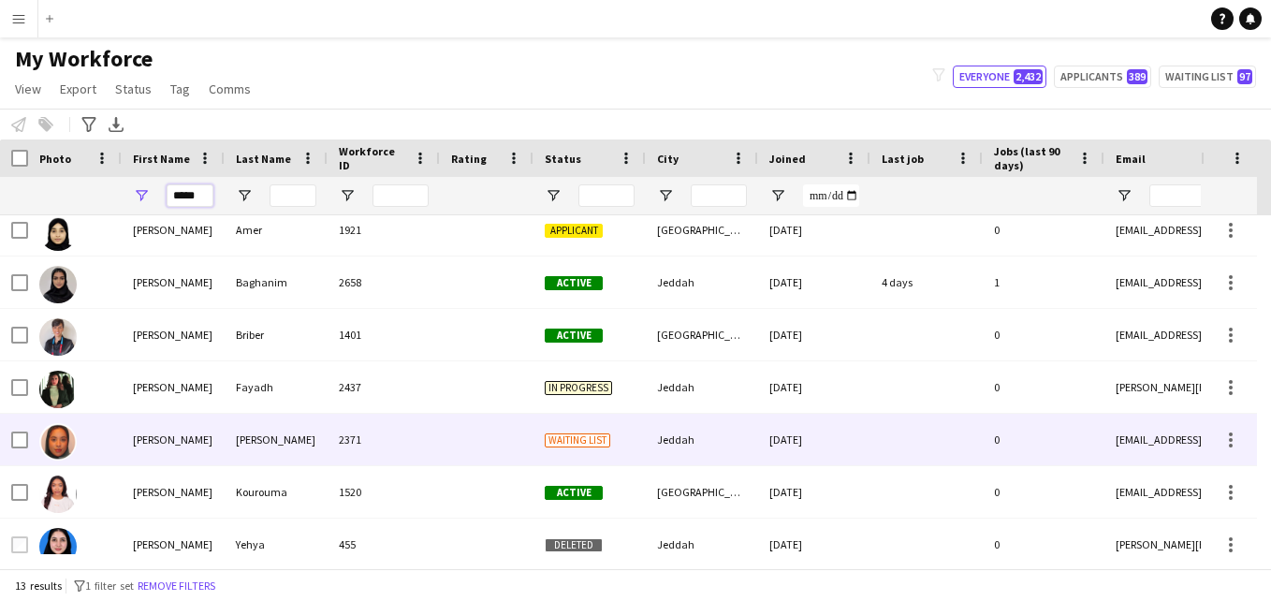
scroll to position [276, 0]
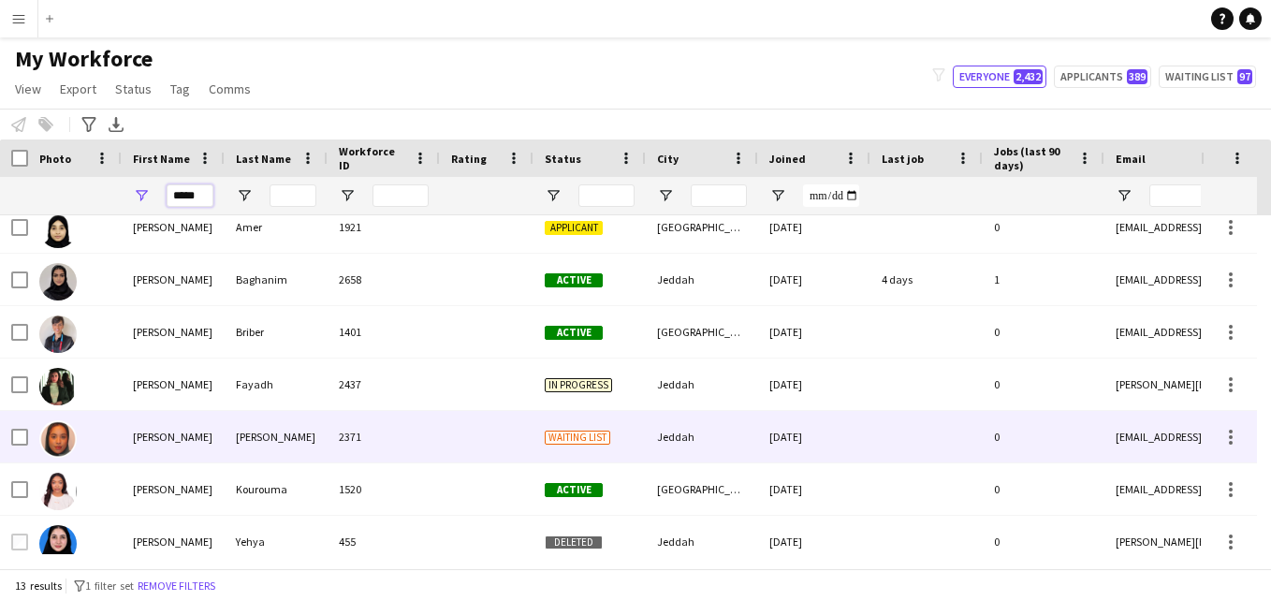
type input "*****"
click at [790, 455] on div "[DATE]" at bounding box center [814, 436] width 112 height 51
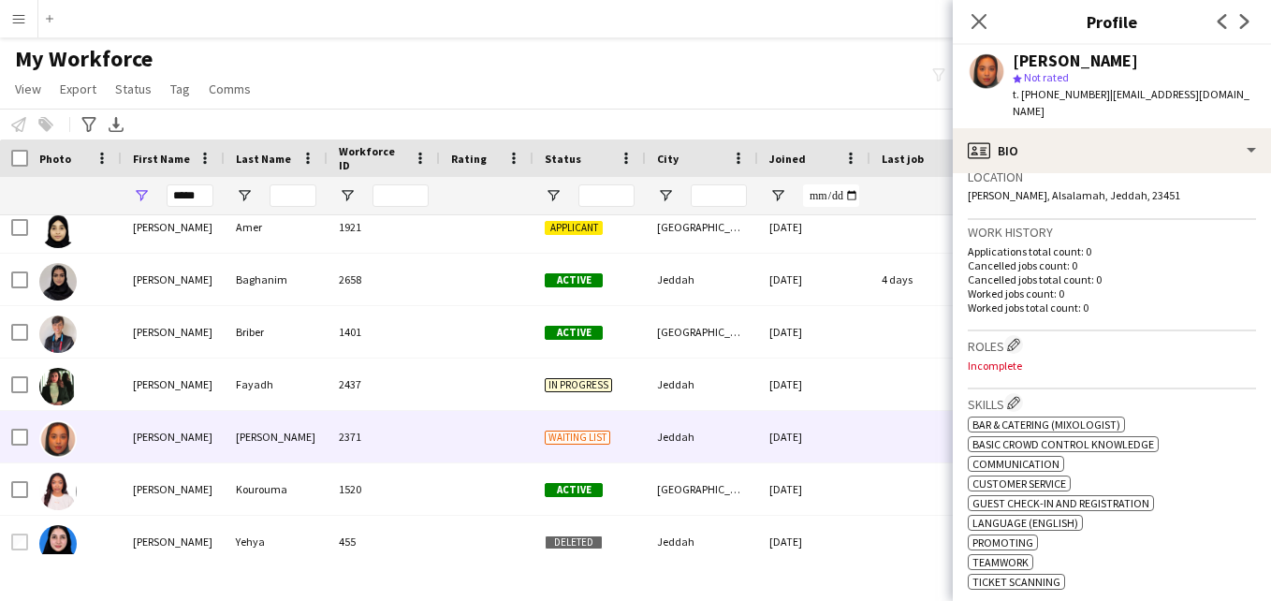
scroll to position [0, 0]
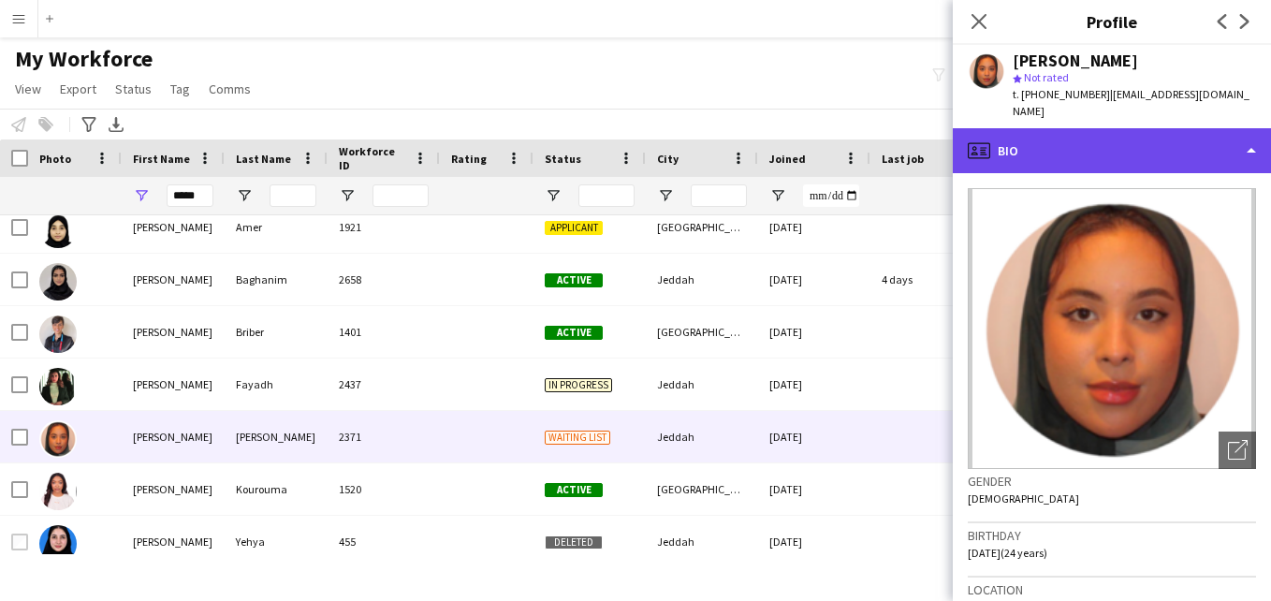
click at [1243, 137] on div "profile Bio" at bounding box center [1112, 150] width 318 height 45
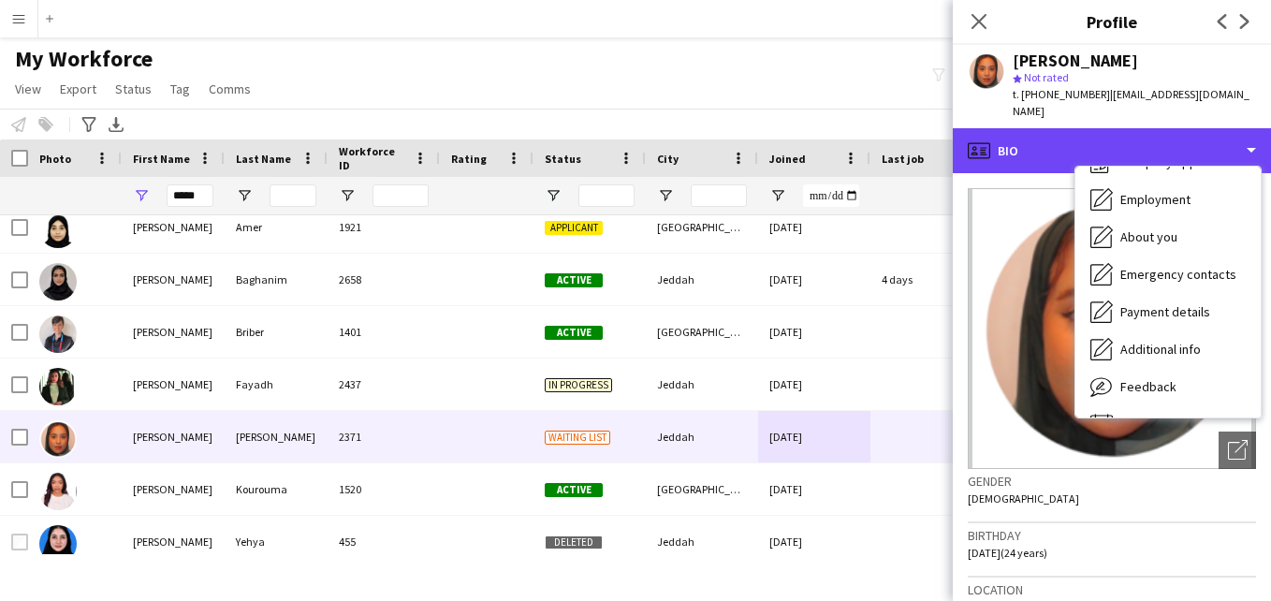
scroll to position [101, 0]
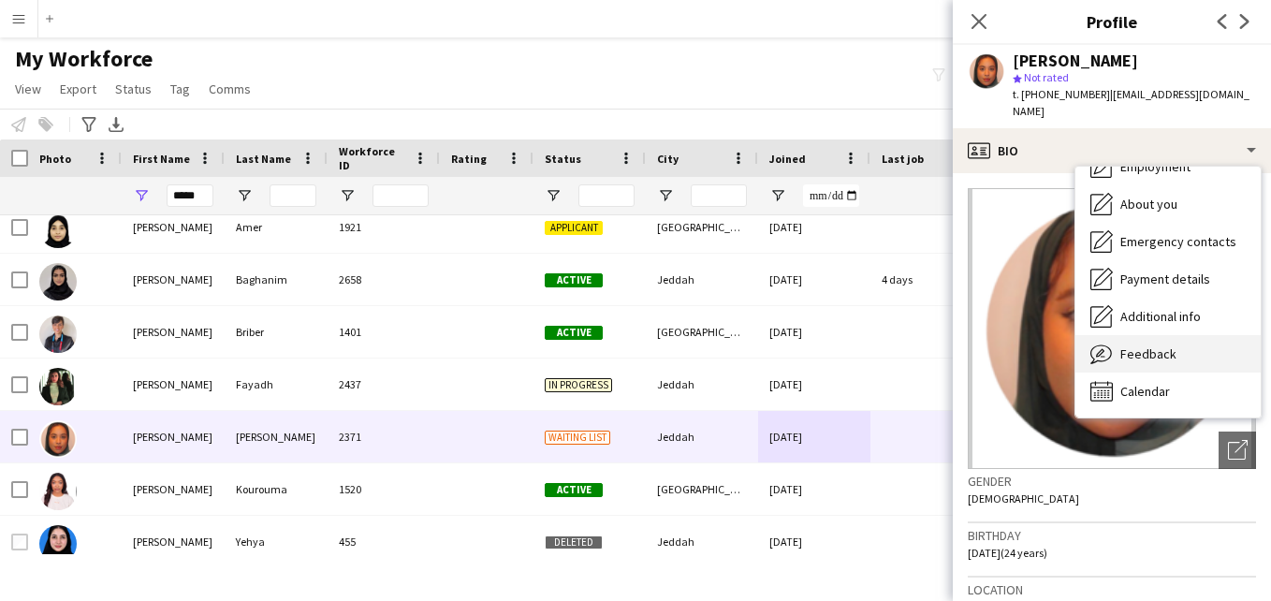
click at [1204, 335] on div "Feedback Feedback" at bounding box center [1167, 353] width 185 height 37
